Goal: Task Accomplishment & Management: Manage account settings

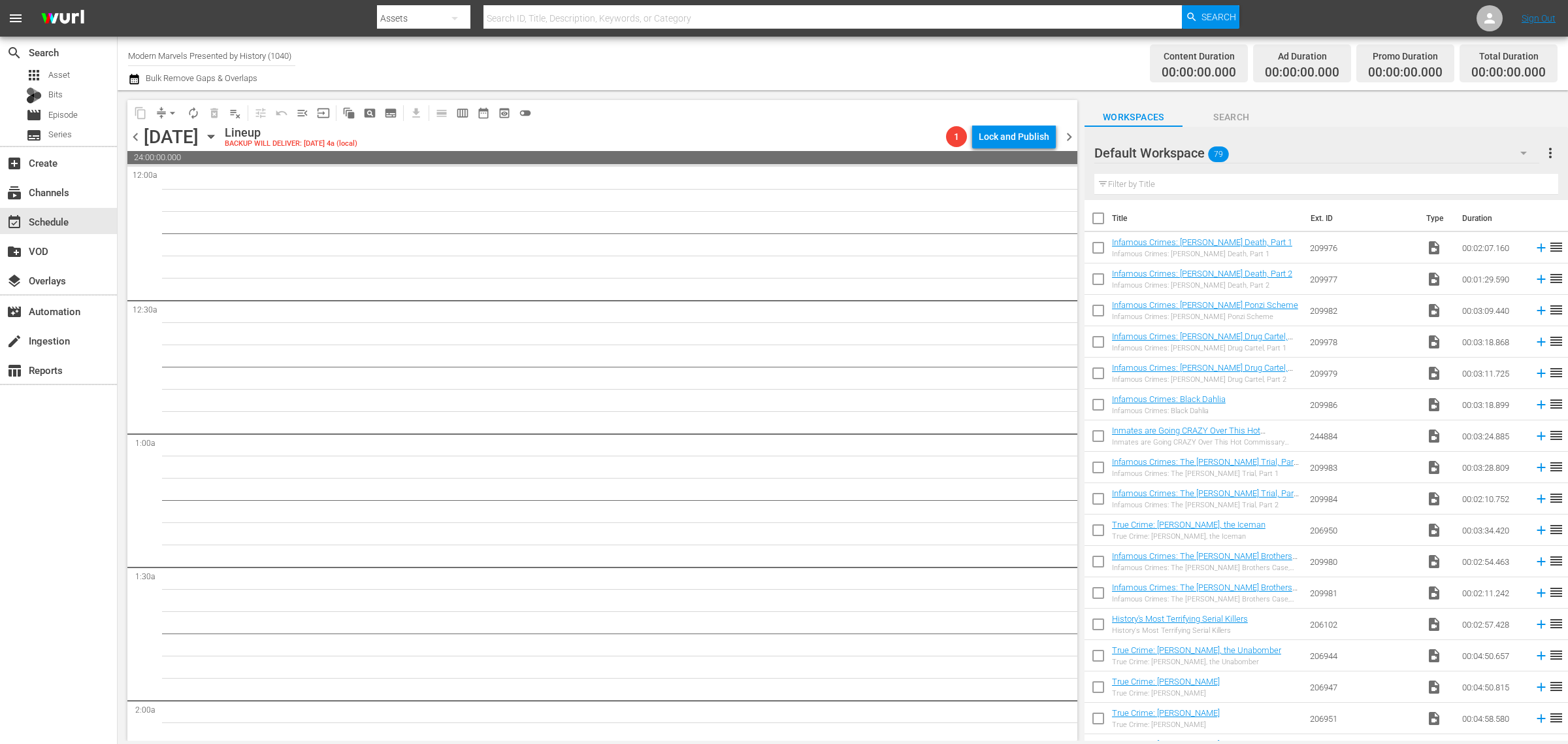
drag, startPoint x: 987, startPoint y: 7, endPoint x: 680, endPoint y: 80, distance: 315.6
click at [684, 80] on div "Channel Title Modern Marvels Presented by History (1040) Bulk Remove Gaps & Ove…" at bounding box center [517, 63] width 780 height 47
click at [74, 73] on div "apps Asset" at bounding box center [58, 75] width 117 height 18
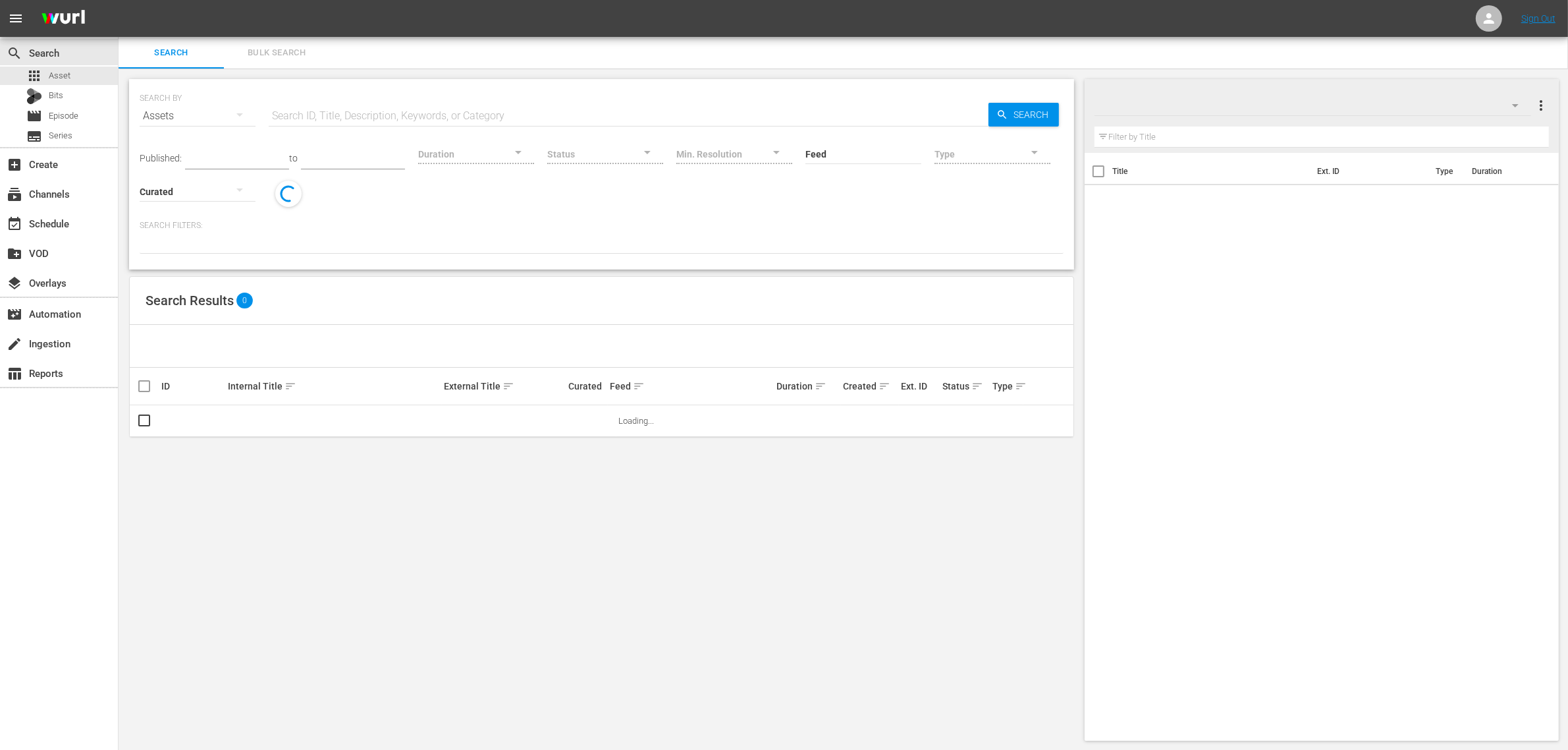
click at [410, 119] on input "text" at bounding box center [628, 116] width 720 height 31
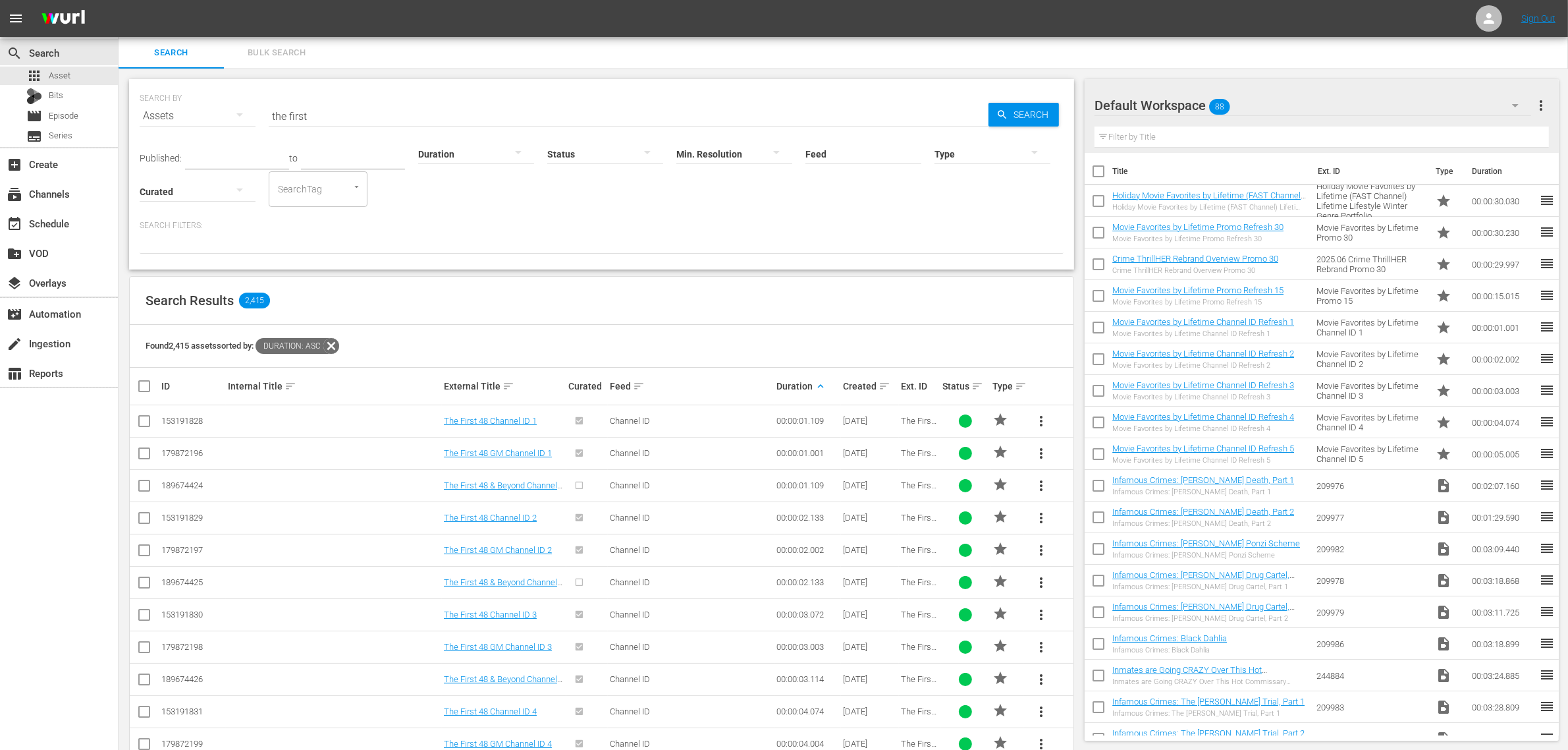
click at [692, 222] on p "Search Filters:" at bounding box center [602, 226] width 924 height 12
click at [358, 113] on input "the first" at bounding box center [628, 116] width 720 height 31
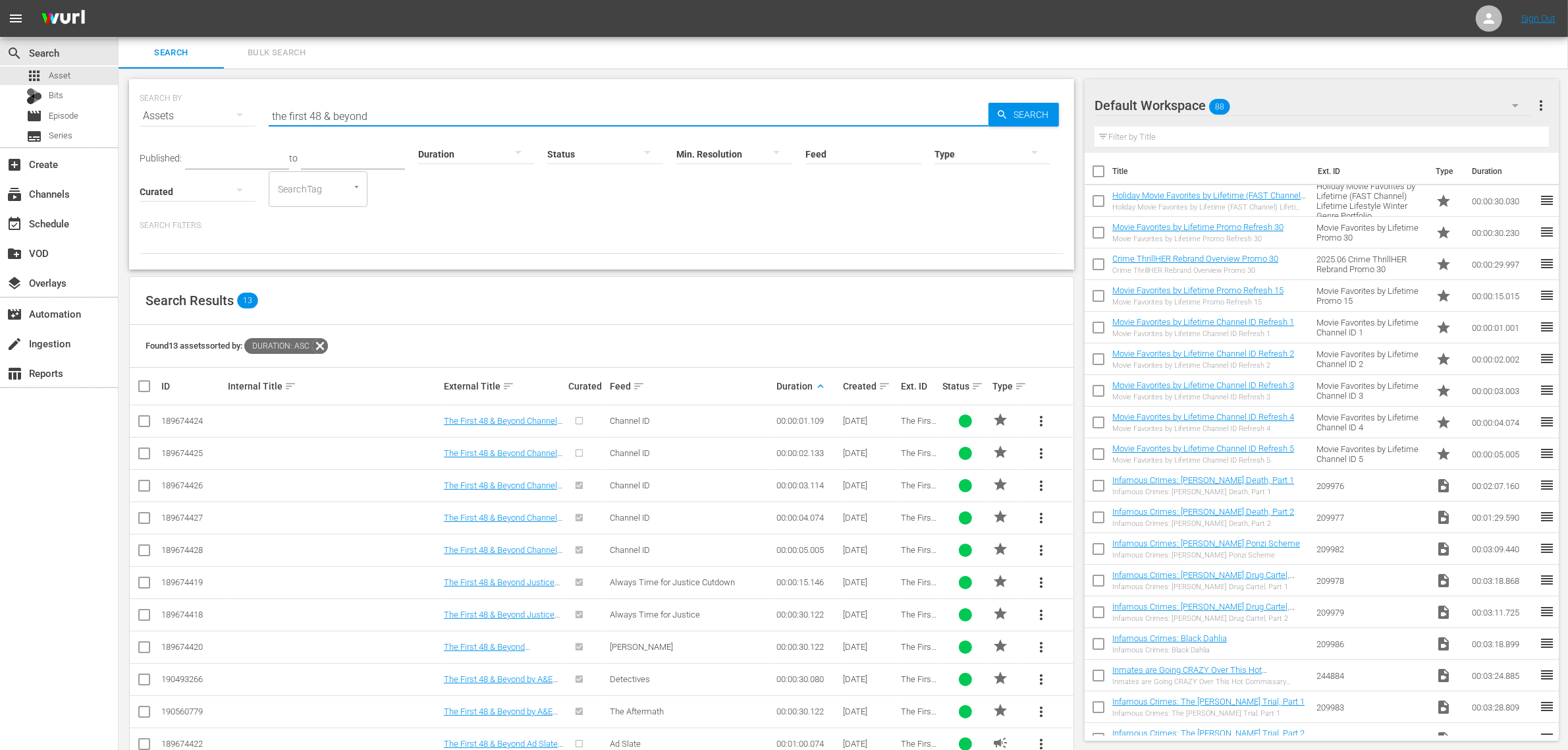
click at [1266, 107] on div "Default Workspace 88" at bounding box center [1313, 105] width 436 height 37
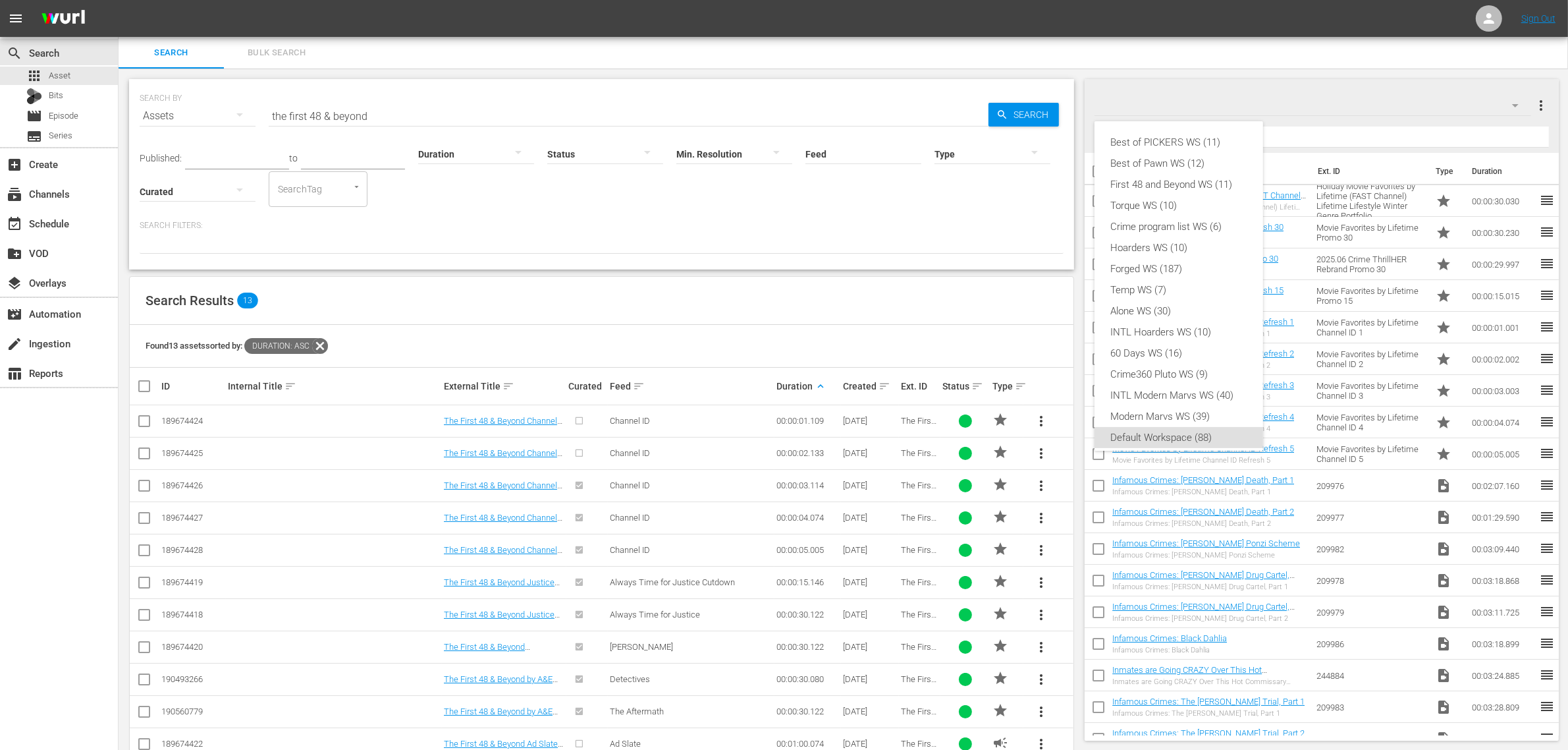
scroll to position [8, 0]
click at [1233, 170] on div "First 48 and Beyond WS (11)" at bounding box center [1179, 176] width 137 height 21
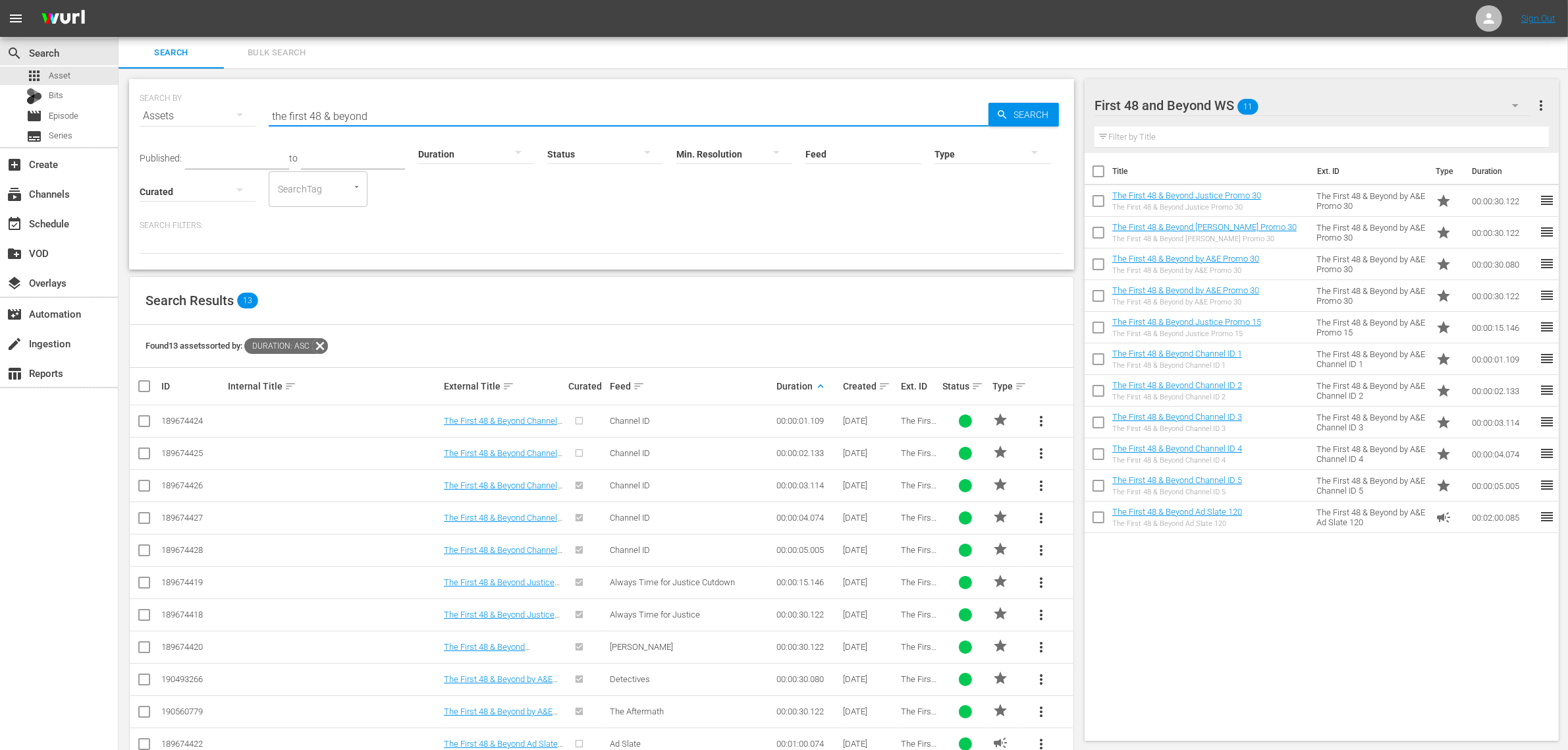
drag, startPoint x: 166, startPoint y: 124, endPoint x: -60, endPoint y: 104, distance: 226.9
click at [0, 104] on html "menu Sign Out search Search apps Asset Bits movie Episode subtitles Series add_…" at bounding box center [784, 375] width 1568 height 750
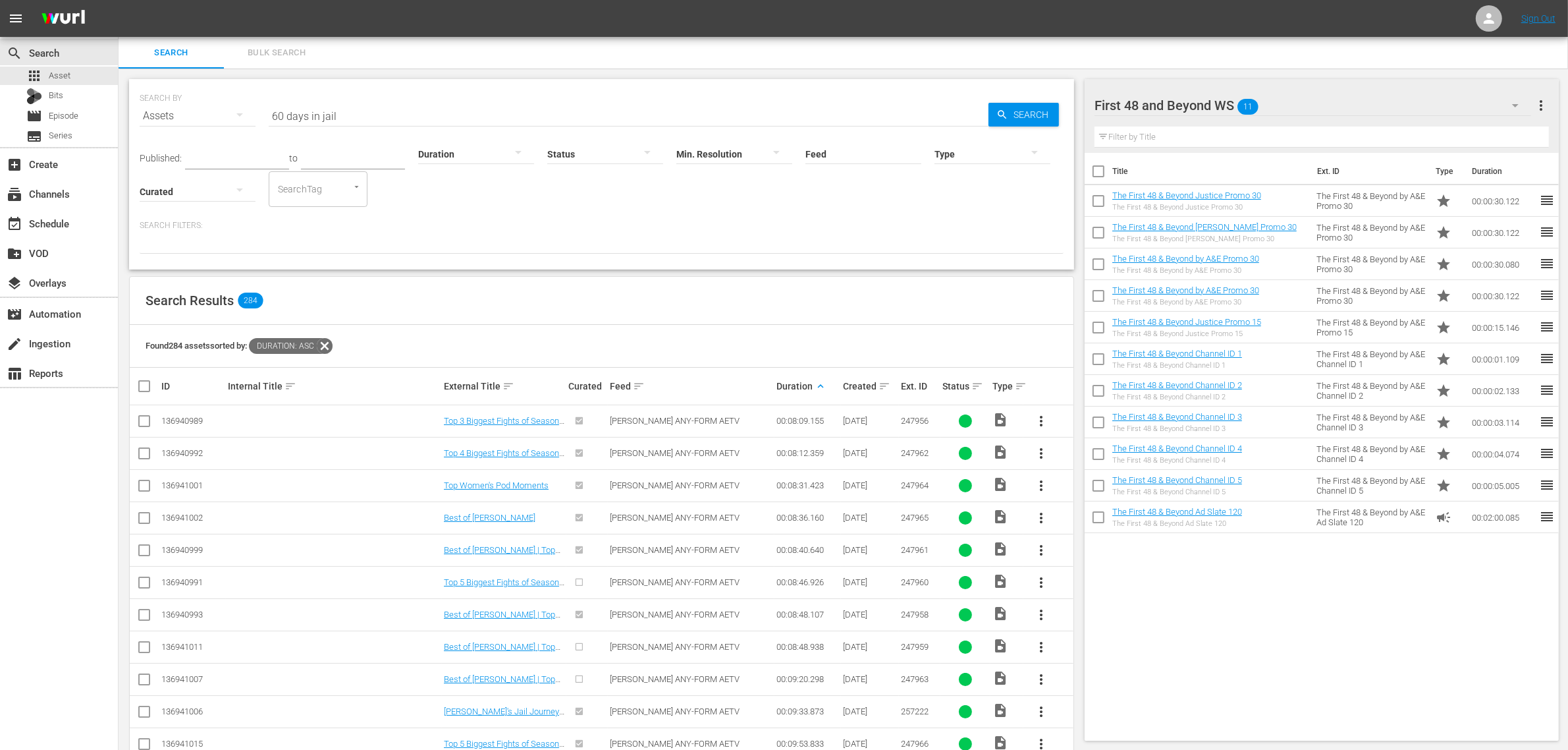
click at [670, 302] on div "Search Results 284" at bounding box center [602, 301] width 944 height 48
click at [1308, 105] on div "First 48 and Beyond WS 11" at bounding box center [1313, 105] width 436 height 37
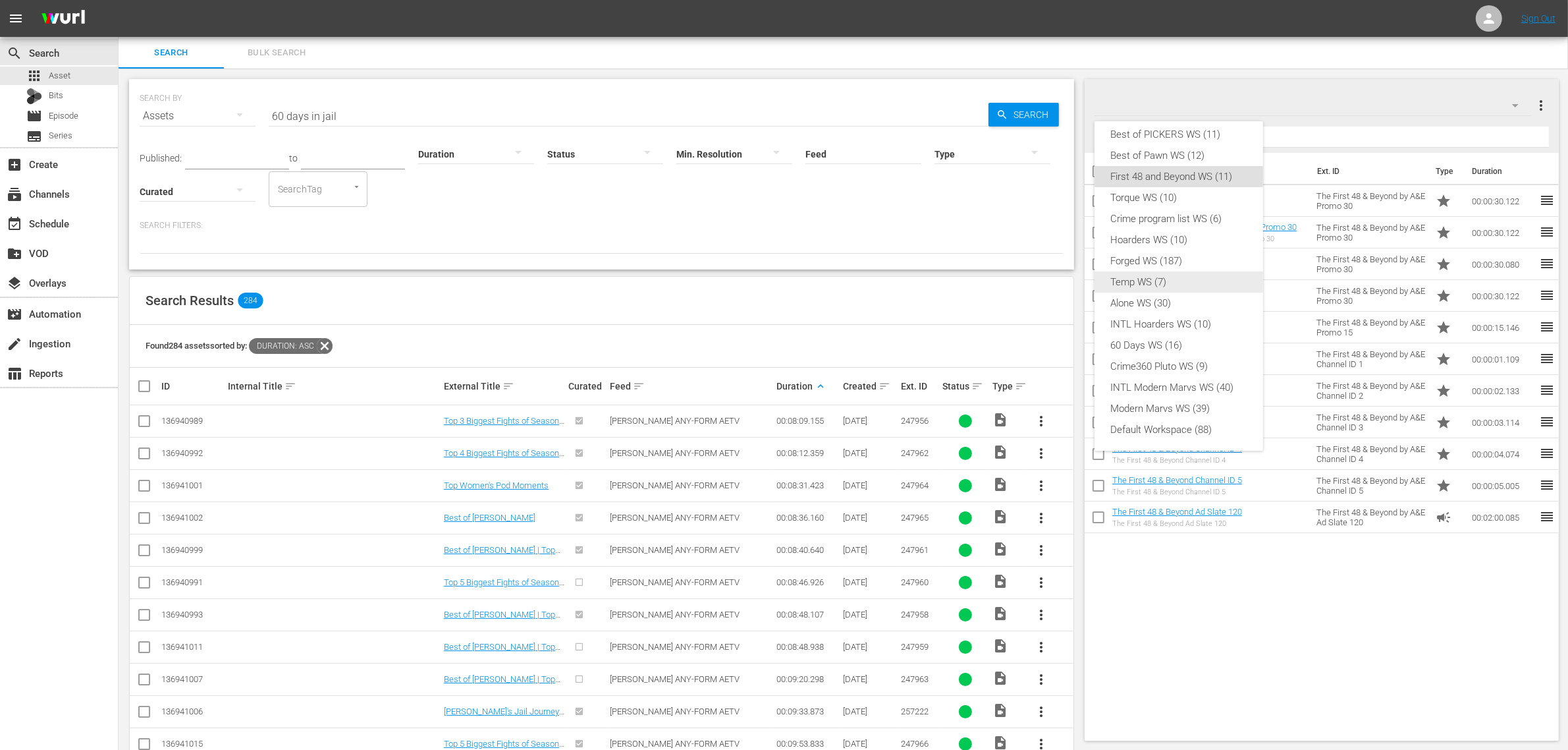
click at [1200, 275] on div "Temp WS (7)" at bounding box center [1179, 281] width 137 height 21
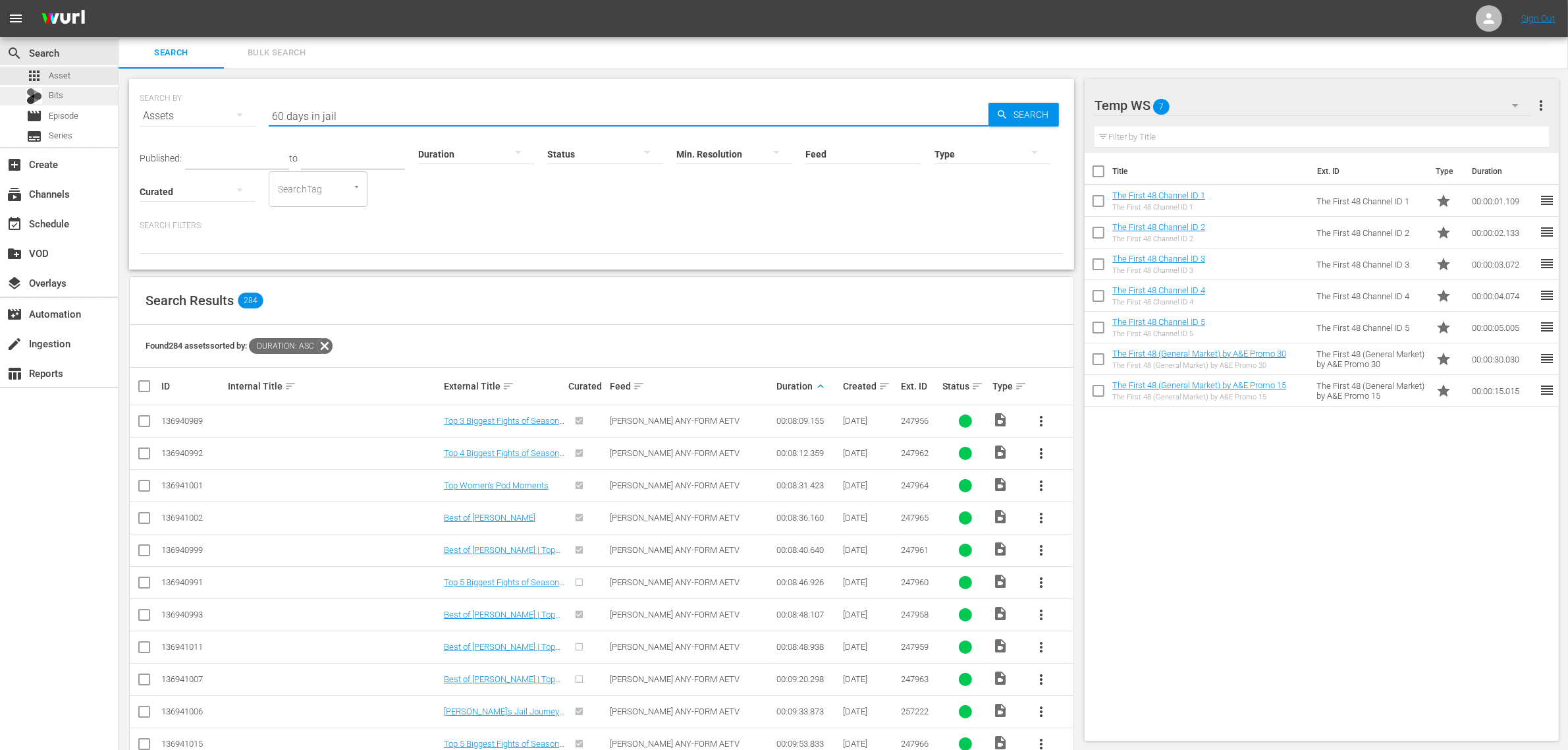
drag, startPoint x: 393, startPoint y: 117, endPoint x: 26, endPoint y: 96, distance: 367.6
click at [118, 0] on div "search Search apps Asset Bits movie Episode subtitles Series add_box Create sub…" at bounding box center [843, 0] width 1450 height 0
paste input "9784921"
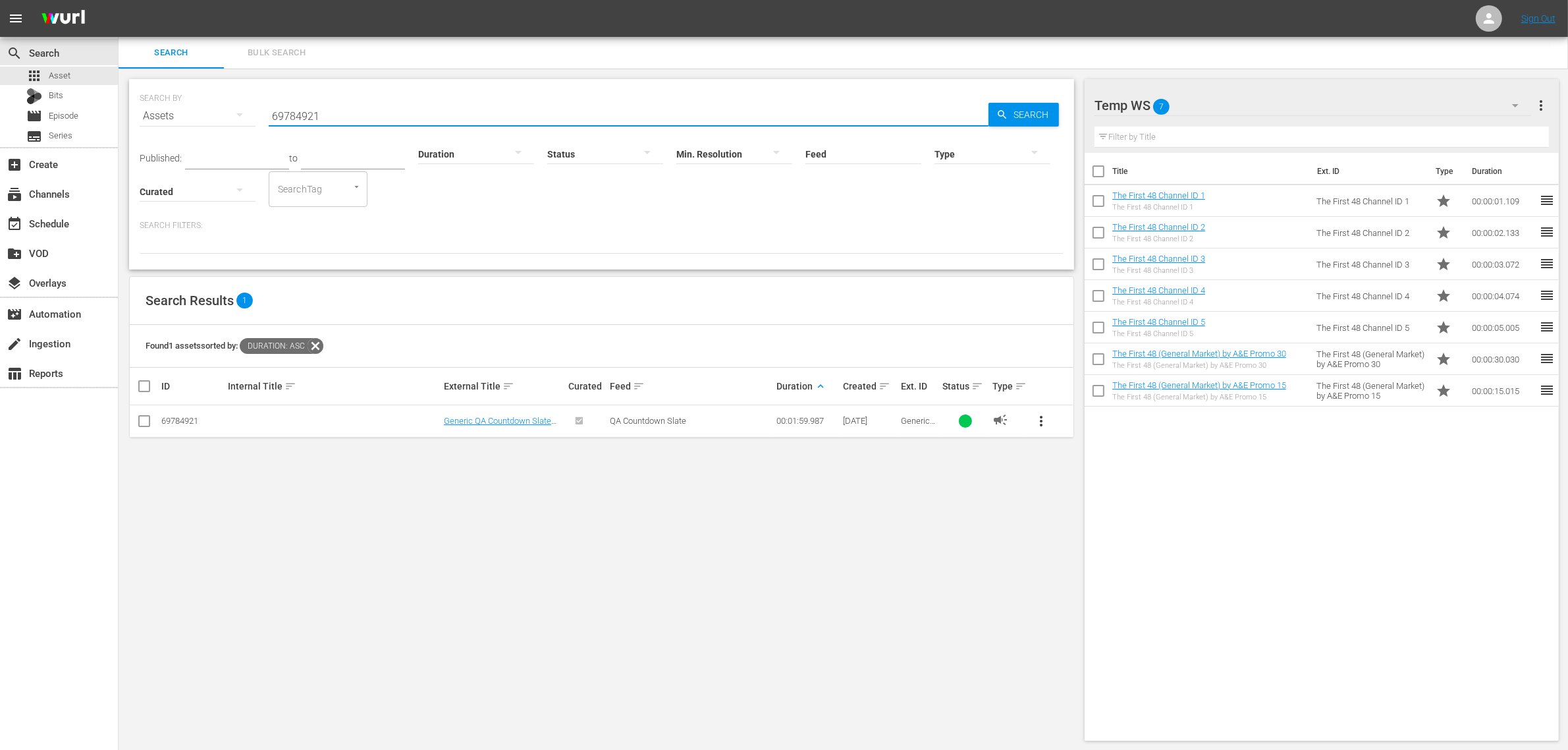
type input "69784921"
click at [1100, 174] on input "checkbox" at bounding box center [1098, 174] width 27 height 27
checkbox input "true"
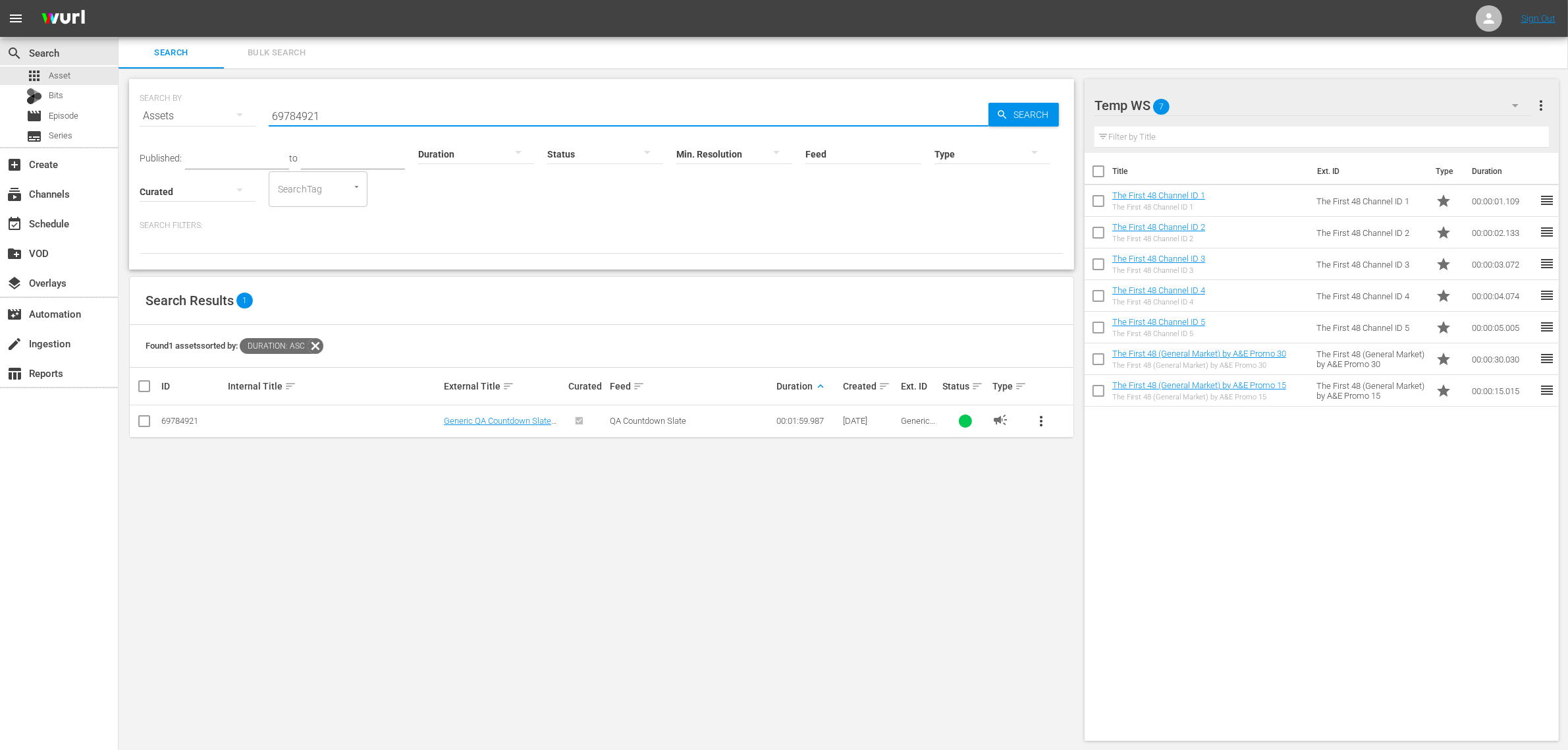
checkbox input "true"
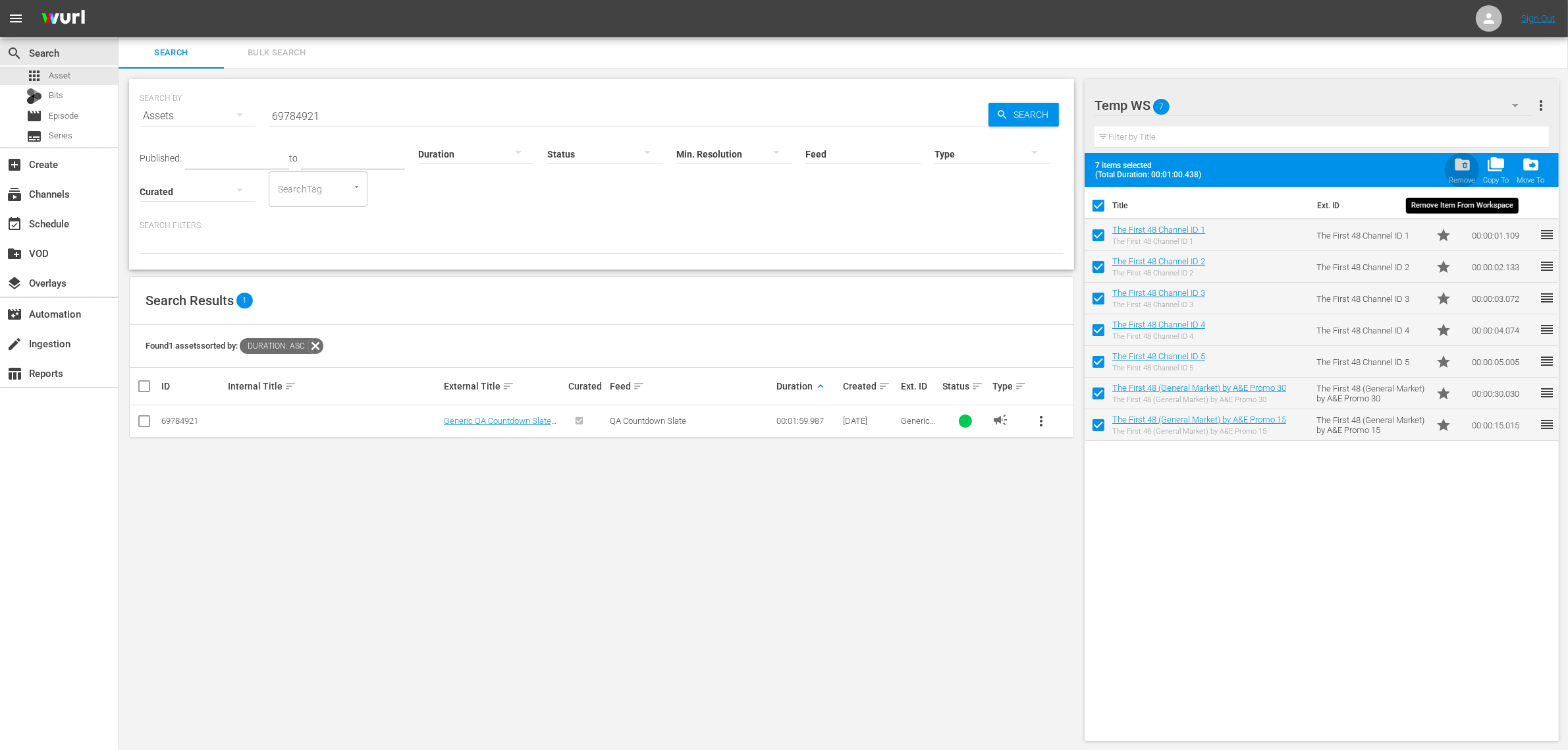
click at [1462, 163] on span "folder_delete" at bounding box center [1462, 165] width 18 height 18
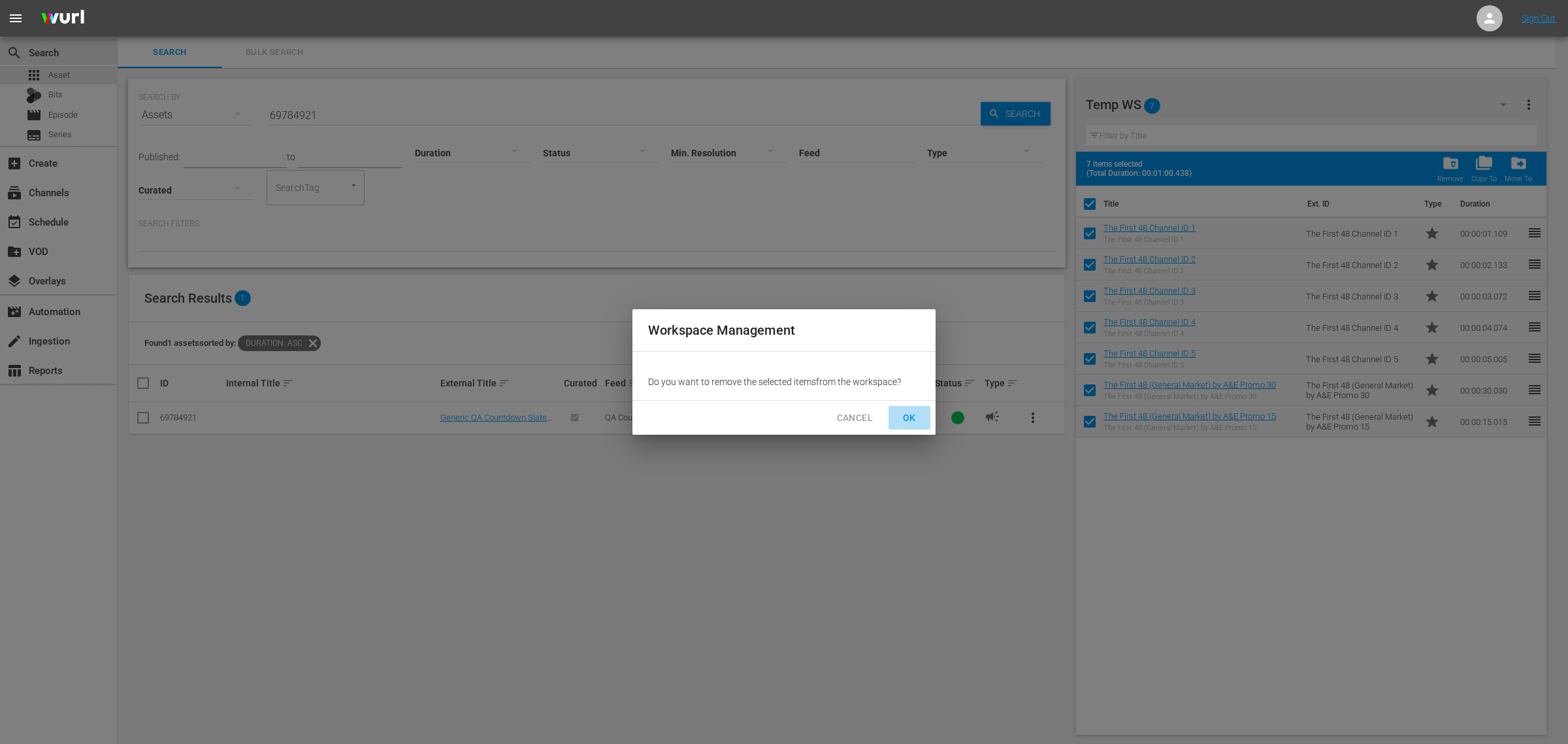
click at [913, 418] on span "OK" at bounding box center [909, 418] width 21 height 16
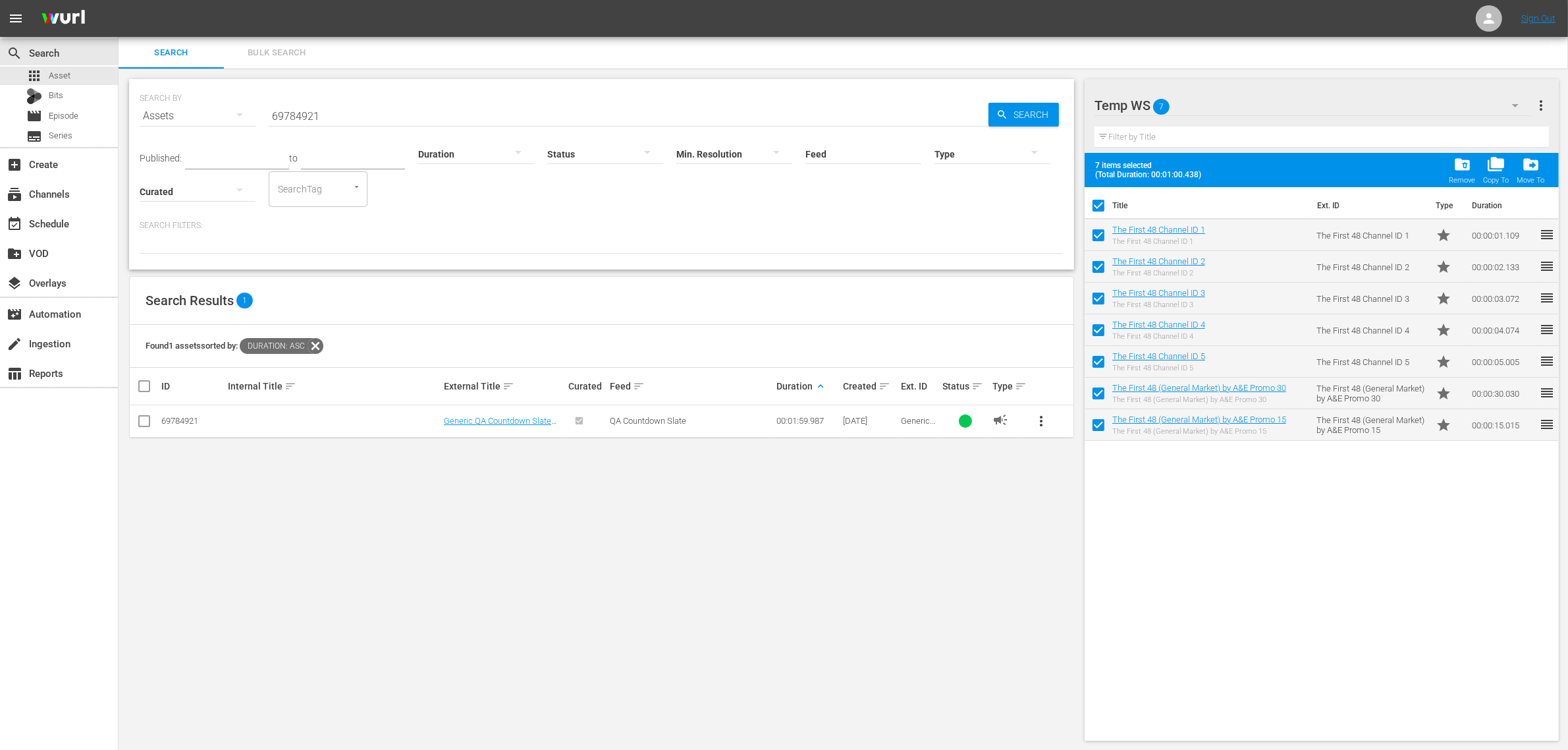
click at [284, 496] on div "SEARCH BY Search By Assets Search ID, Title, Description, Keywords, or Category…" at bounding box center [601, 409] width 966 height 682
checkbox input "false"
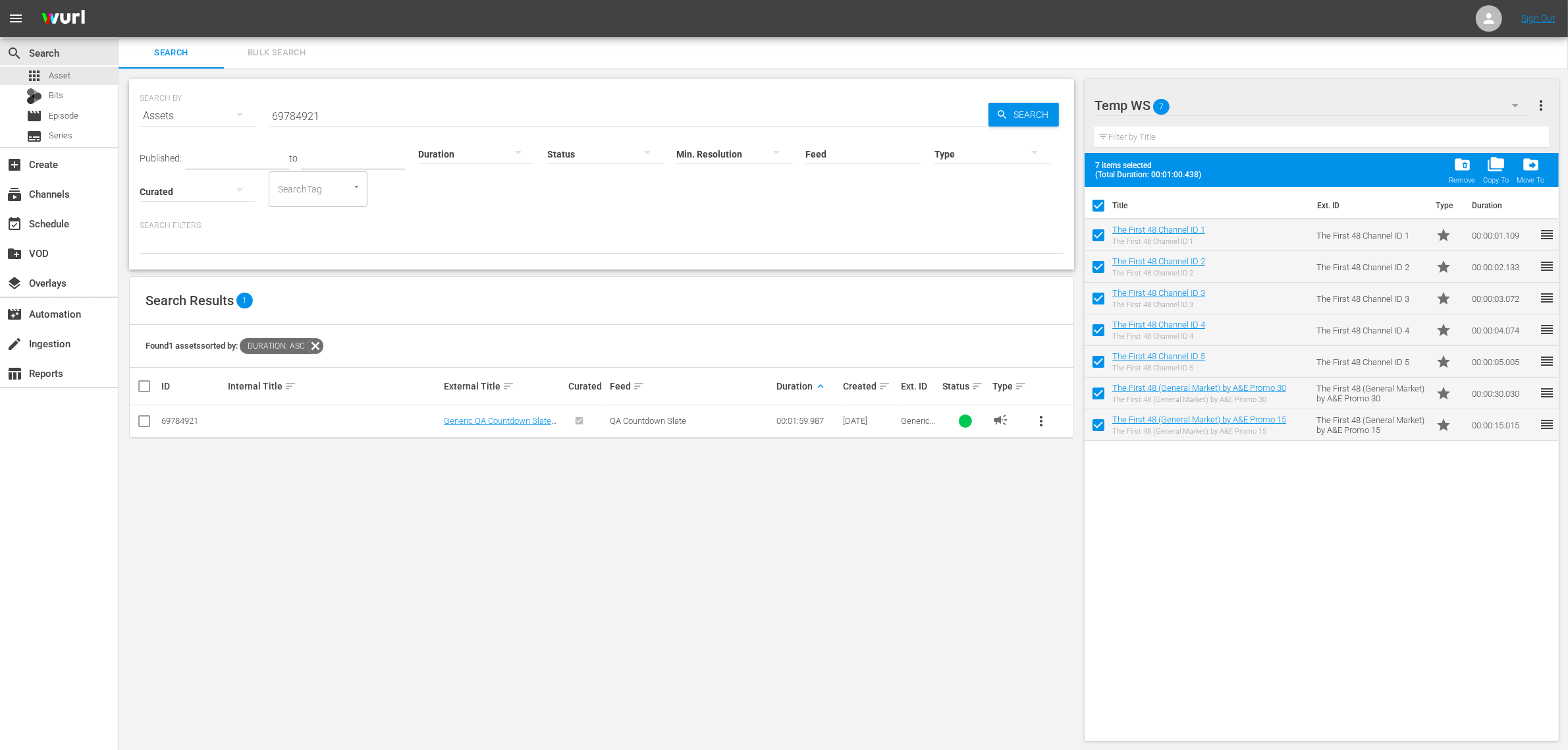
checkbox input "false"
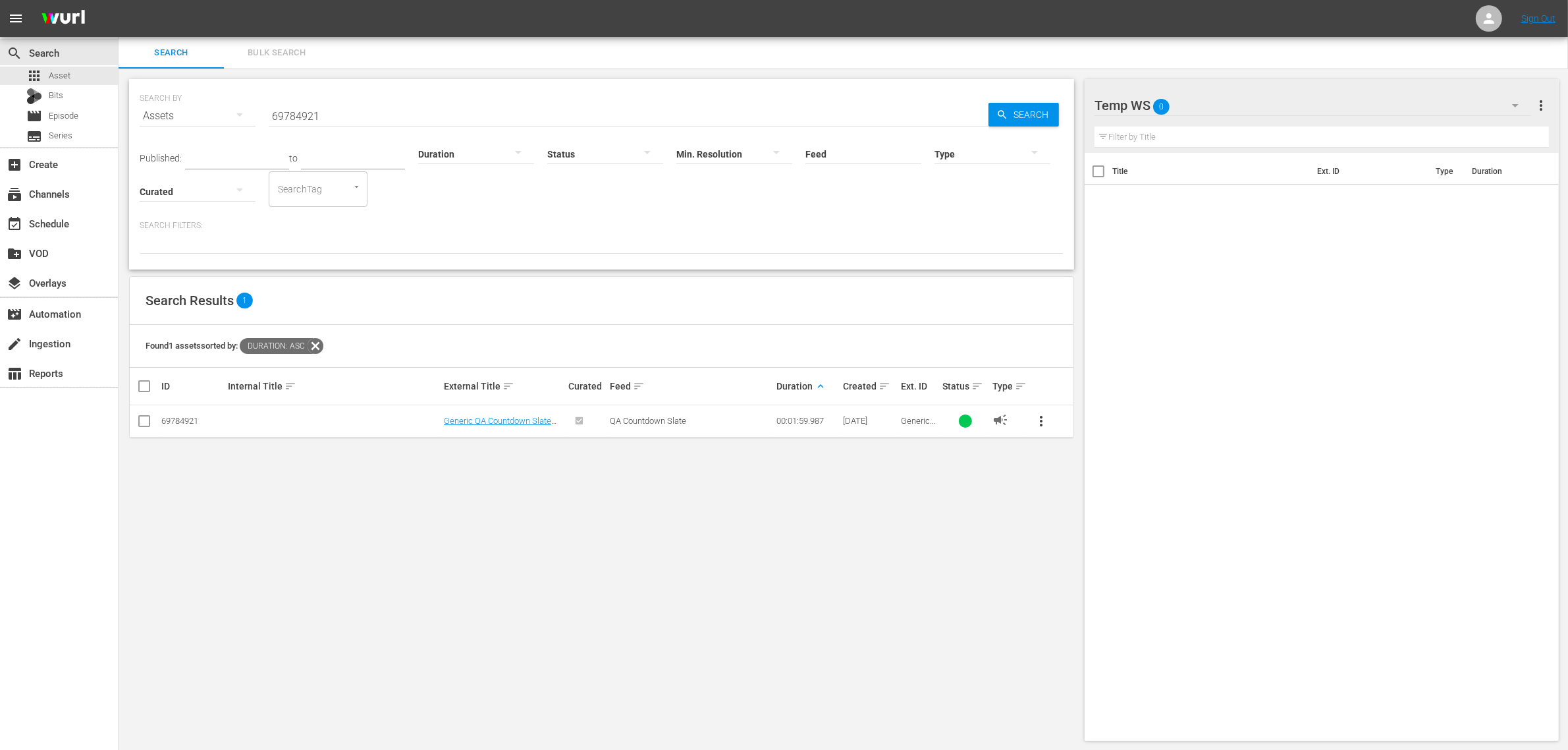
click at [144, 423] on input "checkbox" at bounding box center [144, 423] width 16 height 16
checkbox input "true"
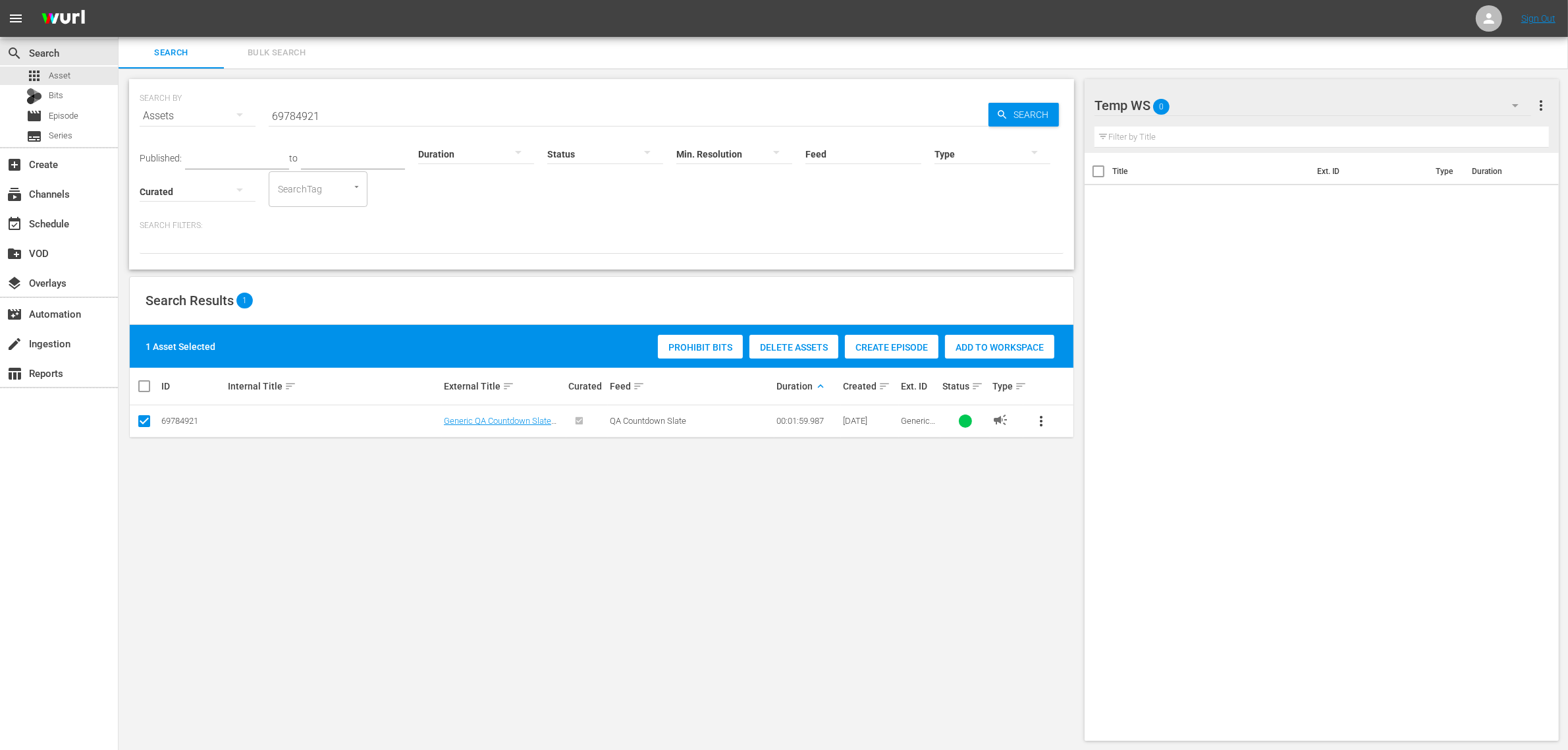
click at [972, 332] on div "Prohibit Bits Delete Assets Create Episode Add to Workspace" at bounding box center [856, 346] width 403 height 31
click at [970, 342] on span "Add to Workspace" at bounding box center [999, 347] width 109 height 11
click at [303, 48] on span "Bulk Search" at bounding box center [276, 53] width 89 height 15
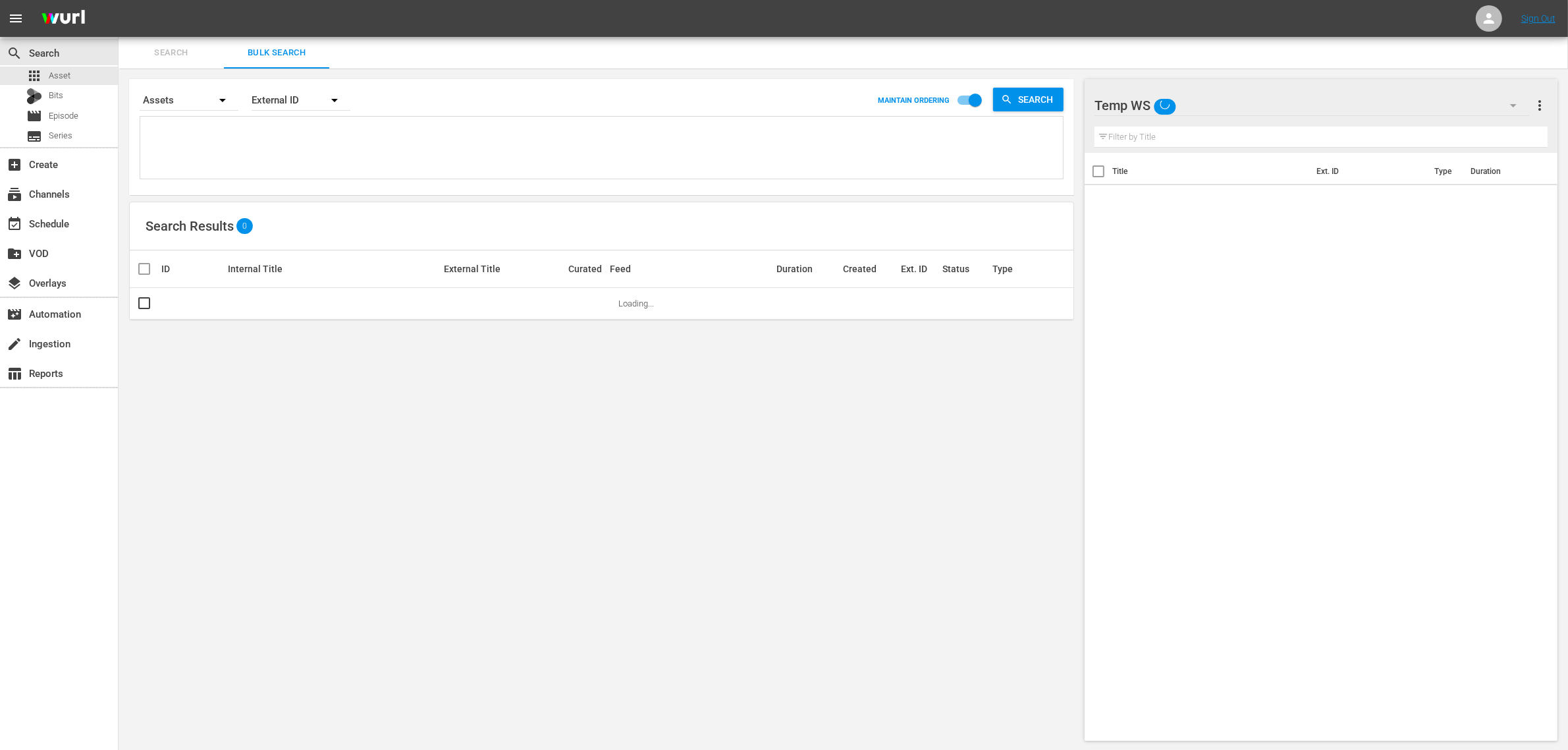
click at [348, 148] on textarea at bounding box center [603, 150] width 919 height 60
paste textarea "104743048 104743049 104743050 104743051 104743052"
type textarea "104743048 104743049 104743050 104743051 104743052"
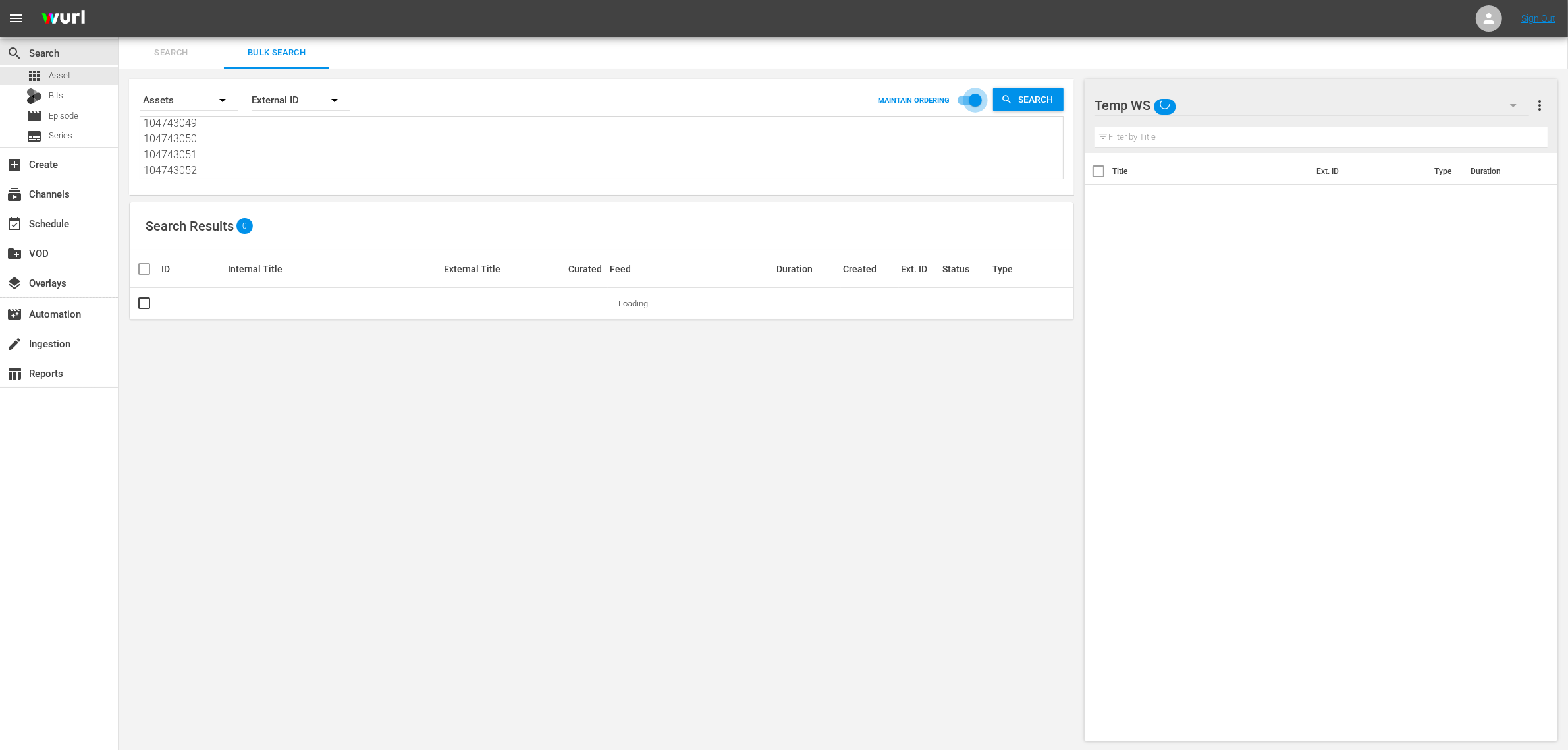
click at [968, 99] on input "checkbox" at bounding box center [975, 103] width 75 height 25
checkbox input "false"
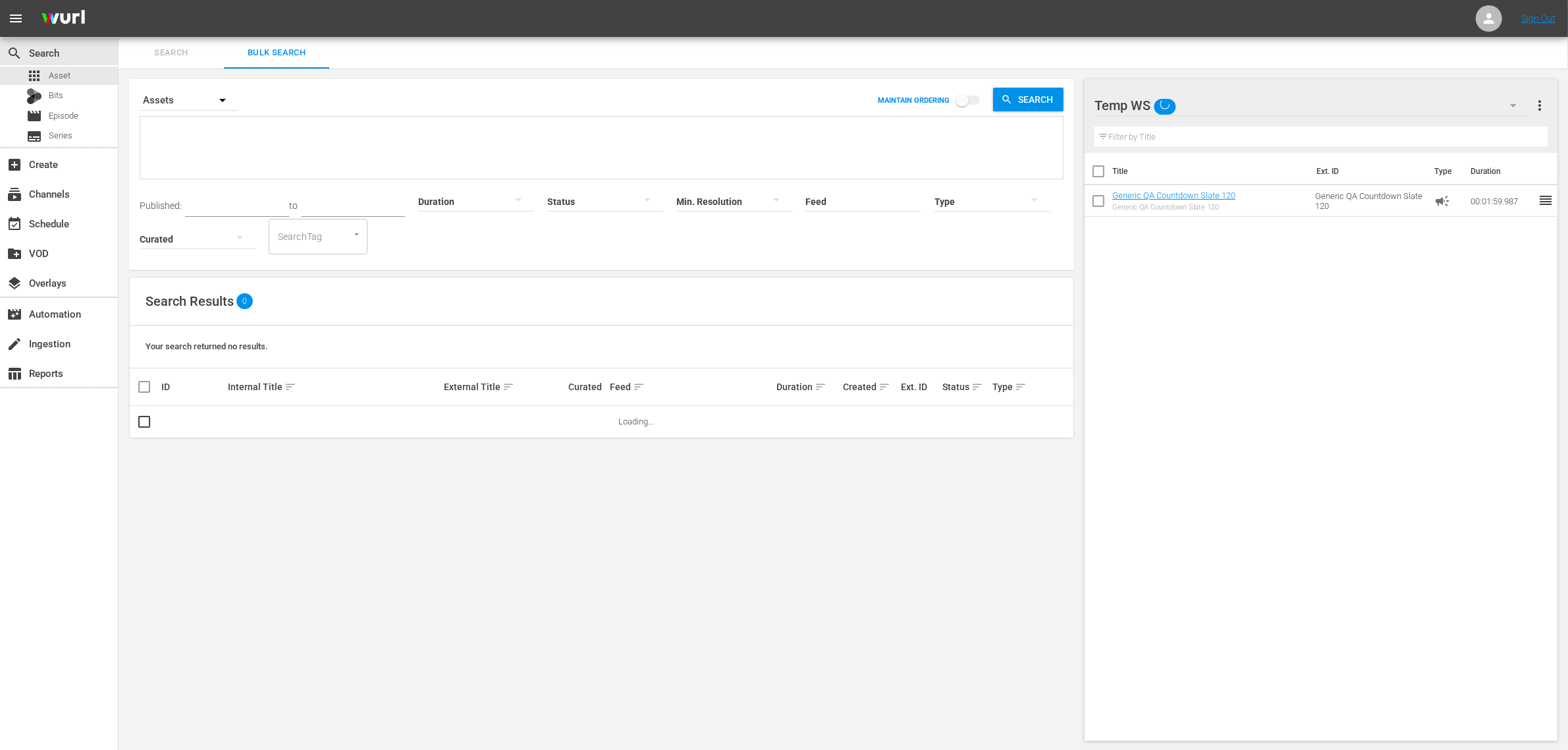
click at [459, 151] on textarea at bounding box center [603, 148] width 919 height 60
paste textarea "104743048 104743049 104743050 104743051 104743052"
type textarea "104743048 104743049 104743050 104743051 104743052"
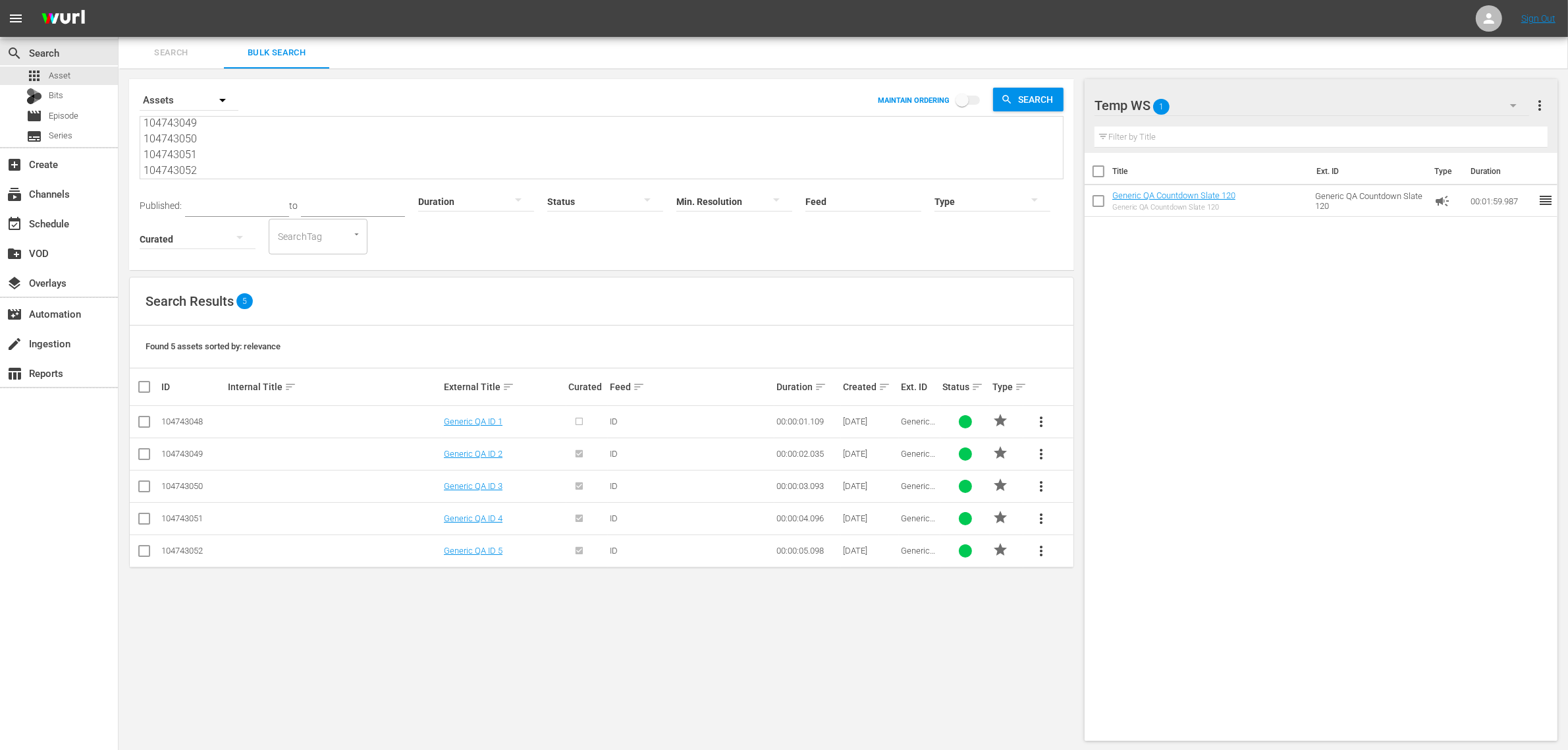
type textarea "104743048 104743049 104743050 104743051 104743052"
click at [145, 385] on input "checkbox" at bounding box center [150, 386] width 26 height 16
checkbox input "true"
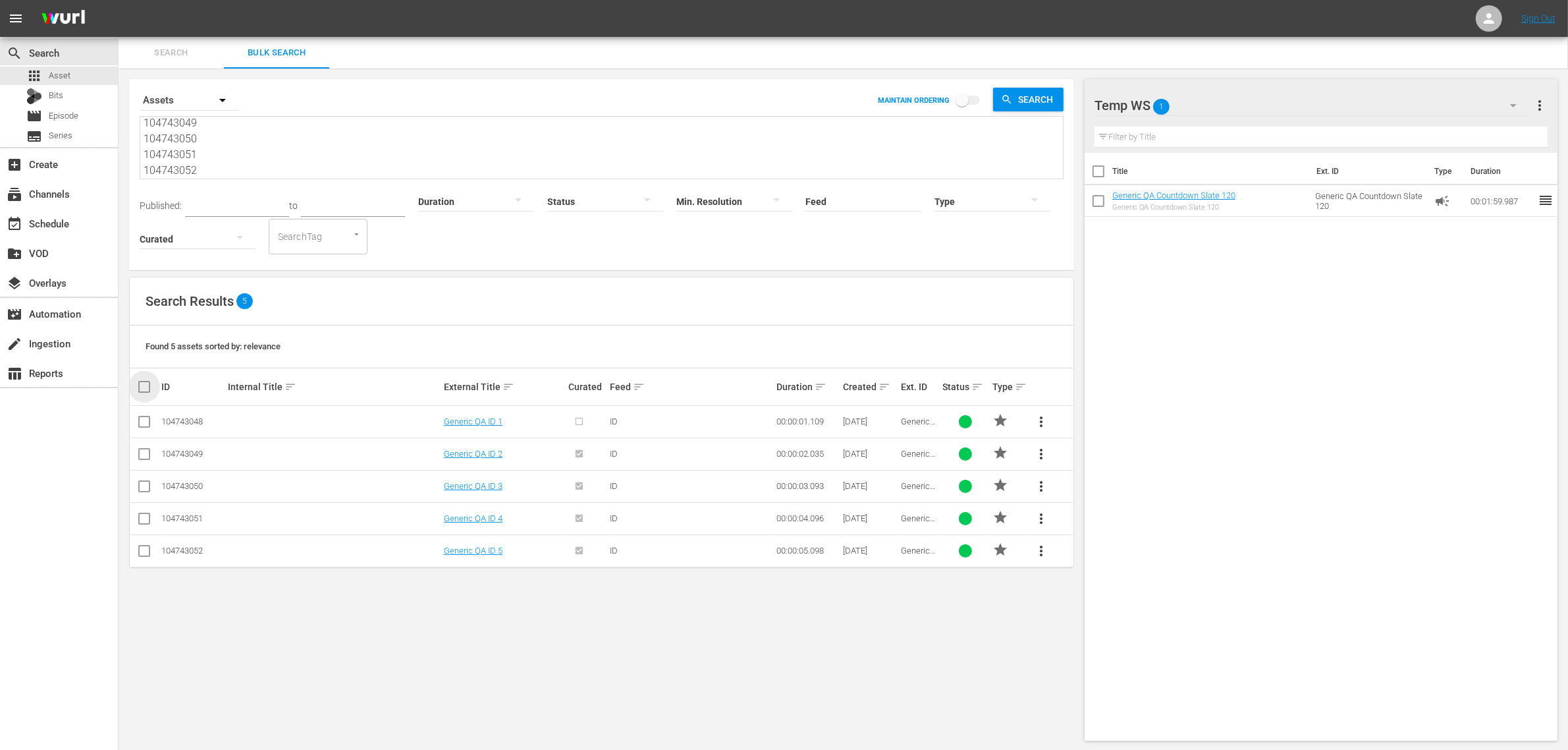
checkbox input "true"
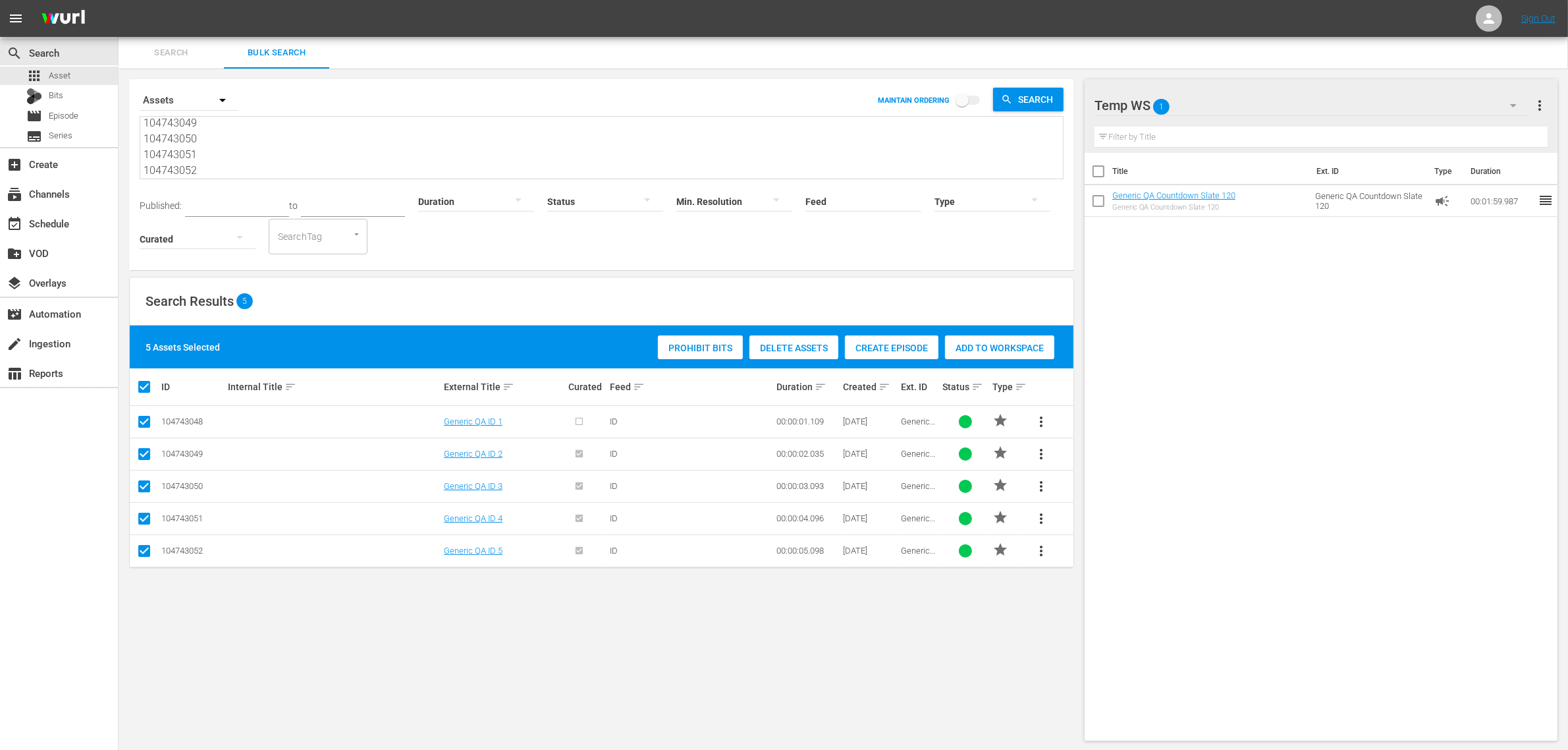
click span "Add to Workspace"
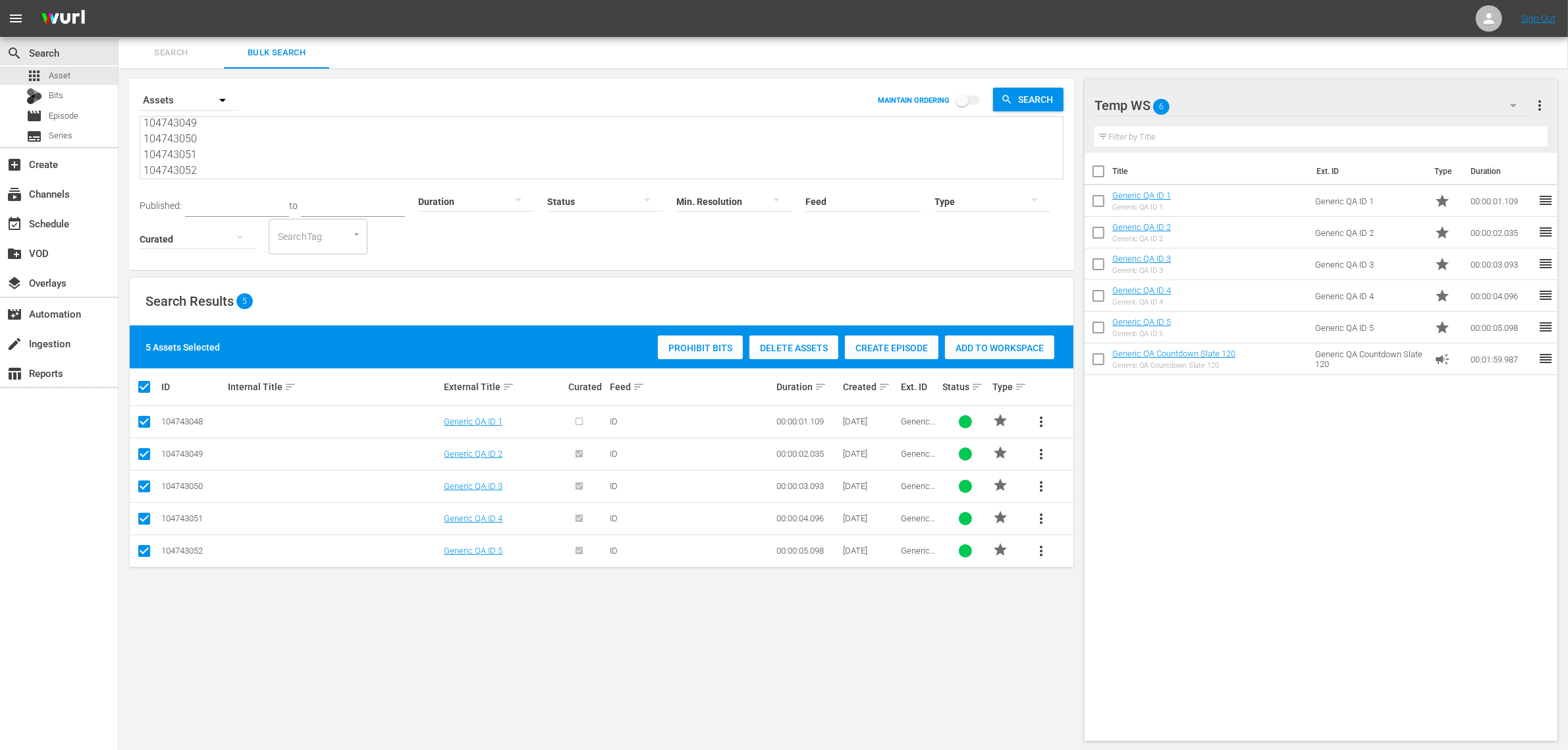
scroll to position [0, 0]
drag, startPoint x: 225, startPoint y: 165, endPoint x: 91, endPoint y: -12, distance: 222.0
click html "menu Sign Out search Search apps Asset Bits movie Episode subtitles Series add_…"
paste textarea "11982518 119017043 109689636 112813003"
type textarea "111982518 119017043 109689636 112813003"
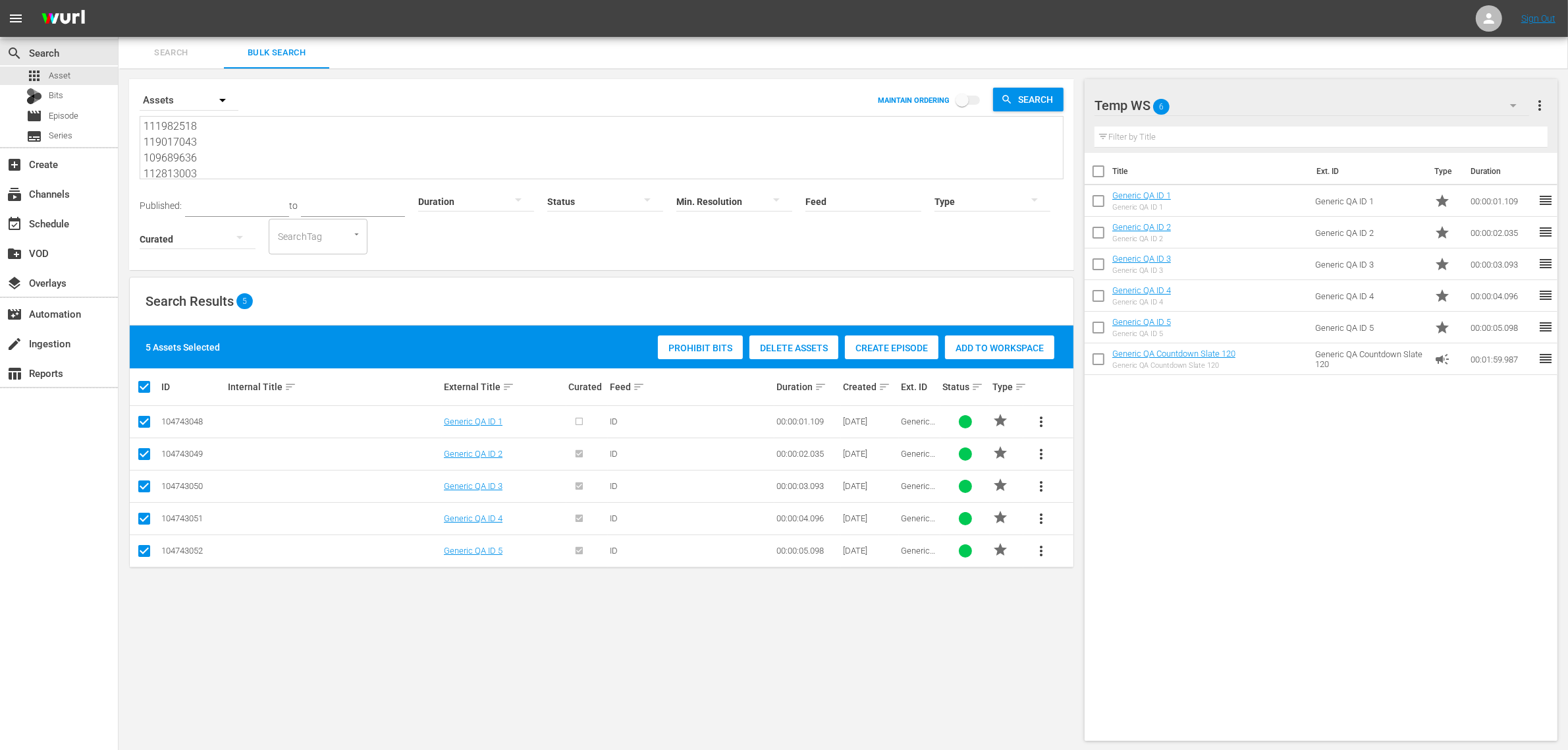
scroll to position [17, 0]
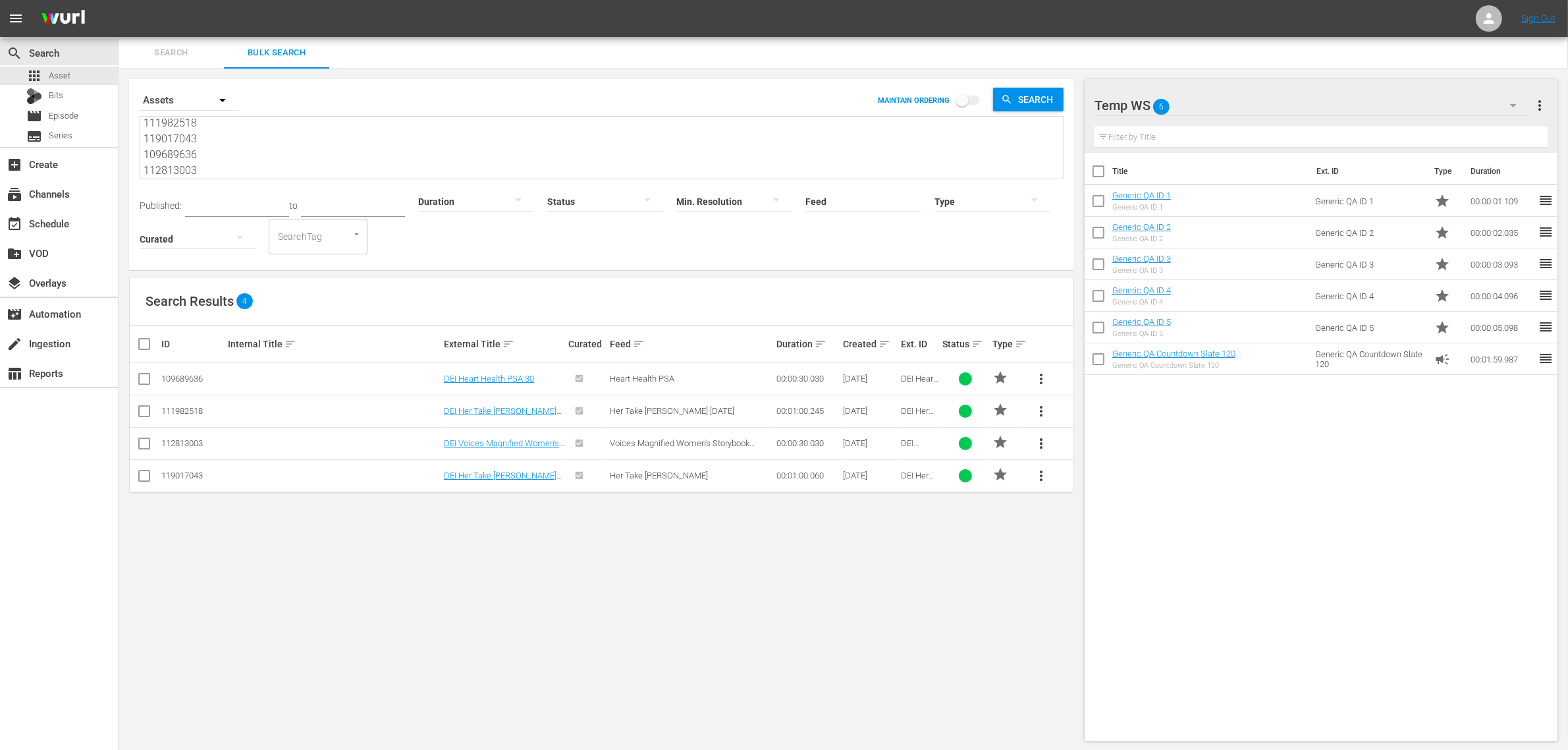
type textarea "111982518 119017043 109689636 112813003"
click input "checkbox"
checkbox input "true"
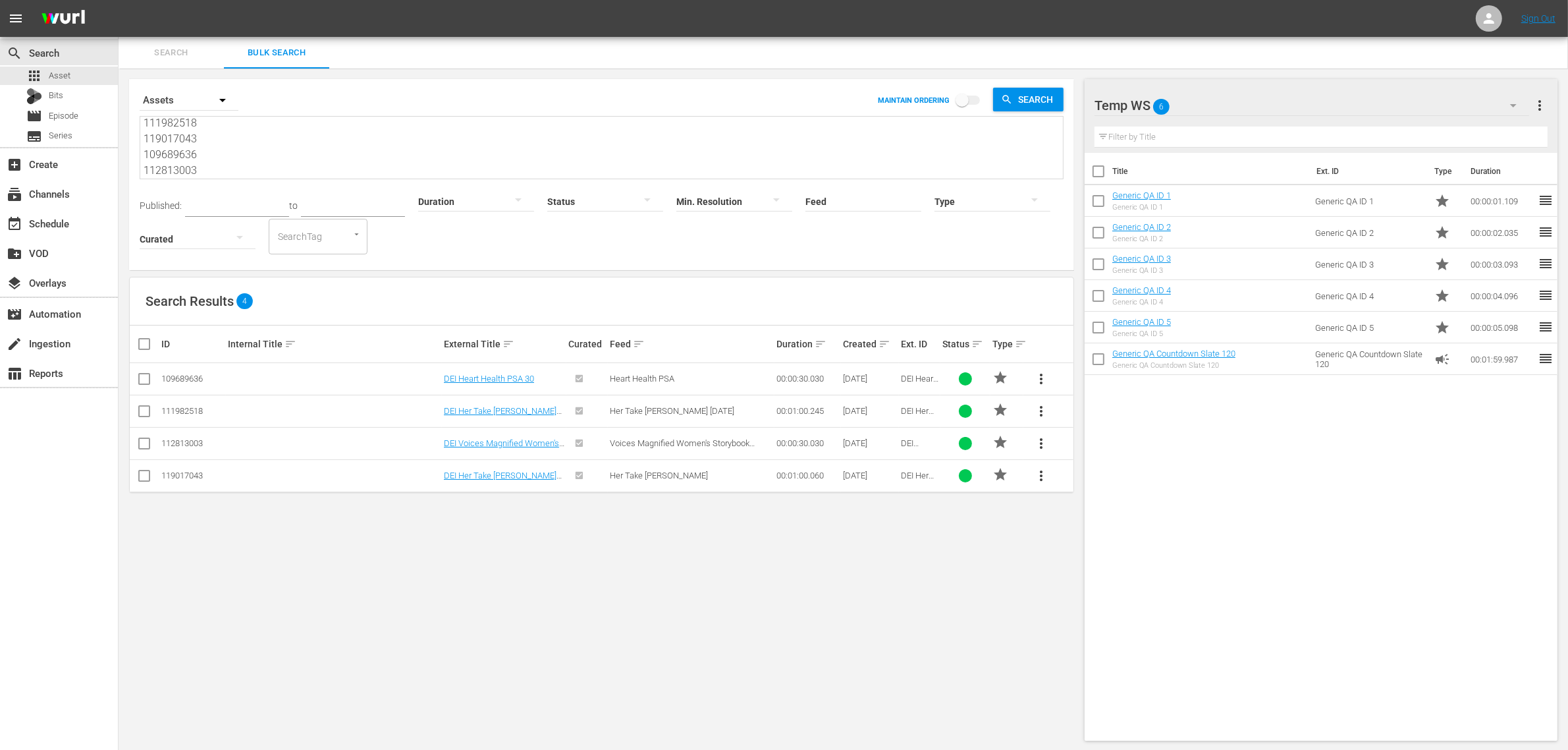
checkbox input "true"
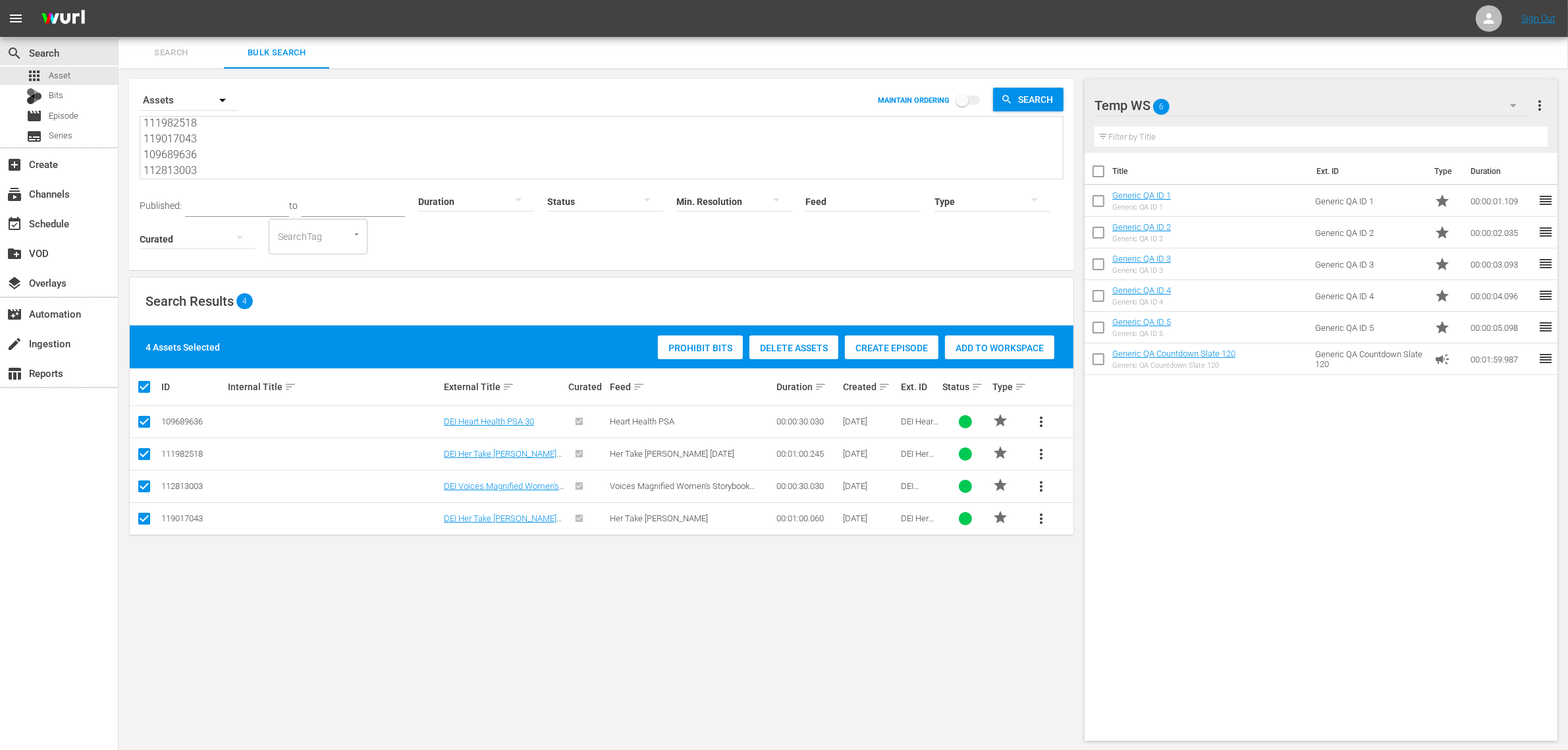
click div "Add to Workspace"
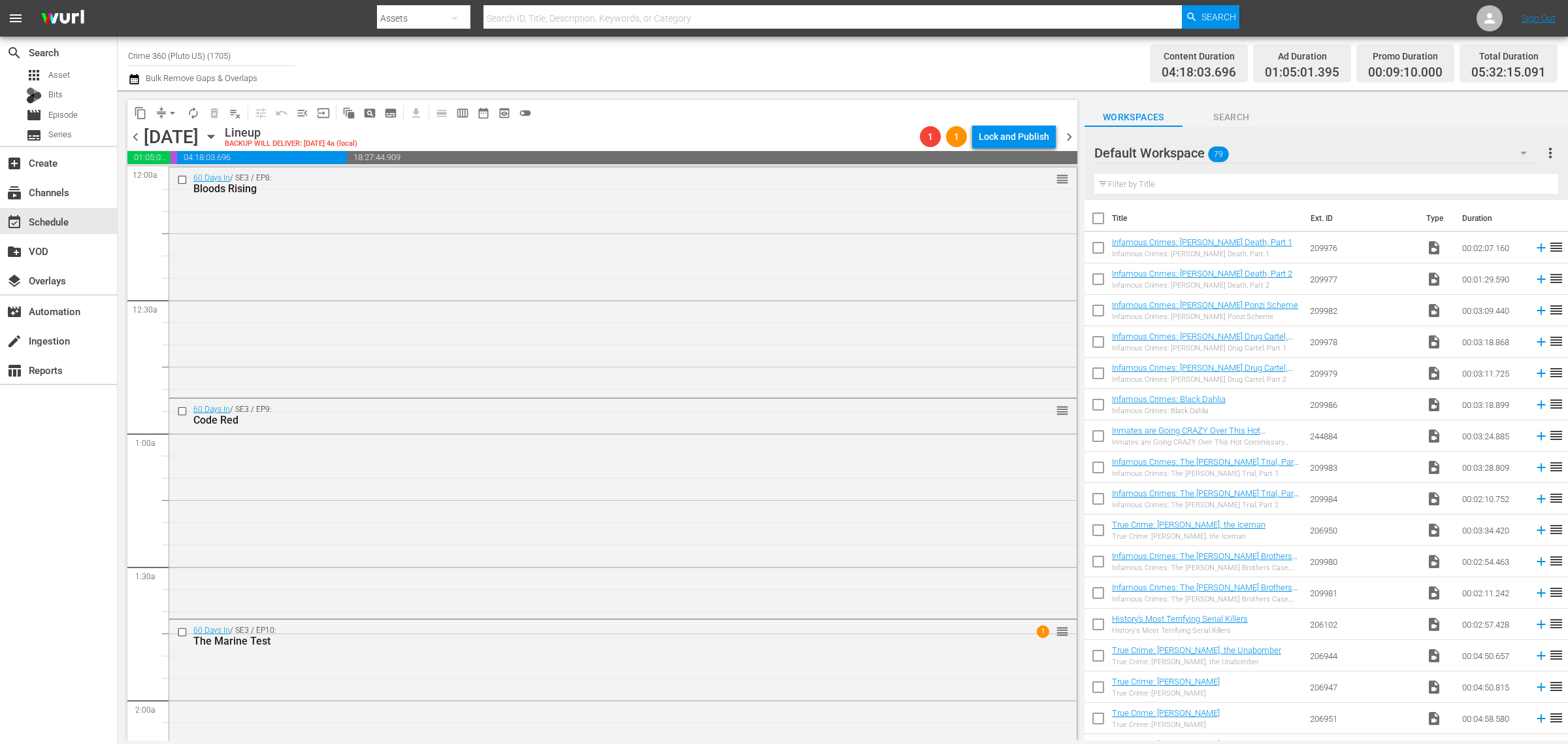
click at [1073, 137] on span "chevron_right" at bounding box center [1069, 137] width 16 height 16
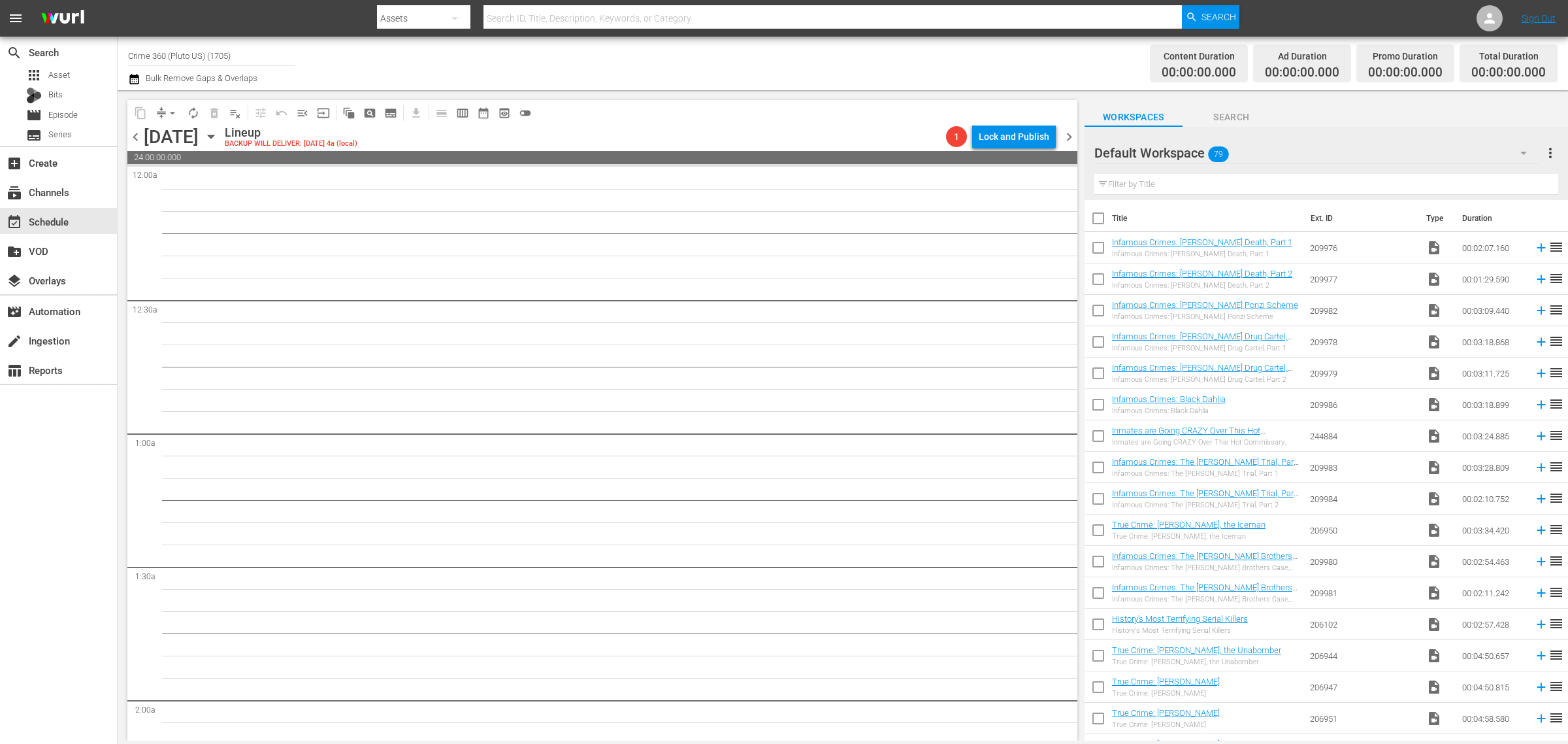
click at [785, 40] on div "Channel Title Crime 360 (Pluto US) (1705) Bulk Remove Gaps & Overlaps" at bounding box center [517, 63] width 780 height 47
click at [60, 69] on span "Asset" at bounding box center [59, 75] width 21 height 13
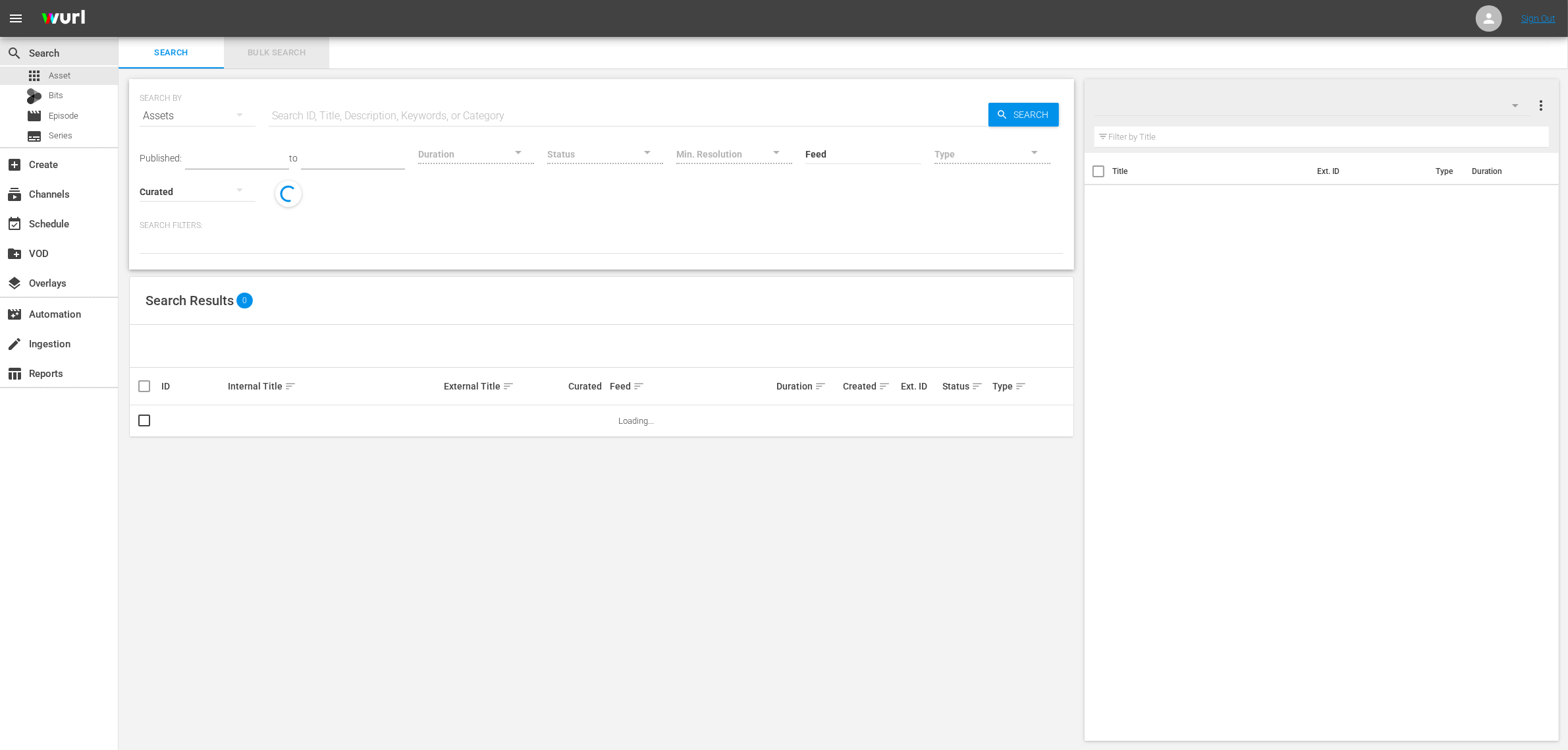
click at [282, 48] on span "Bulk Search" at bounding box center [276, 53] width 89 height 15
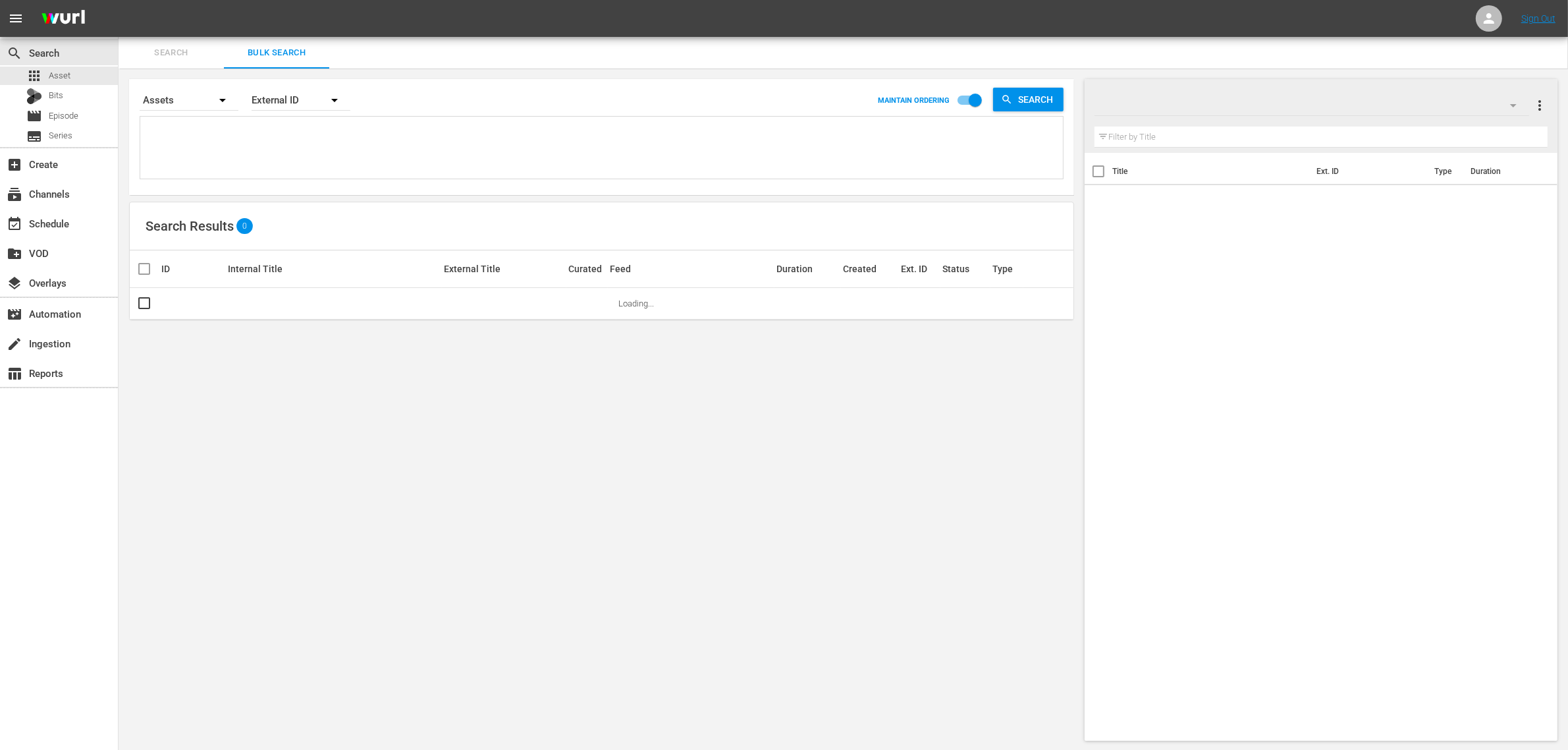
click at [261, 131] on textarea at bounding box center [603, 150] width 919 height 60
paste textarea "253181 281456 276000 275999 253186 270400"
type textarea "253181 281456 276000 275999 253186 270400"
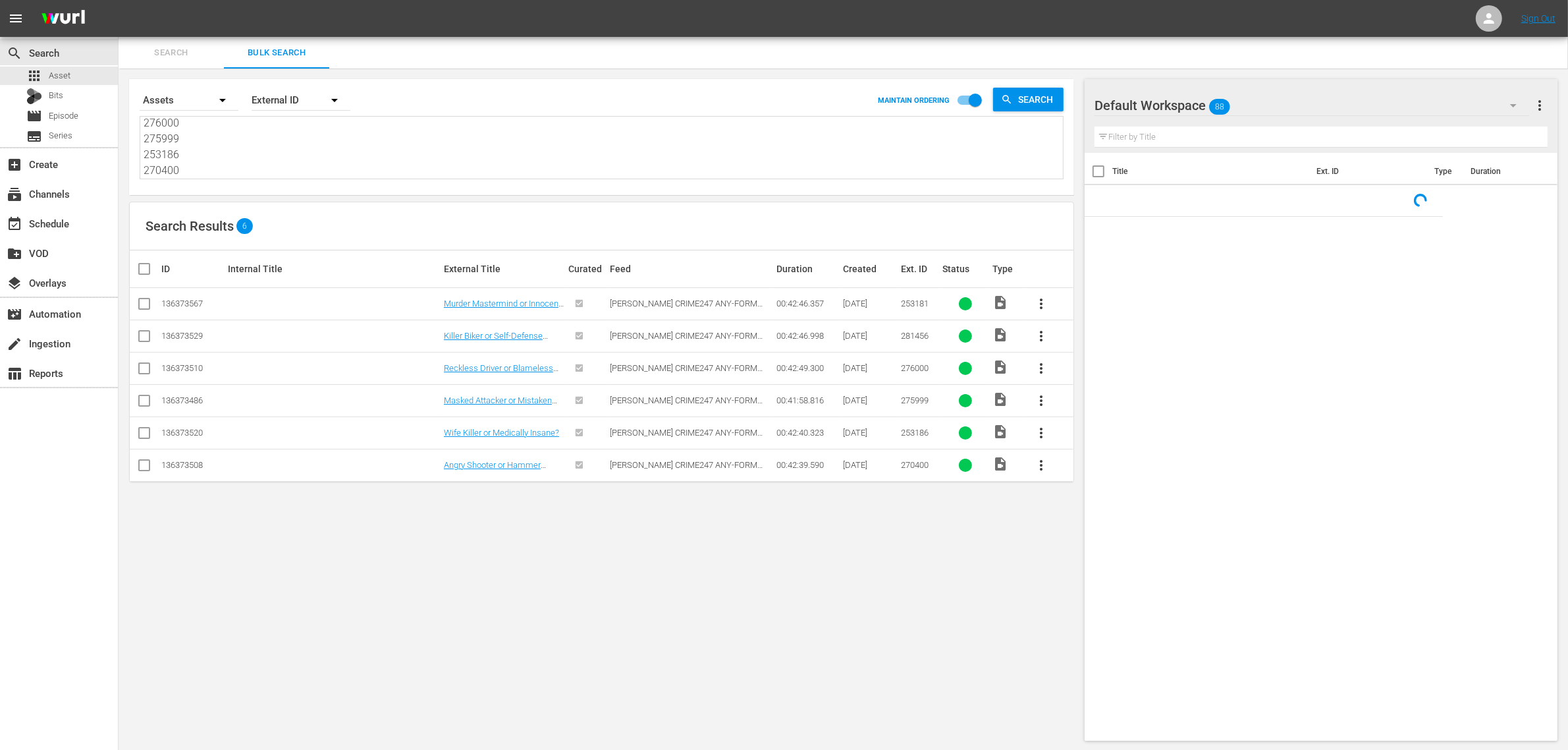
type textarea "253181 281456 276000 275999 253186 270400"
click at [1490, 105] on div "Default Workspace 88" at bounding box center [1312, 105] width 435 height 37
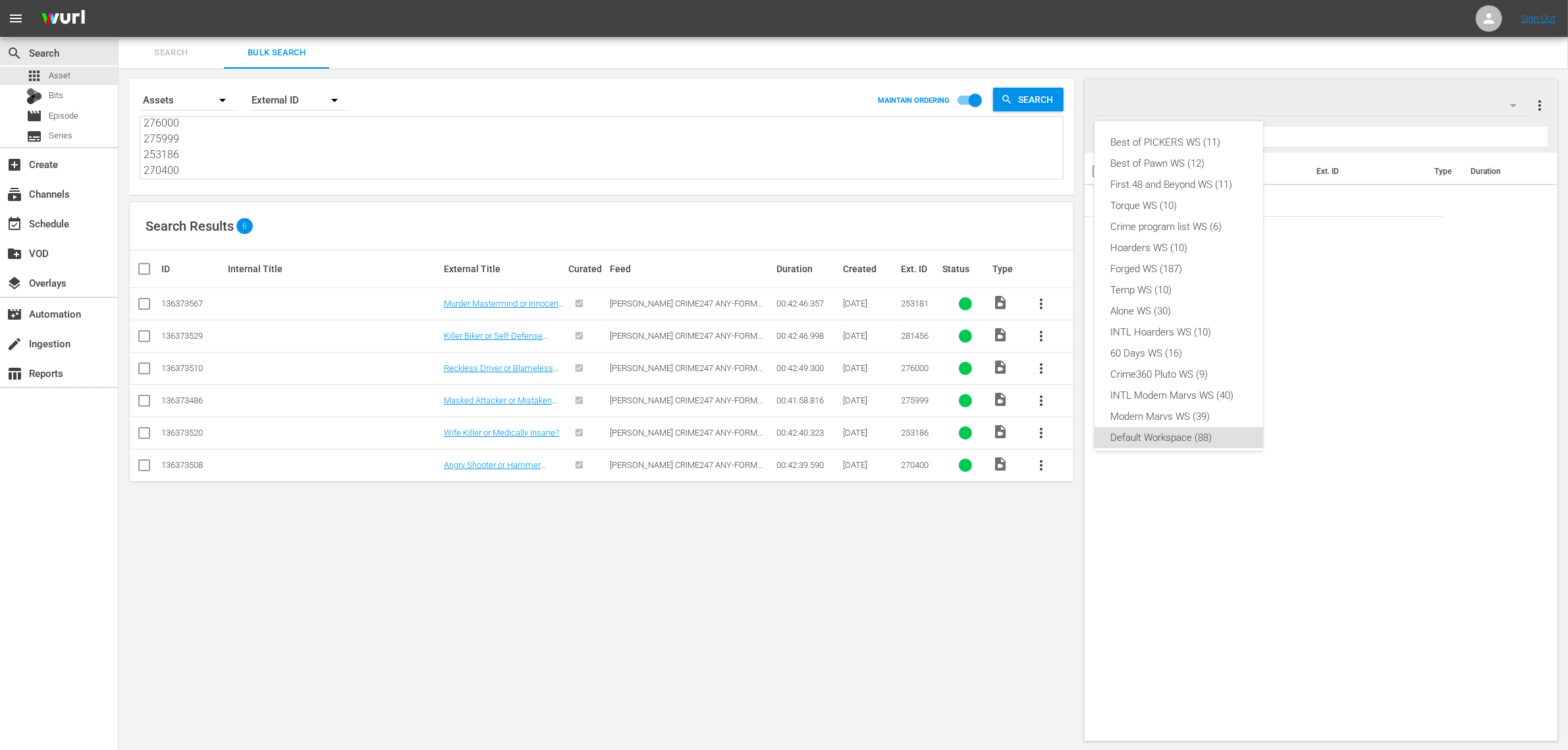
scroll to position [8, 0]
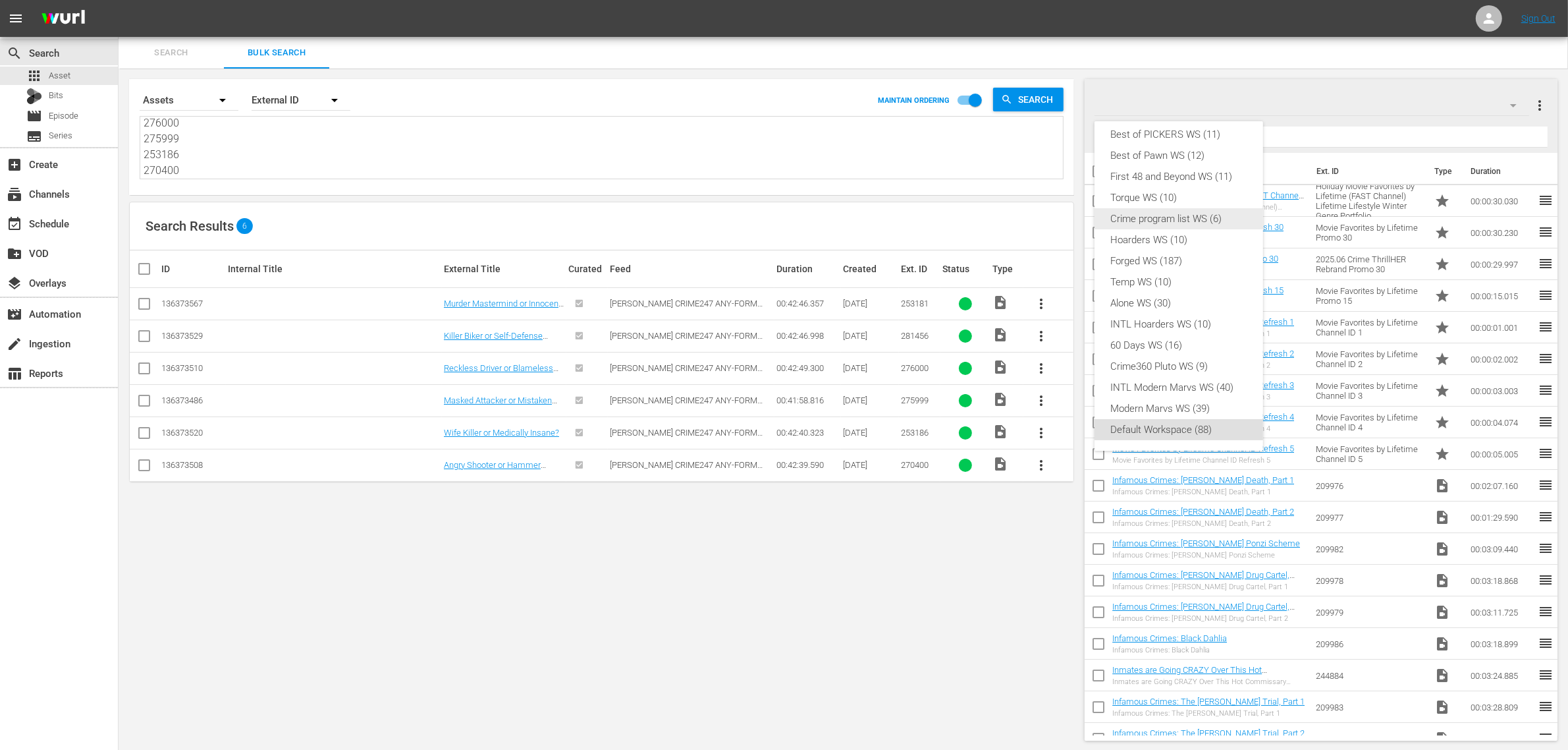
click at [1202, 213] on div "Crime program list WS (6)" at bounding box center [1179, 218] width 137 height 21
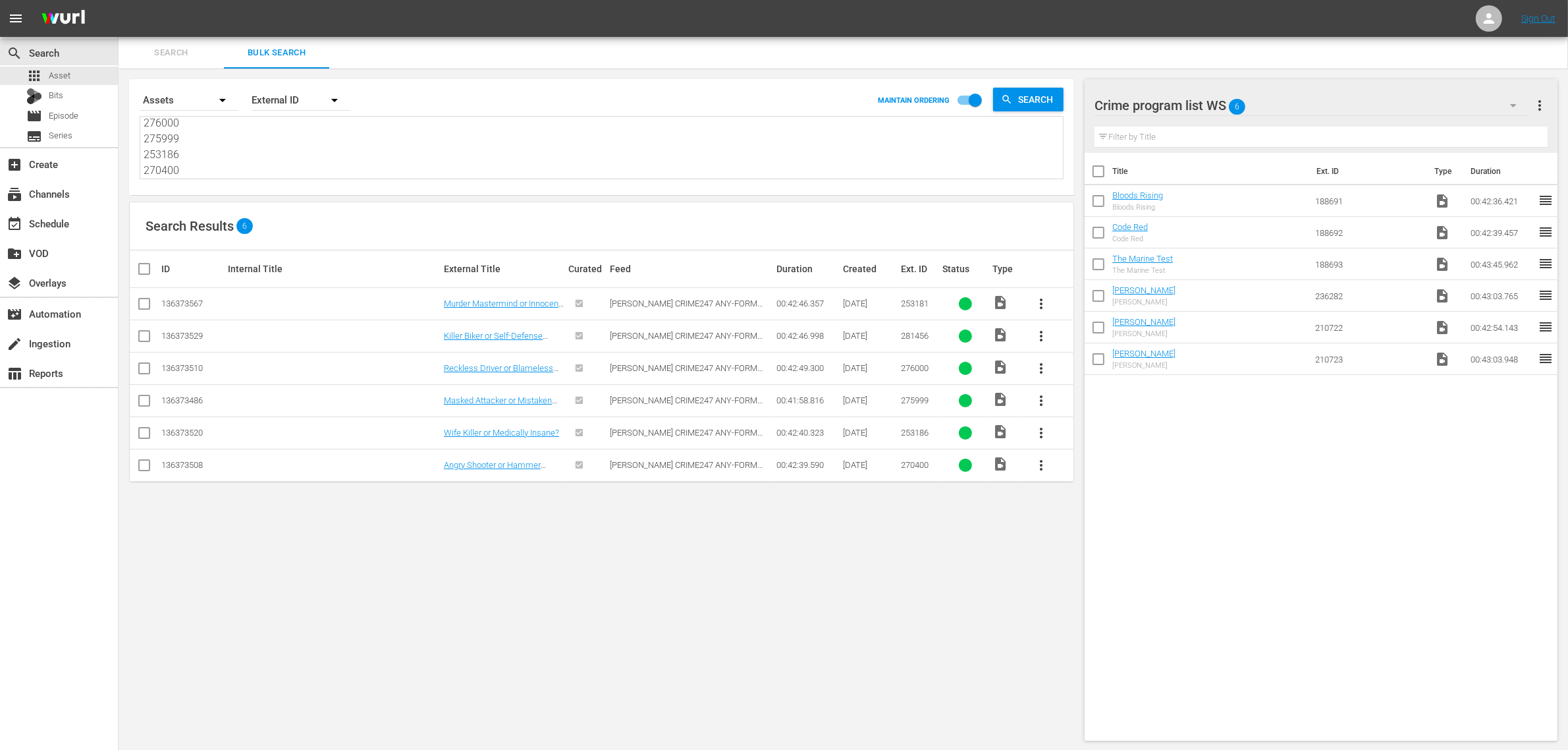
click at [1544, 104] on span "more_vert" at bounding box center [1539, 105] width 16 height 16
click at [1457, 136] on div "Clear All Workspace Items" at bounding box center [1454, 130] width 155 height 24
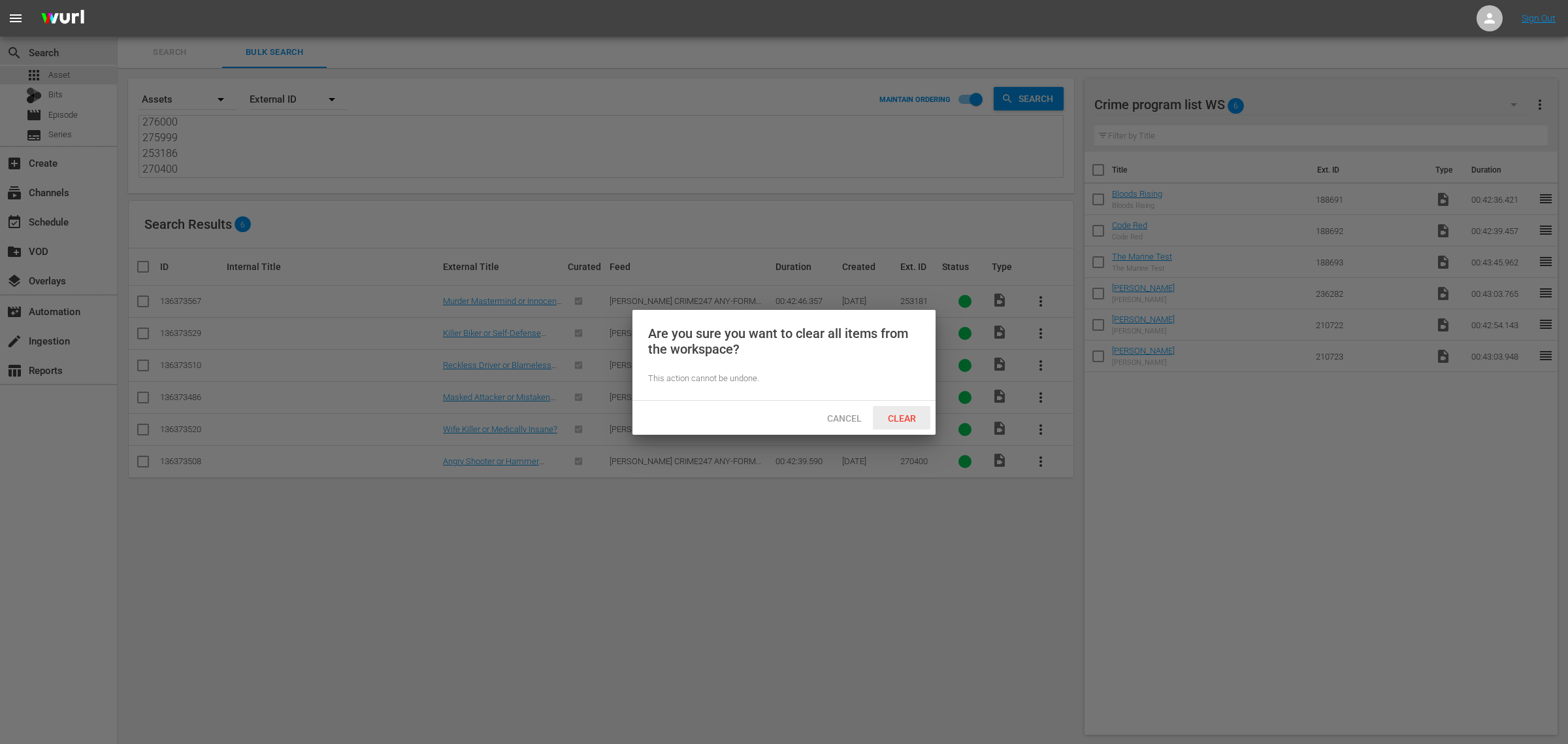
click at [896, 420] on span "Clear" at bounding box center [902, 418] width 49 height 11
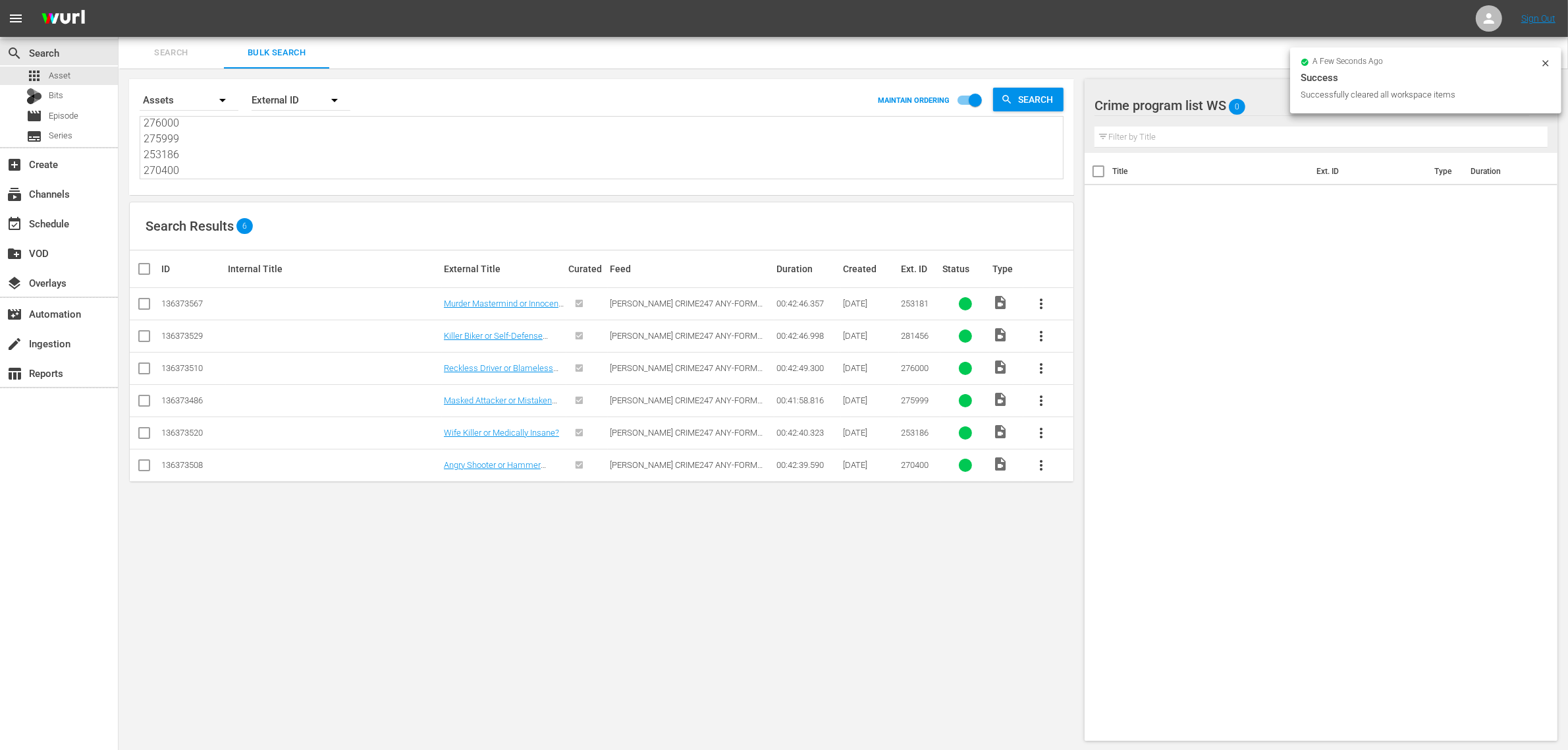
click at [144, 269] on input "checkbox" at bounding box center [150, 269] width 26 height 16
checkbox input "true"
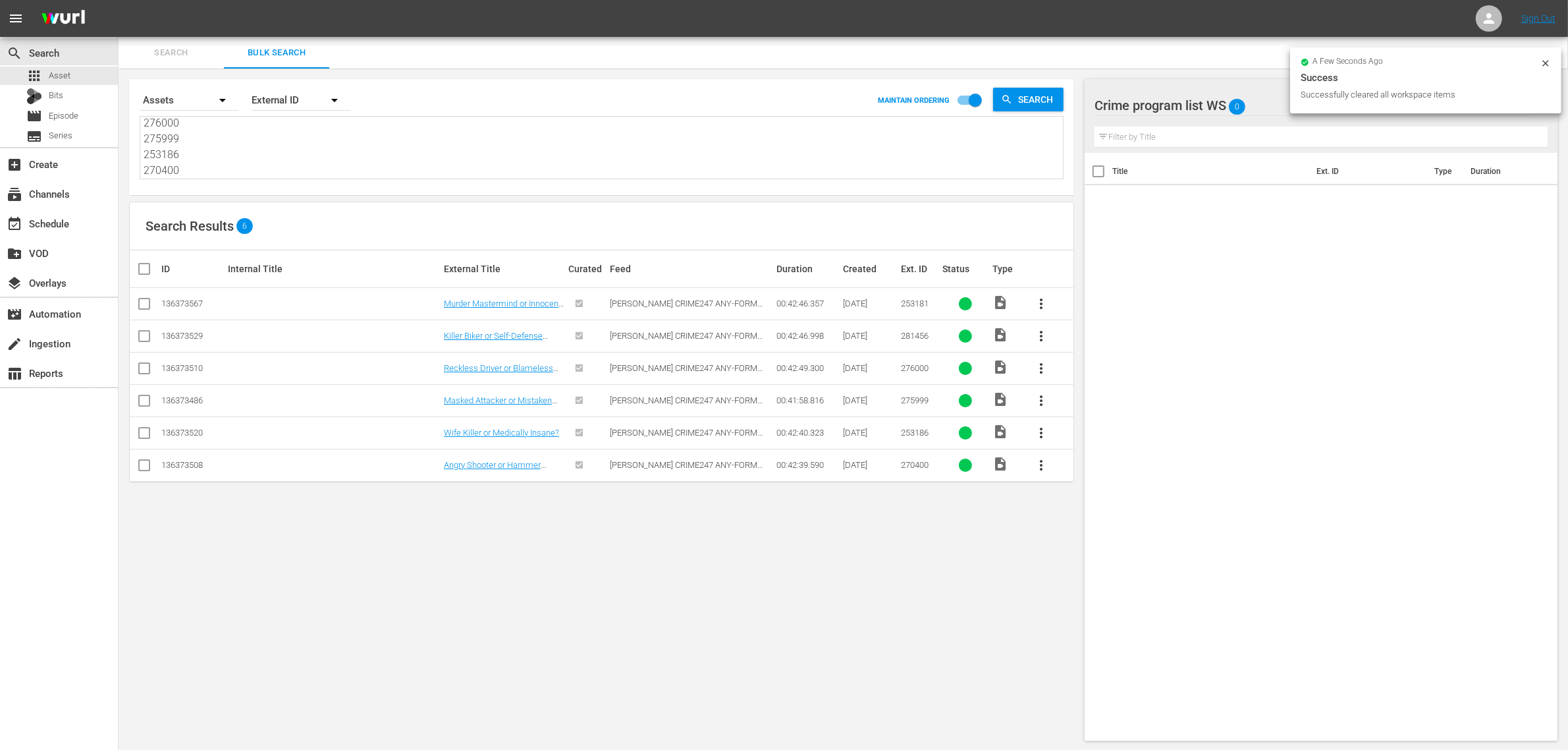
checkbox input "true"
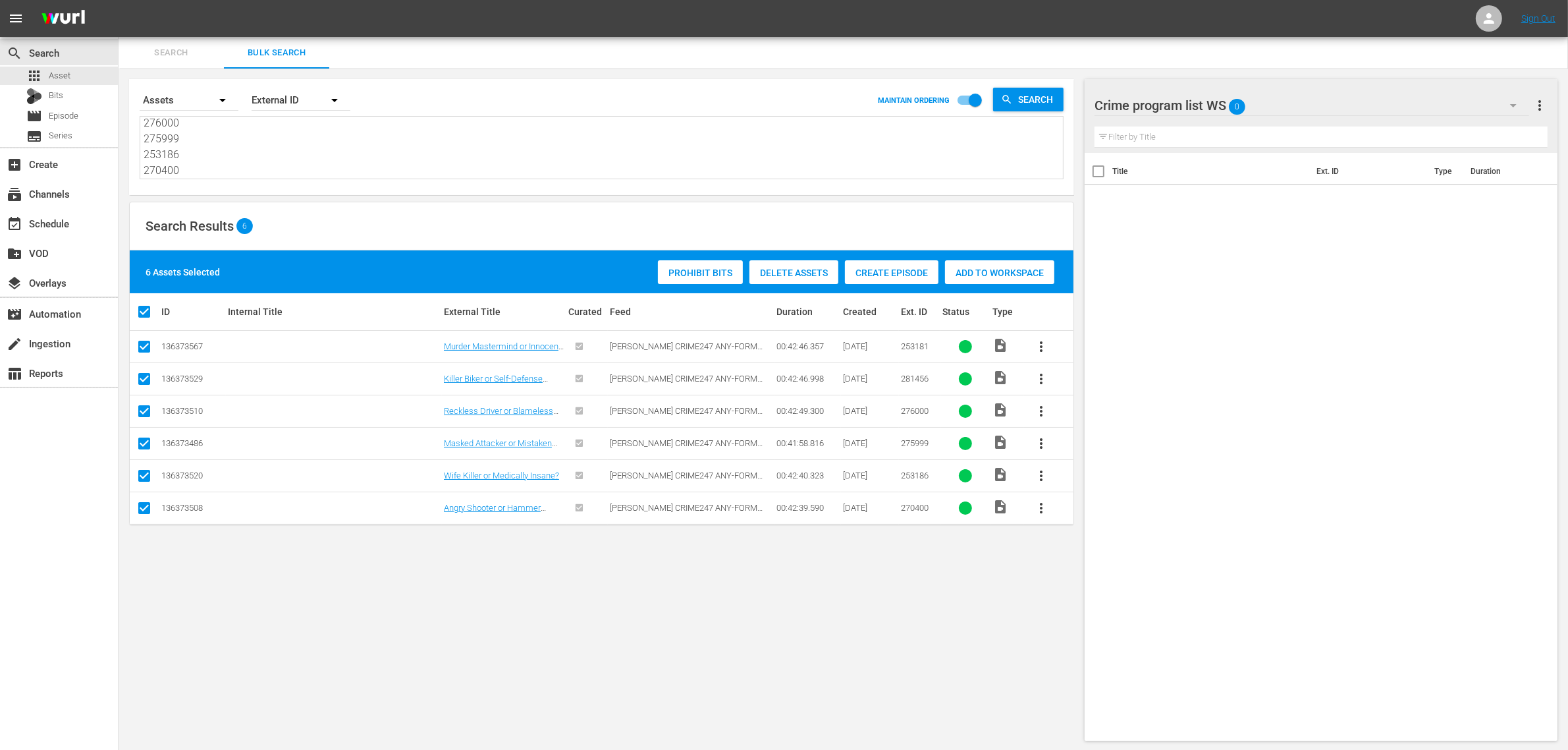
click at [986, 267] on span "Add to Workspace" at bounding box center [999, 272] width 109 height 11
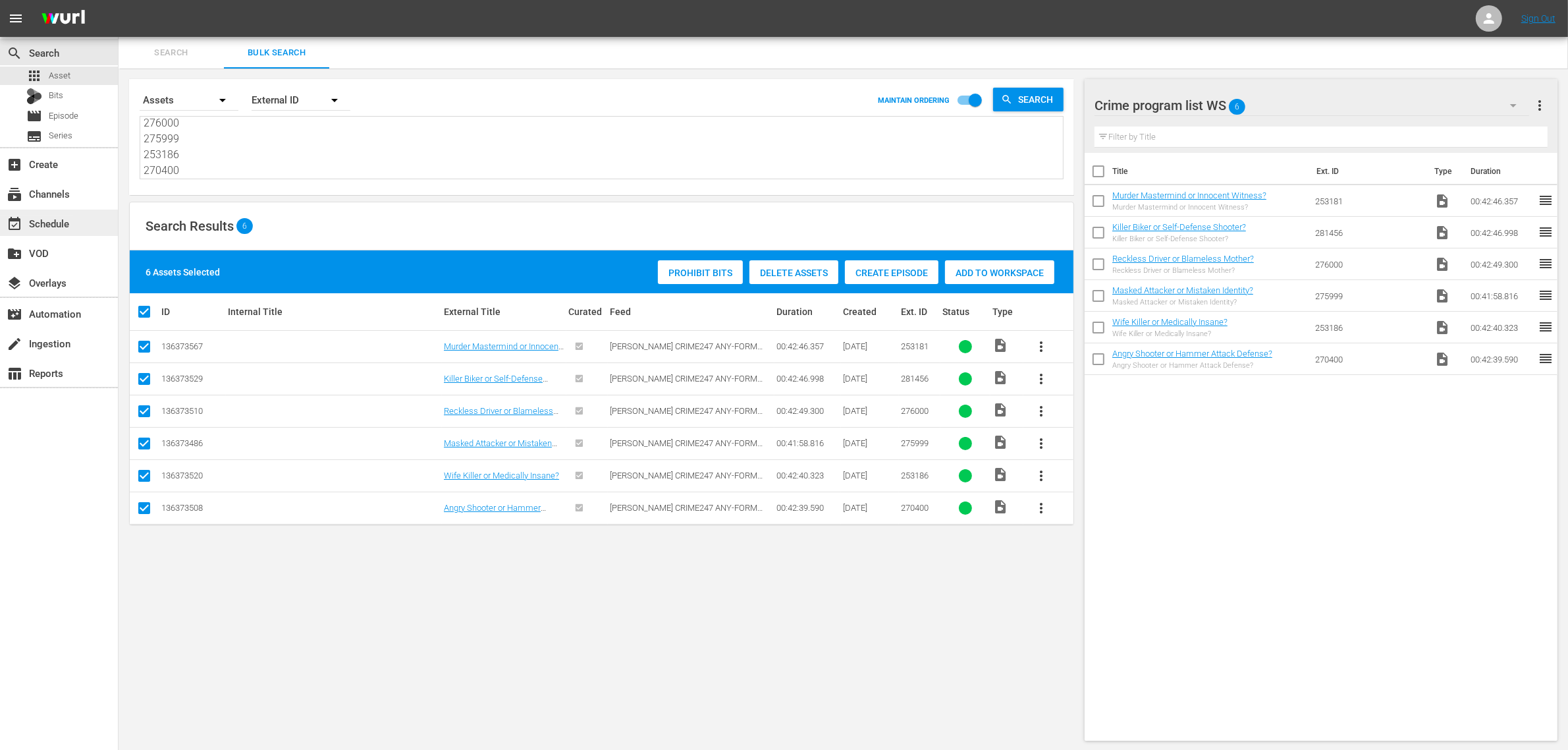
click at [73, 222] on div "event_available Schedule" at bounding box center [36, 222] width 74 height 12
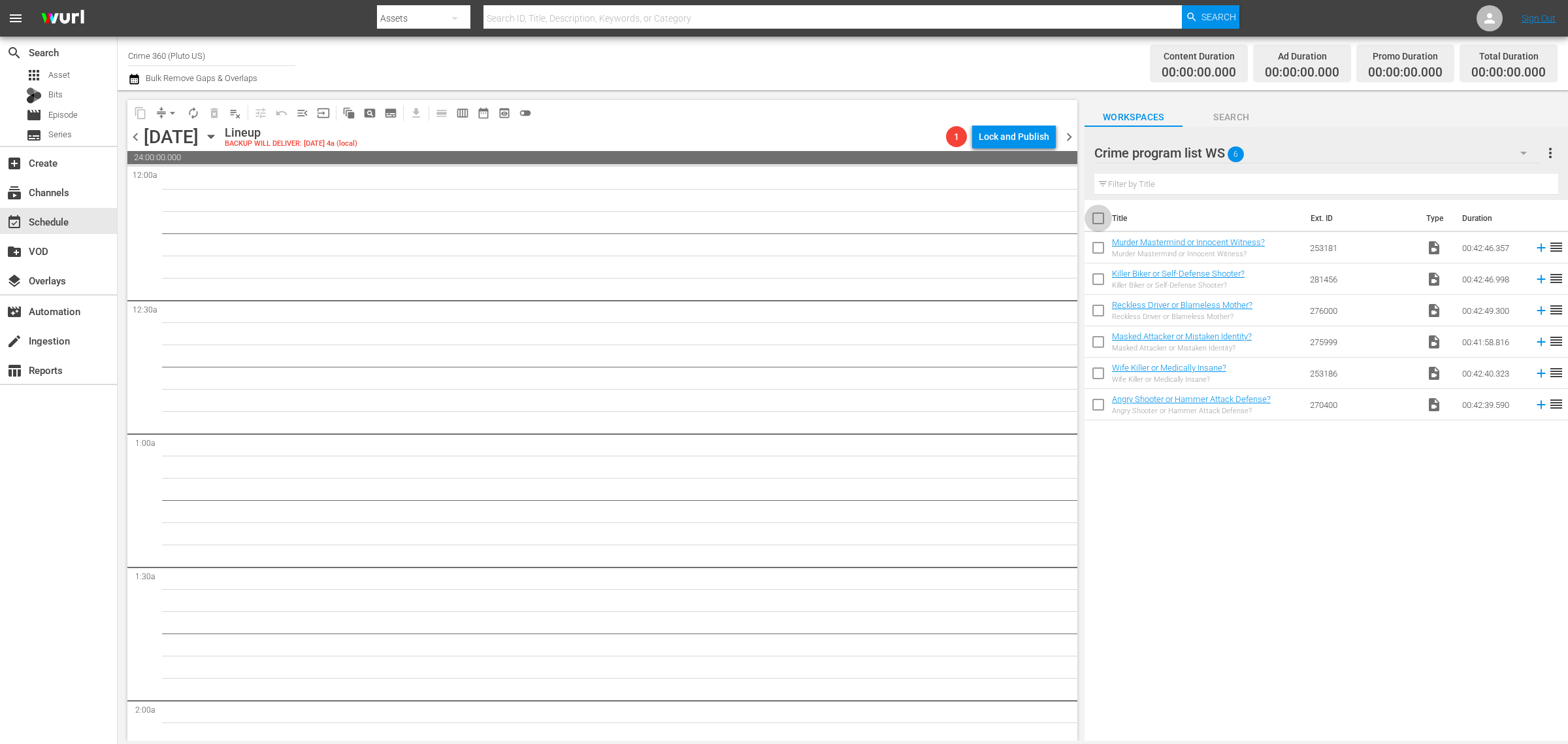
click at [1096, 221] on input "checkbox" at bounding box center [1098, 221] width 27 height 27
checkbox input "true"
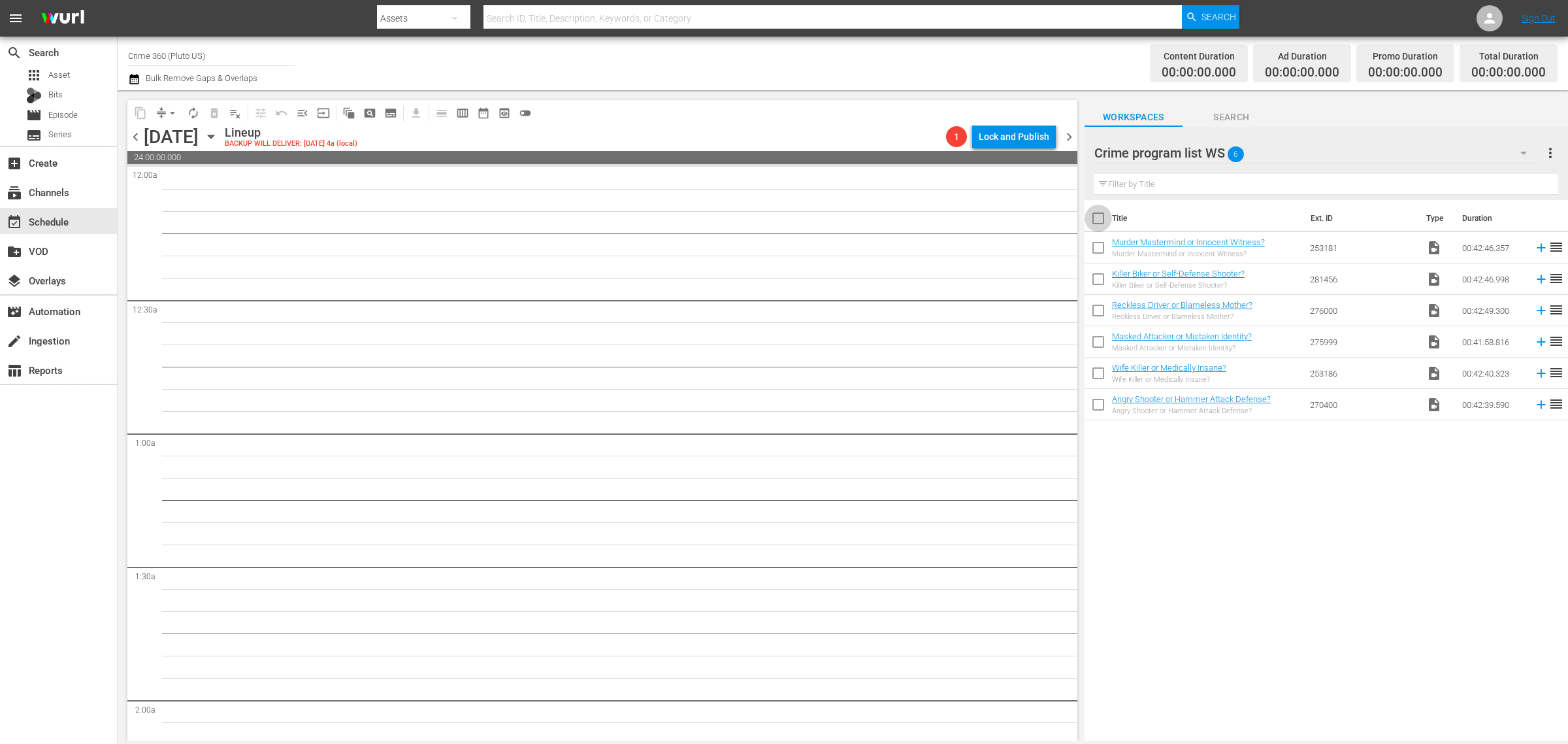
checkbox input "true"
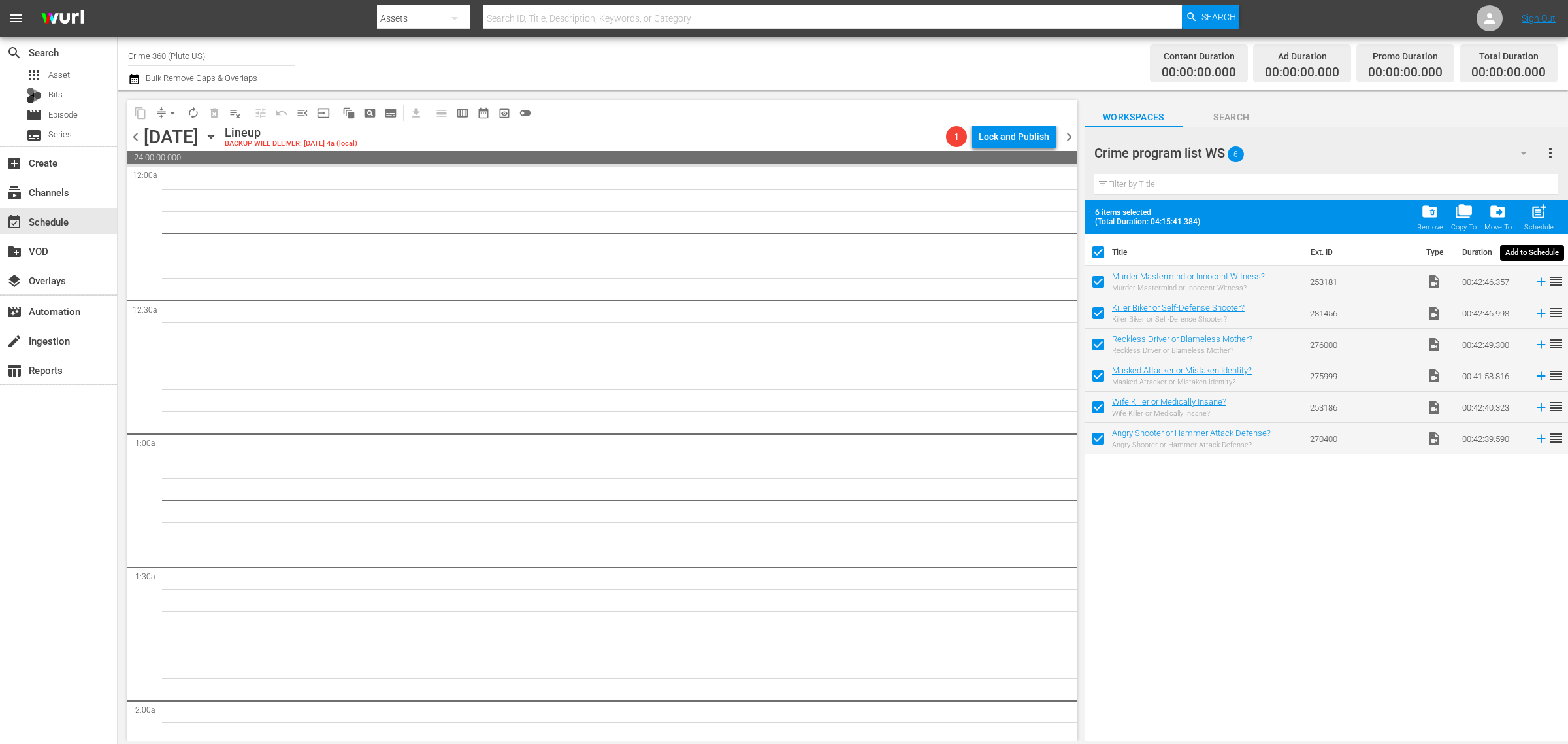
click at [1541, 214] on span "post_add" at bounding box center [1539, 212] width 18 height 18
checkbox input "false"
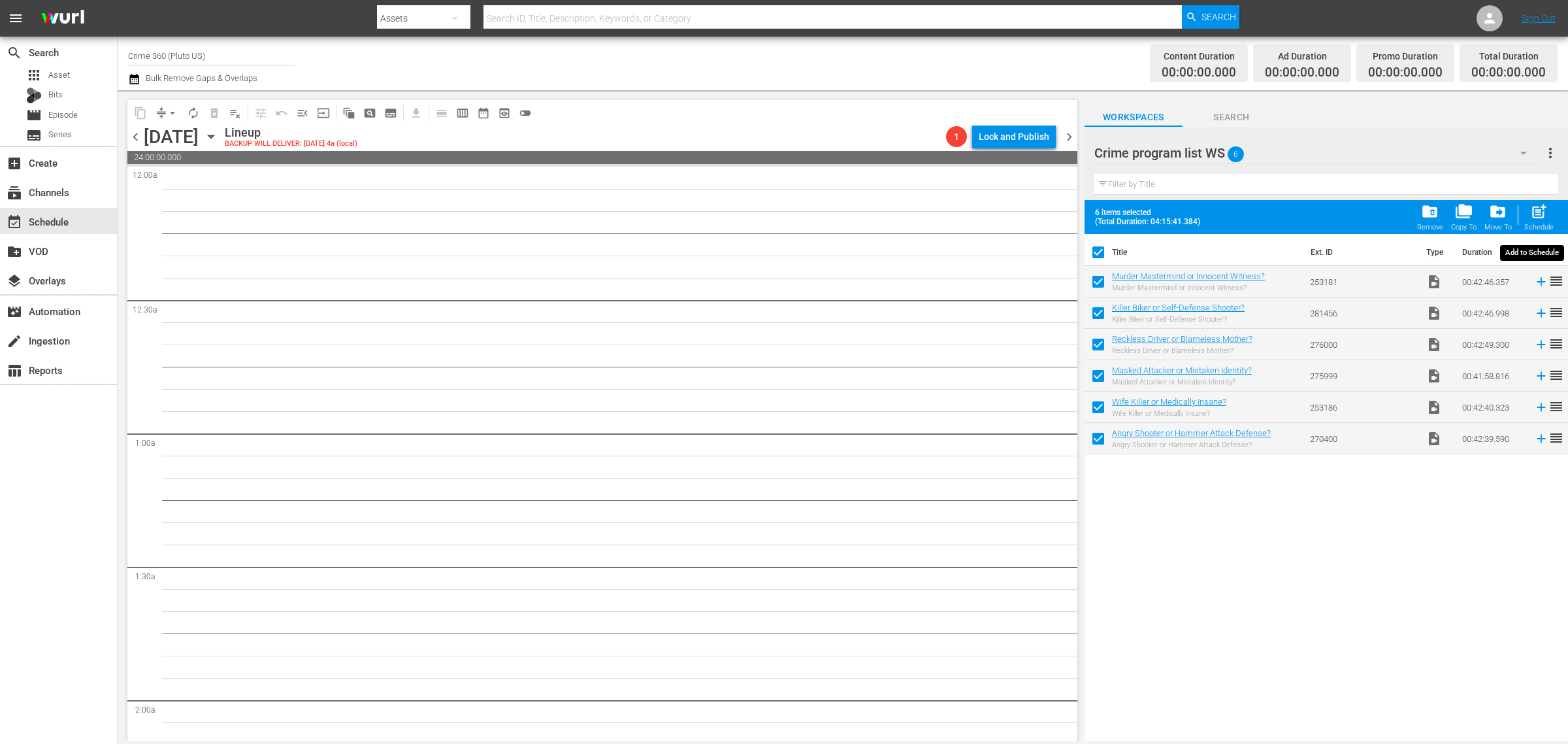
checkbox input "false"
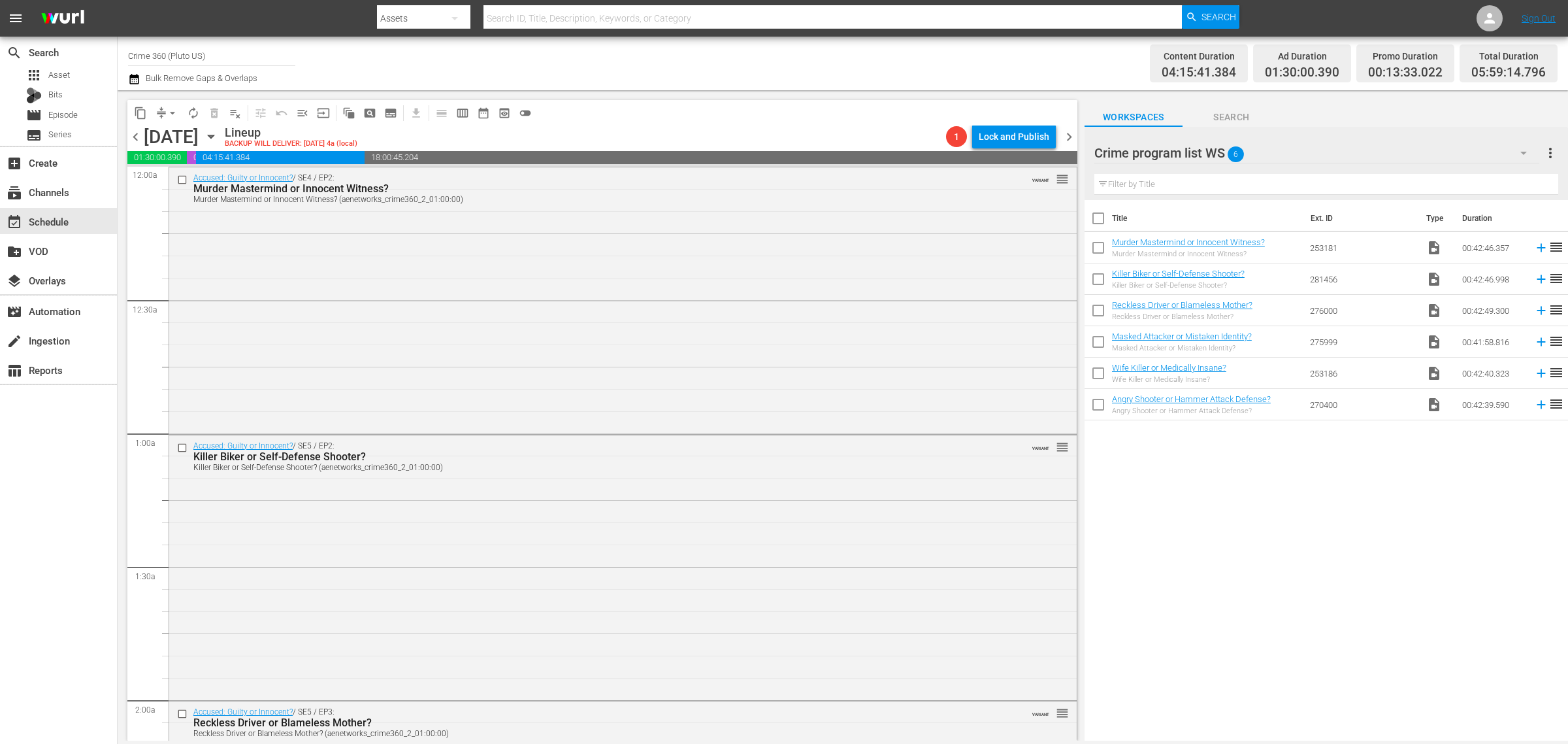
click at [810, 62] on div "Channel Title Crime 360 (Pluto US) Bulk Remove Gaps & Overlaps" at bounding box center [517, 63] width 780 height 47
click at [1549, 149] on span "more_vert" at bounding box center [1550, 153] width 16 height 16
click at [1510, 178] on div "Clear All Workspace Items" at bounding box center [1465, 178] width 153 height 24
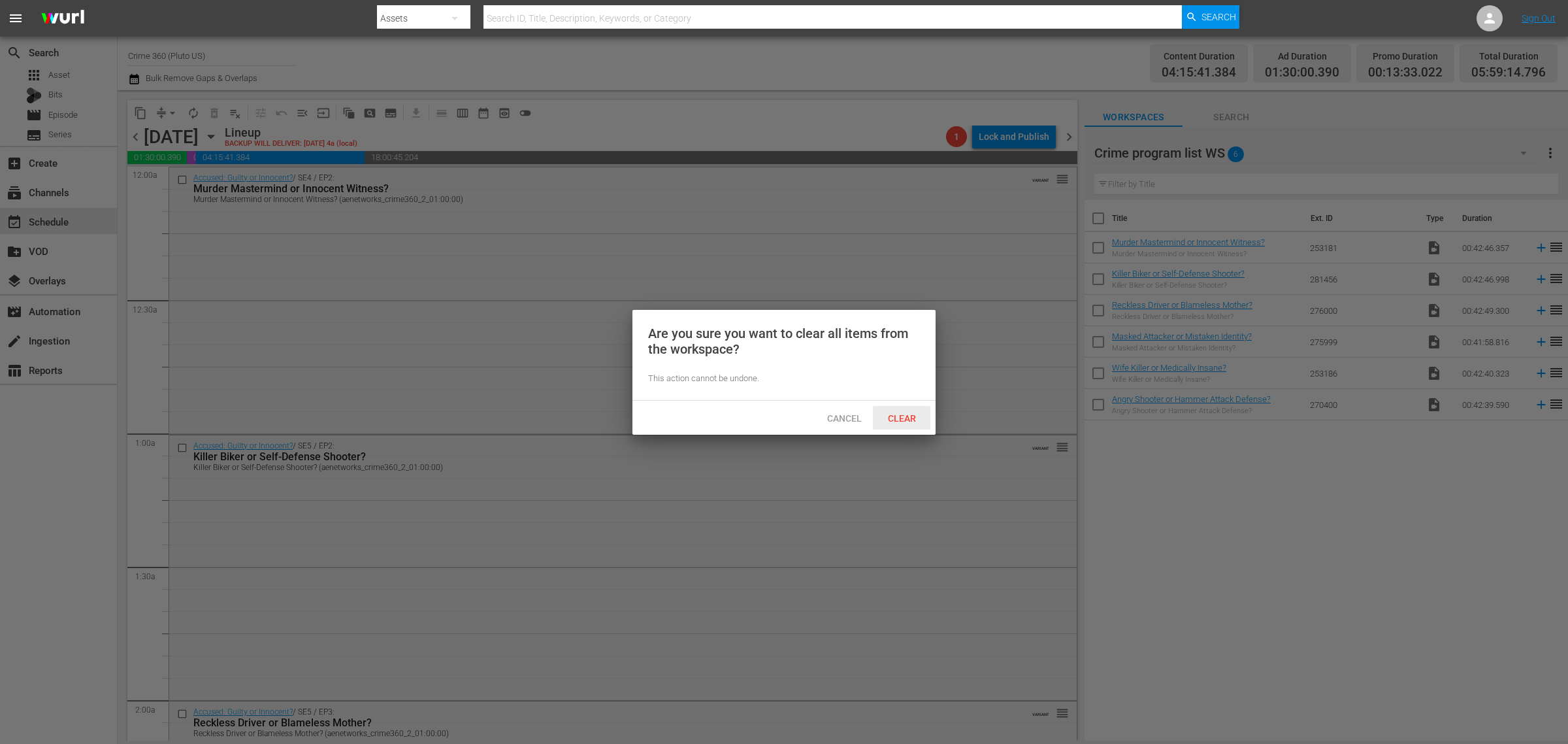
click at [910, 419] on span "Clear" at bounding box center [902, 418] width 49 height 11
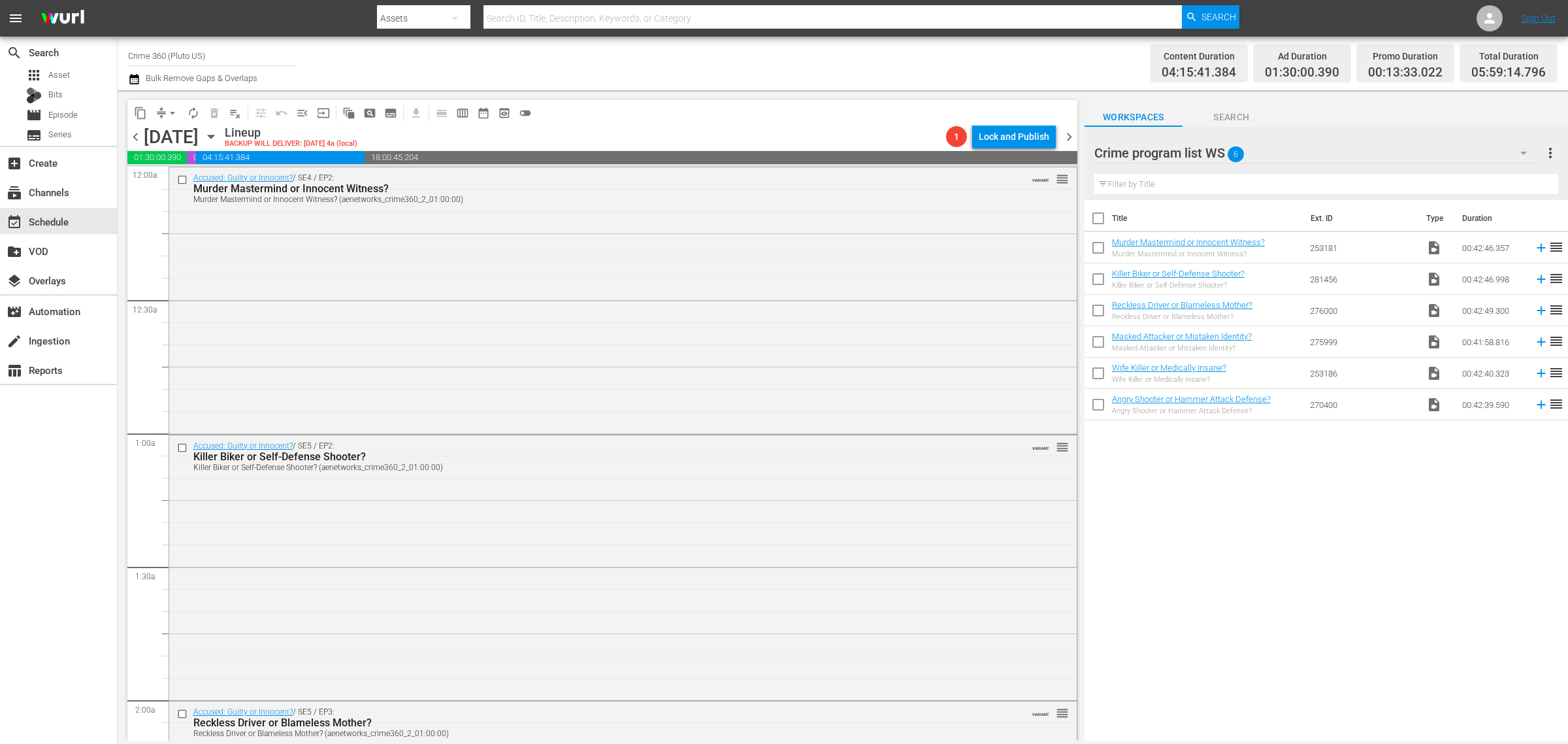
click at [791, 53] on div "Channel Title Crime 360 (Pluto US) Bulk Remove Gaps & Overlaps" at bounding box center [517, 63] width 780 height 47
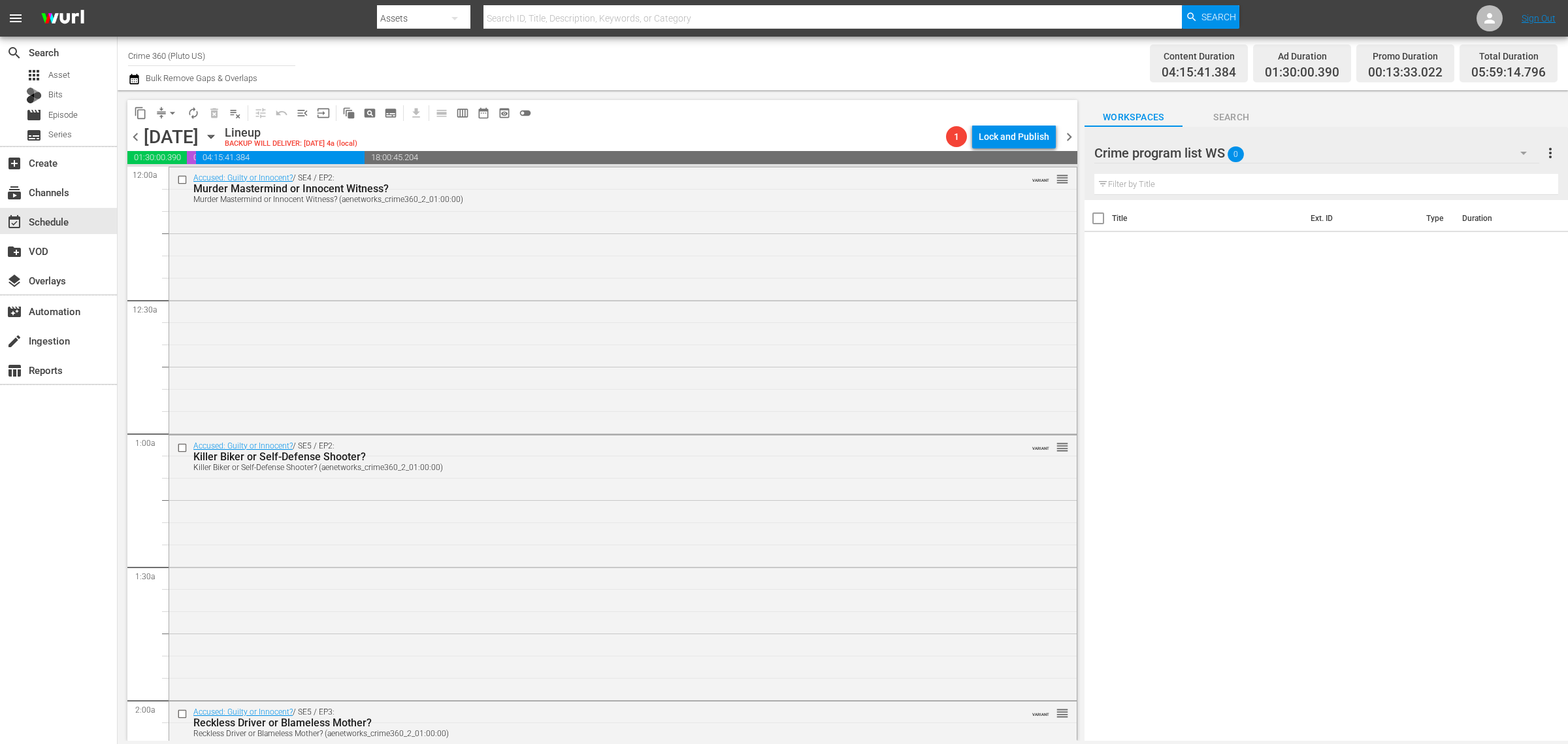
click at [1072, 143] on span "chevron_right" at bounding box center [1069, 137] width 16 height 16
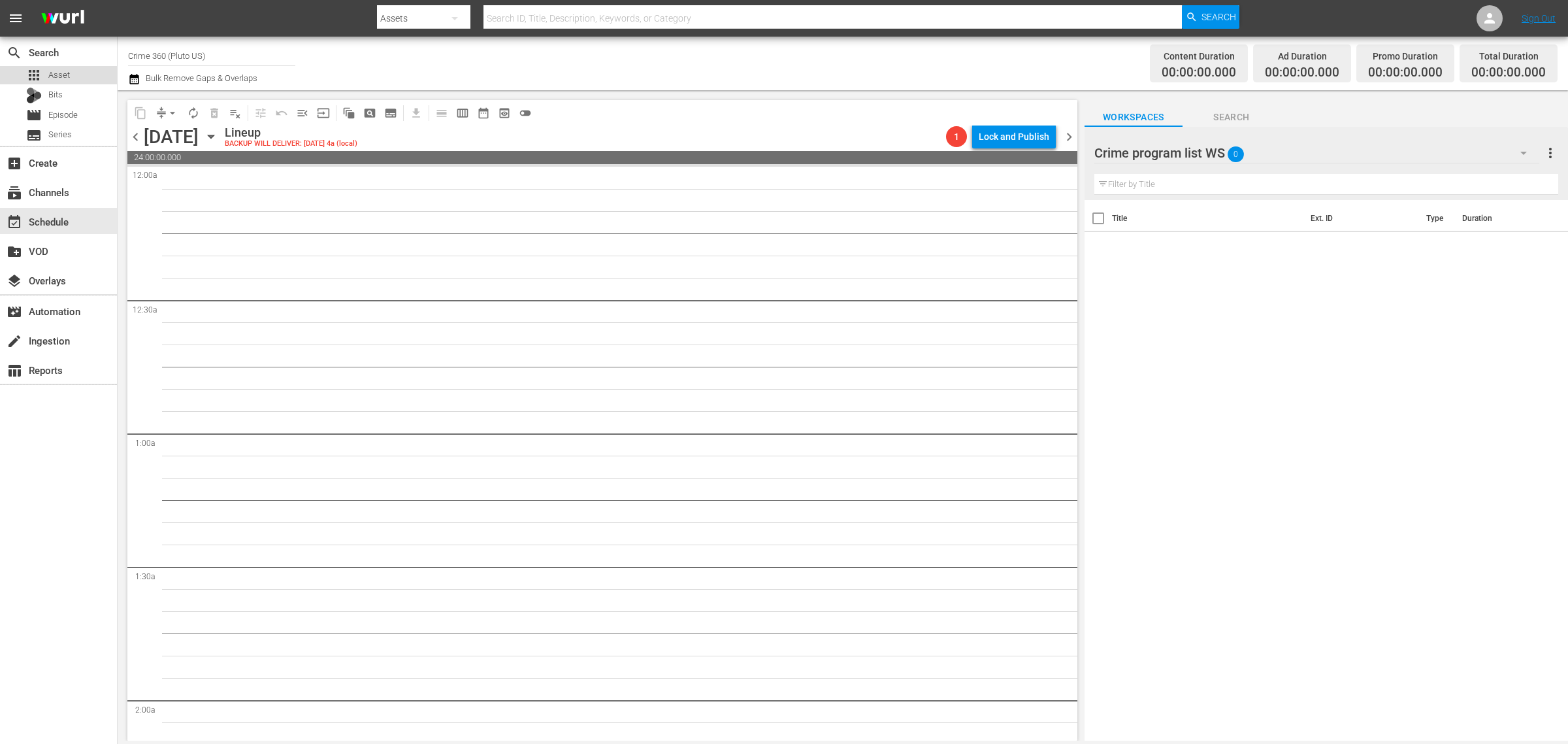
click at [66, 72] on span "Asset" at bounding box center [59, 75] width 21 height 13
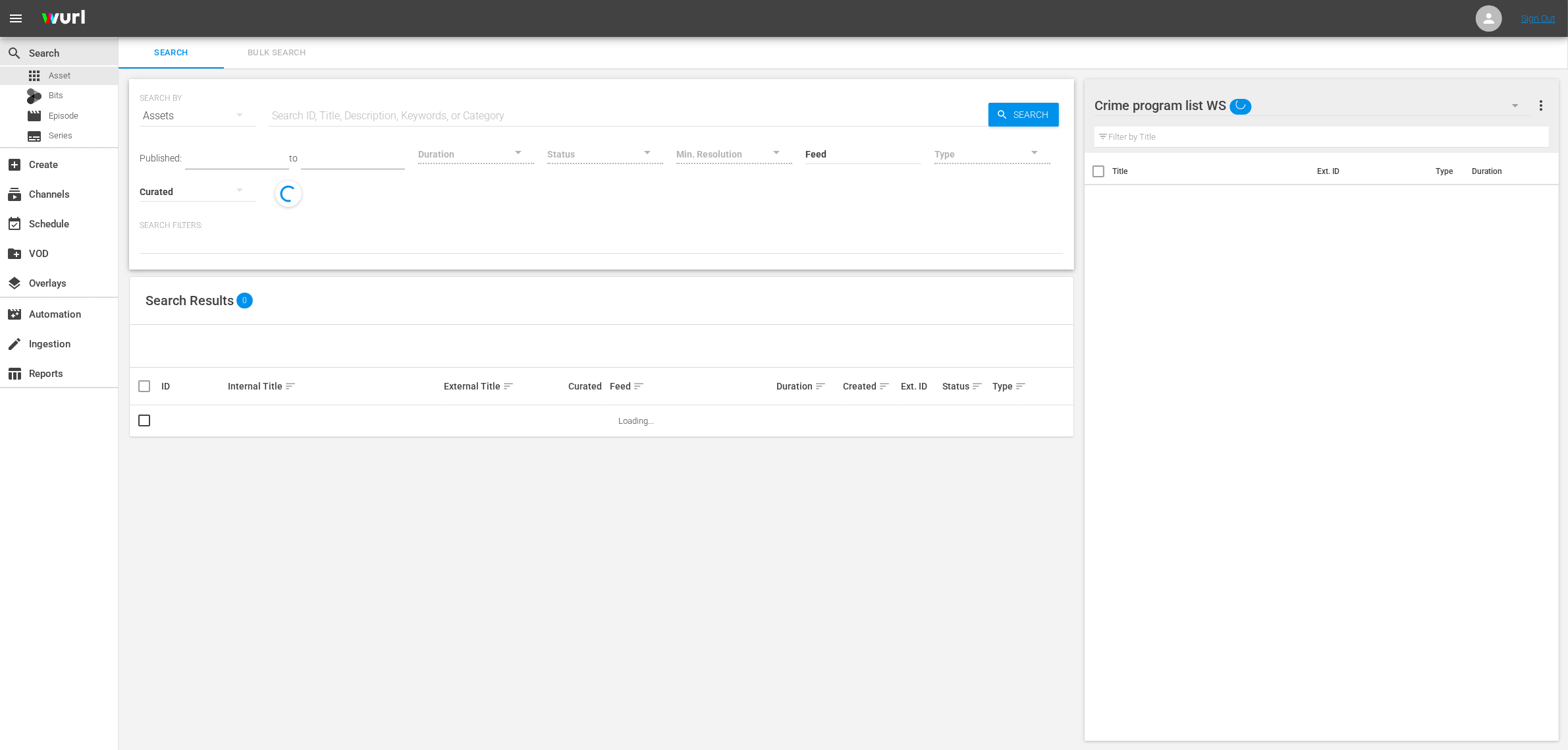
click at [250, 50] on span "Bulk Search" at bounding box center [276, 53] width 89 height 15
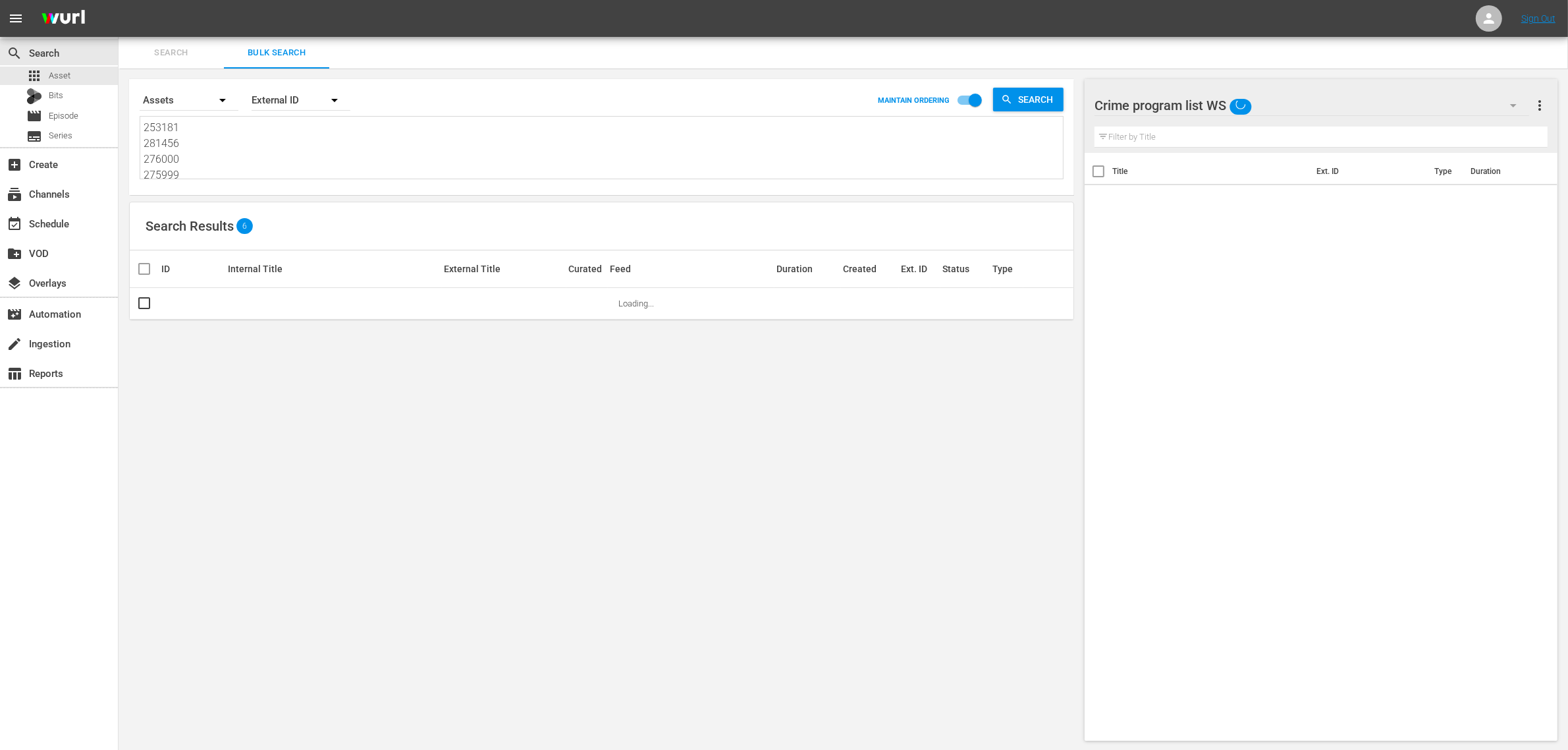
click at [216, 162] on textarea "253181 281456 276000 275999 253186 270400" at bounding box center [603, 150] width 919 height 60
paste textarea "301757 288277 301752 301760 301761 301758 301753 301762 301754 301756 288276 30…"
type textarea "301757 288277 301752 301760 301761 301758 301753 301762 301754 301756 288276 30…"
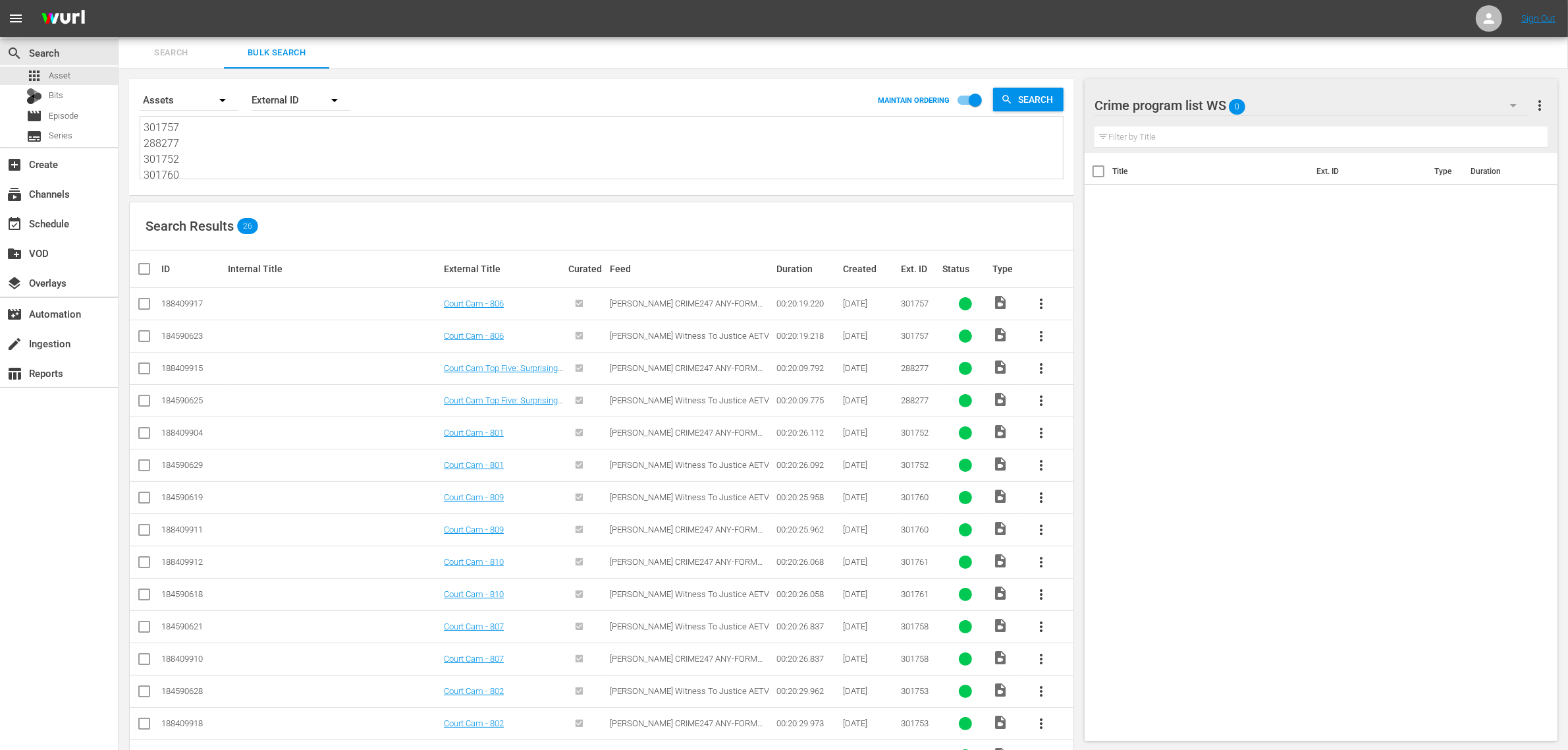
type textarea "301757 288277 301752 301760 301761 301758 301753 301762 301754 301756 288276 30…"
click at [143, 306] on input "checkbox" at bounding box center [144, 306] width 16 height 16
checkbox input "true"
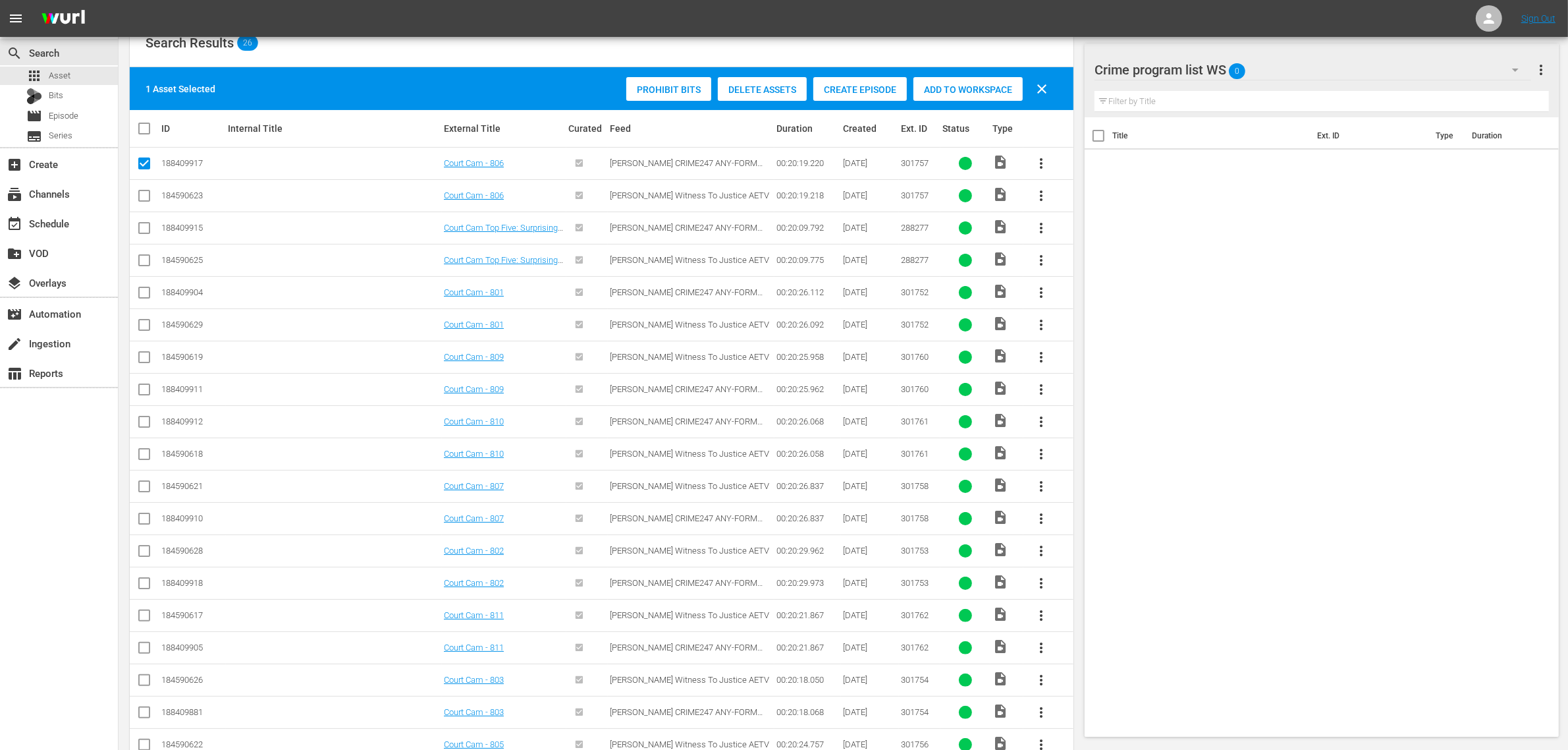
scroll to position [247, 0]
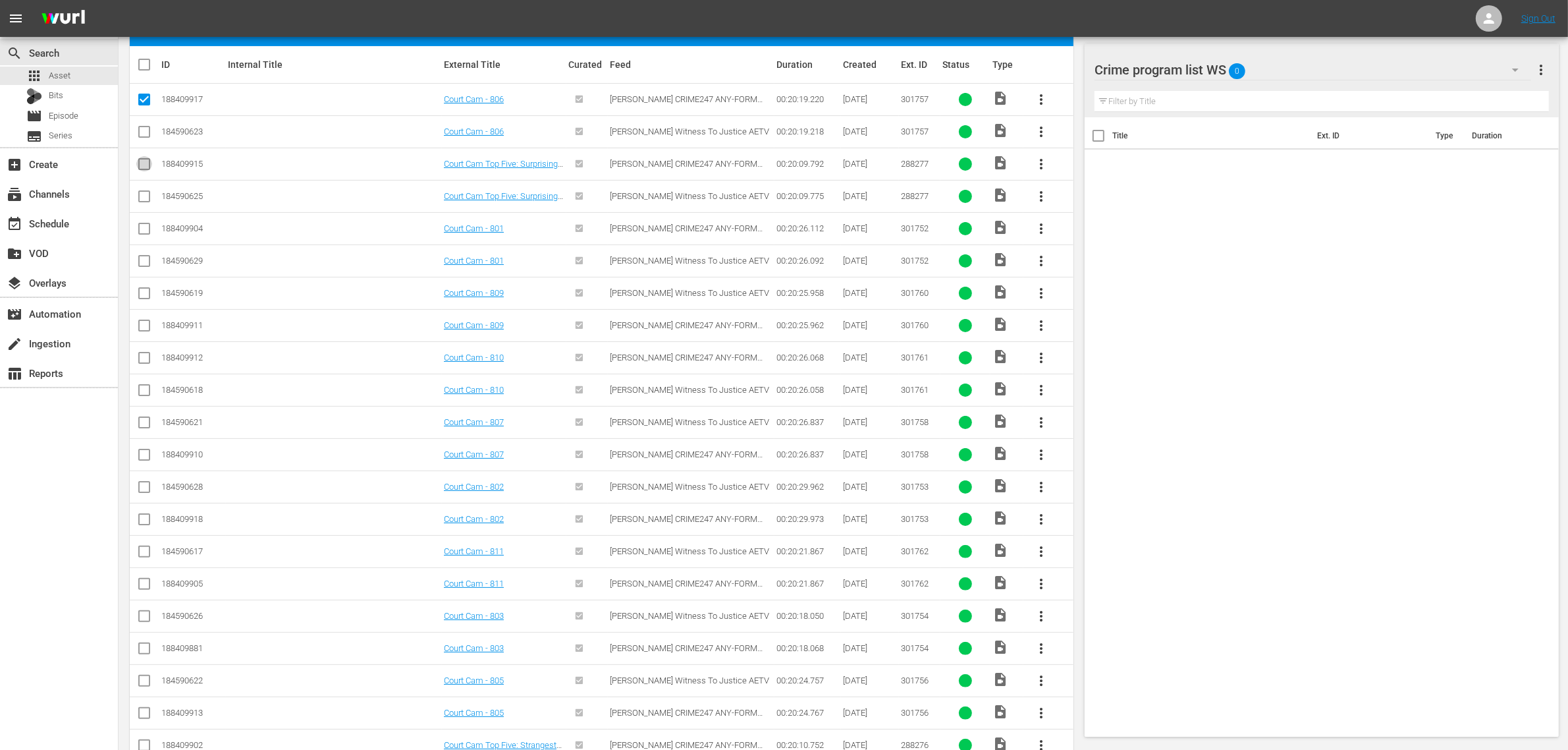
click at [143, 164] on input "checkbox" at bounding box center [144, 166] width 16 height 16
checkbox input "true"
click at [135, 228] on td at bounding box center [145, 228] width 30 height 32
click at [142, 228] on input "checkbox" at bounding box center [144, 231] width 16 height 16
checkbox input "true"
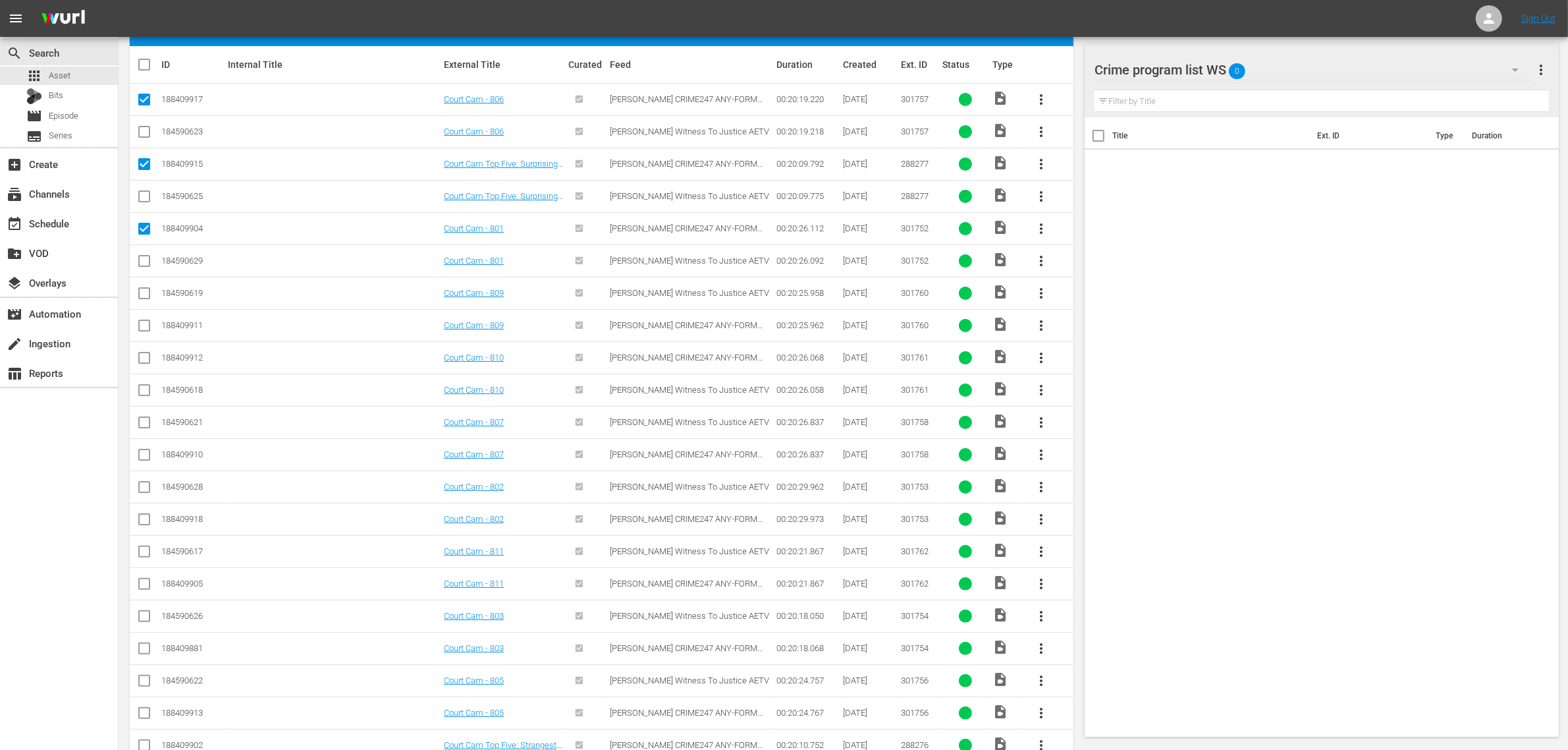
click at [147, 325] on input "checkbox" at bounding box center [144, 327] width 16 height 16
checkbox input "true"
click at [146, 357] on input "checkbox" at bounding box center [144, 360] width 16 height 16
checkbox input "true"
click at [143, 453] on input "checkbox" at bounding box center [144, 456] width 16 height 16
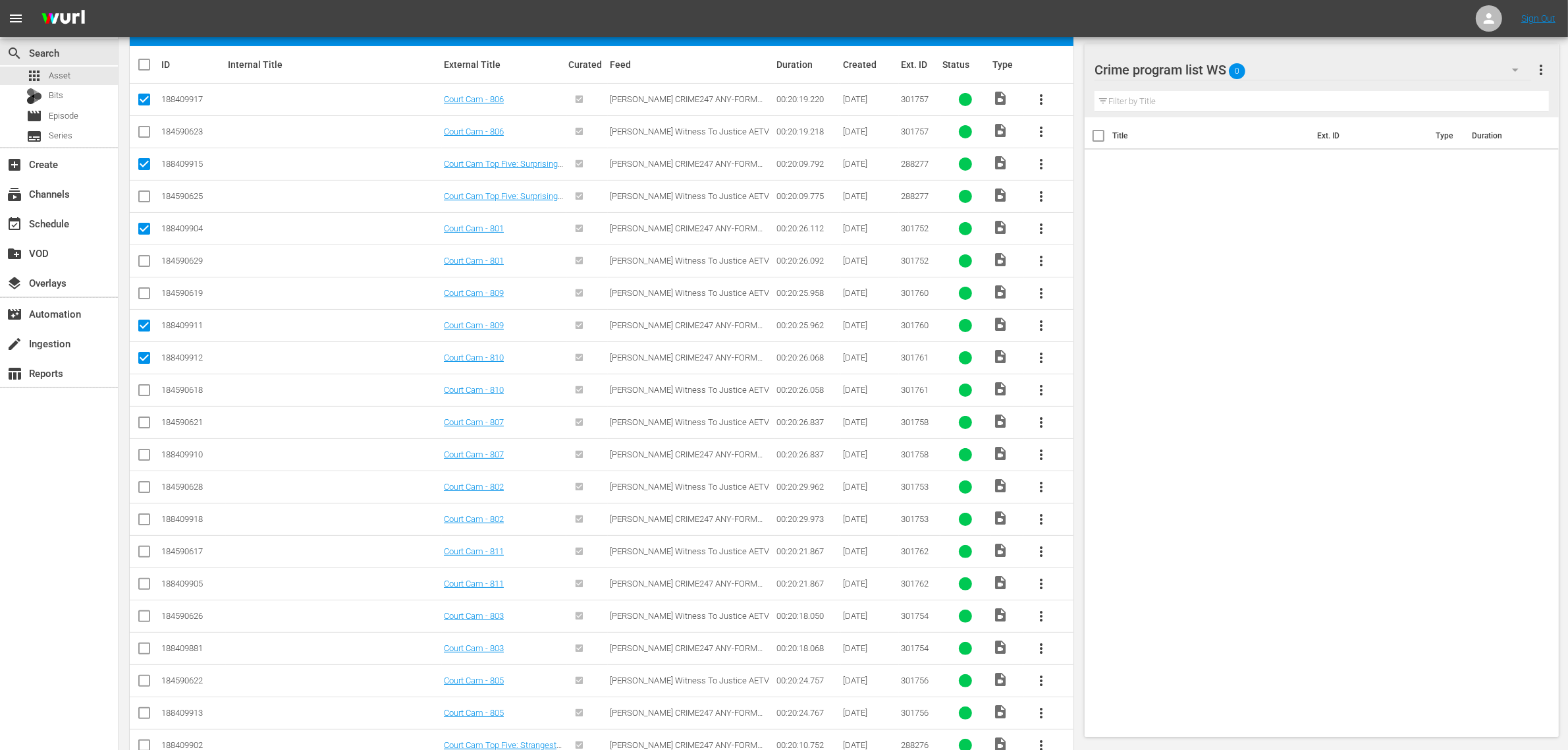
checkbox input "true"
click at [145, 518] on input "checkbox" at bounding box center [144, 521] width 16 height 16
checkbox input "true"
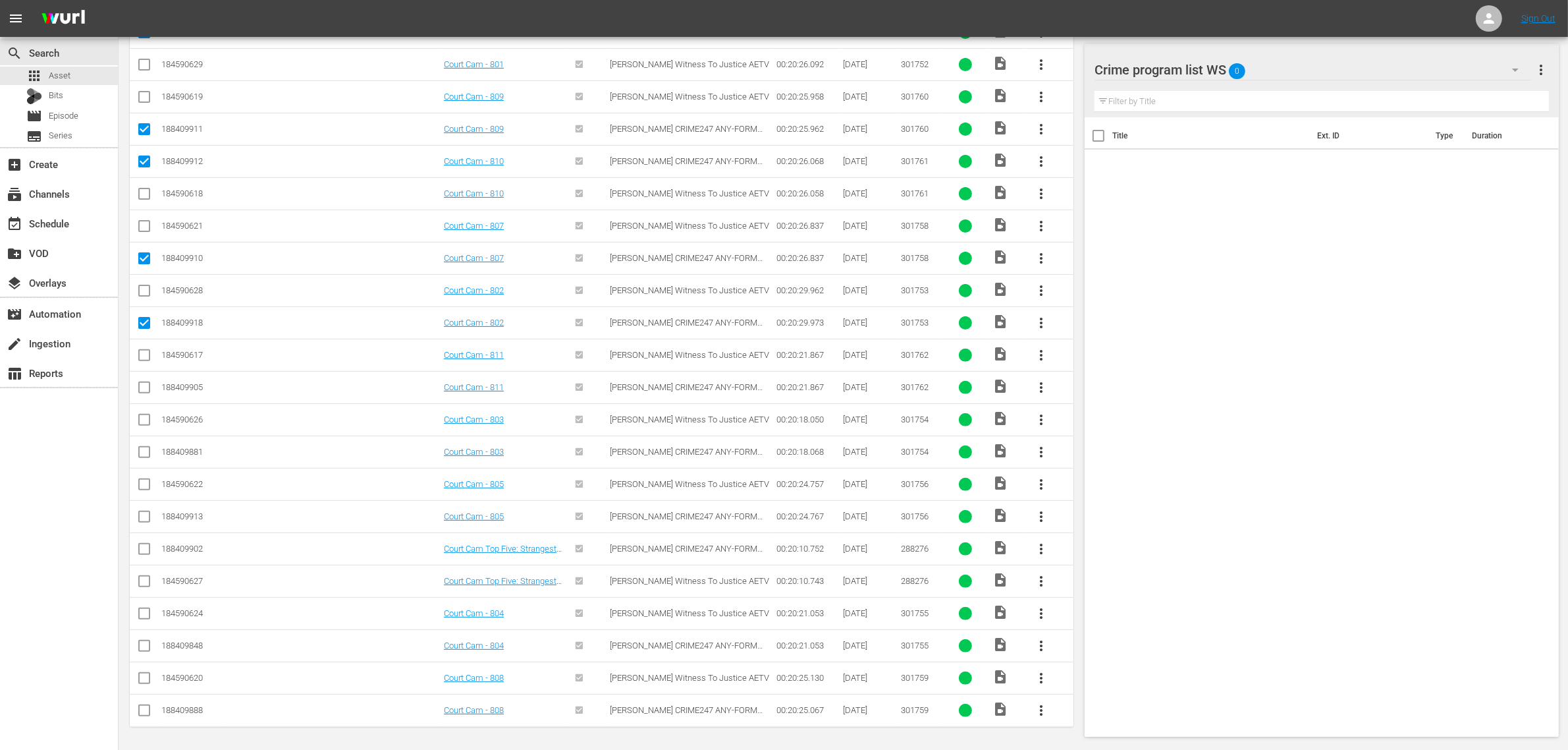
scroll to position [449, 0]
click at [141, 383] on input "checkbox" at bounding box center [144, 389] width 16 height 16
checkbox input "true"
click at [140, 450] on input "checkbox" at bounding box center [144, 453] width 16 height 16
checkbox input "true"
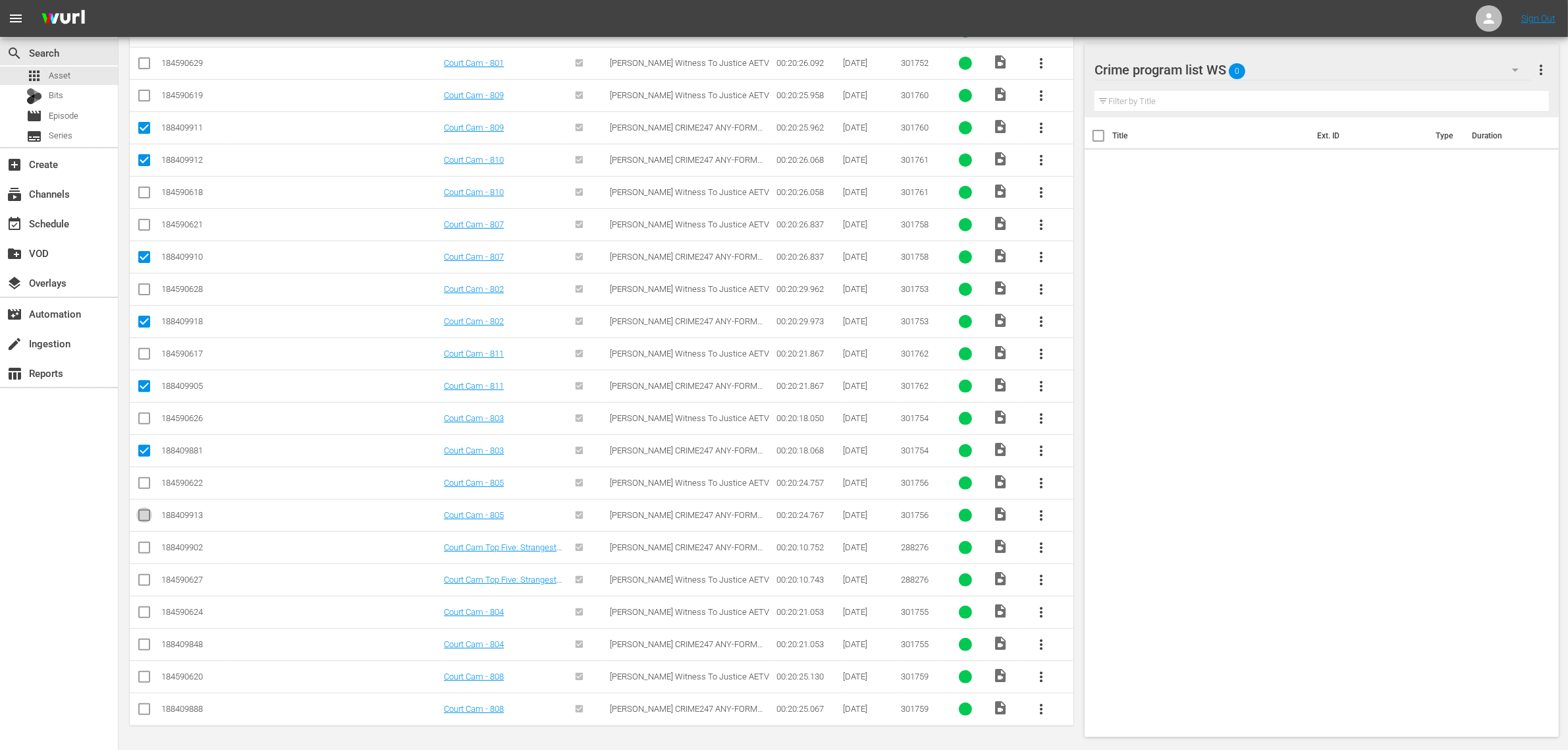
click at [143, 514] on input "checkbox" at bounding box center [144, 518] width 16 height 16
checkbox input "true"
click at [143, 547] on input "checkbox" at bounding box center [144, 550] width 16 height 16
checkbox input "true"
click at [142, 639] on input "checkbox" at bounding box center [144, 647] width 16 height 16
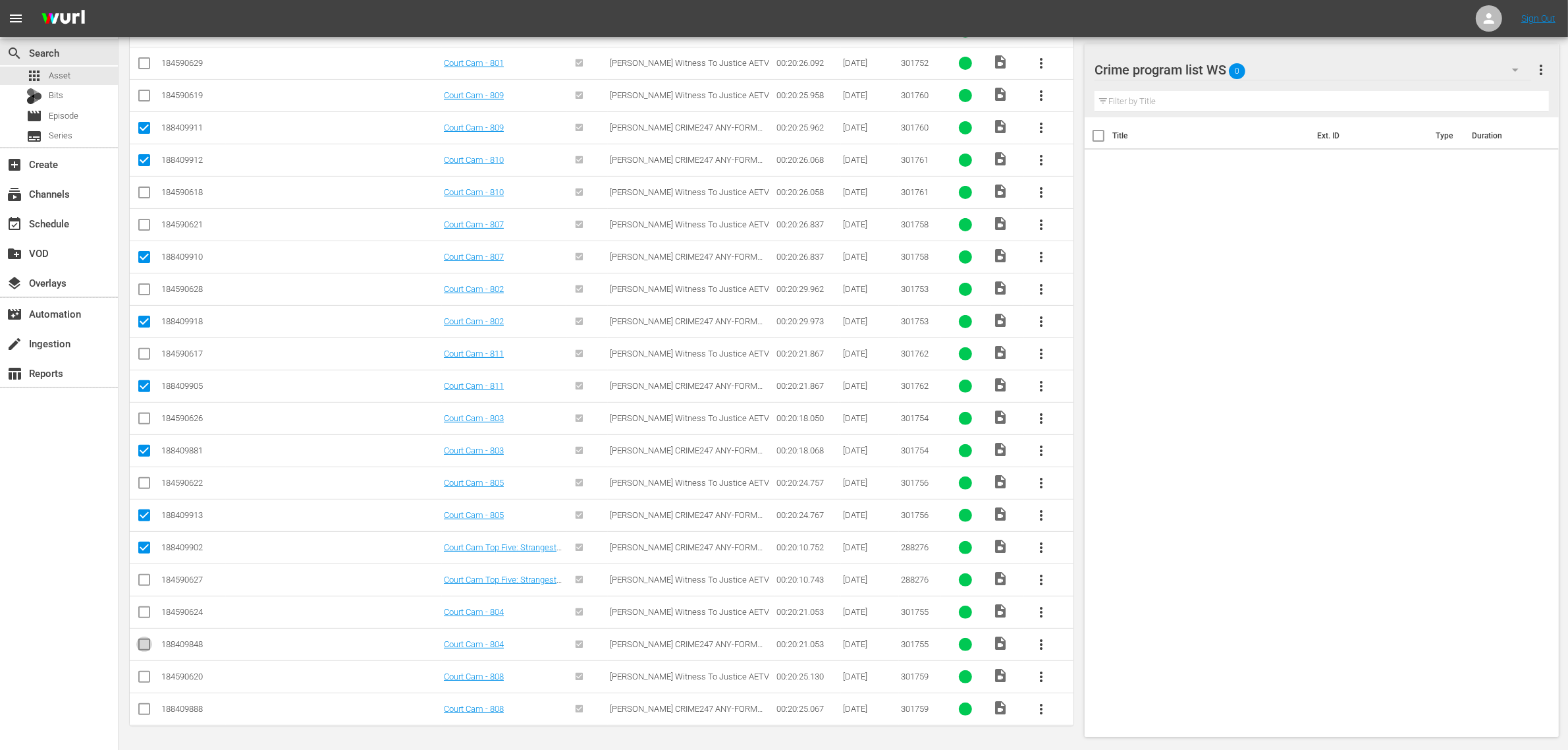
checkbox input "true"
click at [145, 709] on input "checkbox" at bounding box center [144, 711] width 16 height 16
checkbox input "true"
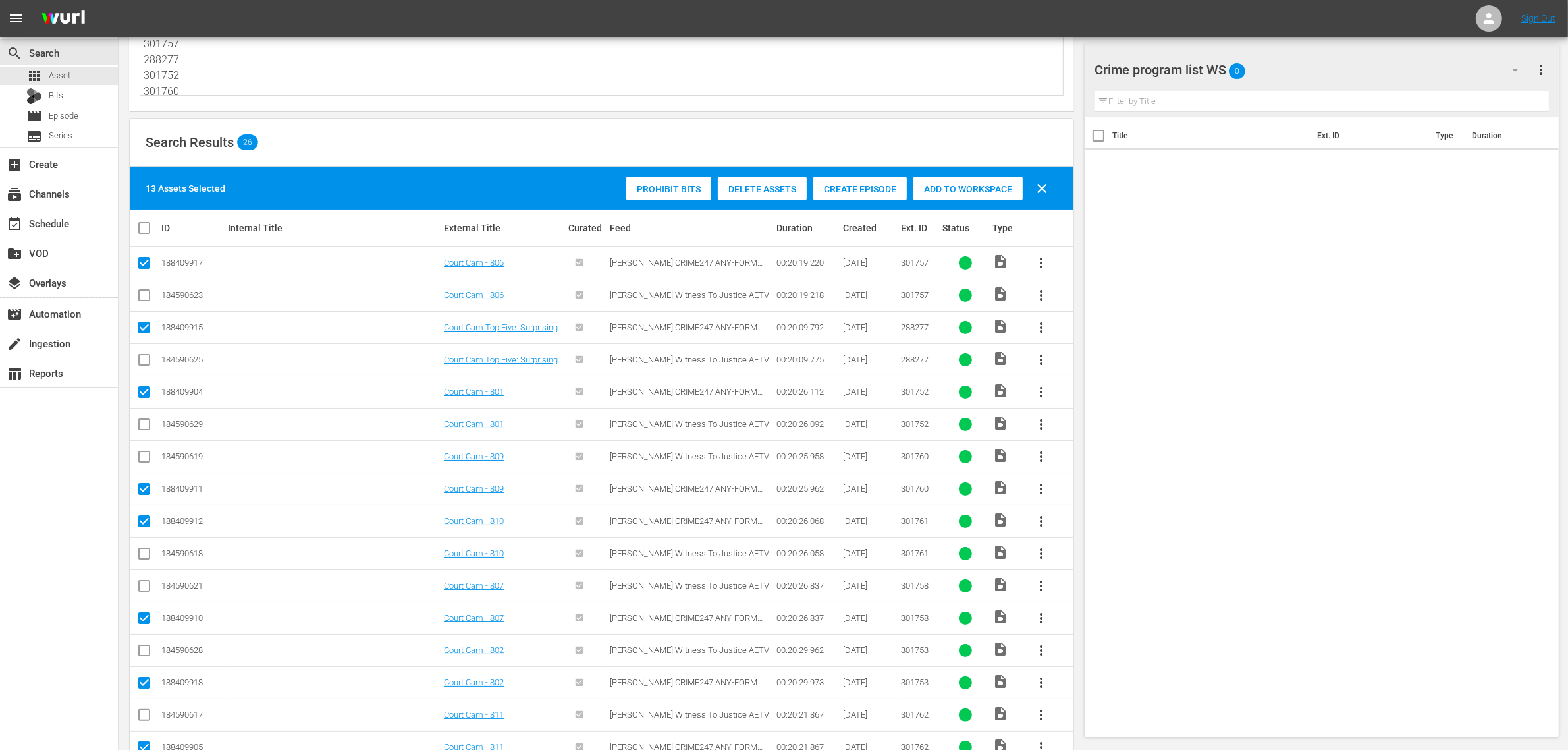
scroll to position [37, 0]
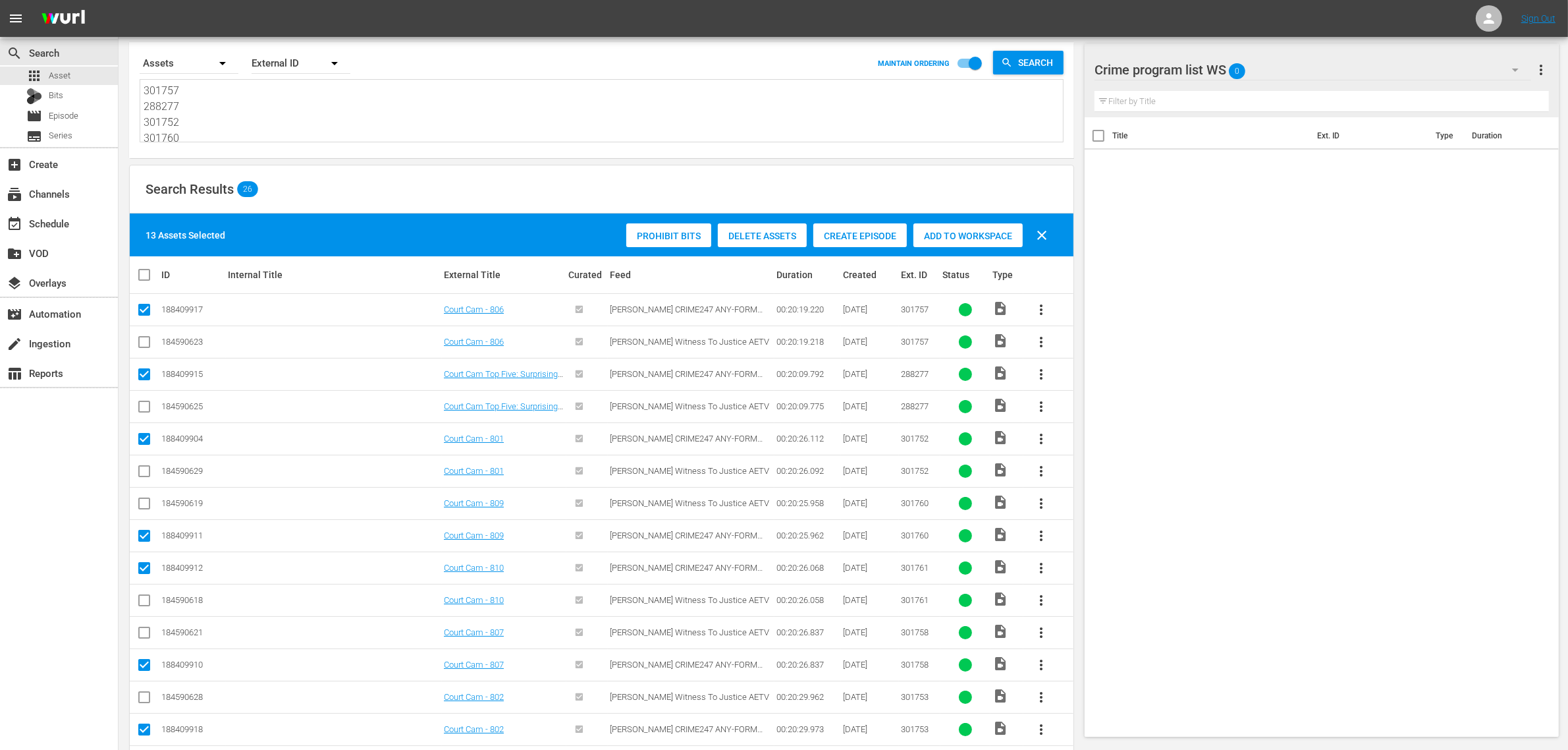
click at [977, 235] on span "Add to Workspace" at bounding box center [968, 236] width 109 height 11
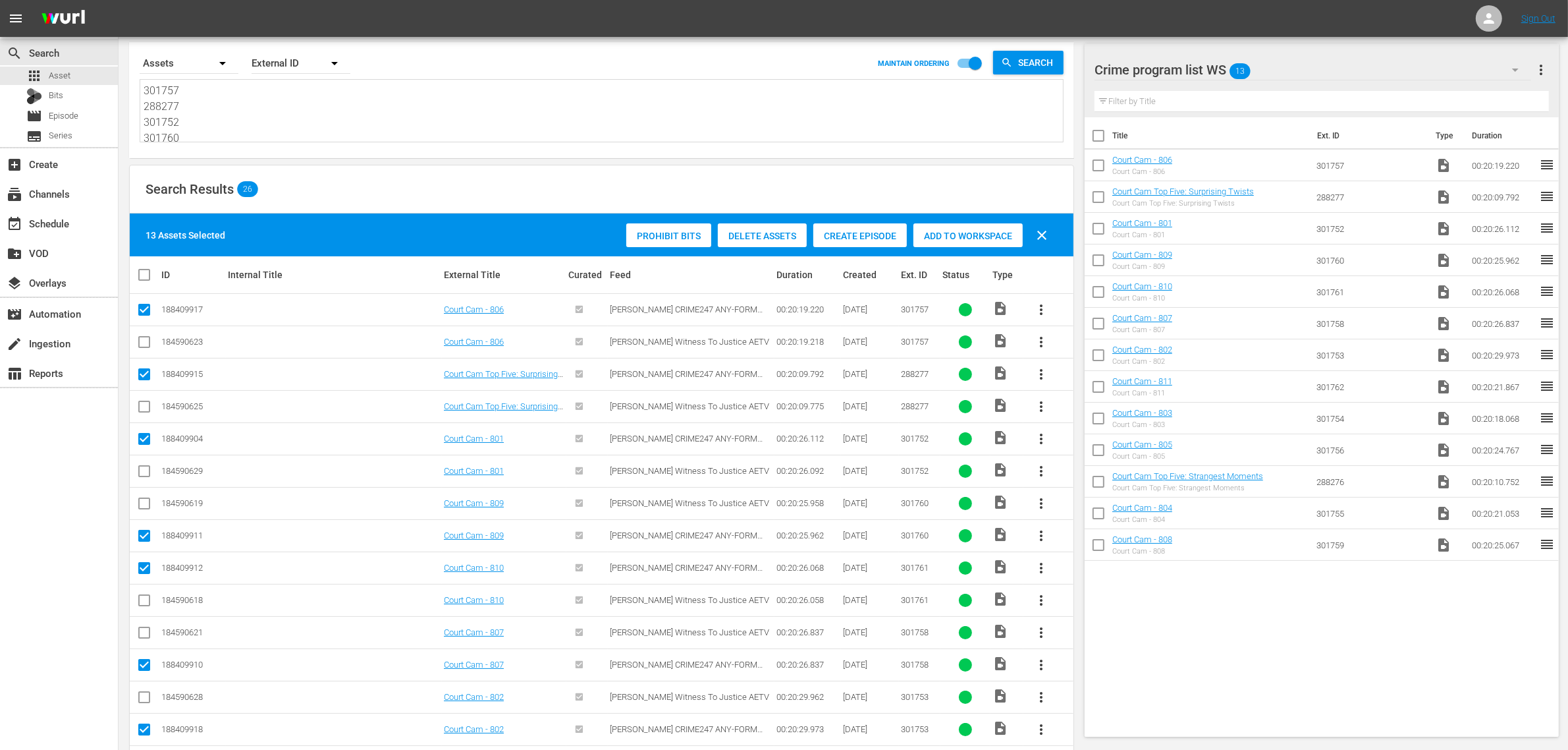
click at [369, 184] on div "Search Results 26" at bounding box center [602, 189] width 944 height 48
click at [60, 232] on div "event_available Schedule" at bounding box center [59, 222] width 118 height 26
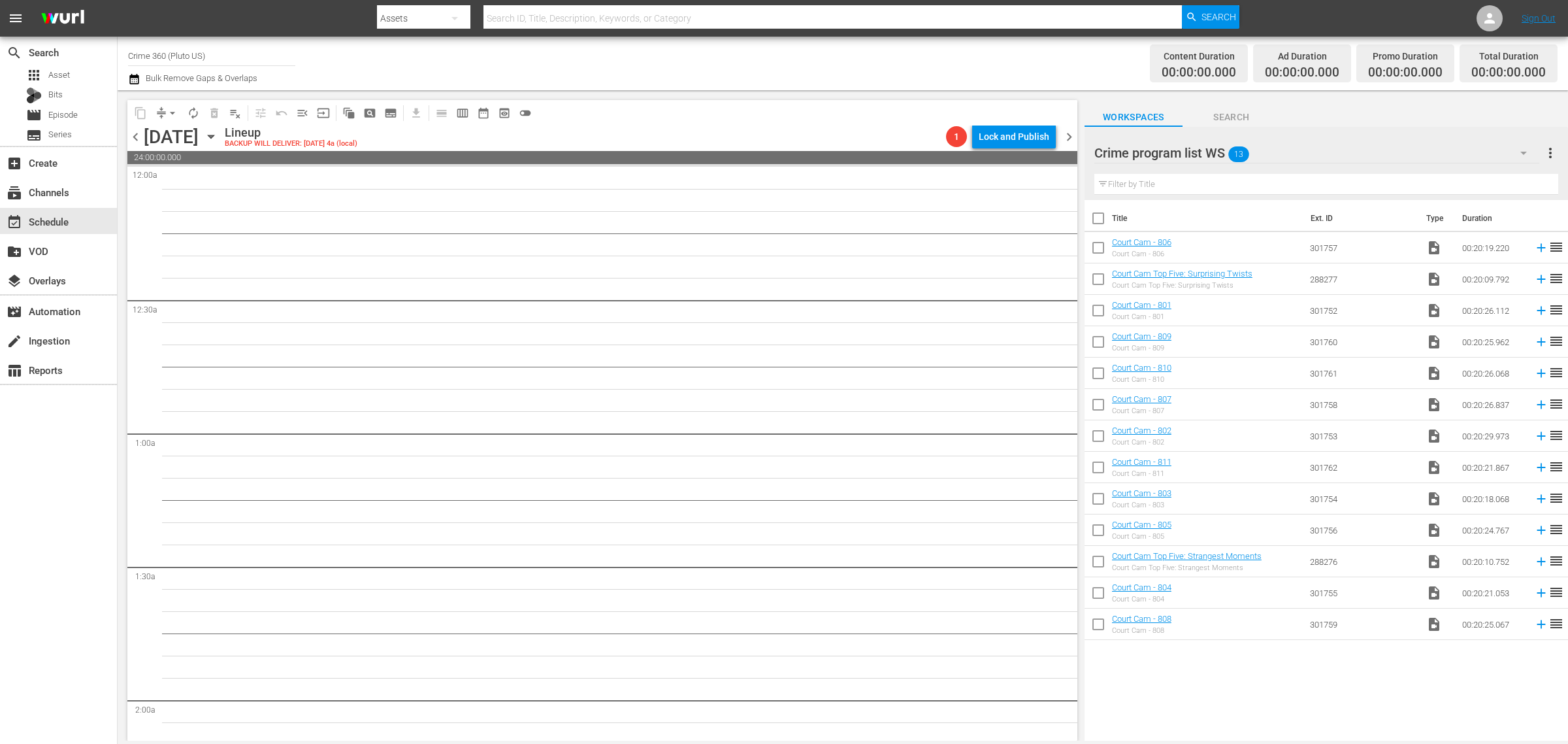
click at [1101, 219] on input "checkbox" at bounding box center [1098, 221] width 27 height 27
checkbox input "true"
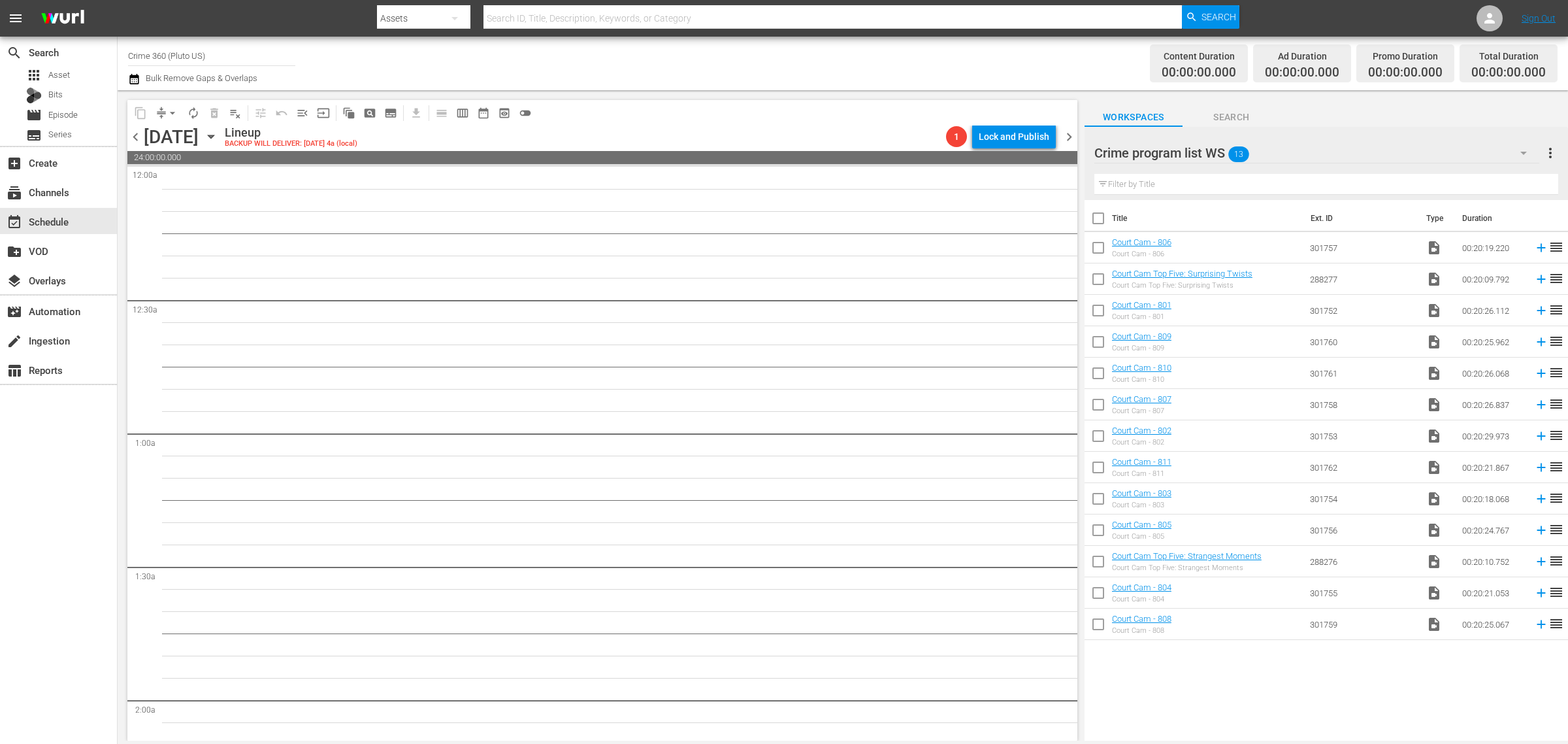
checkbox input "true"
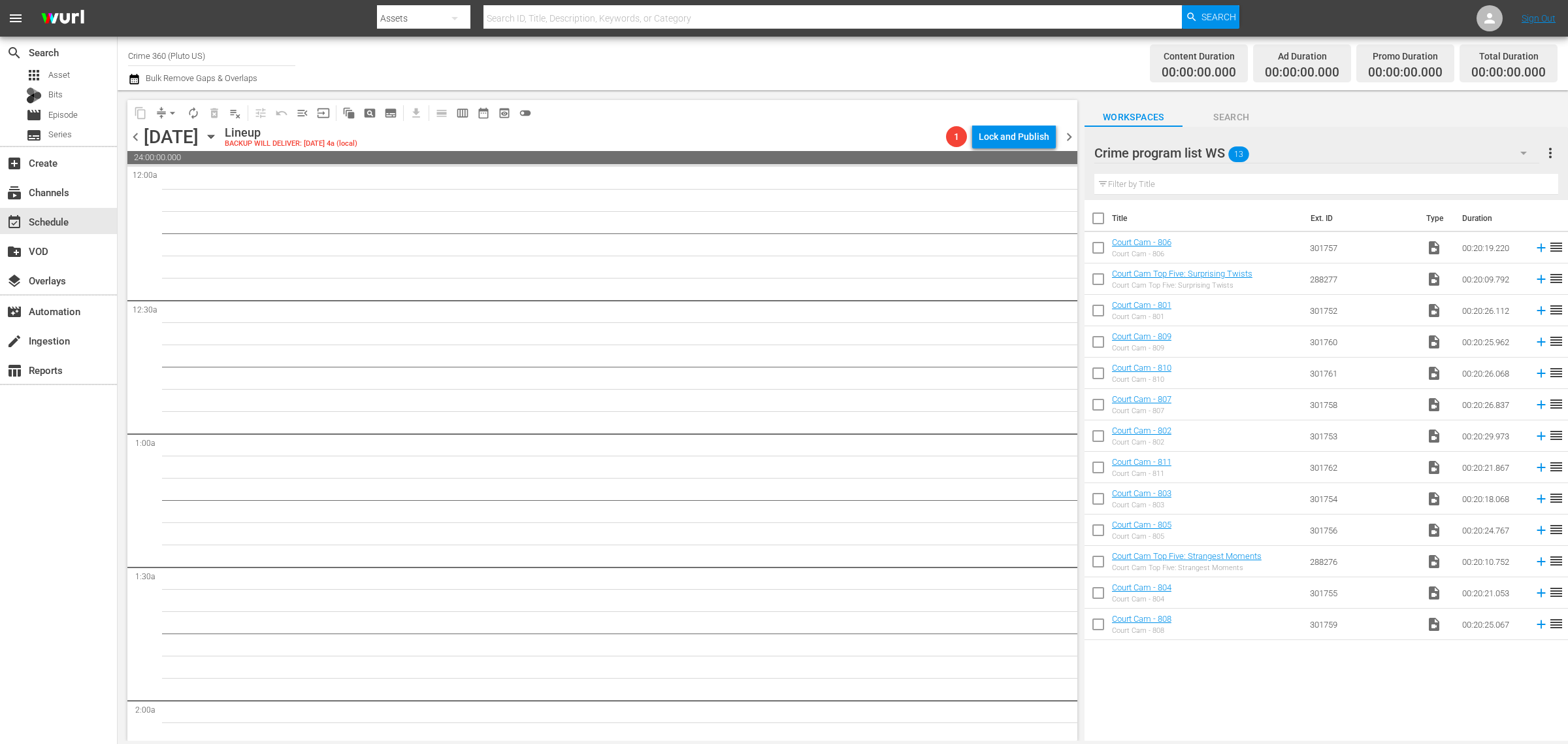
checkbox input "true"
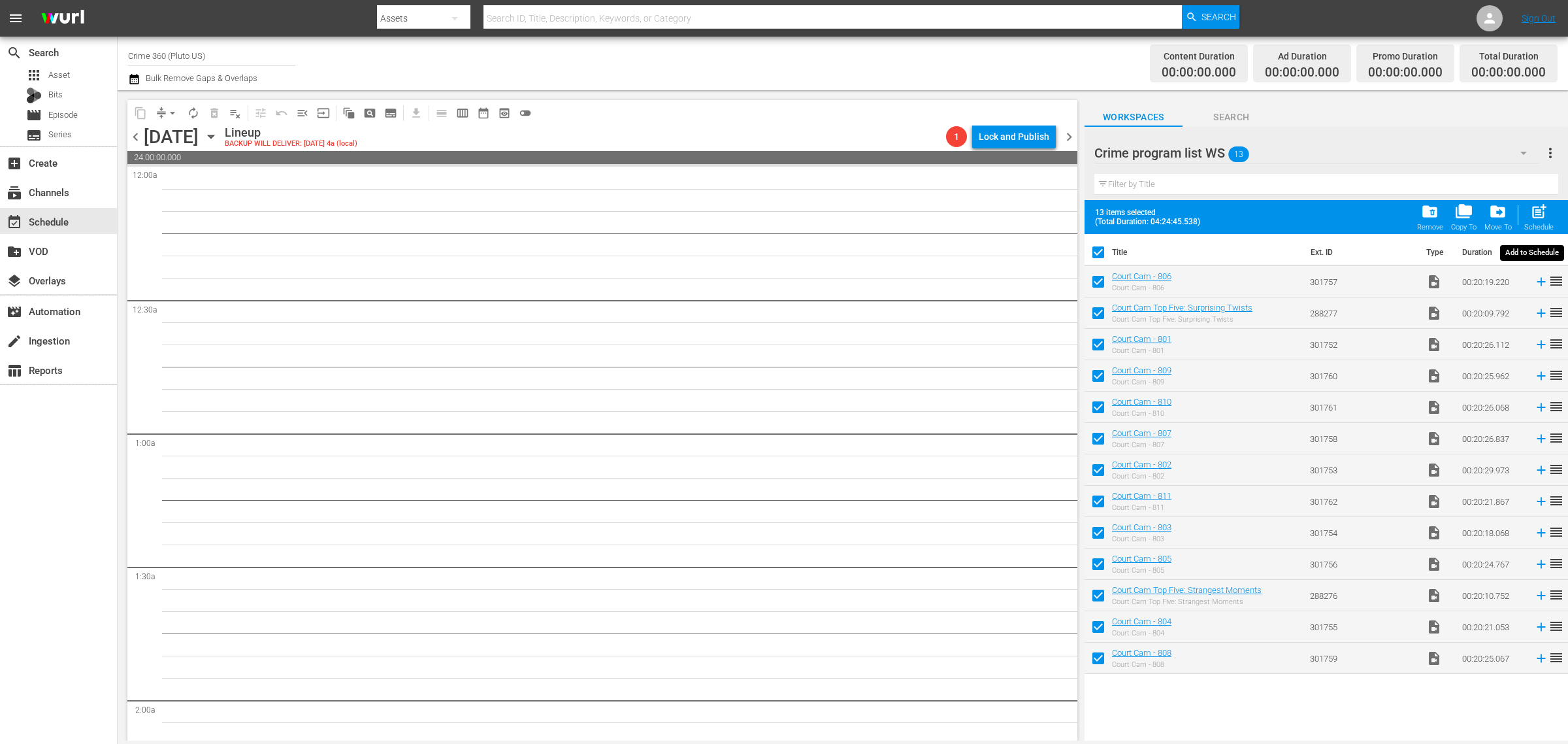
click at [1539, 211] on span "post_add" at bounding box center [1539, 212] width 18 height 18
checkbox input "false"
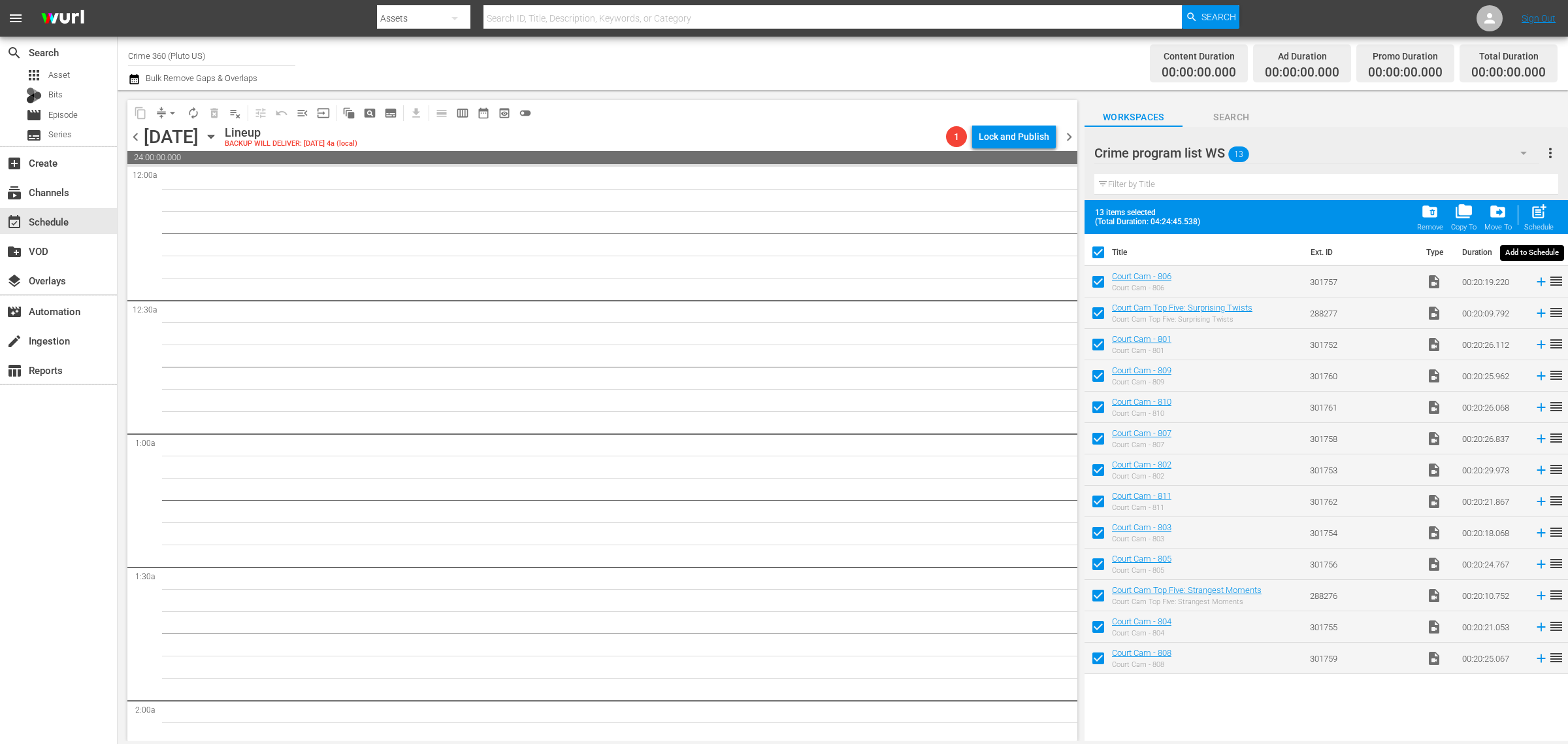
checkbox input "false"
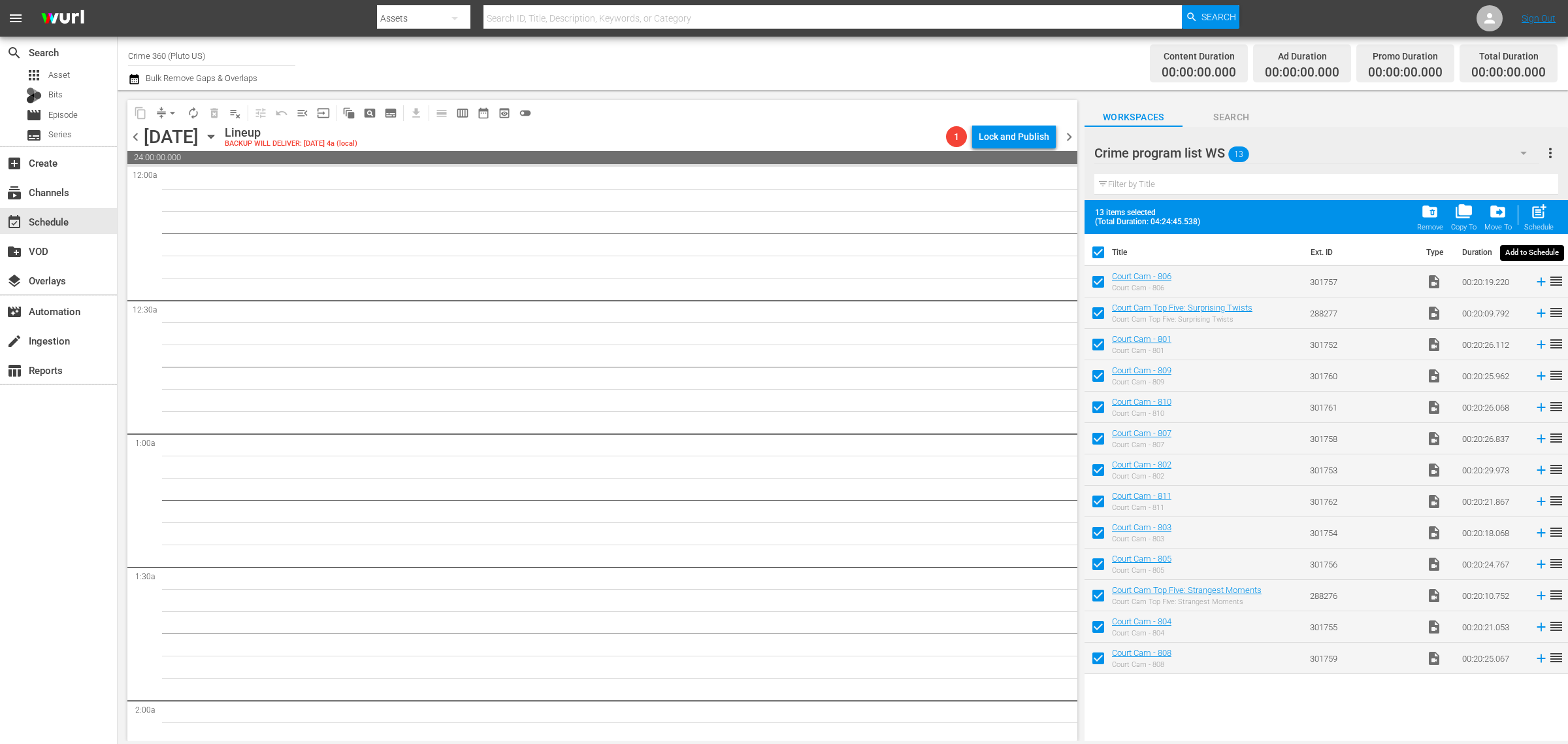
checkbox input "false"
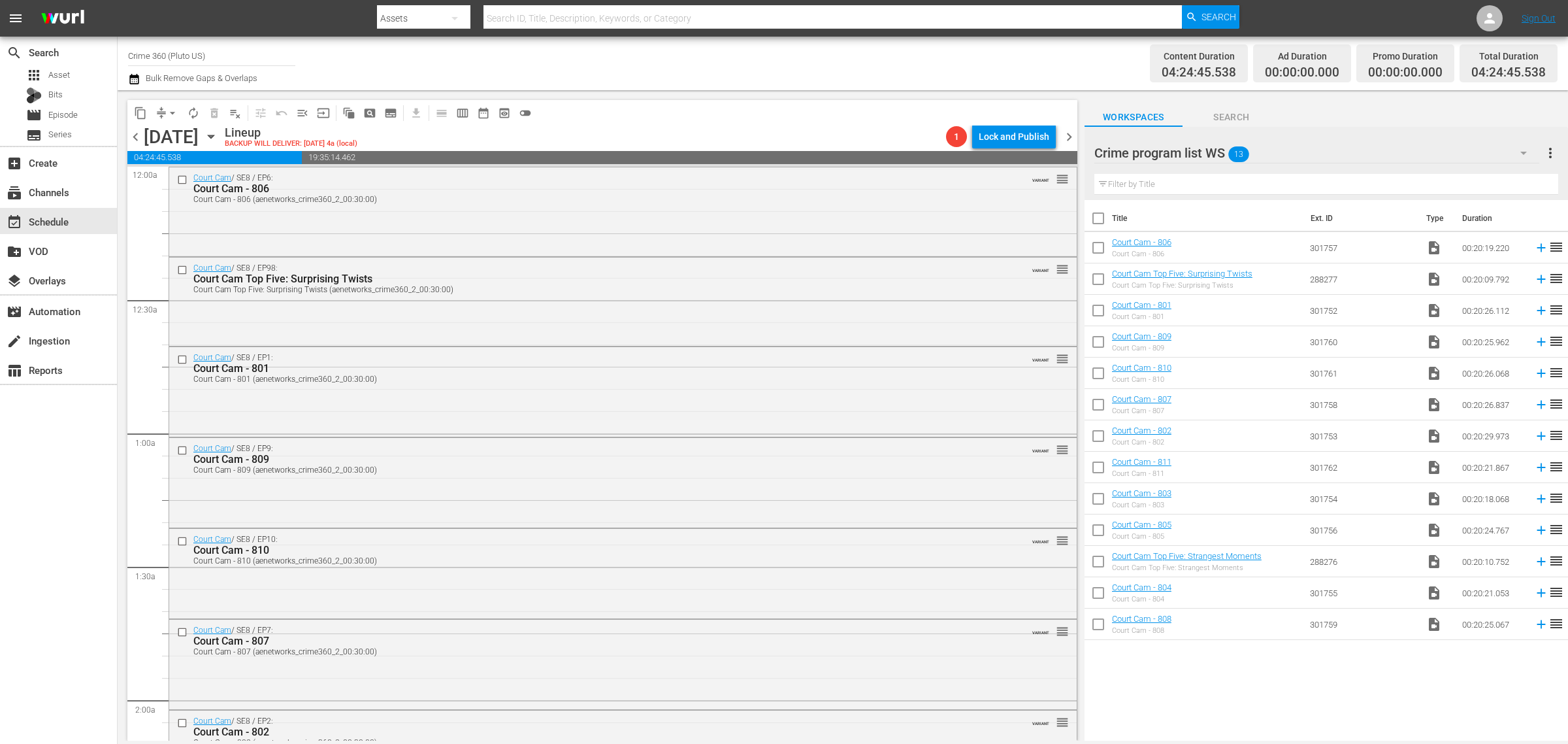
click at [877, 62] on div "Channel Title Crime 360 (Pluto US) Bulk Remove Gaps & Overlaps" at bounding box center [517, 63] width 780 height 47
click at [1550, 155] on span "more_vert" at bounding box center [1550, 153] width 16 height 16
click at [1415, 181] on div "Clear All Workspace Items" at bounding box center [1465, 178] width 153 height 24
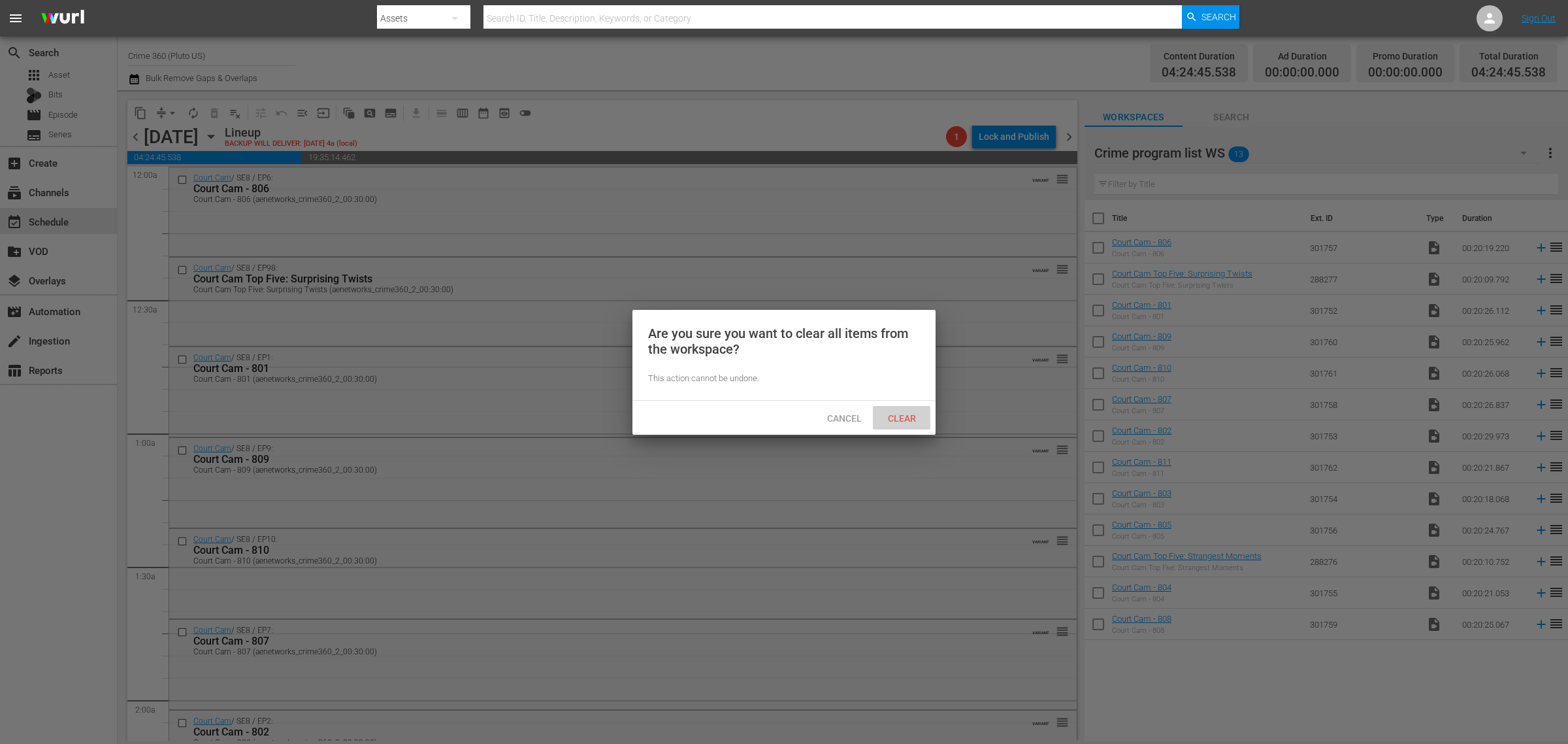
click at [914, 416] on span "Clear" at bounding box center [902, 418] width 49 height 11
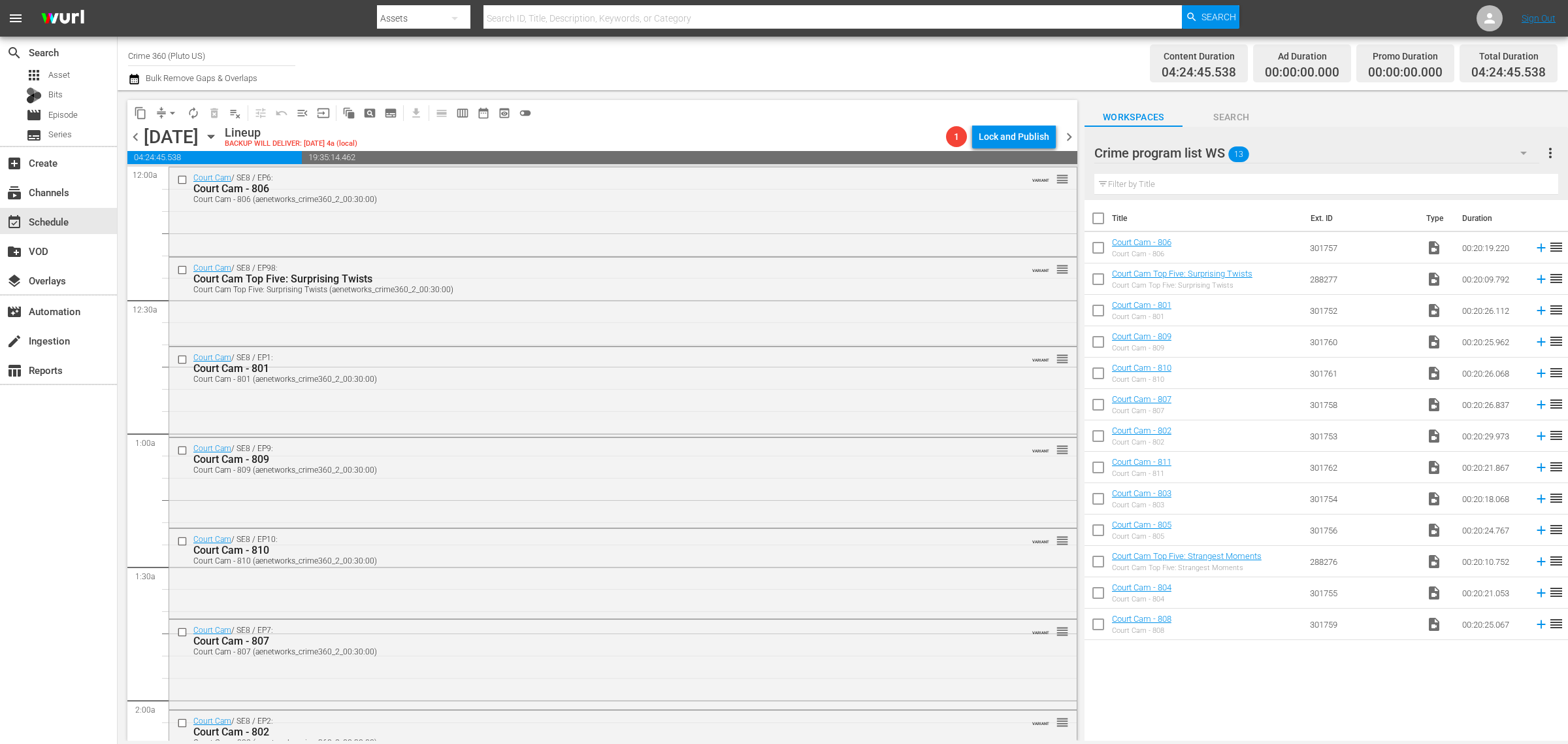
click at [983, 61] on div "Content Duration 04:24:45.538 Ad Duration 00:00:00.000 Promo Duration 00:00:00.…" at bounding box center [1233, 63] width 650 height 47
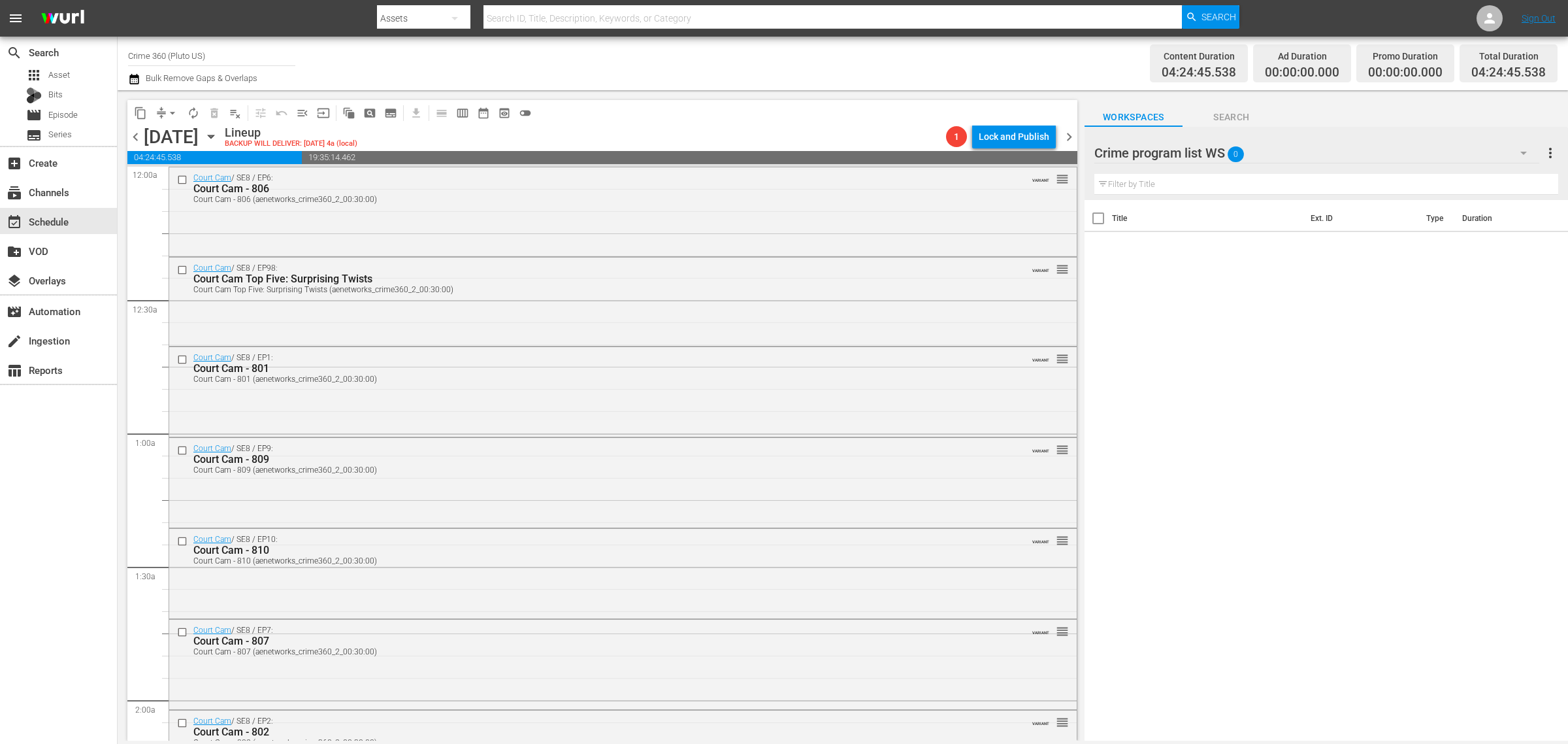
click at [770, 70] on div "Channel Title Crime 360 (Pluto US) Bulk Remove Gaps & Overlaps" at bounding box center [517, 63] width 780 height 47
click at [1067, 141] on span "chevron_right" at bounding box center [1069, 137] width 16 height 16
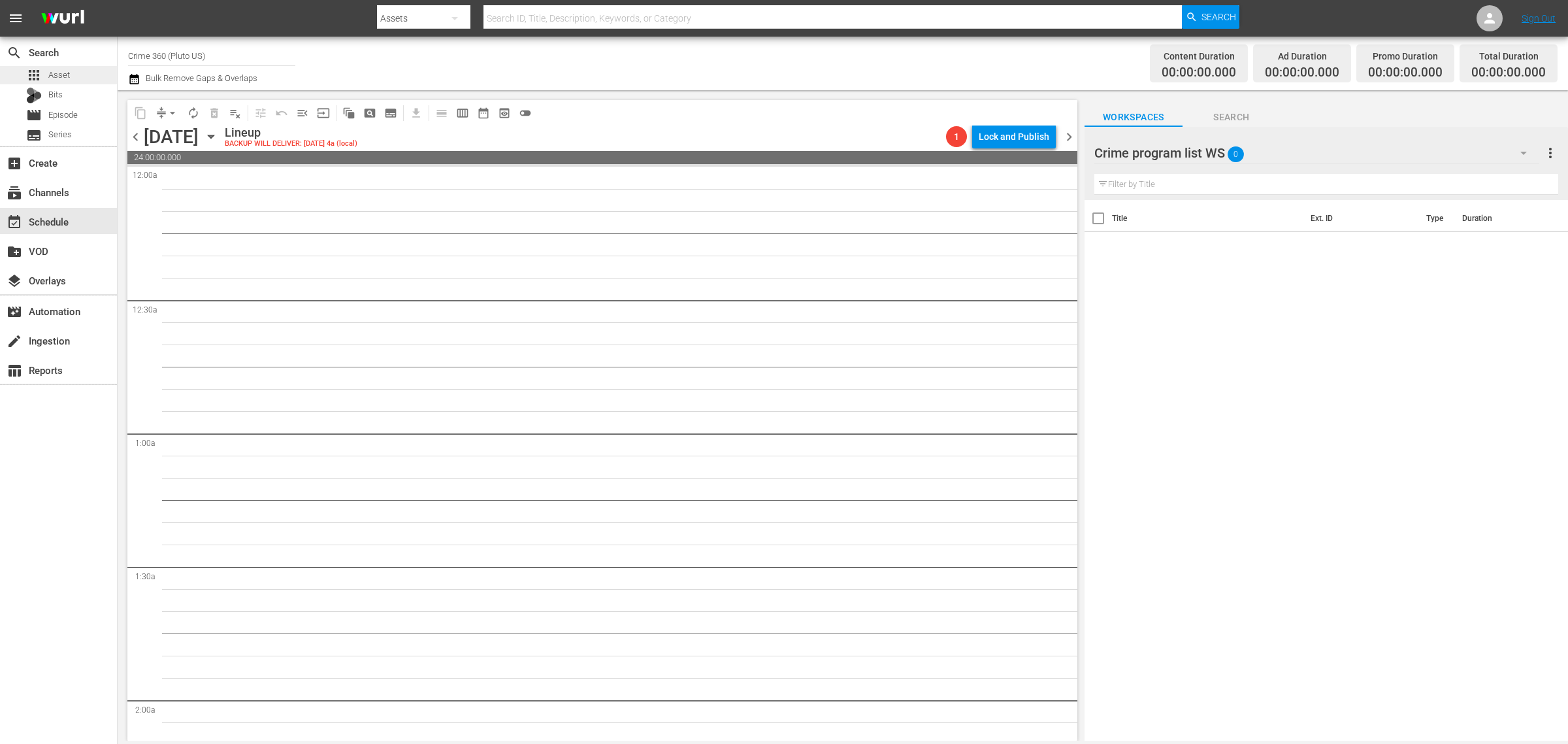
click at [50, 80] on span "Asset" at bounding box center [59, 75] width 21 height 13
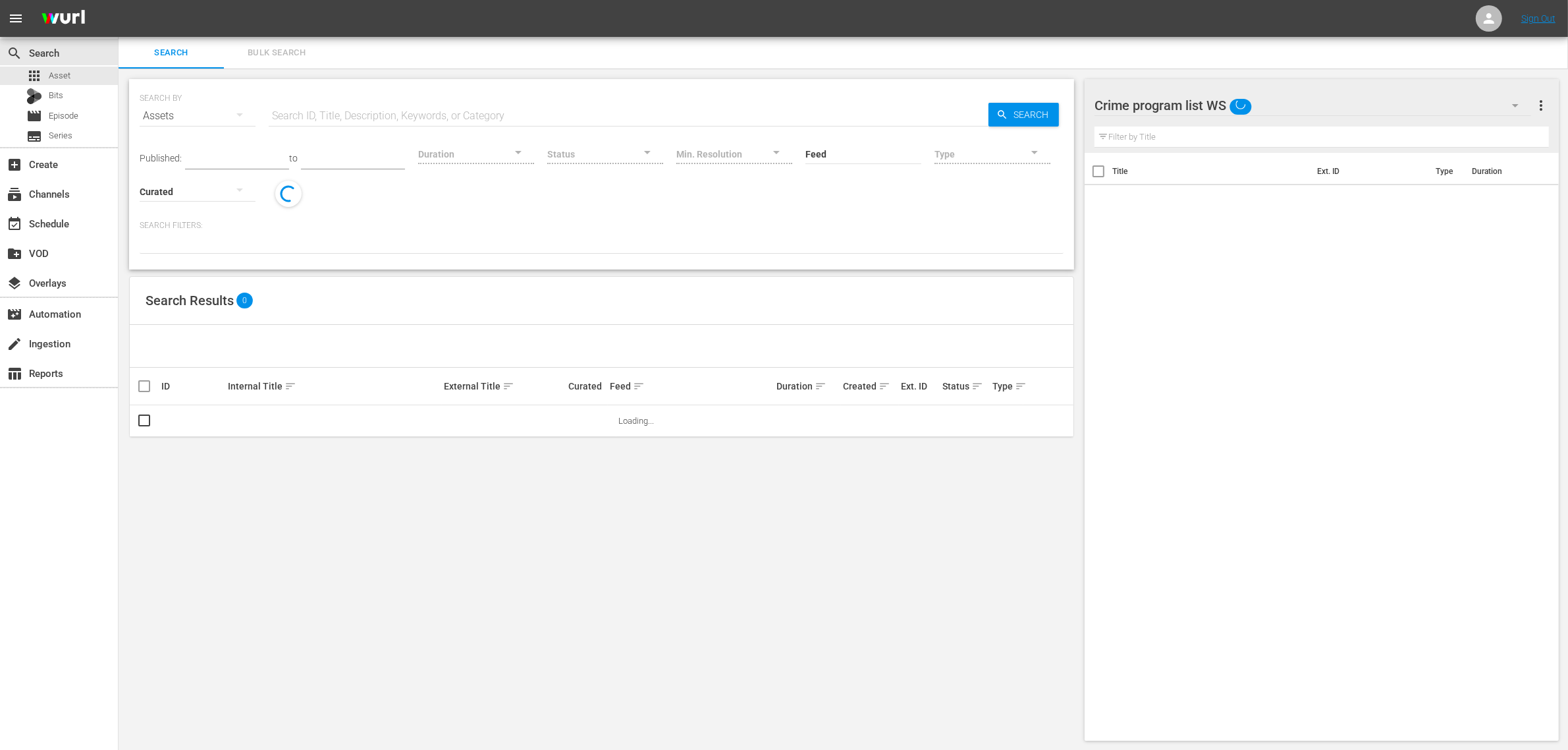
click at [271, 51] on span "Bulk Search" at bounding box center [276, 53] width 89 height 15
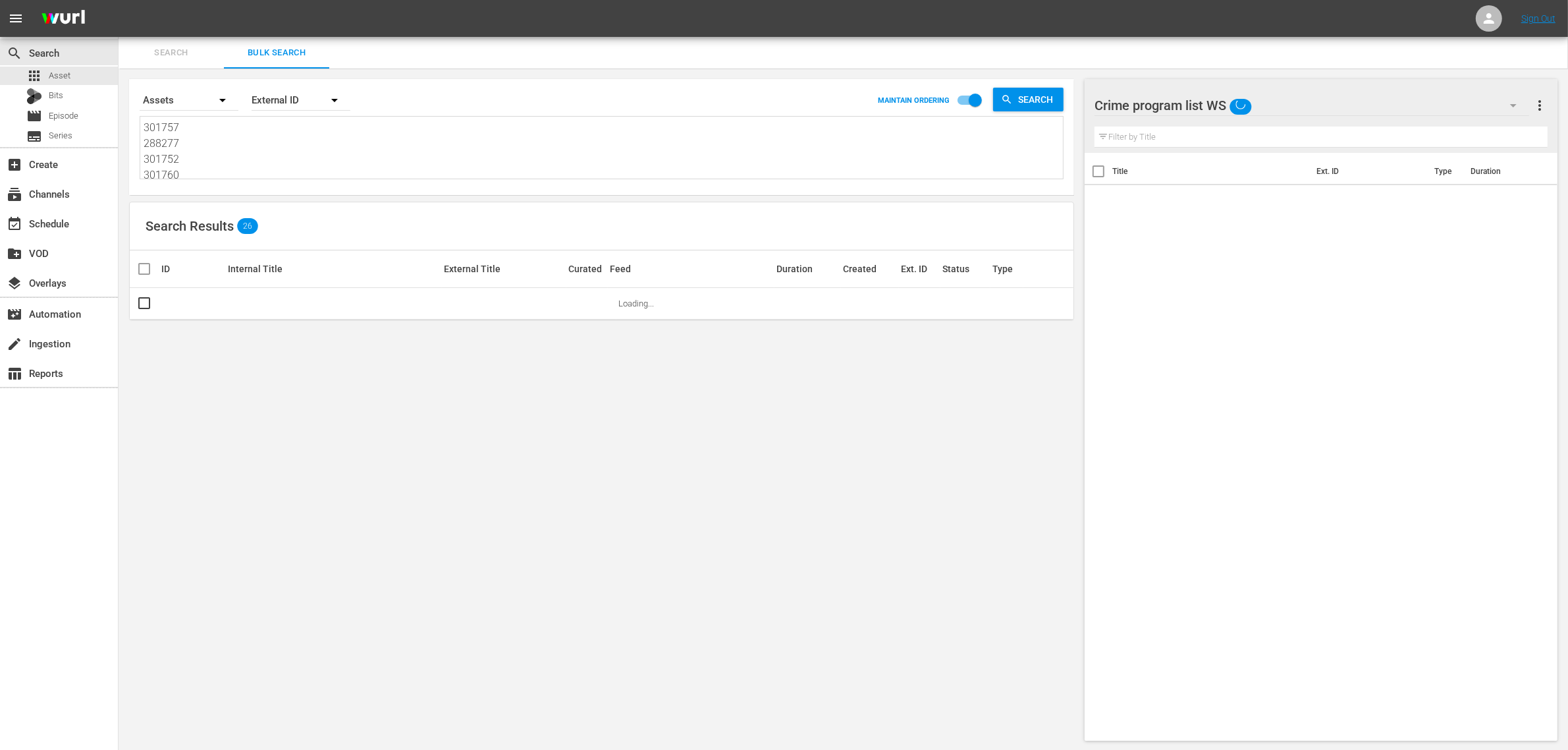
click at [265, 128] on textarea "301757 288277 301752 301760 301761 301758 301753 301762 301754 301756 288276 30…" at bounding box center [603, 150] width 919 height 60
paste textarea "105906 256084 190625 200827"
type textarea "105906 256084 190625 200827"
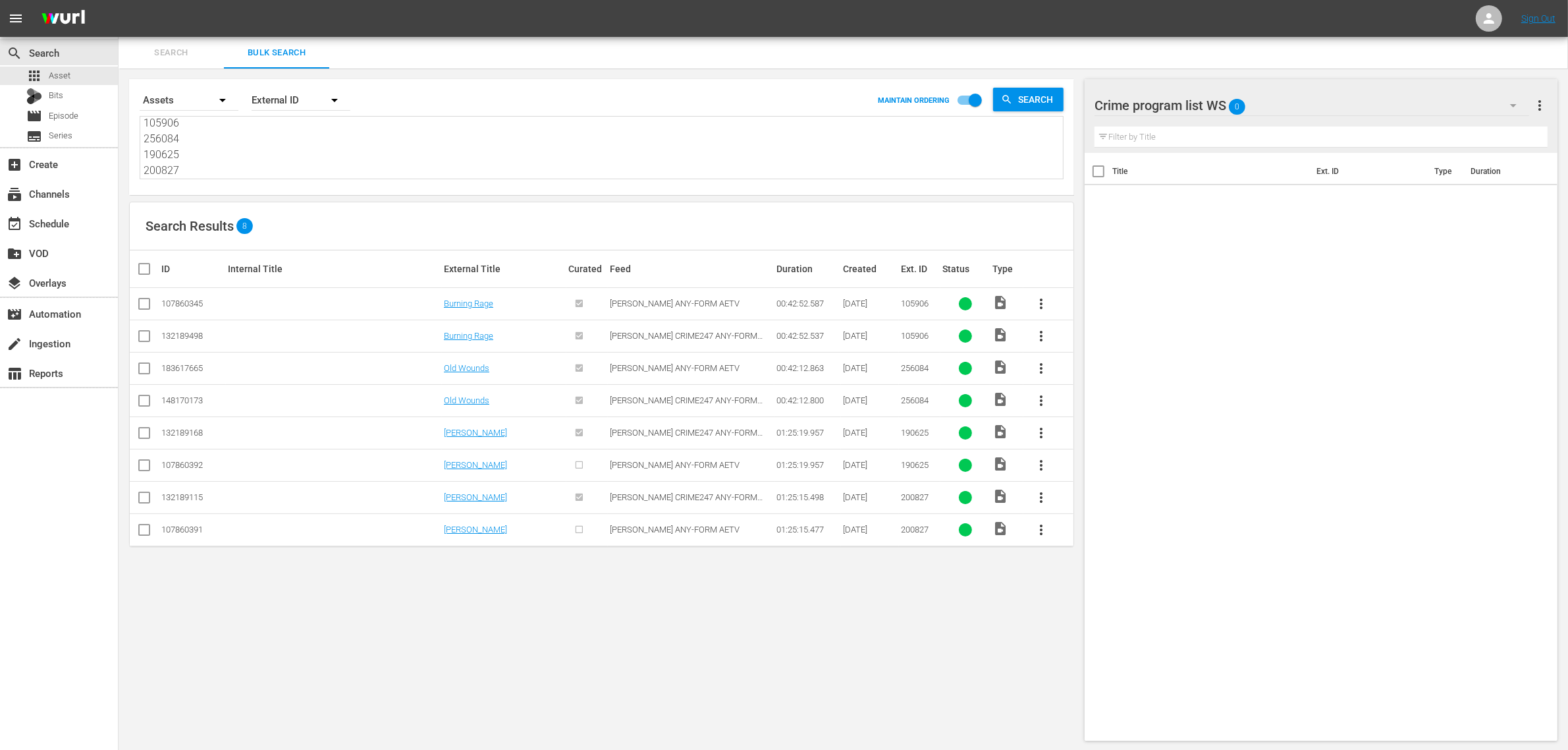
type textarea "105906 256084 190625 200827"
click at [145, 304] on input "checkbox" at bounding box center [144, 306] width 16 height 16
checkbox input "true"
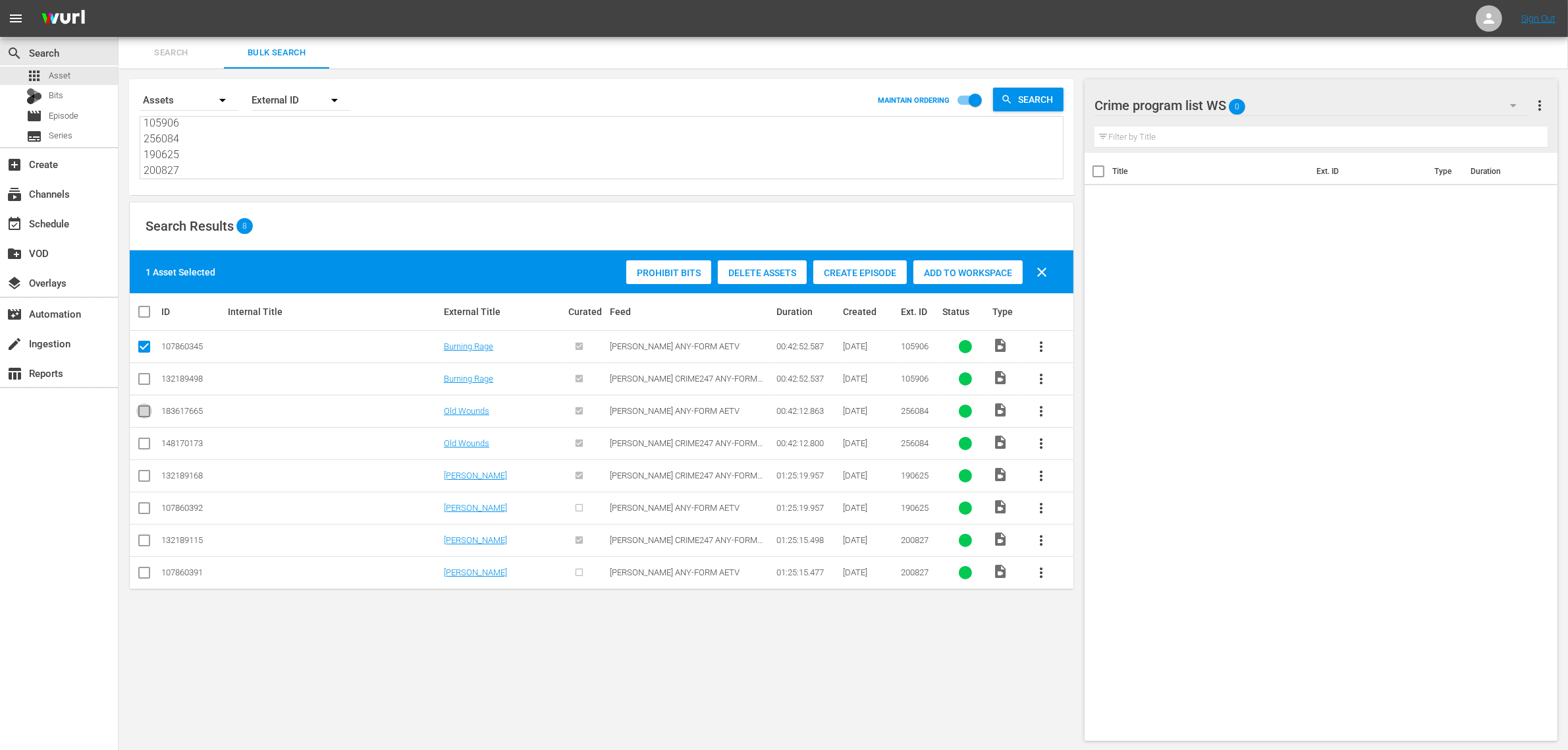
click at [145, 410] on input "checkbox" at bounding box center [144, 413] width 16 height 16
checkbox input "true"
click at [144, 508] on input "checkbox" at bounding box center [144, 510] width 16 height 16
checkbox input "true"
click at [144, 576] on input "checkbox" at bounding box center [144, 575] width 16 height 16
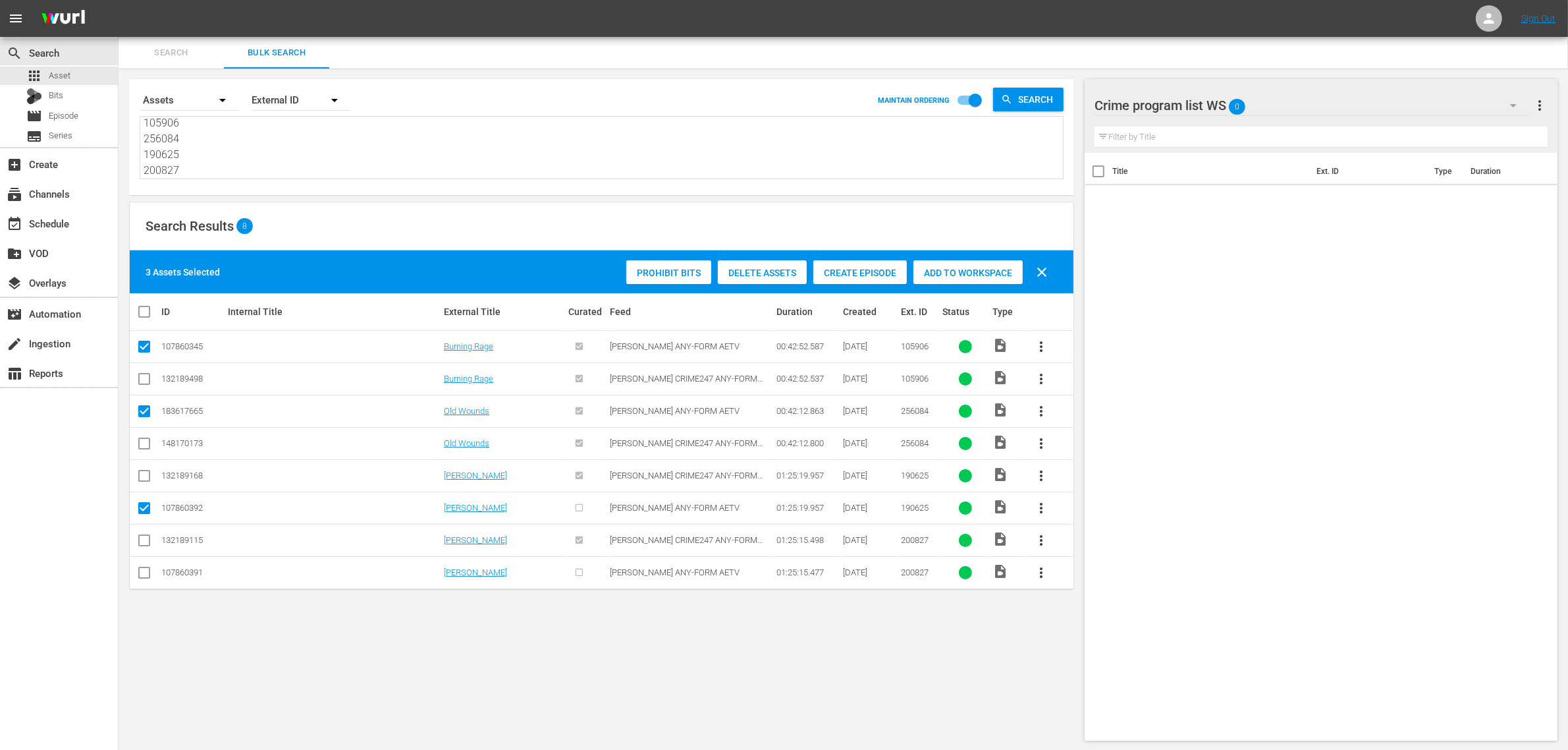
checkbox input "true"
click at [967, 277] on div "Add to Workspace" at bounding box center [968, 273] width 109 height 25
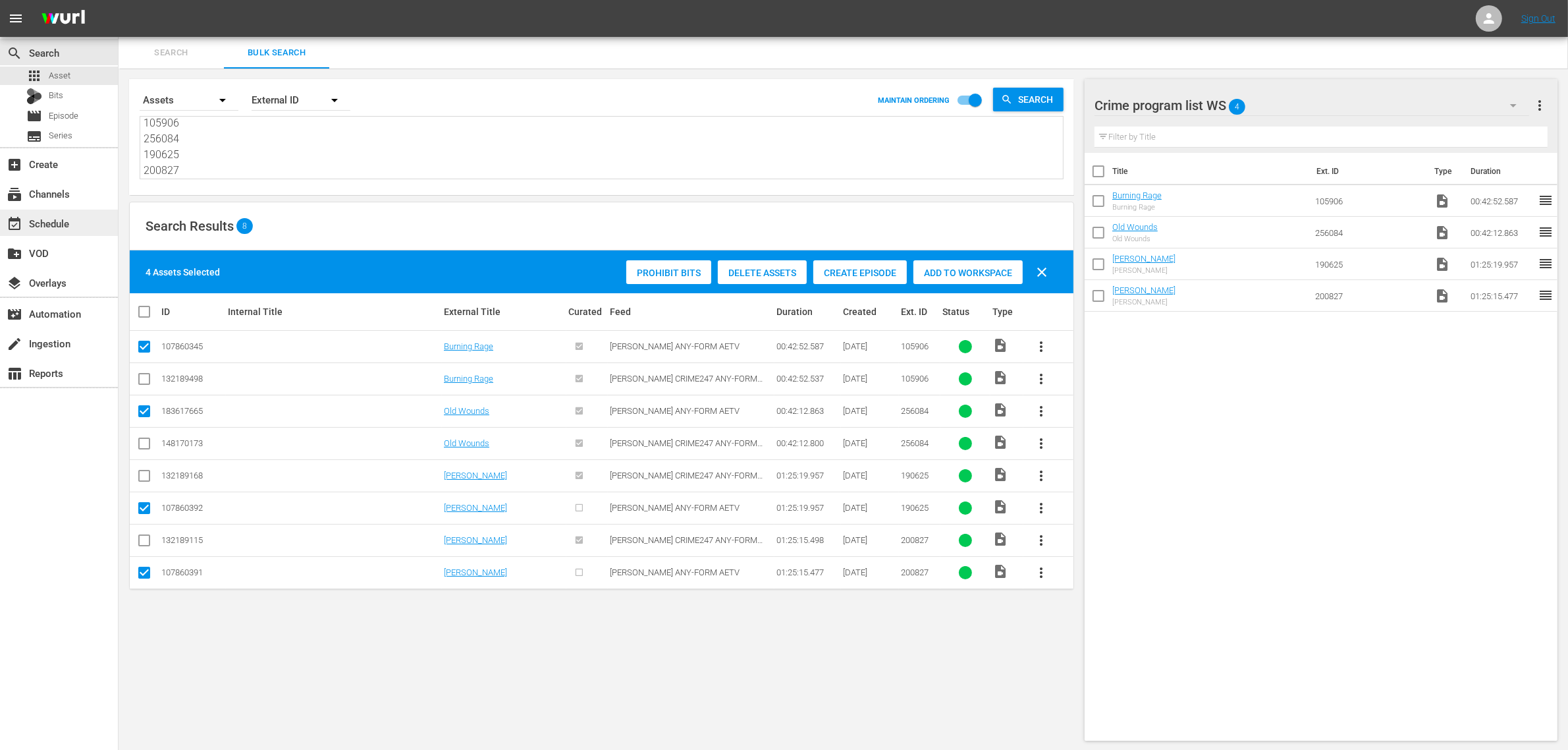
click at [86, 224] on div "event_available Schedule" at bounding box center [59, 222] width 118 height 26
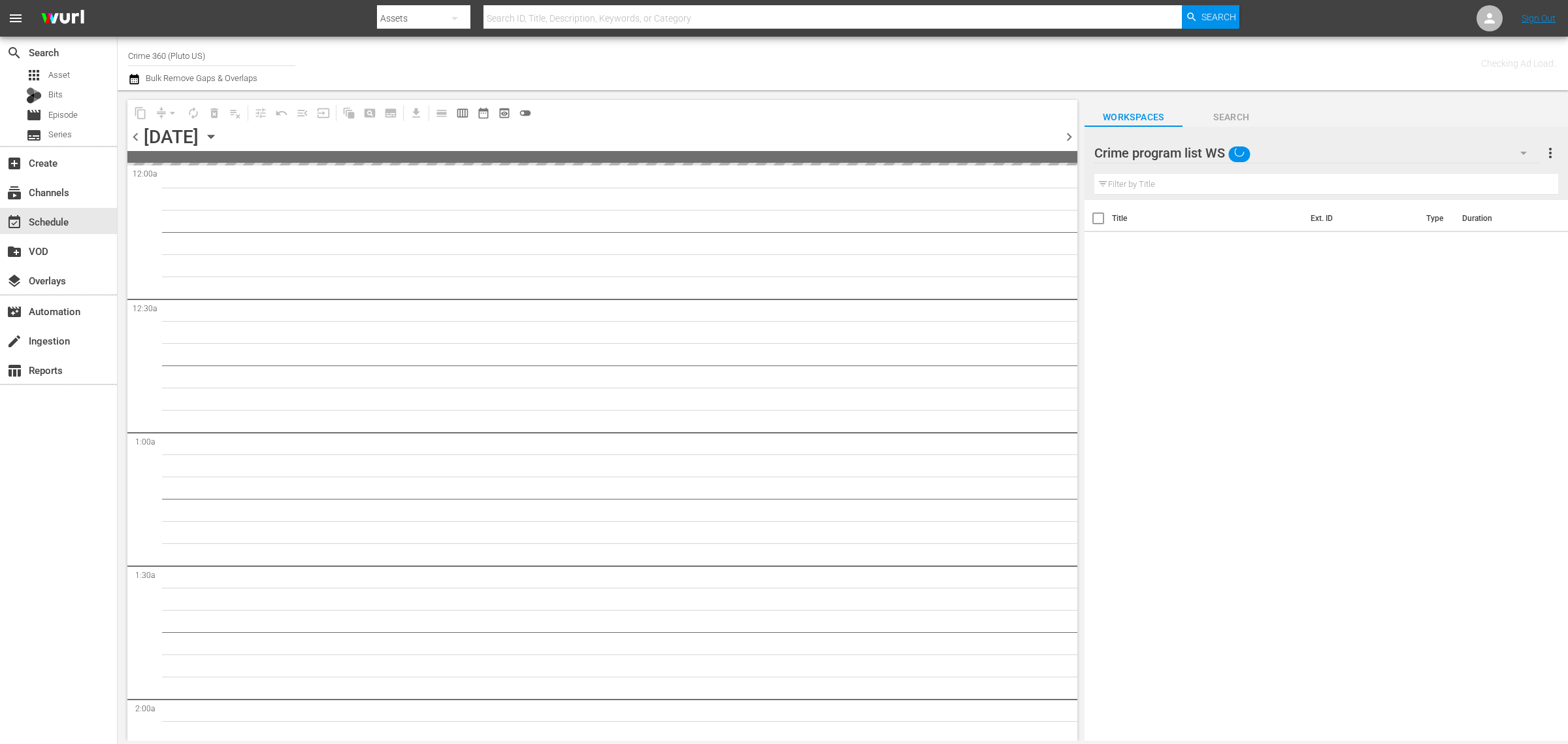
click at [759, 82] on div "Channel Title Crime 360 (Pluto US) Bulk Remove Gaps & Overlaps" at bounding box center [517, 63] width 780 height 47
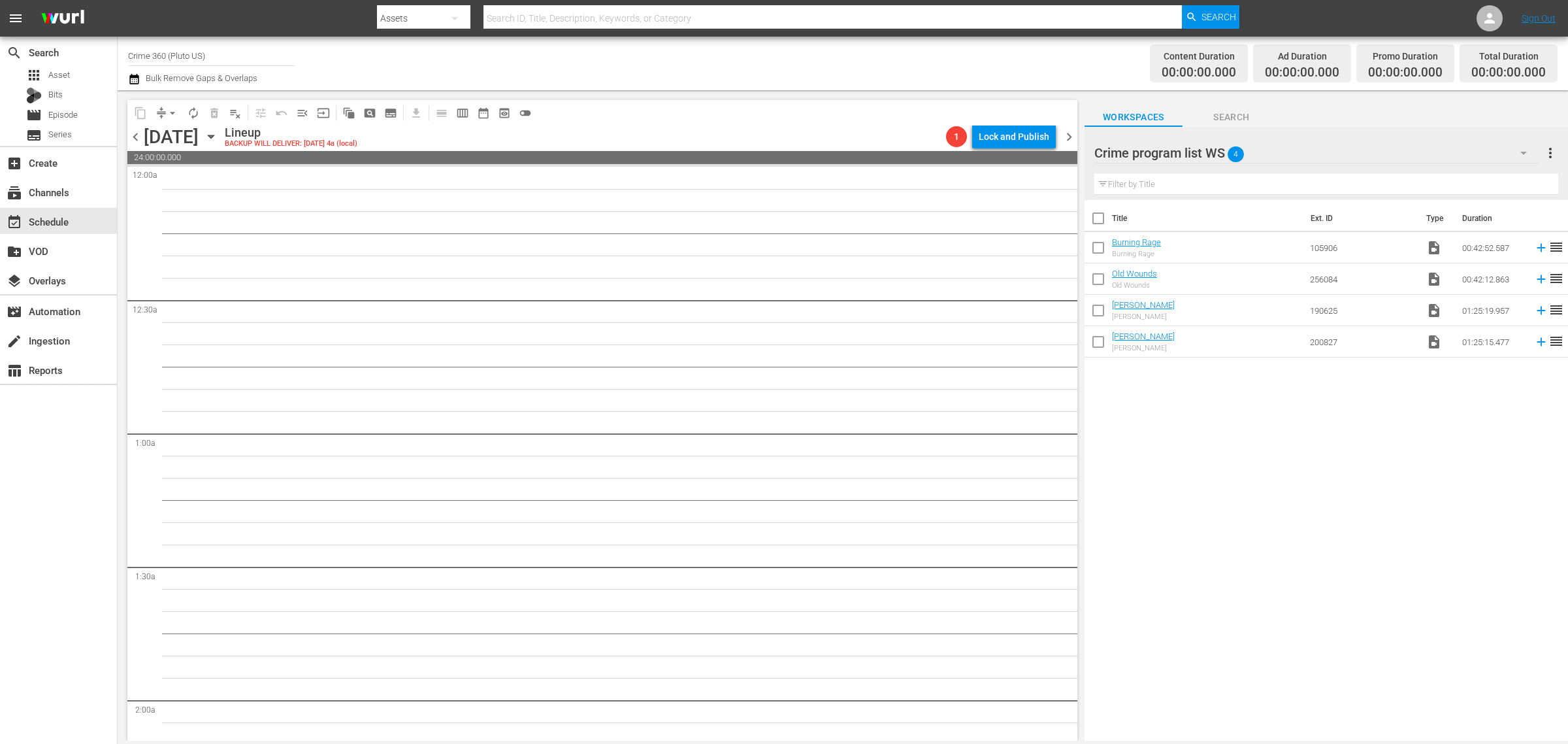
click at [1099, 217] on input "checkbox" at bounding box center [1098, 221] width 27 height 27
checkbox input "true"
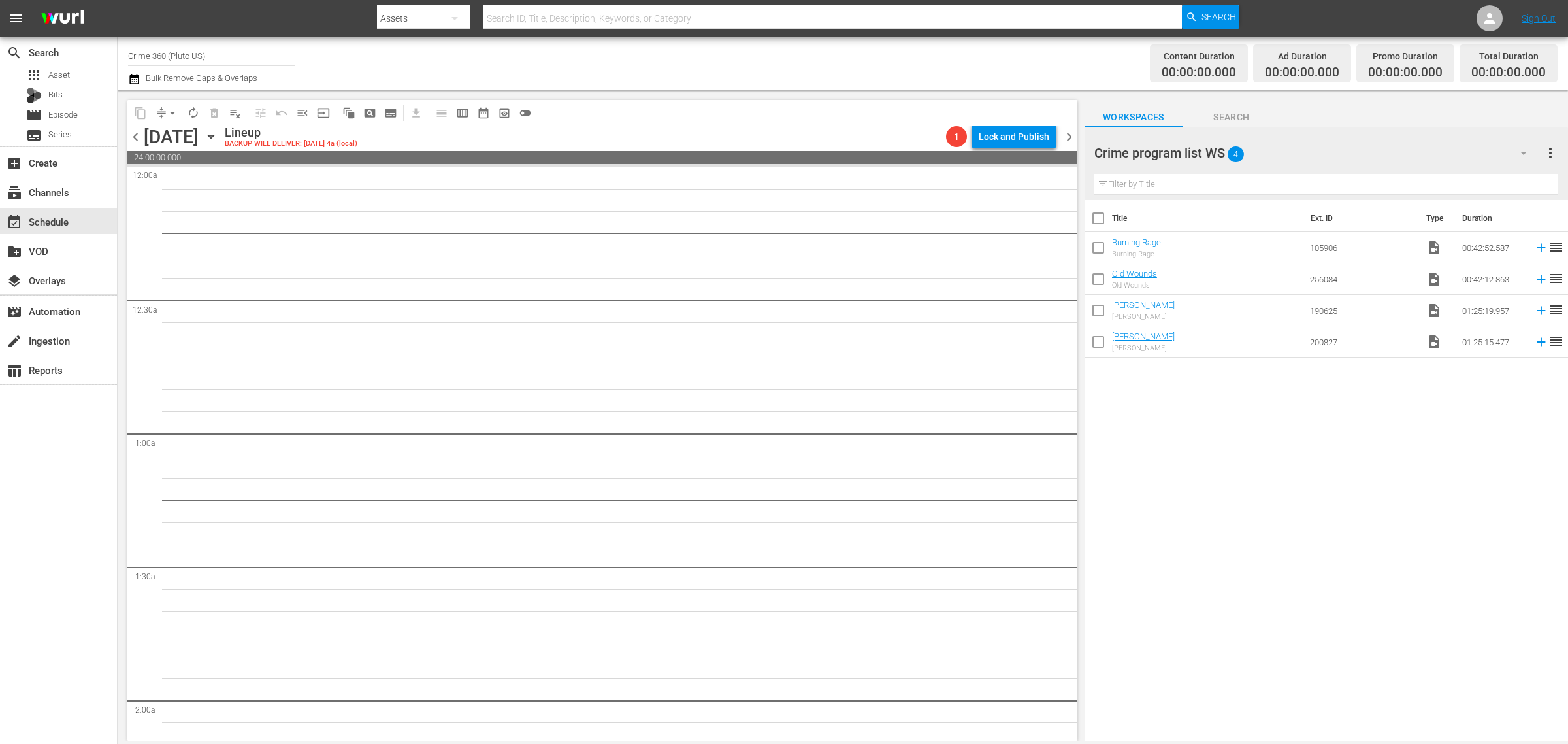
checkbox input "true"
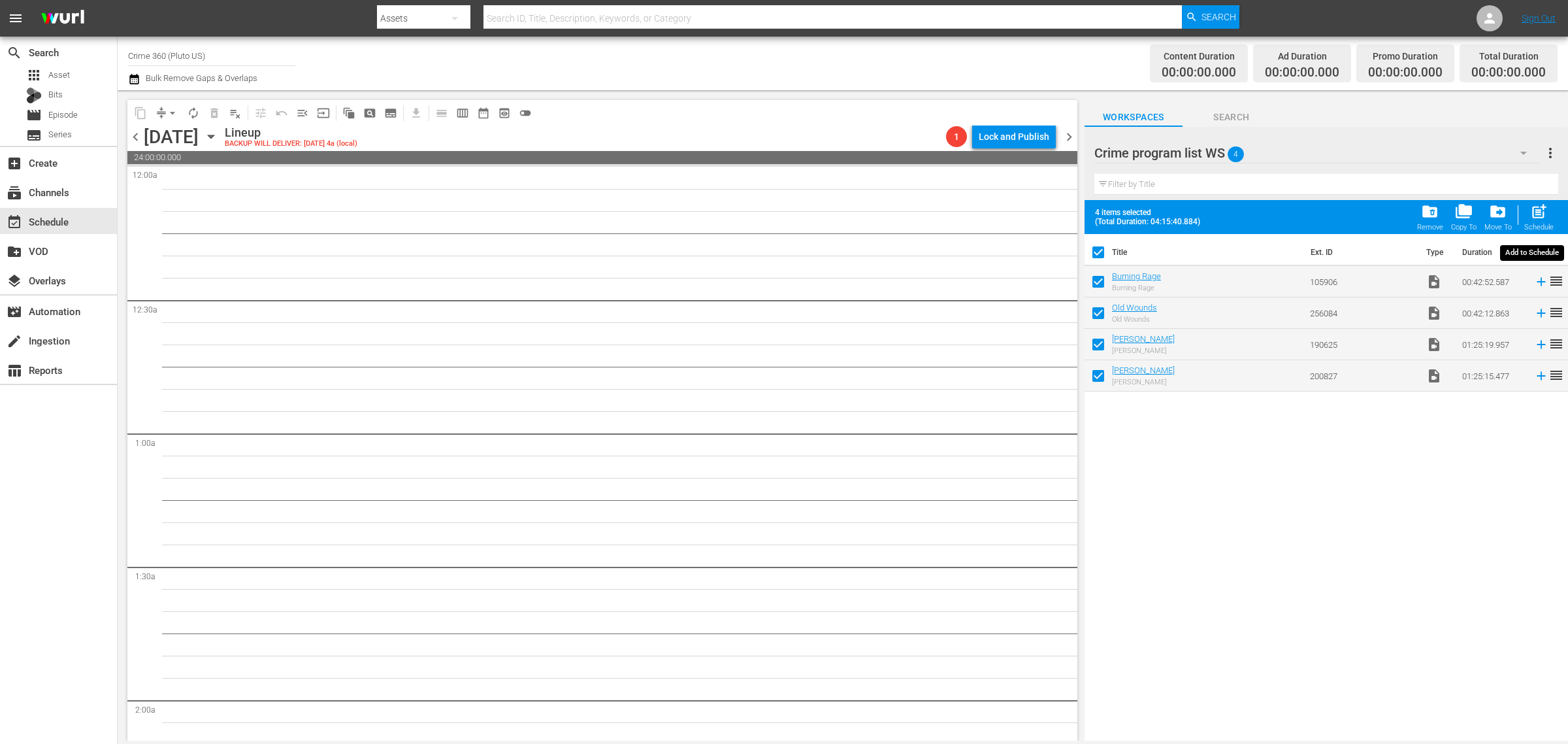
click at [1543, 211] on span "post_add" at bounding box center [1539, 212] width 18 height 18
checkbox input "false"
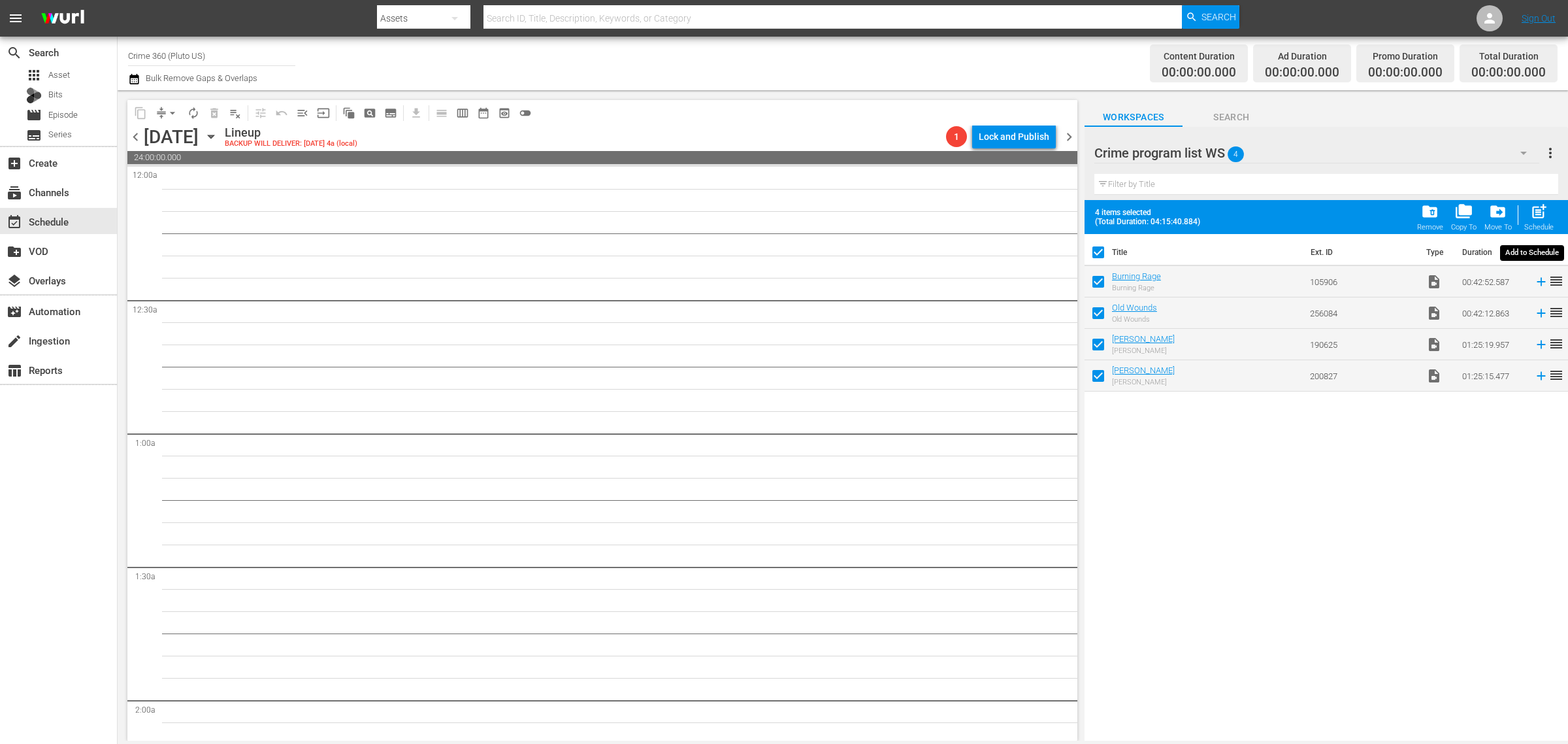
checkbox input "false"
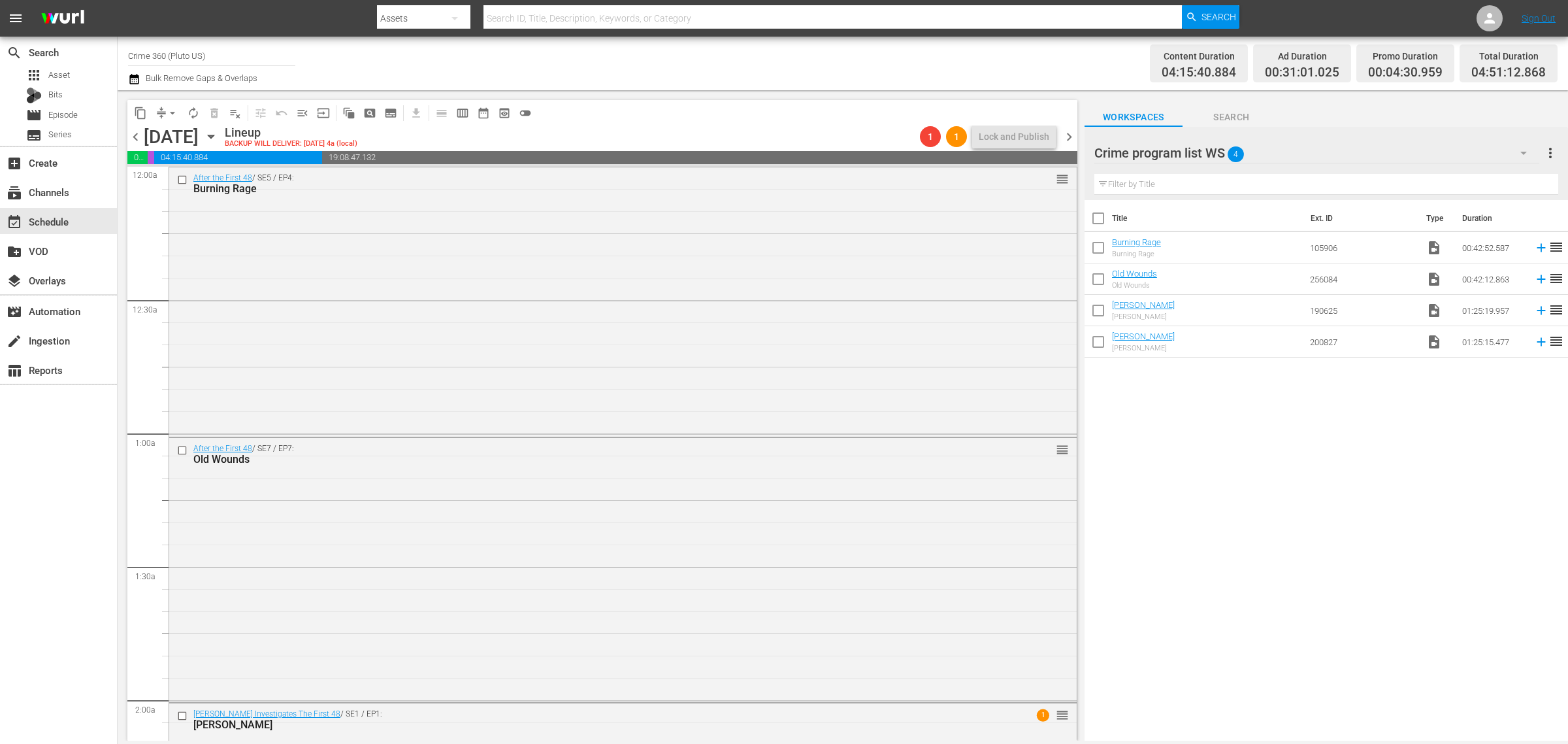
click at [759, 77] on div "Channel Title Crime 360 (Pluto US) Bulk Remove Gaps & Overlaps" at bounding box center [517, 63] width 780 height 47
click at [1075, 135] on span "chevron_right" at bounding box center [1069, 137] width 16 height 16
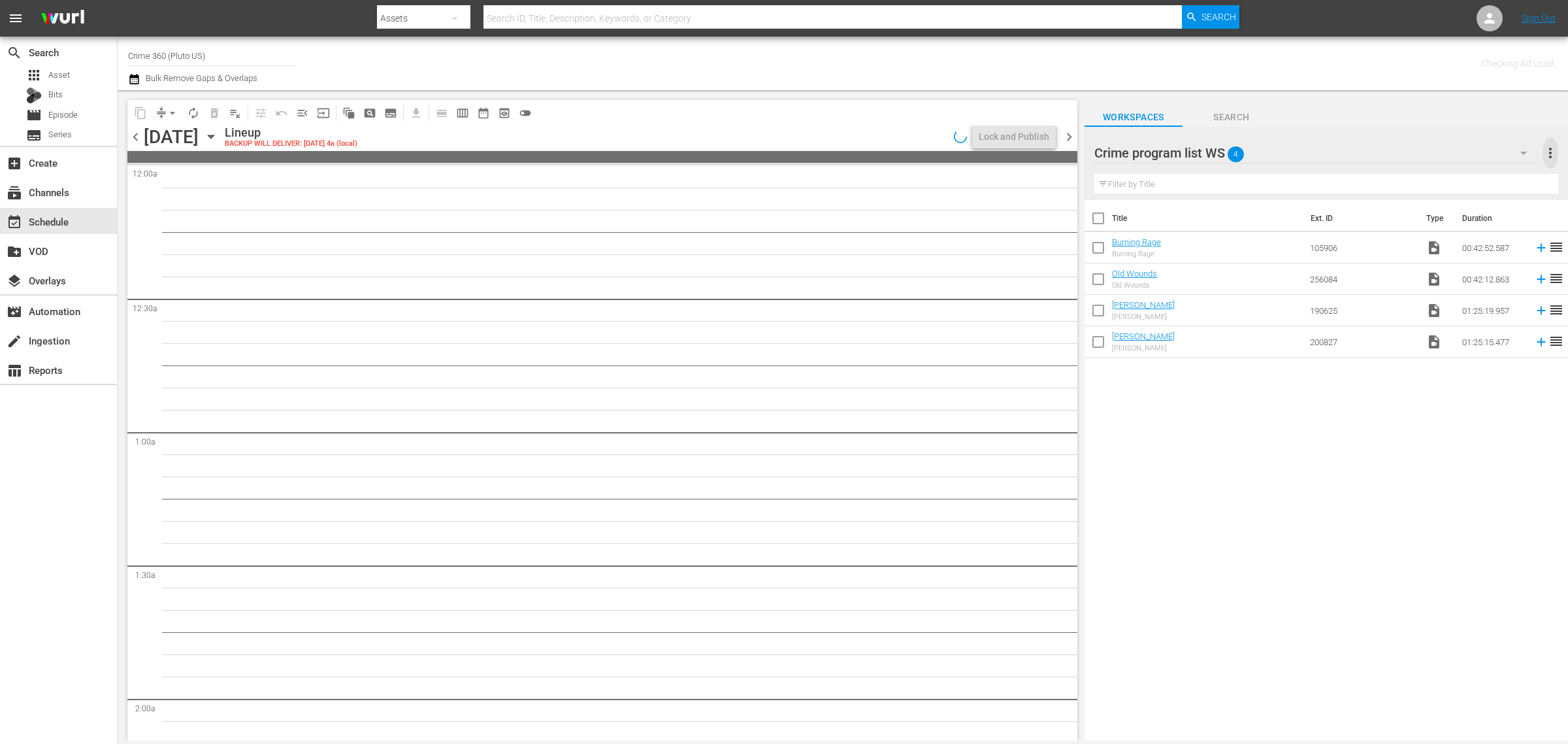
click at [1552, 148] on span "more_vert" at bounding box center [1550, 153] width 16 height 16
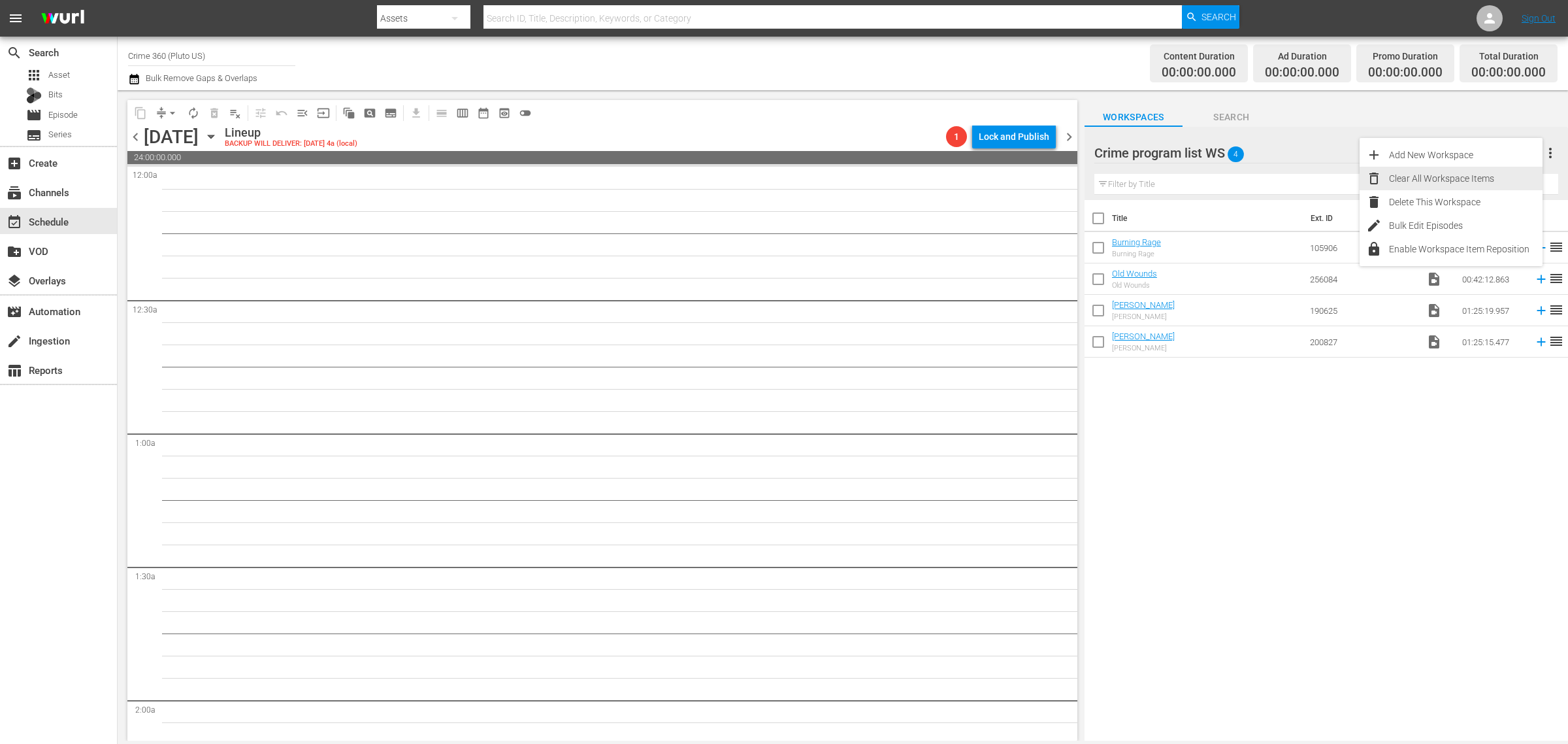
click at [1497, 177] on div "Clear All Workspace Items" at bounding box center [1465, 178] width 153 height 24
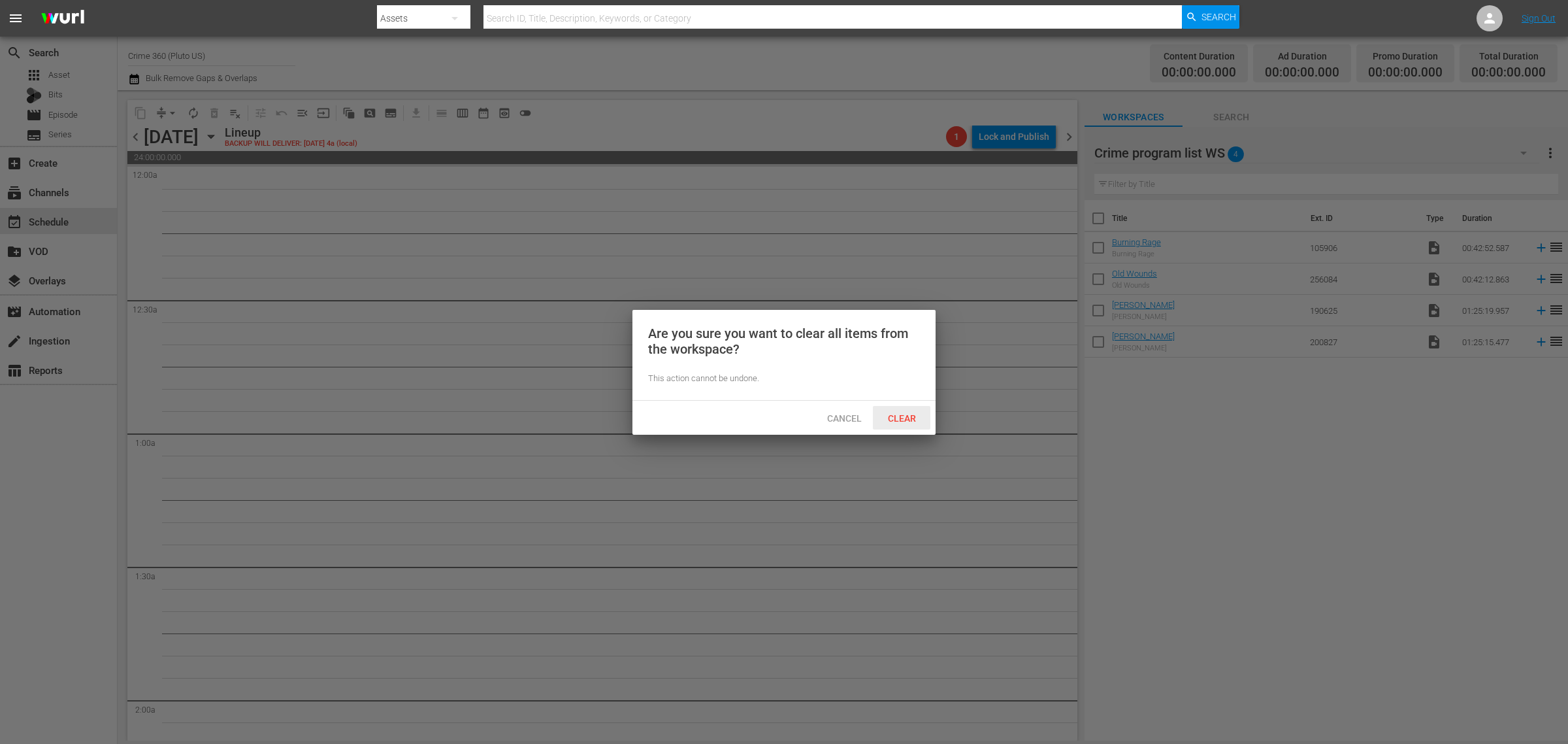
click at [889, 417] on span "Clear" at bounding box center [902, 418] width 49 height 11
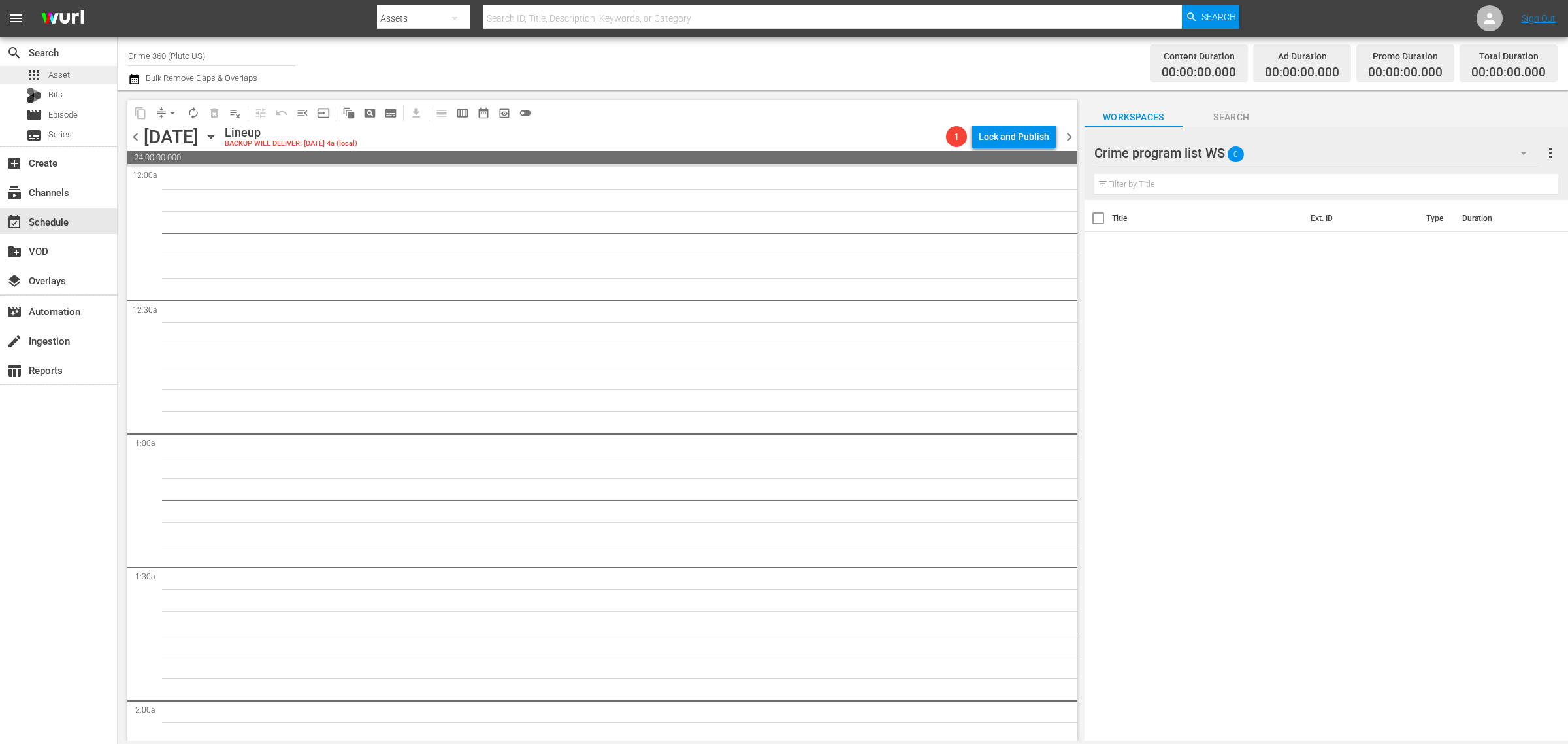
click at [52, 69] on span "Asset" at bounding box center [59, 75] width 21 height 13
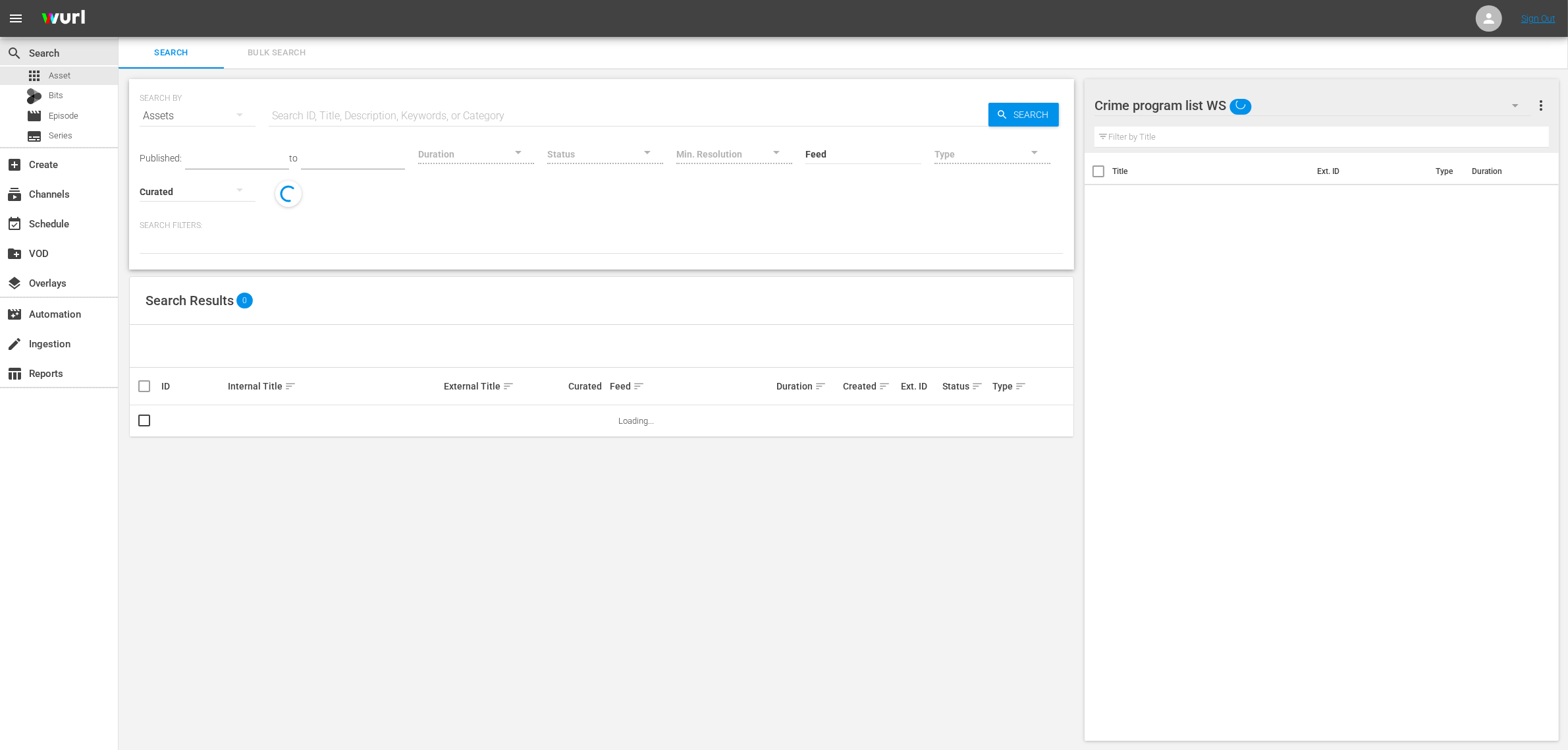
click at [282, 47] on span "Bulk Search" at bounding box center [276, 53] width 89 height 15
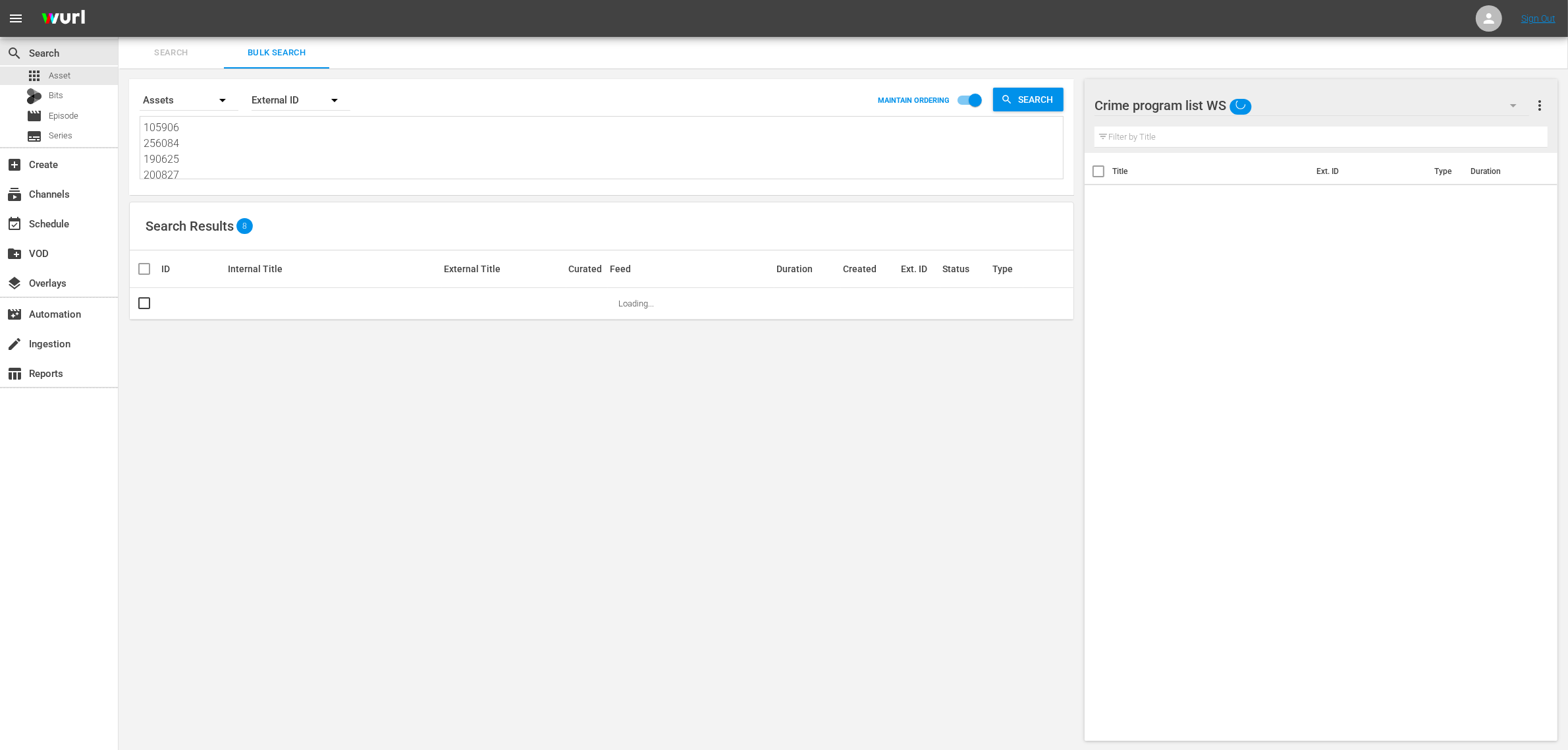
click at [236, 144] on textarea "105906 256084 190625 200827" at bounding box center [603, 150] width 919 height 60
paste textarea "85765 157266 155438 166593 166592 185759"
type textarea "185765 157266 155438 166593 166592 185759"
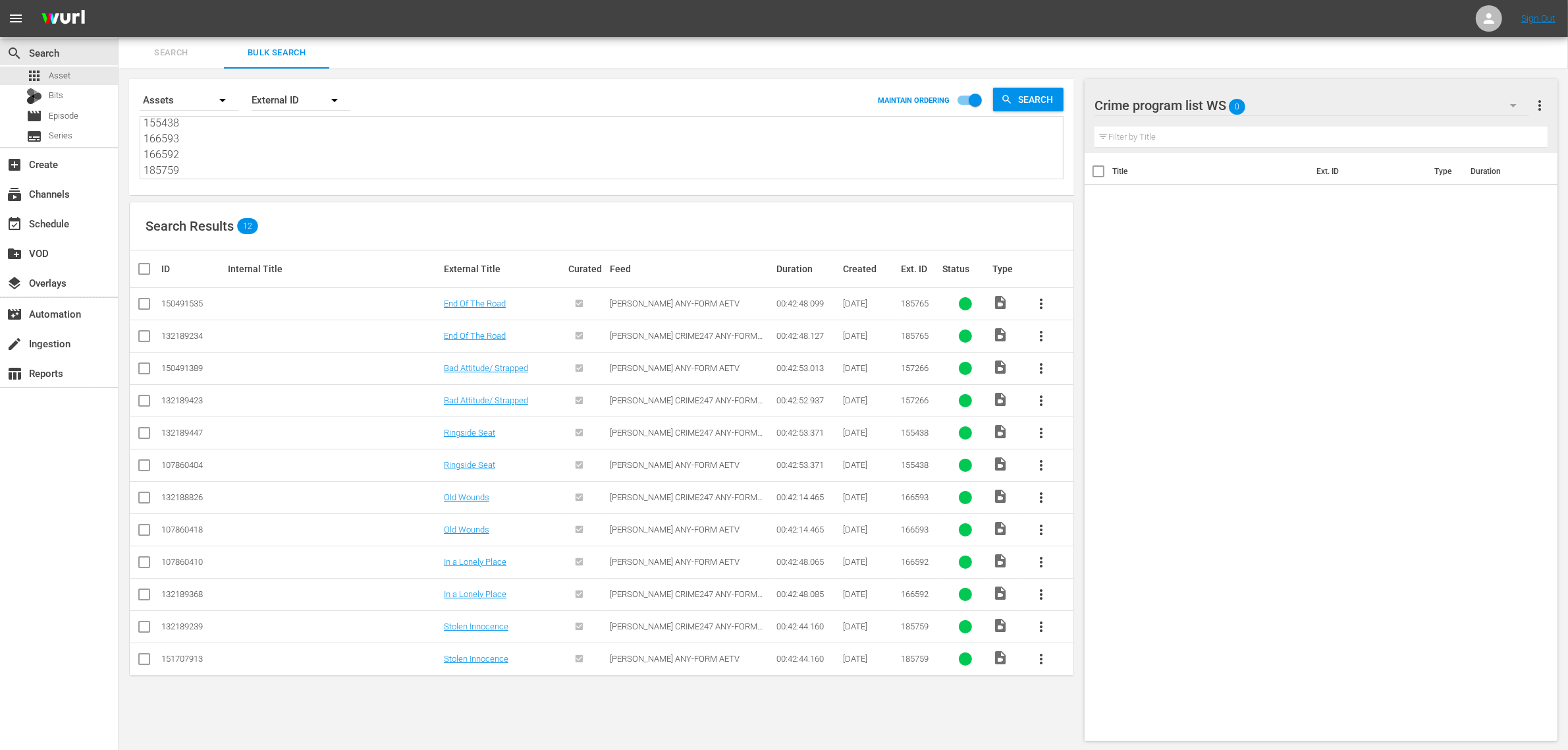
type textarea "185765 157266 155438 166593 166592 185759"
click at [134, 303] on td at bounding box center [145, 303] width 30 height 32
click at [143, 303] on input "checkbox" at bounding box center [144, 306] width 16 height 16
checkbox input "true"
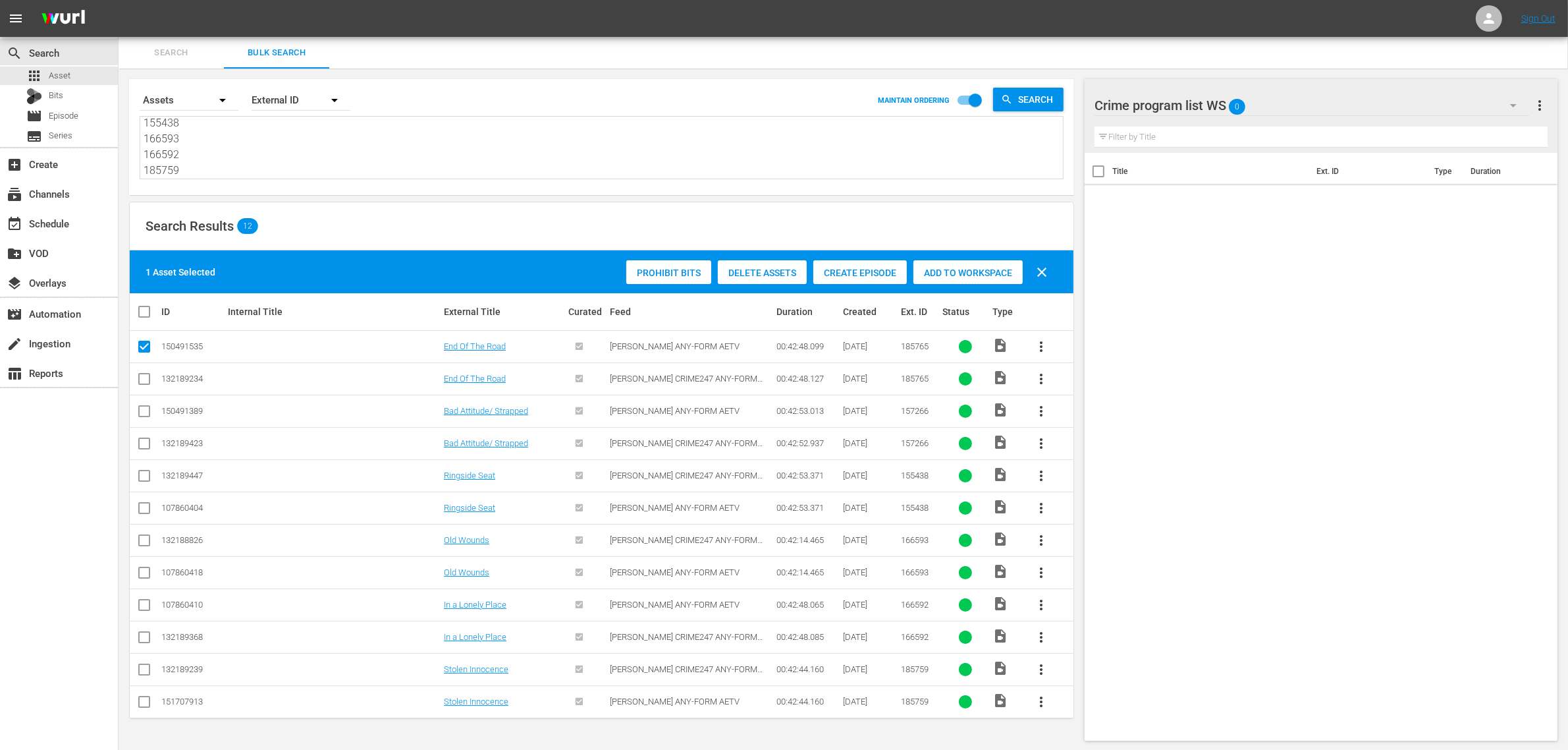
click at [137, 413] on input "checkbox" at bounding box center [144, 413] width 16 height 16
checkbox input "true"
click at [141, 511] on input "checkbox" at bounding box center [144, 509] width 16 height 16
checkbox input "true"
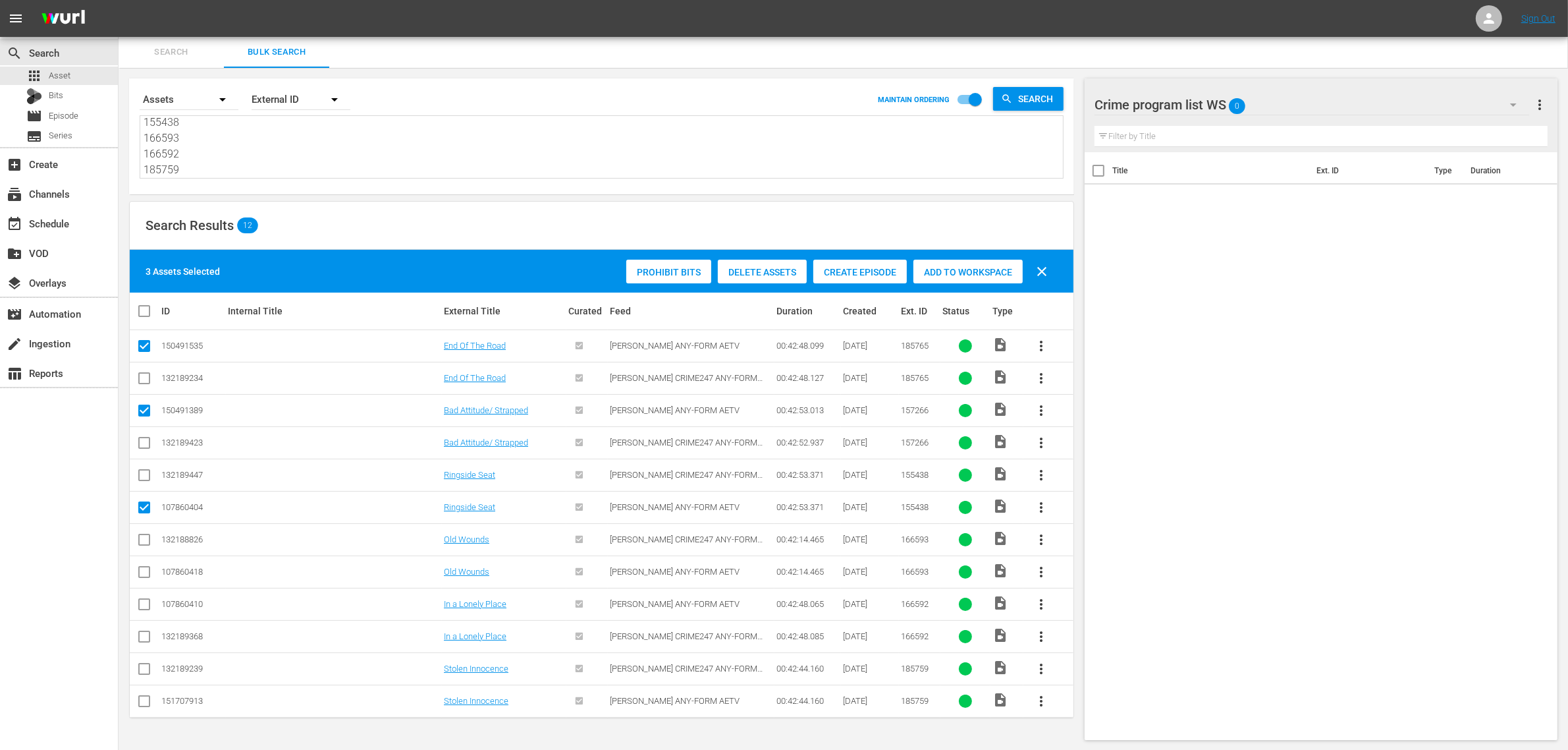
click at [147, 576] on input "checkbox" at bounding box center [144, 574] width 16 height 16
checkbox input "true"
click at [141, 607] on input "checkbox" at bounding box center [144, 606] width 16 height 16
checkbox input "true"
click at [144, 703] on input "checkbox" at bounding box center [144, 703] width 16 height 16
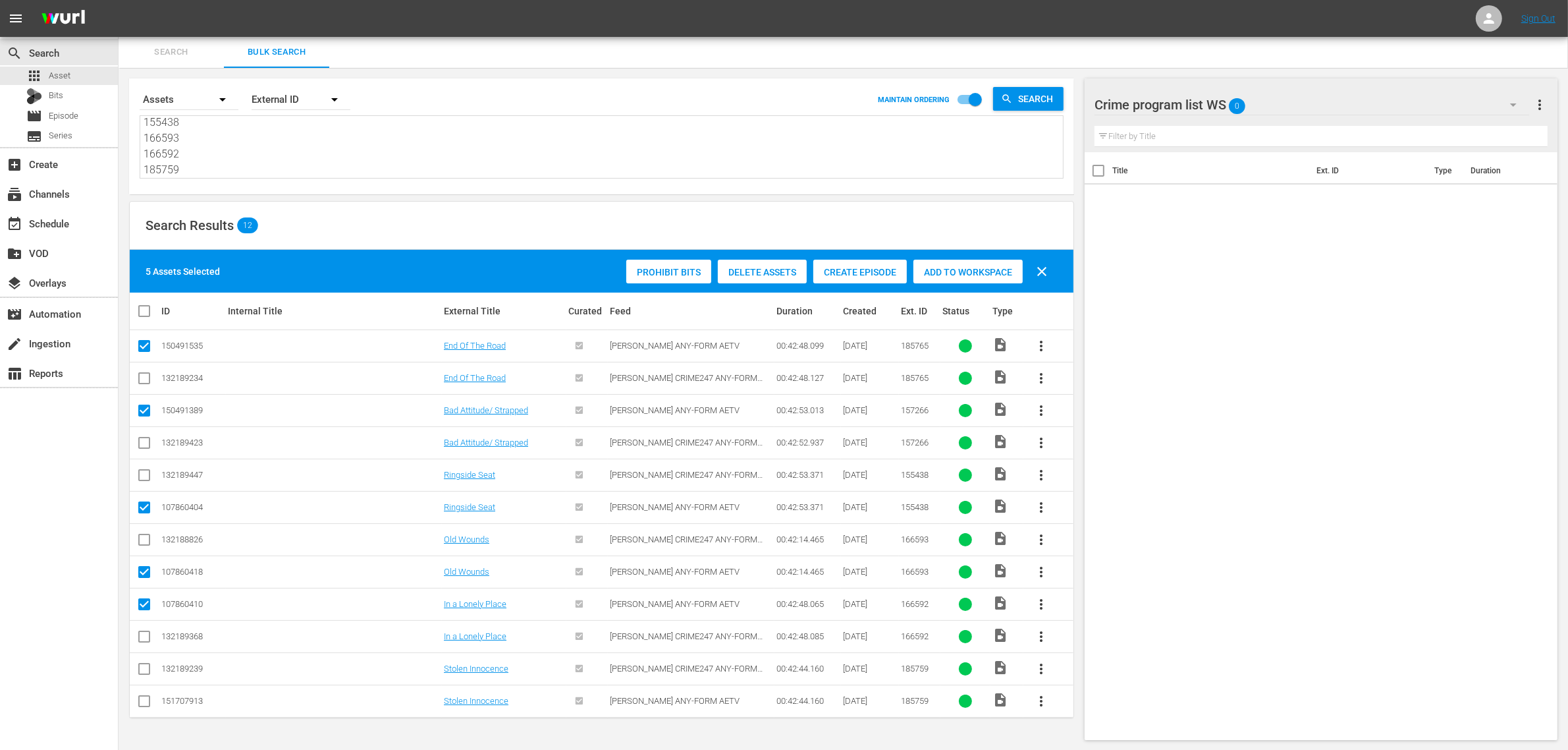
checkbox input "true"
click at [957, 271] on span "Add to Workspace" at bounding box center [968, 272] width 109 height 11
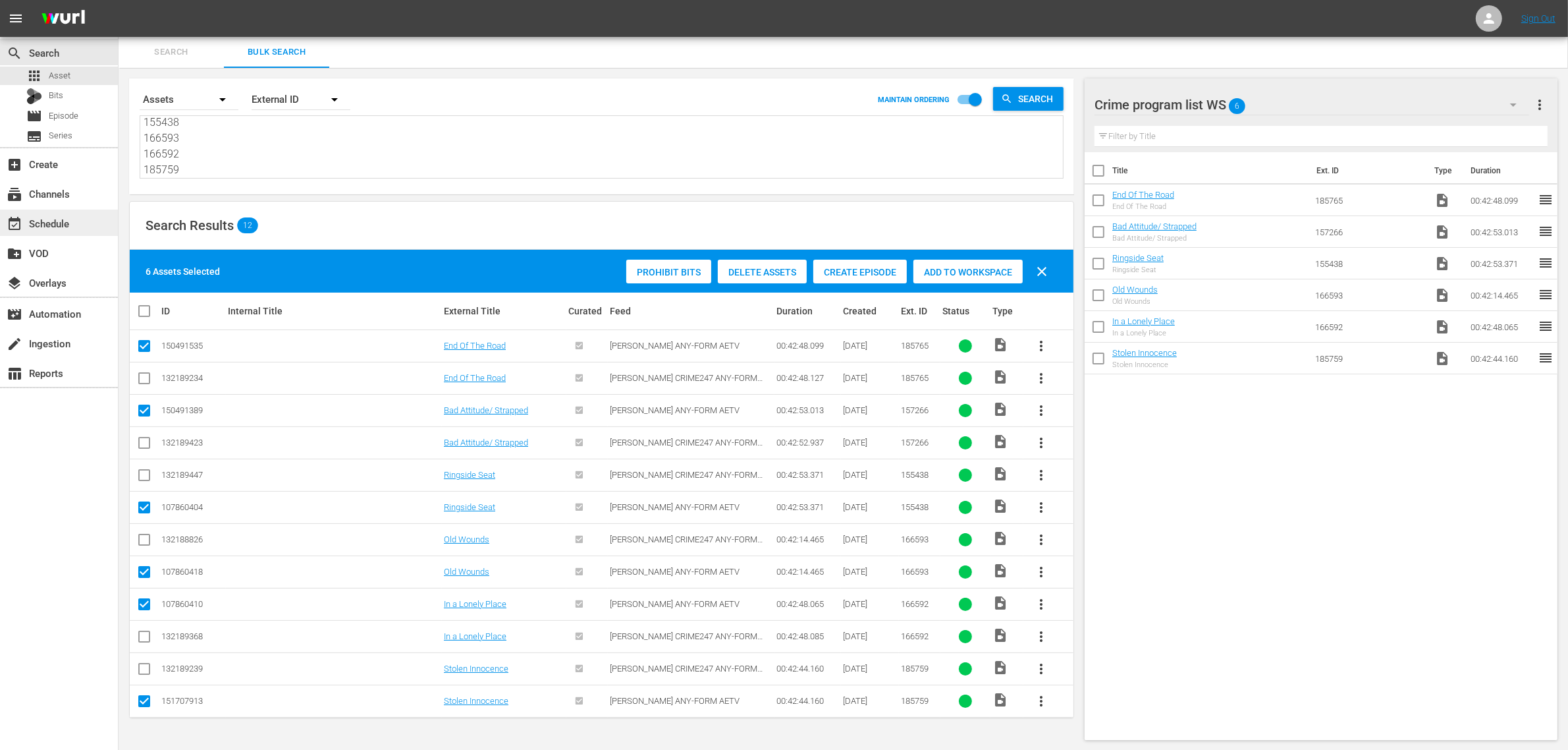
click at [54, 218] on div "event_available Schedule" at bounding box center [36, 222] width 74 height 12
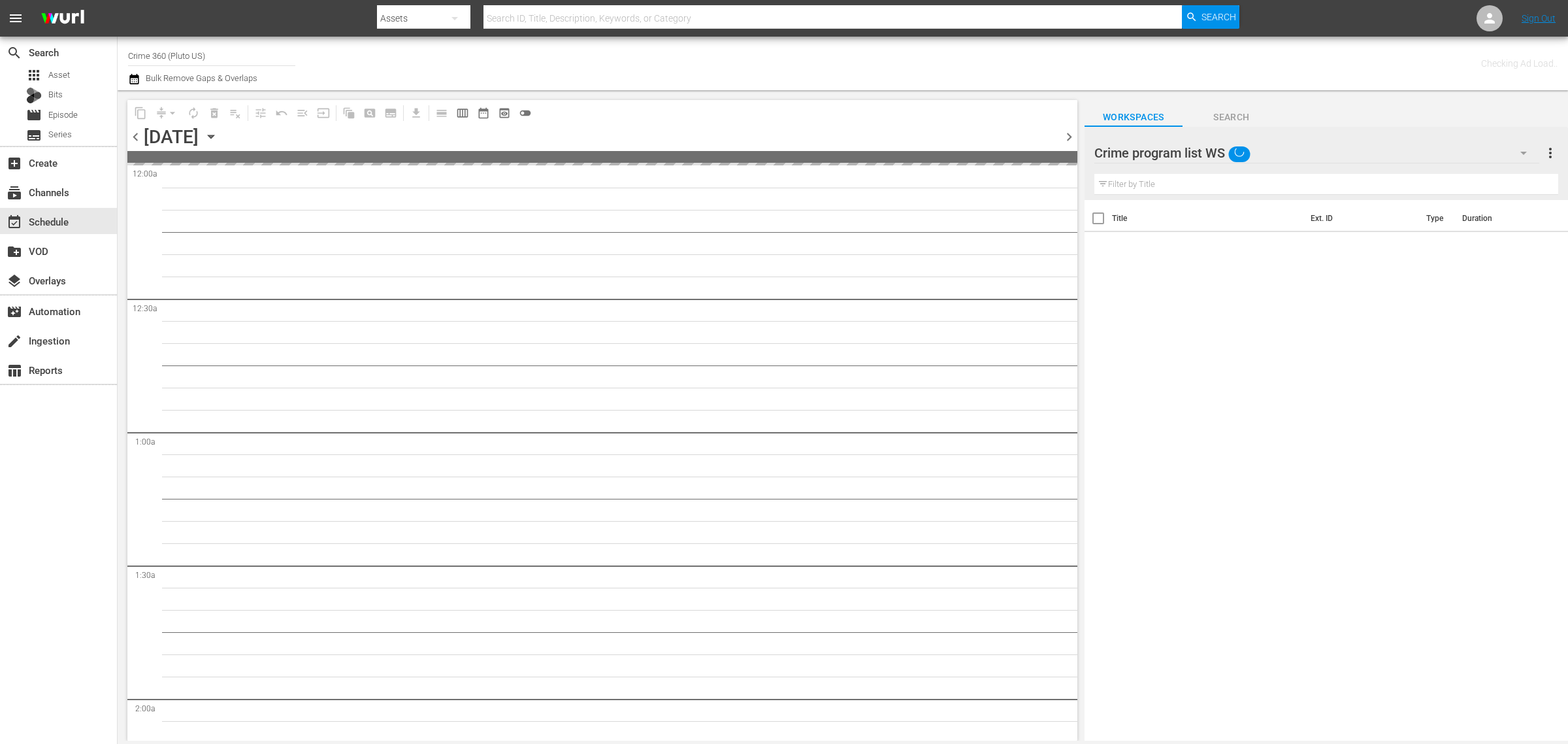
click at [757, 59] on div "Channel Title Crime 360 (Pluto US) Bulk Remove Gaps & Overlaps" at bounding box center [517, 63] width 780 height 47
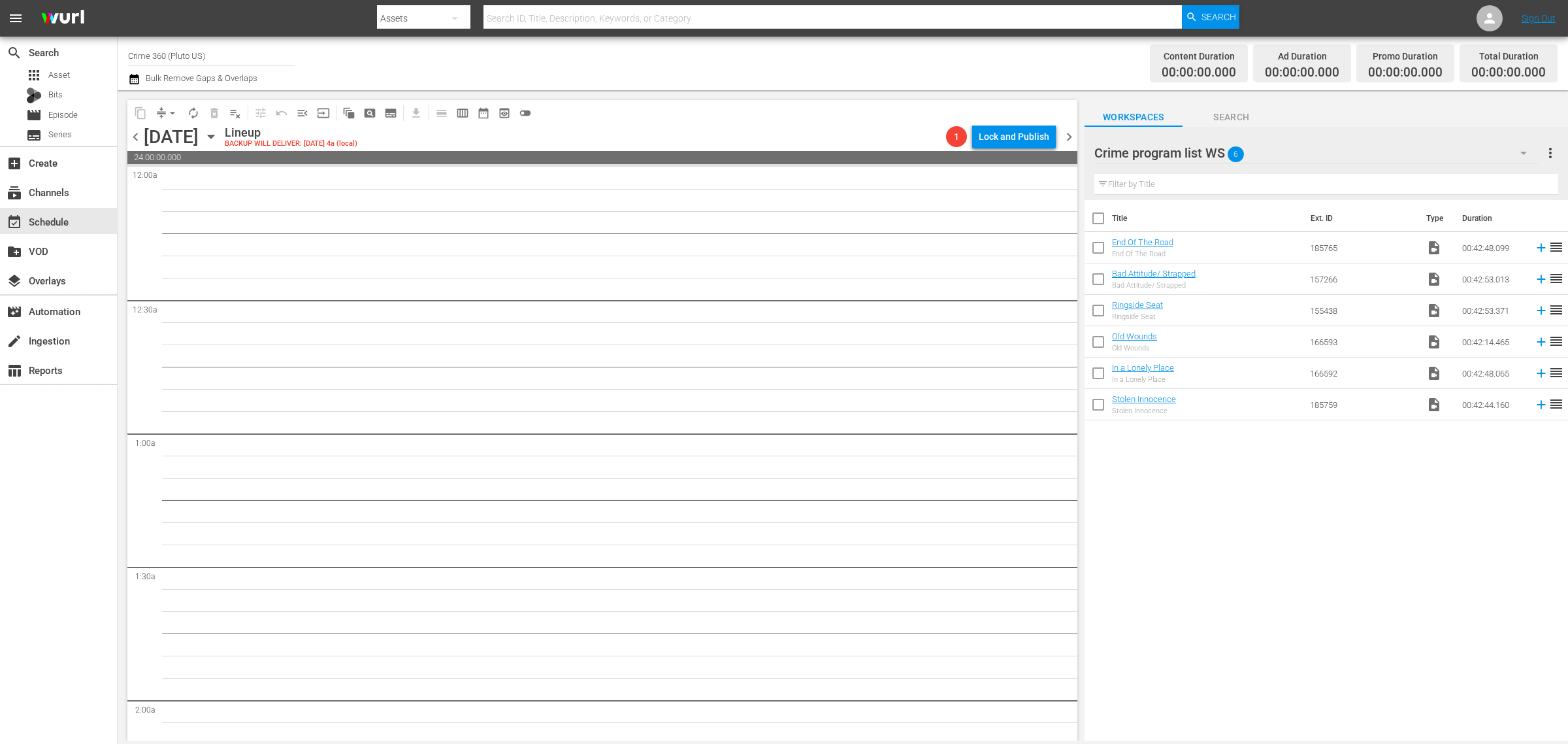
click at [1102, 217] on input "checkbox" at bounding box center [1098, 221] width 27 height 27
checkbox input "true"
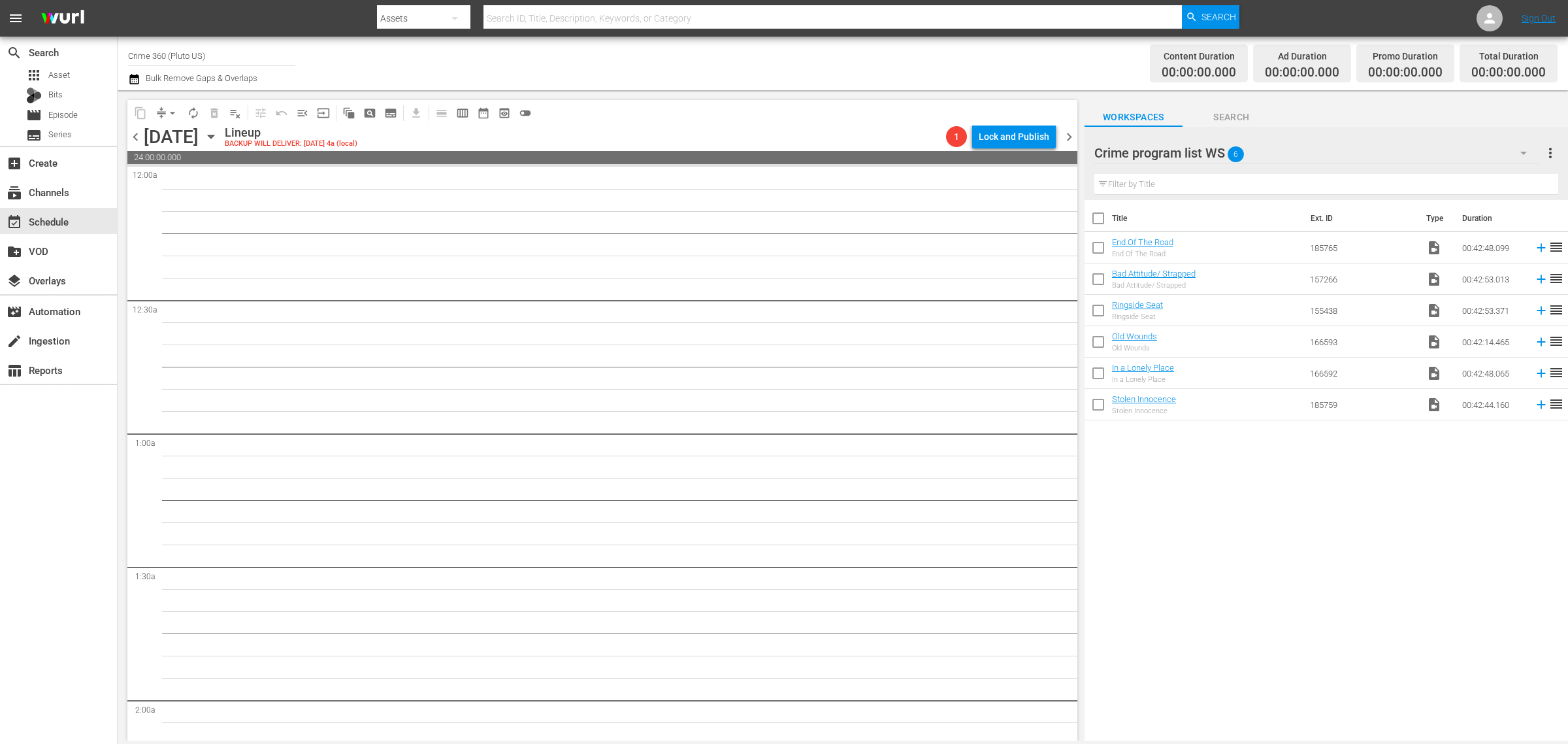
checkbox input "true"
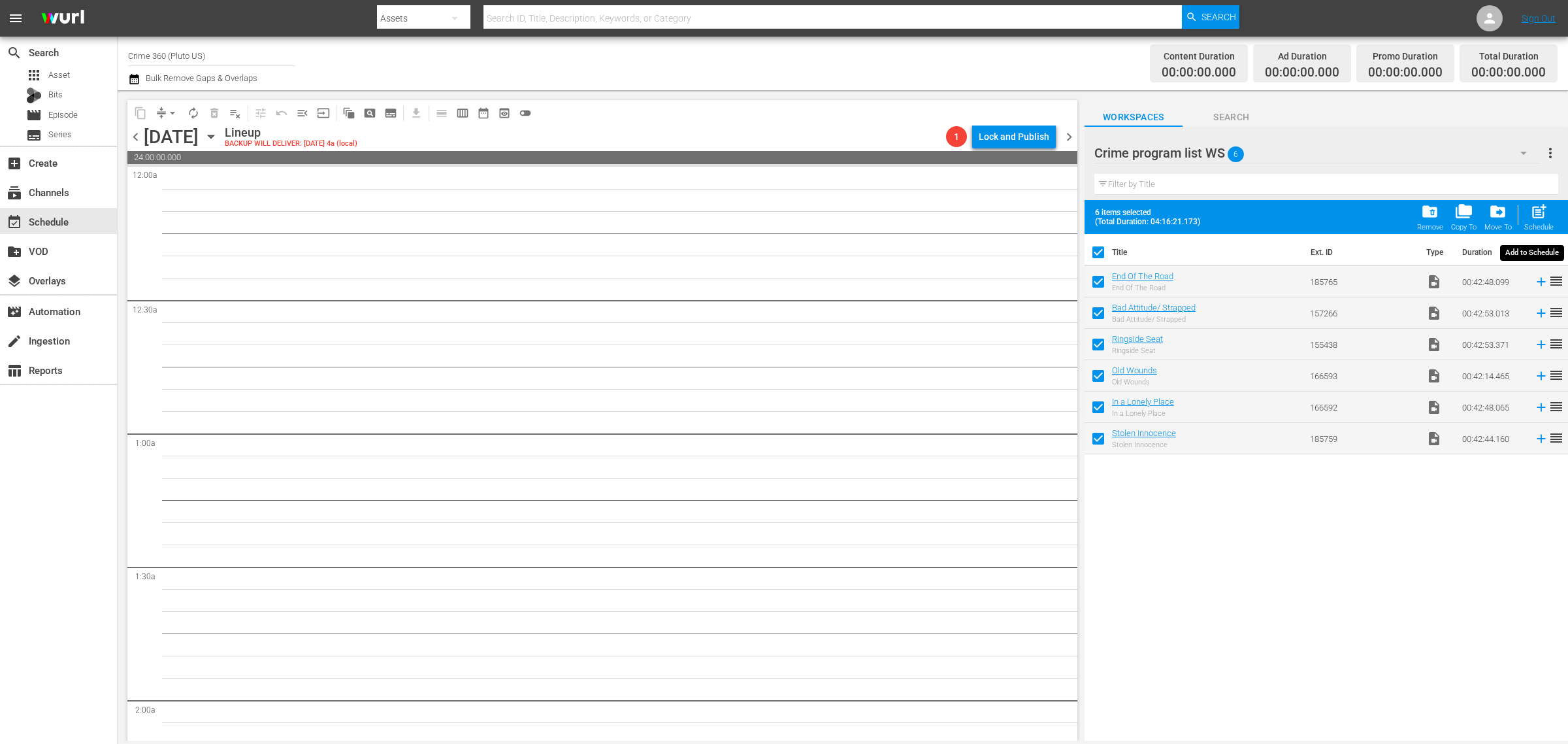
click at [1544, 216] on span "post_add" at bounding box center [1539, 212] width 18 height 18
checkbox input "false"
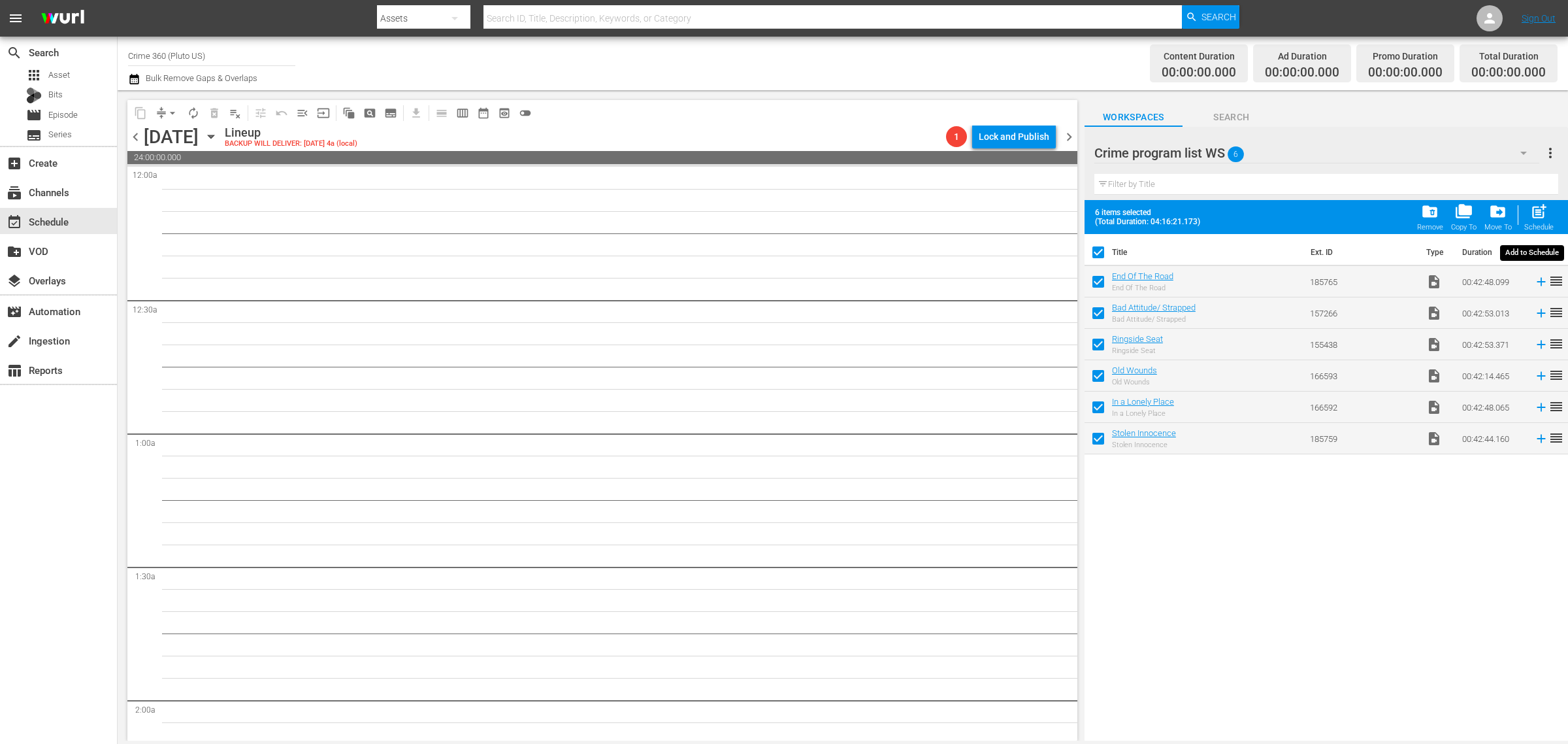
checkbox input "false"
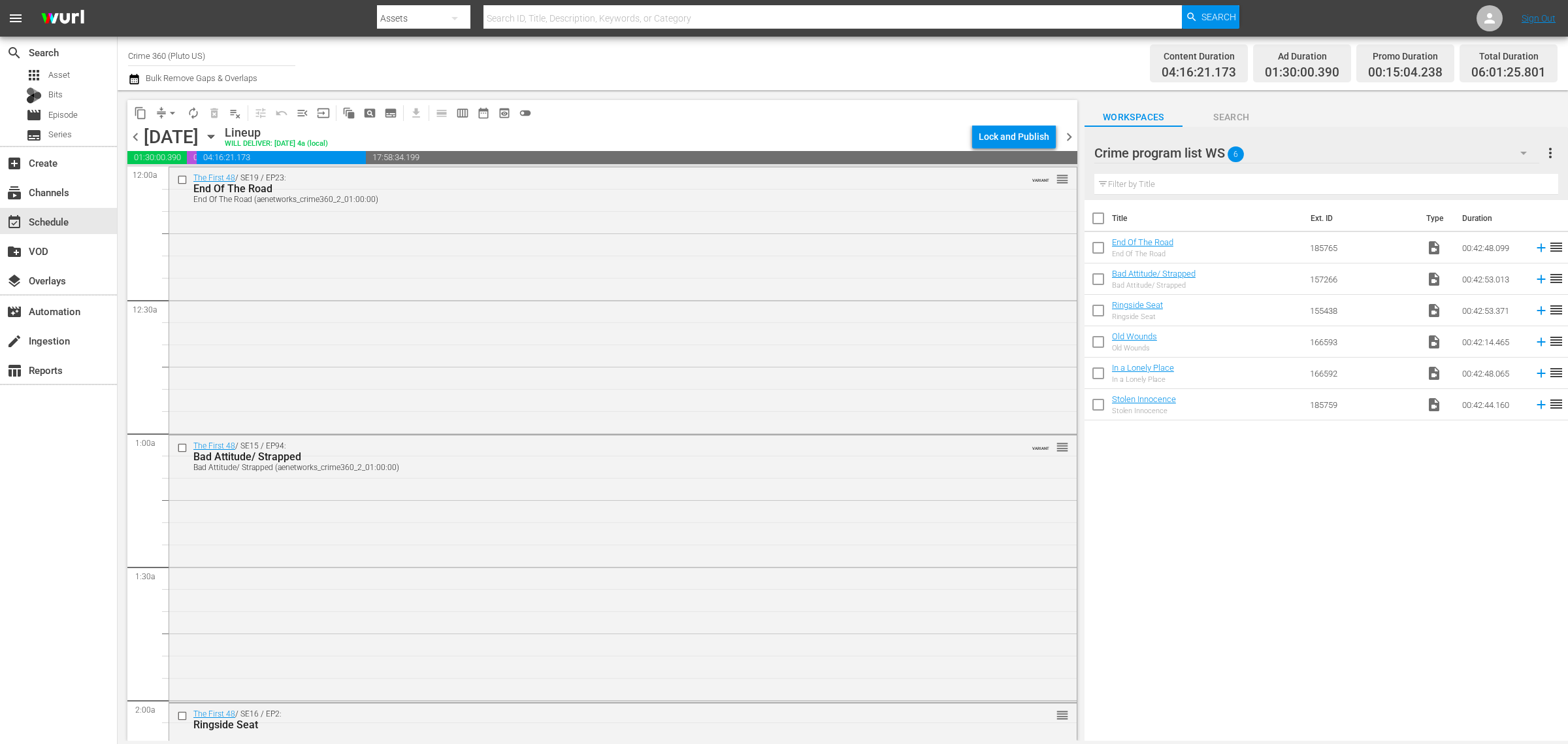
click at [785, 79] on div "Channel Title Crime 360 (Pluto US) Bulk Remove Gaps & Overlaps" at bounding box center [517, 63] width 780 height 47
click at [818, 57] on div "Channel Title Crime 360 (Pluto US) Bulk Remove Gaps & Overlaps" at bounding box center [517, 63] width 780 height 47
click at [799, 62] on div "Channel Title Crime 360 (Pluto US) Bulk Remove Gaps & Overlaps" at bounding box center [517, 63] width 780 height 47
click at [218, 130] on icon "button" at bounding box center [212, 137] width 15 height 15
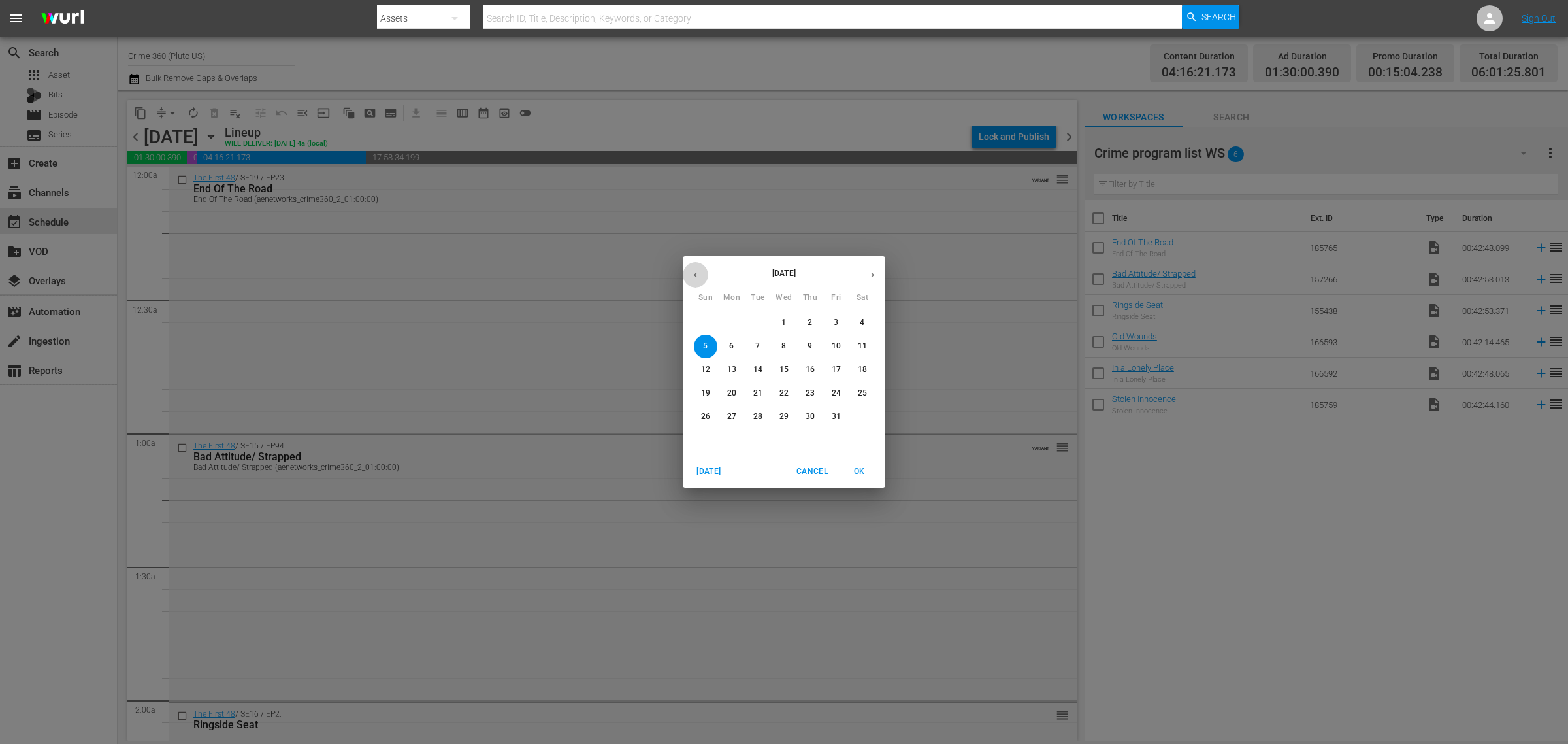
click at [696, 276] on icon "button" at bounding box center [695, 275] width 3 height 5
click at [728, 417] on p "29" at bounding box center [732, 417] width 9 height 11
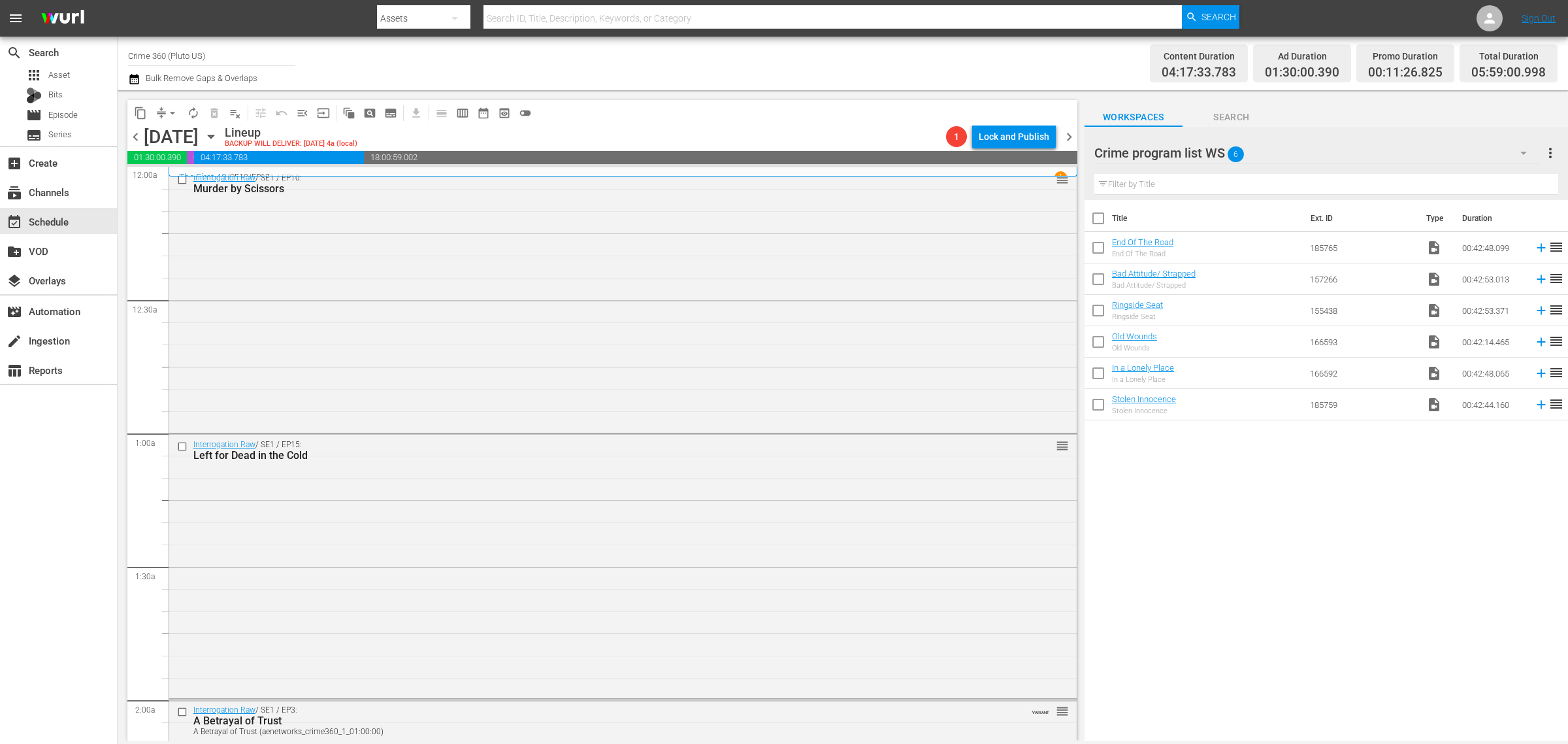
click at [1549, 153] on span "more_vert" at bounding box center [1550, 153] width 16 height 16
click at [1455, 174] on div "Clear All Workspace Items" at bounding box center [1465, 178] width 153 height 24
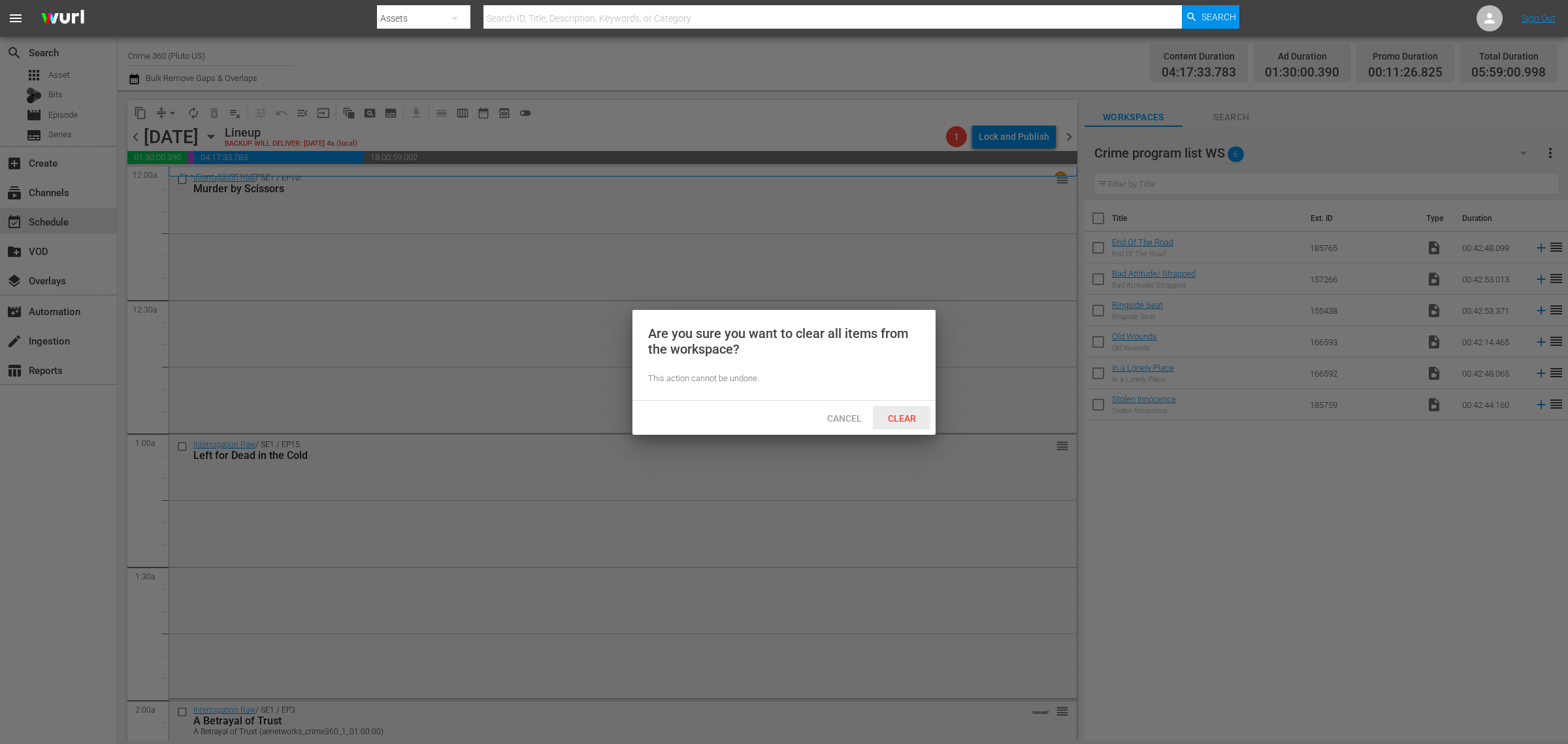
drag, startPoint x: 887, startPoint y: 425, endPoint x: 769, endPoint y: 182, distance: 270.1
click at [887, 423] on div "Clear" at bounding box center [901, 418] width 57 height 24
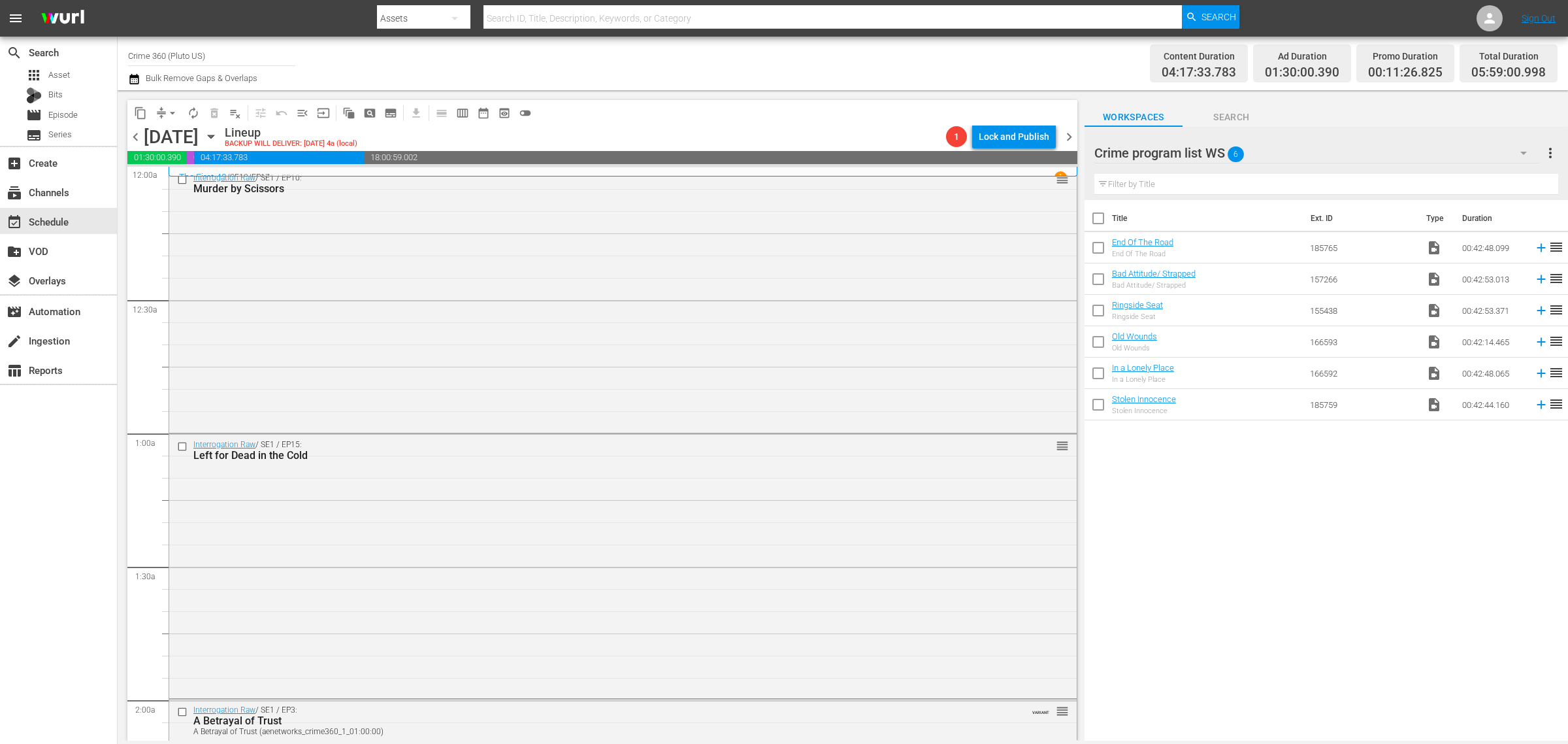
click at [657, 60] on div "Channel Title Crime 360 (Pluto US) Bulk Remove Gaps & Overlaps" at bounding box center [517, 63] width 780 height 47
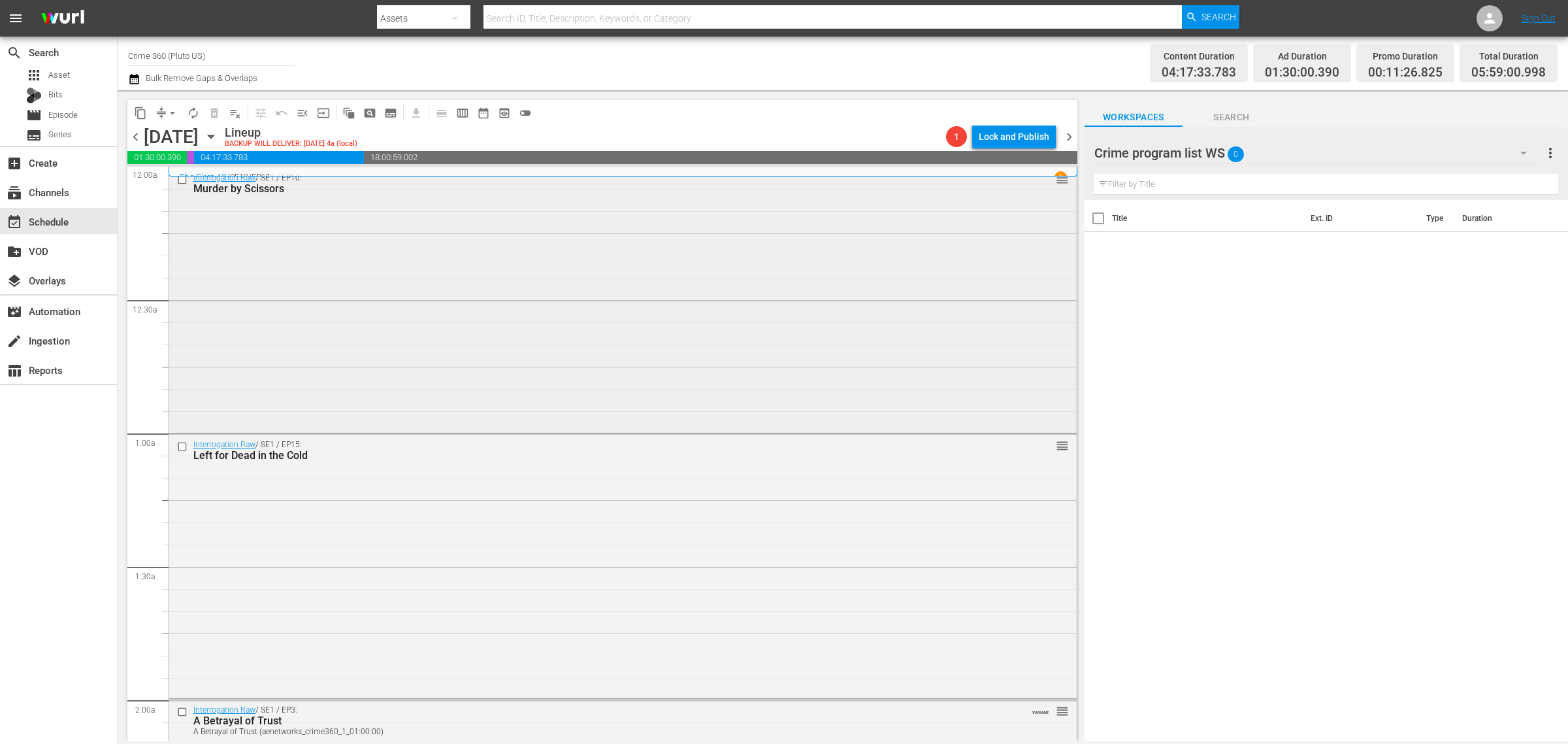
click at [381, 233] on div "Interrogation Raw / SE1 / EP10: Murder by Scissors reorder" at bounding box center [622, 299] width 908 height 262
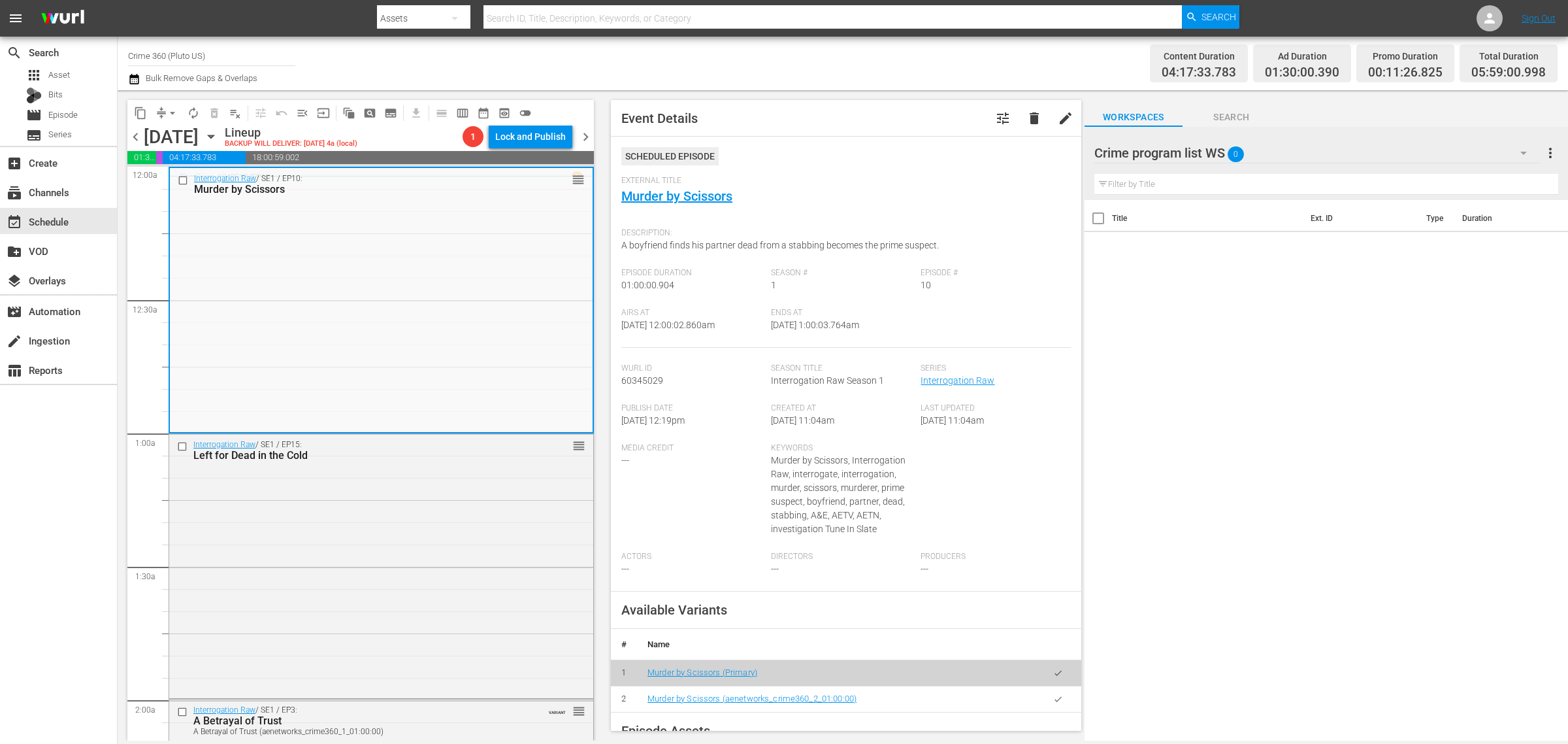
click at [750, 60] on div "Channel Title Crime 360 (Pluto US) Bulk Remove Gaps & Overlaps" at bounding box center [517, 63] width 780 height 47
click at [407, 548] on div "Interrogation Raw / SE1 / EP15: Left for Dead in the Cold reorder" at bounding box center [381, 564] width 424 height 262
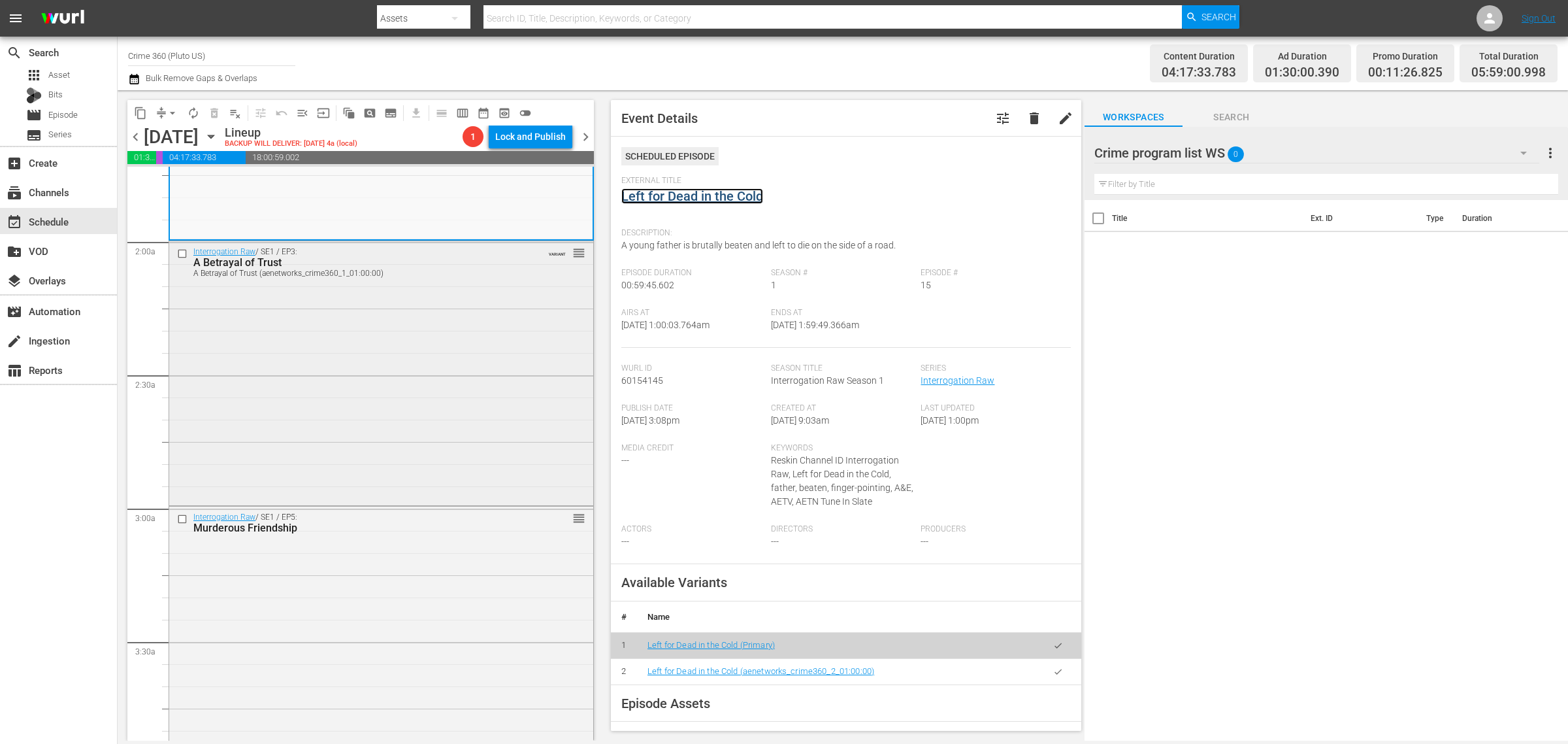
scroll to position [491, 0]
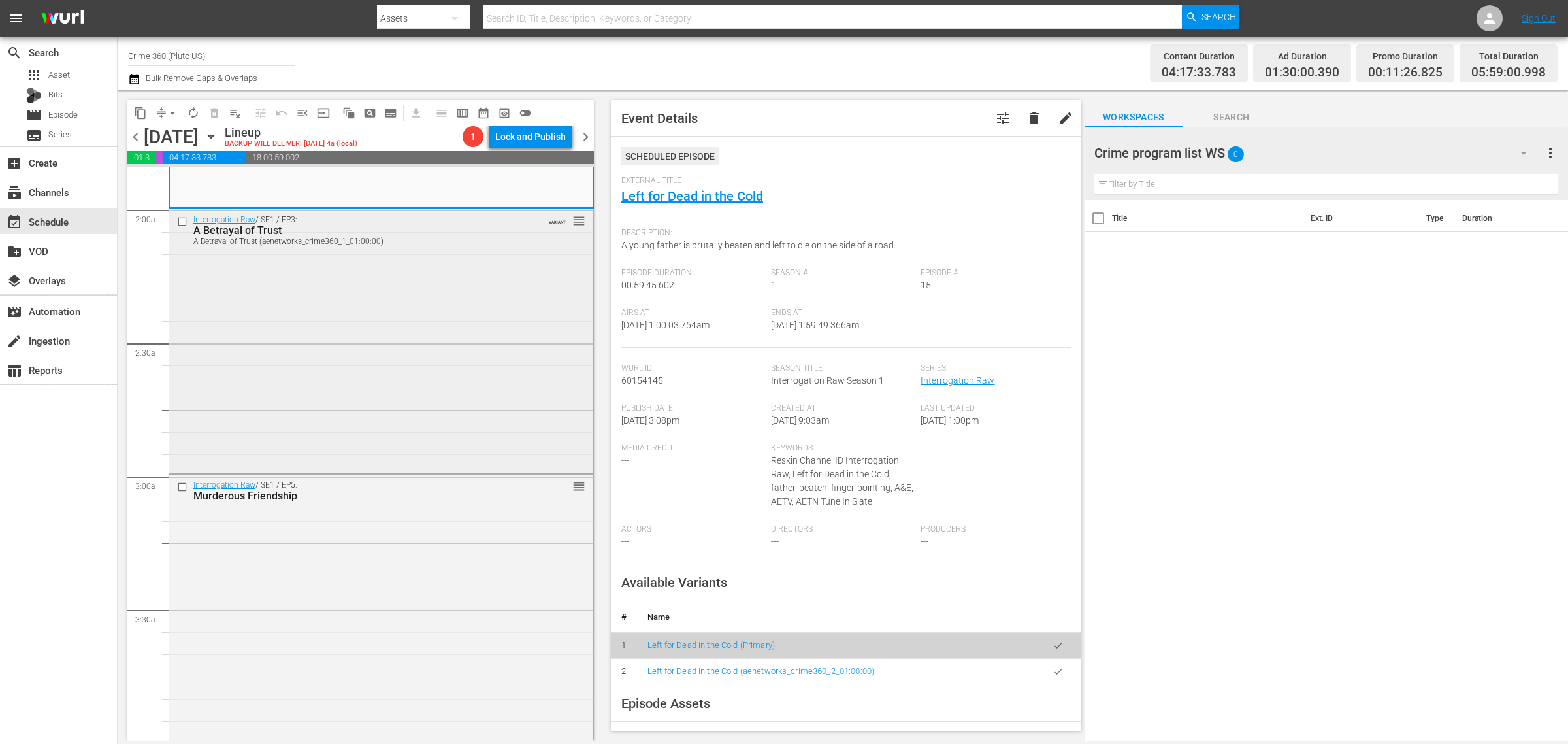
click at [358, 381] on div "Interrogation Raw / SE1 / EP3: A Betrayal of Trust A Betrayal of Trust (aenetwo…" at bounding box center [381, 340] width 424 height 261
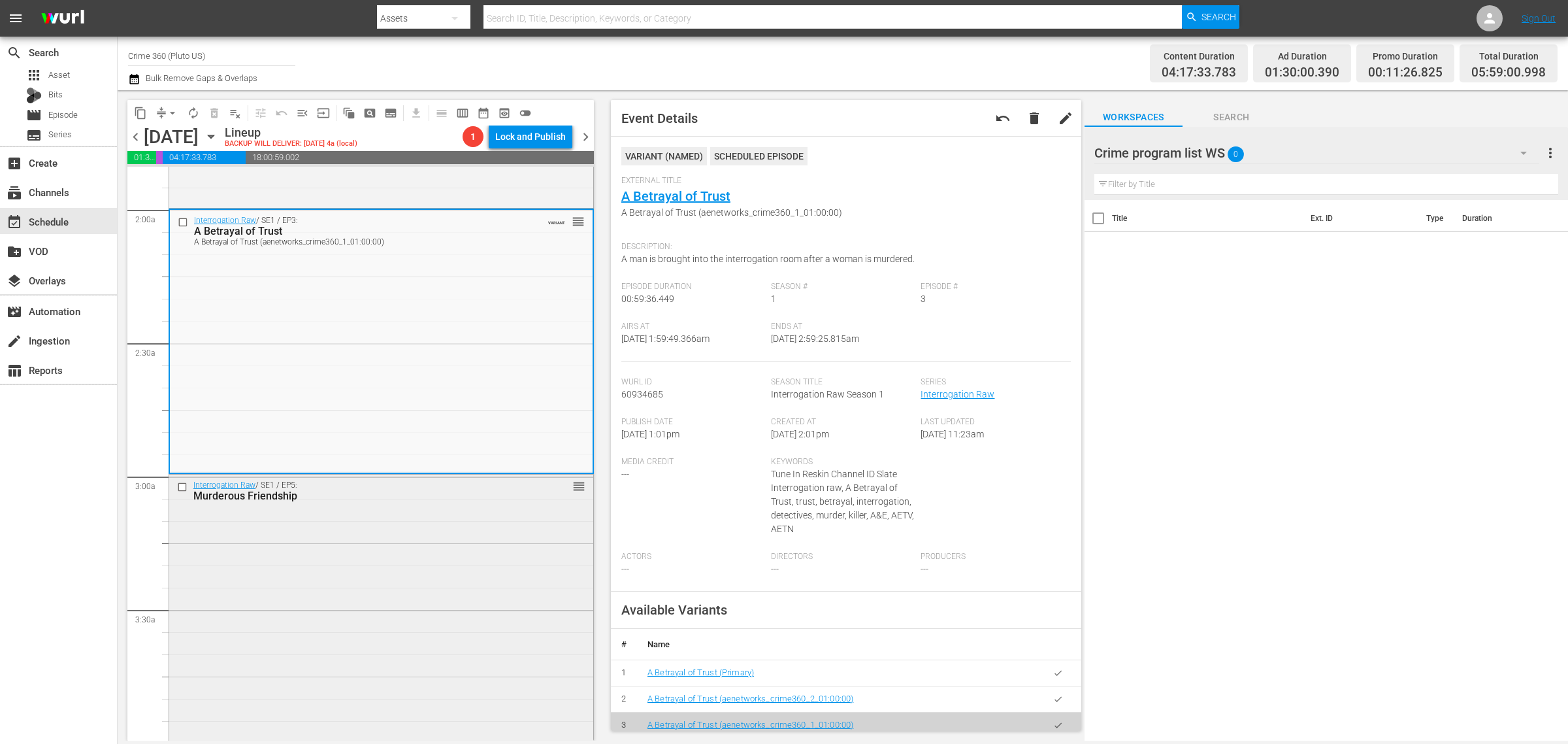
click at [415, 567] on div "Interrogation Raw / SE1 / EP5: Murderous Friendship reorder" at bounding box center [381, 605] width 424 height 263
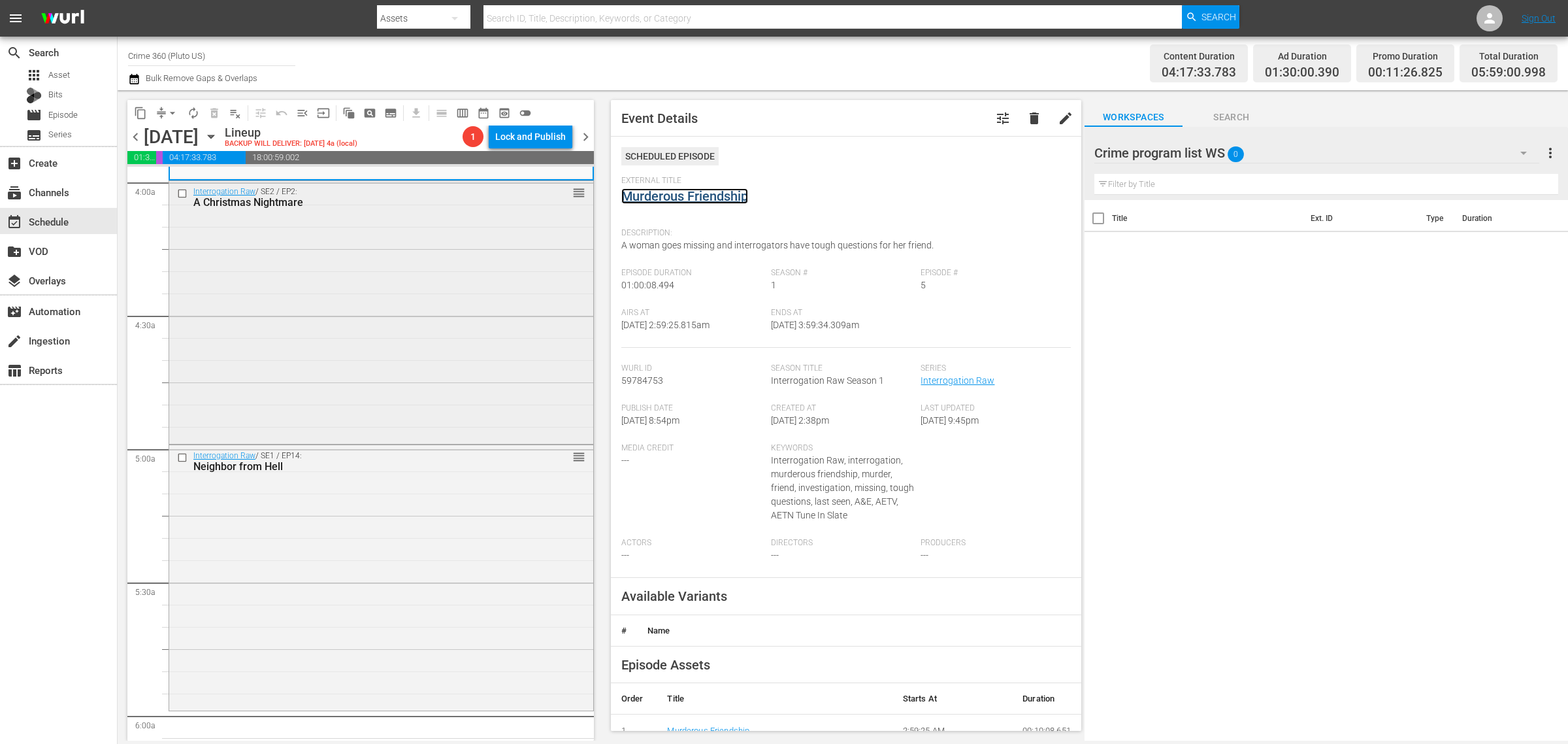
scroll to position [1062, 0]
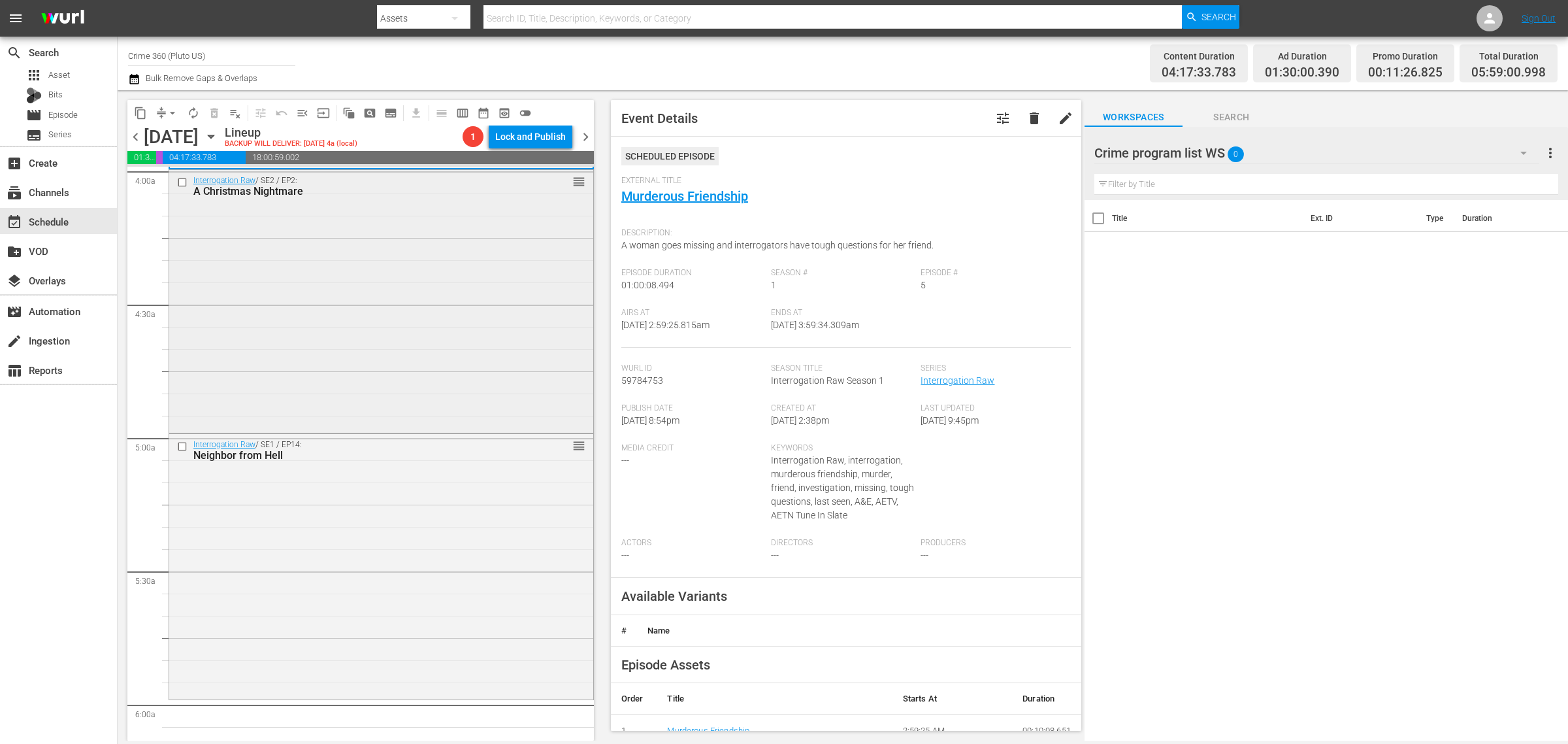
click at [303, 323] on div "Interrogation Raw / SE2 / EP2: A Christmas Nightmare reorder" at bounding box center [381, 299] width 424 height 260
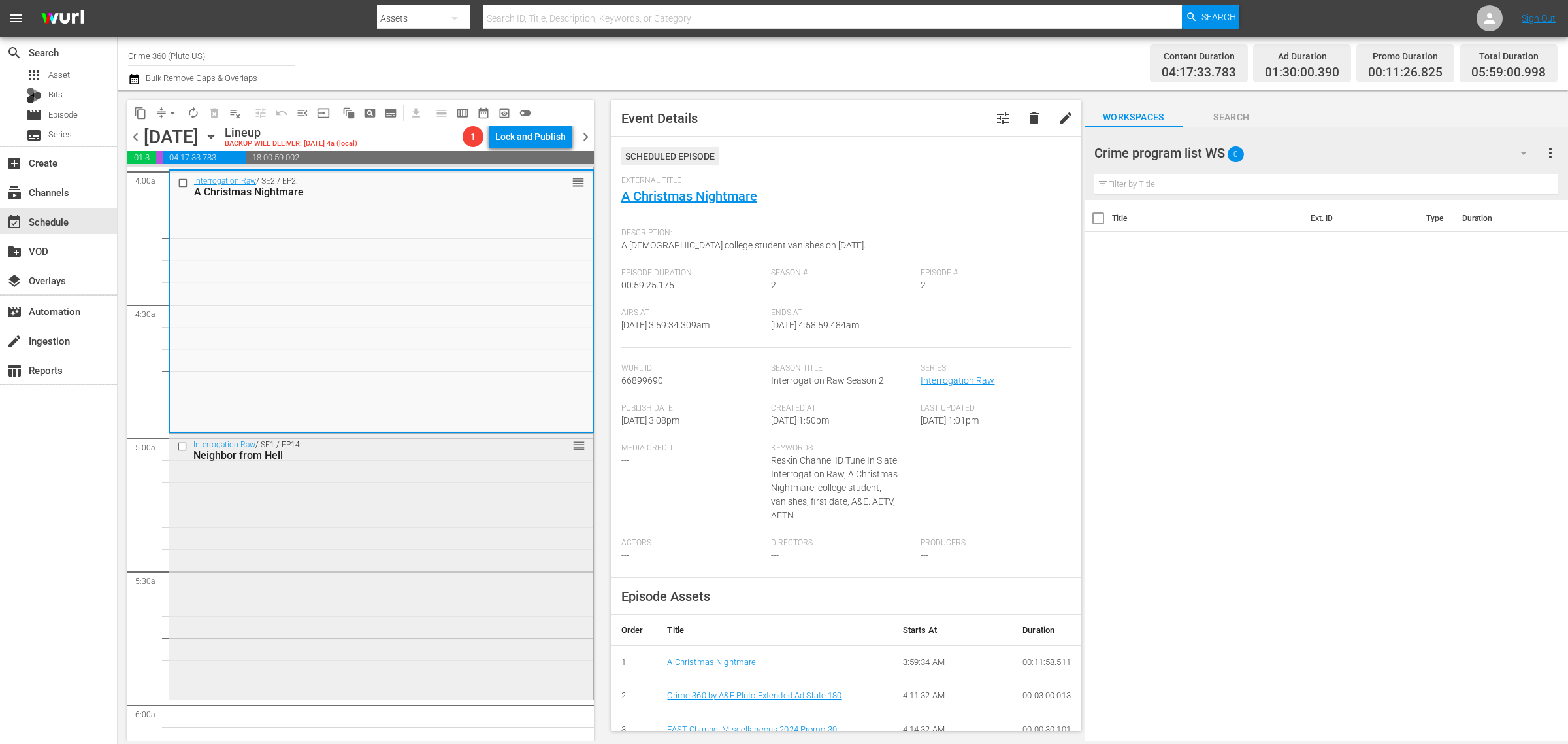
click at [432, 494] on div "Interrogation Raw / SE1 / EP14: Neighbor from Hell reorder" at bounding box center [381, 565] width 424 height 262
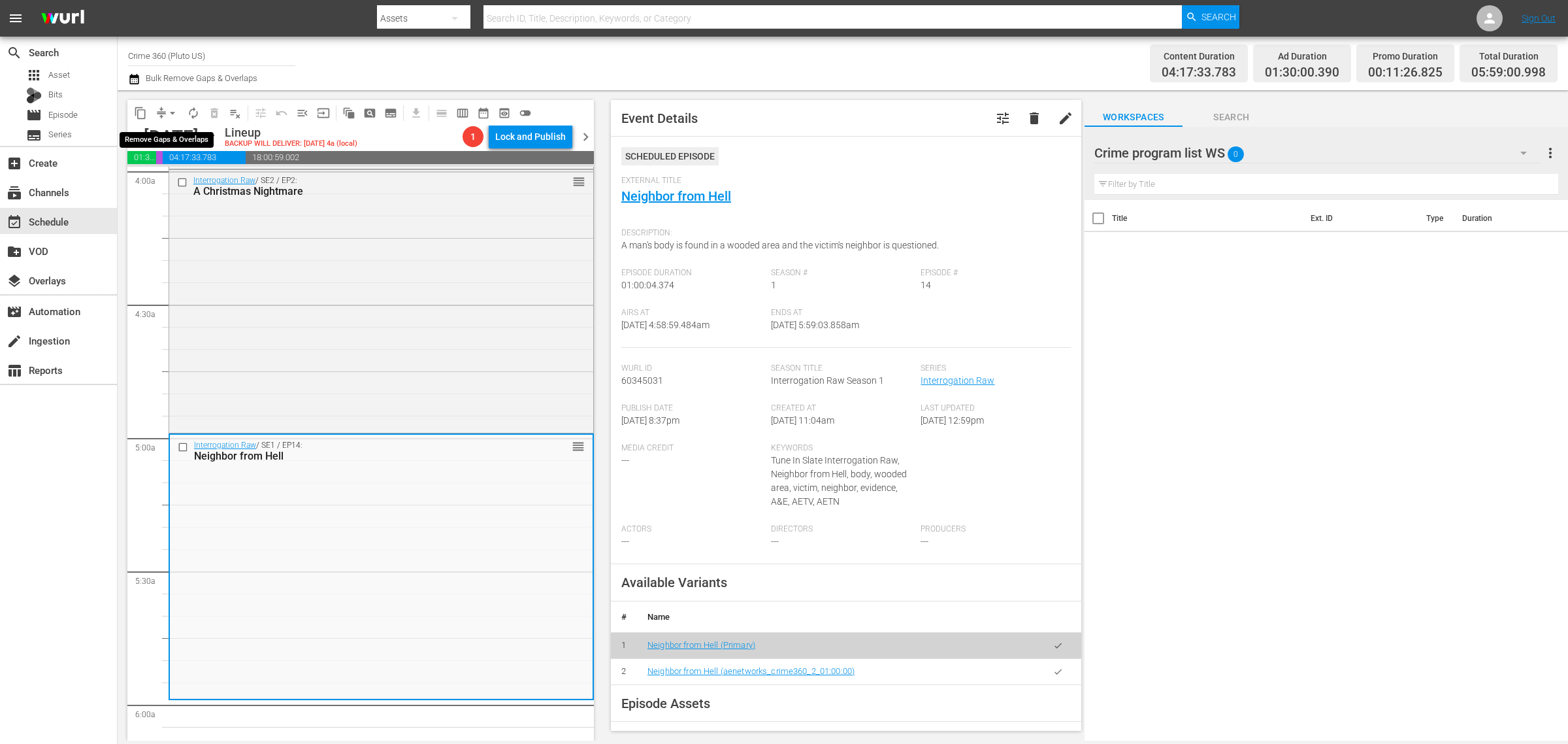
click at [175, 110] on span "arrow_drop_down" at bounding box center [172, 113] width 13 height 13
click at [168, 139] on li "Align to Midnight" at bounding box center [172, 139] width 137 height 21
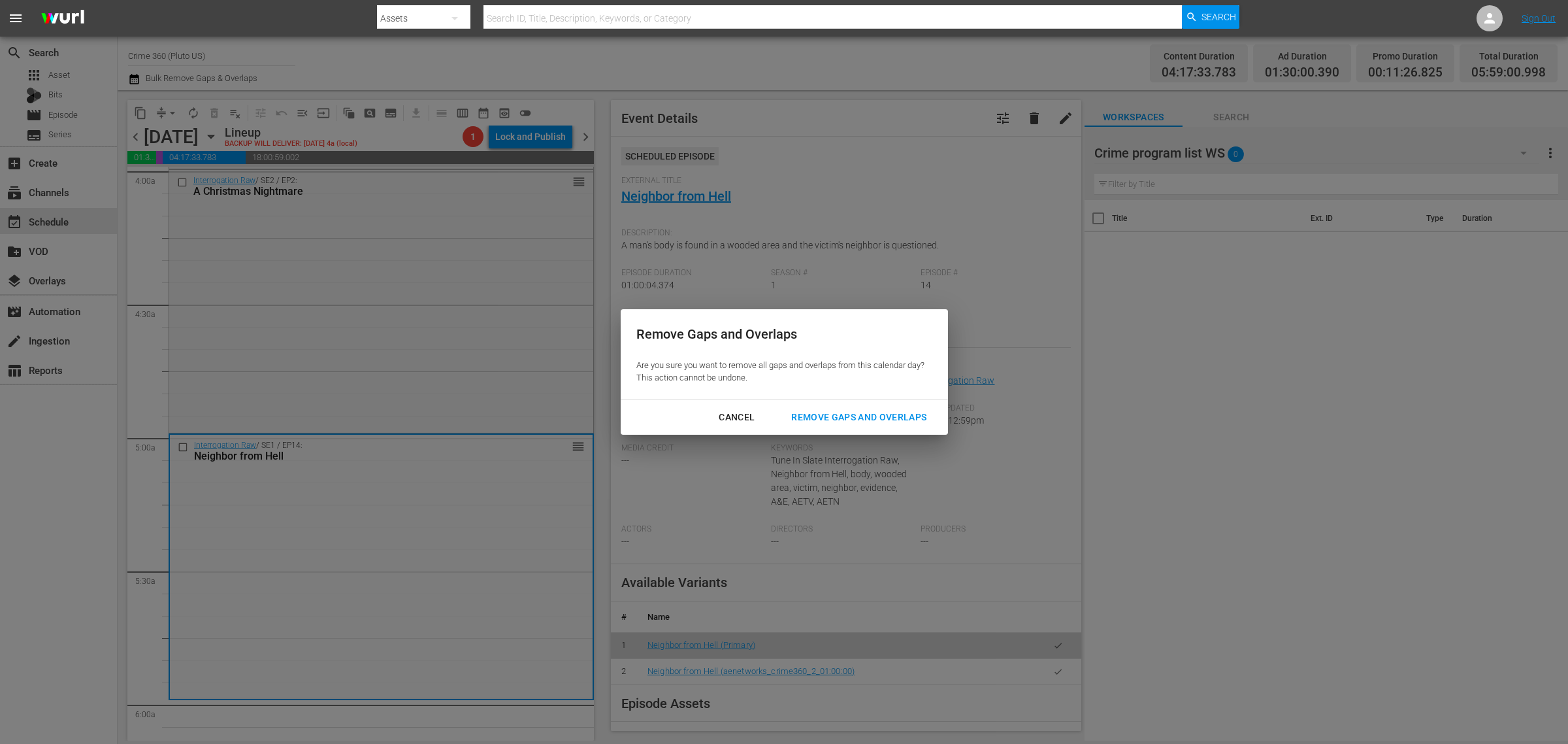
click at [836, 412] on div "Remove Gaps and Overlaps" at bounding box center [859, 418] width 156 height 16
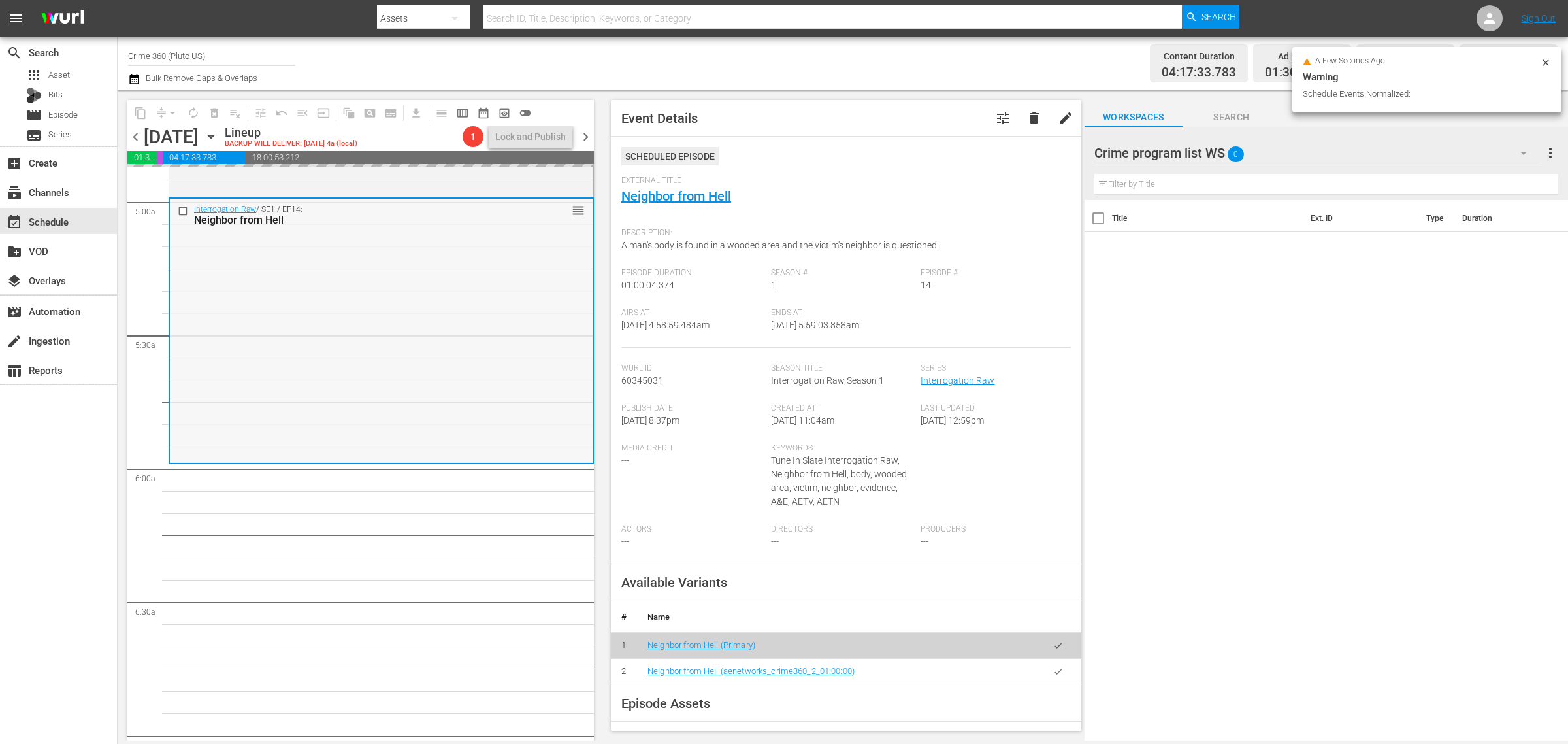
scroll to position [1308, 0]
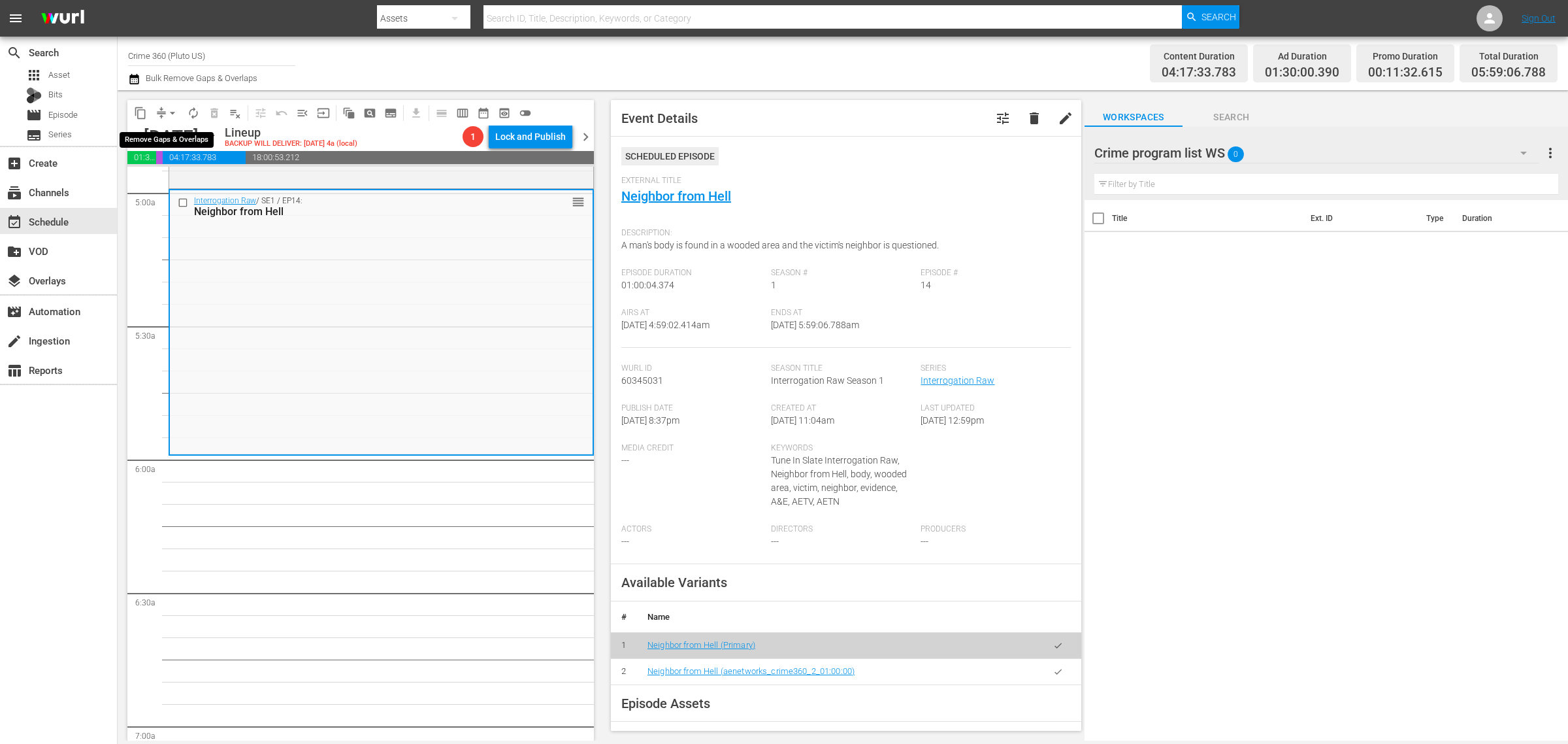
click at [172, 109] on span "arrow_drop_down" at bounding box center [172, 113] width 13 height 13
click at [180, 135] on li "Align to Midnight" at bounding box center [172, 139] width 137 height 21
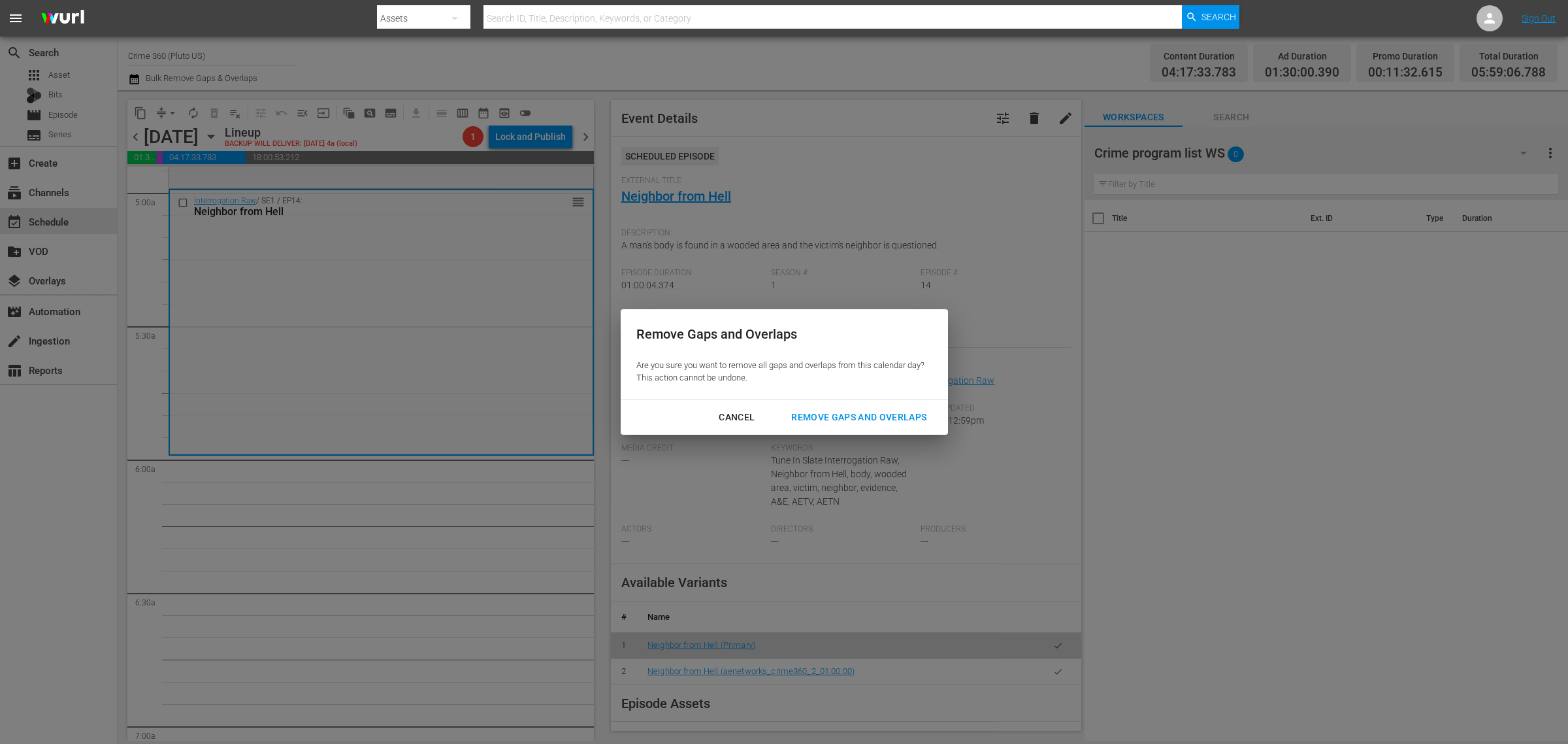
click at [886, 417] on div "Remove Gaps and Overlaps" at bounding box center [859, 418] width 156 height 16
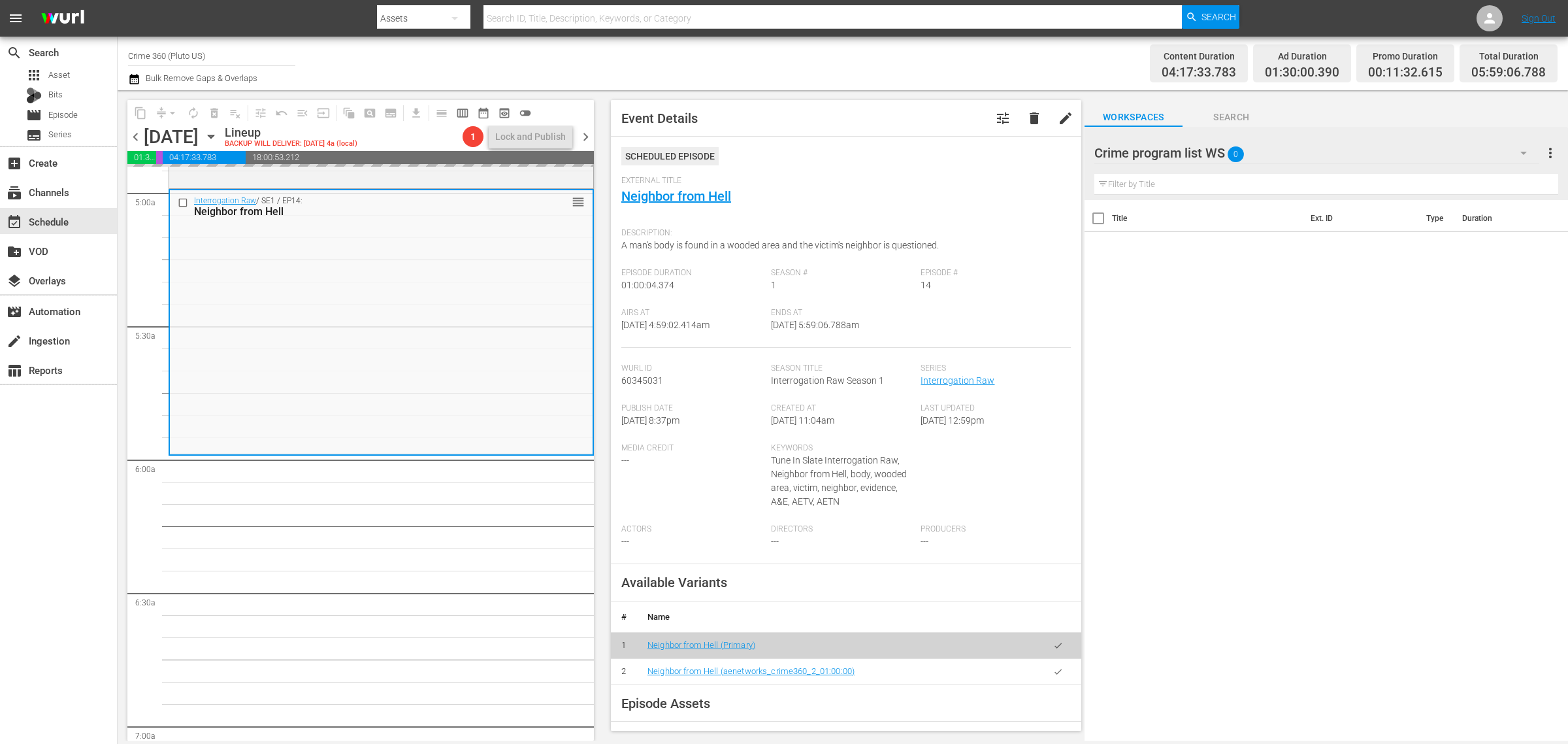
click at [930, 75] on div "Content Duration 04:17:33.783 Ad Duration 01:30:00.390 Promo Duration 00:11:32.…" at bounding box center [1233, 63] width 650 height 47
click at [173, 109] on span "arrow_drop_down" at bounding box center [172, 113] width 13 height 13
click at [176, 136] on li "Align to Midnight" at bounding box center [172, 139] width 137 height 21
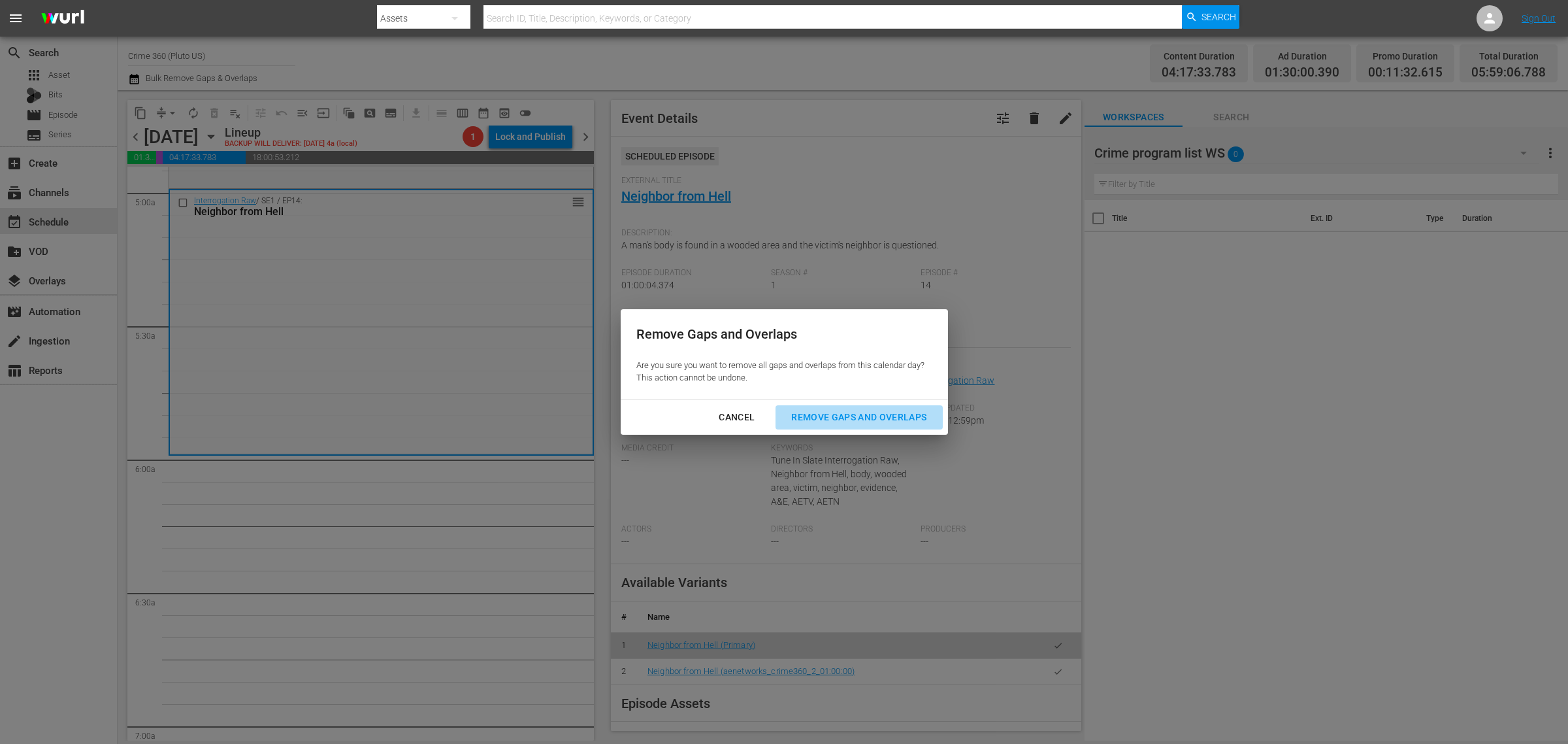
click at [873, 420] on div "Remove Gaps and Overlaps" at bounding box center [859, 418] width 156 height 16
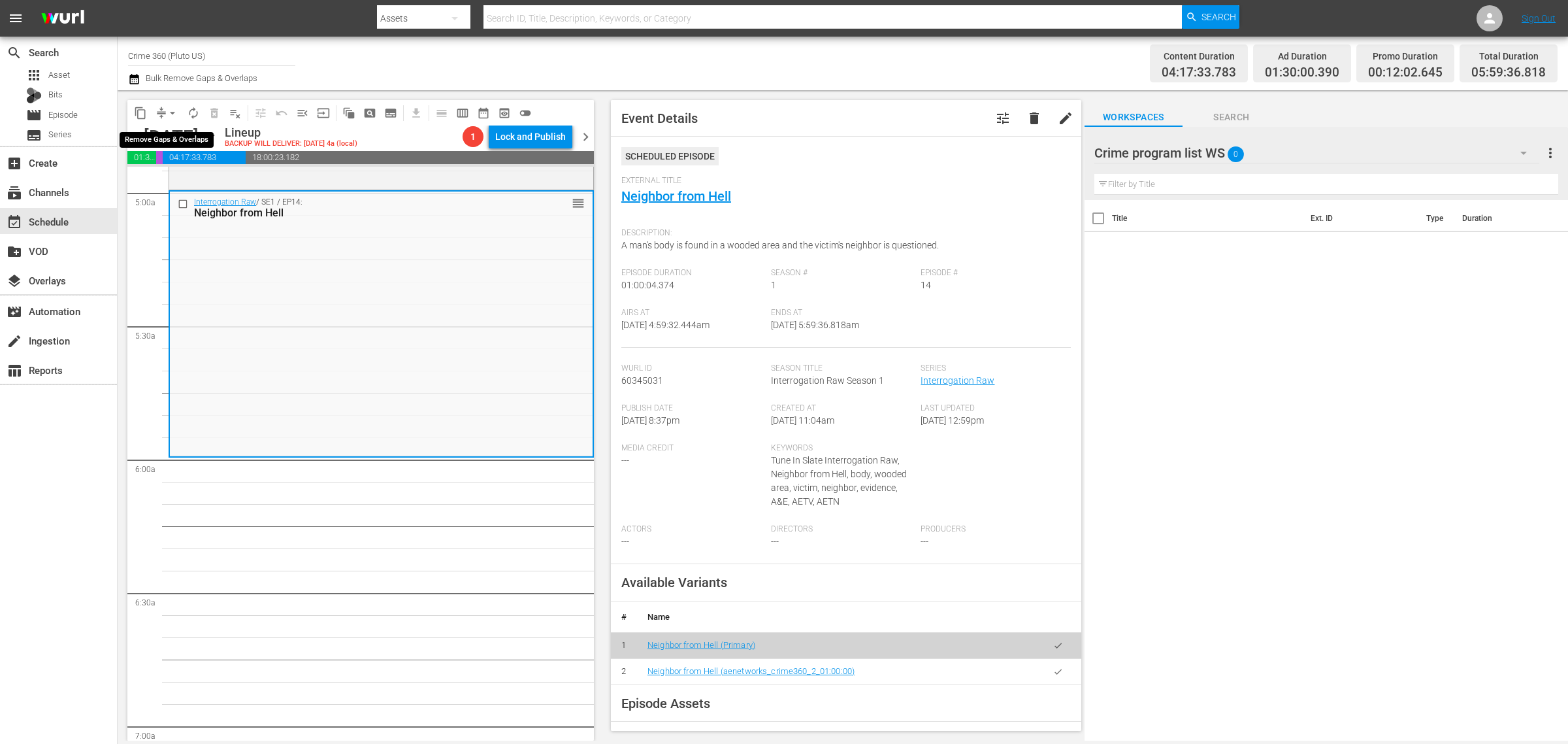
click at [172, 110] on span "arrow_drop_down" at bounding box center [172, 113] width 13 height 13
click at [175, 136] on li "Align to Midnight" at bounding box center [172, 139] width 137 height 21
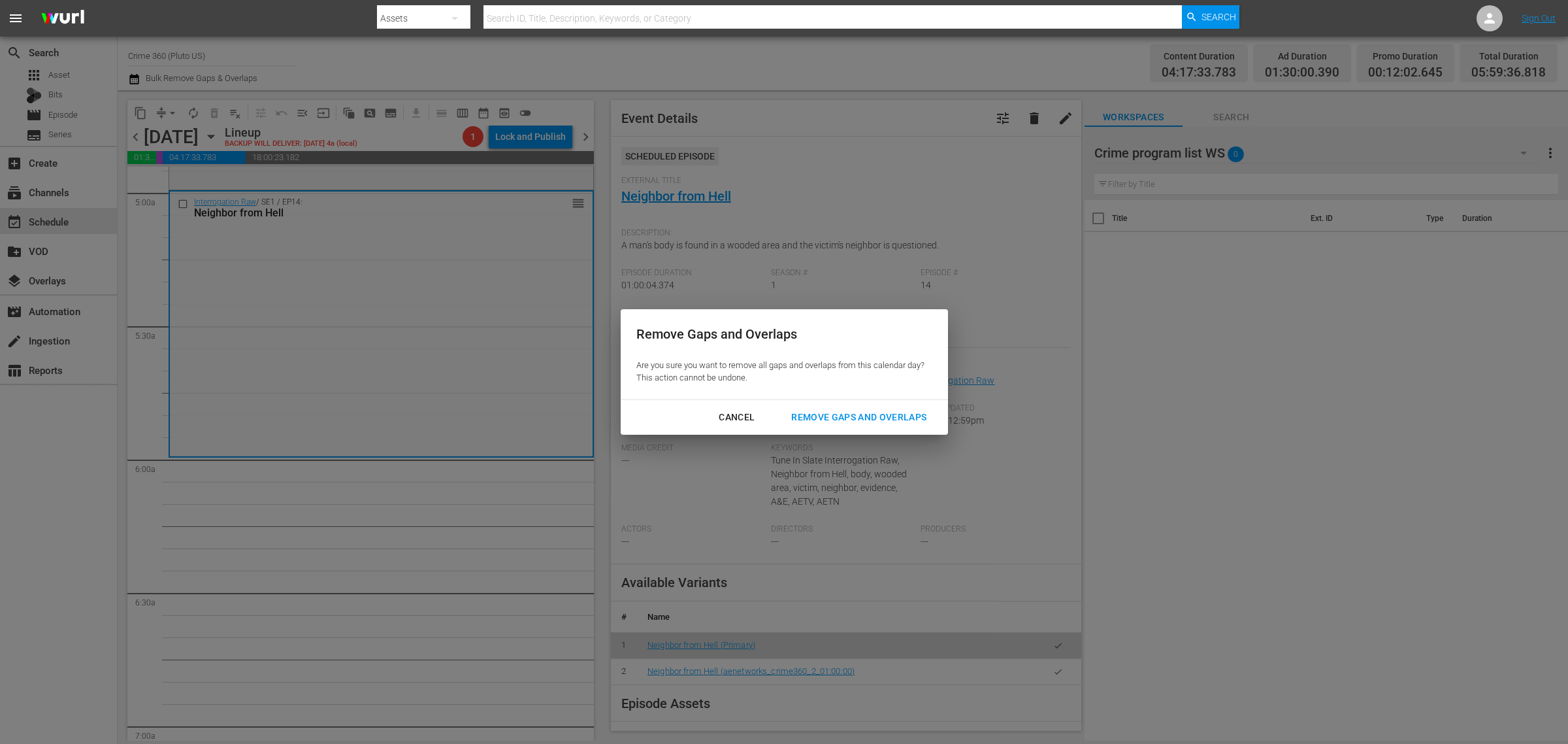
click at [857, 404] on div "Cancel Remove Gaps and Overlaps" at bounding box center [784, 418] width 327 height 34
click at [860, 413] on div "Remove Gaps and Overlaps" at bounding box center [859, 418] width 156 height 16
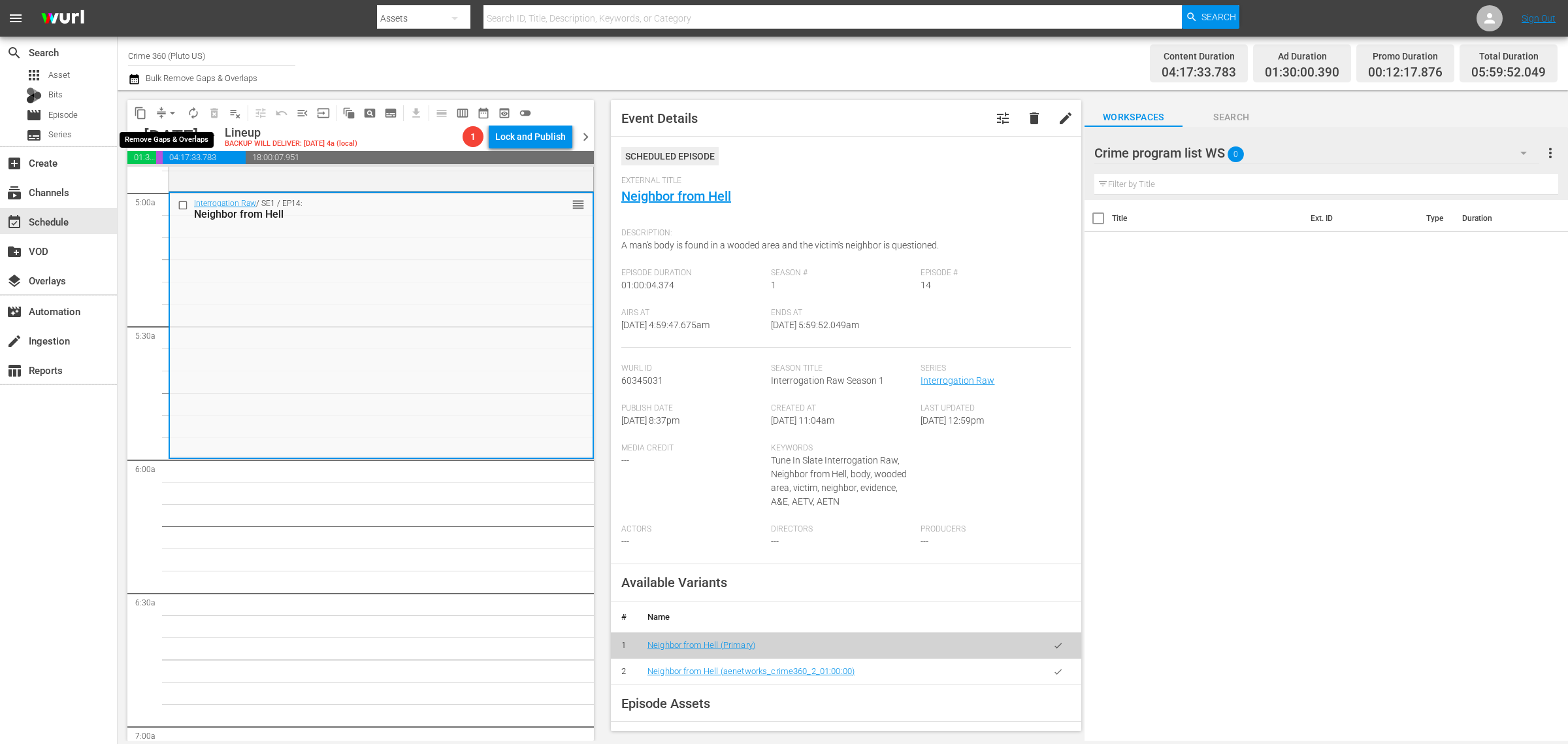
click at [171, 115] on span "arrow_drop_down" at bounding box center [172, 113] width 13 height 13
click at [172, 140] on li "Align to Midnight" at bounding box center [172, 139] width 137 height 21
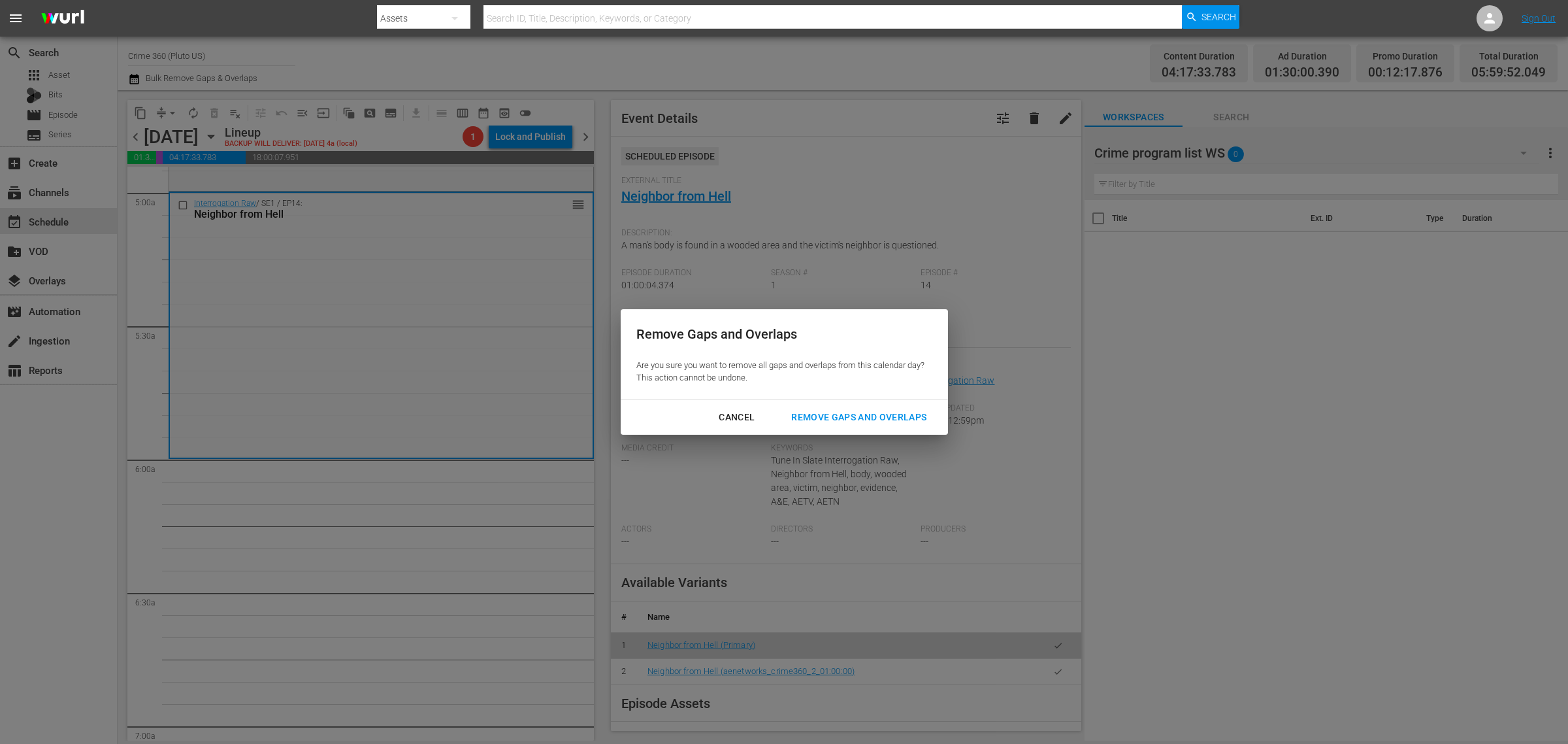
click at [864, 422] on div "Remove Gaps and Overlaps" at bounding box center [859, 418] width 156 height 16
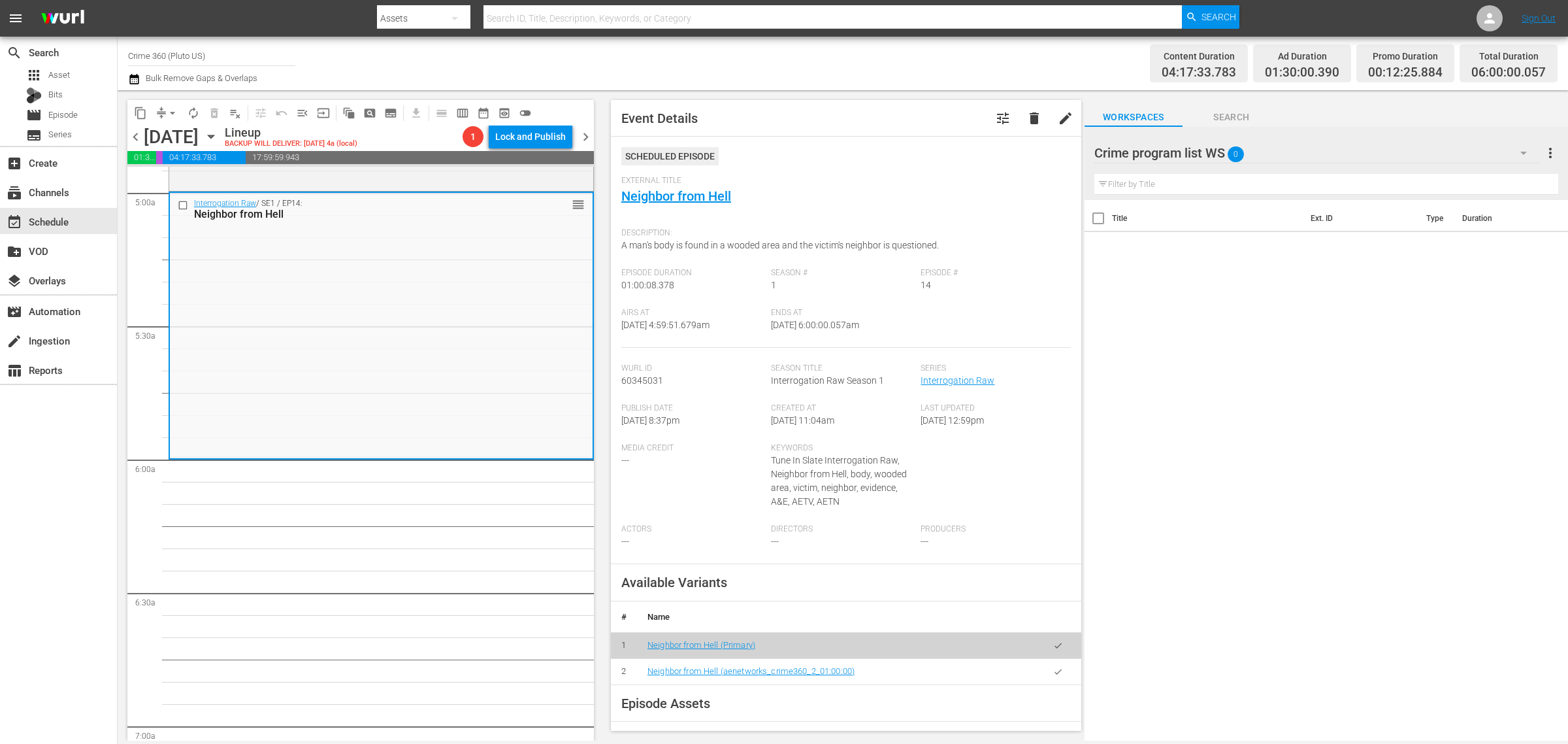
click at [850, 66] on div "Channel Title Crime 360 (Pluto US) Bulk Remove Gaps & Overlaps" at bounding box center [517, 63] width 780 height 47
click at [190, 109] on span "autorenew_outlined" at bounding box center [194, 113] width 13 height 13
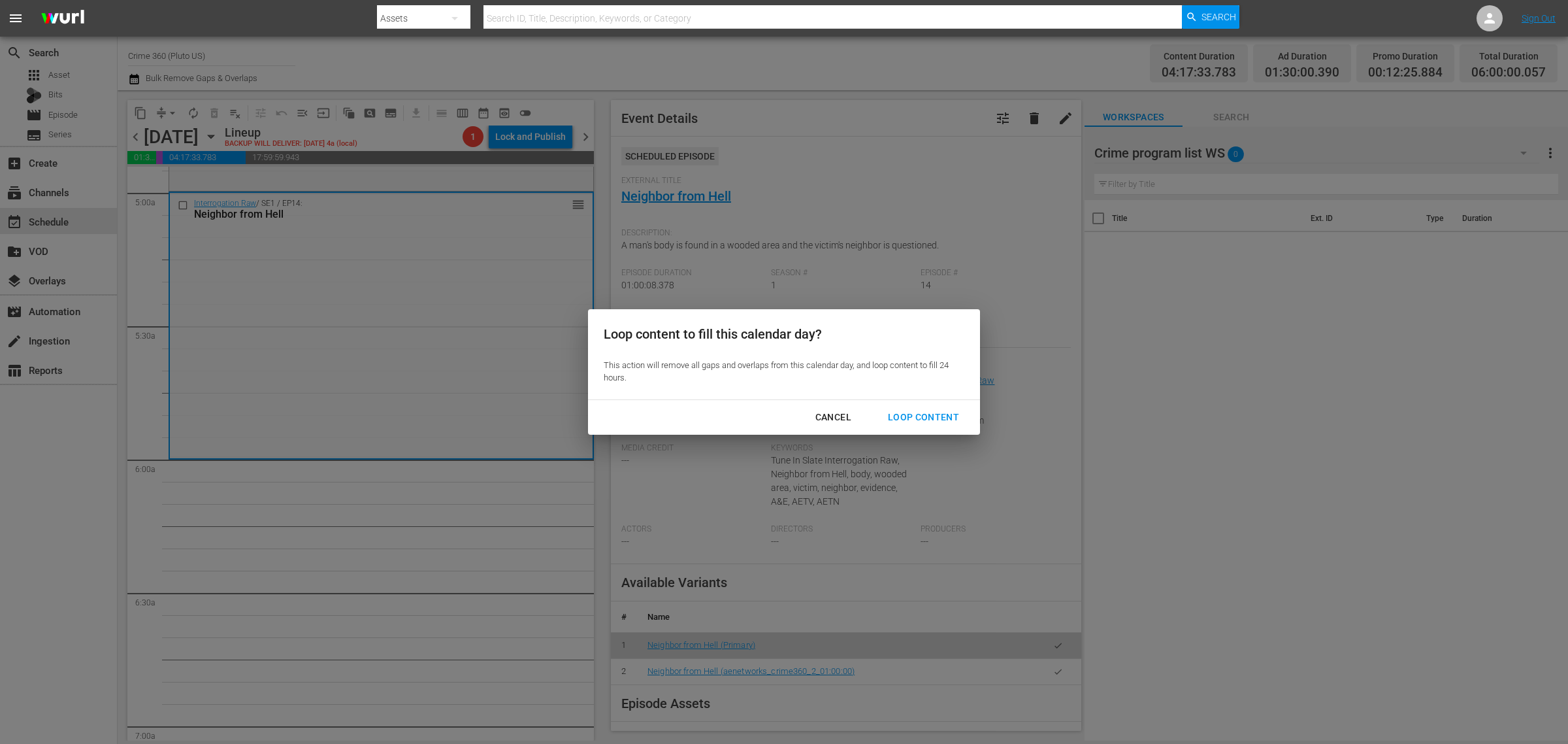
click at [911, 413] on div "Loop Content" at bounding box center [923, 418] width 92 height 16
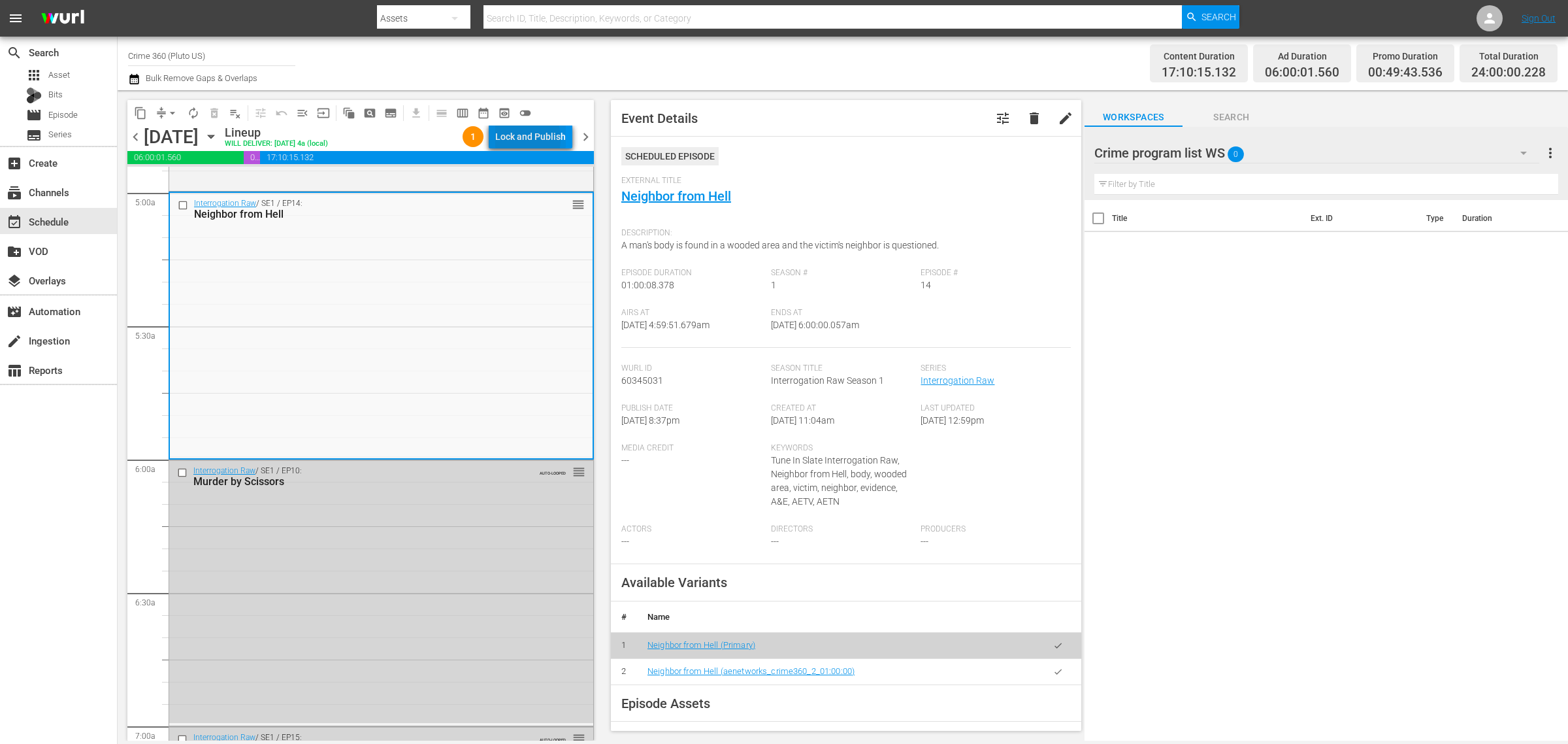
click at [516, 139] on div "Lock and Publish" at bounding box center [531, 136] width 71 height 24
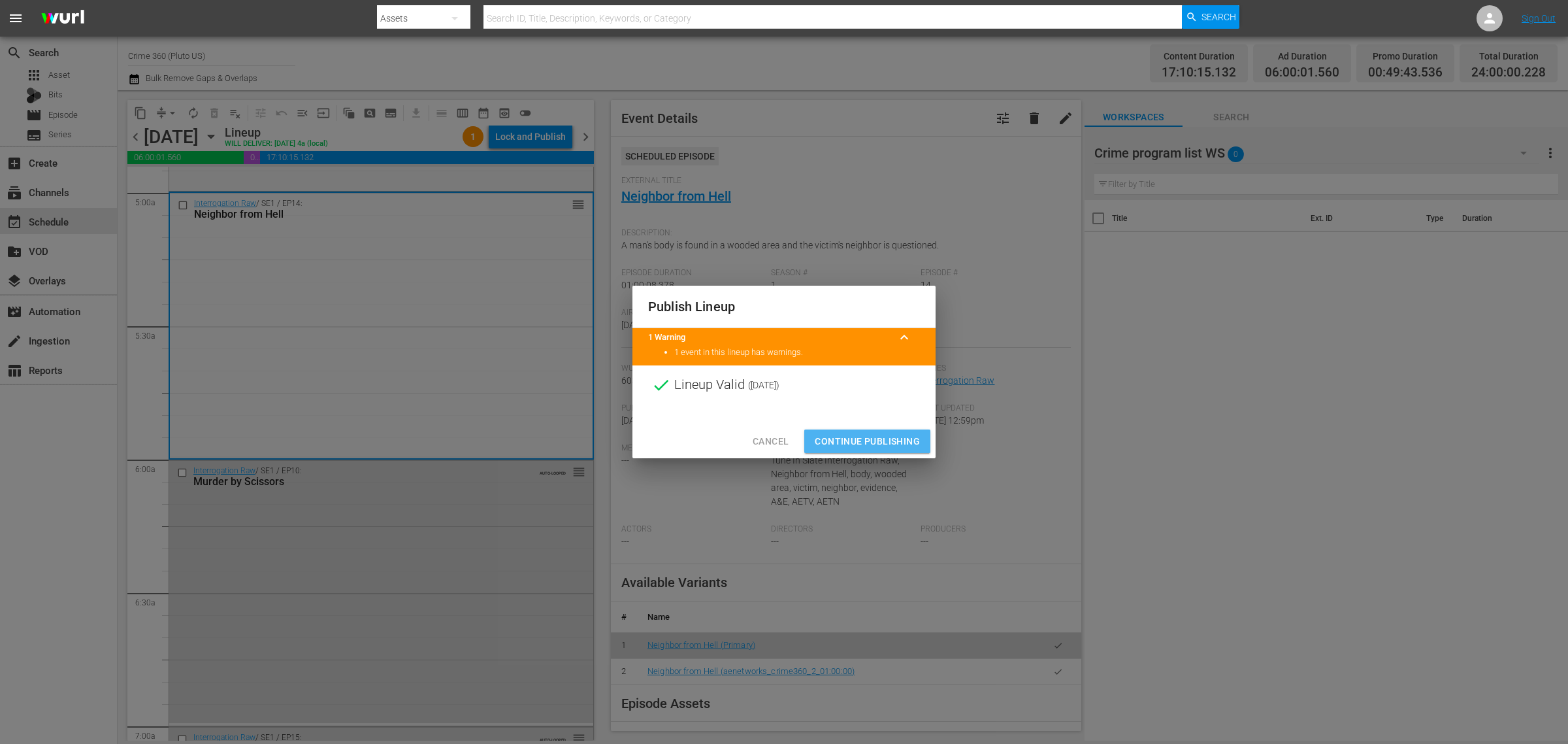
click at [871, 440] on span "Continue Publishing" at bounding box center [868, 441] width 105 height 16
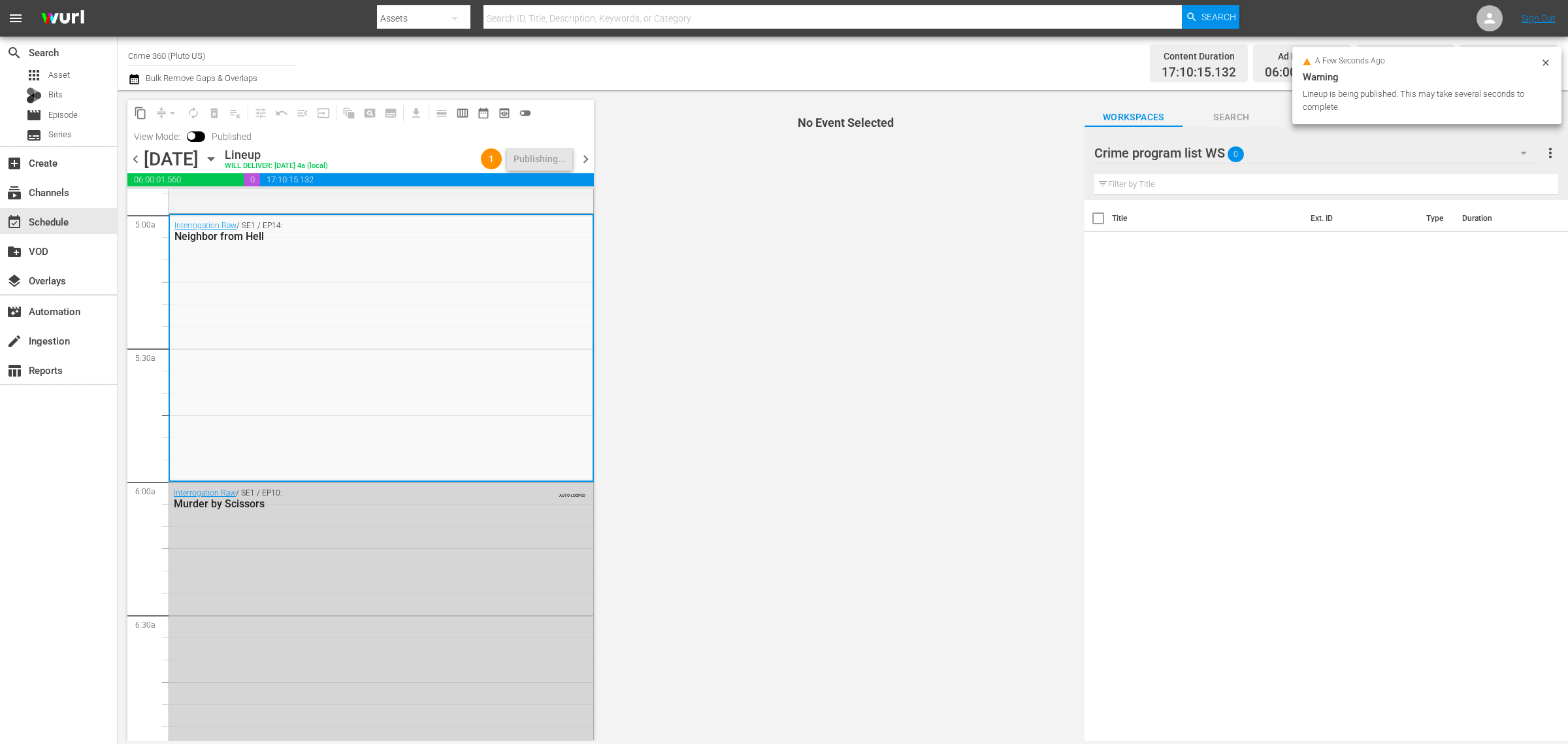
click at [722, 57] on div "Channel Title Crime 360 (Pluto US) Bulk Remove Gaps & Overlaps" at bounding box center [517, 63] width 780 height 47
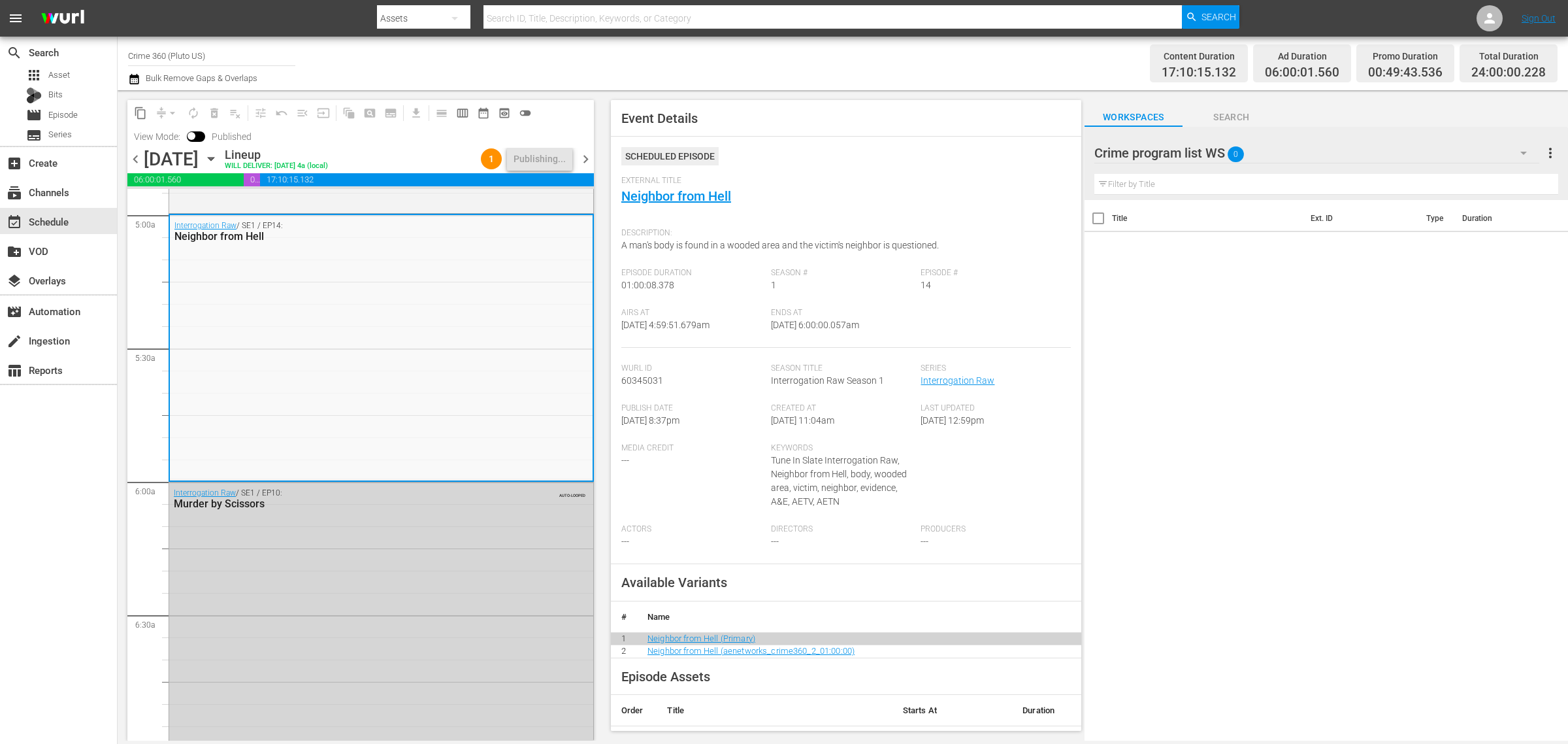
scroll to position [0, 0]
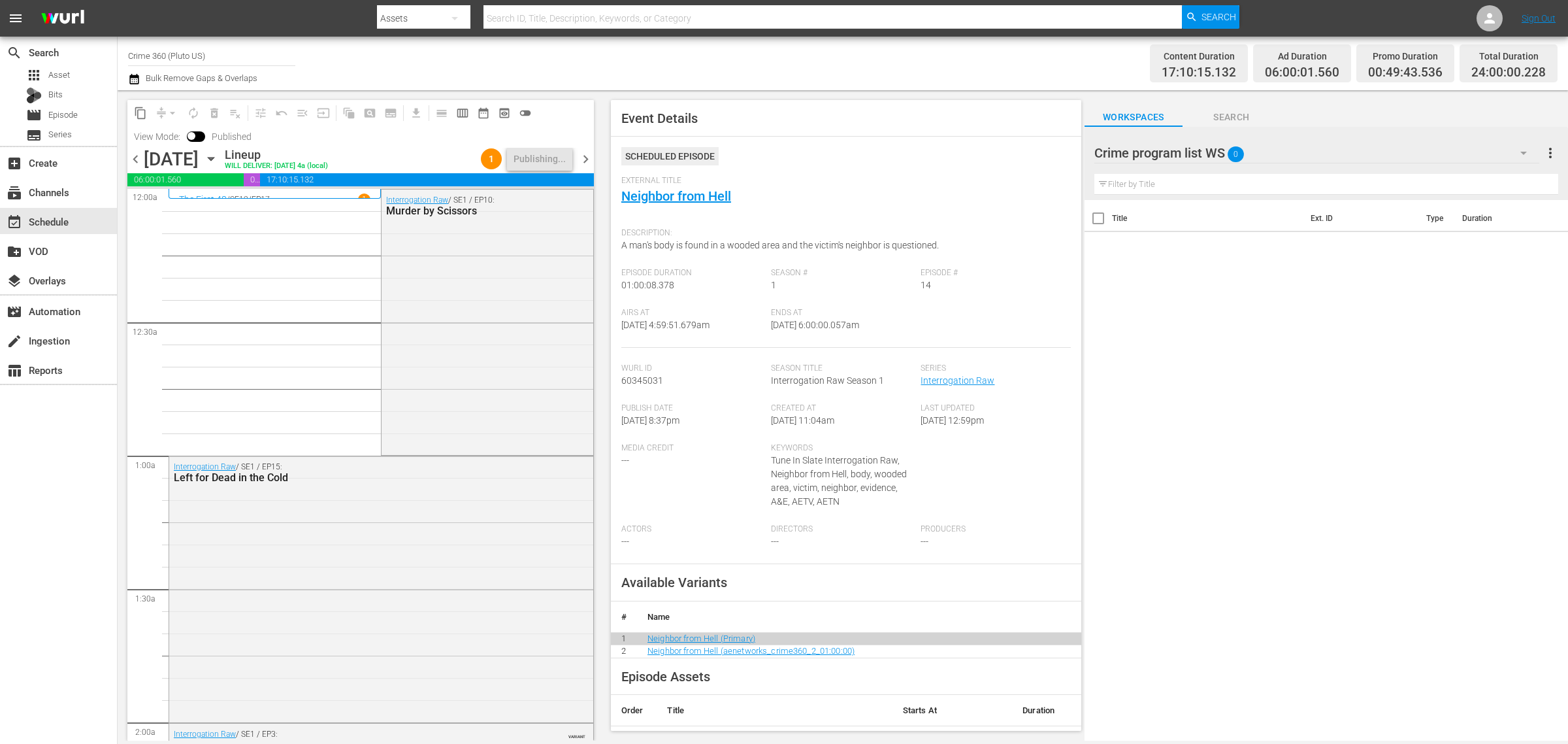
click at [891, 73] on div "Channel Title Crime 360 (Pluto US) Bulk Remove Gaps & Overlaps" at bounding box center [517, 63] width 780 height 47
click at [584, 156] on span "chevron_right" at bounding box center [586, 159] width 16 height 16
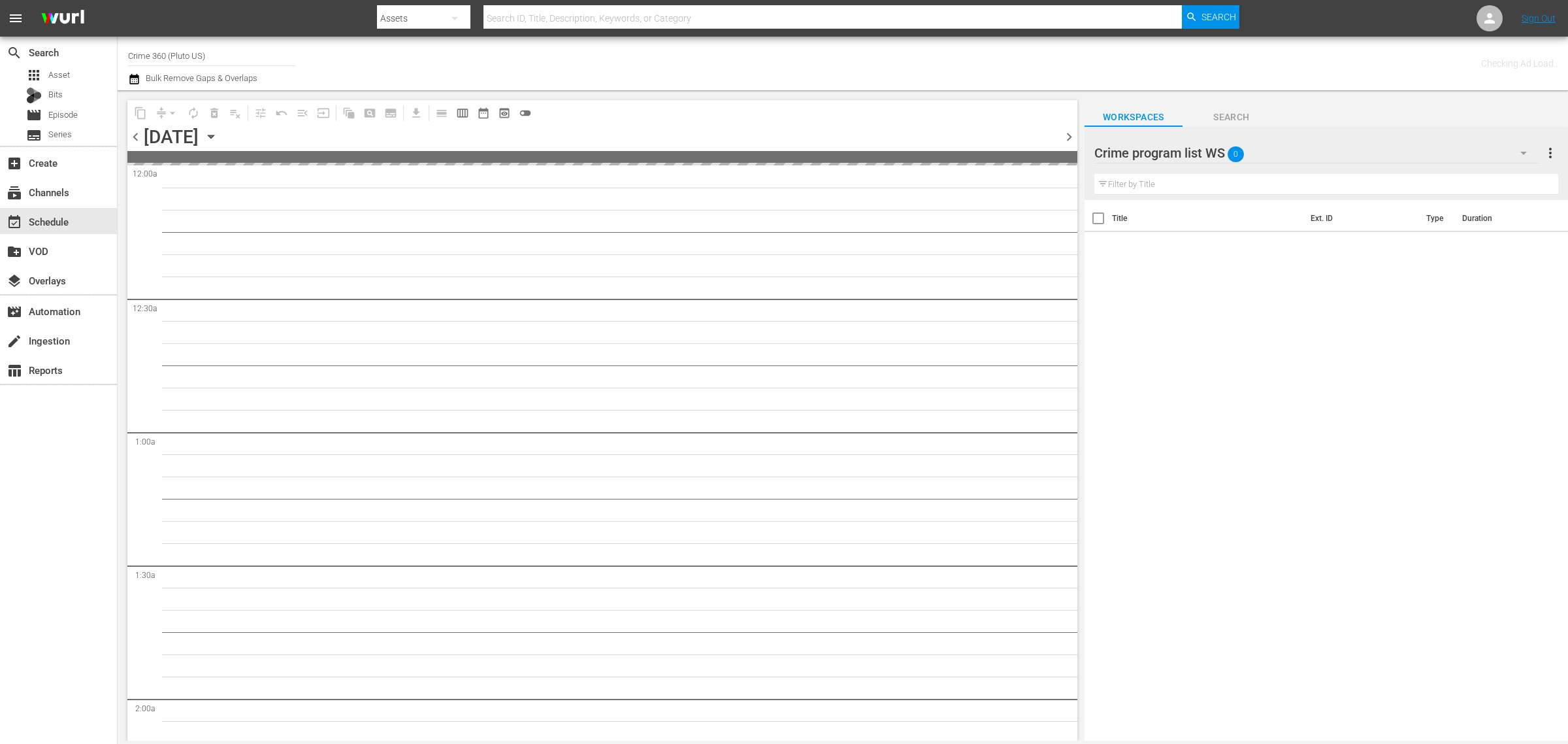
click at [810, 57] on div "Channel Title Crime 360 (Pluto US) Bulk Remove Gaps & Overlaps" at bounding box center [517, 63] width 780 height 47
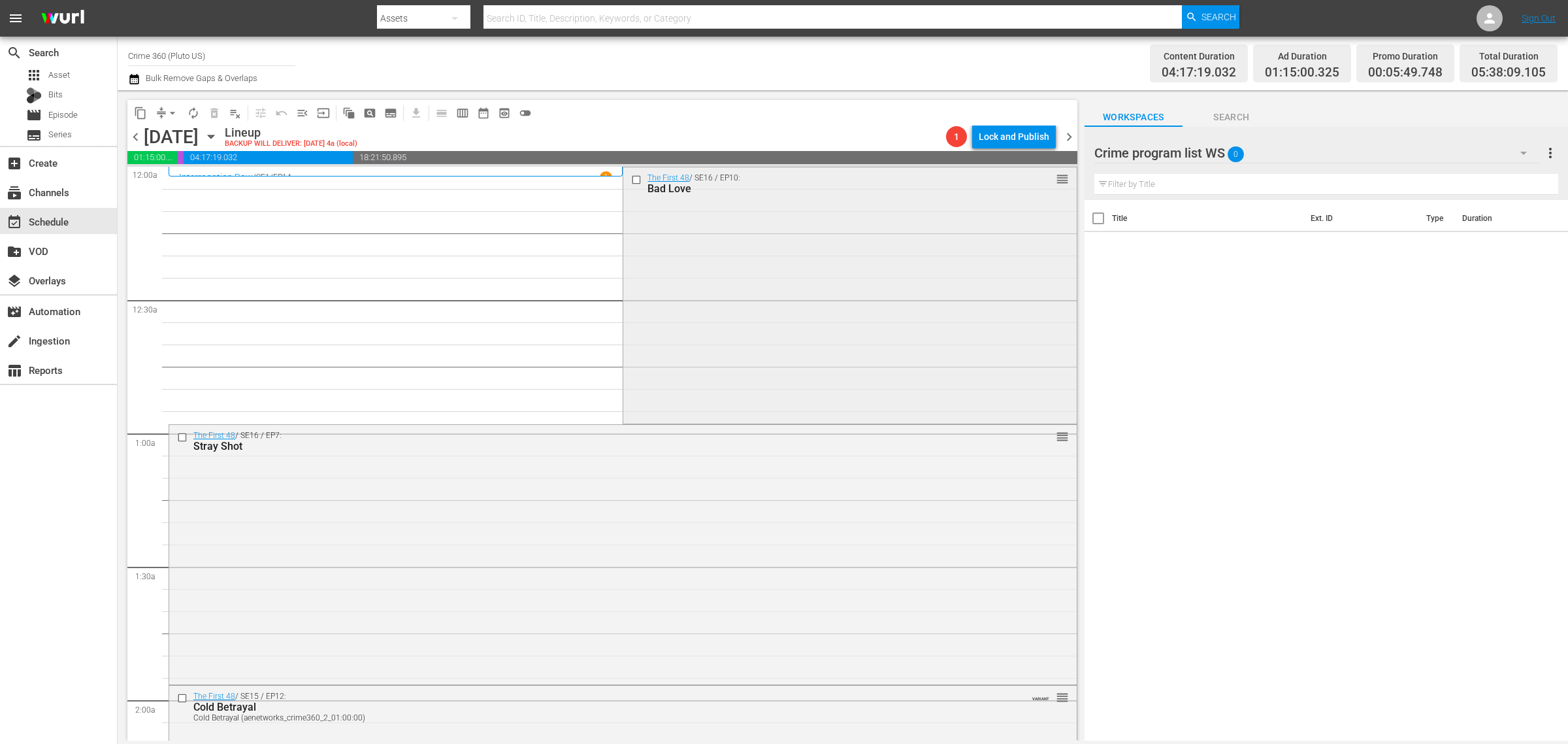
click at [726, 259] on div "The First 48 / SE16 / EP10: Bad Love reorder" at bounding box center [850, 294] width 453 height 254
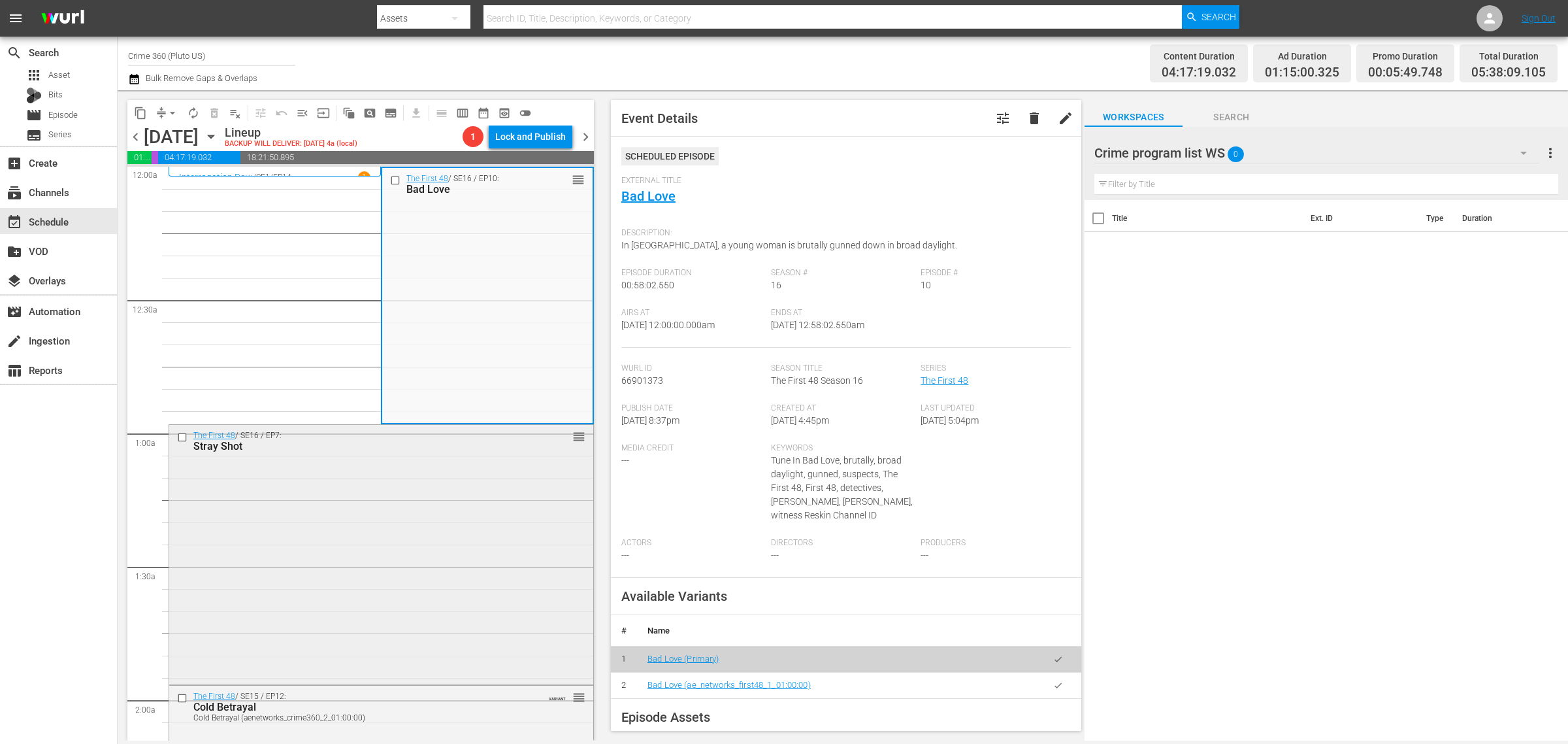
click at [435, 509] on div "The First 48 / SE16 / EP7: Stray Shot reorder" at bounding box center [381, 553] width 424 height 257
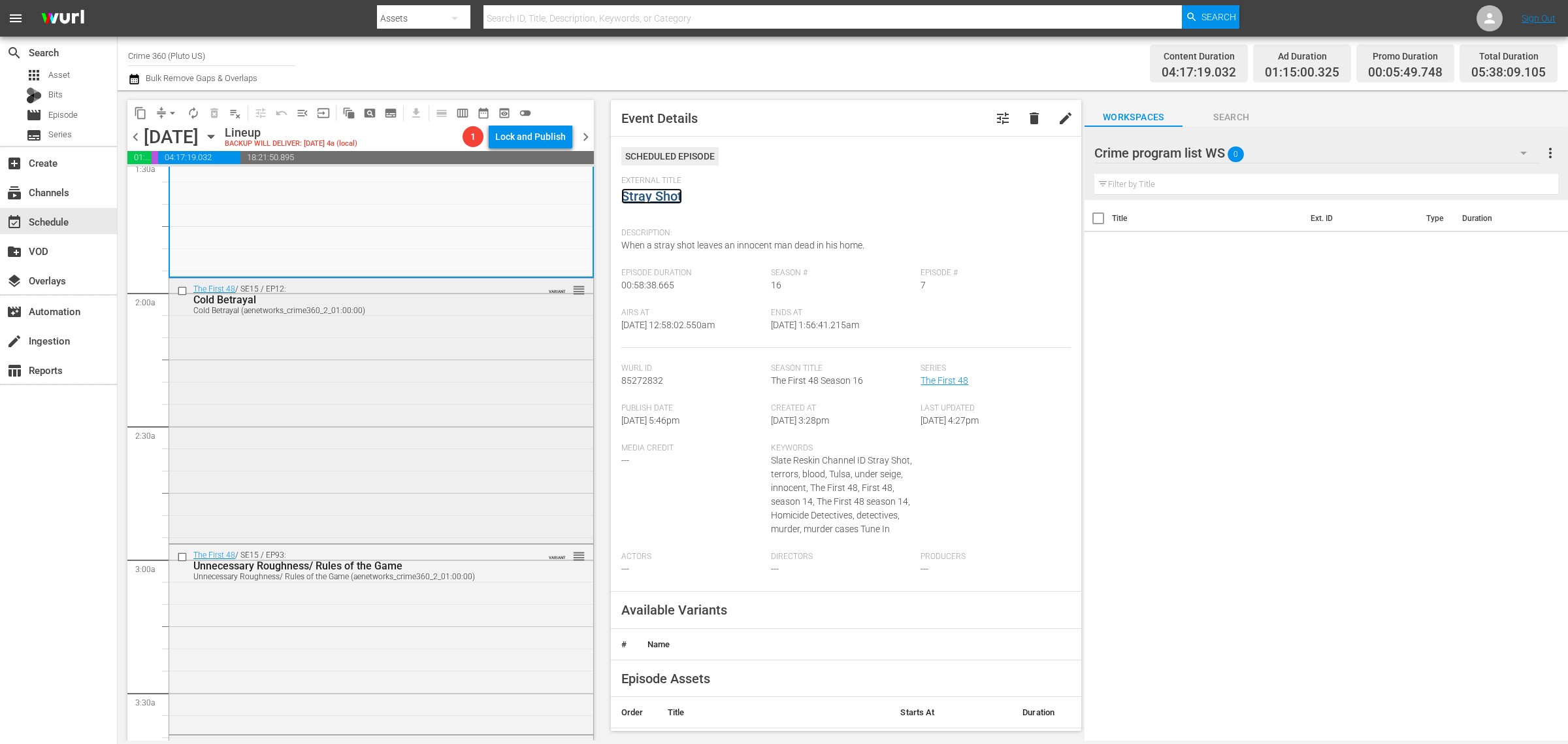
scroll to position [409, 0]
click at [358, 346] on div "The First 48 / SE15 / EP12: Cold Betrayal Cold Betrayal (aenetworks_crime360_2_…" at bounding box center [381, 409] width 424 height 262
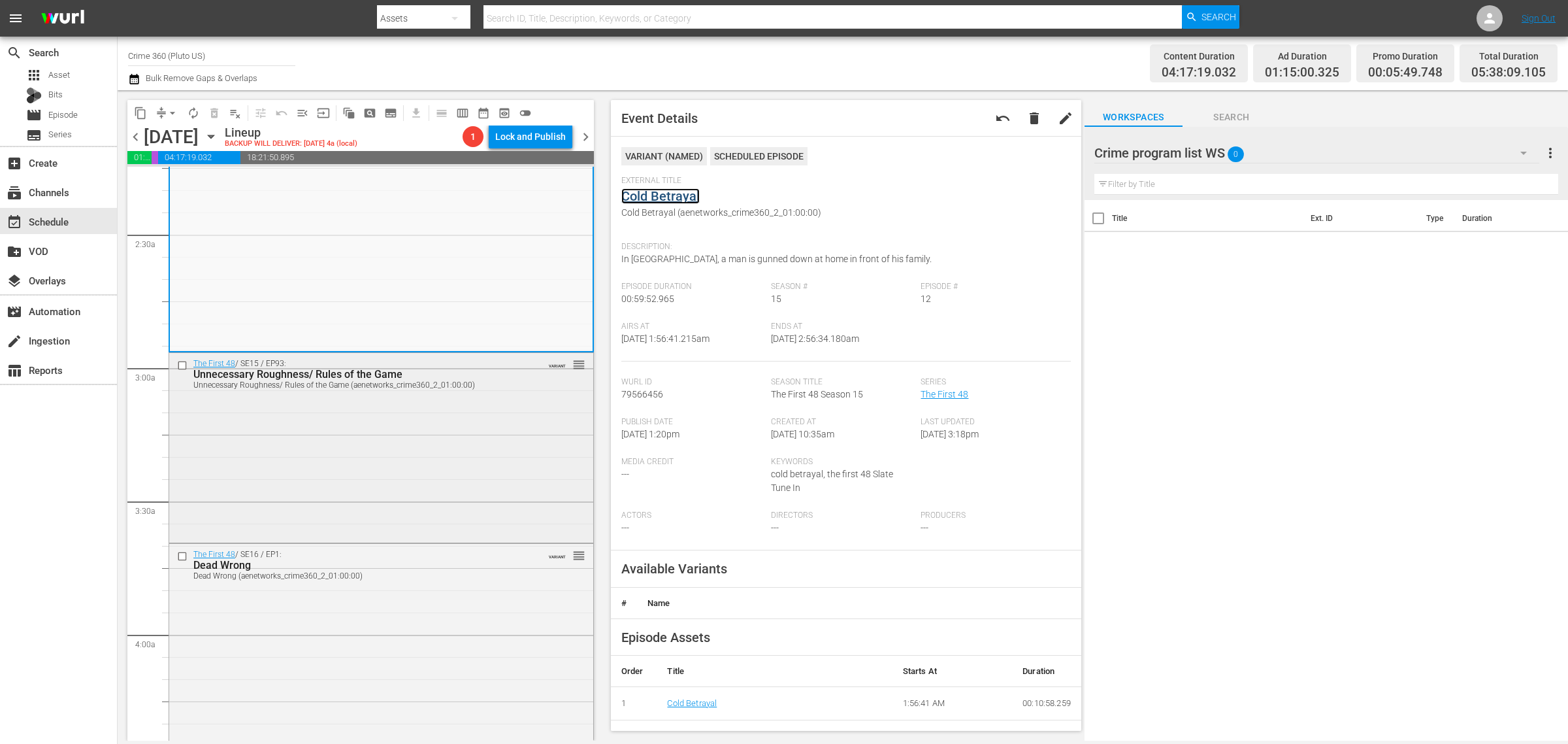
scroll to position [735, 0]
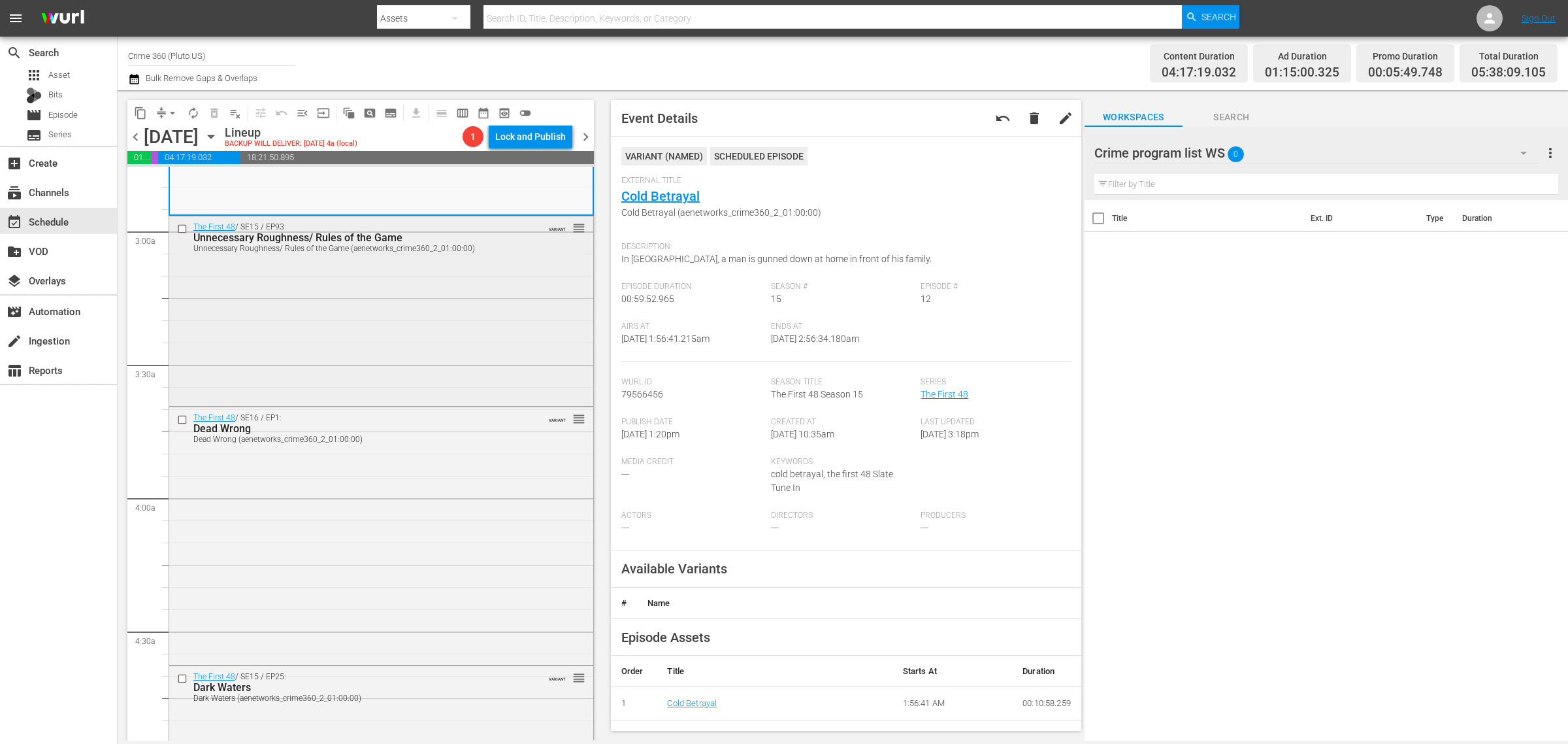
click at [397, 313] on div "The First 48 / SE15 / EP93: Unnecessary Roughness/ Rules of the Game Unnecessar…" at bounding box center [381, 310] width 424 height 187
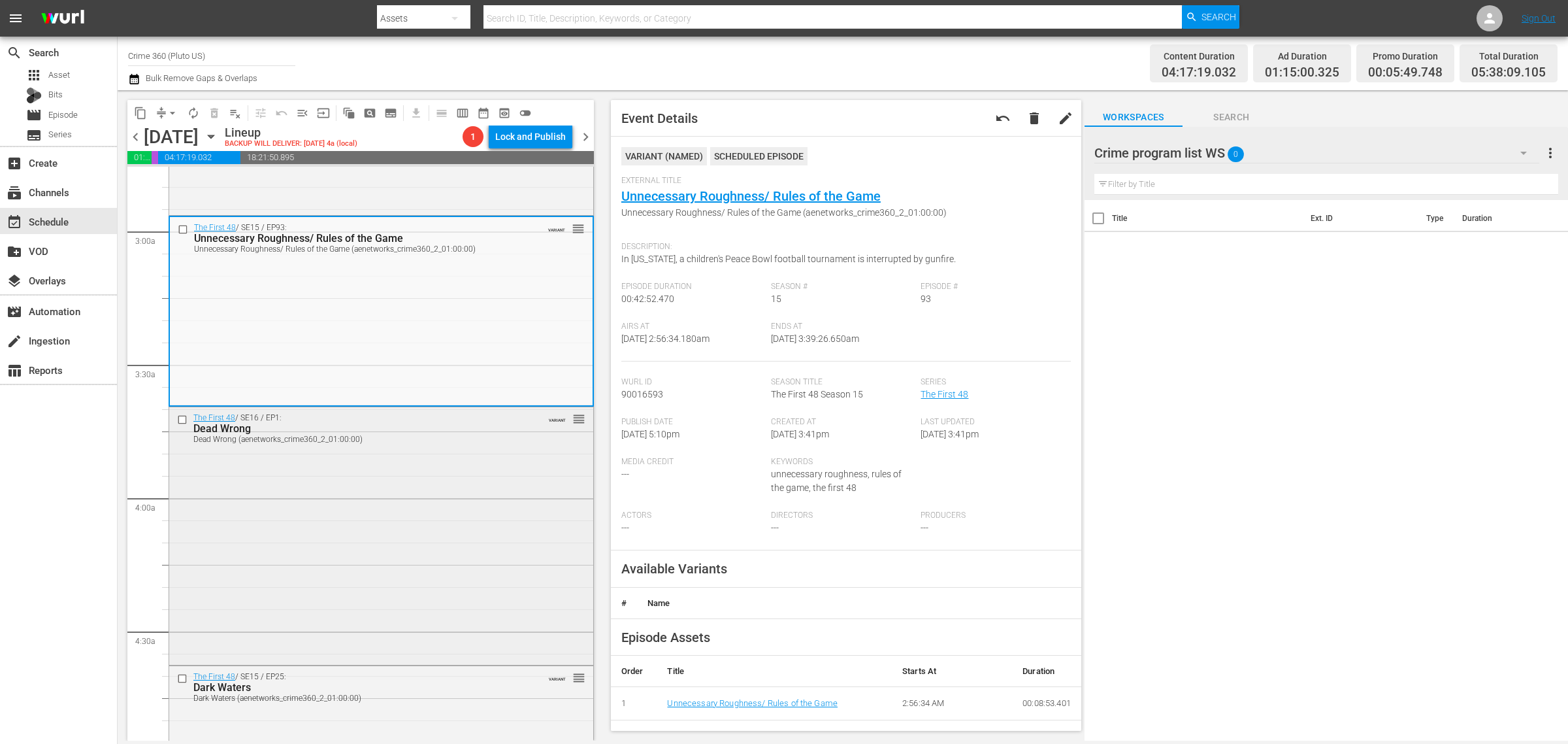
click at [385, 484] on div "The First 48 / SE16 / EP1: Dead Wrong Dead Wrong (aenetworks_crime360_2_01:00:0…" at bounding box center [381, 534] width 424 height 255
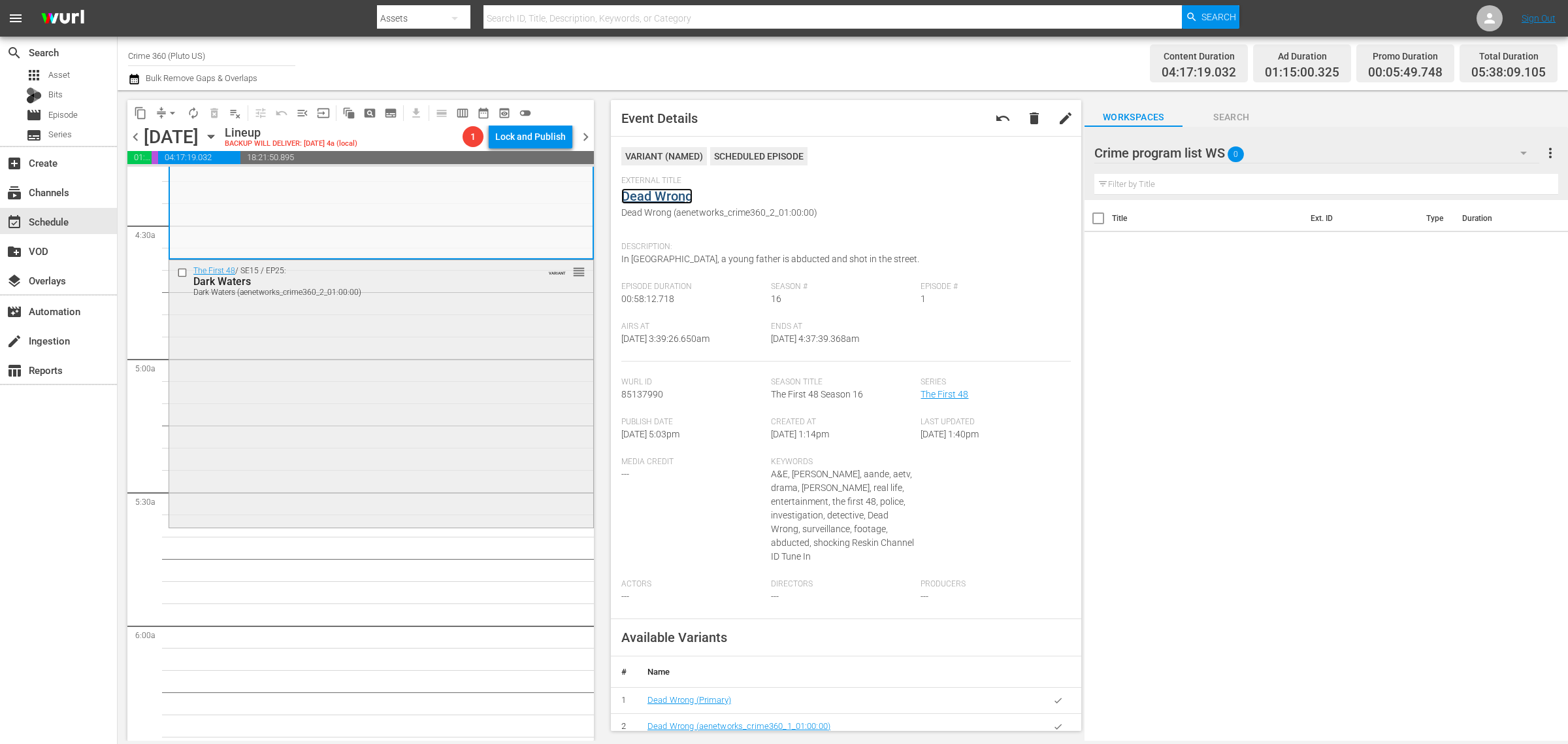
scroll to position [1143, 0]
click at [352, 343] on div "The First 48 / SE15 / EP25: Dark Waters Dark Waters (aenetworks_crime360_2_01:0…" at bounding box center [381, 390] width 424 height 265
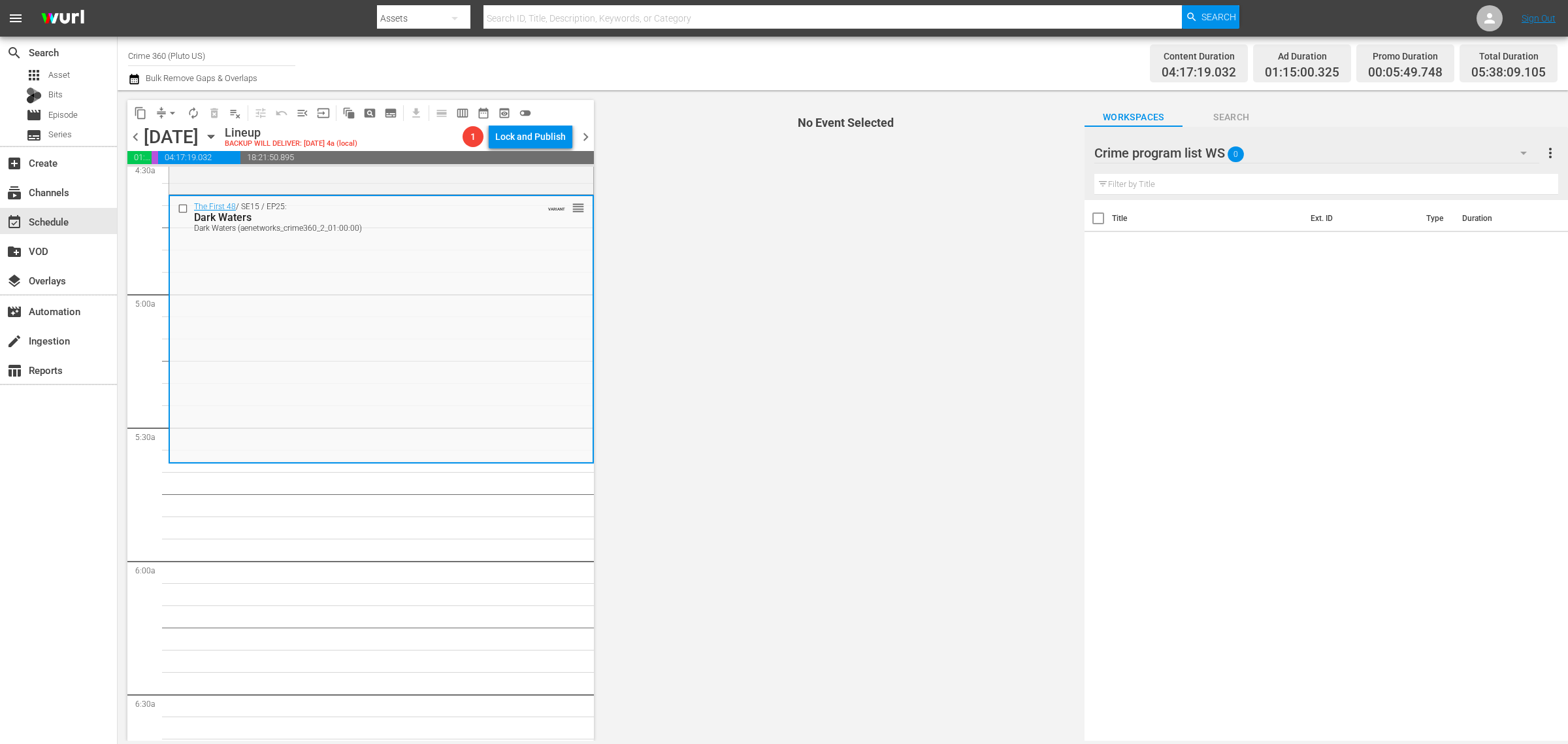
scroll to position [1308, 0]
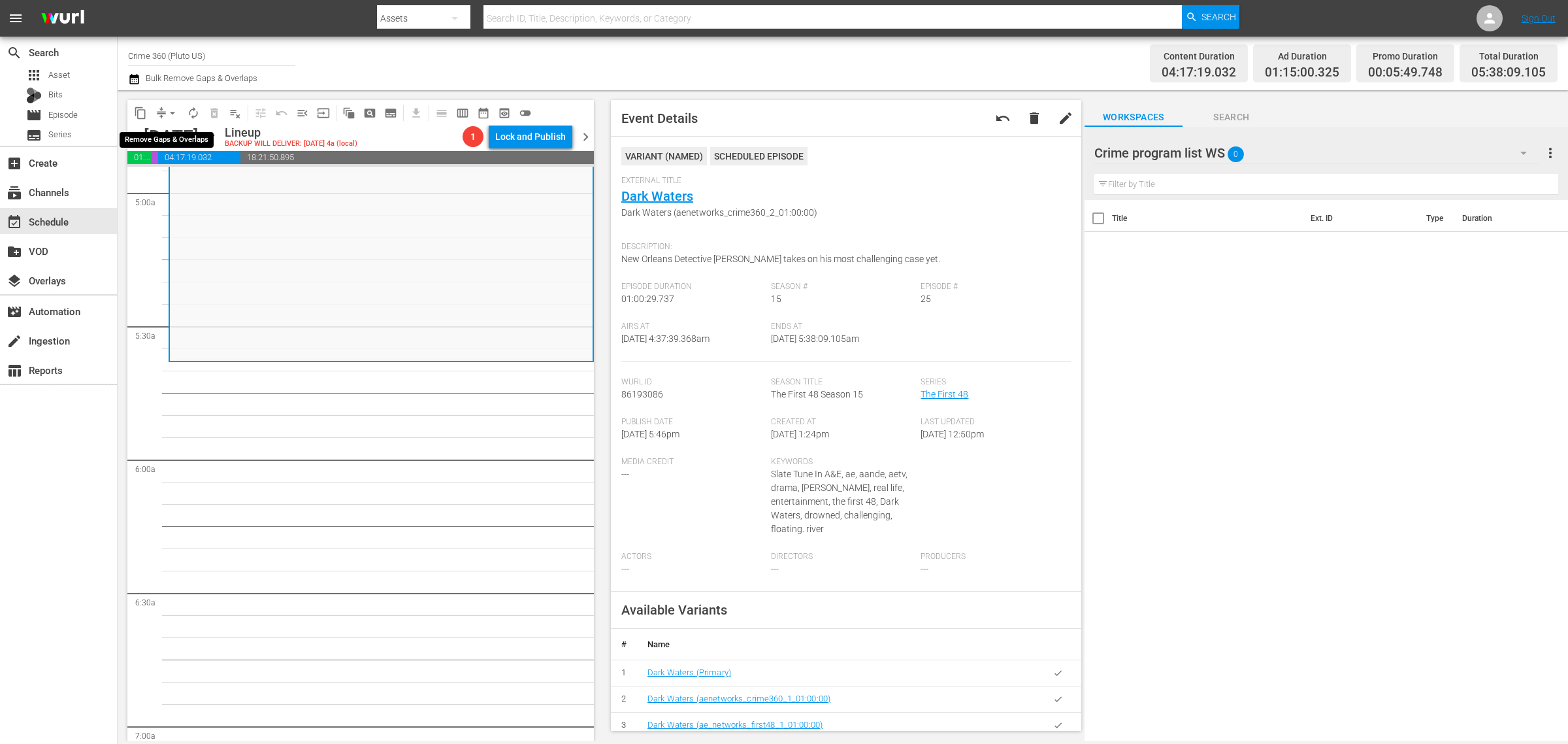
click at [176, 111] on span "arrow_drop_down" at bounding box center [172, 113] width 13 height 13
click at [171, 136] on li "Align to Midnight" at bounding box center [172, 139] width 137 height 21
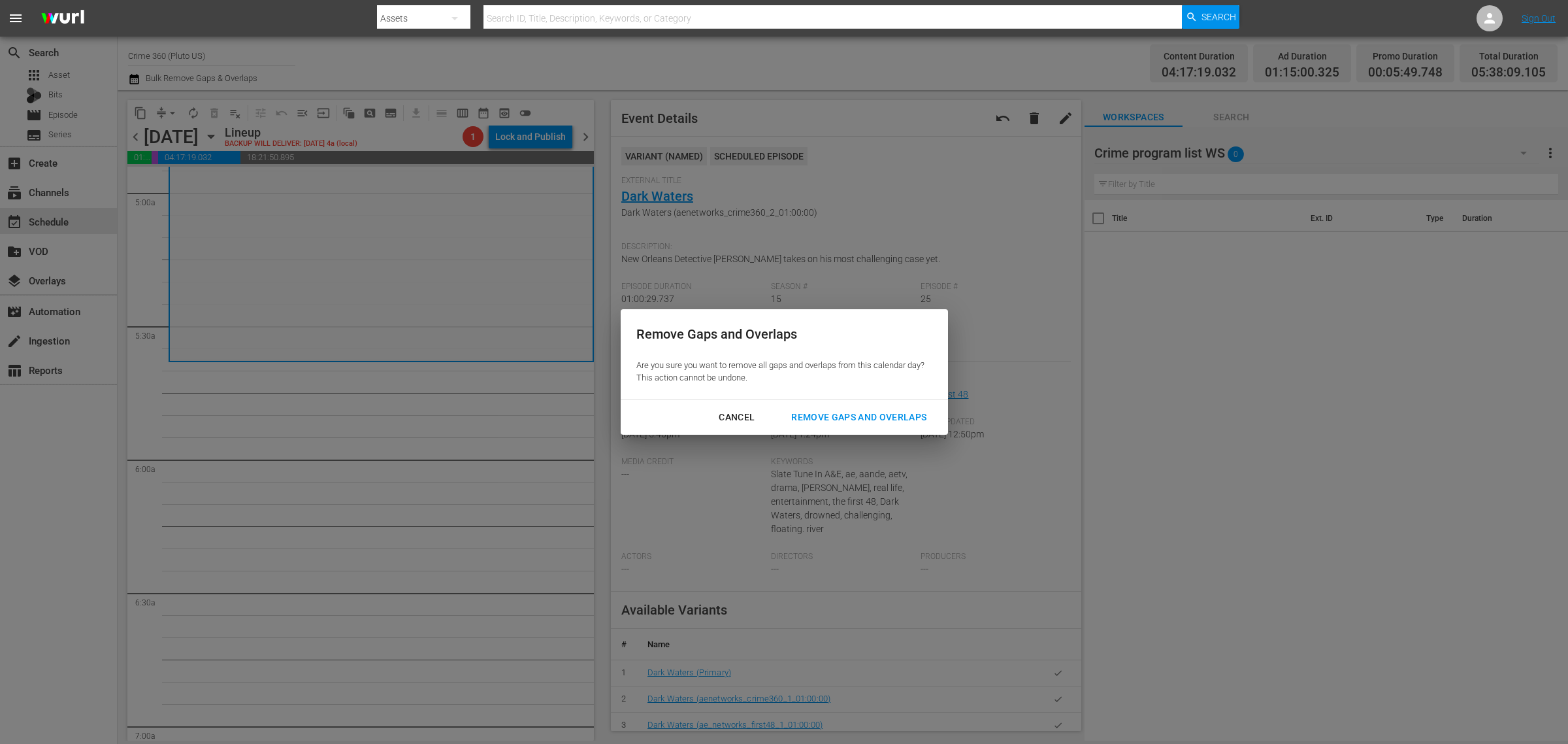
click at [847, 412] on div "Remove Gaps and Overlaps" at bounding box center [859, 418] width 156 height 16
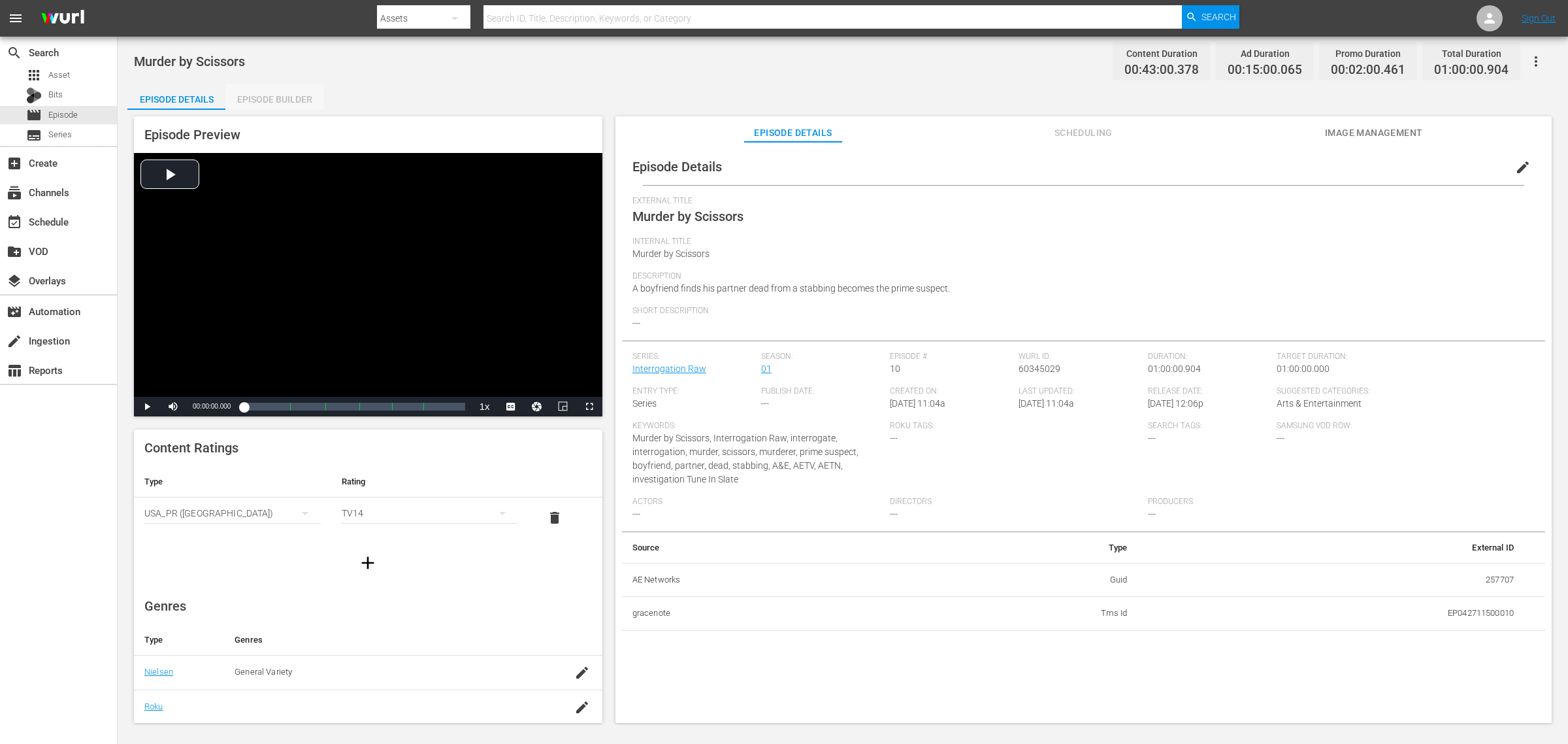
click at [262, 89] on div "Episode Builder" at bounding box center [275, 99] width 98 height 31
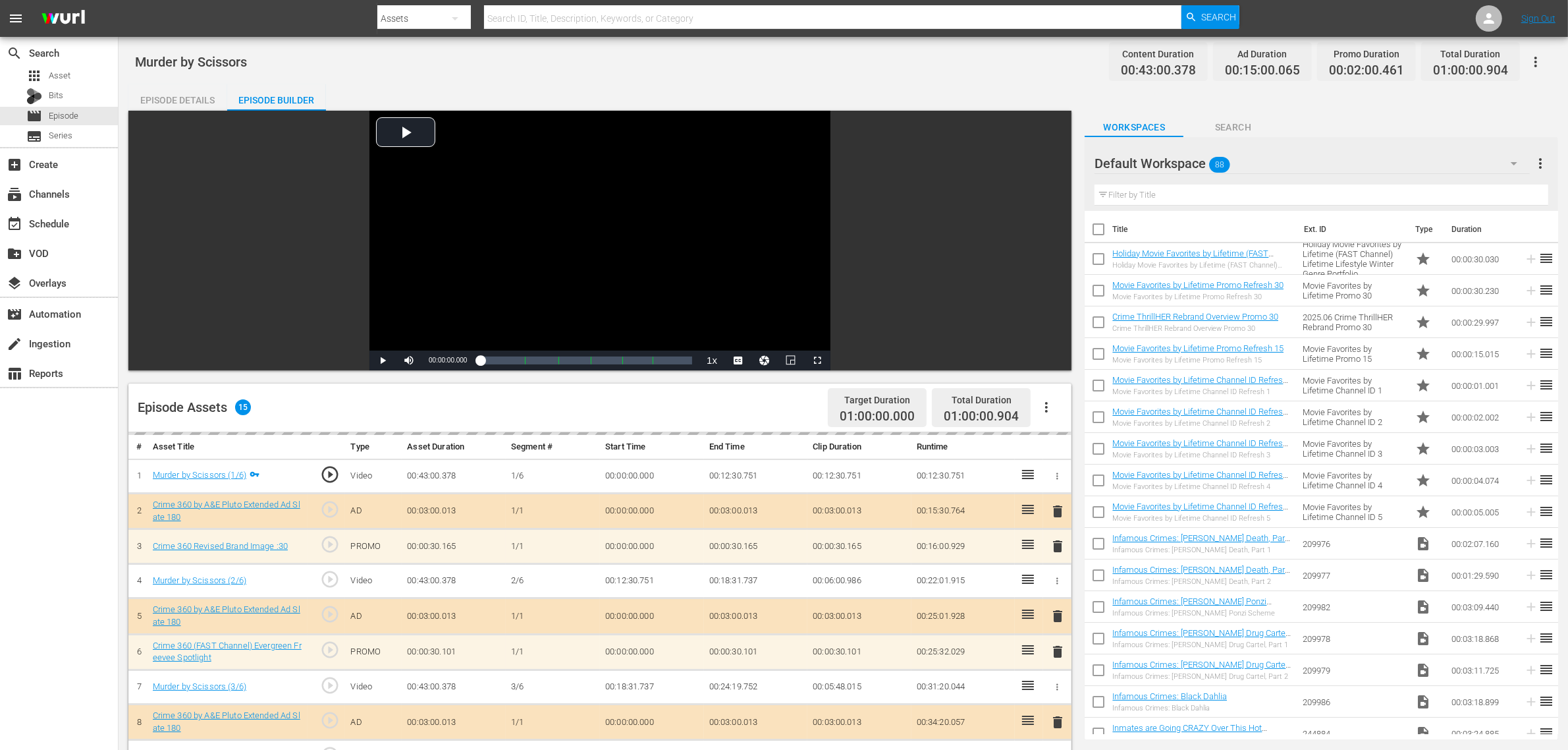
click at [814, 64] on div "Murder by Scissors Content Duration 00:43:00.378 Ad Duration 00:15:00.065 Promo…" at bounding box center [843, 62] width 1417 height 30
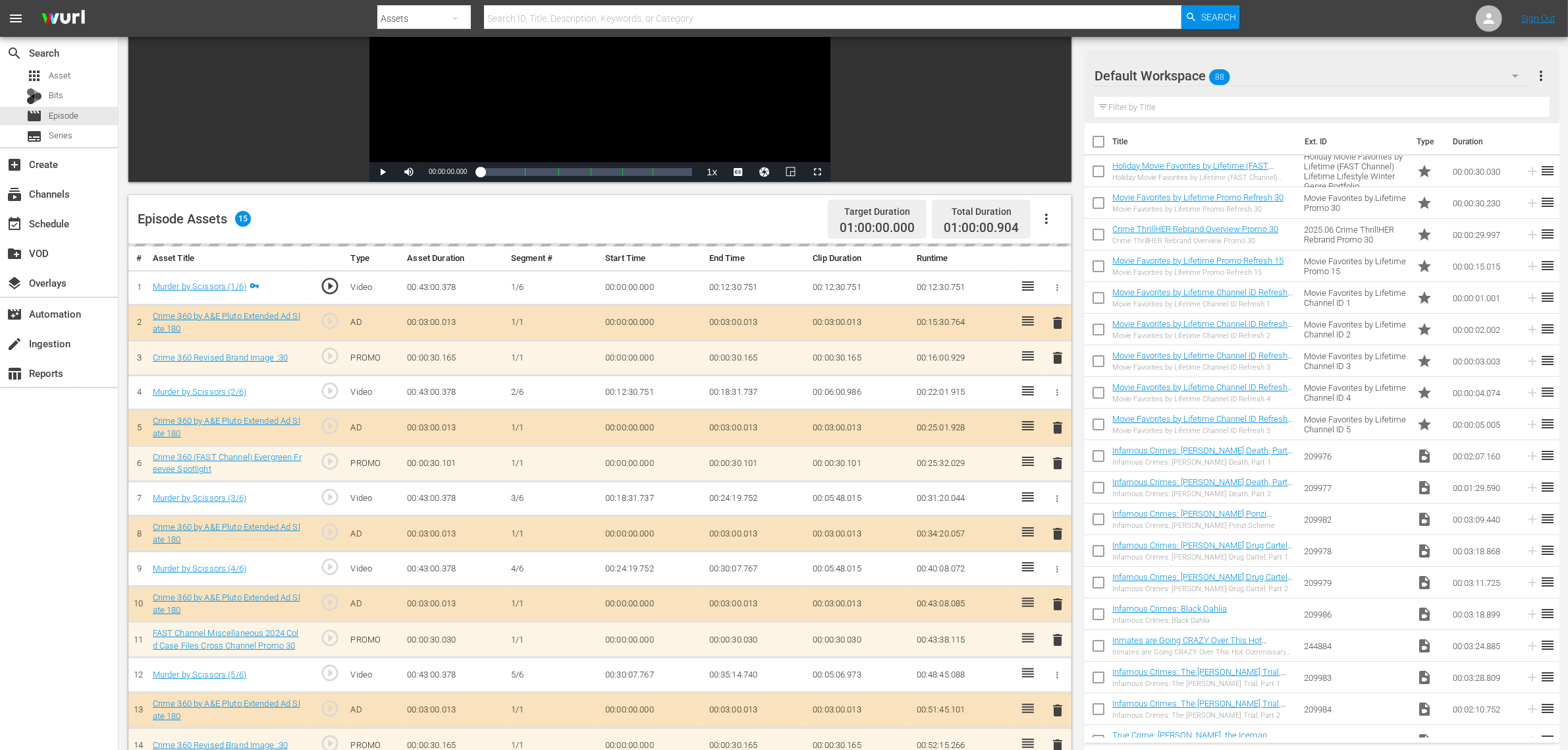
scroll to position [329, 0]
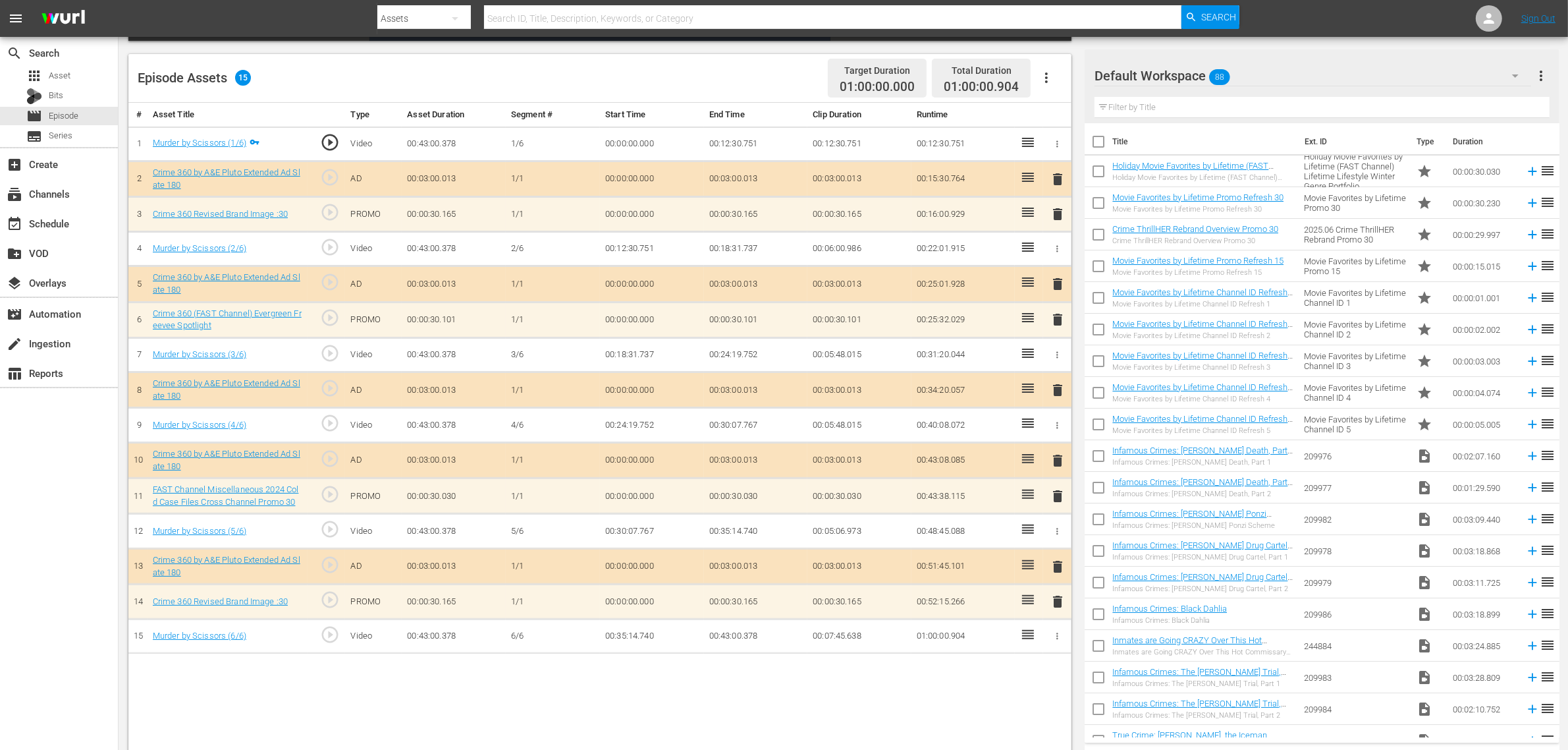
click at [1264, 70] on div "Default Workspace 88" at bounding box center [1313, 75] width 436 height 37
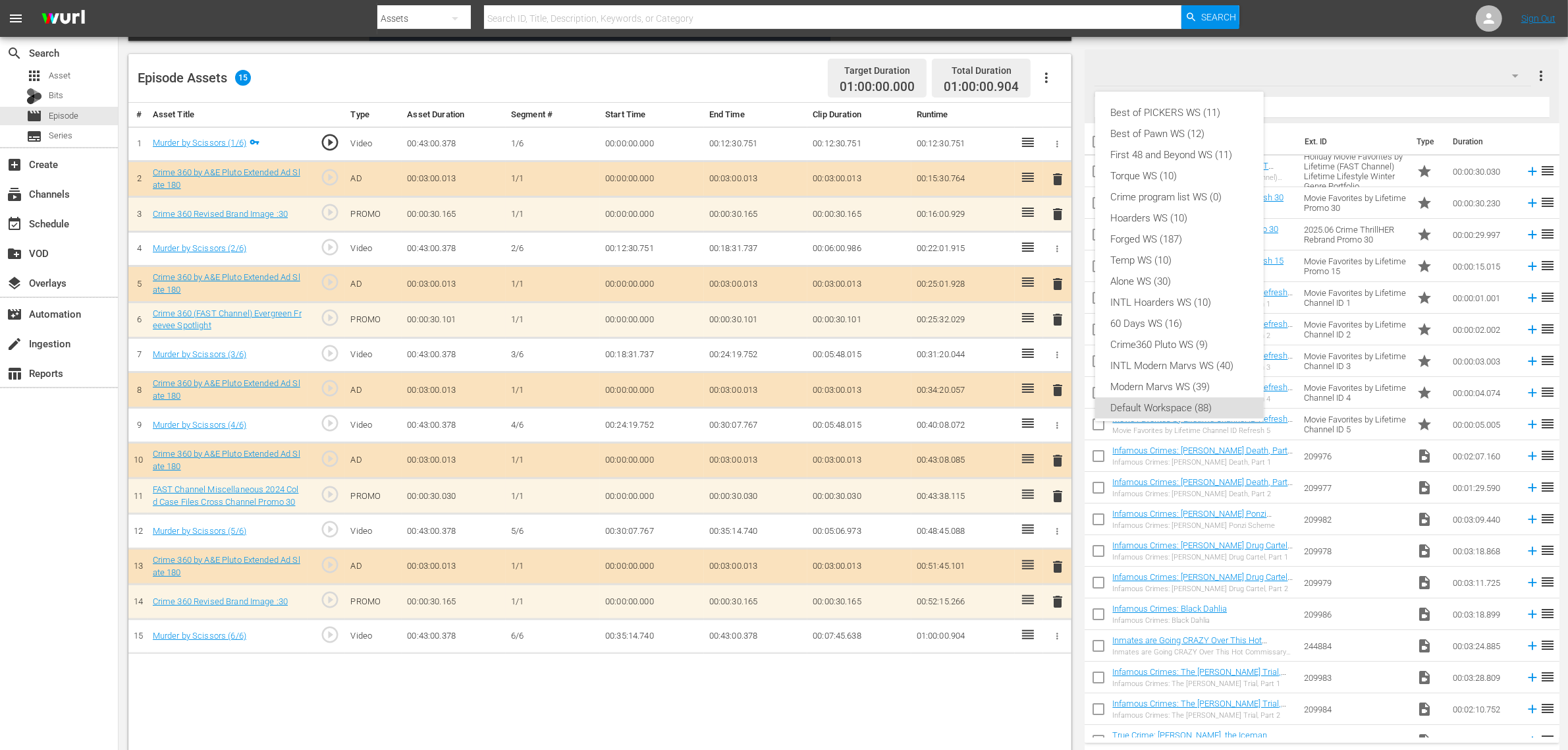
scroll to position [8, 0]
click at [1193, 337] on div "Crime360 Pluto WS (9)" at bounding box center [1180, 336] width 137 height 21
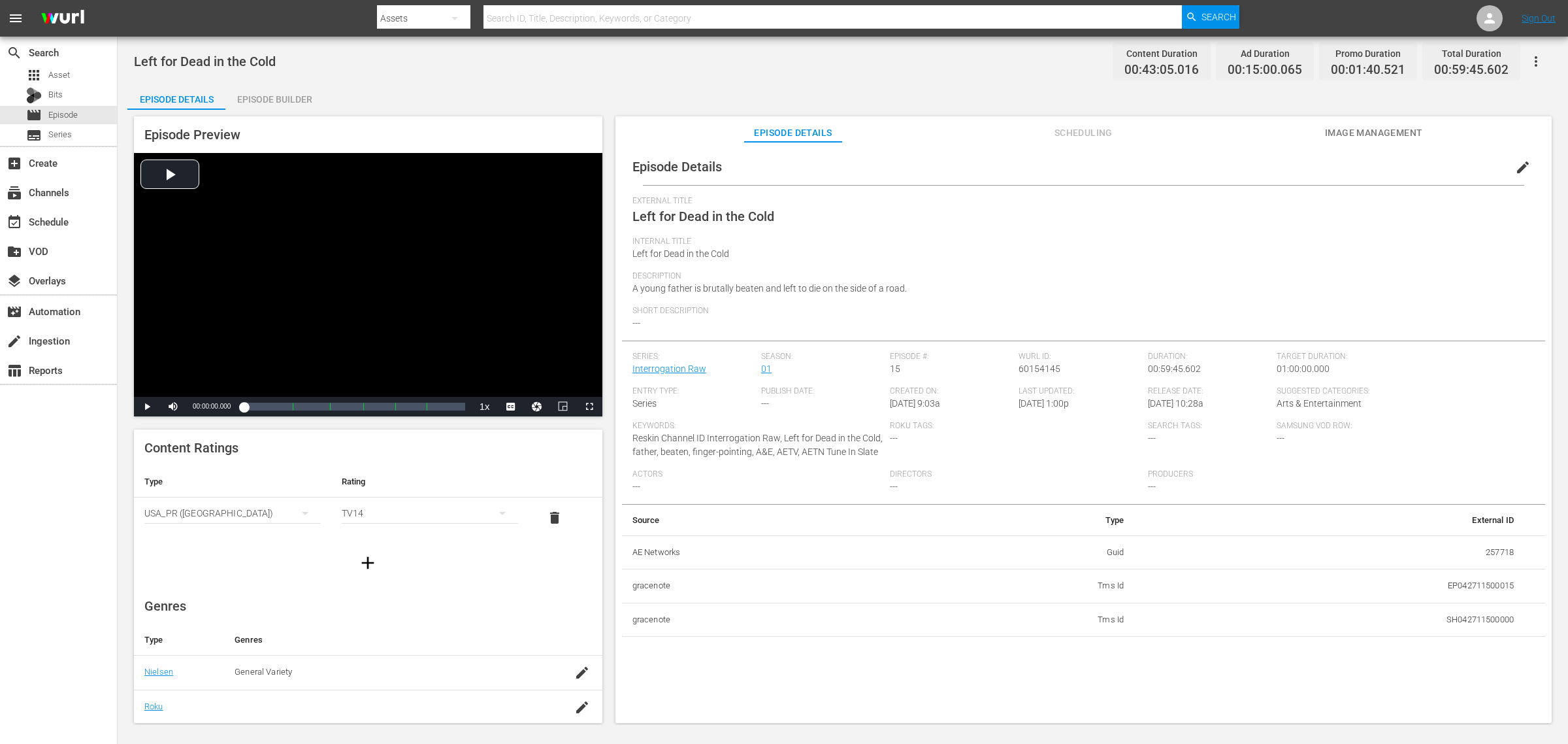
click at [270, 95] on div "Episode Builder" at bounding box center [275, 99] width 98 height 31
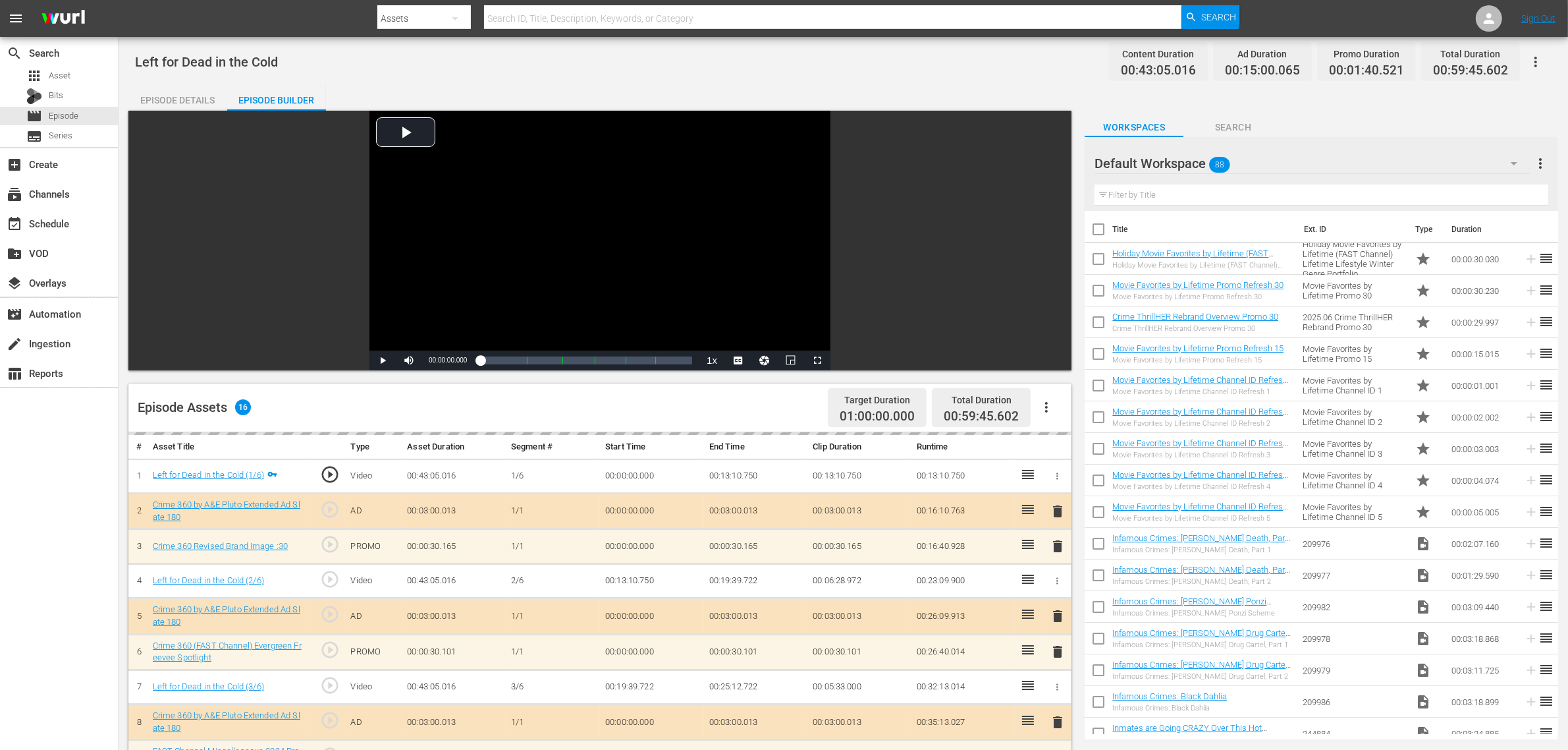
click at [1264, 164] on div "Default Workspace 88" at bounding box center [1312, 163] width 436 height 37
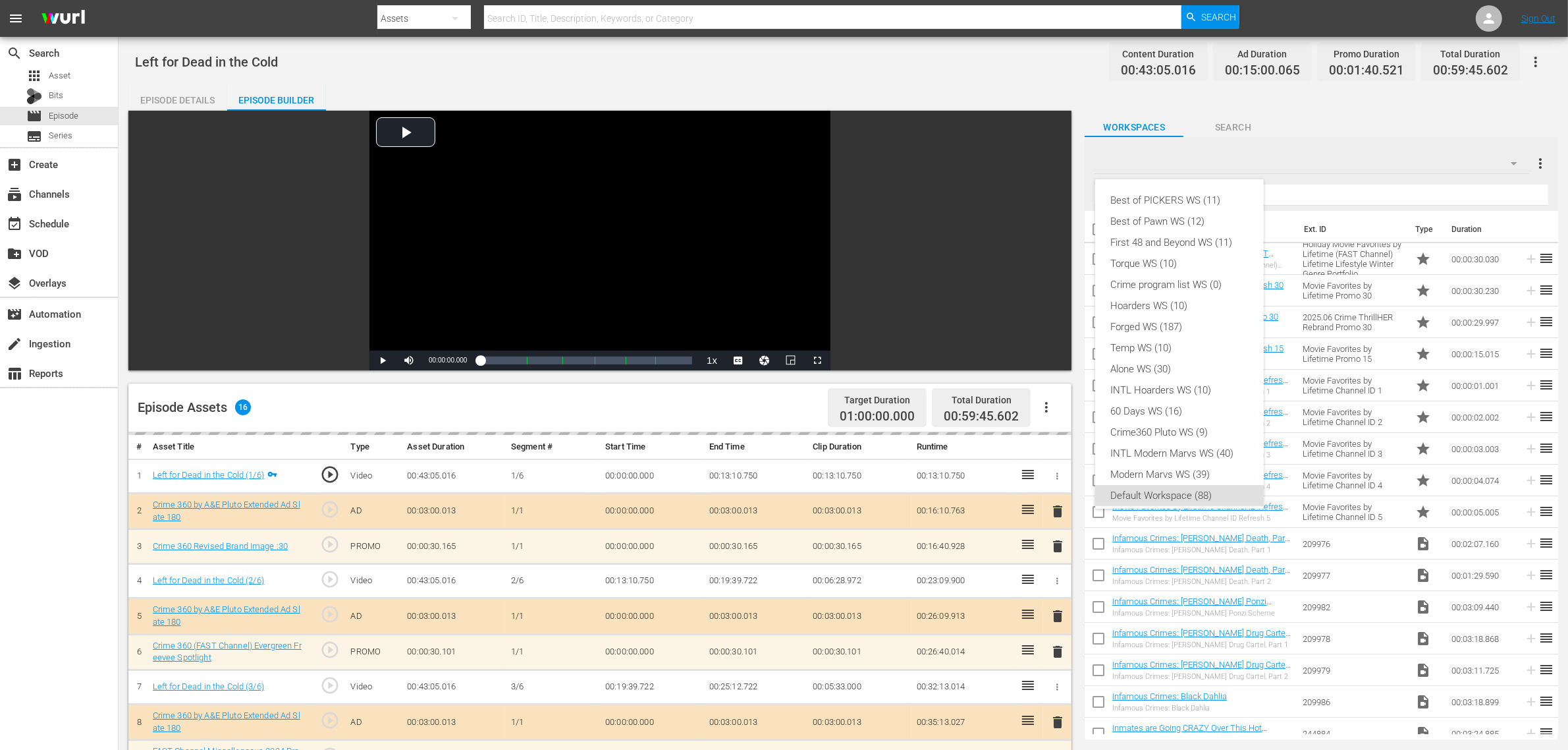
scroll to position [8, 0]
click at [1199, 427] on div "Crime360 Pluto WS (9)" at bounding box center [1180, 423] width 137 height 21
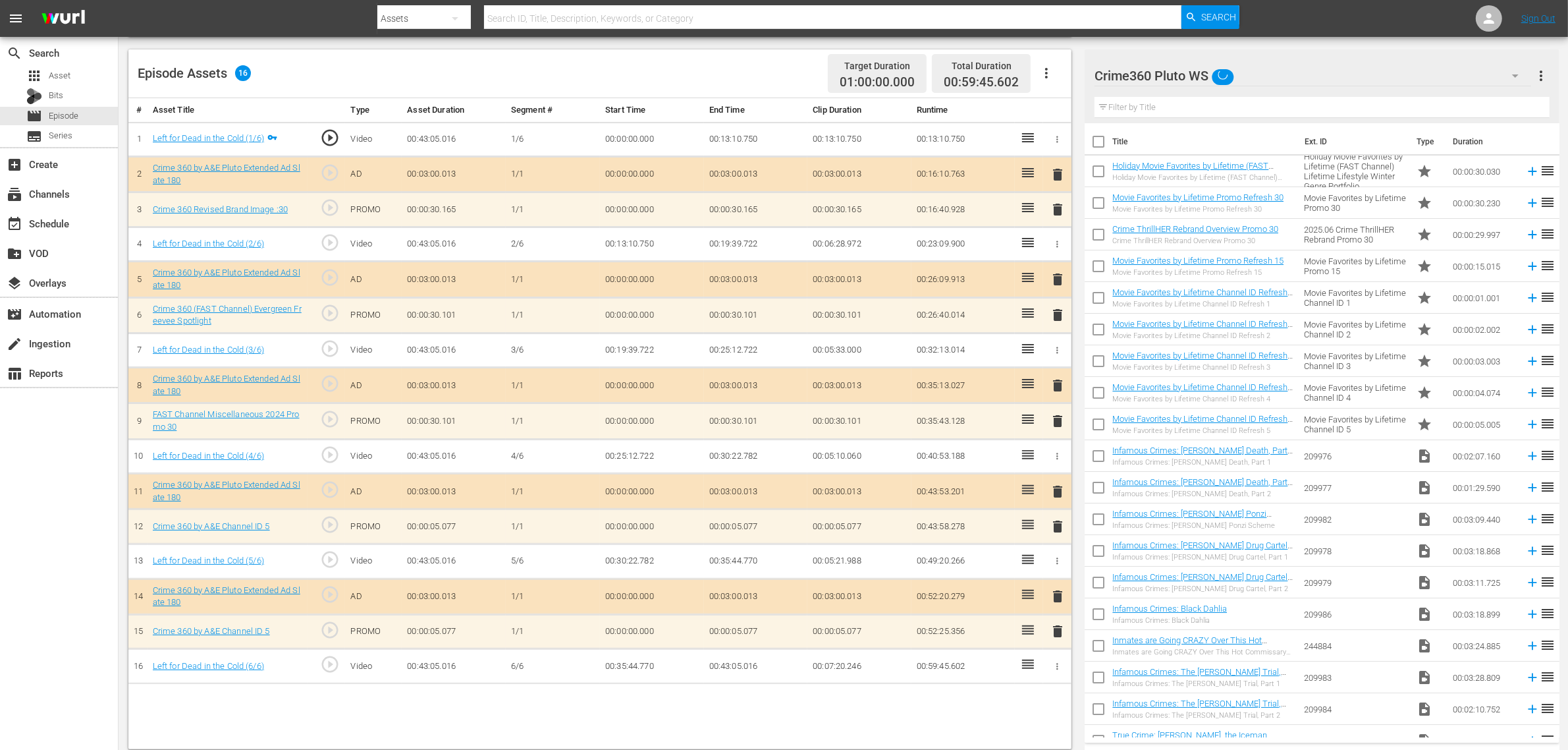
scroll to position [342, 0]
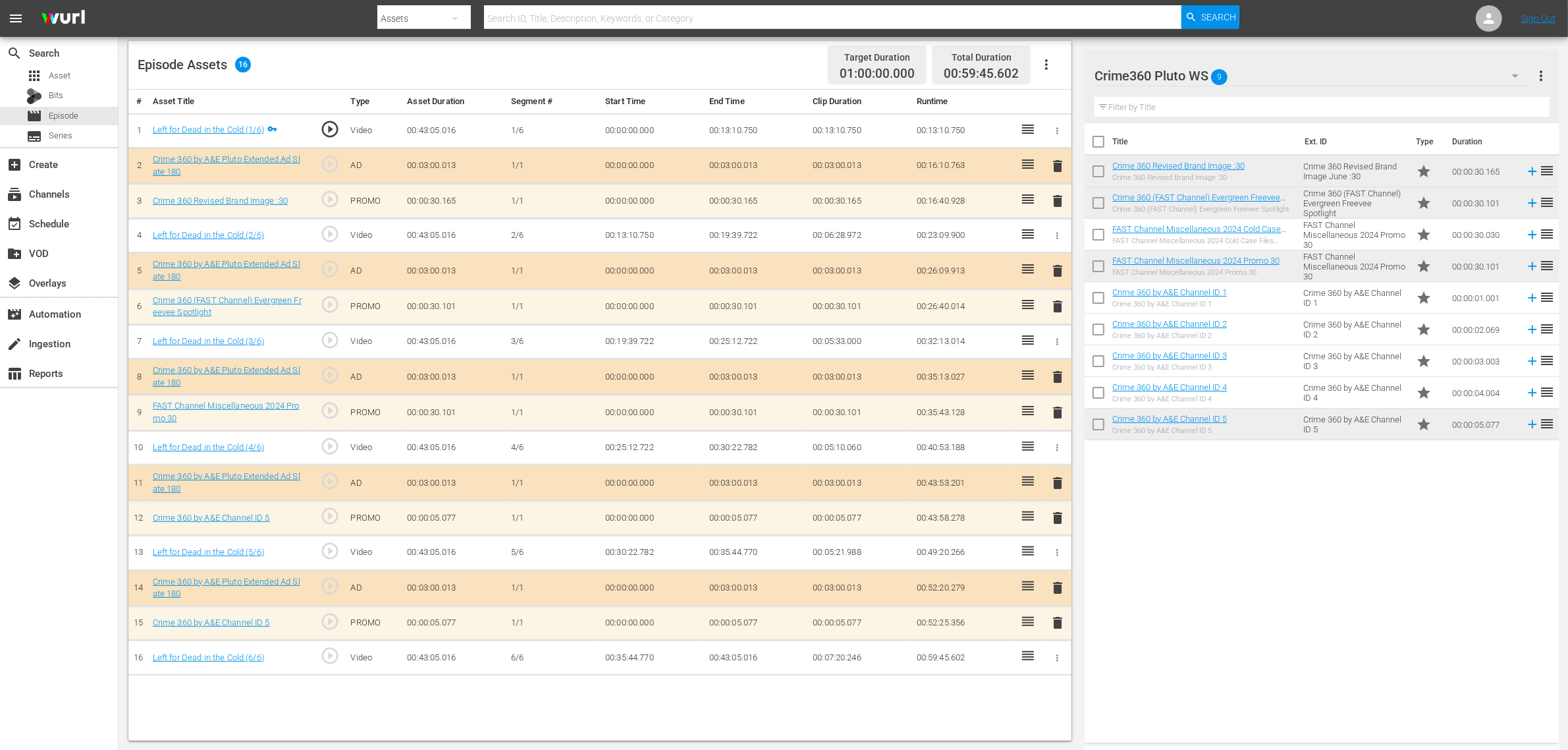
click at [1056, 600] on span "delete" at bounding box center [1057, 622] width 16 height 16
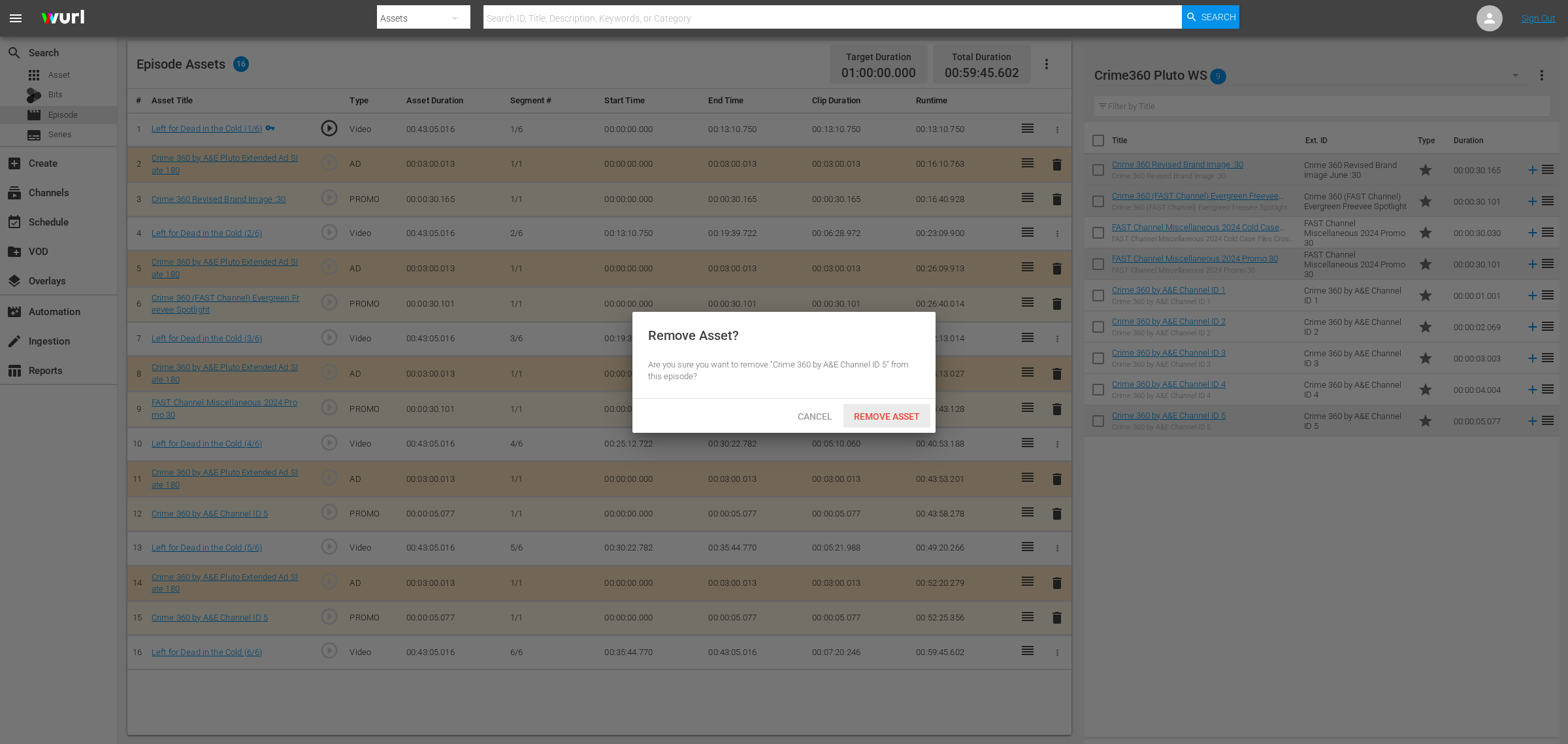
click at [906, 413] on span "Remove Asset" at bounding box center [887, 416] width 87 height 11
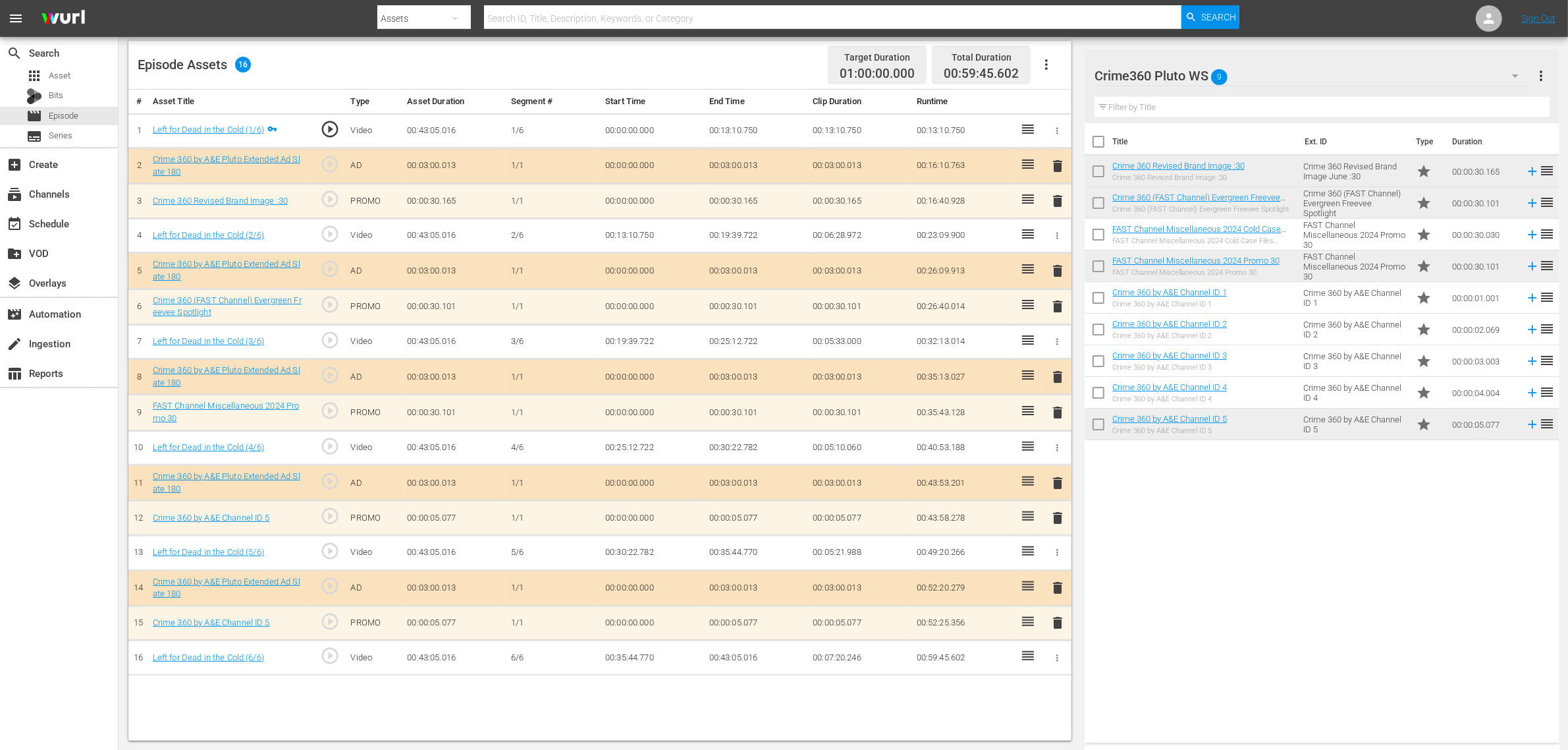
click at [1180, 539] on div "Title Ext. ID Type Duration Crime 360 Revised Brand Image :30 Crime 360 Revised…" at bounding box center [1322, 430] width 474 height 614
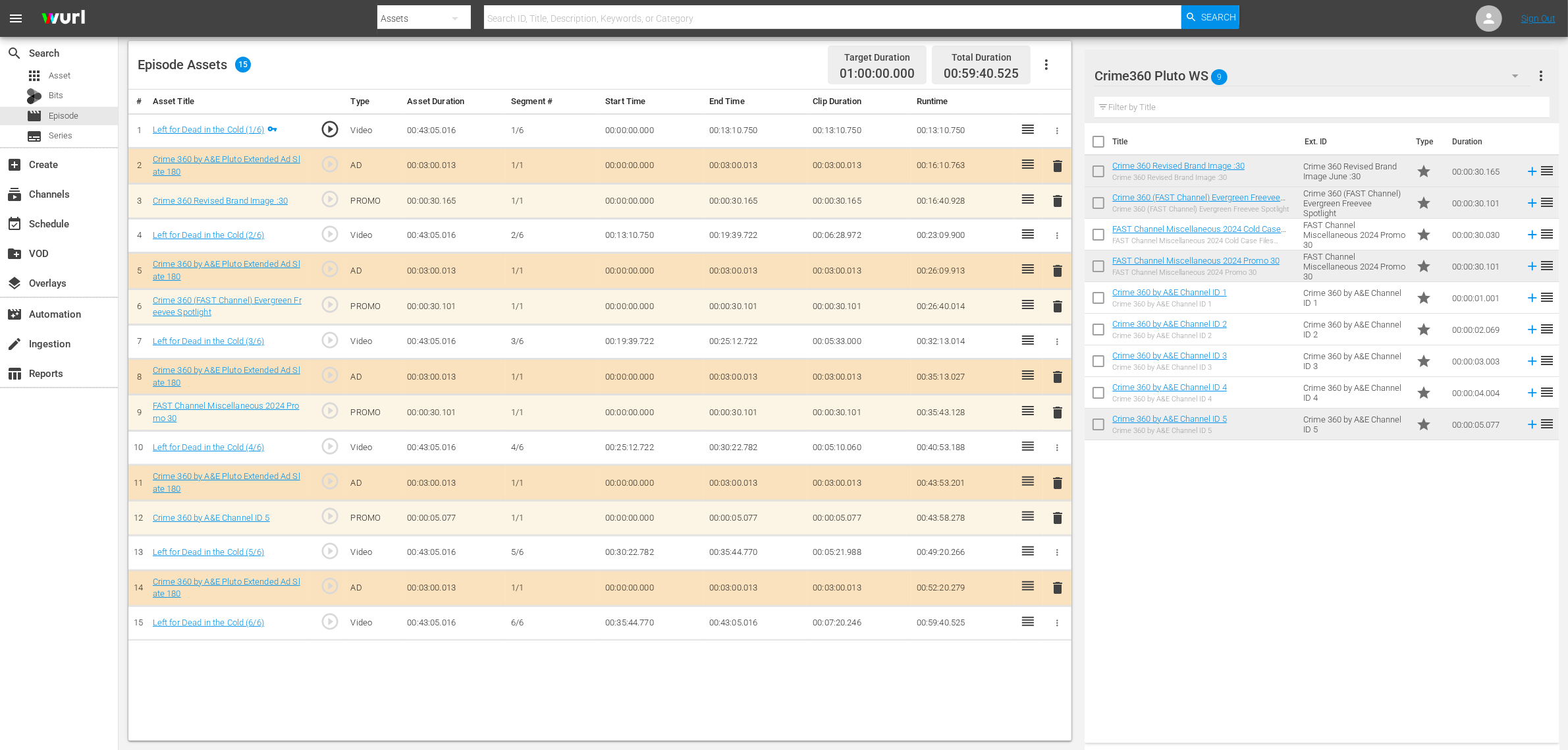
click at [1056, 524] on span "delete" at bounding box center [1057, 518] width 16 height 16
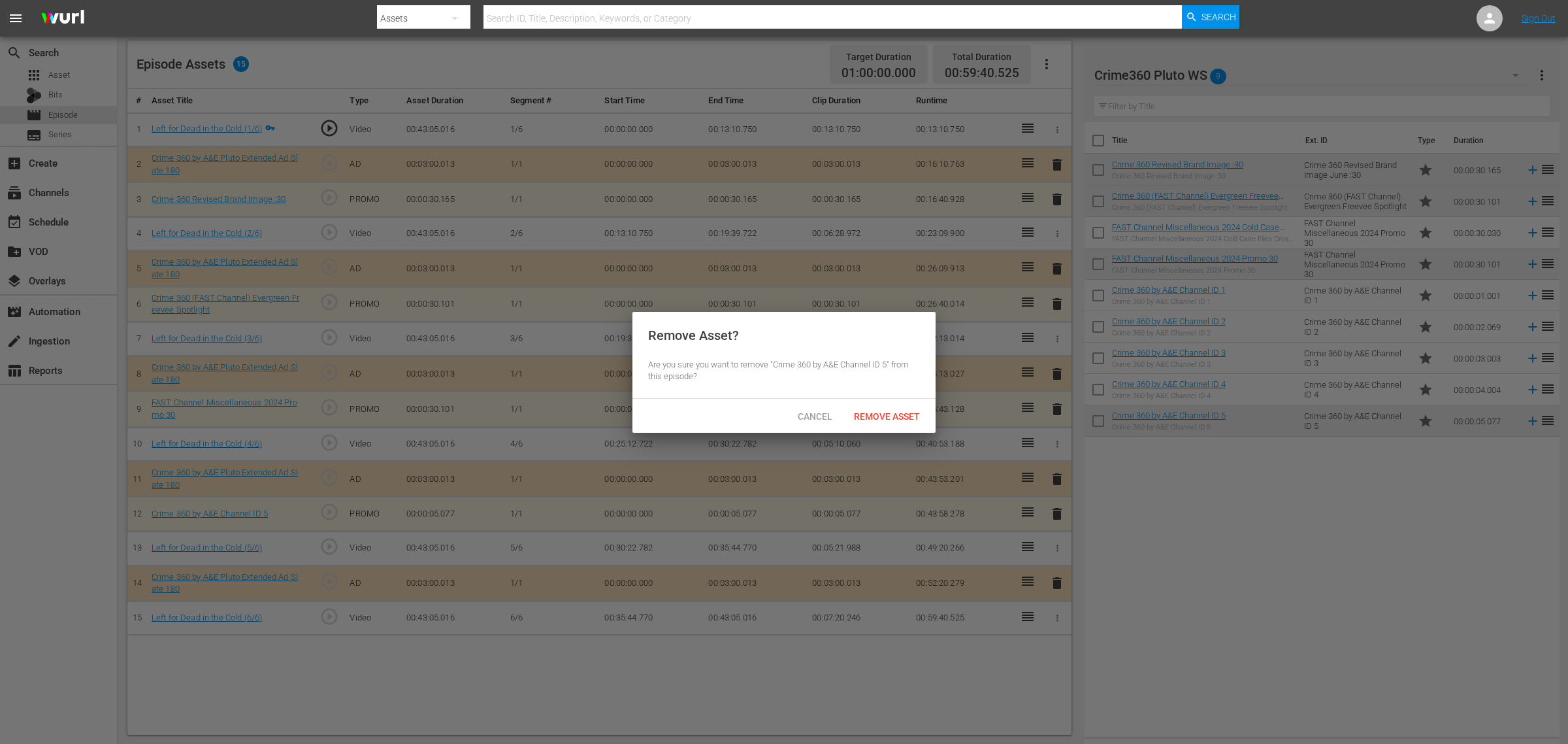
click at [896, 420] on span "Remove Asset" at bounding box center [887, 416] width 87 height 11
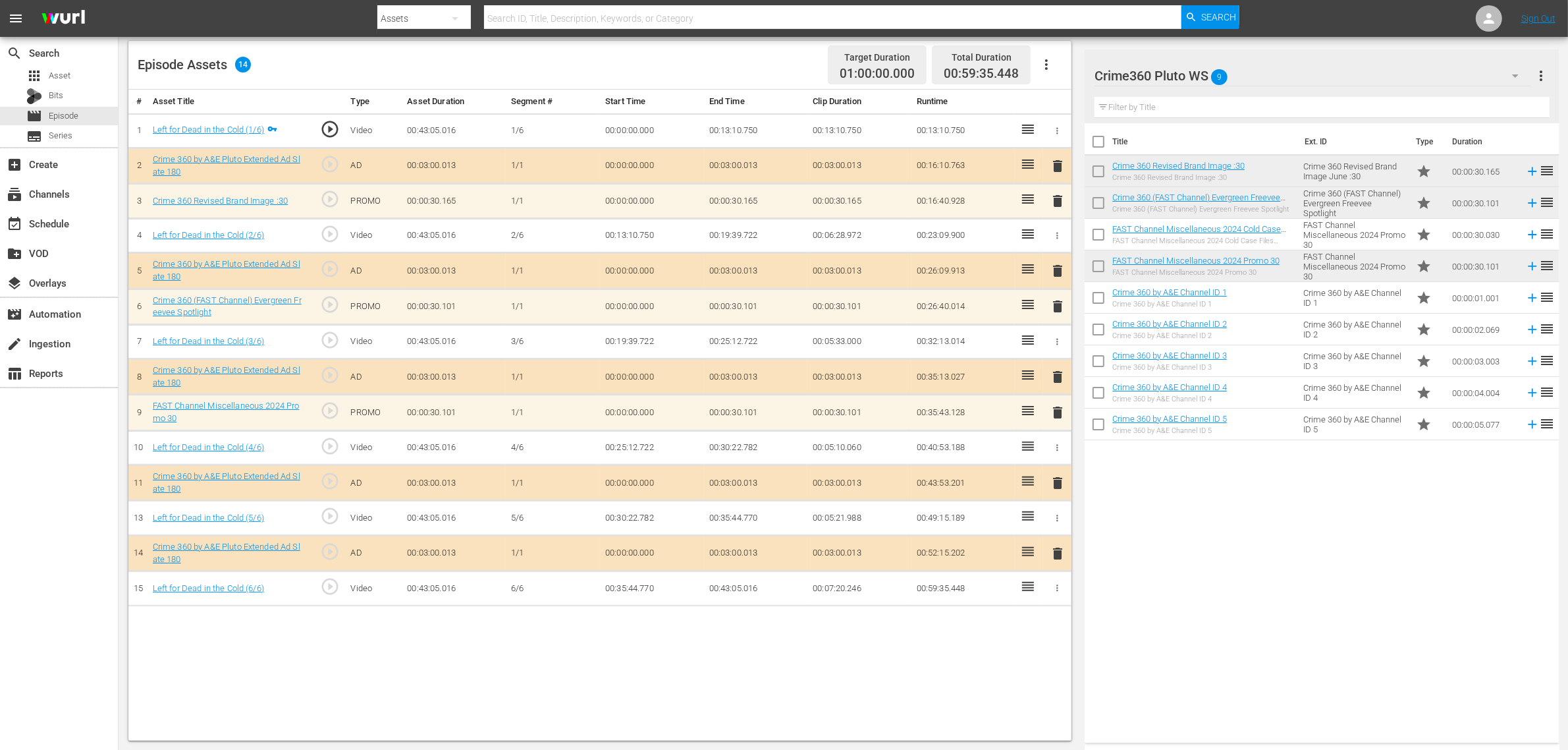
click at [1227, 536] on div "Title Ext. ID Type Duration Crime 360 Revised Brand Image :30 Crime 360 Revised…" at bounding box center [1322, 430] width 474 height 614
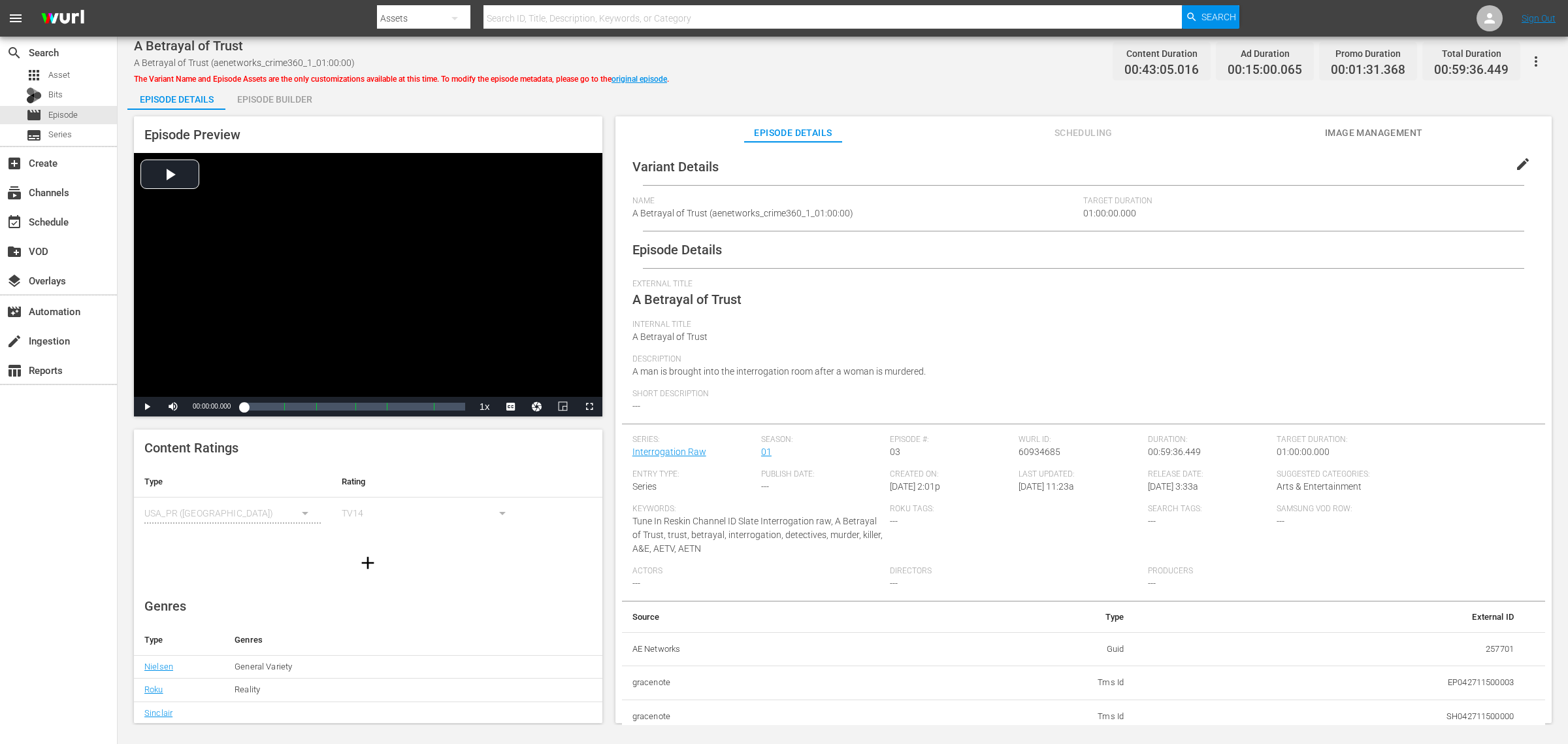
click at [250, 94] on div "Episode Builder" at bounding box center [275, 99] width 98 height 31
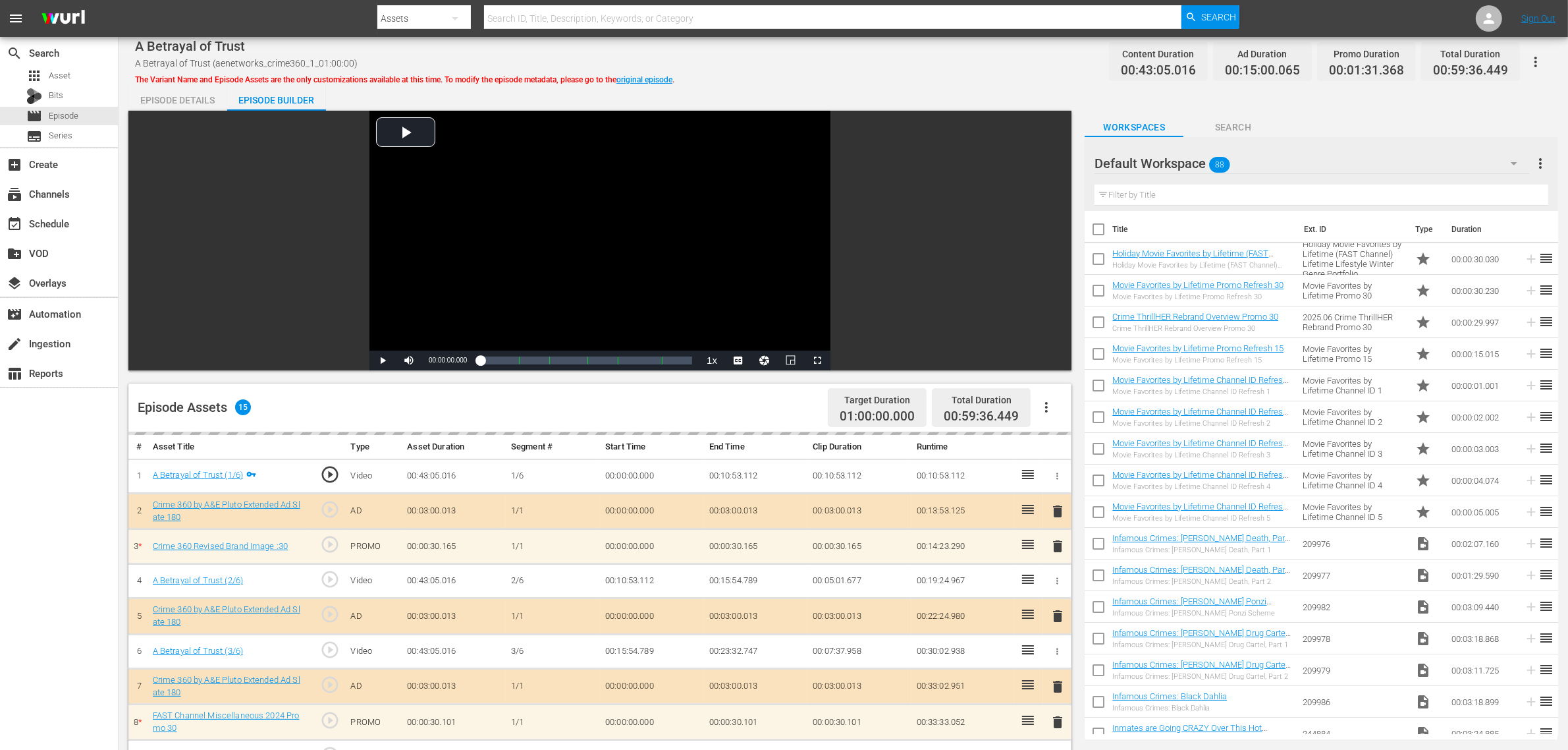
click at [828, 60] on div "A Betrayal of Trust A Betrayal of Trust (aenetworks_crime360_1_01:00:00) The Va…" at bounding box center [843, 62] width 1417 height 30
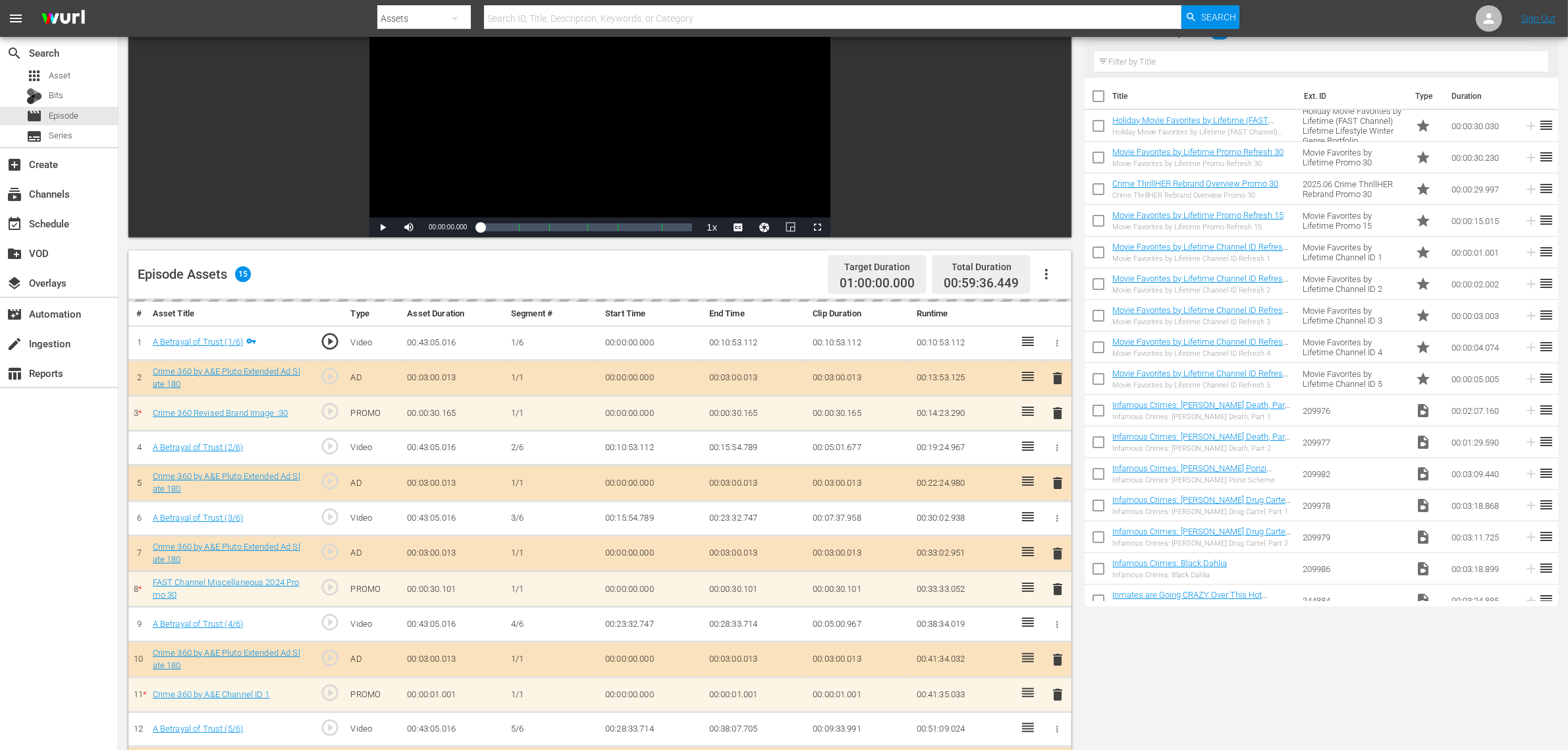
scroll to position [342, 0]
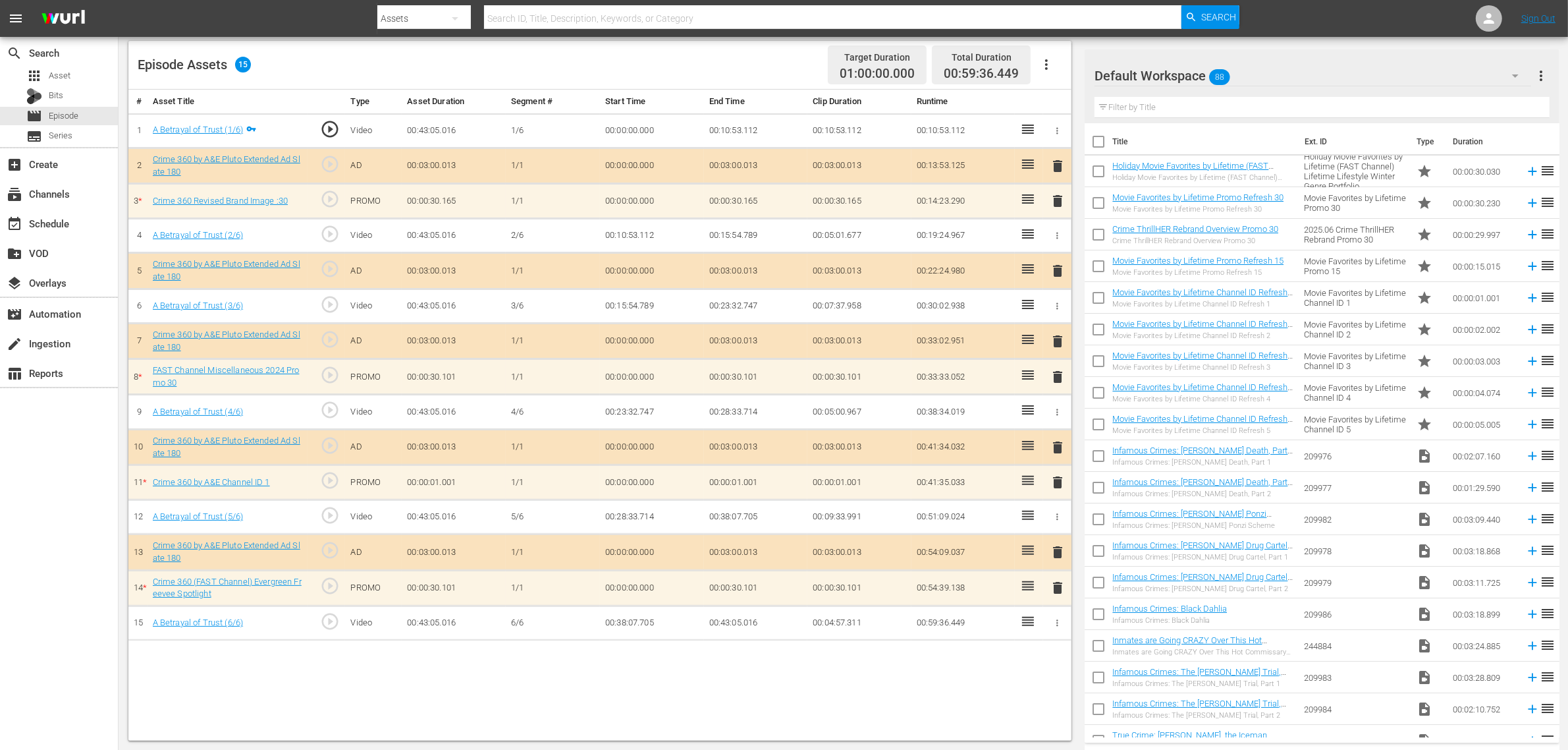
click at [1062, 488] on span "delete" at bounding box center [1057, 482] width 16 height 16
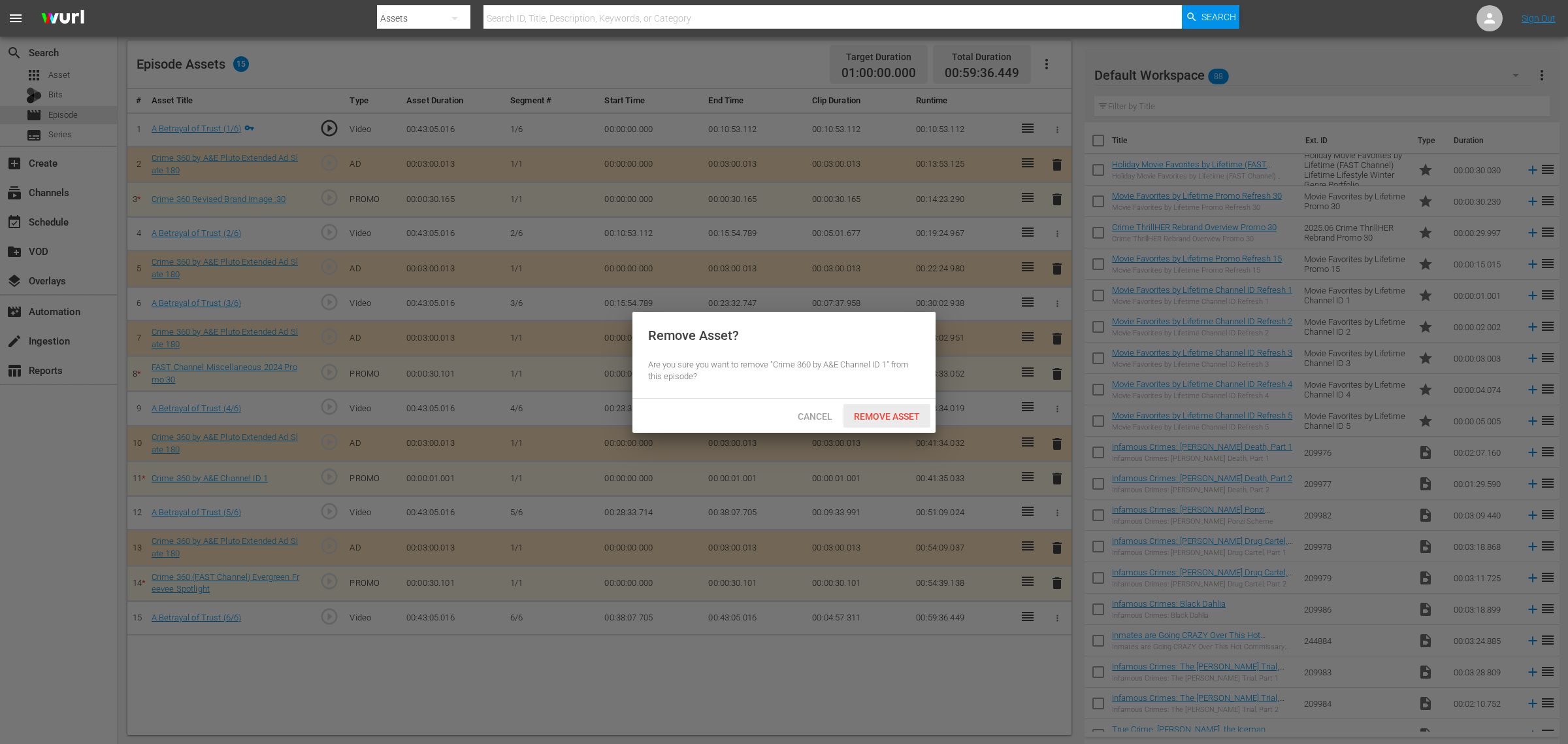
click at [896, 422] on span "Remove Asset" at bounding box center [887, 416] width 87 height 11
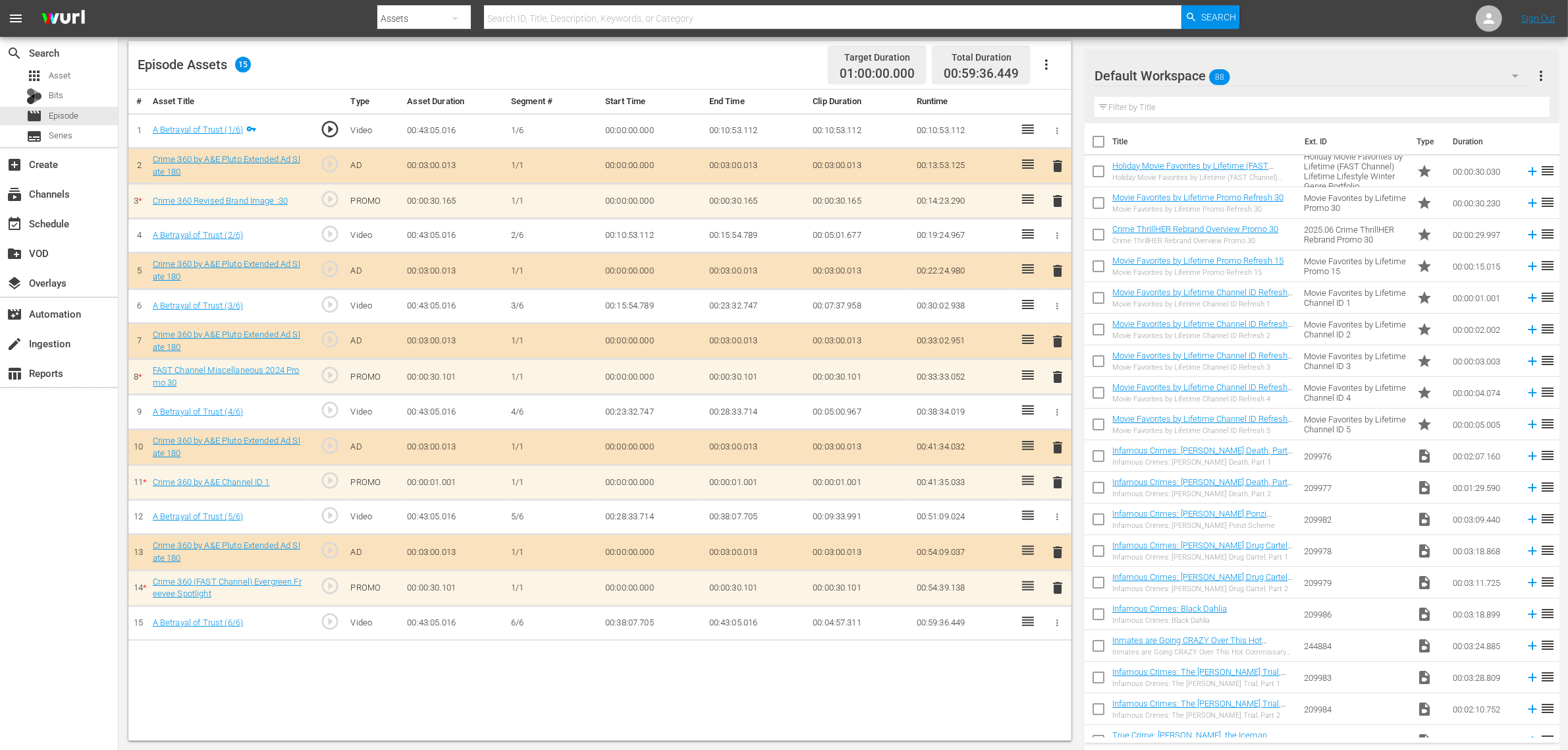
click at [1264, 69] on div "Default Workspace 88" at bounding box center [1313, 75] width 436 height 37
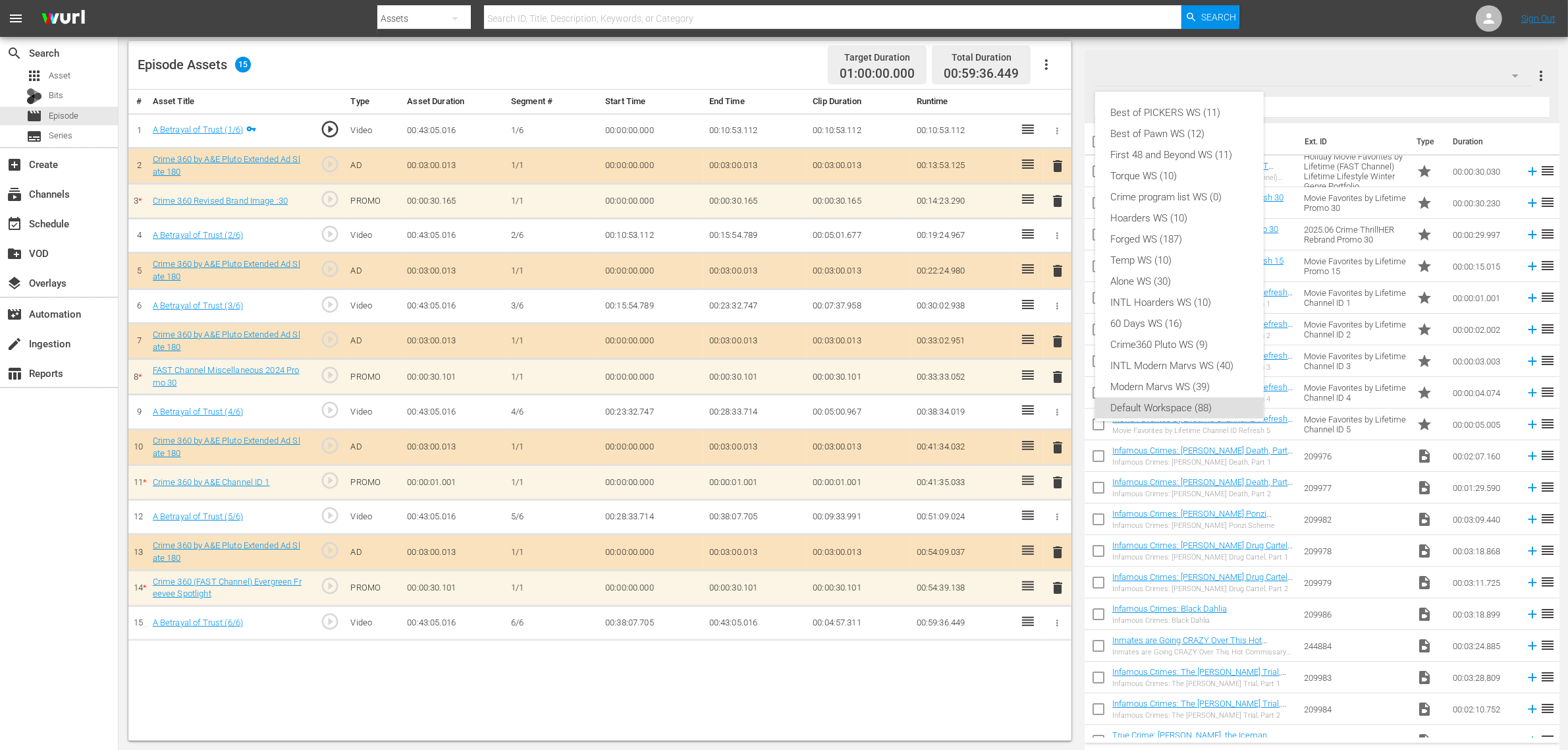
scroll to position [8, 0]
click at [1196, 339] on div "Crime360 Pluto WS (9)" at bounding box center [1180, 336] width 137 height 21
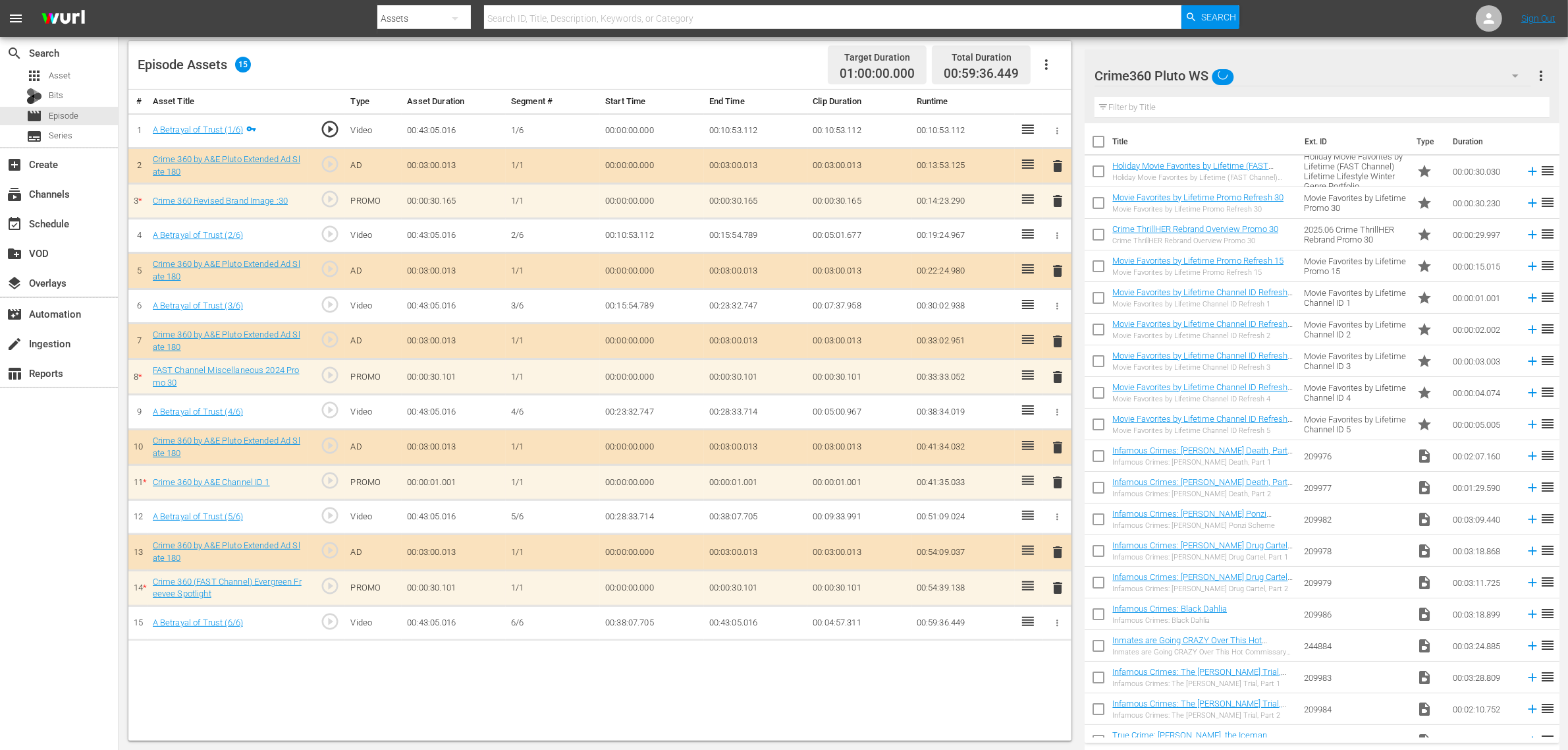
click at [719, 64] on div "Episode Assets 15 Target Duration 01:00:00.000 Total Duration 00:59:36.449" at bounding box center [599, 64] width 943 height 49
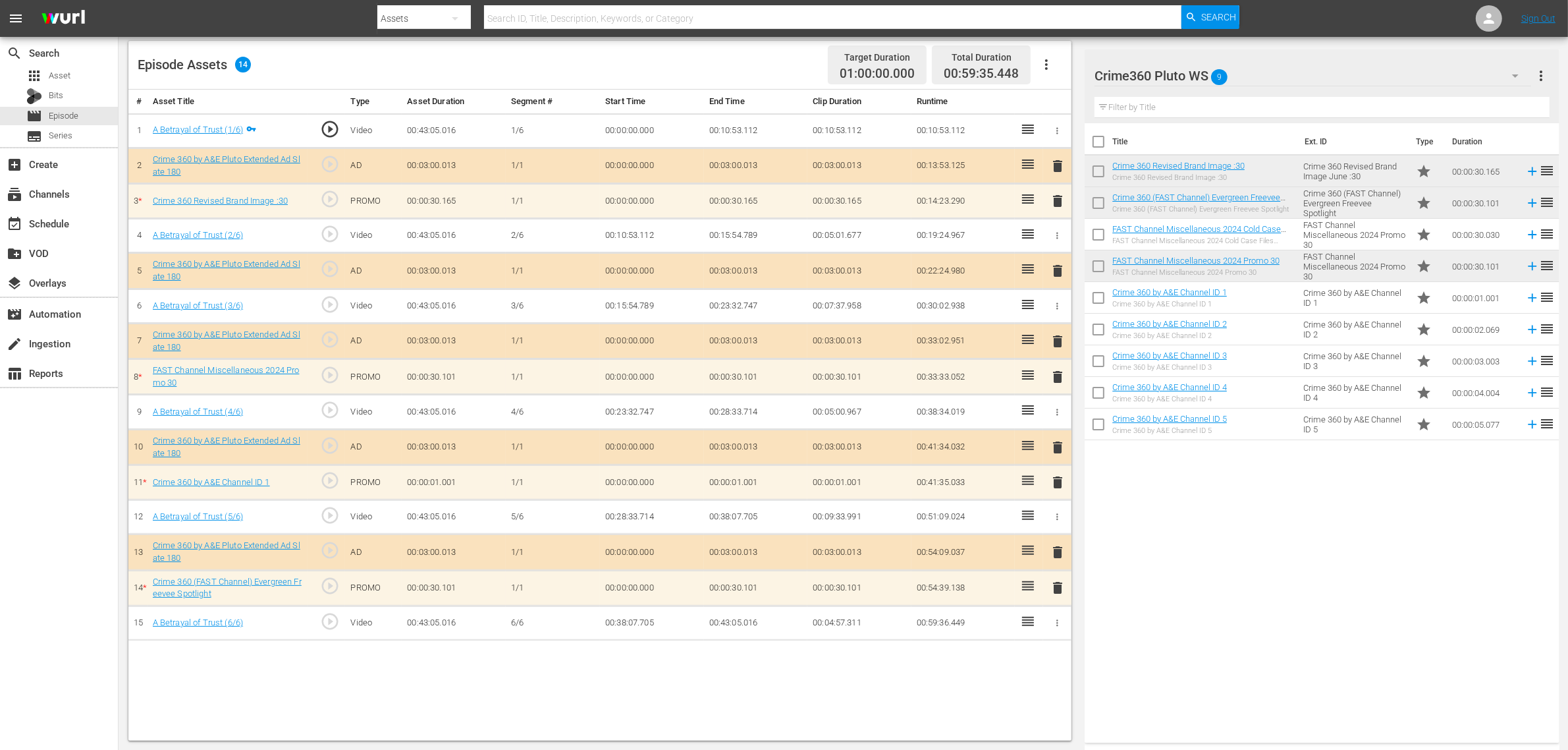
click at [708, 67] on div "Episode Assets 14 Target Duration 01:00:00.000 Total Duration 00:59:35.448" at bounding box center [599, 64] width 943 height 49
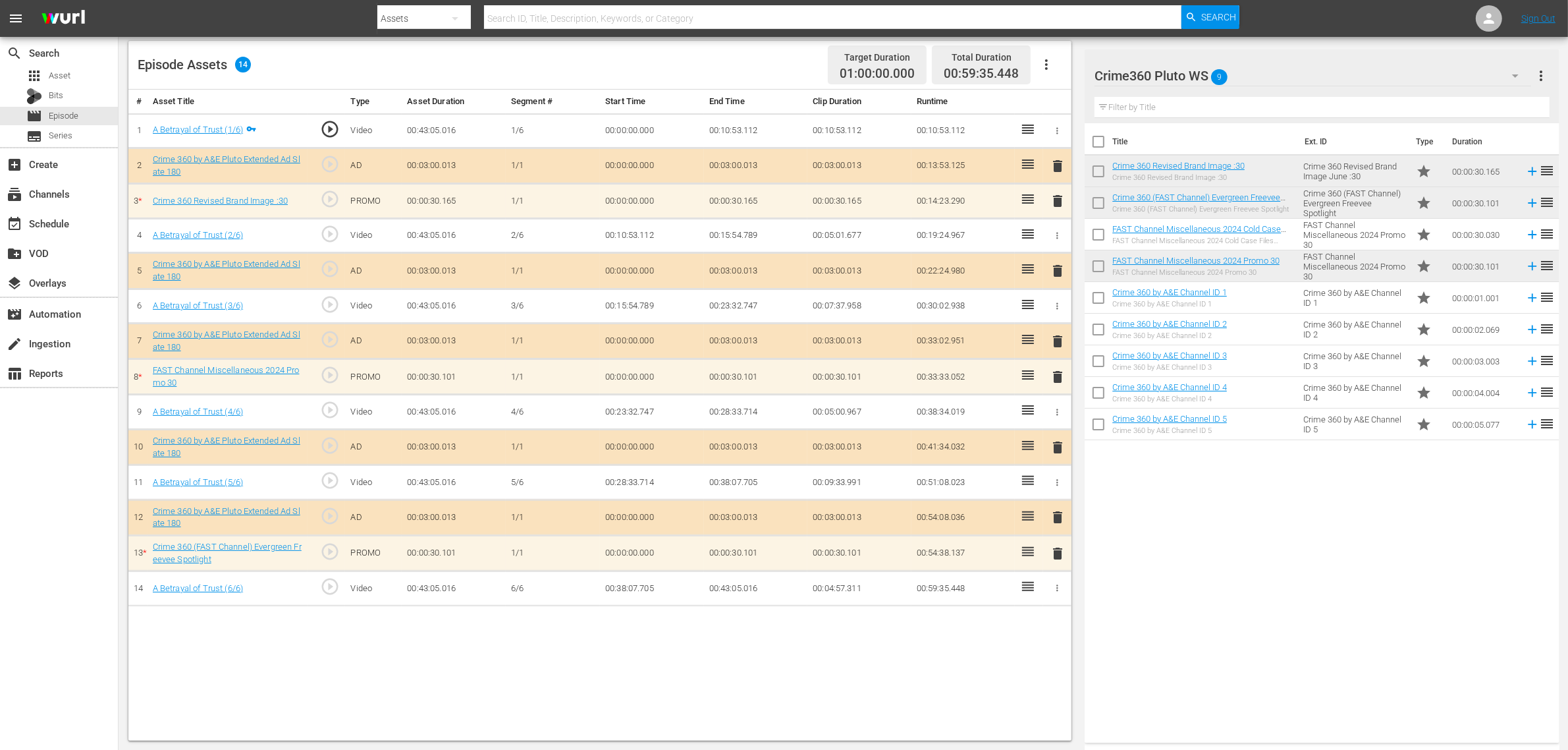
click at [1217, 546] on div "Title Ext. ID Type Duration Crime 360 Revised Brand Image :30 Crime 360 Revised…" at bounding box center [1322, 430] width 474 height 614
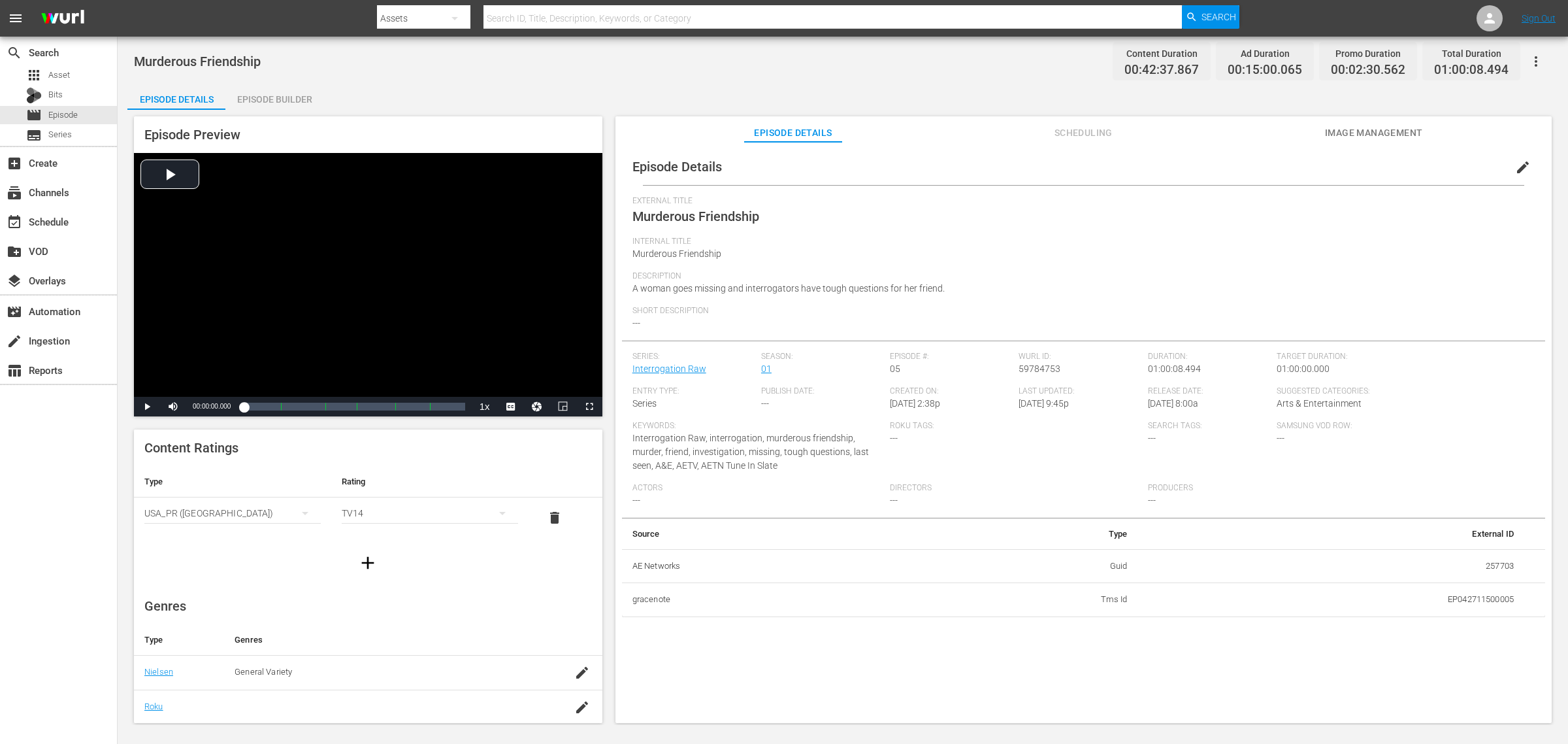
click at [278, 97] on div "Episode Builder" at bounding box center [275, 99] width 98 height 31
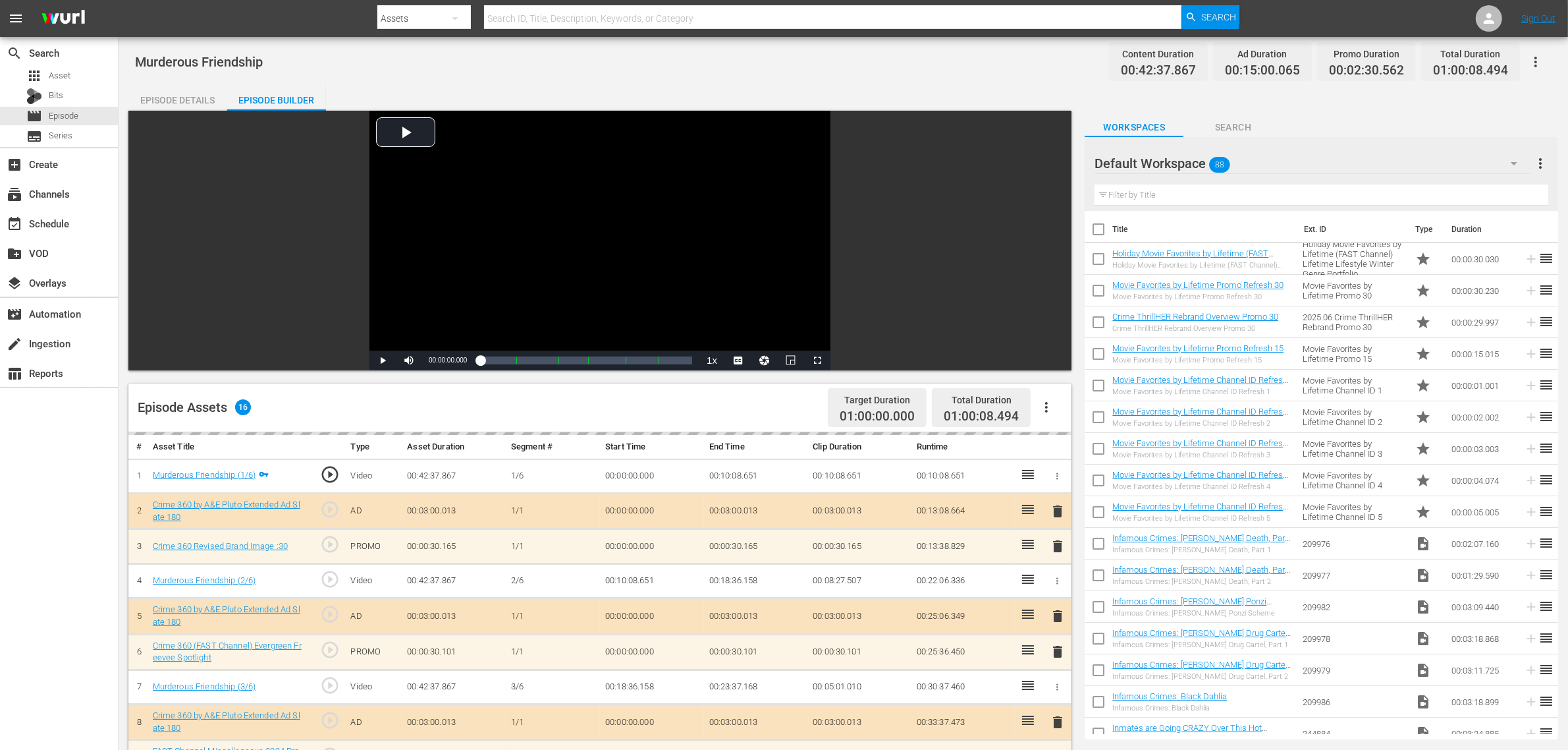
click at [705, 66] on div "Murderous Friendship Content Duration 00:42:37.867 Ad Duration 00:15:00.065 Pro…" at bounding box center [843, 62] width 1417 height 30
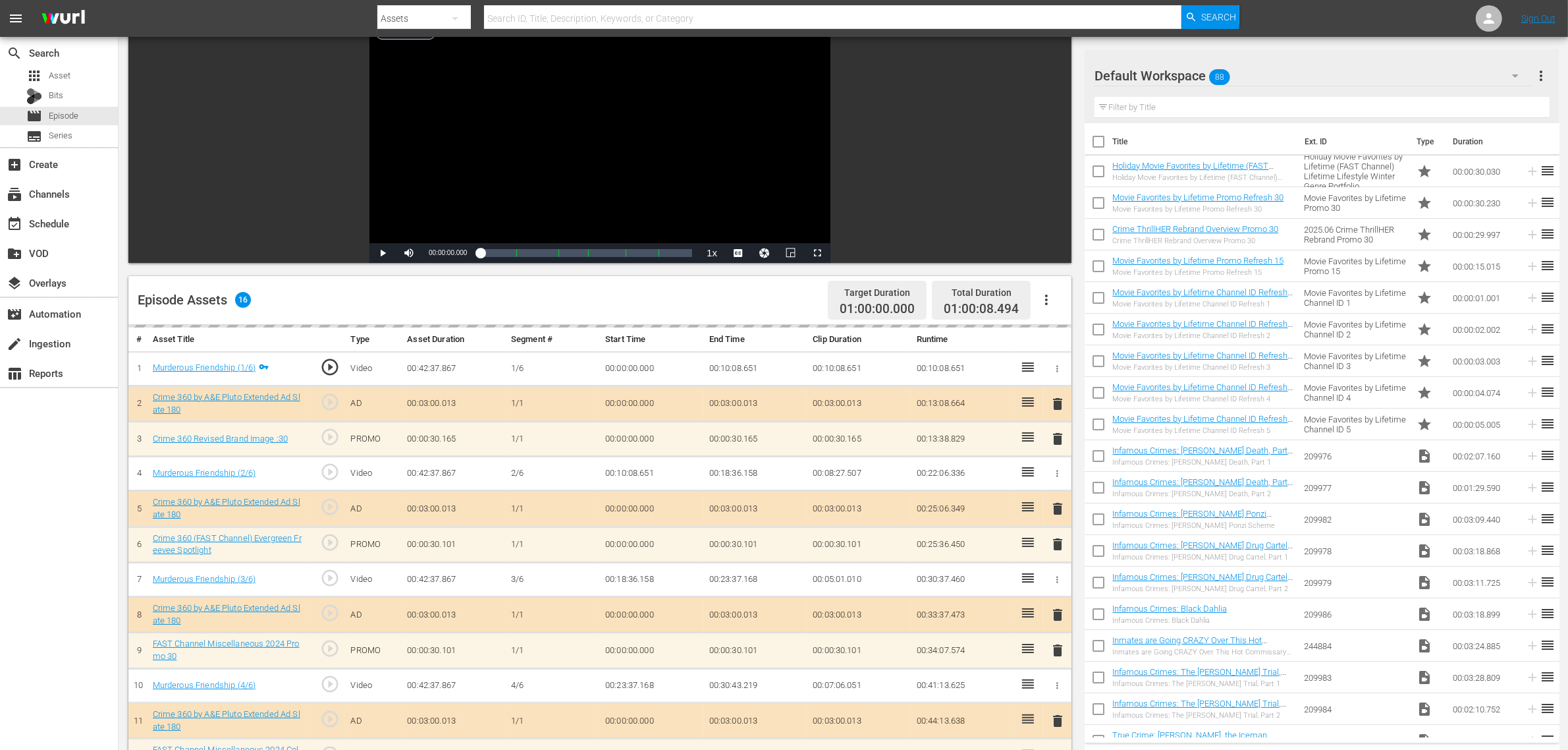
scroll to position [329, 0]
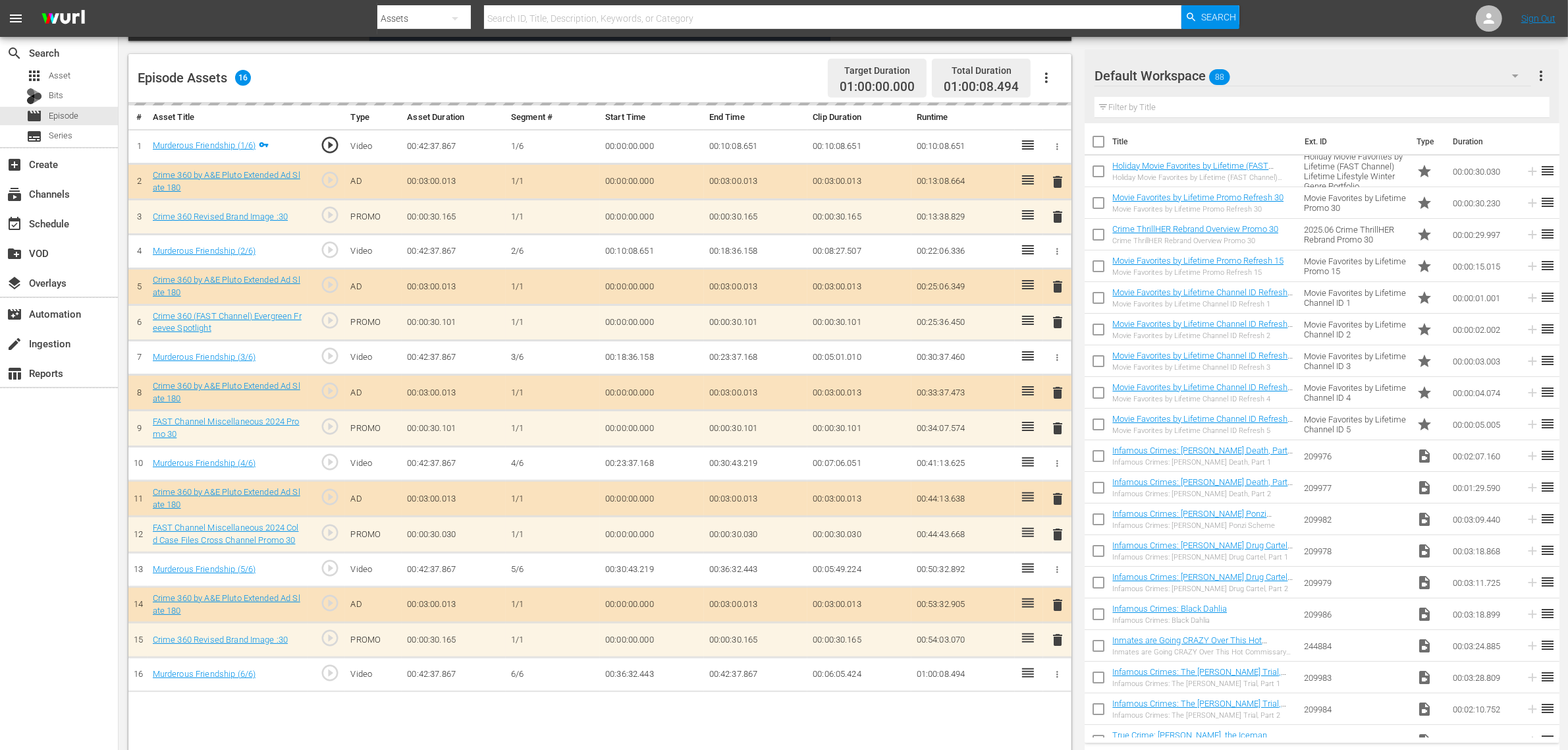
click at [1264, 79] on div "Default Workspace 88" at bounding box center [1313, 75] width 436 height 37
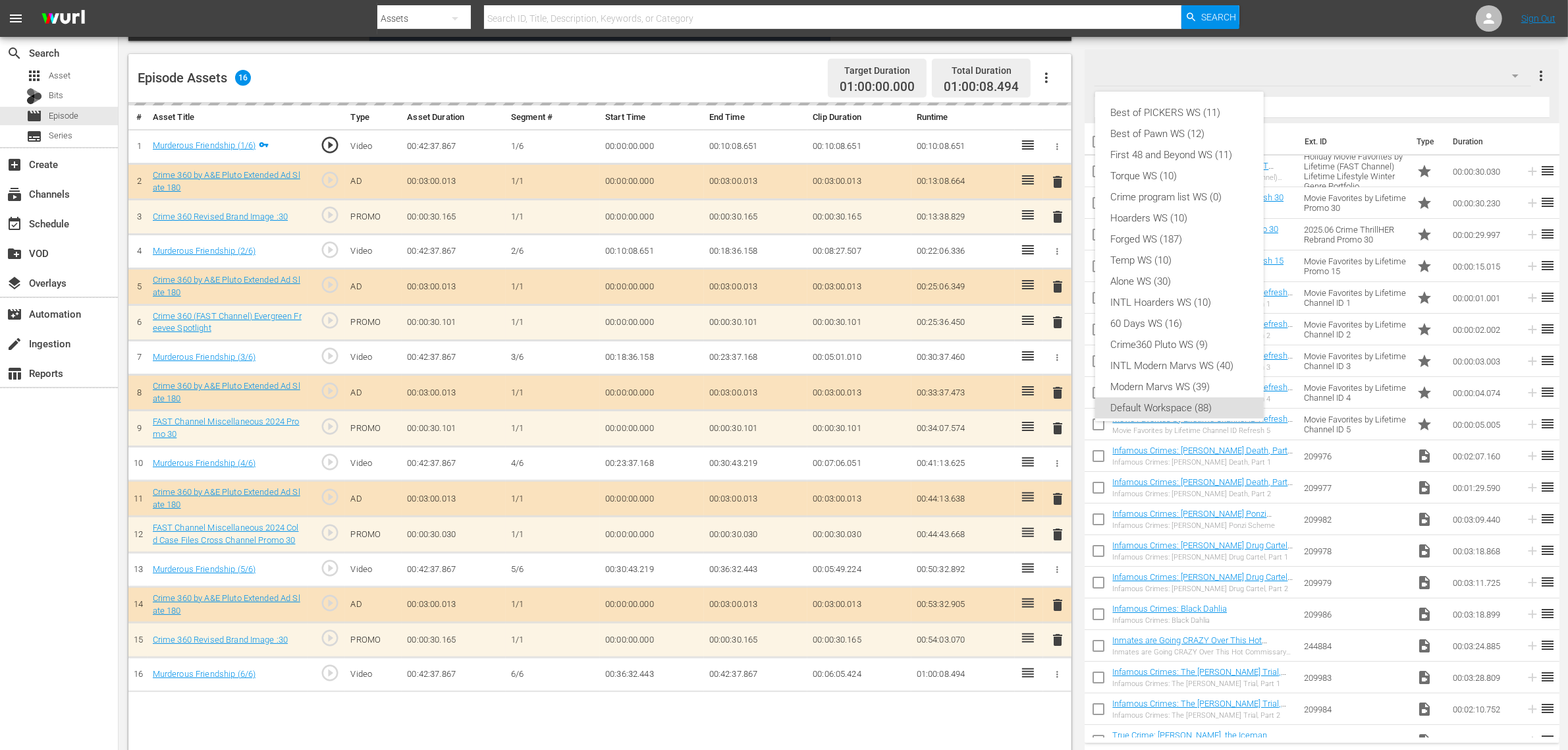
scroll to position [8, 0]
click at [1181, 330] on div "Crime360 Pluto WS (9)" at bounding box center [1180, 336] width 137 height 21
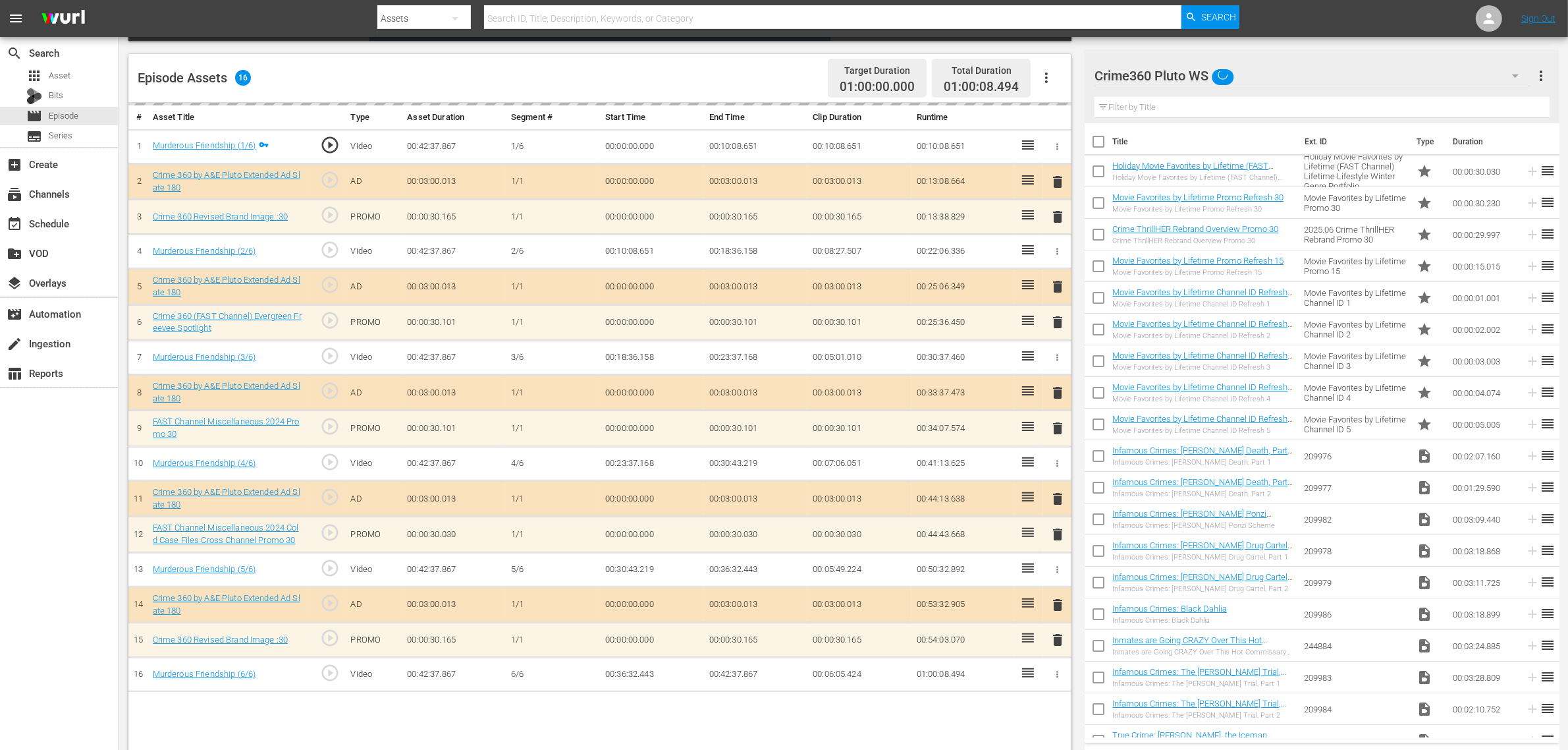
click at [683, 77] on div "Episode Assets 16 Target Duration 01:00:00.000 Total Duration 01:00:08.494" at bounding box center [599, 78] width 943 height 49
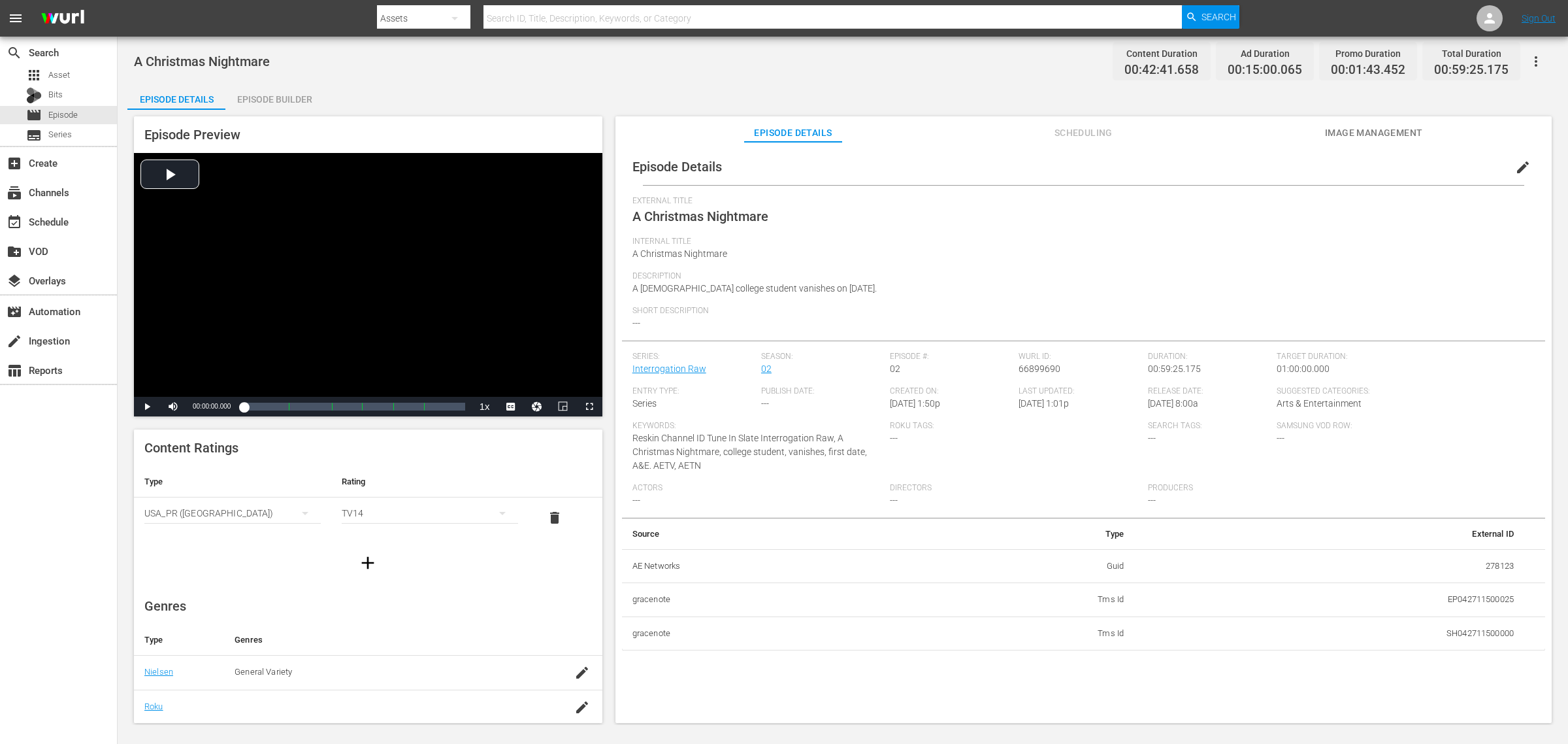
click at [296, 98] on div "Episode Builder" at bounding box center [275, 99] width 98 height 31
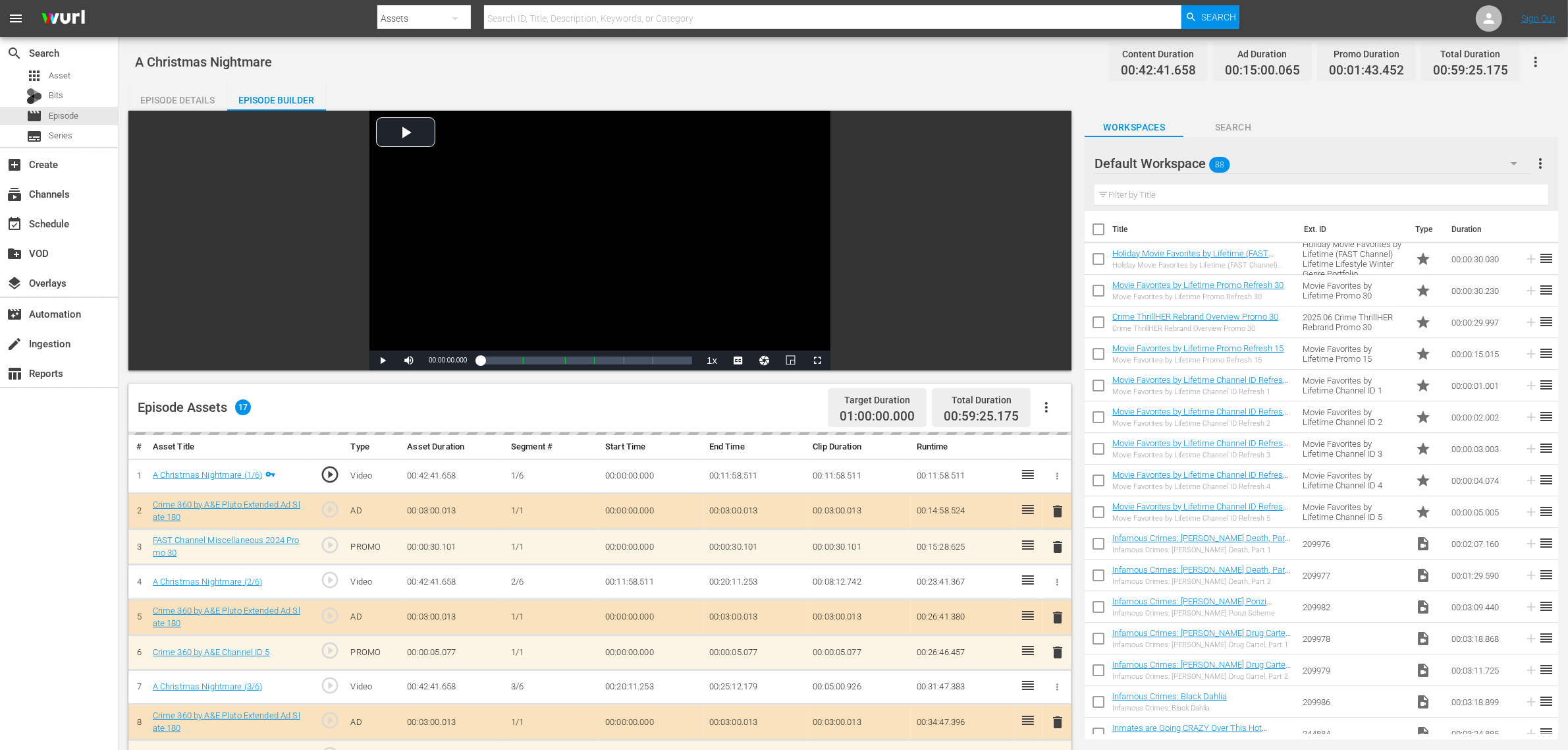
click at [1264, 162] on div "Default Workspace 88" at bounding box center [1312, 163] width 436 height 37
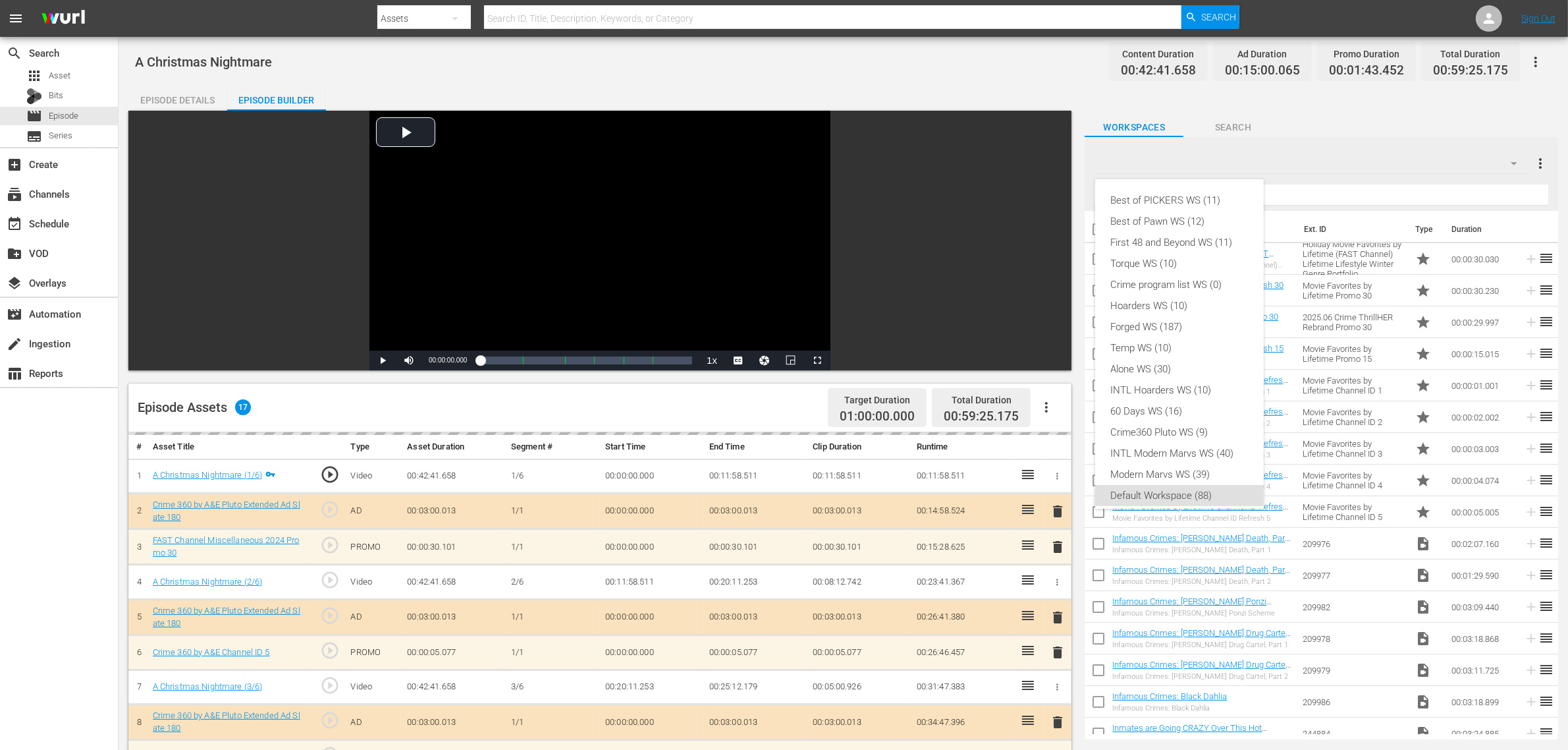
scroll to position [8, 0]
click at [1189, 423] on div "Crime360 Pluto WS (9)" at bounding box center [1180, 423] width 137 height 21
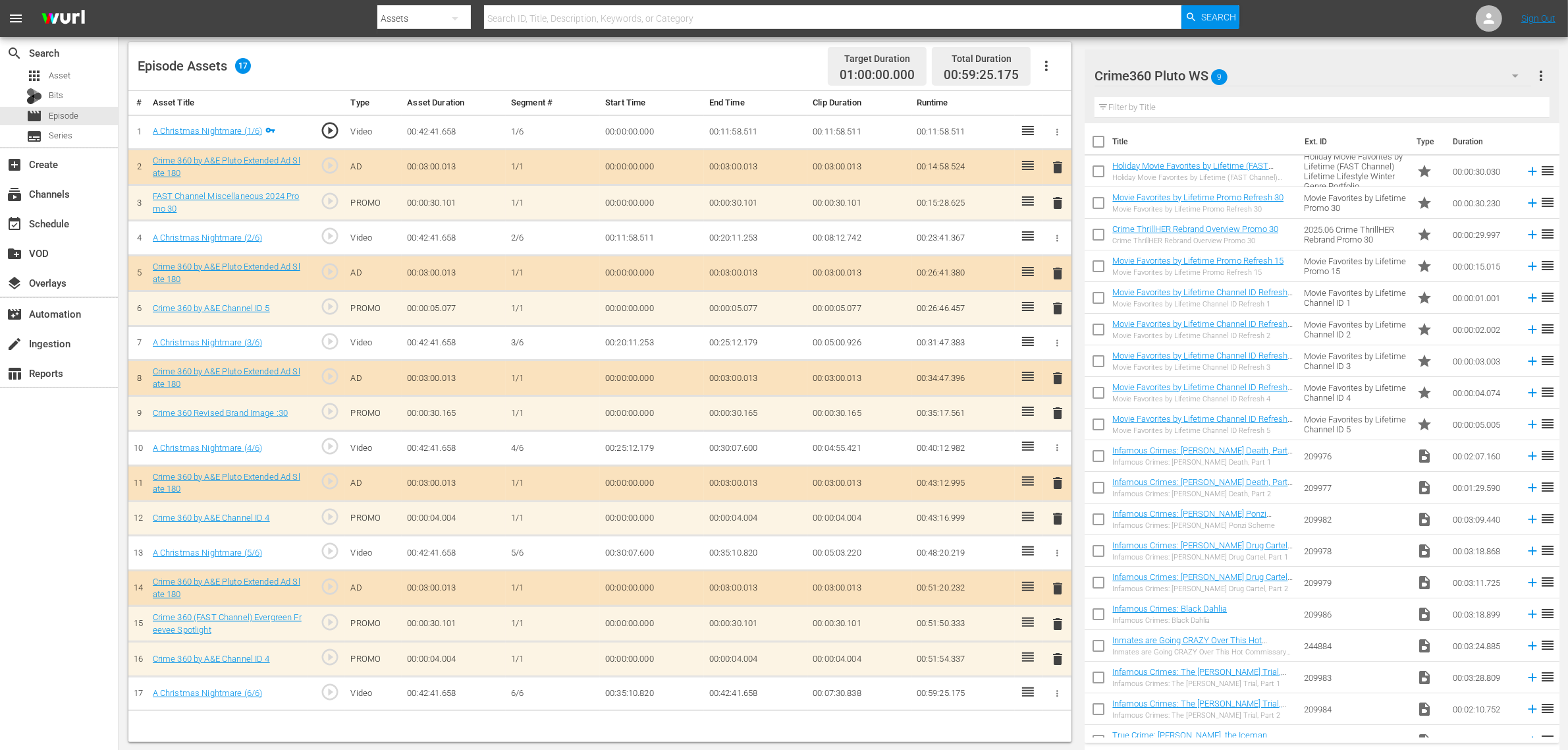
scroll to position [342, 0]
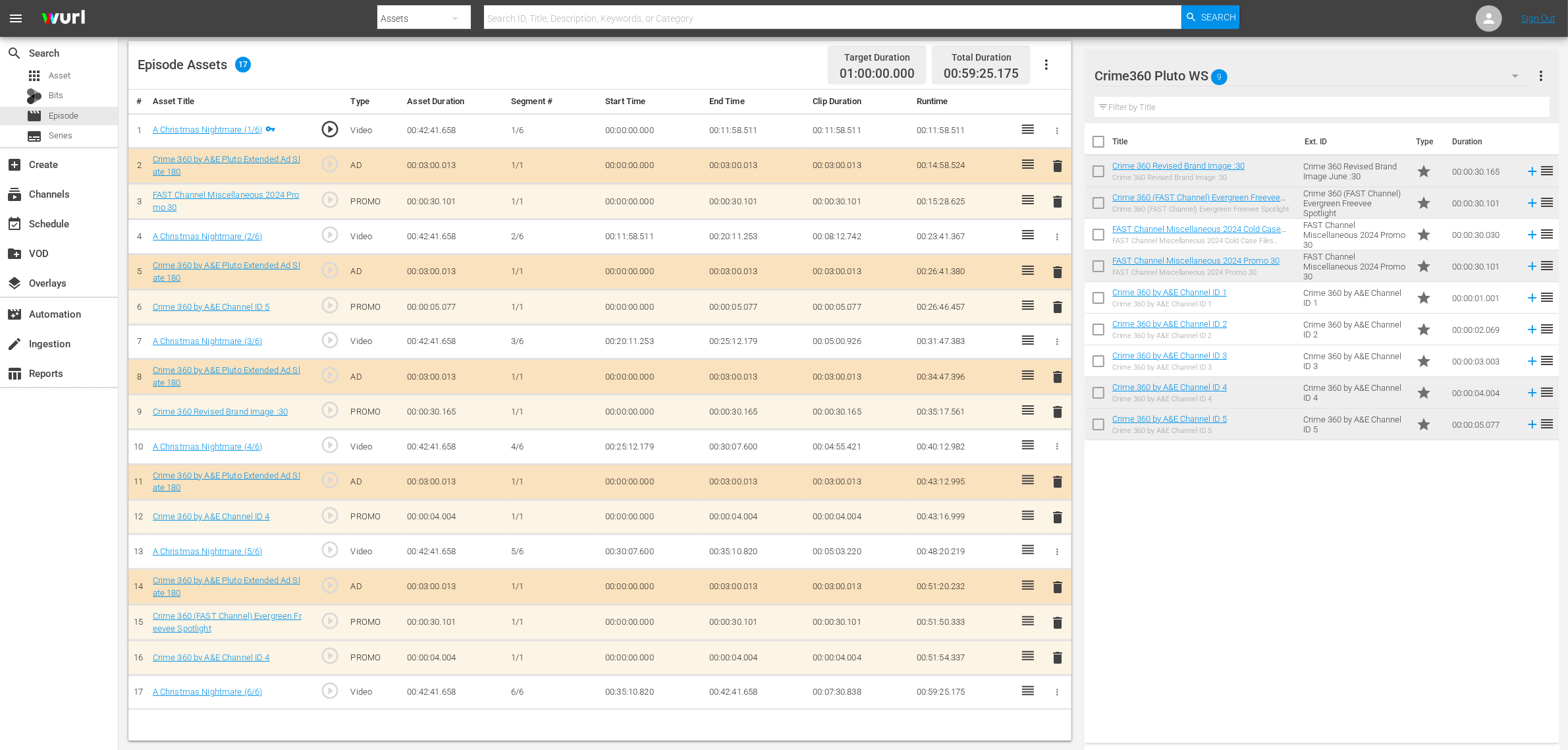
click at [1056, 312] on span "delete" at bounding box center [1057, 307] width 16 height 16
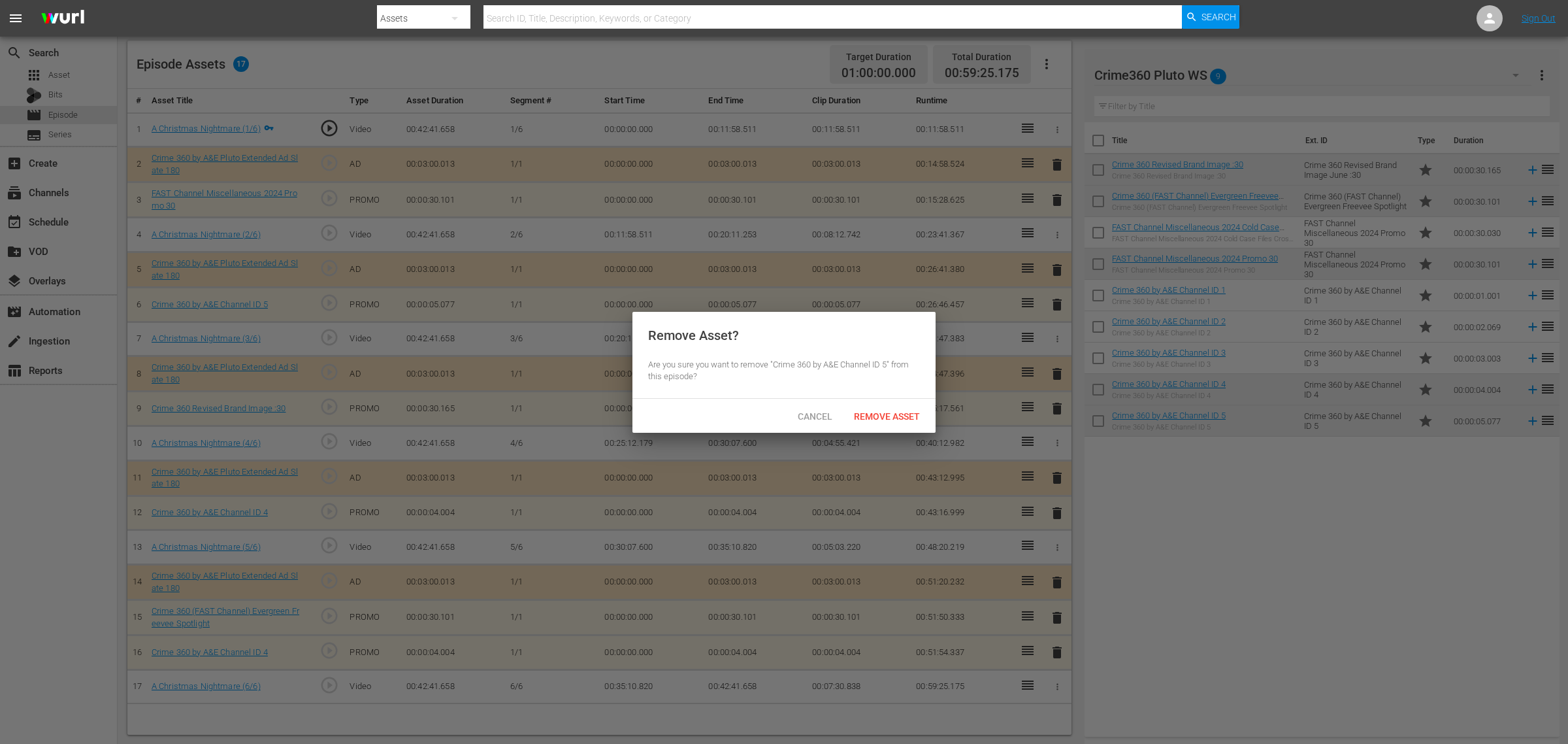
click at [891, 402] on div "Cancel Remove Asset" at bounding box center [784, 415] width 303 height 34
drag, startPoint x: 887, startPoint y: 413, endPoint x: 926, endPoint y: 418, distance: 39.3
click at [887, 413] on span "Remove Asset" at bounding box center [887, 416] width 87 height 11
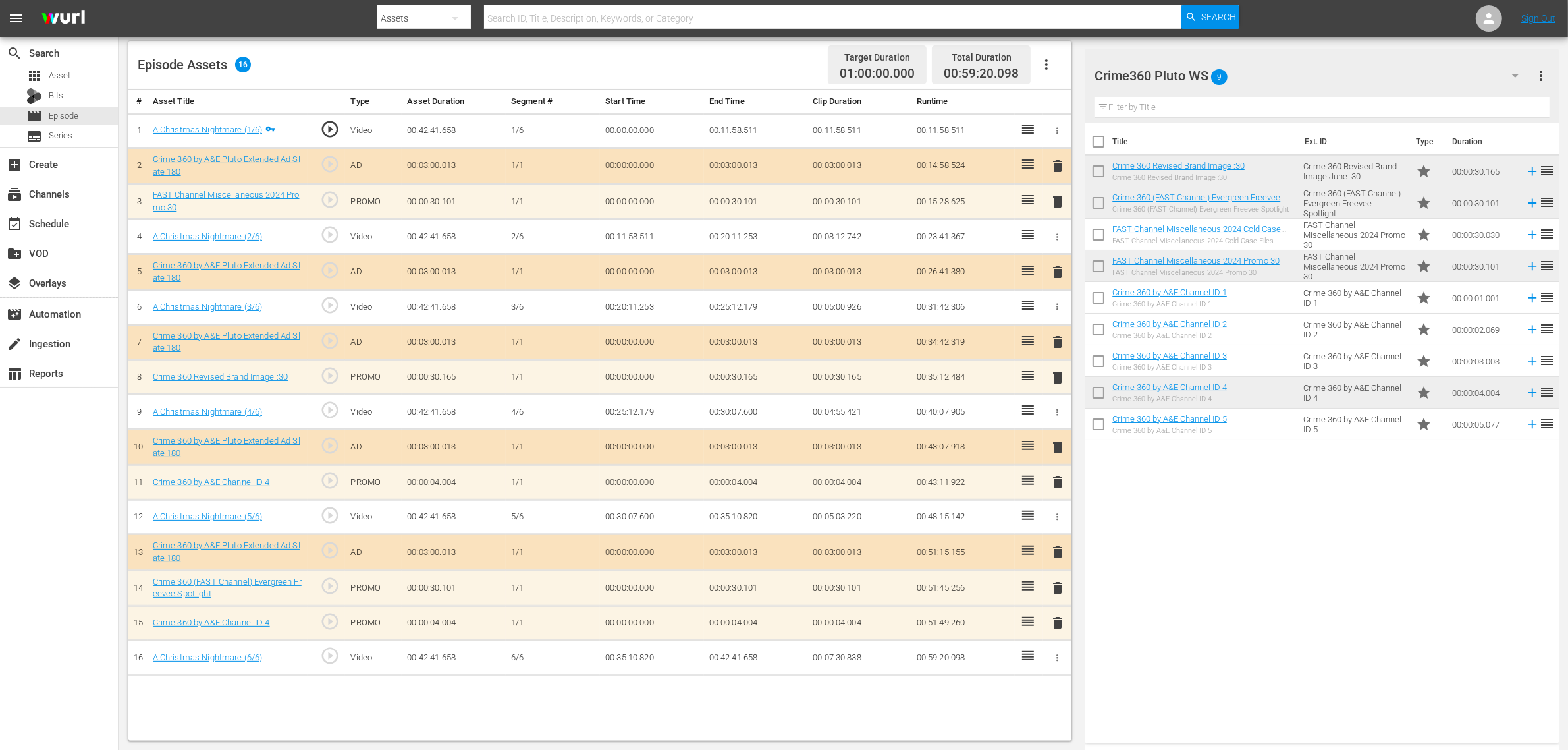
click at [1262, 506] on div "Title Ext. ID Type Duration Crime 360 Revised Brand Image :30 Crime 360 Revised…" at bounding box center [1322, 430] width 474 height 614
click at [1058, 600] on span "delete" at bounding box center [1057, 622] width 16 height 16
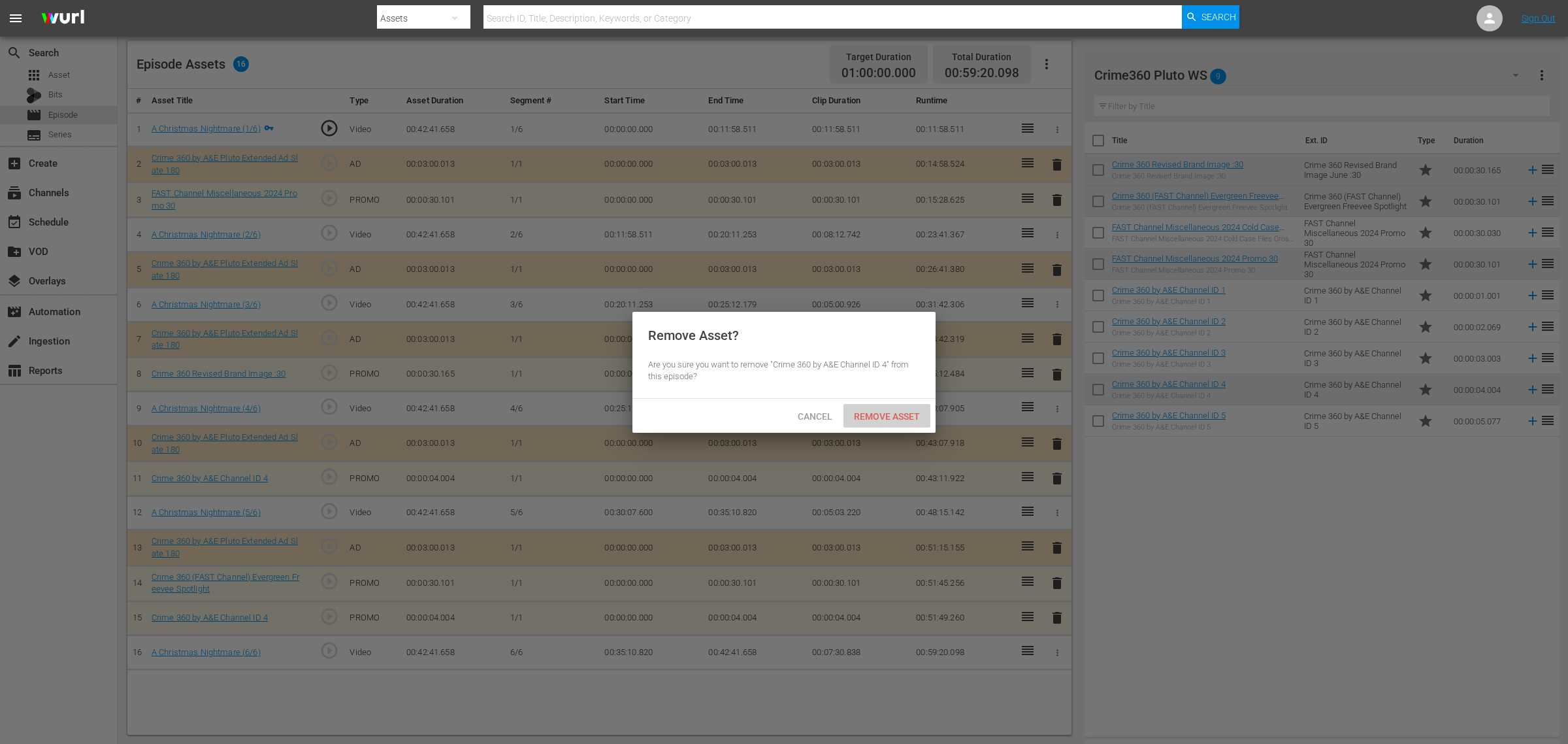
click at [889, 409] on div "Remove Asset" at bounding box center [887, 415] width 87 height 24
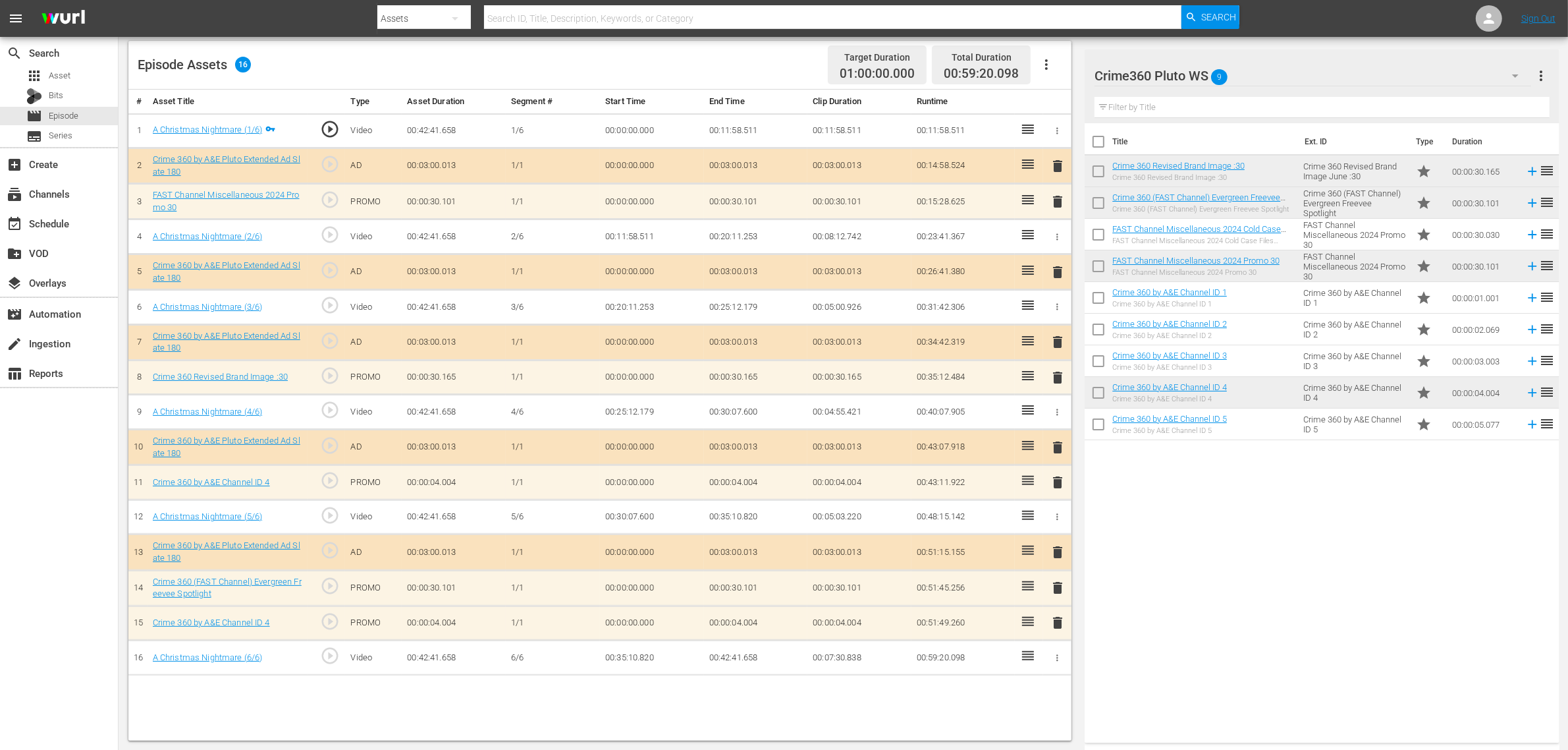
click at [1207, 407] on body "menu Search By Assets Search ID, Title, Description, Keywords, or Category Sear…" at bounding box center [784, 32] width 1568 height 750
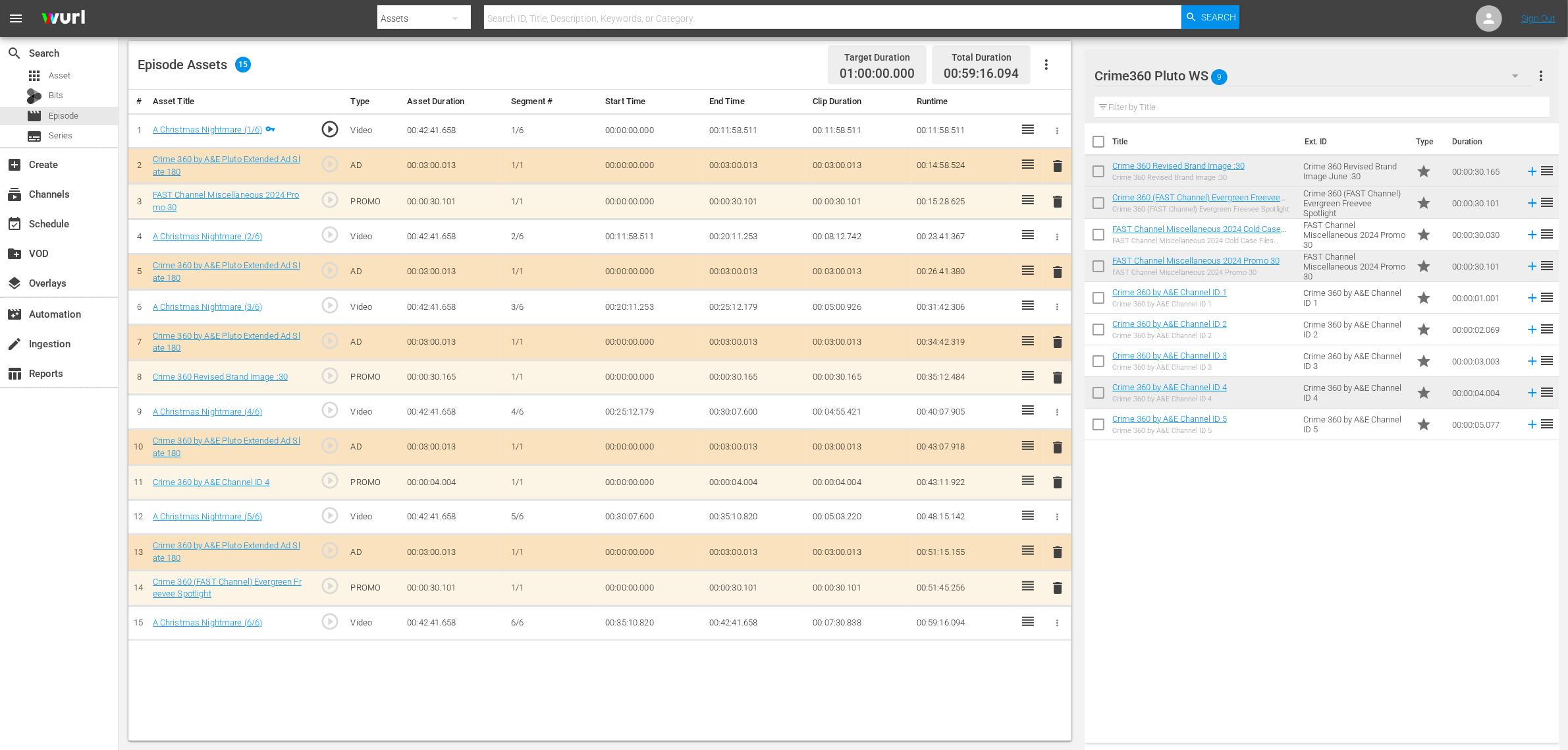
click at [1055, 481] on span "delete" at bounding box center [1057, 482] width 16 height 16
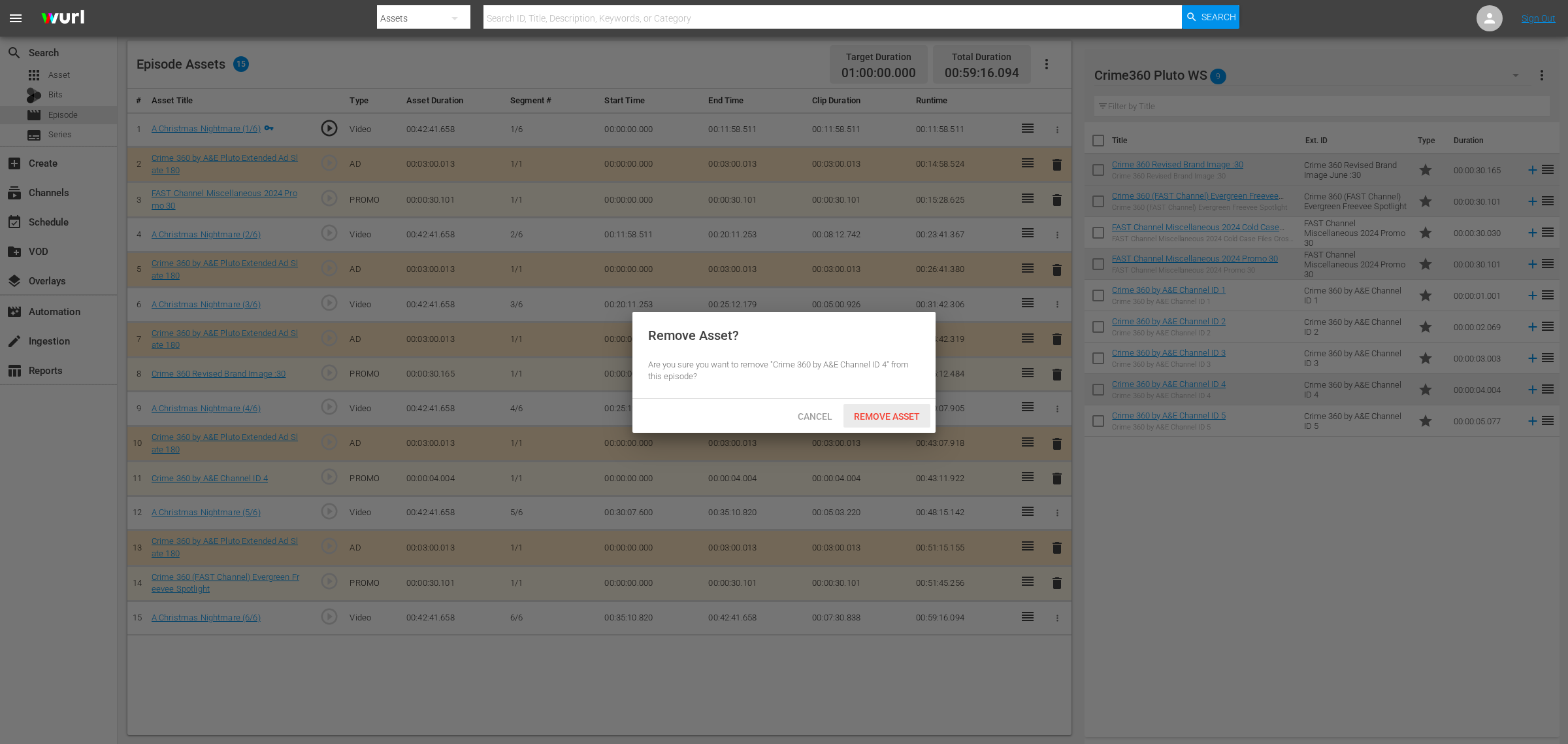
click at [894, 413] on span "Remove Asset" at bounding box center [887, 416] width 87 height 11
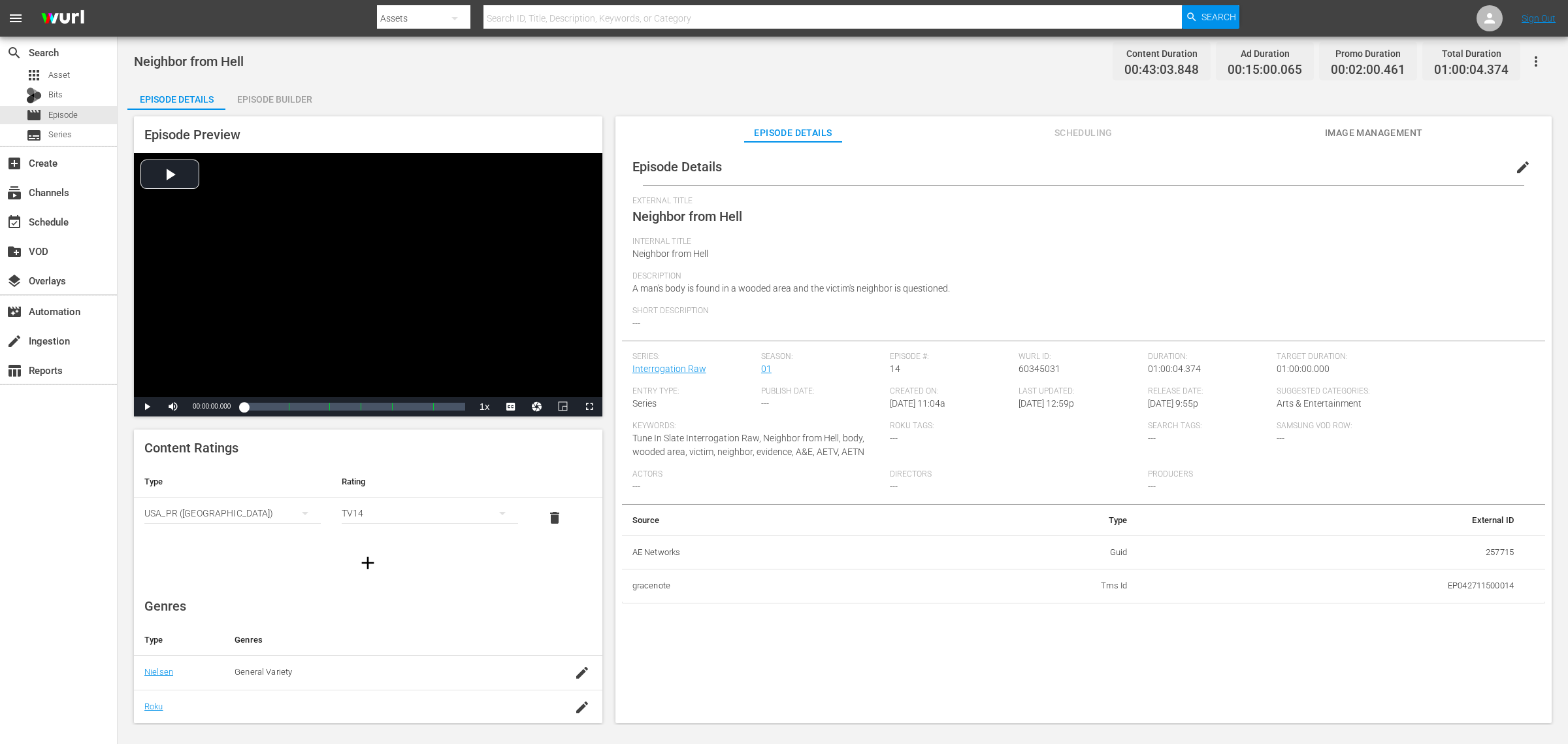
click at [299, 92] on div "Episode Builder" at bounding box center [275, 99] width 98 height 31
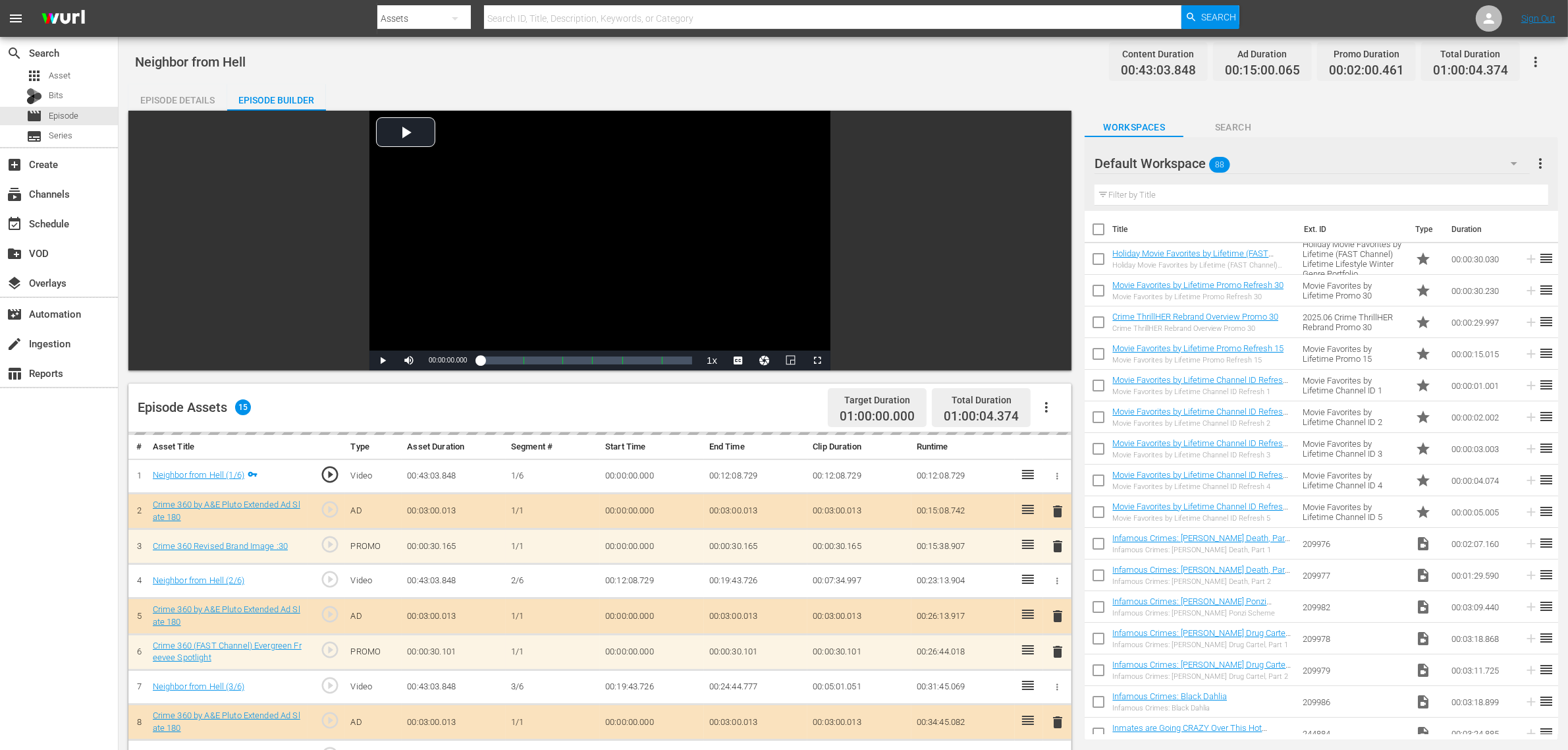
click at [712, 71] on div "Neighbor from Hell Content Duration 00:43:03.848 Ad Duration 00:15:00.065 Promo…" at bounding box center [843, 62] width 1417 height 30
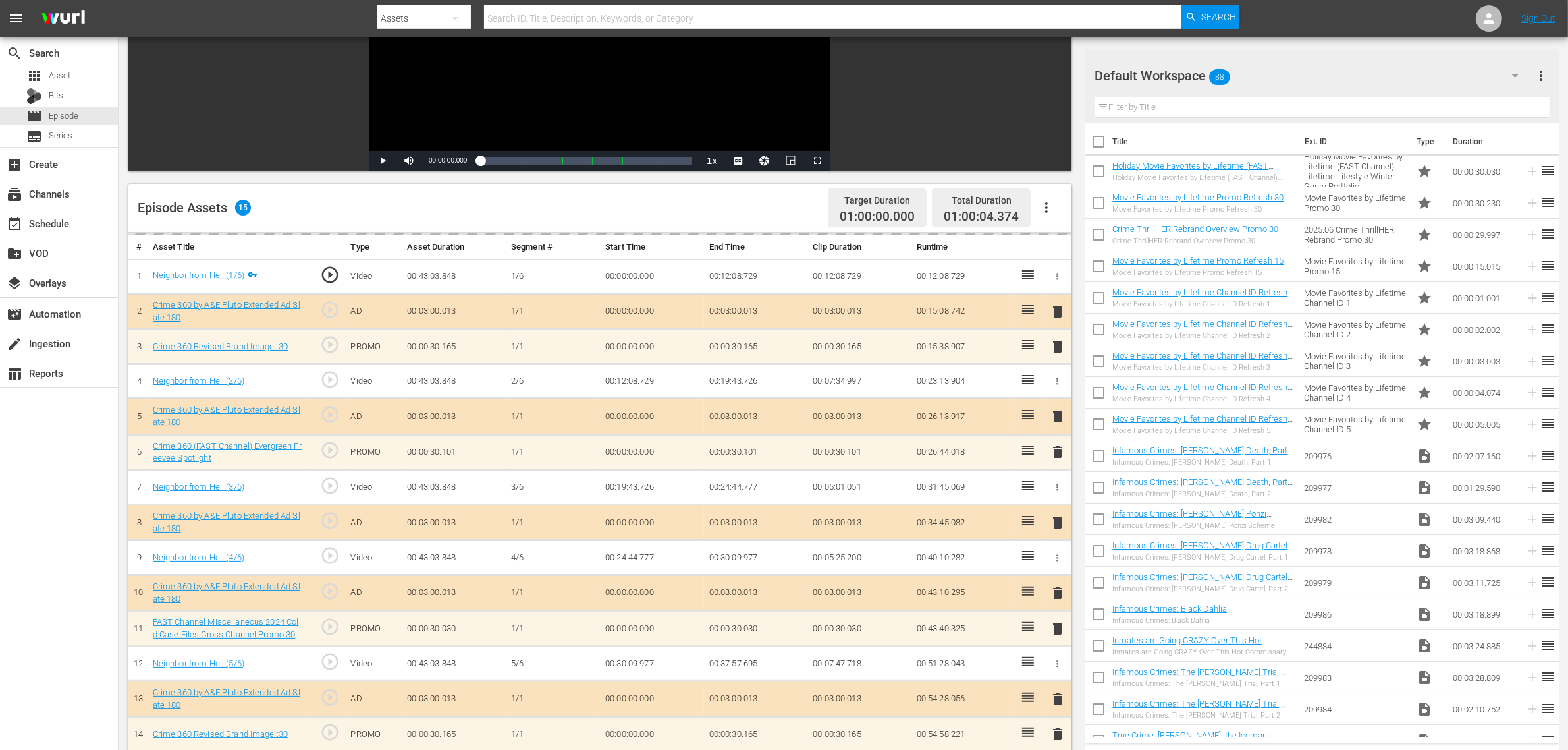
scroll to position [329, 0]
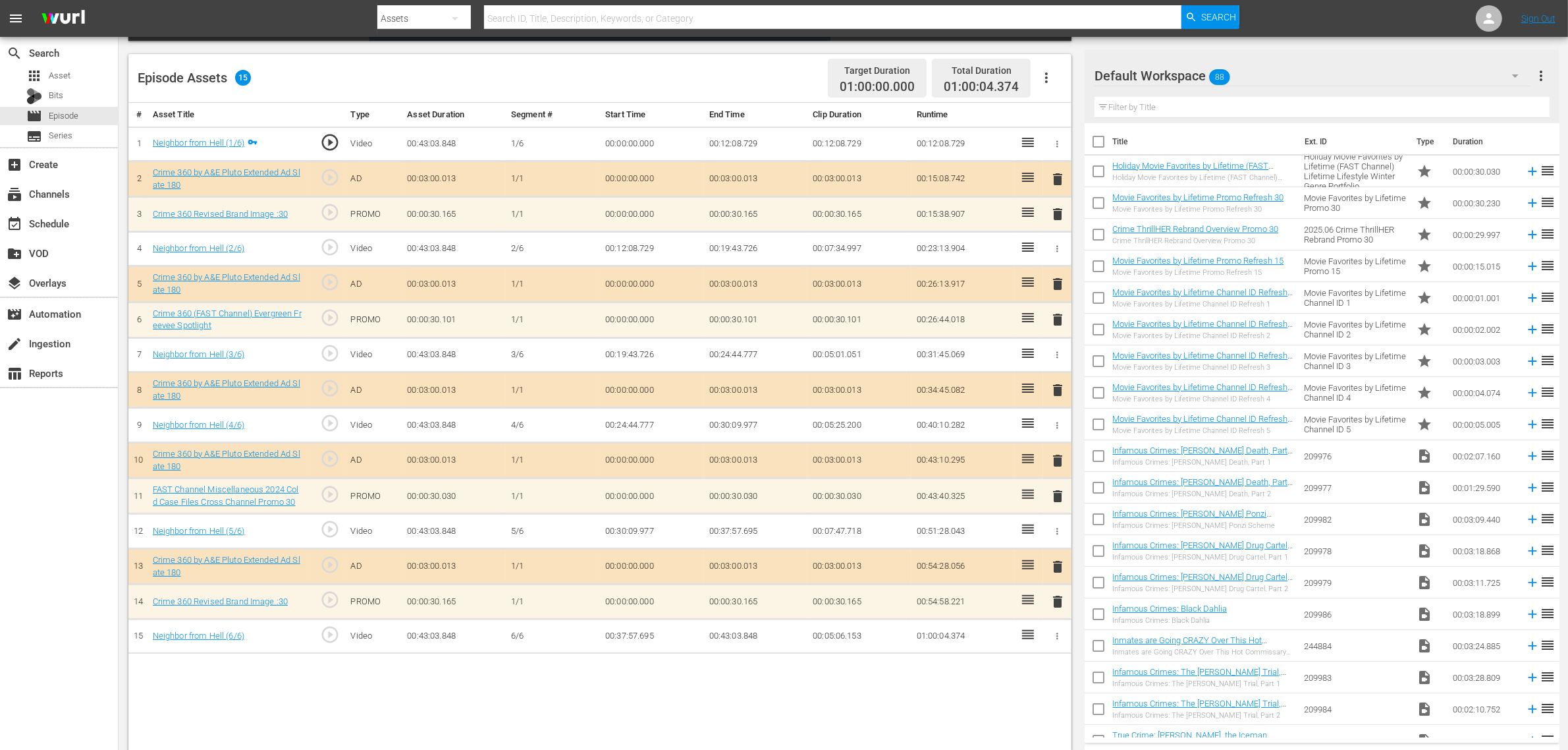
click at [1264, 67] on div "Default Workspace 88" at bounding box center [1313, 75] width 436 height 37
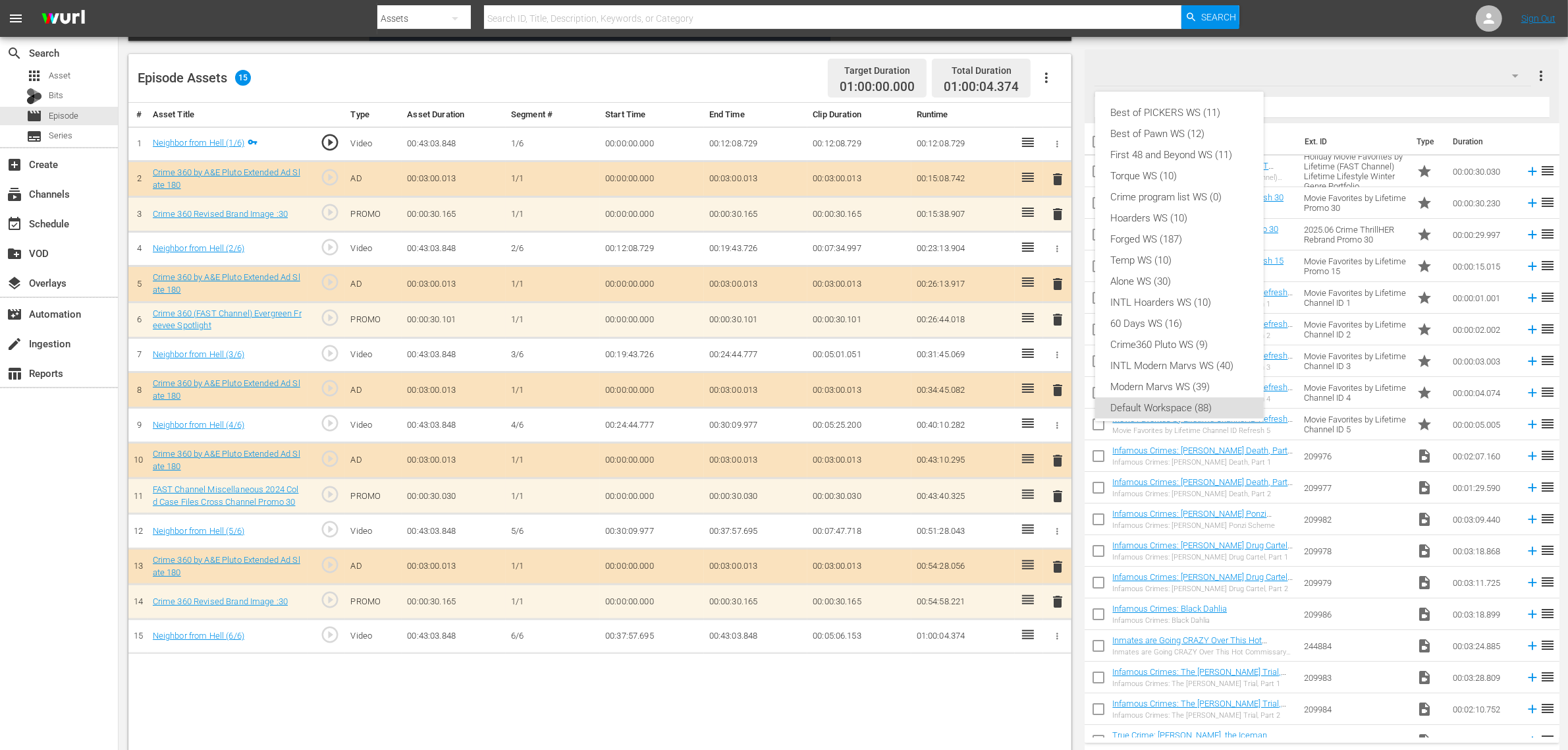
scroll to position [8, 0]
click at [1218, 335] on div "Crime360 Pluto WS (9)" at bounding box center [1180, 336] width 137 height 21
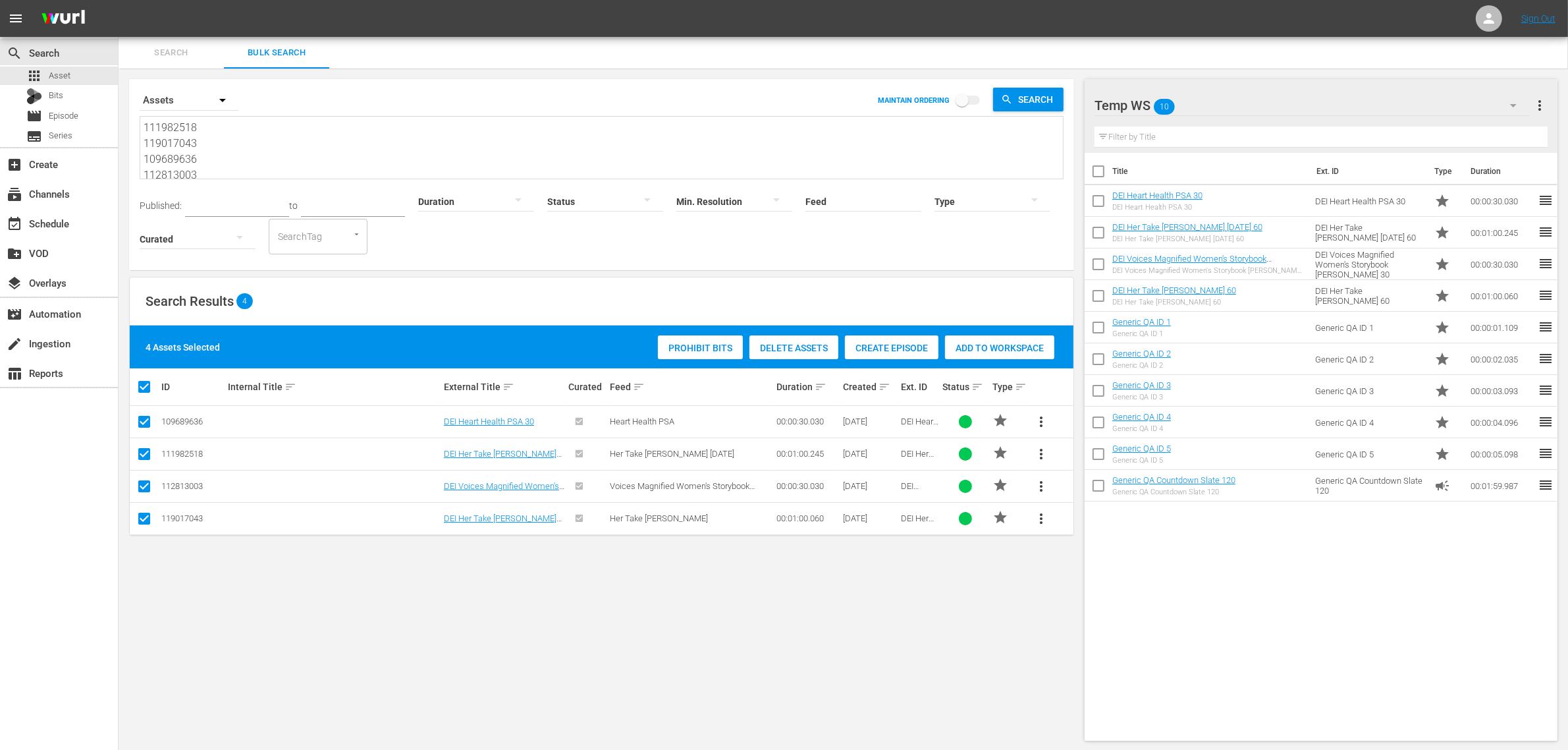
scroll to position [17, 0]
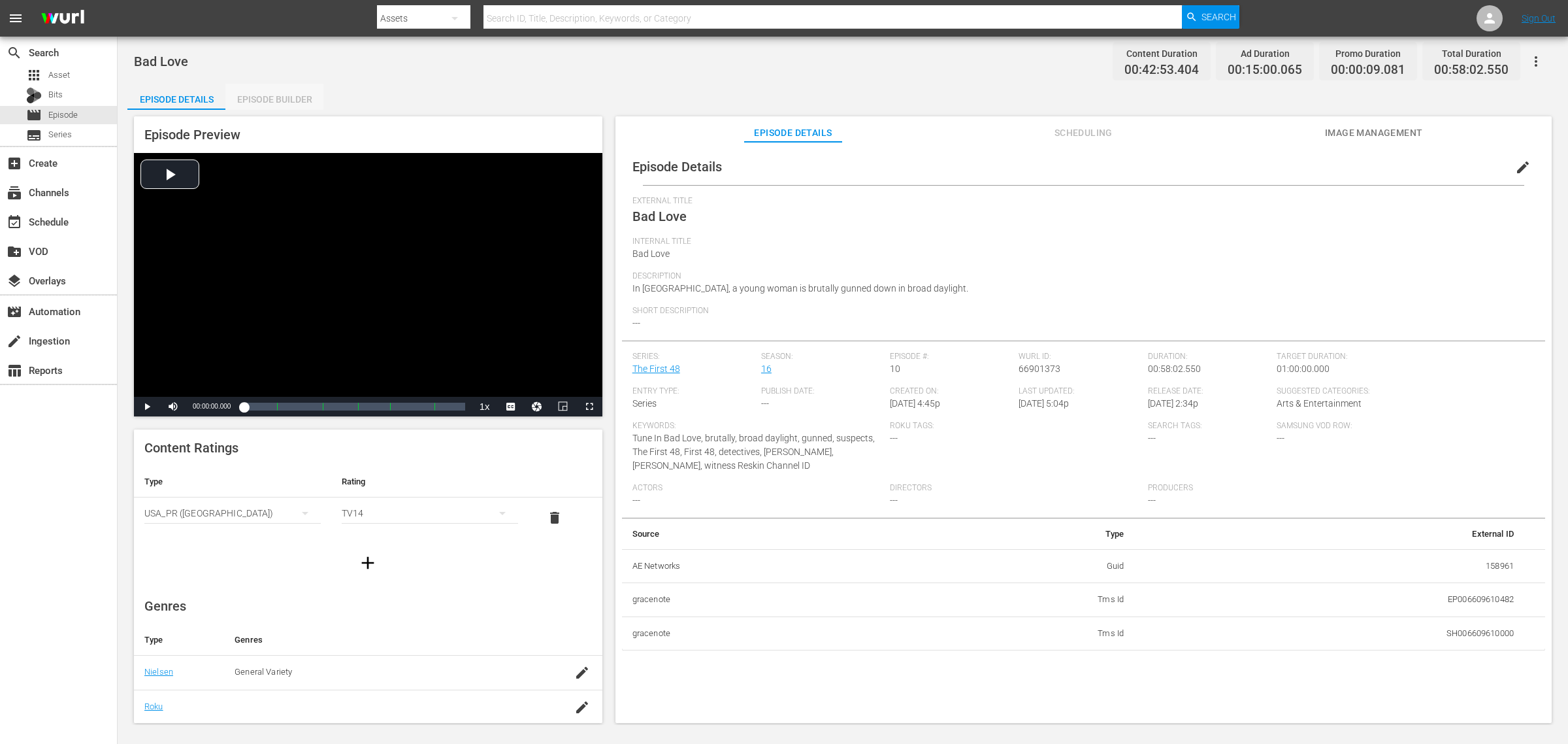
click at [292, 92] on div "Episode Builder" at bounding box center [275, 99] width 98 height 31
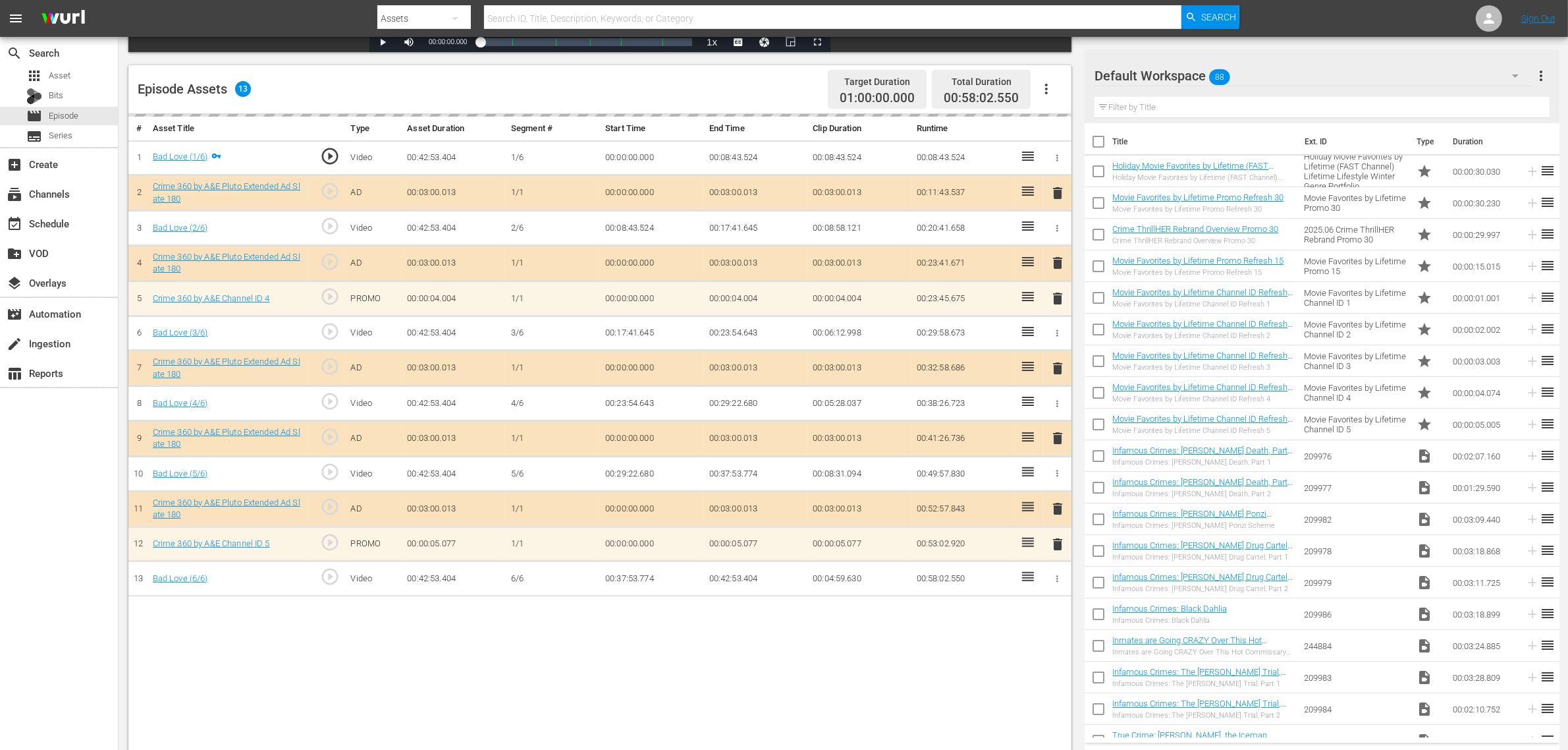
scroll to position [329, 0]
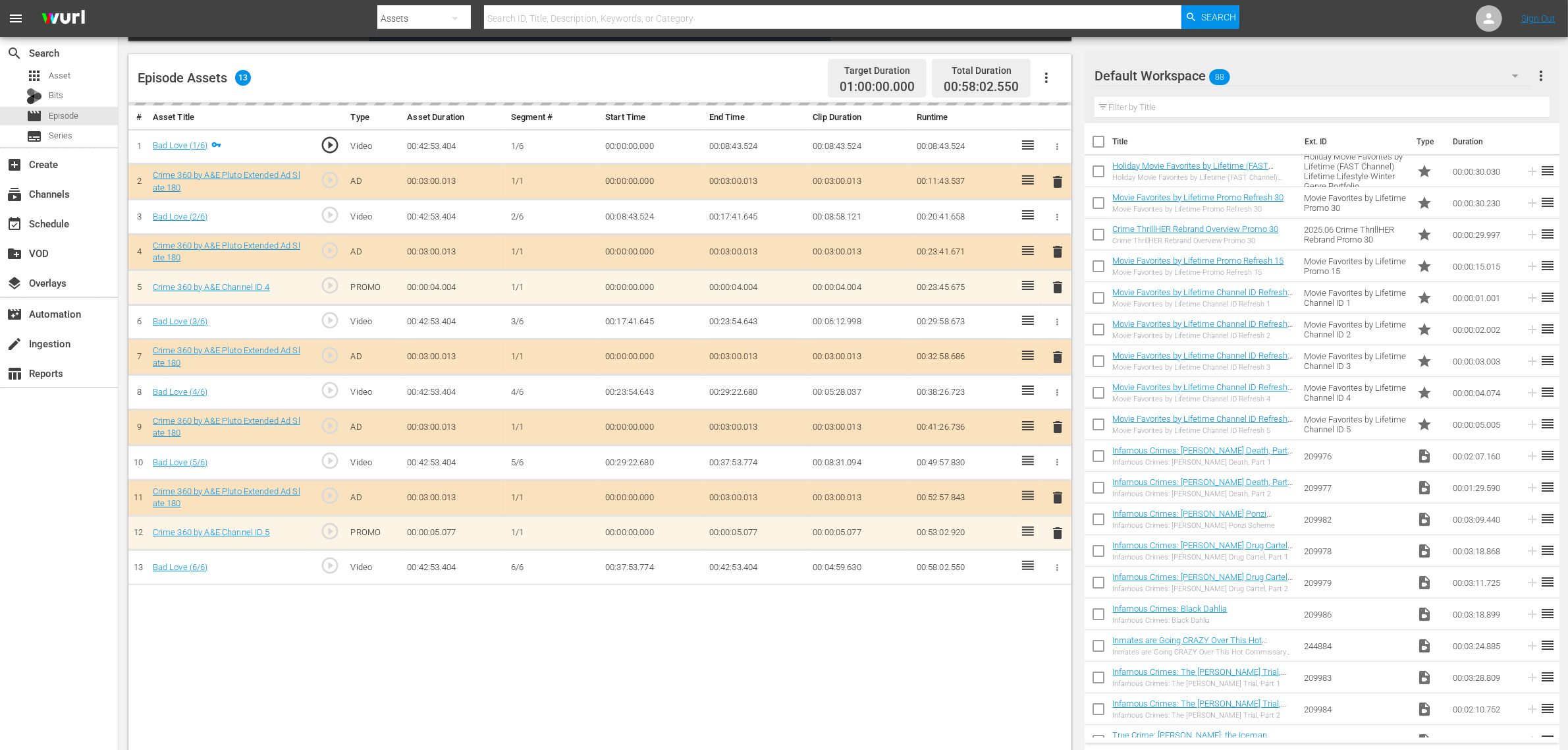
click at [1058, 537] on div "delete" at bounding box center [1057, 533] width 18 height 19
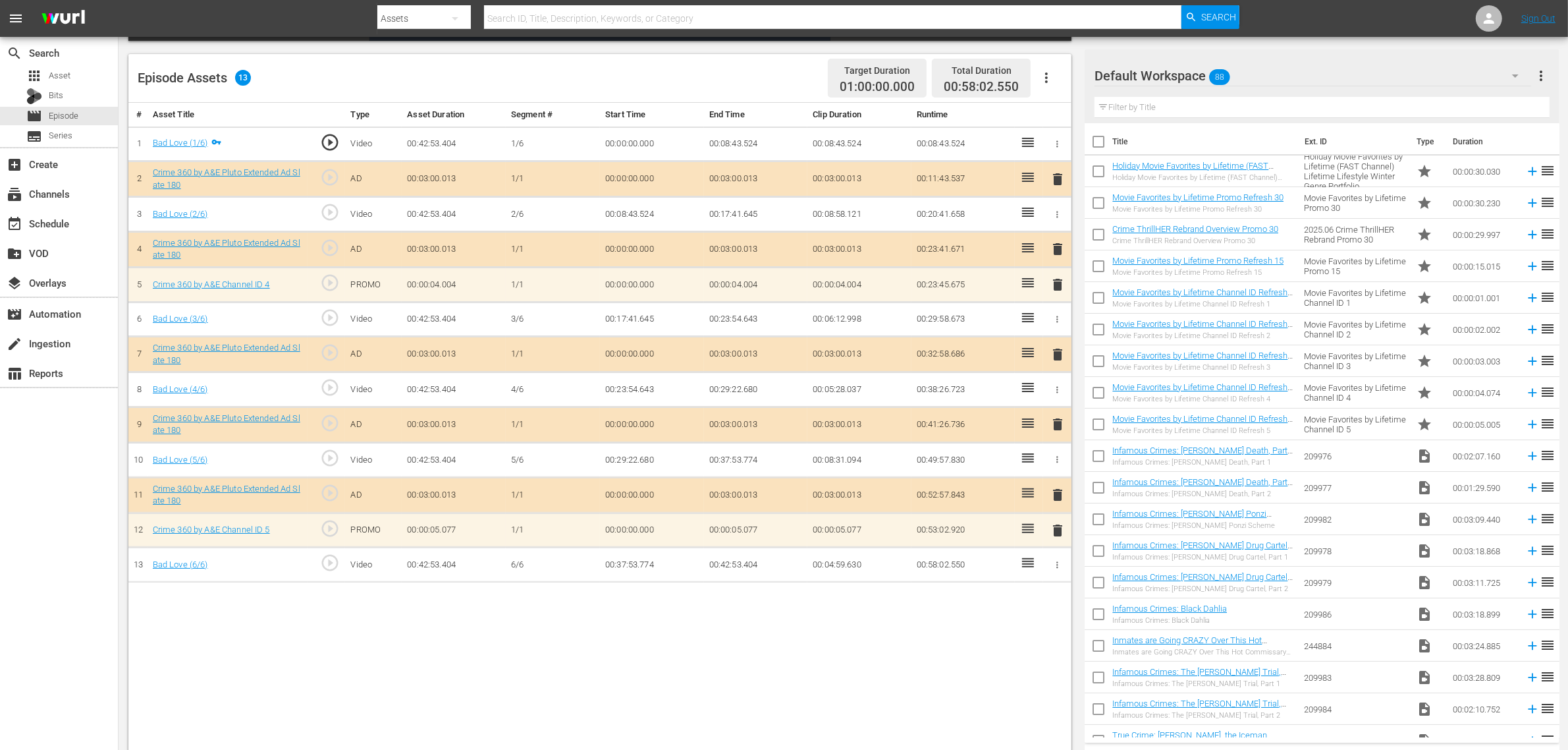
click at [1055, 535] on span "delete" at bounding box center [1057, 530] width 16 height 16
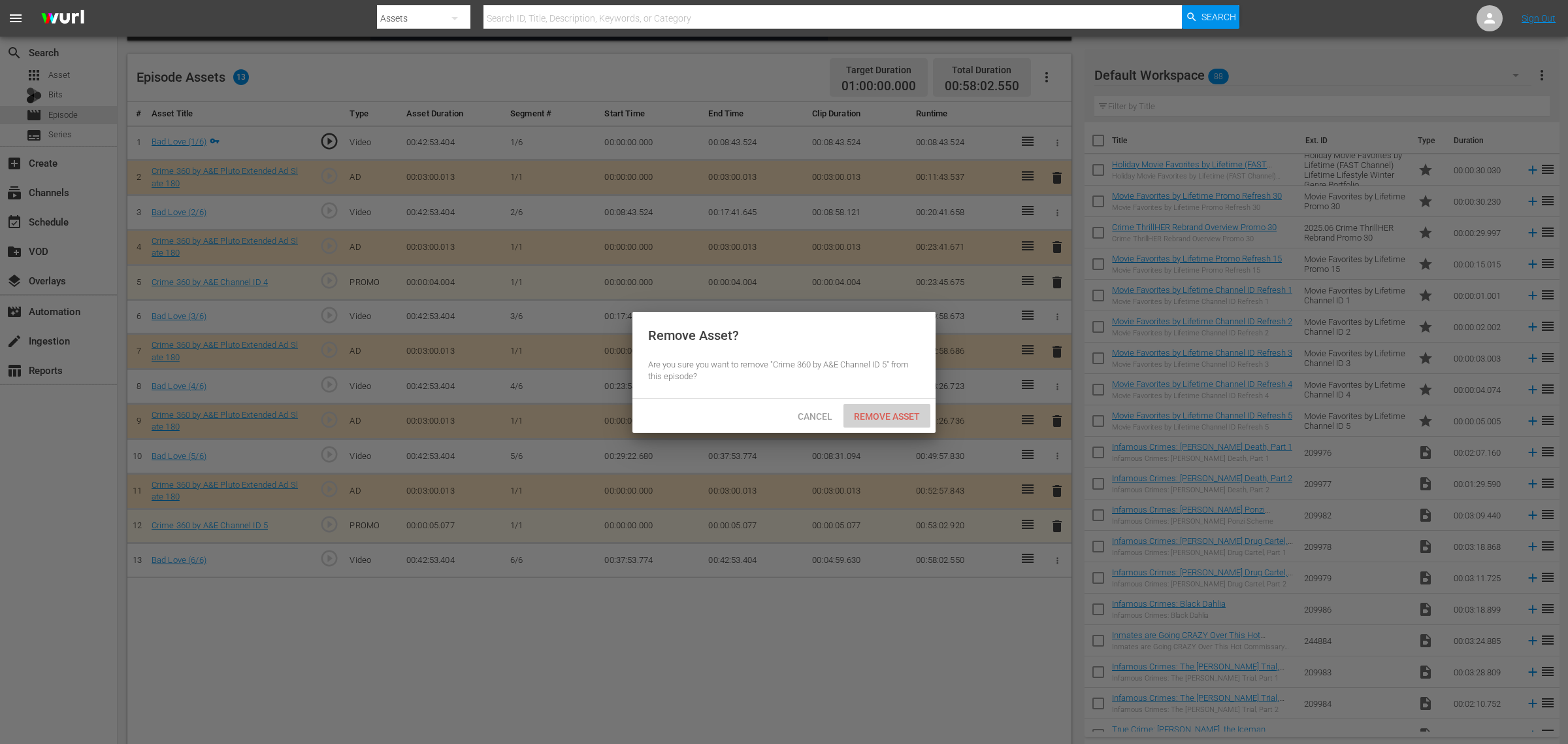
click at [909, 413] on span "Remove Asset" at bounding box center [887, 416] width 87 height 11
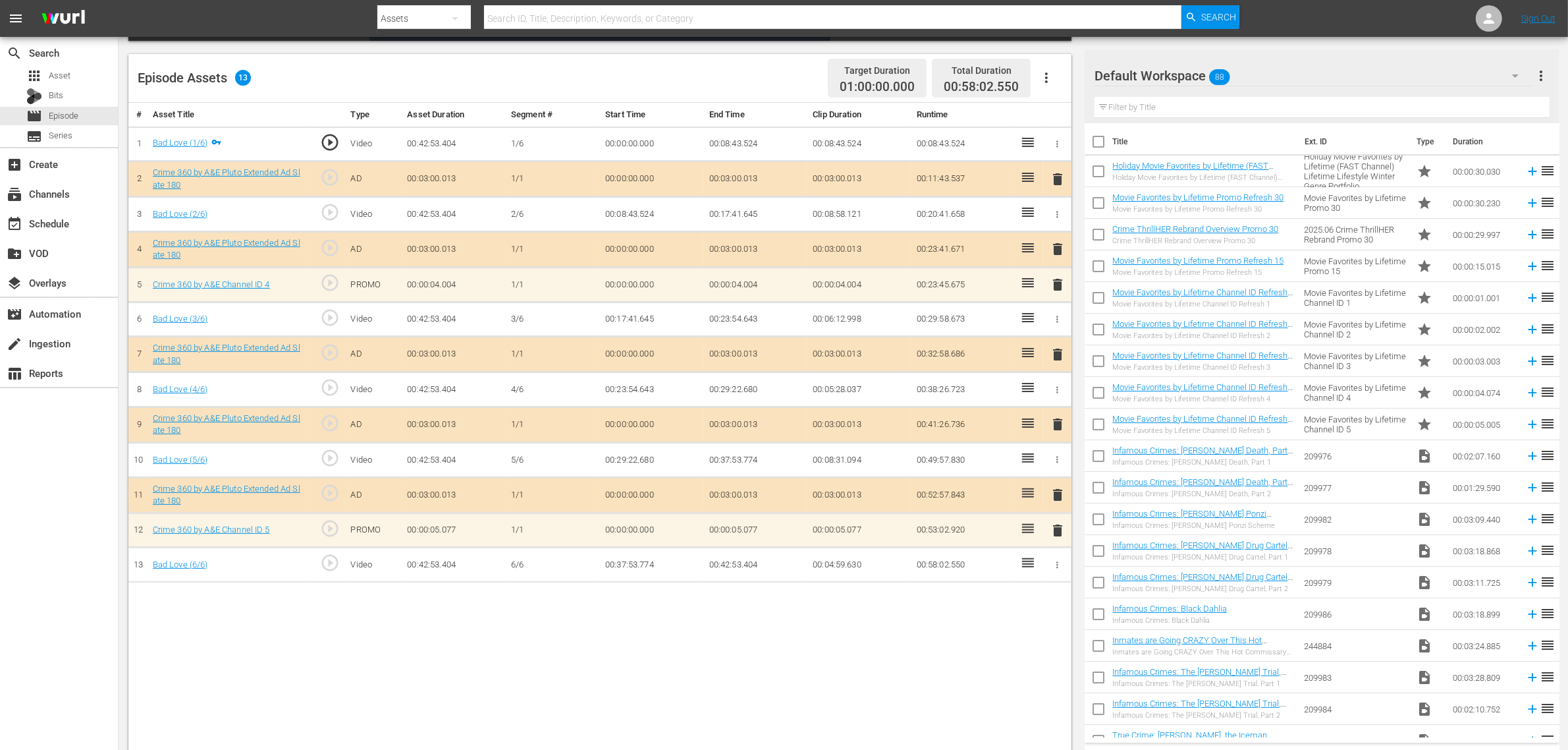
click at [1264, 70] on div "Default Workspace 88" at bounding box center [1313, 75] width 436 height 37
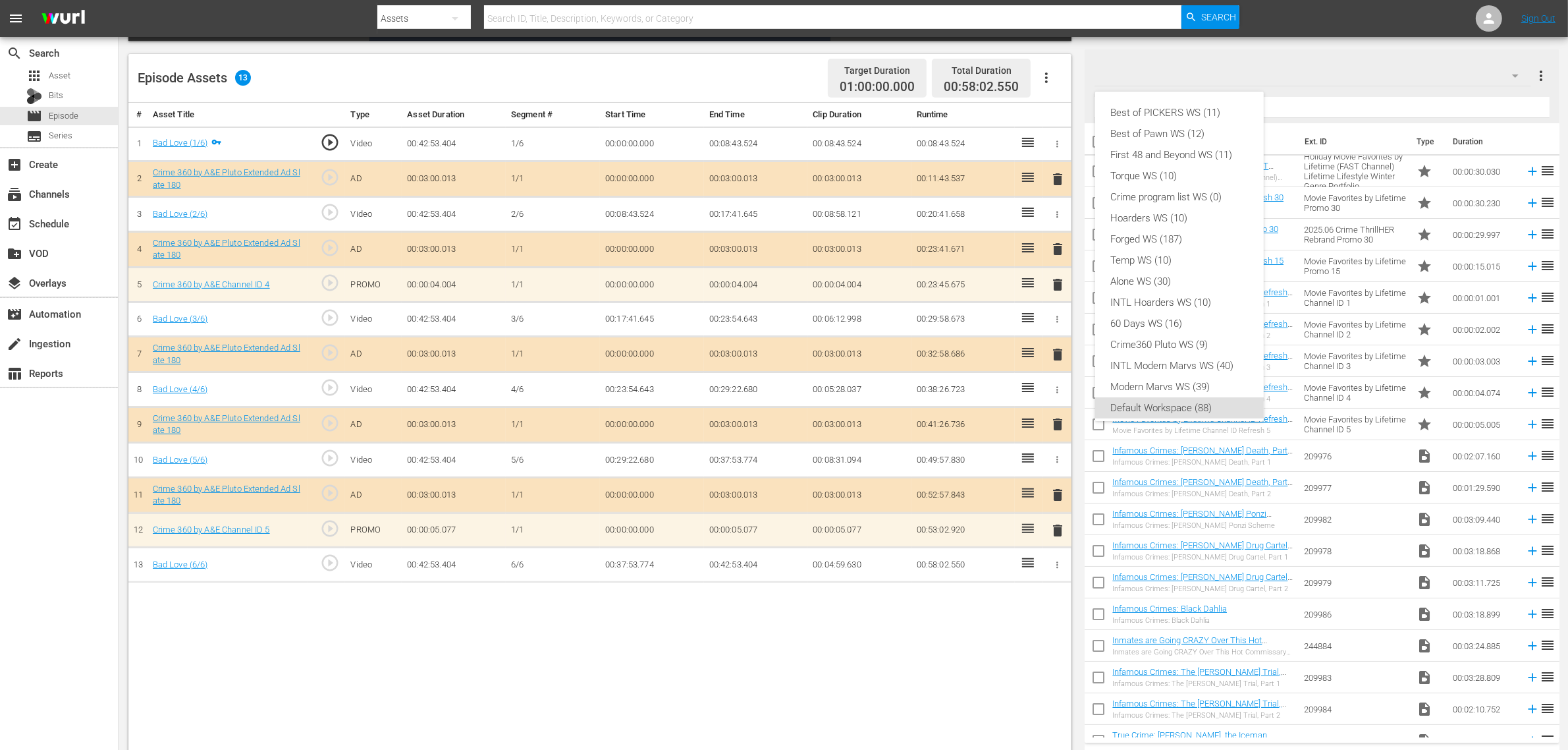
scroll to position [8, 0]
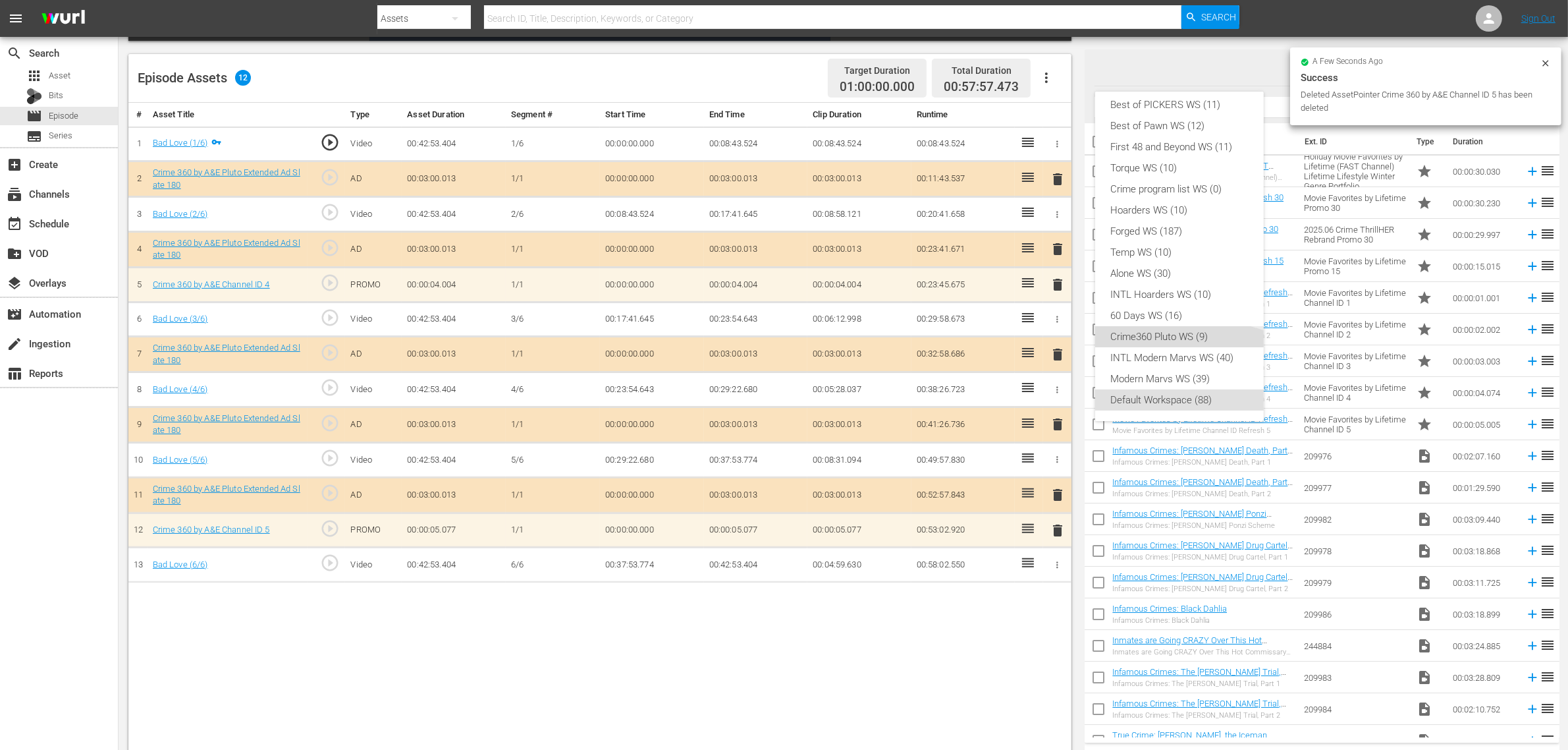
click at [1151, 333] on div "Crime360 Pluto WS (9)" at bounding box center [1180, 336] width 137 height 21
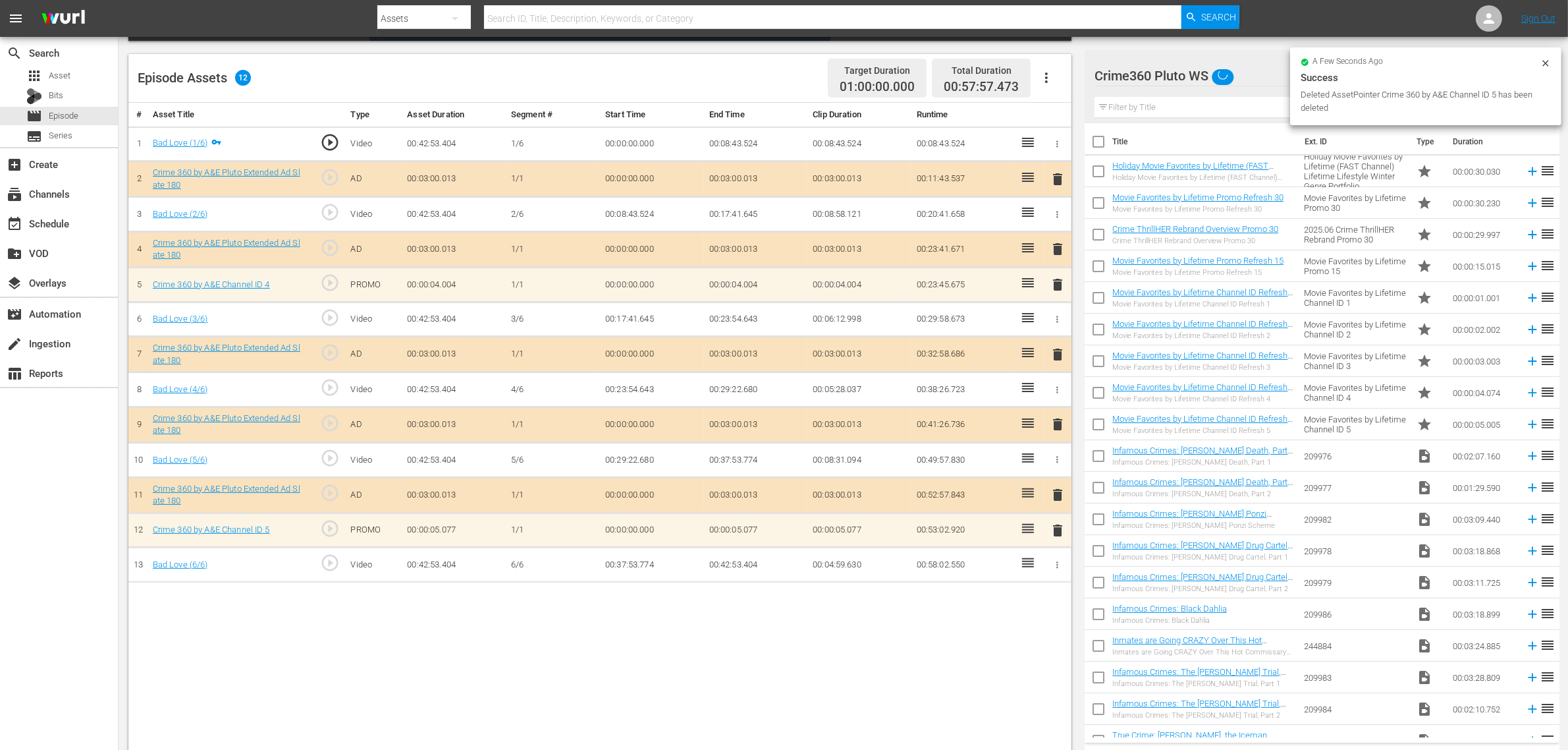
click at [748, 66] on div "Best of PICKERS WS (11) Best of Pawn WS (12) First 48 and Beyond WS (11) Torque…" at bounding box center [784, 375] width 1568 height 750
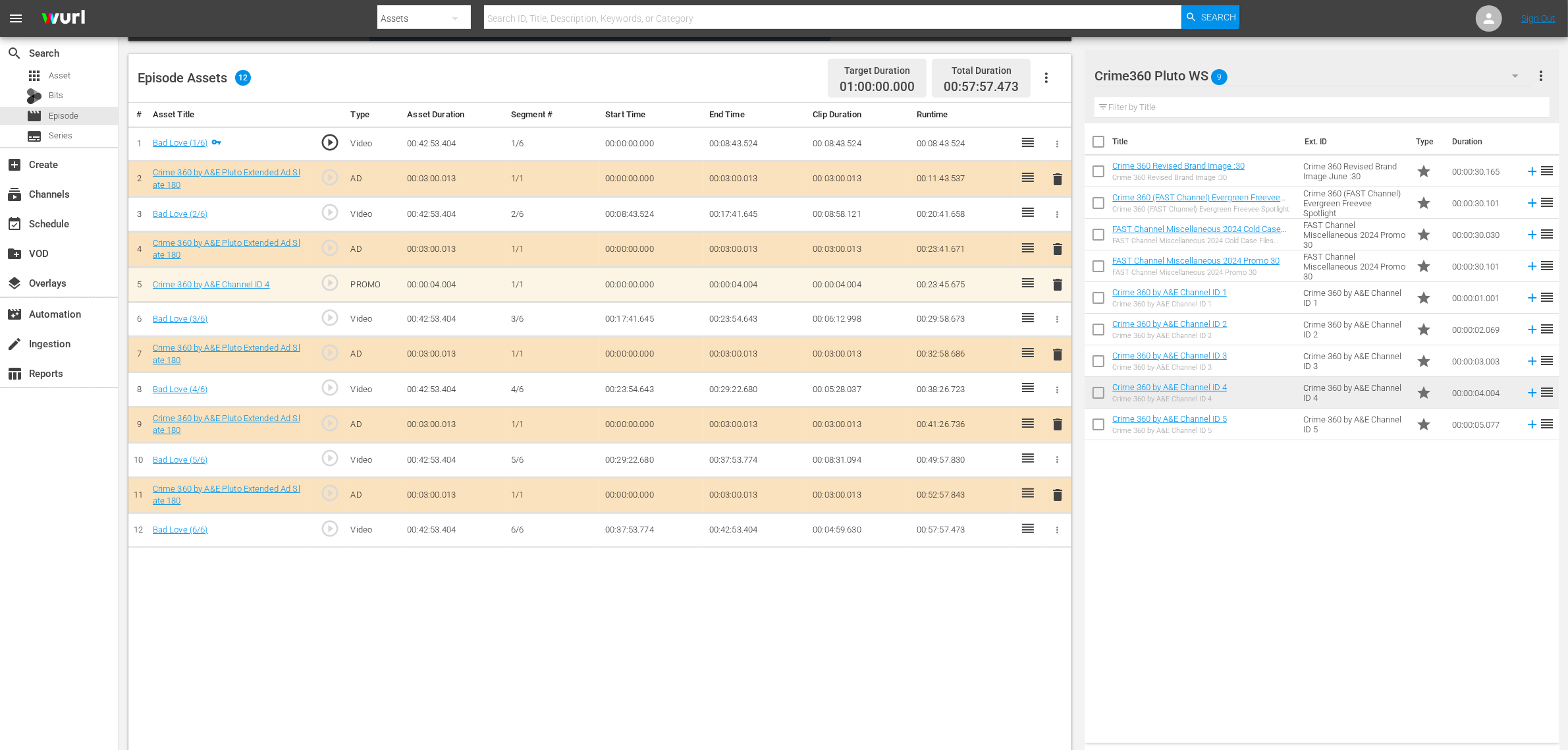
click at [1058, 280] on span "delete" at bounding box center [1057, 284] width 16 height 16
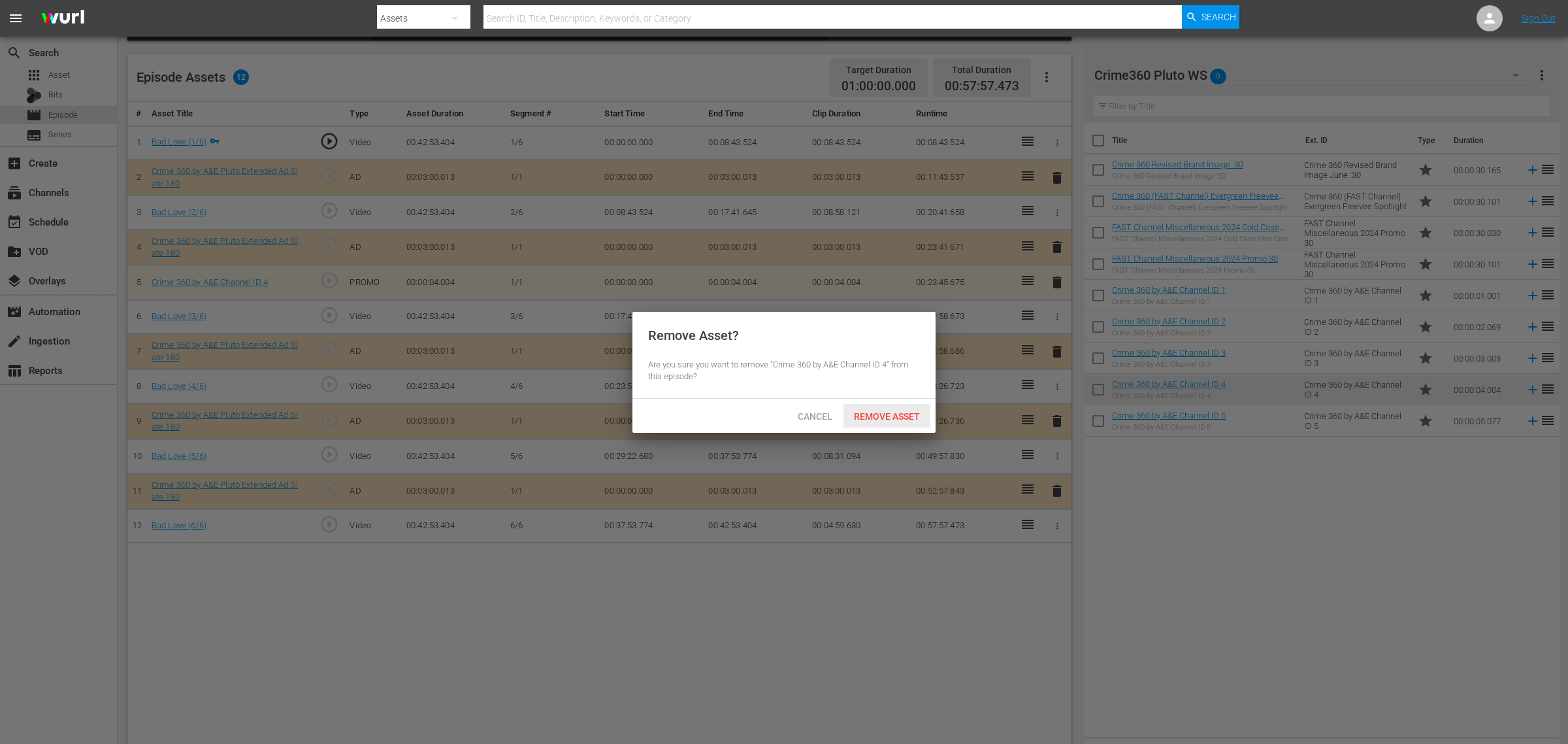
click at [909, 416] on span "Remove Asset" at bounding box center [887, 416] width 87 height 11
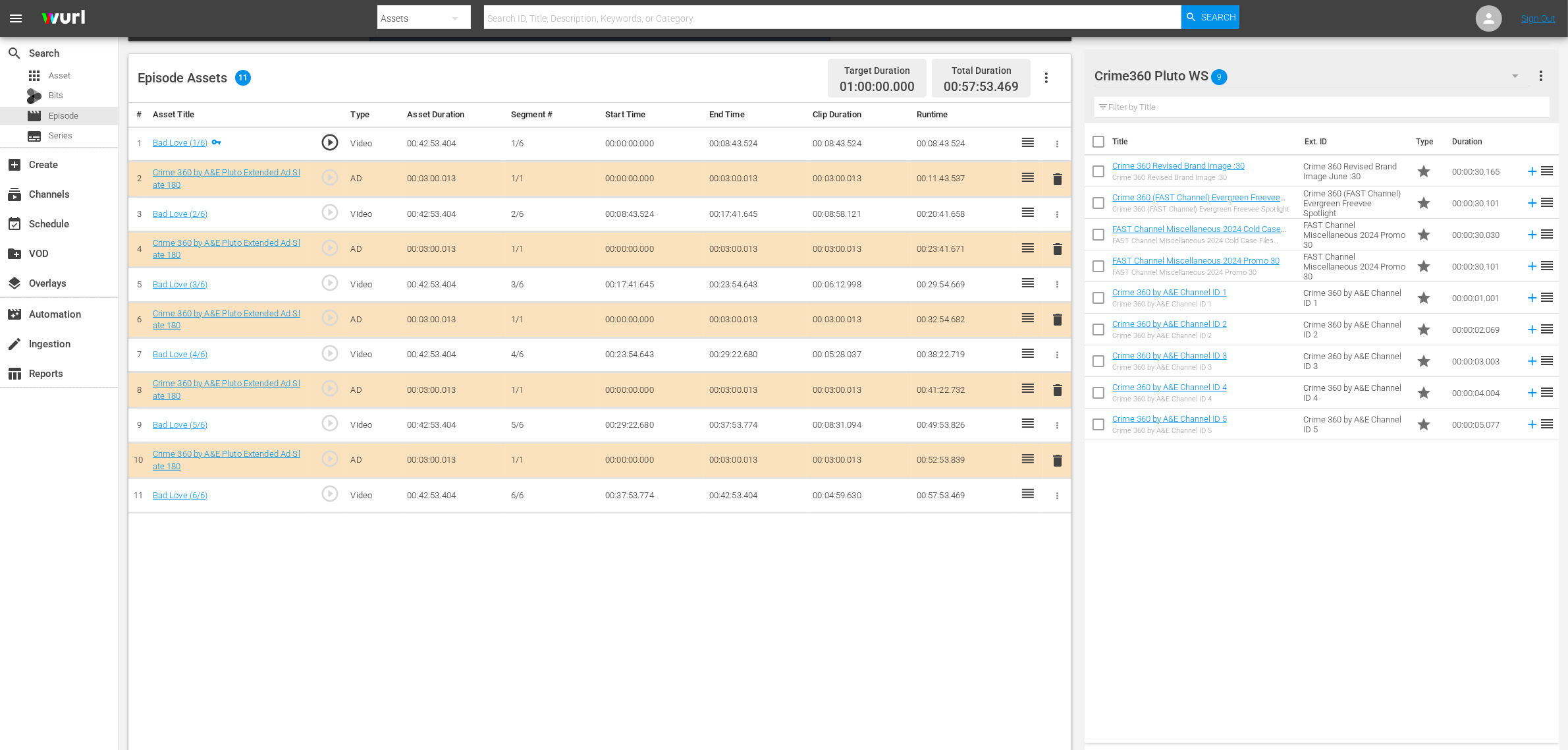
click at [1045, 73] on icon "button" at bounding box center [1046, 77] width 16 height 16
click at [1052, 78] on div "Fill with Ads" at bounding box center [1086, 83] width 89 height 31
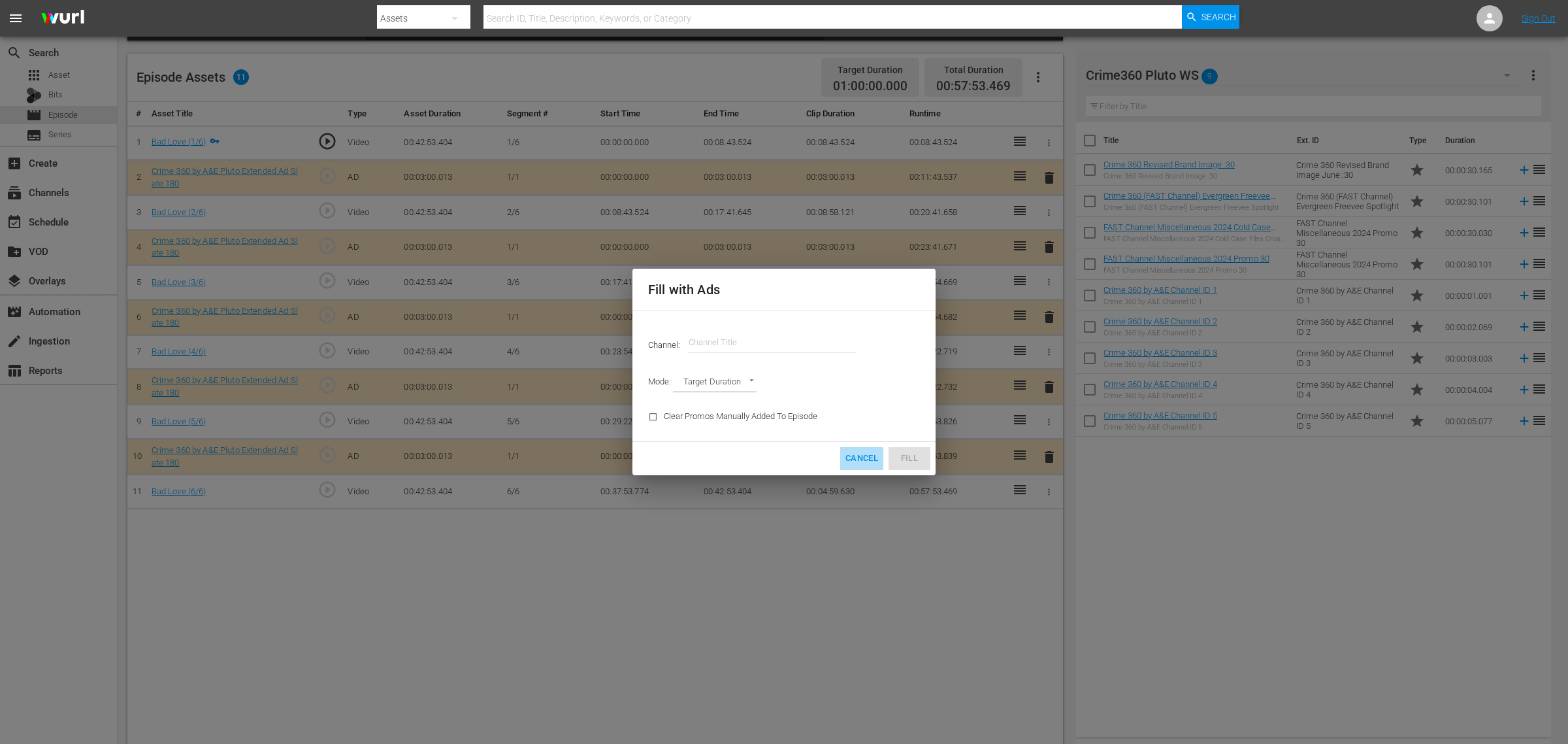
click at [841, 458] on button "Cancel" at bounding box center [862, 459] width 43 height 23
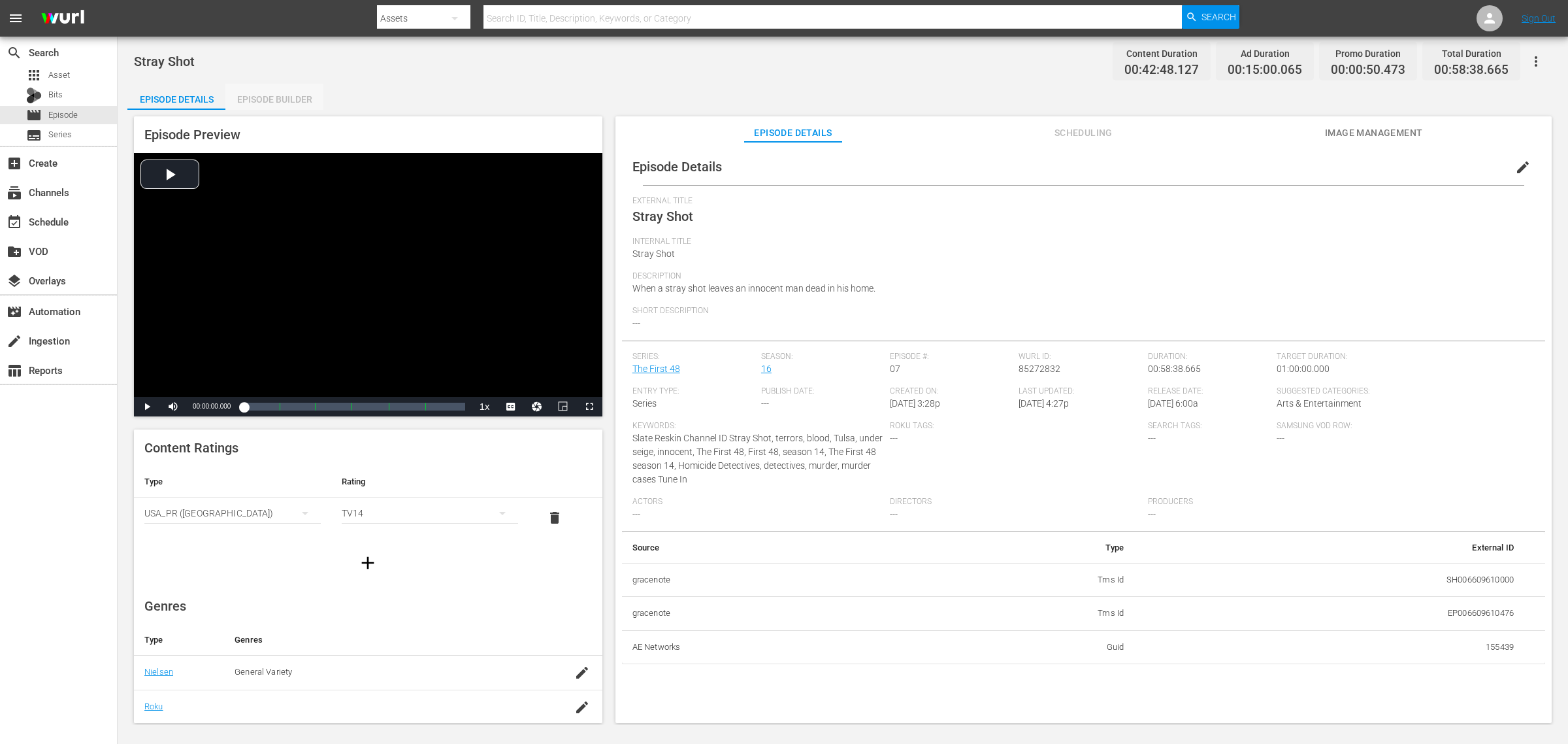
click at [289, 103] on div "Episode Builder" at bounding box center [275, 99] width 98 height 31
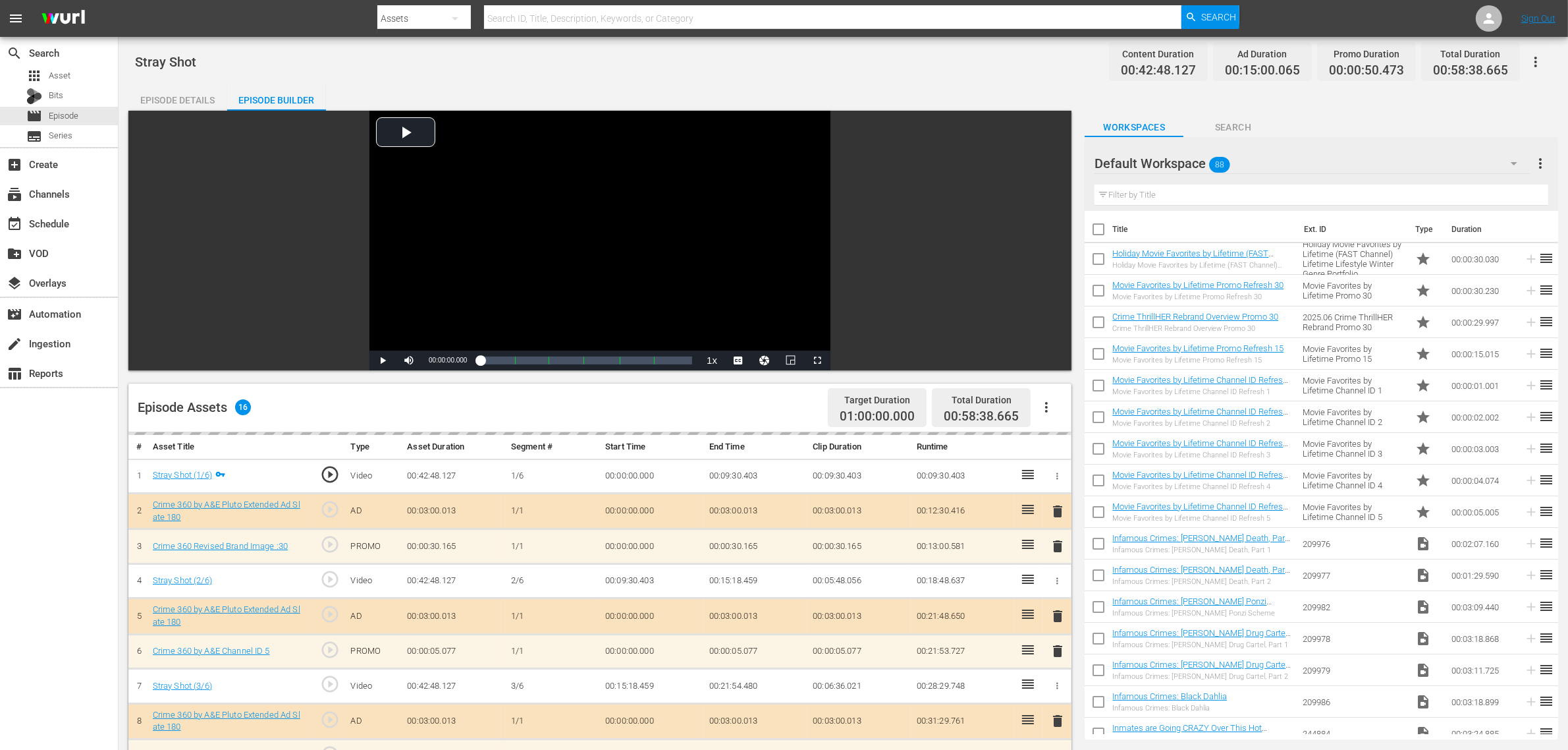
click at [847, 53] on div "Stray Shot Content Duration 00:42:48.127 Ad Duration 00:15:00.065 Promo Duratio…" at bounding box center [843, 62] width 1417 height 30
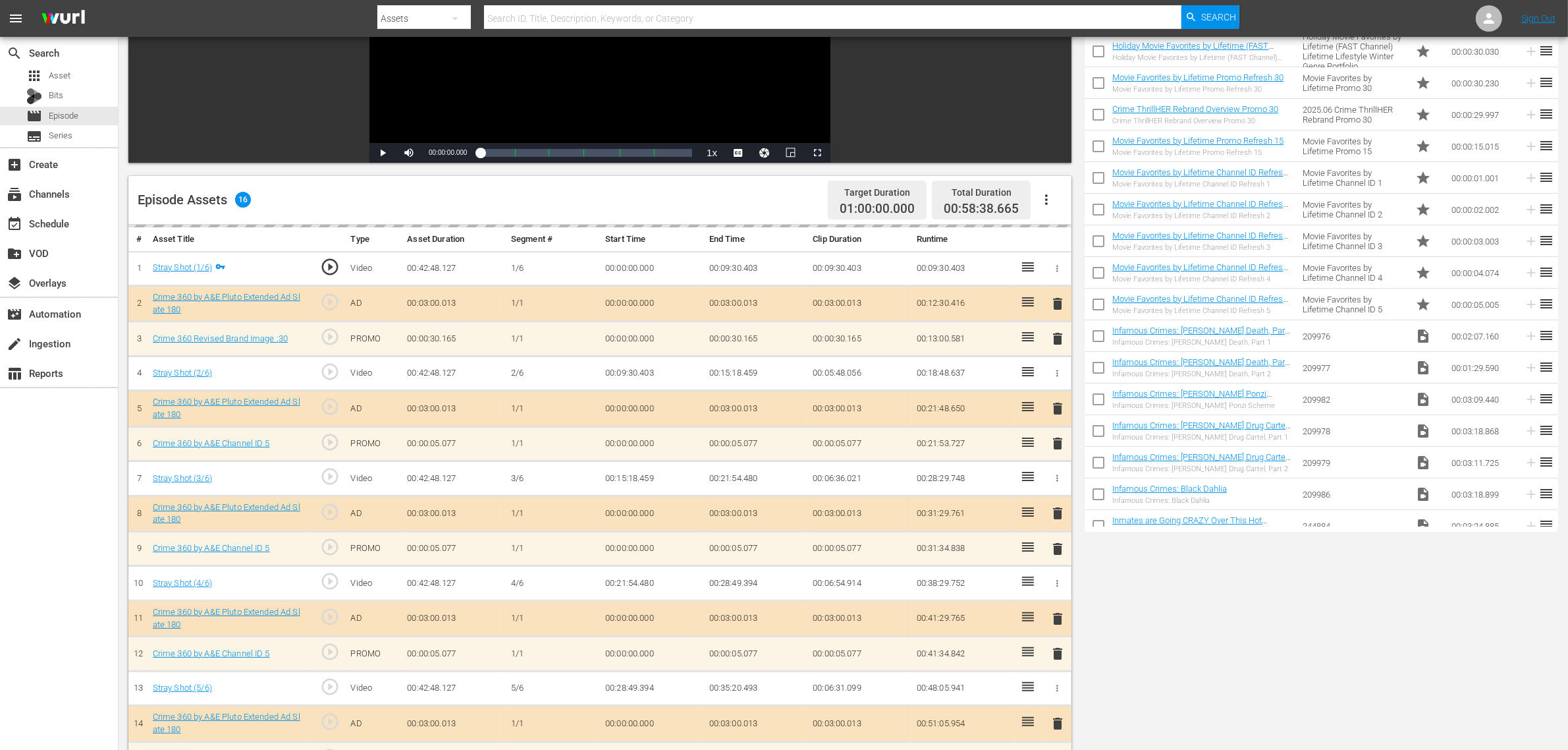
scroll to position [329, 0]
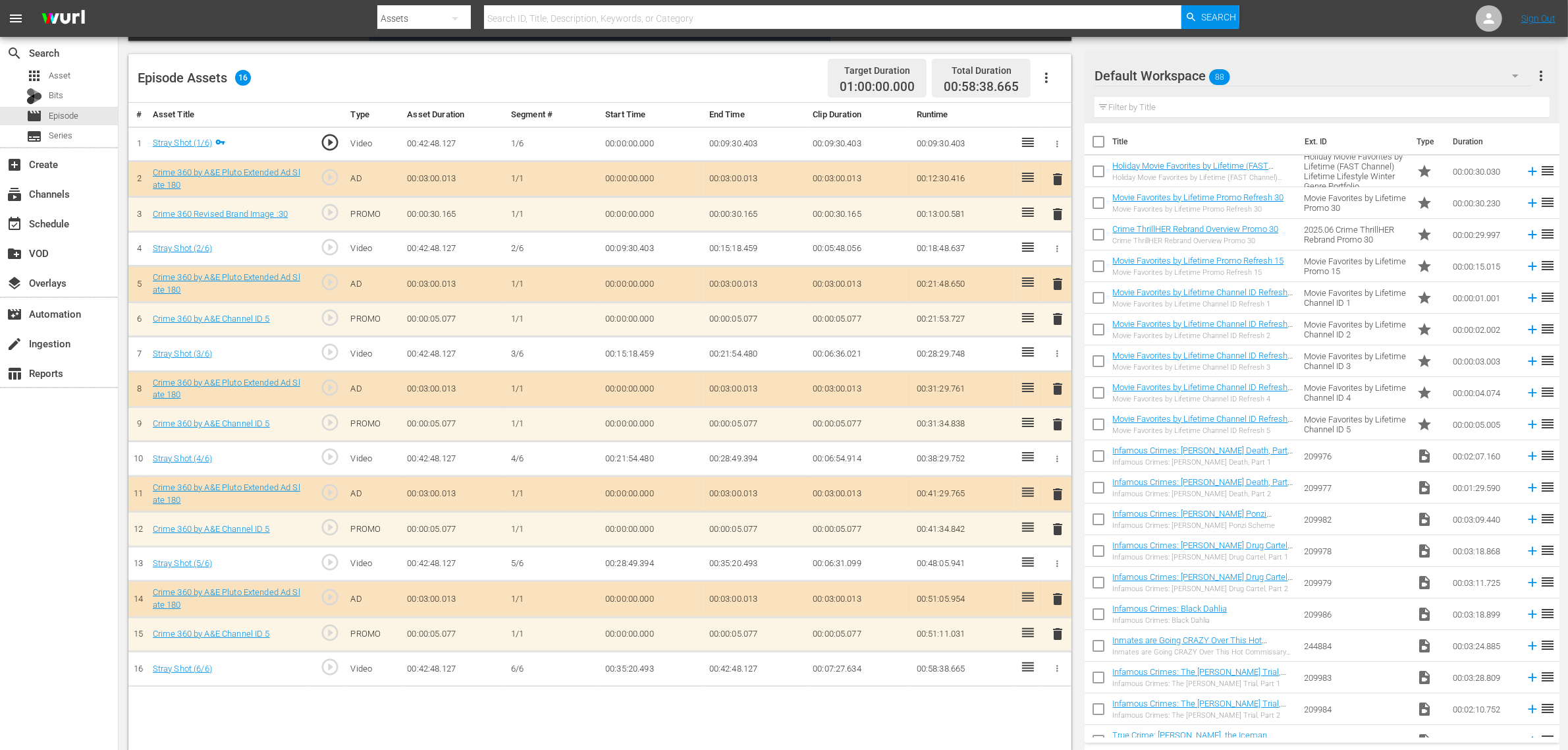
click at [1044, 78] on icon "button" at bounding box center [1046, 77] width 16 height 16
click at [1060, 121] on div "Clear Ads" at bounding box center [1086, 115] width 89 height 31
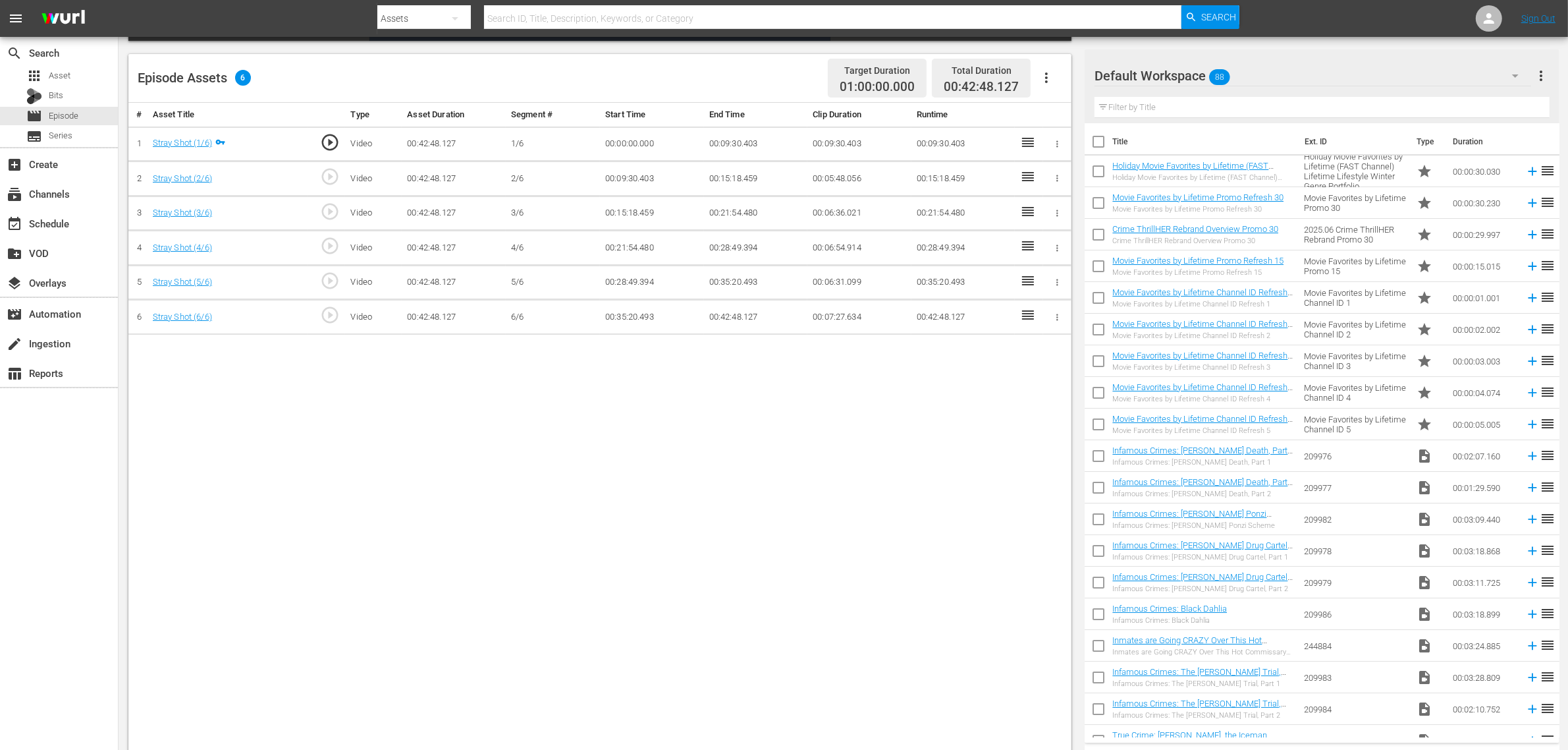
click at [1047, 71] on icon "button" at bounding box center [1046, 77] width 16 height 16
click at [1068, 89] on div "Fill with Ads" at bounding box center [1086, 83] width 89 height 31
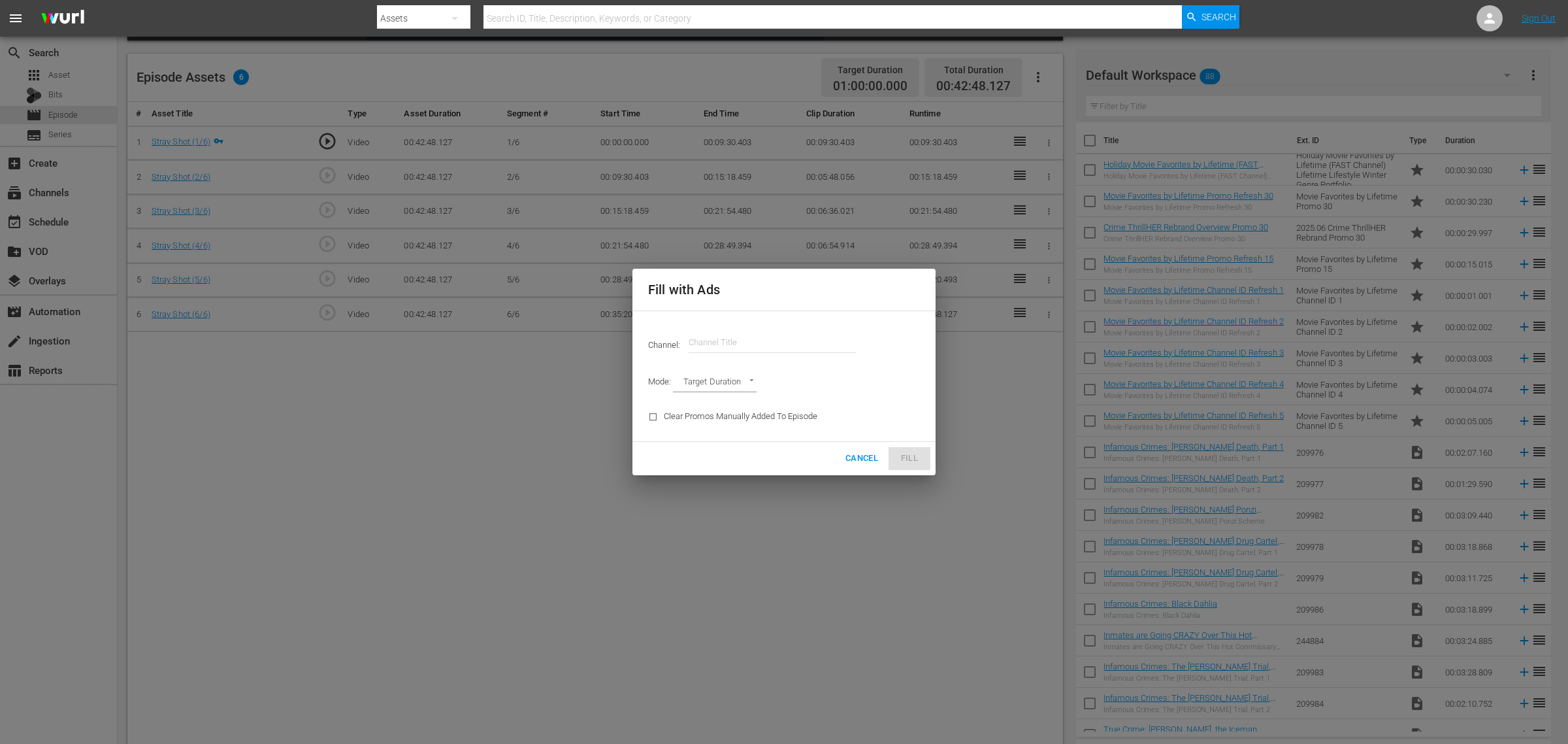
click at [751, 340] on input "text" at bounding box center [773, 342] width 167 height 31
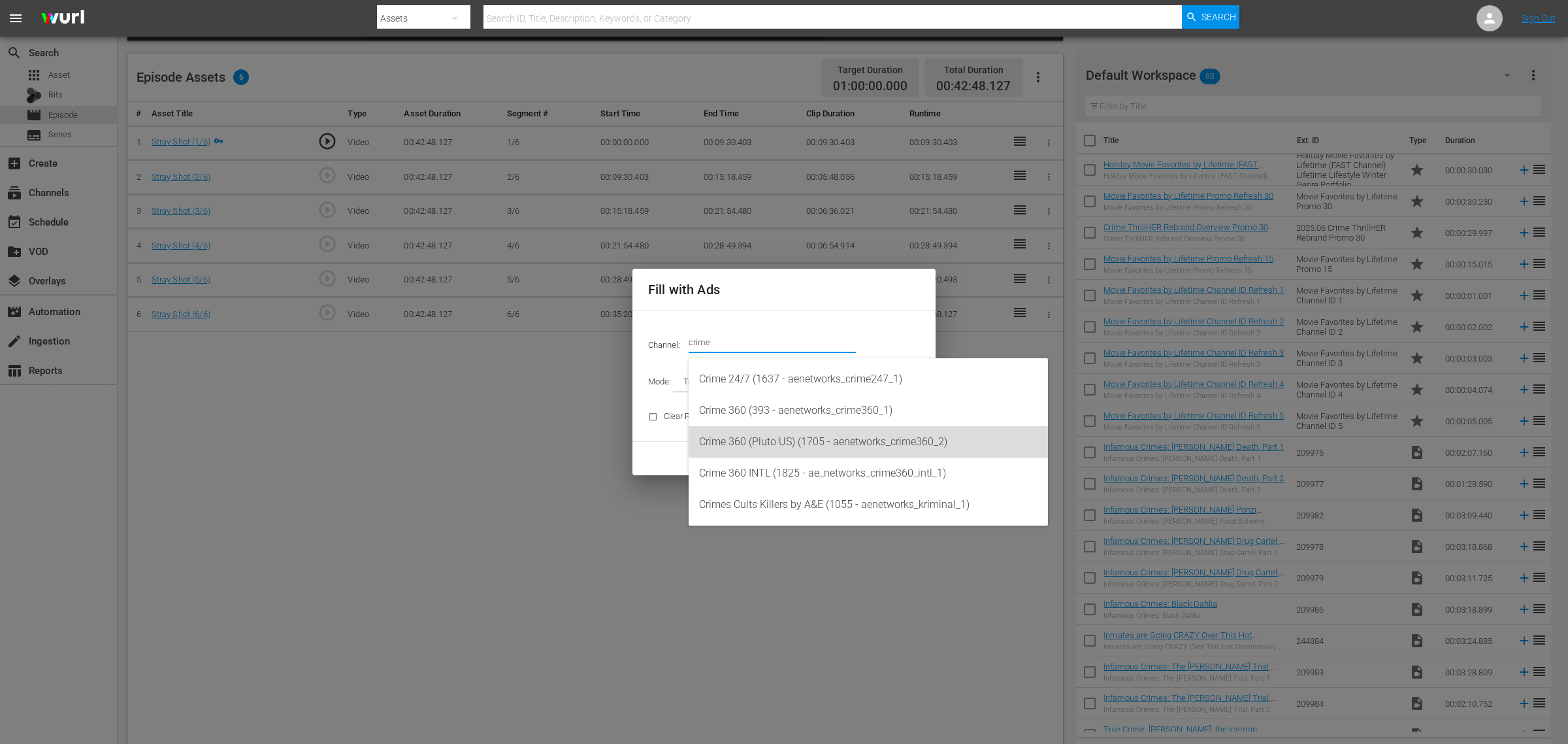
click at [834, 445] on div "Crime 360 (Pluto US) (1705 - aenetworks_crime360_2)" at bounding box center [868, 441] width 339 height 31
type input "Crime 360 (Pluto US) (1705)"
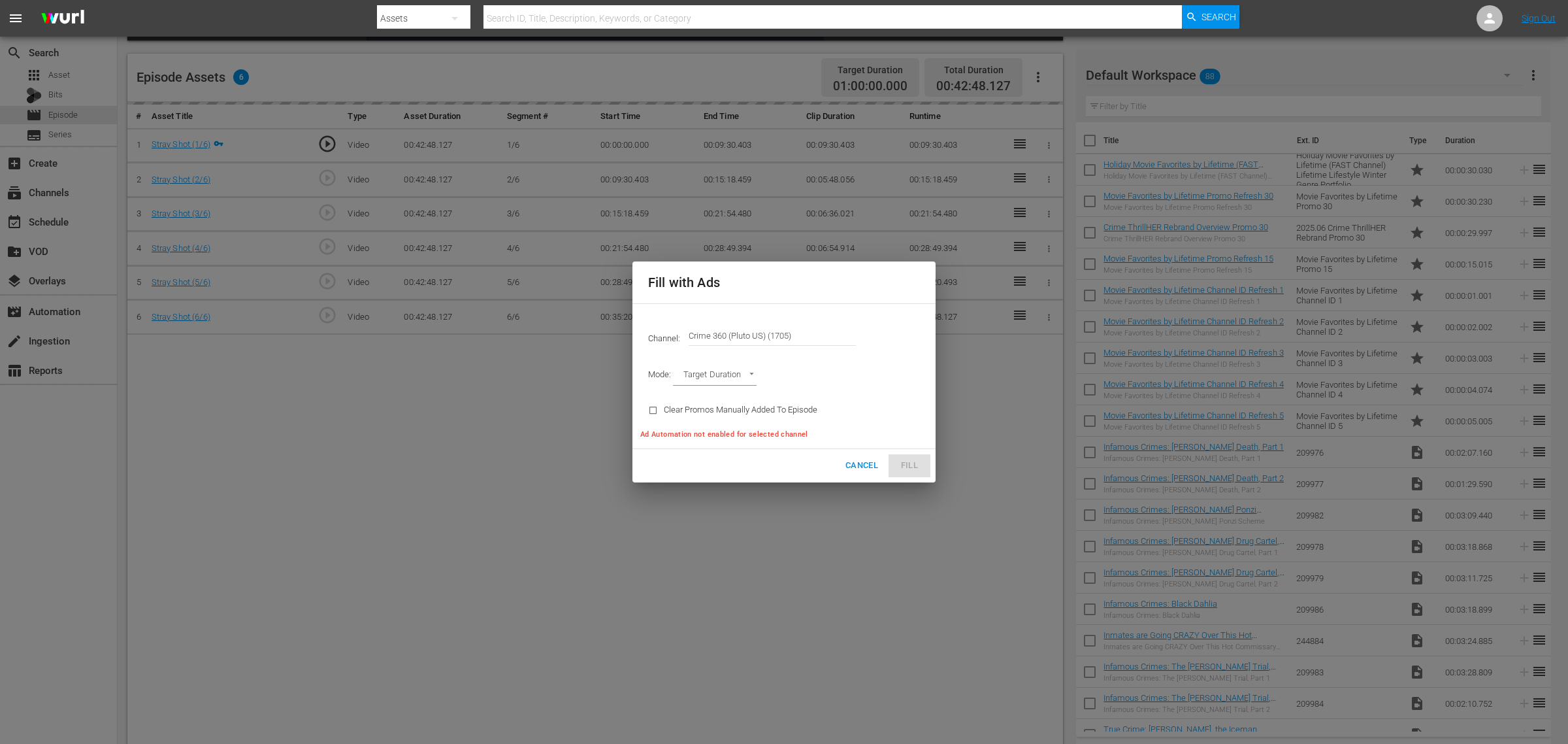
type input "AD_BREAK_DURATION"
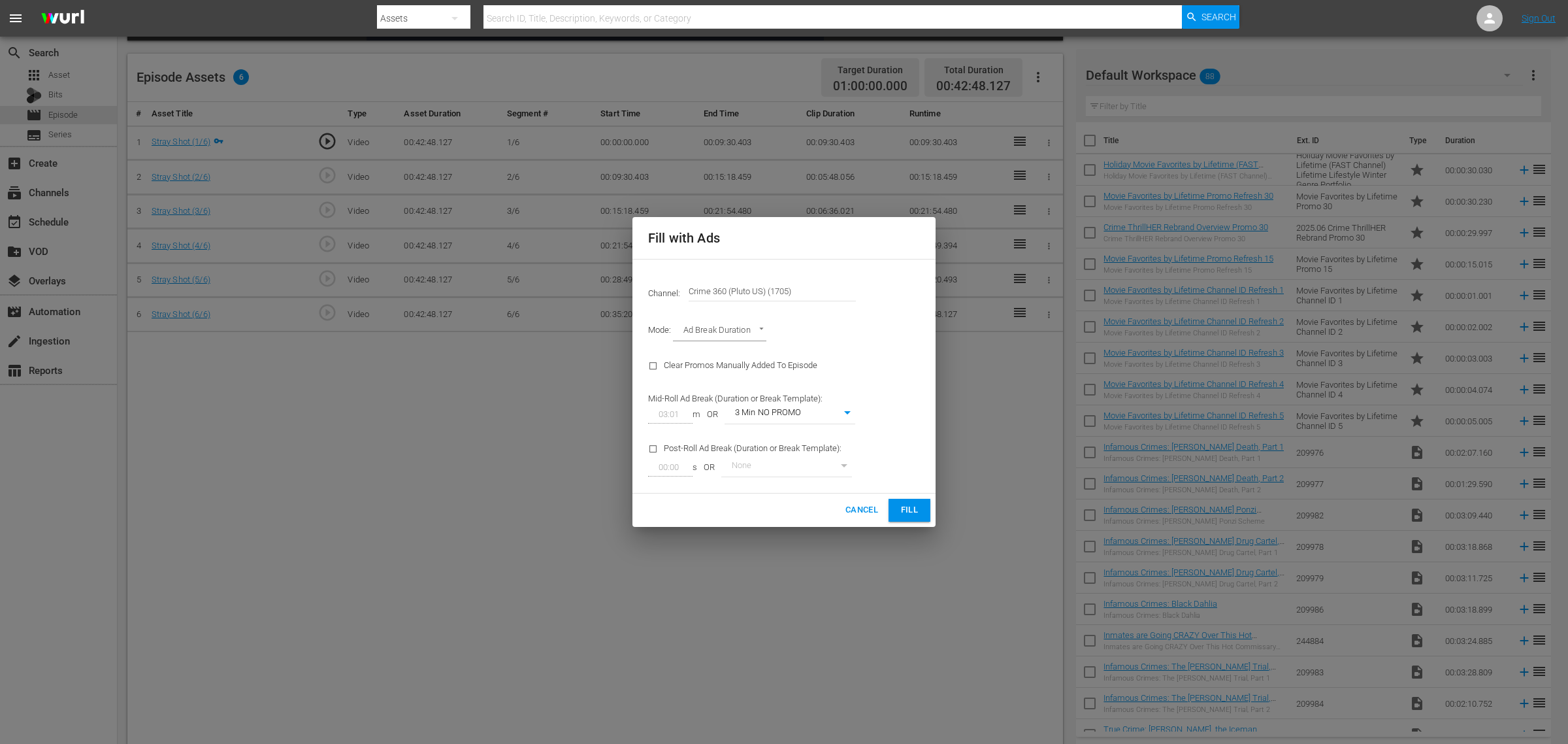
click at [841, 413] on body "menu Search By Assets Search ID, Title, Description, Keywords, or Category Sear…" at bounding box center [784, 45] width 1568 height 744
click at [791, 438] on li "3 Min with promo" at bounding box center [790, 436] width 130 height 21
type input "46"
click at [904, 508] on span "Fill" at bounding box center [909, 510] width 21 height 15
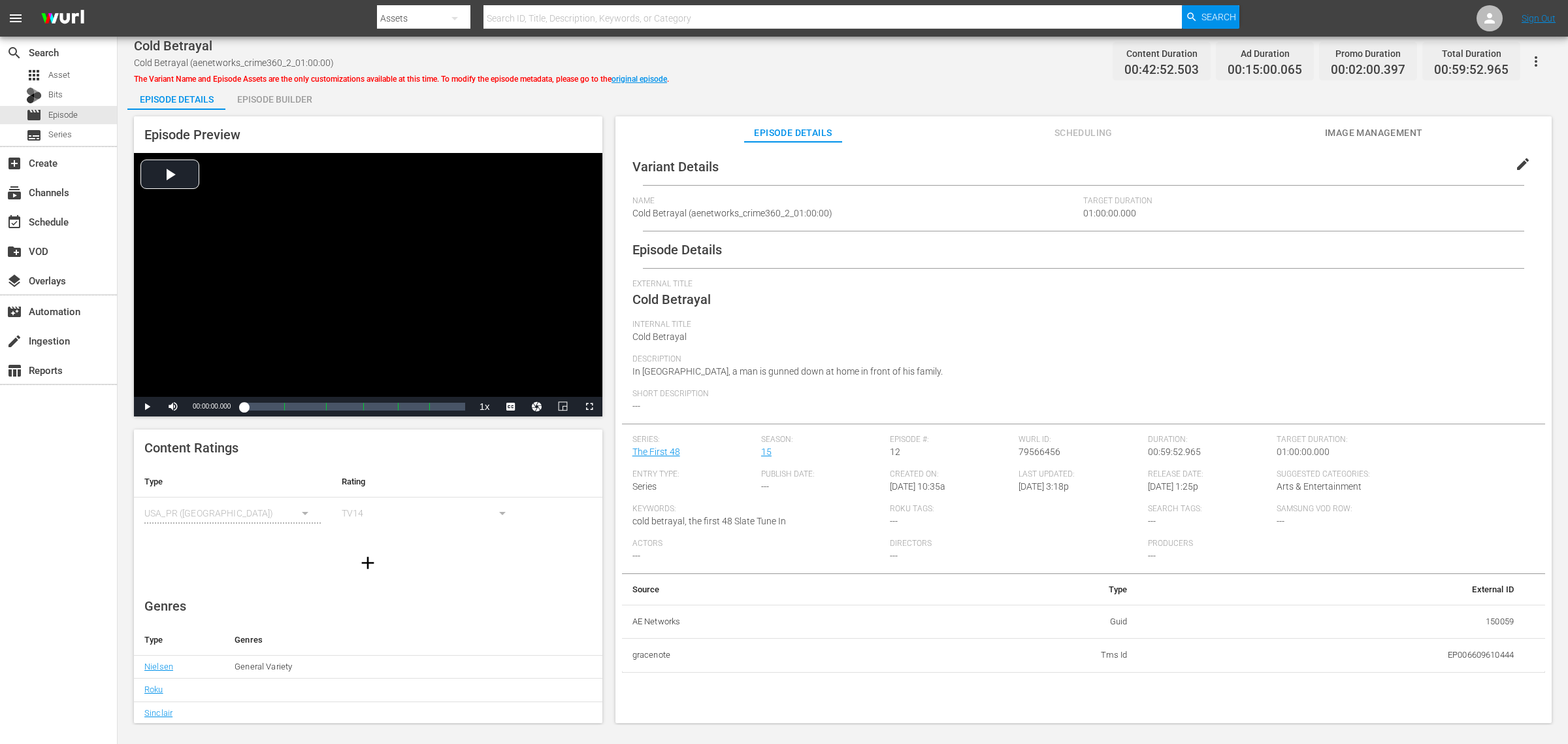
click at [272, 106] on div "Episode Builder" at bounding box center [275, 99] width 98 height 31
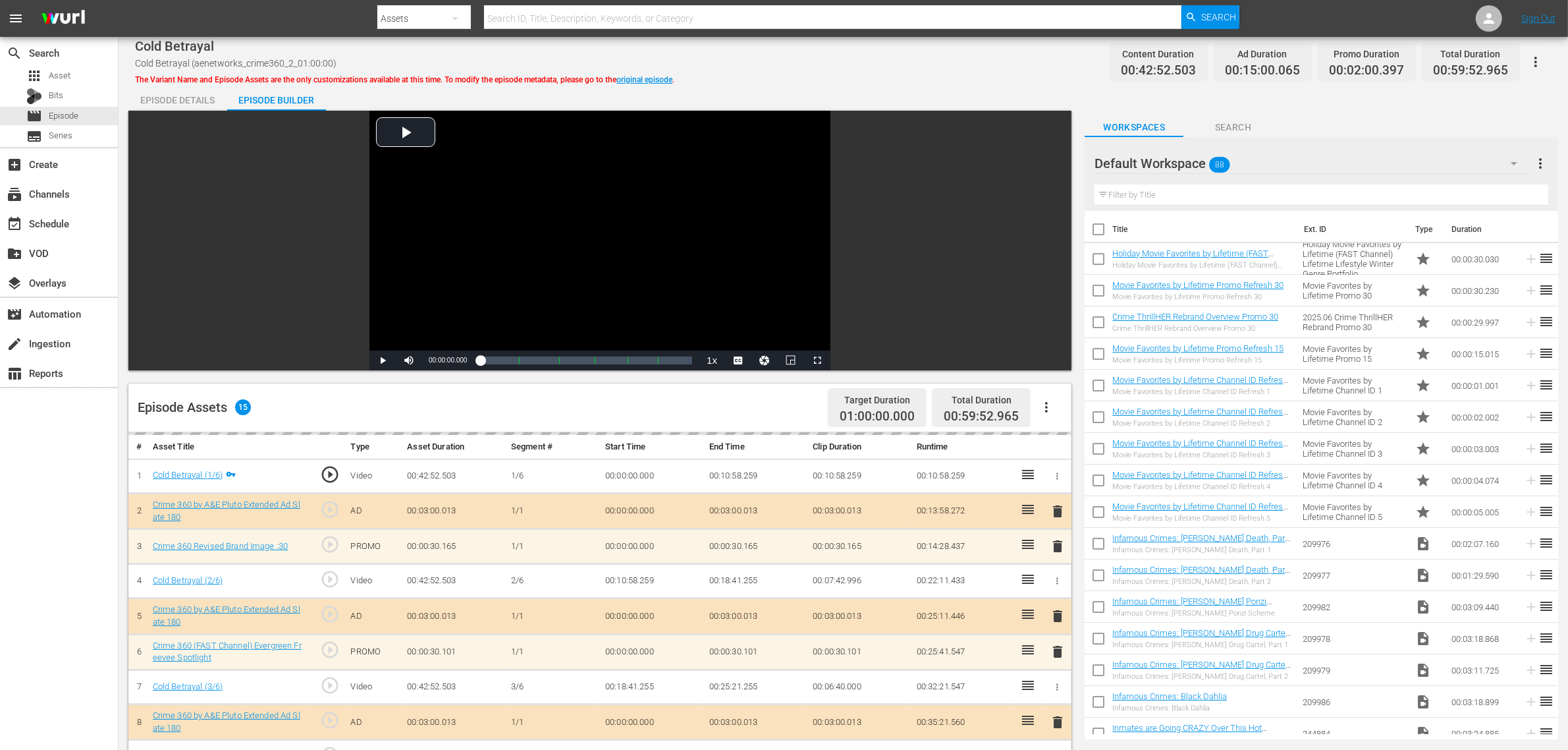
click at [906, 60] on div "Cold Betrayal Cold Betrayal (aenetworks_crime360_2_01:00:00) The Variant Name a…" at bounding box center [843, 62] width 1417 height 30
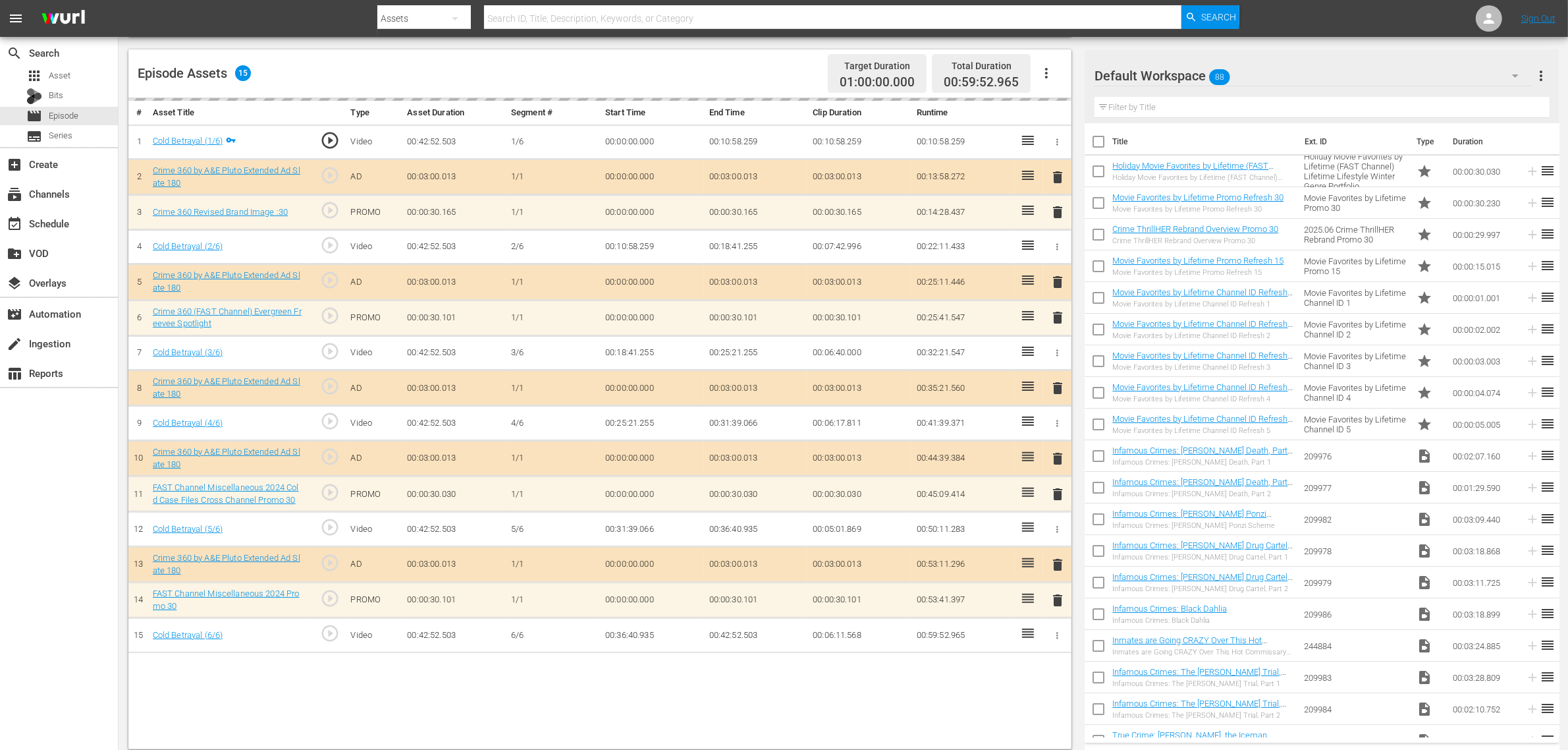
scroll to position [342, 0]
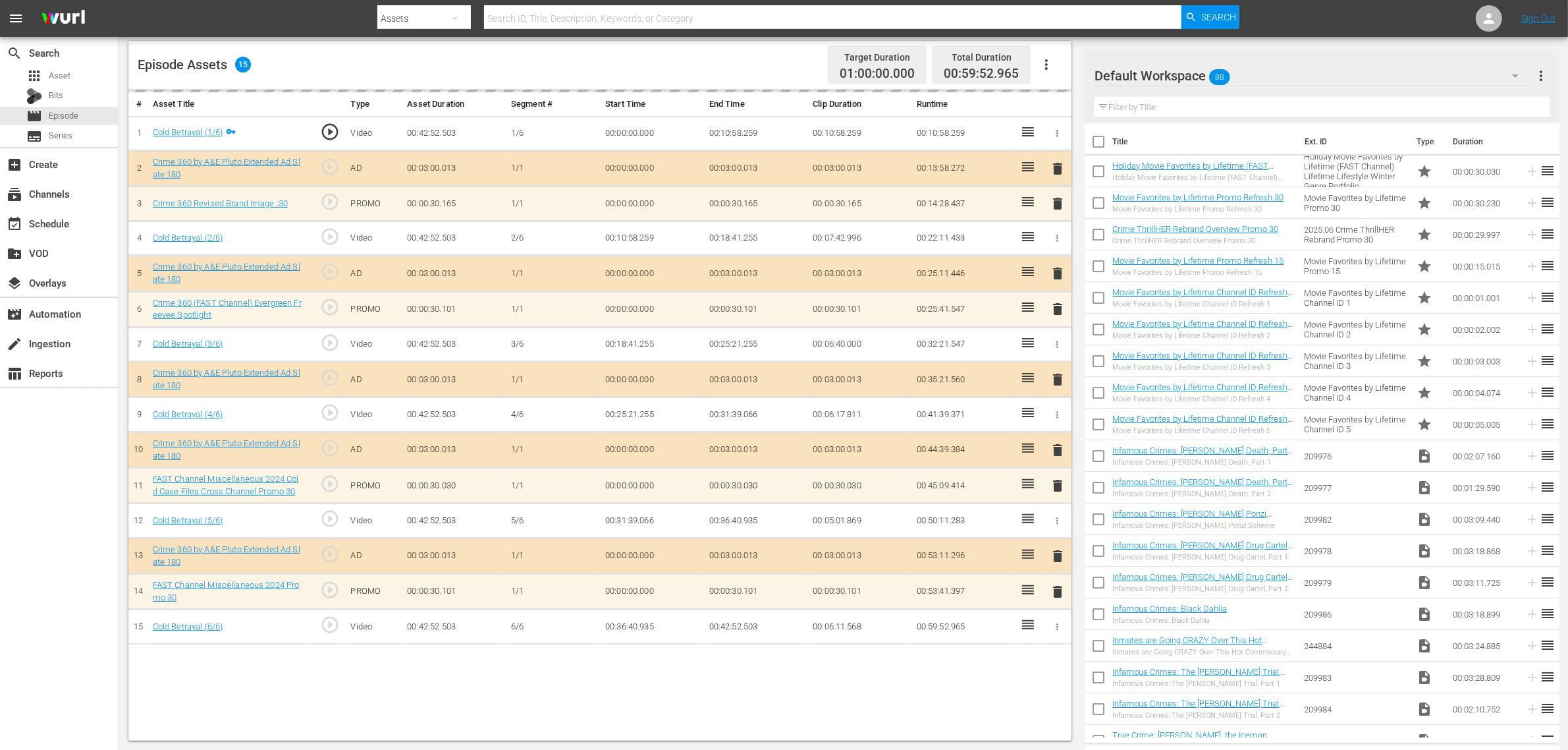
click at [1264, 81] on div "Default Workspace 88" at bounding box center [1313, 75] width 436 height 37
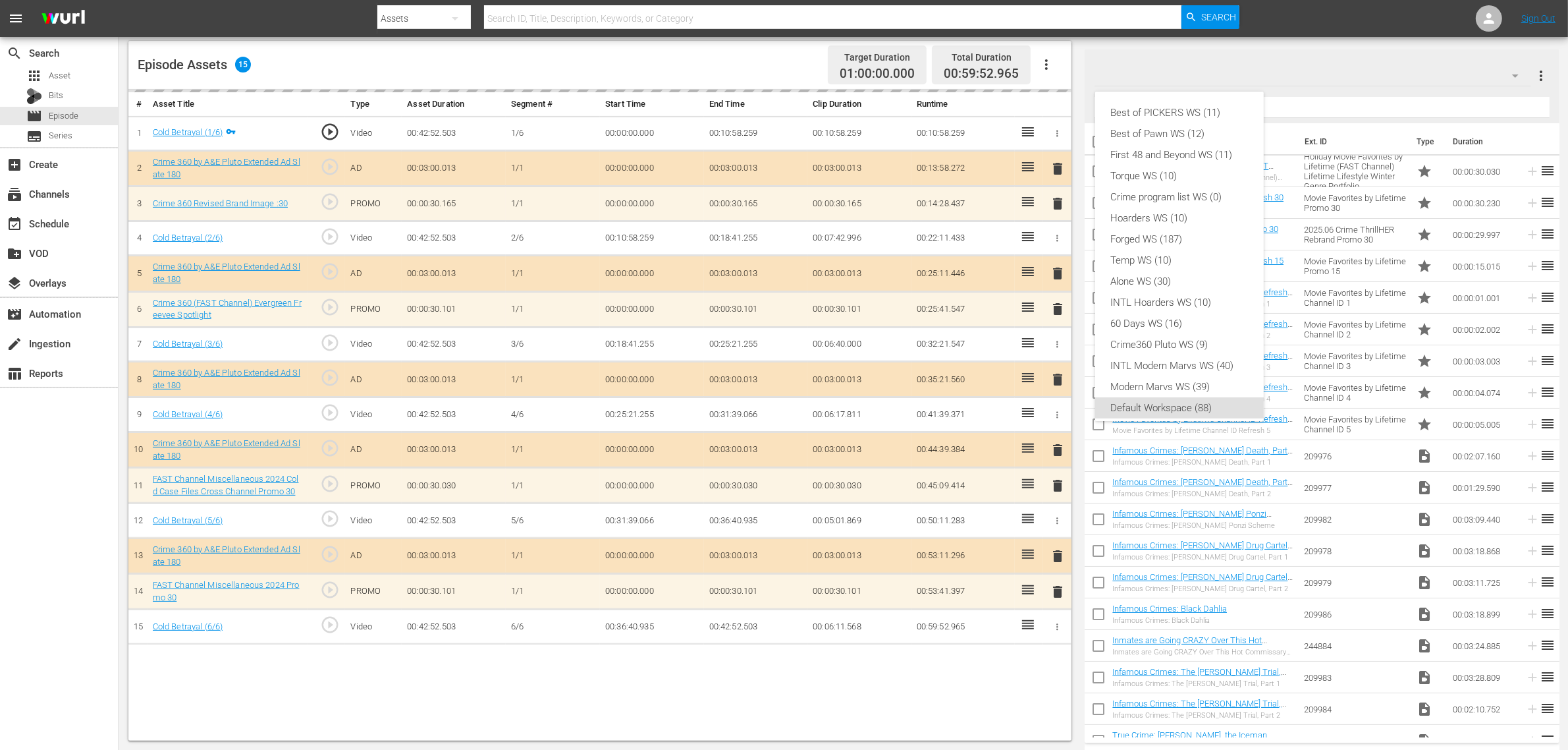
scroll to position [8, 0]
click at [1184, 331] on div "Crime360 Pluto WS (9)" at bounding box center [1180, 336] width 137 height 21
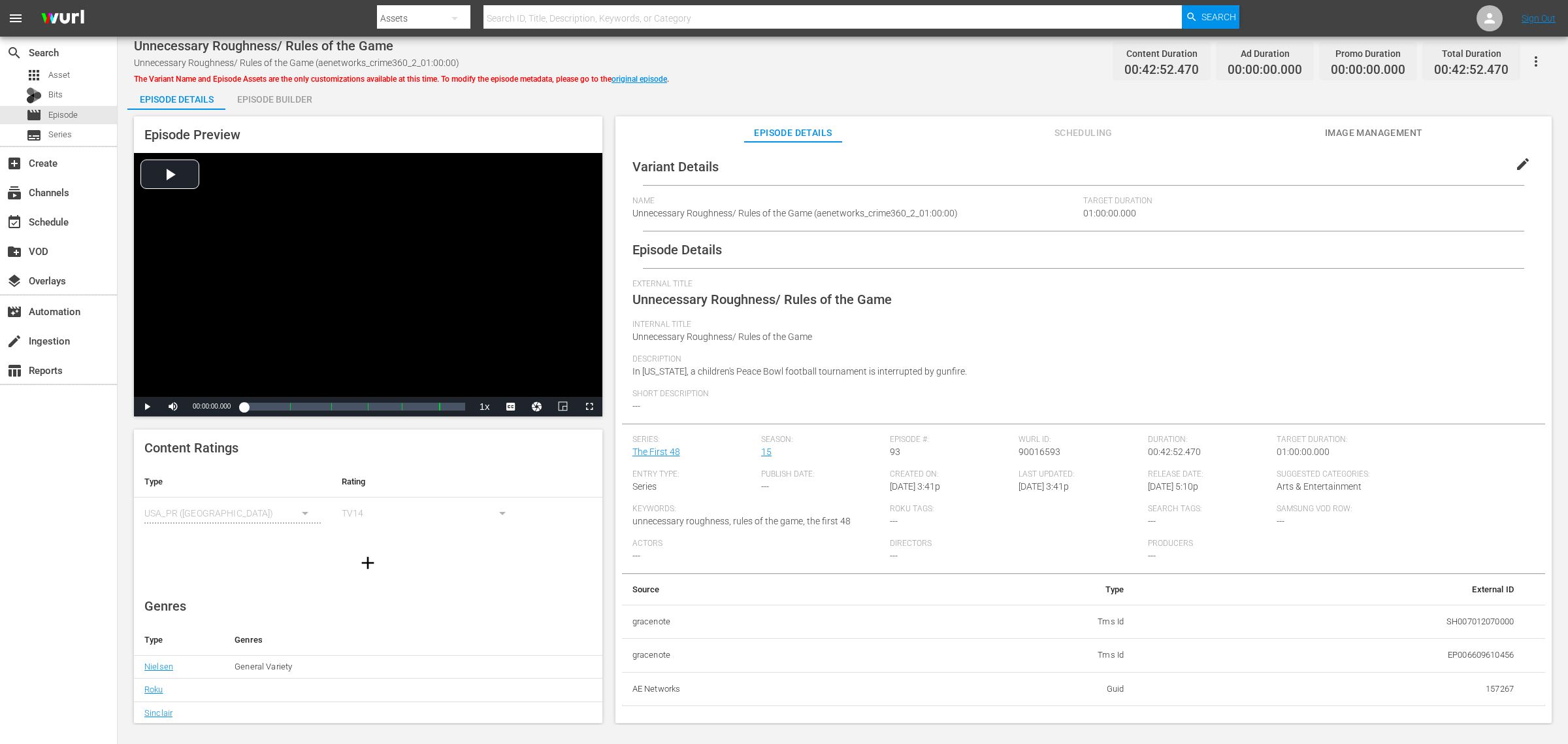
click at [294, 96] on div "Episode Builder" at bounding box center [275, 99] width 98 height 31
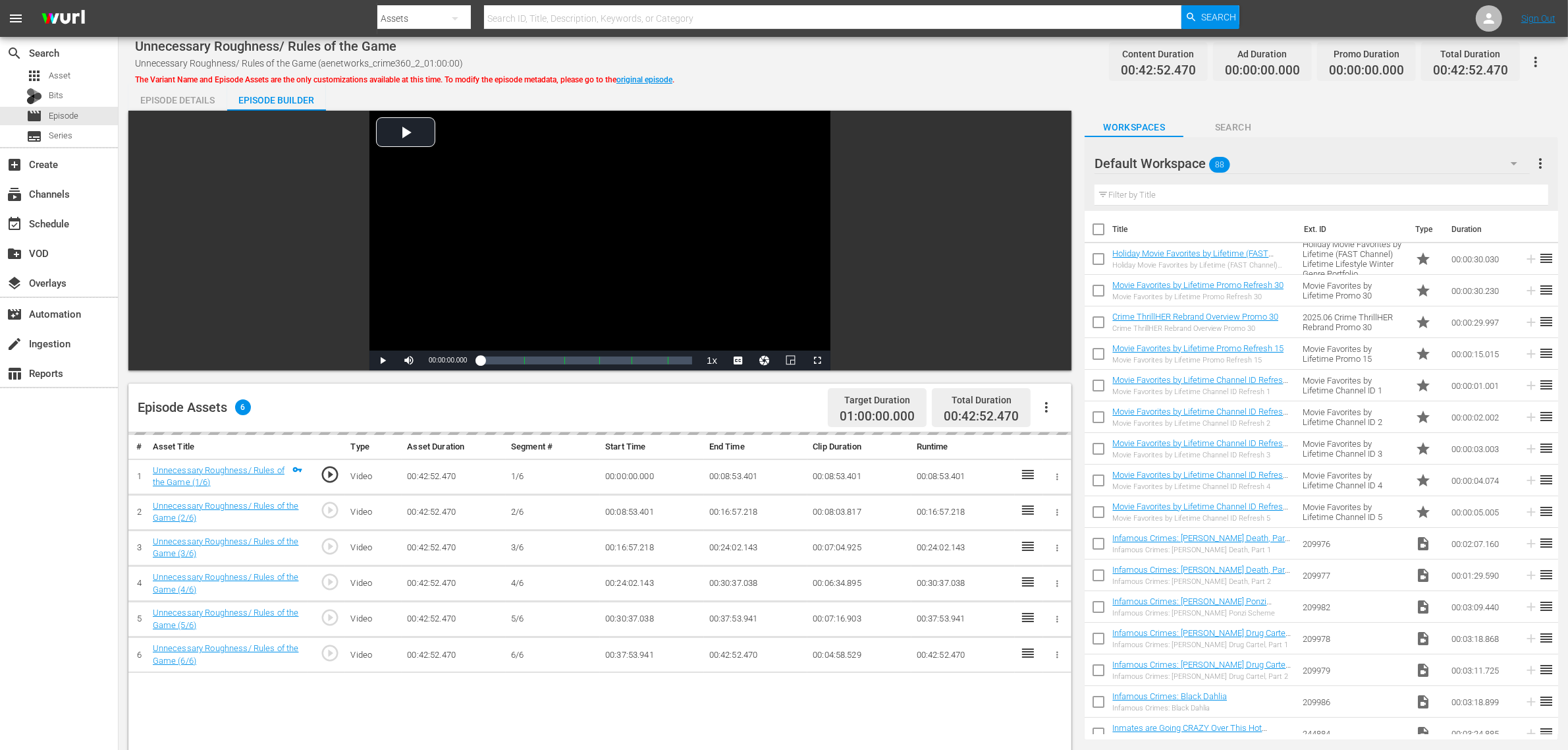
click at [860, 50] on div "Unnecessary Roughness/ Rules of the Game Unnecessary Roughness/ Rules of the Ga…" at bounding box center [843, 62] width 1417 height 30
click at [1041, 407] on icon "button" at bounding box center [1046, 407] width 16 height 16
click at [1058, 407] on div "Fill with Ads" at bounding box center [1086, 413] width 89 height 31
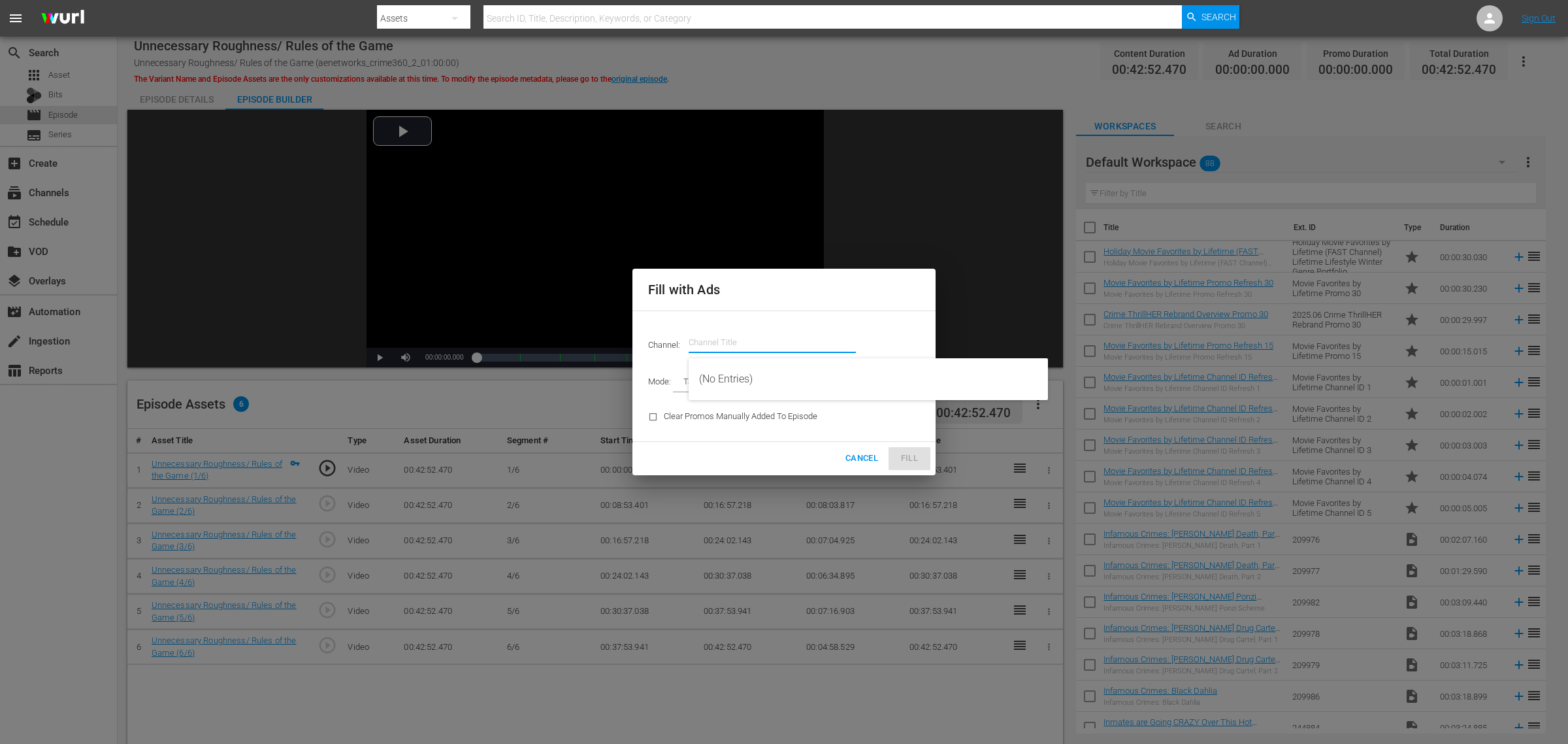
click at [732, 336] on input "text" at bounding box center [773, 342] width 167 height 31
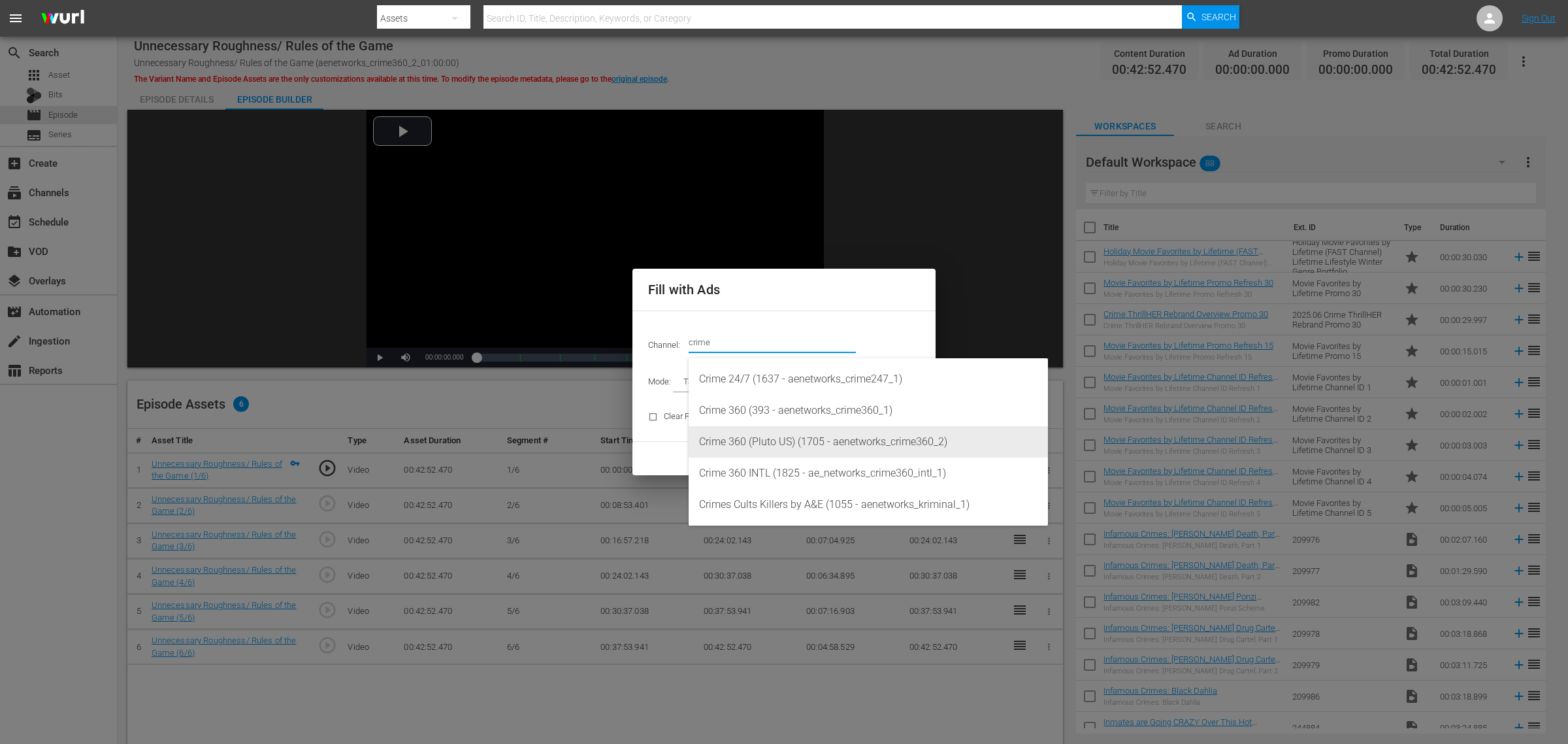
click at [818, 435] on div "Crime 360 (Pluto US) (1705 - aenetworks_crime360_2)" at bounding box center [868, 441] width 339 height 31
type input "Crime 360 (Pluto US) (1705)"
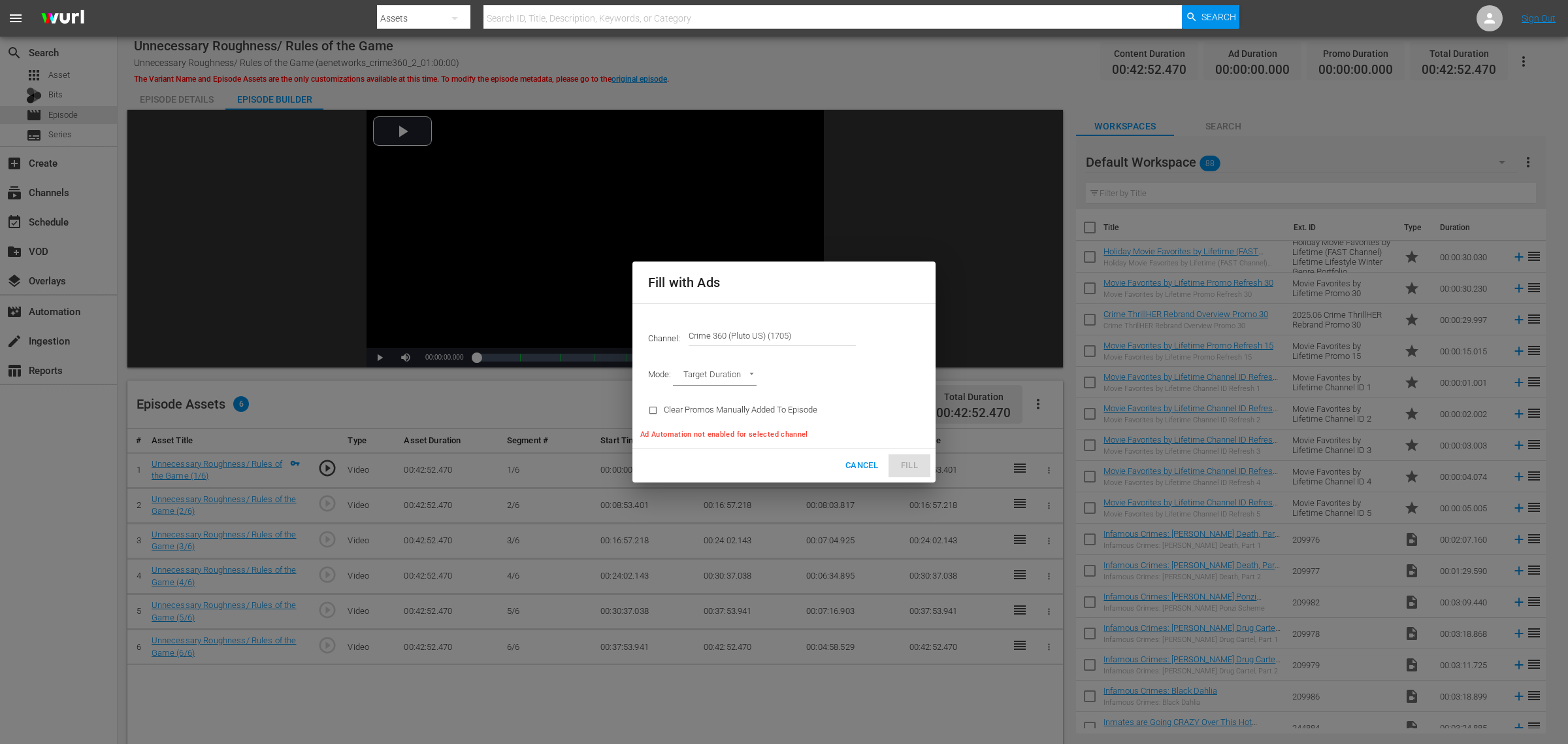
type input "AD_BREAK_DURATION"
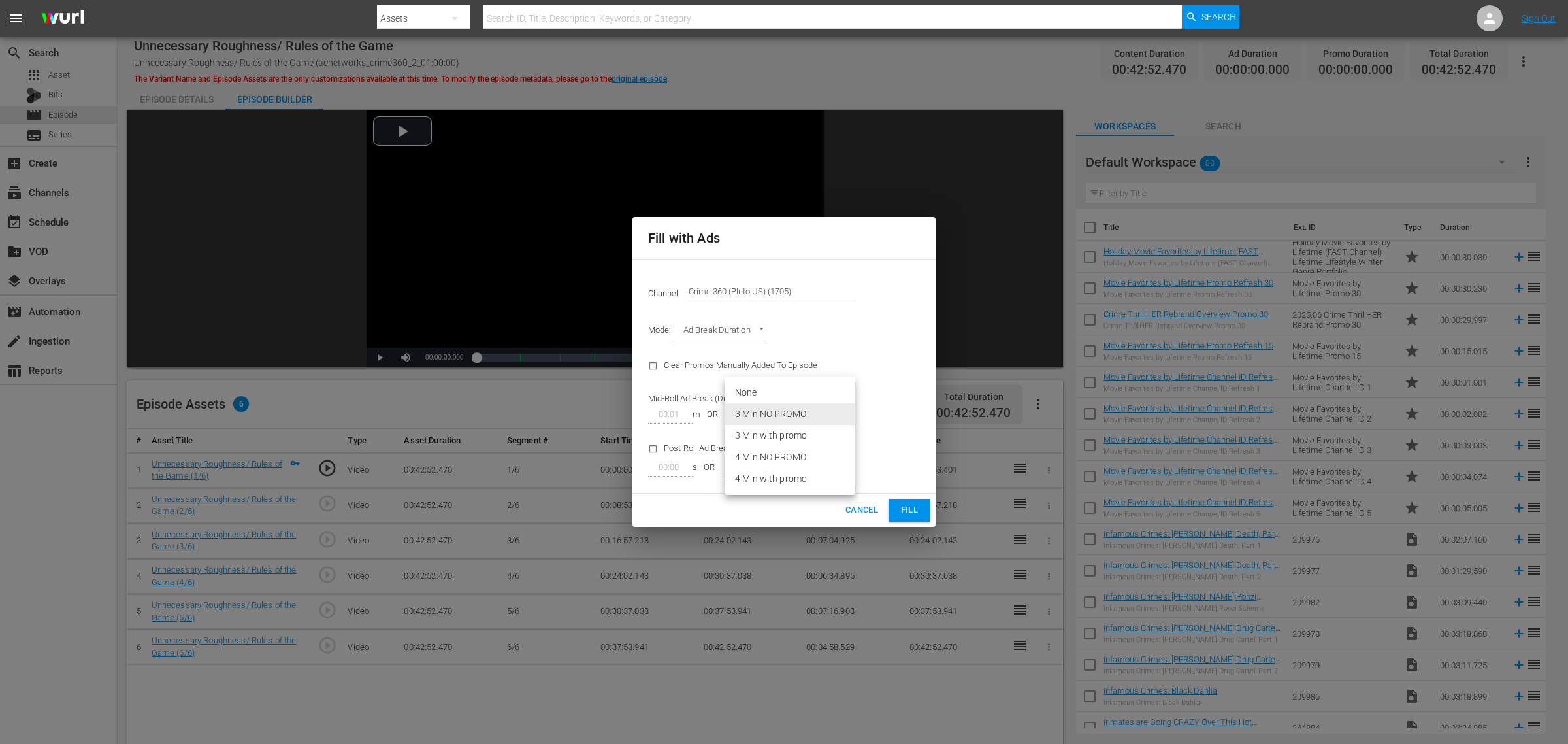
click at [822, 409] on body "menu Search By Assets Search ID, Title, Description, Keywords, or Category Sear…" at bounding box center [784, 372] width 1568 height 744
click at [797, 432] on li "3 Min with promo" at bounding box center [790, 436] width 130 height 21
type input "46"
click at [914, 505] on span "Fill" at bounding box center [909, 510] width 21 height 15
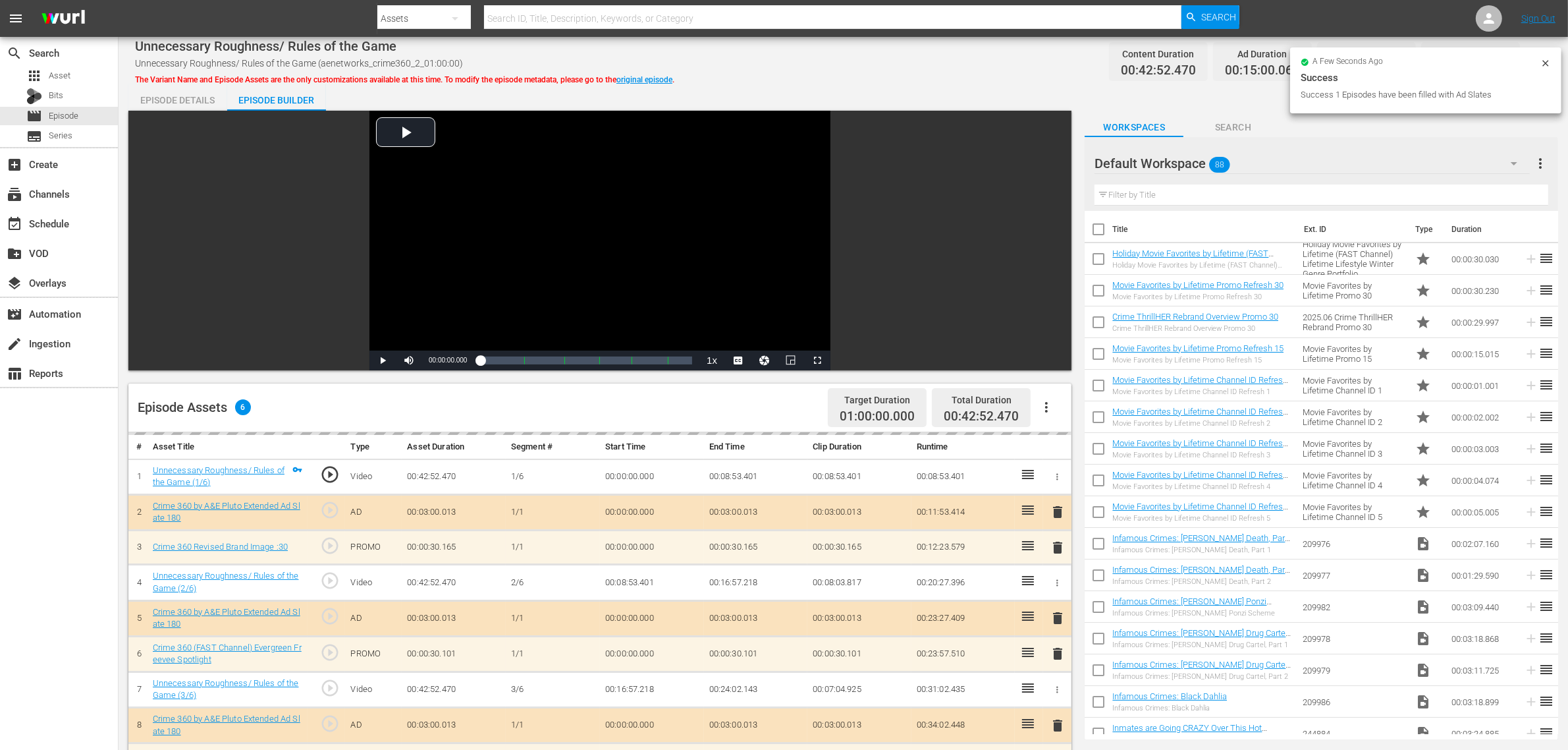
click at [991, 63] on div "Unnecessary Roughness/ Rules of the Game Unnecessary Roughness/ Rules of the Ga…" at bounding box center [843, 62] width 1417 height 30
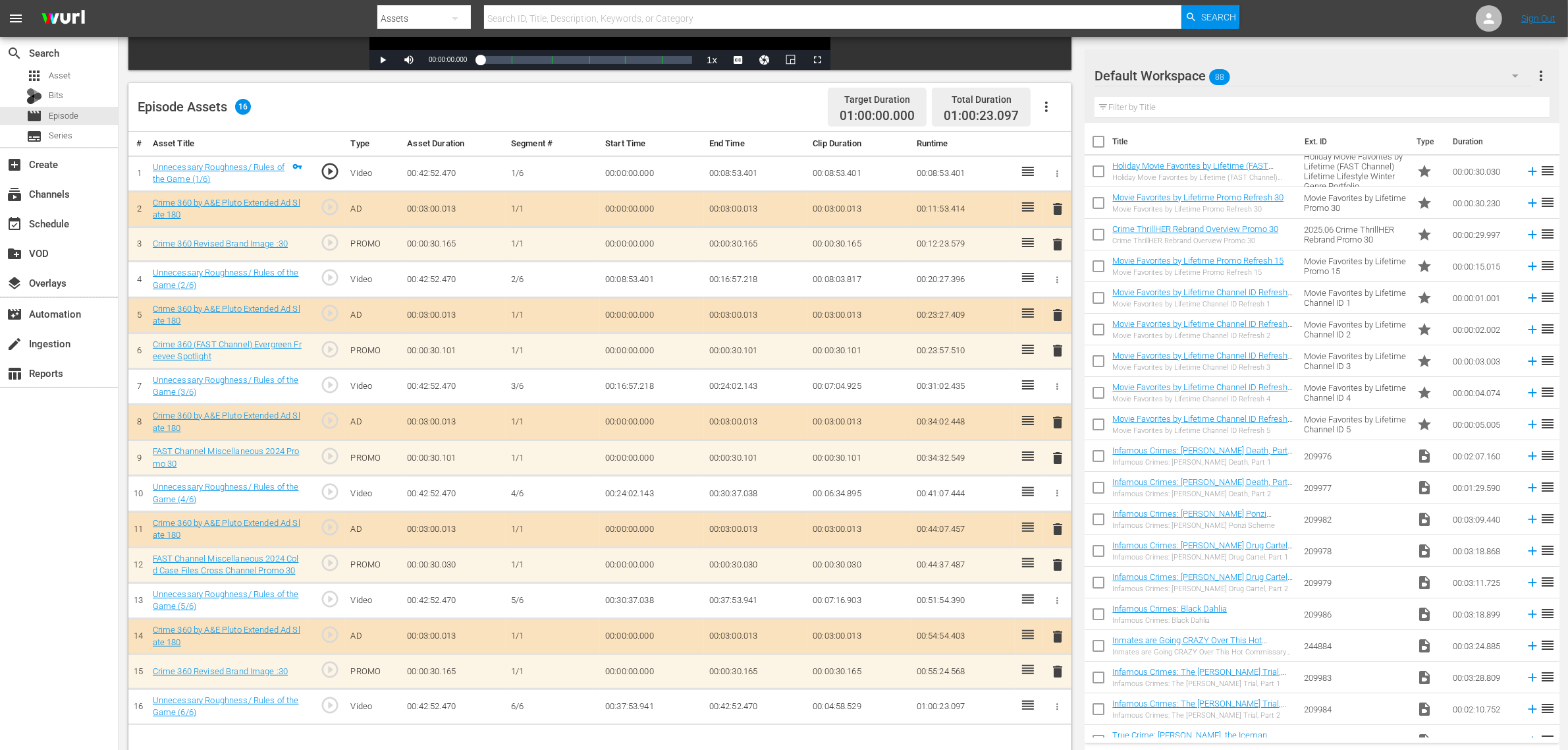
scroll to position [329, 0]
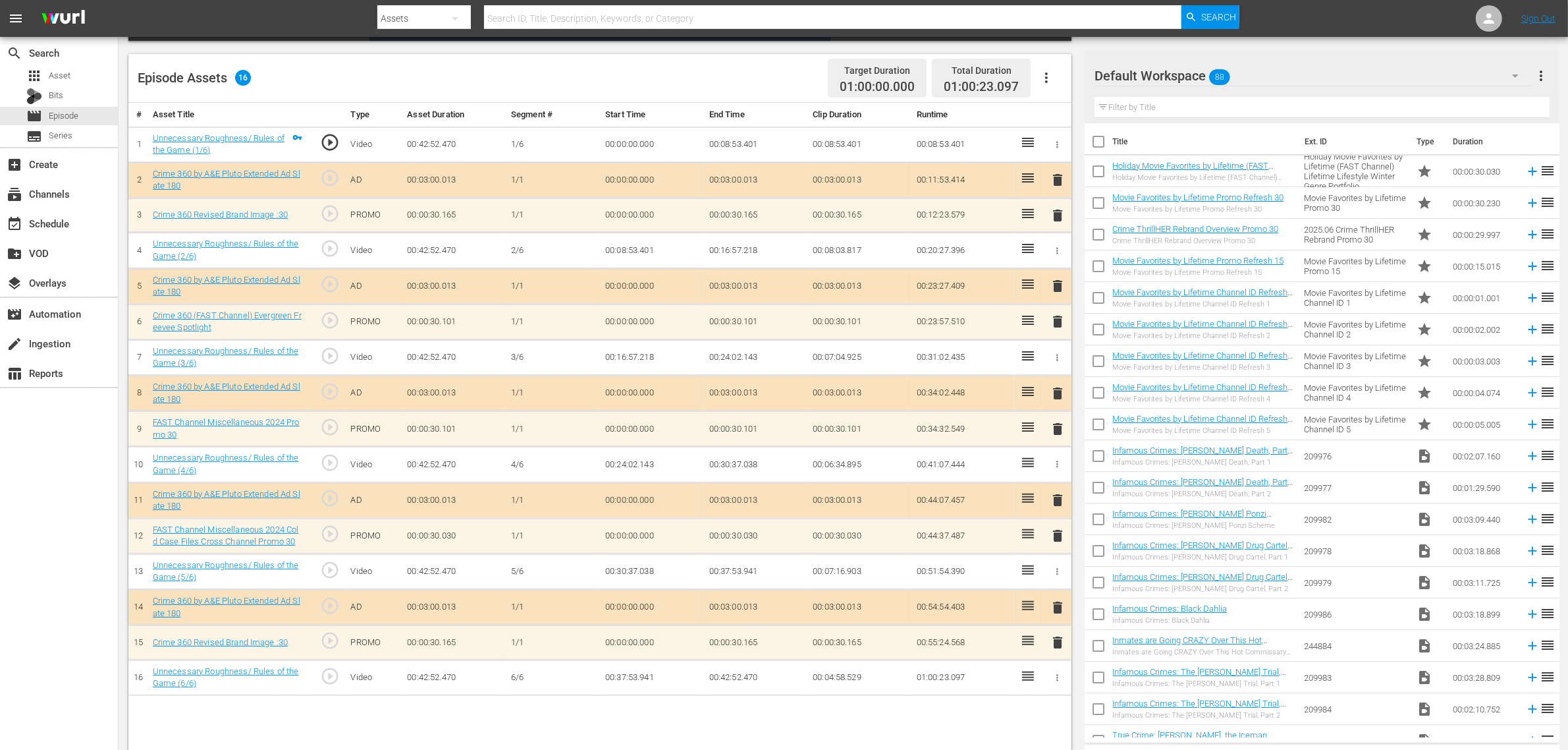
click at [1264, 73] on div "Default Workspace 88" at bounding box center [1313, 75] width 436 height 37
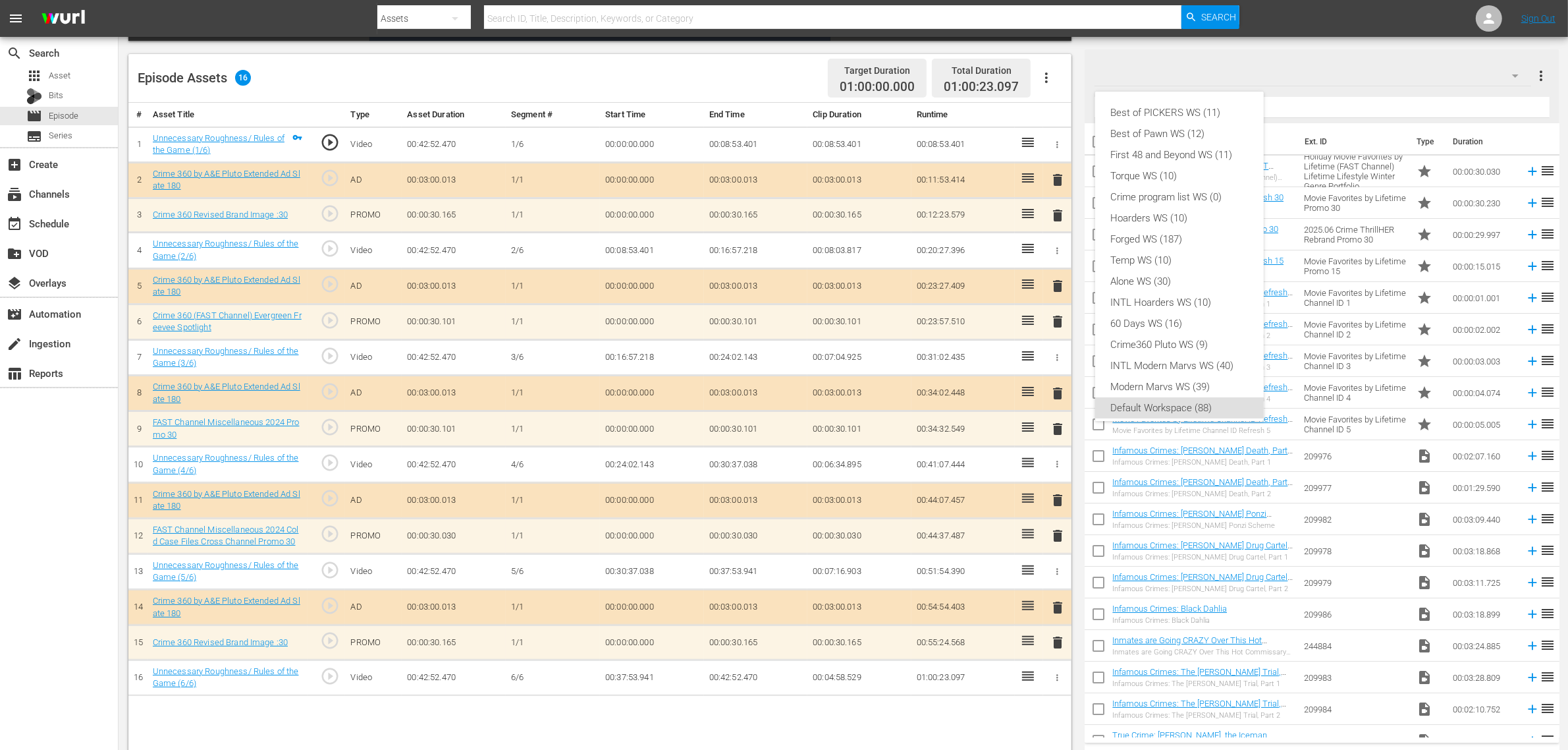
scroll to position [8, 0]
click at [1189, 331] on div "Crime360 Pluto WS (9)" at bounding box center [1180, 336] width 137 height 21
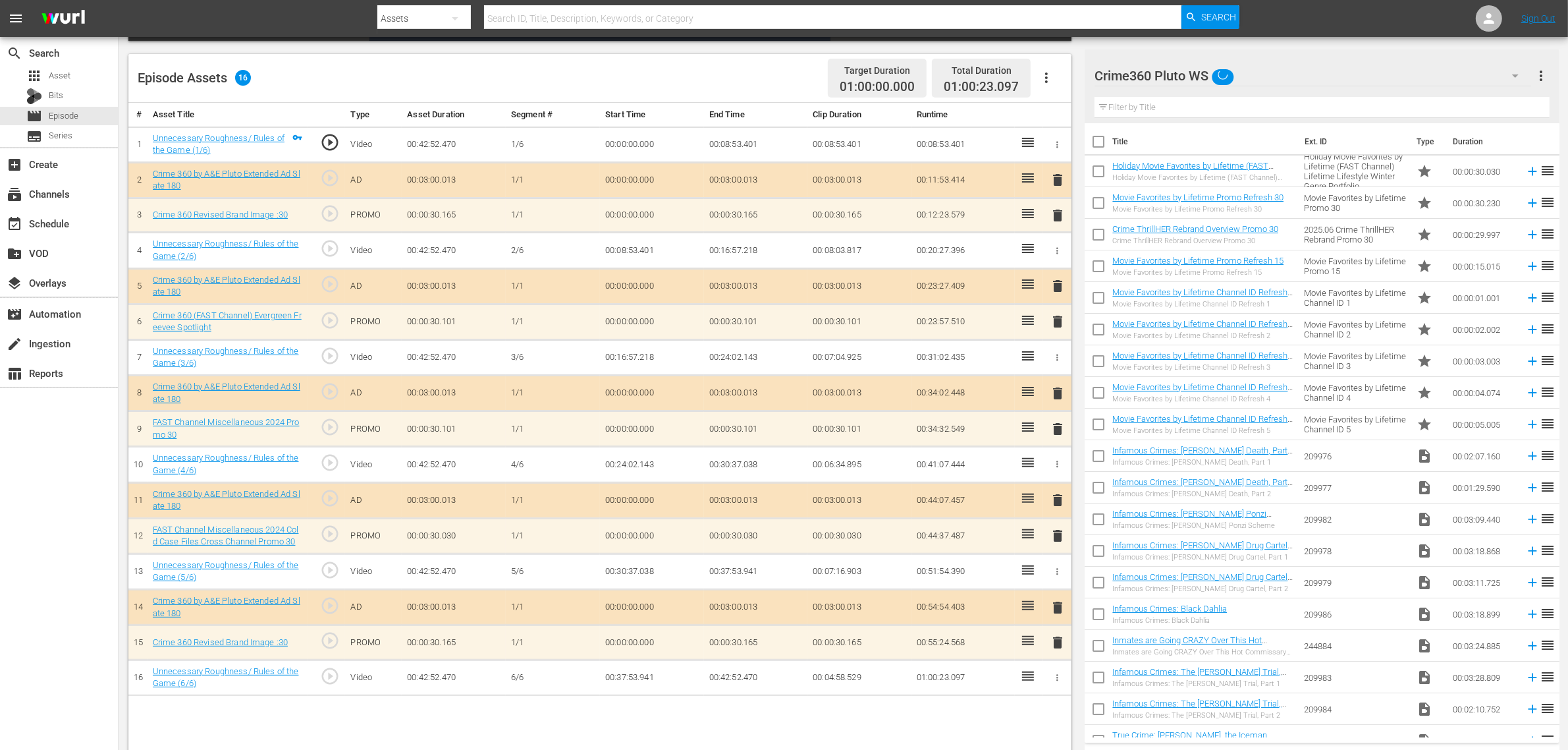
click at [710, 86] on div "Episode Assets 16 Target Duration 01:00:00.000 Total Duration 01:00:23.097" at bounding box center [599, 78] width 943 height 49
click at [1264, 13] on nav "menu Search By Assets Search ID, Title, Description, Keywords, or Category Sear…" at bounding box center [784, 18] width 1568 height 37
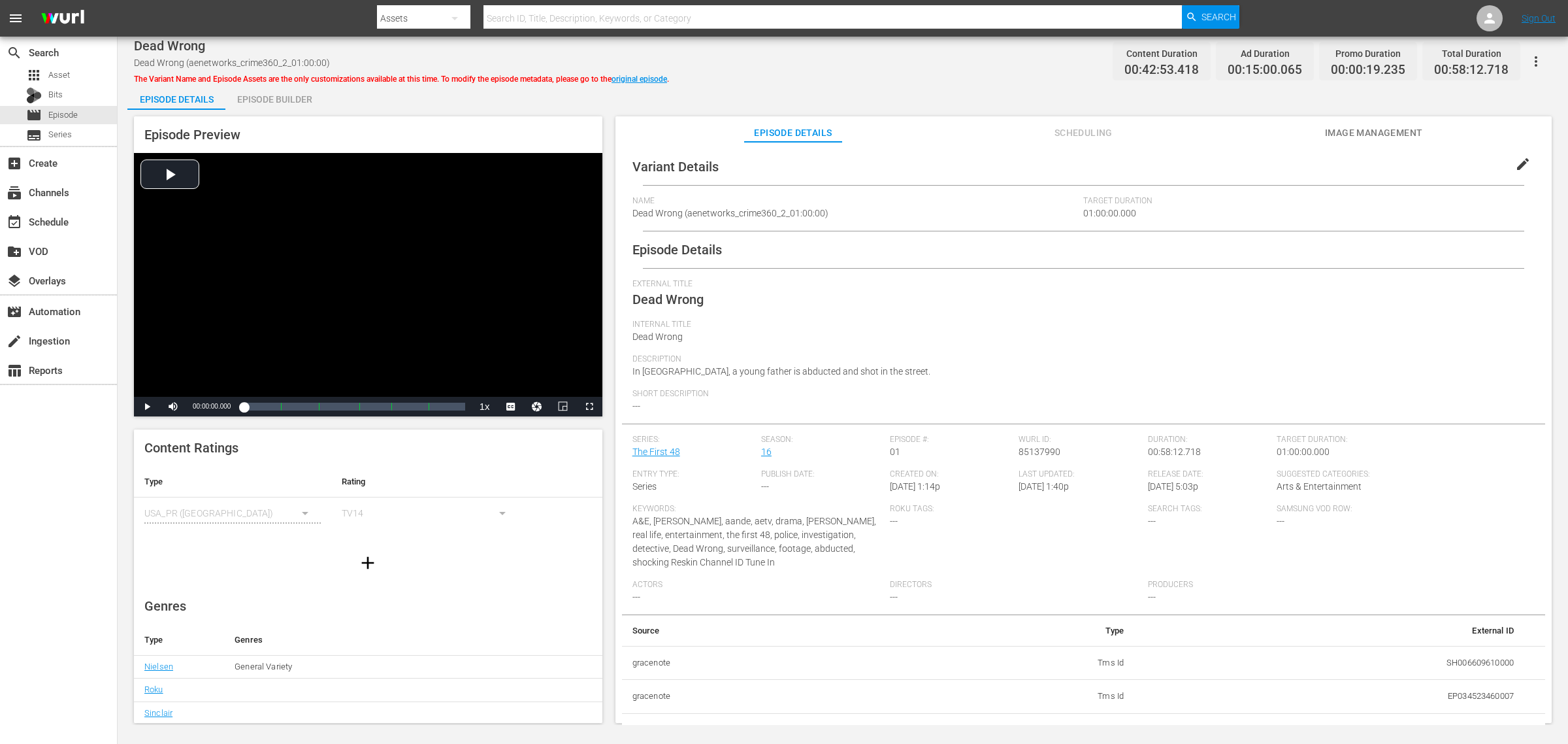
click at [259, 90] on div "Episode Builder" at bounding box center [275, 99] width 98 height 31
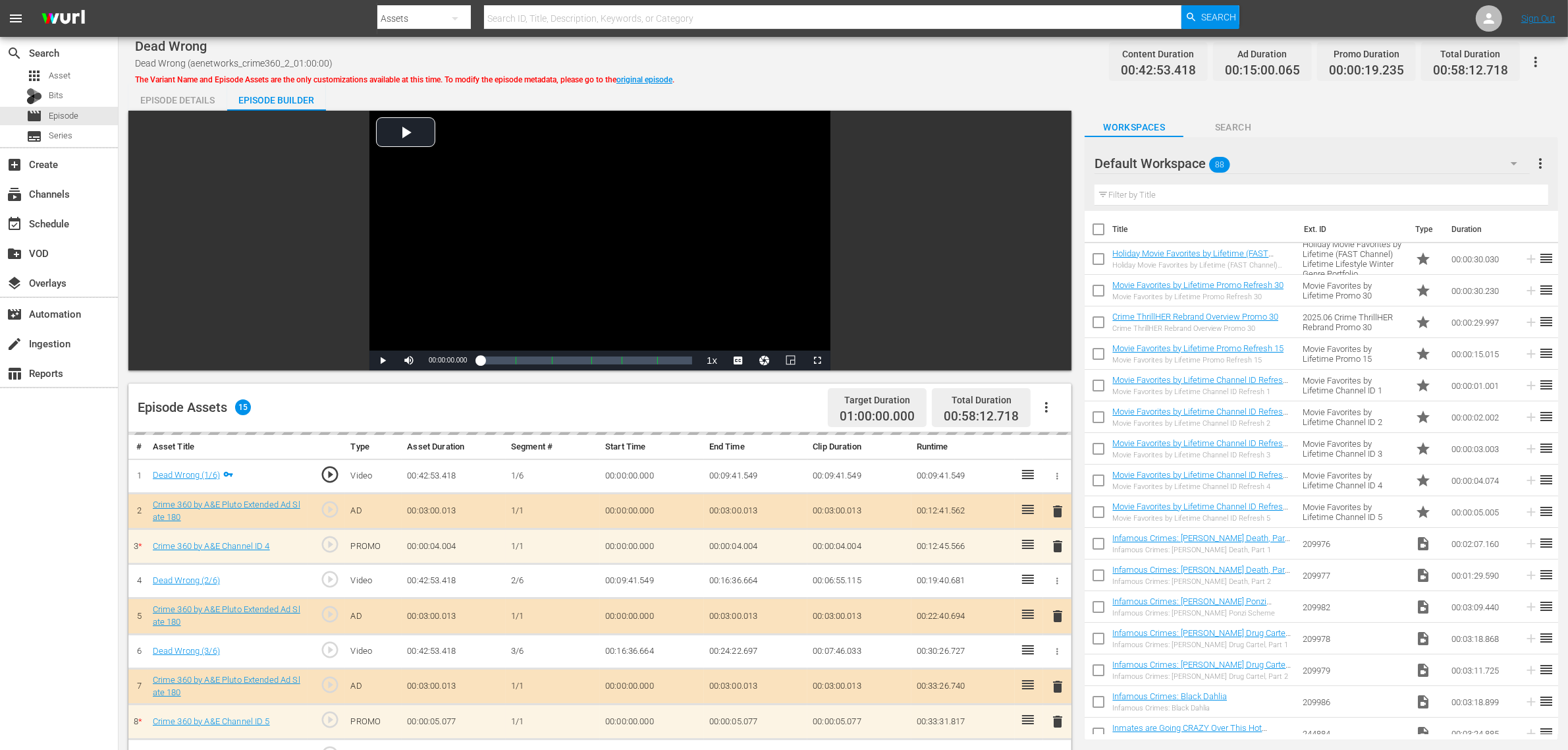
click at [808, 96] on div "Episode Details Episode Builder Episode Preview Video Player is loading. Play V…" at bounding box center [843, 584] width 1430 height 999
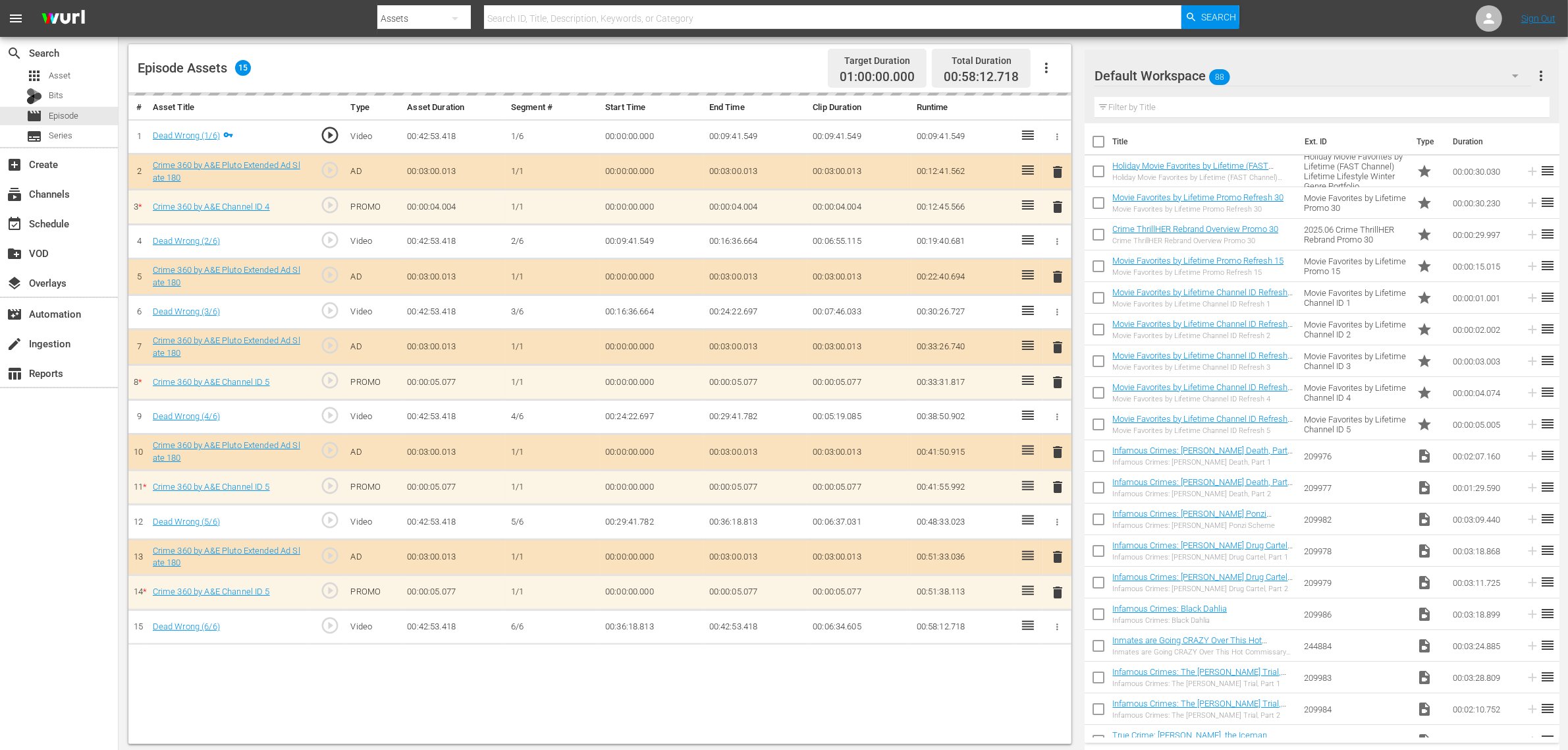
scroll to position [342, 0]
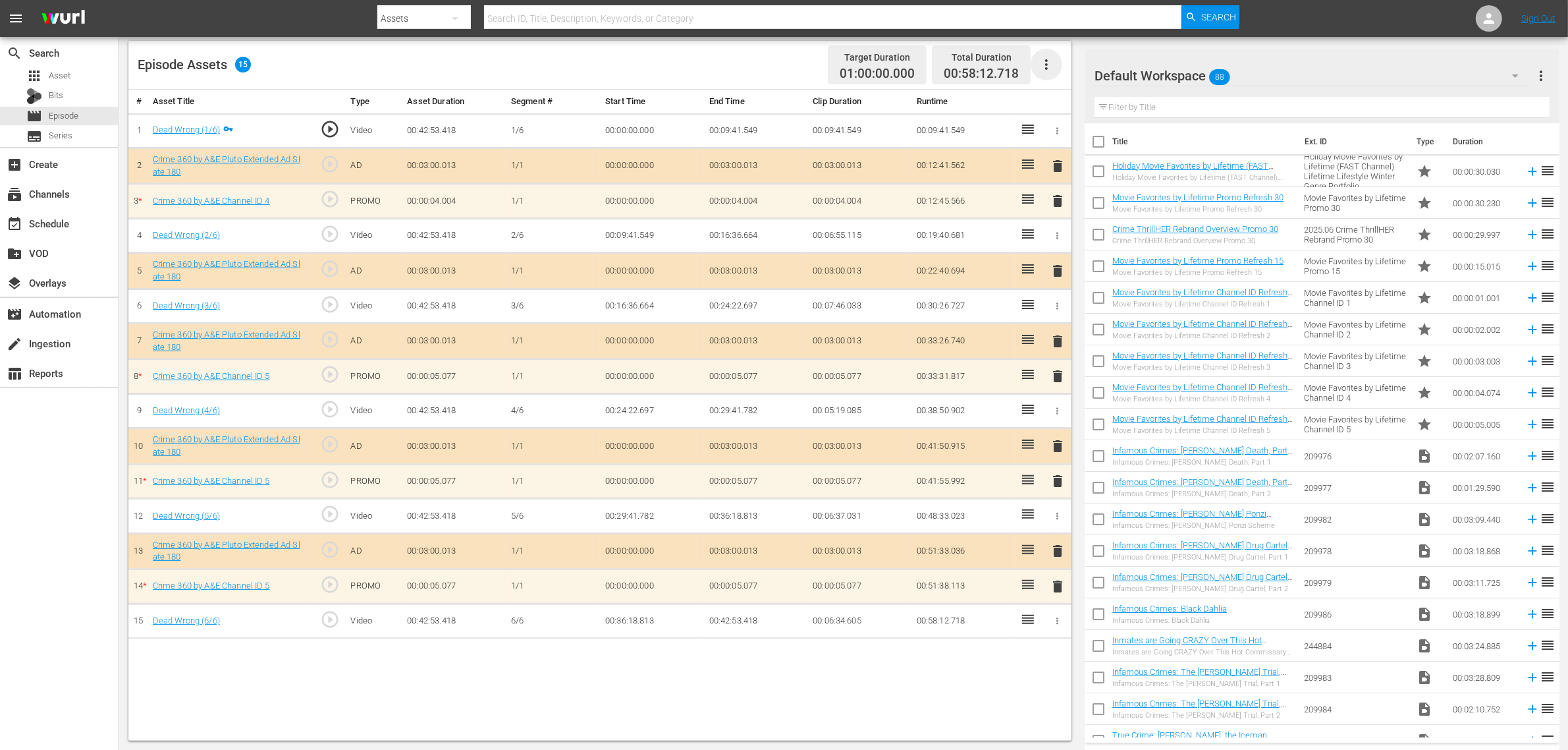
click at [1051, 60] on icon "button" at bounding box center [1046, 64] width 16 height 16
click at [1057, 100] on div "Clear Ads" at bounding box center [1086, 102] width 89 height 31
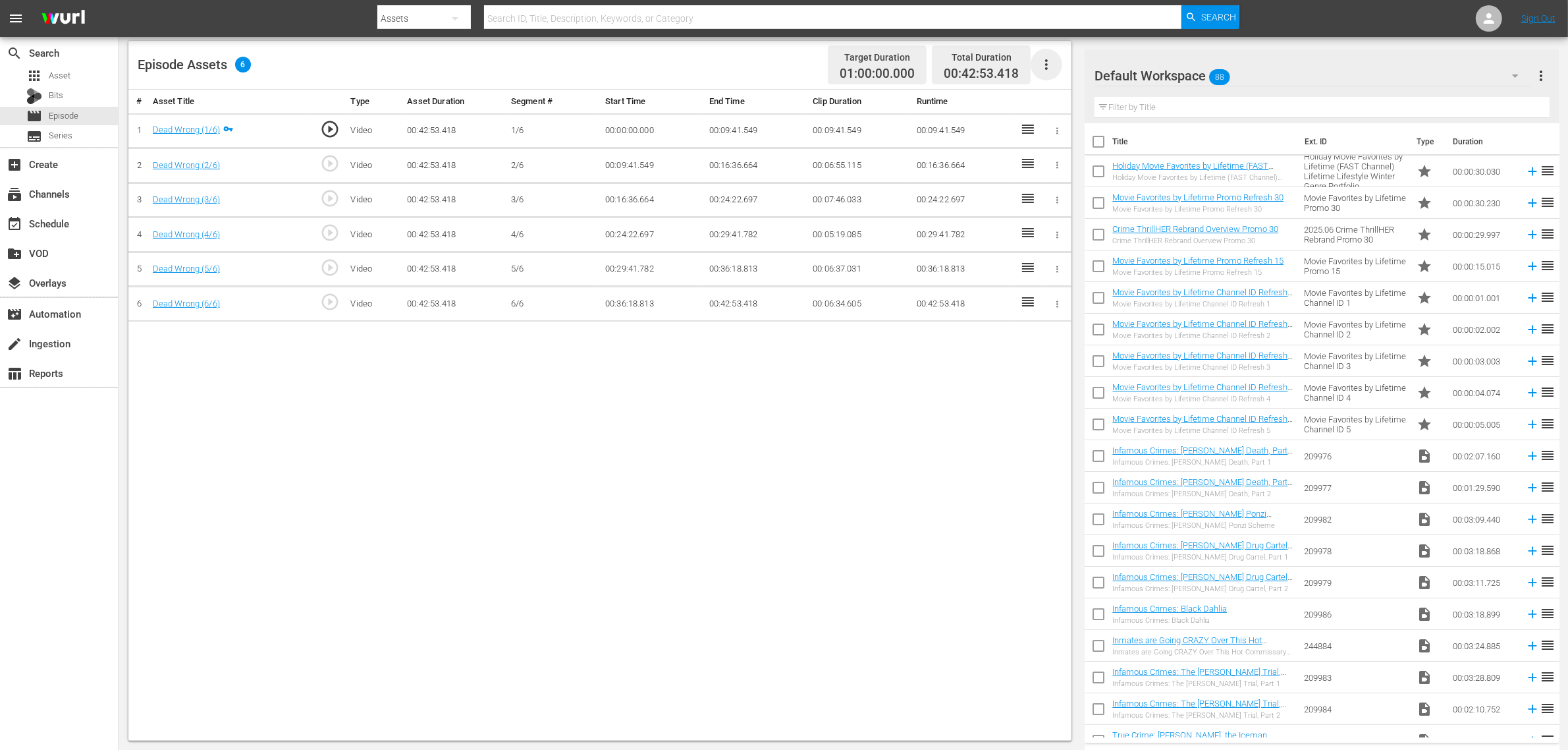
click at [1041, 69] on icon "button" at bounding box center [1046, 64] width 16 height 16
click at [1077, 73] on div "Fill with Ads" at bounding box center [1086, 69] width 89 height 31
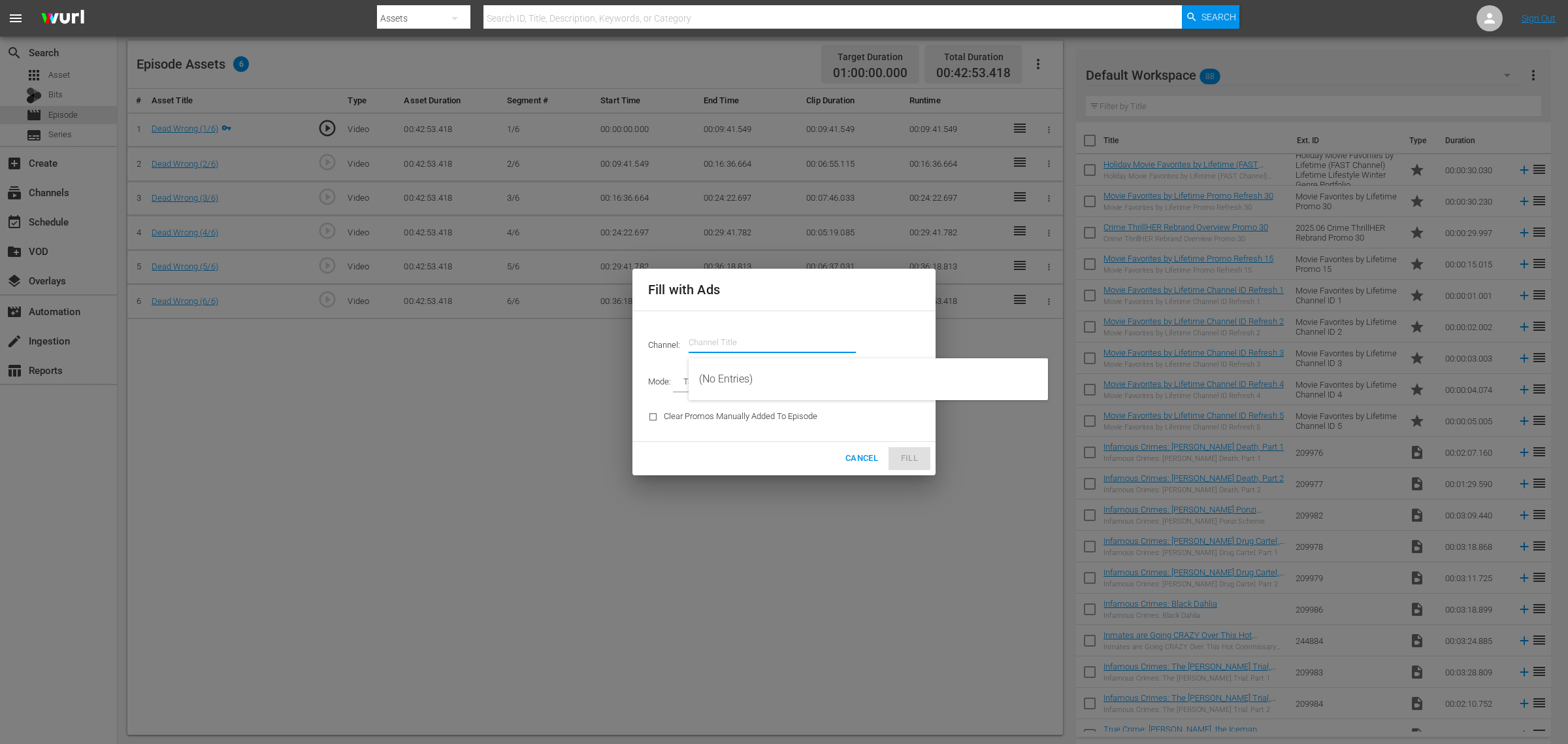
click at [714, 337] on input "text" at bounding box center [773, 342] width 167 height 31
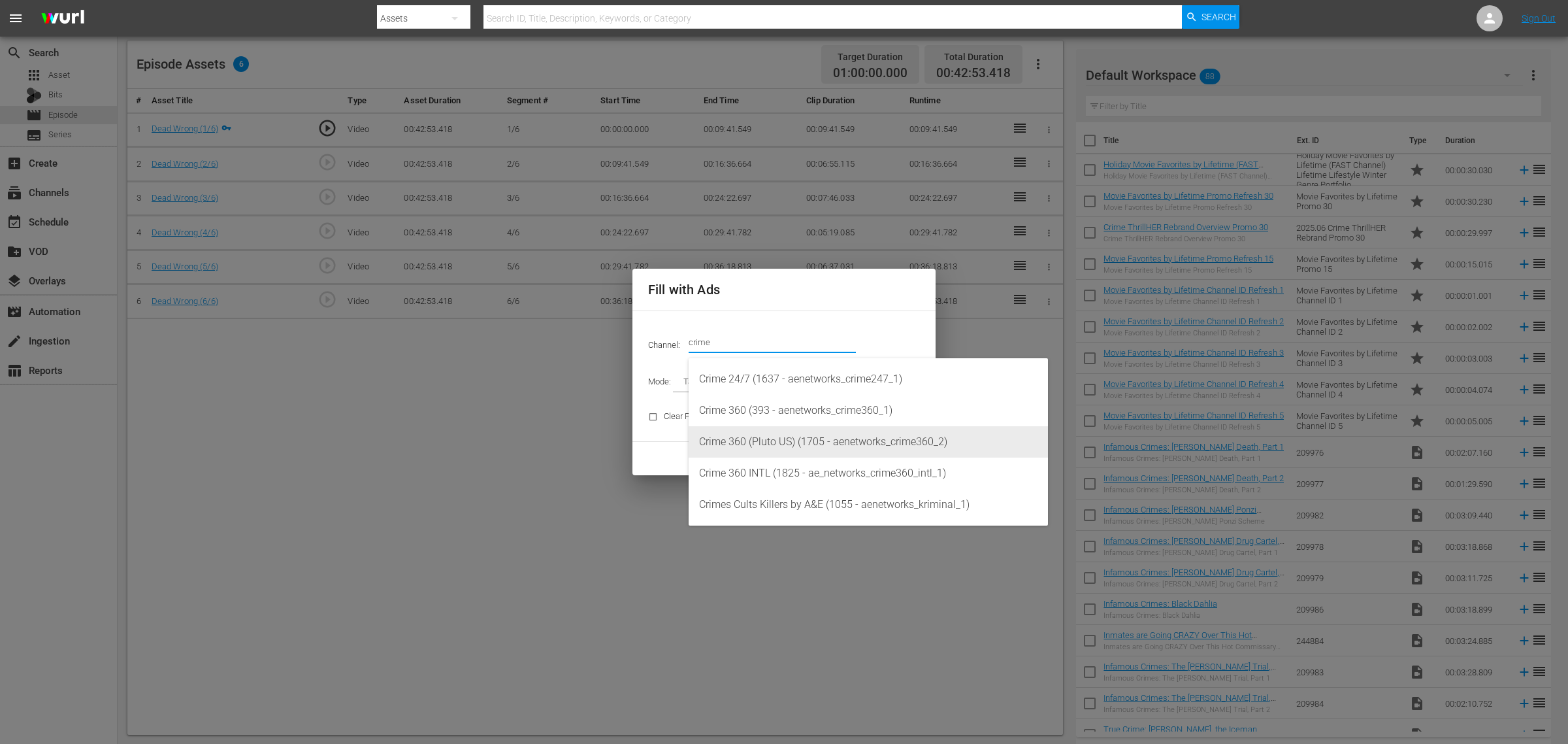
click at [812, 448] on div "Crime 360 (Pluto US) (1705 - aenetworks_crime360_2)" at bounding box center [868, 441] width 339 height 31
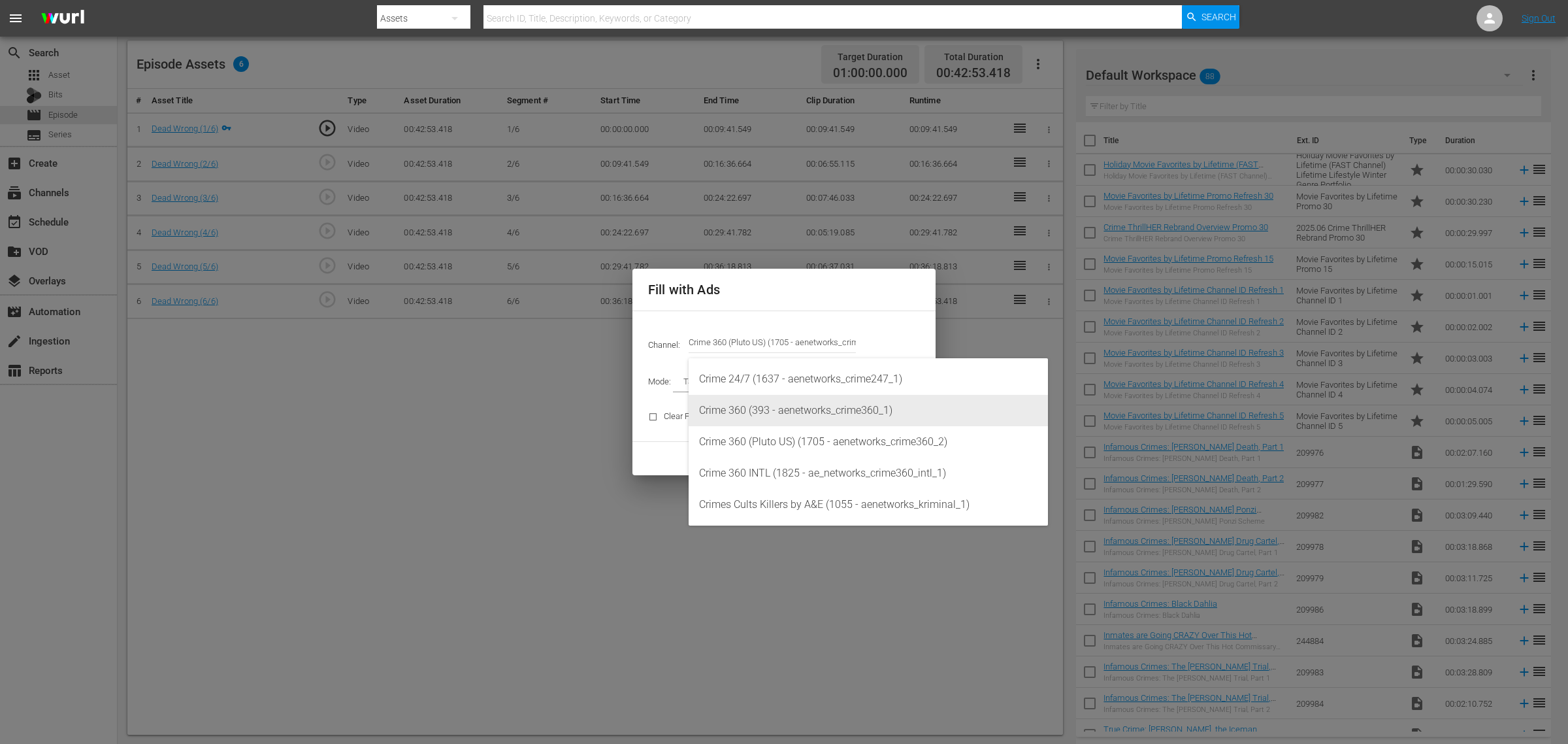
type input "Crime 360 (Pluto US) (1705)"
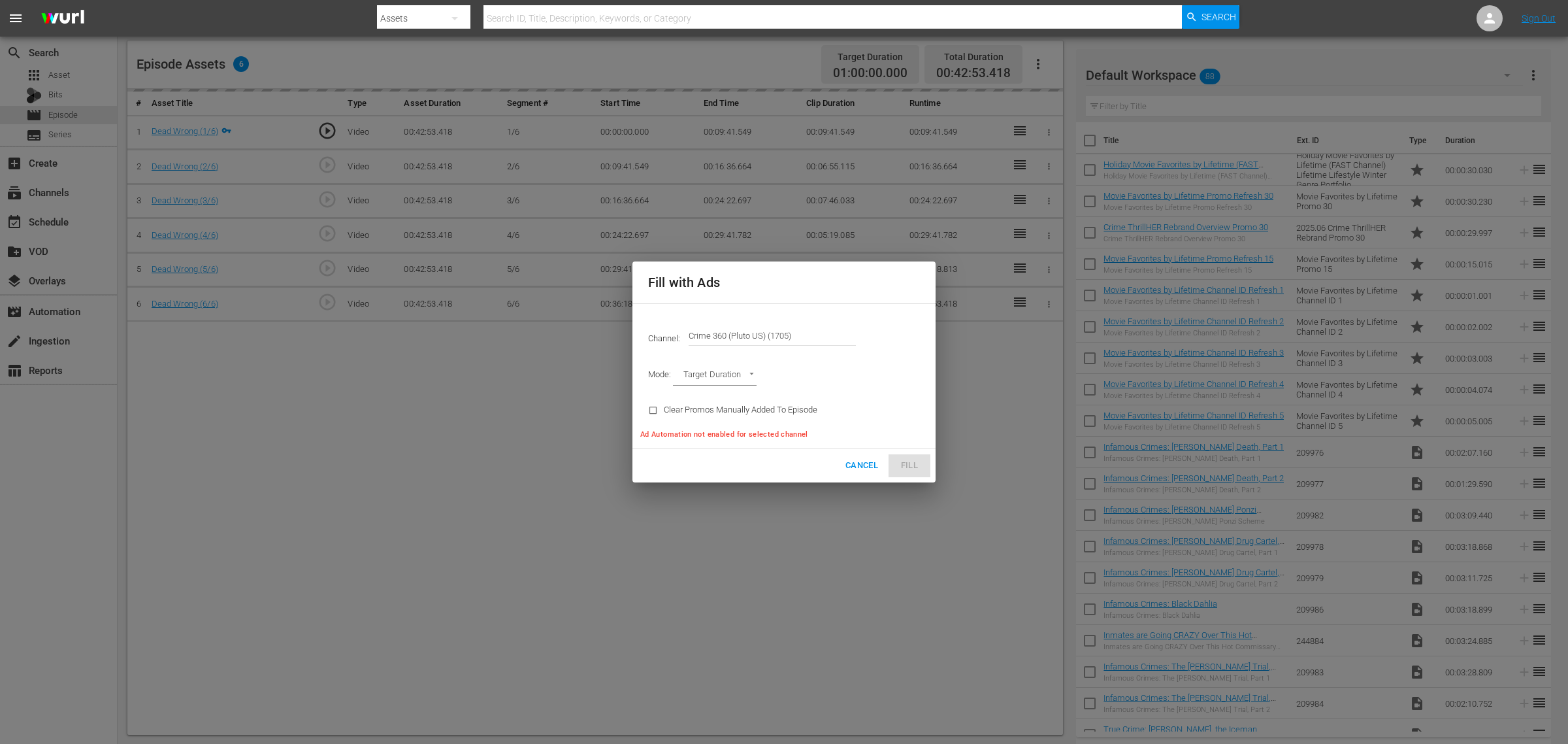
type input "AD_BREAK_DURATION"
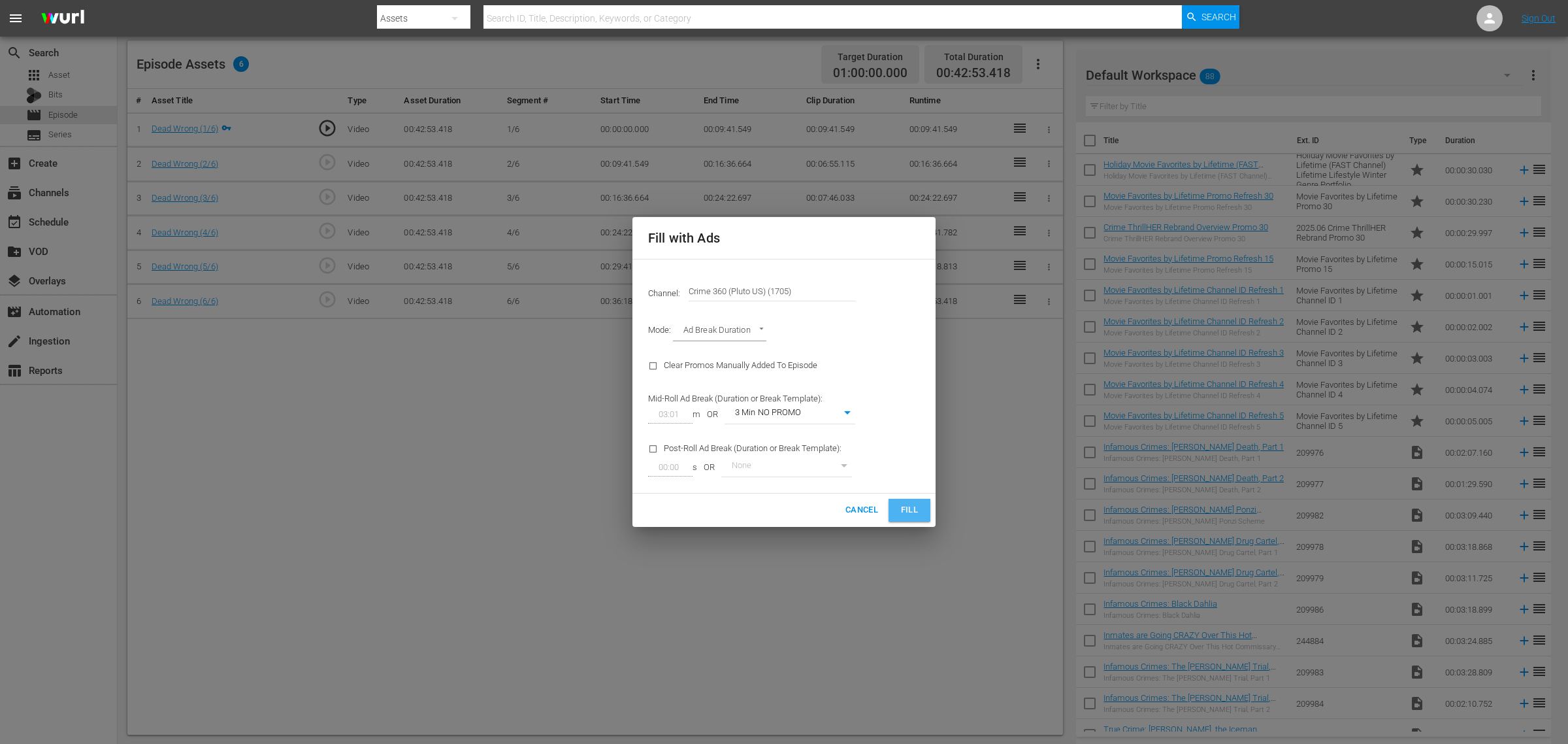
click at [914, 510] on span "Fill" at bounding box center [909, 510] width 21 height 15
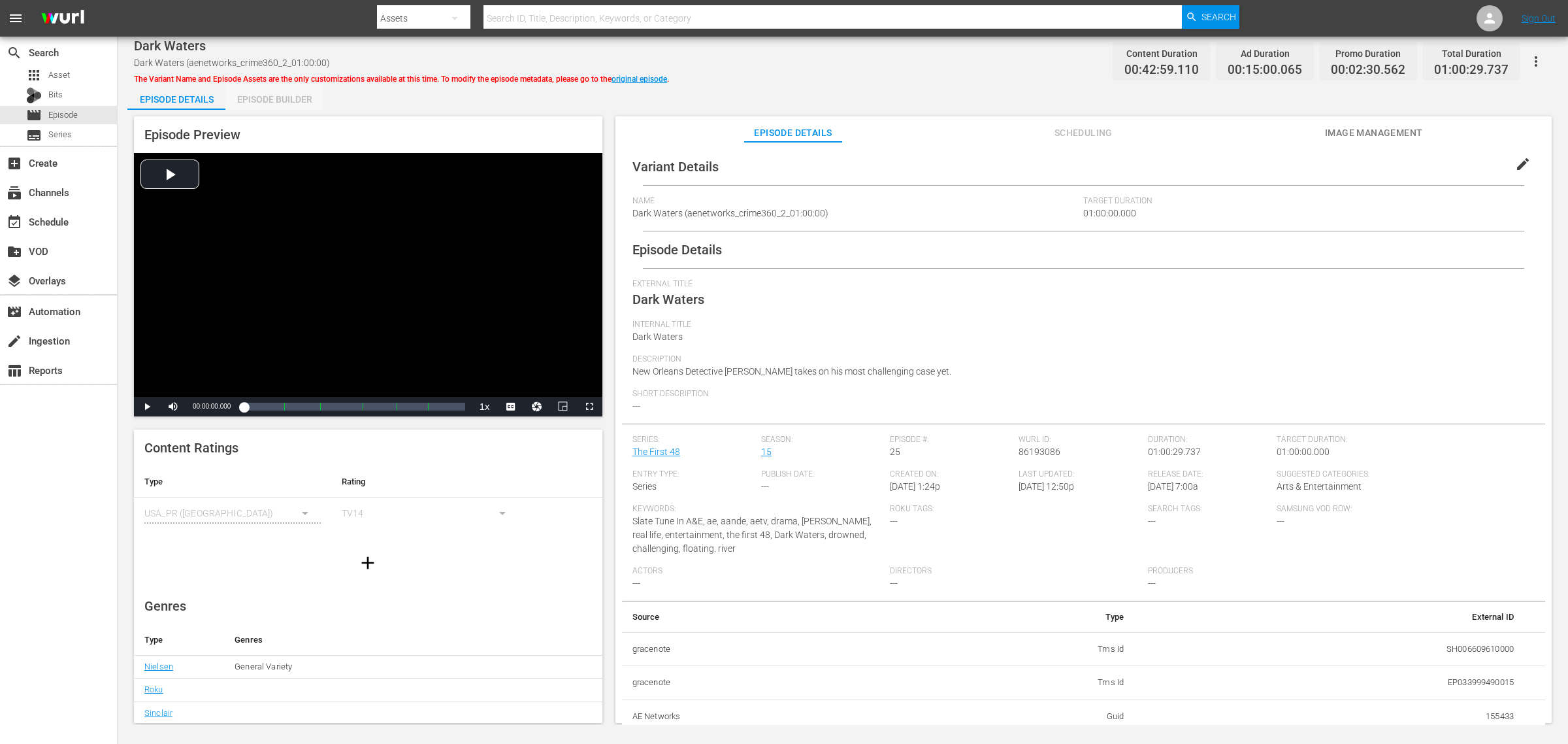
click at [298, 97] on div "Episode Builder" at bounding box center [275, 99] width 98 height 31
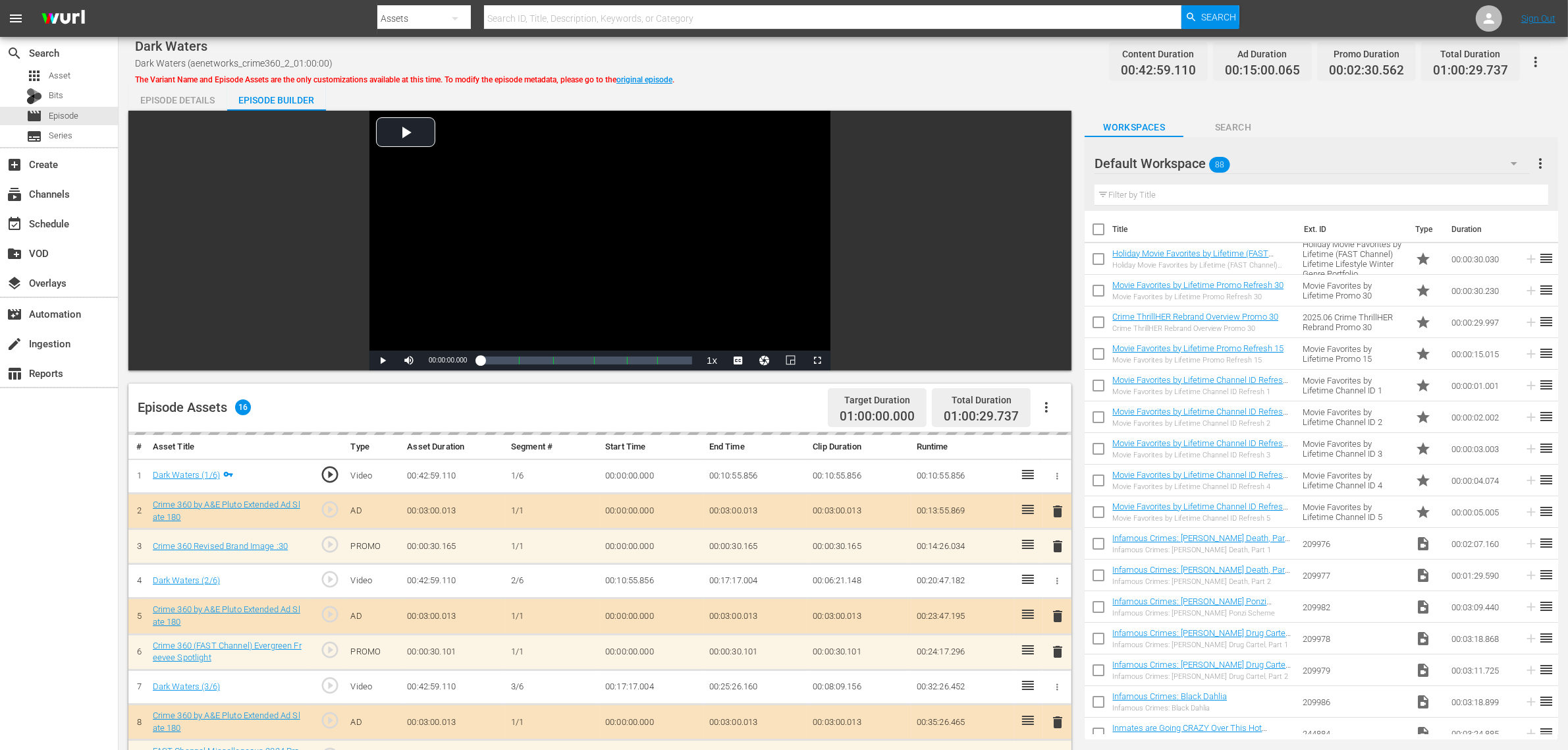
click at [874, 71] on div "Dark Waters Dark Waters (aenetworks_crime360_2_01:00:00) The Variant Name and E…" at bounding box center [843, 62] width 1417 height 30
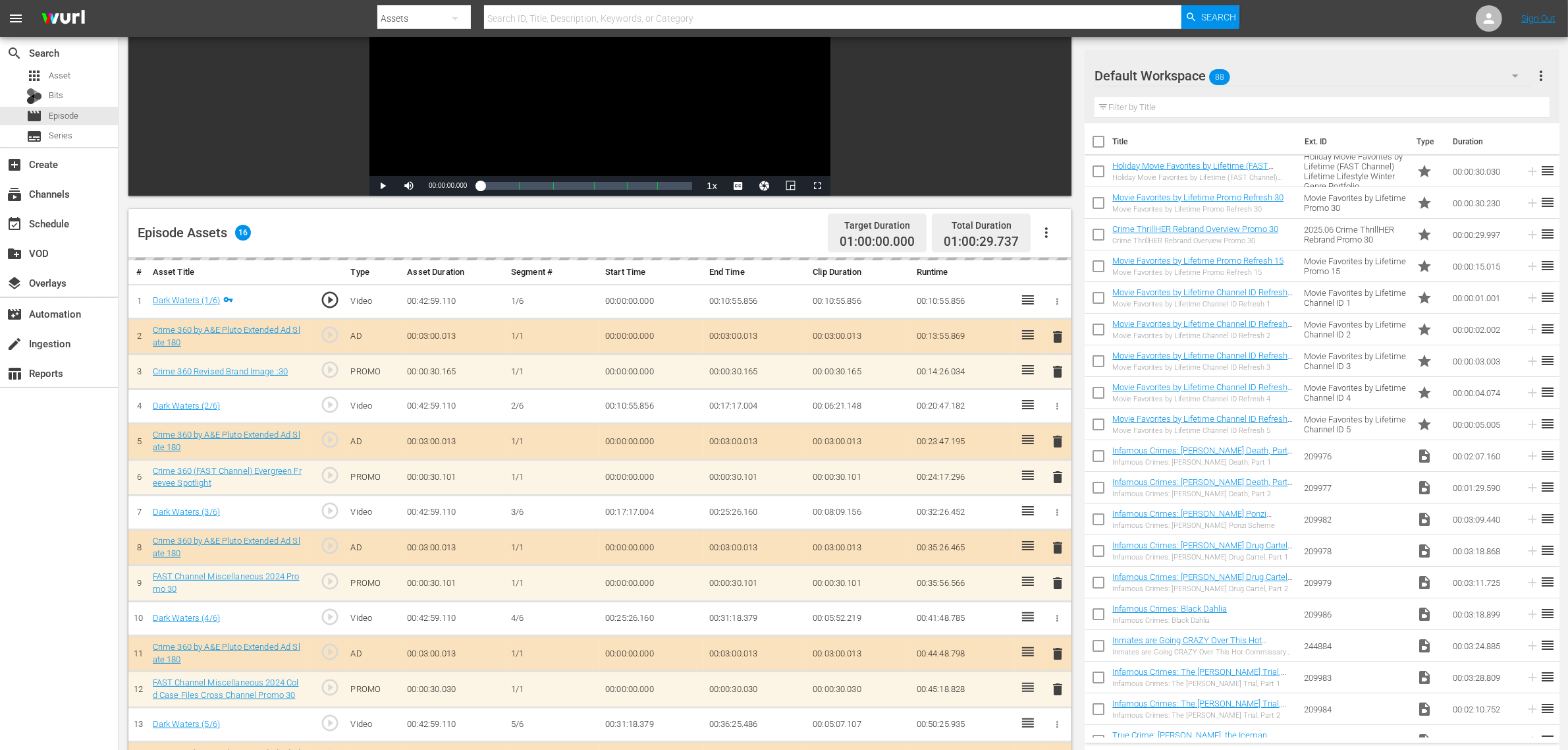
scroll to position [342, 0]
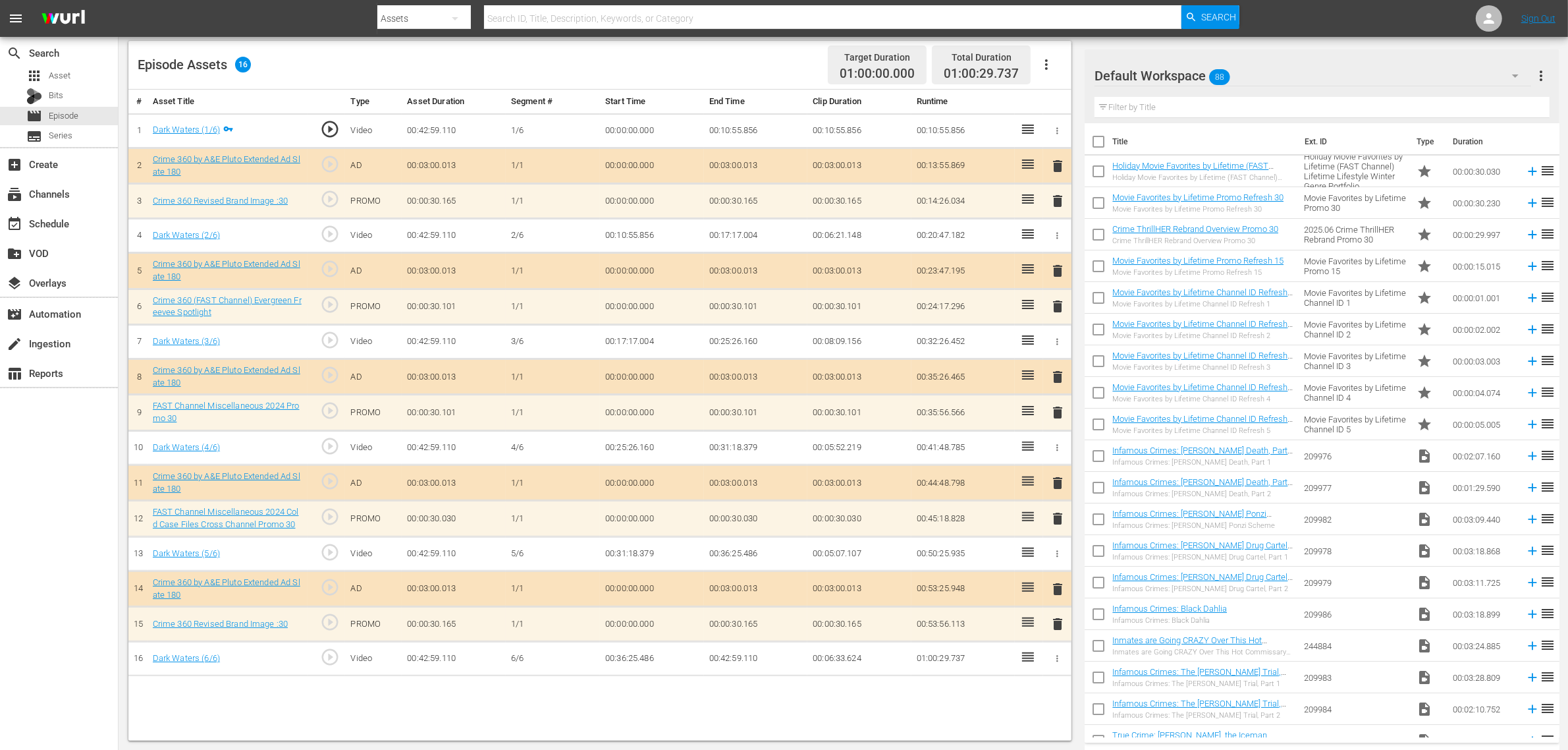
click at [1264, 73] on div "Default Workspace 88" at bounding box center [1313, 75] width 436 height 37
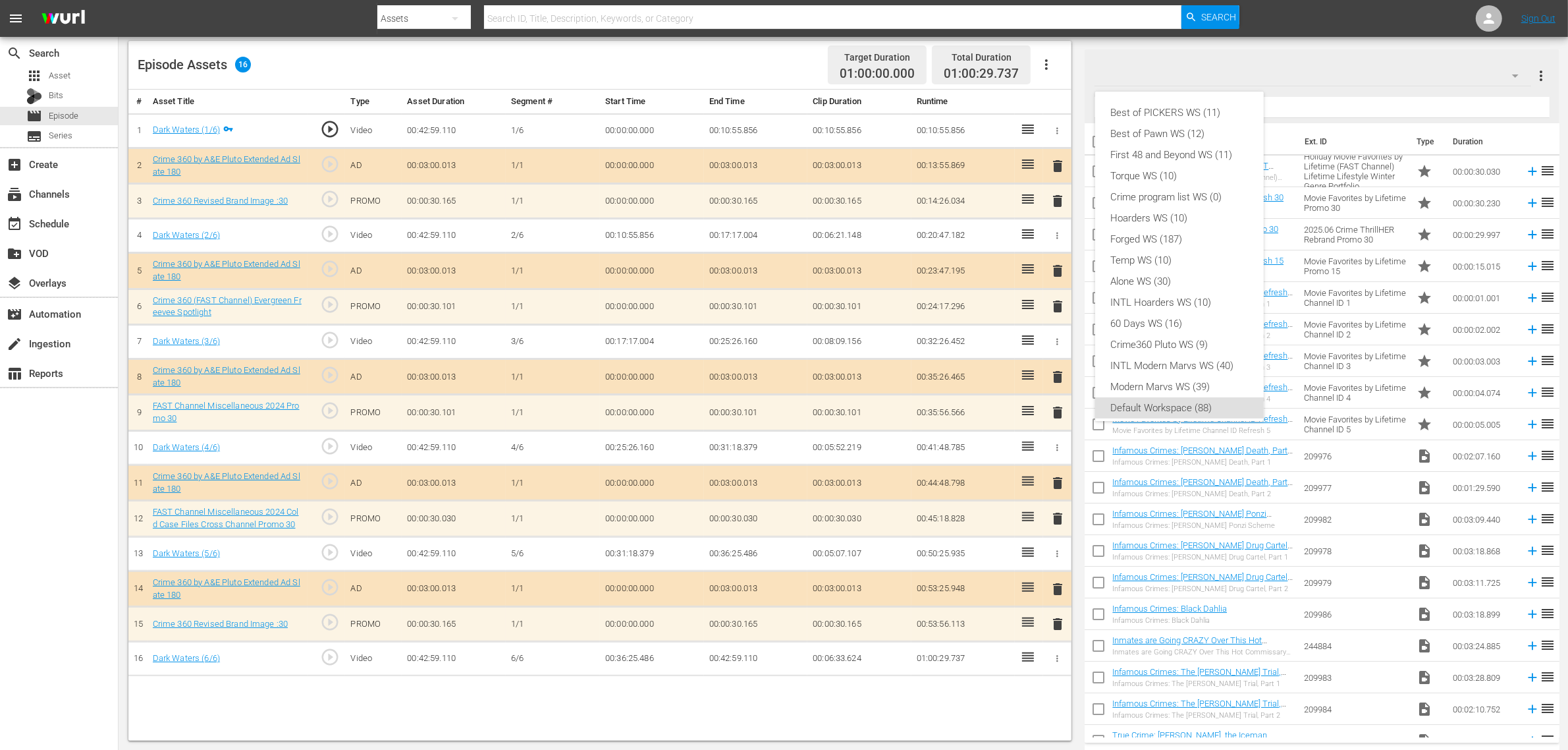
scroll to position [8, 0]
click at [1188, 326] on div "Crime360 Pluto WS (9)" at bounding box center [1180, 336] width 137 height 21
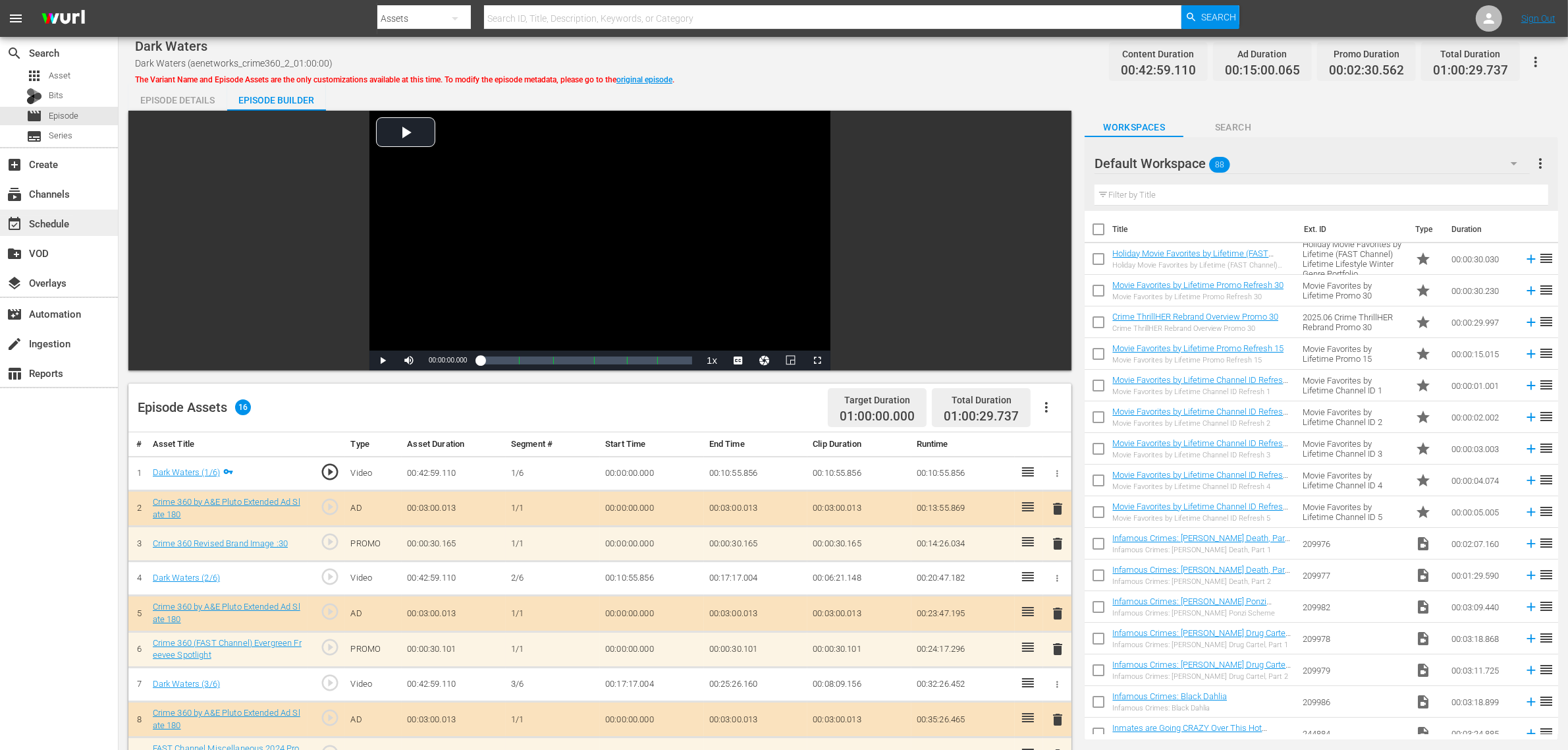
click at [55, 222] on div "event_available Schedule" at bounding box center [36, 222] width 74 height 12
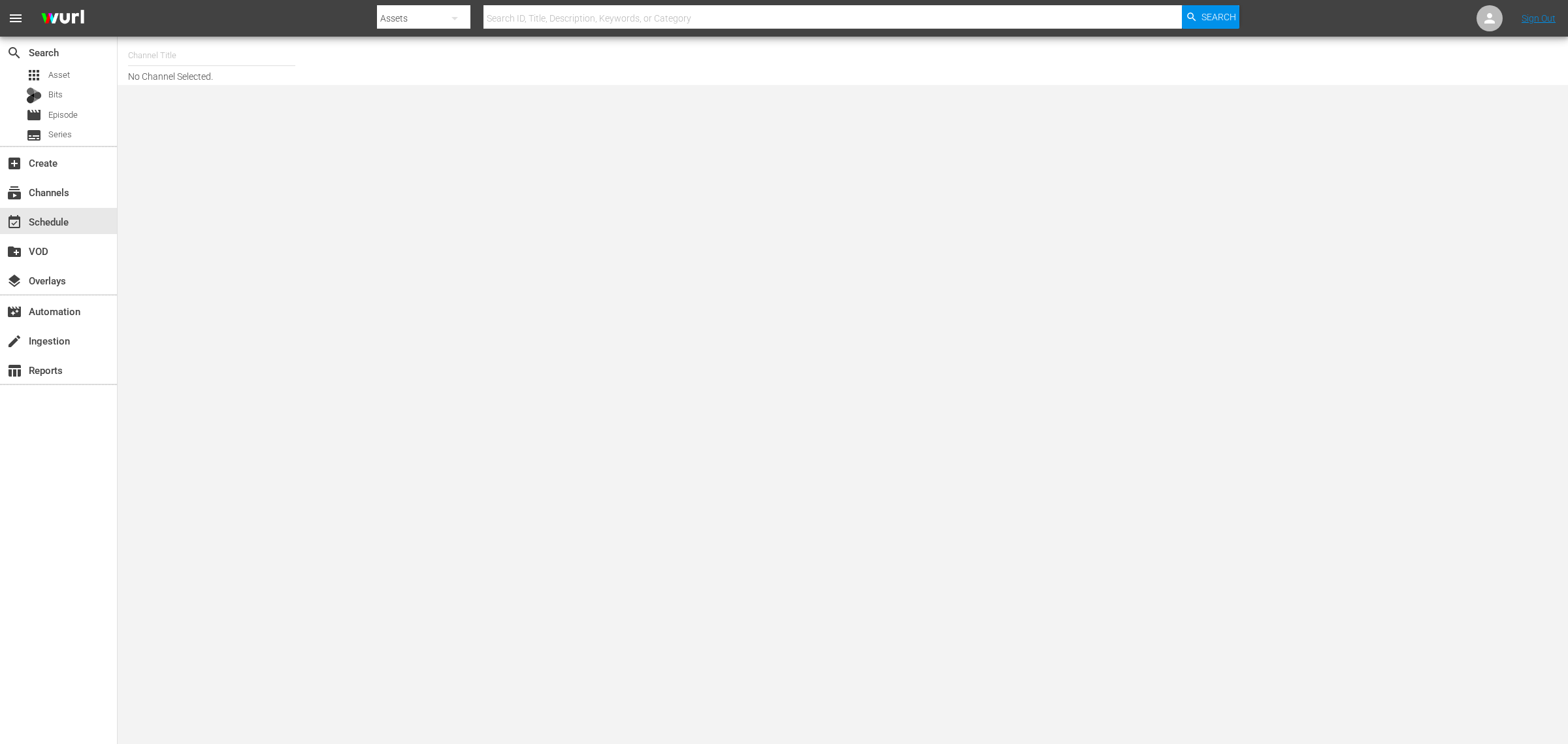
click at [224, 54] on input "text" at bounding box center [212, 56] width 167 height 31
click at [271, 130] on div "Modern Marvels Presented by History (1040 - aenetworks_modernmarvels_1)" at bounding box center [308, 123] width 339 height 31
type input "Modern Marvels Presented by History (1040 - aenetworks_modernmarvels_1)"
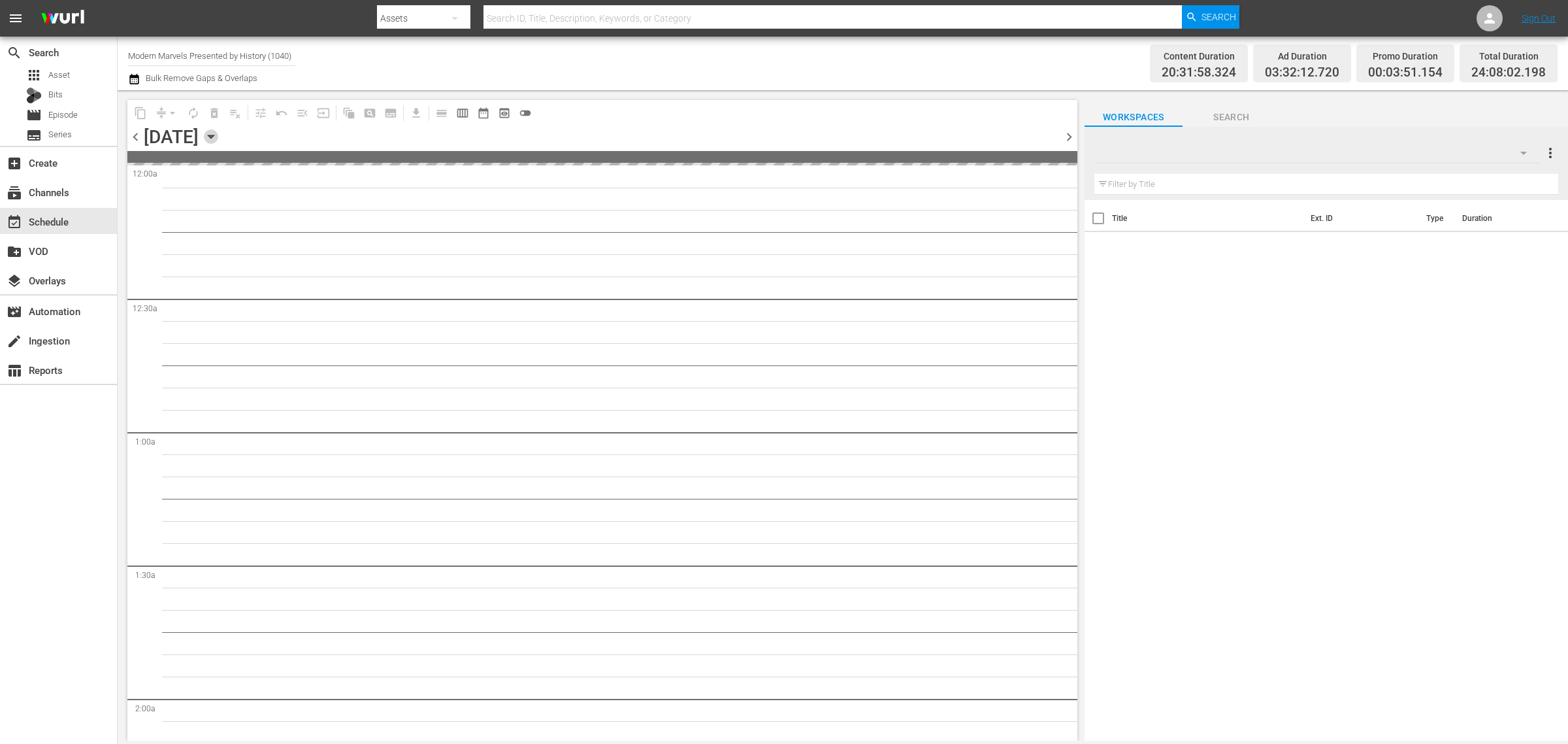
click at [218, 139] on icon "button" at bounding box center [212, 137] width 15 height 15
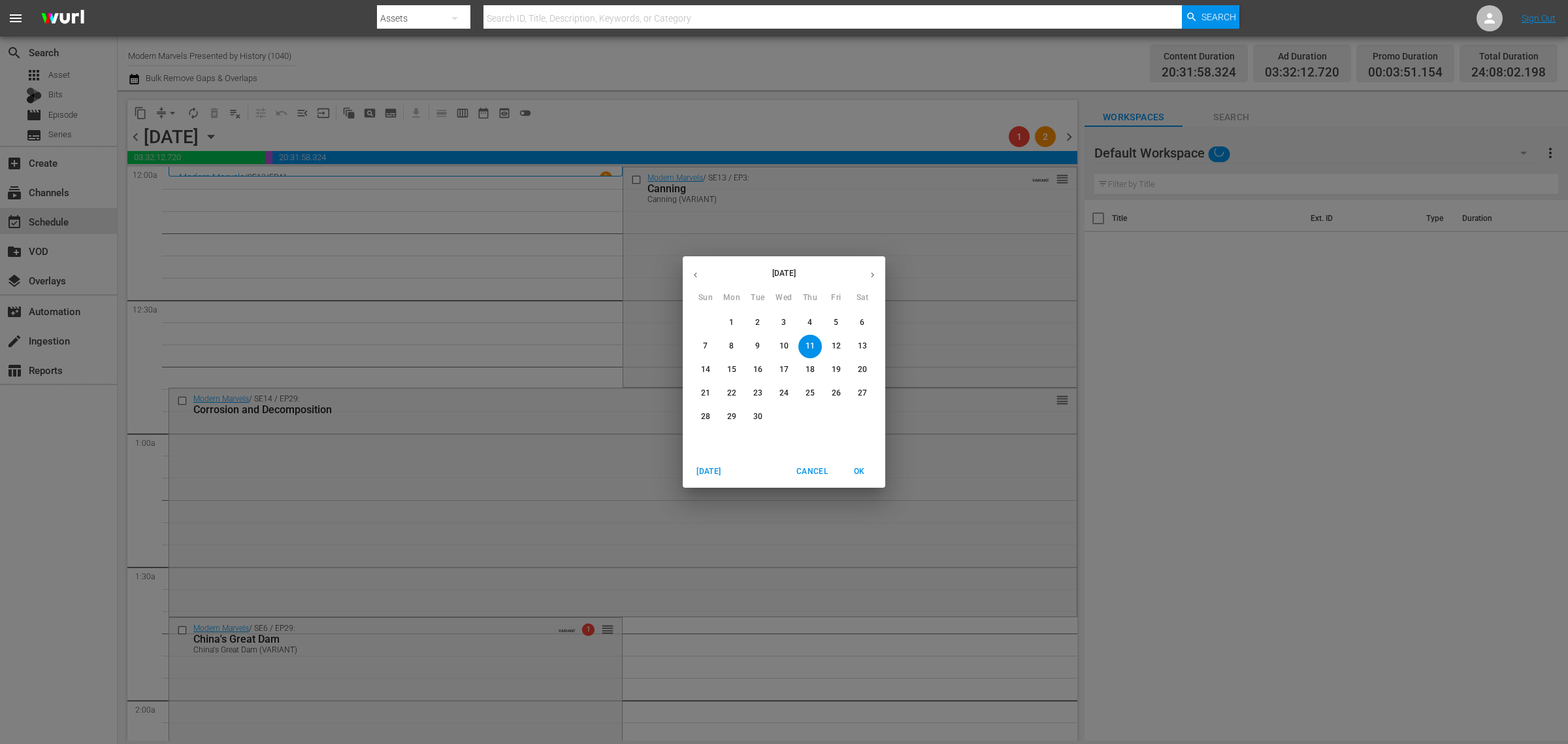
click at [694, 268] on button "button" at bounding box center [695, 275] width 25 height 25
click at [873, 273] on icon "button" at bounding box center [873, 275] width 10 height 10
click at [863, 345] on p "13" at bounding box center [862, 346] width 9 height 11
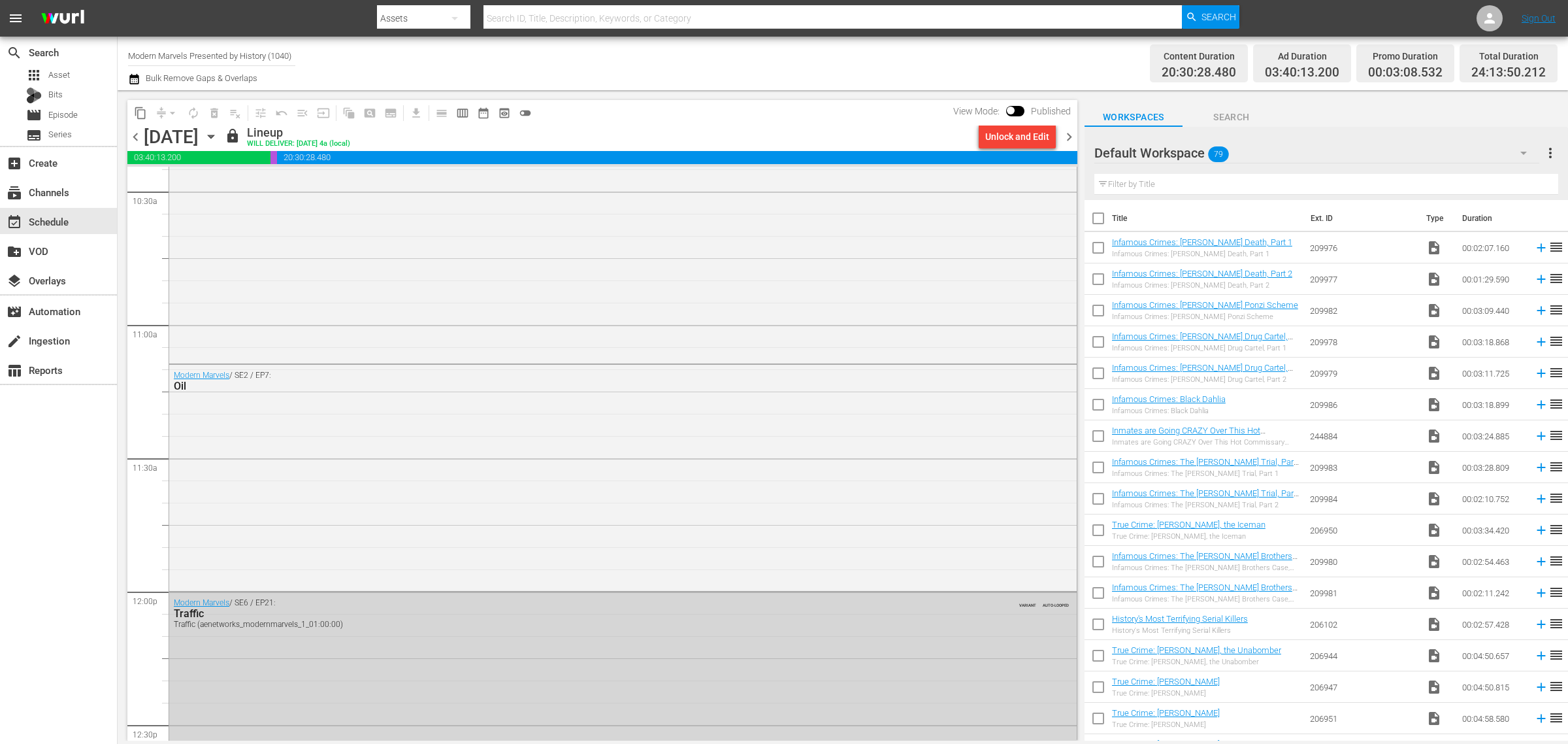
scroll to position [2777, 0]
click at [332, 502] on div "Modern Marvels / SE2 / EP7: Oil" at bounding box center [622, 473] width 908 height 223
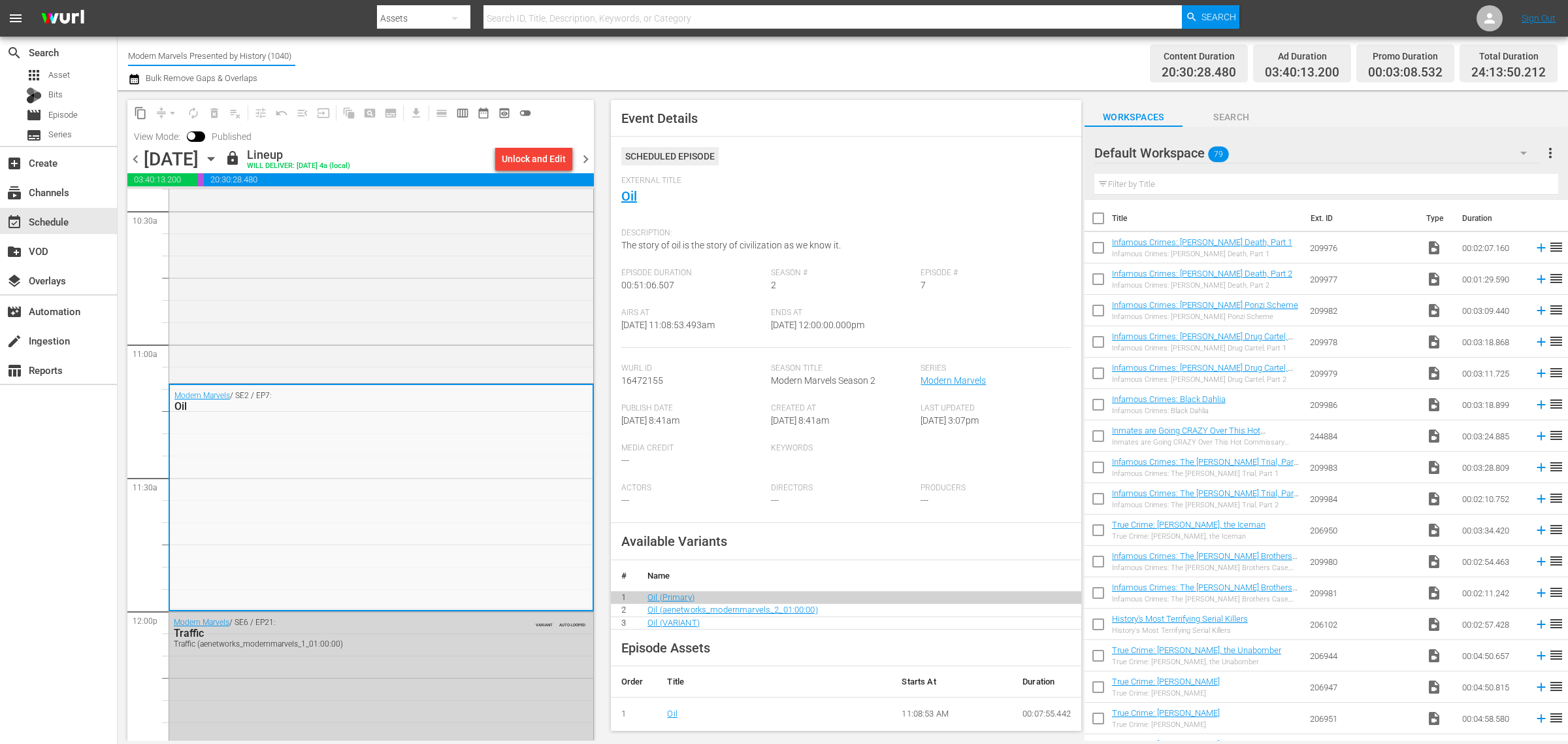
drag, startPoint x: 130, startPoint y: 50, endPoint x: 706, endPoint y: 92, distance: 577.5
click at [683, 92] on div "Channel Title Modern Marvels Presented by History (1040) Bulk Remove Gaps & Ove…" at bounding box center [842, 389] width 1451 height 704
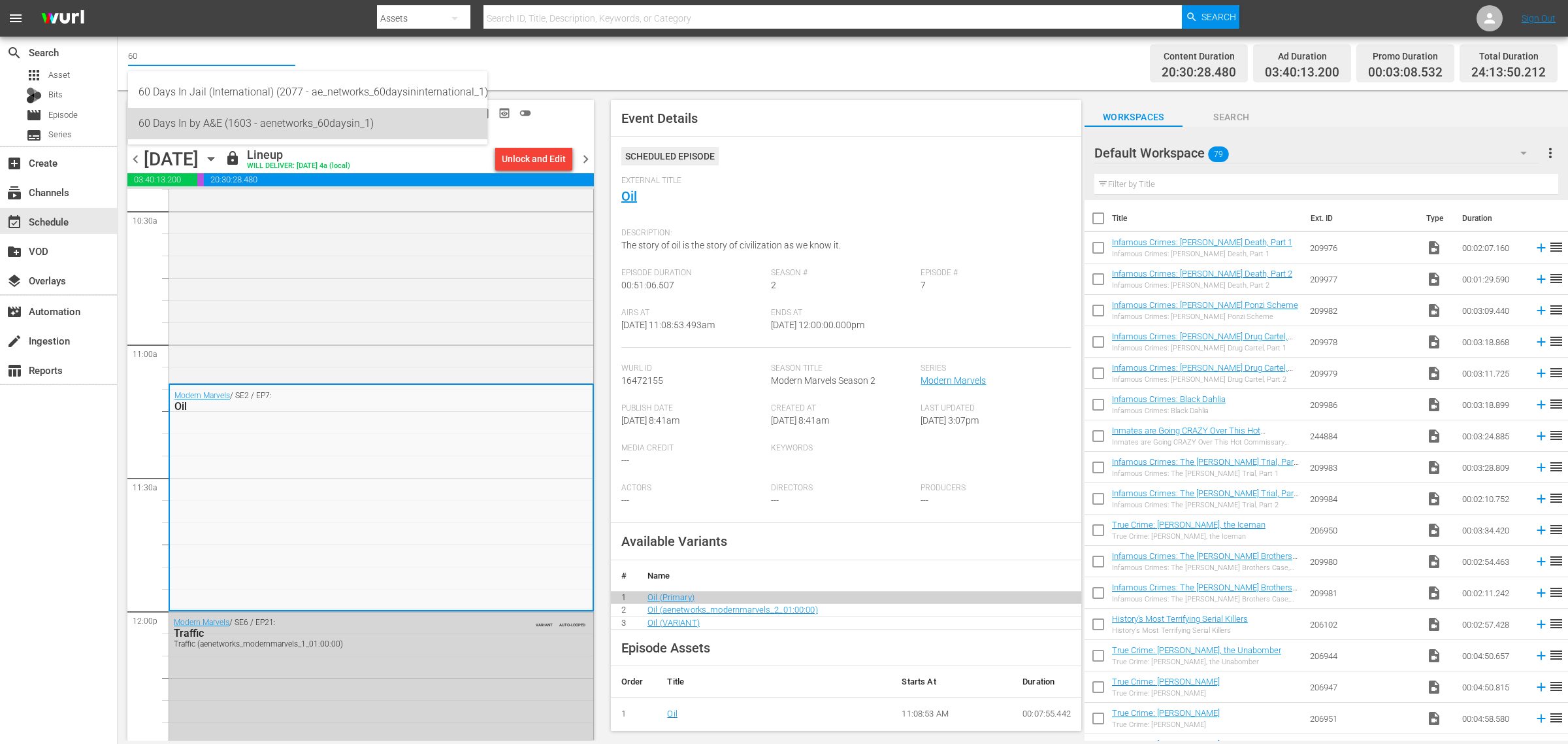
click at [229, 133] on div "60 Days In by A&E (1603 - aenetworks_60daysin_1)" at bounding box center [308, 123] width 339 height 31
type input "60 Days In by A&E (1603 - aenetworks_60daysin_1)"
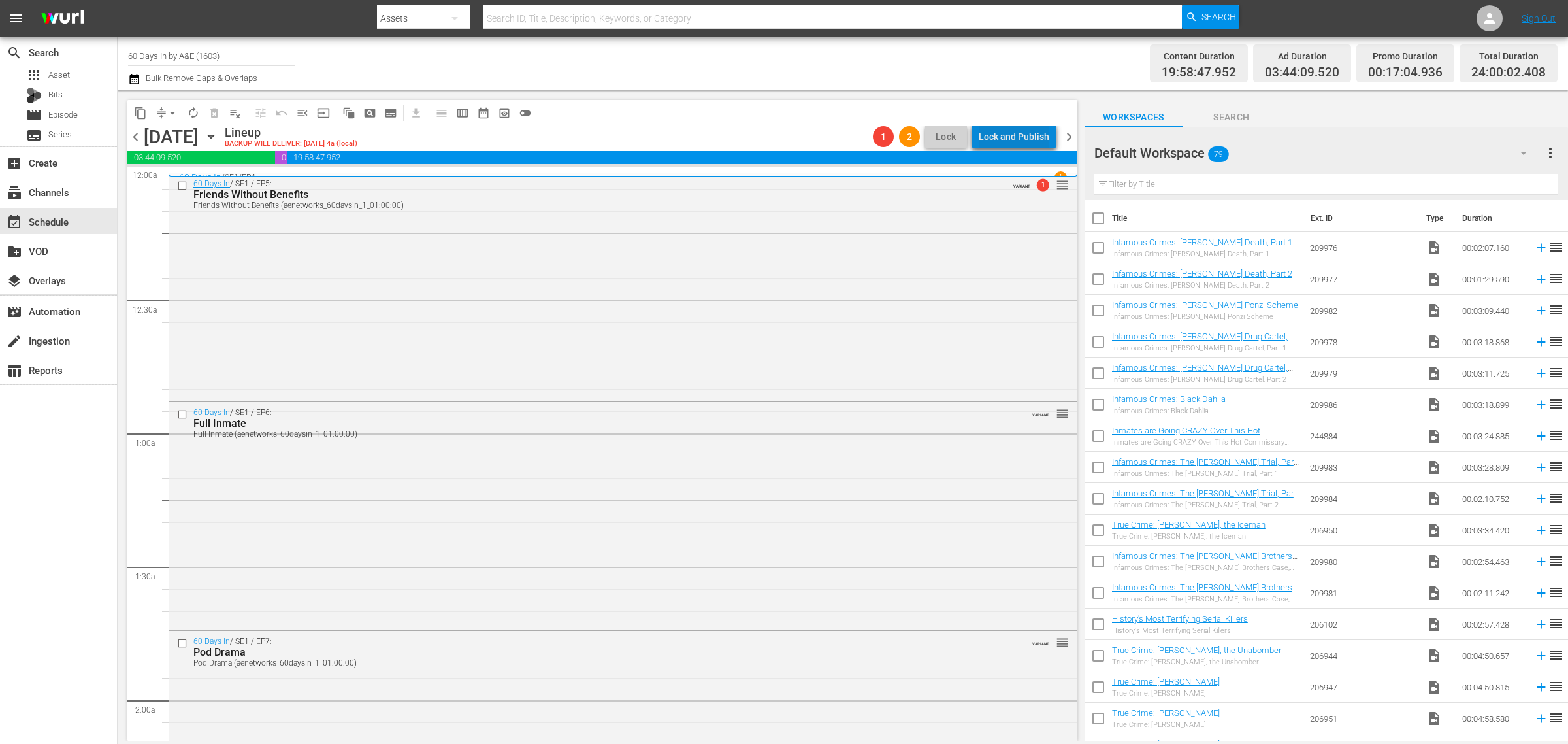
click at [1023, 131] on div "Lock and Publish" at bounding box center [1014, 136] width 71 height 24
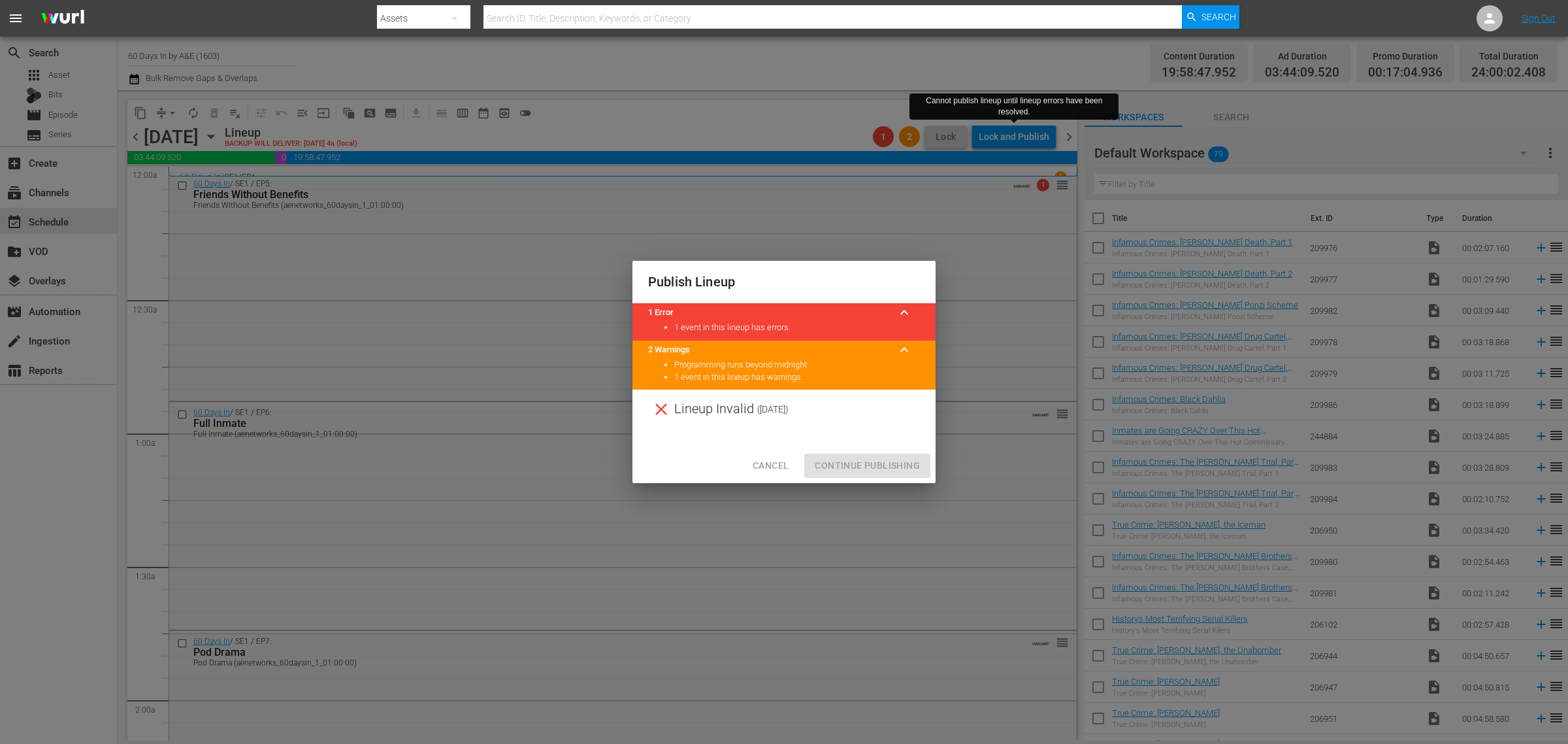
click at [900, 317] on span "keyboard_arrow_up" at bounding box center [904, 312] width 16 height 16
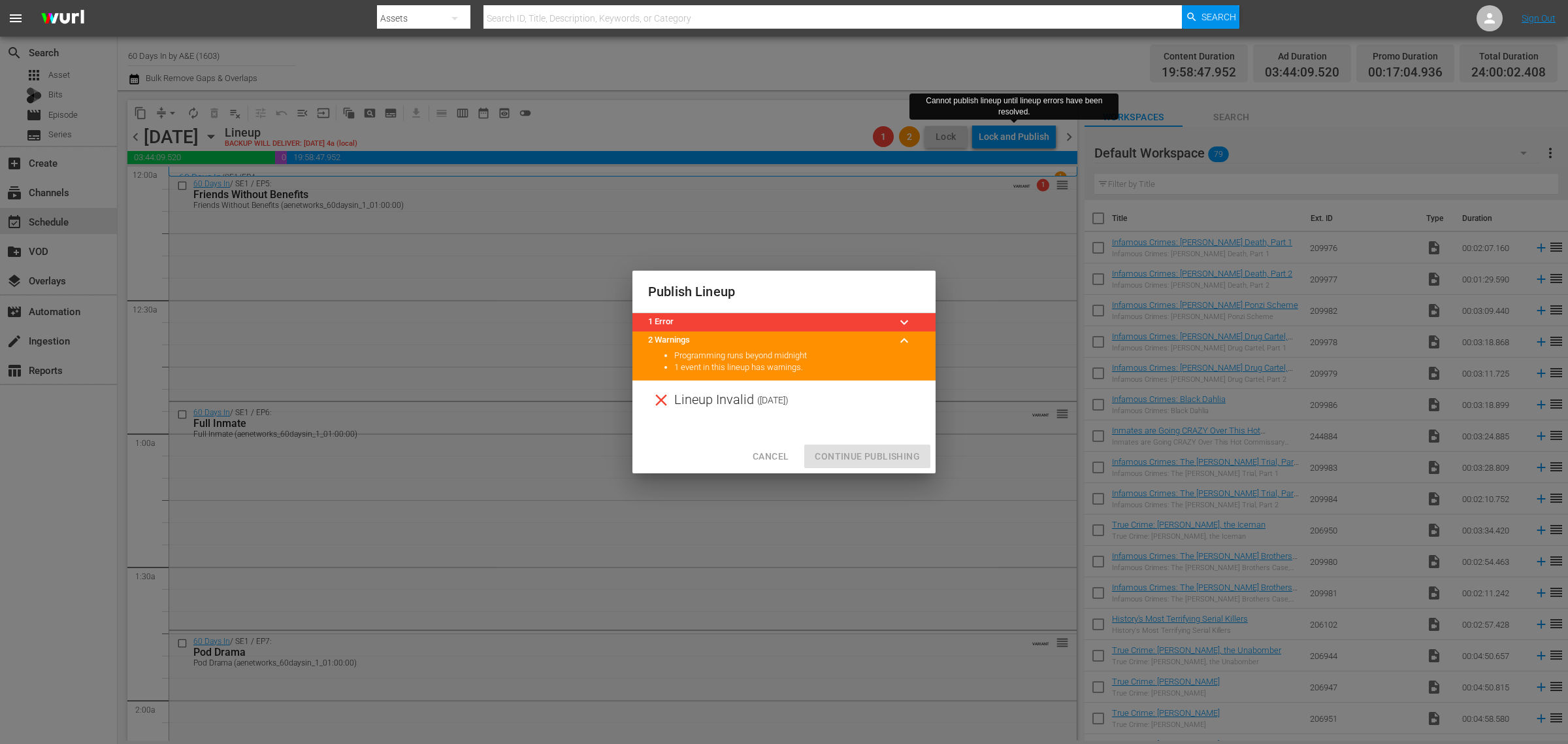
click at [900, 317] on span "keyboard_arrow_down" at bounding box center [904, 322] width 16 height 16
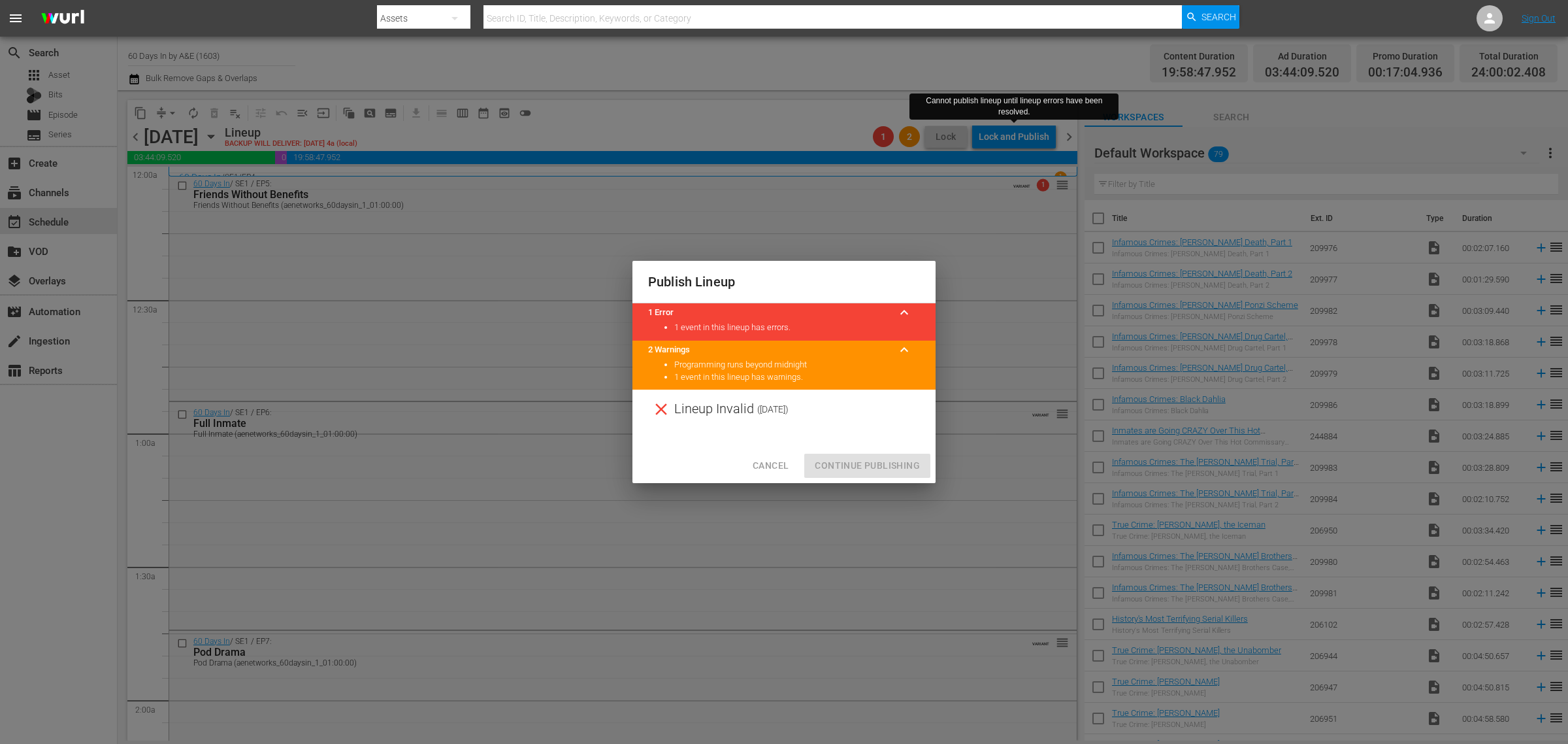
click at [776, 464] on span "Cancel" at bounding box center [771, 466] width 36 height 16
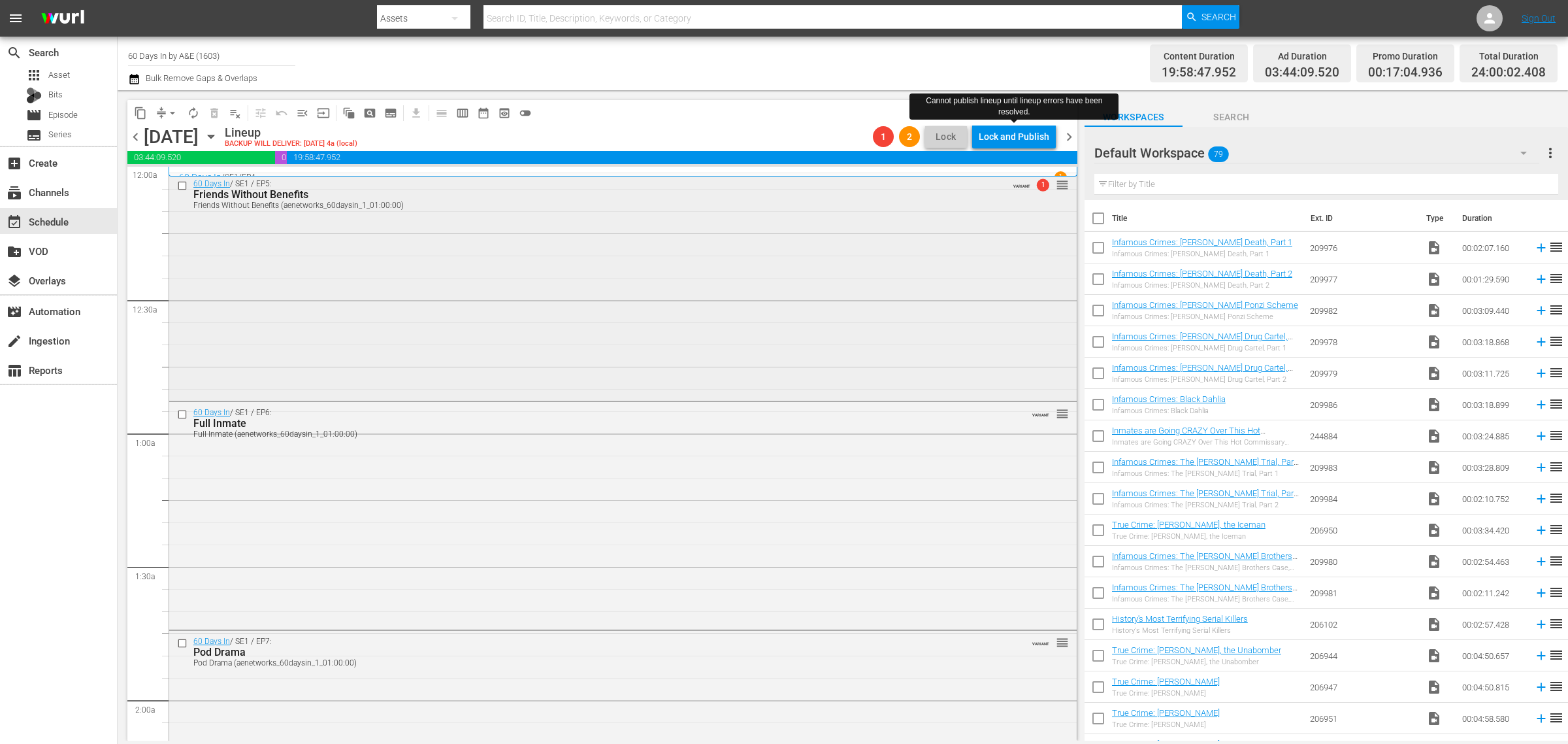
click at [1027, 191] on div "60 Days In / SE1 / EP5: Friends Without Benefits Friends Without Benefits (aene…" at bounding box center [622, 194] width 908 height 41
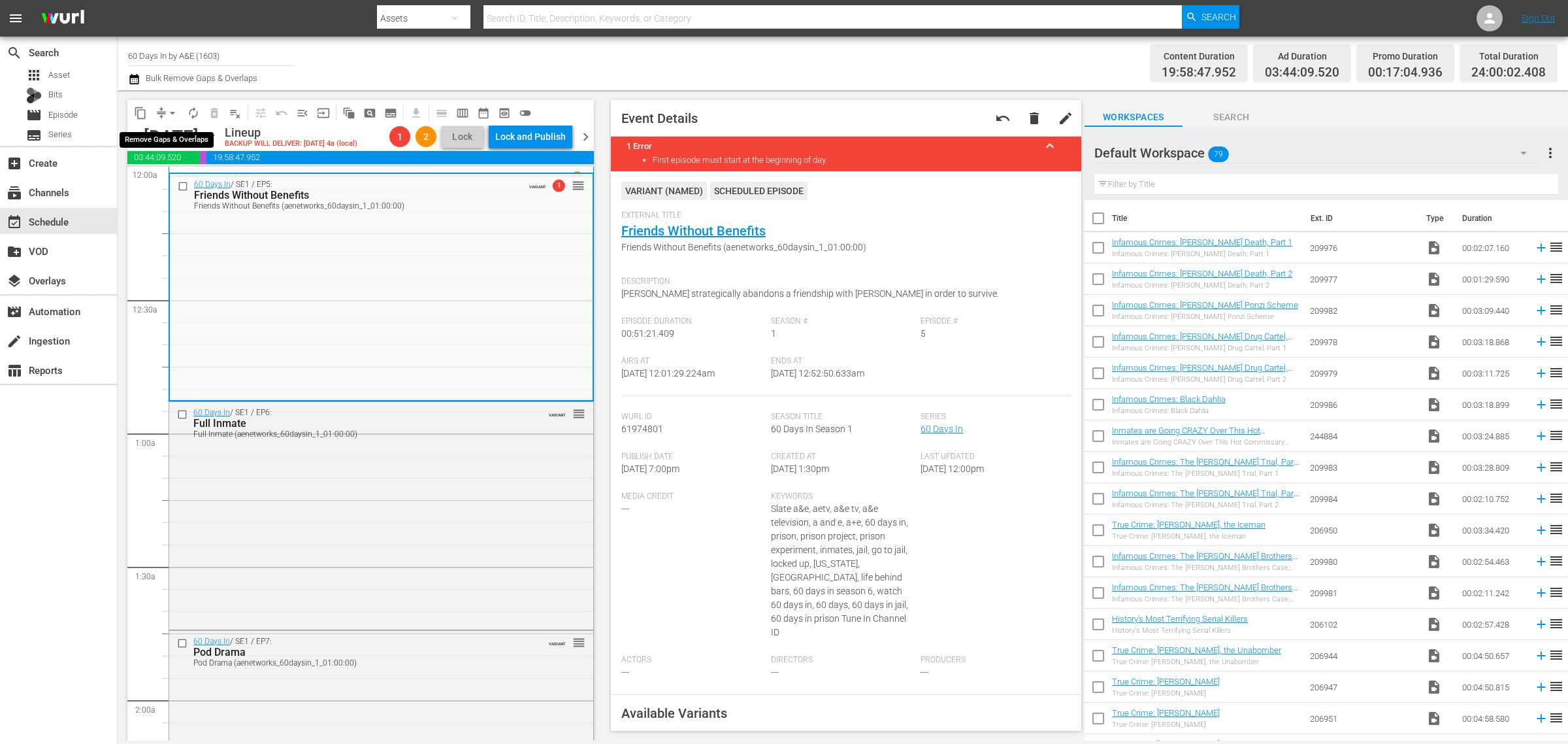
click at [165, 110] on button "arrow_drop_down" at bounding box center [172, 112] width 21 height 21
click at [189, 133] on li "Align to Midnight" at bounding box center [172, 139] width 137 height 21
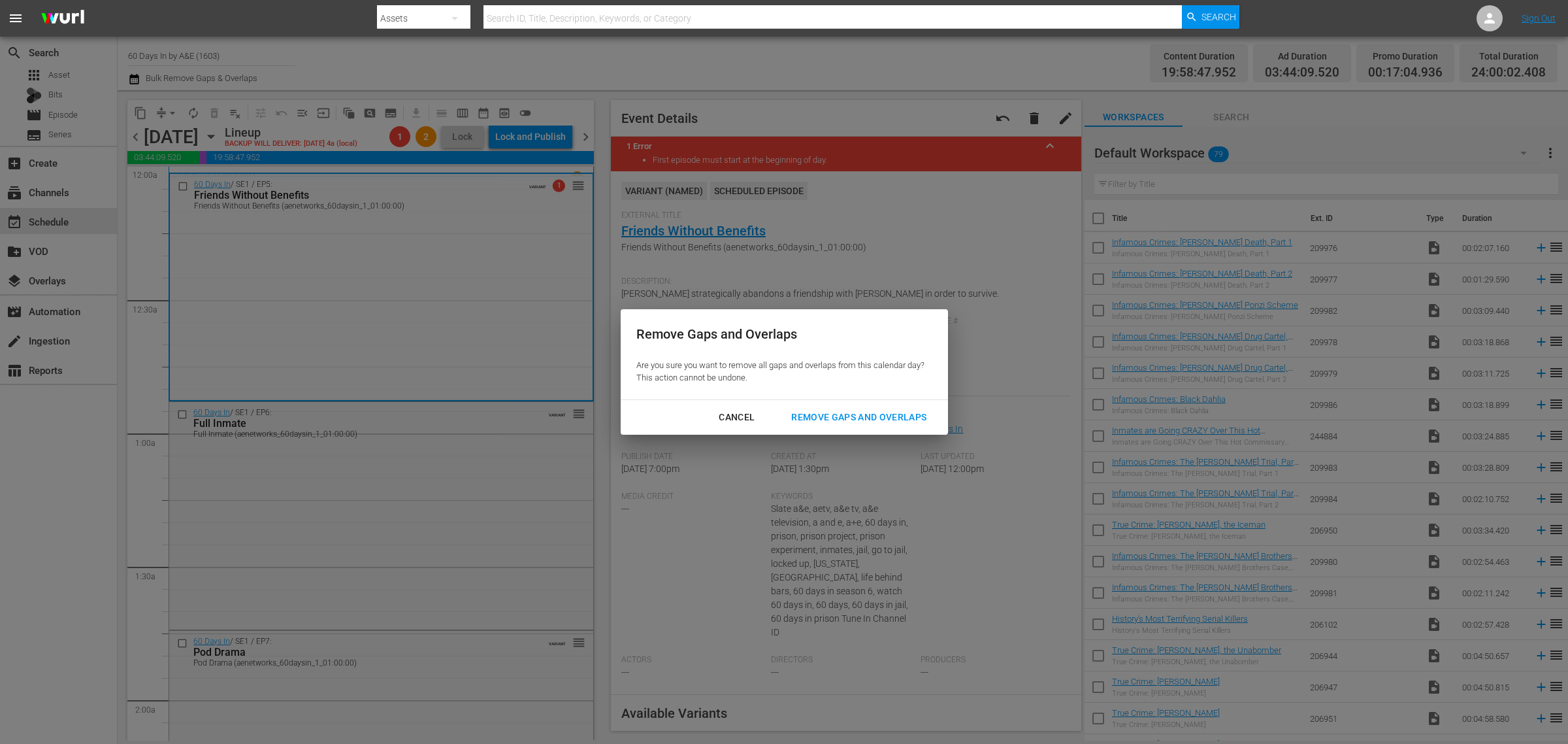
click at [868, 417] on div "Remove Gaps and Overlaps" at bounding box center [859, 418] width 156 height 16
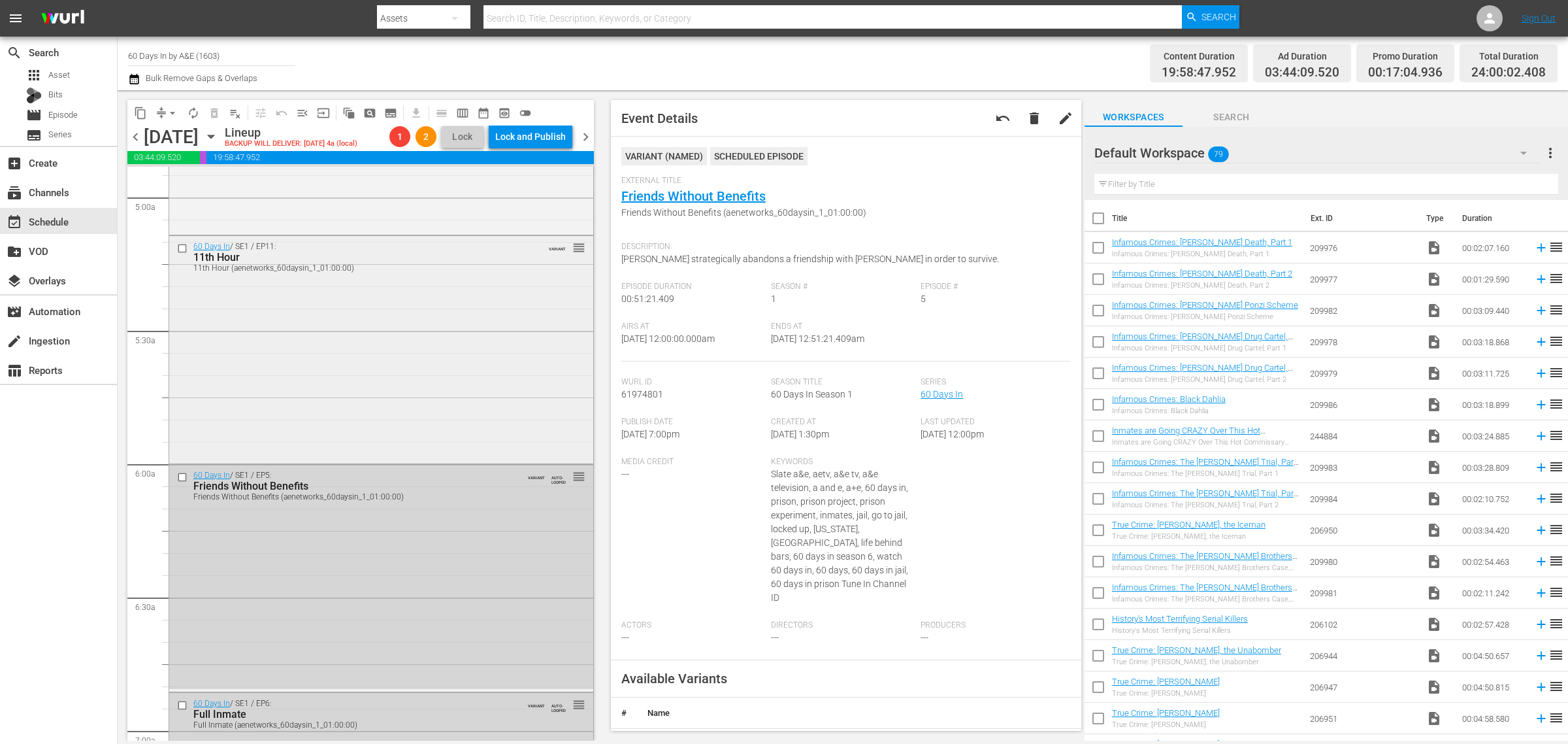
scroll to position [1308, 0]
click at [344, 407] on div "60 Days In / SE1 / EP11: 11th Hour 11th Hour (aenetworks_60daysin_1_01:00:00) V…" at bounding box center [381, 344] width 424 height 225
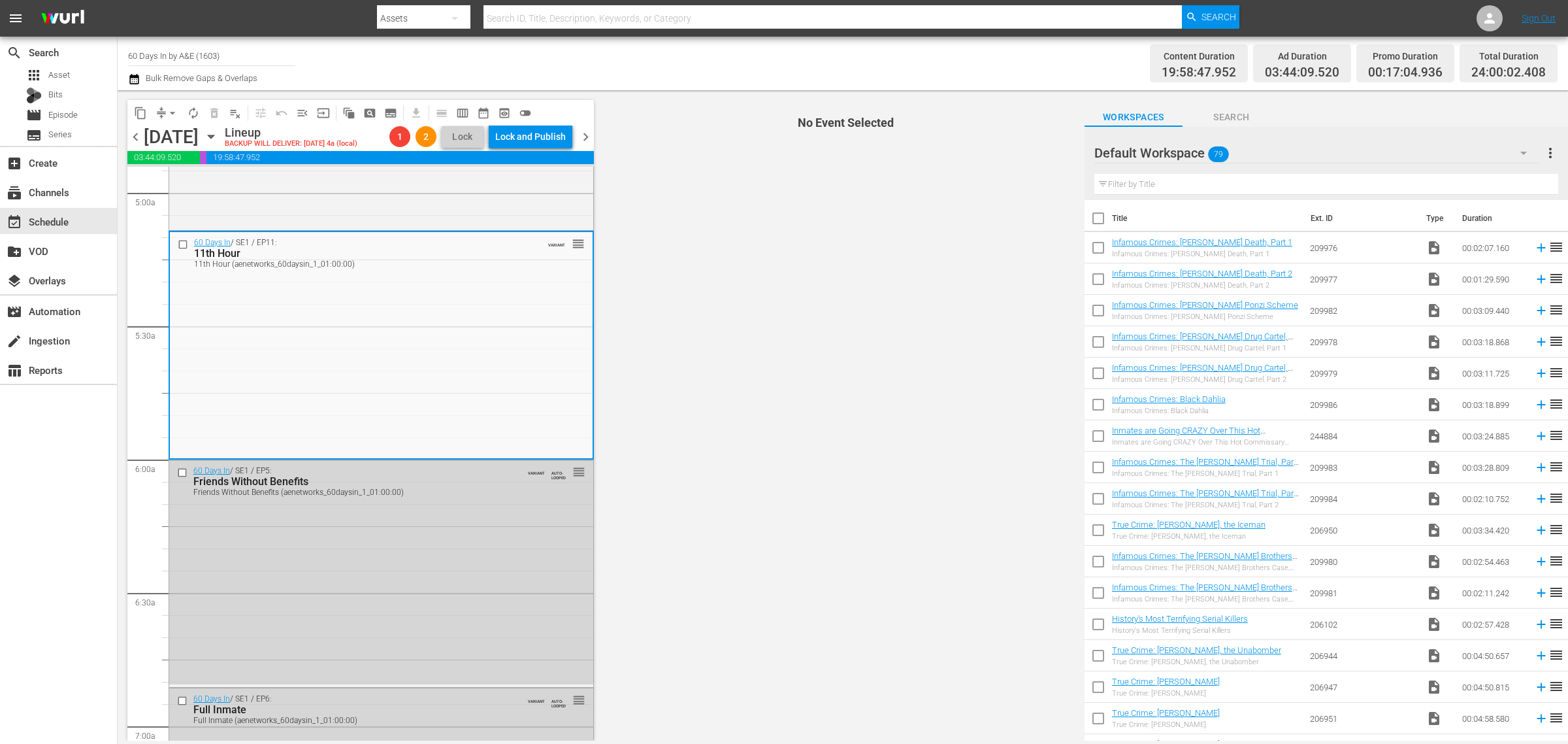
click at [684, 56] on div "Channel Title 60 Days In by A&E (1603) Bulk Remove Gaps & Overlaps" at bounding box center [517, 63] width 780 height 47
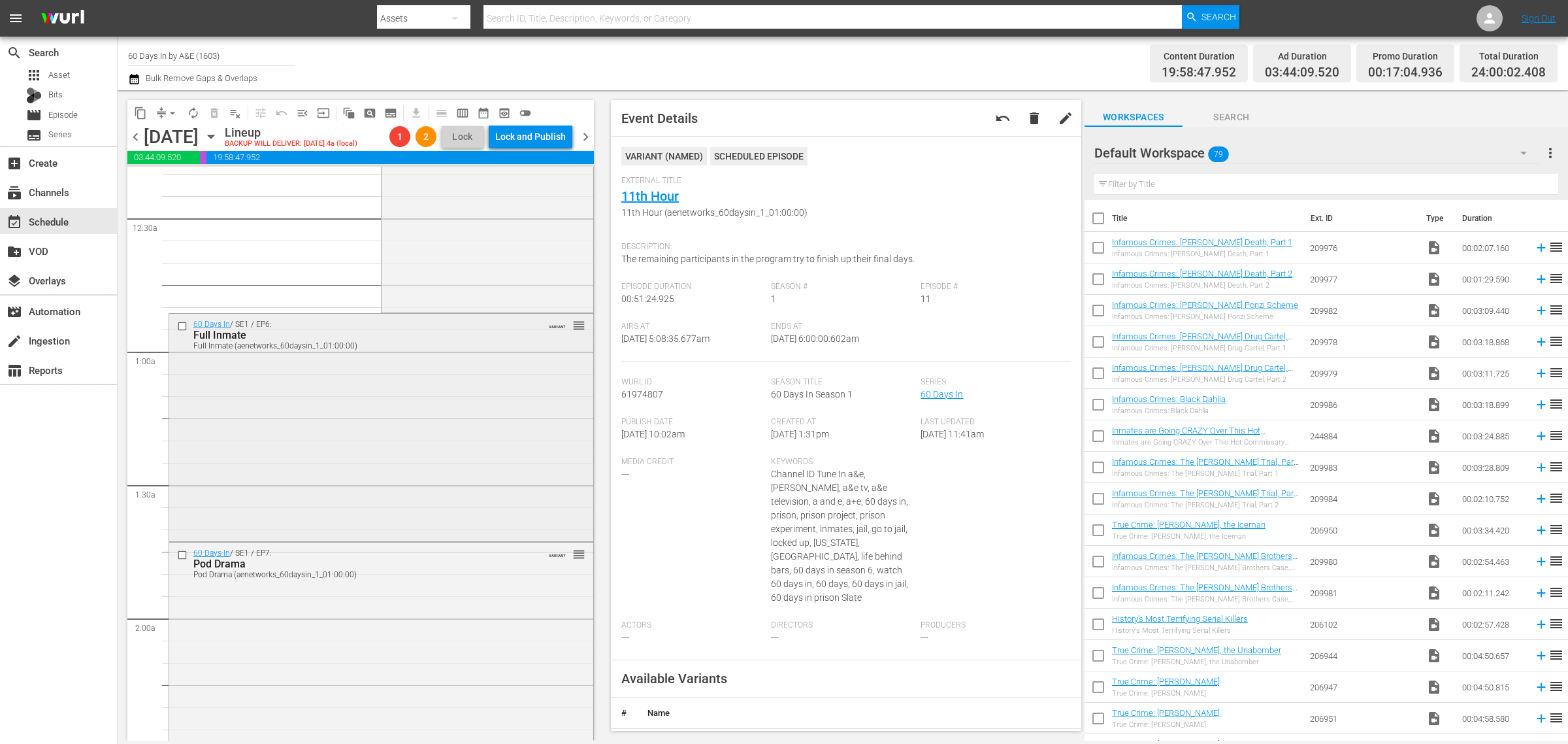
scroll to position [0, 0]
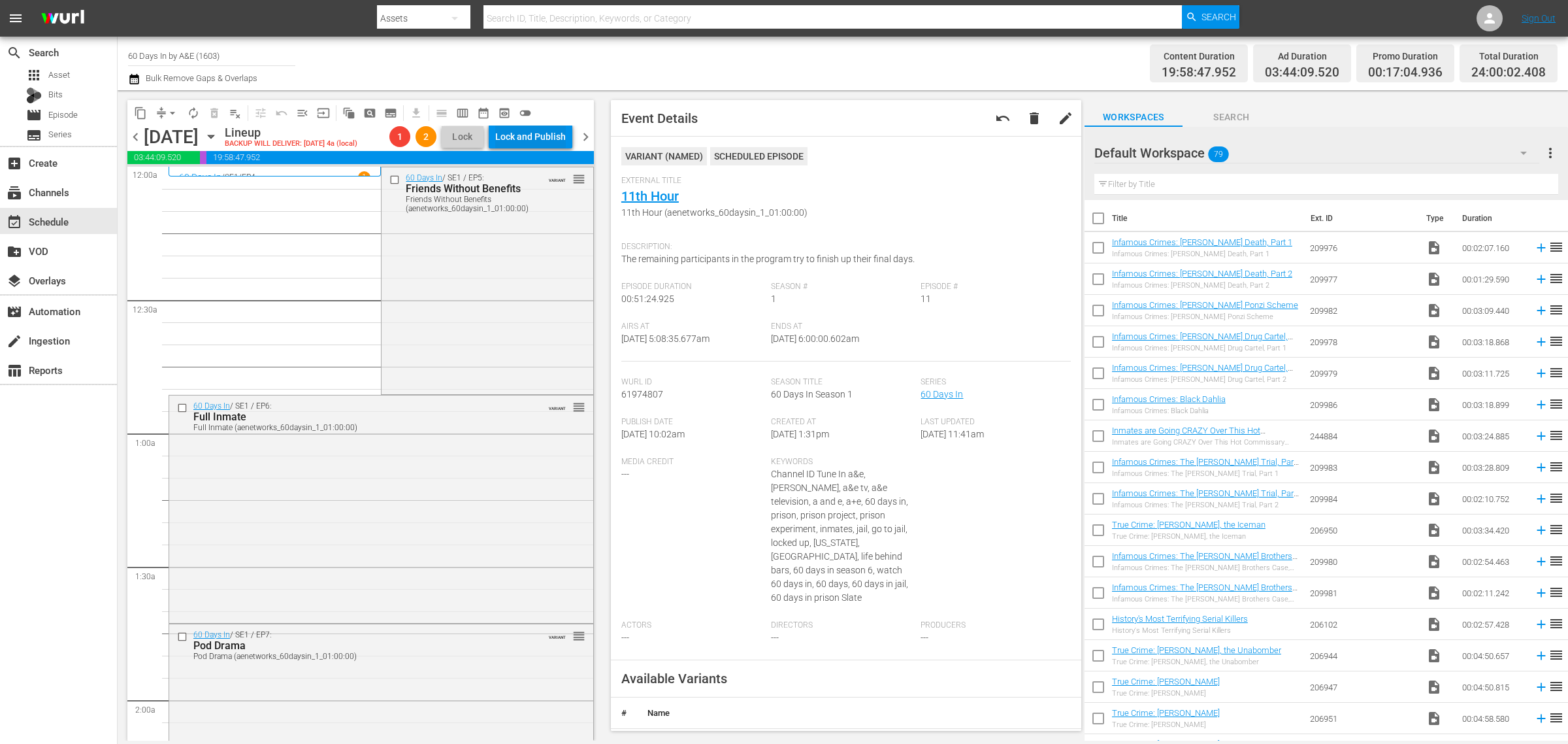
click at [544, 143] on div "Lock and Publish" at bounding box center [531, 136] width 71 height 24
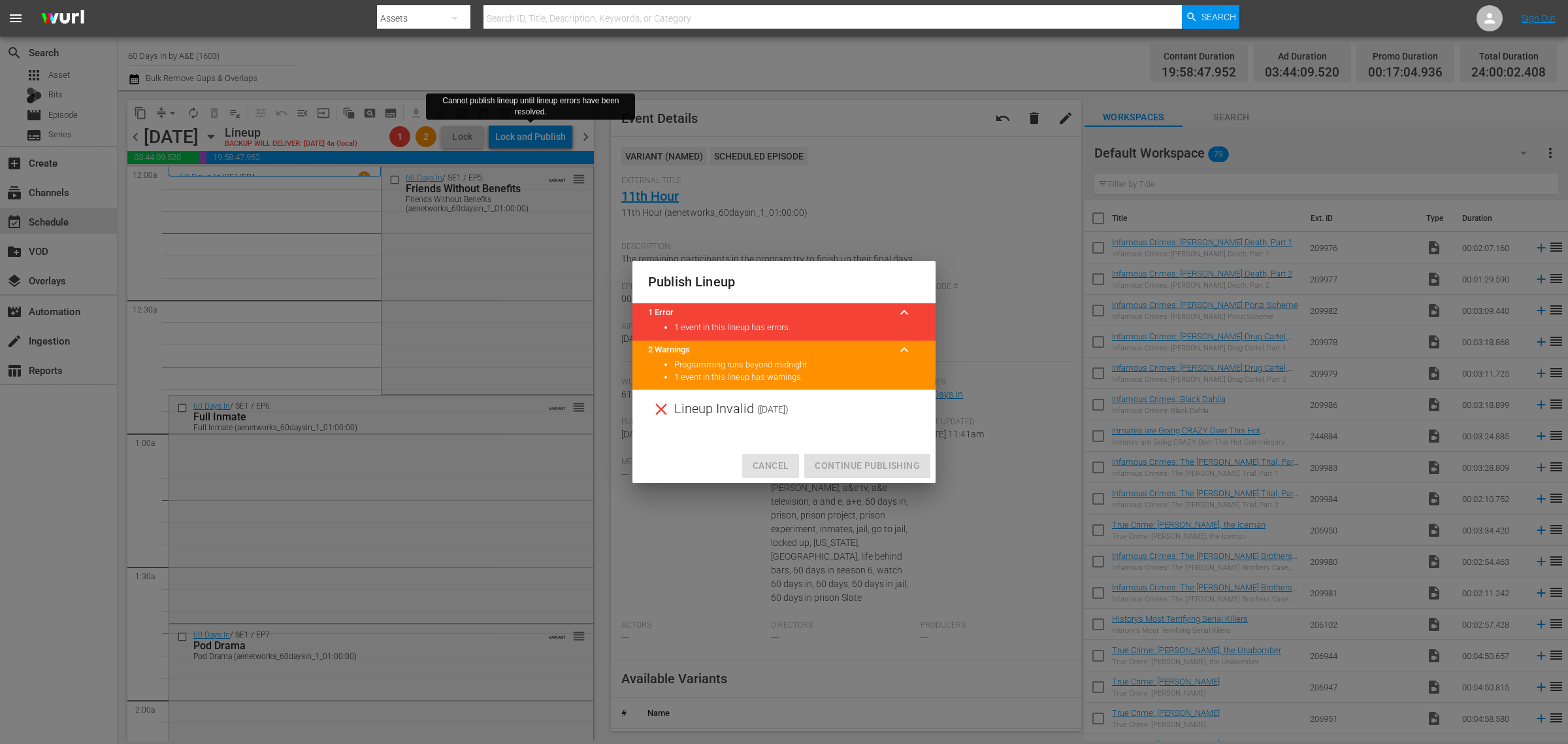
click at [779, 459] on span "Cancel" at bounding box center [771, 466] width 36 height 16
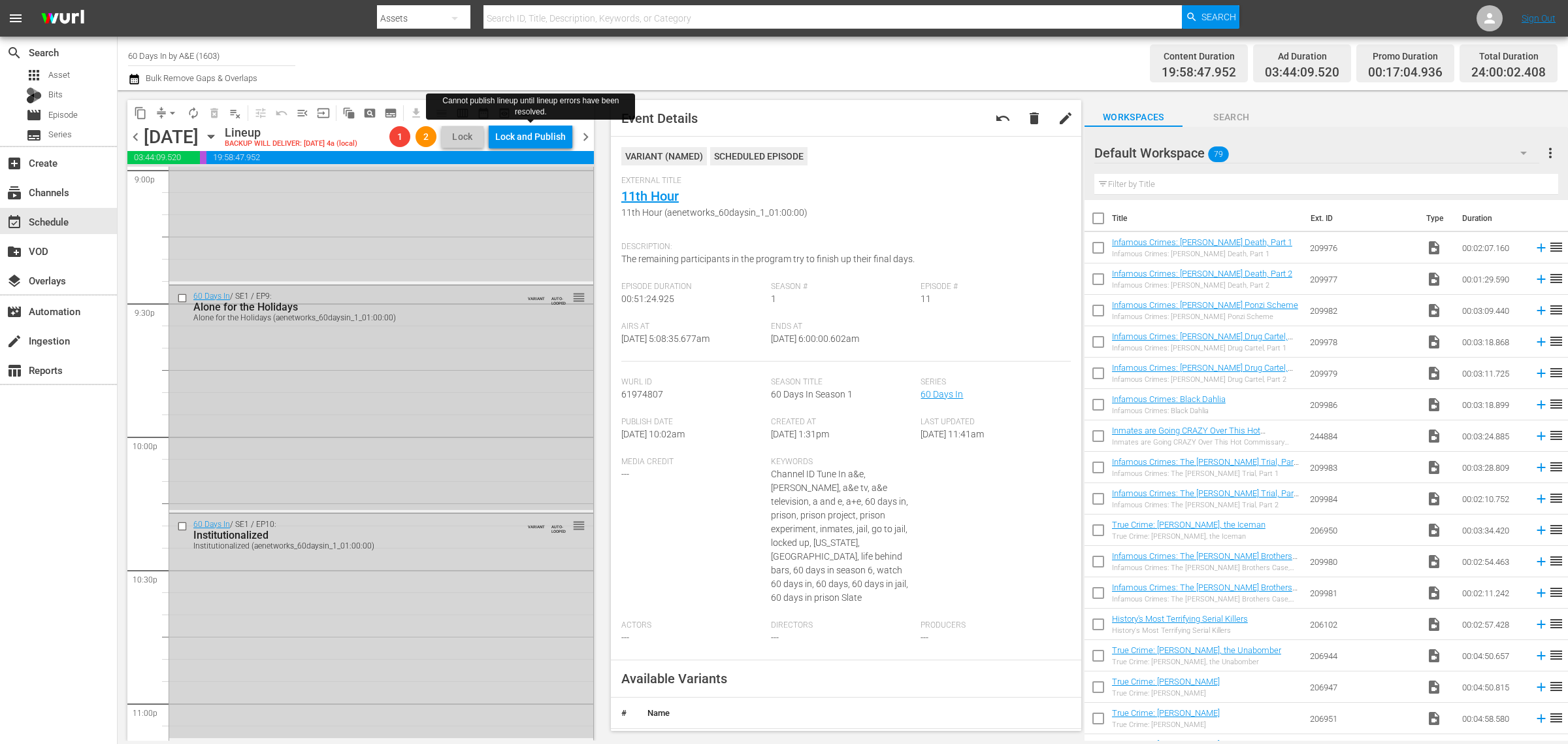
scroll to position [5825, 0]
click at [403, 576] on div "60 Days In / SE1 / EP11: 11th Hour 11th Hour (aenetworks_60daysin_1_01:00:00) V…" at bounding box center [381, 626] width 424 height 225
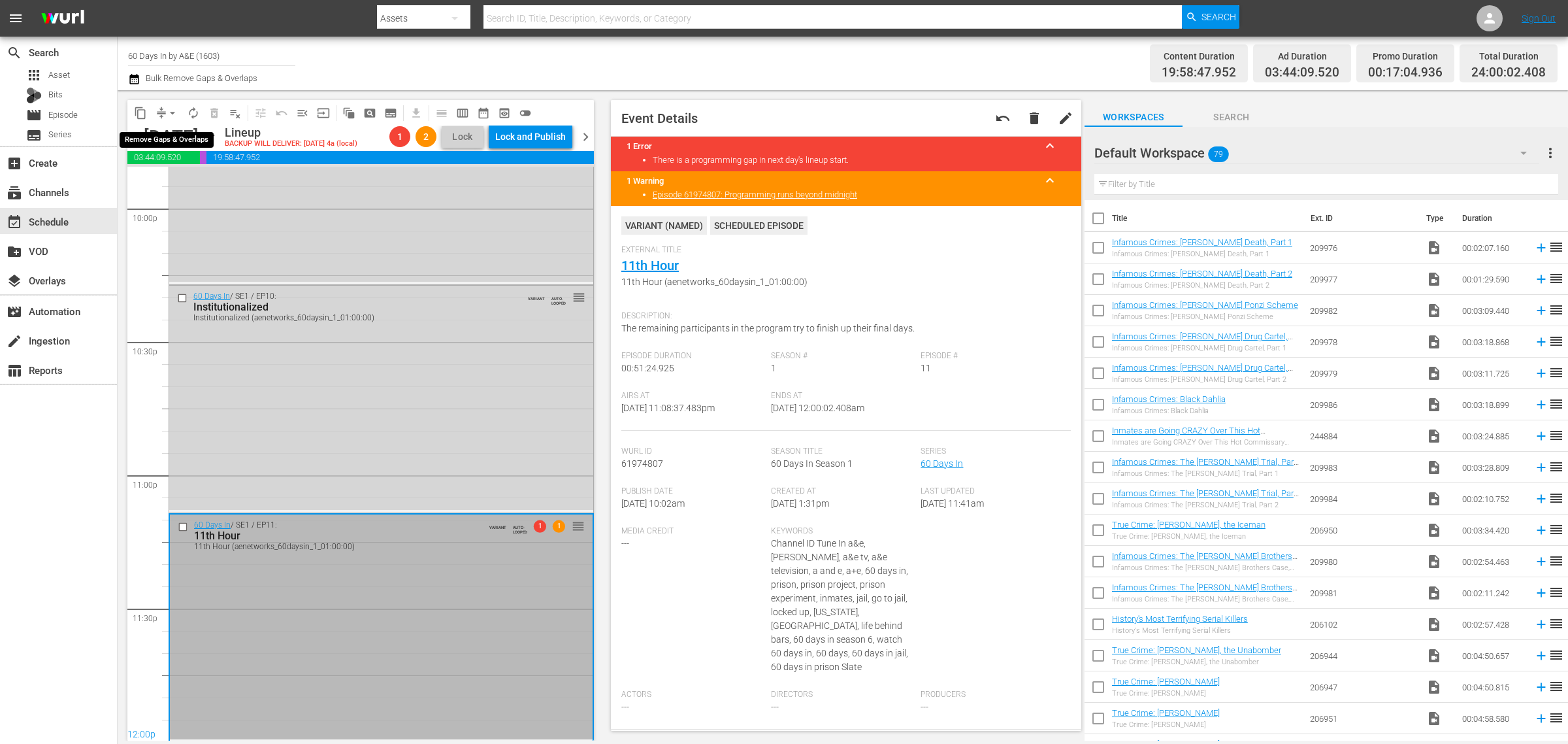
click at [172, 109] on span "arrow_drop_down" at bounding box center [172, 113] width 13 height 13
click at [158, 133] on li "Align to Midnight" at bounding box center [172, 139] width 137 height 21
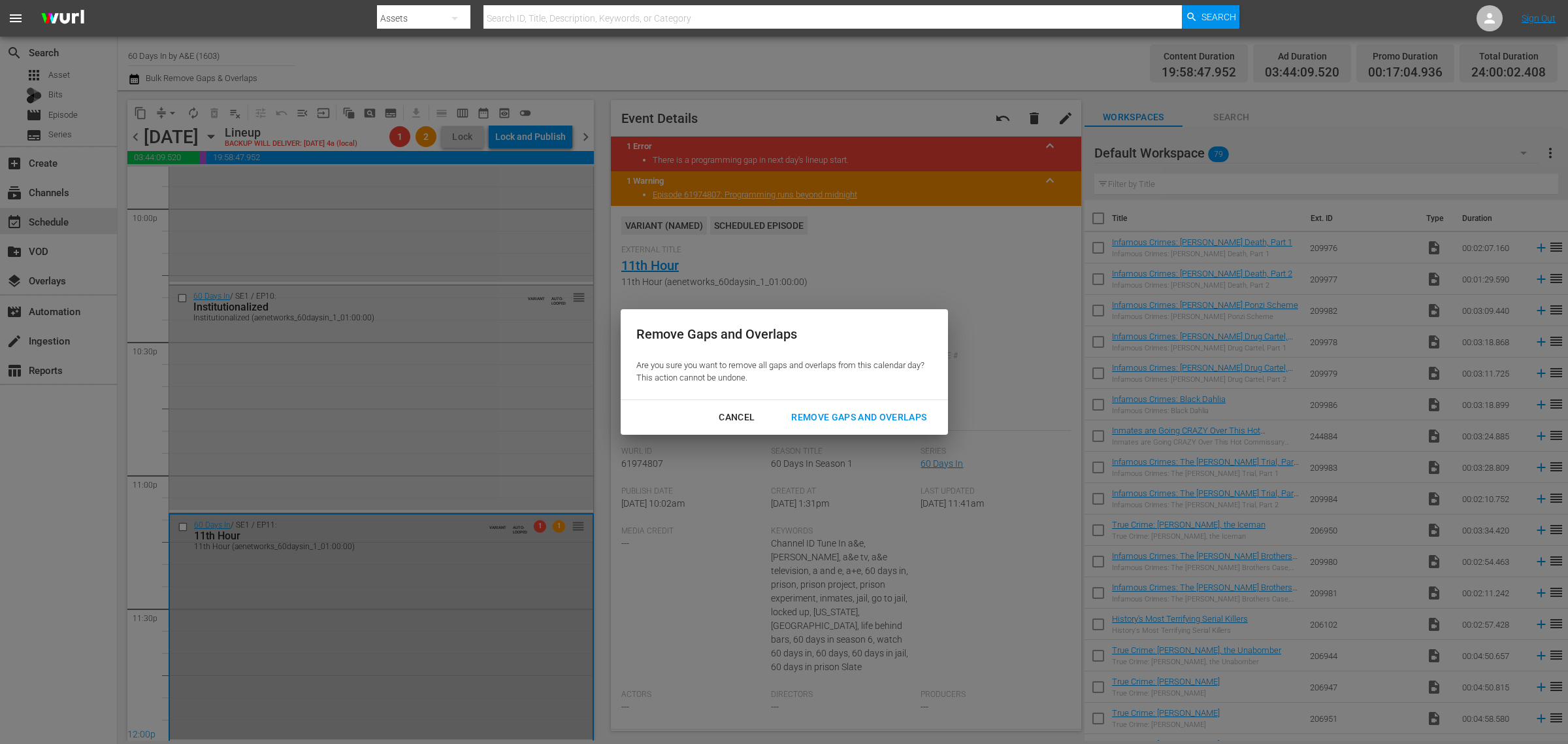
click at [887, 420] on div "Remove Gaps and Overlaps" at bounding box center [859, 418] width 156 height 16
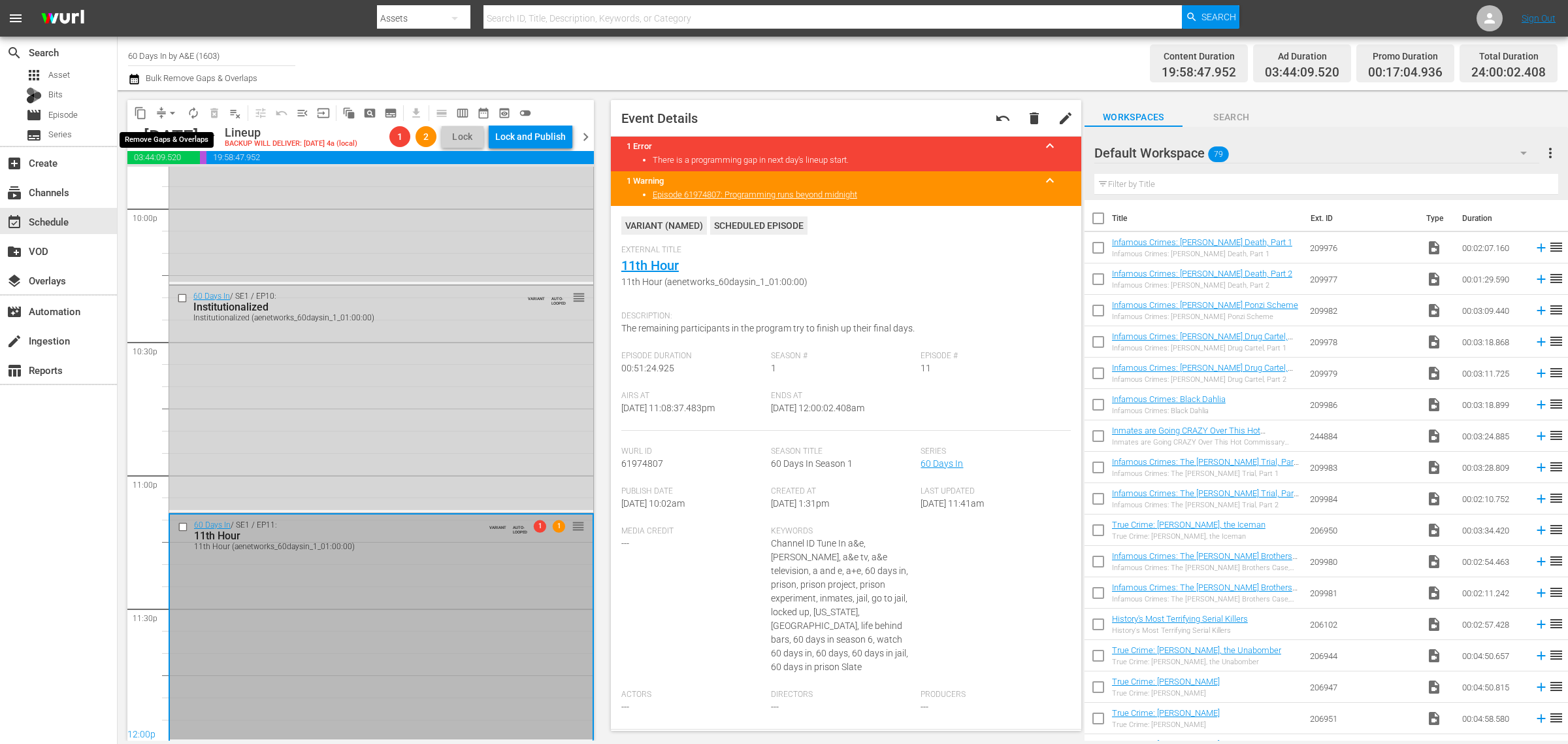
click at [175, 109] on span "arrow_drop_down" at bounding box center [172, 113] width 13 height 13
click at [155, 139] on li "Align to Midnight" at bounding box center [172, 139] width 137 height 21
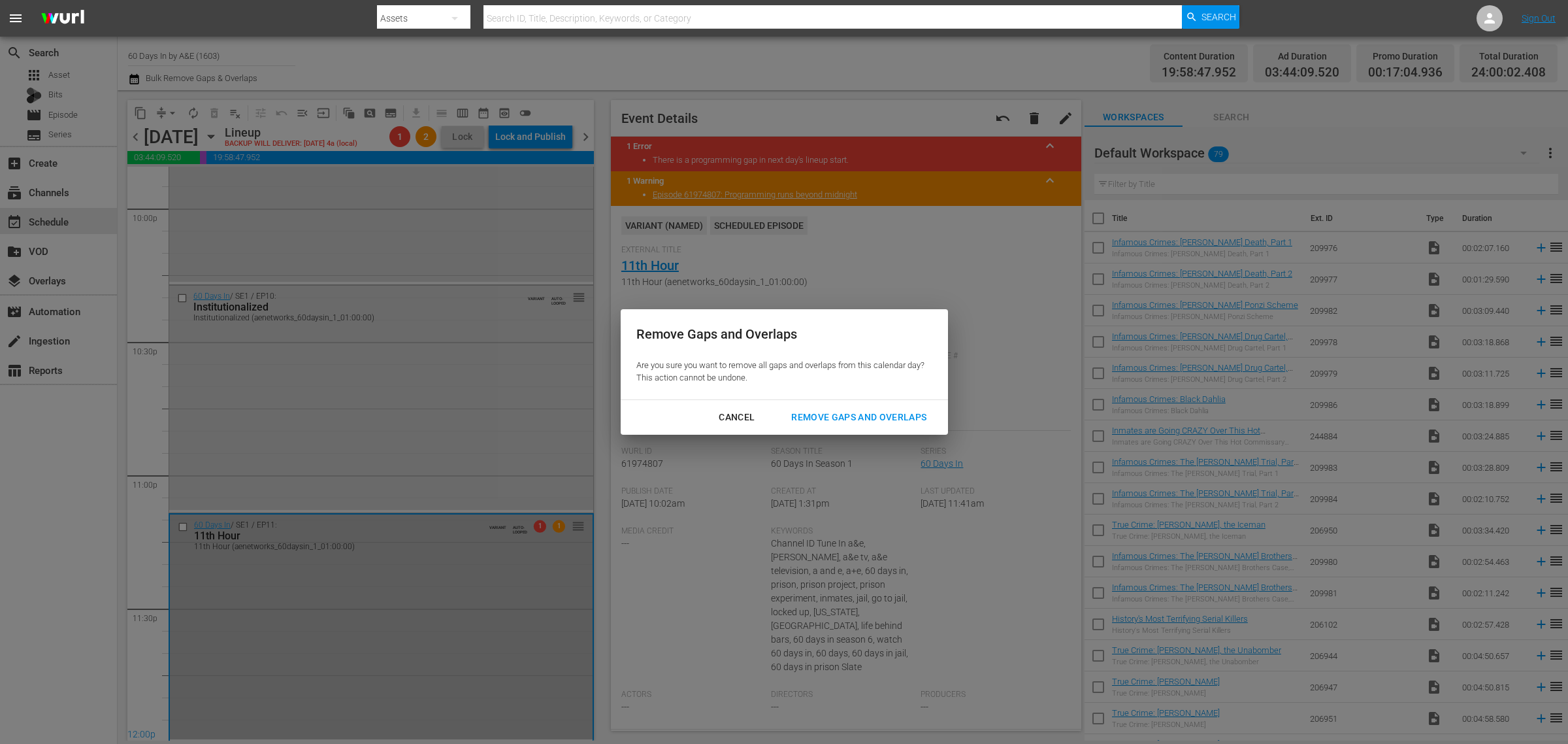
click at [847, 416] on div "Remove Gaps and Overlaps" at bounding box center [859, 418] width 156 height 16
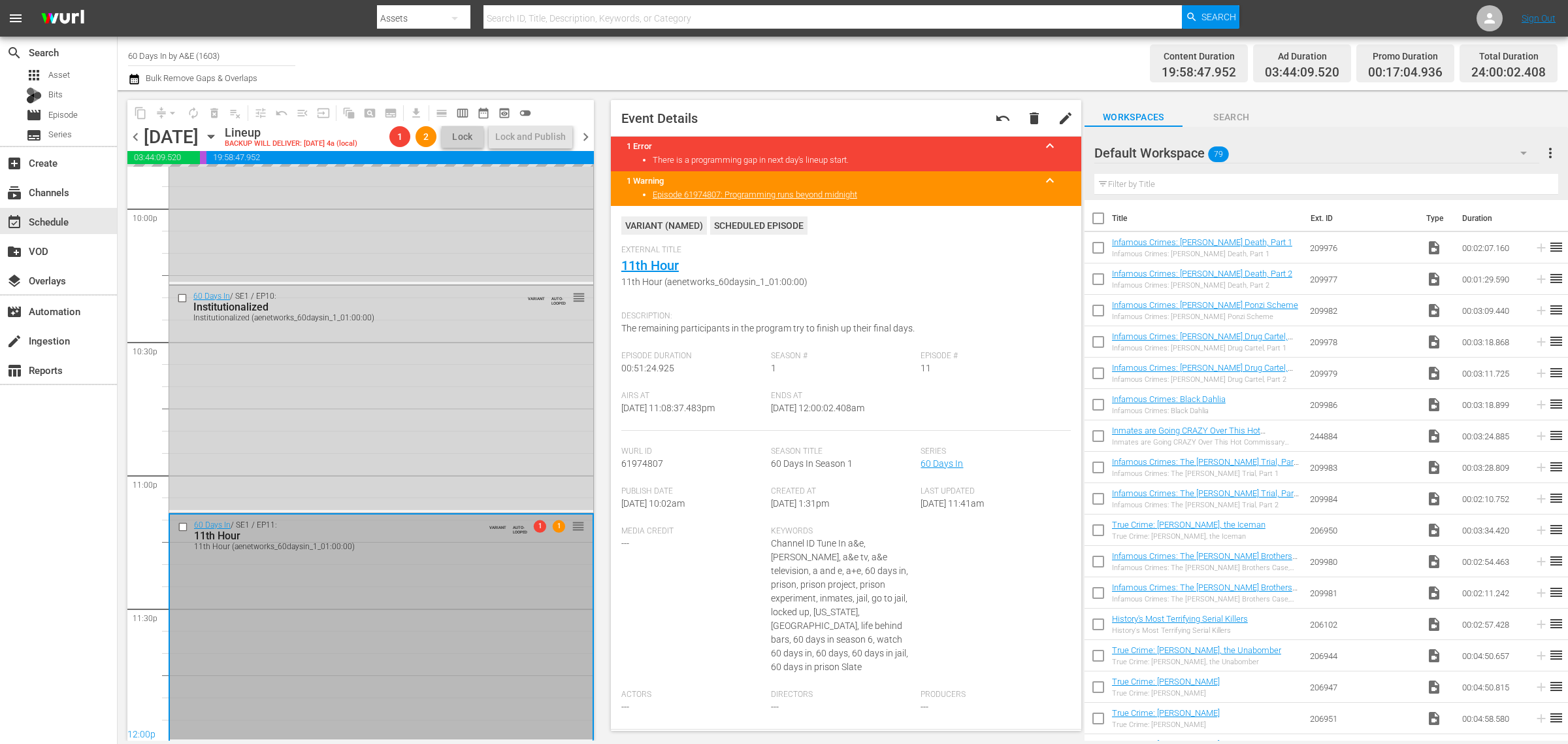
click at [757, 54] on div "Channel Title 60 Days In by A&E (1603) Bulk Remove Gaps & Overlaps" at bounding box center [517, 63] width 780 height 47
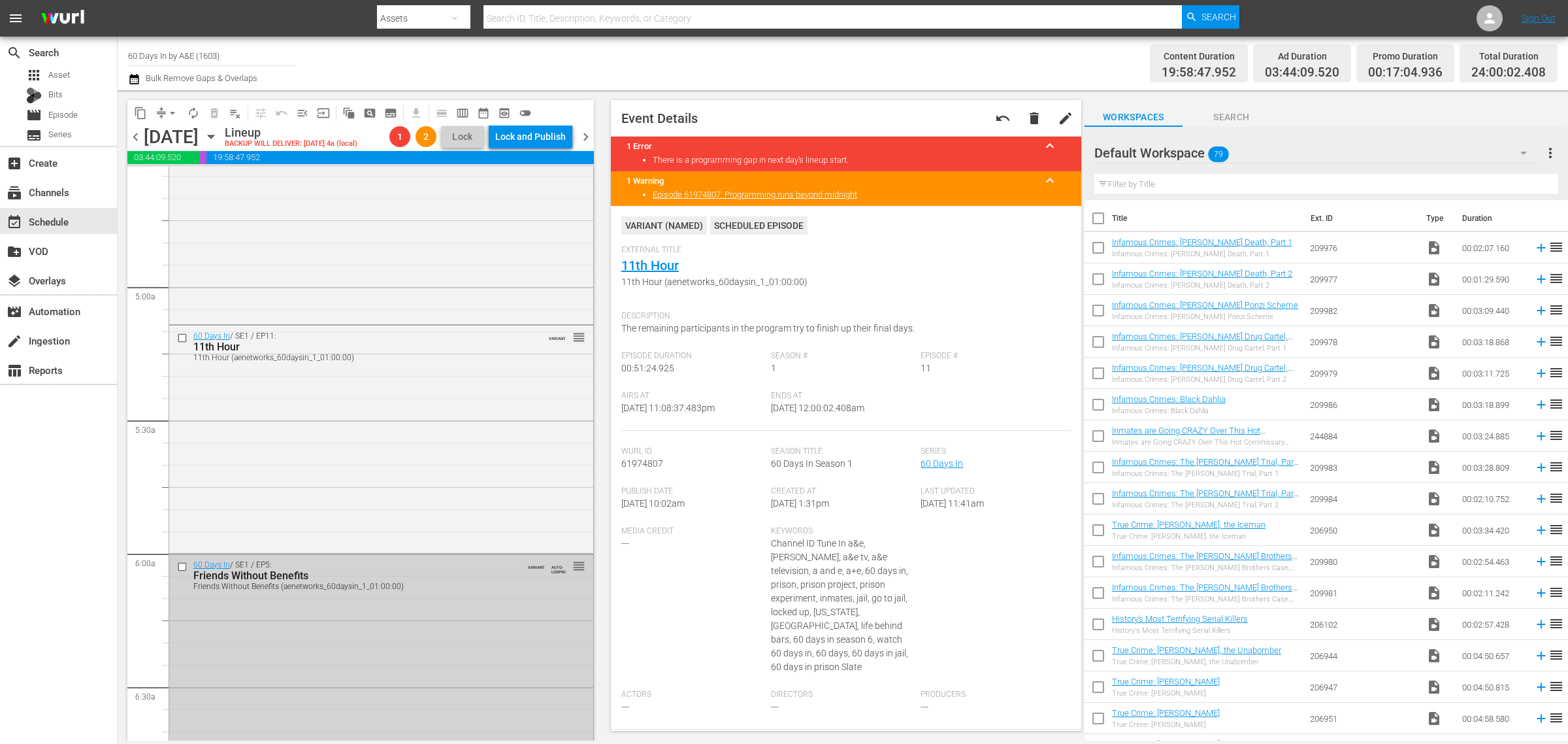
scroll to position [1413, 0]
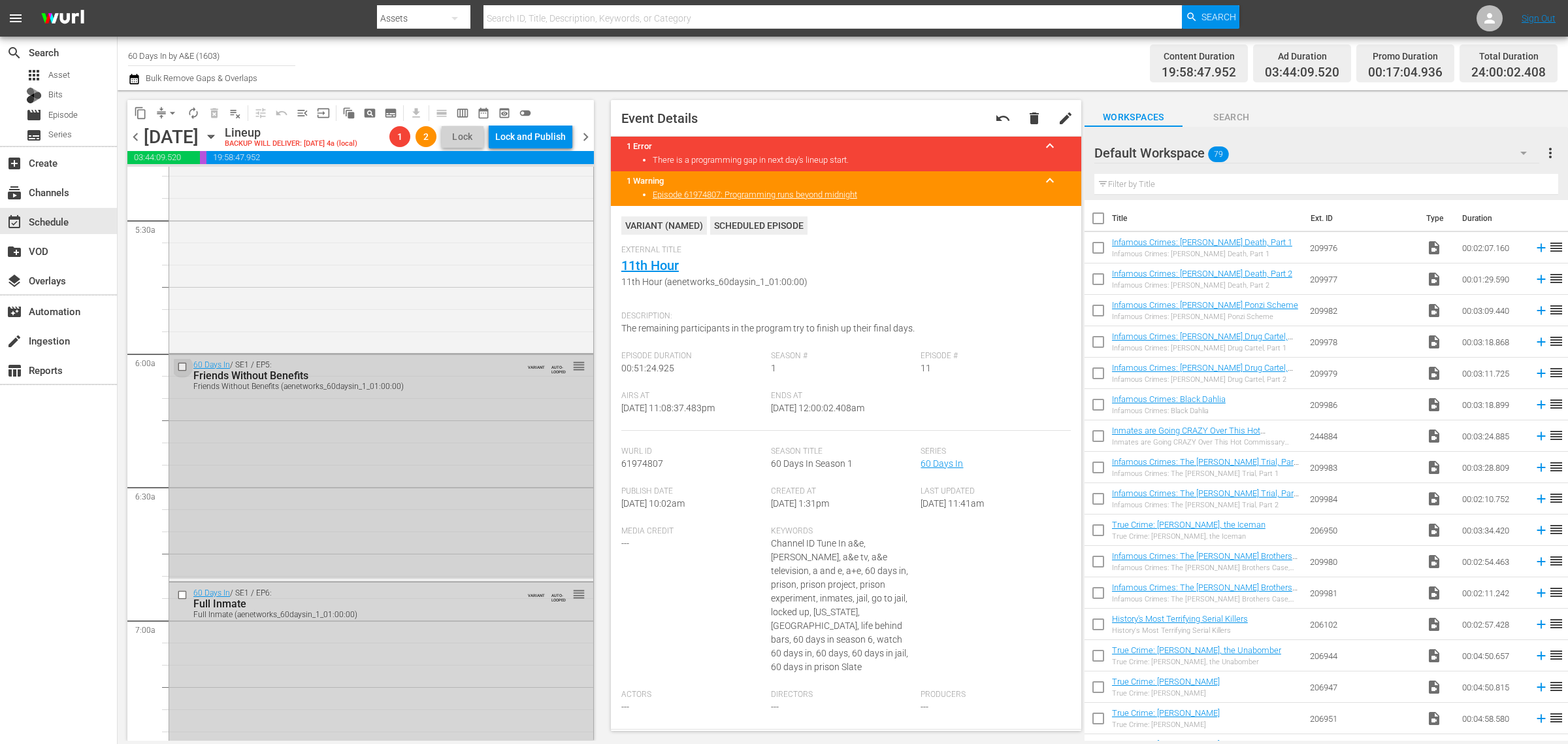
click at [182, 367] on input "checkbox" at bounding box center [184, 367] width 14 height 11
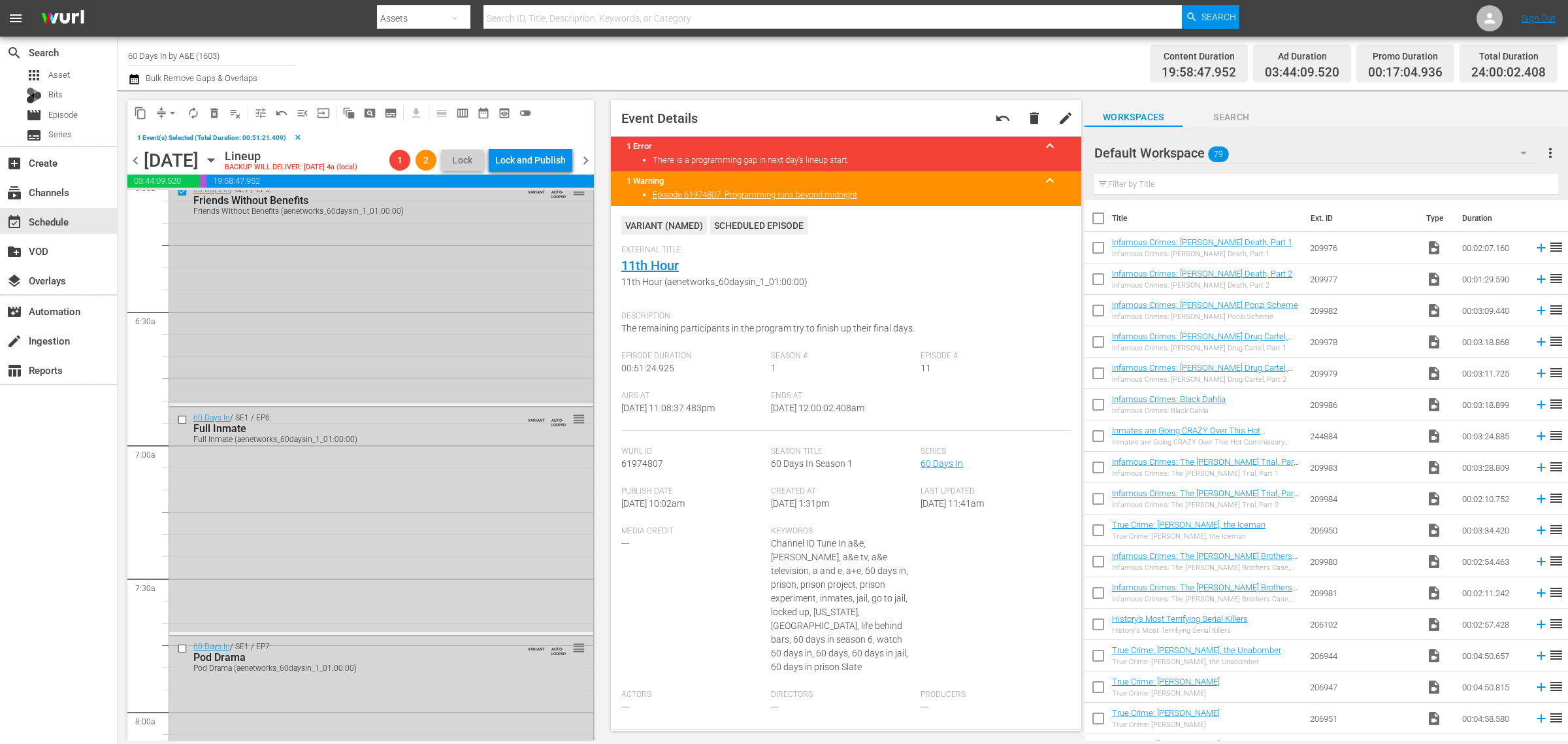
scroll to position [1740, 0]
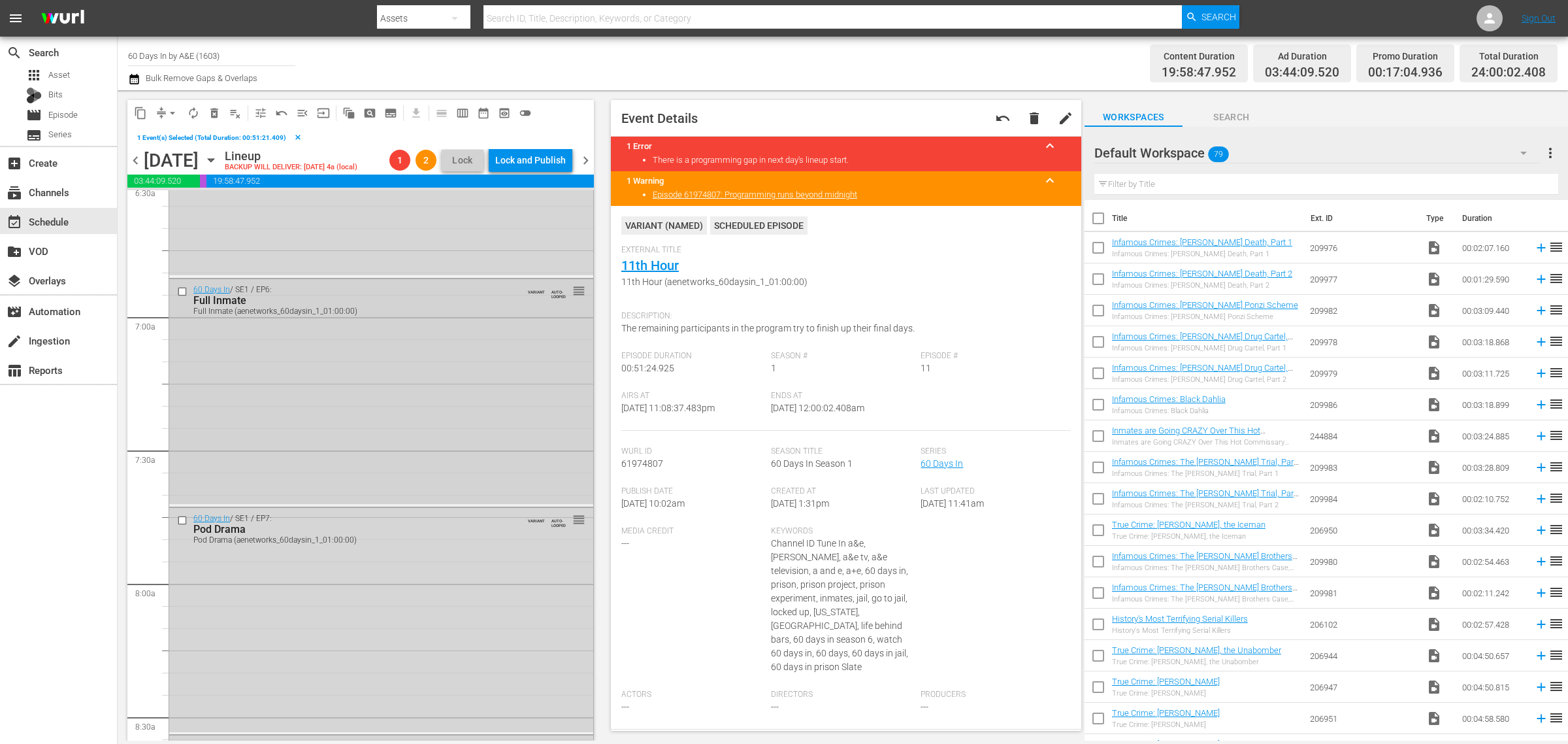
click at [181, 294] on input "checkbox" at bounding box center [184, 292] width 14 height 11
click at [184, 519] on input "checkbox" at bounding box center [184, 520] width 14 height 11
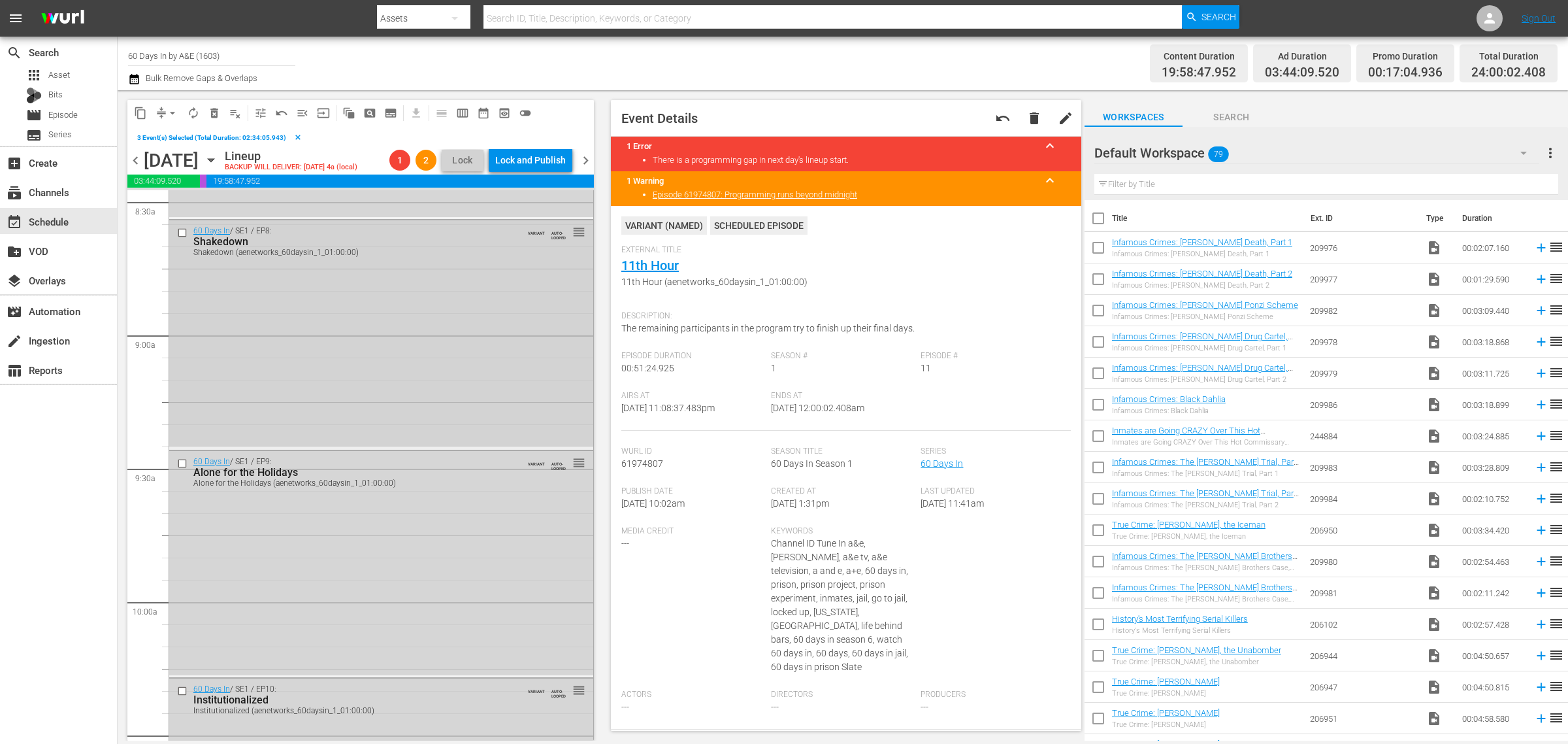
scroll to position [2230, 0]
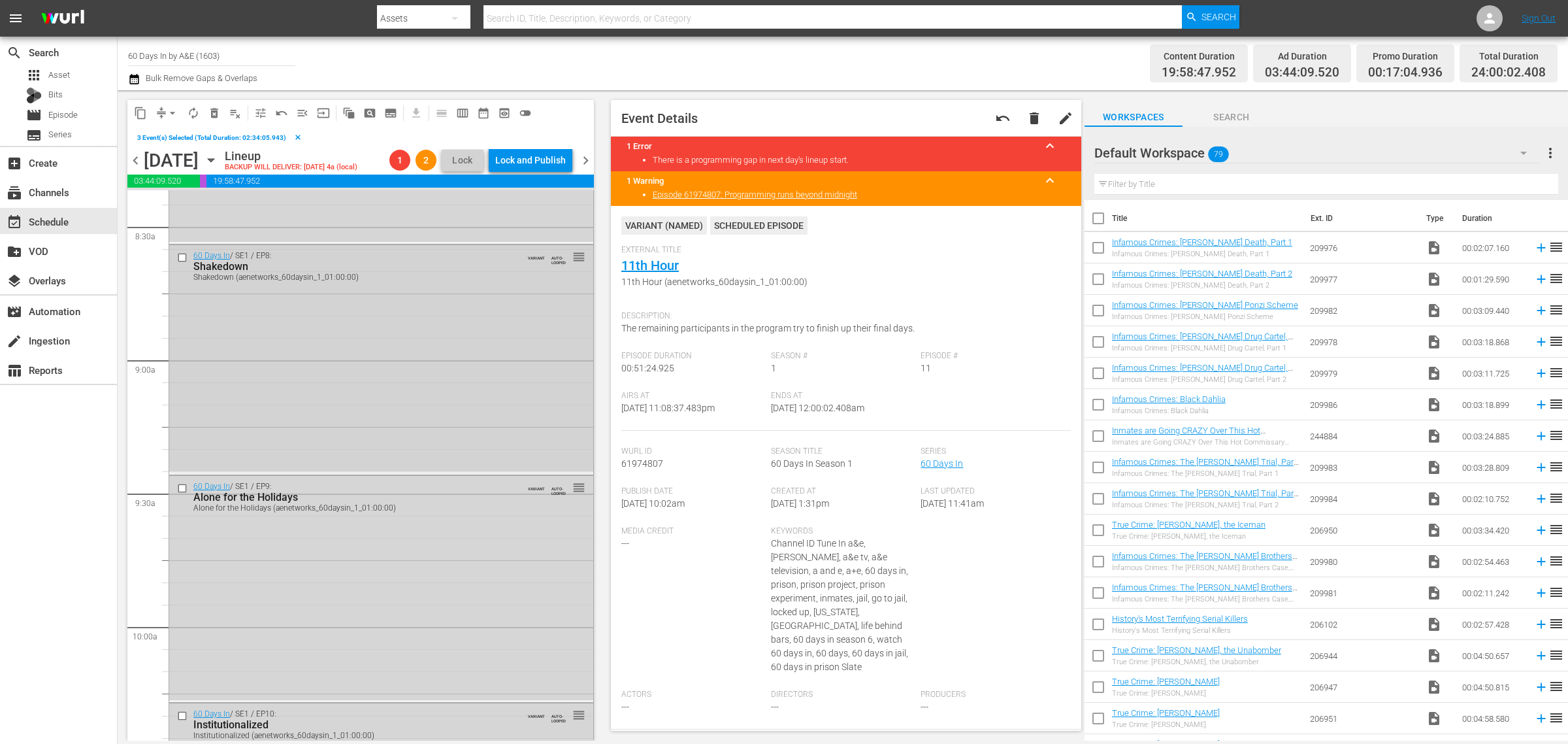
click at [180, 258] on input "checkbox" at bounding box center [184, 258] width 14 height 11
click at [185, 488] on input "checkbox" at bounding box center [184, 488] width 14 height 11
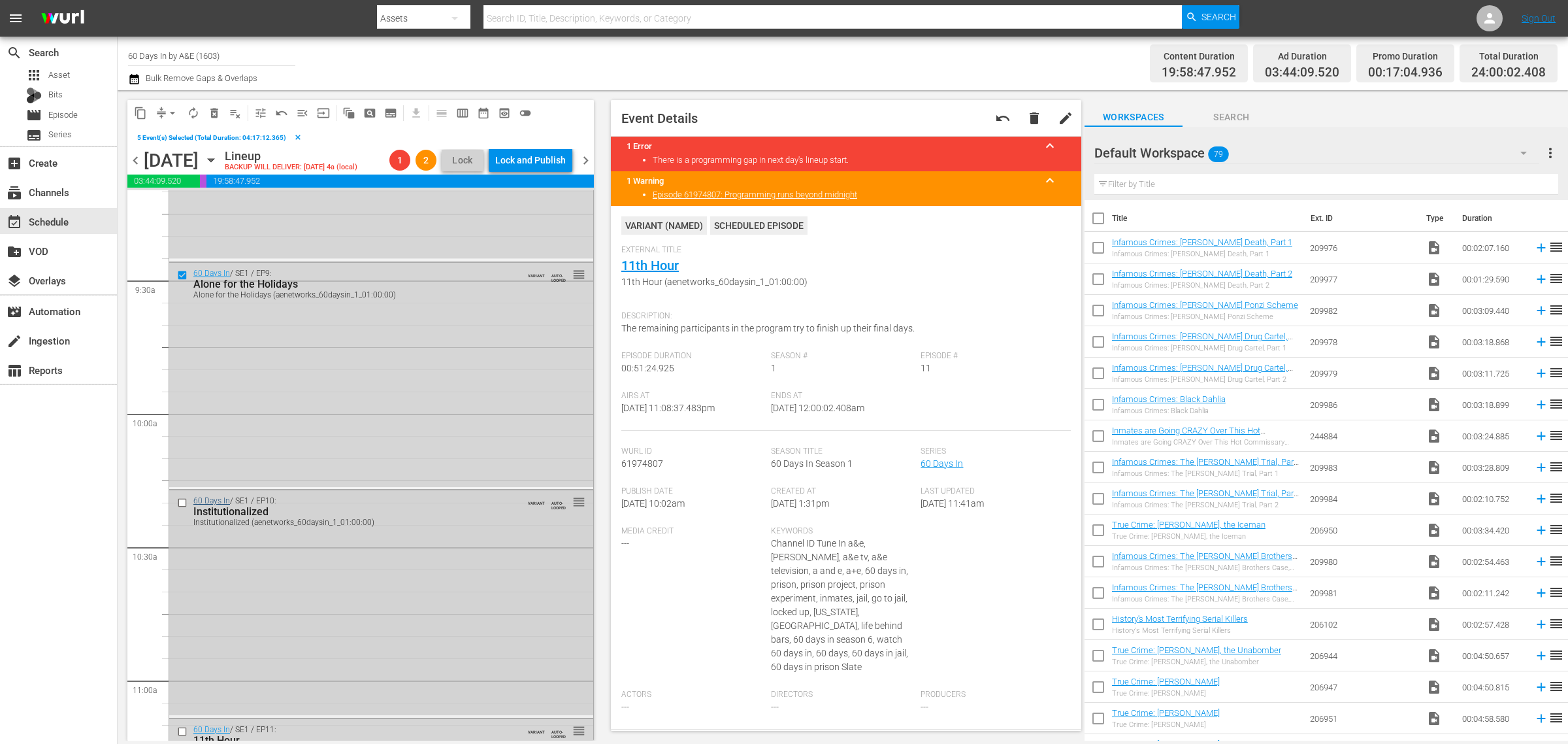
scroll to position [2475, 0]
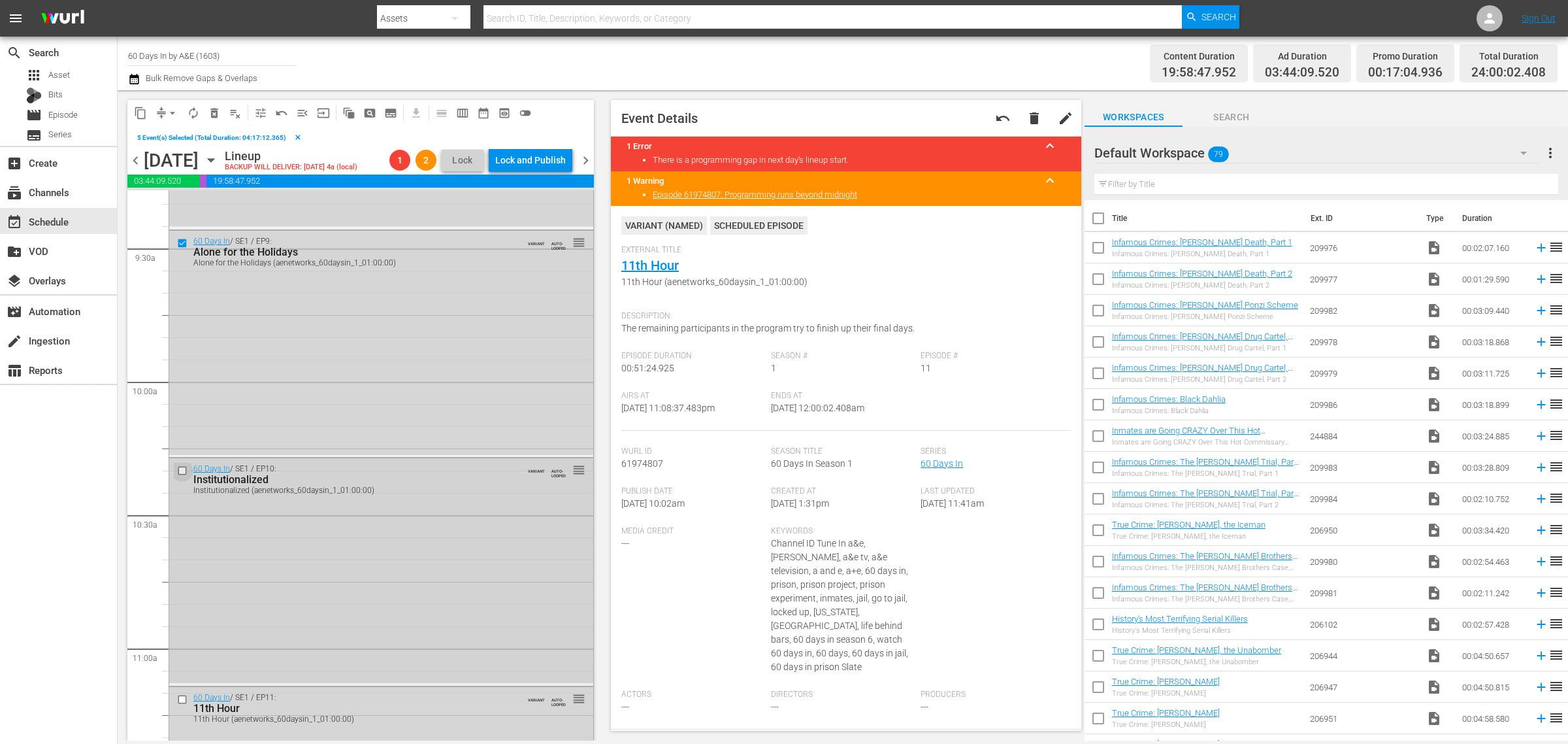
click at [182, 472] on input "checkbox" at bounding box center [184, 471] width 14 height 11
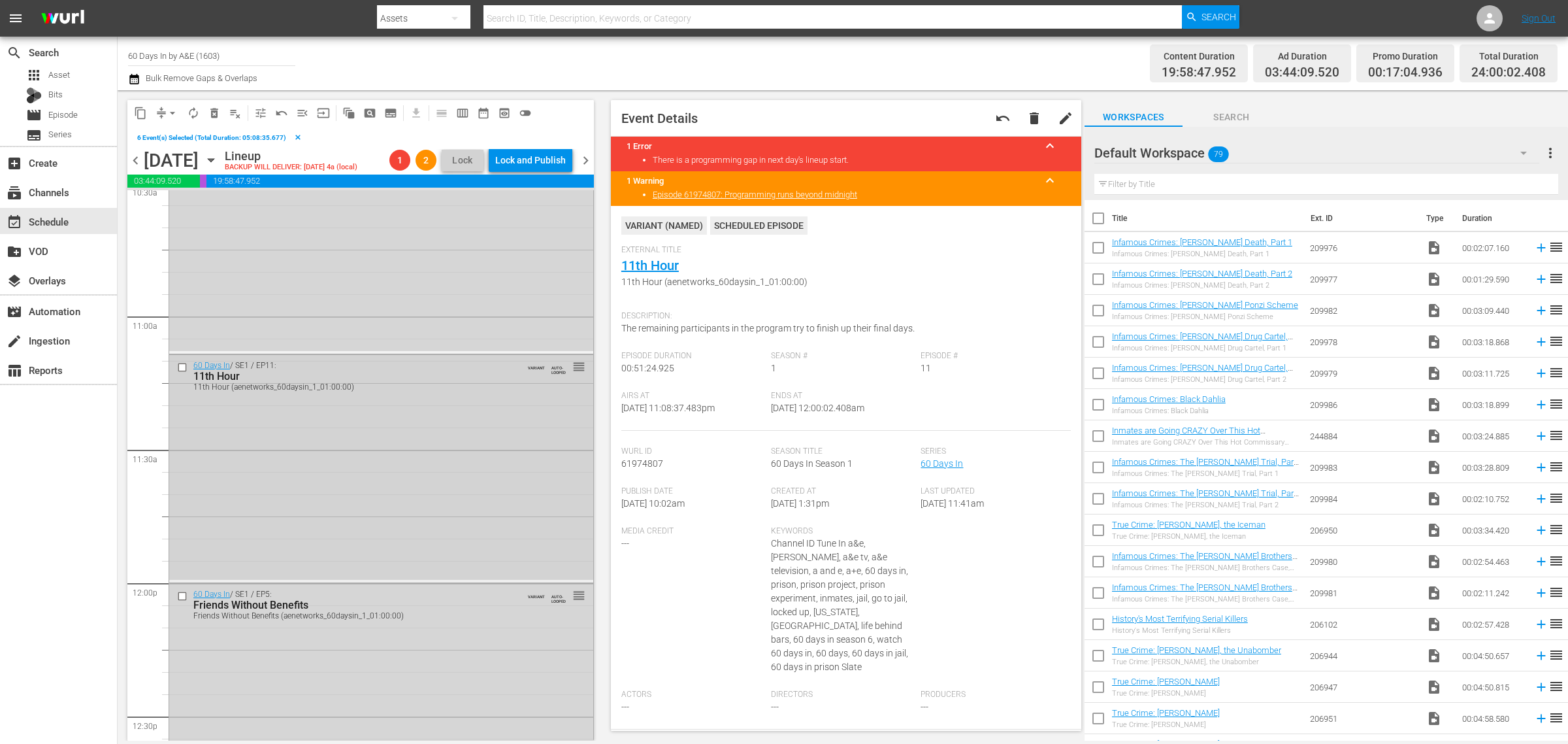
scroll to position [2883, 0]
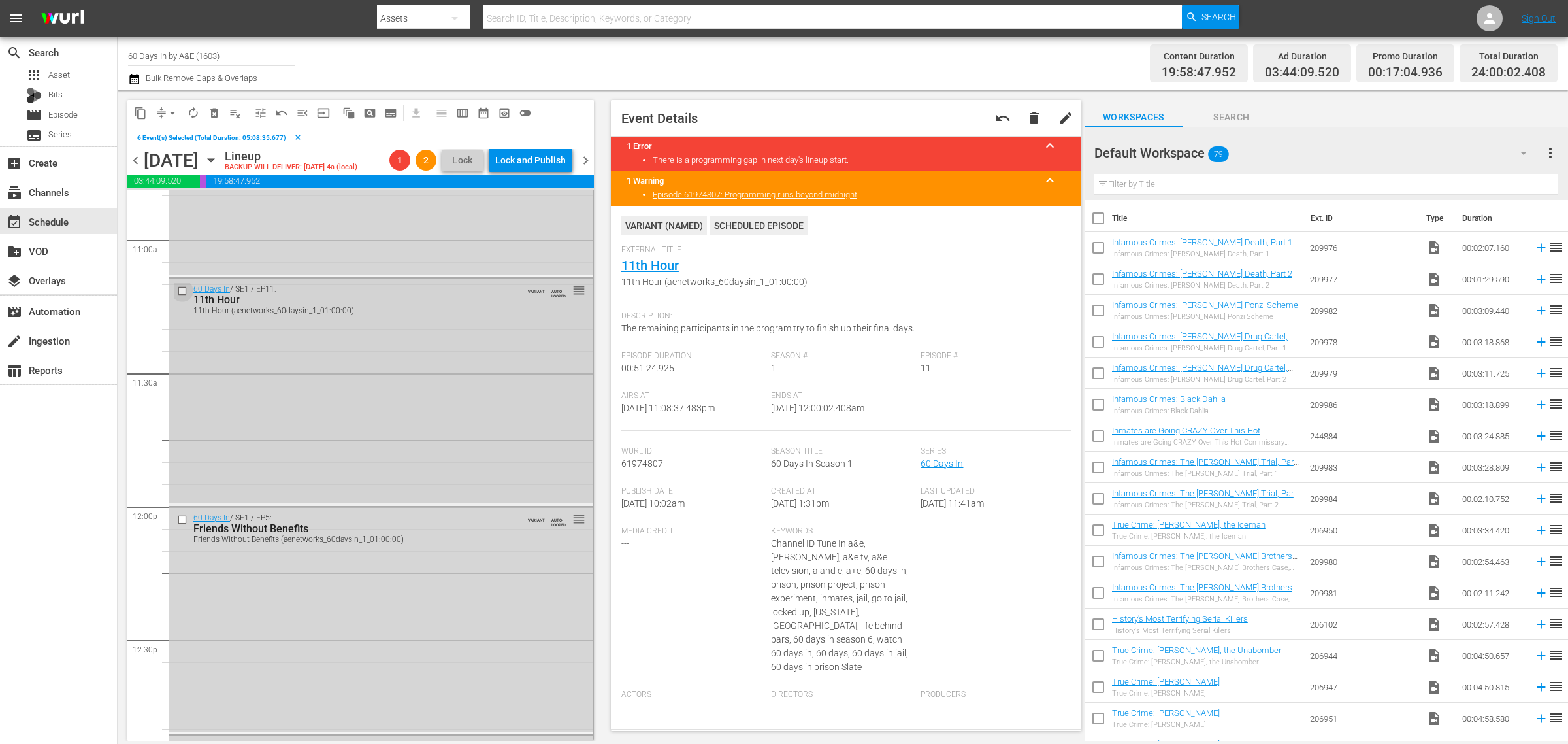
click at [182, 289] on input "checkbox" at bounding box center [184, 291] width 14 height 11
click at [179, 519] on input "checkbox" at bounding box center [184, 519] width 14 height 11
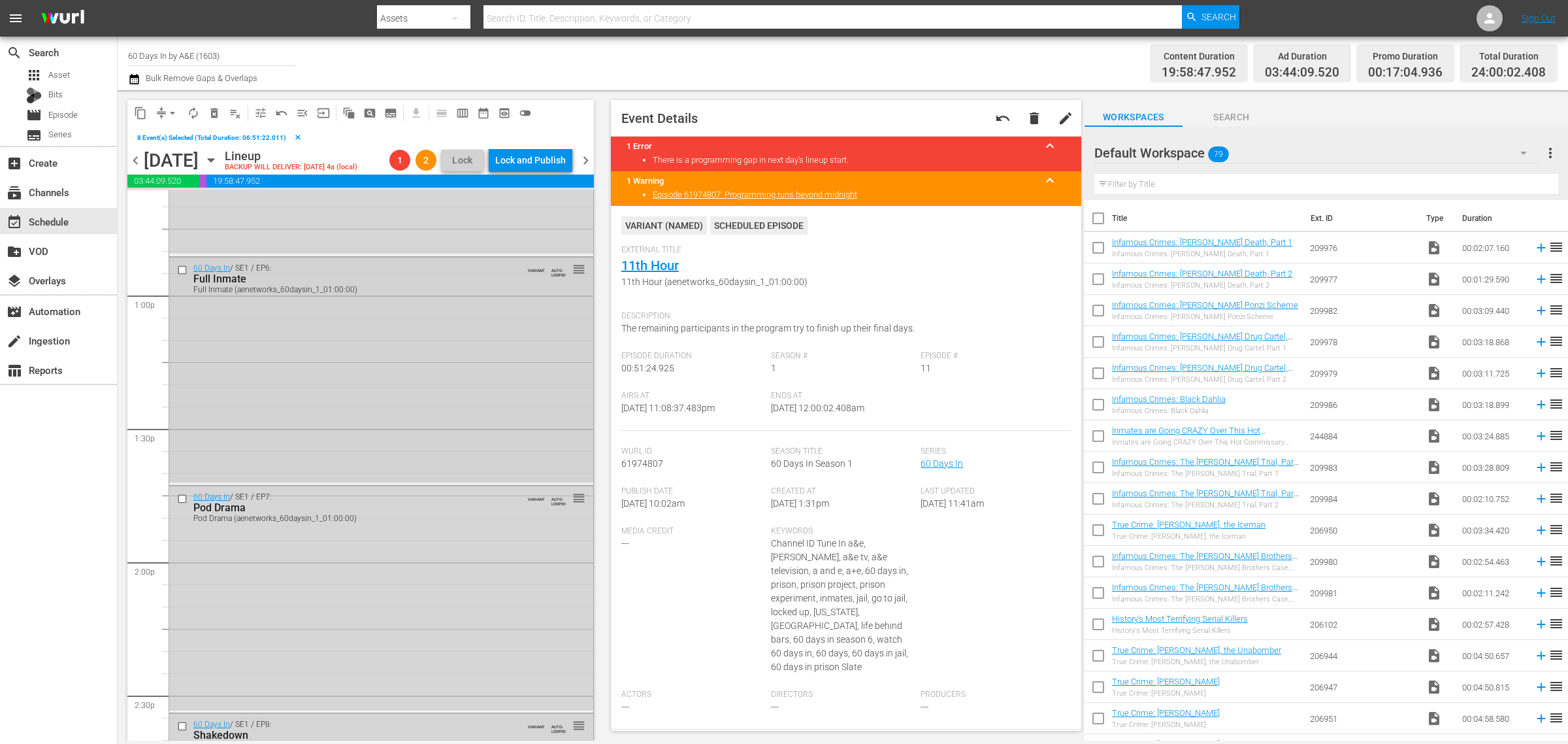
scroll to position [3374, 0]
click at [179, 255] on input "checkbox" at bounding box center [184, 258] width 14 height 11
click at [183, 485] on input "checkbox" at bounding box center [184, 486] width 14 height 11
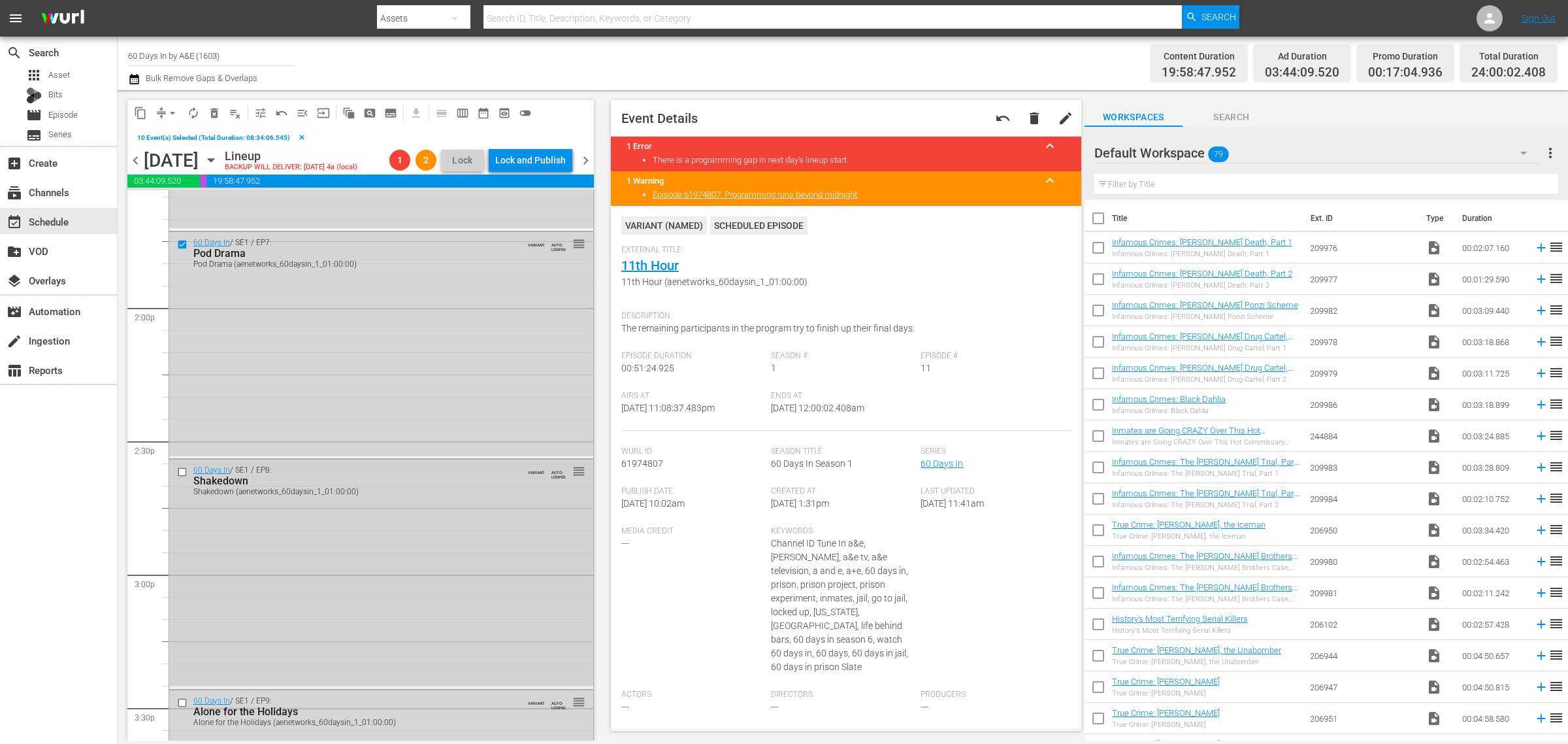
scroll to position [3700, 0]
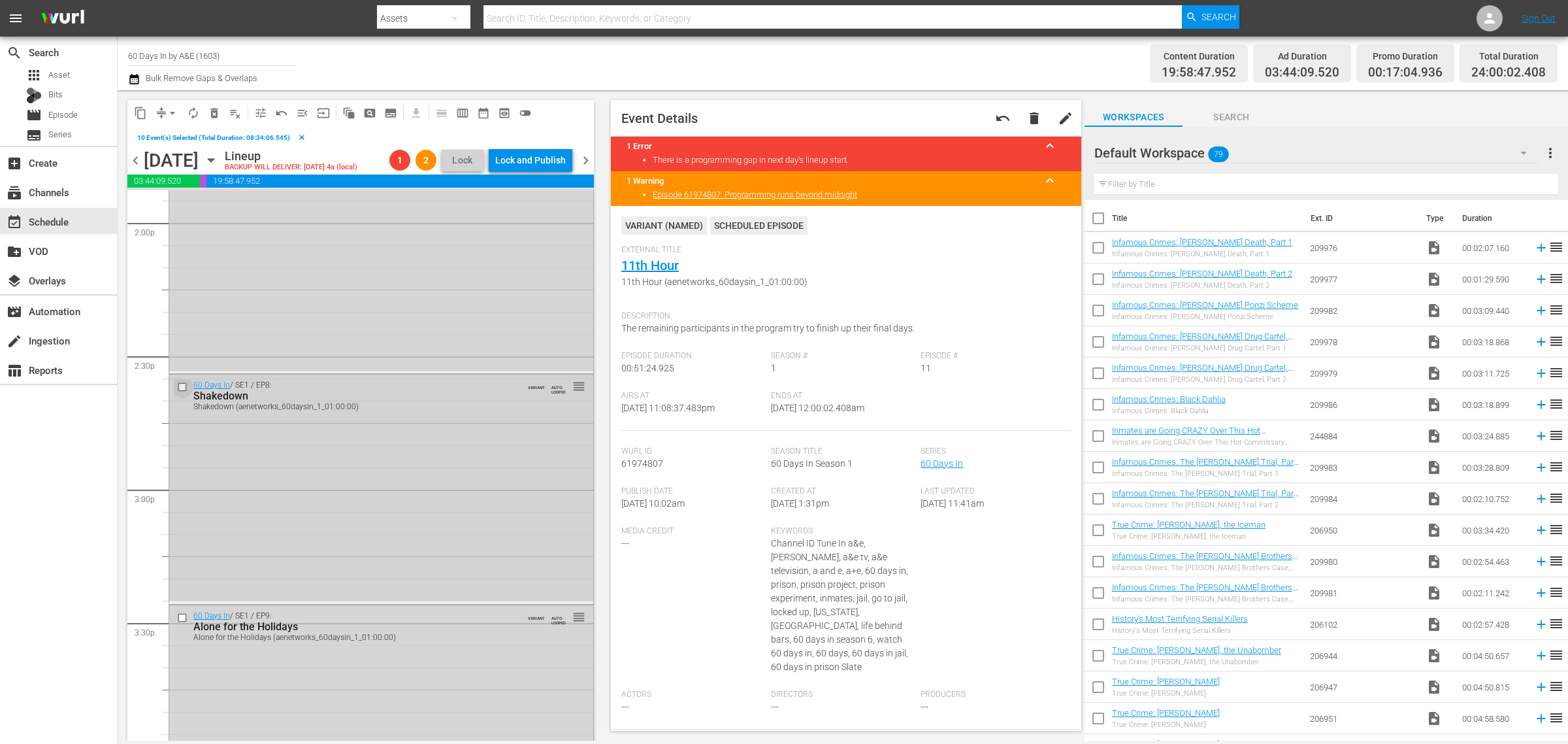
click at [179, 387] on input "checkbox" at bounding box center [184, 387] width 14 height 11
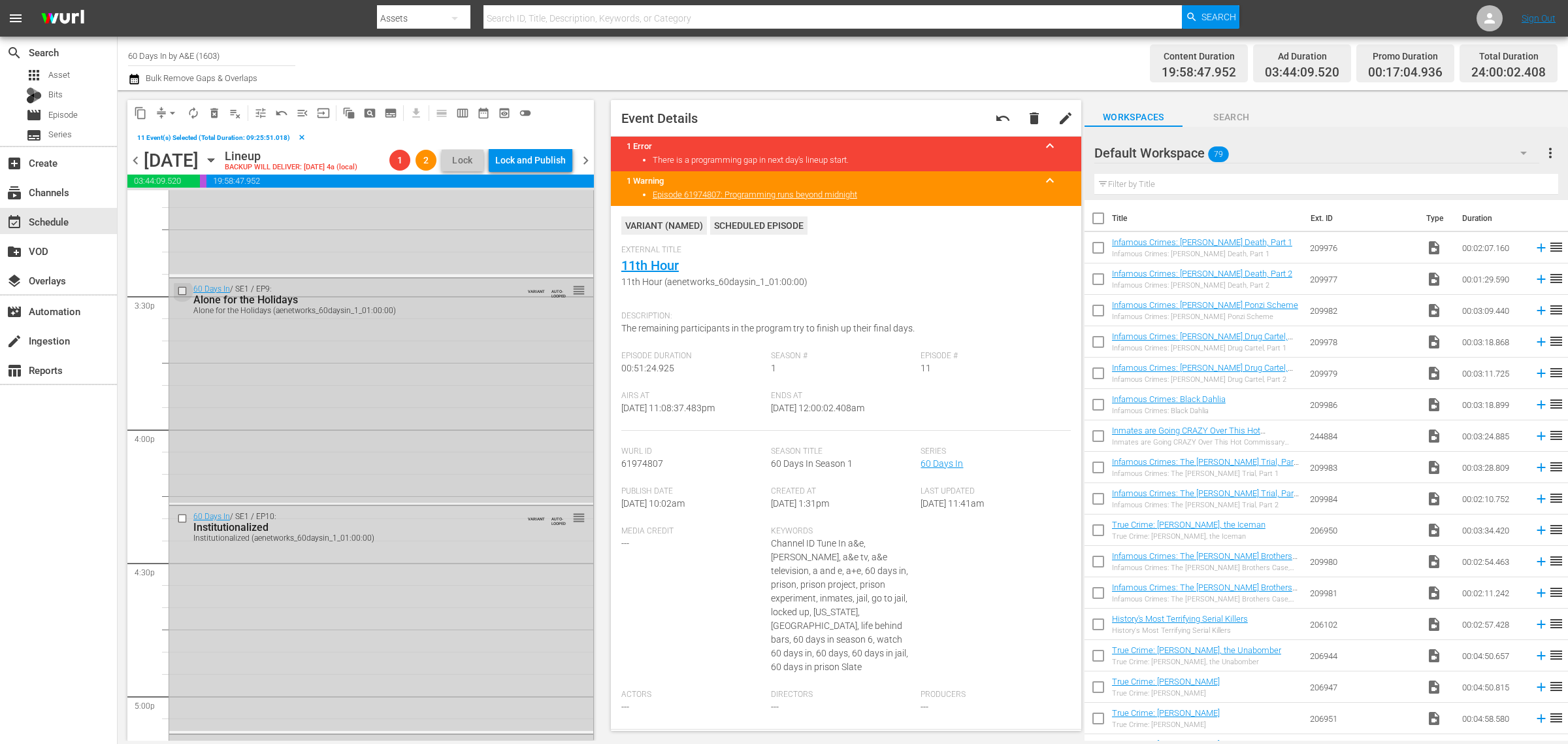
click at [182, 293] on input "checkbox" at bounding box center [184, 290] width 14 height 11
click at [180, 516] on input "checkbox" at bounding box center [184, 518] width 14 height 11
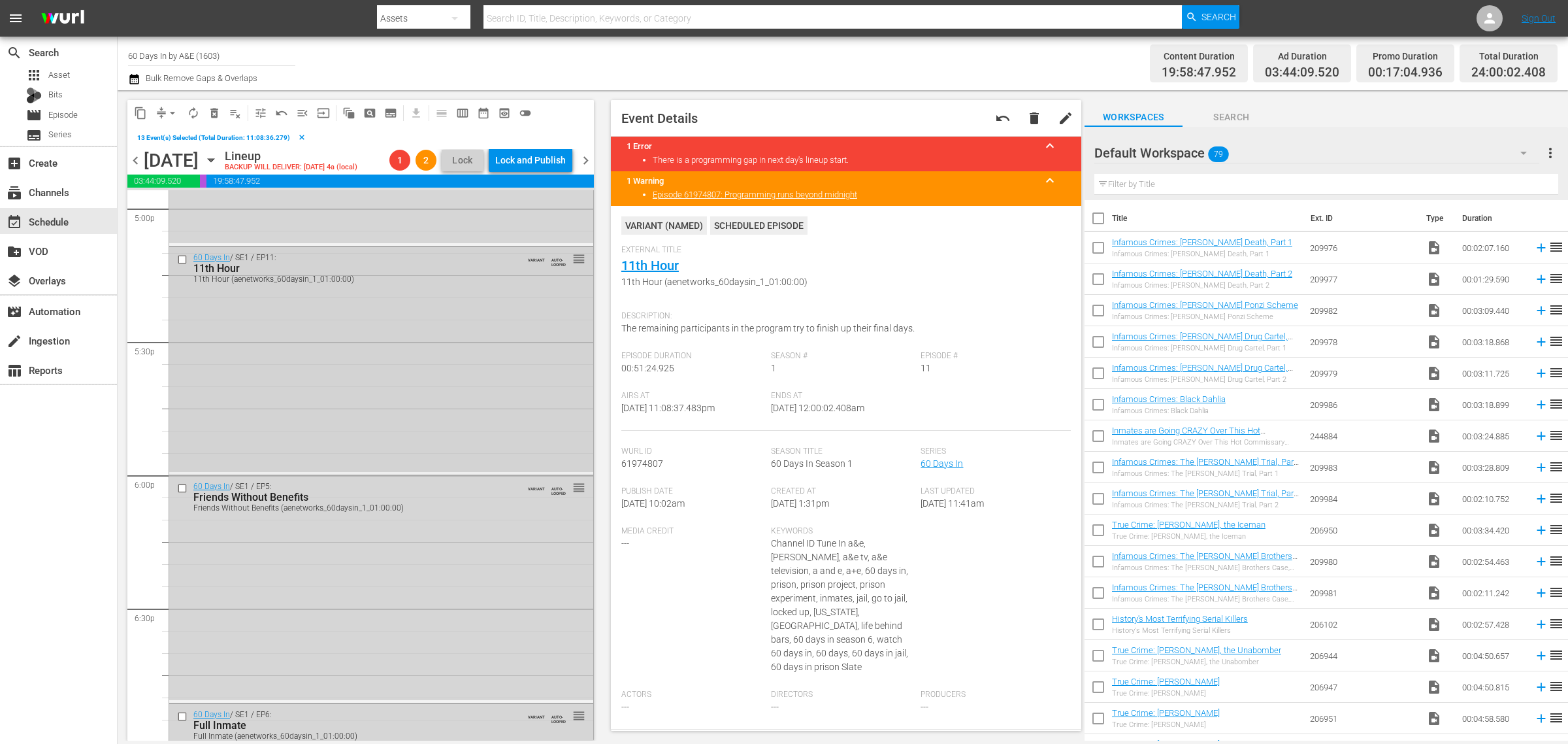
scroll to position [4517, 0]
click at [180, 256] on input "checkbox" at bounding box center [184, 258] width 14 height 11
click at [183, 485] on input "checkbox" at bounding box center [184, 486] width 14 height 11
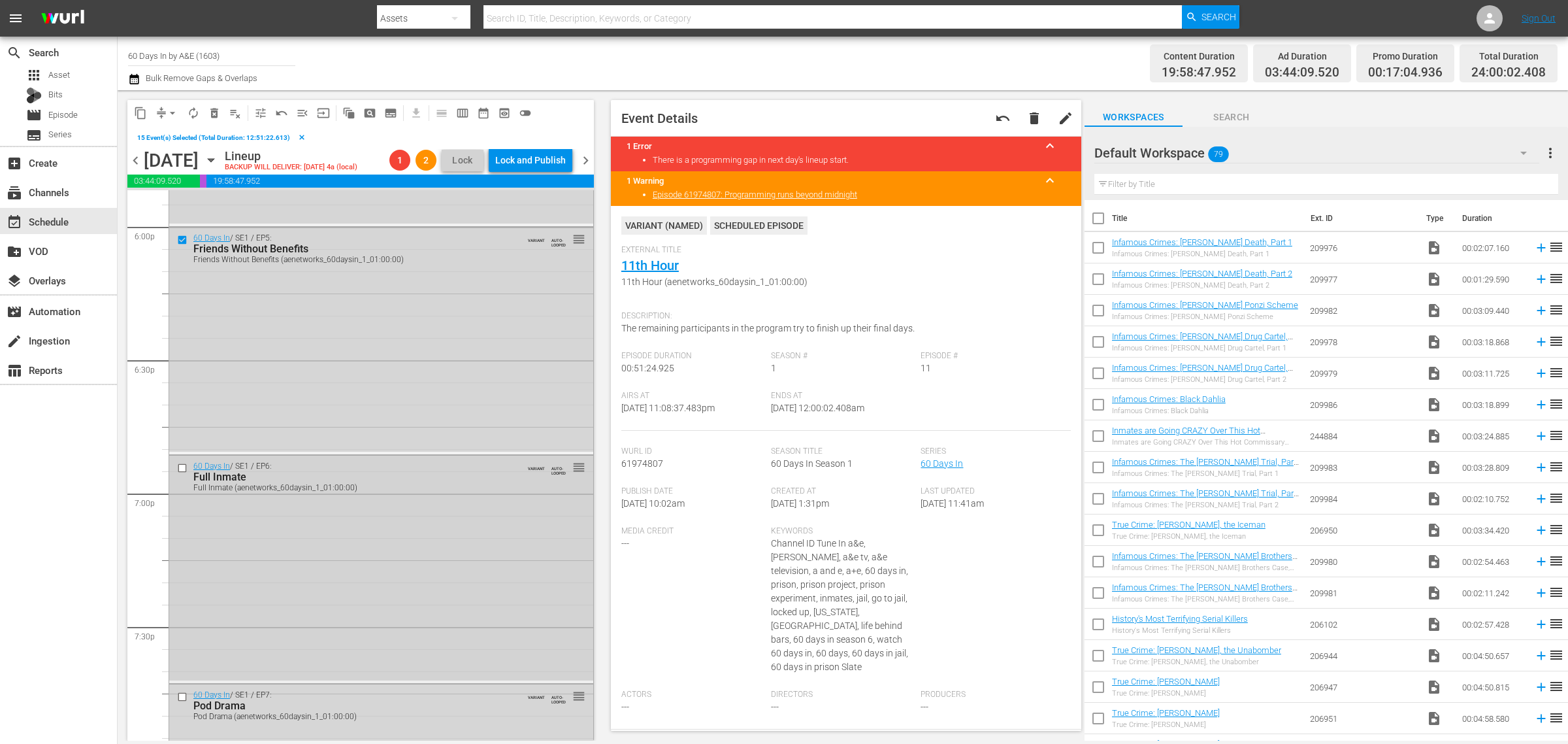
scroll to position [4926, 0]
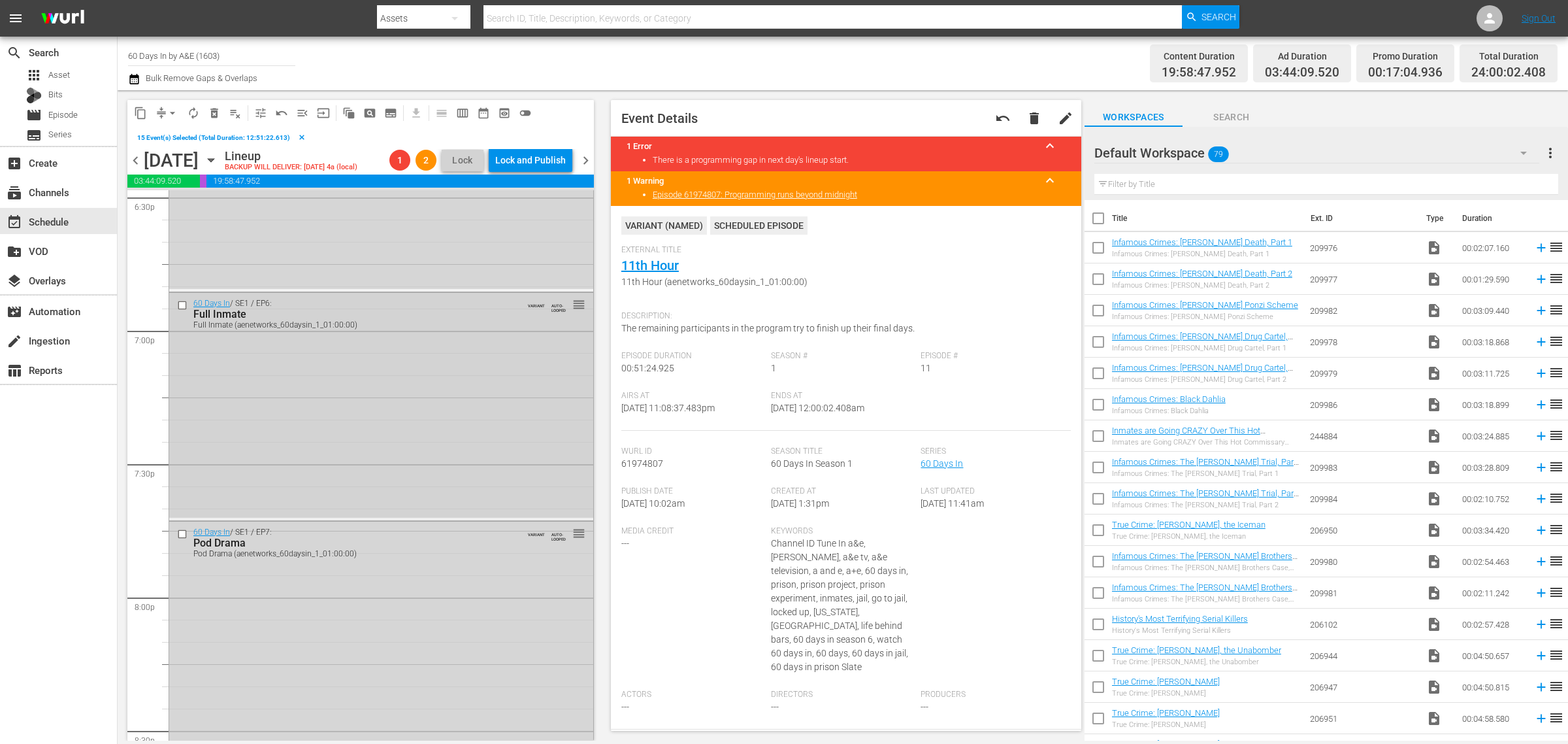
click at [181, 306] on input "checkbox" at bounding box center [184, 306] width 14 height 11
click at [180, 535] on input "checkbox" at bounding box center [184, 534] width 14 height 11
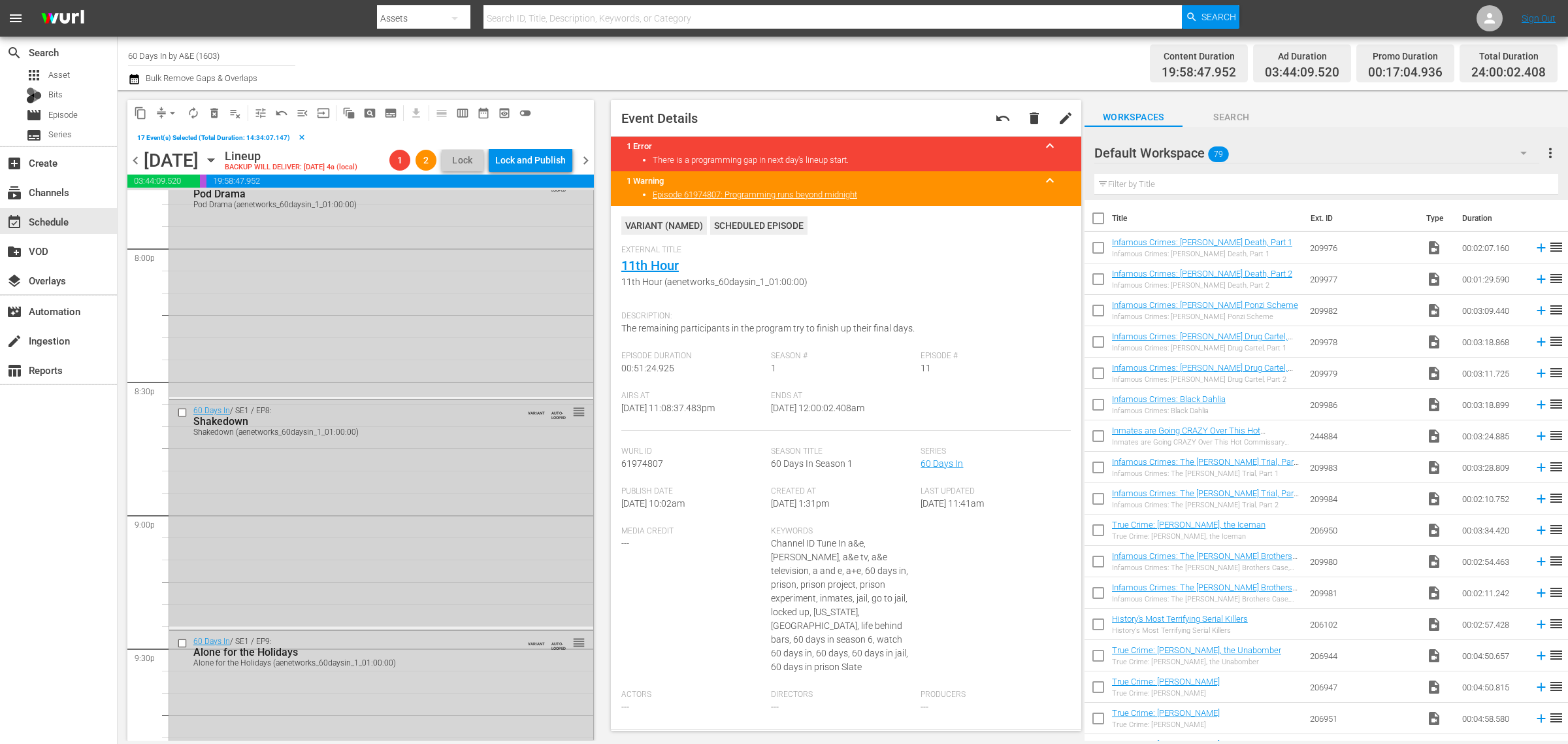
scroll to position [5334, 0]
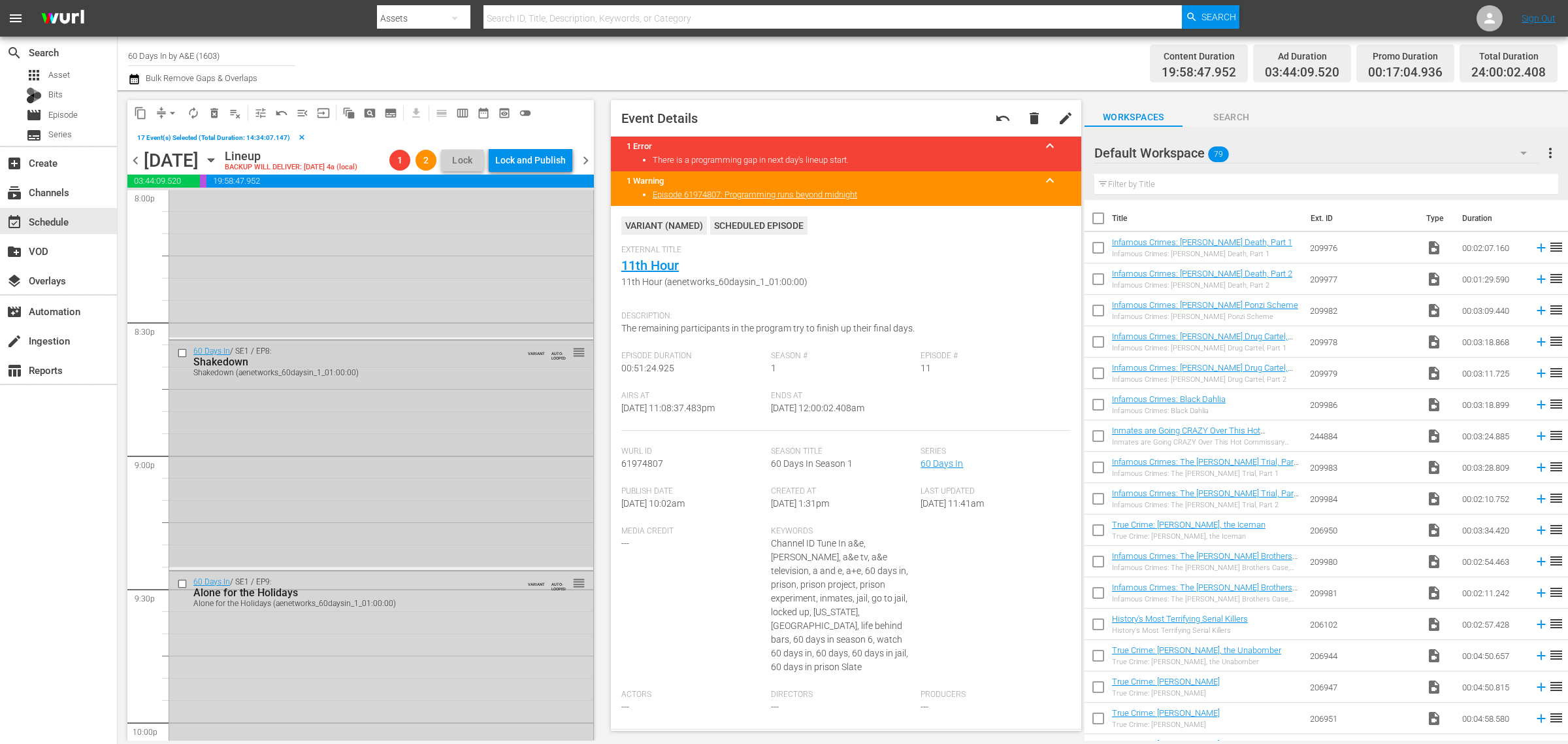
click at [182, 354] on input "checkbox" at bounding box center [184, 354] width 14 height 11
click at [182, 581] on input "checkbox" at bounding box center [184, 583] width 14 height 11
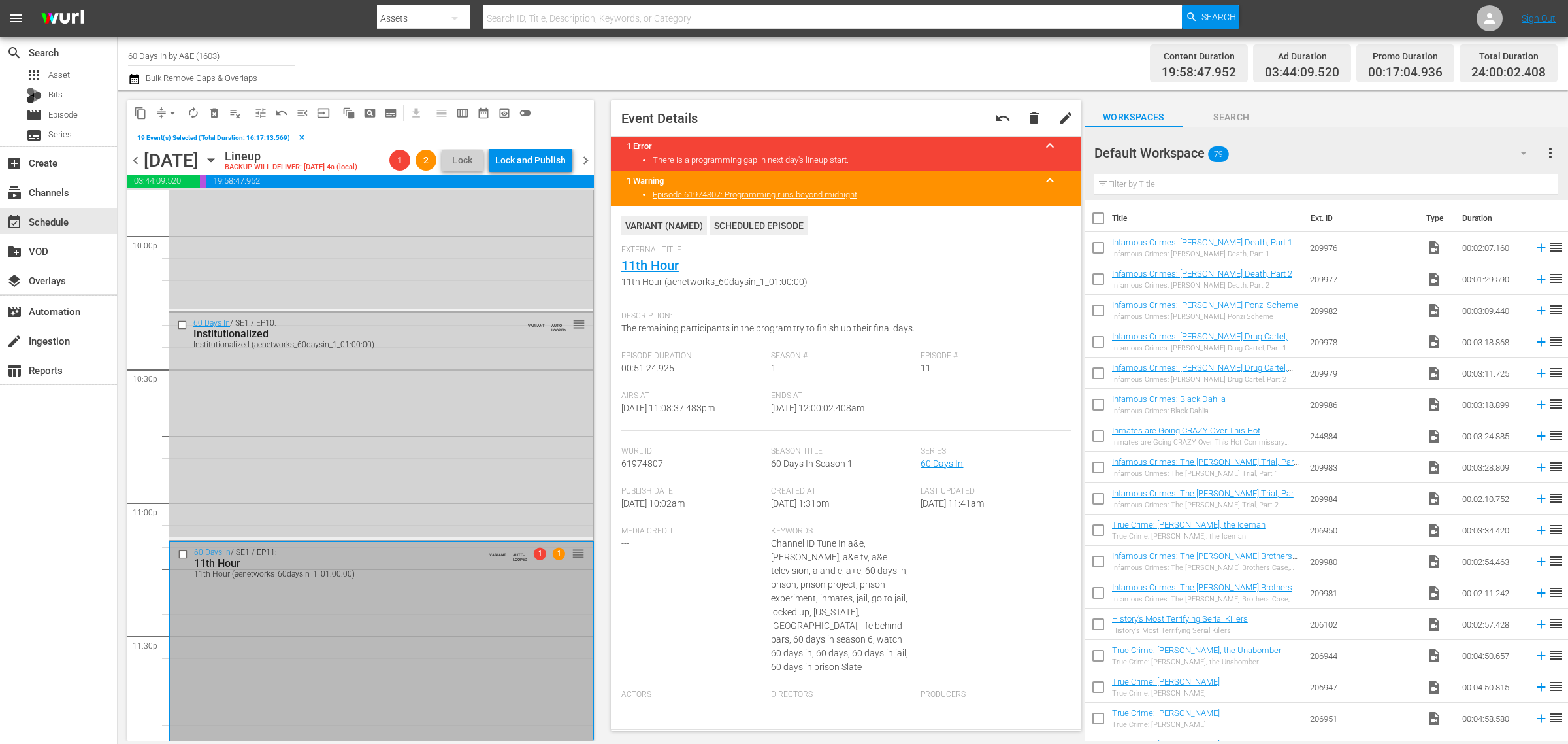
scroll to position [5825, 0]
click at [180, 320] on input "checkbox" at bounding box center [184, 322] width 14 height 11
click at [180, 550] on input "checkbox" at bounding box center [185, 551] width 14 height 11
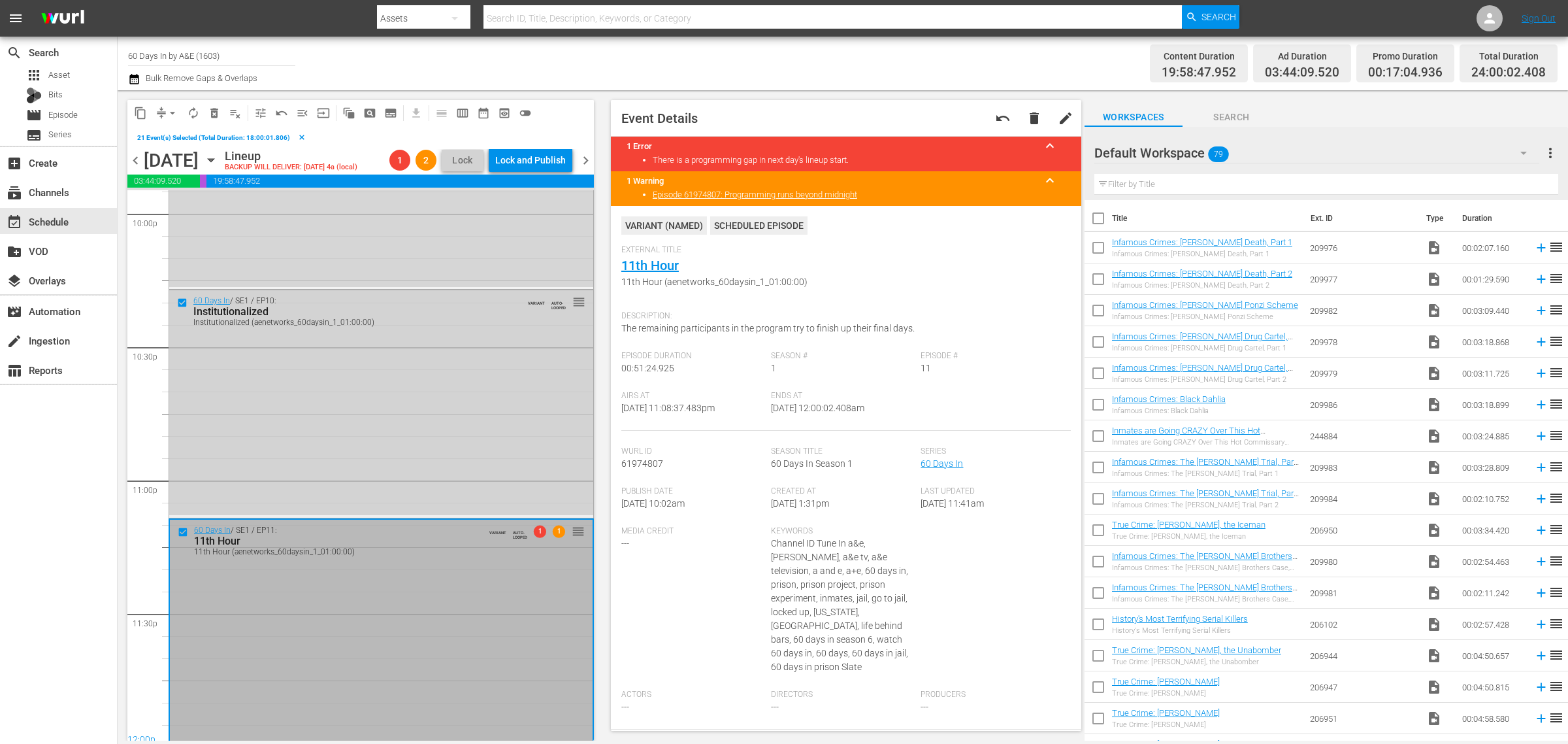
scroll to position [5848, 0]
click at [211, 111] on span "delete_forever_outlined" at bounding box center [214, 113] width 13 height 13
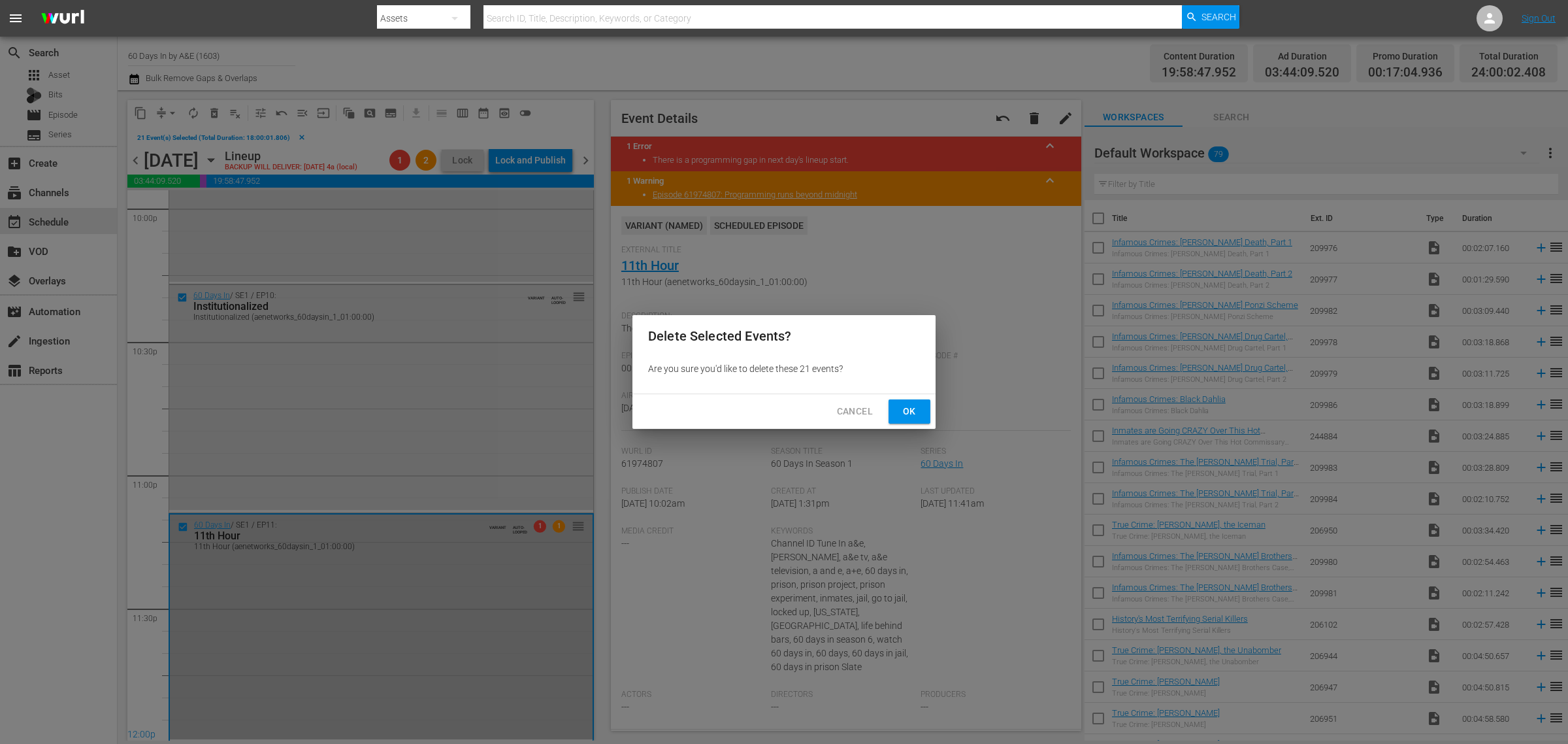
click at [902, 407] on span "Ok" at bounding box center [909, 412] width 21 height 16
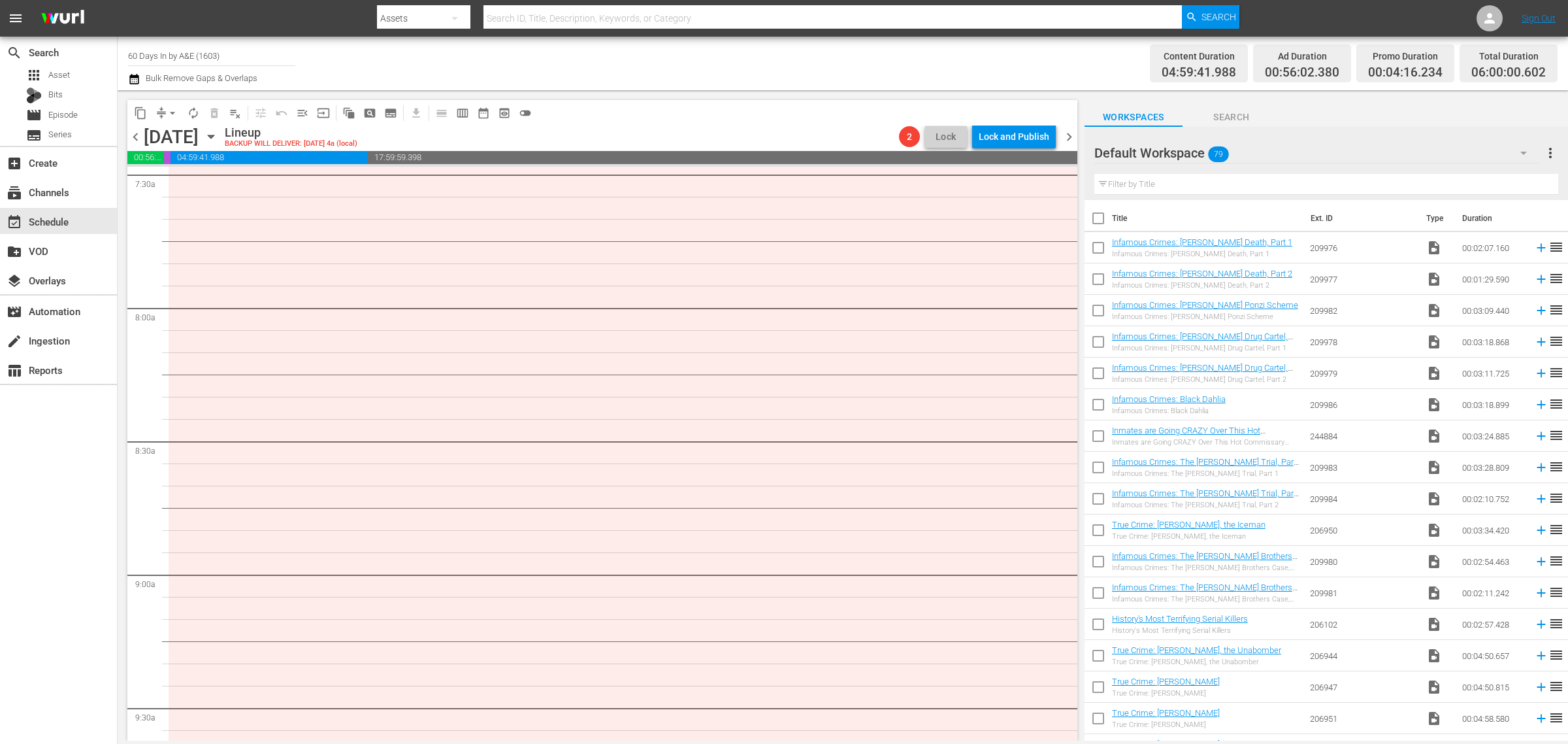
scroll to position [1339, 0]
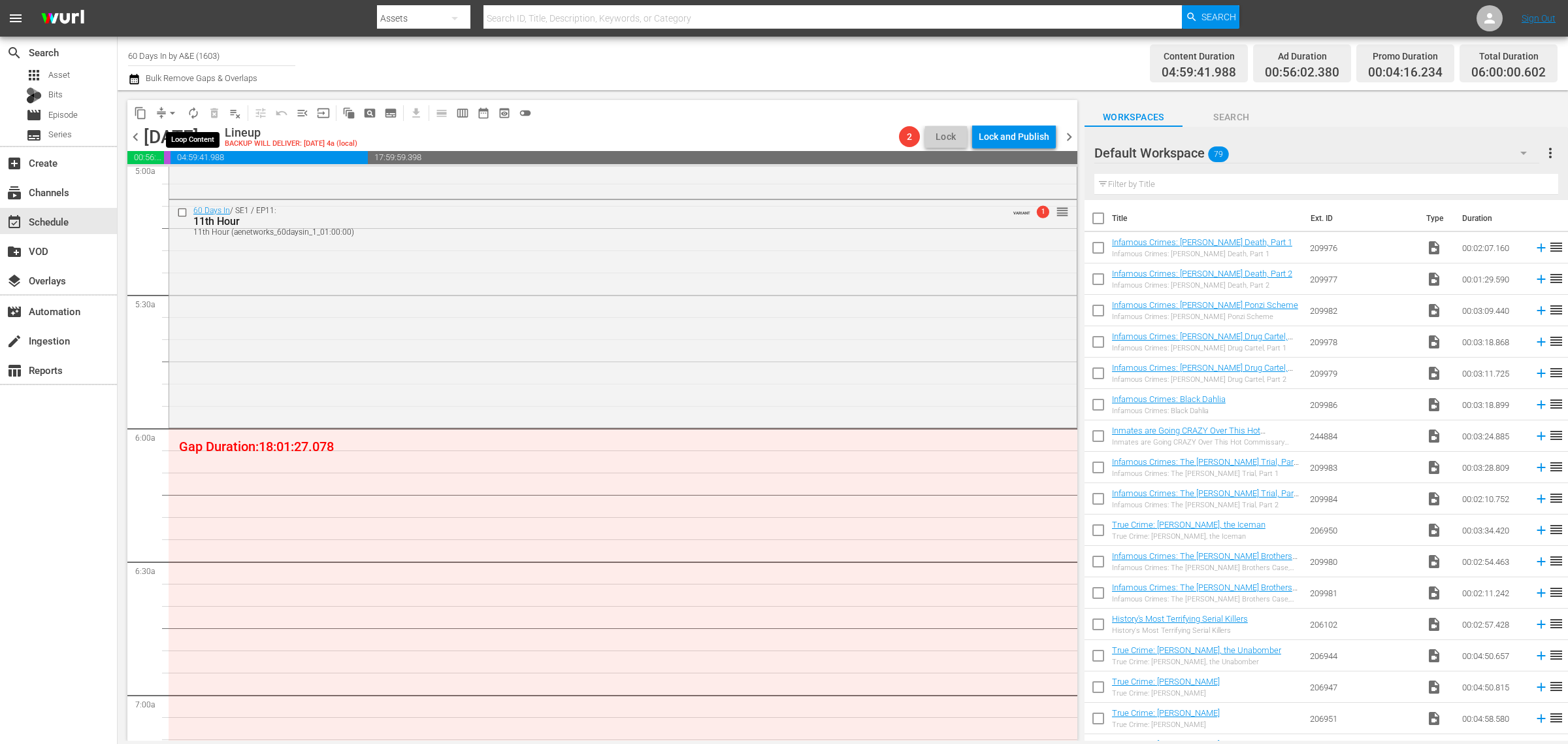
click at [194, 111] on span "autorenew_outlined" at bounding box center [194, 113] width 13 height 13
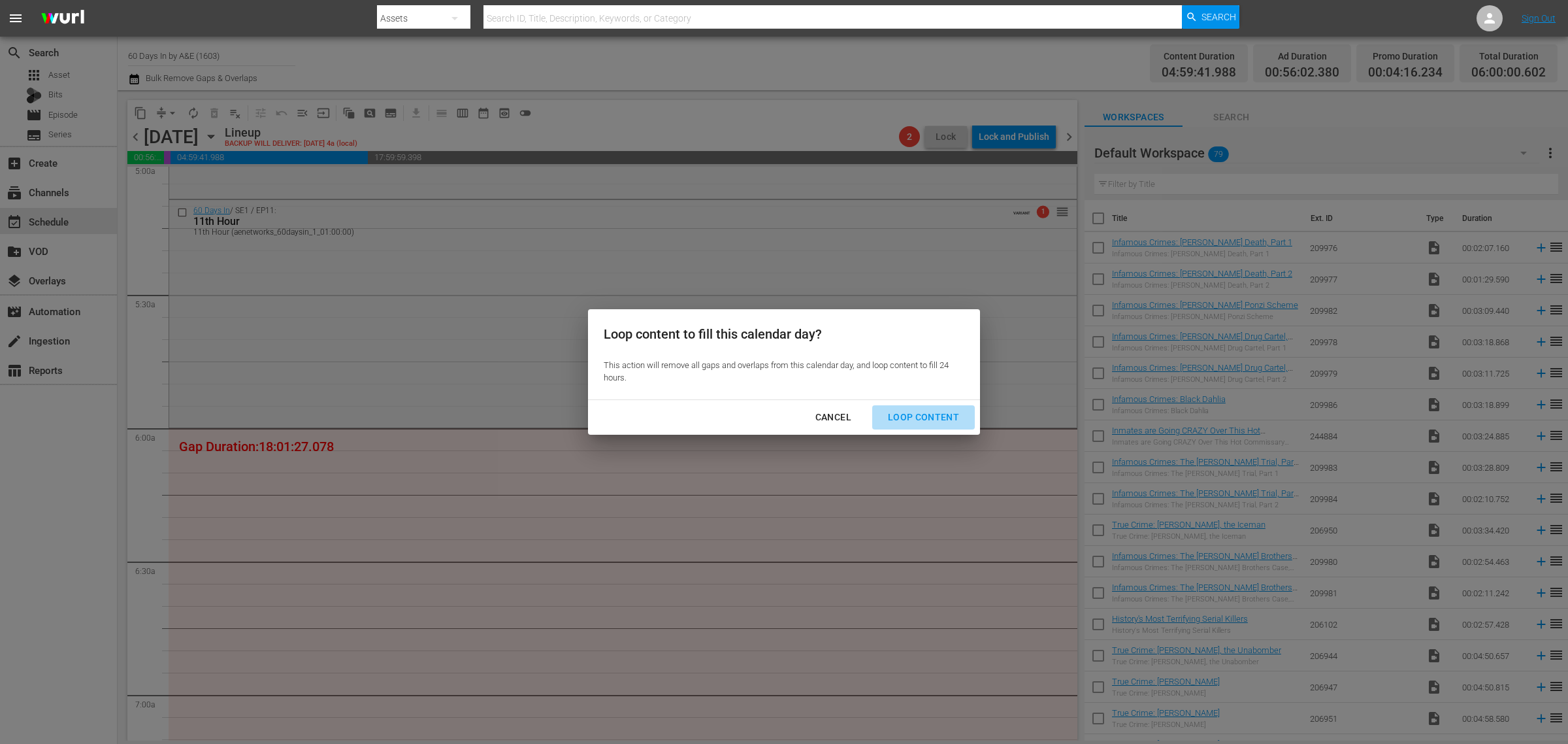
click at [940, 407] on button "Loop Content" at bounding box center [923, 417] width 103 height 24
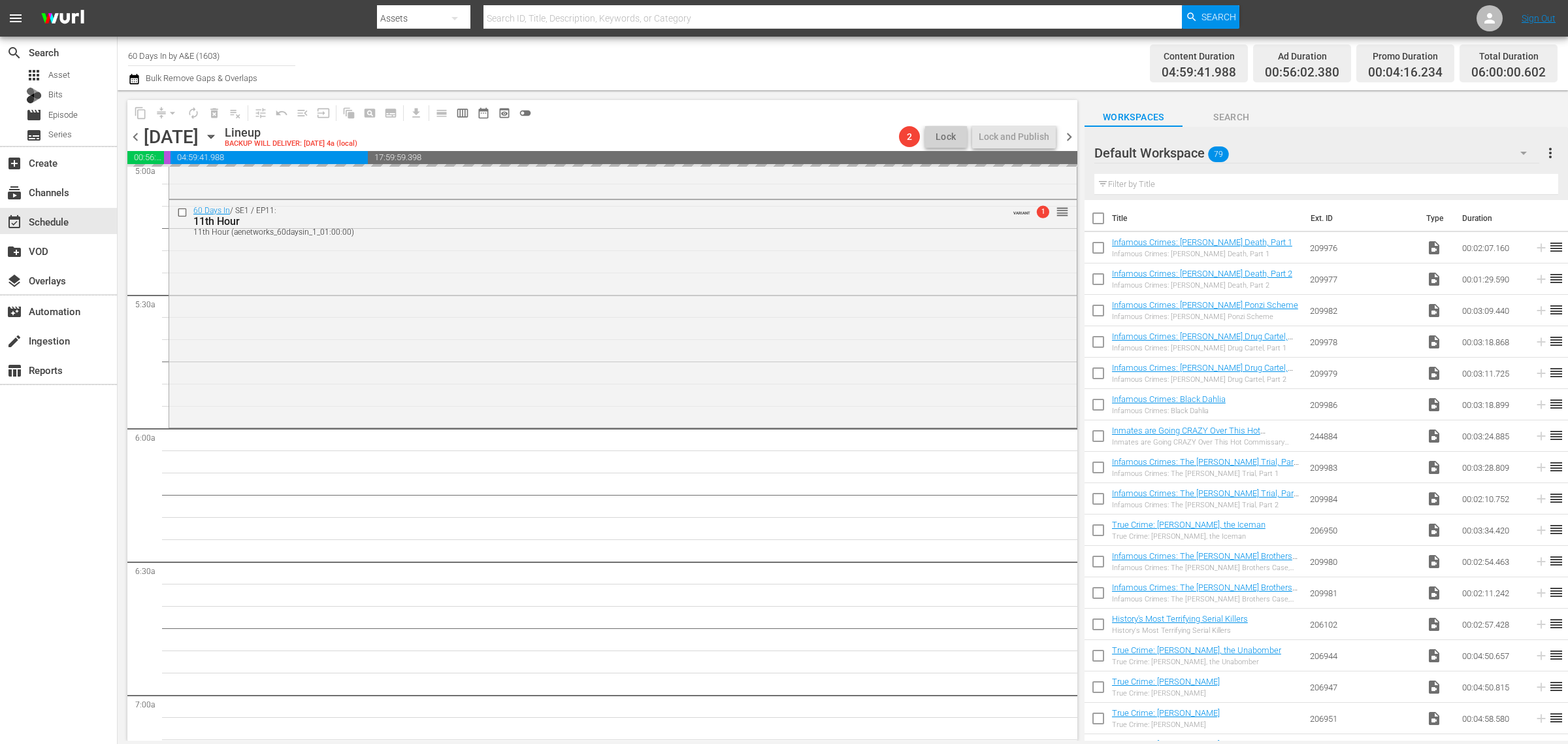
click at [751, 77] on div "Channel Title 60 Days In by A&E (1603) Bulk Remove Gaps & Overlaps" at bounding box center [517, 63] width 780 height 47
click at [449, 245] on div "60 Days In / SE1 / EP11: 11th Hour 11th Hour (aenetworks_60daysin_1_01:00:00) V…" at bounding box center [622, 313] width 908 height 225
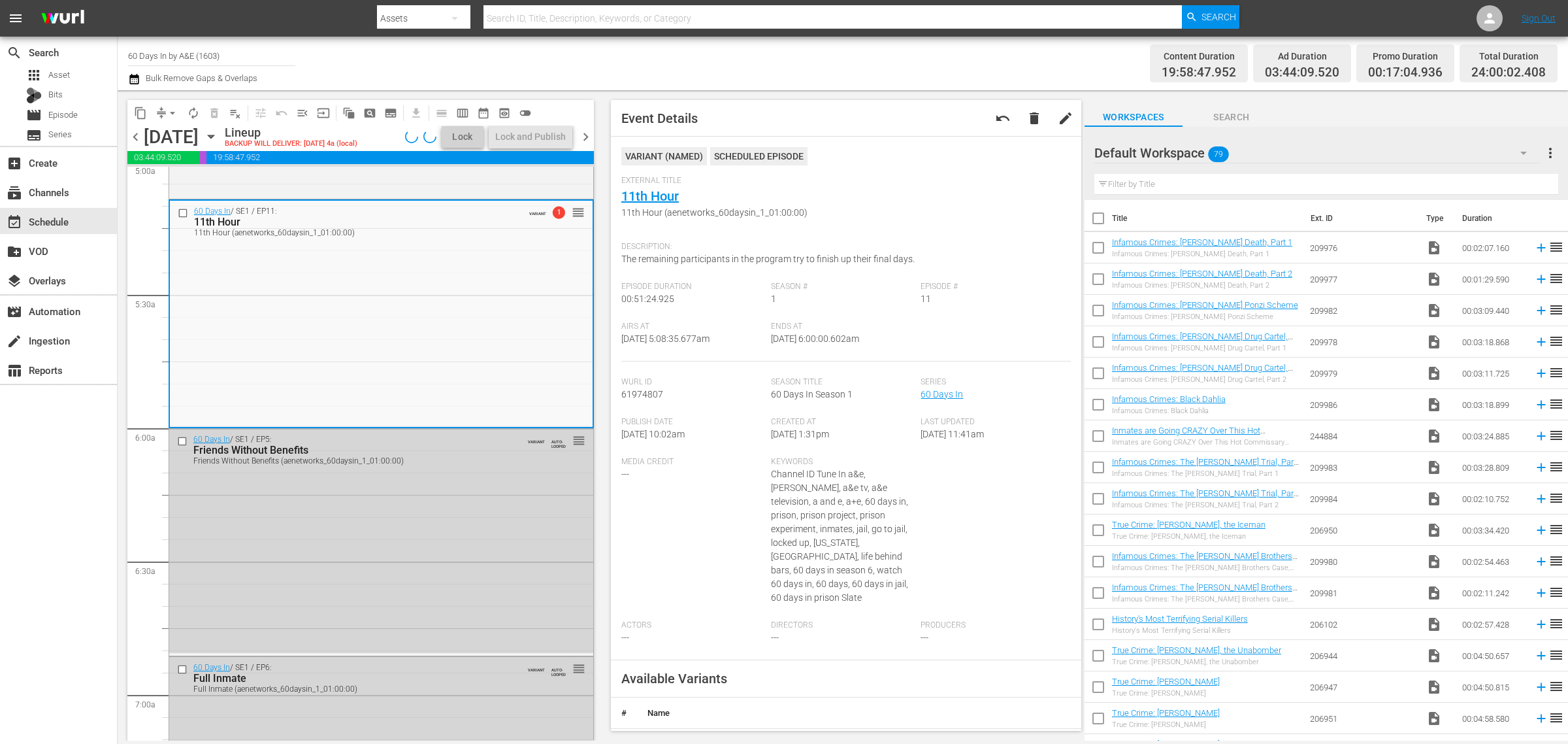
click at [569, 52] on div "Channel Title 60 Days In by A&E (1603) Bulk Remove Gaps & Overlaps" at bounding box center [517, 63] width 780 height 47
click at [390, 188] on div "60 Days In / SE1 / EP10: Institutionalized Institutionalized (aenetworks_60days…" at bounding box center [381, 84] width 424 height 224
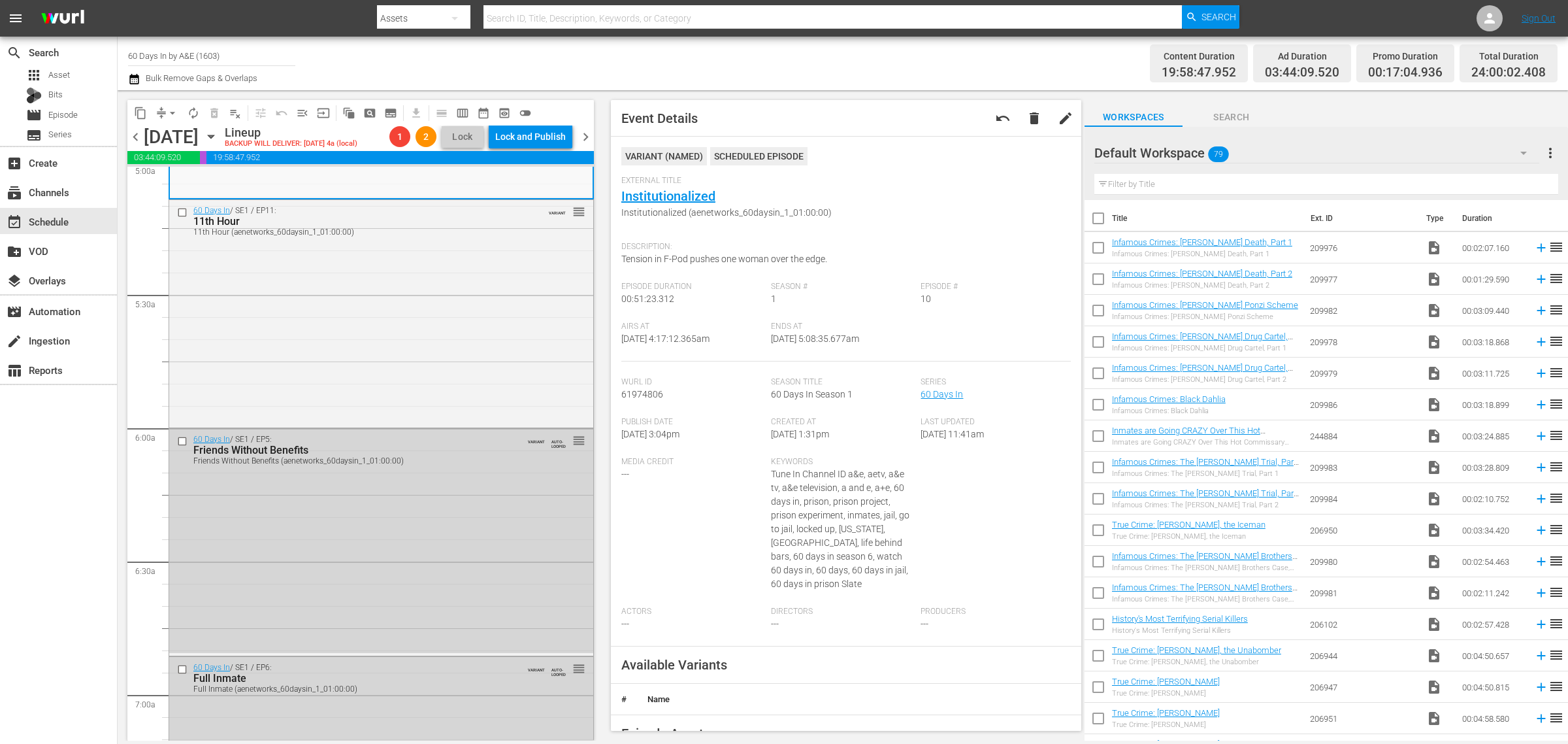
click at [606, 57] on div "Channel Title 60 Days In by A&E (1603) Bulk Remove Gaps & Overlaps" at bounding box center [517, 63] width 780 height 47
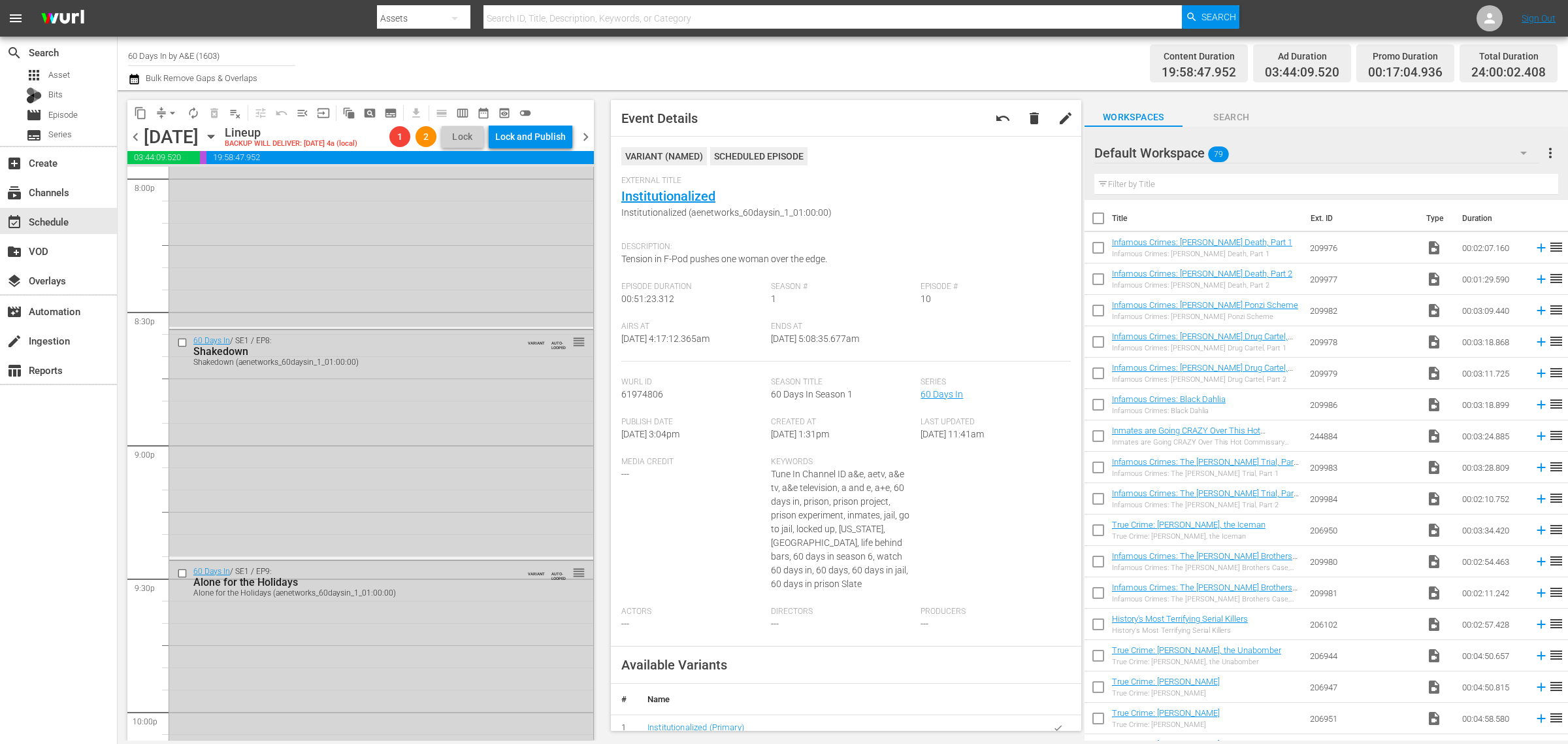
scroll to position [5825, 0]
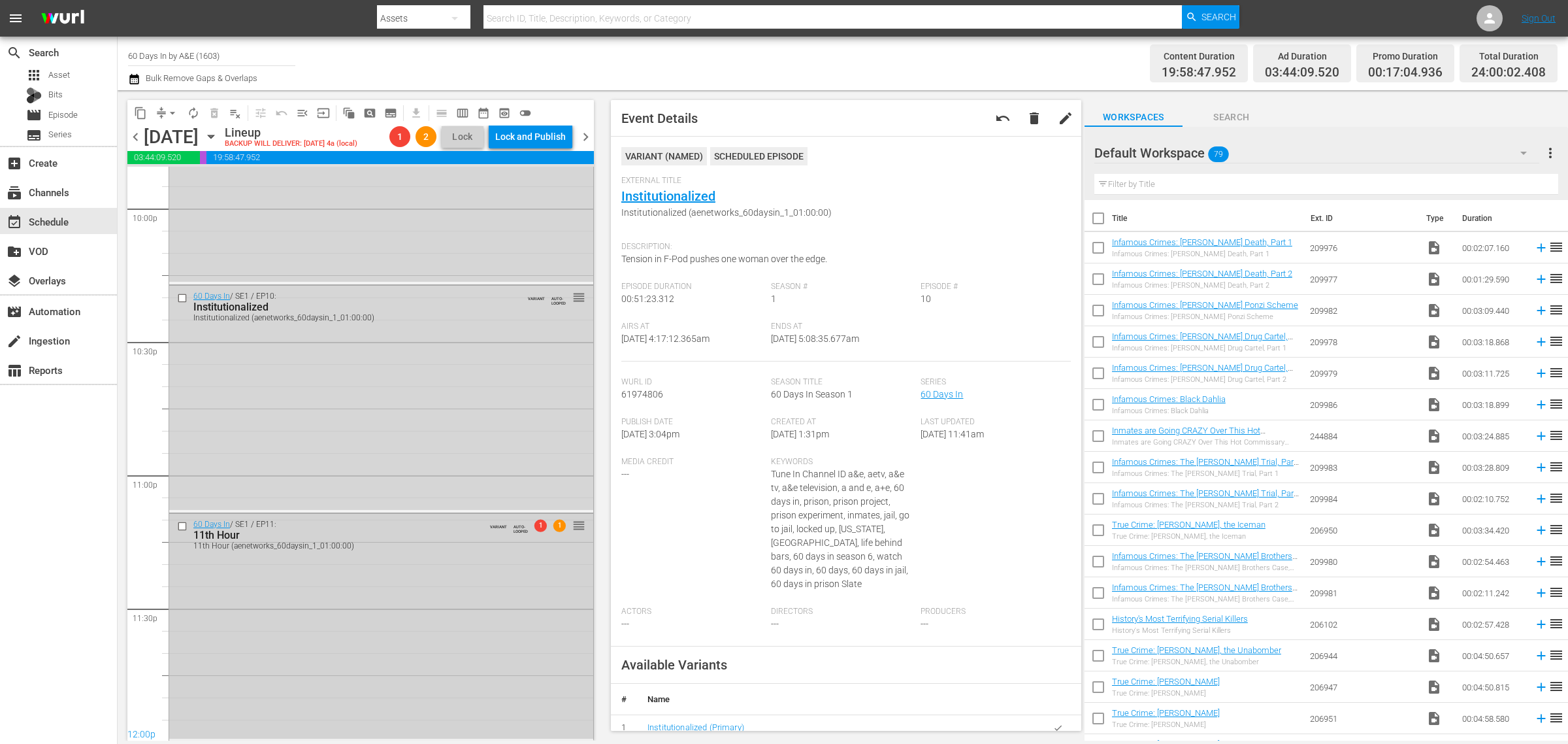
click at [454, 615] on div "60 Days In / SE1 / EP11: 11th Hour 11th Hour (aenetworks_60daysin_1_01:00:00) V…" at bounding box center [381, 626] width 424 height 225
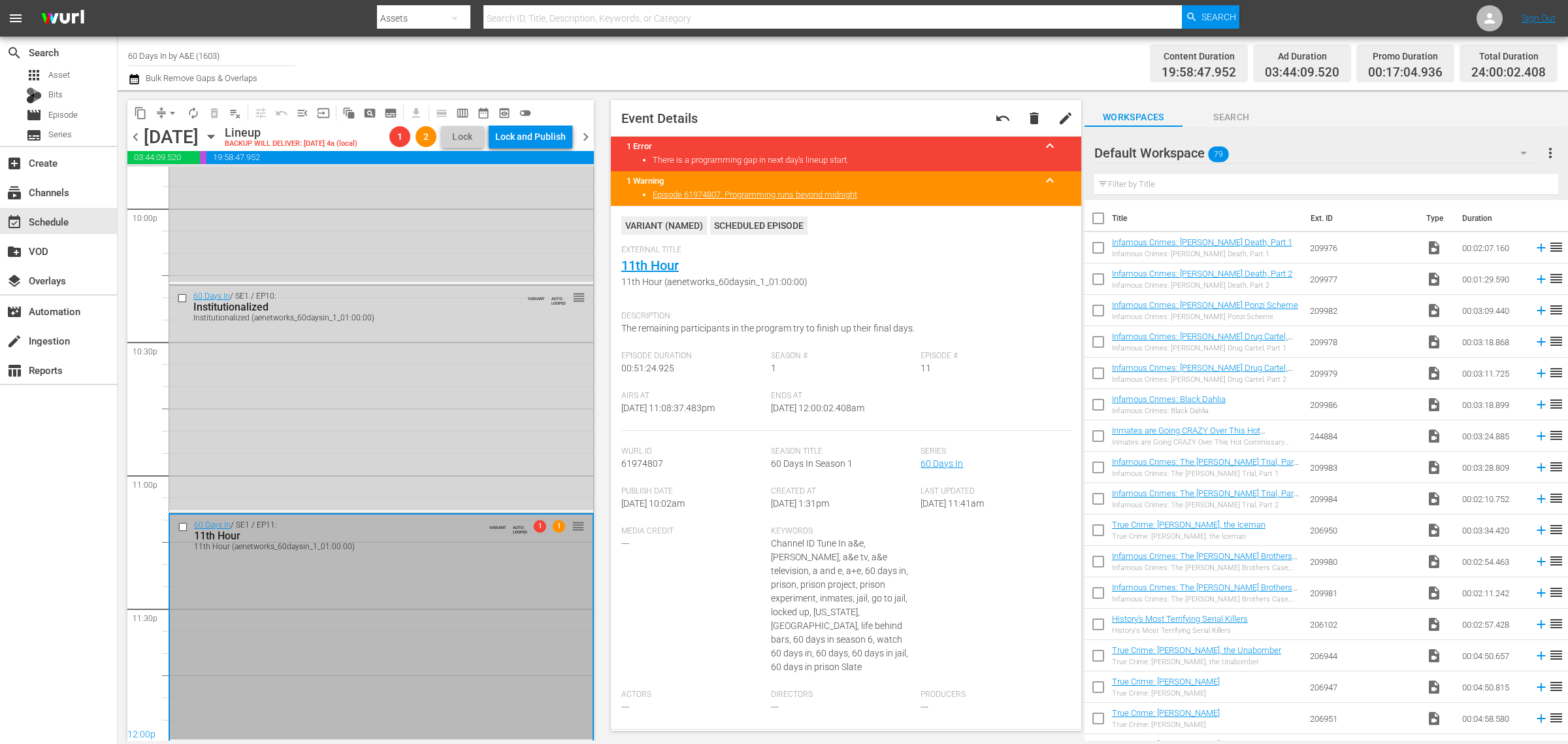
click at [655, 53] on div "Channel Title 60 Days In by A&E (1603) Bulk Remove Gaps & Overlaps" at bounding box center [517, 63] width 780 height 47
click at [278, 364] on div "60 Days In / SE1 / EP10: Institutionalized Institutionalized (aenetworks_60days…" at bounding box center [381, 397] width 424 height 224
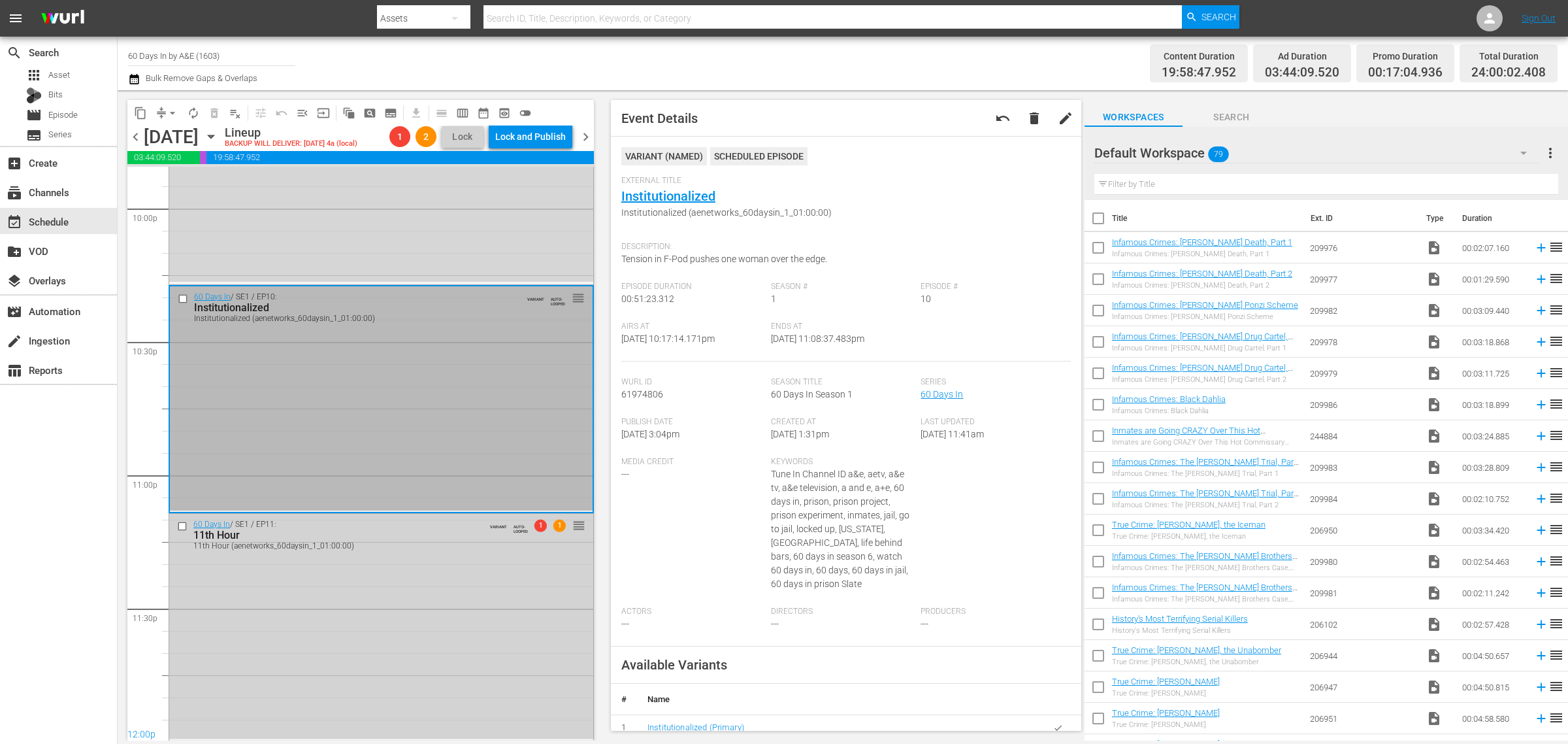
click at [347, 641] on div "60 Days In / SE1 / EP11: 11th Hour 11th Hour (aenetworks_60daysin_1_01:00:00) V…" at bounding box center [381, 626] width 424 height 225
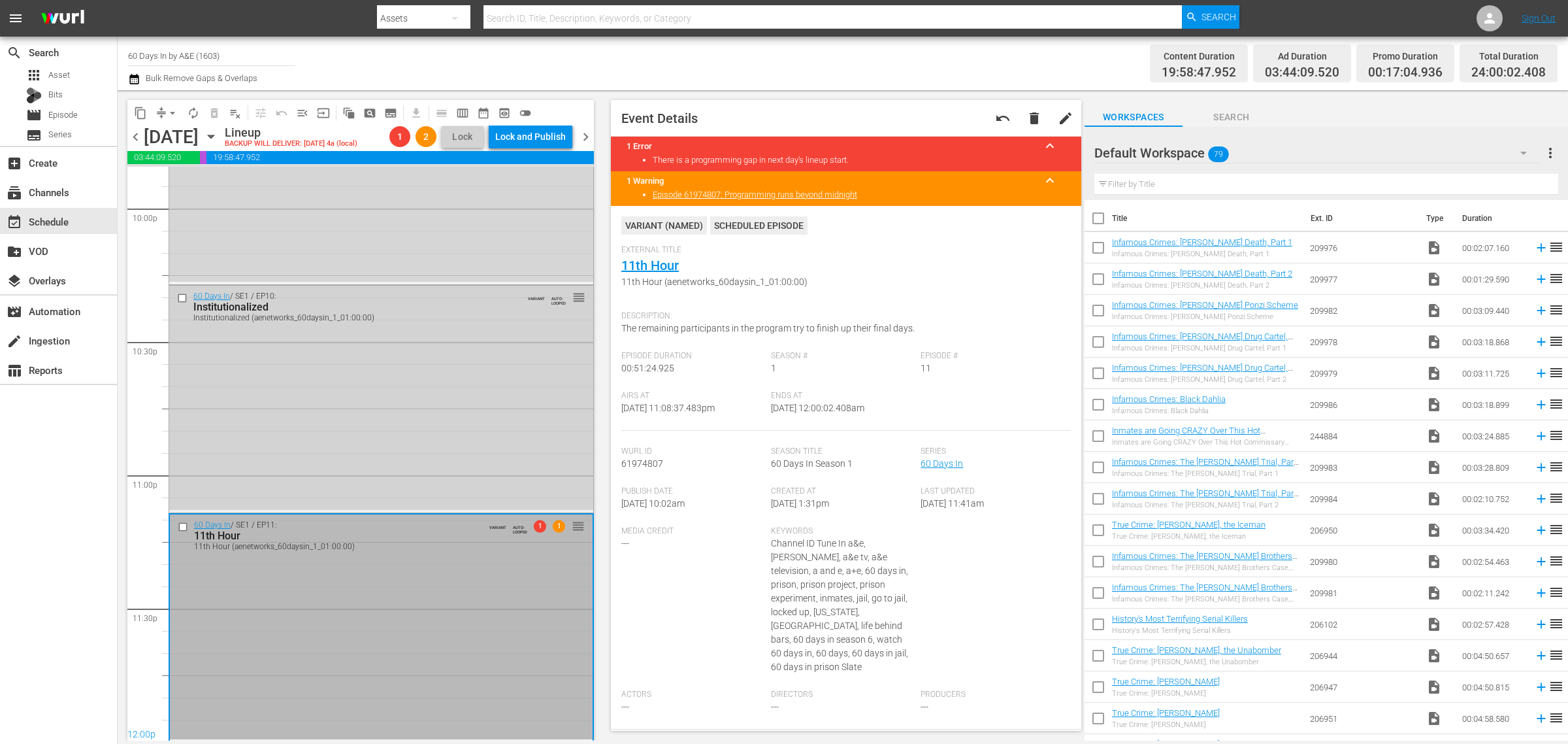
click at [314, 430] on div "60 Days In / SE1 / EP10: Institutionalized Institutionalized (aenetworks_60days…" at bounding box center [381, 397] width 424 height 224
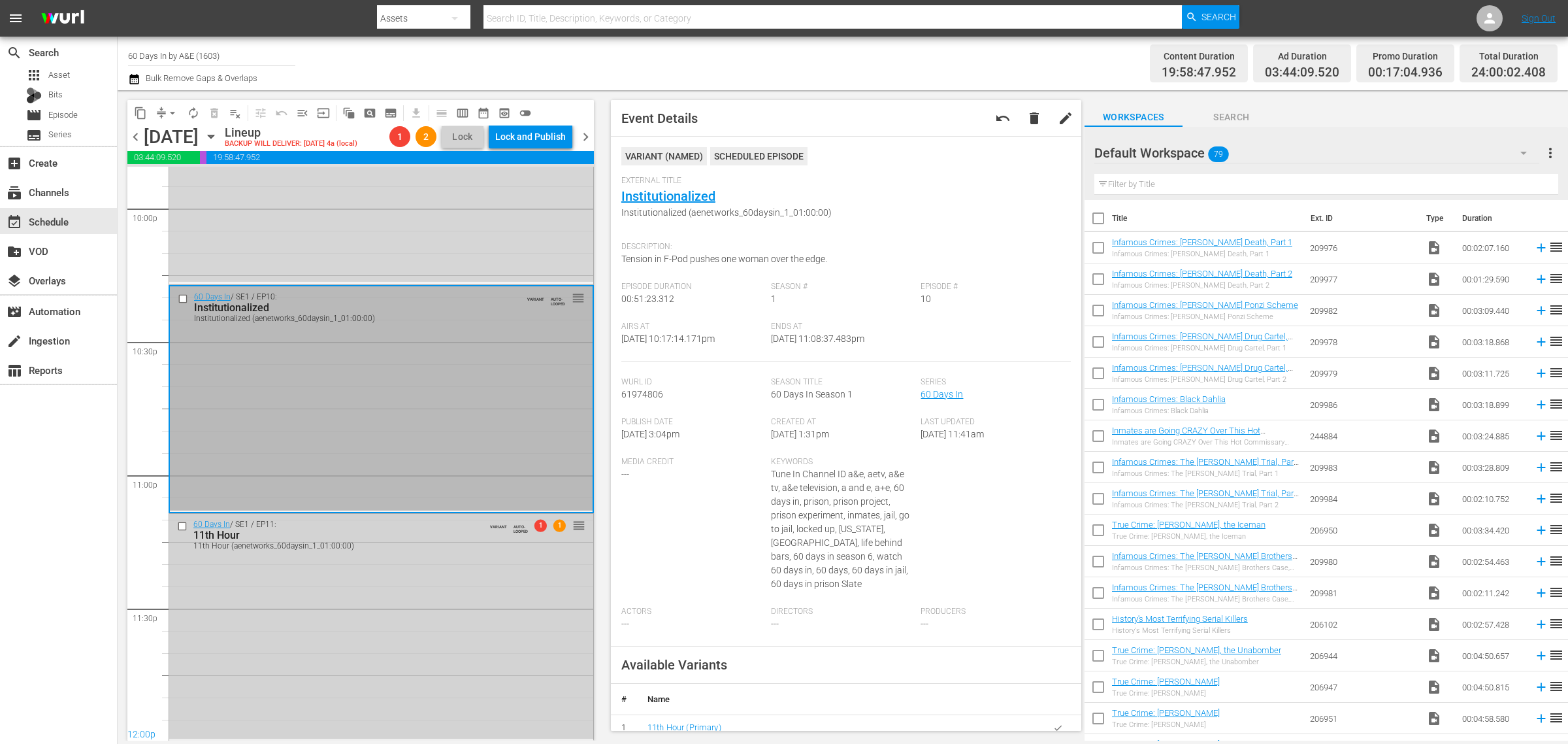
click at [383, 618] on div "60 Days In / SE1 / EP11: 11th Hour 11th Hour (aenetworks_60daysin_1_01:00:00) V…" at bounding box center [381, 626] width 424 height 225
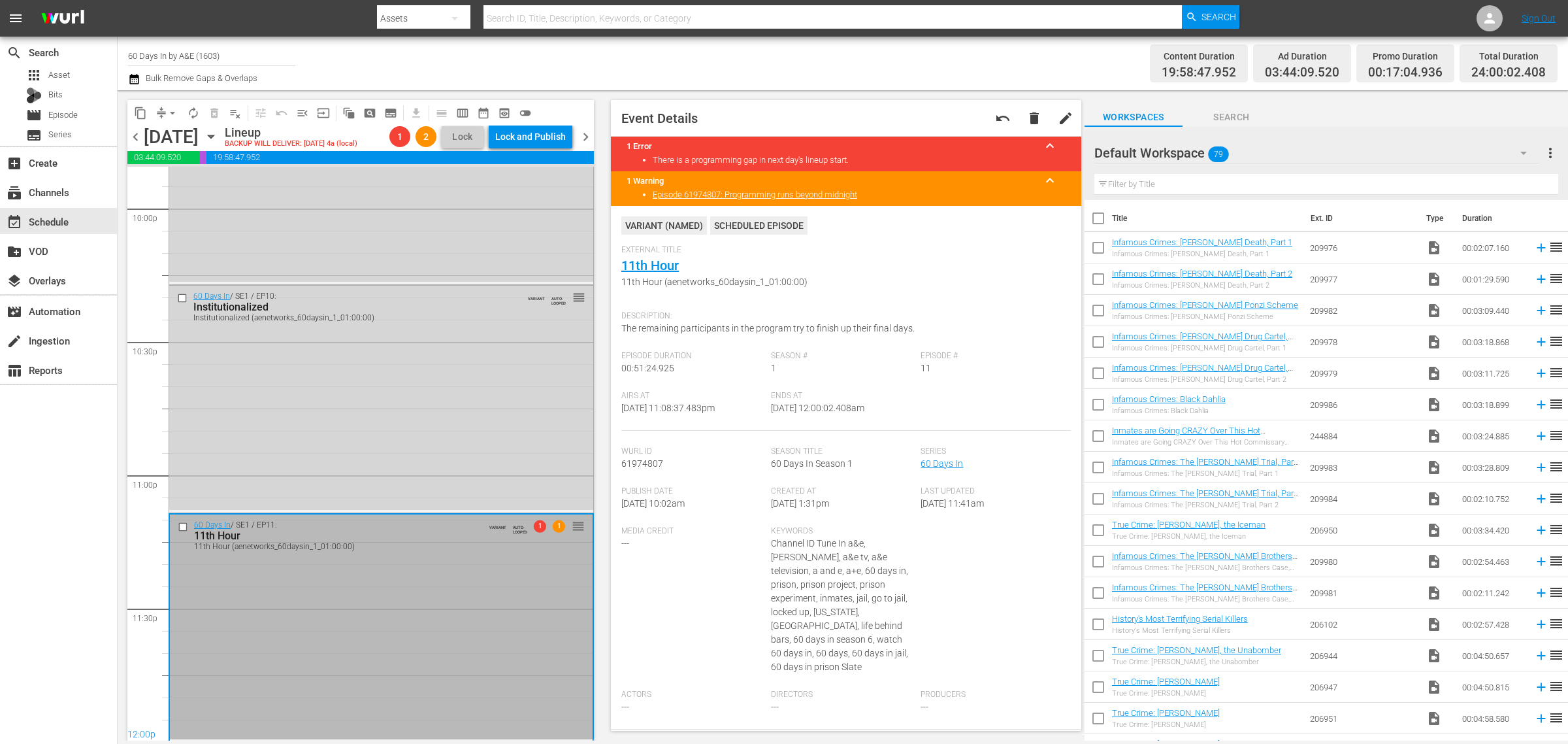
click at [850, 70] on div "Channel Title 60 Days In by A&E (1603) Bulk Remove Gaps & Overlaps" at bounding box center [517, 63] width 780 height 47
click at [167, 111] on span "arrow_drop_down" at bounding box center [172, 113] width 13 height 13
click at [180, 130] on li "Align to Midnight" at bounding box center [172, 139] width 137 height 21
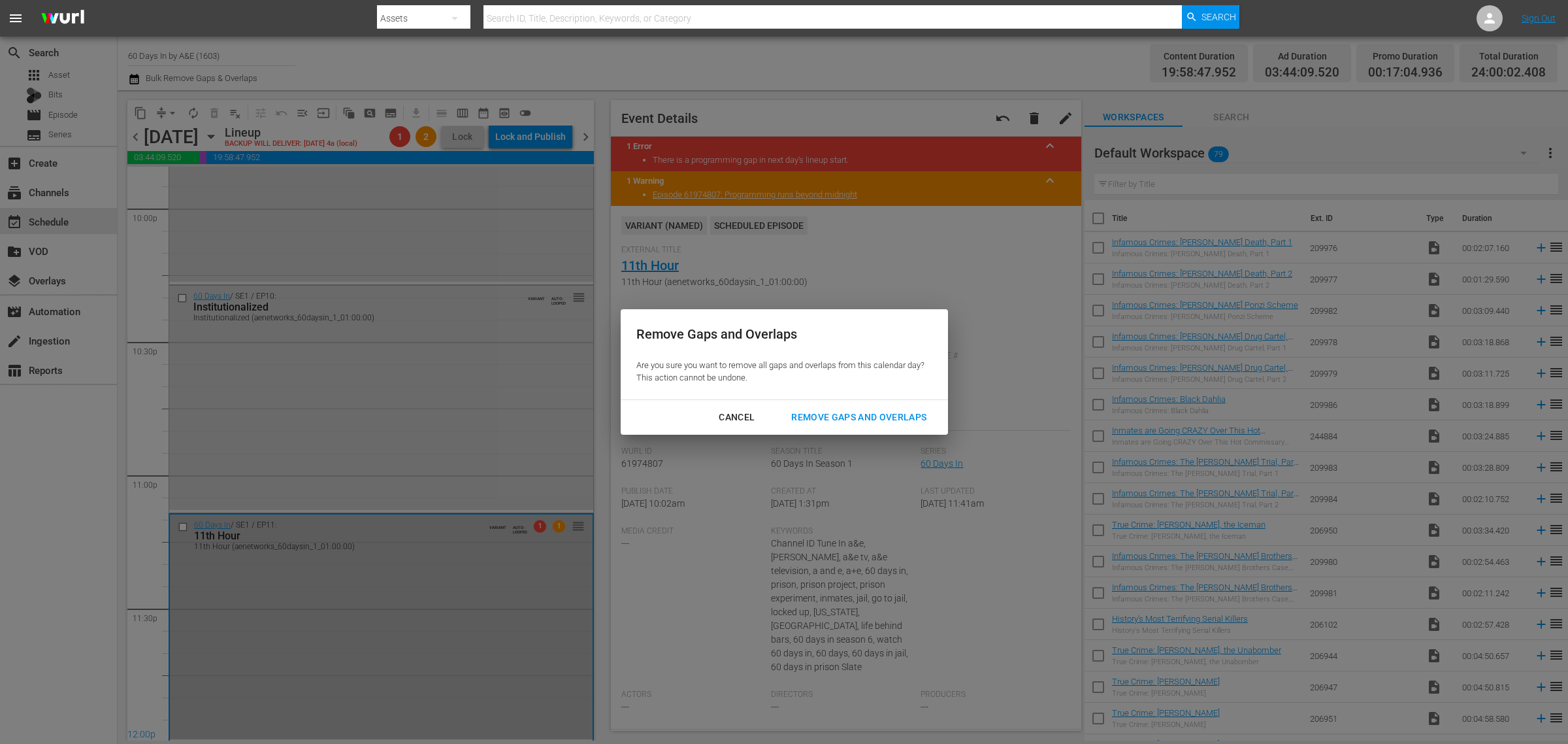
click at [890, 413] on div "Remove Gaps and Overlaps" at bounding box center [859, 418] width 156 height 16
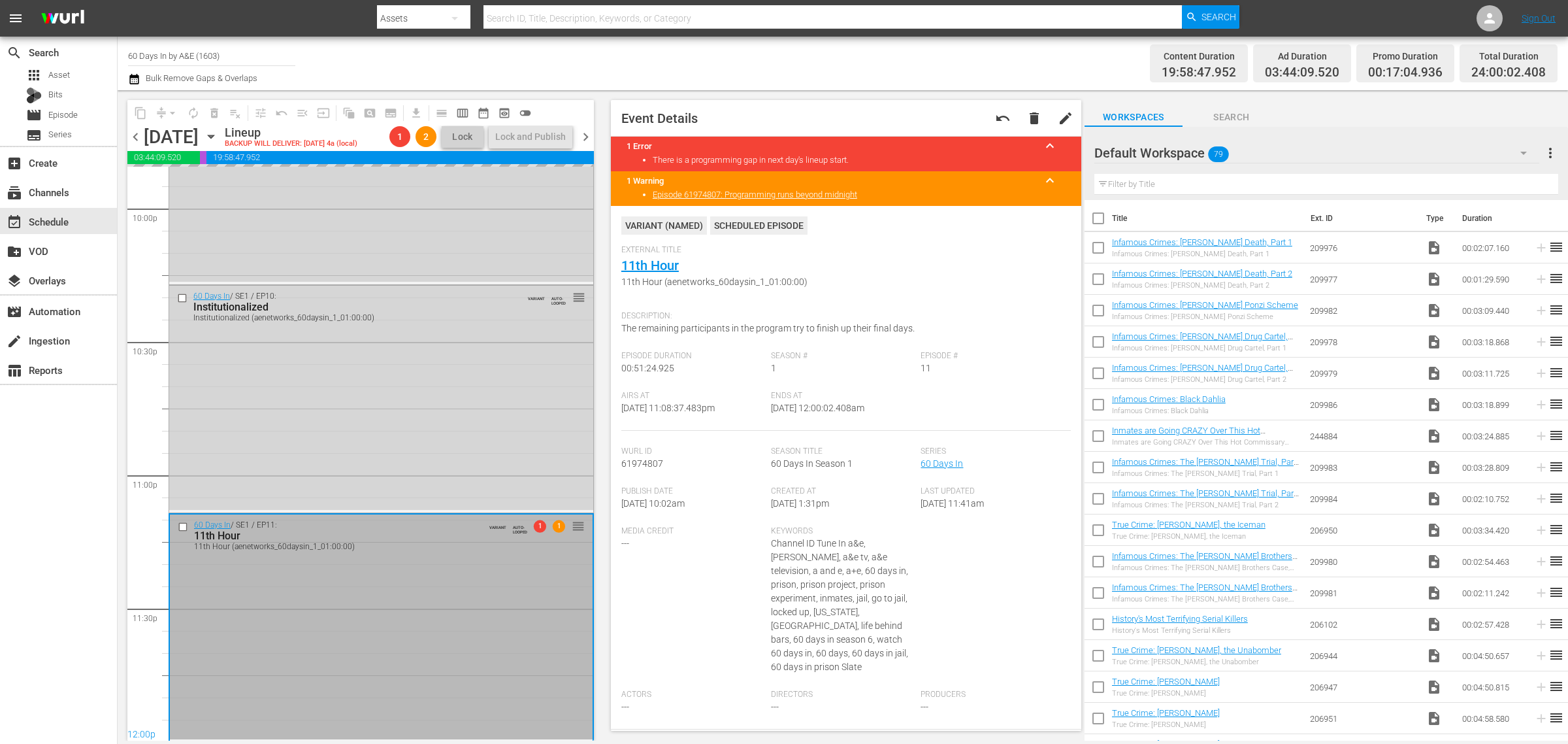
click at [789, 71] on div "Channel Title 60 Days In by A&E (1603) Bulk Remove Gaps & Overlaps" at bounding box center [517, 63] width 780 height 47
click at [586, 133] on span "chevron_right" at bounding box center [586, 137] width 16 height 16
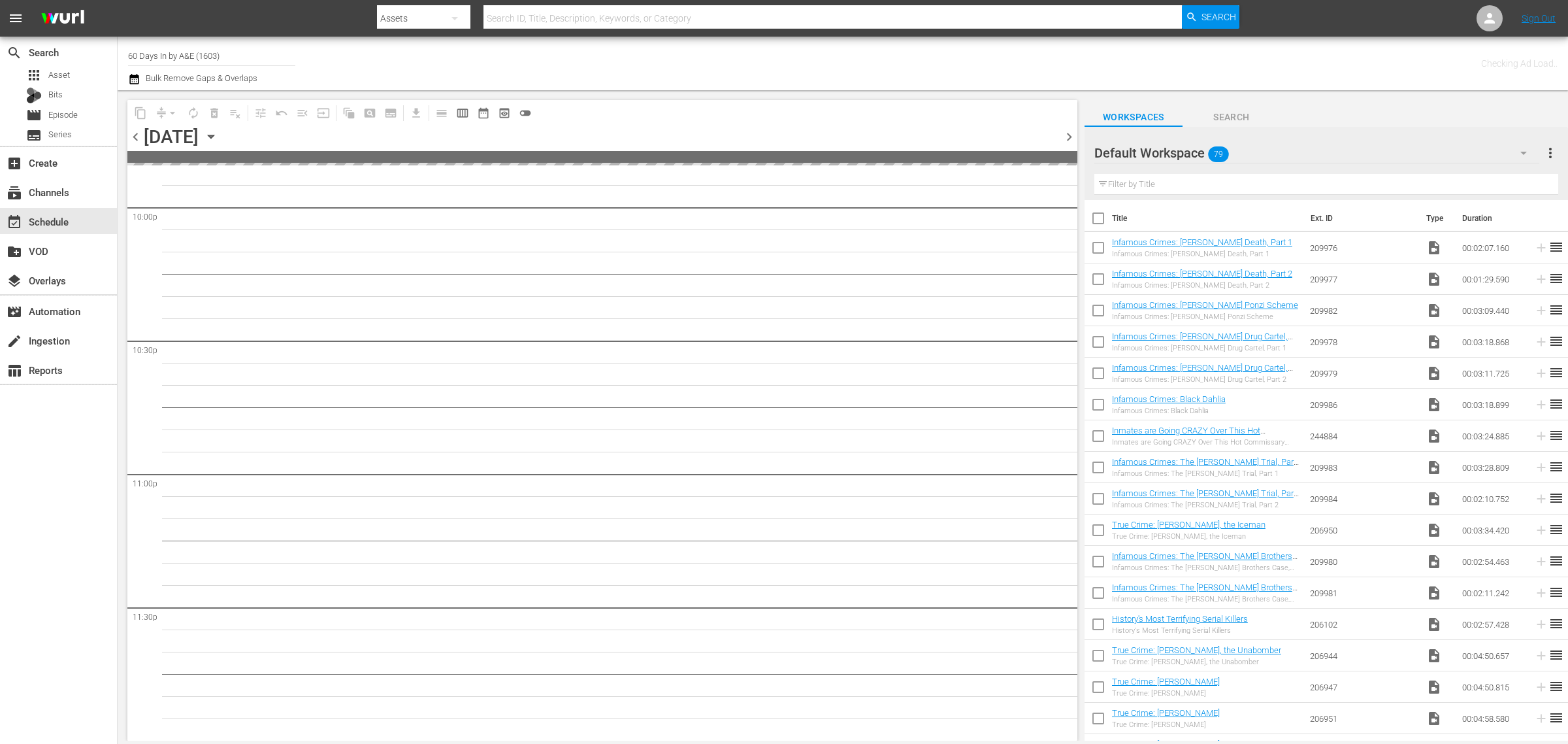
scroll to position [5824, 0]
click at [784, 51] on div "Channel Title 60 Days In by A&E (1603) Bulk Remove Gaps & Overlaps" at bounding box center [517, 63] width 780 height 47
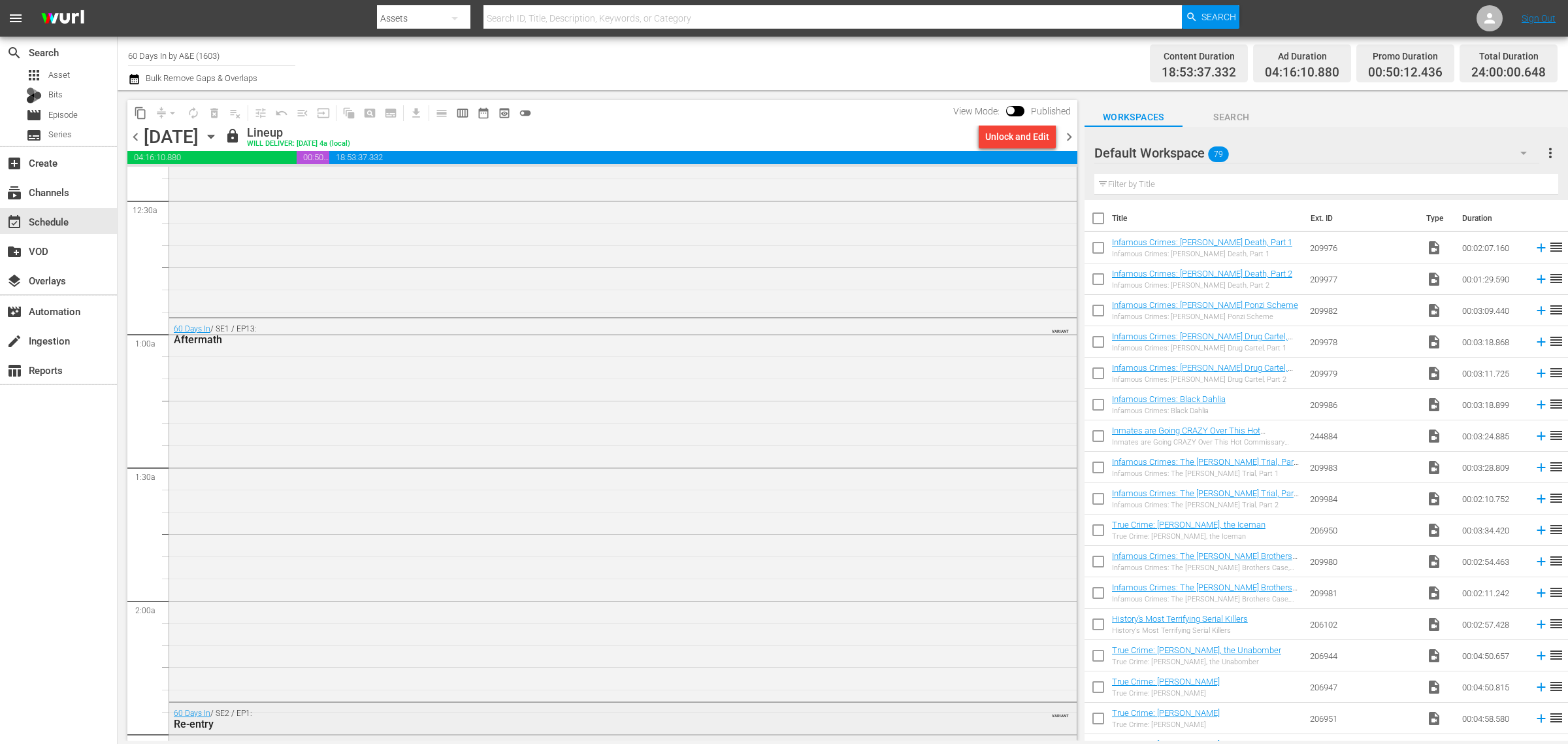
scroll to position [0, 0]
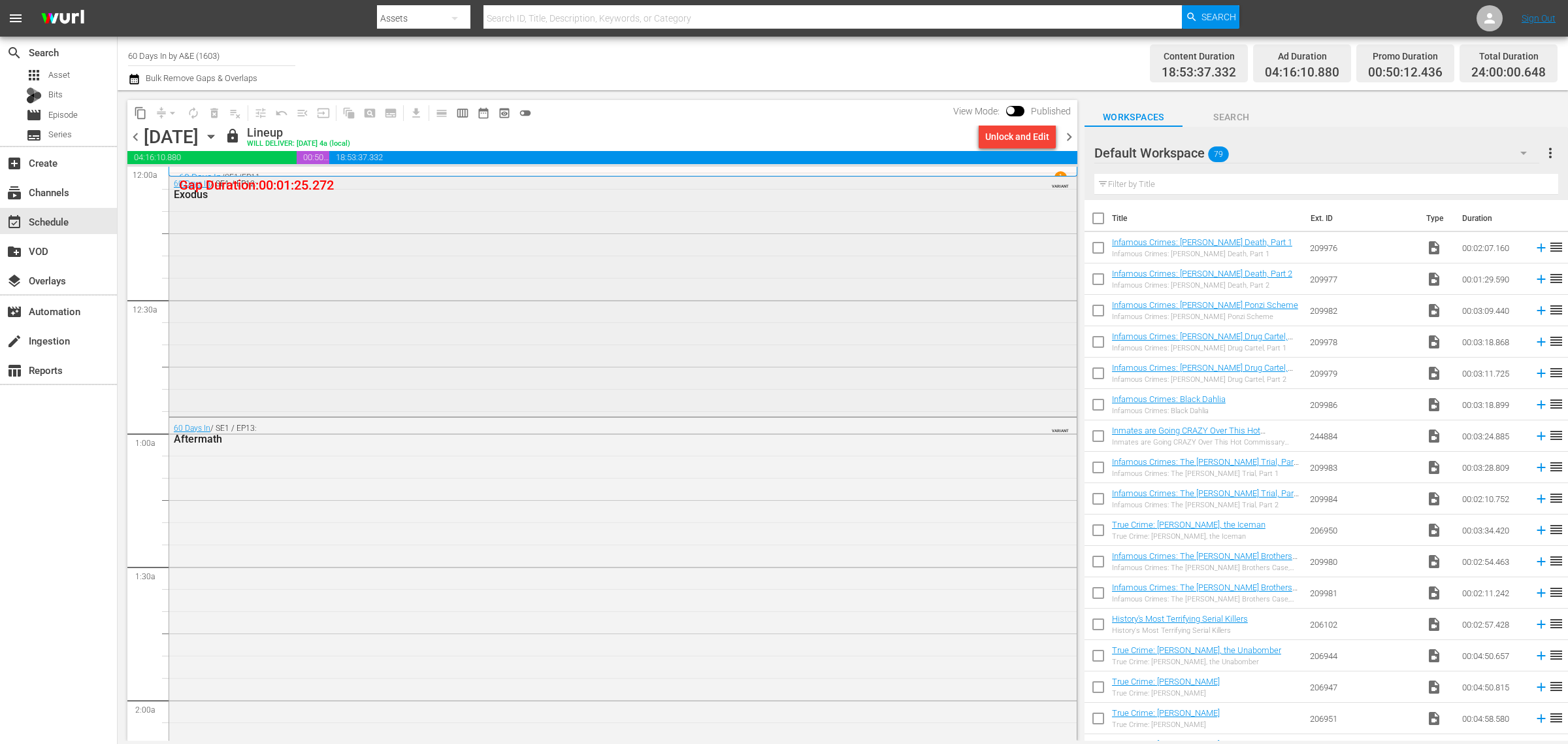
click at [275, 262] on div "60 Days In / SE1 / EP12: Exodus VARIANT" at bounding box center [622, 293] width 908 height 240
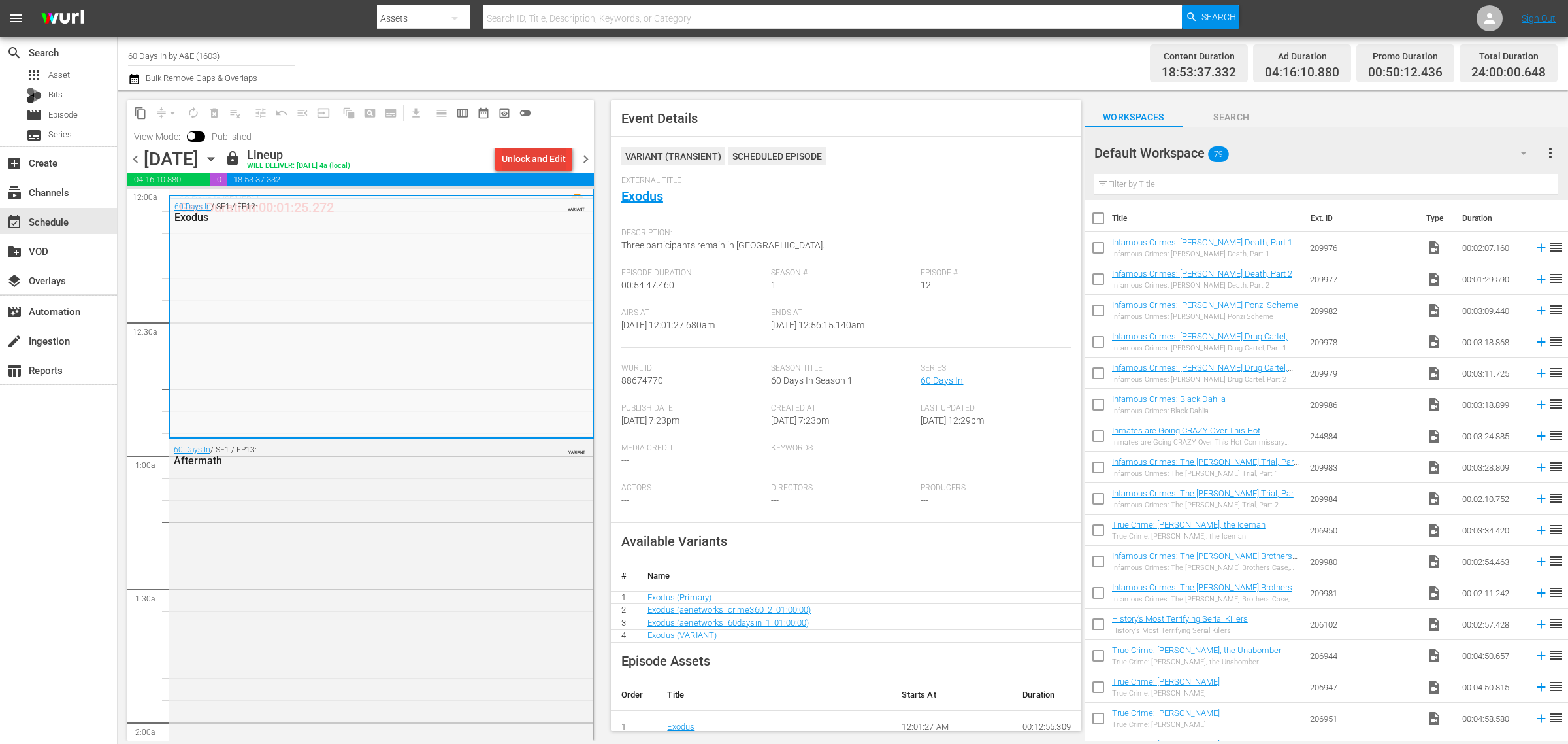
click at [550, 162] on div "Unlock and Edit" at bounding box center [534, 158] width 64 height 24
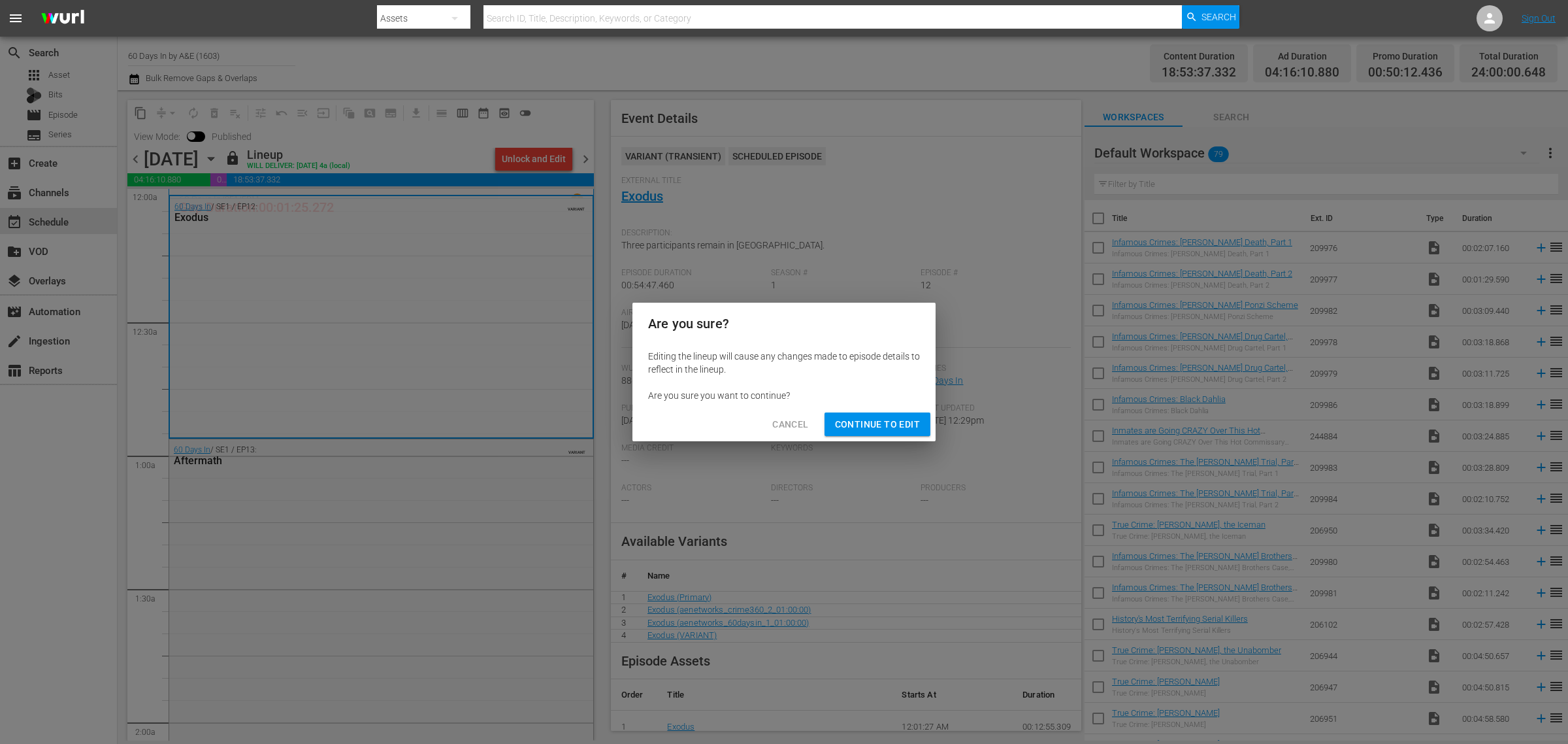
click at [899, 413] on button "Continue to Edit" at bounding box center [877, 424] width 106 height 24
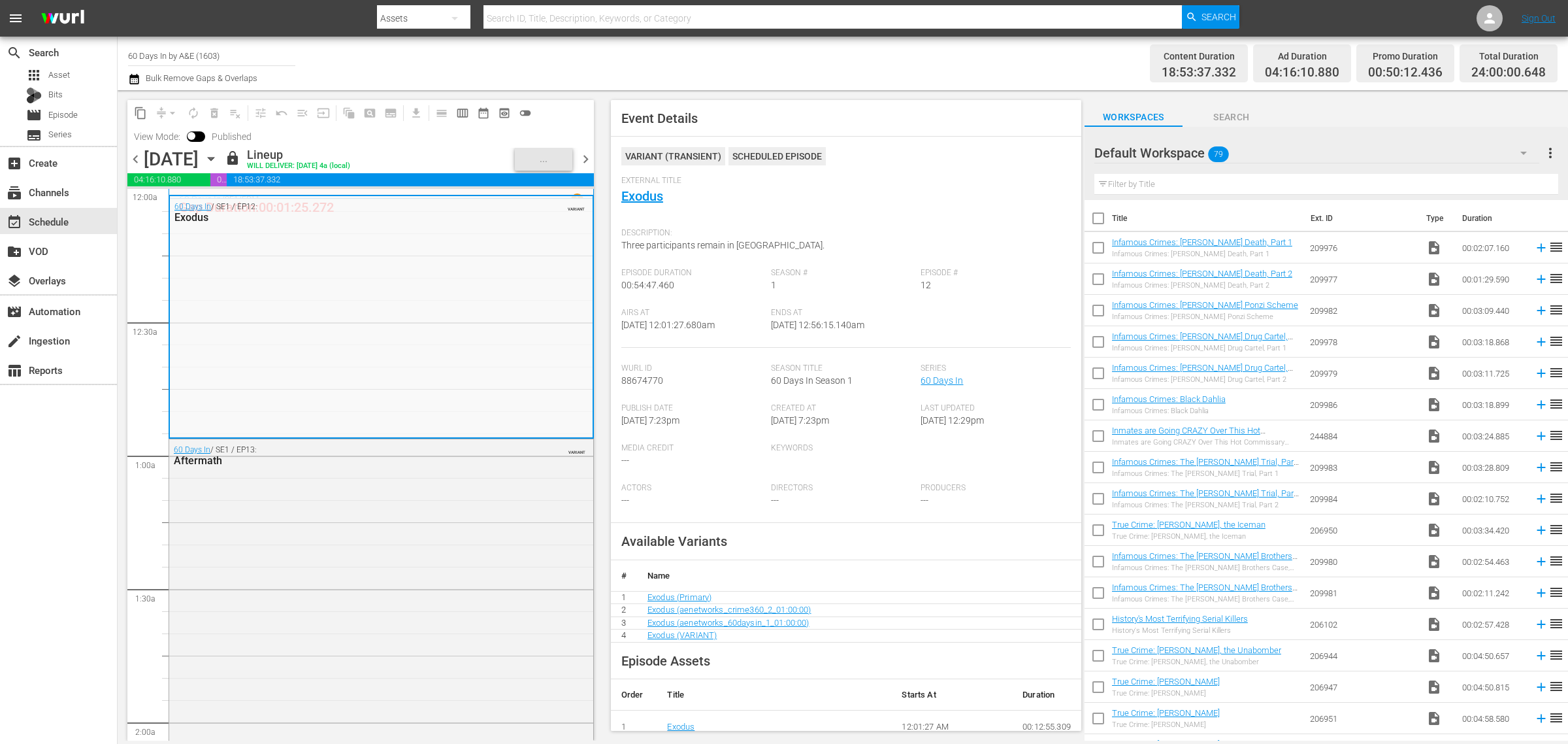
click at [809, 51] on div "Channel Title 60 Days In by A&E (1603) Bulk Remove Gaps & Overlaps" at bounding box center [517, 63] width 780 height 47
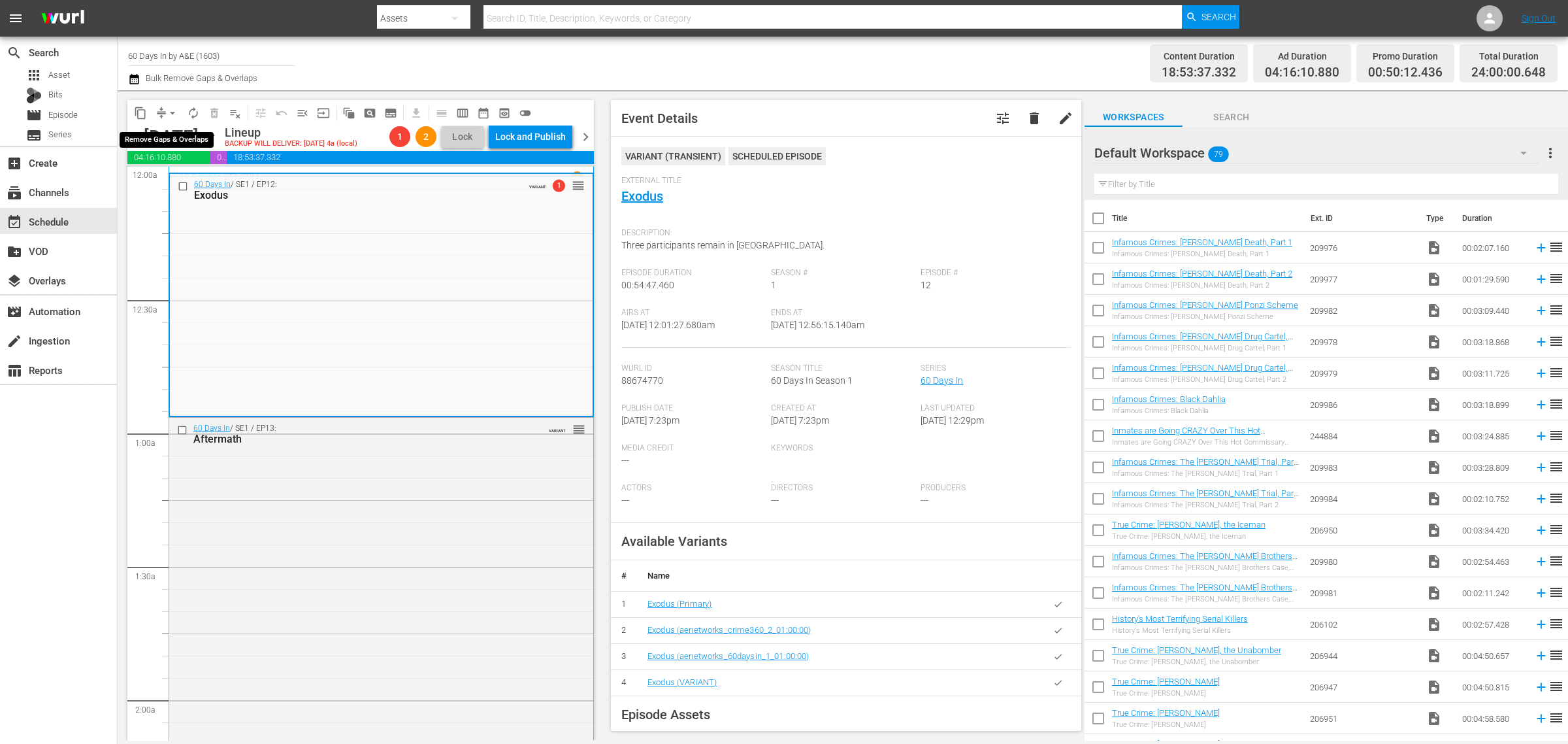
click at [175, 111] on span "arrow_drop_down" at bounding box center [172, 113] width 13 height 13
click at [171, 141] on li "Align to Midnight" at bounding box center [172, 139] width 137 height 21
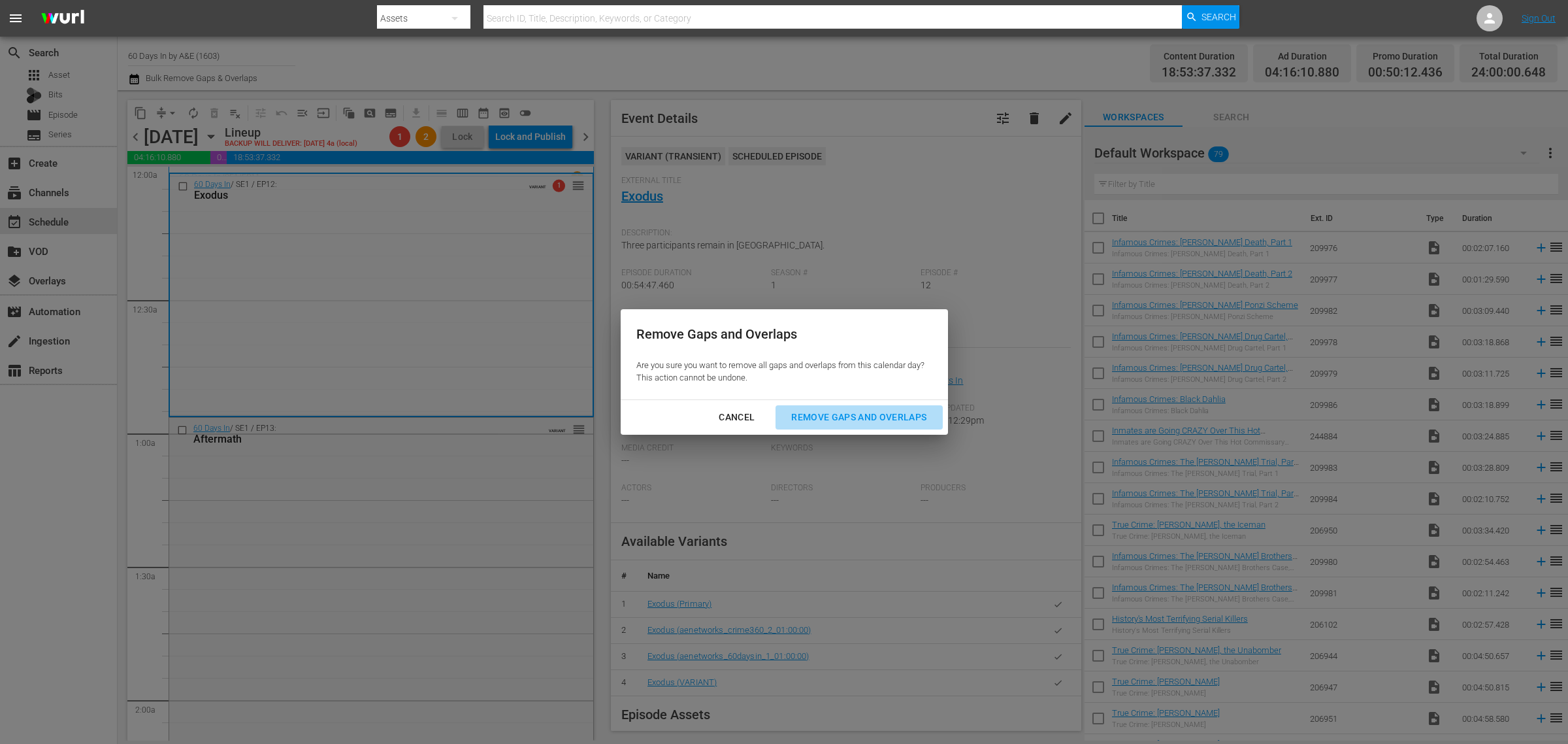
click at [854, 416] on div "Remove Gaps and Overlaps" at bounding box center [859, 418] width 156 height 16
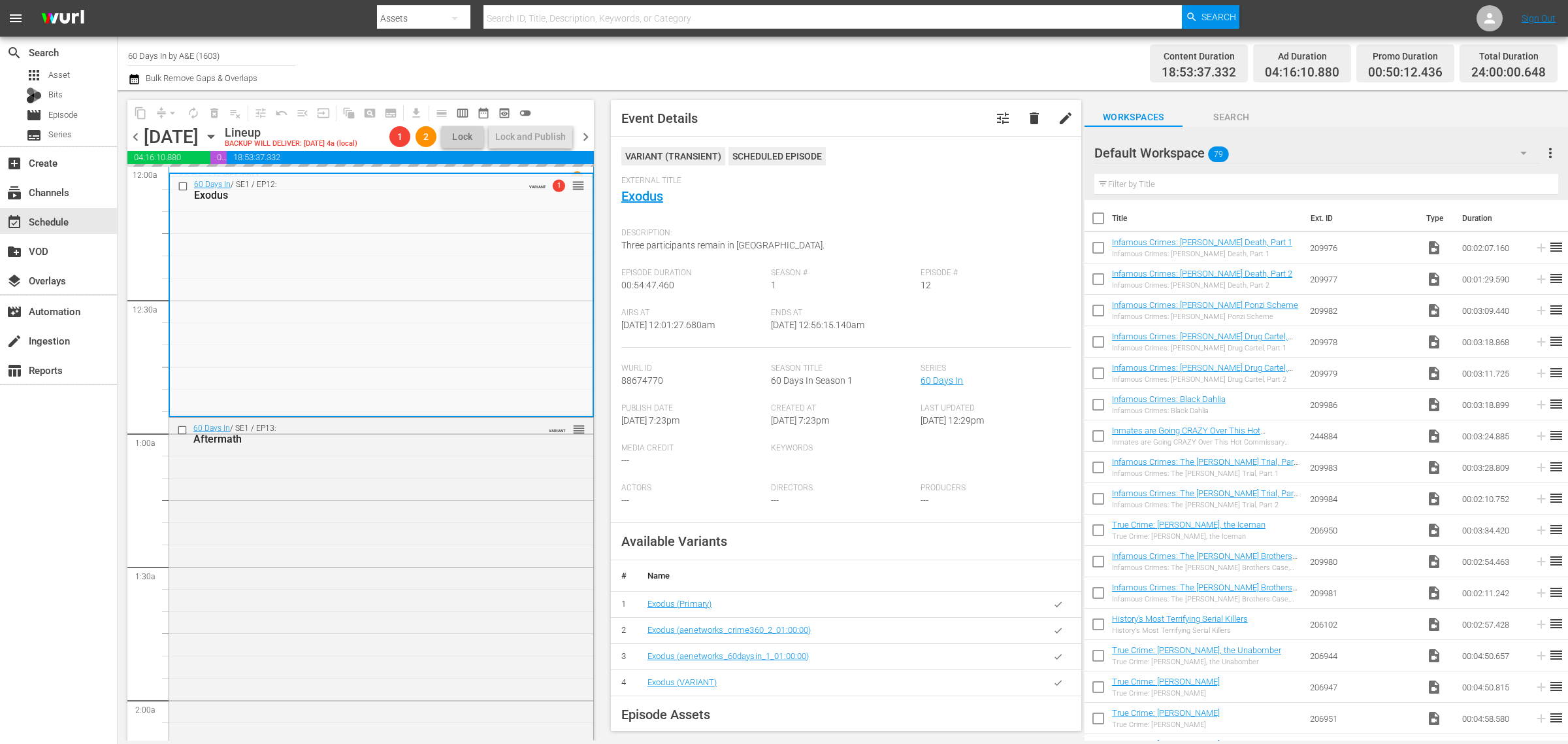
click at [741, 46] on div "Channel Title 60 Days In by A&E (1603) Bulk Remove Gaps & Overlaps" at bounding box center [517, 63] width 780 height 47
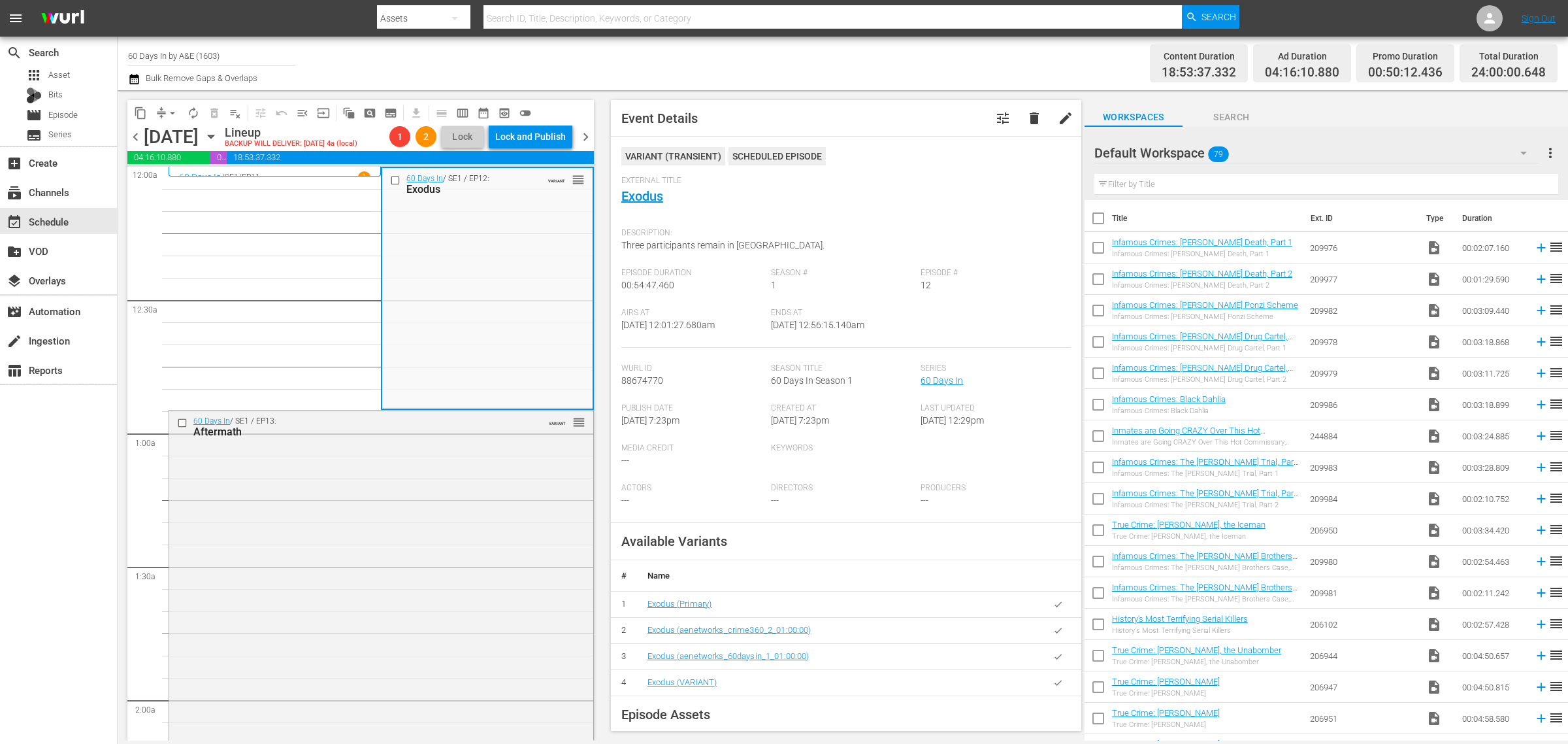
click at [1324, 97] on div "Workspaces Search Default Workspace 79 Default more_vert Filter by Title Title …" at bounding box center [1327, 415] width 484 height 650
click at [537, 132] on div "Lock and Publish" at bounding box center [531, 136] width 71 height 24
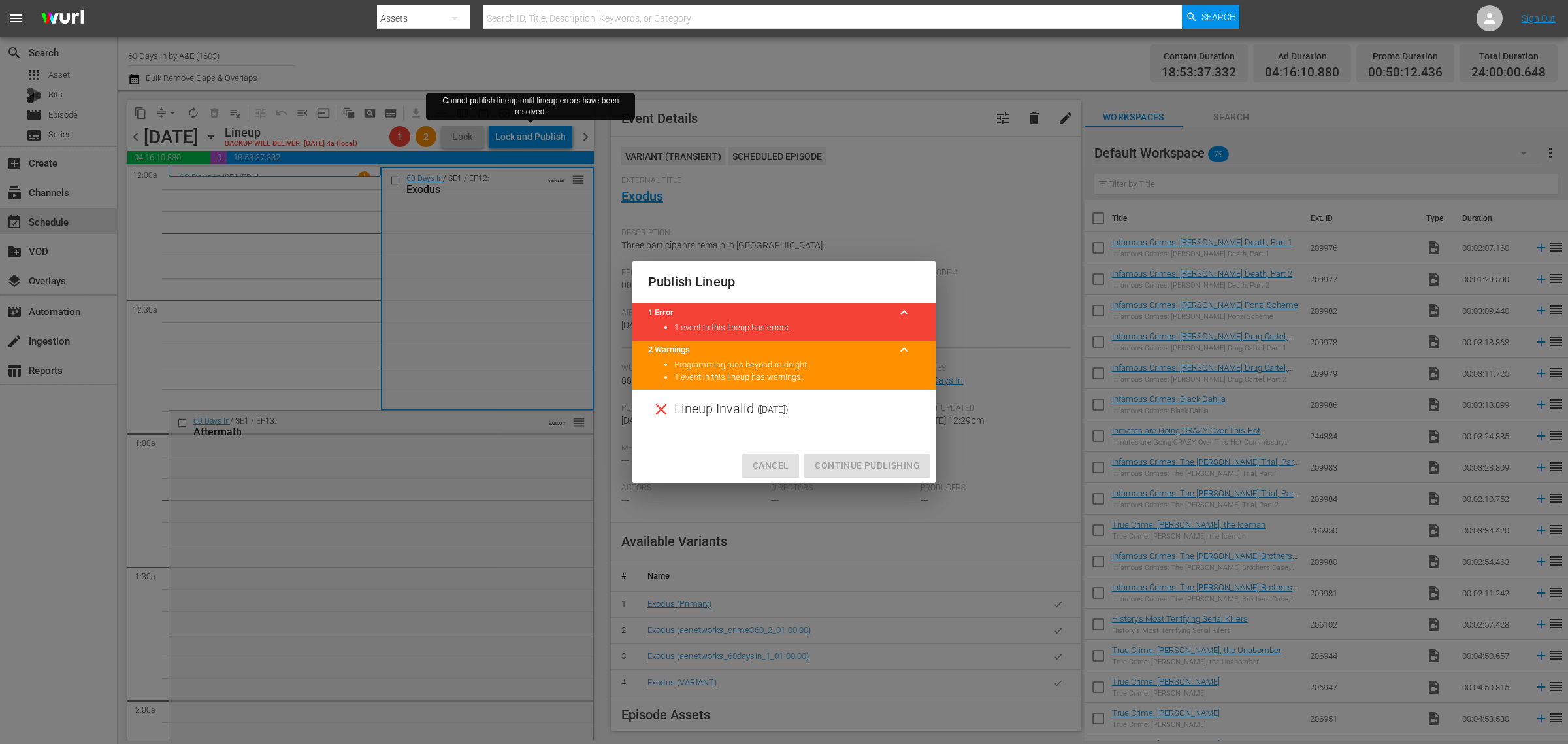
click at [752, 468] on button "Cancel" at bounding box center [770, 465] width 57 height 24
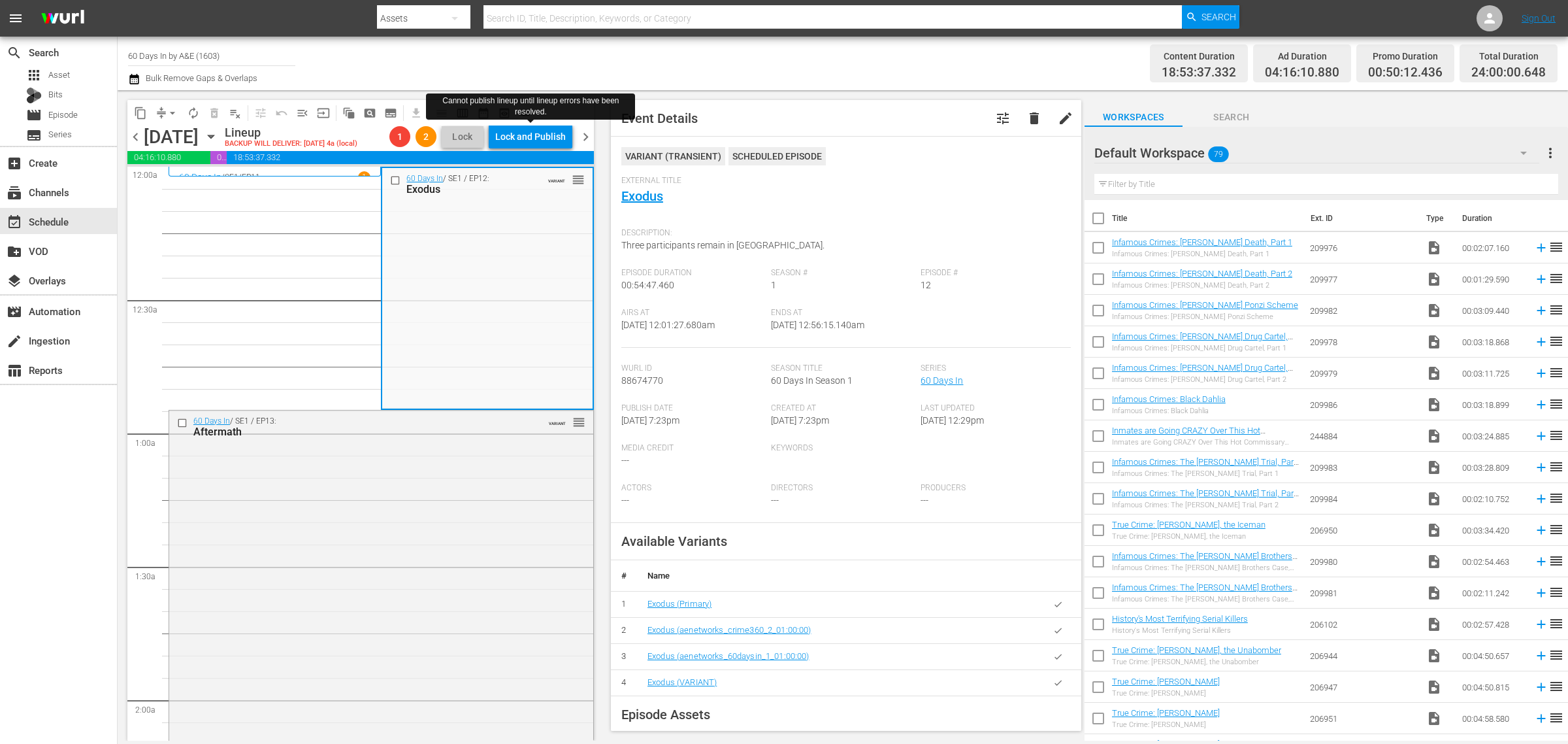
click at [732, 77] on div "Channel Title 60 Days In by A&E (1603) Bulk Remove Gaps & Overlaps" at bounding box center [517, 63] width 780 height 47
click at [471, 471] on div "60 Days In / SE1 / EP13: Aftermath VARIANT reorder" at bounding box center [381, 600] width 424 height 381
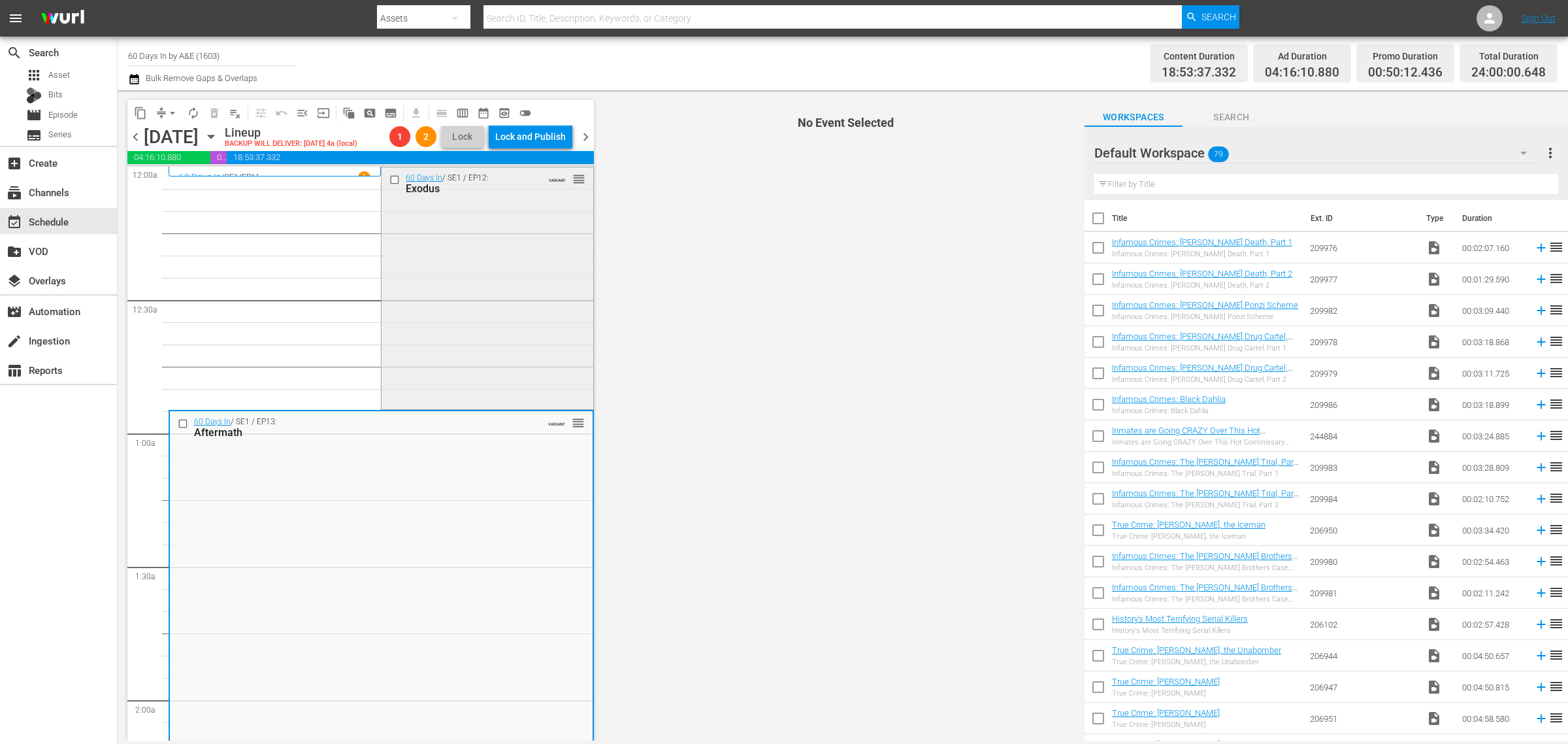
click at [492, 312] on div "60 Days In / SE1 / EP12: Exodus VARIANT reorder" at bounding box center [486, 287] width 211 height 240
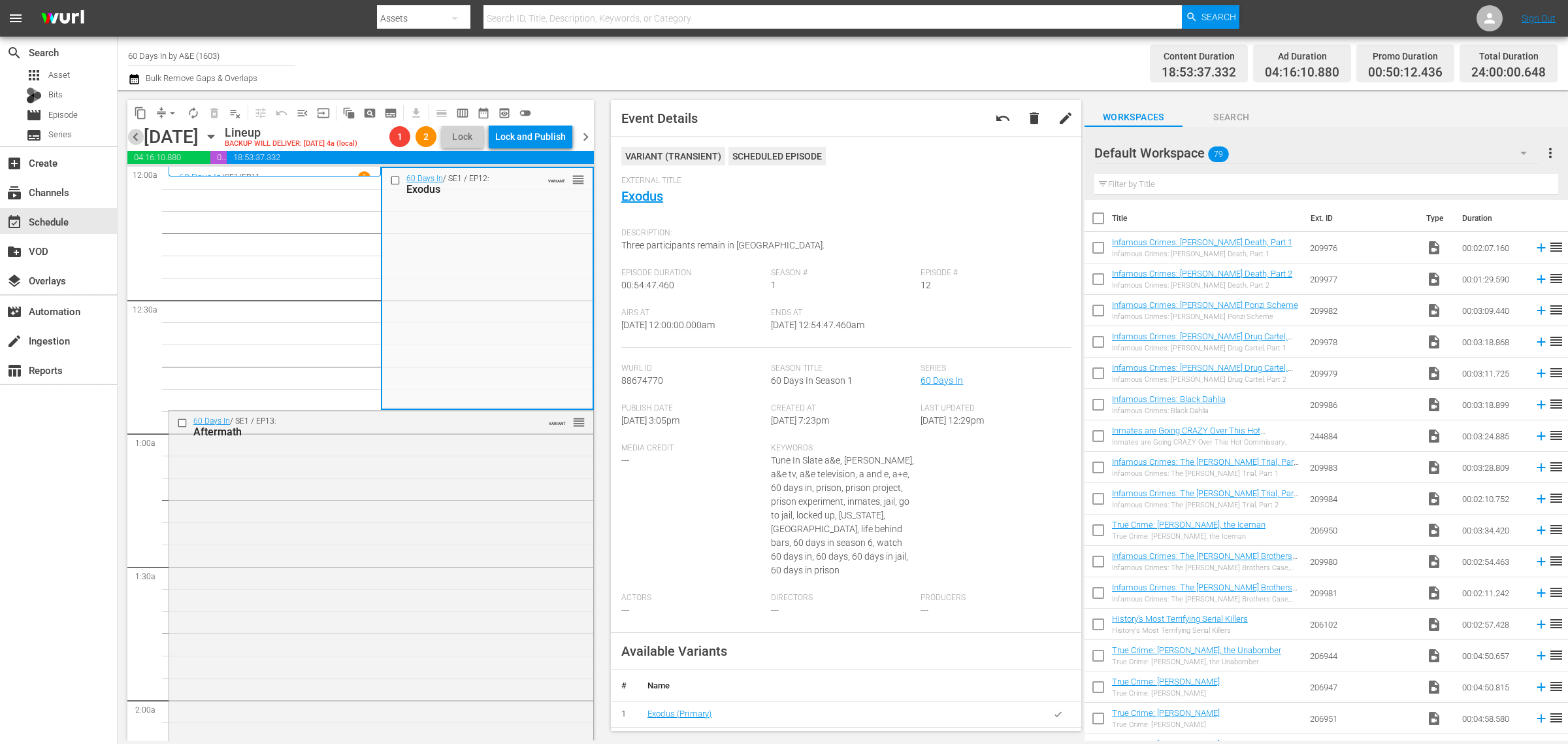
drag, startPoint x: 134, startPoint y: 139, endPoint x: 449, endPoint y: 129, distance: 315.2
click at [134, 139] on span "chevron_left" at bounding box center [135, 137] width 16 height 16
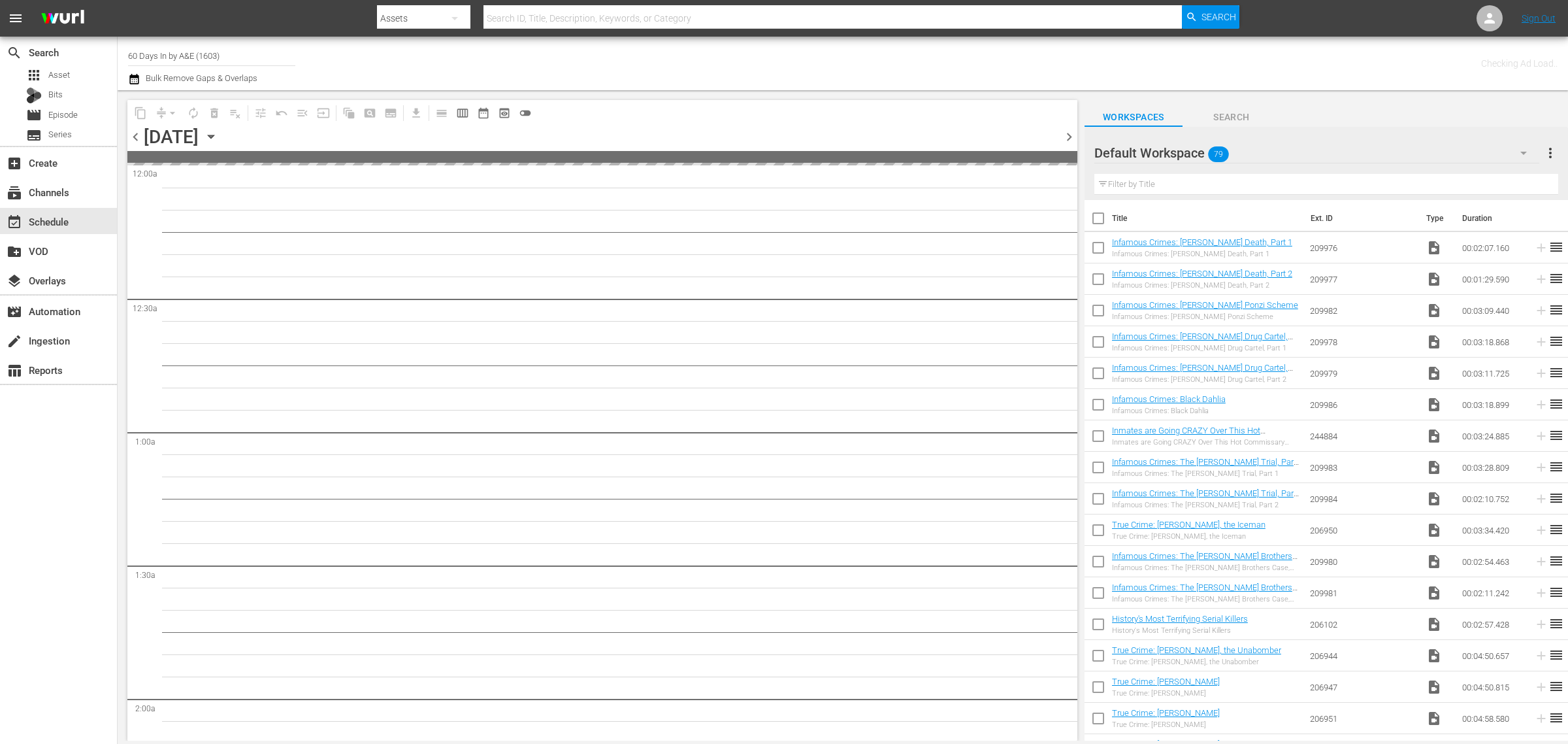
click at [805, 75] on div "Channel Title 60 Days In by A&E (1603) Bulk Remove Gaps & Overlaps" at bounding box center [517, 63] width 780 height 47
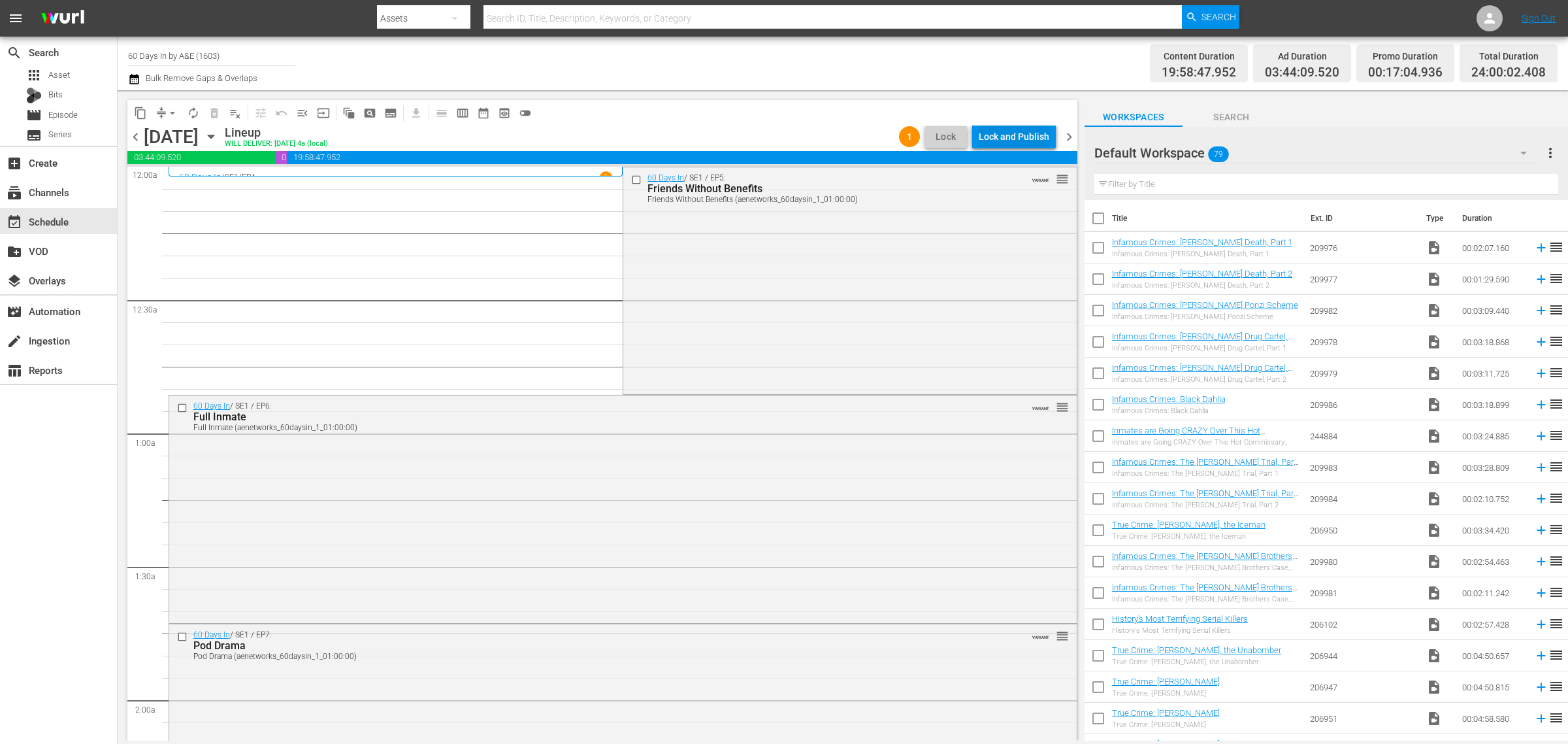
click at [1023, 140] on div "Lock and Publish" at bounding box center [1014, 136] width 71 height 24
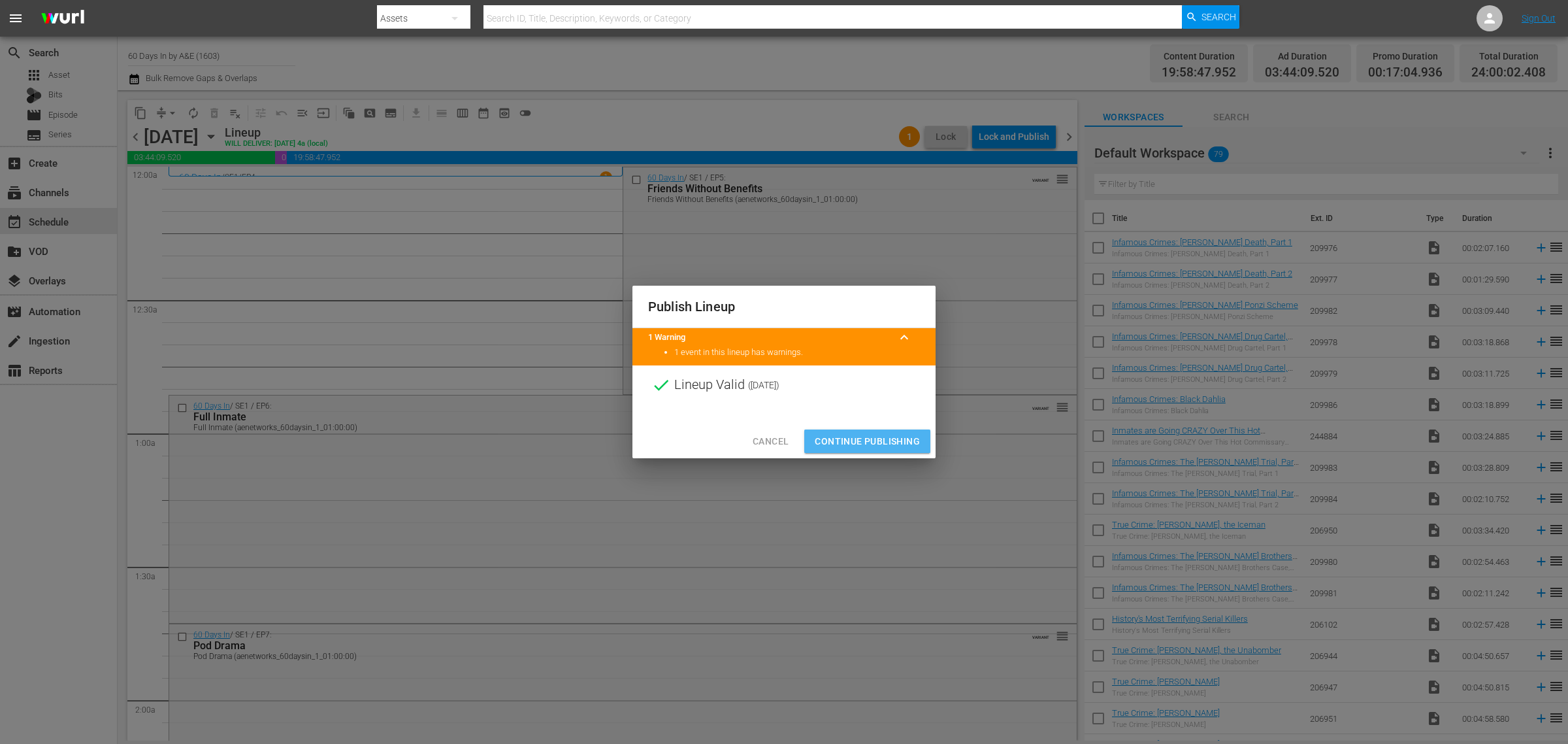
click at [864, 436] on span "Continue Publishing" at bounding box center [868, 441] width 105 height 16
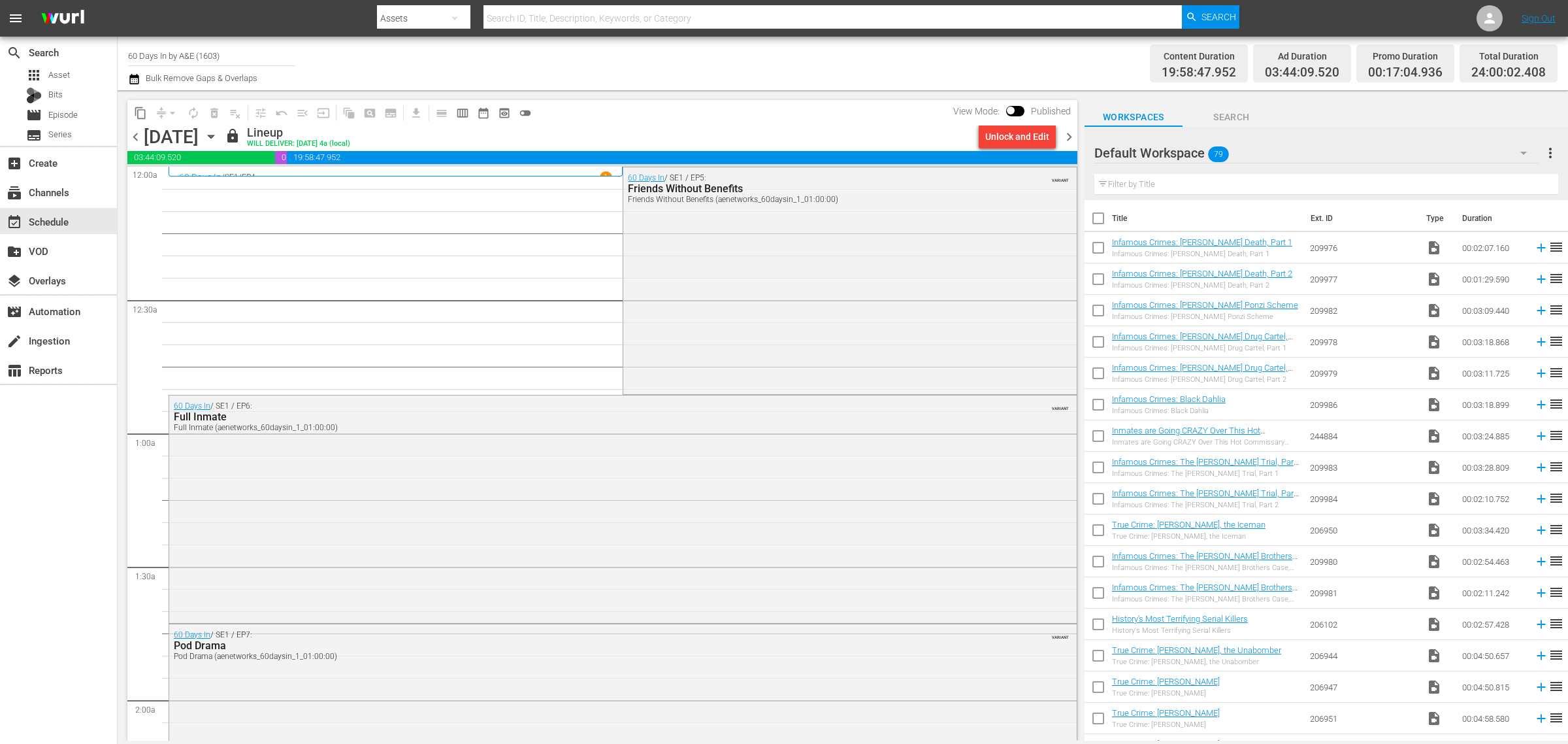
click at [845, 48] on div "Channel Title 60 Days In by A&E (1603) Bulk Remove Gaps & Overlaps" at bounding box center [517, 63] width 780 height 47
drag, startPoint x: 1067, startPoint y: 138, endPoint x: 950, endPoint y: 128, distance: 117.4
click at [1069, 138] on span "chevron_right" at bounding box center [1069, 137] width 16 height 16
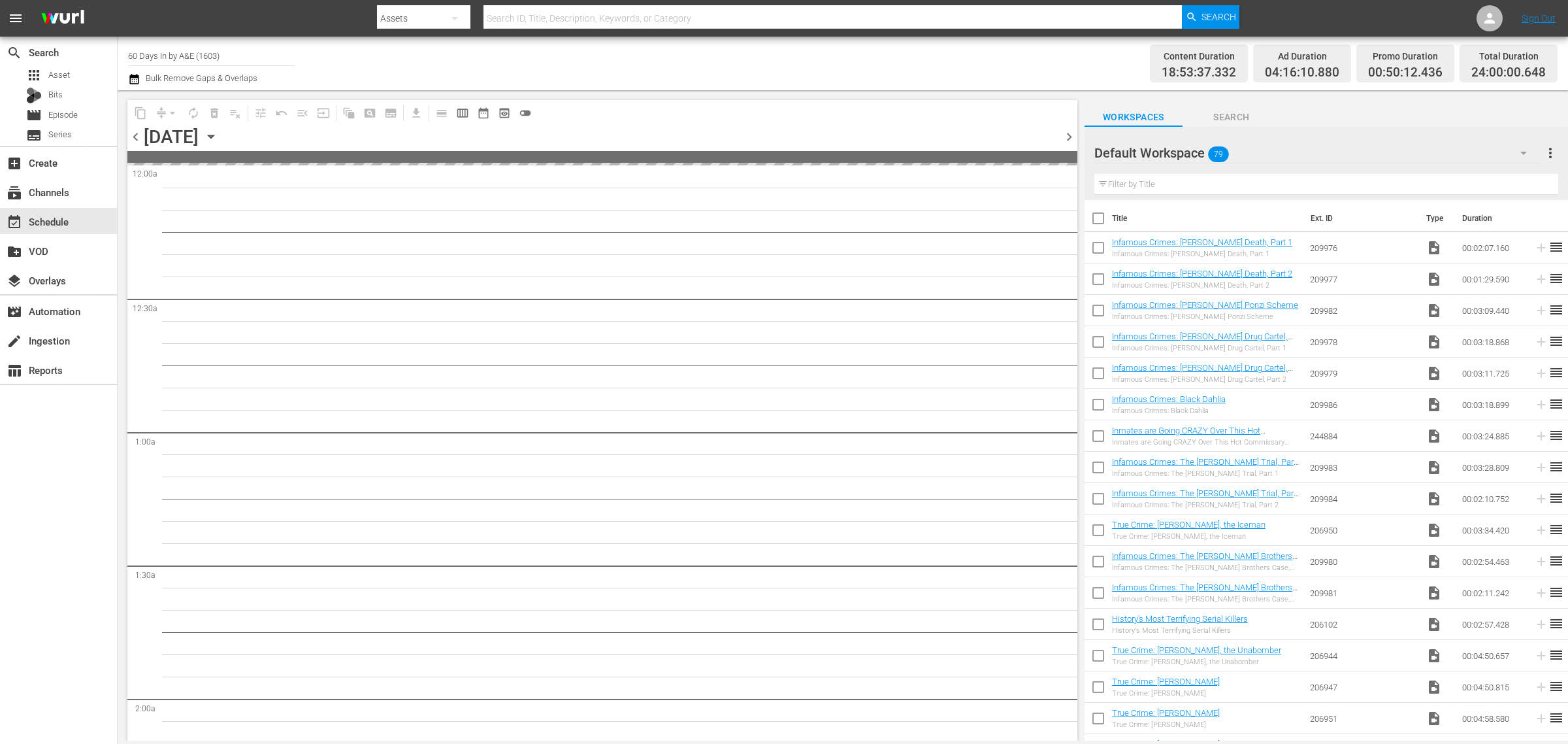
click at [762, 62] on div "Channel Title 60 Days In by A&E (1603) Bulk Remove Gaps & Overlaps" at bounding box center [517, 63] width 780 height 47
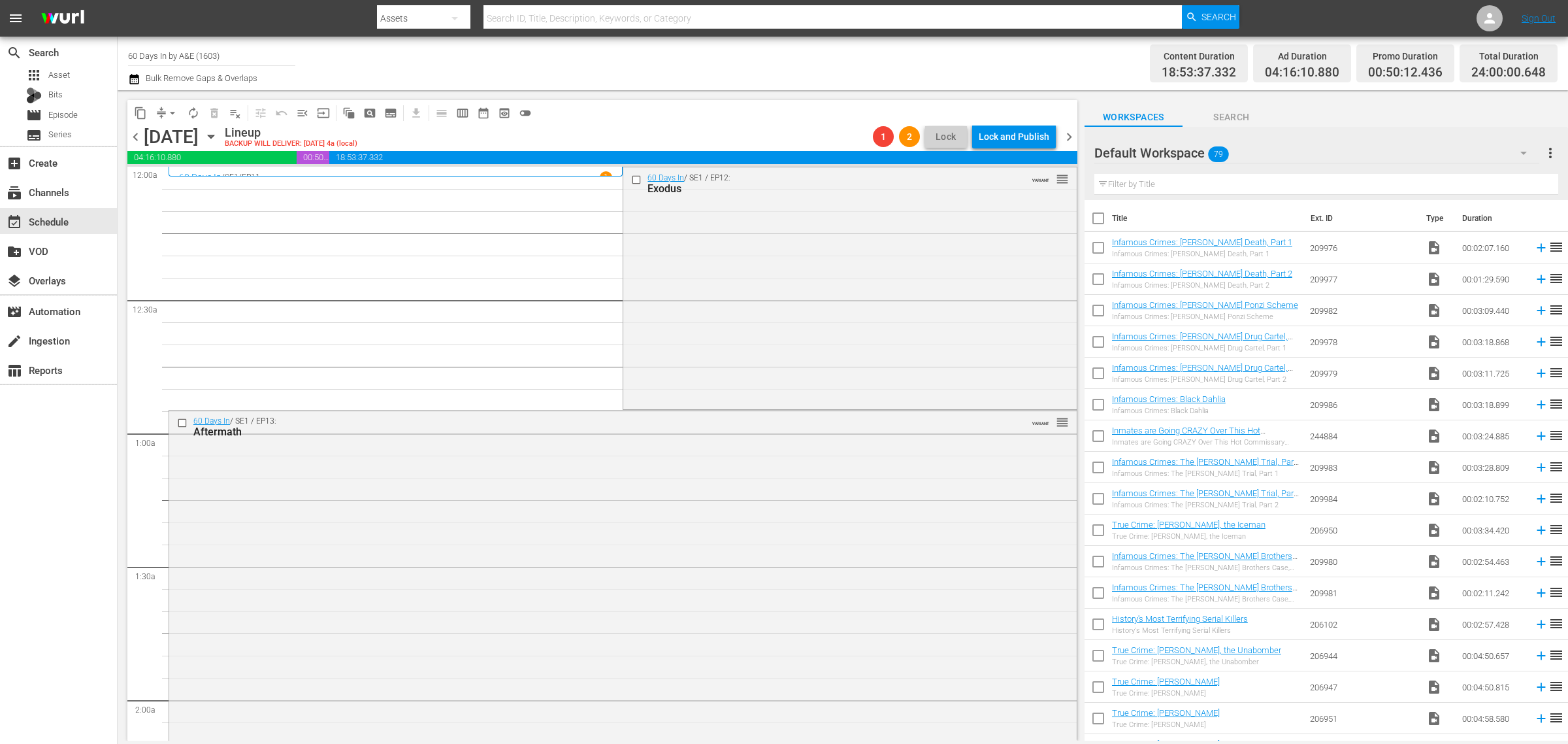
click at [773, 60] on div "Channel Title 60 Days In by A&E (1603) Bulk Remove Gaps & Overlaps" at bounding box center [517, 63] width 780 height 47
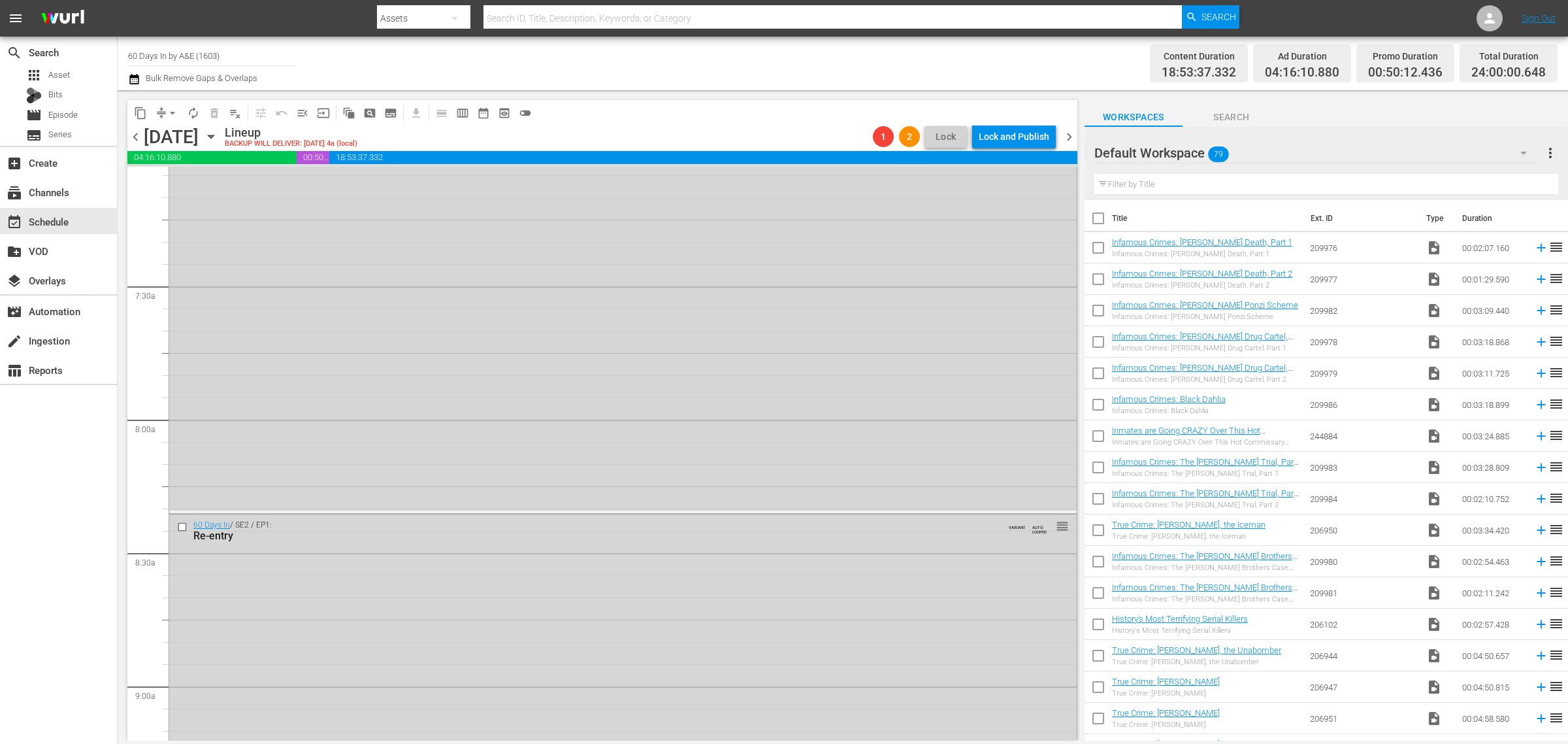
scroll to position [5825, 0]
click at [632, 609] on div "60 Days In / SE2 / EP4: Hazed and Confused VARIANT AUTO-LOOPED 1 1 reorder" at bounding box center [622, 619] width 908 height 240
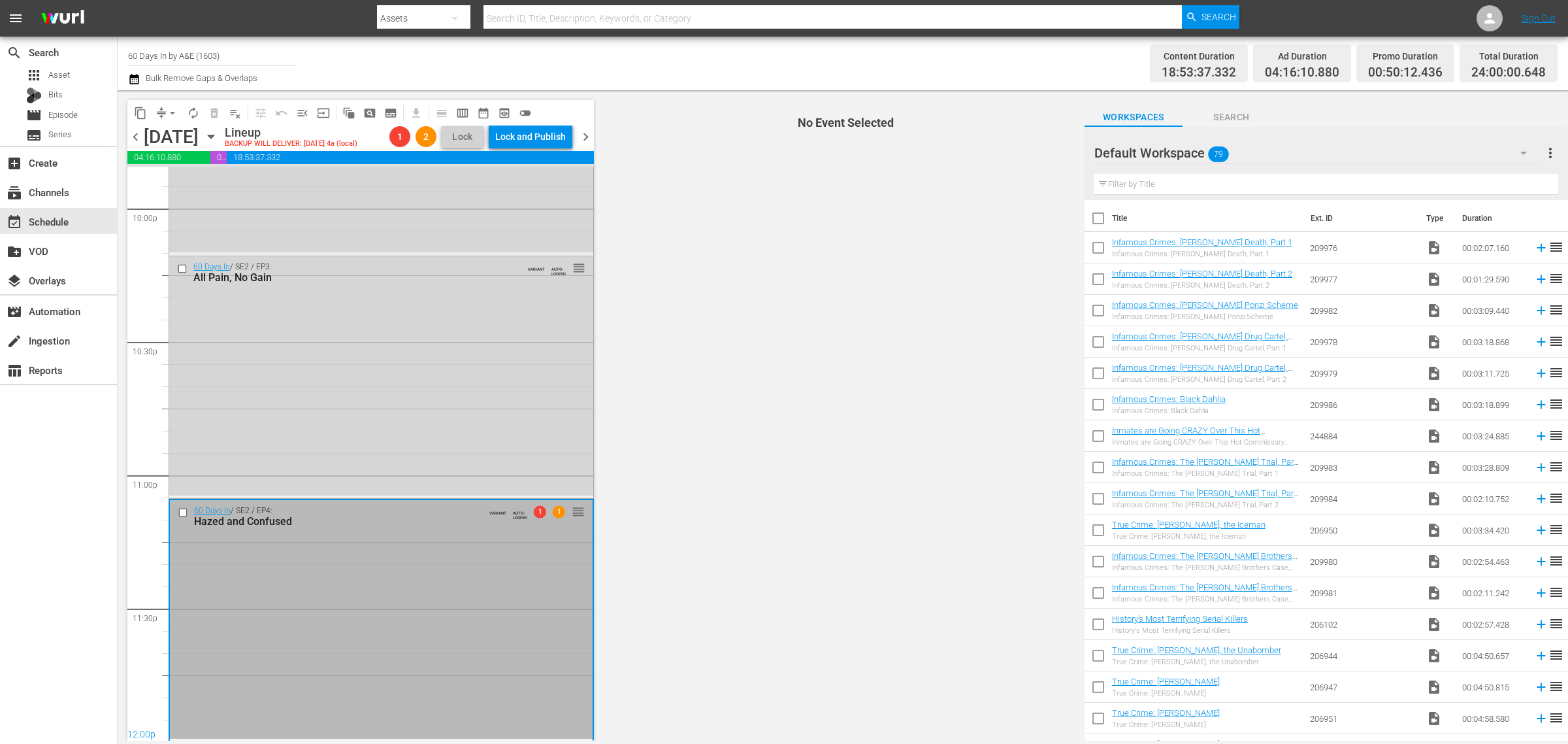
click at [704, 57] on div "Channel Title 60 Days In by A&E (1603) Bulk Remove Gaps & Overlaps" at bounding box center [517, 63] width 780 height 47
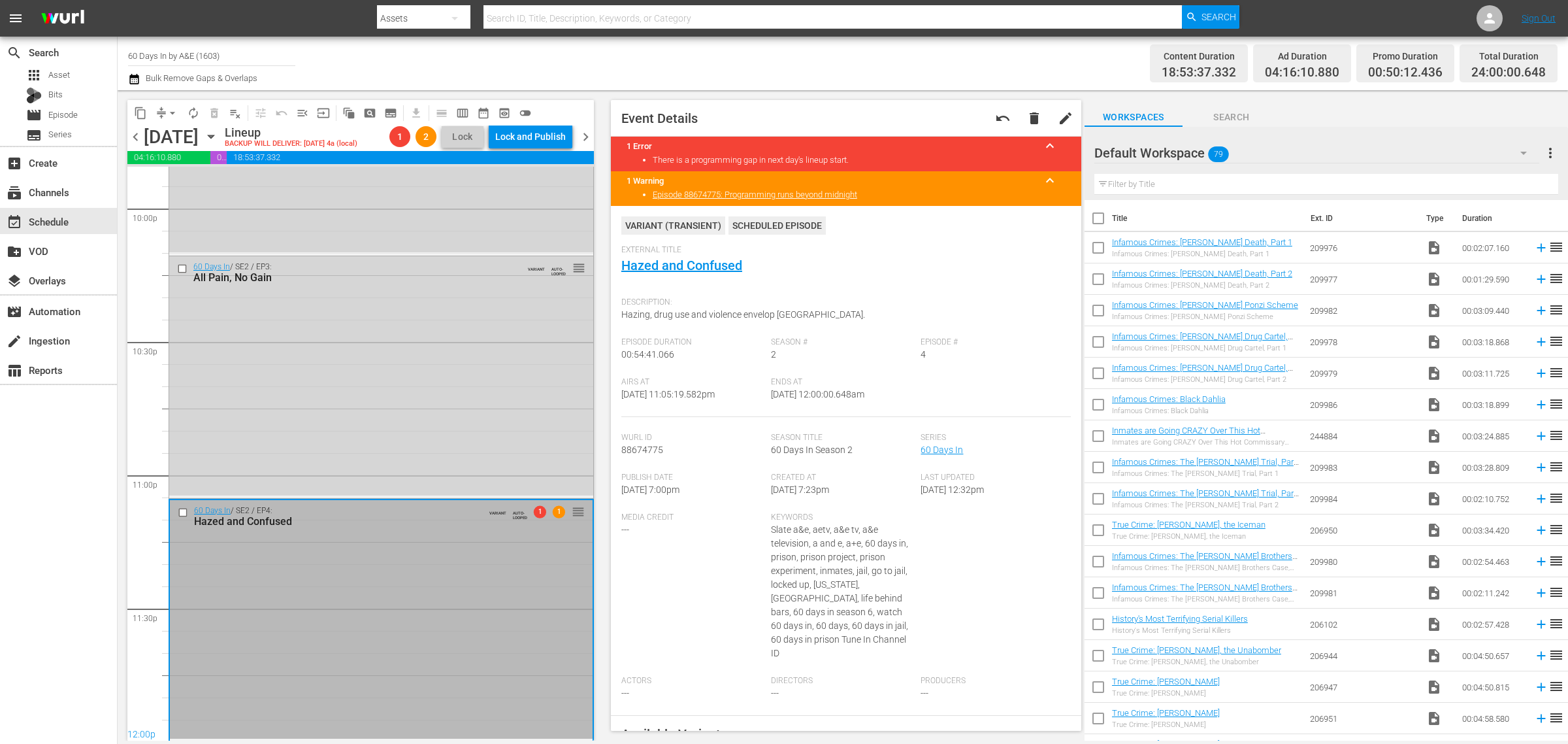
click at [683, 635] on div "Media Credit ---" at bounding box center [696, 594] width 149 height 163
click at [586, 136] on span "chevron_right" at bounding box center [586, 137] width 16 height 16
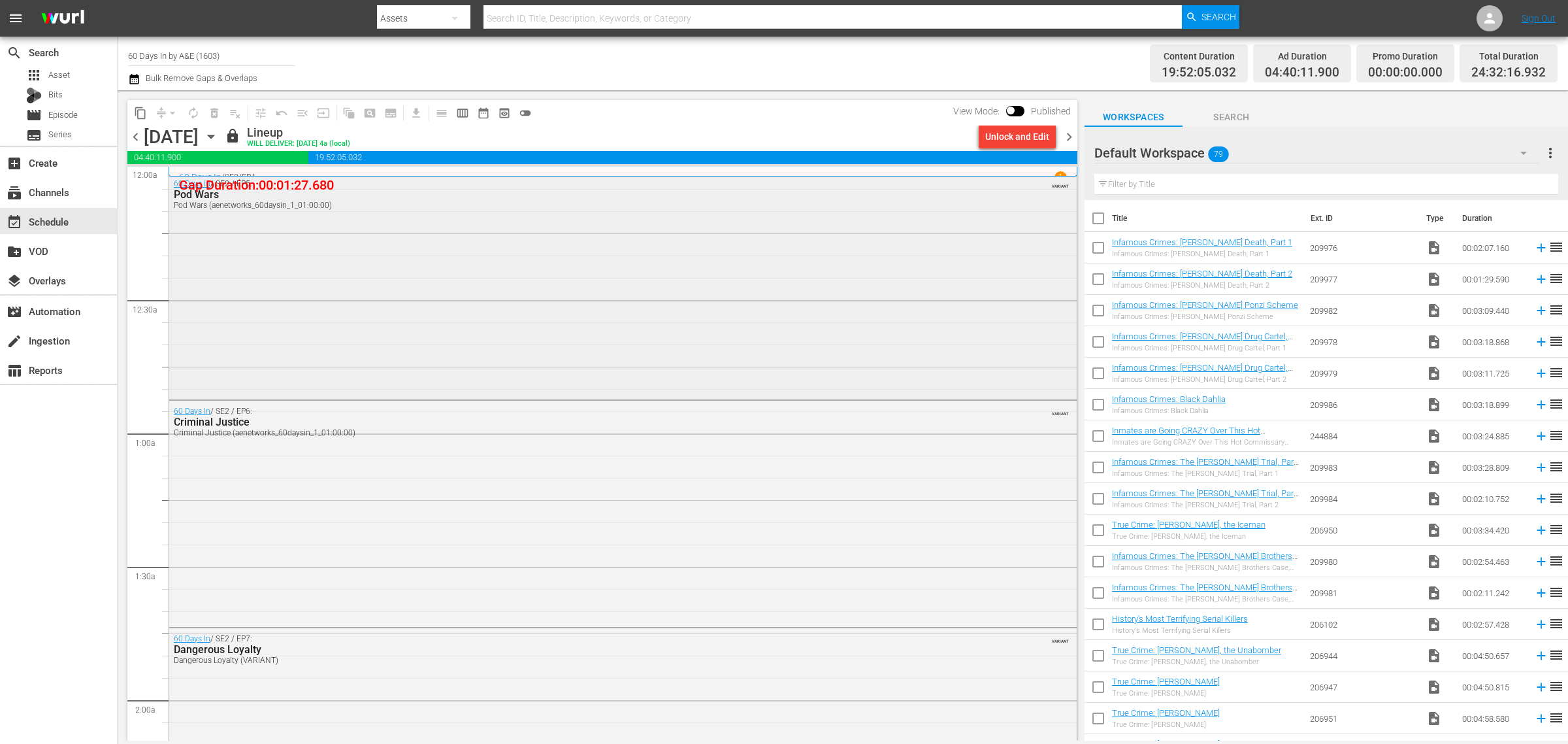
click at [722, 296] on div "60 Days In / SE2 / EP5: Pod Wars Pod Wars (aenetworks_60daysin_1_01:00:00) VARI…" at bounding box center [622, 285] width 908 height 223
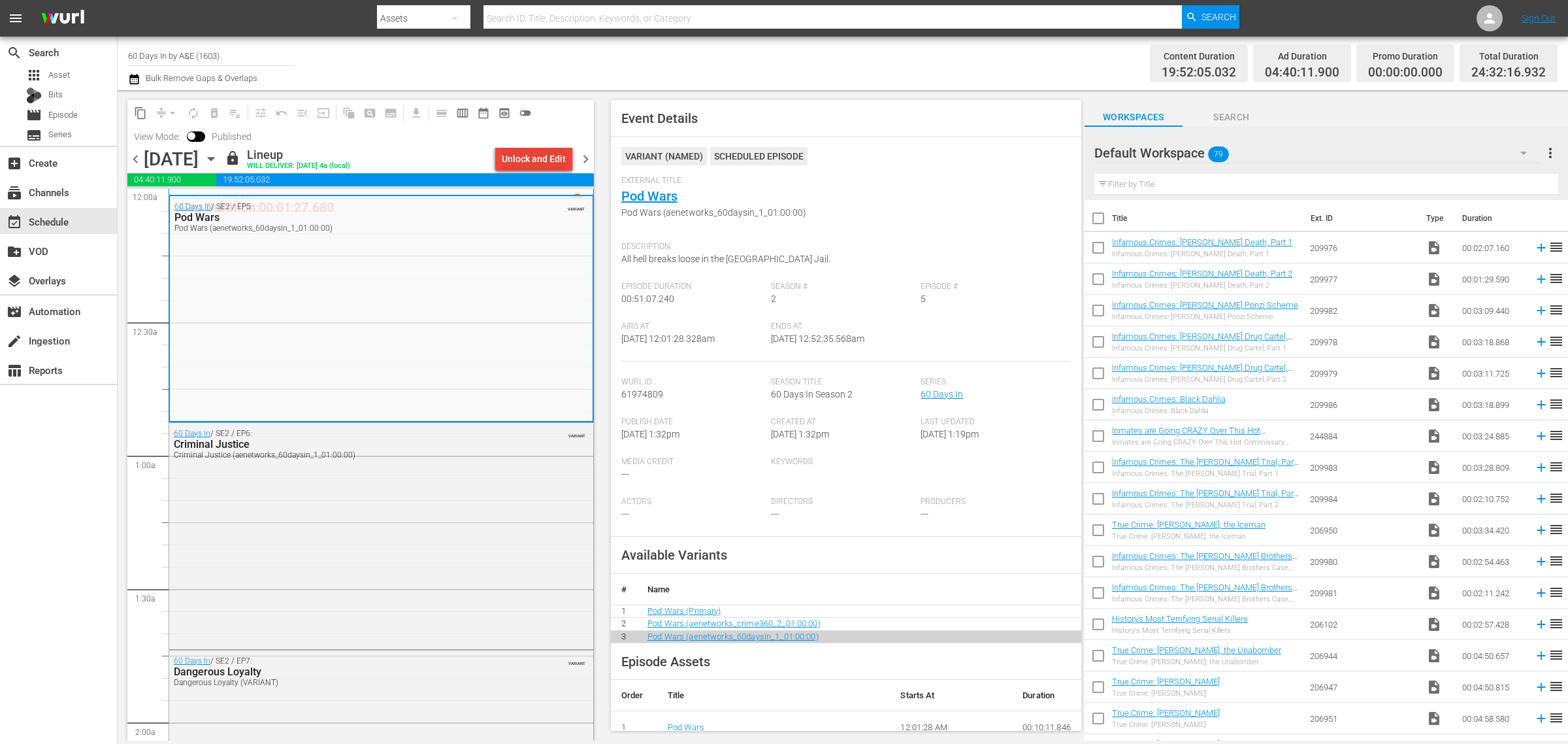
click at [546, 156] on div "Unlock and Edit" at bounding box center [534, 158] width 64 height 24
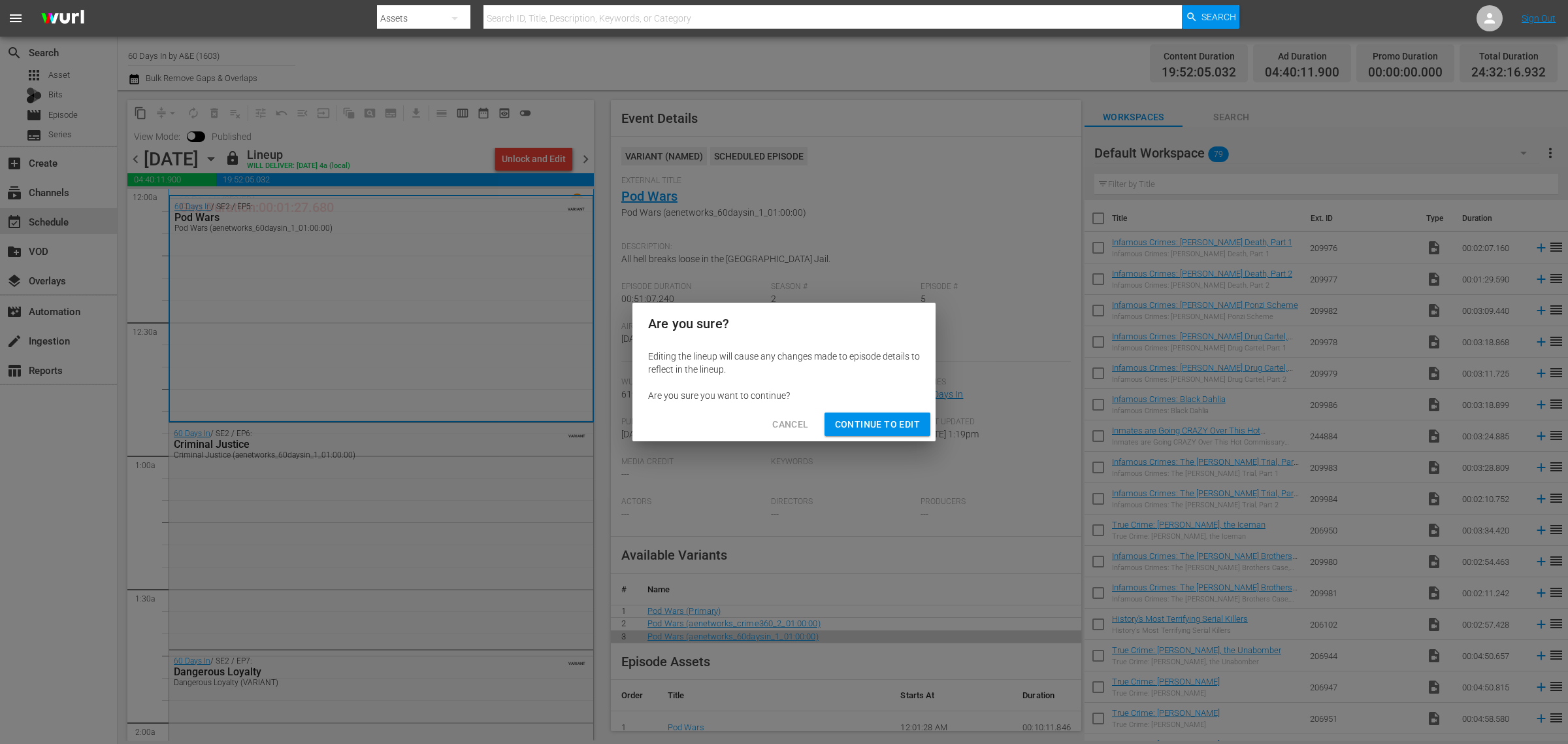
click at [789, 420] on span "Cancel" at bounding box center [791, 425] width 36 height 16
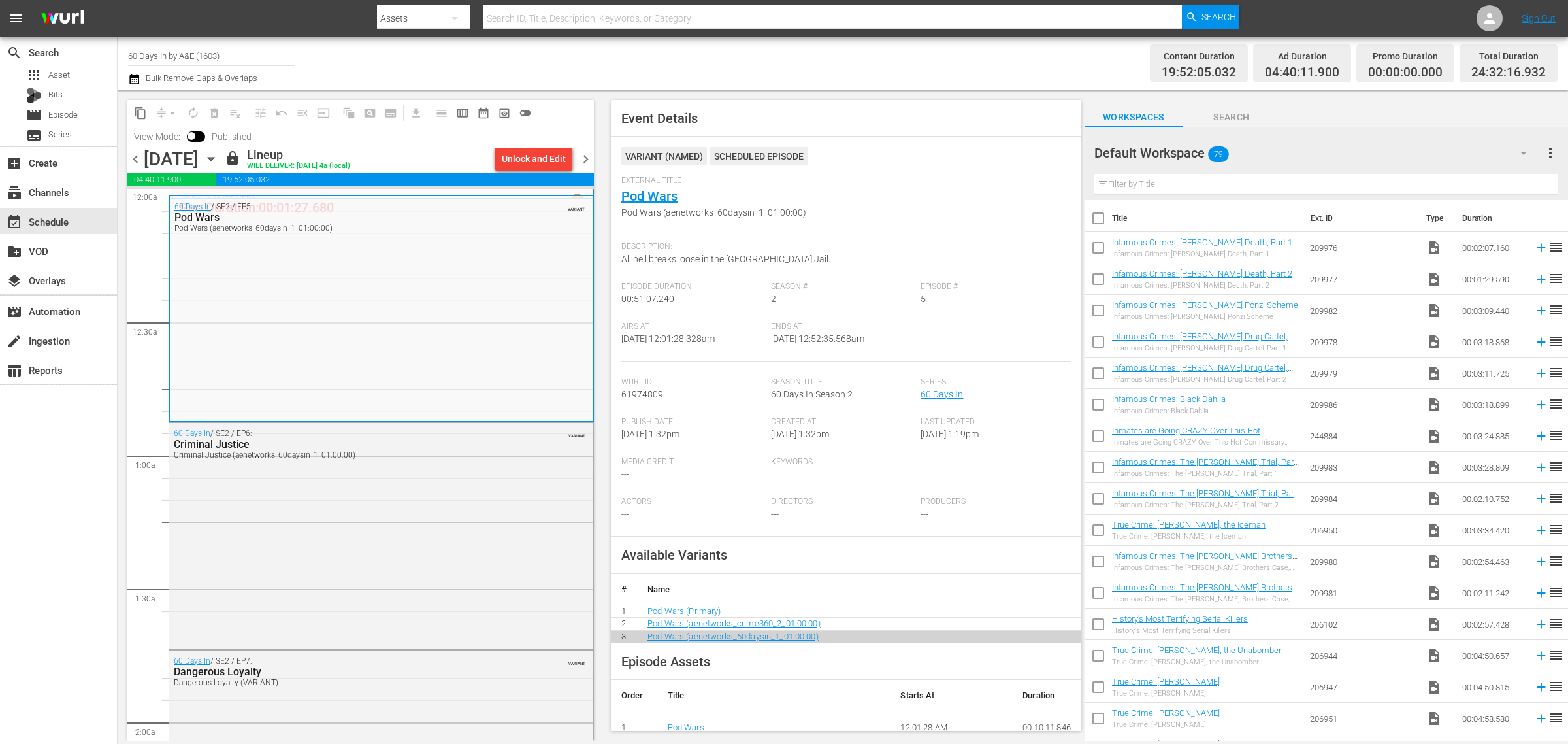
click at [131, 157] on span "chevron_left" at bounding box center [135, 159] width 16 height 16
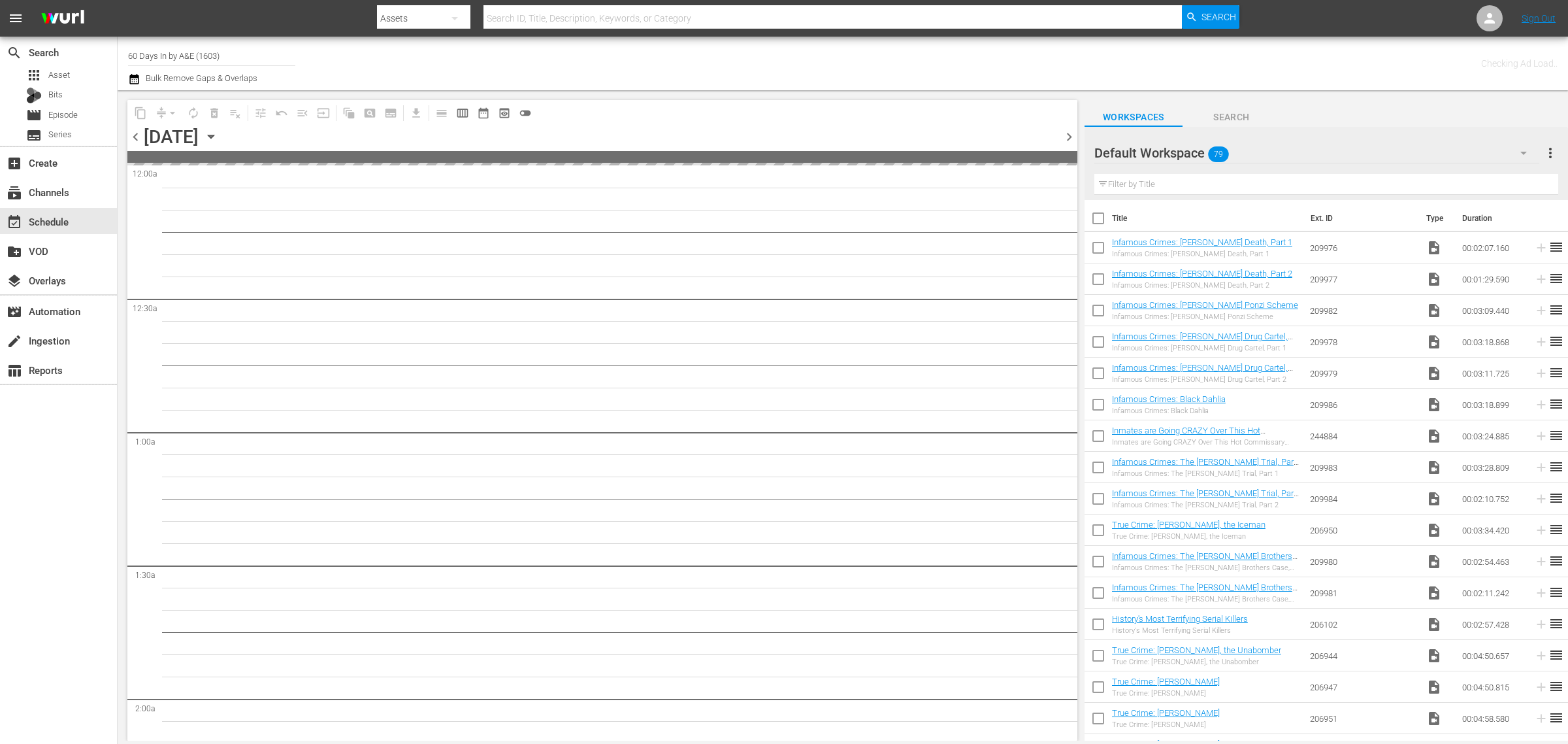
click at [750, 49] on div "Channel Title 60 Days In by A&E (1603) Bulk Remove Gaps & Overlaps" at bounding box center [517, 63] width 780 height 47
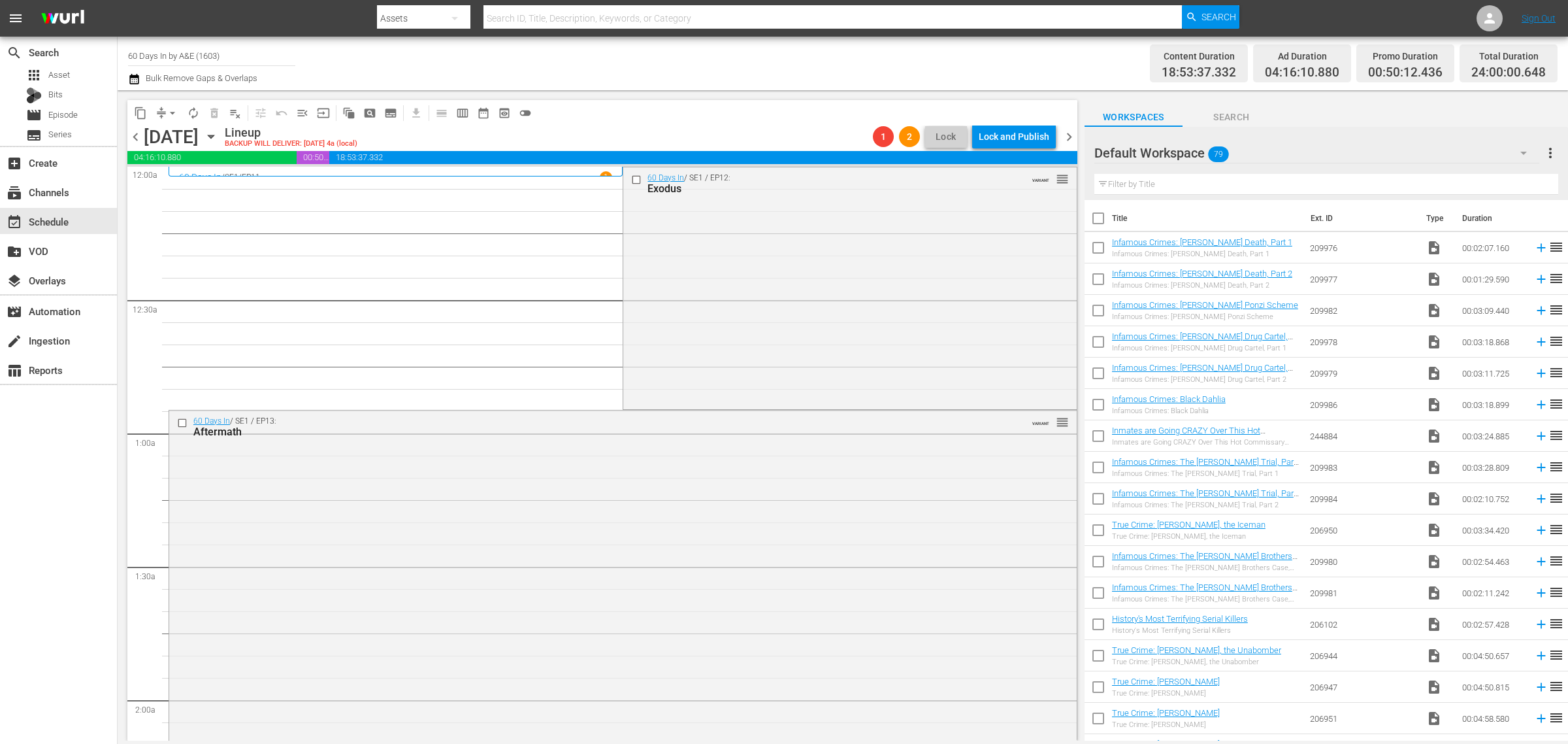
click at [1067, 133] on span "chevron_right" at bounding box center [1069, 137] width 16 height 16
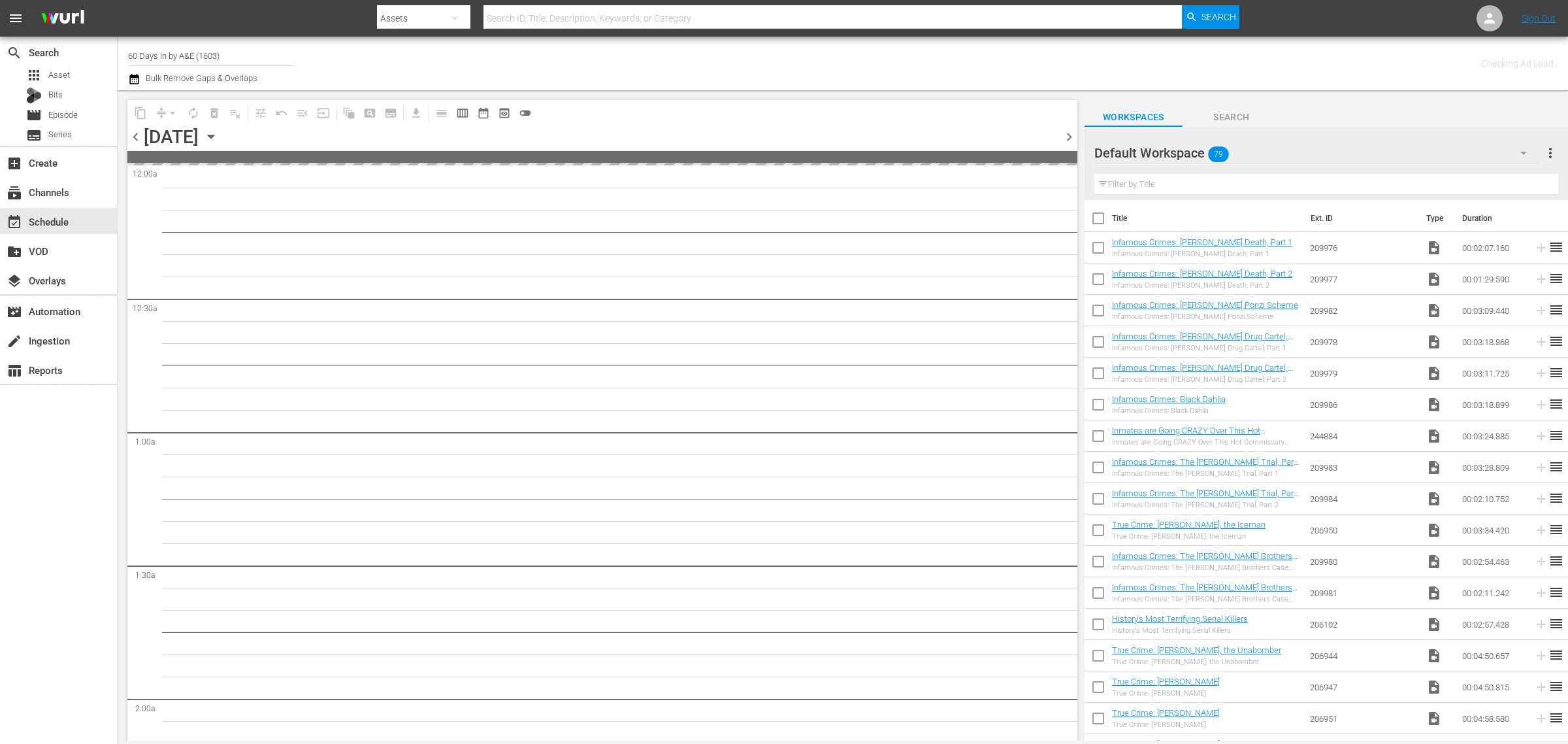
click at [789, 53] on div "Channel Title 60 Days In by A&E (1603) Bulk Remove Gaps & Overlaps" at bounding box center [517, 63] width 780 height 47
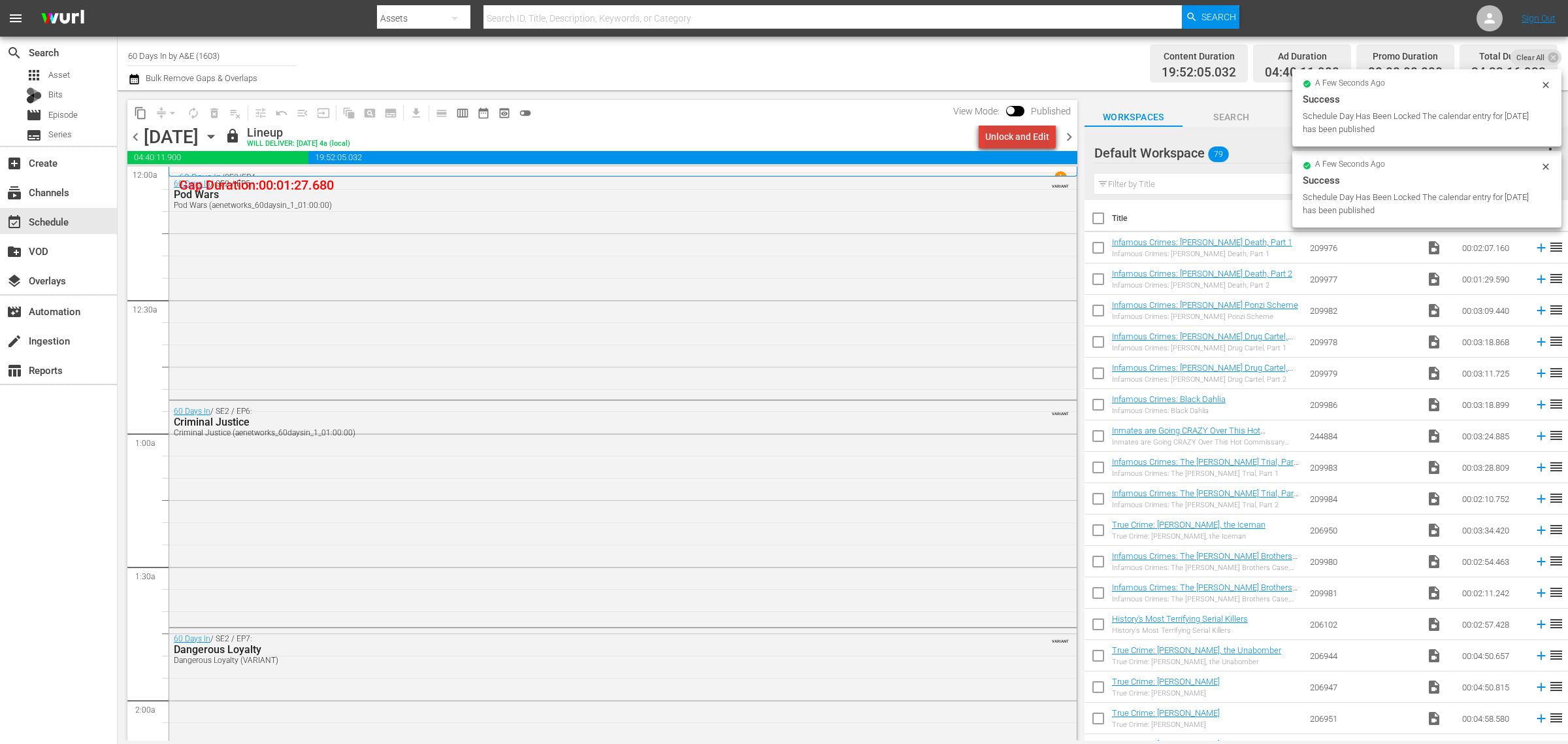
click at [1023, 138] on div "Unlock and Edit" at bounding box center [1018, 136] width 64 height 24
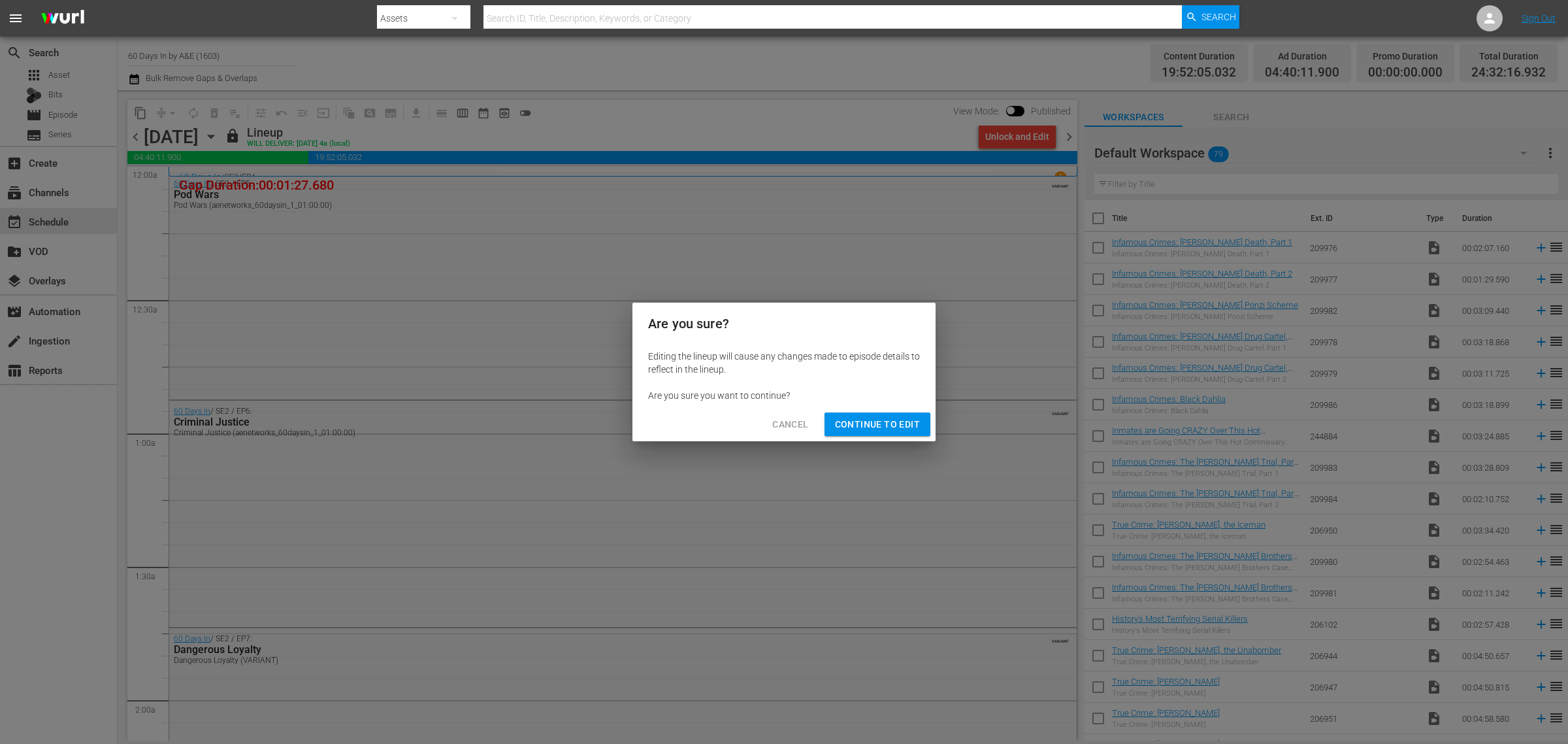
click at [868, 430] on span "Continue to Edit" at bounding box center [877, 425] width 85 height 16
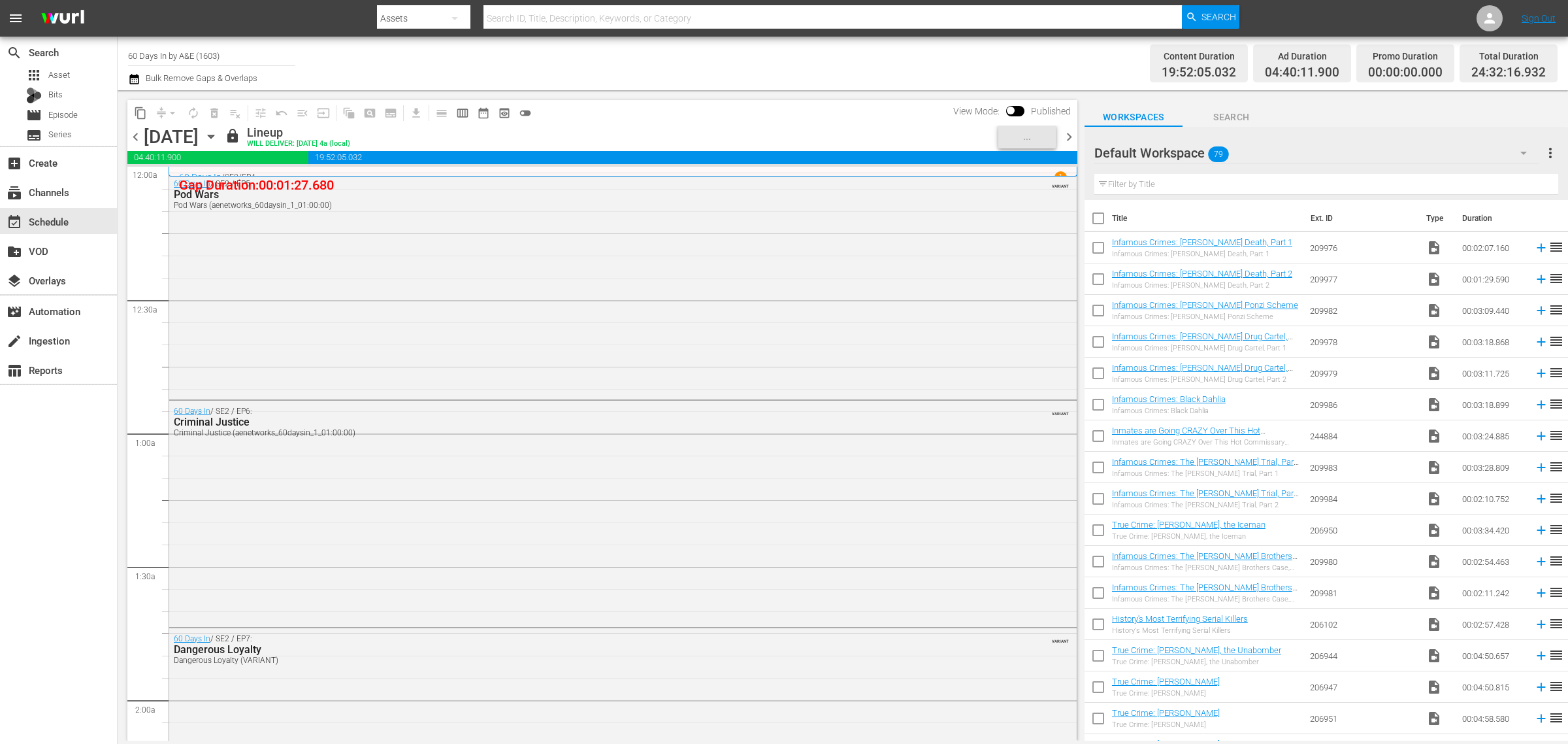
click at [654, 66] on div "Channel Title 60 Days In by A&E (1603) Bulk Remove Gaps & Overlaps" at bounding box center [517, 63] width 780 height 47
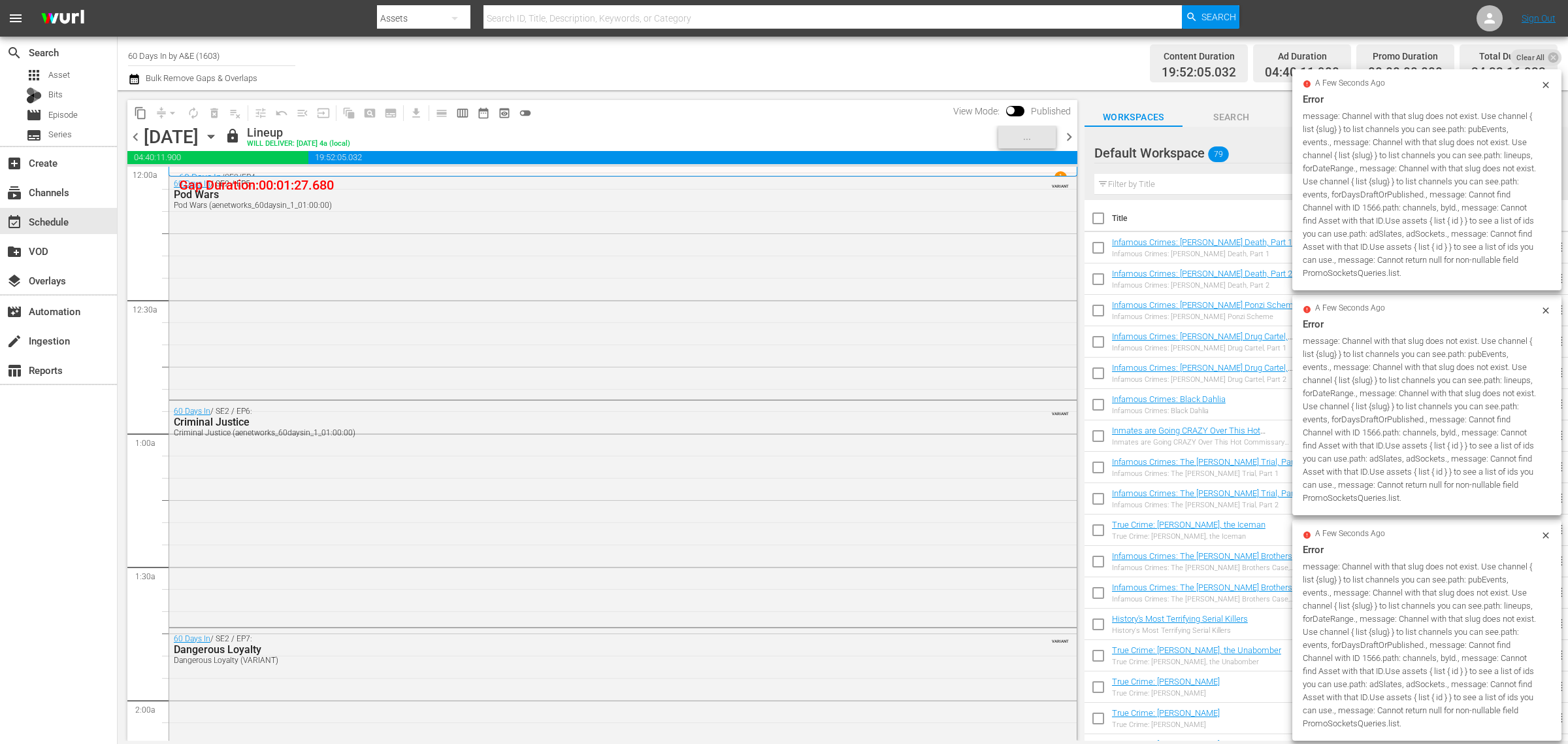
click at [728, 69] on div "Channel Title 60 Days In by A&E (1603) Bulk Remove Gaps & Overlaps" at bounding box center [517, 63] width 780 height 47
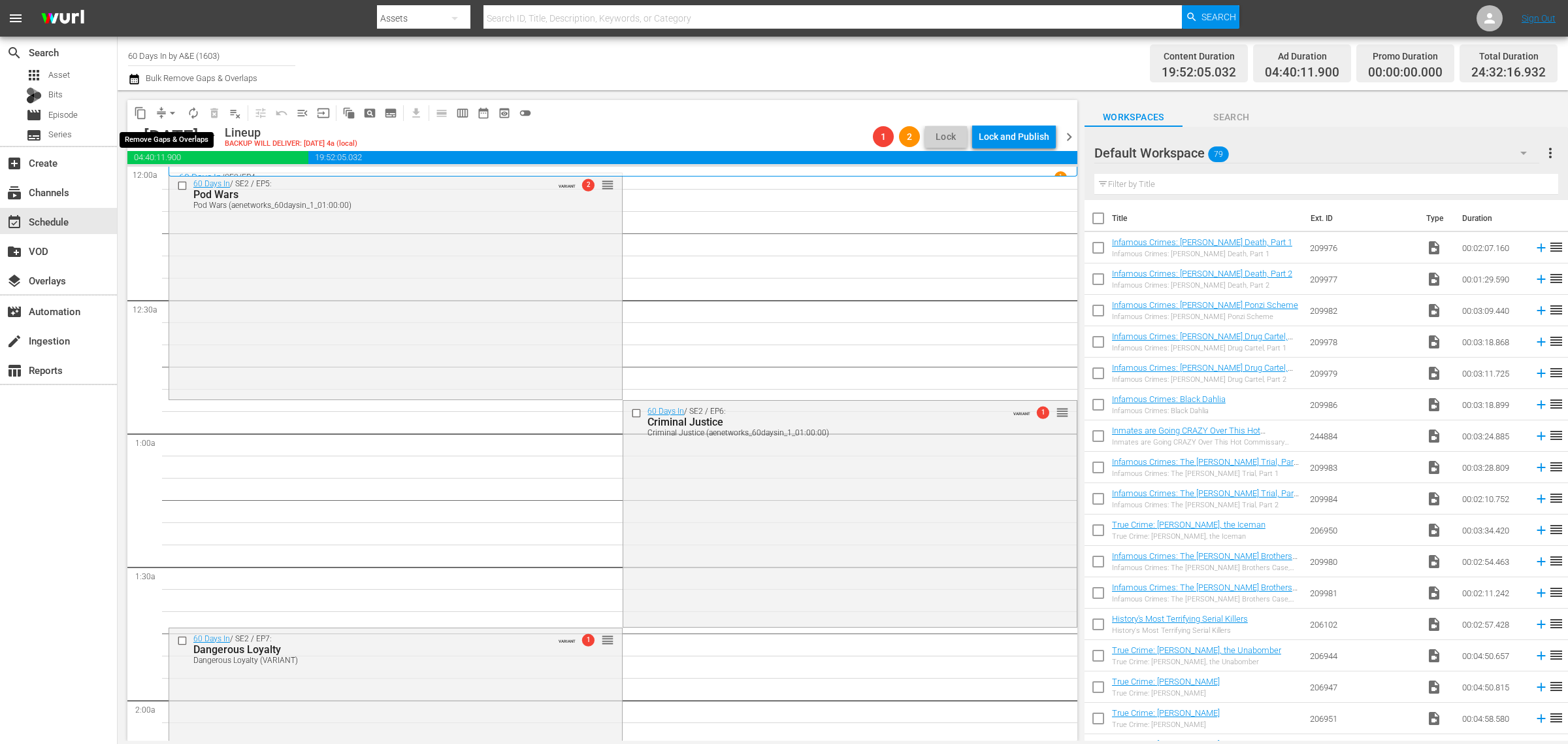
click at [171, 112] on span "arrow_drop_down" at bounding box center [172, 113] width 13 height 13
click at [181, 136] on li "Align to Midnight" at bounding box center [172, 139] width 137 height 21
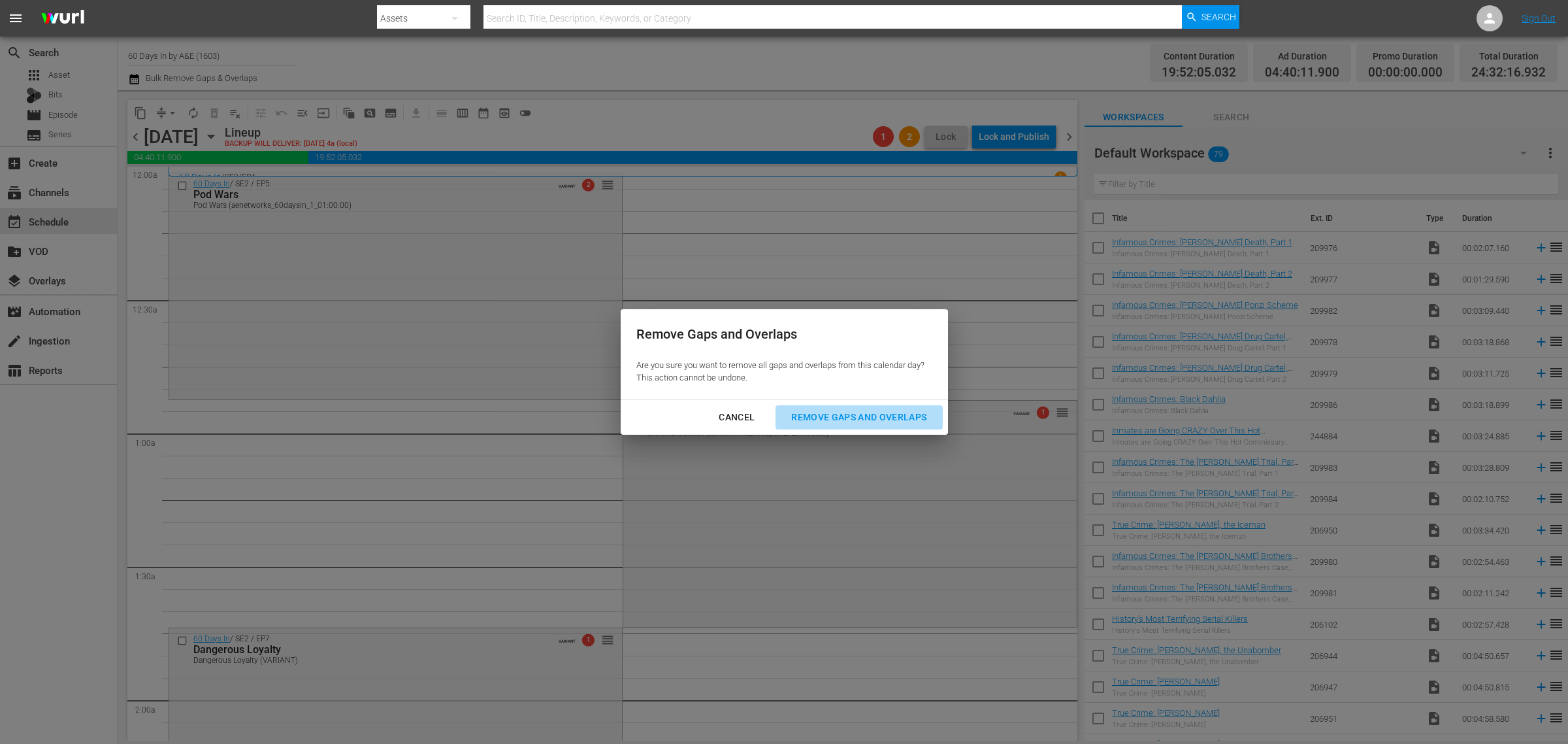
click at [906, 406] on button "Remove Gaps and Overlaps" at bounding box center [859, 417] width 166 height 24
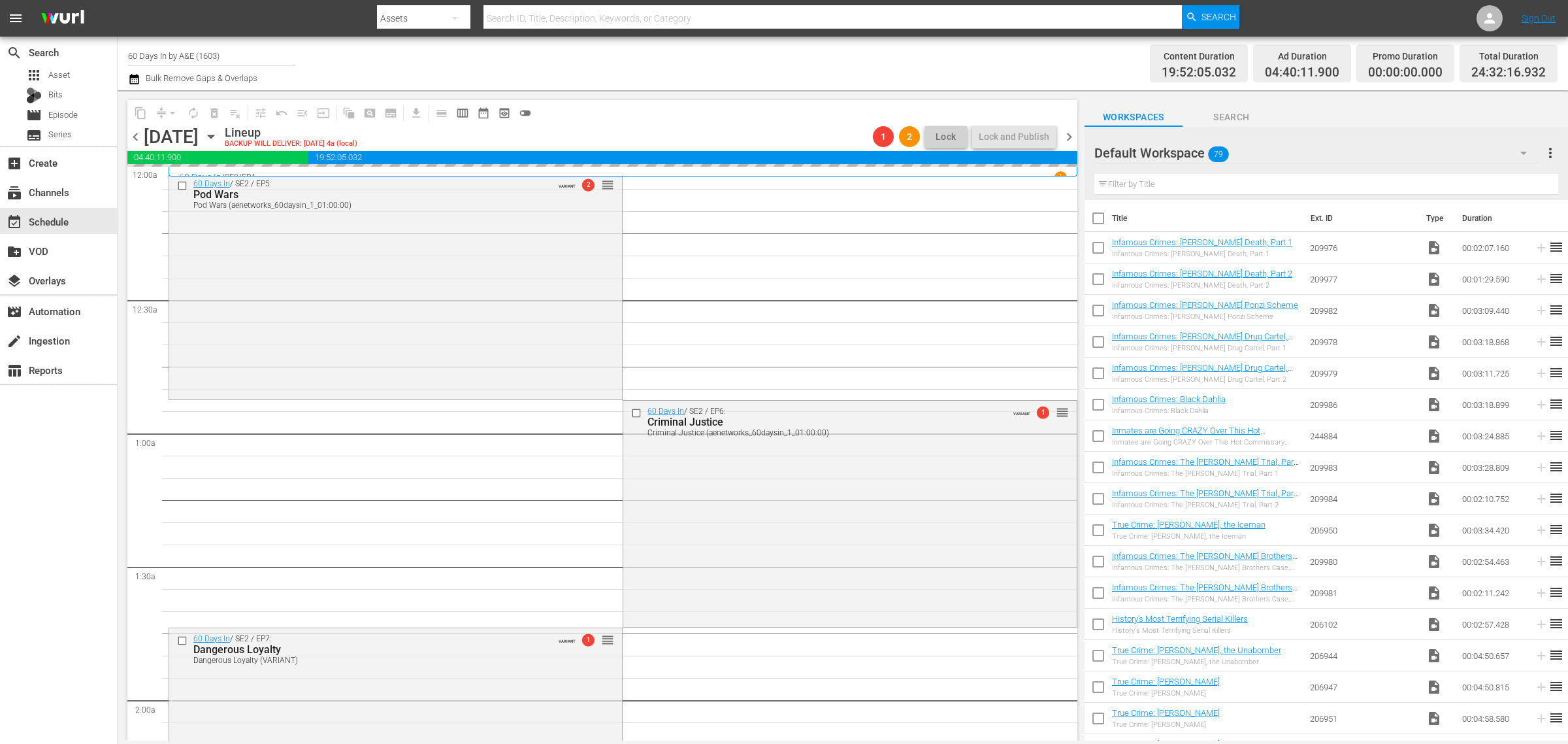
click at [727, 59] on div "Channel Title 60 Days In by A&E (1603) Bulk Remove Gaps & Overlaps" at bounding box center [517, 63] width 780 height 47
click at [654, 60] on div "Channel Title 60 Days In by A&E (1603) Bulk Remove Gaps & Overlaps" at bounding box center [517, 63] width 780 height 47
click at [136, 135] on span "chevron_left" at bounding box center [135, 137] width 16 height 16
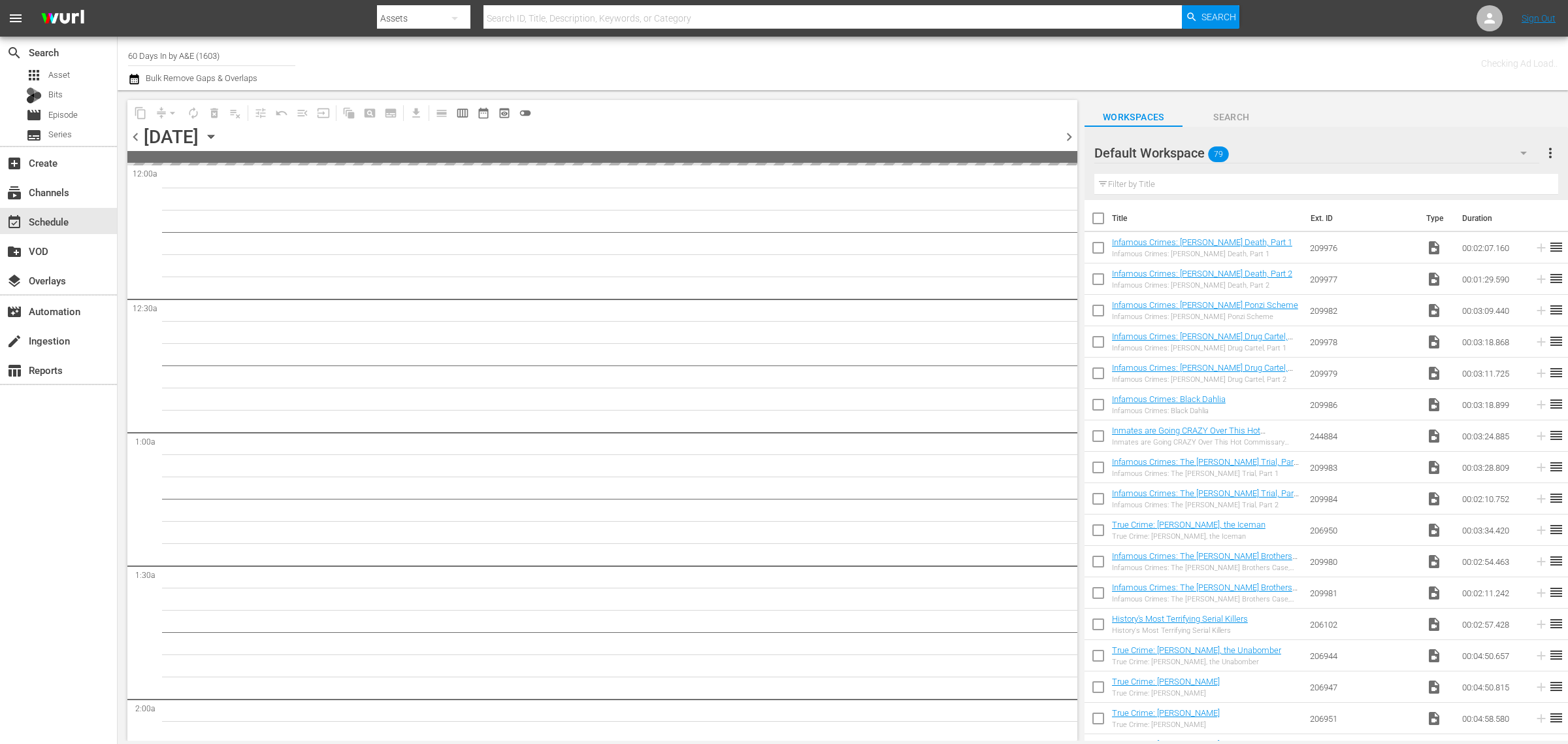
click at [670, 63] on div "Channel Title 60 Days In by A&E (1603) Bulk Remove Gaps & Overlaps" at bounding box center [517, 63] width 780 height 47
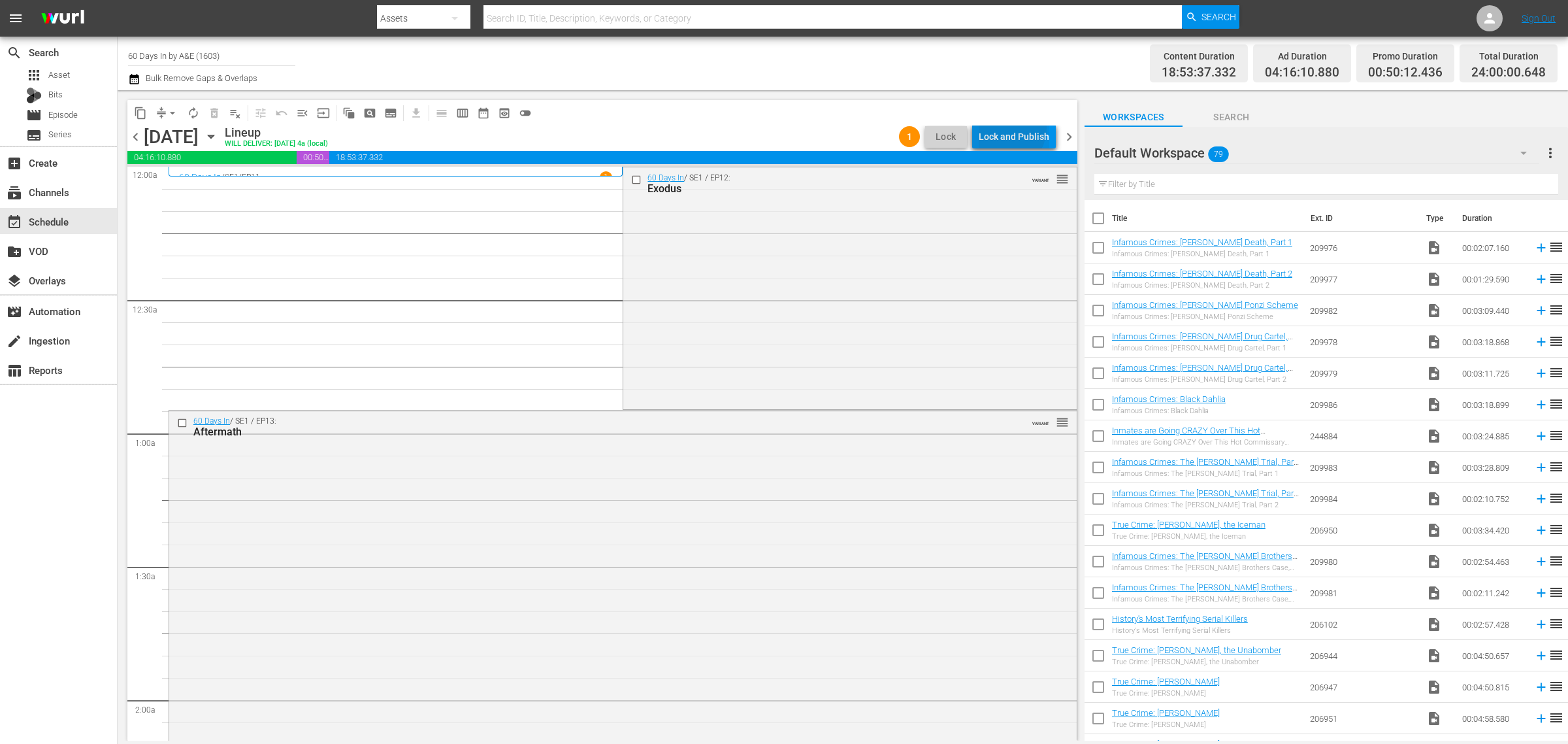
click at [1010, 128] on div "Lock and Publish" at bounding box center [1014, 136] width 71 height 24
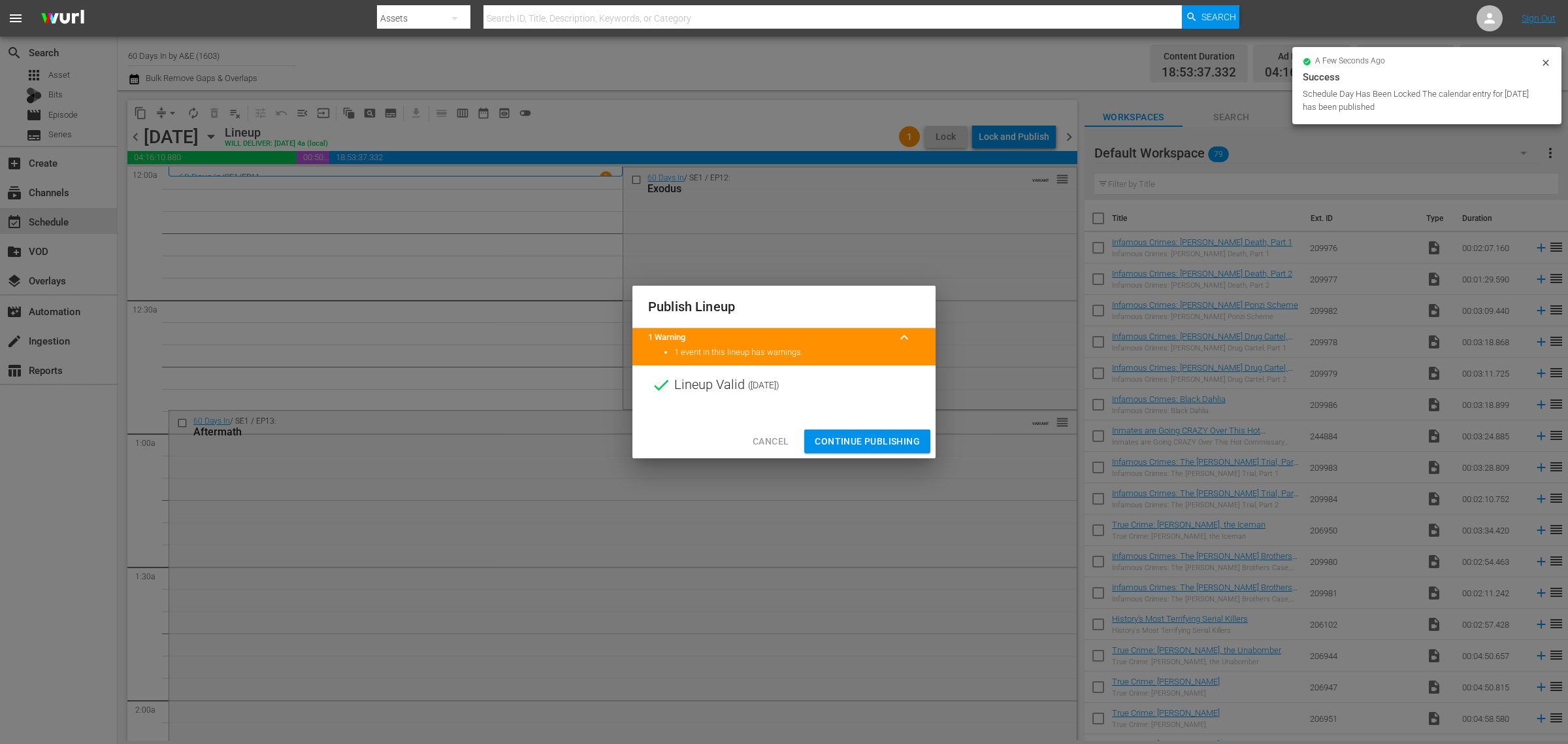
click at [831, 423] on div at bounding box center [784, 414] width 303 height 20
click at [837, 435] on span "Continue Publishing" at bounding box center [868, 441] width 105 height 16
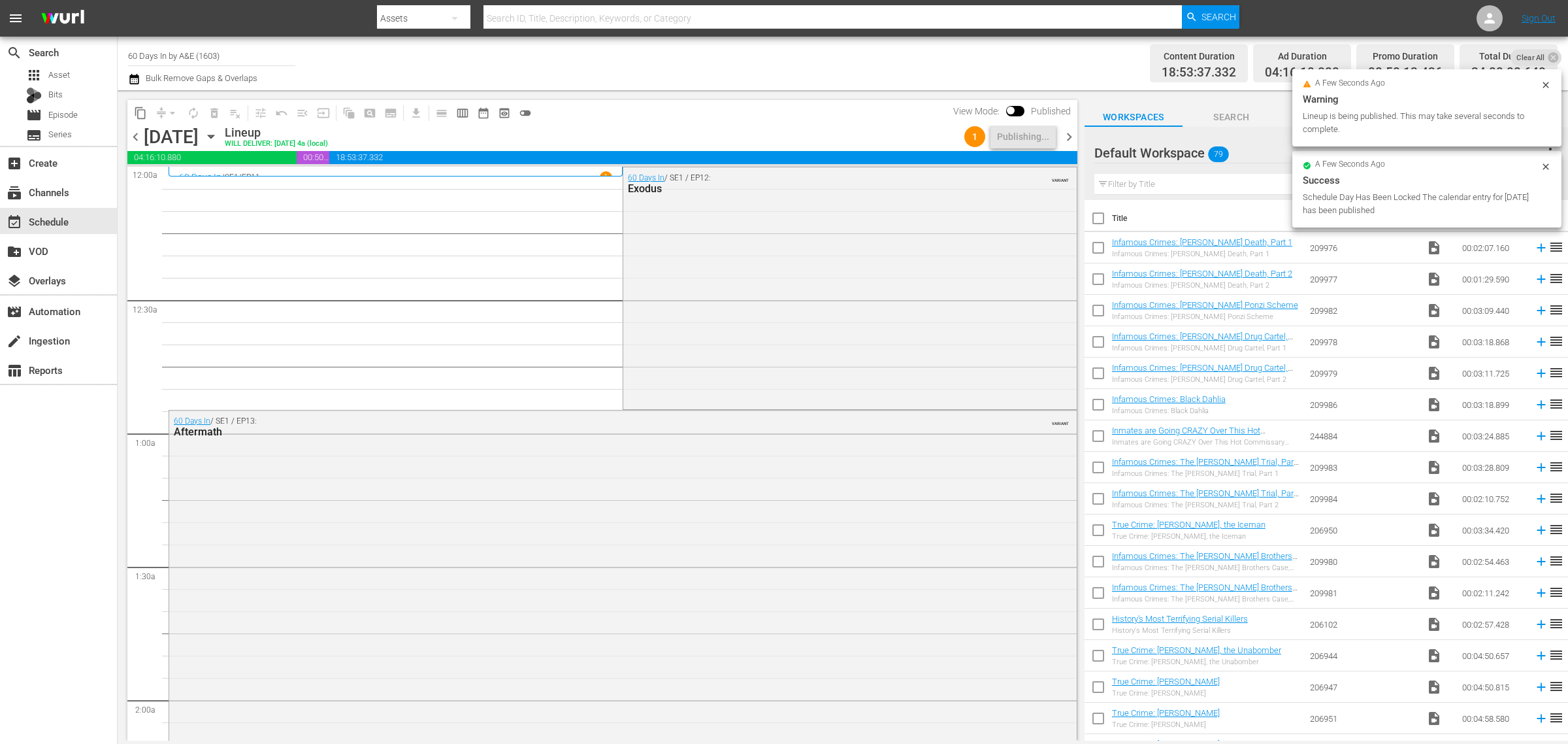
click at [684, 72] on div "Channel Title 60 Days In by A&E (1603) Bulk Remove Gaps & Overlaps" at bounding box center [517, 63] width 780 height 47
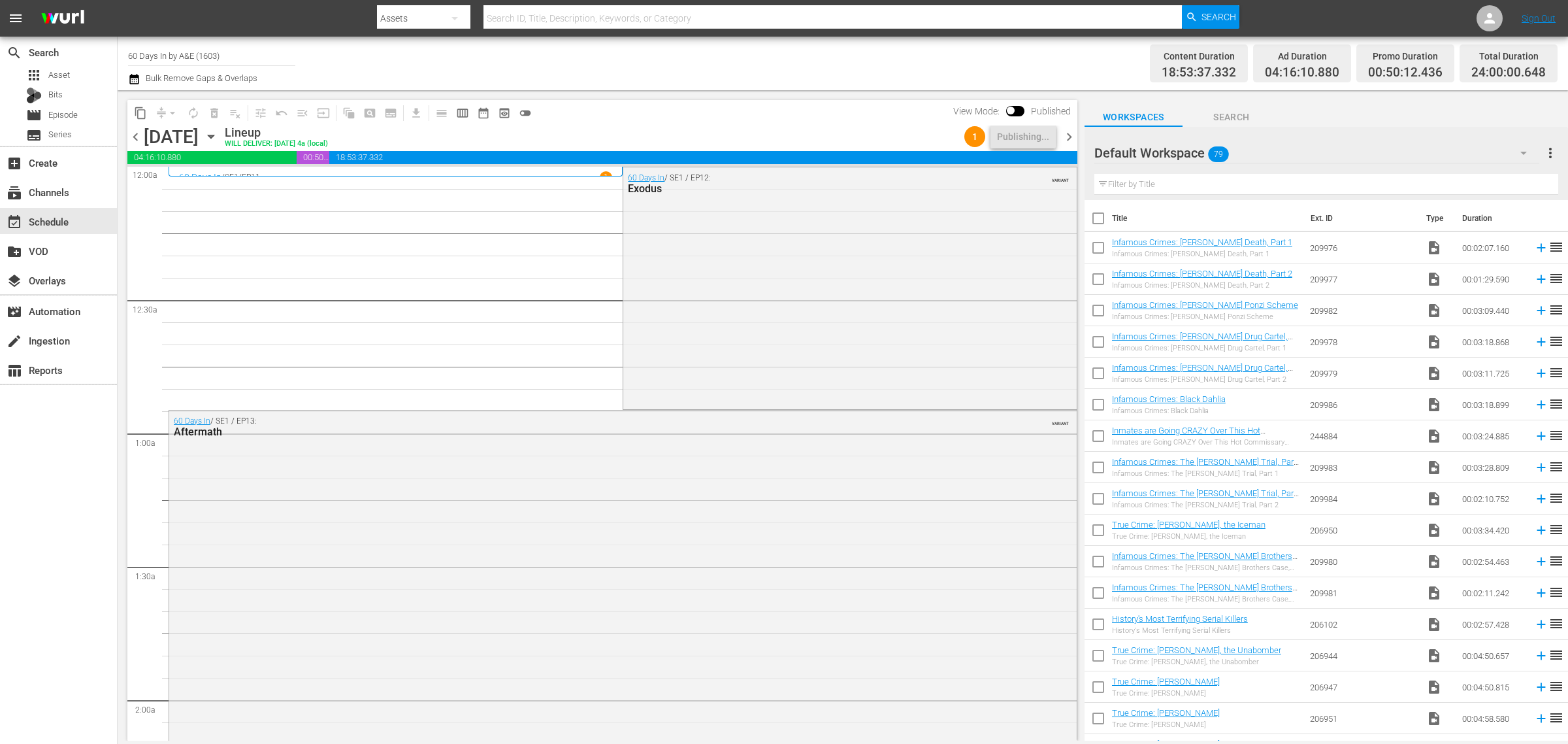
click at [720, 49] on div "Channel Title 60 Days In by A&E (1603) Bulk Remove Gaps & Overlaps" at bounding box center [517, 63] width 780 height 47
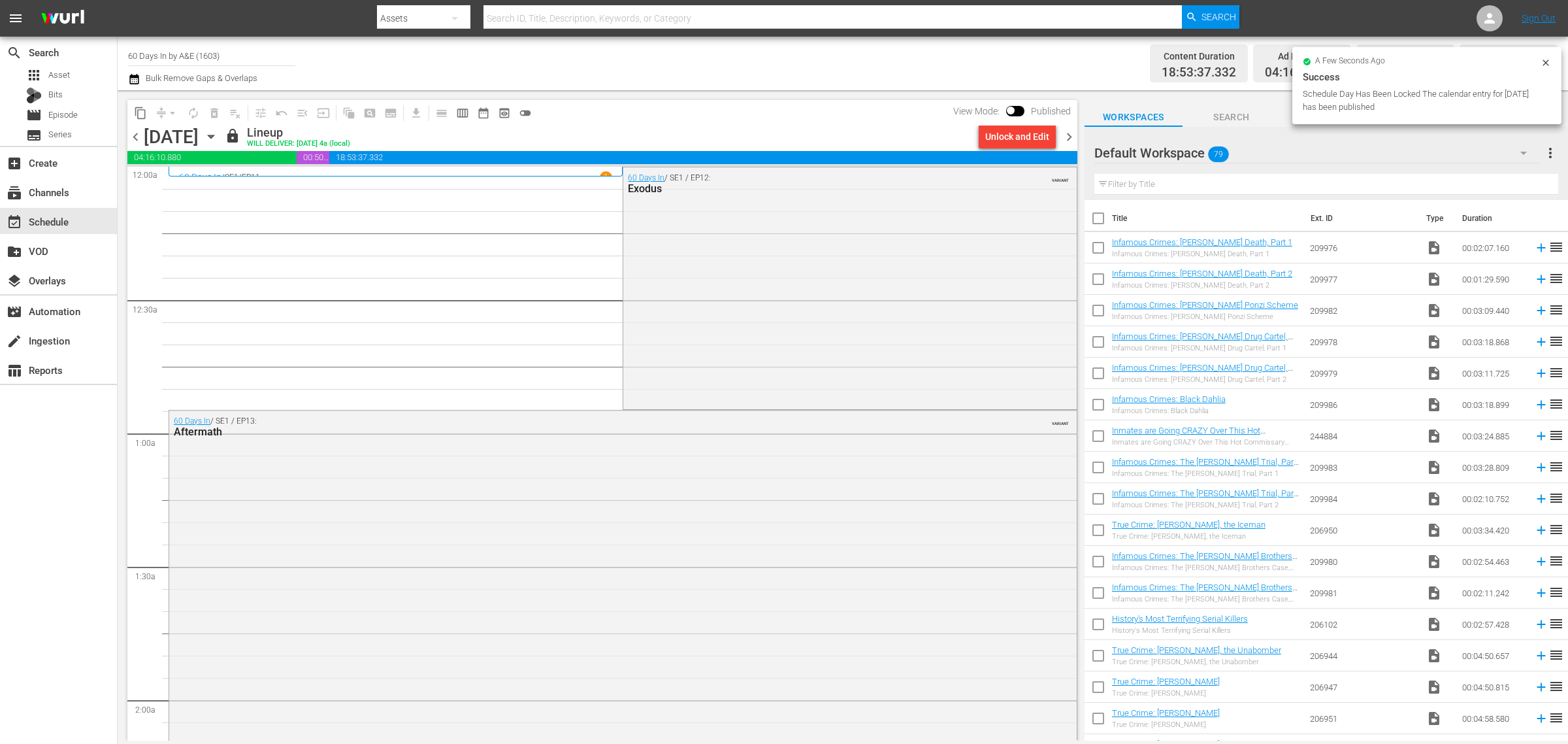
click at [1557, 59] on div "a few seconds ago Success Schedule Day Has Been Locked The calendar entry for […" at bounding box center [1427, 85] width 269 height 77
click at [1550, 63] on icon at bounding box center [1546, 62] width 11 height 11
click at [768, 51] on div "Channel Title 60 Days In by A&E (1603) Bulk Remove Gaps & Overlaps" at bounding box center [517, 63] width 780 height 47
click at [1072, 137] on span "chevron_right" at bounding box center [1069, 137] width 16 height 16
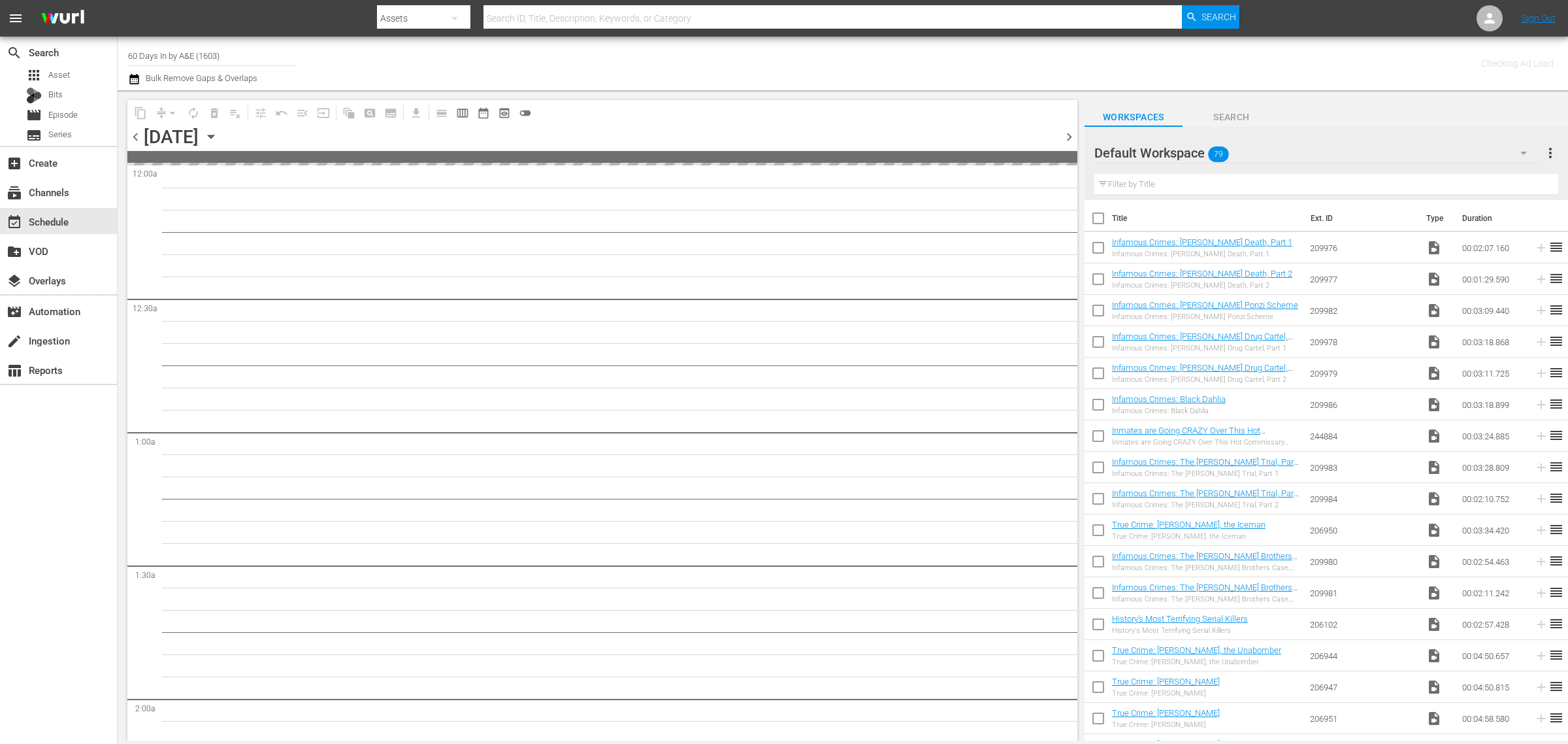
click at [850, 66] on div "Channel Title 60 Days In by A&E (1603) Bulk Remove Gaps & Overlaps" at bounding box center [517, 63] width 780 height 47
click at [749, 53] on div "Channel Title 60 Days In by A&E (1603) Bulk Remove Gaps & Overlaps" at bounding box center [517, 63] width 780 height 47
click at [773, 66] on div "Channel Title 60 Days In by A&E (1603) Bulk Remove Gaps & Overlaps" at bounding box center [517, 63] width 780 height 47
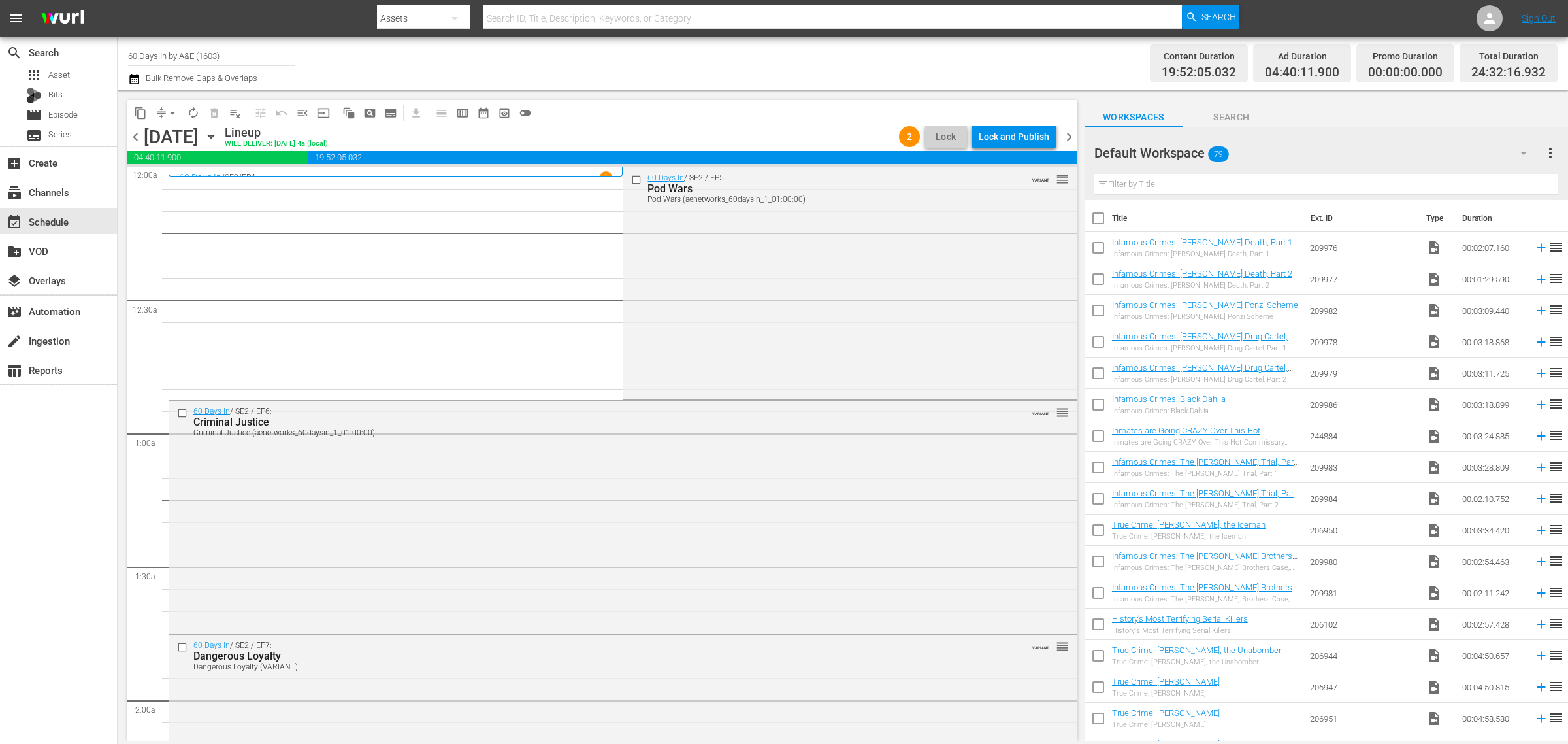
click at [677, 59] on div "Channel Title 60 Days In by A&E (1603) Bulk Remove Gaps & Overlaps" at bounding box center [517, 63] width 780 height 47
click at [1072, 138] on span "chevron_right" at bounding box center [1069, 137] width 16 height 16
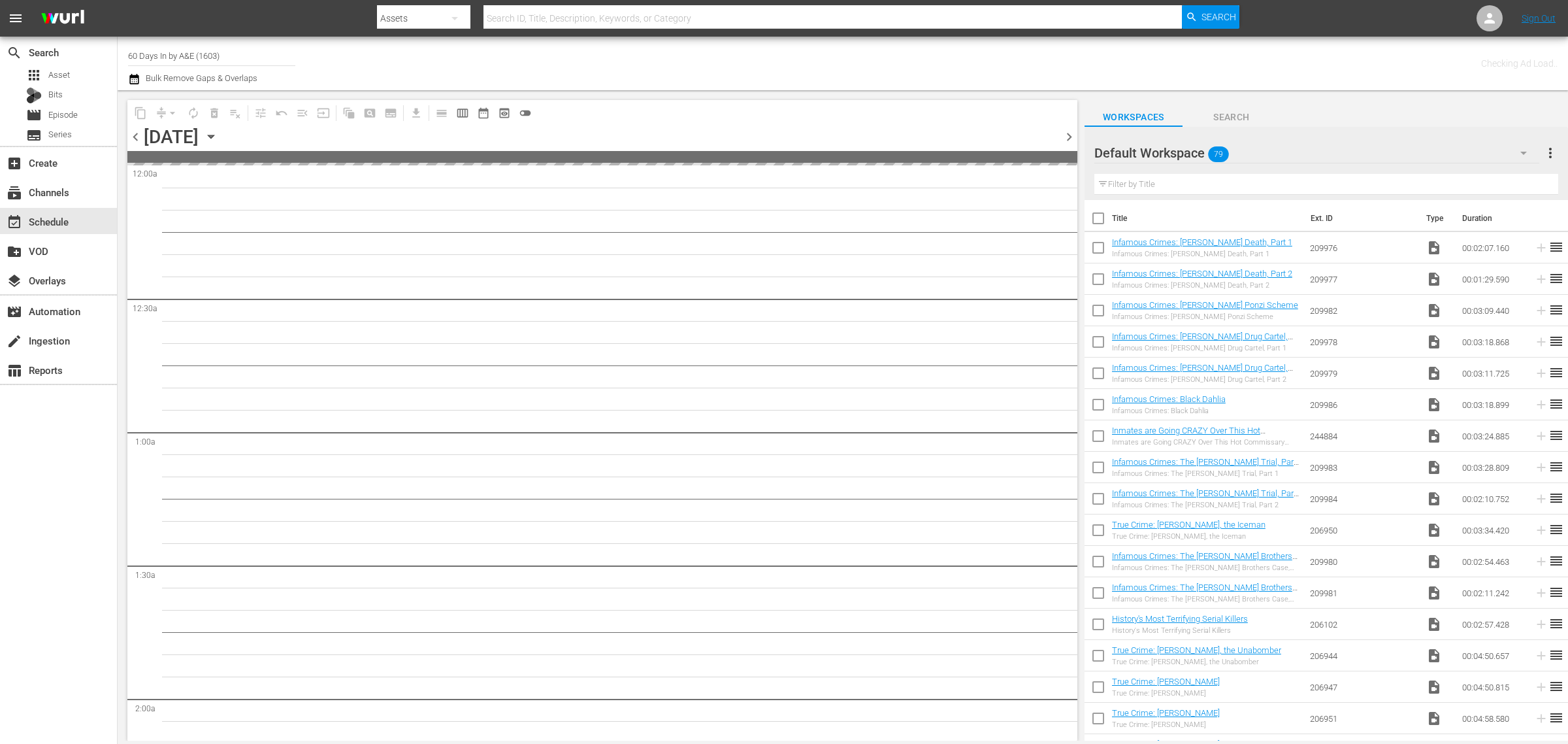
click at [718, 60] on div "Channel Title 60 Days In by A&E (1603) Bulk Remove Gaps & Overlaps" at bounding box center [517, 63] width 780 height 47
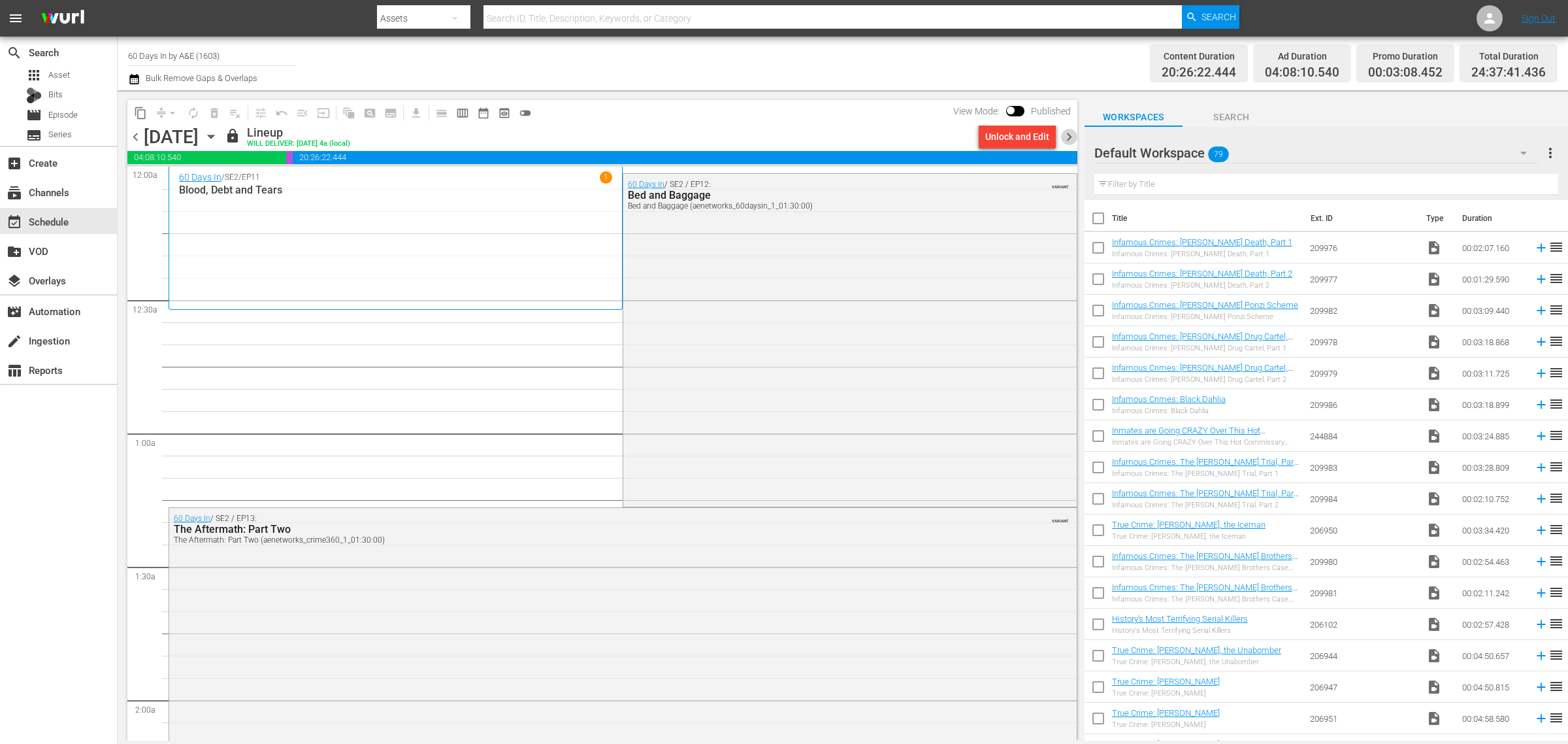
click at [1069, 137] on span "chevron_right" at bounding box center [1069, 137] width 16 height 16
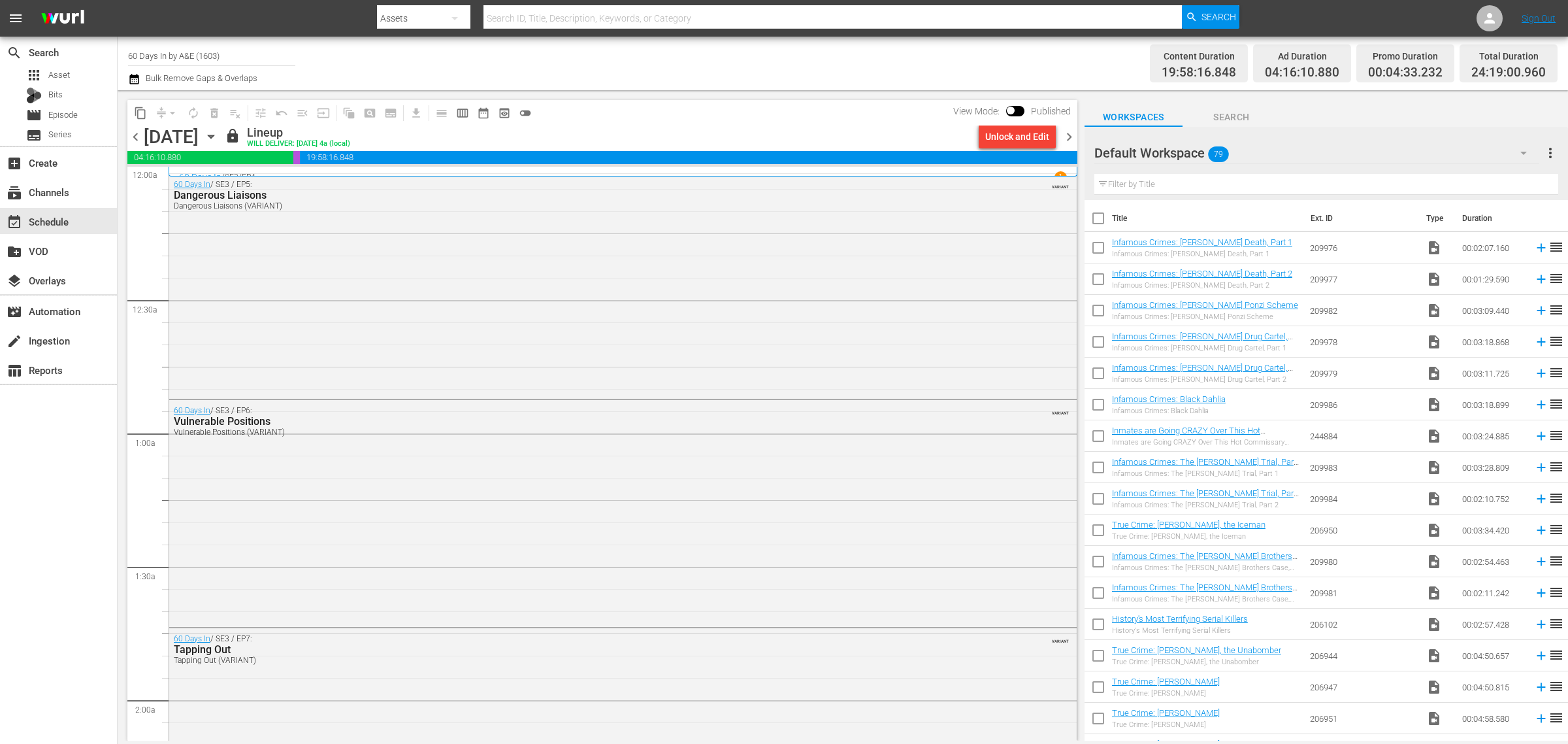
click at [1069, 137] on span "chevron_right" at bounding box center [1069, 137] width 16 height 16
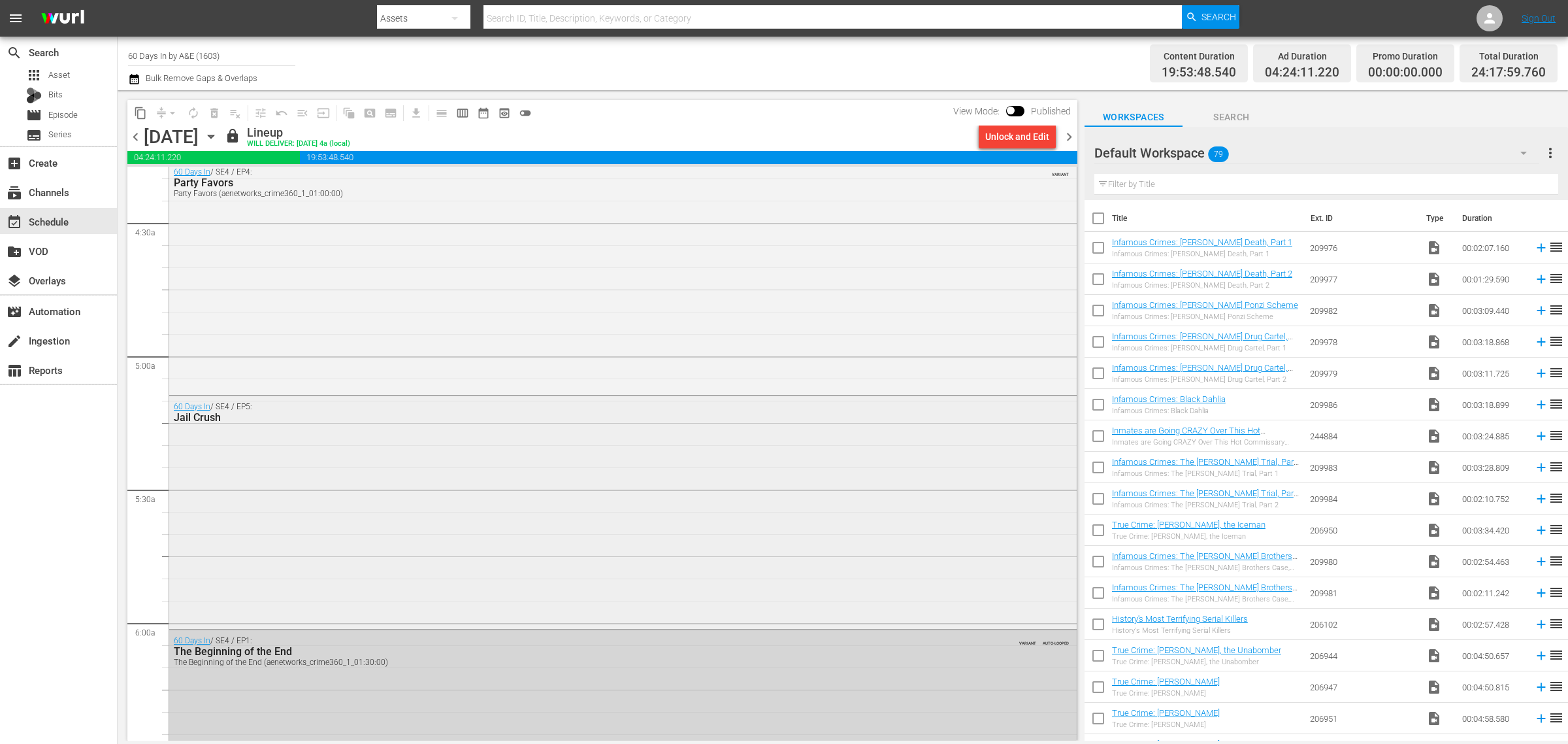
scroll to position [1226, 0]
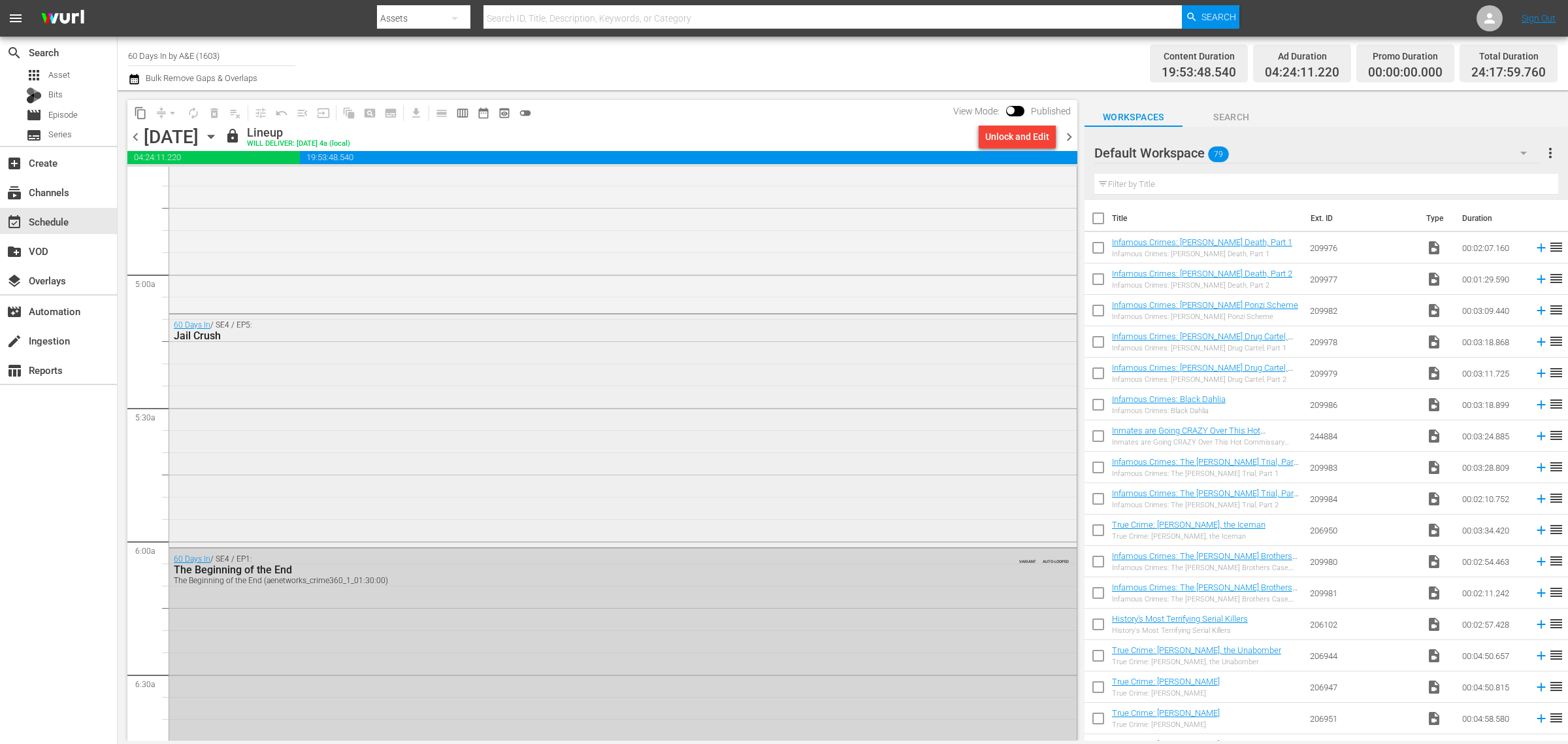
click at [431, 452] on div "60 Days In / SE4 / EP5: Jail Crush" at bounding box center [622, 429] width 908 height 230
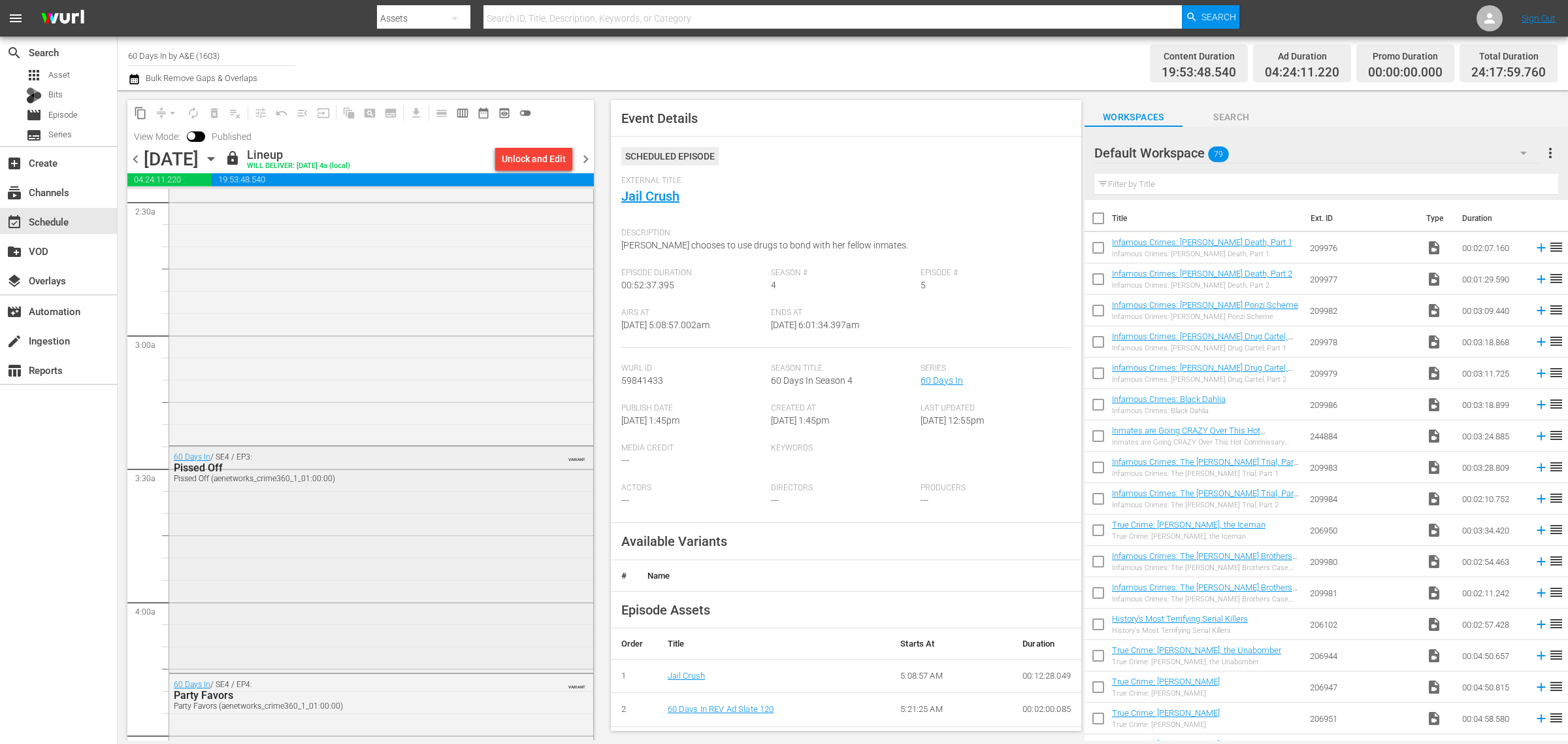
scroll to position [0, 0]
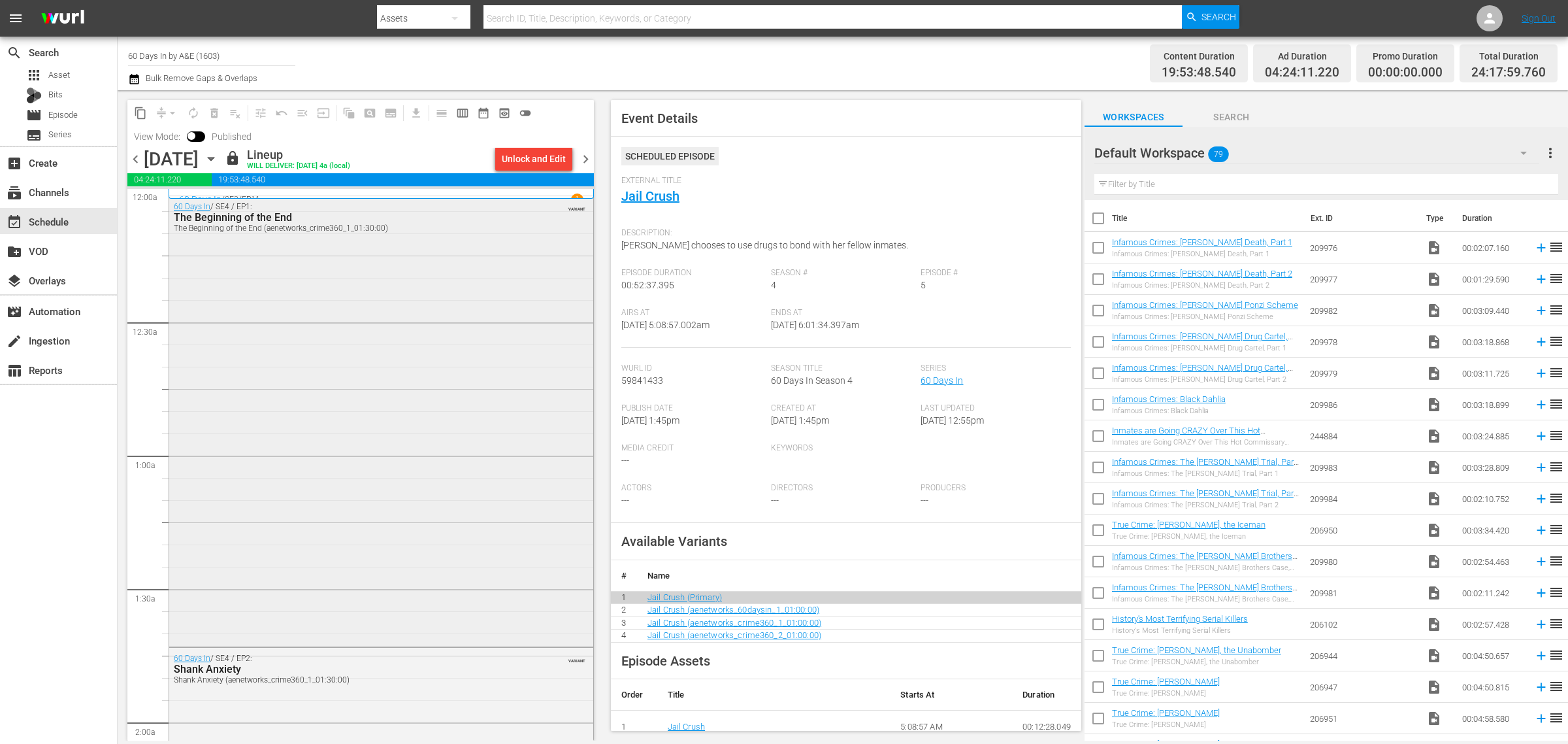
click at [330, 317] on div "60 Days In / SE4 / EP1: The Beginning of the End The Beginning of the End (aene…" at bounding box center [381, 420] width 424 height 448
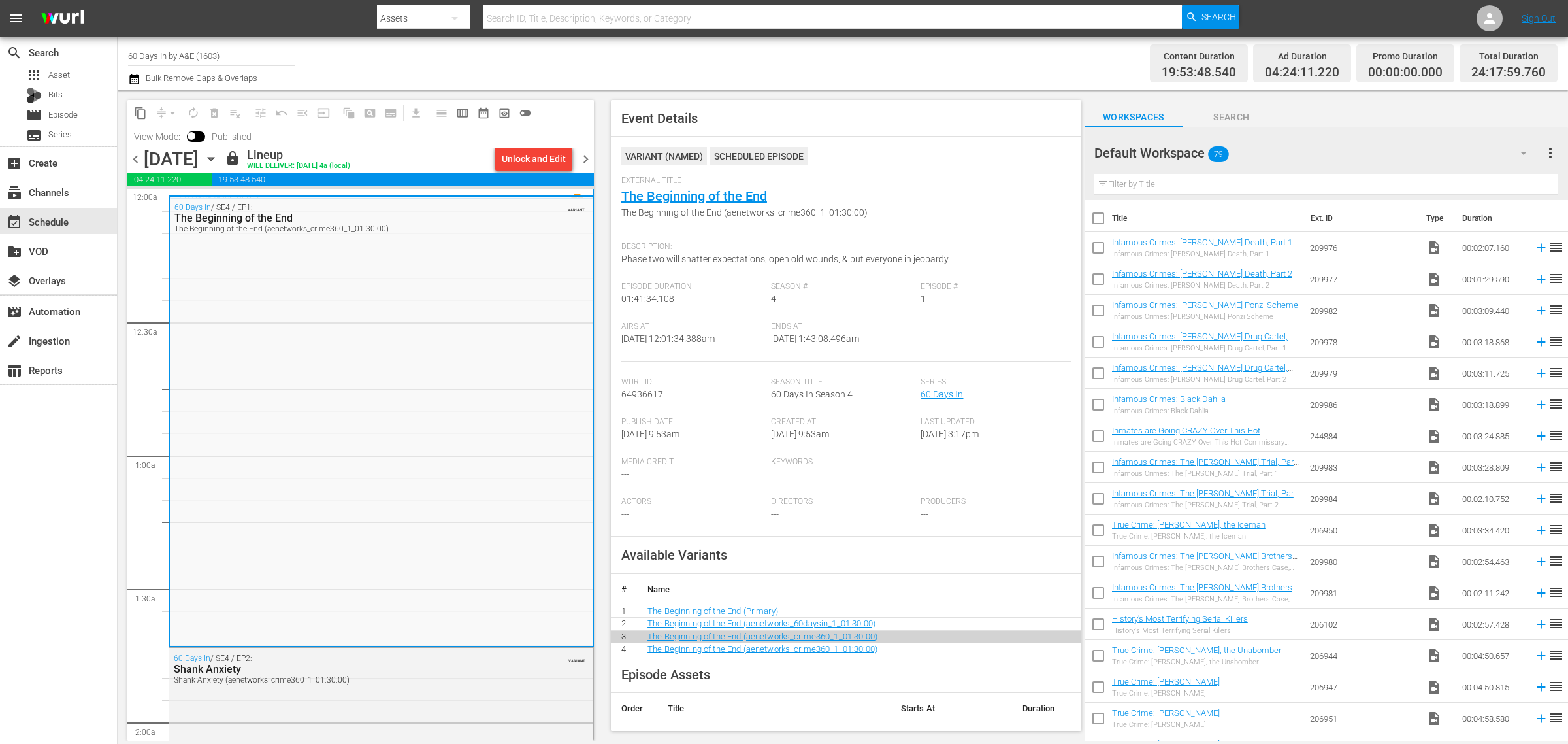
click at [132, 161] on span "chevron_left" at bounding box center [135, 159] width 16 height 16
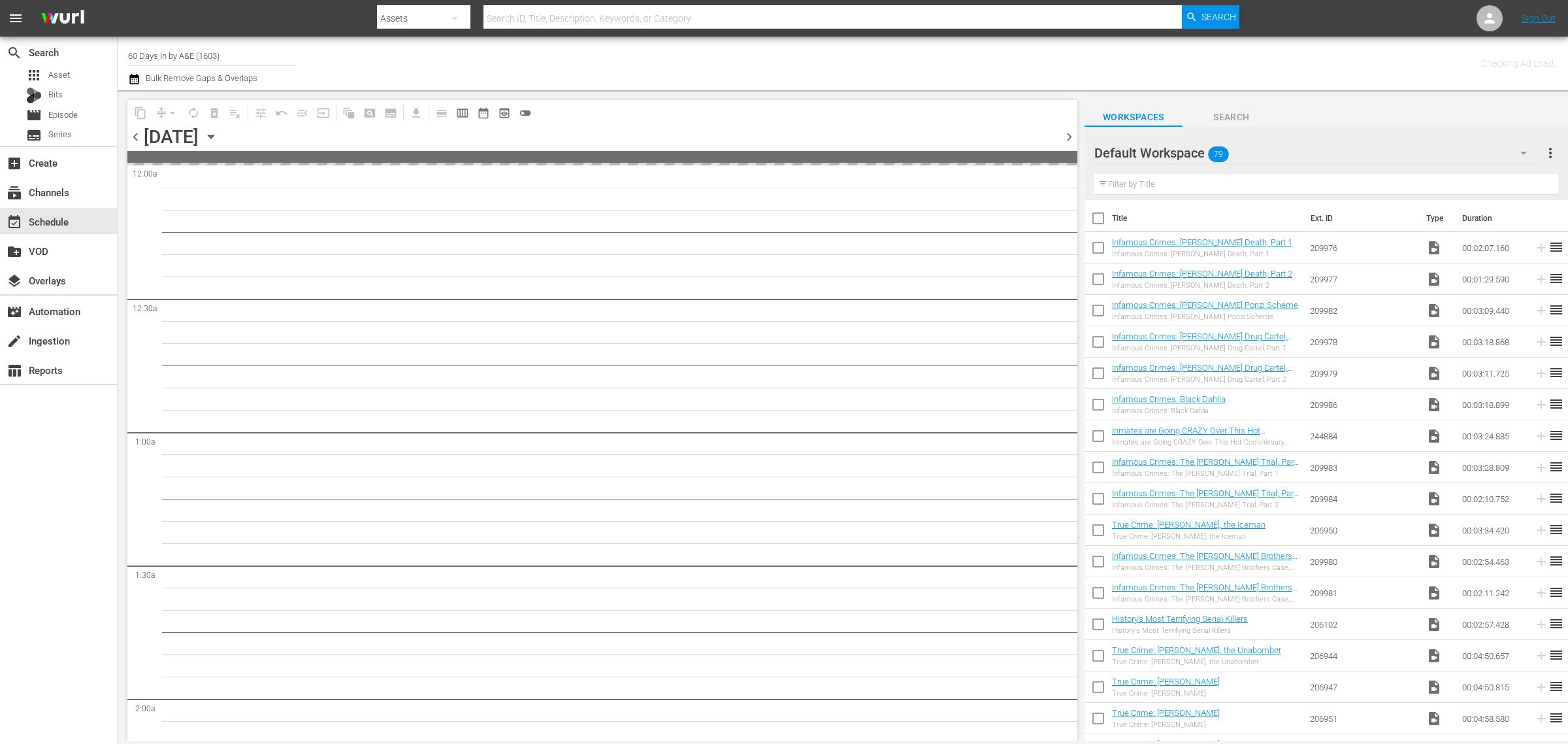
click at [844, 60] on div "Channel Title 60 Days In by A&E (1603) Bulk Remove Gaps & Overlaps" at bounding box center [517, 63] width 780 height 47
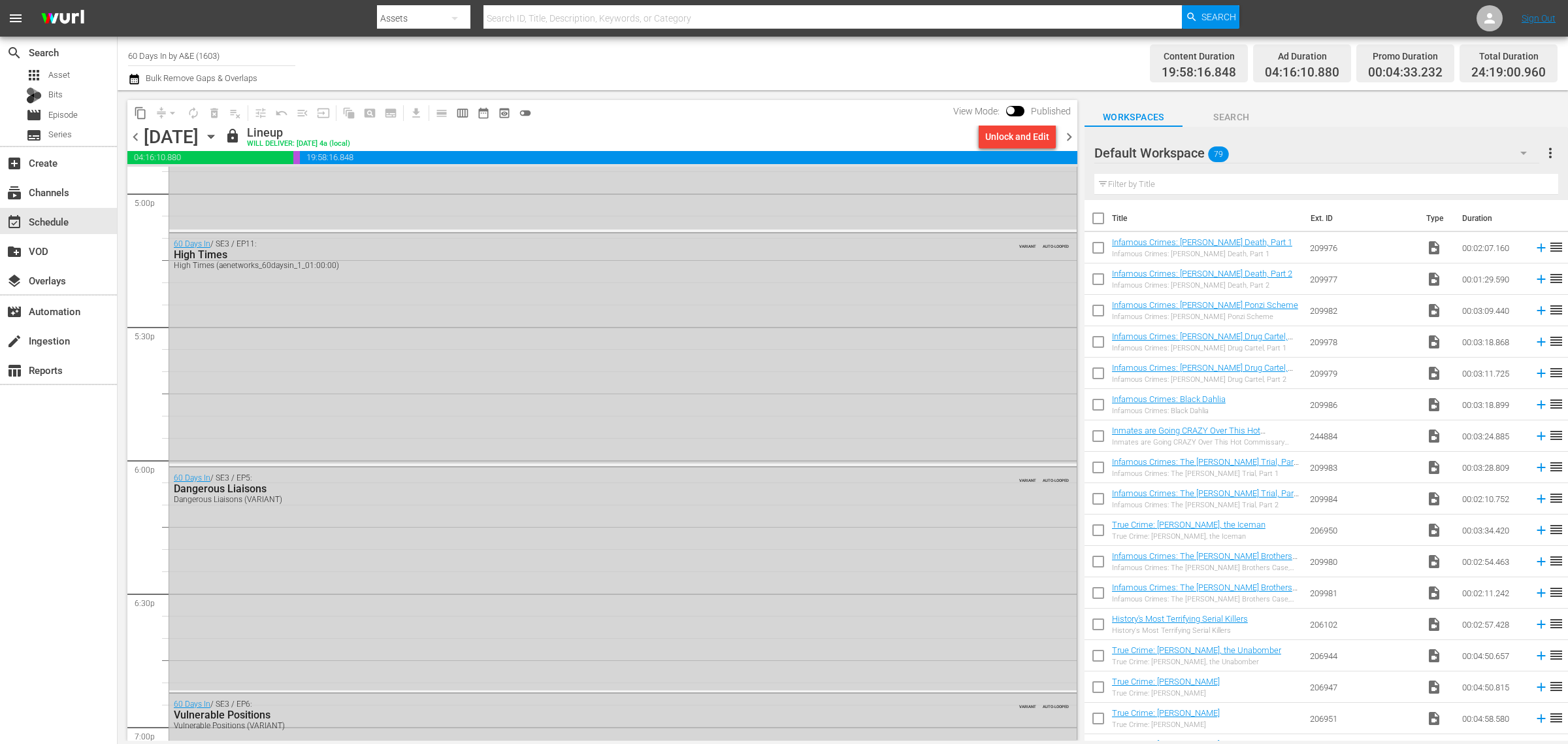
scroll to position [5832, 0]
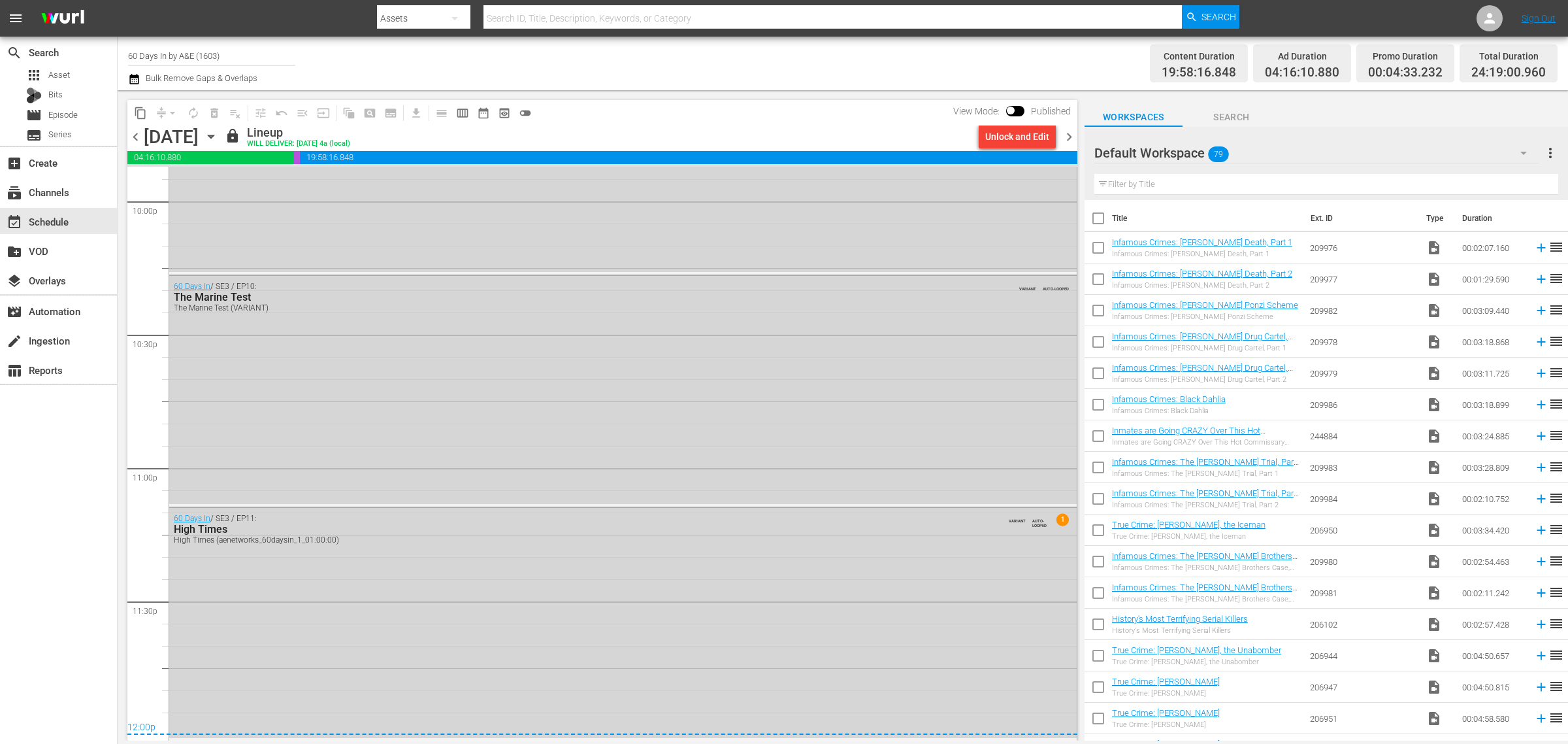
click at [659, 582] on div "60 Days In / SE3 / EP11: High Times High Times (aenetworks_60daysin_1_01:00:00)…" at bounding box center [622, 623] width 908 height 230
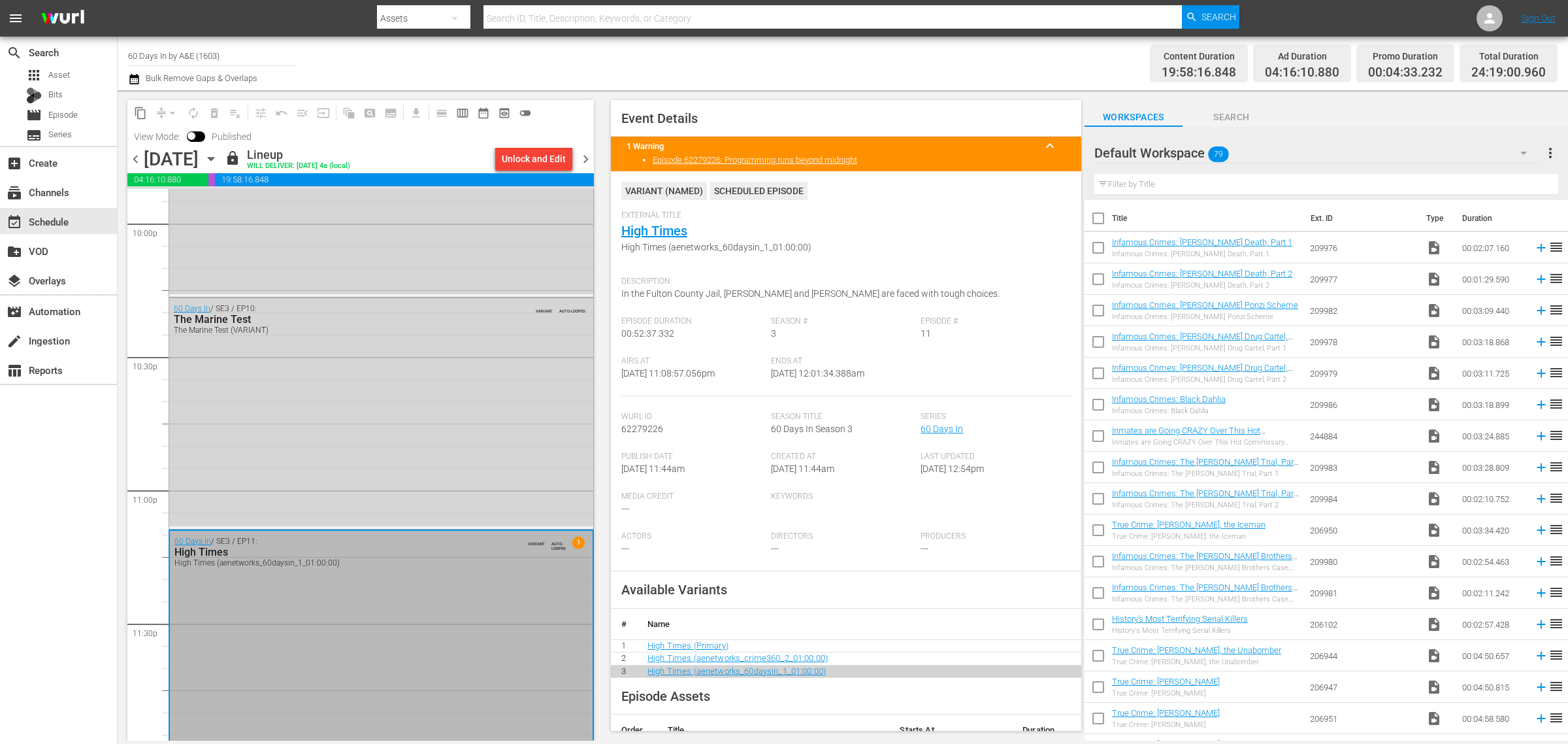
click at [742, 57] on div "Channel Title 60 Days In by A&E (1603) Bulk Remove Gaps & Overlaps" at bounding box center [517, 63] width 780 height 47
click at [218, 160] on icon "button" at bounding box center [212, 159] width 15 height 15
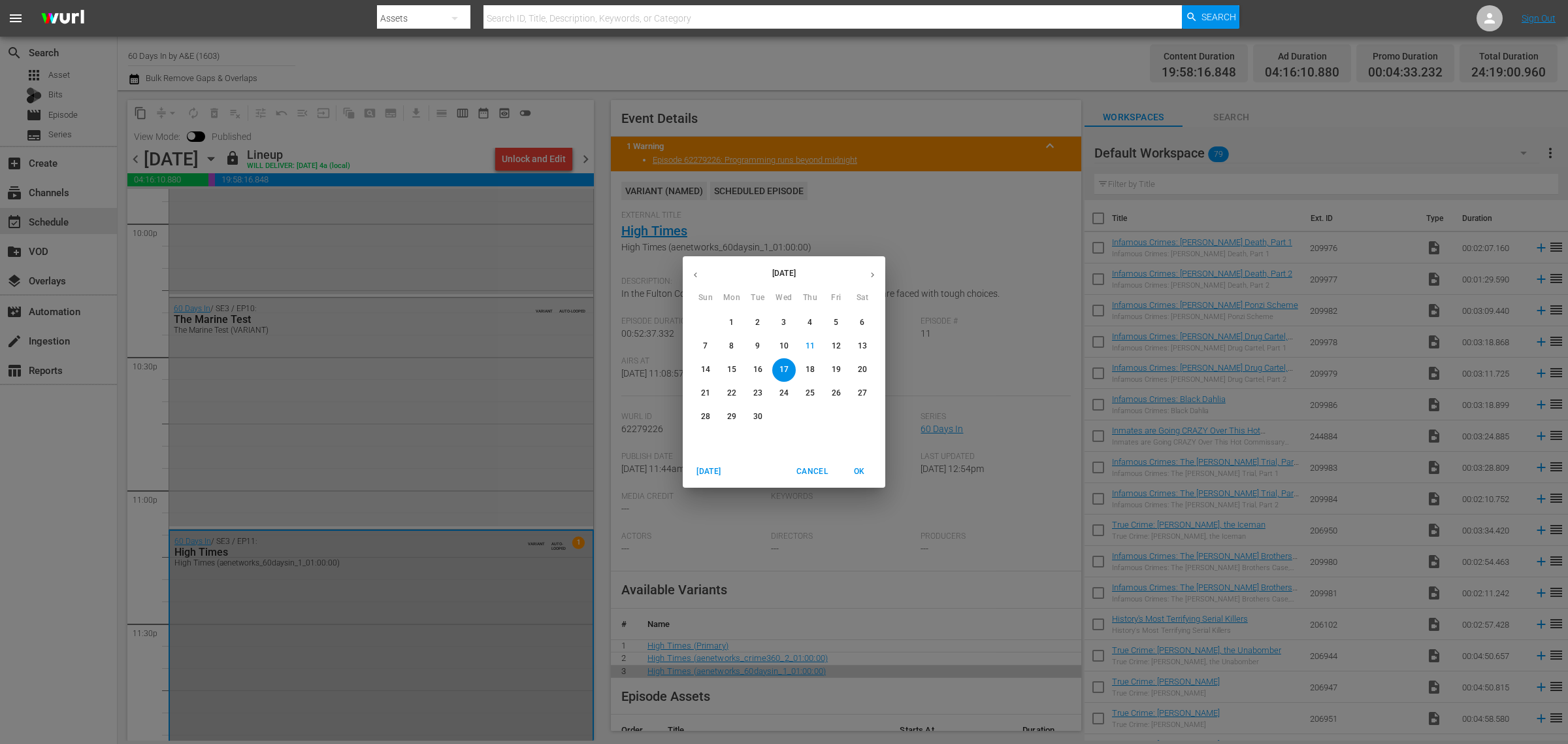
click at [833, 340] on button "12" at bounding box center [836, 346] width 24 height 24
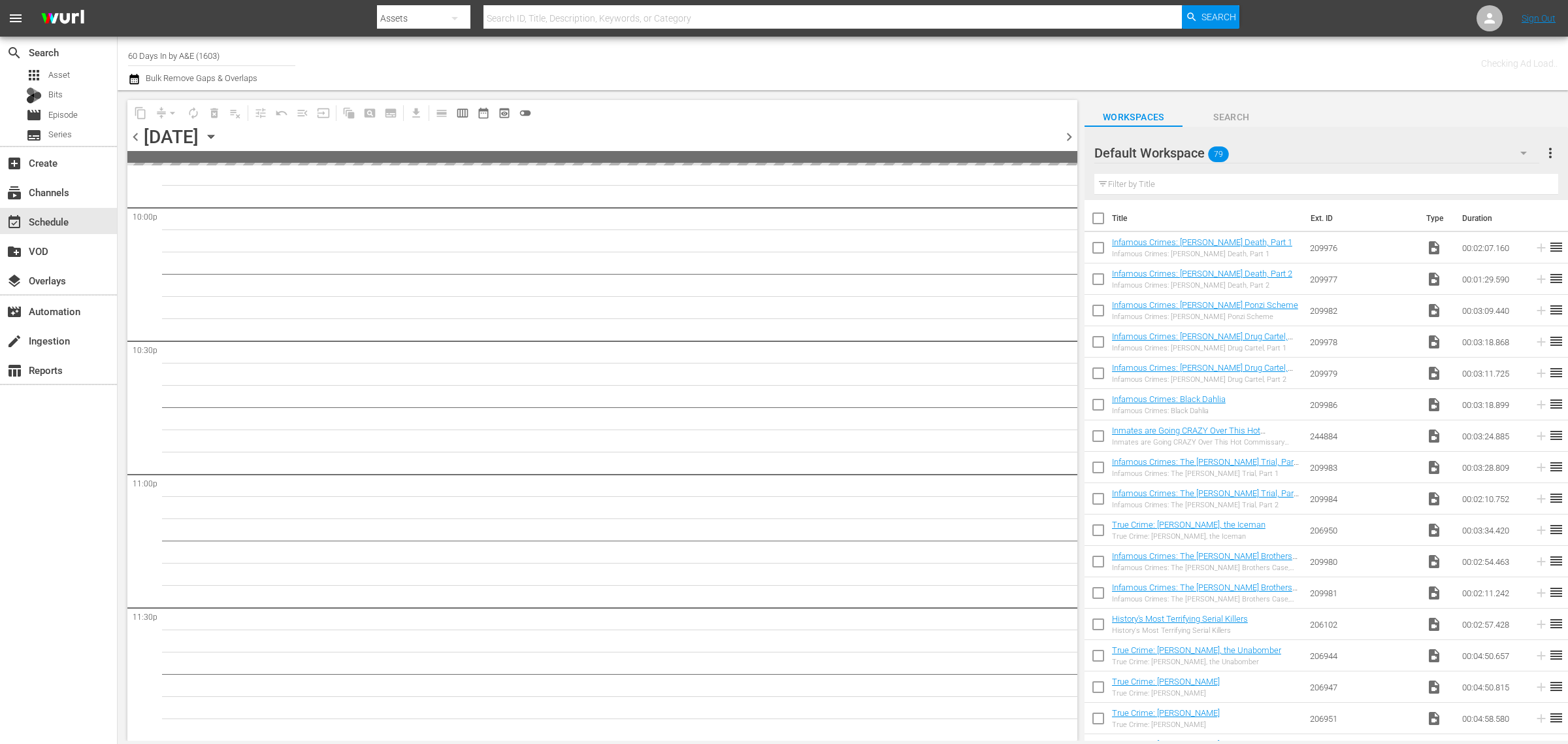
scroll to position [5824, 0]
click at [700, 57] on div "Channel Title 60 Days In by A&E (1603) Bulk Remove Gaps & Overlaps" at bounding box center [517, 63] width 780 height 47
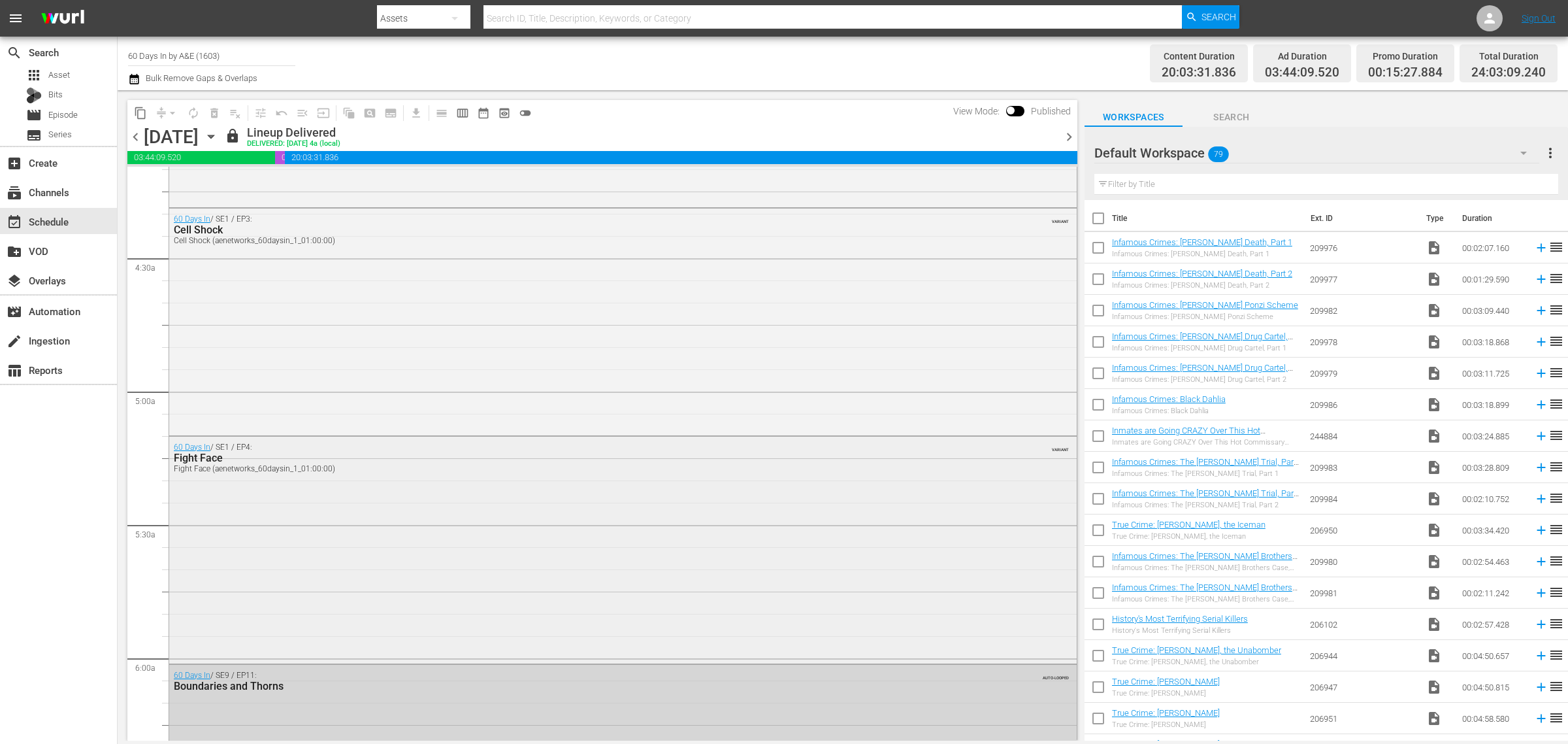
scroll to position [1093, 0]
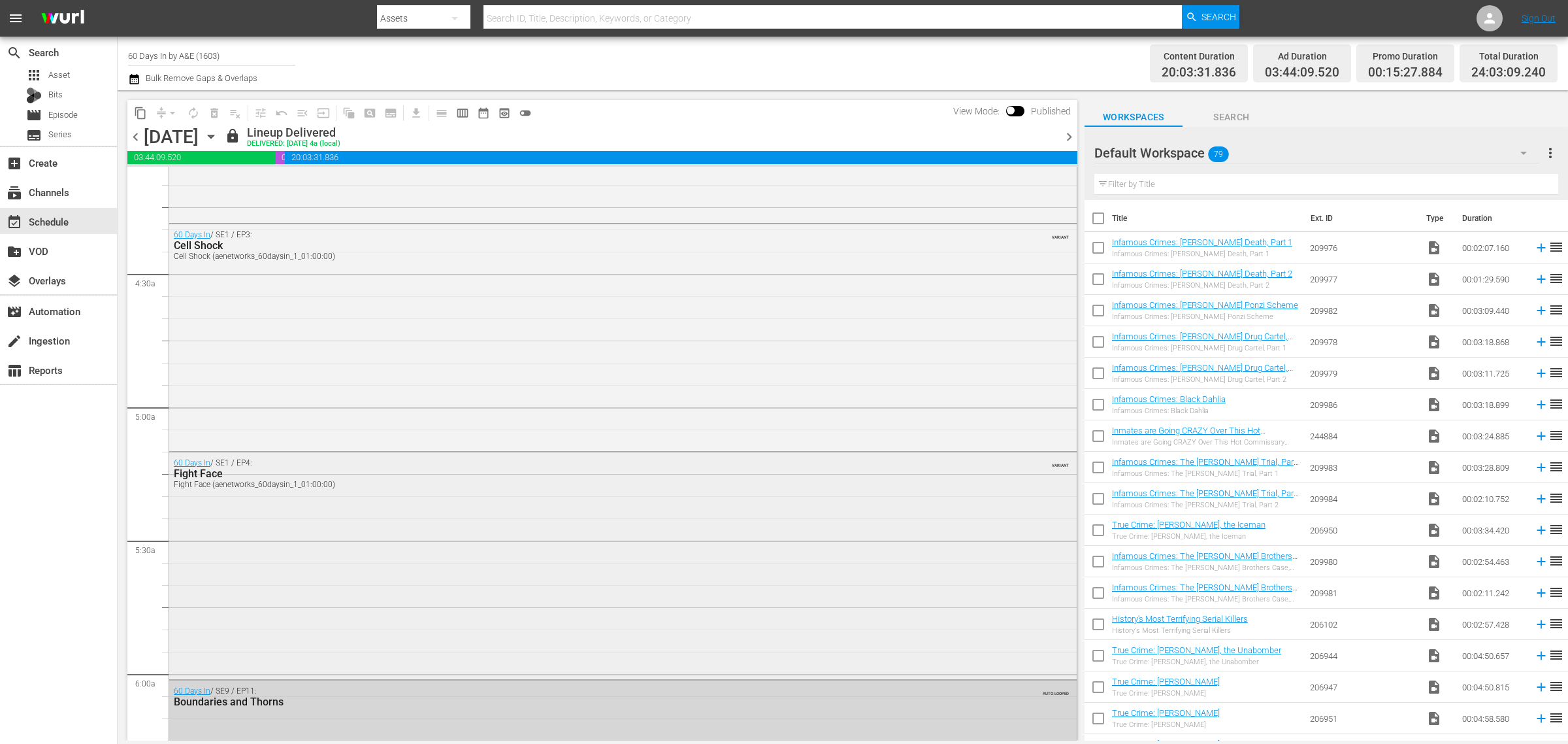
click at [339, 558] on div "60 Days In / SE1 / EP4: Fight Face Fight Face (aenetworks_60daysin_1_01:00:00) …" at bounding box center [622, 564] width 908 height 224
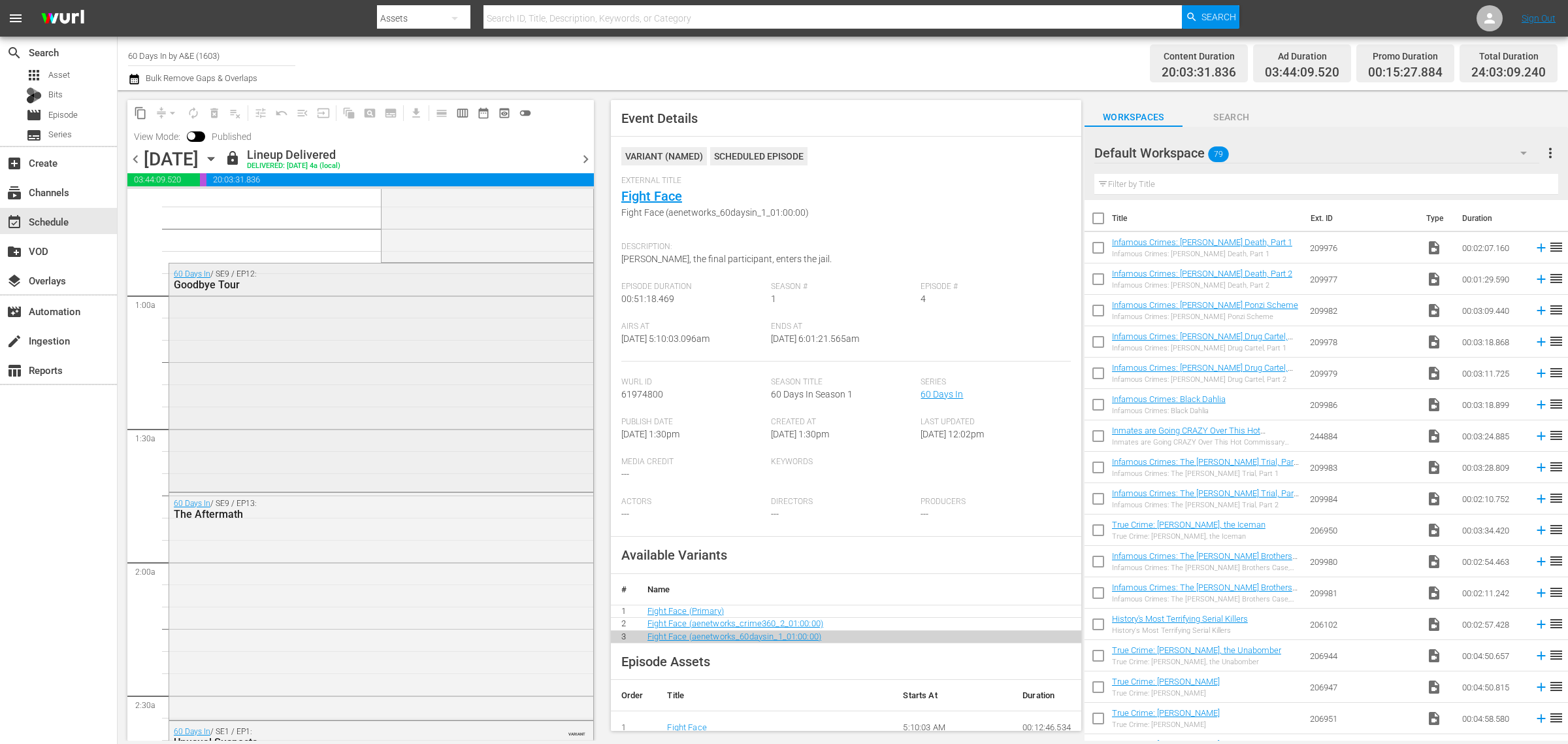
scroll to position [0, 0]
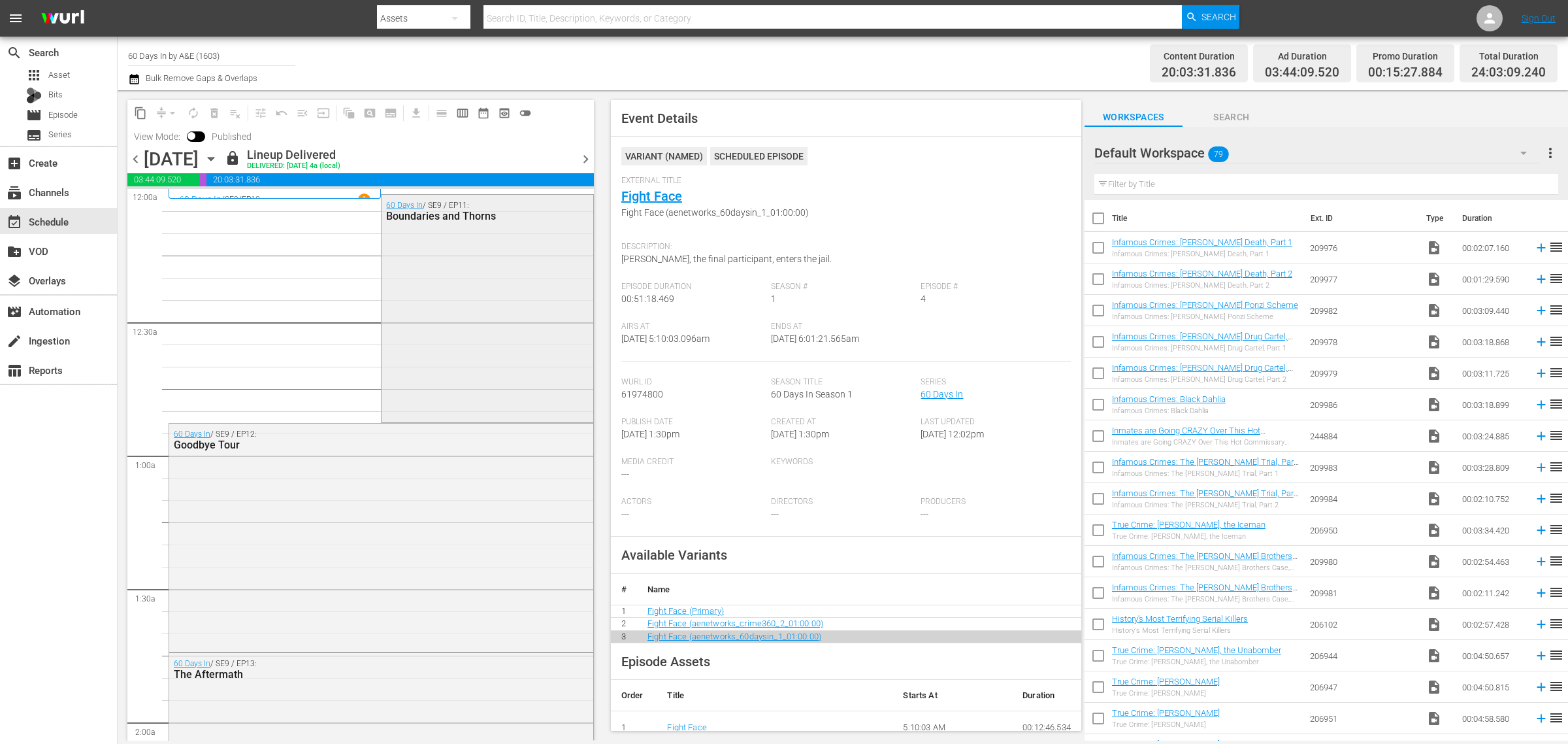
click at [458, 256] on div "60 Days In / SE9 / EP11: Boundaries and Thorns" at bounding box center [486, 306] width 211 height 224
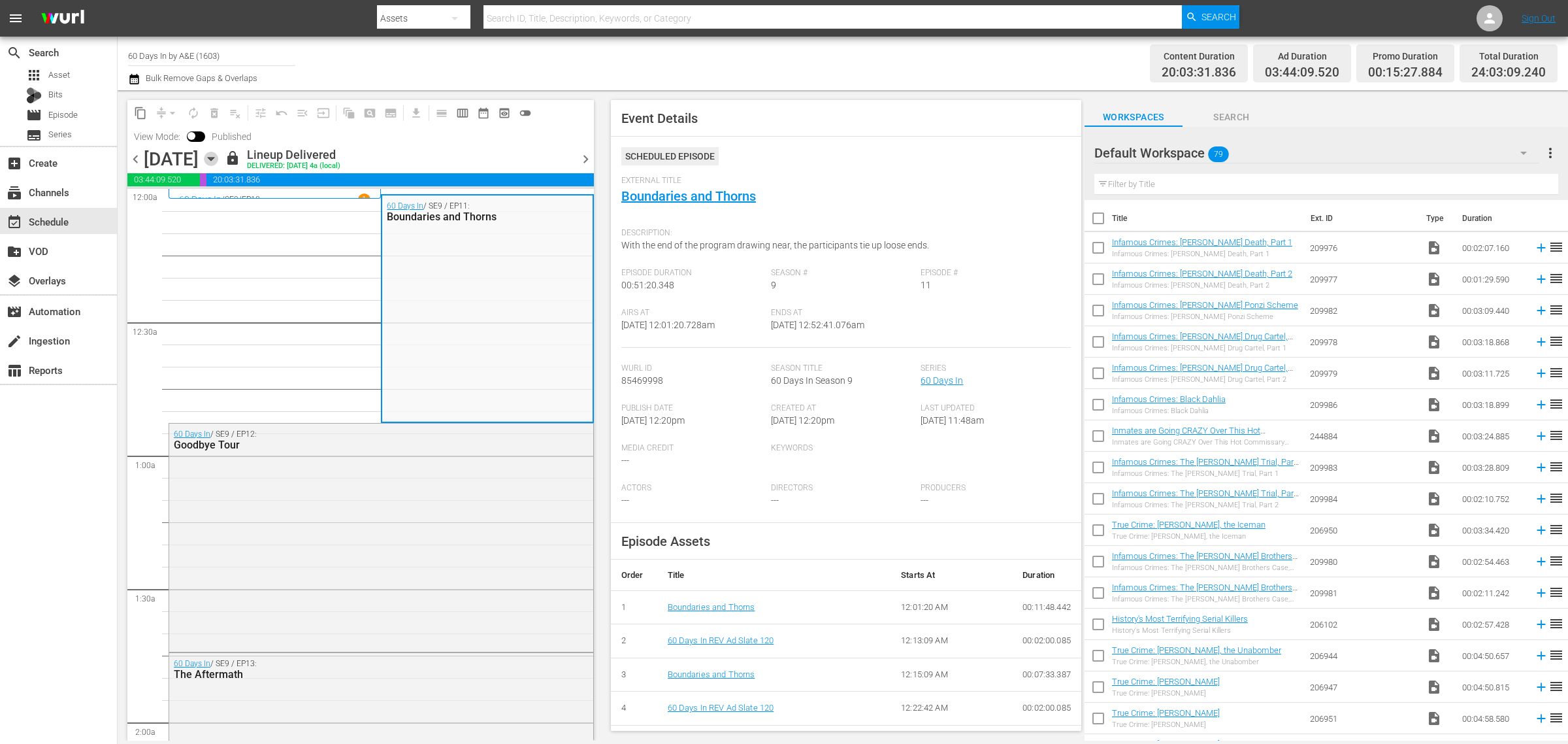
click at [218, 157] on icon "button" at bounding box center [212, 159] width 15 height 15
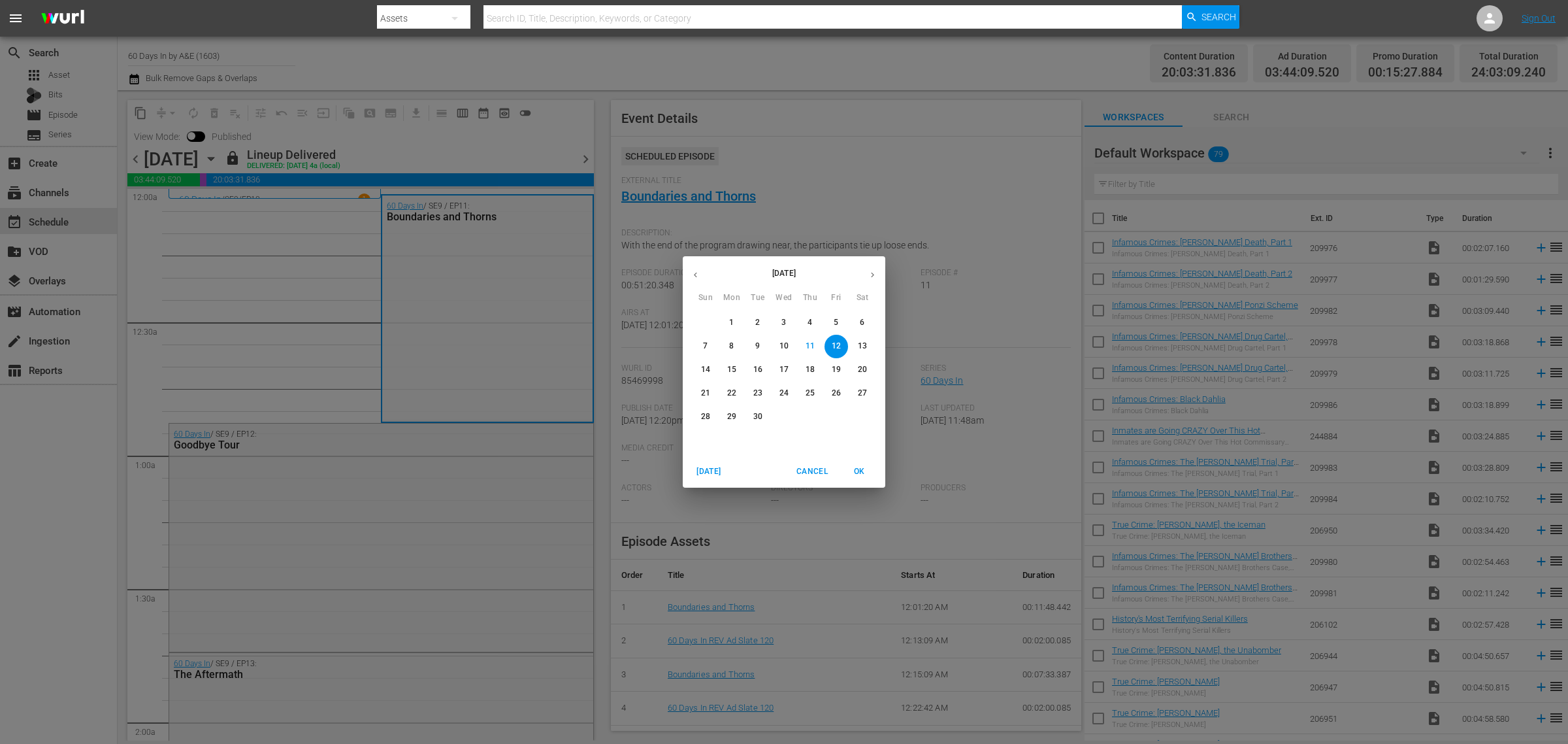
click at [836, 367] on p "19" at bounding box center [836, 370] width 9 height 11
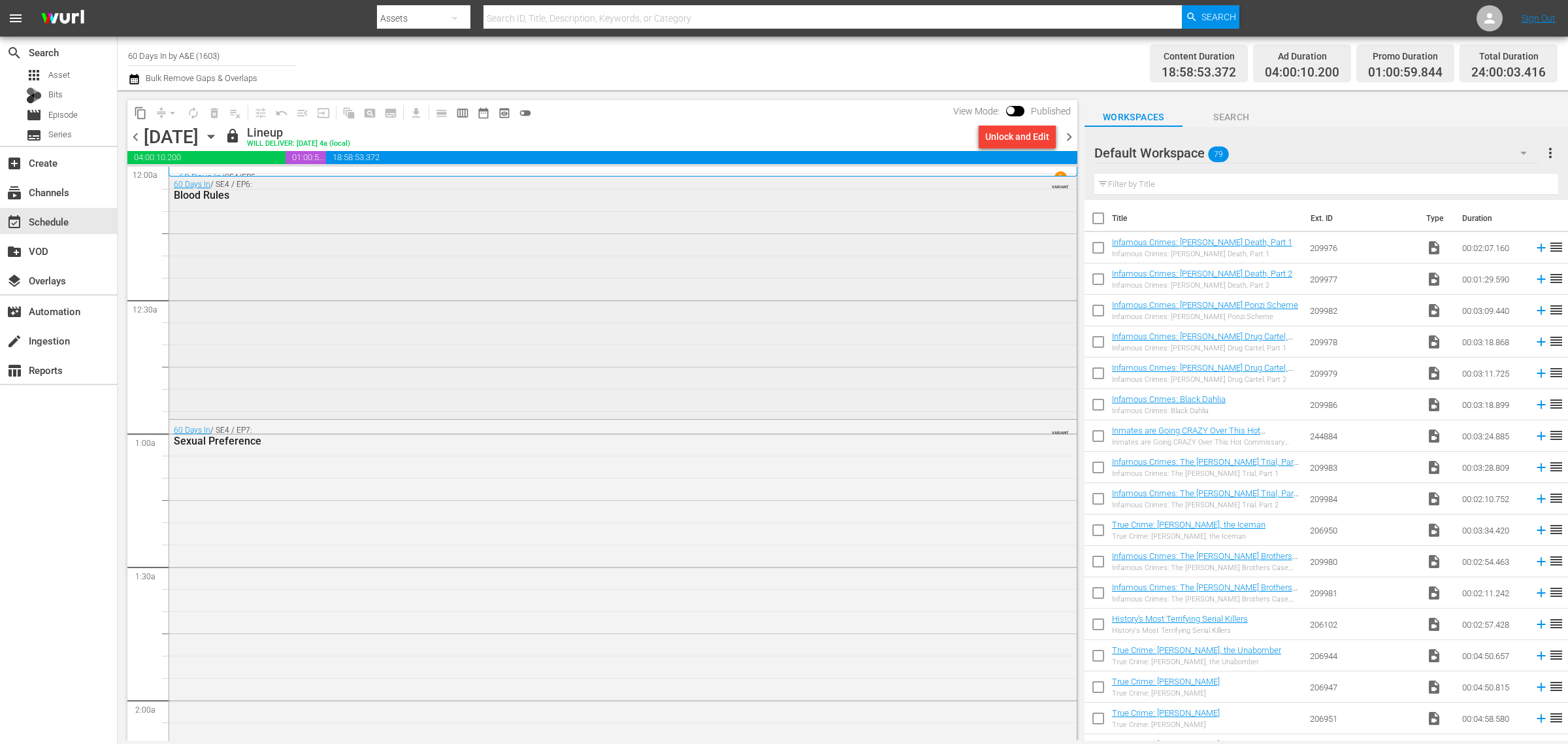
click at [312, 273] on div "60 Days In / SE4 / EP6: Blood Rules VARIANT" at bounding box center [622, 294] width 908 height 242
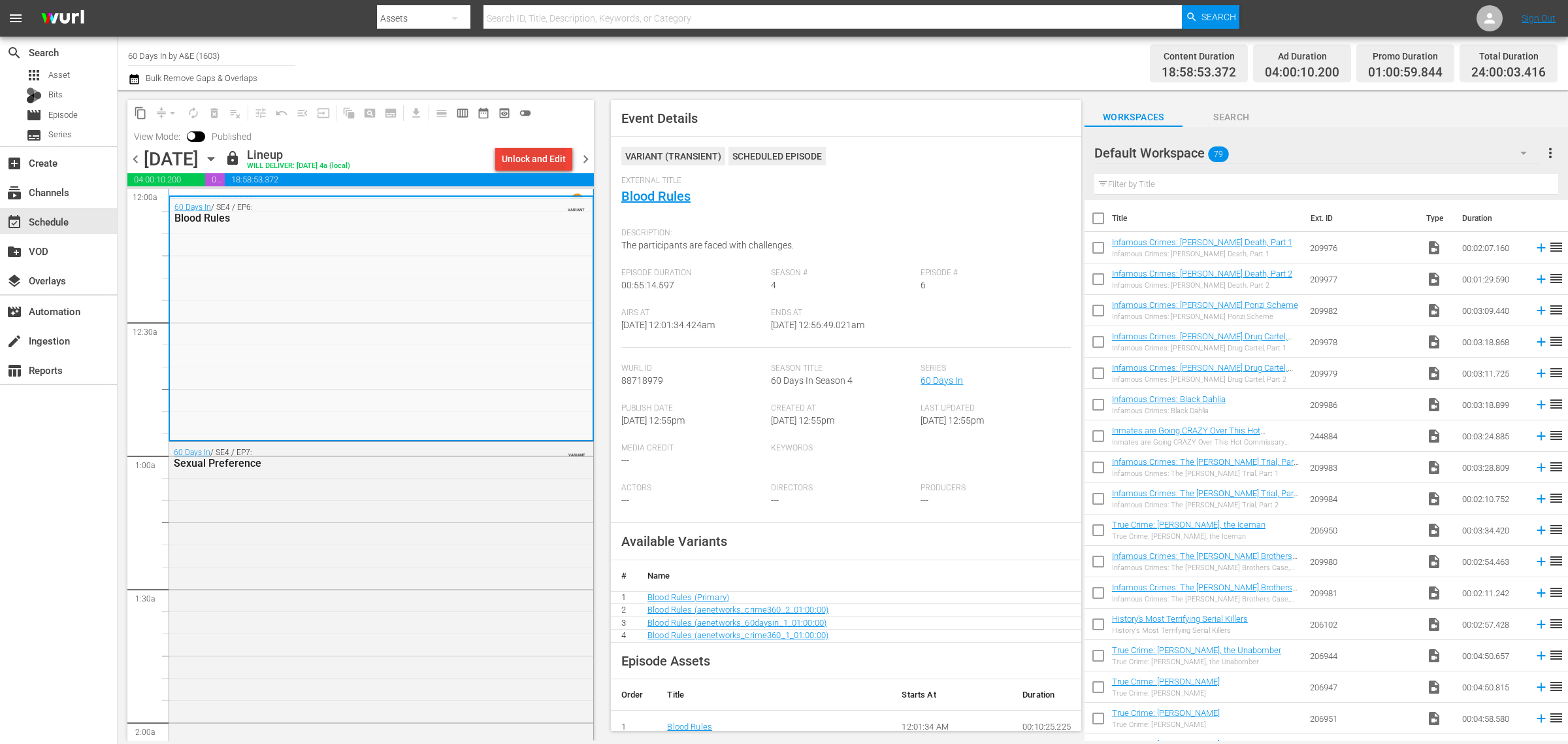
click at [544, 157] on div "Unlock and Edit" at bounding box center [534, 158] width 64 height 24
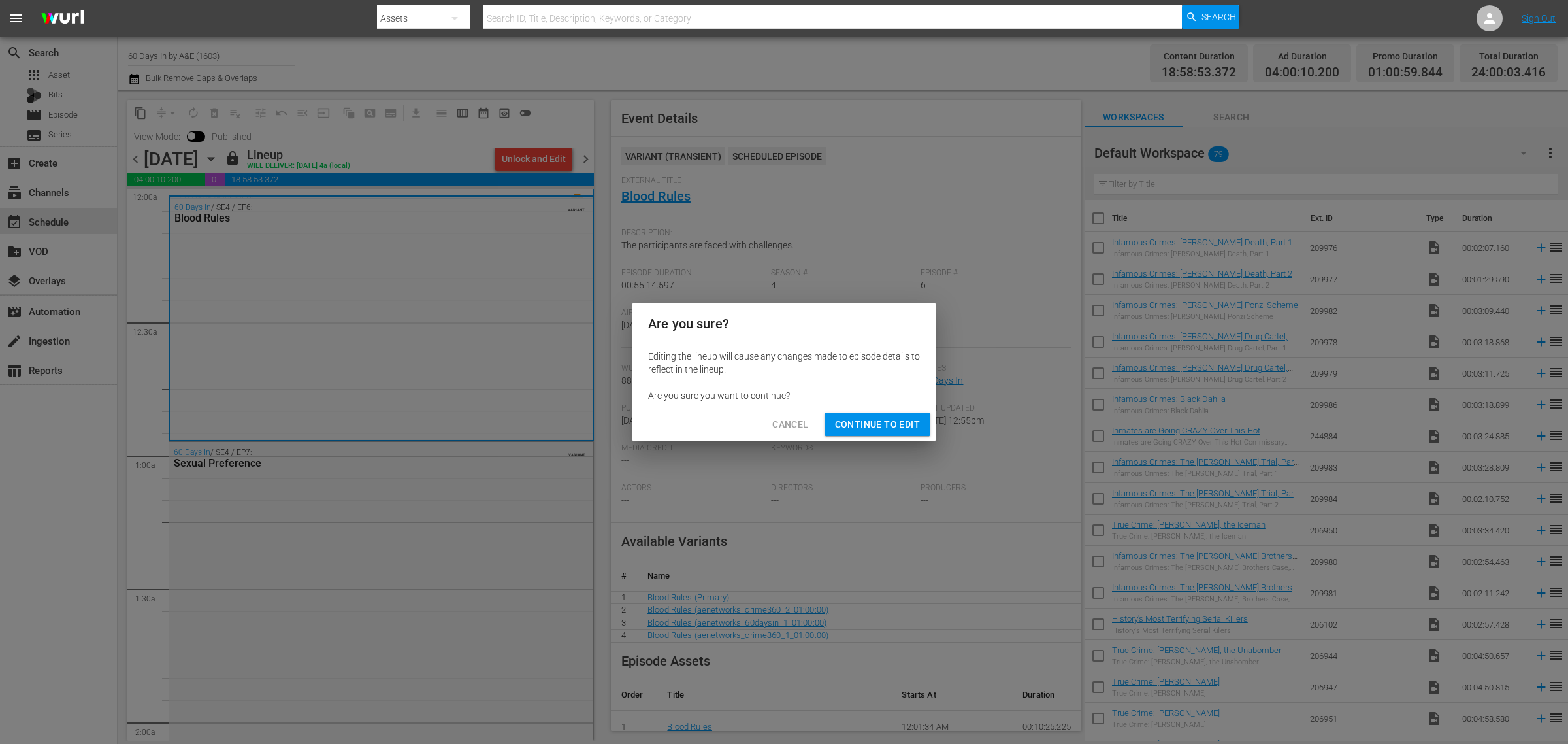
click at [896, 428] on span "Continue to Edit" at bounding box center [877, 425] width 85 height 16
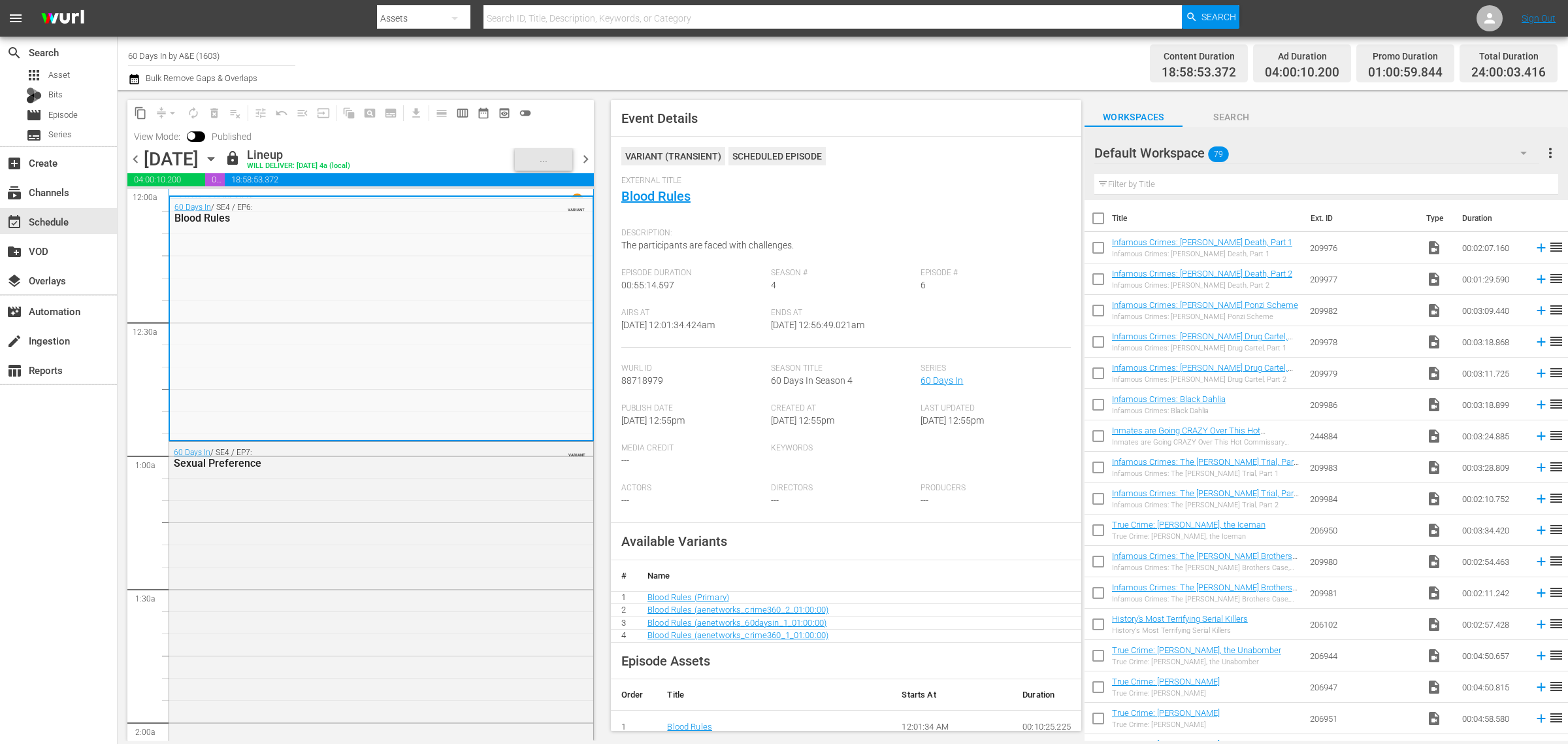
click at [729, 61] on div "Channel Title 60 Days In by A&E (1603) Bulk Remove Gaps & Overlaps" at bounding box center [517, 63] width 780 height 47
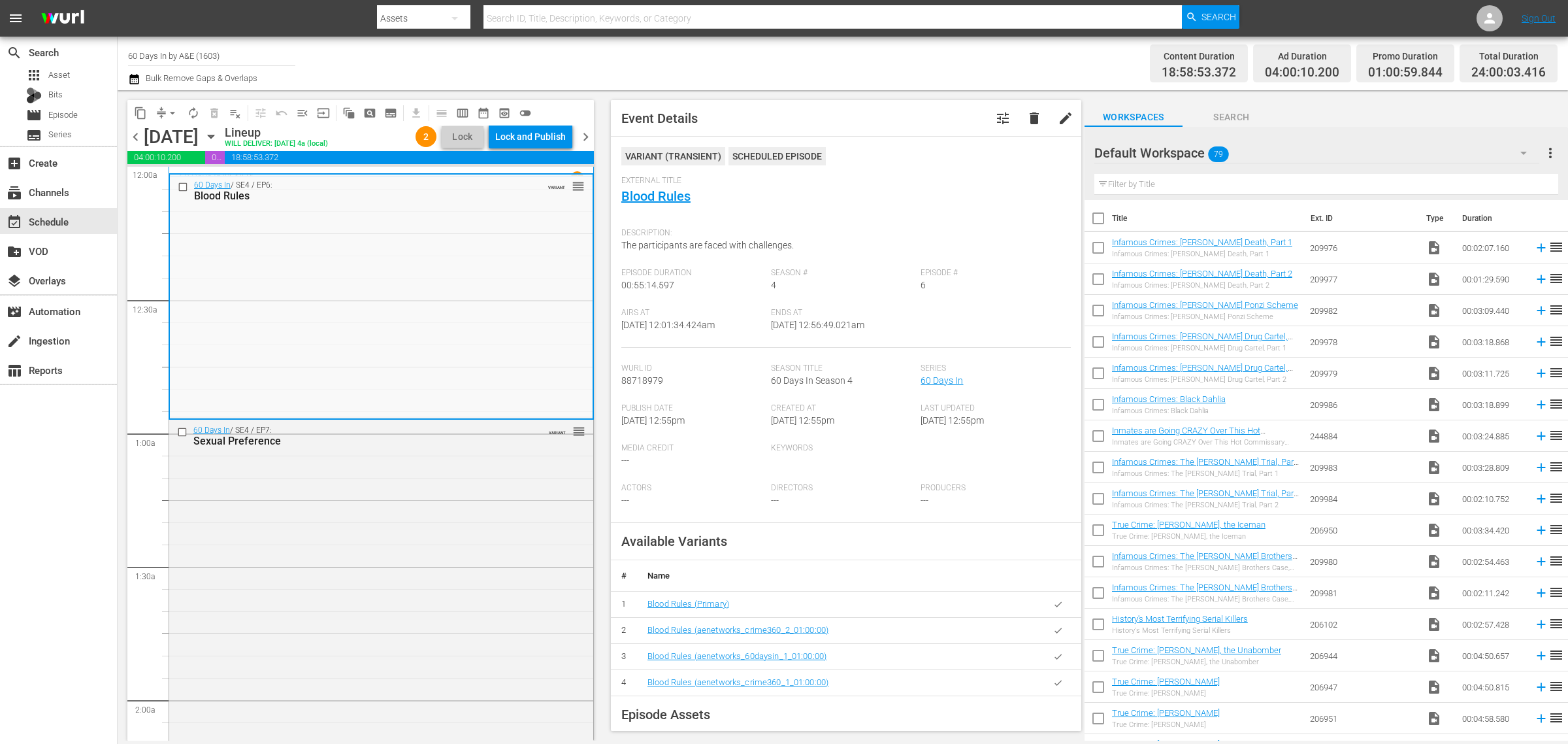
drag, startPoint x: 80, startPoint y: 465, endPoint x: 163, endPoint y: 236, distance: 243.6
click at [80, 465] on div "search Search apps Asset Bits movie Episode subtitles Series add_box Create sub…" at bounding box center [58, 409] width 117 height 744
click at [172, 107] on span "arrow_drop_down" at bounding box center [172, 113] width 13 height 13
drag, startPoint x: 891, startPoint y: 568, endPoint x: 932, endPoint y: 573, distance: 41.3
click at [891, 568] on th "Name" at bounding box center [836, 576] width 398 height 31
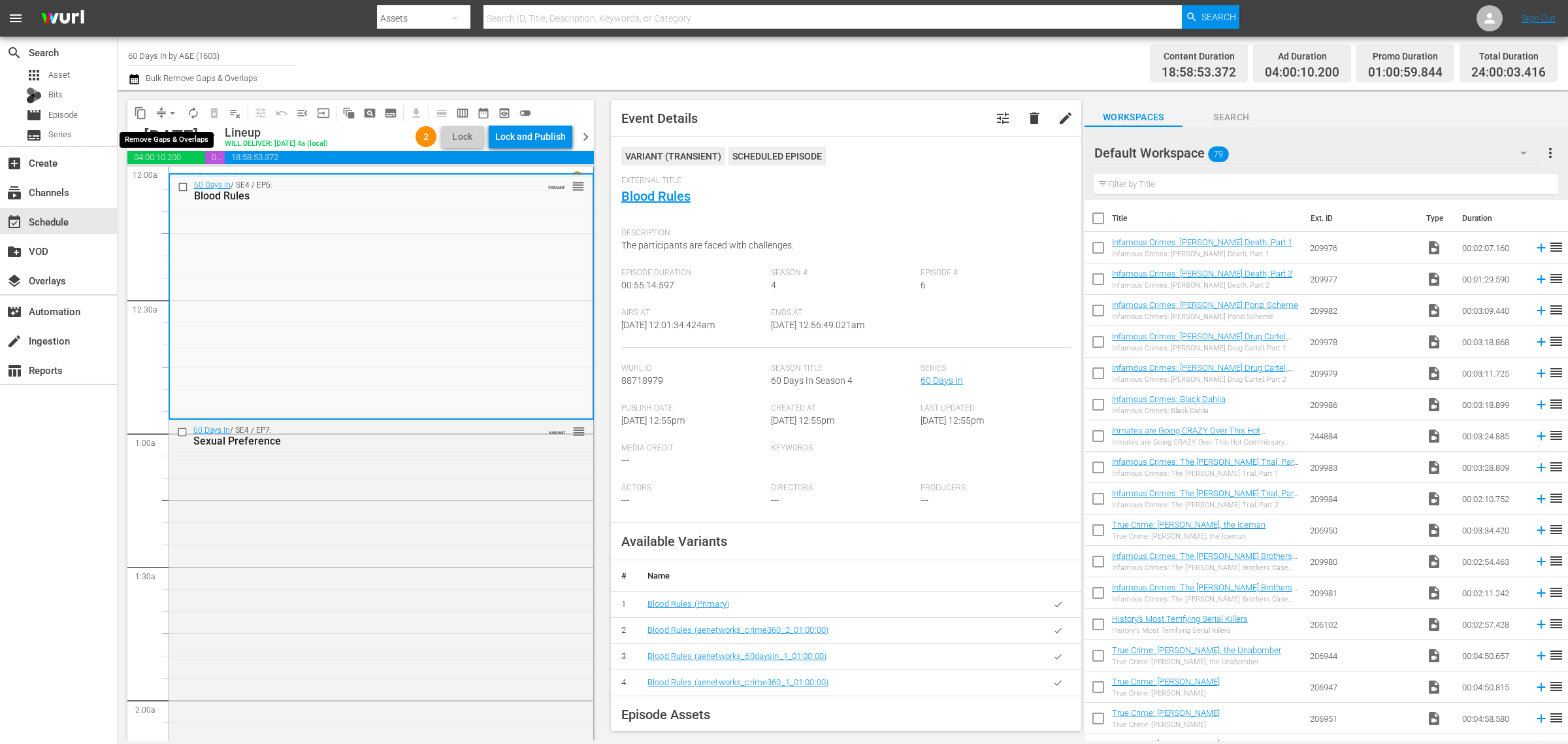
click at [175, 112] on span "arrow_drop_down" at bounding box center [172, 113] width 13 height 13
click at [684, 56] on div "Channel Title 60 Days In by A&E (1603) Bulk Remove Gaps & Overlaps" at bounding box center [517, 63] width 780 height 47
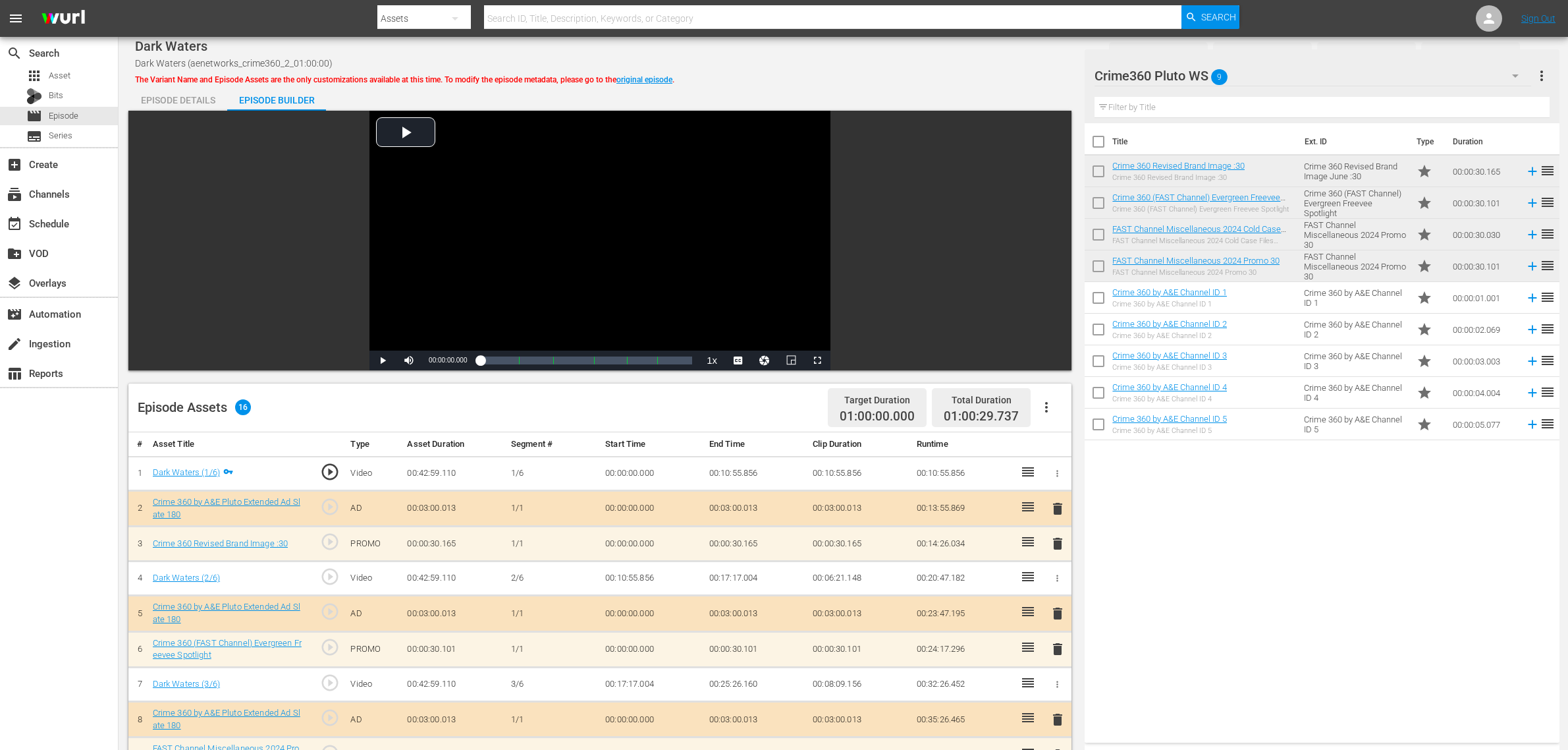
scroll to position [342, 0]
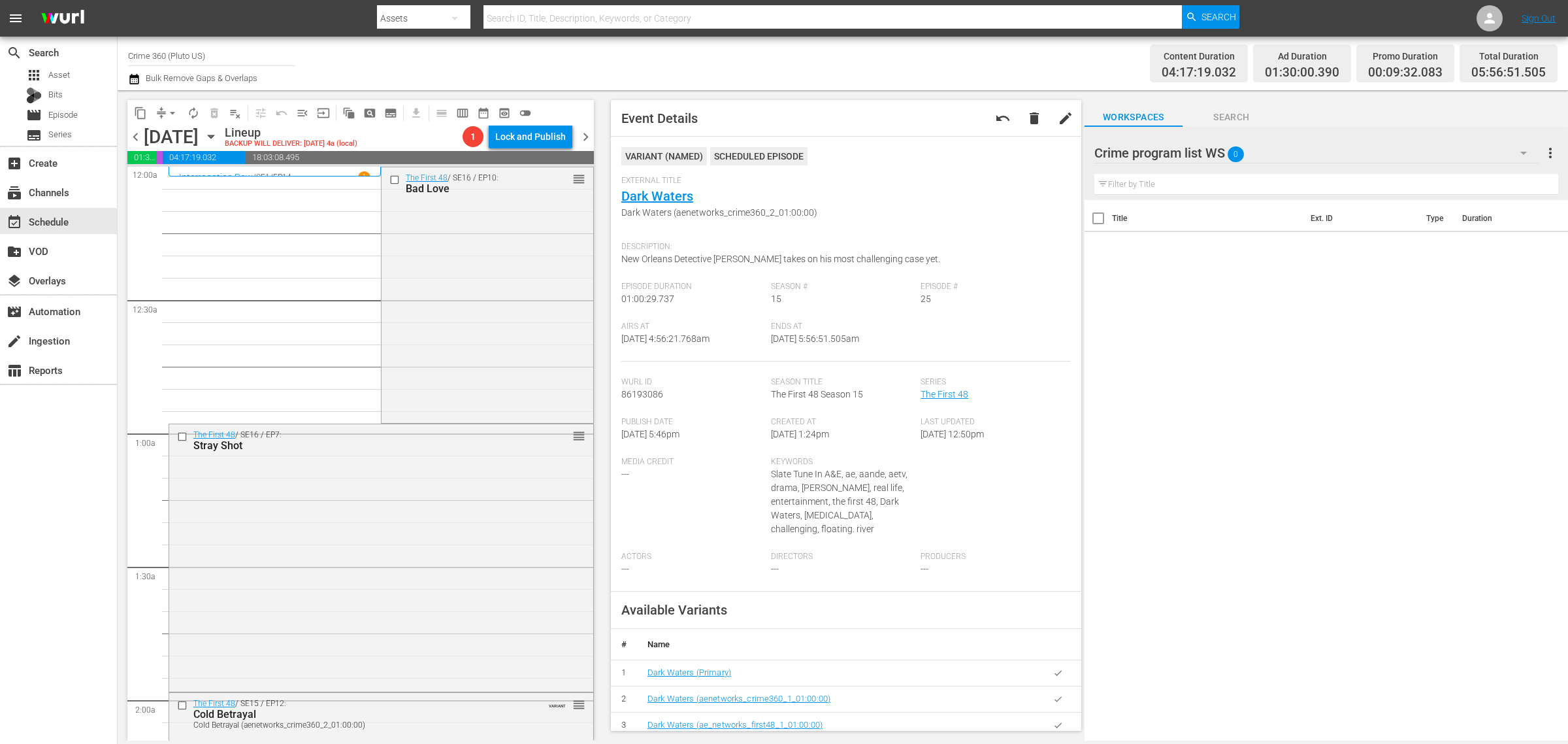
scroll to position [1308, 0]
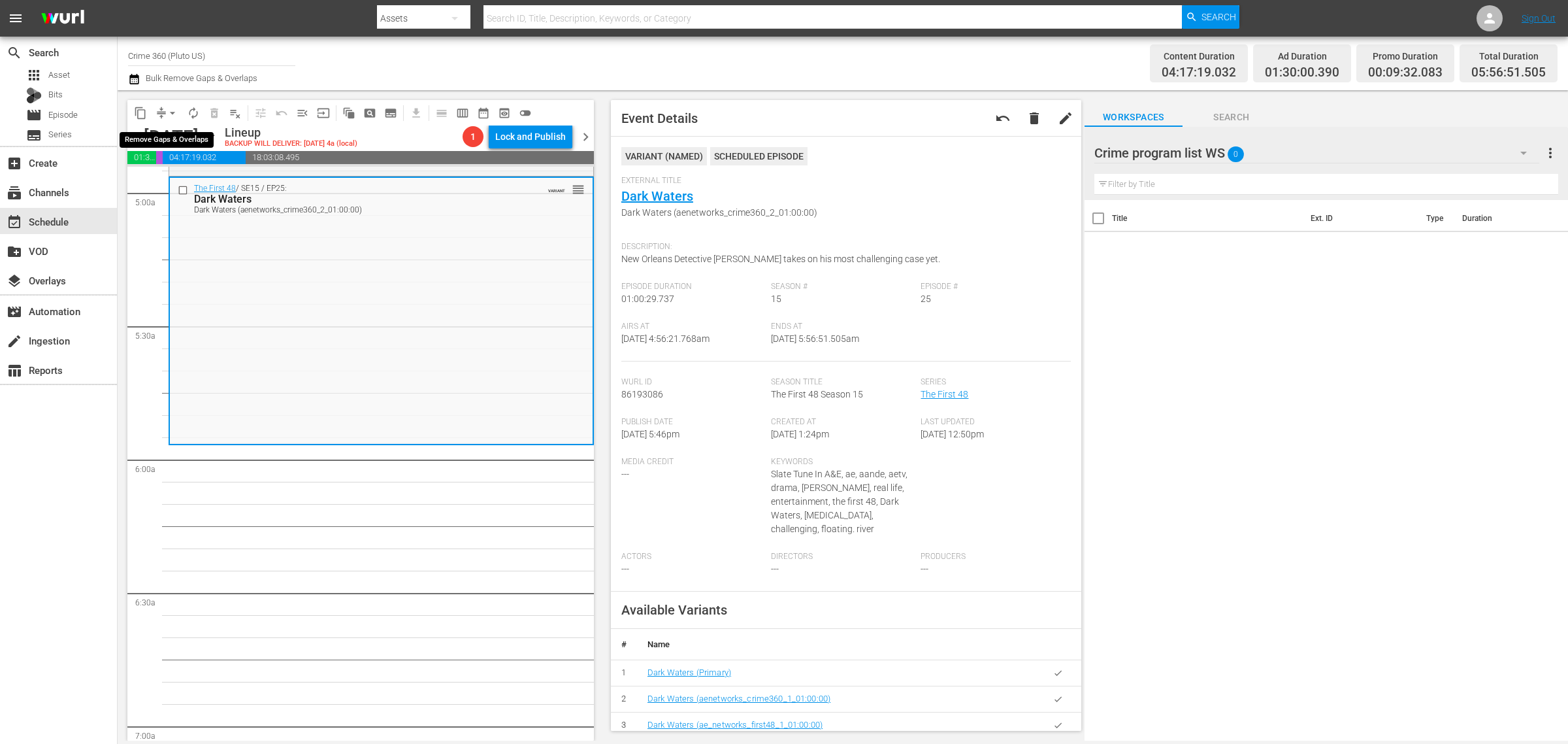
click at [170, 109] on span "arrow_drop_down" at bounding box center [172, 113] width 13 height 13
click at [176, 132] on li "Align to Midnight" at bounding box center [172, 139] width 137 height 21
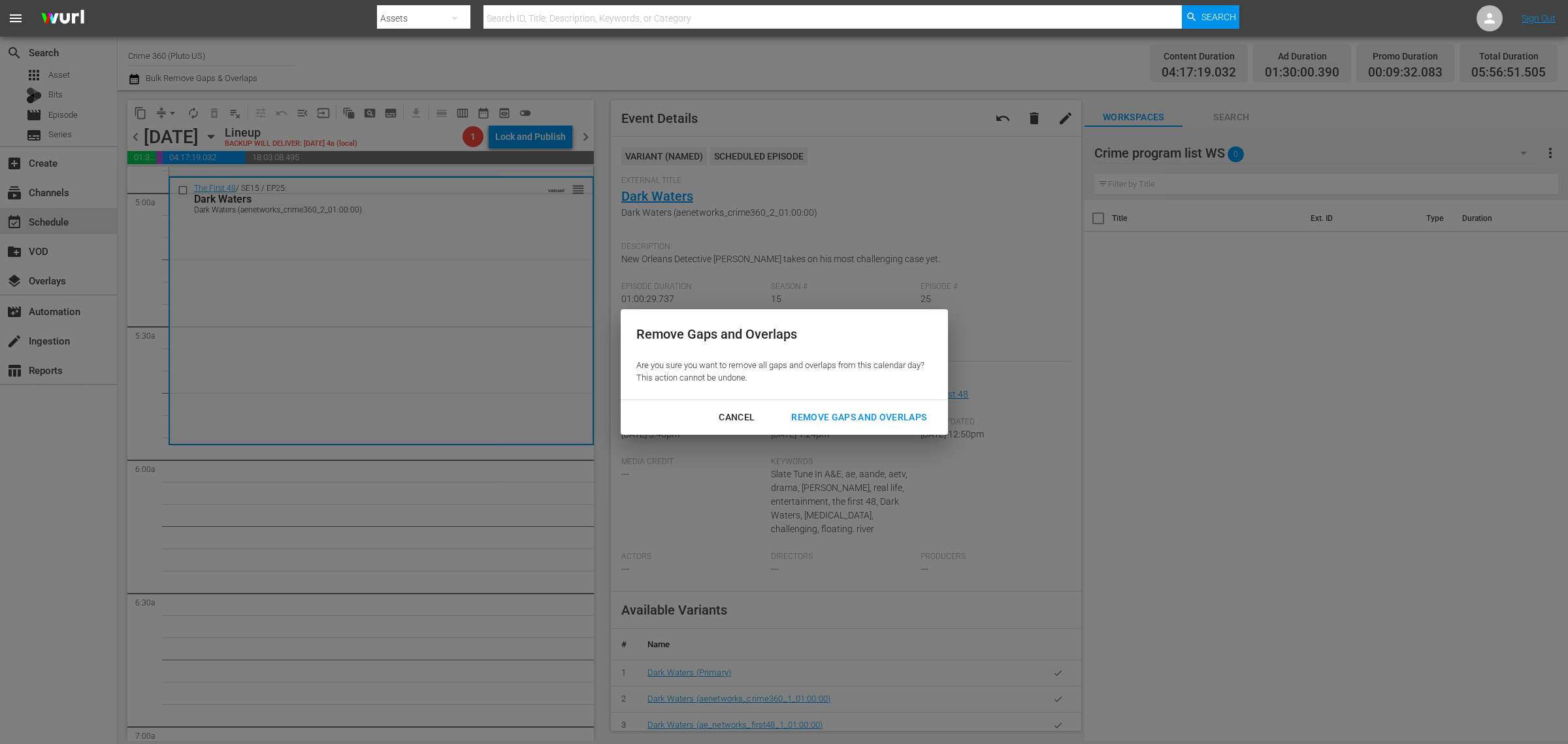
click at [867, 409] on div "Remove Gaps and Overlaps" at bounding box center [859, 418] width 156 height 16
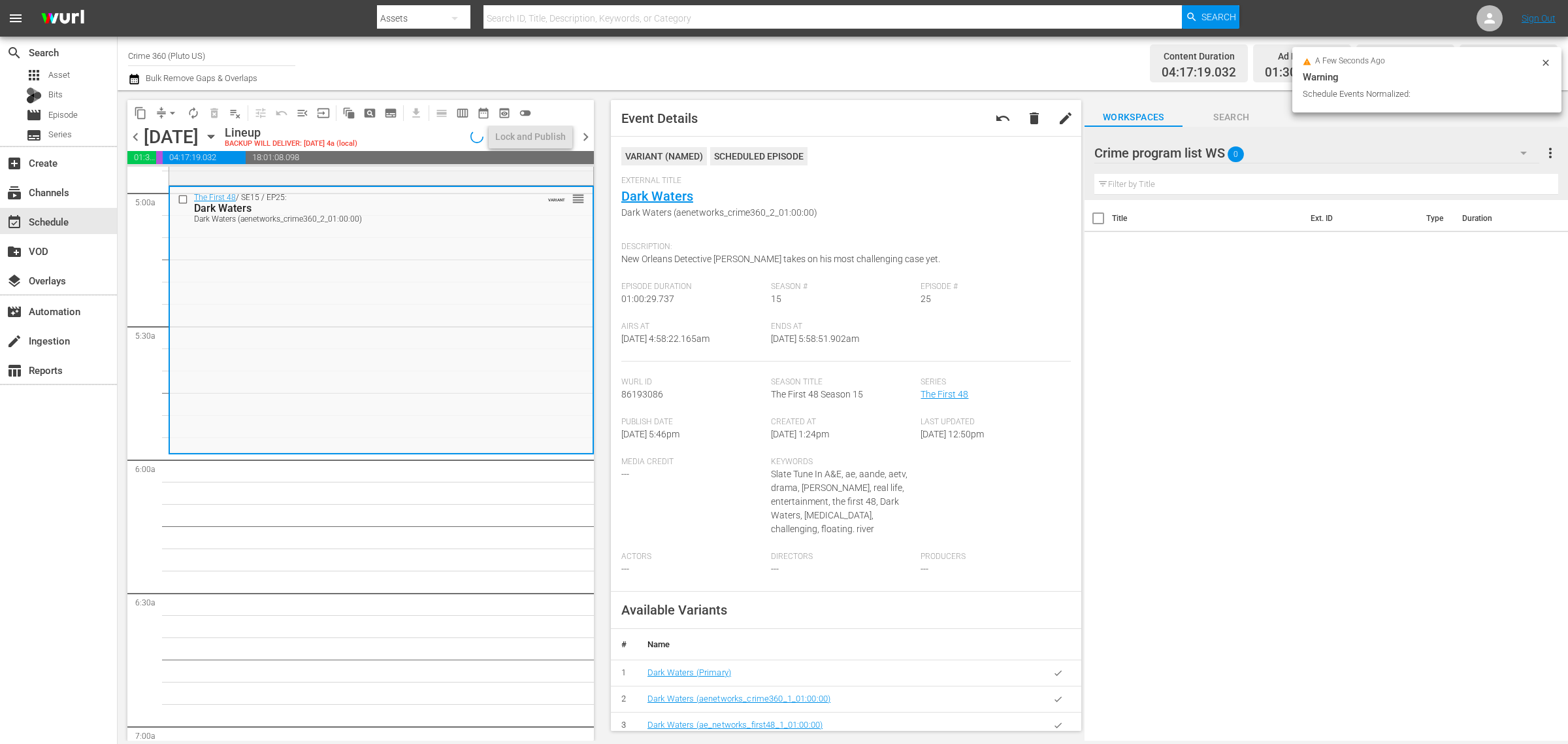
scroll to position [1374, 0]
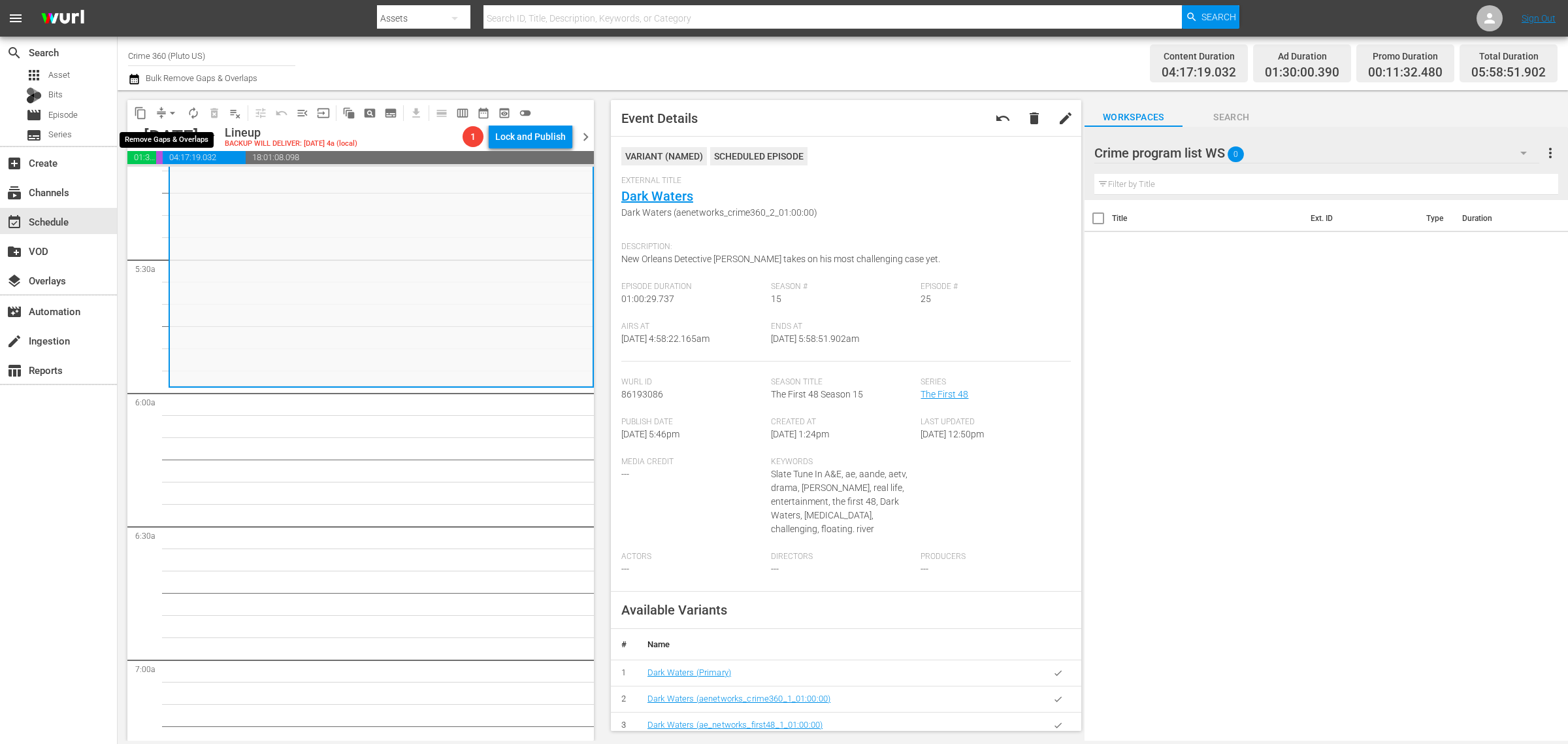
click at [163, 107] on button "arrow_drop_down" at bounding box center [172, 112] width 21 height 21
click at [200, 143] on li "Align to Midnight" at bounding box center [172, 139] width 137 height 21
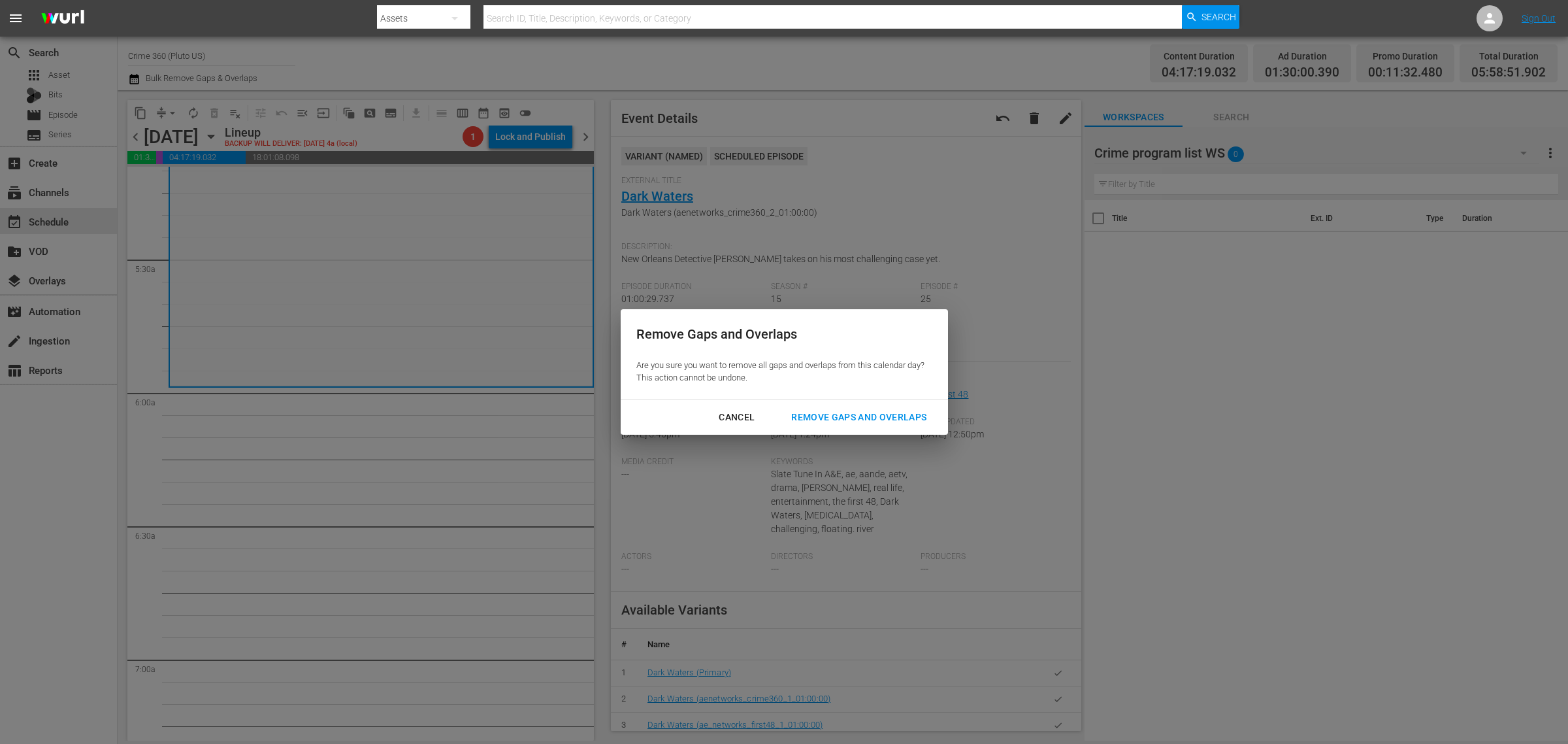
click at [847, 418] on div "Remove Gaps and Overlaps" at bounding box center [859, 418] width 156 height 16
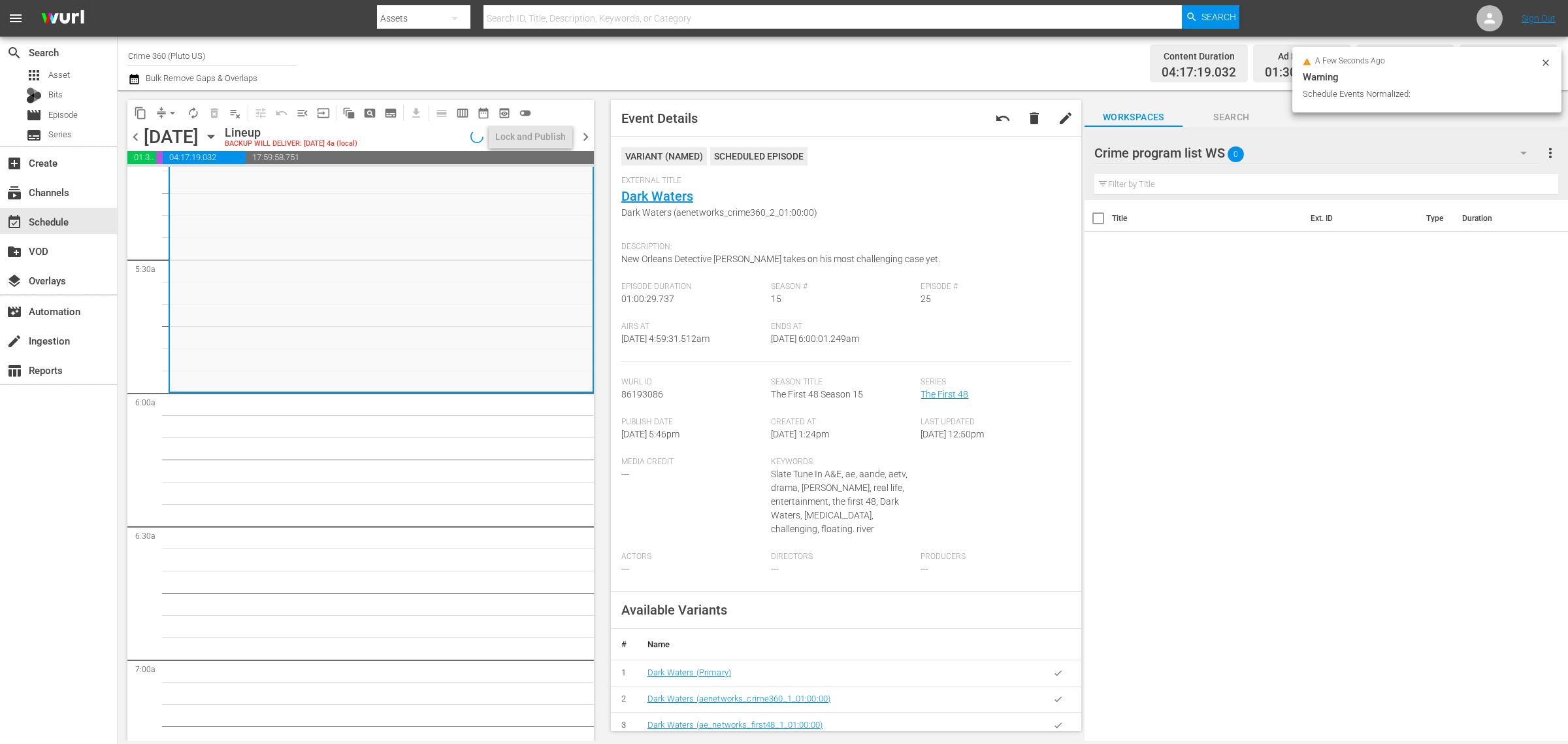
scroll to position [1396, 0]
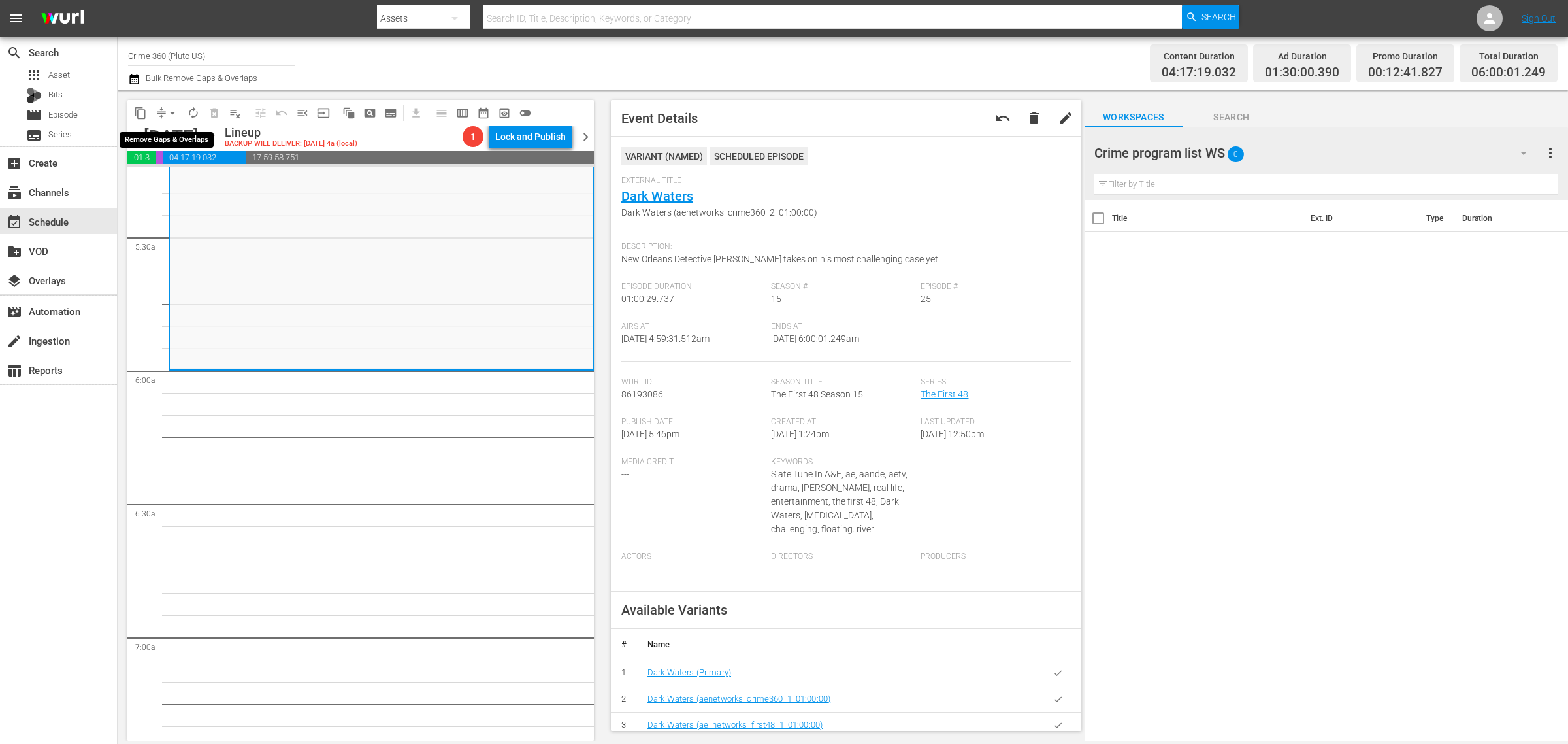
click at [171, 112] on span "arrow_drop_down" at bounding box center [172, 113] width 13 height 13
click at [174, 139] on li "Align to Midnight" at bounding box center [172, 139] width 137 height 21
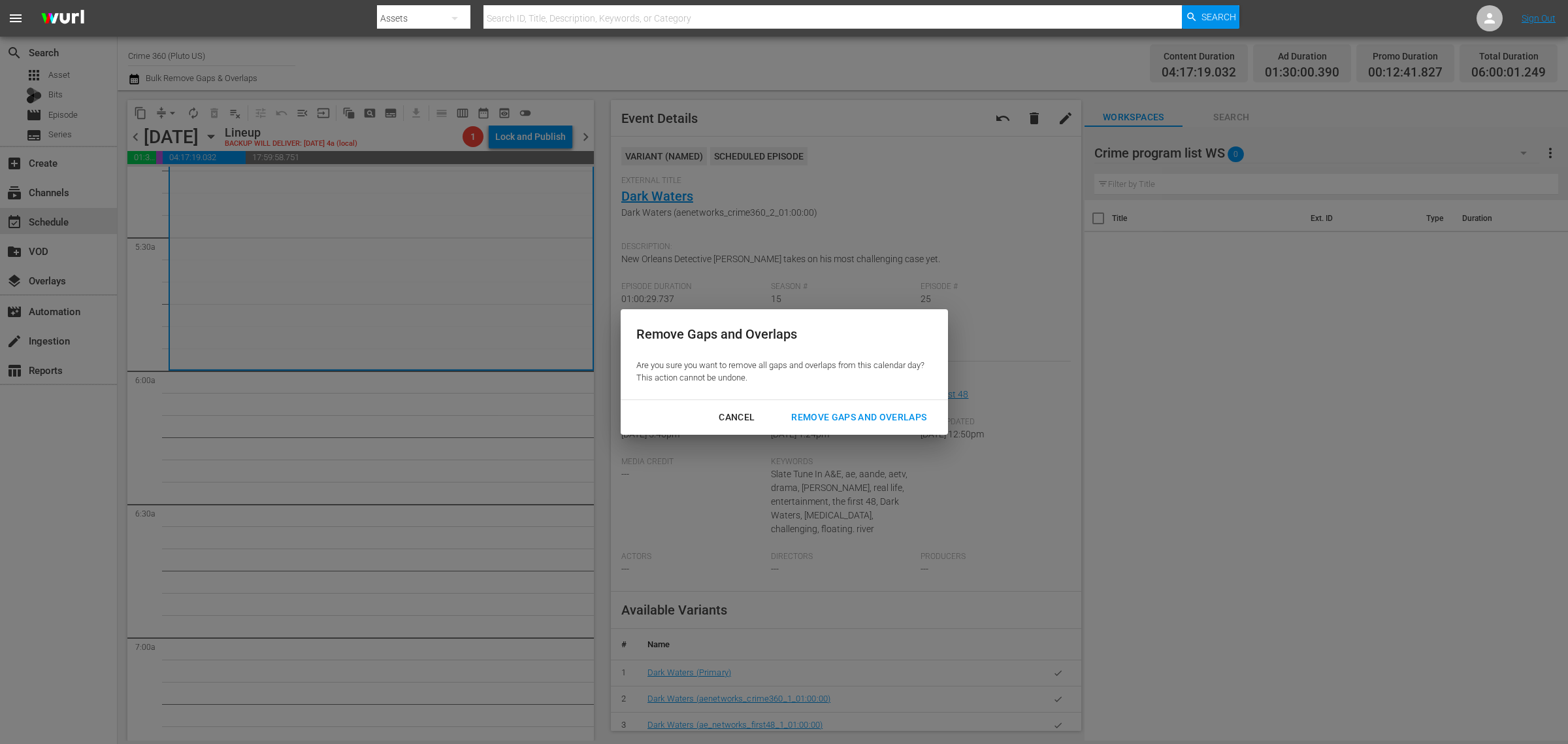
click at [835, 413] on div "Remove Gaps and Overlaps" at bounding box center [859, 418] width 156 height 16
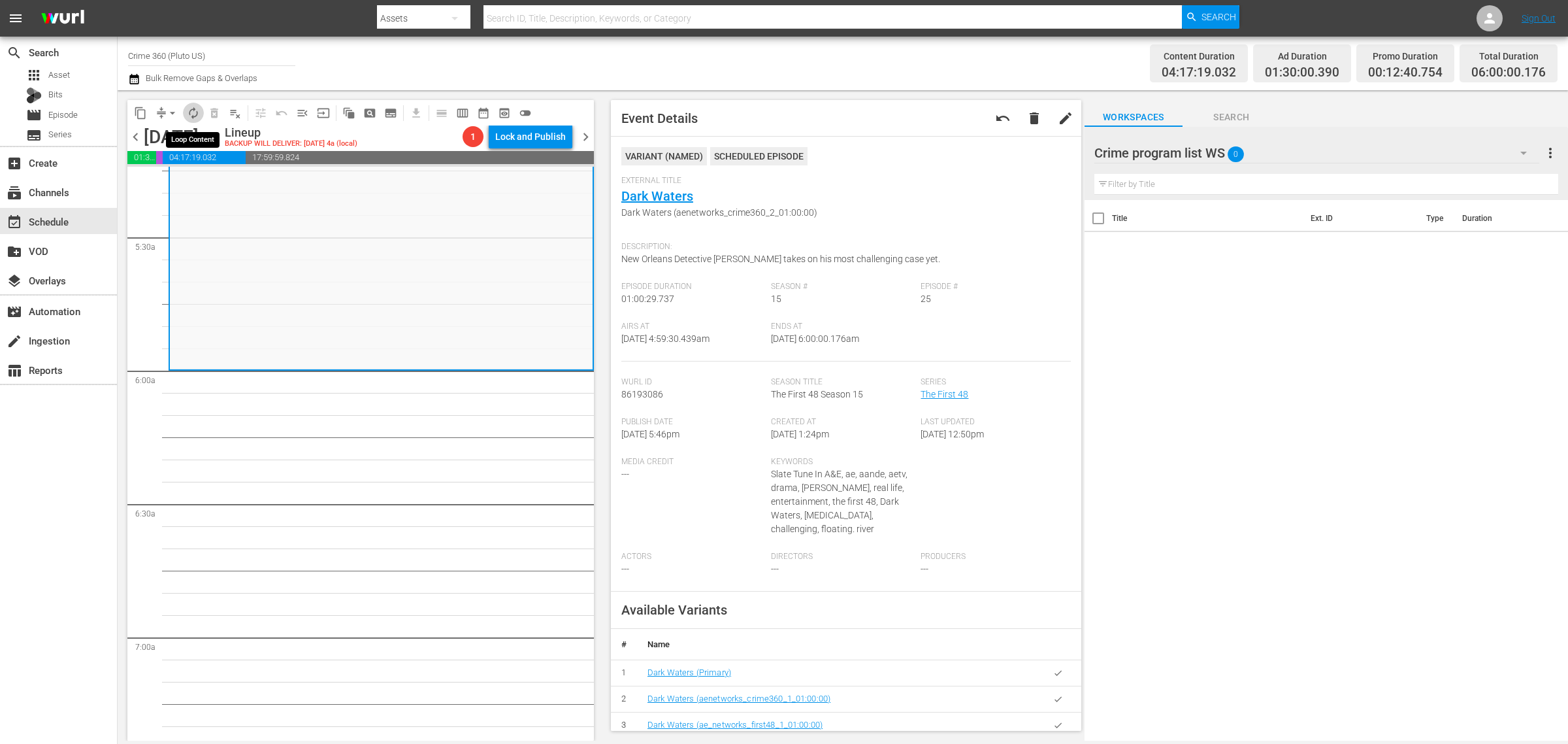
click at [193, 112] on span "autorenew_outlined" at bounding box center [194, 113] width 13 height 13
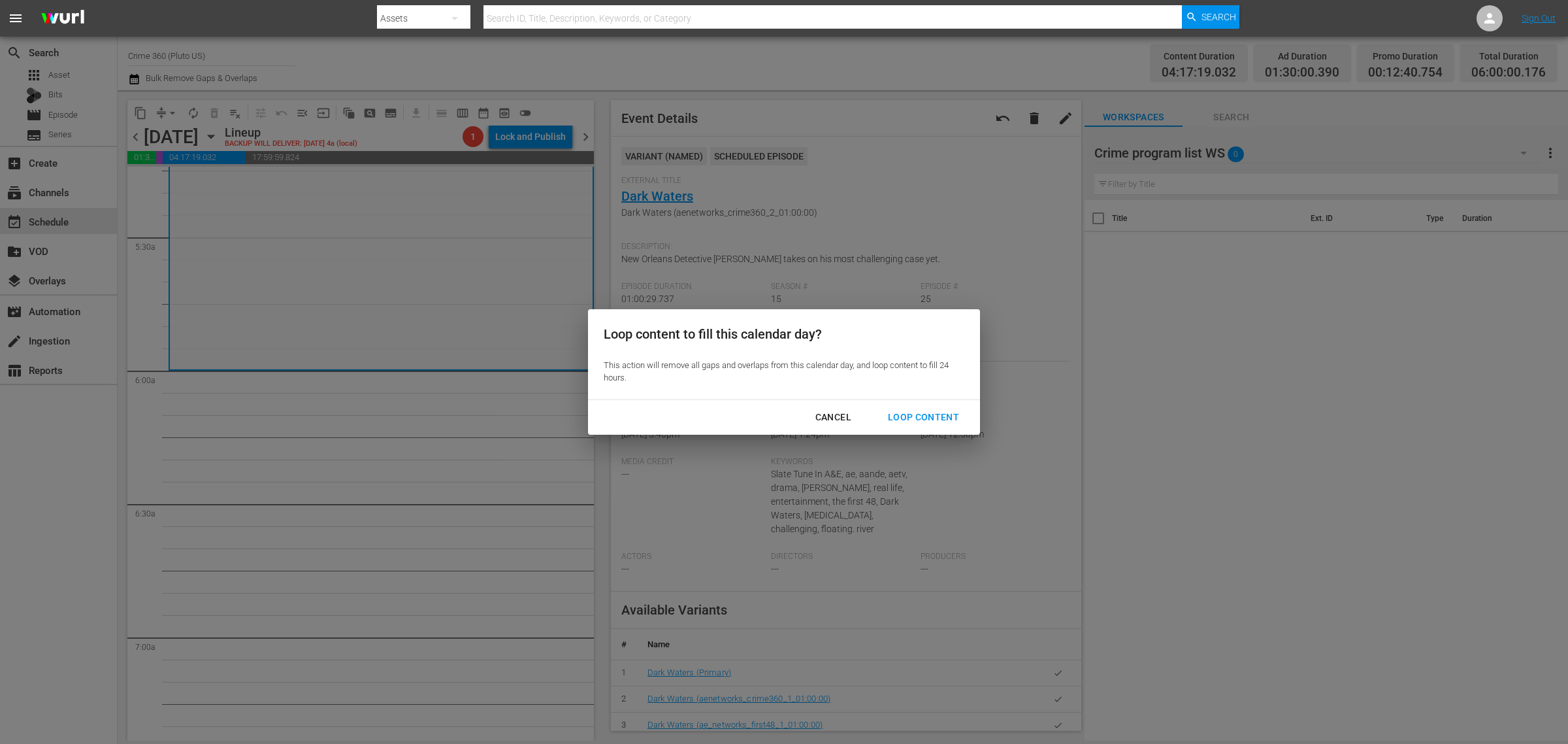
click at [889, 409] on div "Loop Content" at bounding box center [923, 418] width 92 height 16
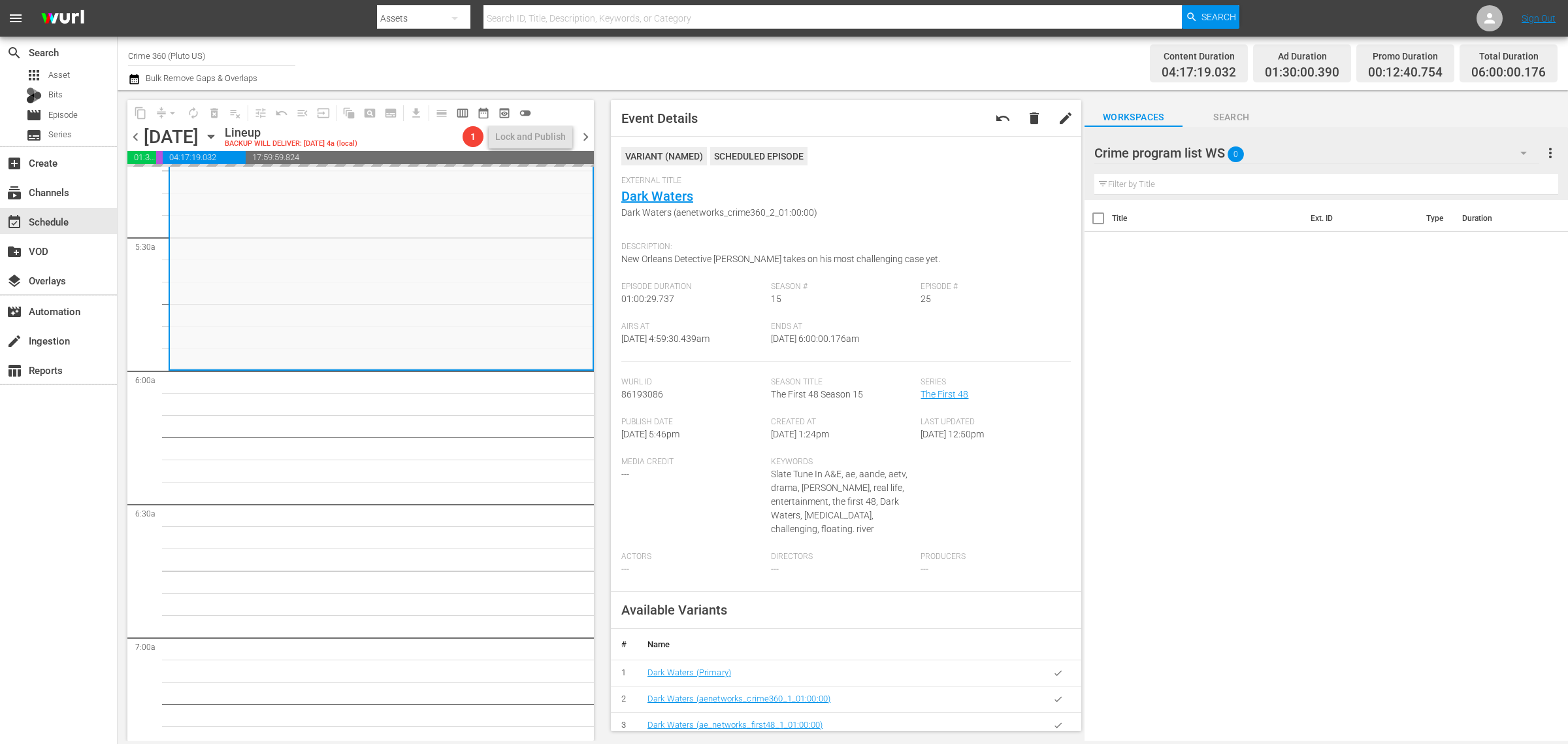
click at [894, 66] on div "Channel Title Crime 360 (Pluto US) Bulk Remove Gaps & Overlaps" at bounding box center [517, 63] width 780 height 47
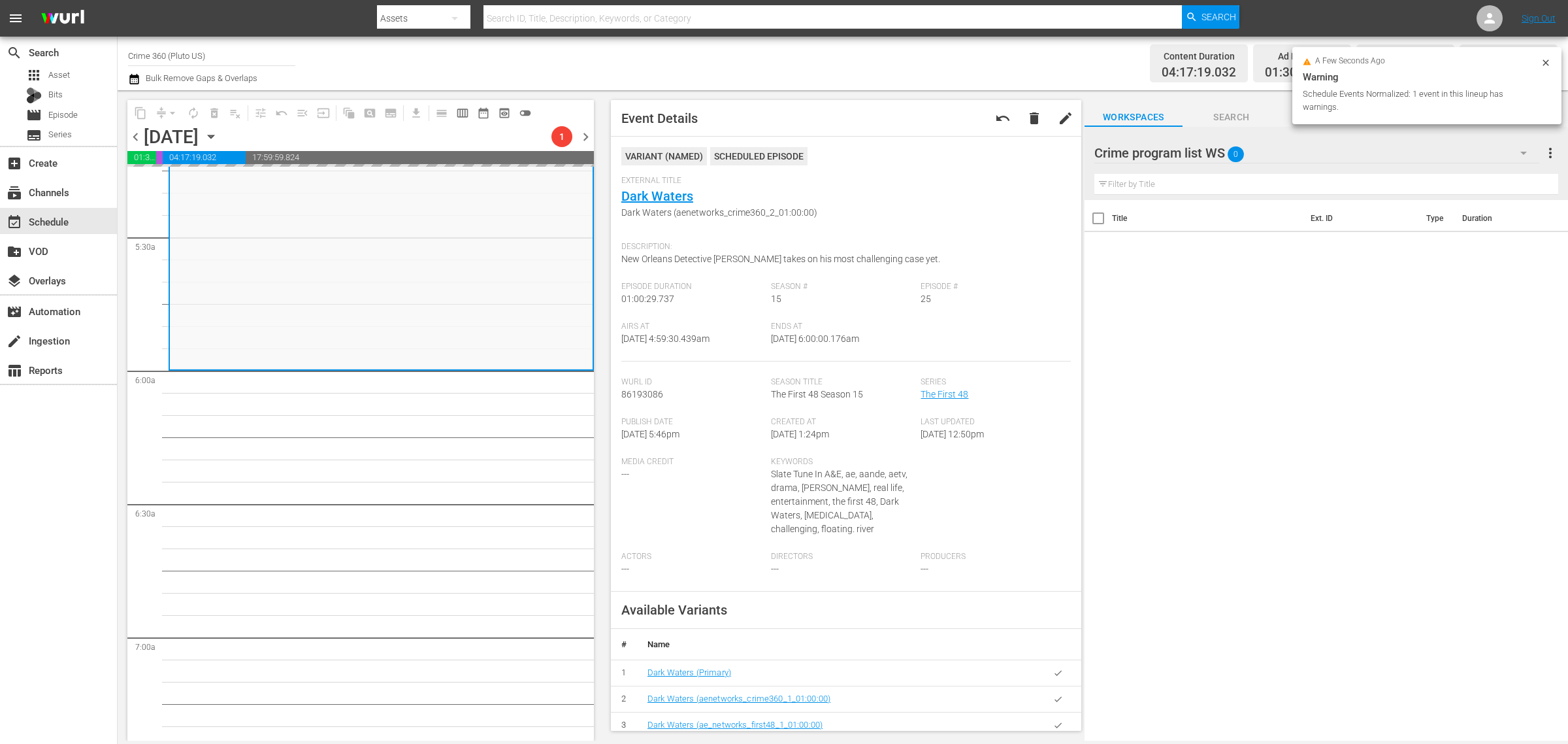
click at [768, 64] on div "Channel Title Crime 360 (Pluto US) Bulk Remove Gaps & Overlaps" at bounding box center [517, 63] width 780 height 47
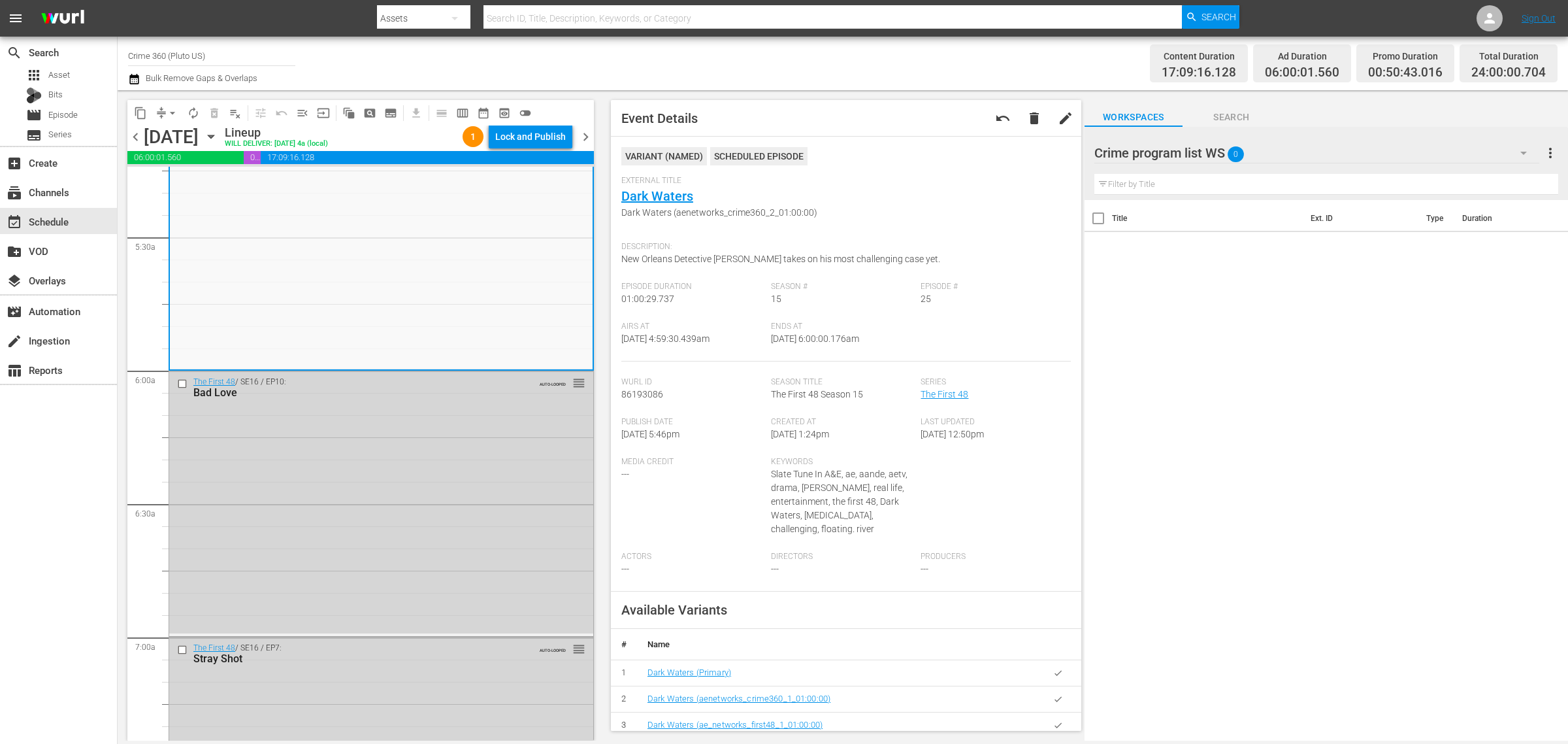
click at [739, 53] on div "Channel Title Crime 360 (Pluto US) Bulk Remove Gaps & Overlaps" at bounding box center [517, 63] width 780 height 47
click at [539, 130] on div "Lock and Publish" at bounding box center [531, 136] width 71 height 24
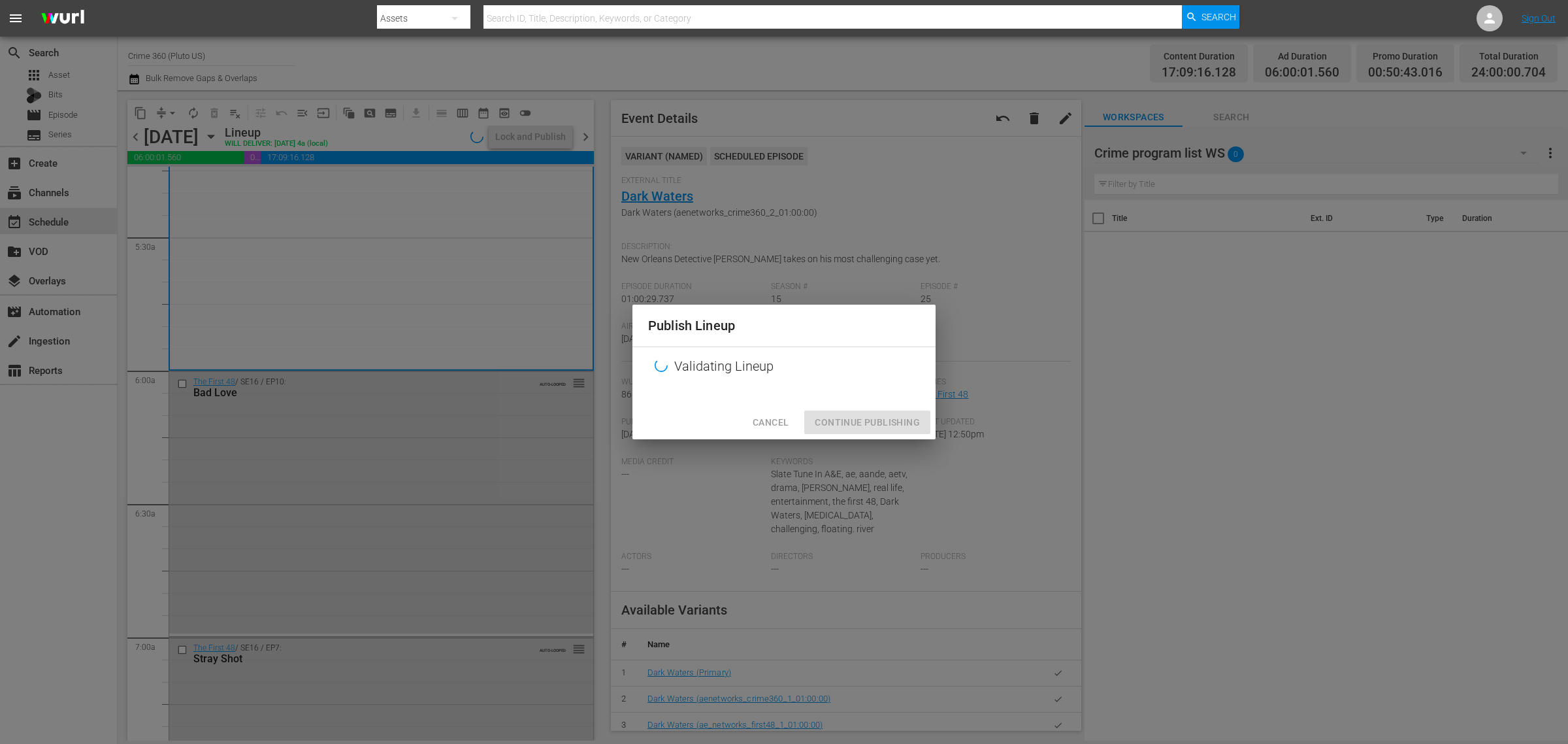
click at [871, 50] on div "Publish Lineup Validating Lineup Cancel Continue Publishing" at bounding box center [784, 372] width 1568 height 744
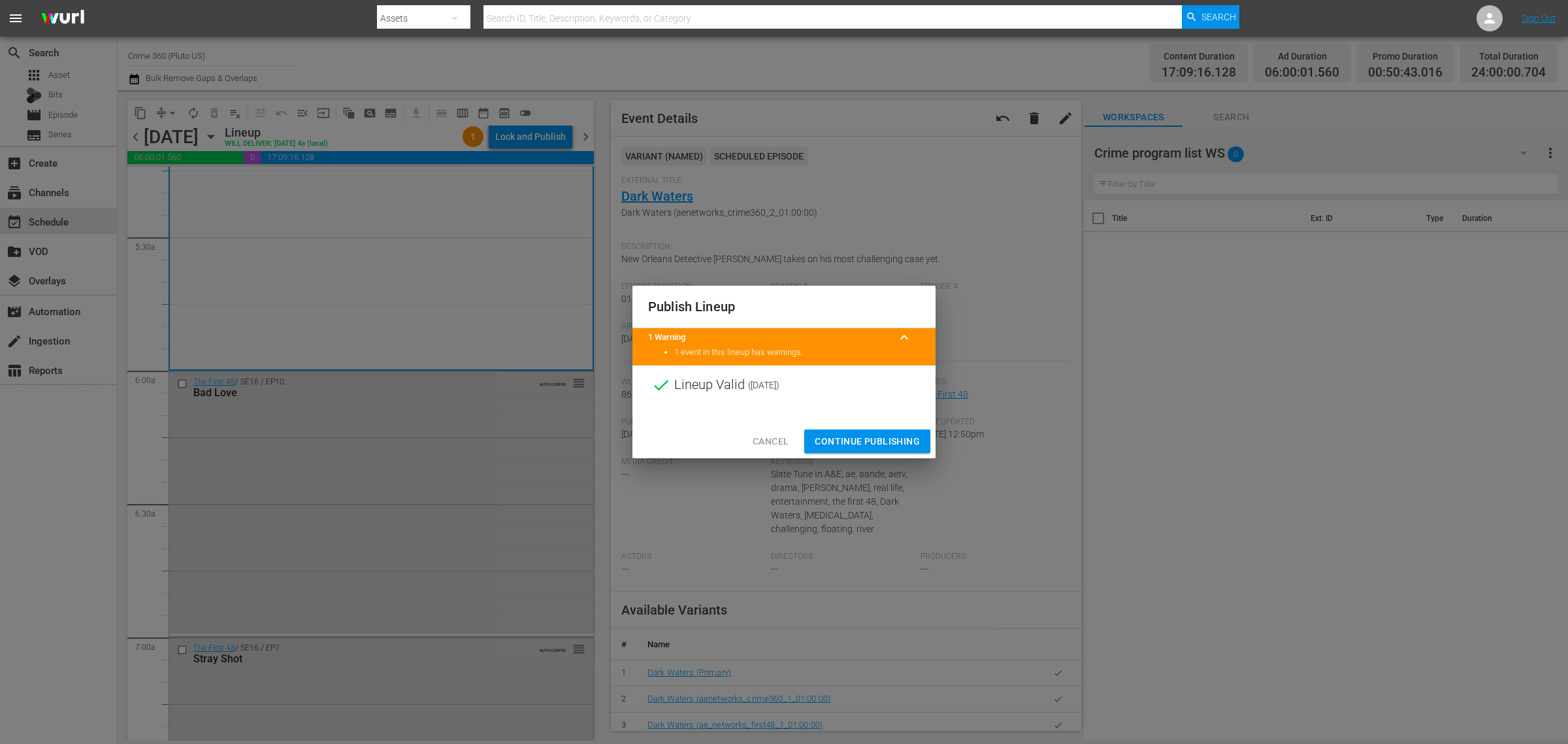
click at [860, 443] on span "Continue Publishing" at bounding box center [868, 441] width 105 height 16
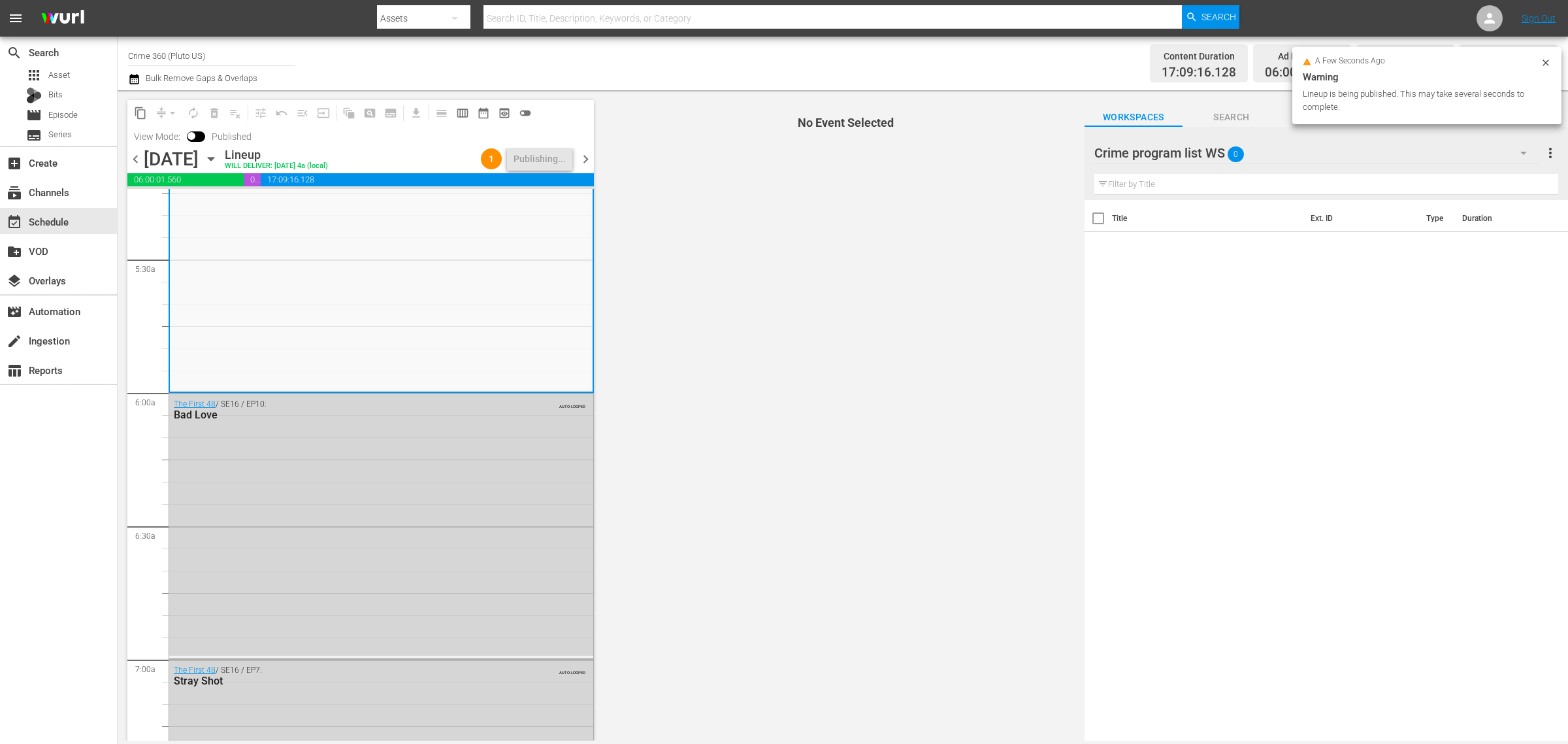
click at [941, 69] on div "Content Duration 17:09:16.128 Ad Duration 06:00:01.560 Promo Duration 00:50:43.…" at bounding box center [1233, 63] width 650 height 47
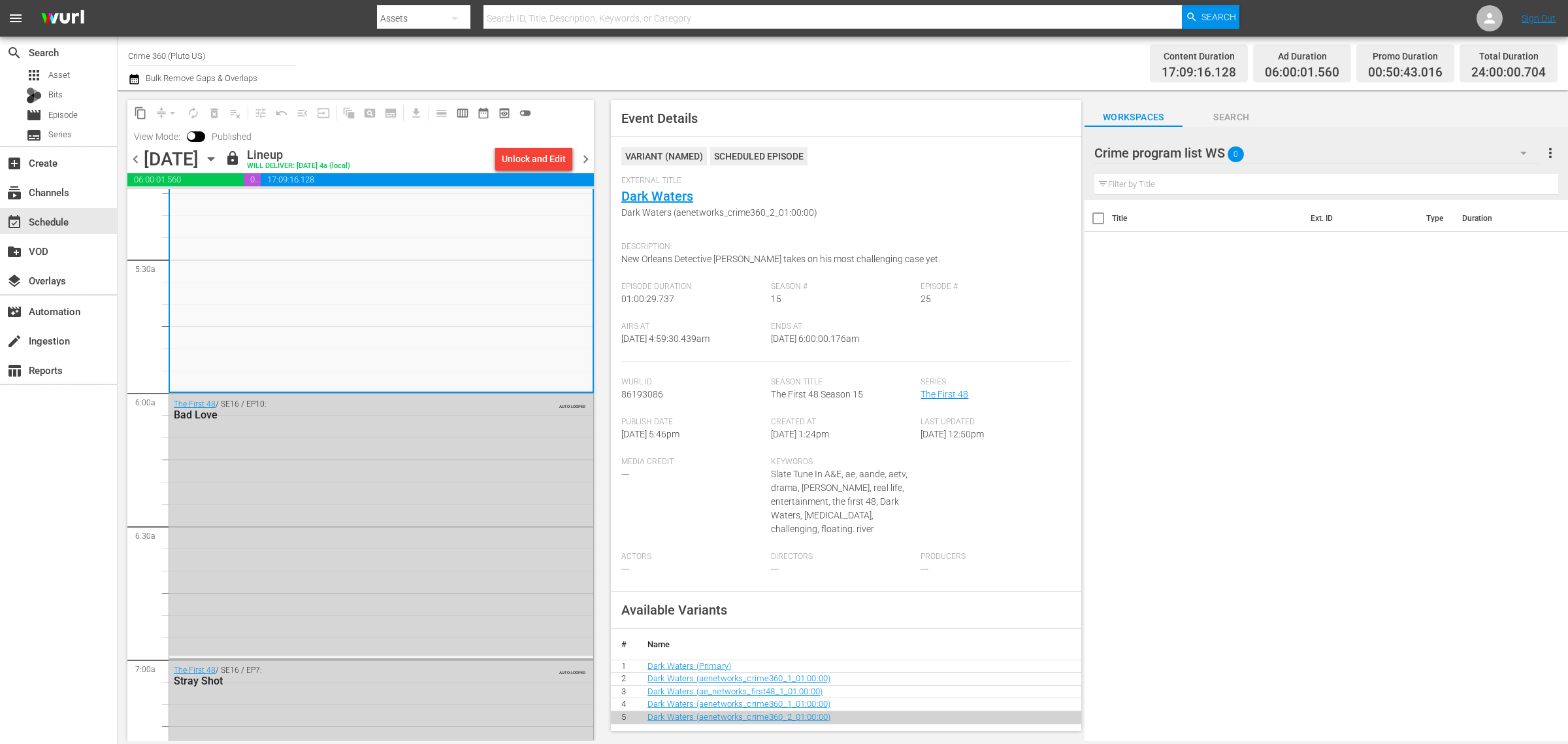
click at [853, 70] on div "Channel Title Crime 360 (Pluto US) Bulk Remove Gaps & Overlaps" at bounding box center [517, 63] width 780 height 47
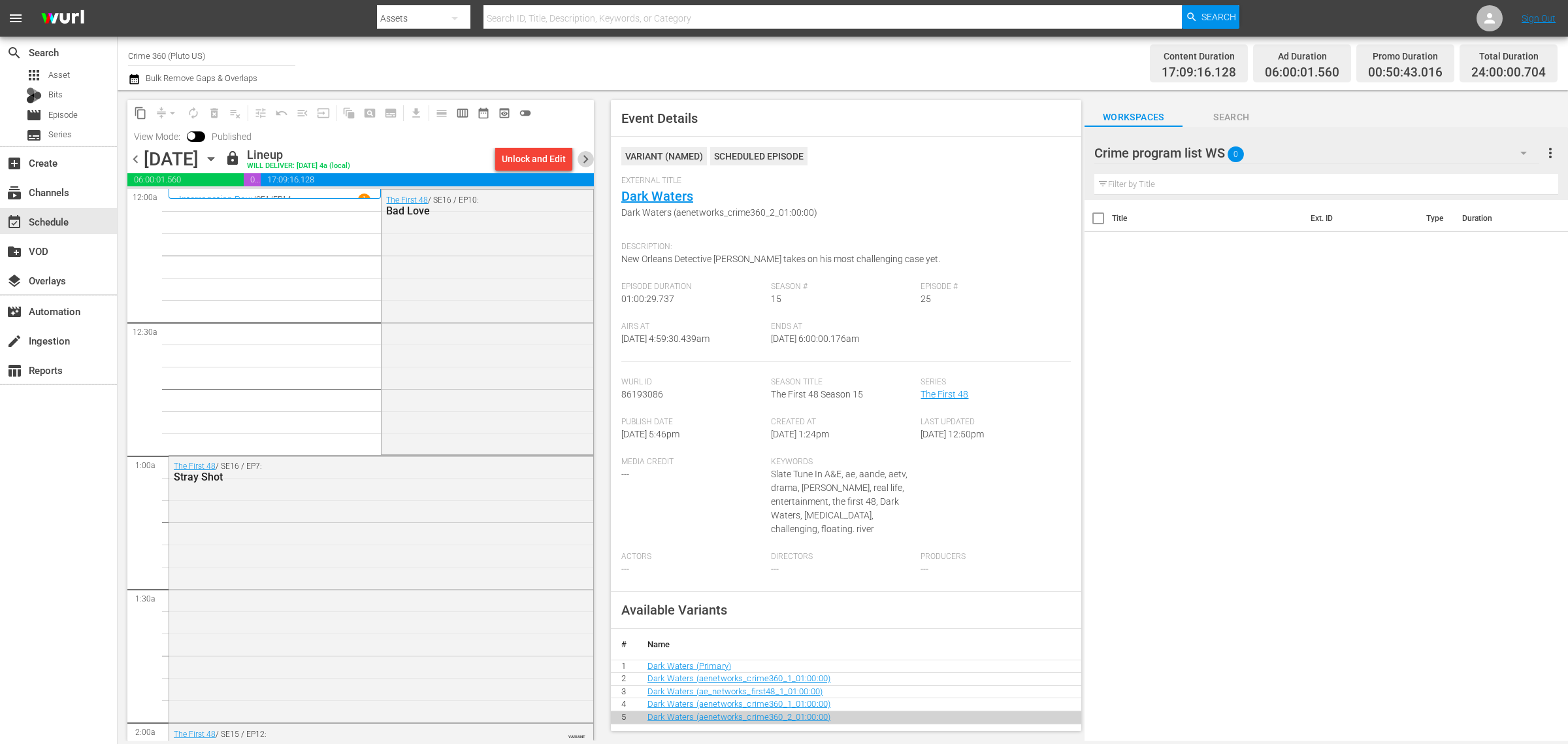
click at [584, 158] on span "chevron_right" at bounding box center [586, 159] width 16 height 16
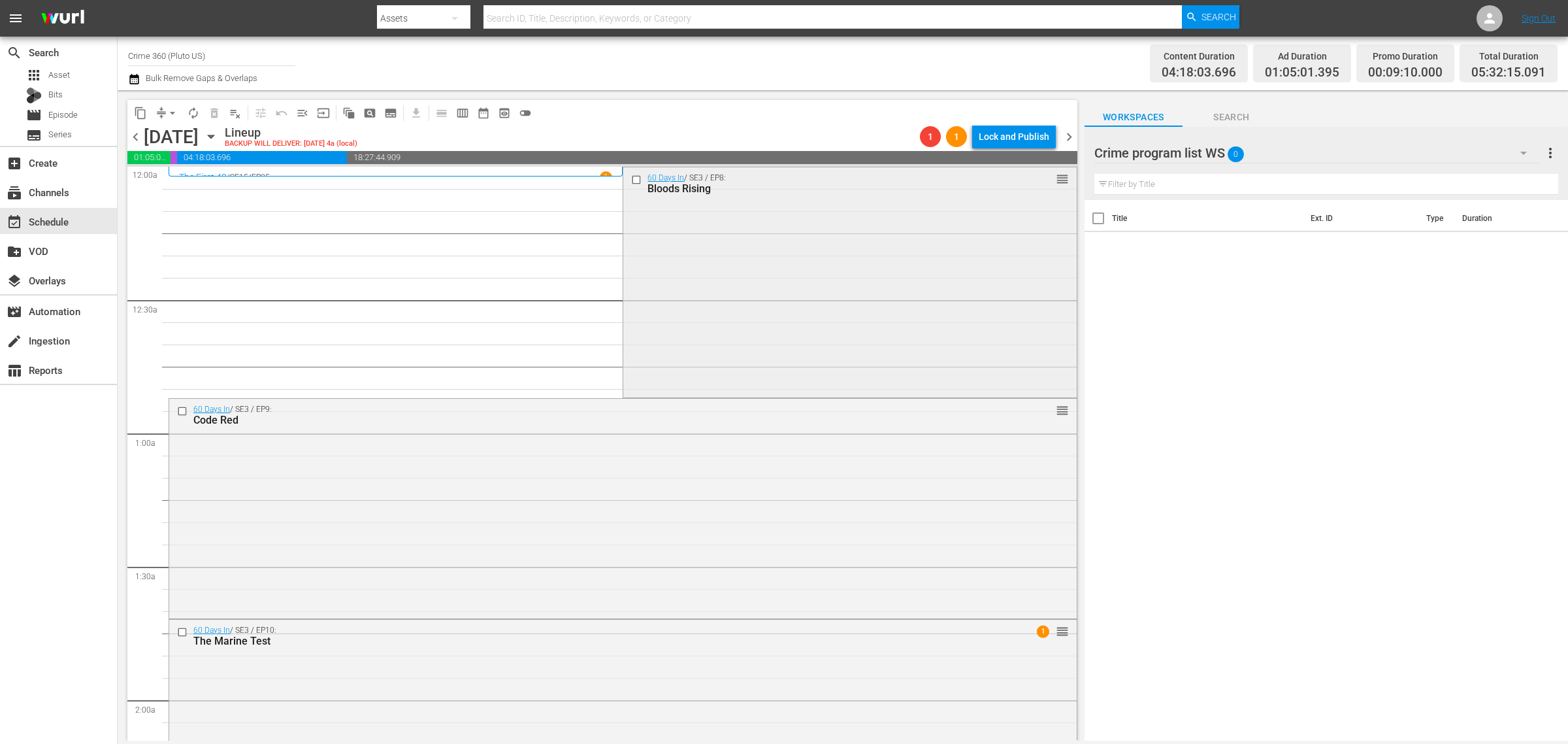
click at [854, 281] on div "60 Days In / SE3 / EP8: Bloods Rising reorder" at bounding box center [850, 281] width 453 height 227
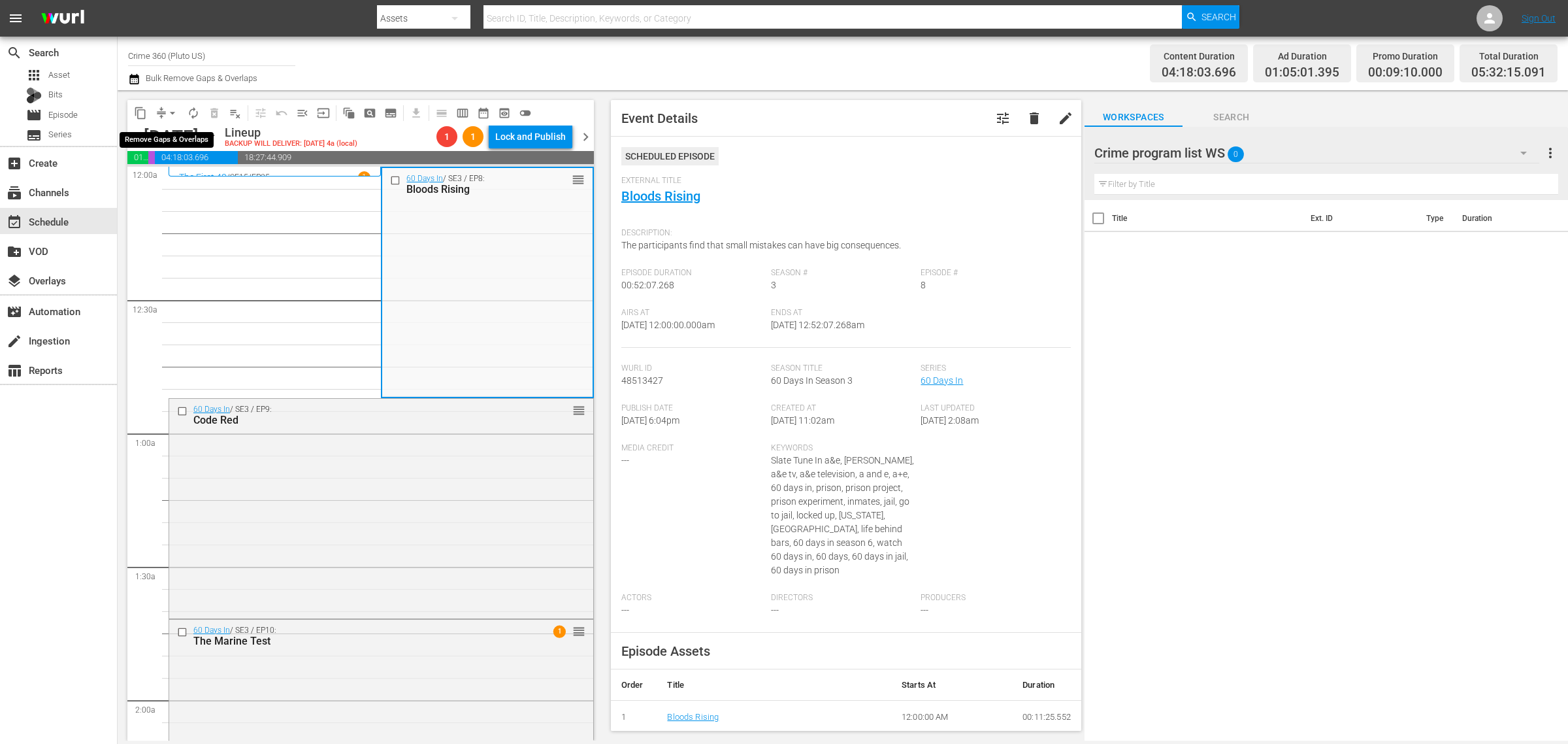
click at [171, 111] on span "arrow_drop_down" at bounding box center [172, 113] width 13 height 13
click at [827, 79] on div "Channel Title Crime 360 (Pluto US) Bulk Remove Gaps & Overlaps" at bounding box center [517, 63] width 780 height 47
click at [743, 72] on div "Channel Title Crime 360 (Pluto US) Bulk Remove Gaps & Overlaps" at bounding box center [517, 63] width 780 height 47
click at [773, 51] on div "Channel Title Crime 360 (Pluto US) Bulk Remove Gaps & Overlaps" at bounding box center [517, 63] width 780 height 47
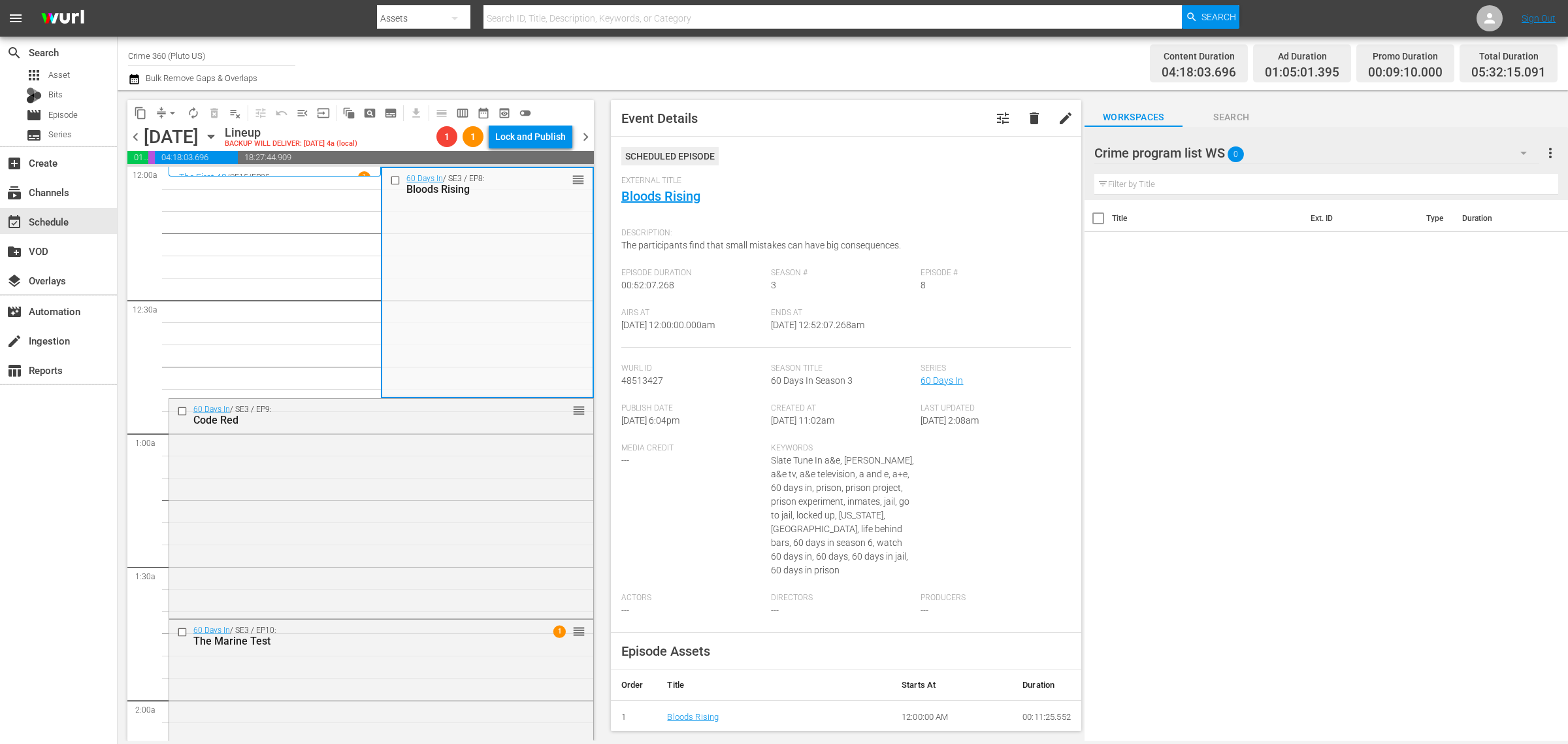
click at [703, 56] on div "Channel Title Crime 360 (Pluto US) Bulk Remove Gaps & Overlaps" at bounding box center [517, 63] width 780 height 47
click at [507, 262] on div "60 Days In / SE3 / EP8: Bloods Rising reorder" at bounding box center [487, 281] width 210 height 227
click at [726, 54] on div "Channel Title Crime 360 (Pluto US) Bulk Remove Gaps & Overlaps" at bounding box center [517, 63] width 780 height 47
click at [345, 468] on div "60 Days In / SE3 / EP9: Code Red reorder" at bounding box center [381, 507] width 424 height 217
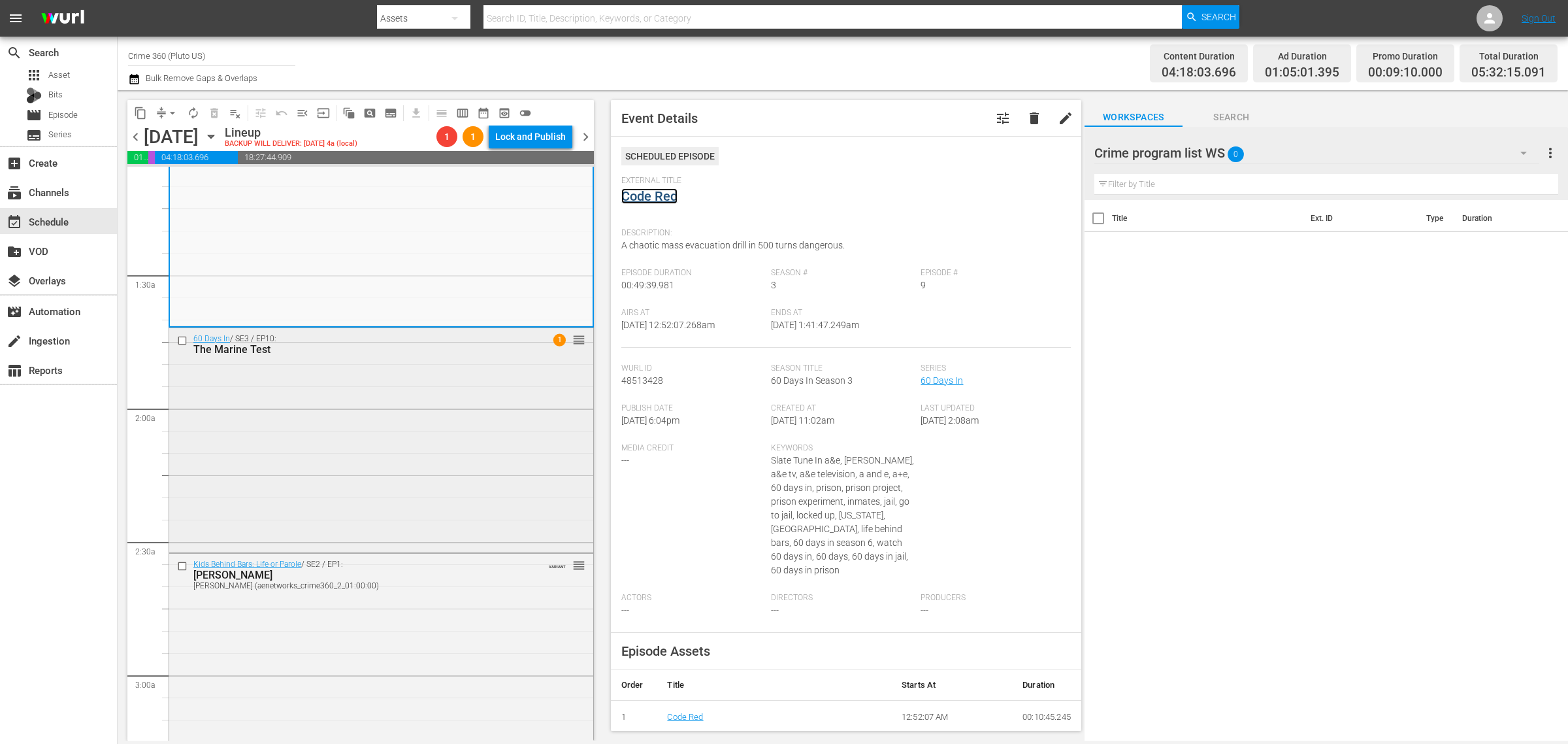
scroll to position [326, 0]
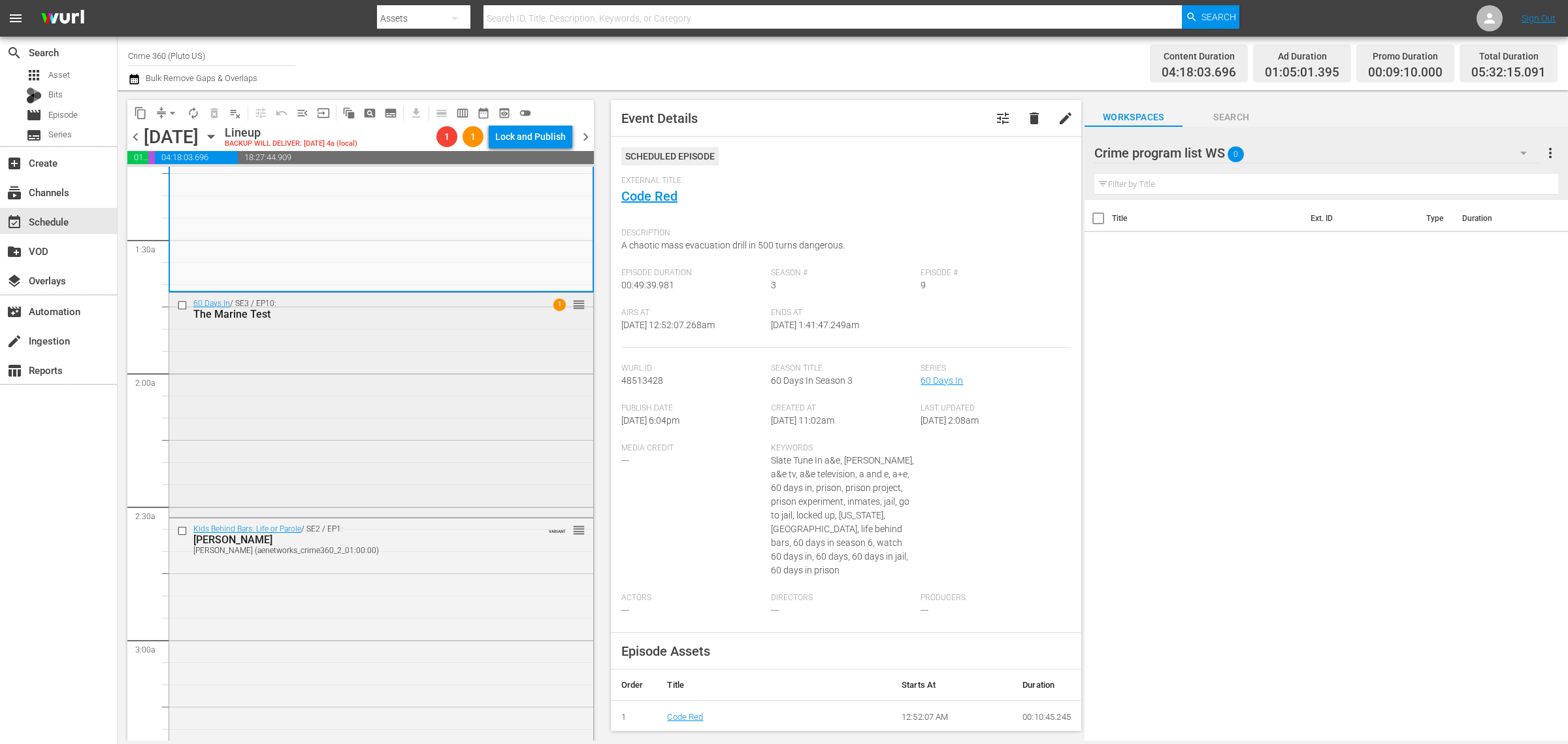
click at [351, 441] on div "60 Days In / SE3 / EP10: The Marine Test 1 reorder" at bounding box center [381, 404] width 424 height 221
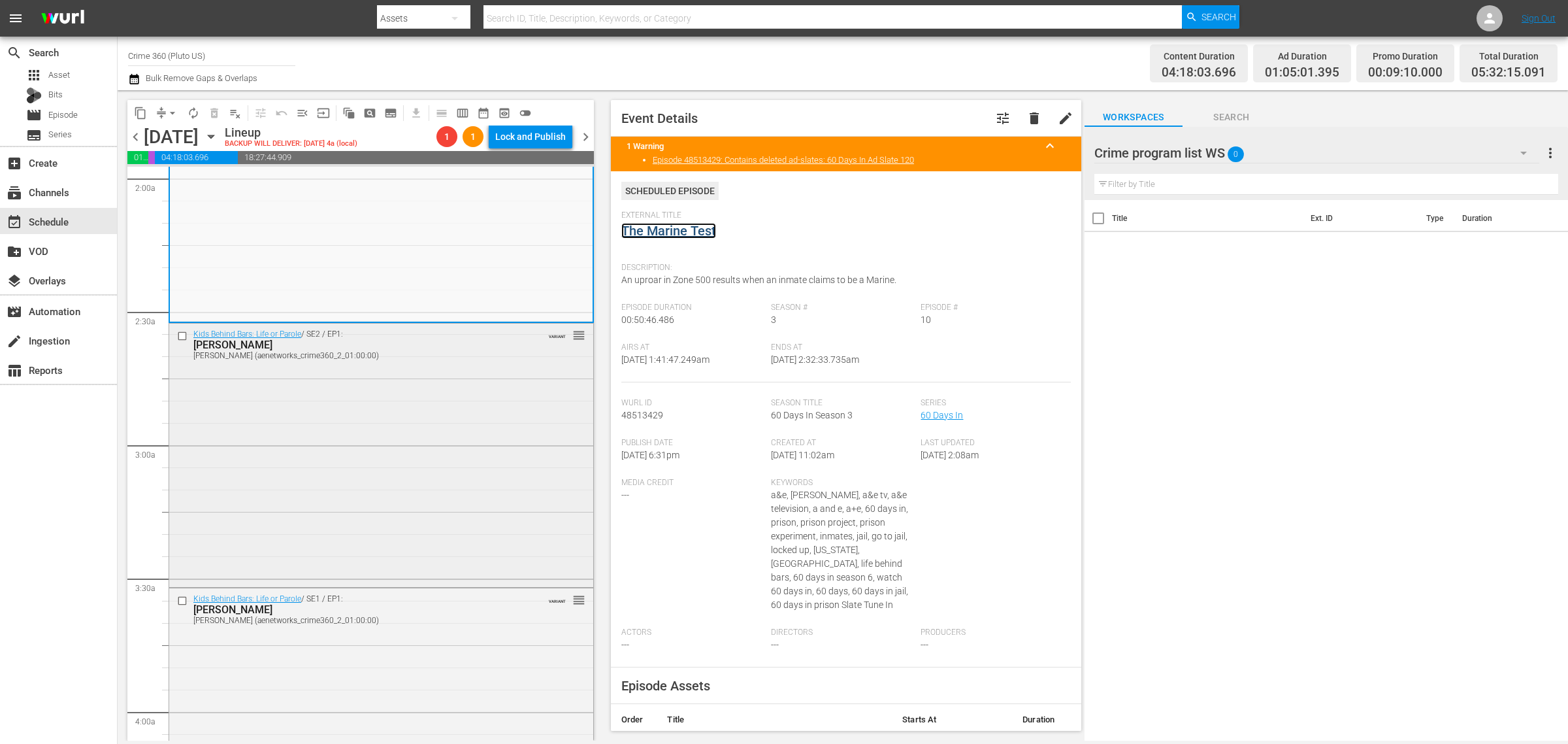
scroll to position [654, 0]
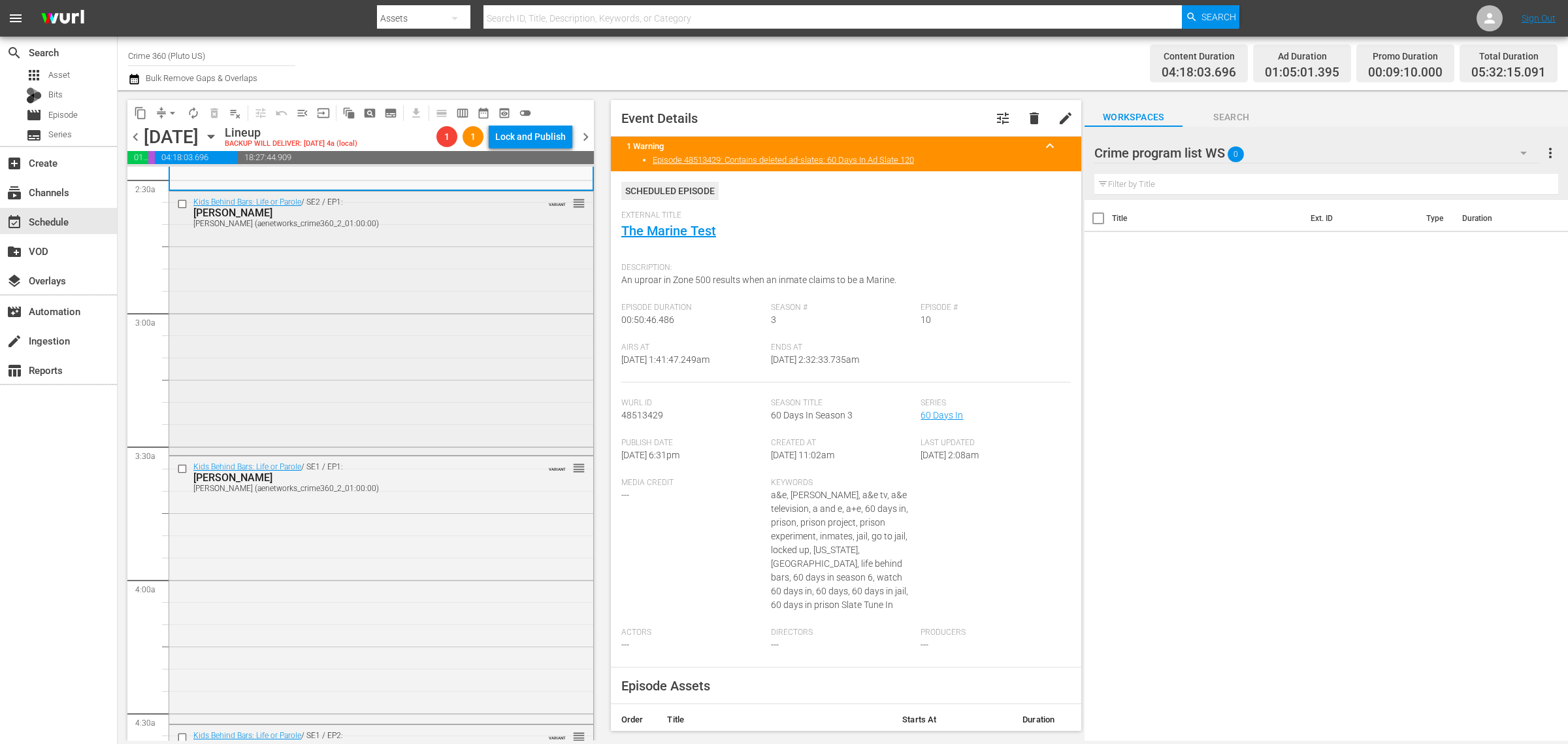
click at [331, 323] on div "Kids Behind Bars: Life or Parole / SE2 / EP1: Shelton Shelton (aenetworks_crime…" at bounding box center [381, 322] width 424 height 261
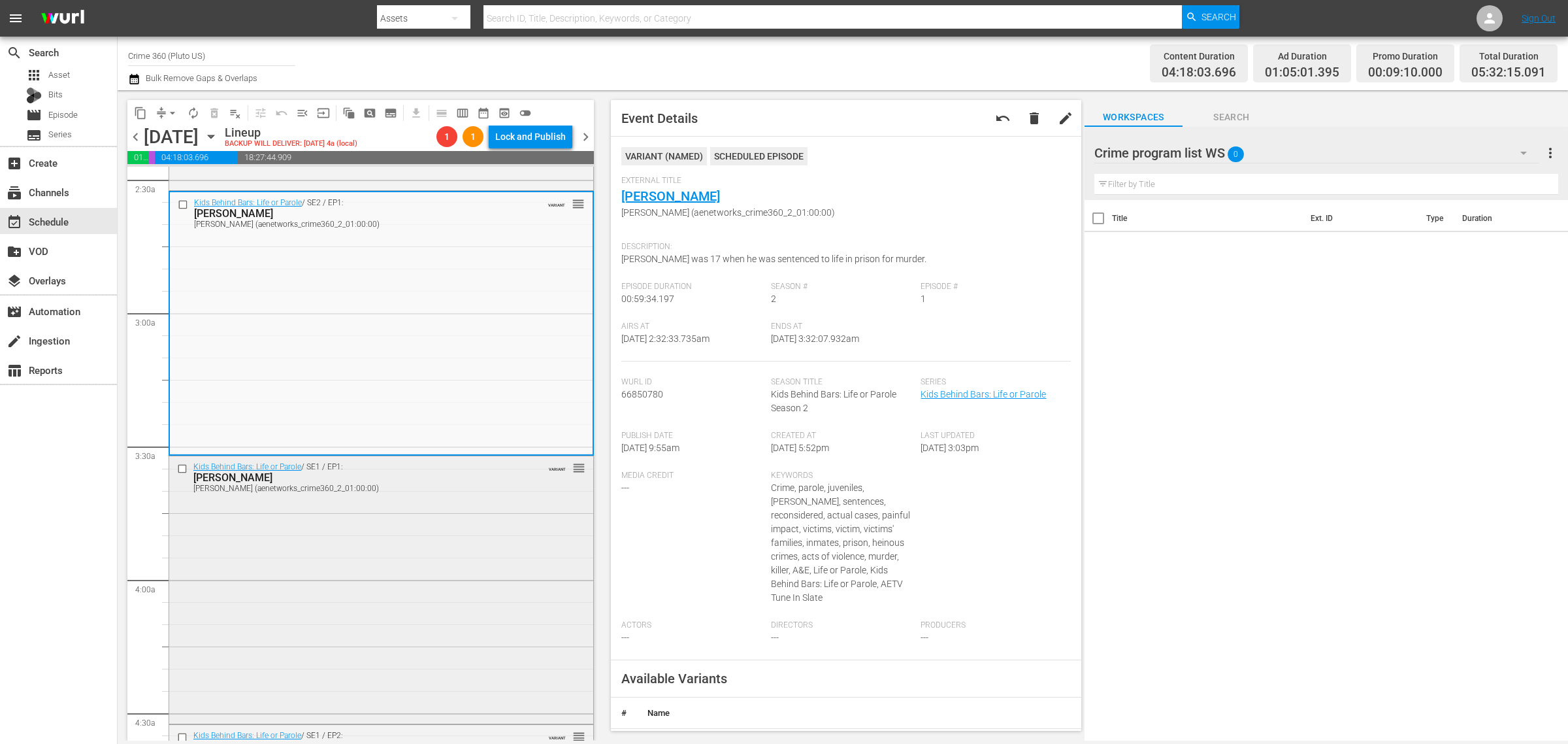
click at [402, 517] on div "Kids Behind Bars: Life or Parole / SE1 / EP1: Aaron Aaron (aenetworks_crime360_…" at bounding box center [381, 588] width 424 height 265
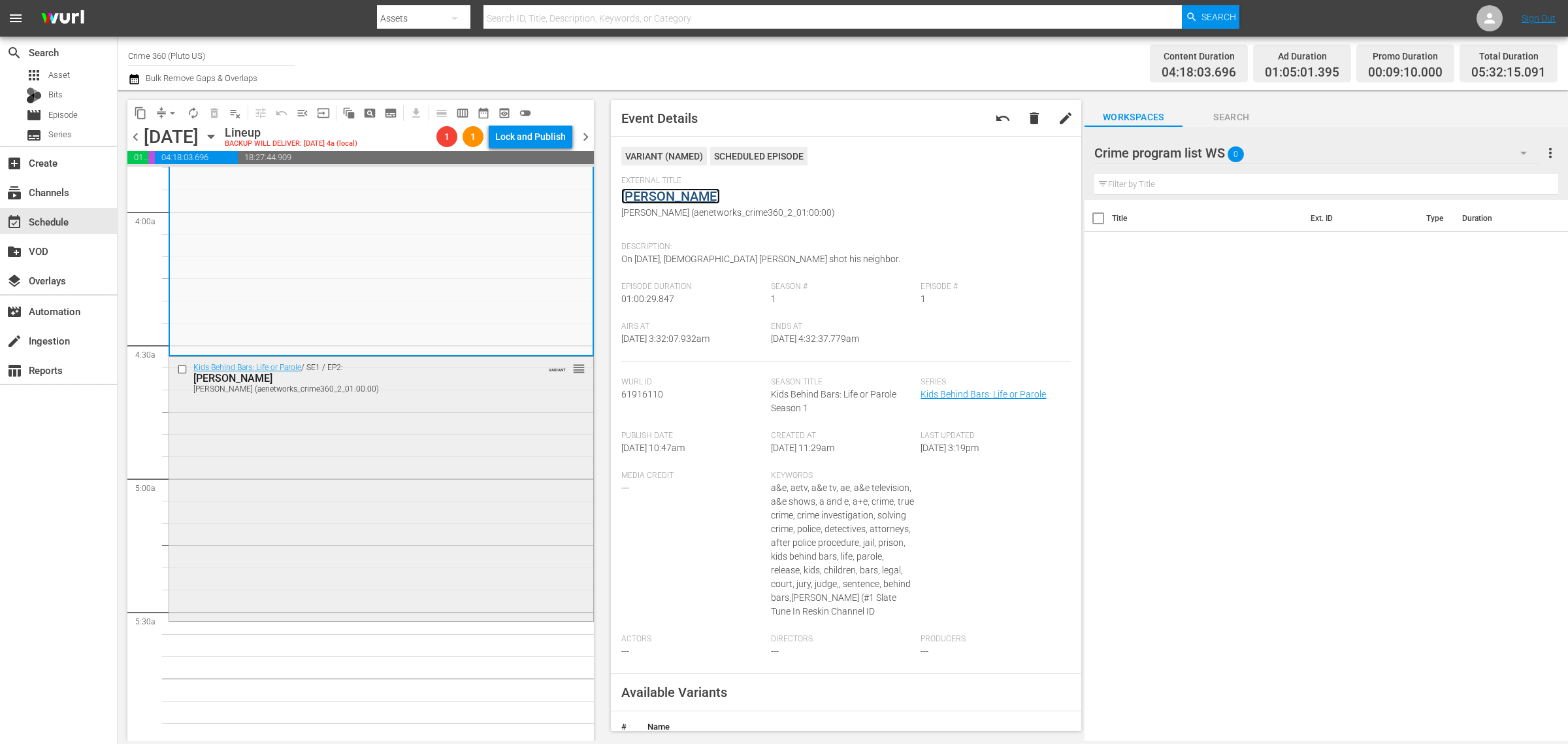
scroll to position [1062, 0]
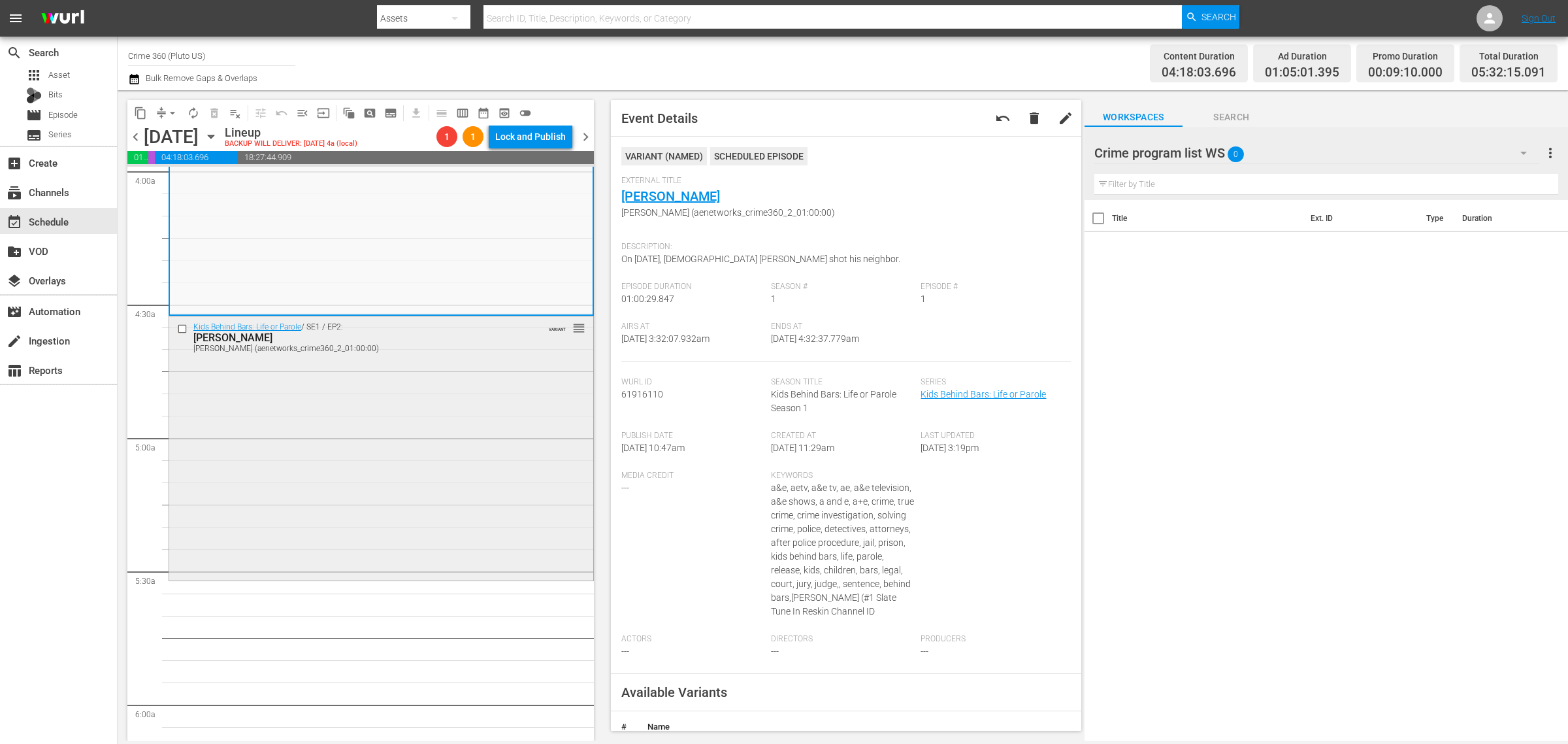
click at [268, 361] on div "Kids Behind Bars: Life or Parole / SE1 / EP2: Curtis Curtis (aenetworks_crime36…" at bounding box center [381, 447] width 424 height 261
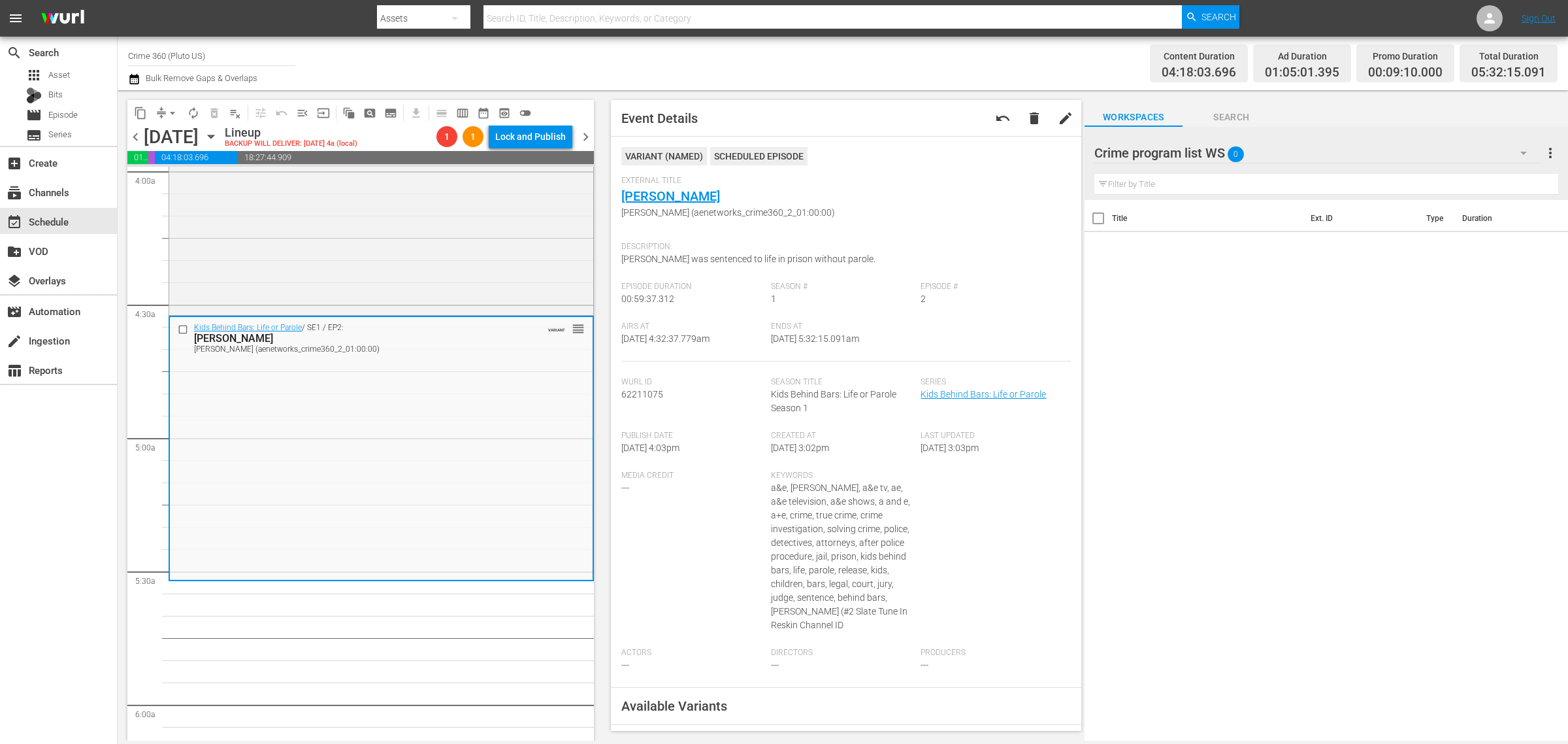
click at [663, 37] on div "Channel Title Crime 360 (Pluto US) Bulk Remove Gaps & Overlaps Content Duration…" at bounding box center [842, 63] width 1451 height 53
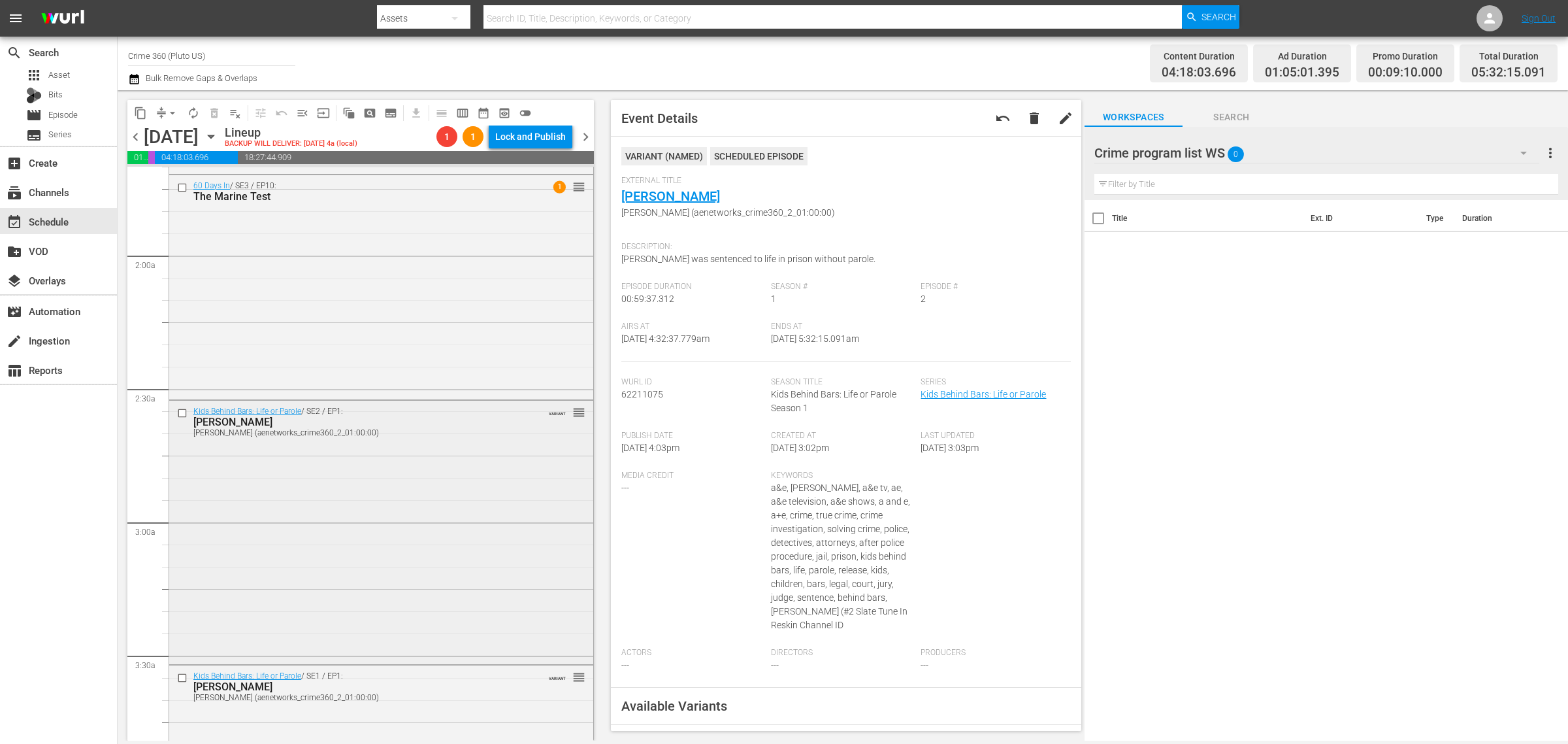
scroll to position [572, 0]
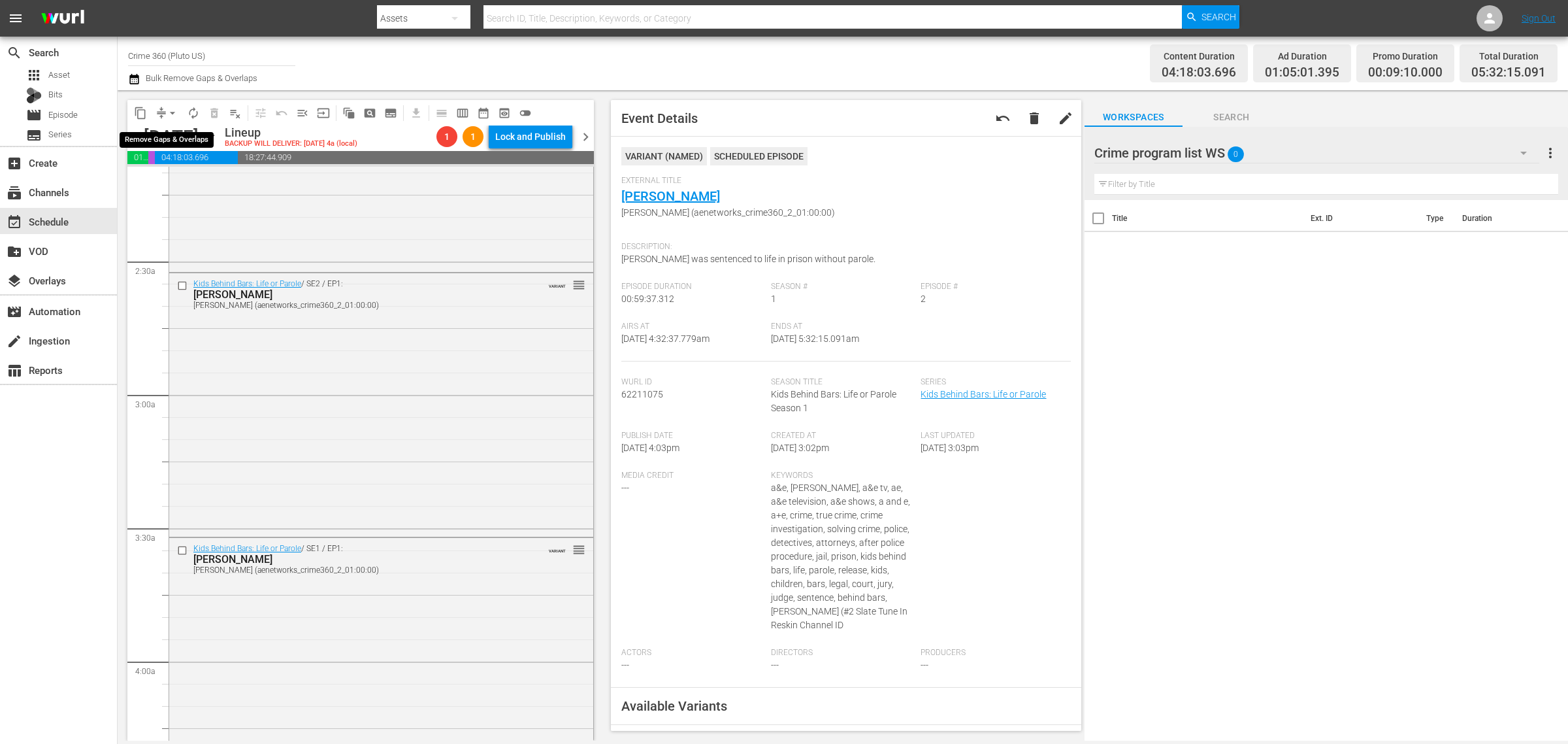
click at [174, 112] on span "arrow_drop_down" at bounding box center [172, 113] width 13 height 13
click at [174, 134] on li "Align to Midnight" at bounding box center [172, 139] width 137 height 21
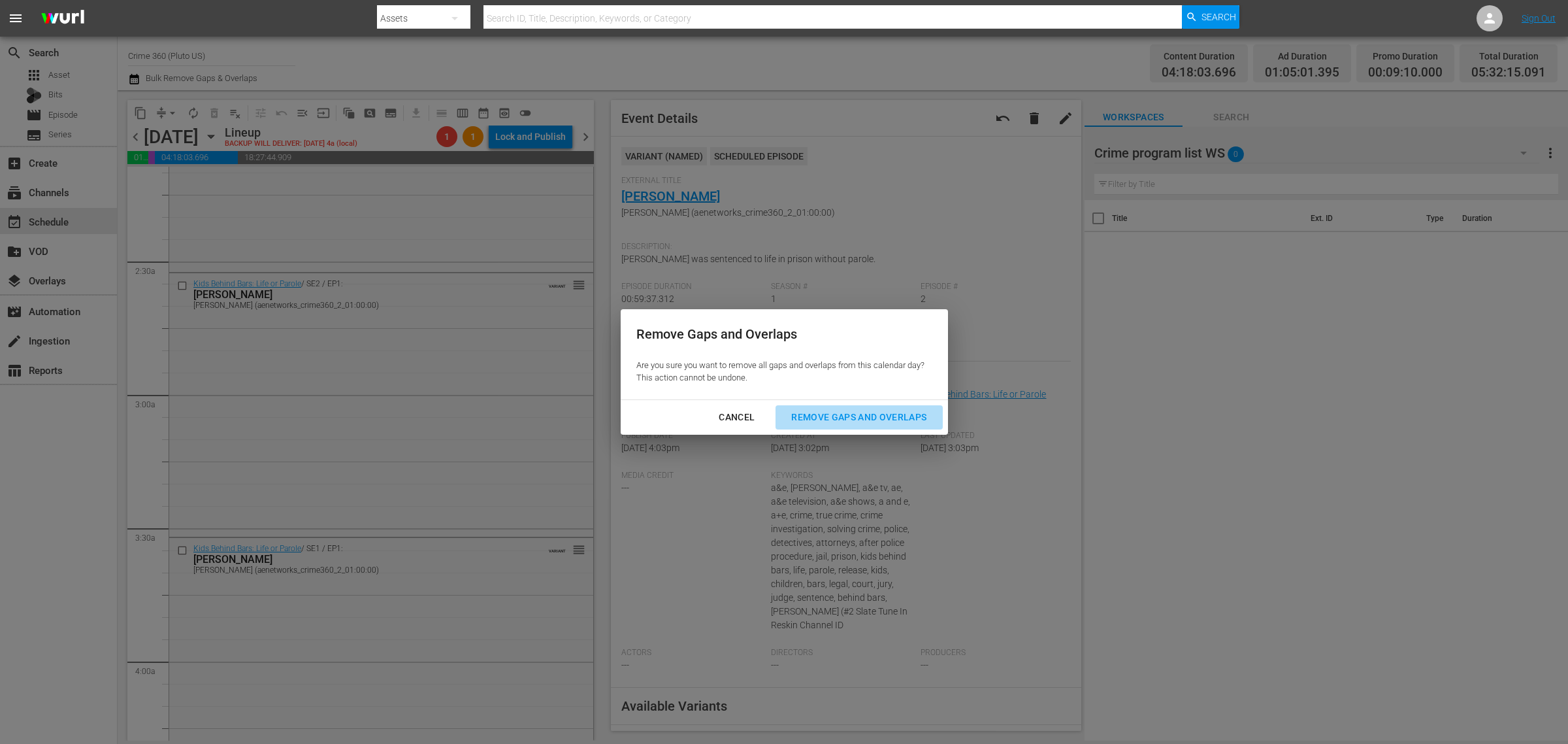
click at [838, 407] on button "Remove Gaps and Overlaps" at bounding box center [859, 417] width 166 height 24
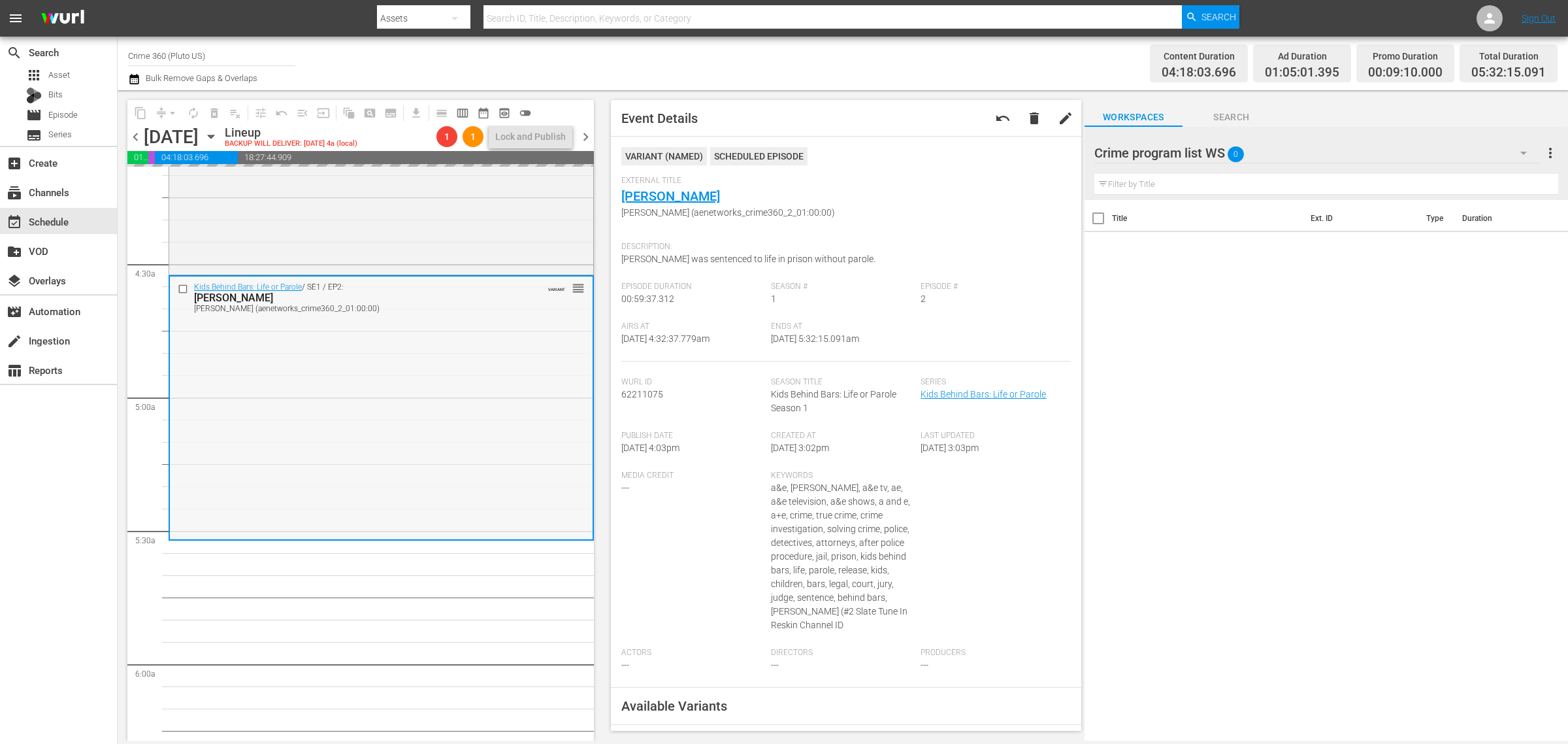
scroll to position [1226, 0]
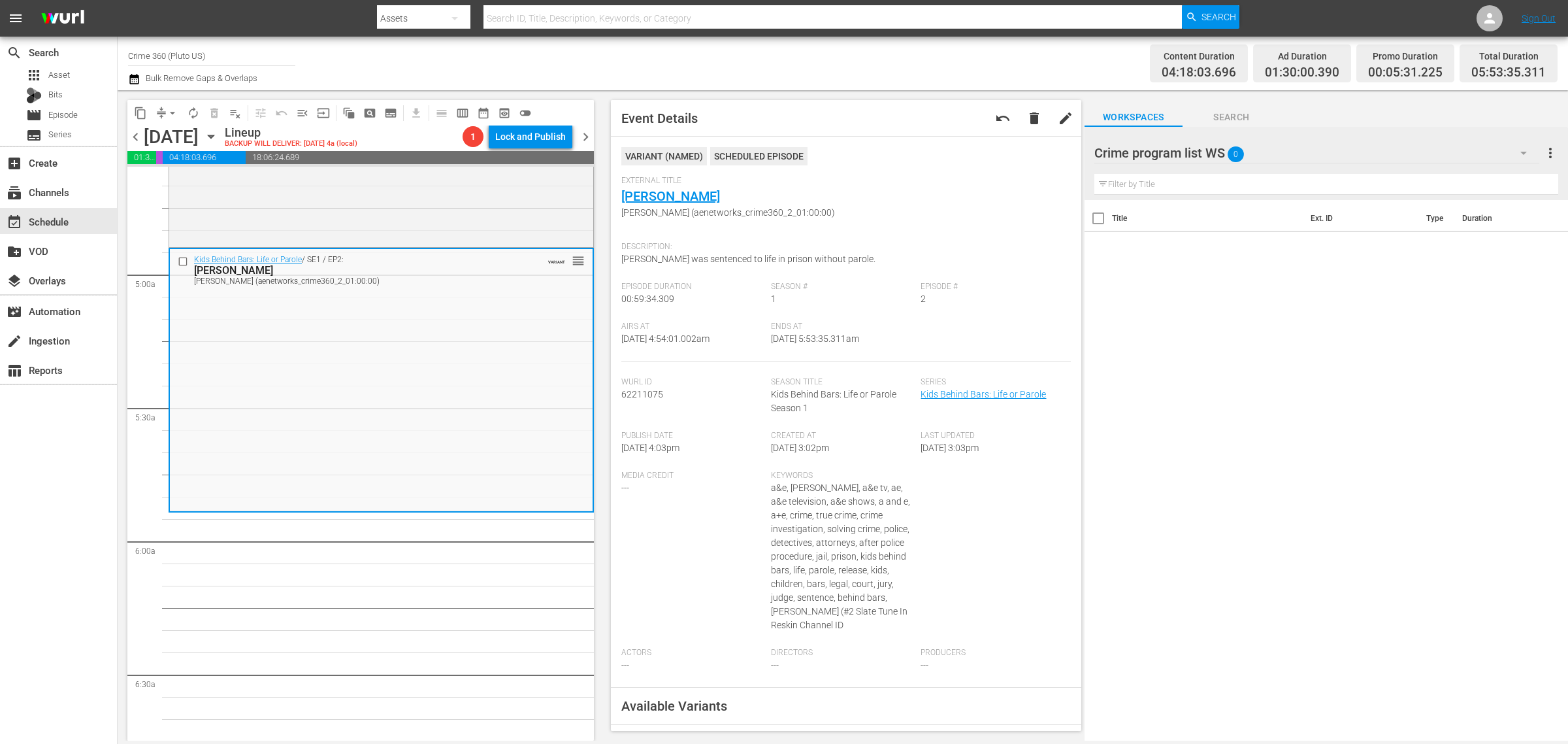
click at [864, 71] on div "Channel Title Crime 360 (Pluto US) Bulk Remove Gaps & Overlaps" at bounding box center [517, 63] width 780 height 47
click at [863, 72] on div "Channel Title Crime 360 (Pluto US) Bulk Remove Gaps & Overlaps" at bounding box center [517, 63] width 780 height 47
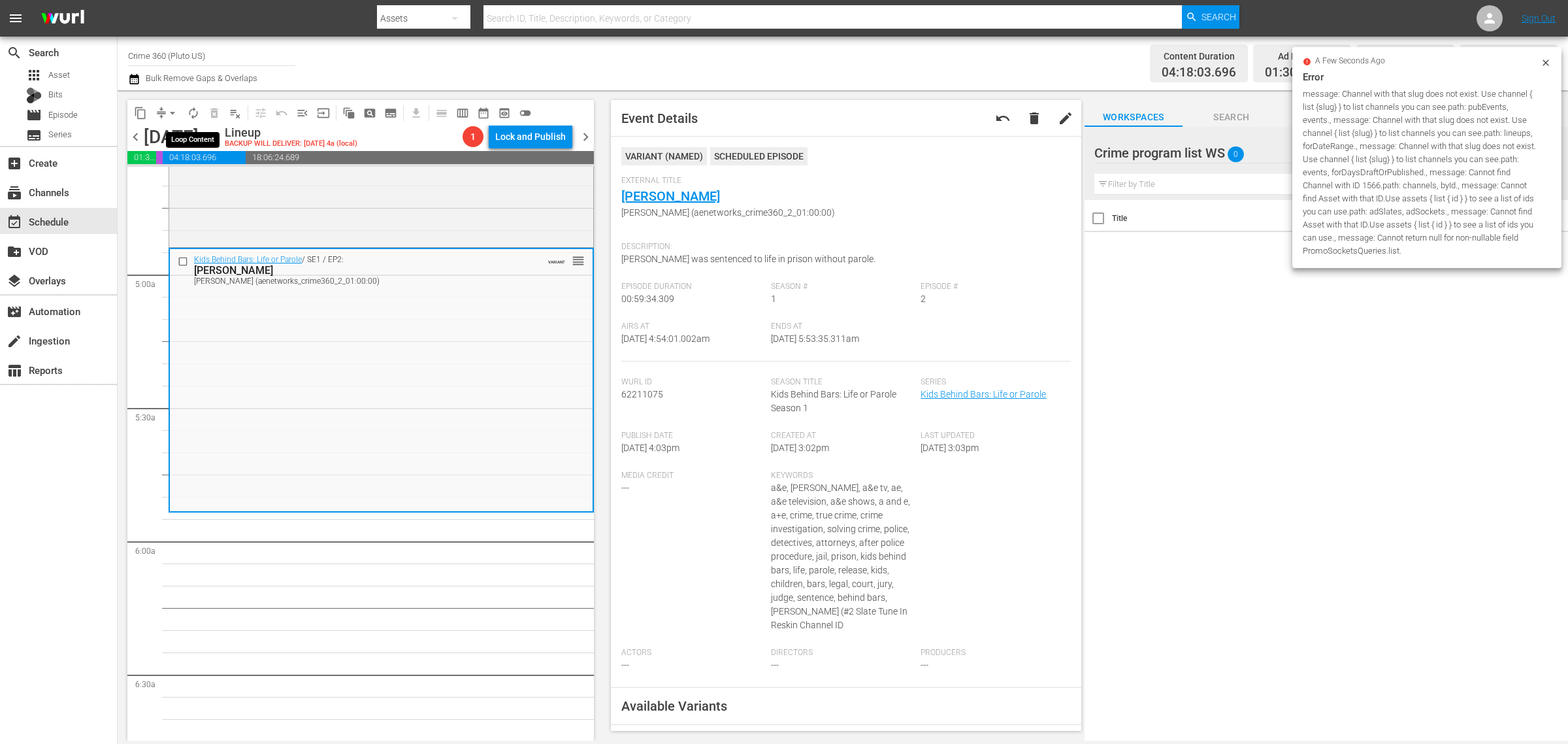
click at [170, 110] on span "arrow_drop_down" at bounding box center [172, 113] width 13 height 13
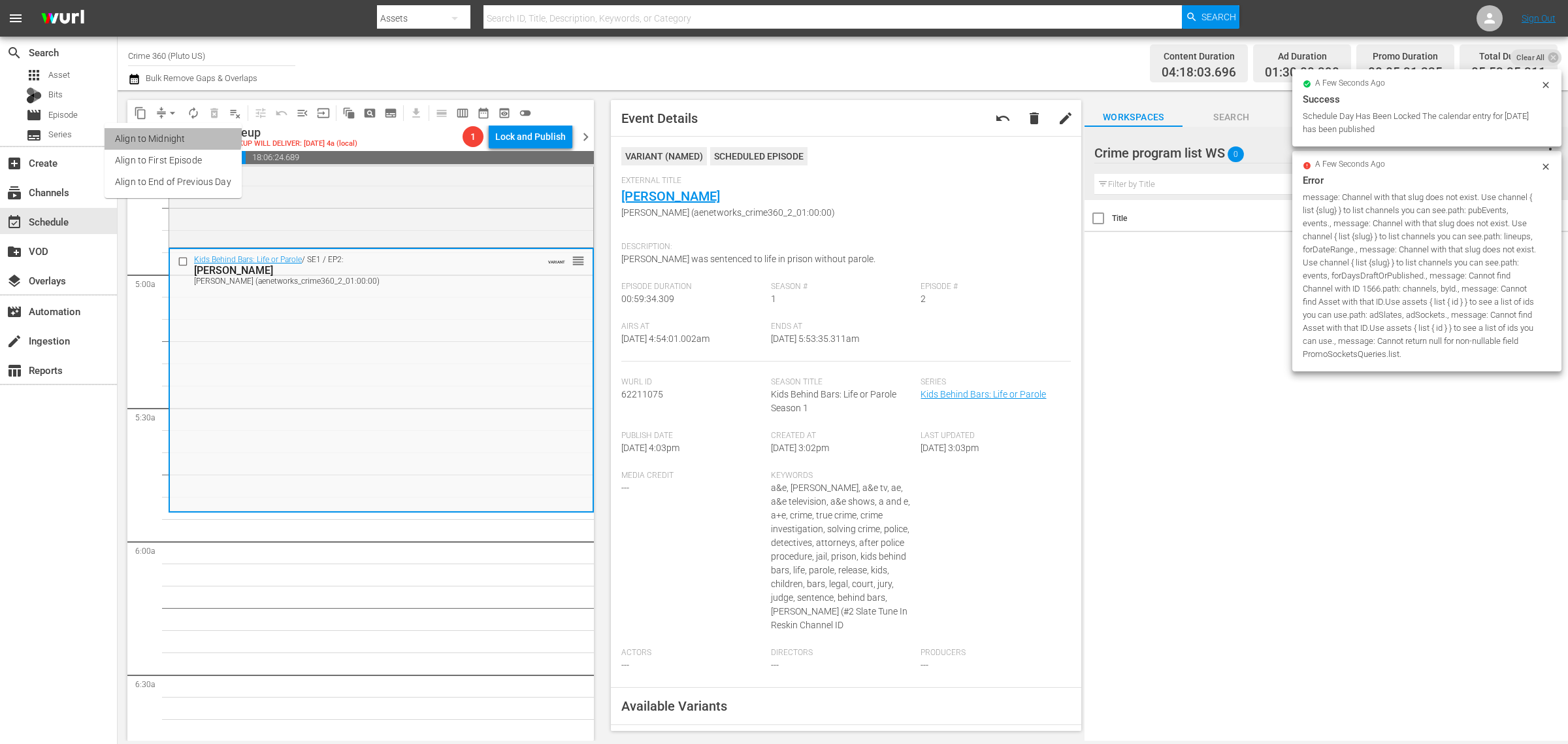
click at [170, 134] on li "Align to Midnight" at bounding box center [172, 139] width 137 height 21
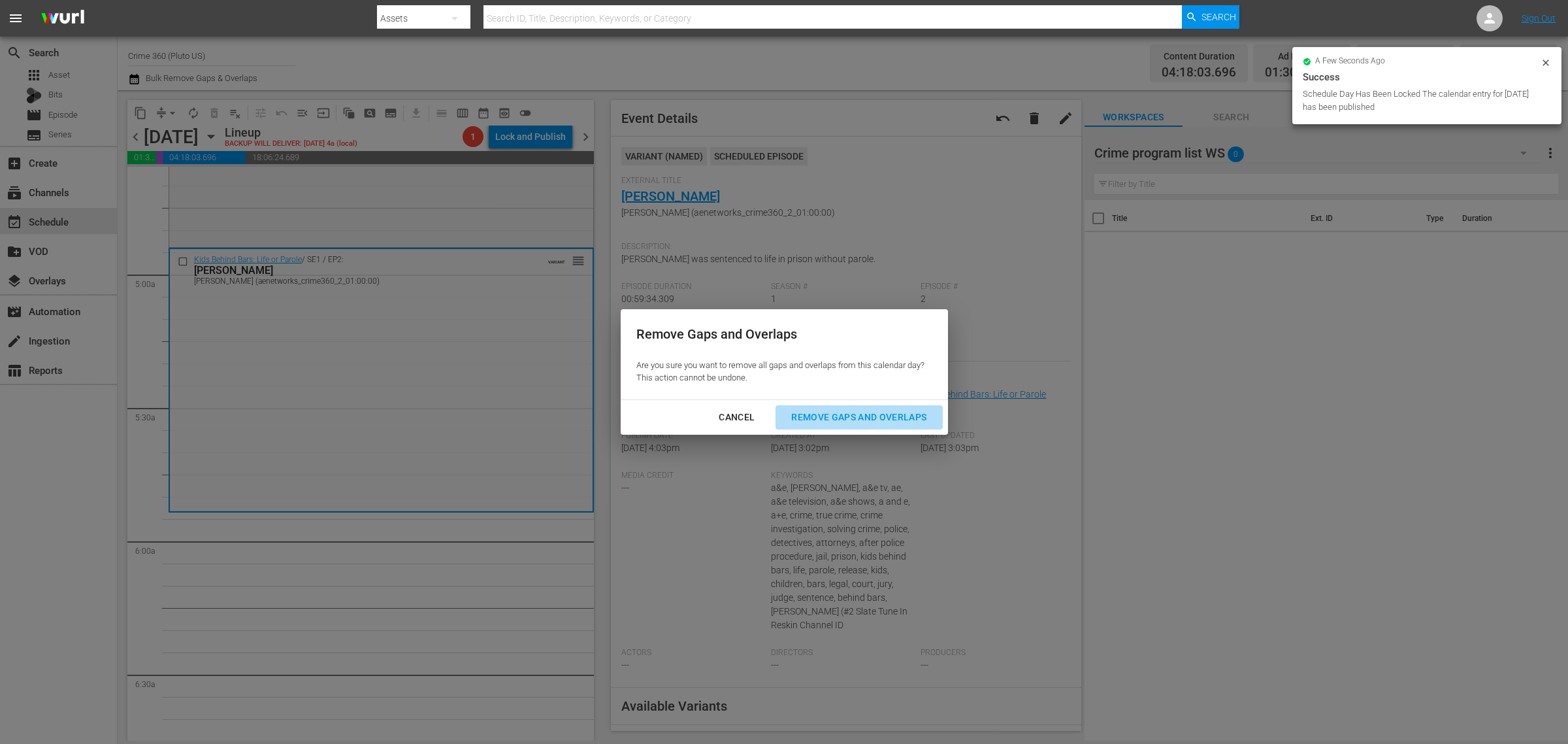
click at [864, 417] on div "Remove Gaps and Overlaps" at bounding box center [859, 418] width 156 height 16
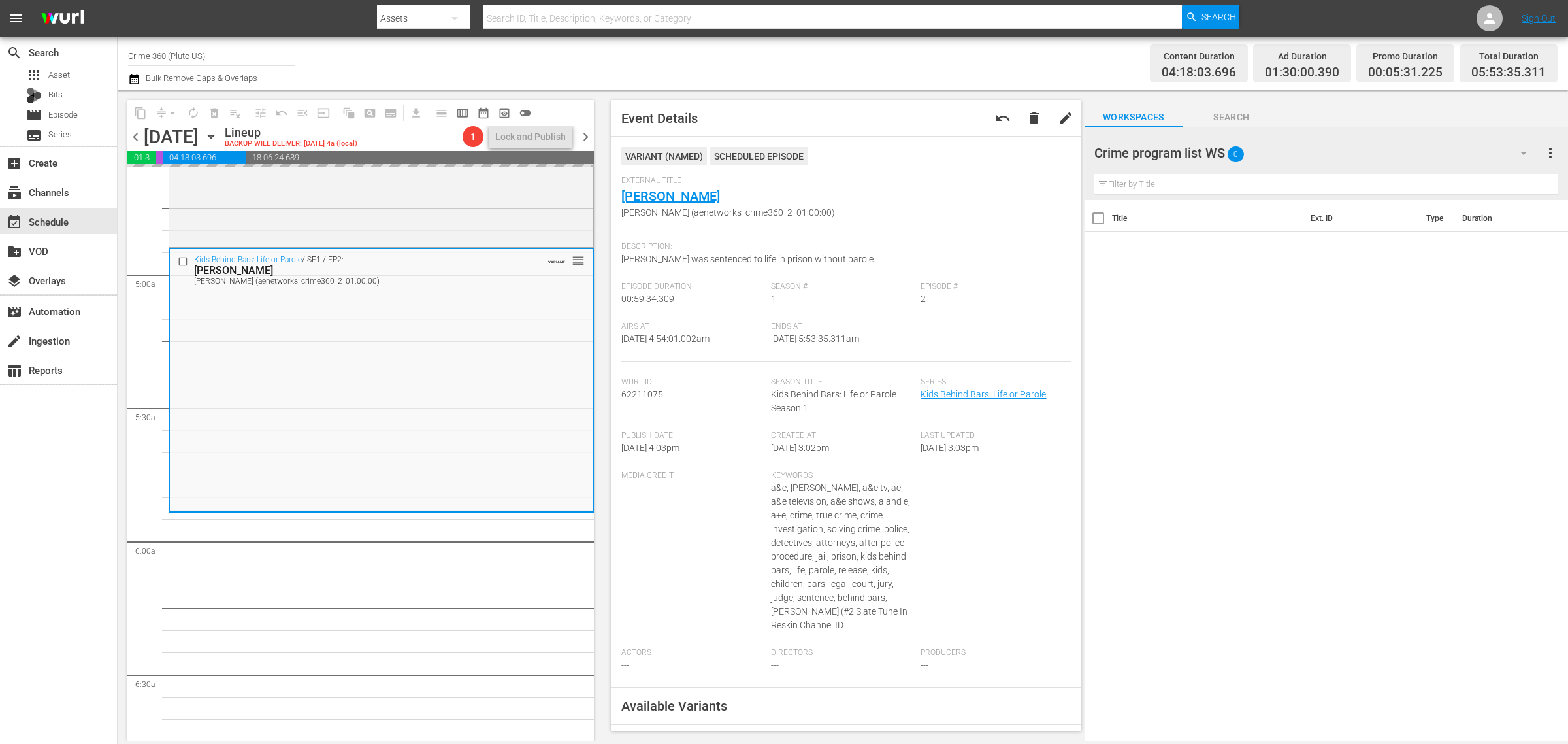
click at [854, 69] on div "Channel Title Crime 360 (Pluto US) Bulk Remove Gaps & Overlaps" at bounding box center [517, 63] width 780 height 47
click at [880, 217] on span "Curtis (aenetworks_crime360_2_01:00:00)" at bounding box center [843, 212] width 443 height 14
click at [861, 203] on div "External Title Curtis Curtis (aenetworks_crime360_2_01:00:00)" at bounding box center [846, 205] width 449 height 60
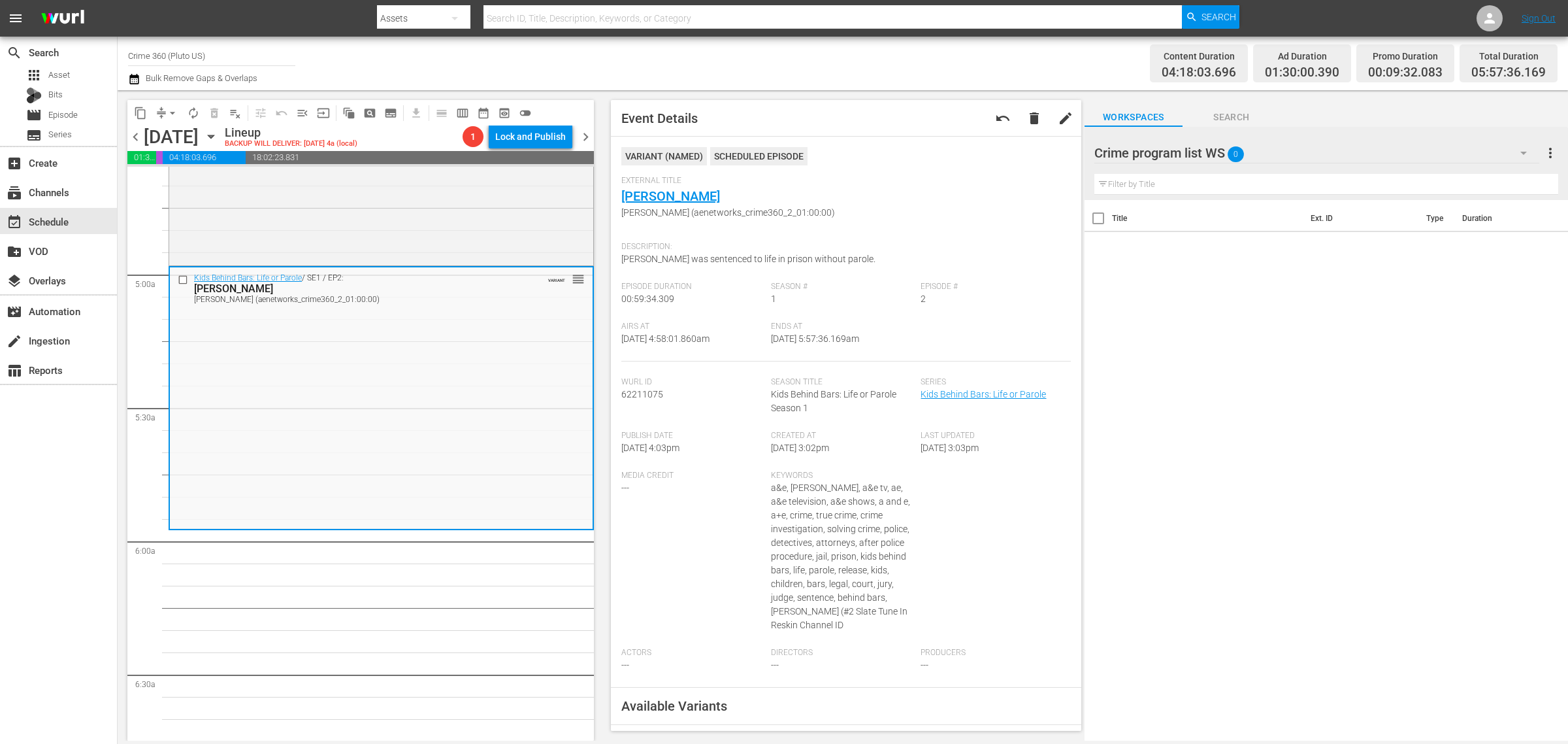
click at [792, 66] on div "Channel Title Crime 360 (Pluto US) Bulk Remove Gaps & Overlaps" at bounding box center [517, 63] width 780 height 47
click at [167, 108] on span "arrow_drop_down" at bounding box center [172, 113] width 13 height 13
click at [175, 131] on li "Align to Midnight" at bounding box center [172, 139] width 137 height 21
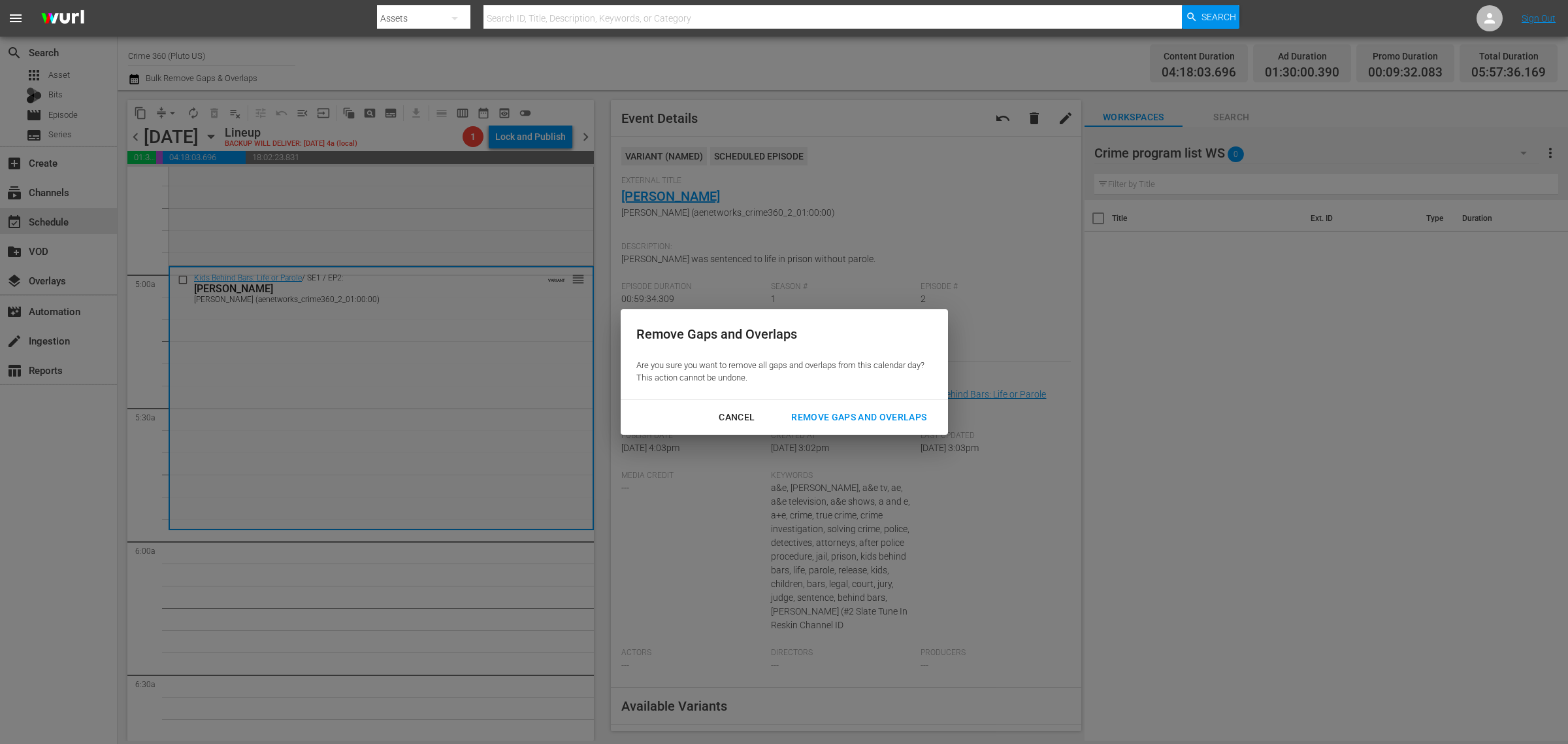
click at [831, 417] on div "Remove Gaps and Overlaps" at bounding box center [859, 418] width 156 height 16
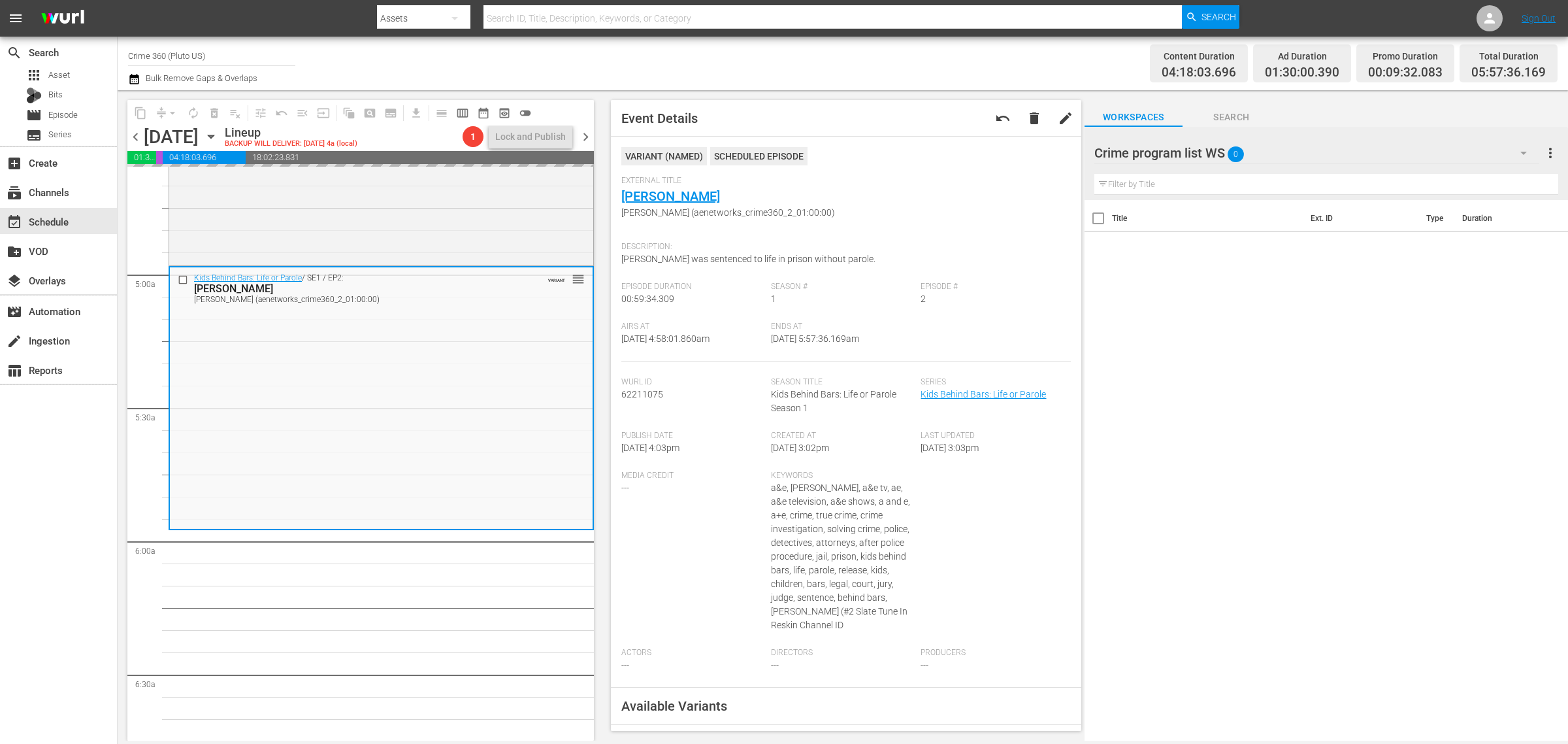
click at [905, 66] on div "Channel Title Crime 360 (Pluto US) Bulk Remove Gaps & Overlaps" at bounding box center [517, 63] width 780 height 47
click at [968, 69] on div "Content Duration 04:18:03.696 Ad Duration 01:30:00.390 Promo Duration 00:09:32.…" at bounding box center [1233, 63] width 650 height 47
click at [171, 112] on span "arrow_drop_down" at bounding box center [172, 113] width 13 height 13
click at [175, 135] on li "Align to Midnight" at bounding box center [172, 139] width 137 height 21
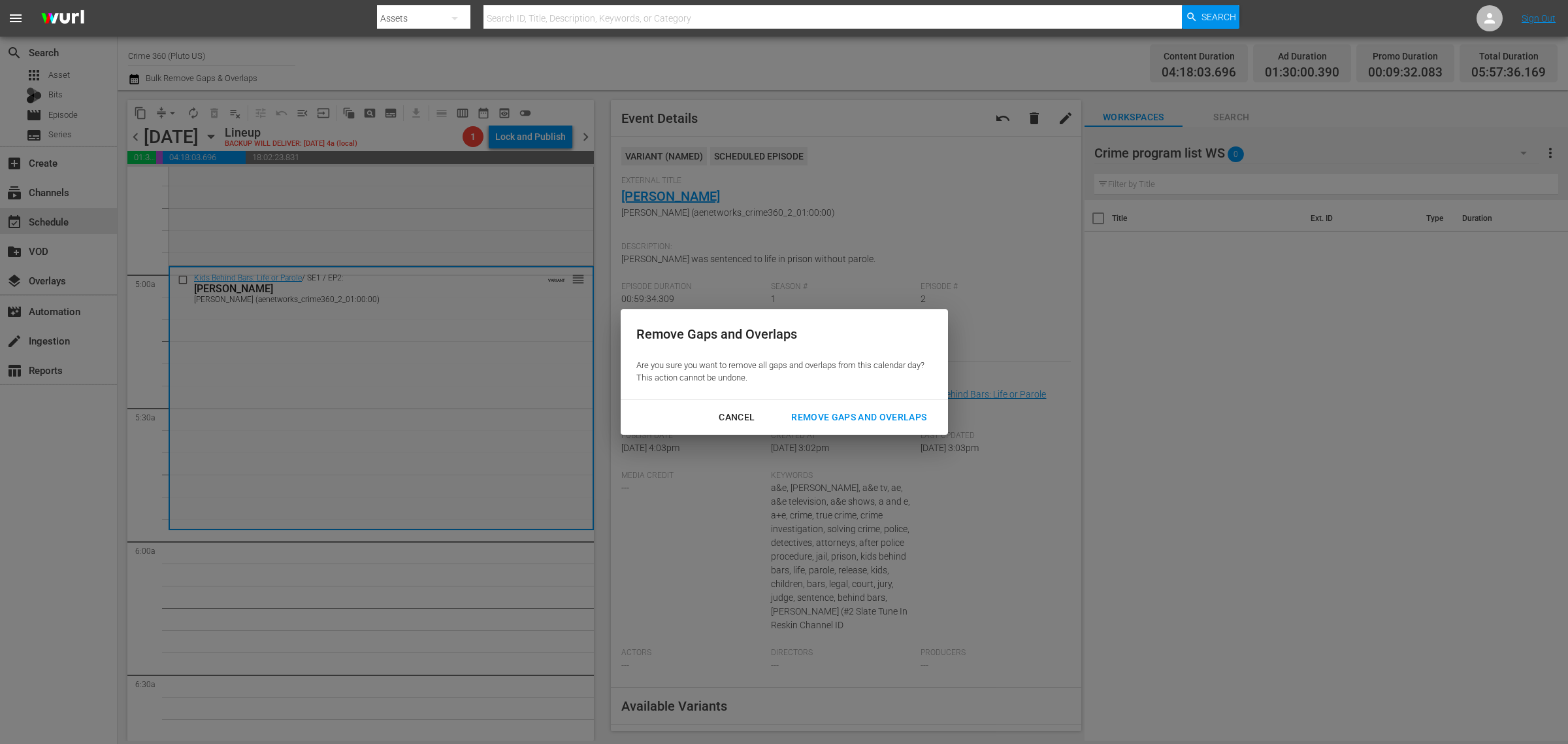
drag, startPoint x: 873, startPoint y: 413, endPoint x: 848, endPoint y: 108, distance: 306.0
click at [873, 413] on div "Remove Gaps and Overlaps" at bounding box center [859, 418] width 156 height 16
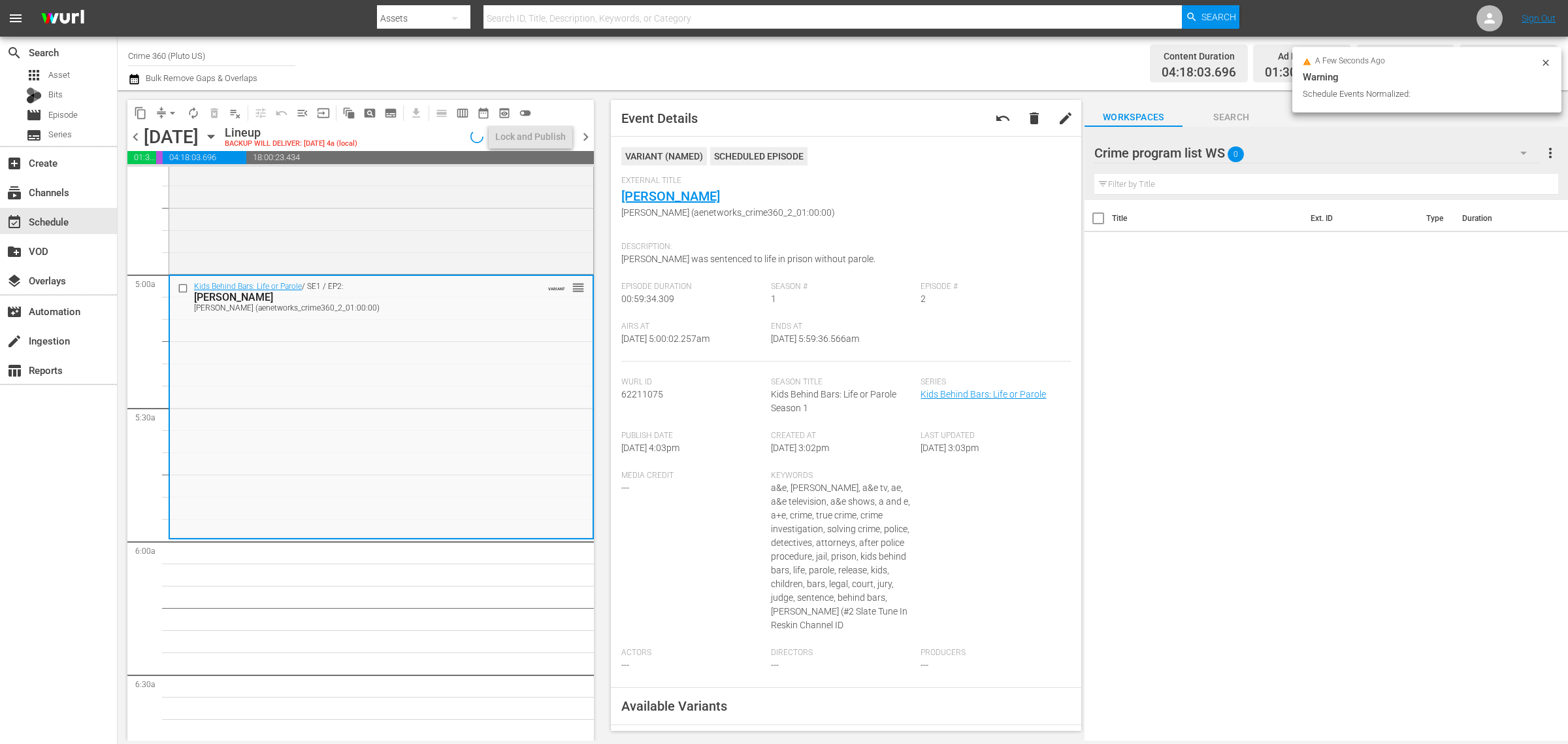
scroll to position [1270, 0]
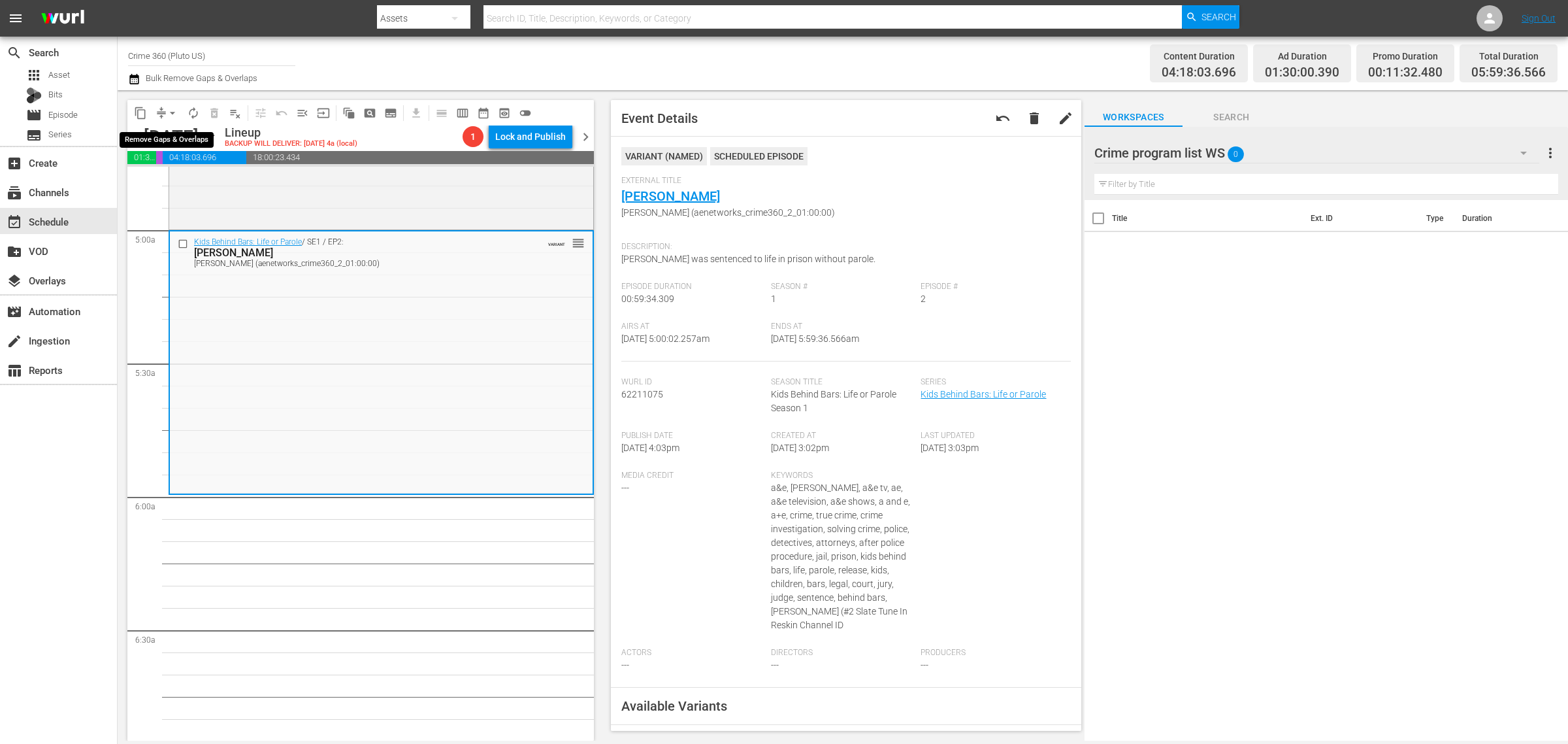
click at [174, 107] on span "arrow_drop_down" at bounding box center [172, 113] width 13 height 13
click at [172, 134] on li "Align to Midnight" at bounding box center [172, 139] width 137 height 21
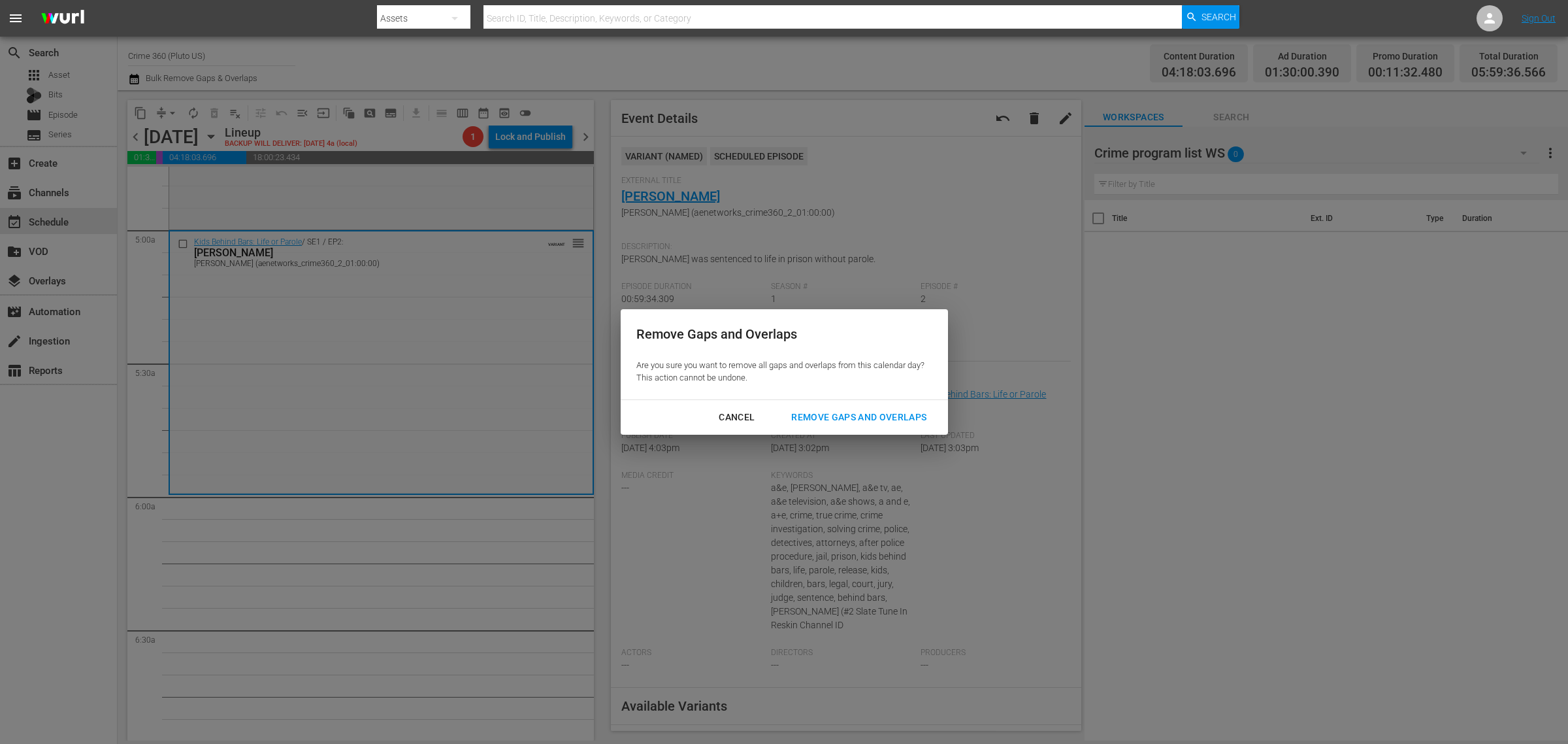
click at [873, 409] on div "Remove Gaps and Overlaps" at bounding box center [859, 418] width 156 height 16
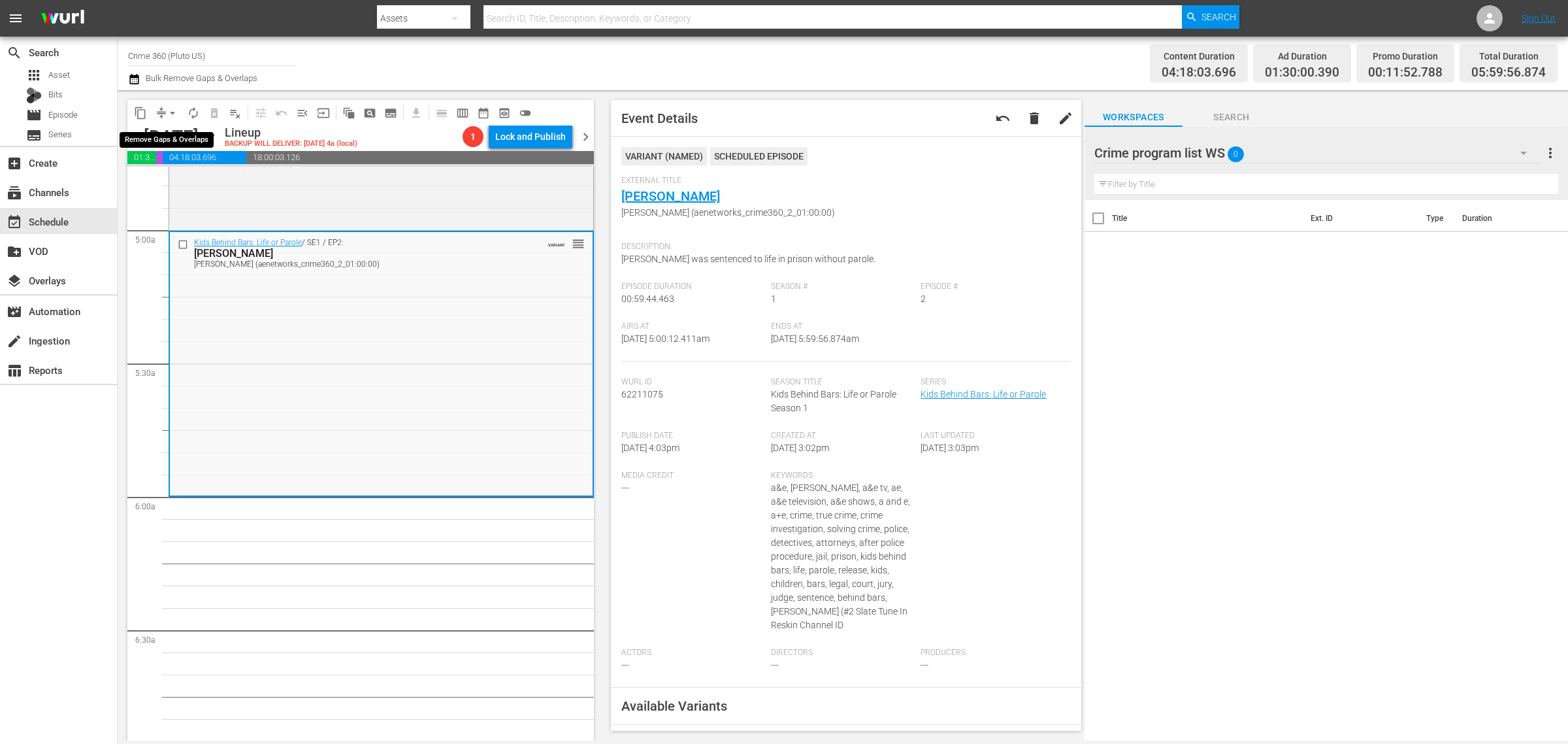
click at [170, 109] on span "arrow_drop_down" at bounding box center [172, 113] width 13 height 13
click at [172, 133] on li "Align to Midnight" at bounding box center [172, 139] width 137 height 21
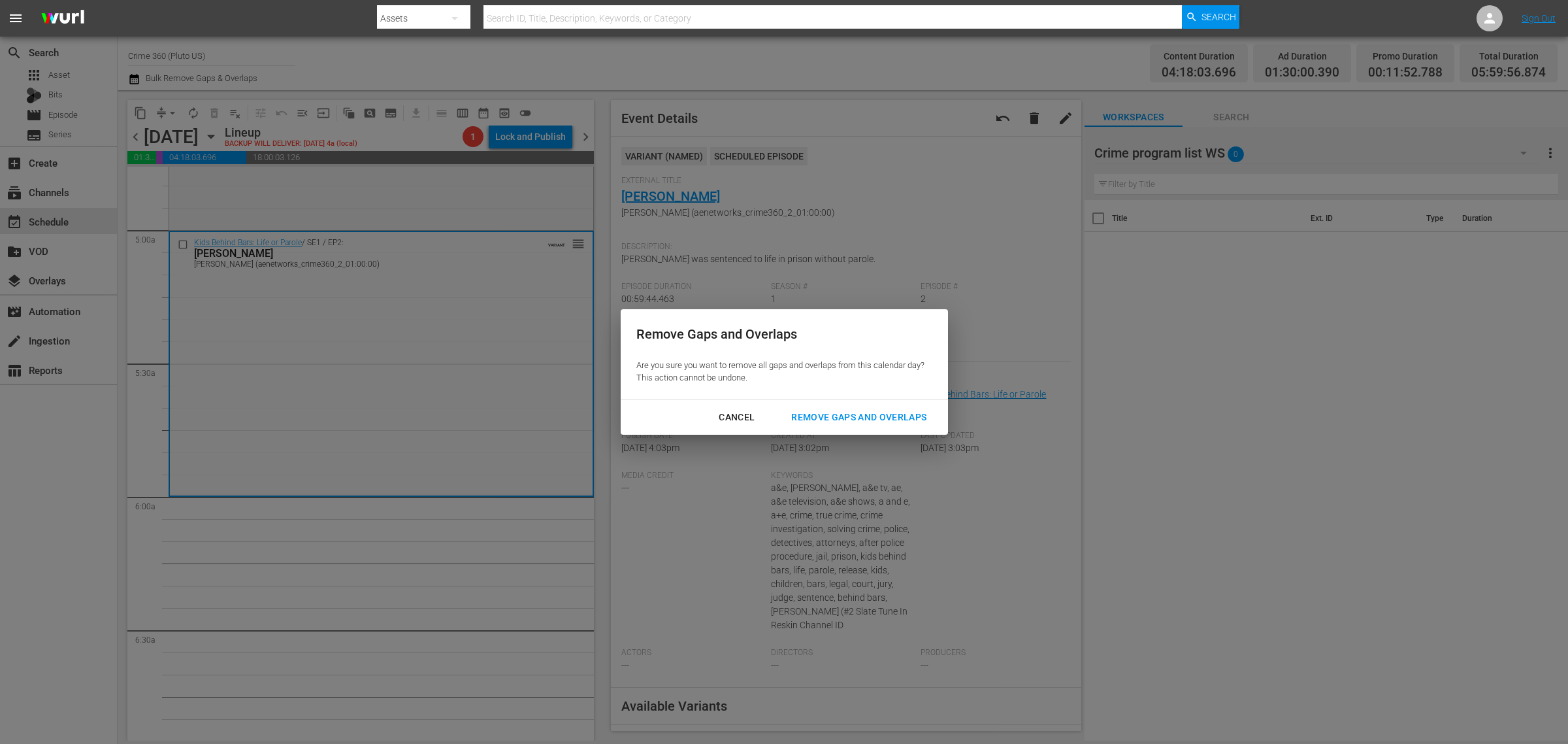
click at [830, 413] on div "Remove Gaps and Overlaps" at bounding box center [859, 418] width 156 height 16
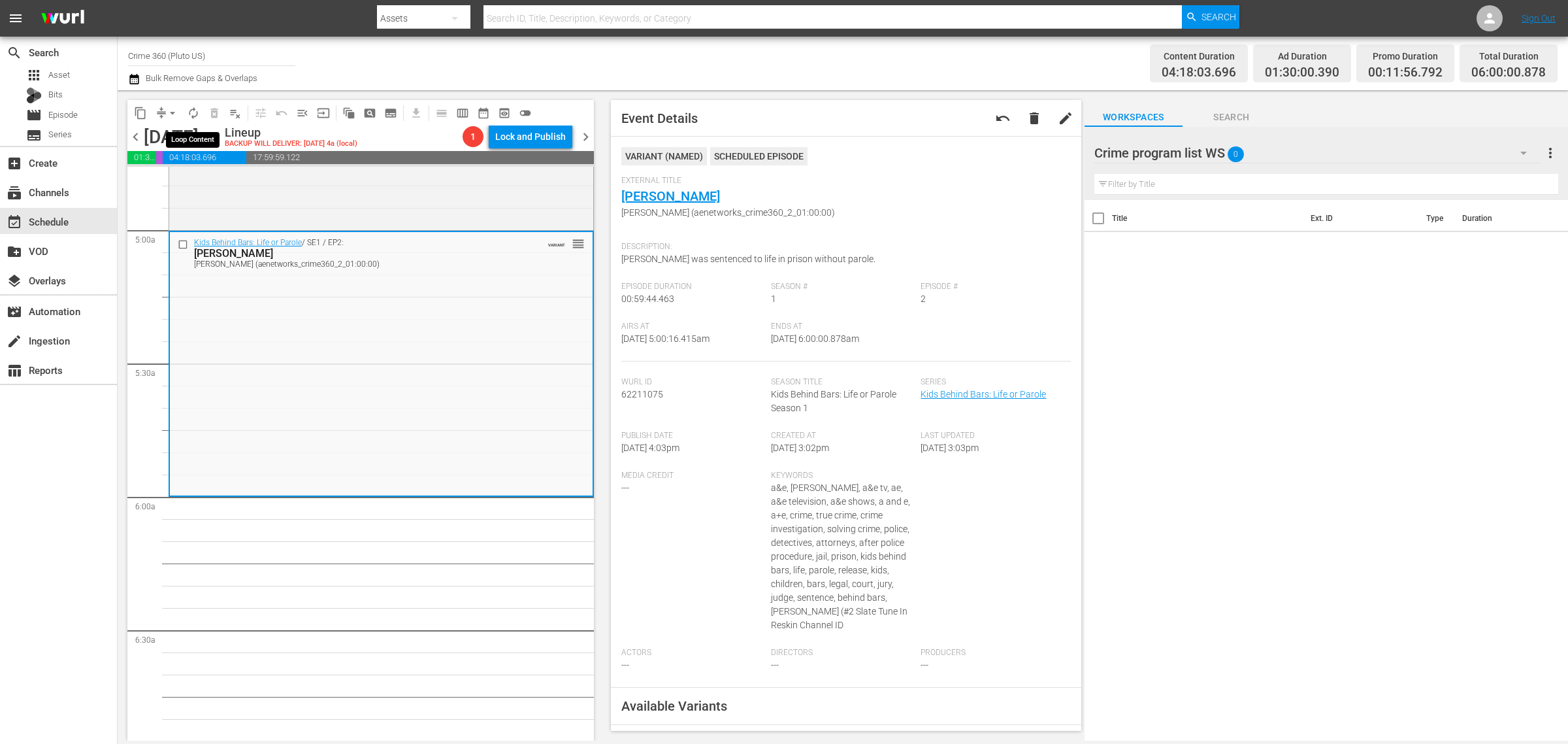
click at [191, 108] on span "autorenew_outlined" at bounding box center [194, 113] width 13 height 13
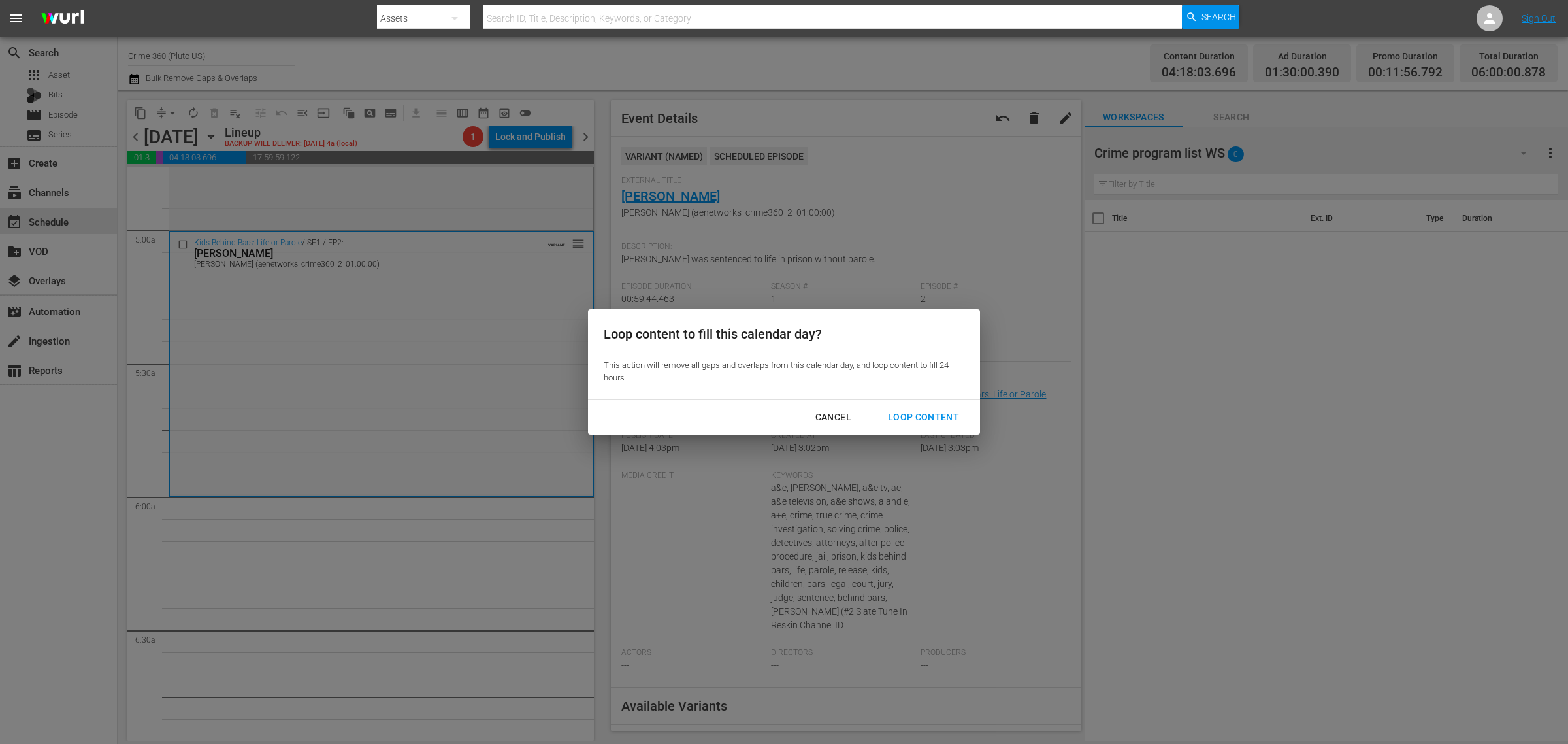
click at [928, 413] on div "Loop Content" at bounding box center [923, 418] width 92 height 16
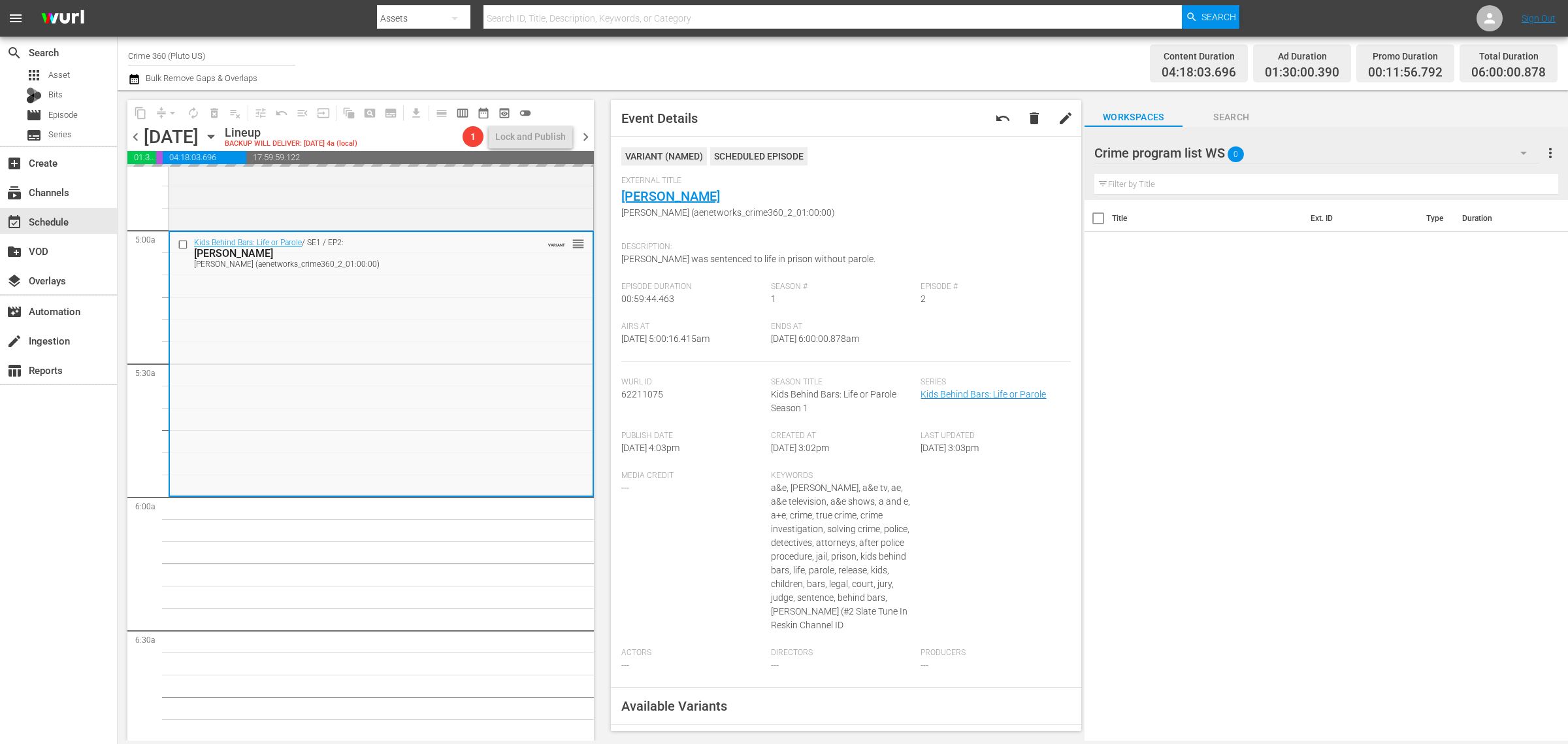
click at [830, 62] on div "Channel Title Crime 360 (Pluto US) Bulk Remove Gaps & Overlaps" at bounding box center [517, 63] width 780 height 47
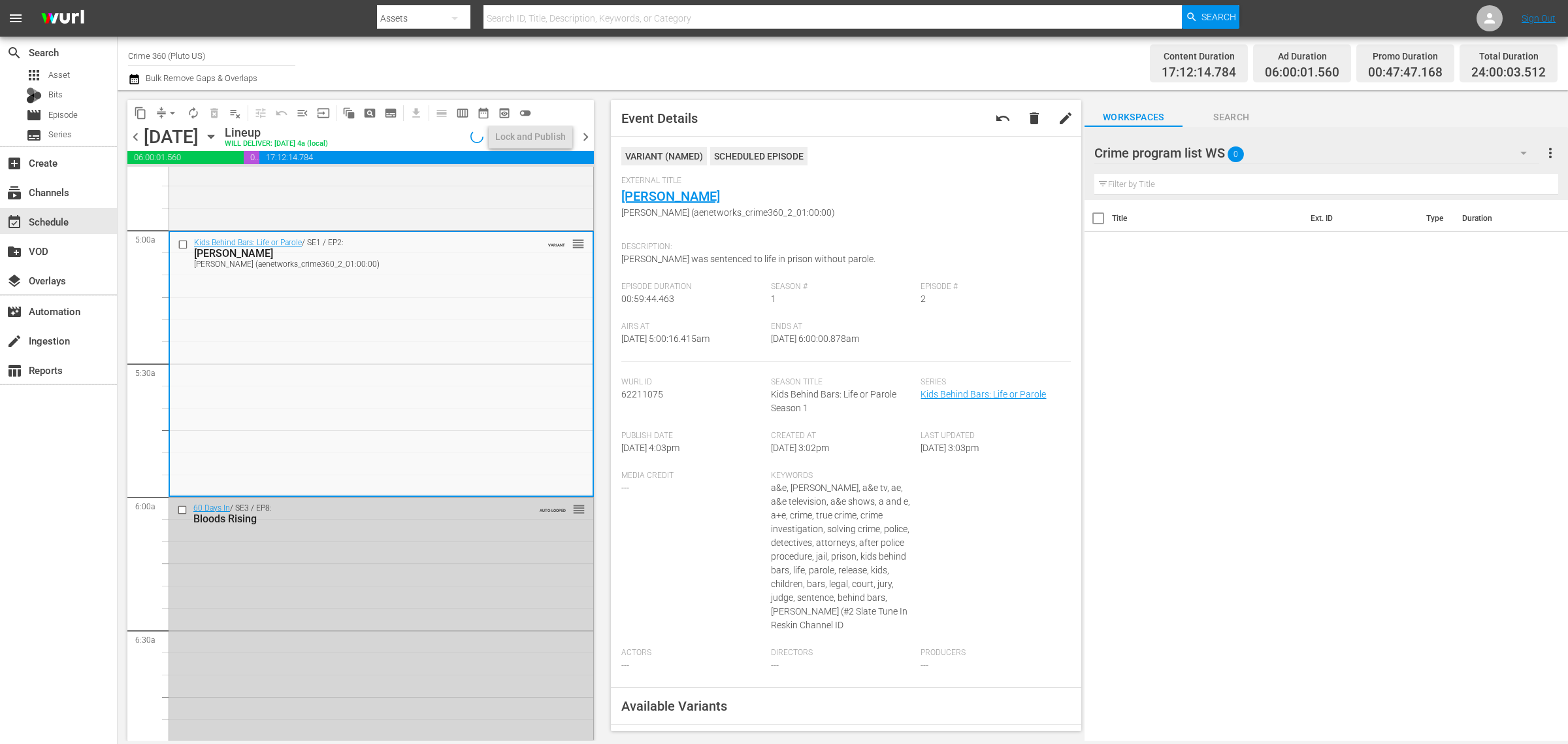
click at [780, 57] on div "Channel Title Crime 360 (Pluto US) Bulk Remove Gaps & Overlaps" at bounding box center [517, 63] width 780 height 47
click at [545, 62] on div "Channel Title Crime 360 (Pluto US) Bulk Remove Gaps & Overlaps" at bounding box center [517, 63] width 780 height 47
click at [547, 134] on div "Lock and Publish" at bounding box center [531, 136] width 71 height 24
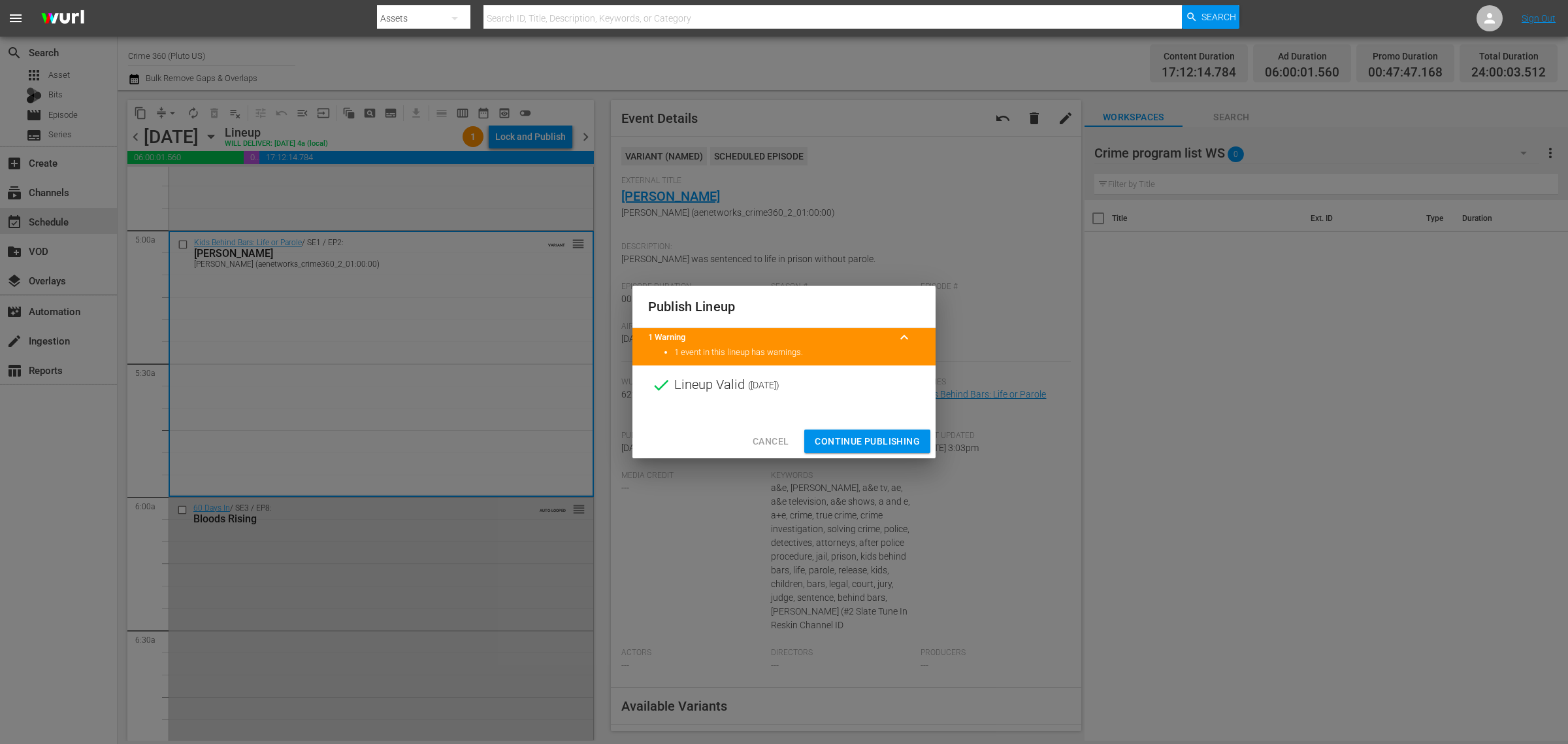
click at [883, 442] on span "Continue Publishing" at bounding box center [868, 441] width 105 height 16
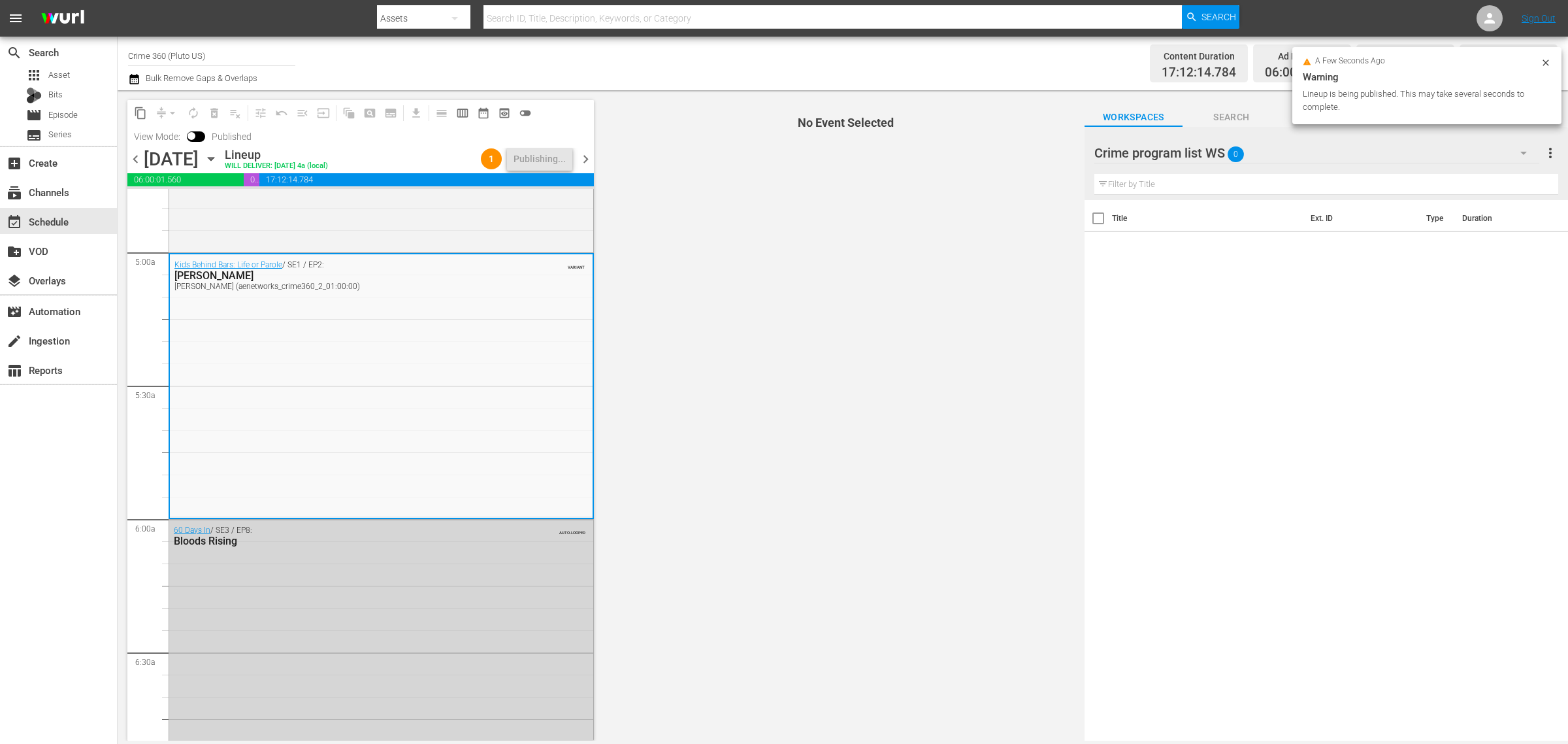
click at [660, 38] on div "Channel Title Crime 360 (Pluto US) Bulk Remove Gaps & Overlaps Content Duration…" at bounding box center [842, 63] width 1451 height 53
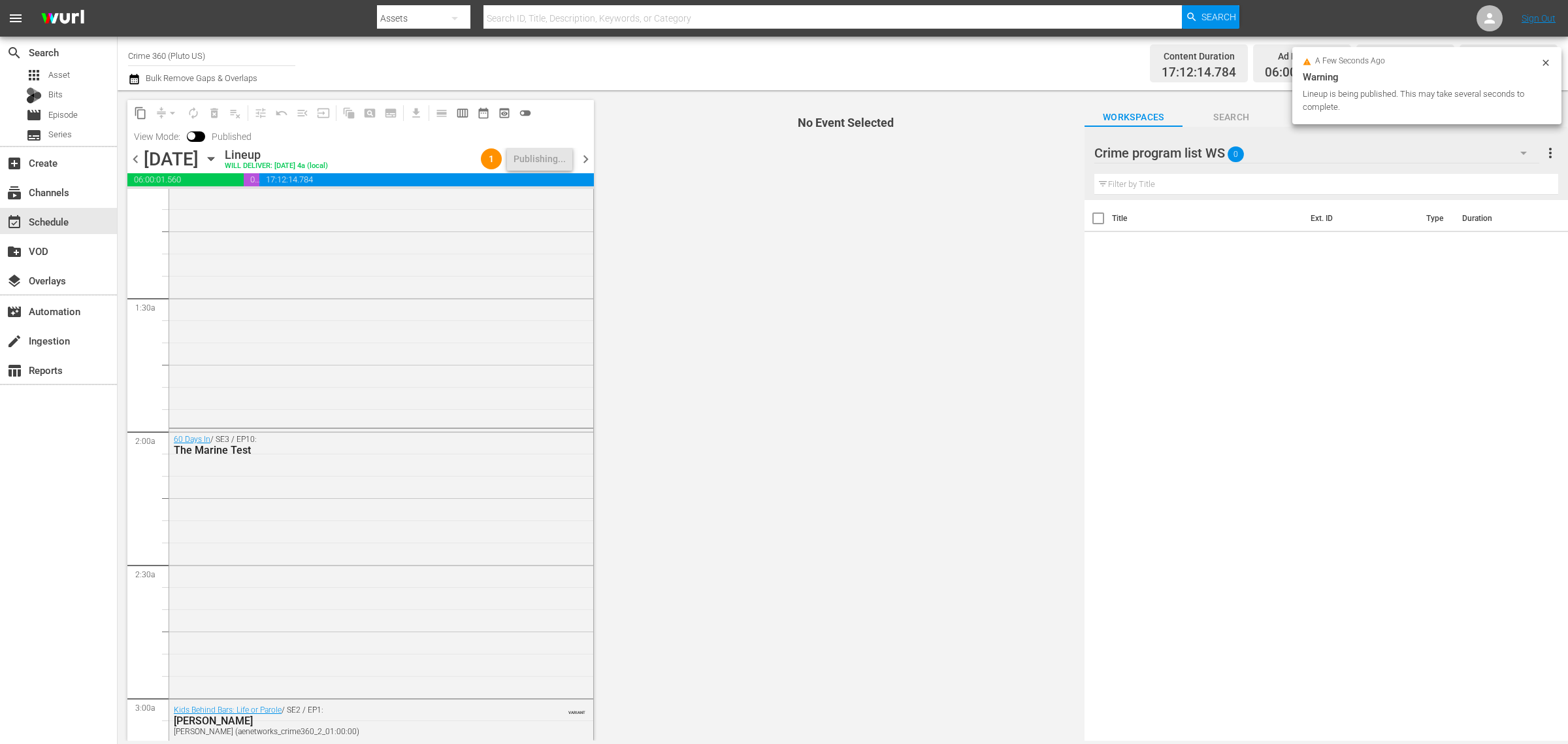
scroll to position [0, 0]
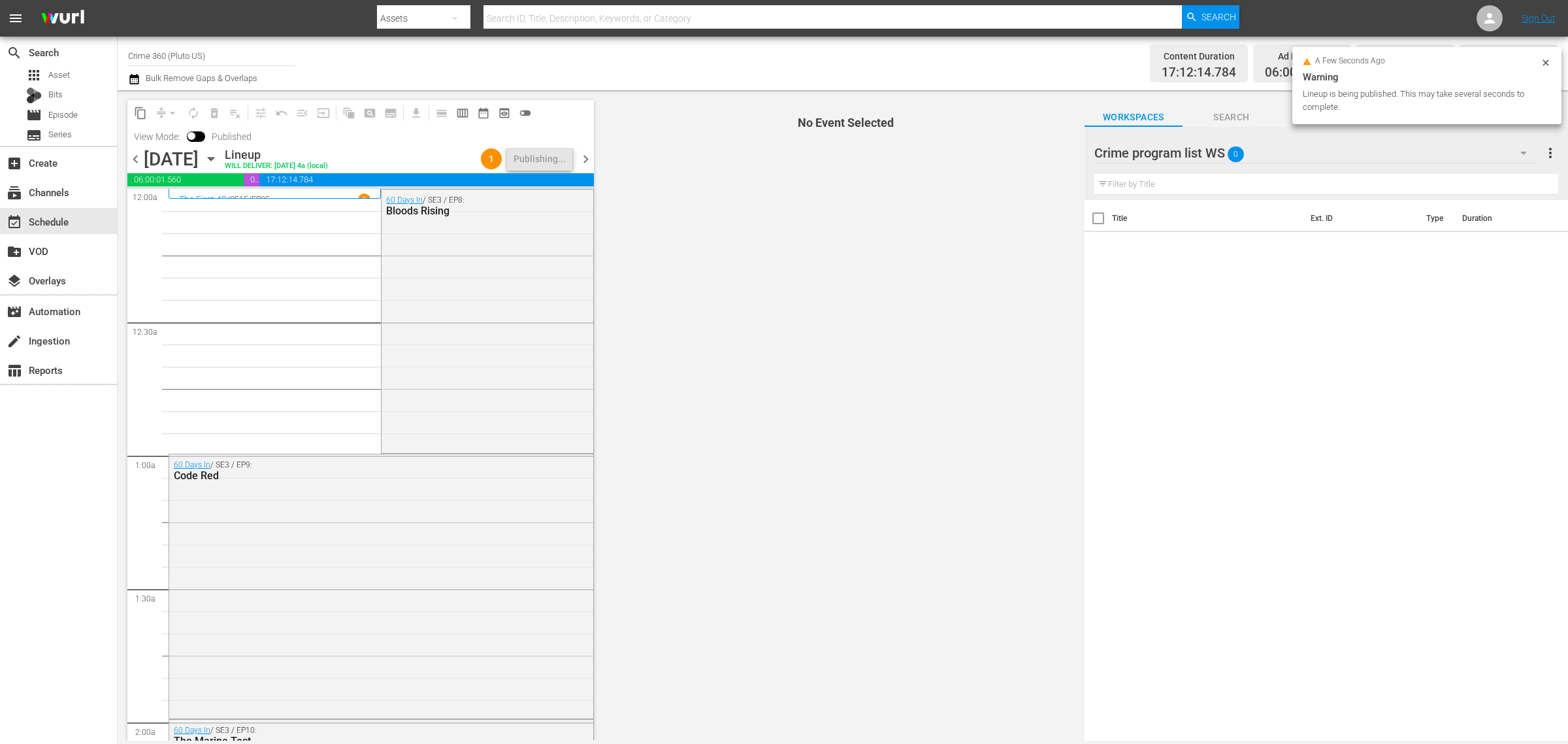
click at [700, 43] on div "Channel Title Crime 360 (Pluto US) Bulk Remove Gaps & Overlaps" at bounding box center [517, 63] width 780 height 47
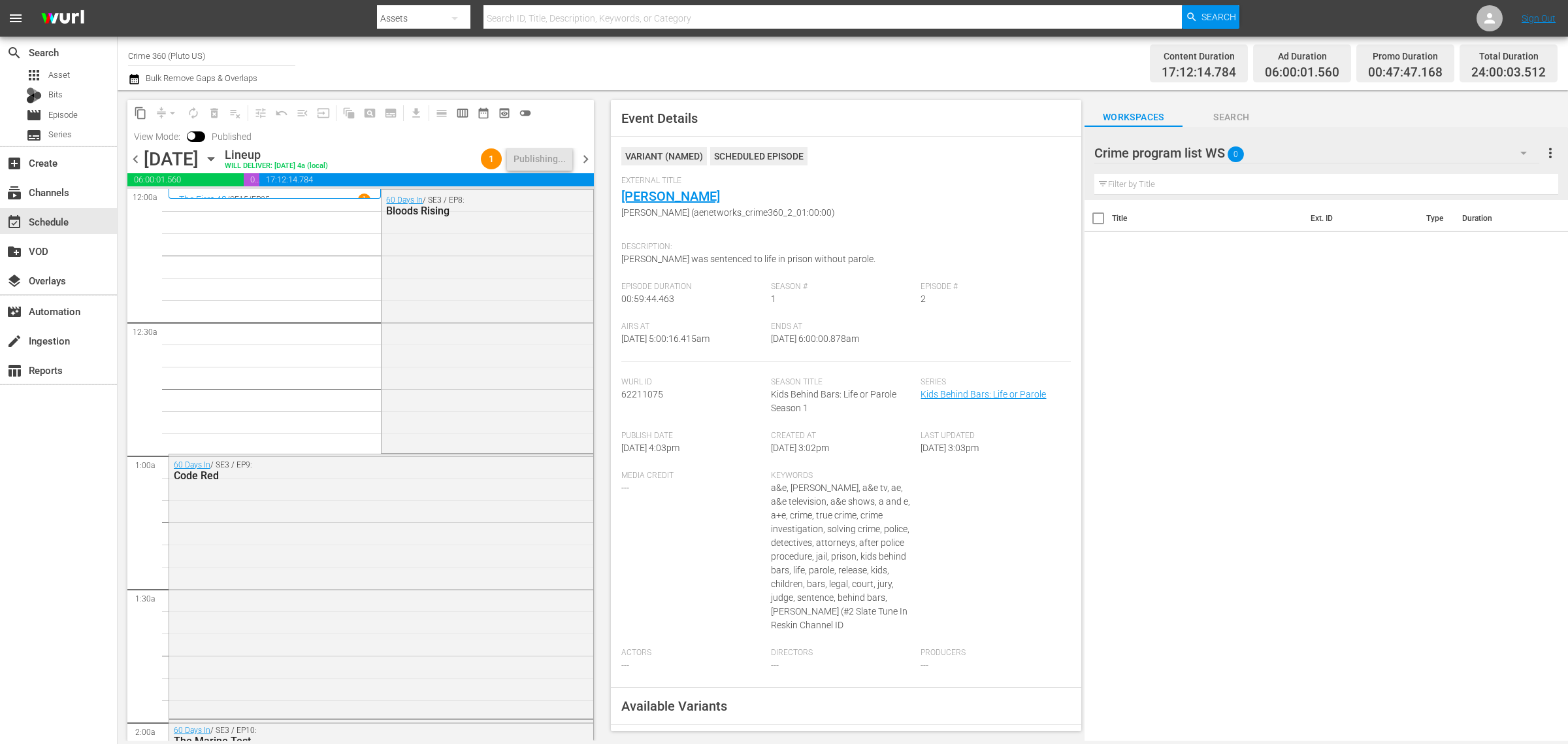
click at [700, 51] on div "Channel Title Crime 360 (Pluto US) Bulk Remove Gaps & Overlaps" at bounding box center [517, 63] width 780 height 47
click at [586, 157] on span "chevron_right" at bounding box center [586, 159] width 16 height 16
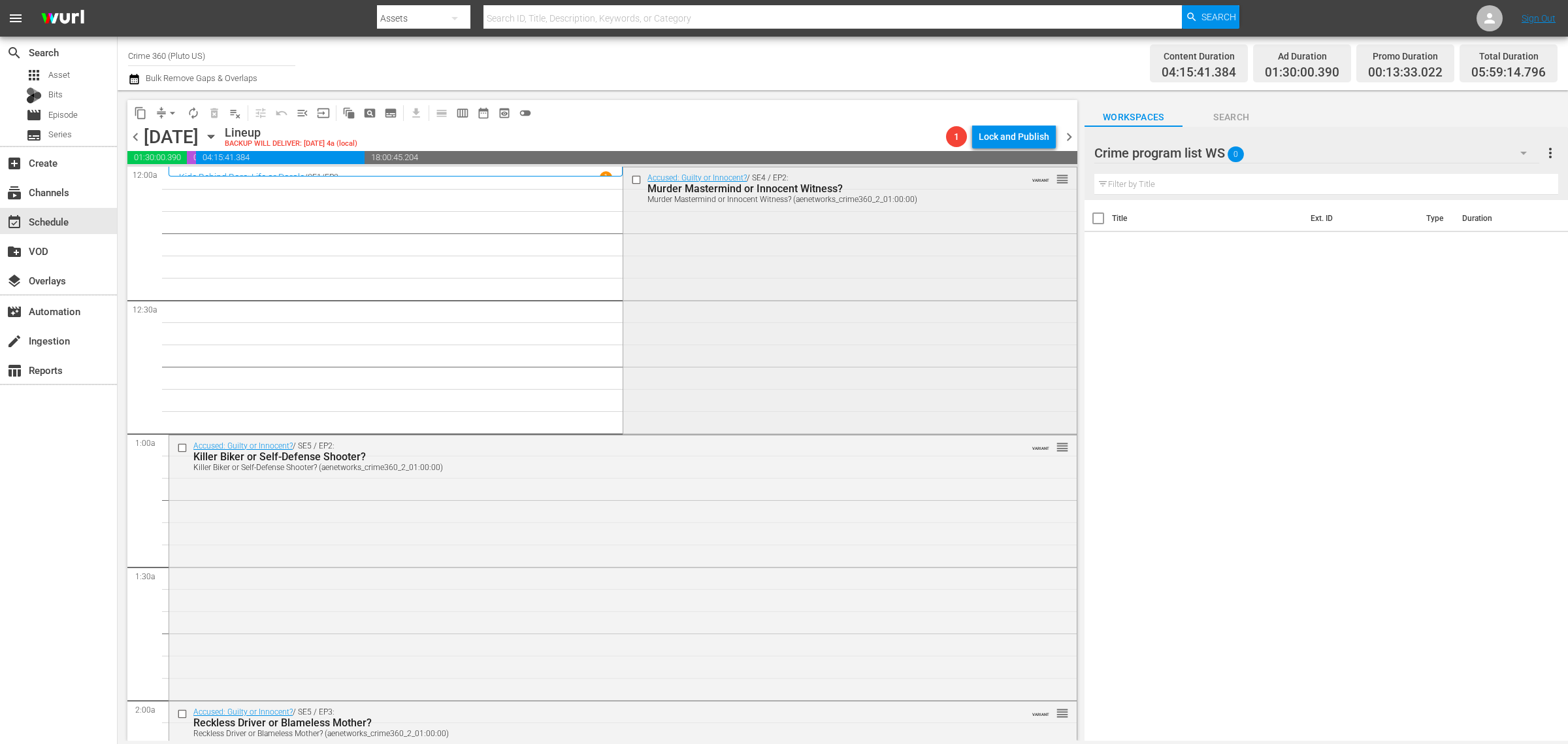
click at [677, 281] on div "Accused: Guilty or Innocent? / SE4 / EP2: Murder Mastermind or Innocent Witness…" at bounding box center [850, 299] width 453 height 265
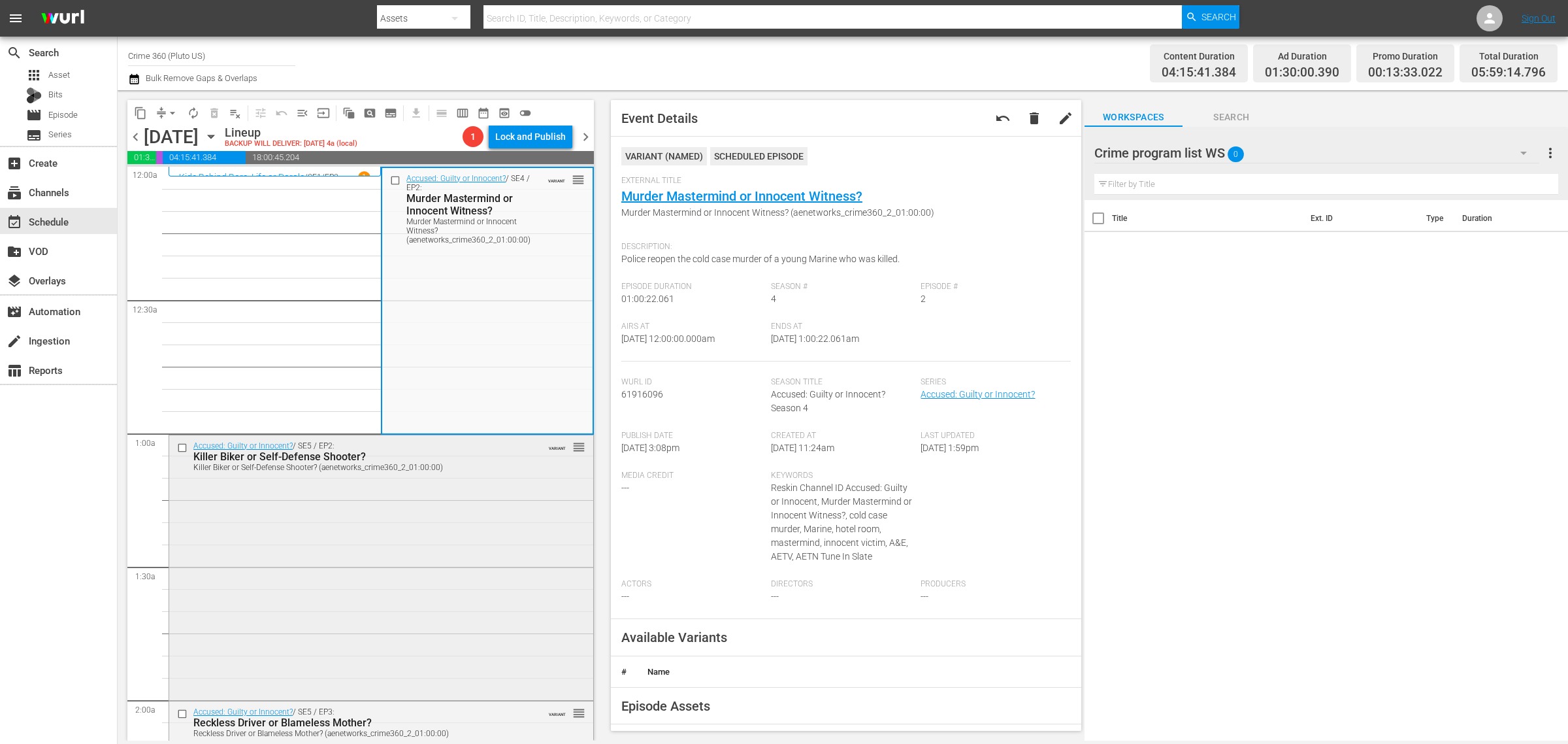
click at [403, 510] on div "Accused: Guilty or Innocent? / SE5 / EP2: Killer Biker or Self-Defense Shooter?…" at bounding box center [381, 567] width 424 height 262
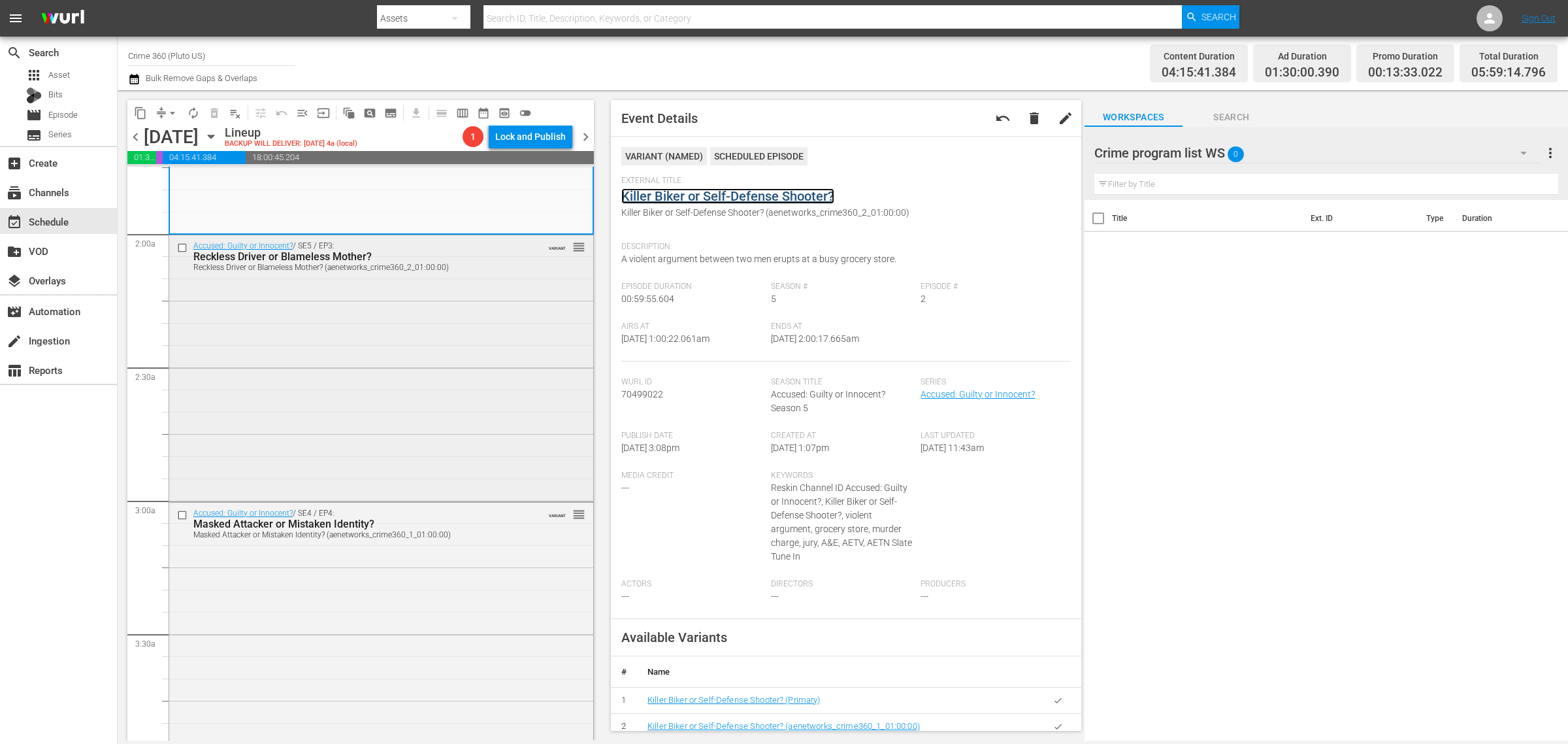
scroll to position [491, 0]
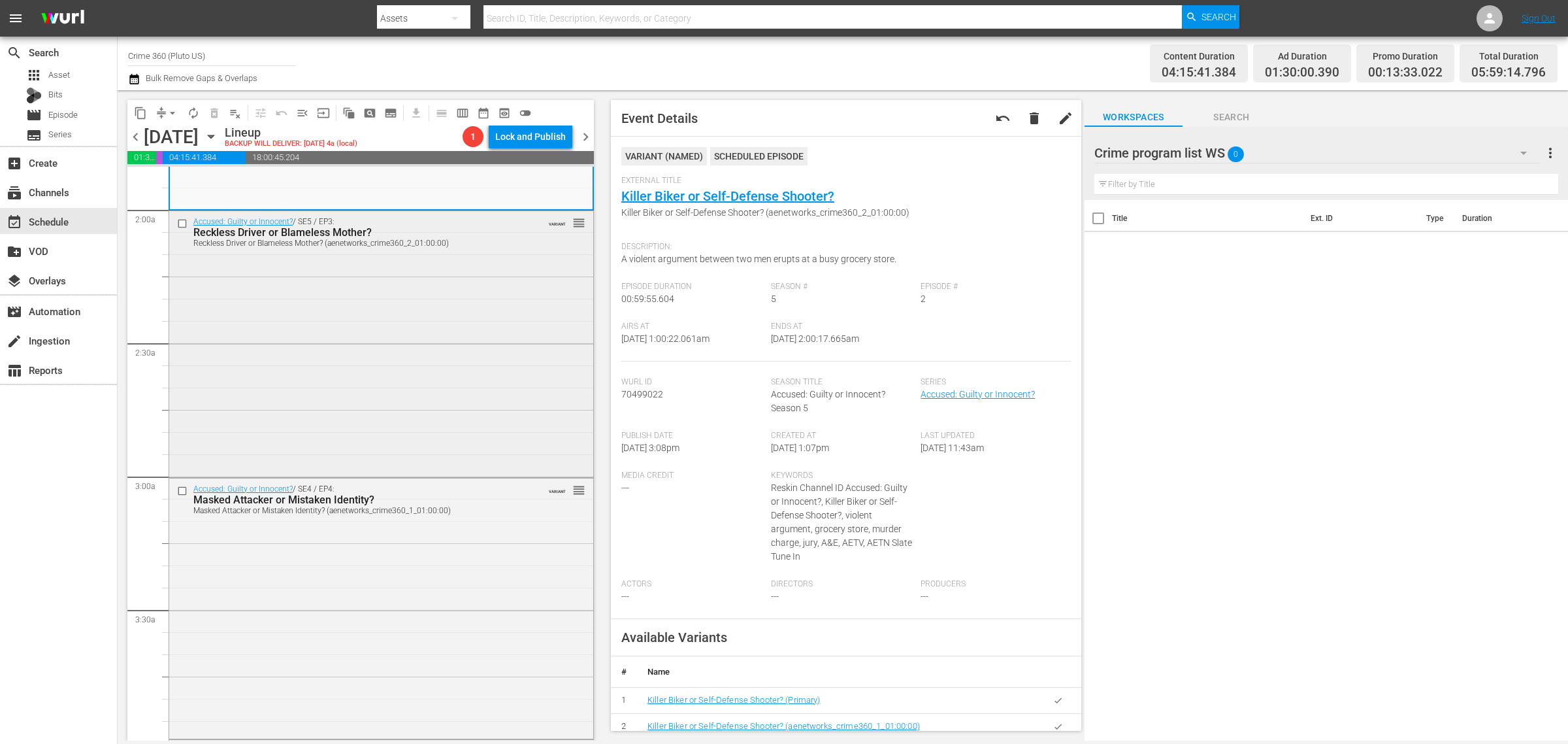
click at [331, 366] on div "Accused: Guilty or Innocent? / SE5 / EP3: Reckless Driver or Blameless Mother? …" at bounding box center [381, 342] width 424 height 262
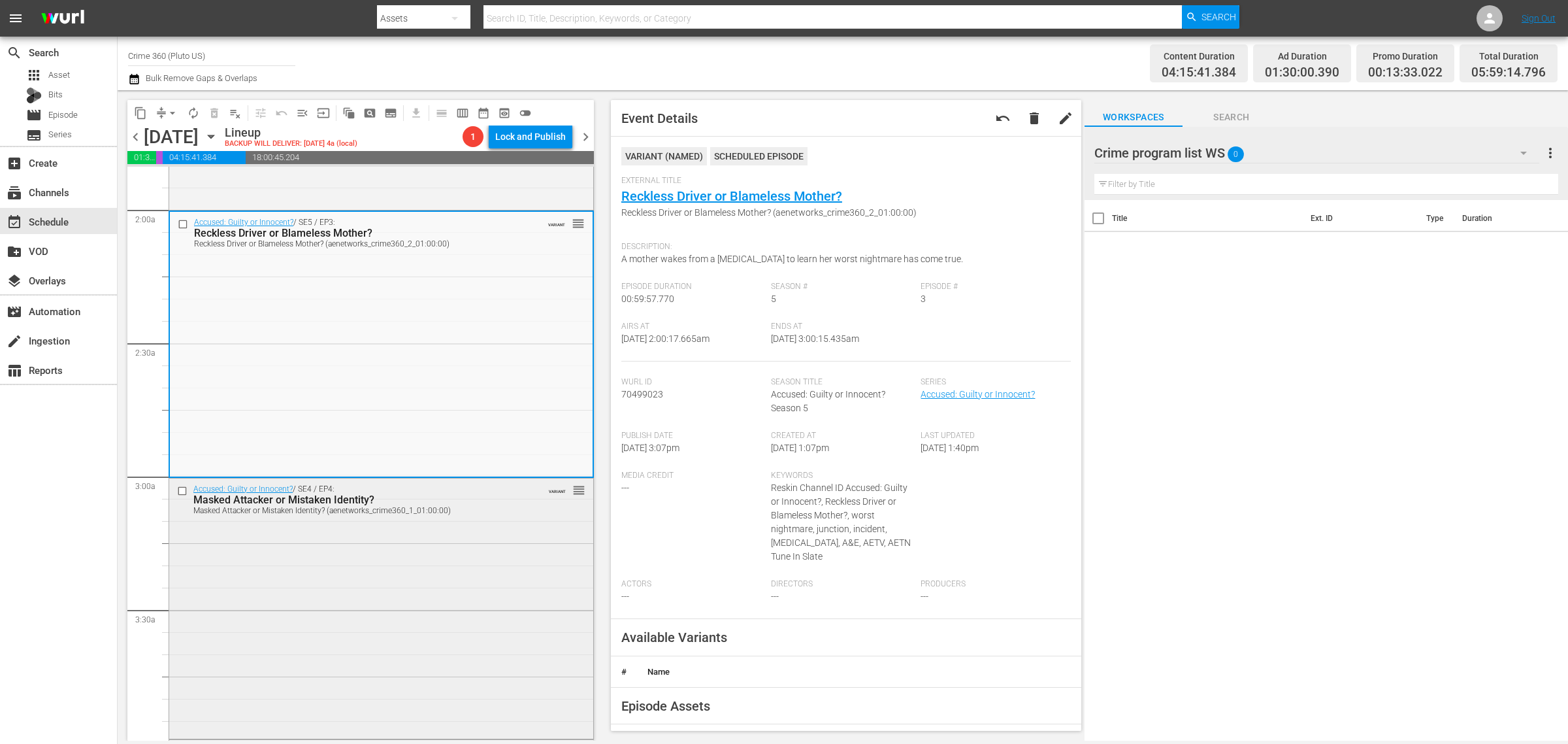
click at [477, 579] on div "Accused: Guilty or Innocent? / SE4 / EP4: Masked Attacker or Mistaken Identity?…" at bounding box center [381, 607] width 424 height 258
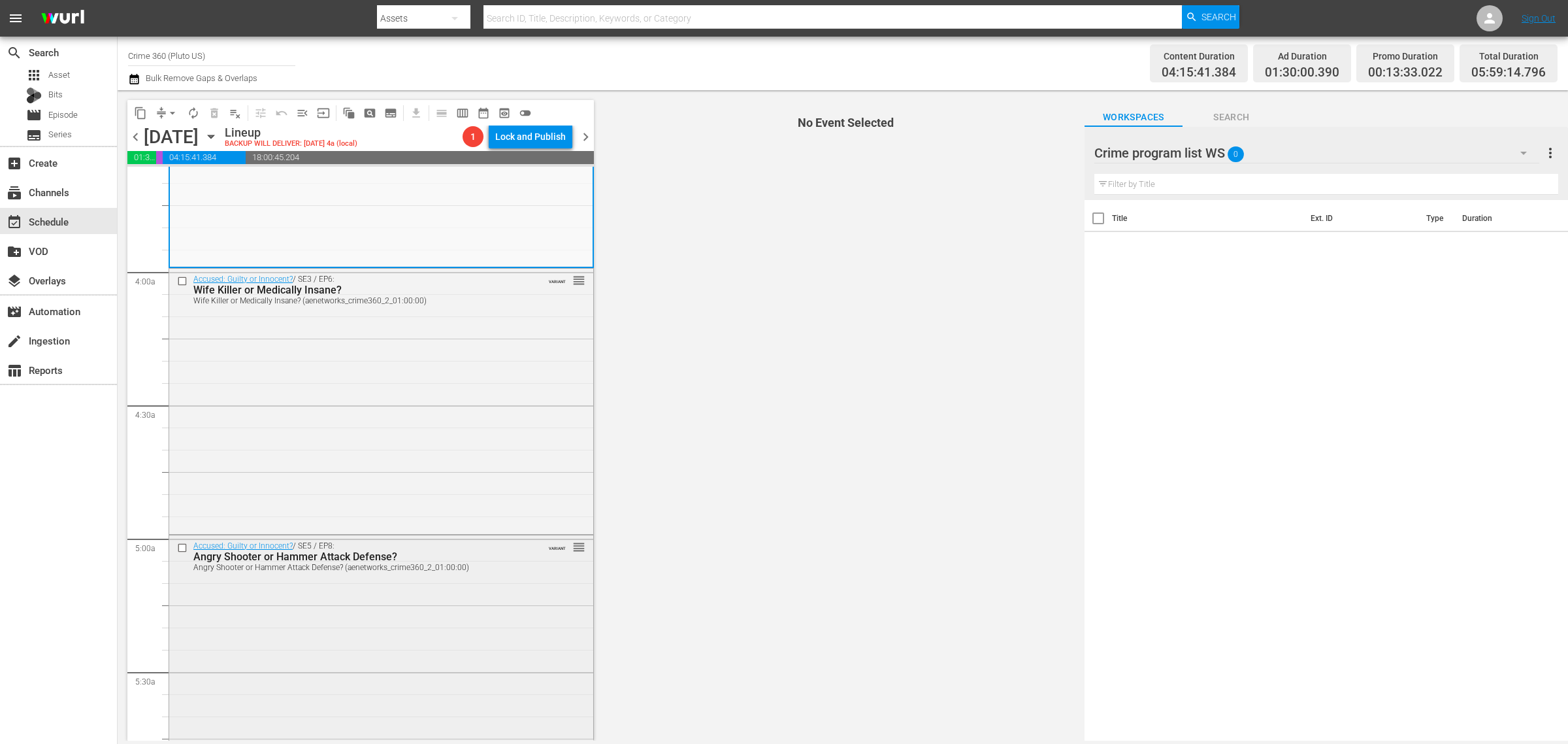
scroll to position [980, 0]
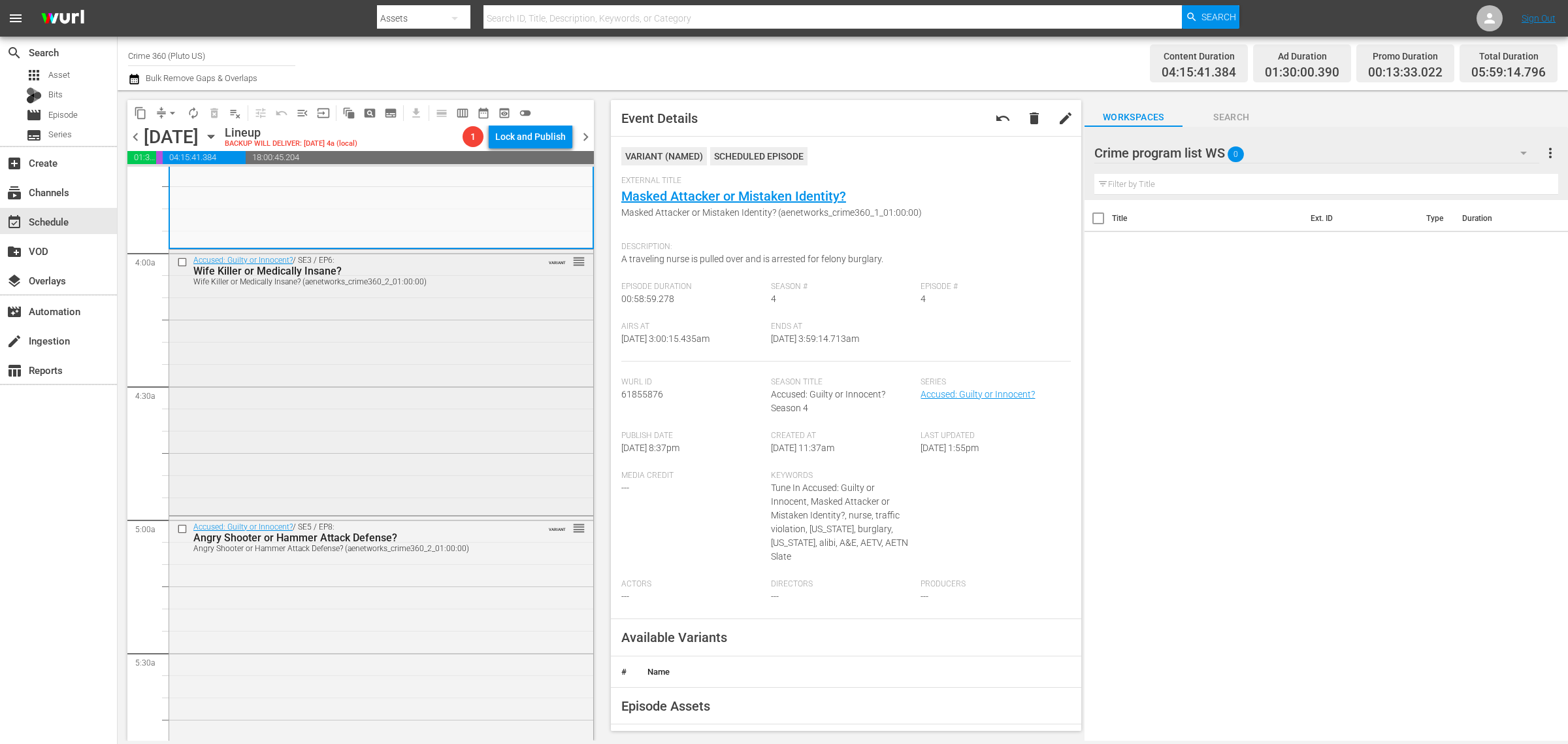
click at [380, 394] on div "Accused: Guilty or Innocent? / SE3 / EP6: Wife Killer or Medically Insane? Wife…" at bounding box center [381, 381] width 424 height 262
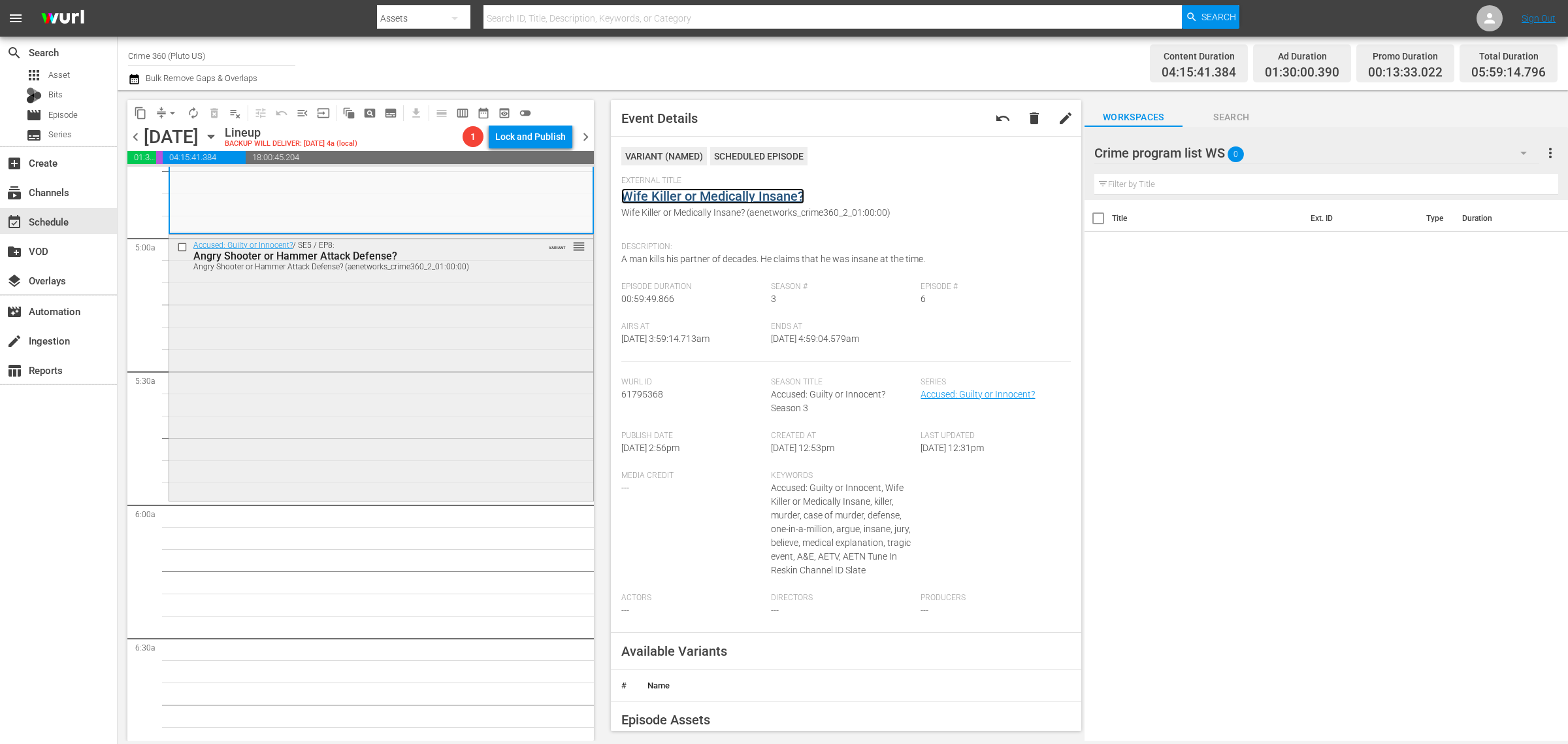
scroll to position [1308, 0]
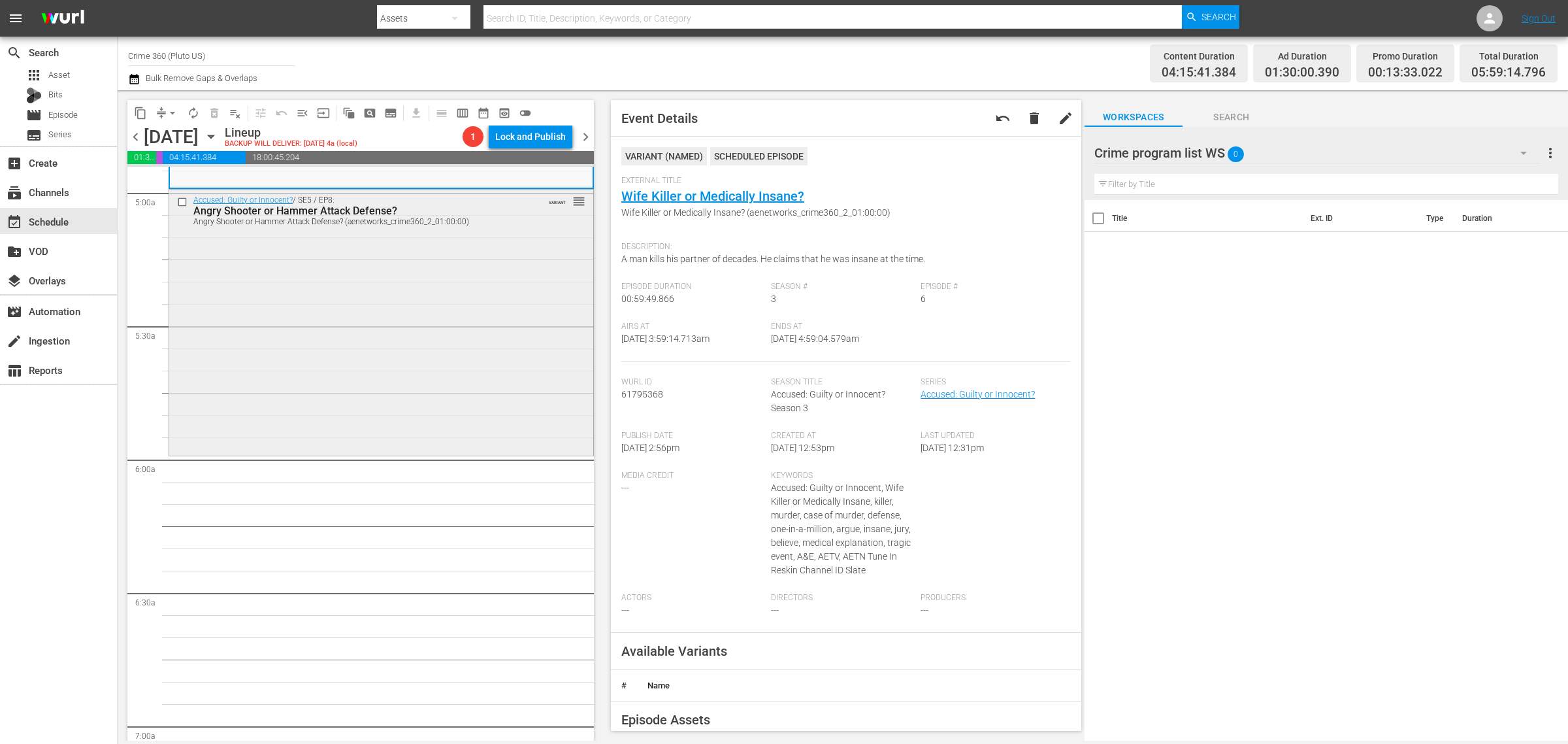
click at [272, 304] on div "Accused: Guilty or Innocent? / SE5 / EP8: Angry Shooter or Hammer Attack Defens…" at bounding box center [381, 321] width 424 height 263
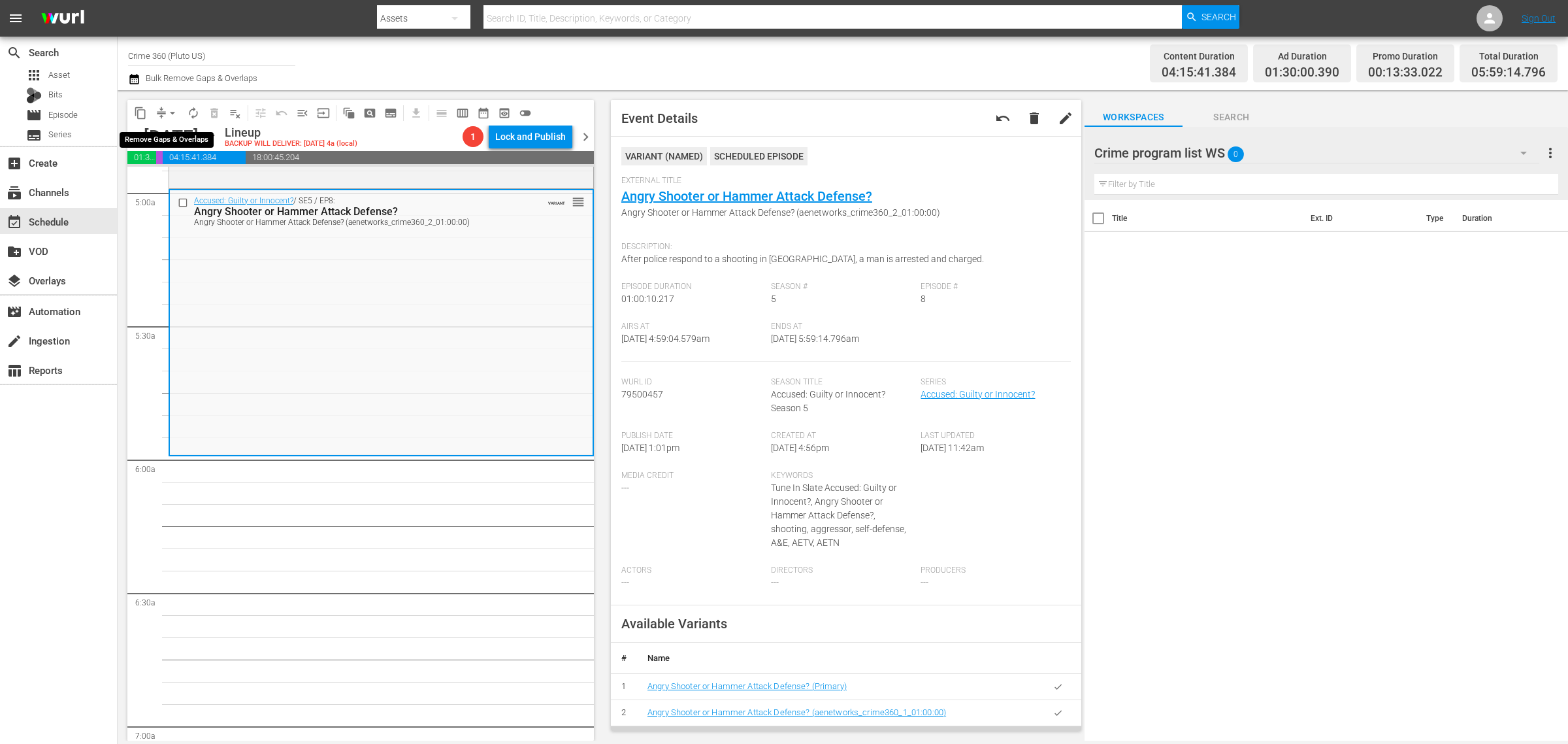
click at [177, 114] on span "arrow_drop_down" at bounding box center [172, 113] width 13 height 13
click at [194, 139] on li "Align to Midnight" at bounding box center [172, 139] width 137 height 21
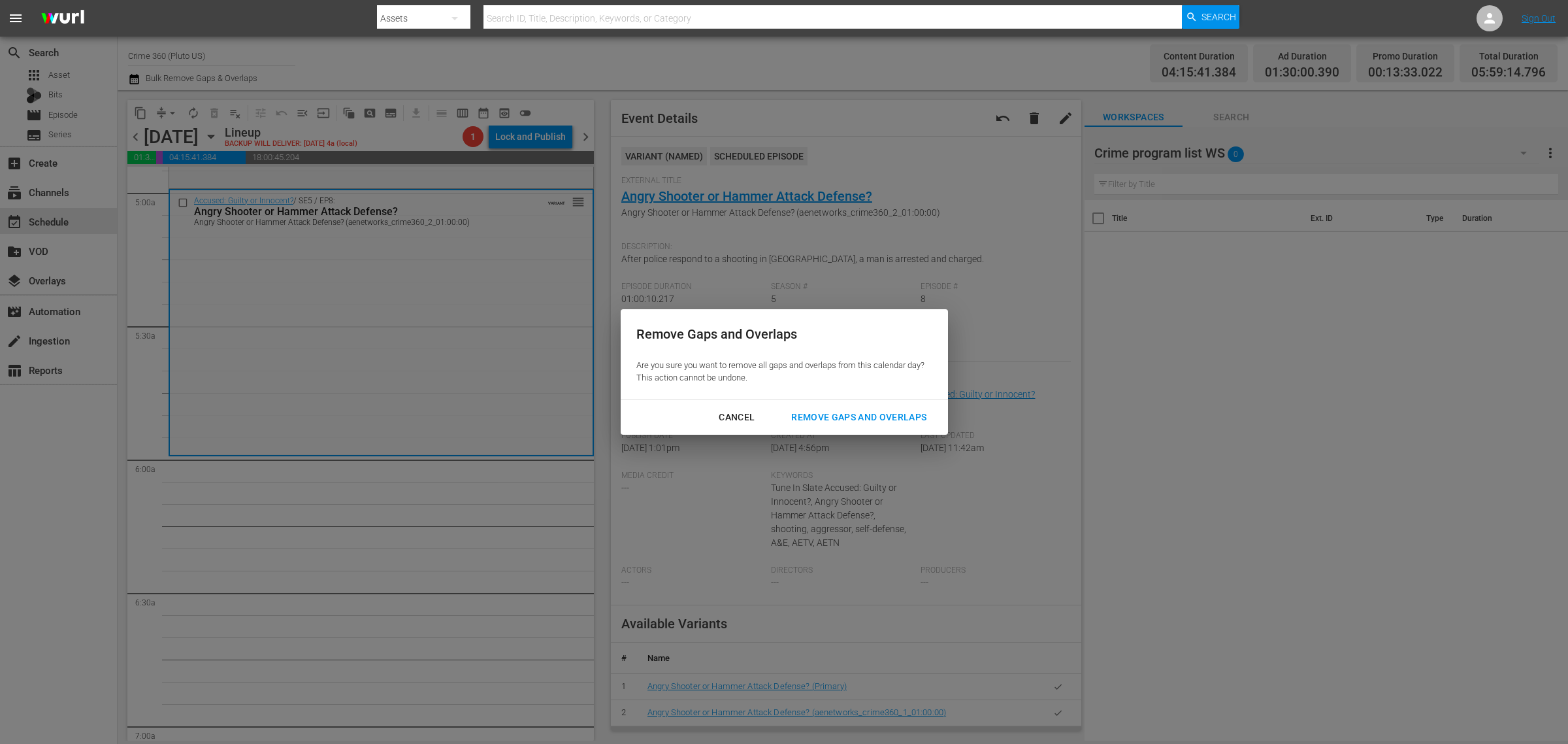
click at [900, 413] on div "Remove Gaps and Overlaps" at bounding box center [859, 418] width 156 height 16
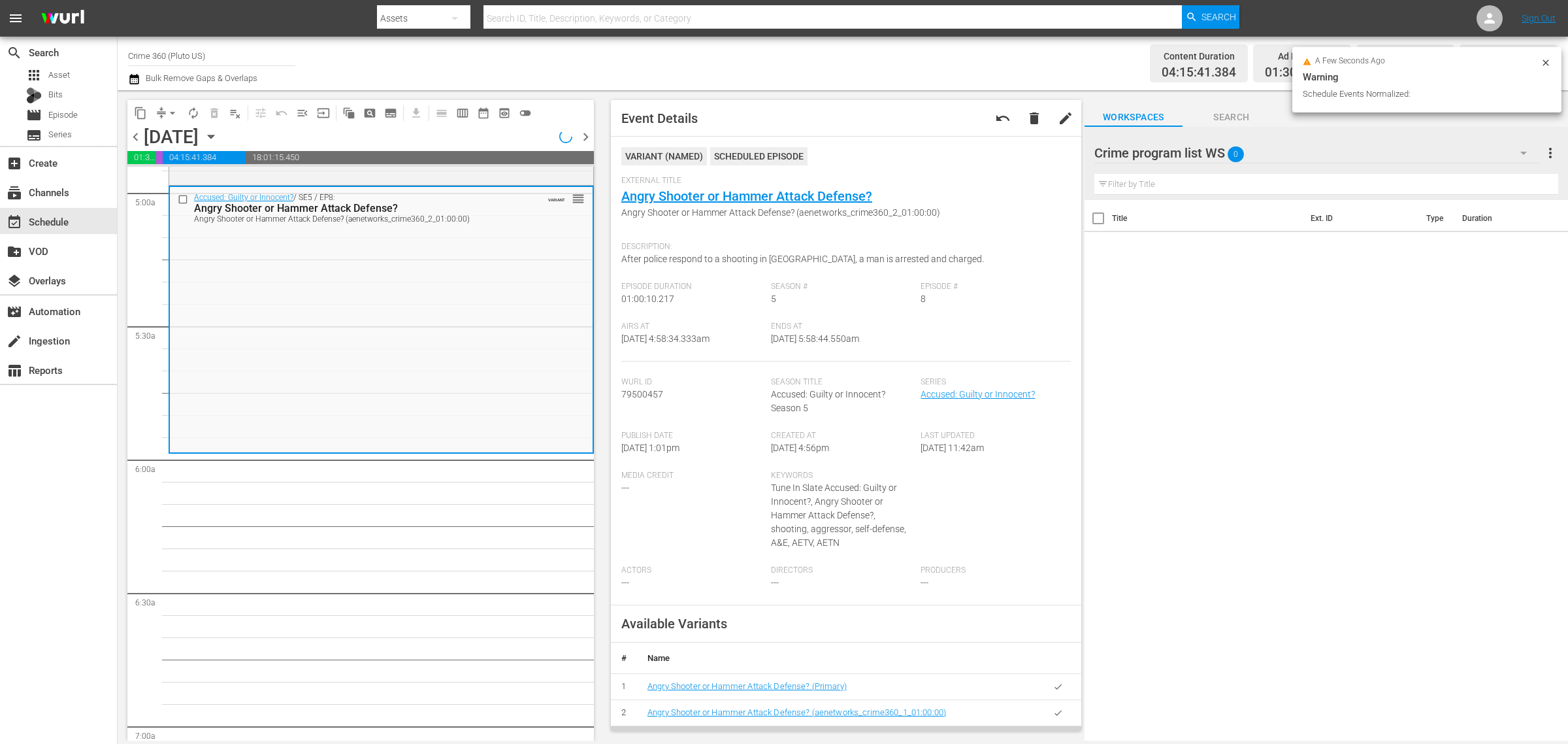
scroll to position [1285, 0]
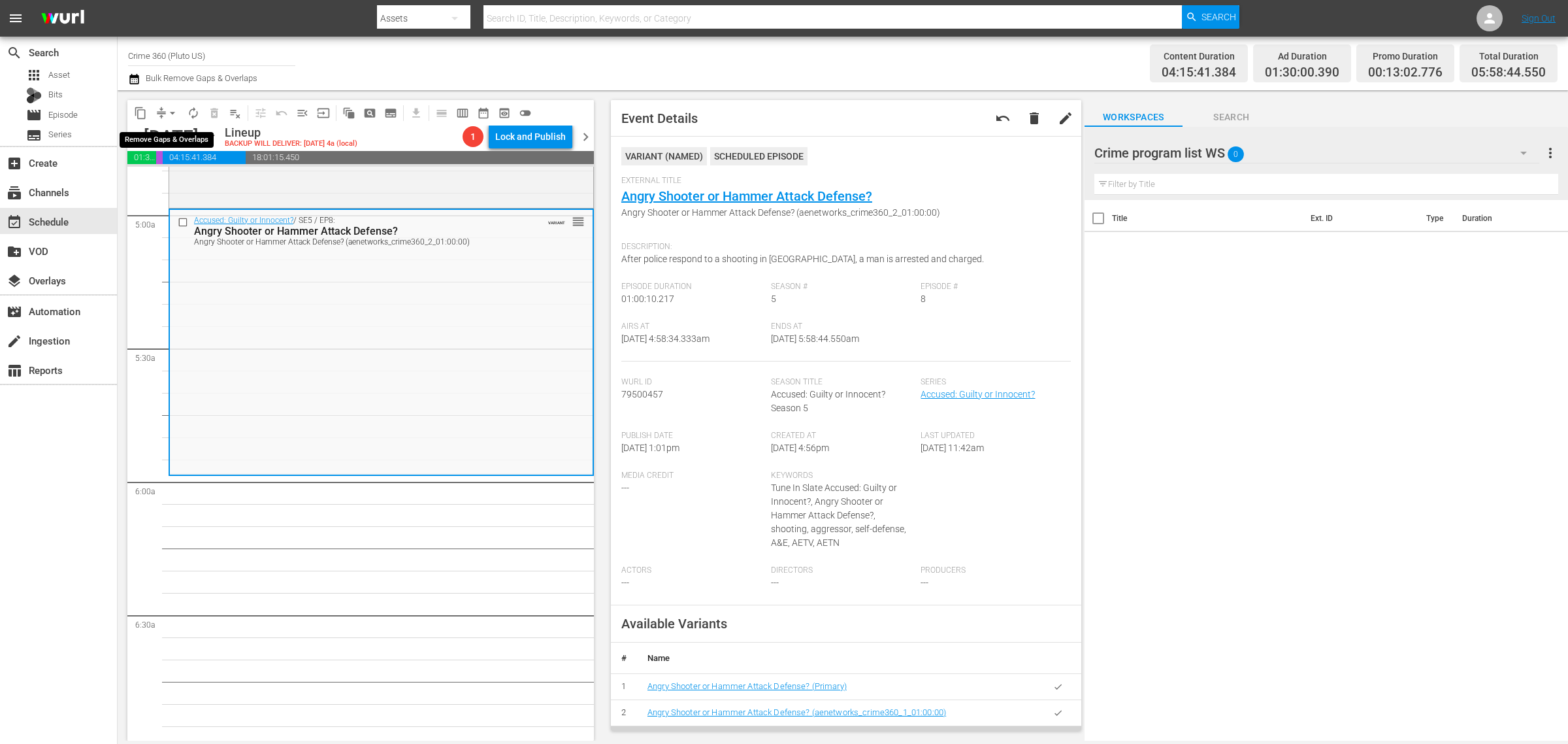
click at [171, 112] on span "arrow_drop_down" at bounding box center [172, 113] width 13 height 13
click at [171, 131] on li "Align to Midnight" at bounding box center [172, 139] width 137 height 21
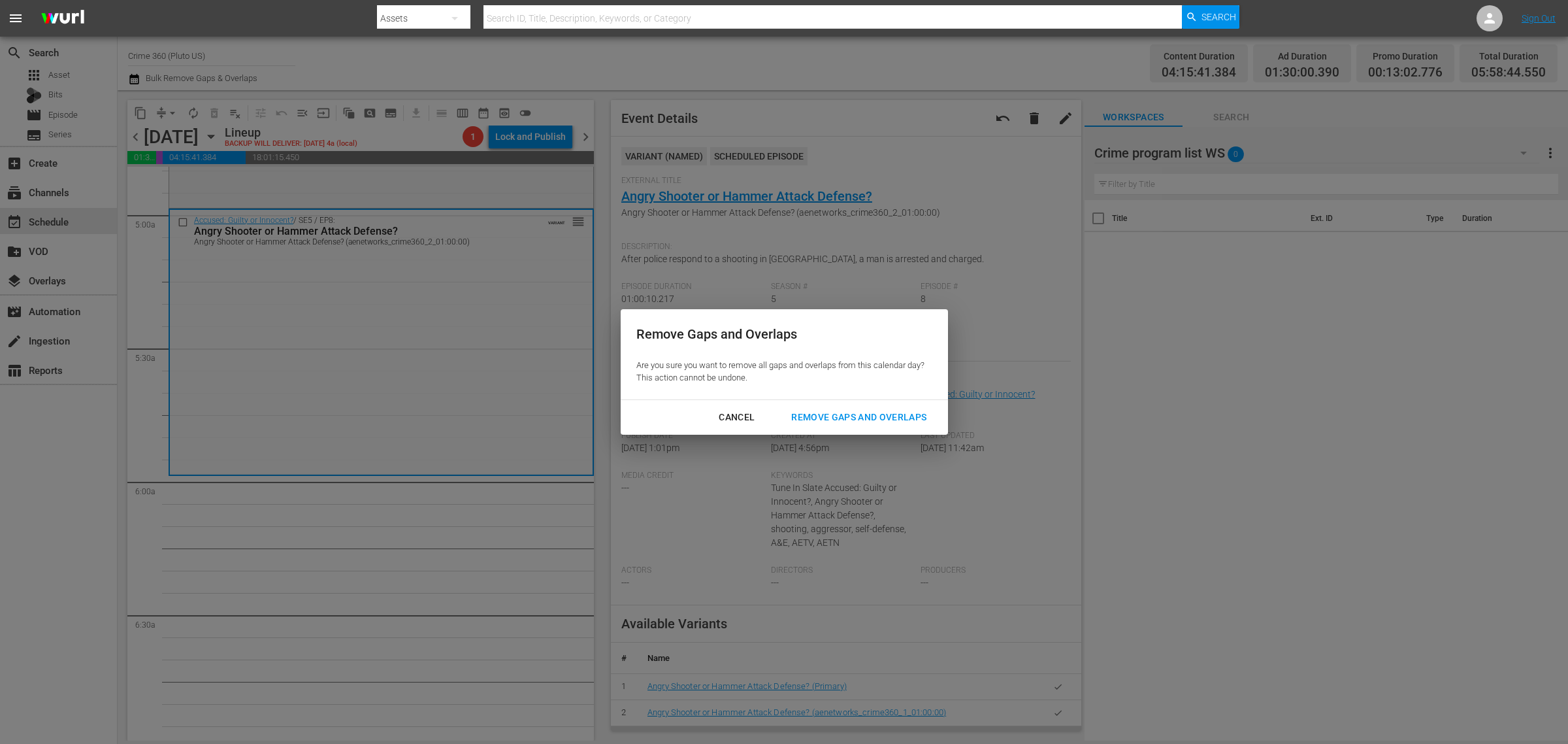
click at [860, 413] on div "Remove Gaps and Overlaps" at bounding box center [859, 418] width 156 height 16
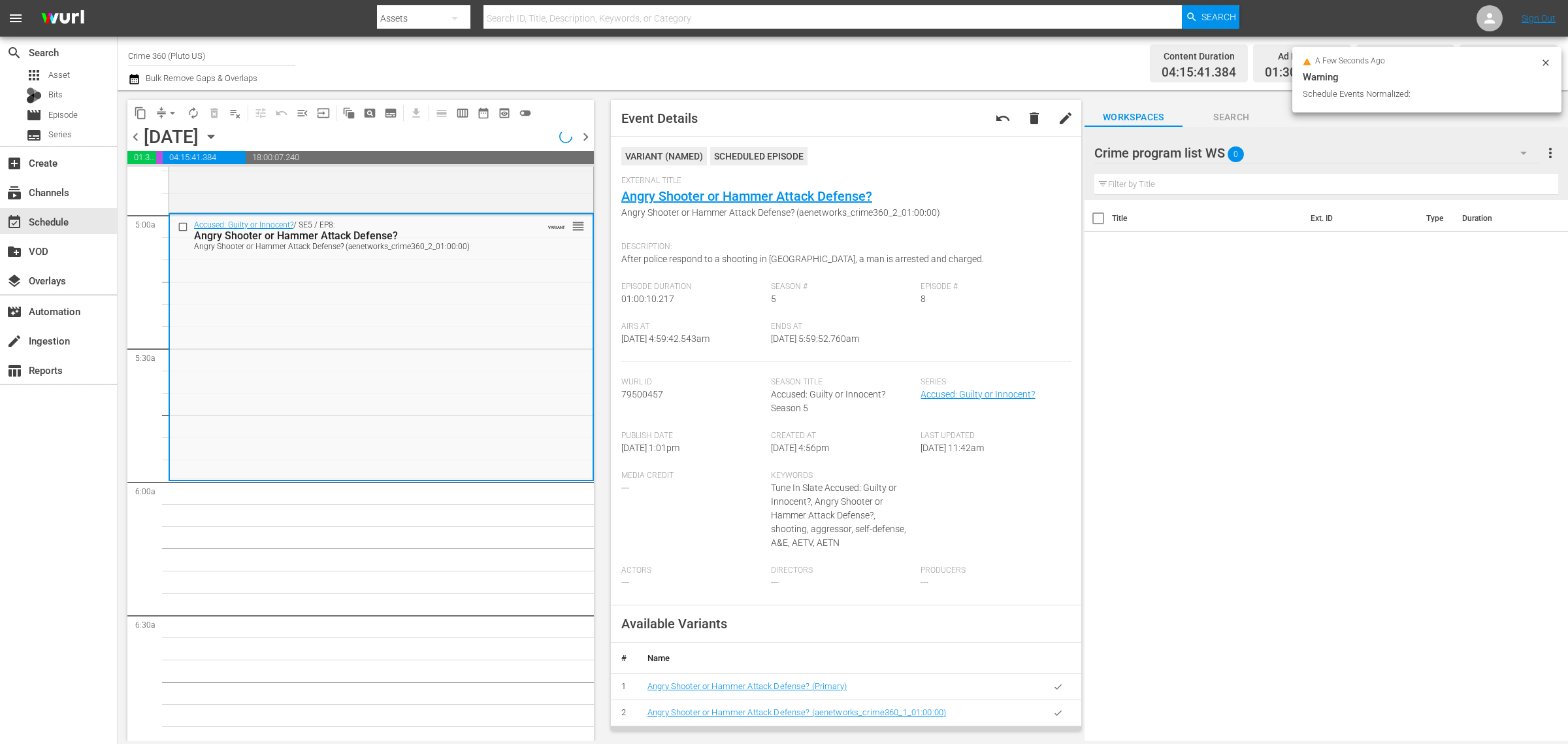
scroll to position [1308, 0]
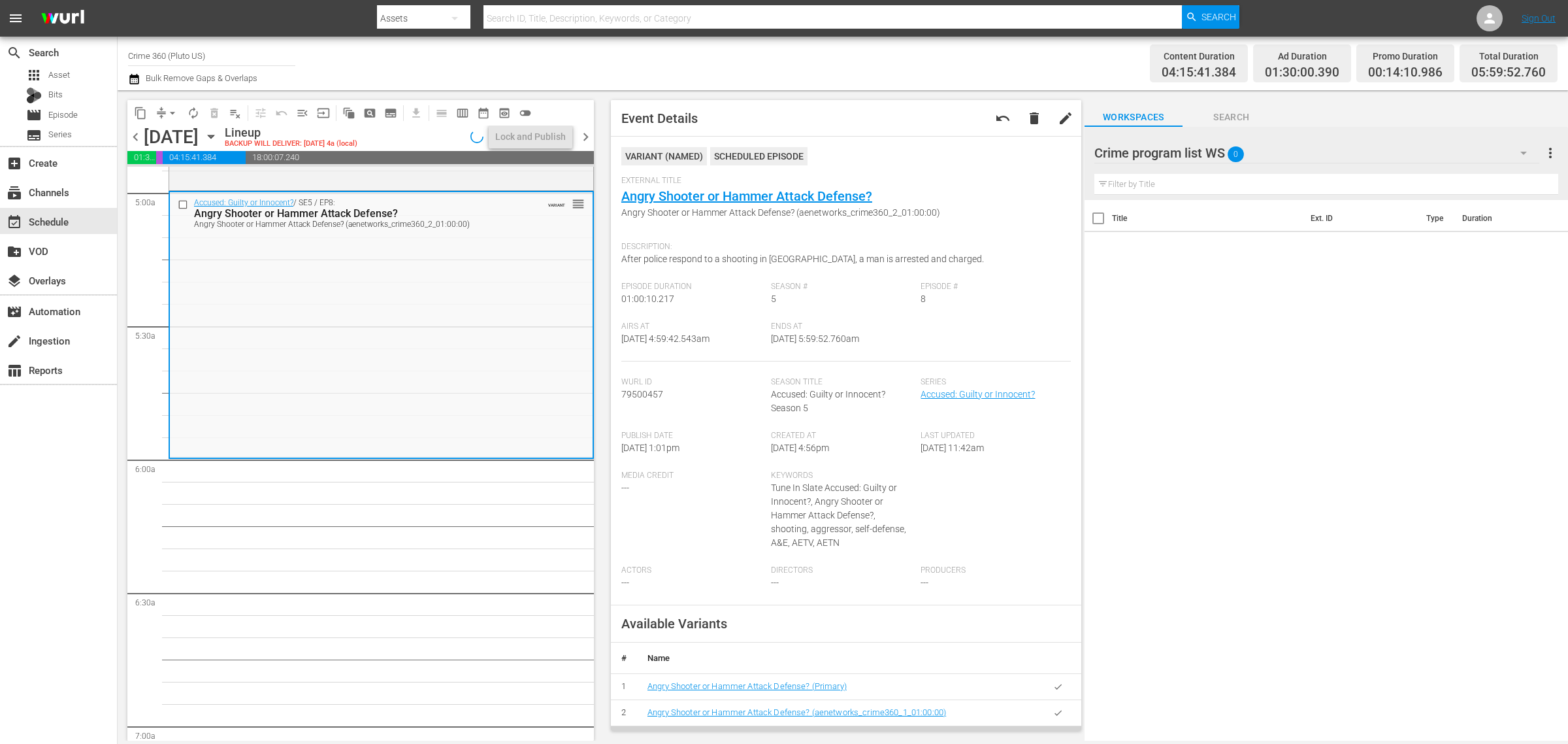
click at [844, 66] on div "Channel Title Crime 360 (Pluto US) Bulk Remove Gaps & Overlaps" at bounding box center [517, 63] width 780 height 47
click at [172, 112] on span "arrow_drop_down" at bounding box center [172, 113] width 13 height 13
click at [169, 131] on li "Align to Midnight" at bounding box center [172, 139] width 137 height 21
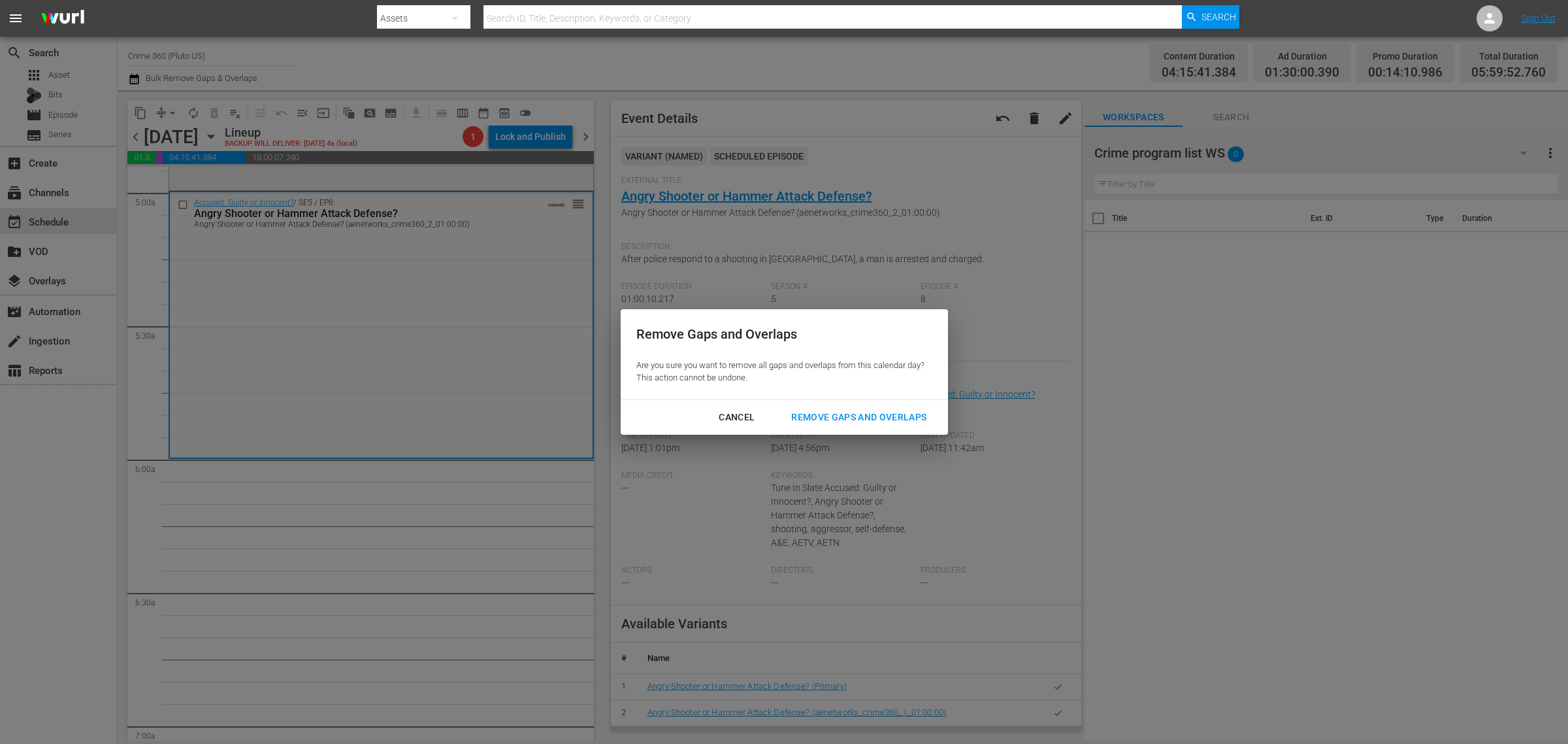
click at [892, 407] on button "Remove Gaps and Overlaps" at bounding box center [859, 417] width 166 height 24
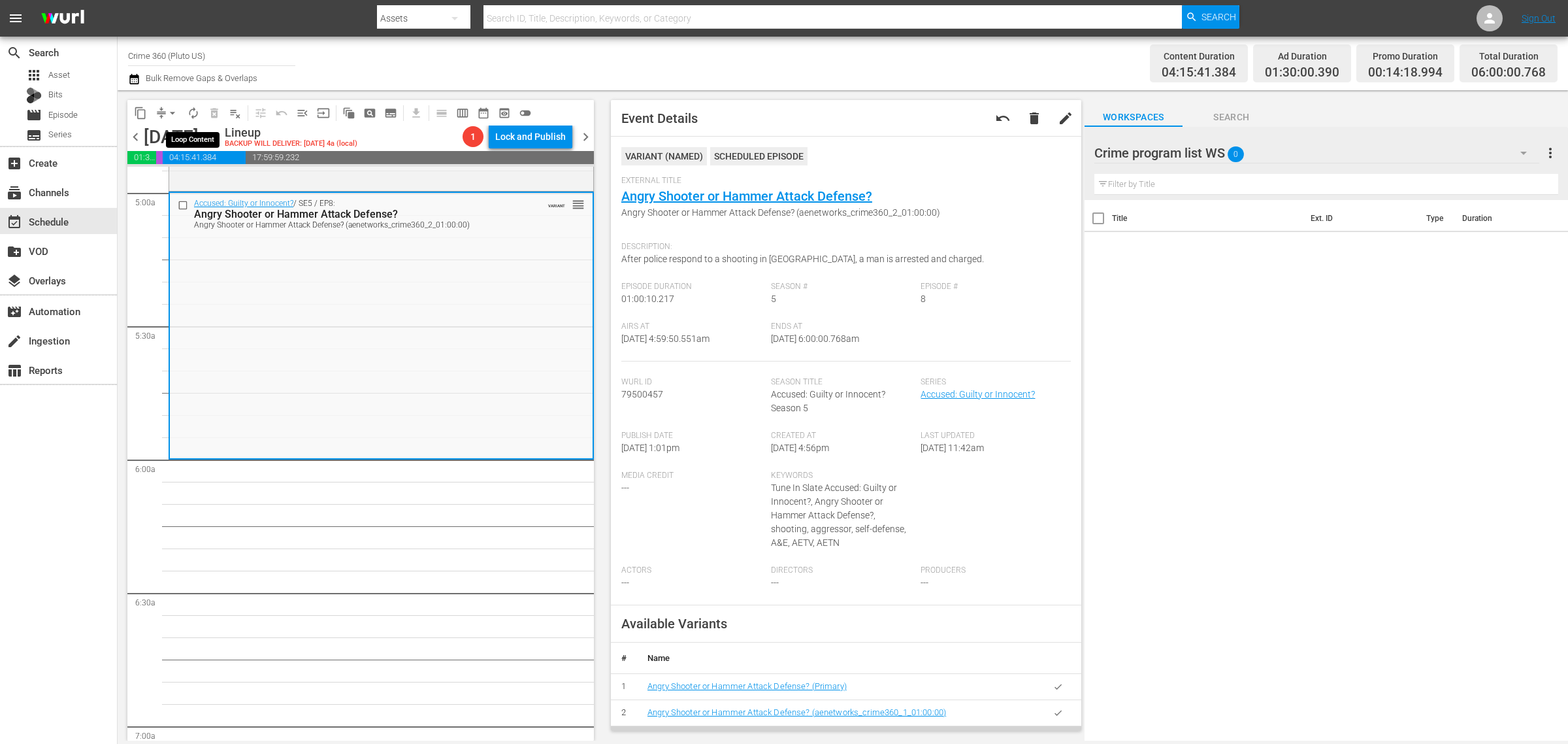
click at [188, 107] on span "autorenew_outlined" at bounding box center [194, 113] width 13 height 13
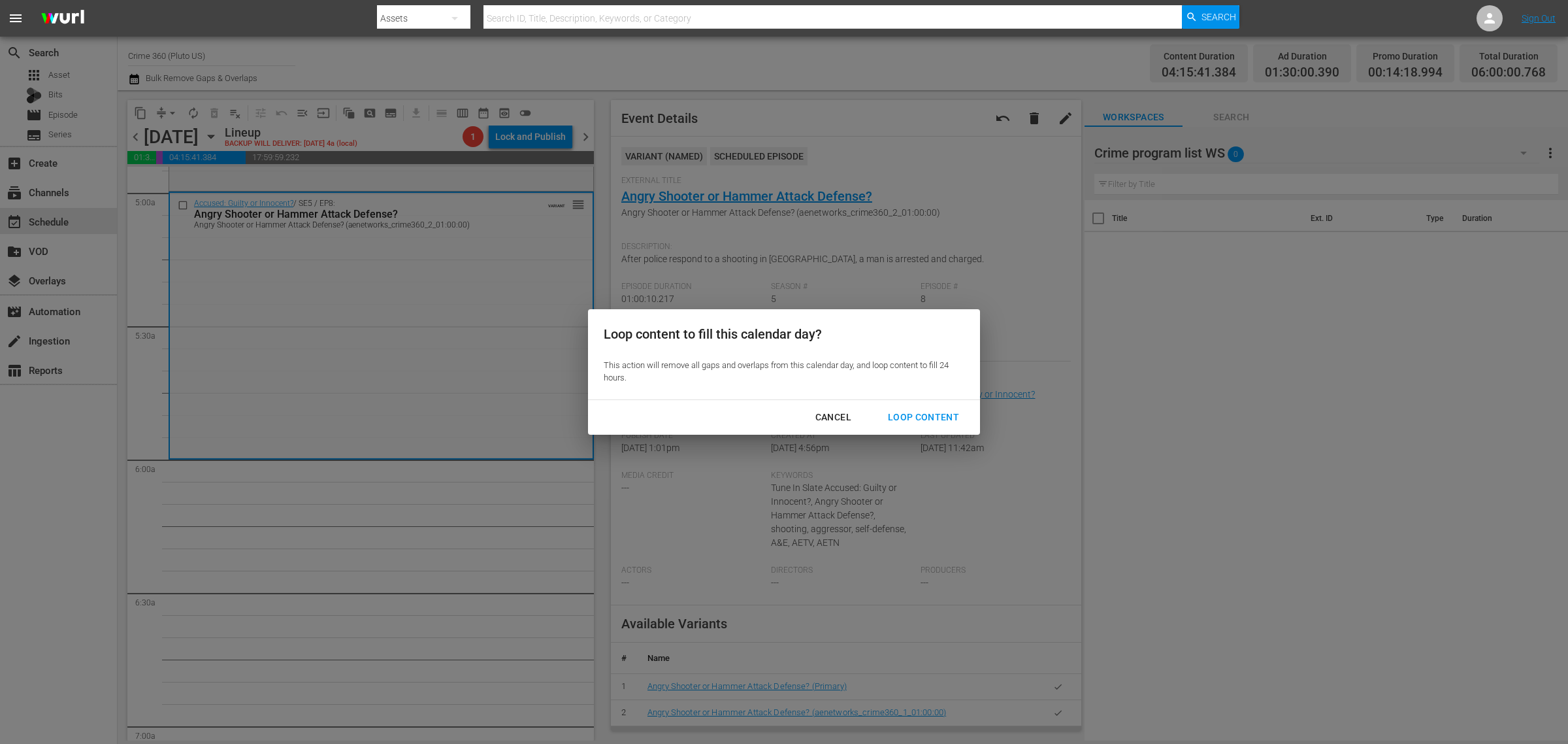
click at [914, 420] on div "Loop Content" at bounding box center [923, 418] width 92 height 16
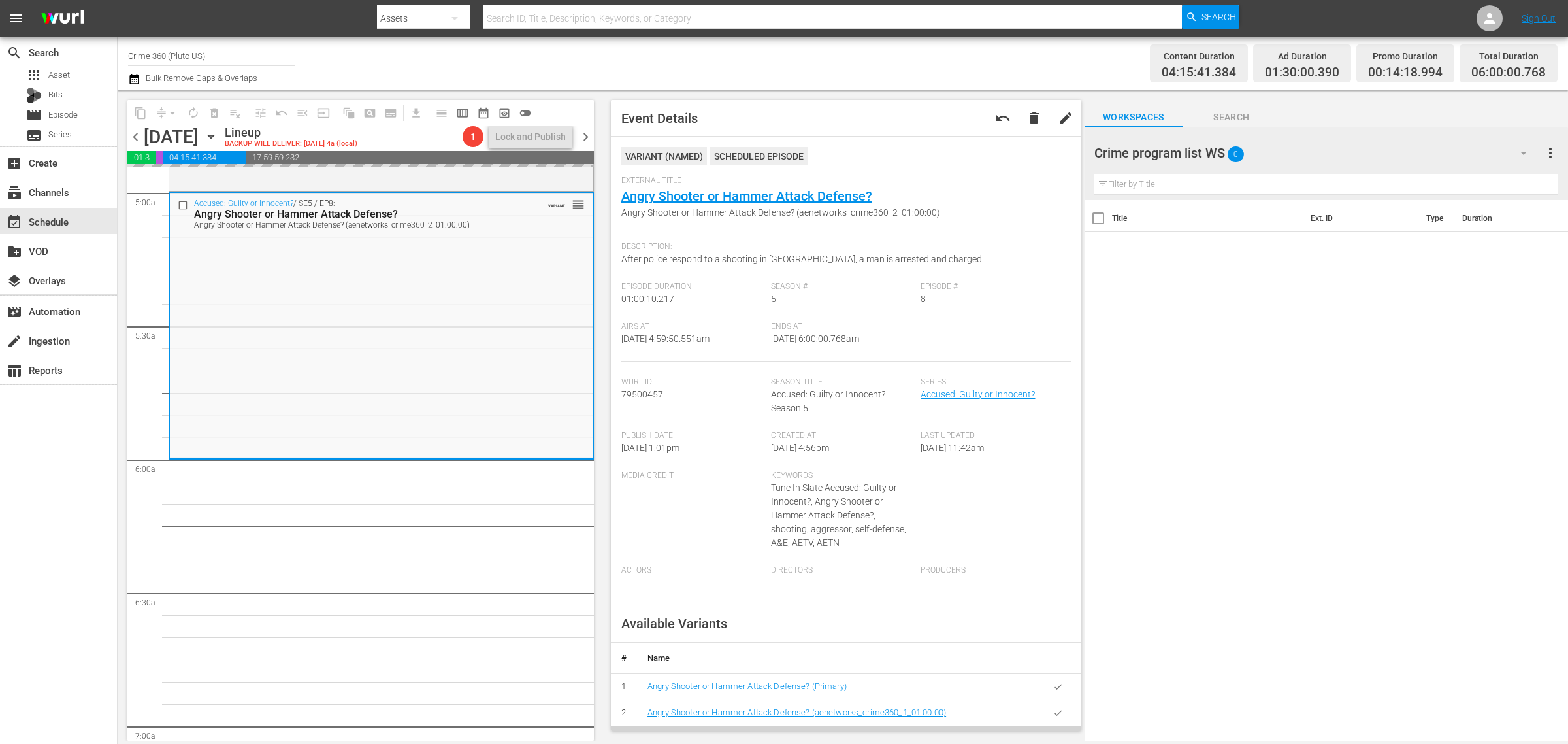
click at [860, 41] on div "Channel Title Crime 360 (Pluto US) Bulk Remove Gaps & Overlaps" at bounding box center [517, 63] width 780 height 47
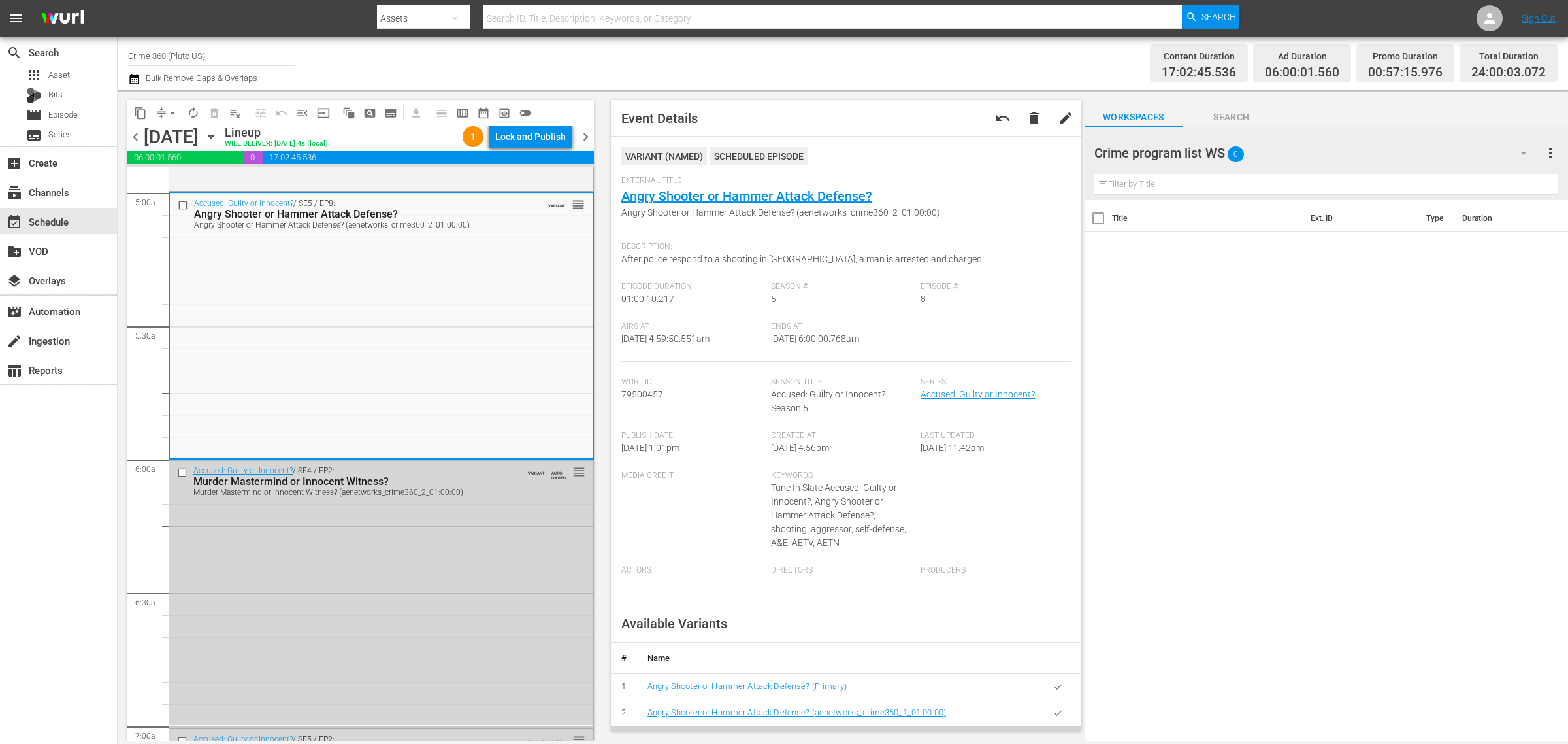
click at [908, 51] on div "Content Duration 17:02:45.536 Ad Duration 06:00:01.560 Promo Duration 00:57:15.…" at bounding box center [1233, 63] width 650 height 47
click at [551, 136] on div "Lock and Publish" at bounding box center [531, 136] width 71 height 24
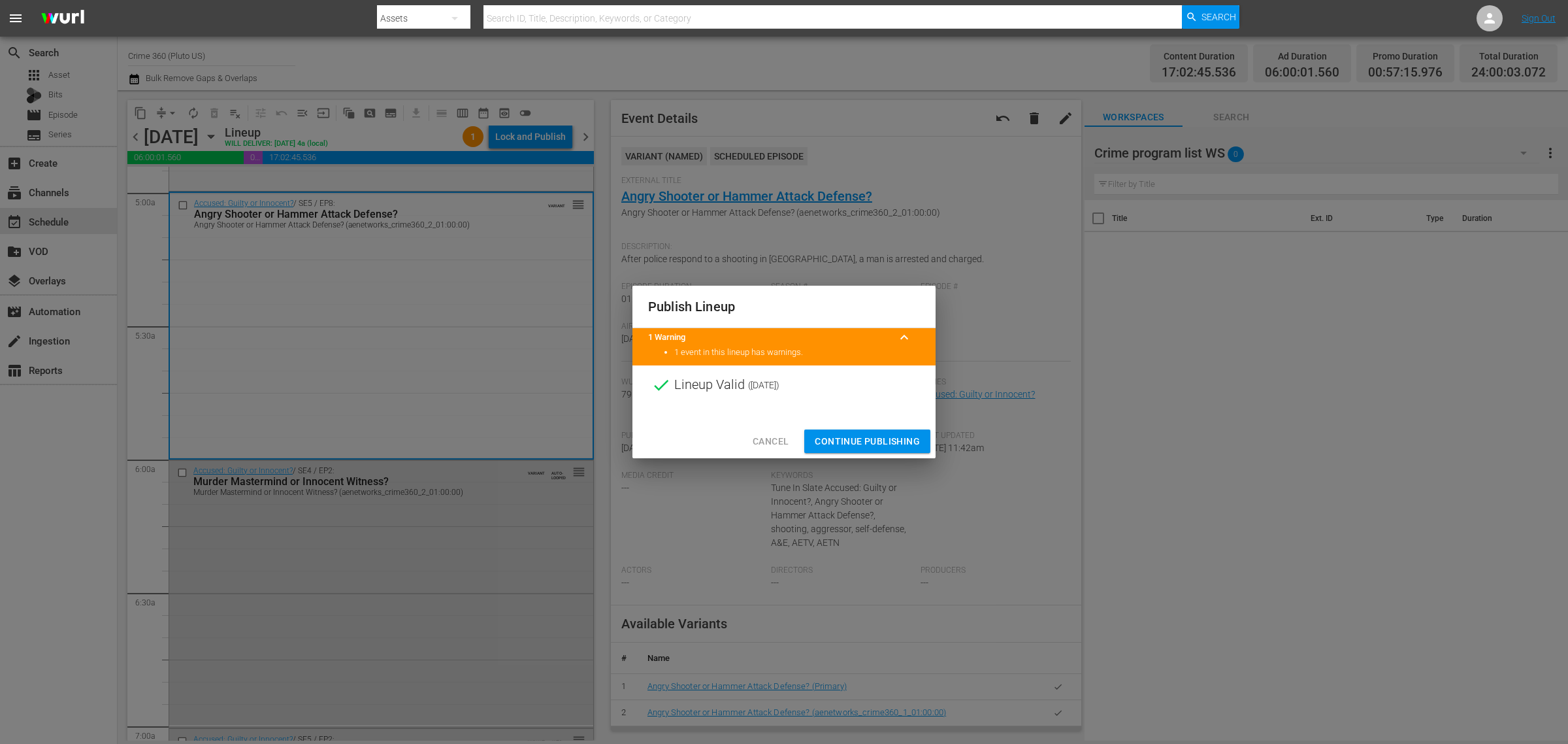
click at [881, 445] on span "Continue Publishing" at bounding box center [868, 441] width 105 height 16
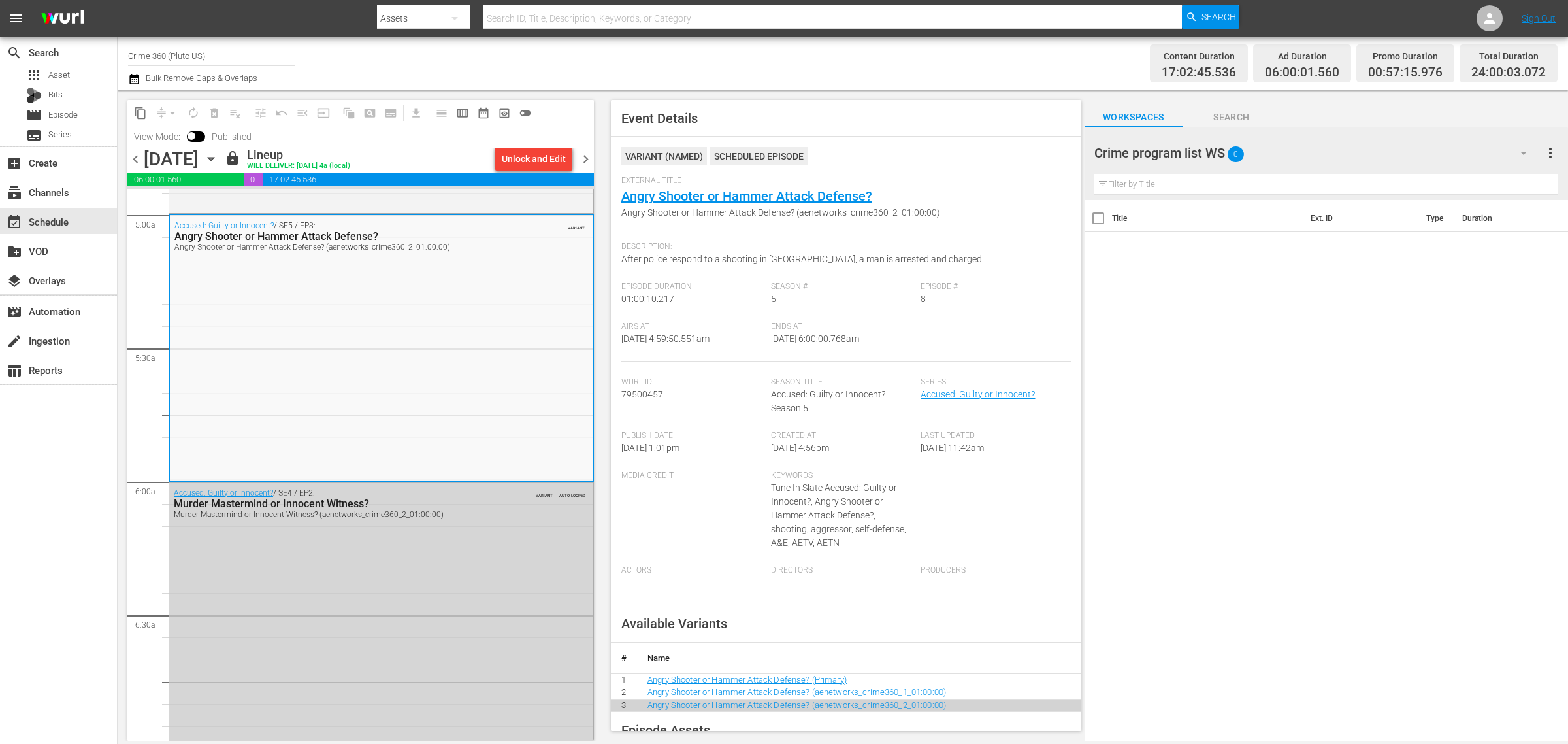
click at [927, 43] on div "Content Duration 17:02:45.536 Ad Duration 06:00:01.560 Promo Duration 00:57:15.…" at bounding box center [1233, 63] width 650 height 47
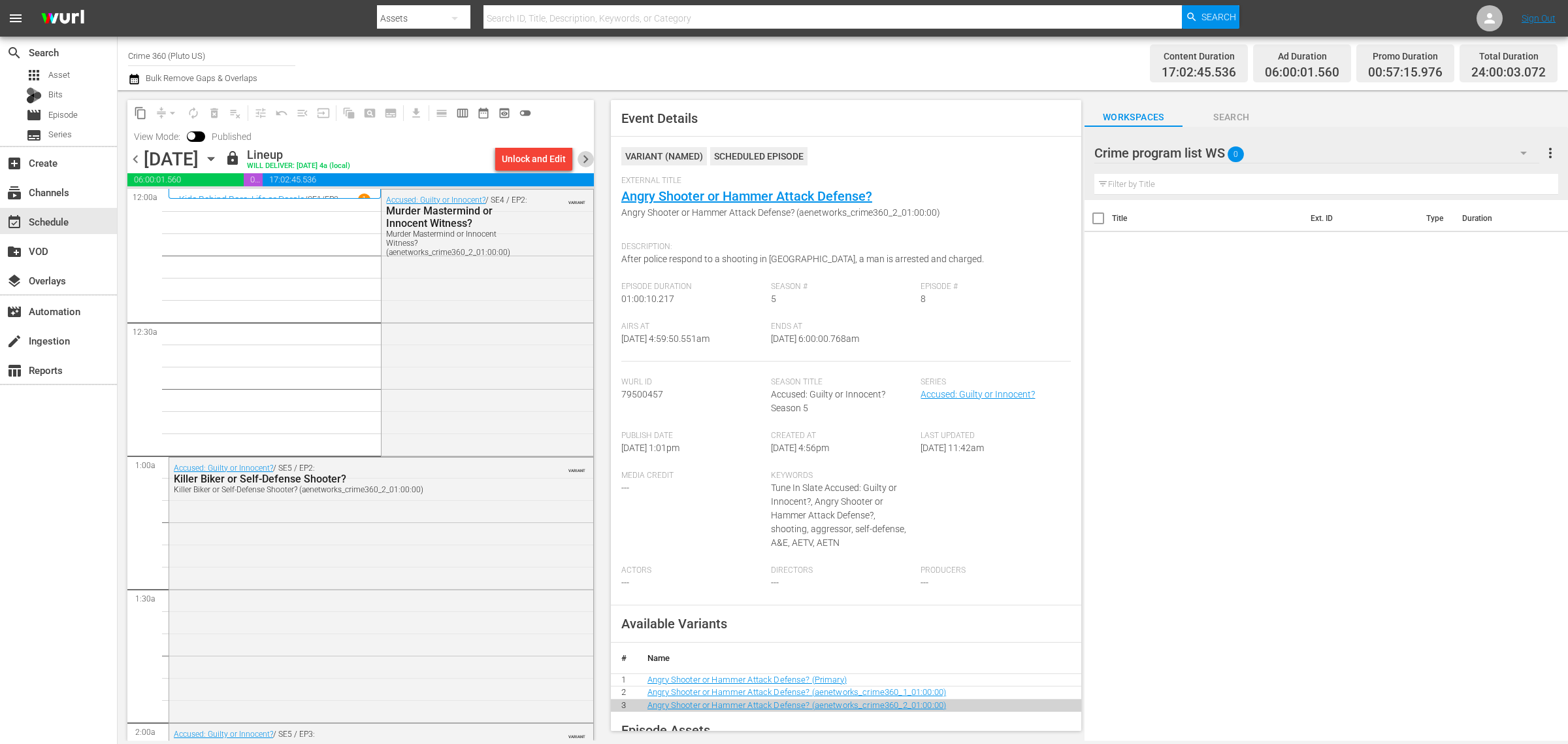
click at [584, 158] on span "chevron_right" at bounding box center [586, 159] width 16 height 16
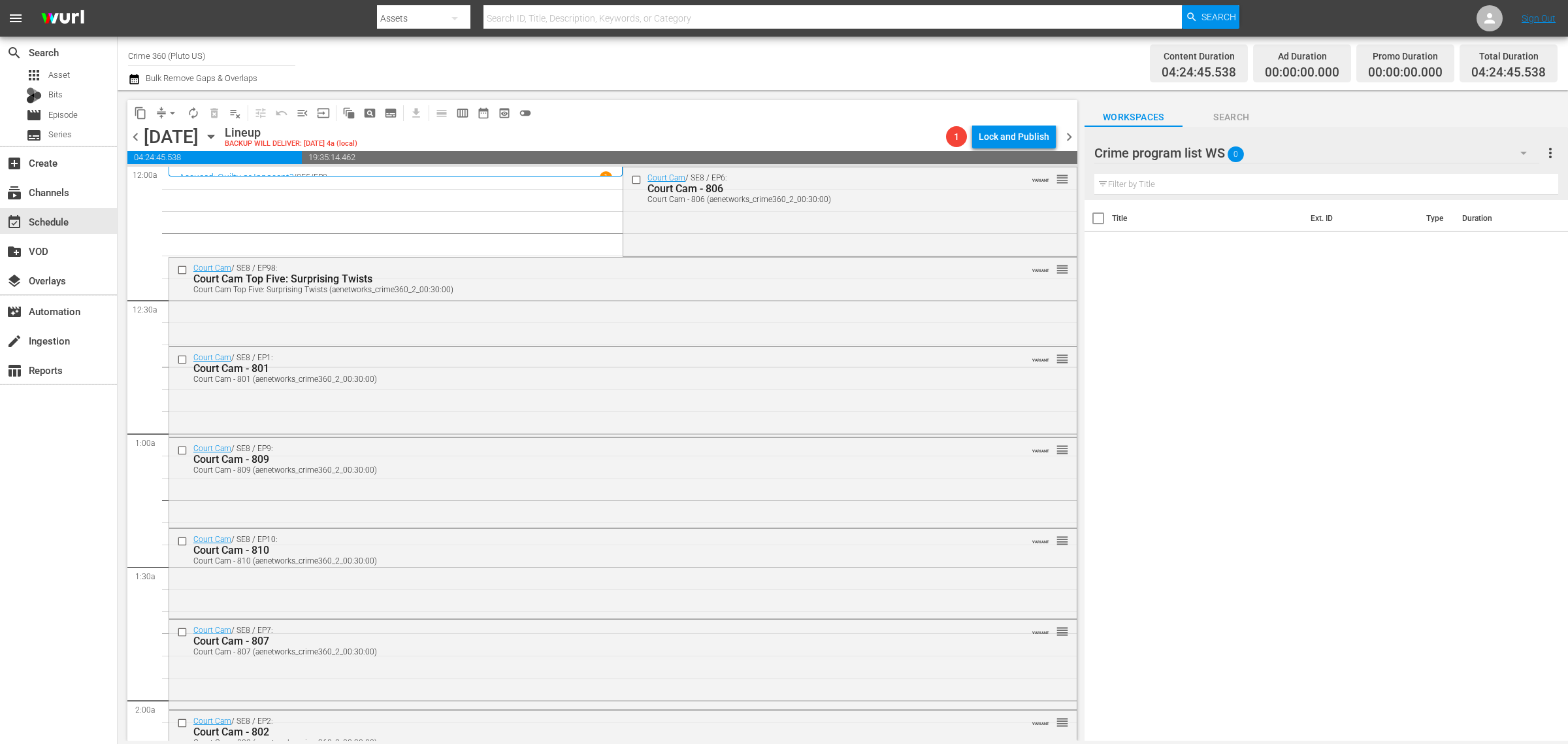
click at [822, 66] on div "Channel Title Crime 360 (Pluto US) Bulk Remove Gaps & Overlaps" at bounding box center [517, 63] width 780 height 47
click at [303, 112] on span "menu_open" at bounding box center [303, 113] width 13 height 13
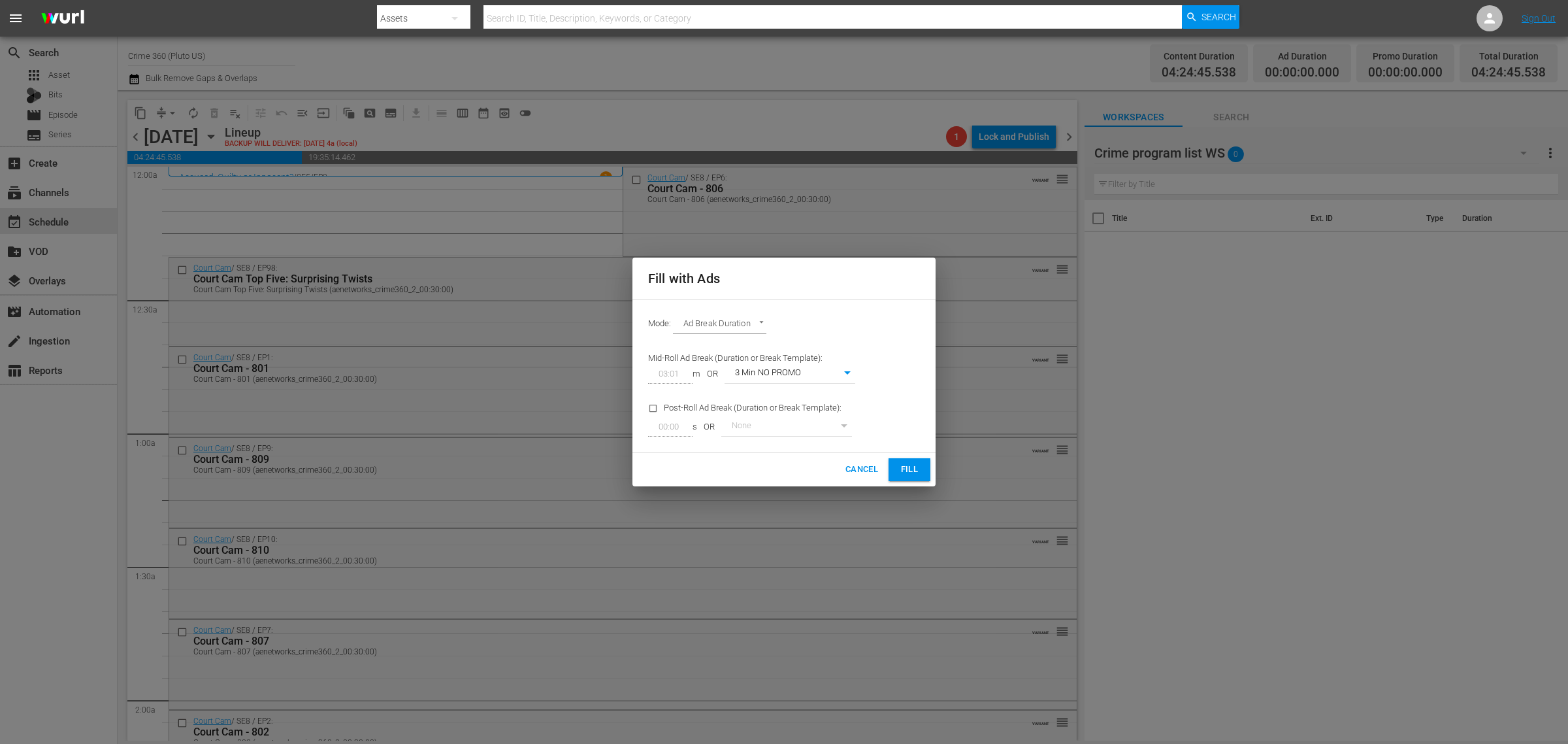
click at [900, 468] on span "Fill" at bounding box center [909, 469] width 21 height 15
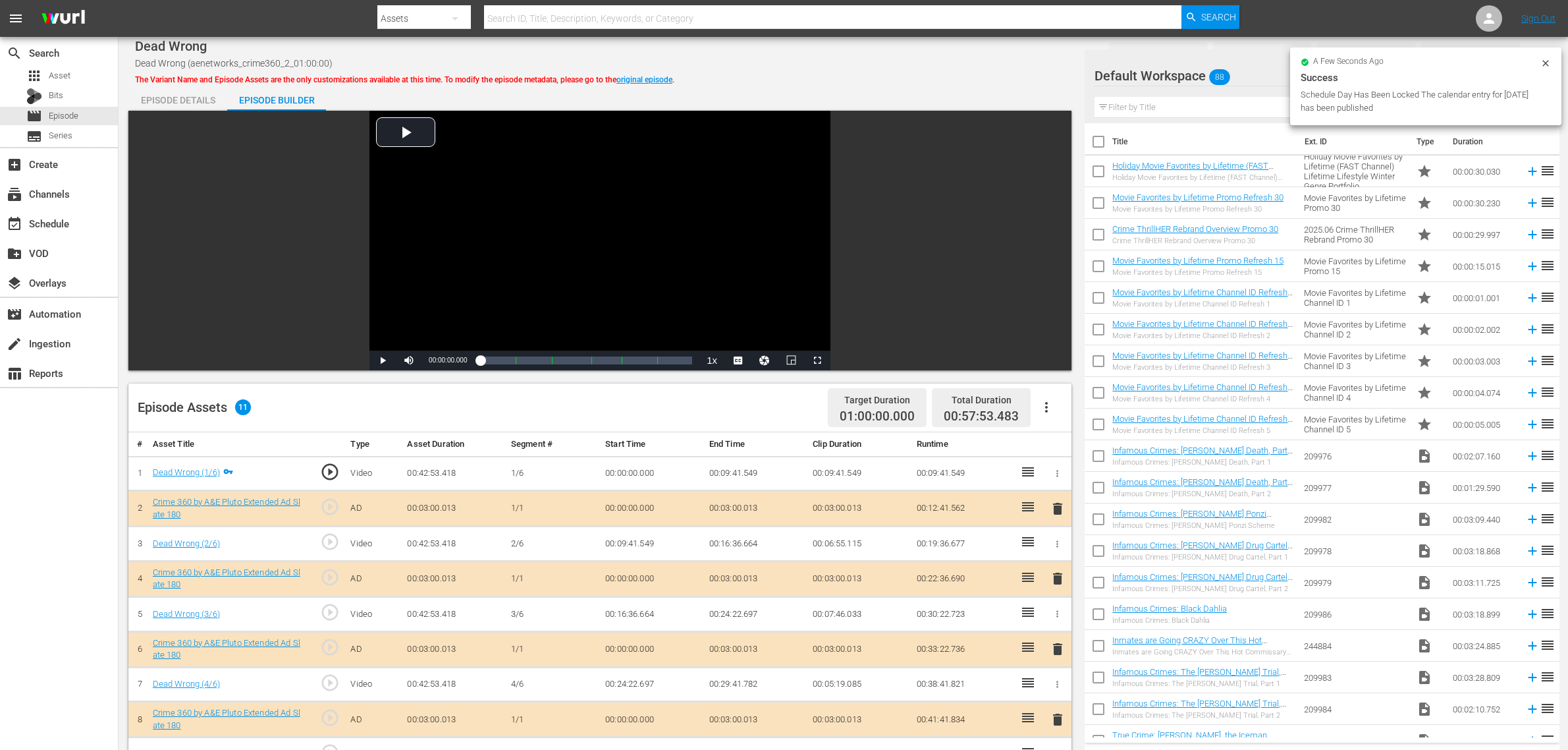
scroll to position [342, 0]
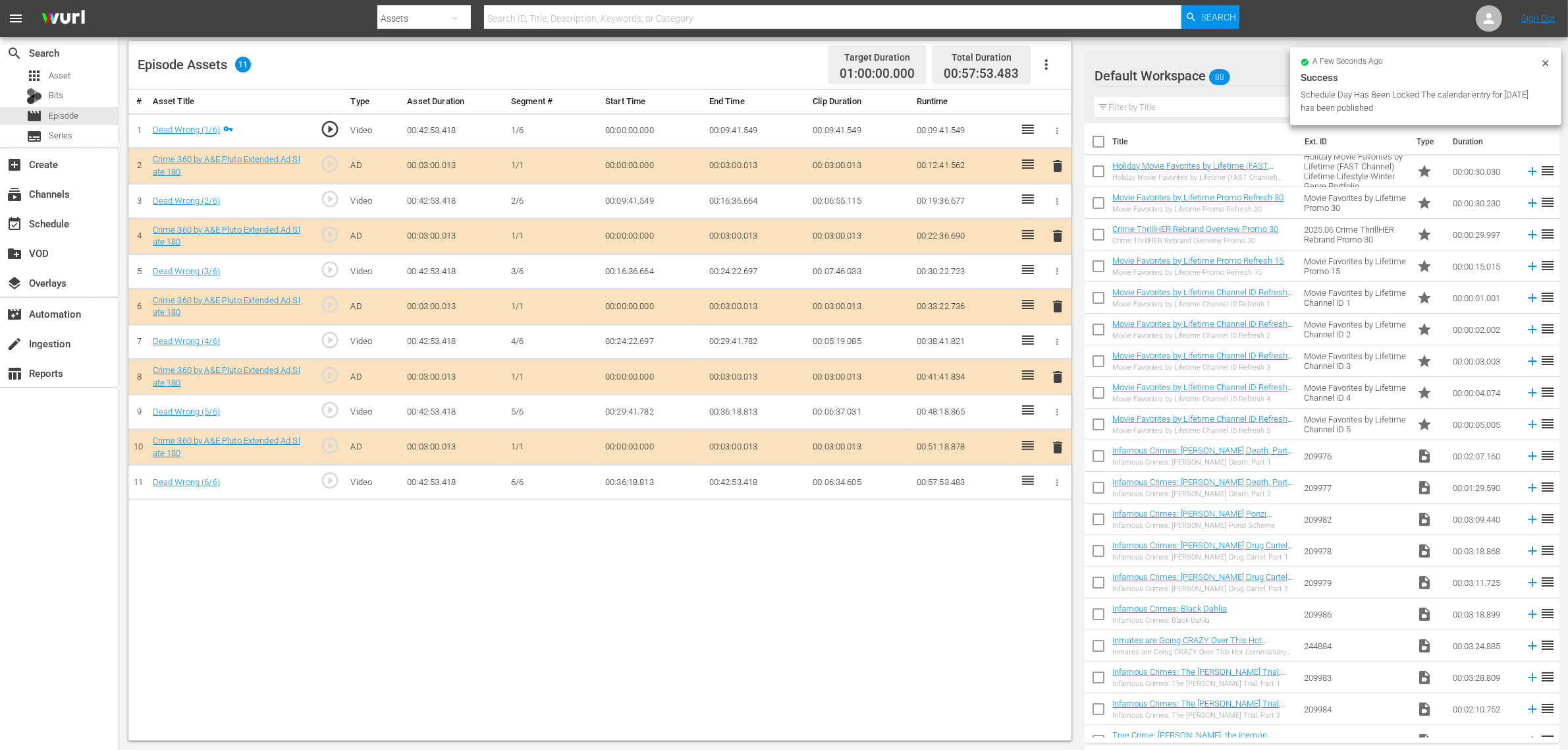
click at [1256, 83] on div "Default Workspace 88" at bounding box center [1313, 75] width 436 height 37
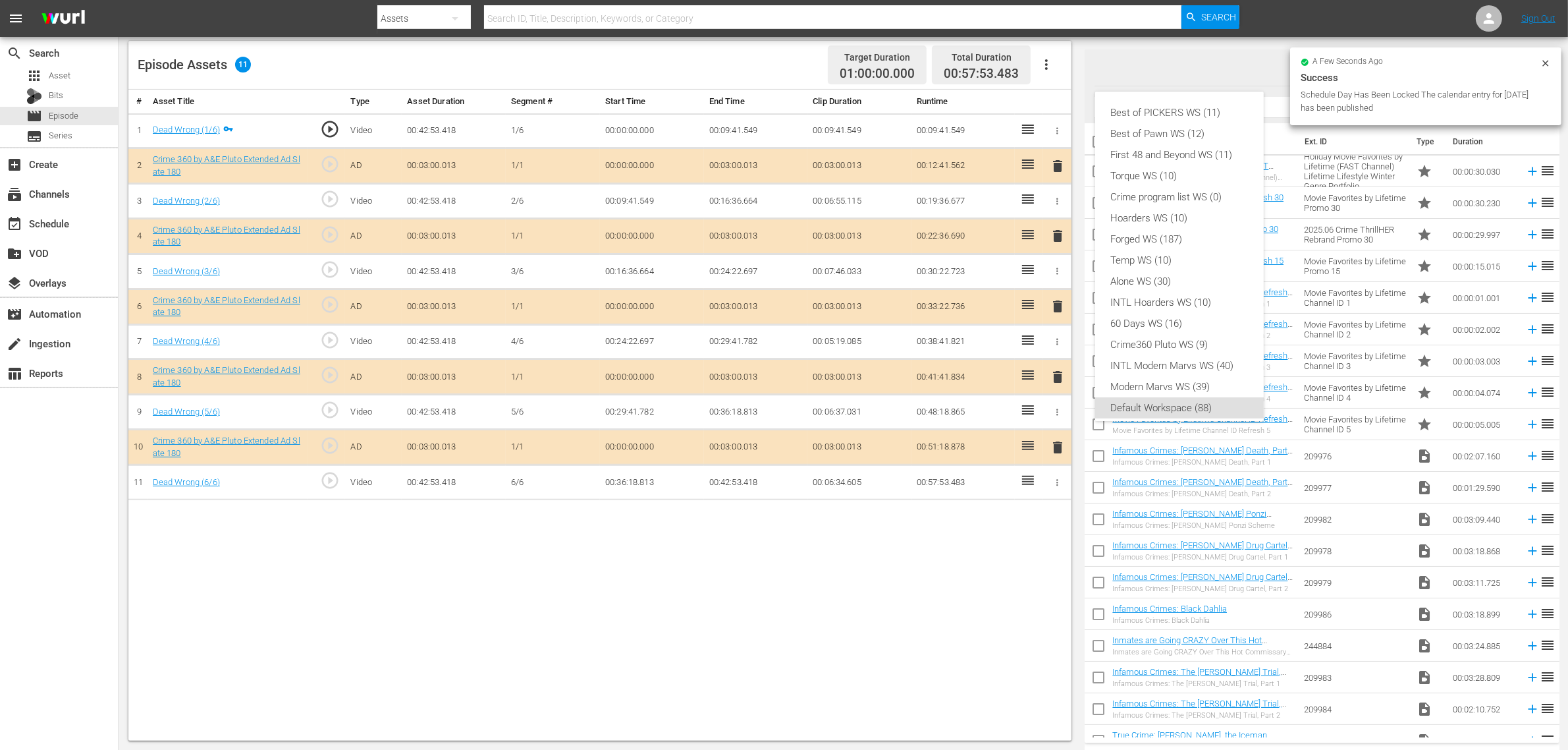
scroll to position [8, 0]
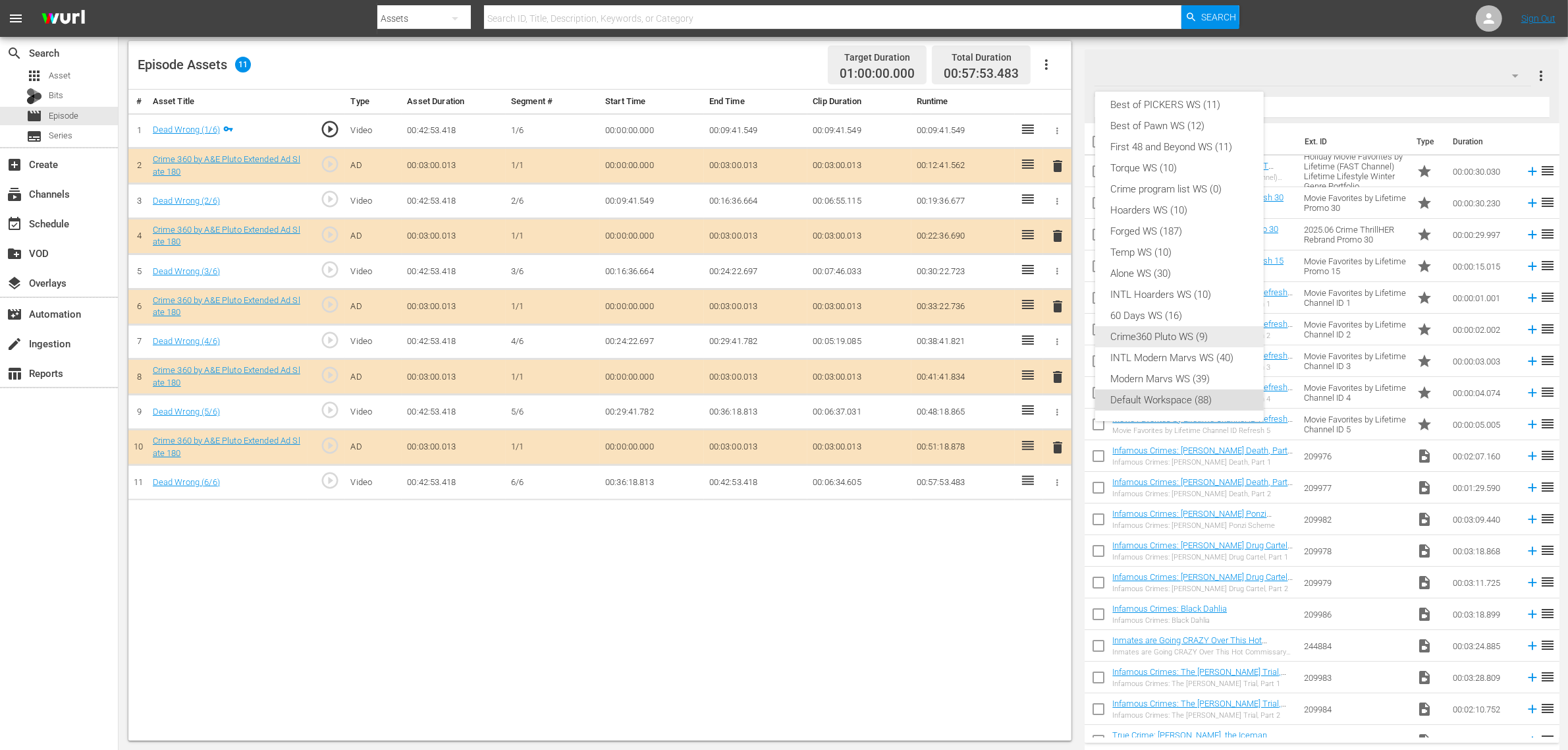
click at [1177, 333] on div "Crime360 Pluto WS (9)" at bounding box center [1180, 336] width 137 height 21
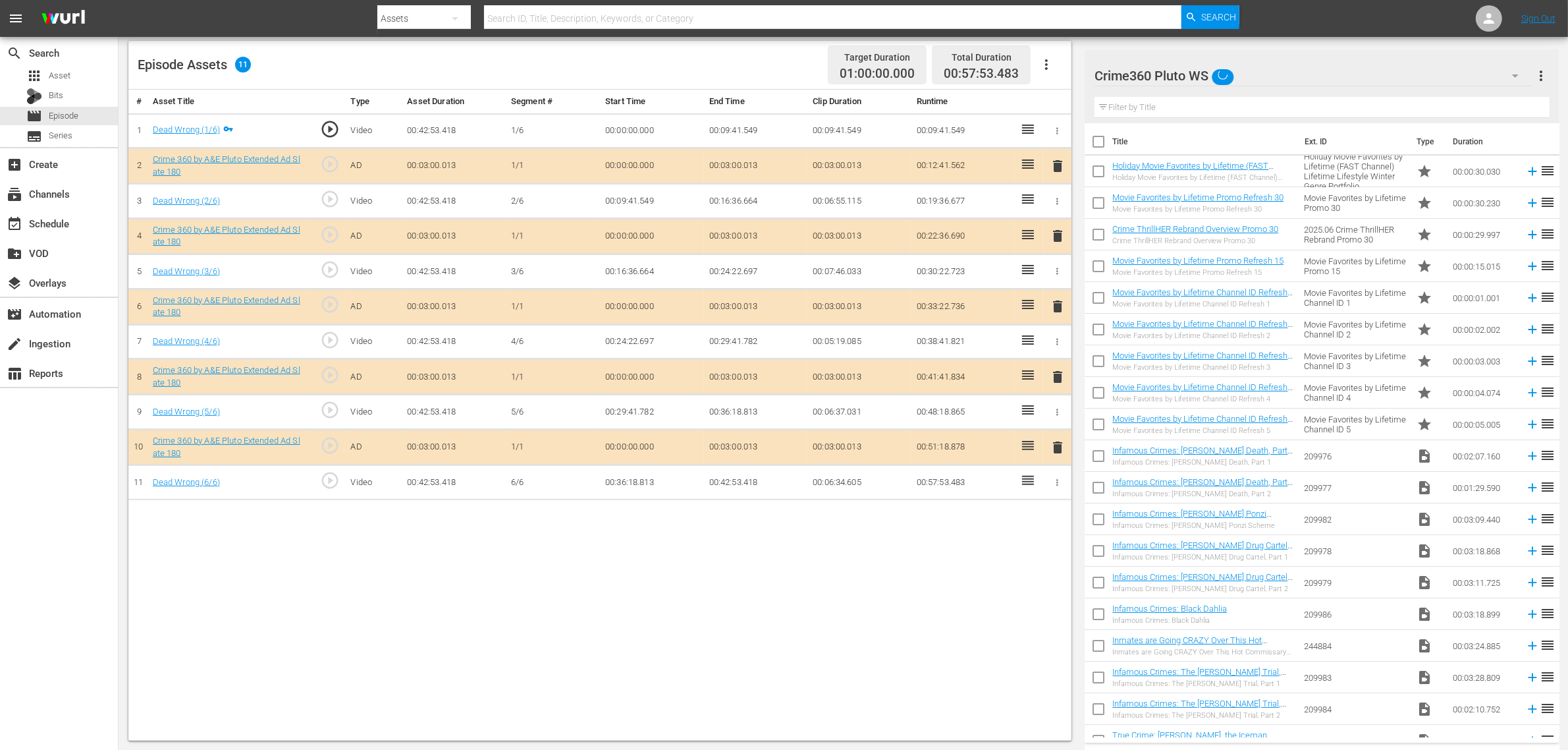
click at [727, 58] on div "Episode Assets 11 Target Duration 01:00:00.000 Total Duration 00:57:53.483" at bounding box center [599, 64] width 943 height 49
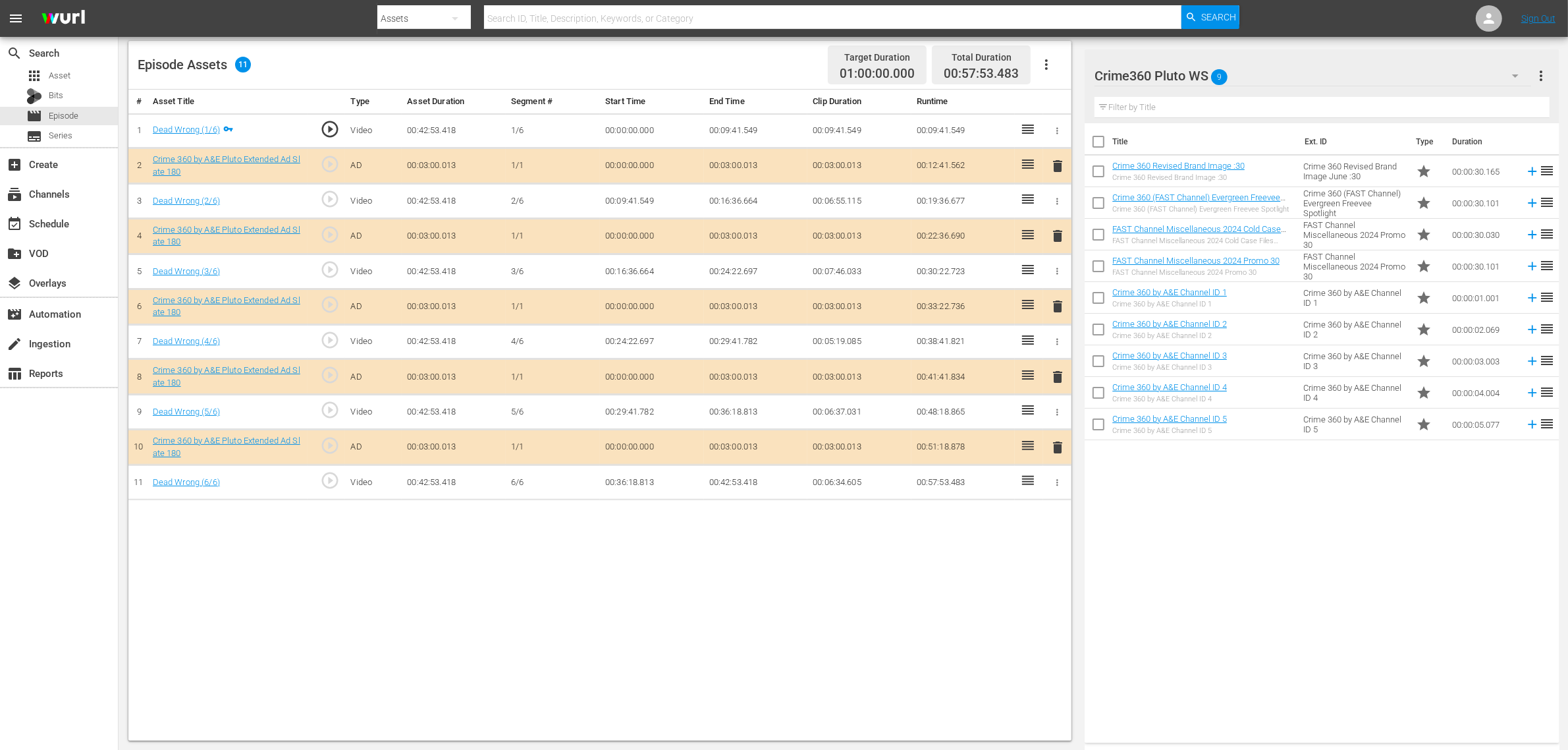
drag, startPoint x: 1328, startPoint y: 558, endPoint x: 1331, endPoint y: 544, distance: 14.3
click at [1328, 557] on div "Title Ext. ID Type Duration Crime 360 Revised Brand Image :30 Crime 360 Revised…" at bounding box center [1322, 430] width 474 height 614
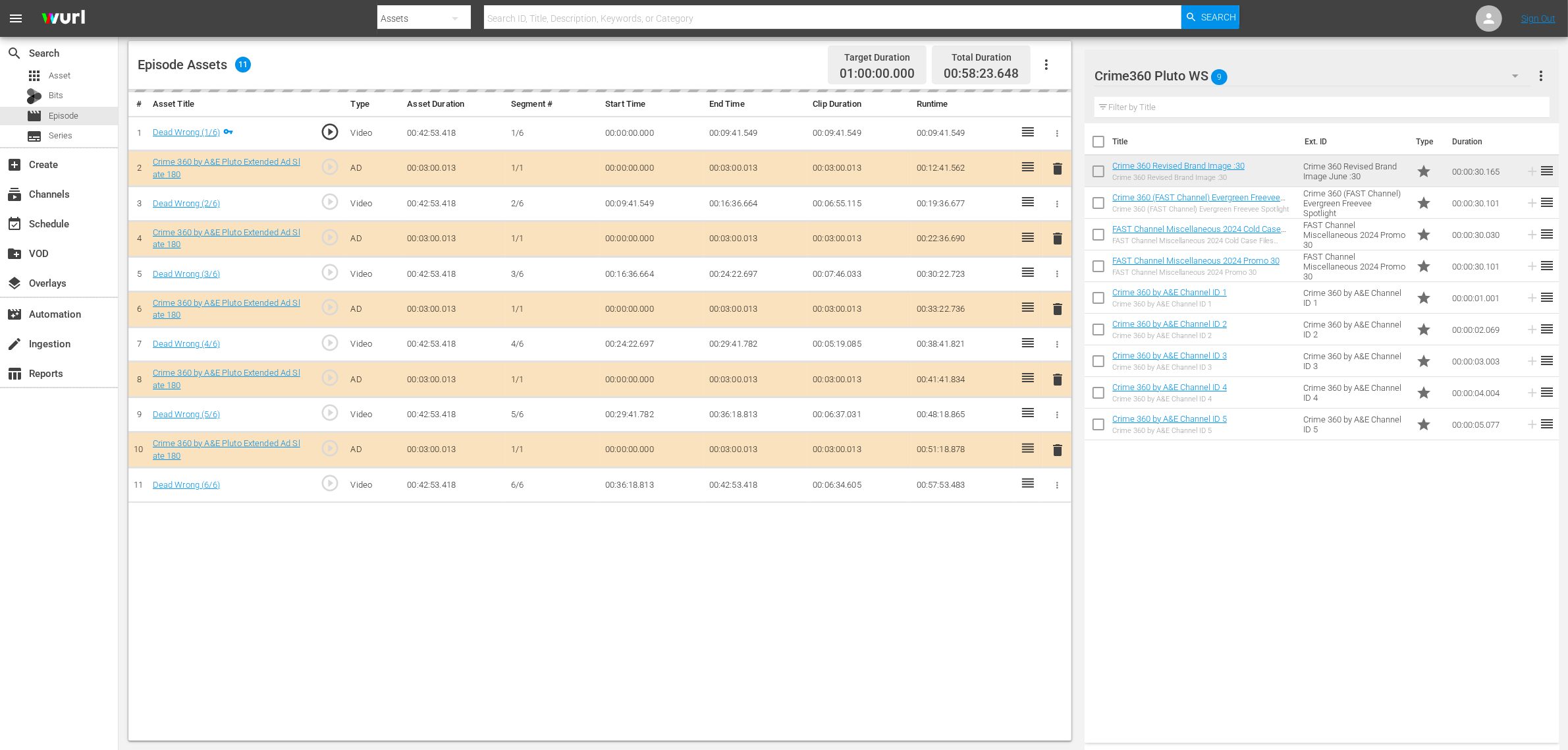
click at [1419, 548] on div "Title Ext. ID Type Duration Crime 360 Revised Brand Image :30 Crime 360 Revised…" at bounding box center [1322, 430] width 474 height 614
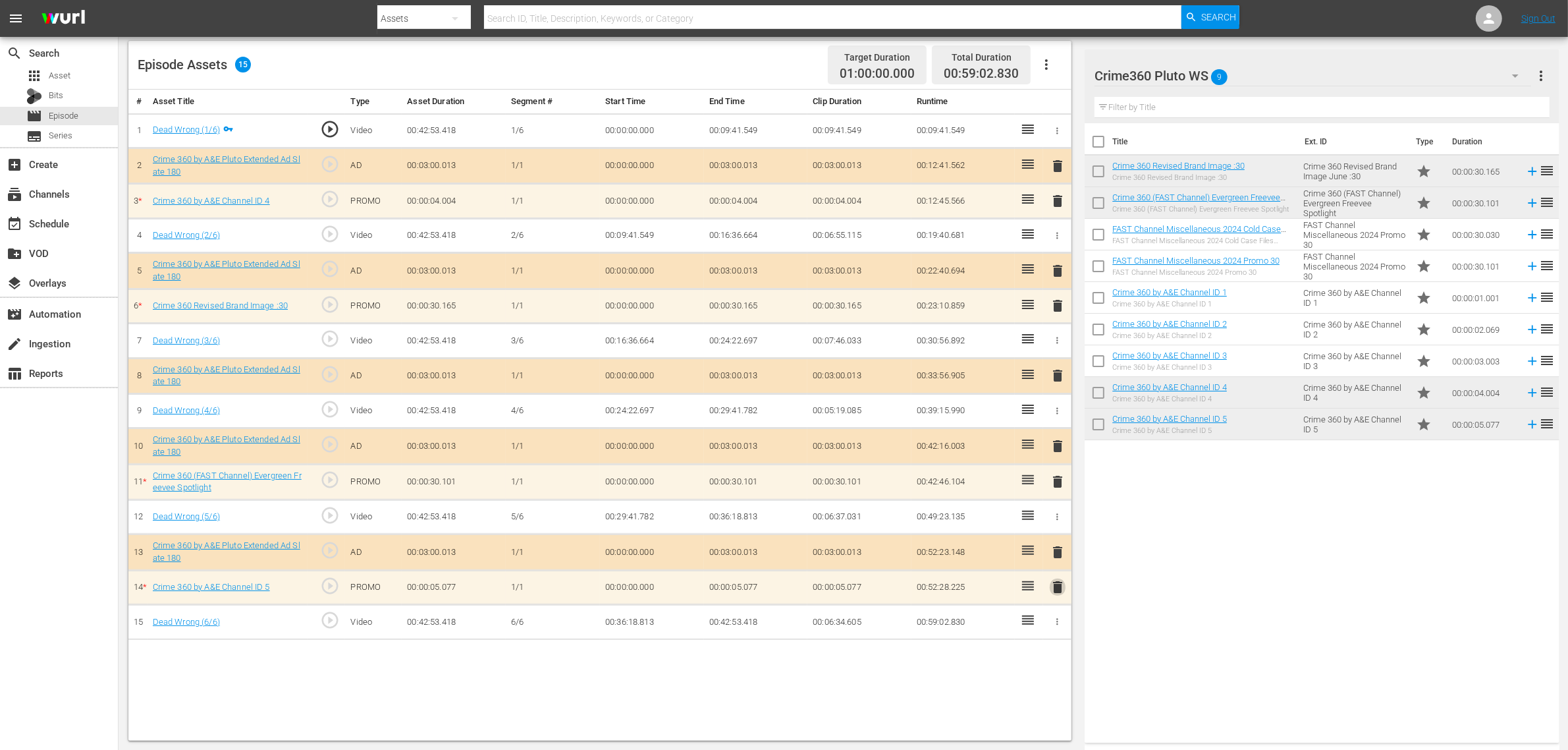
click at [1057, 591] on span "delete" at bounding box center [1057, 586] width 16 height 16
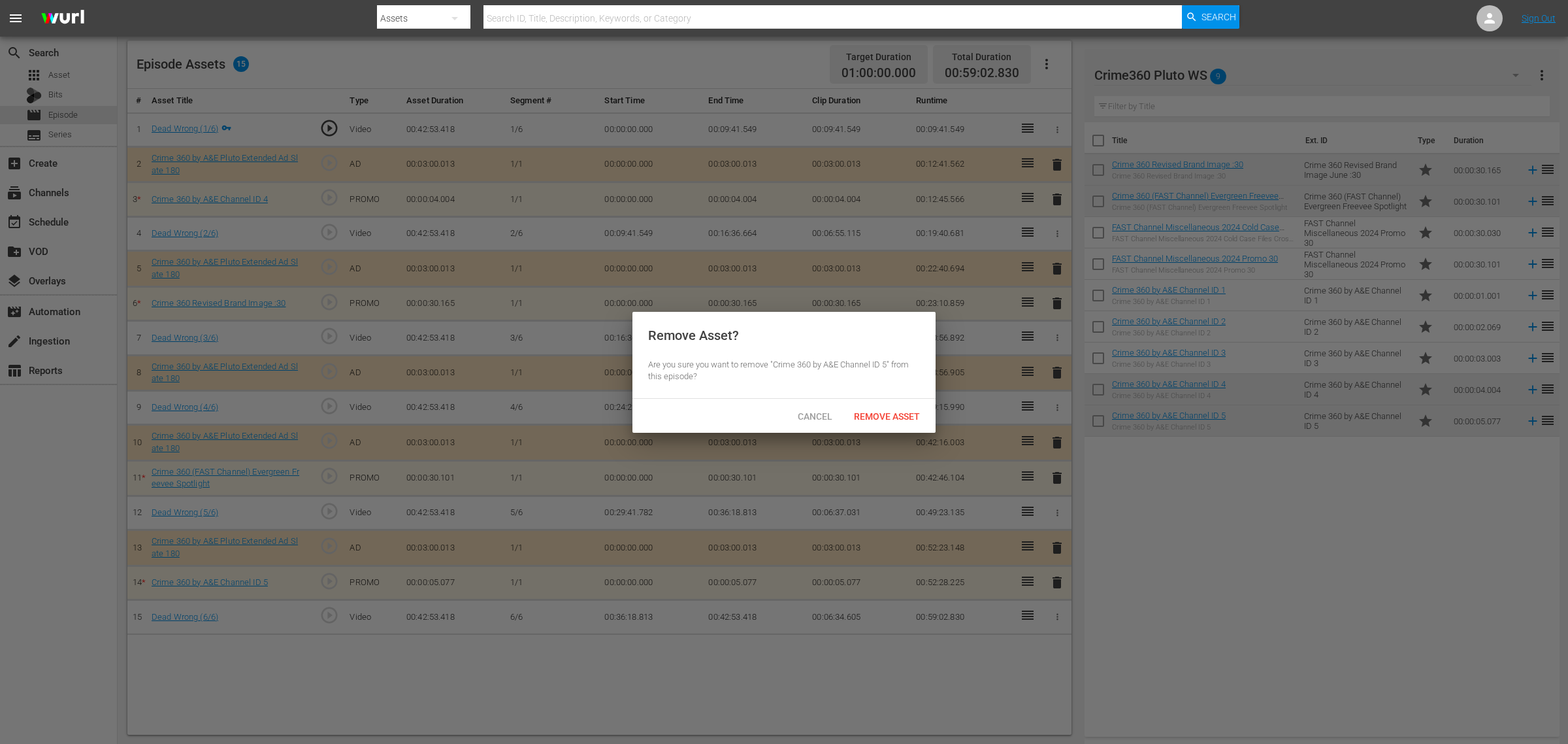
click at [889, 405] on div "Remove Asset" at bounding box center [887, 415] width 87 height 24
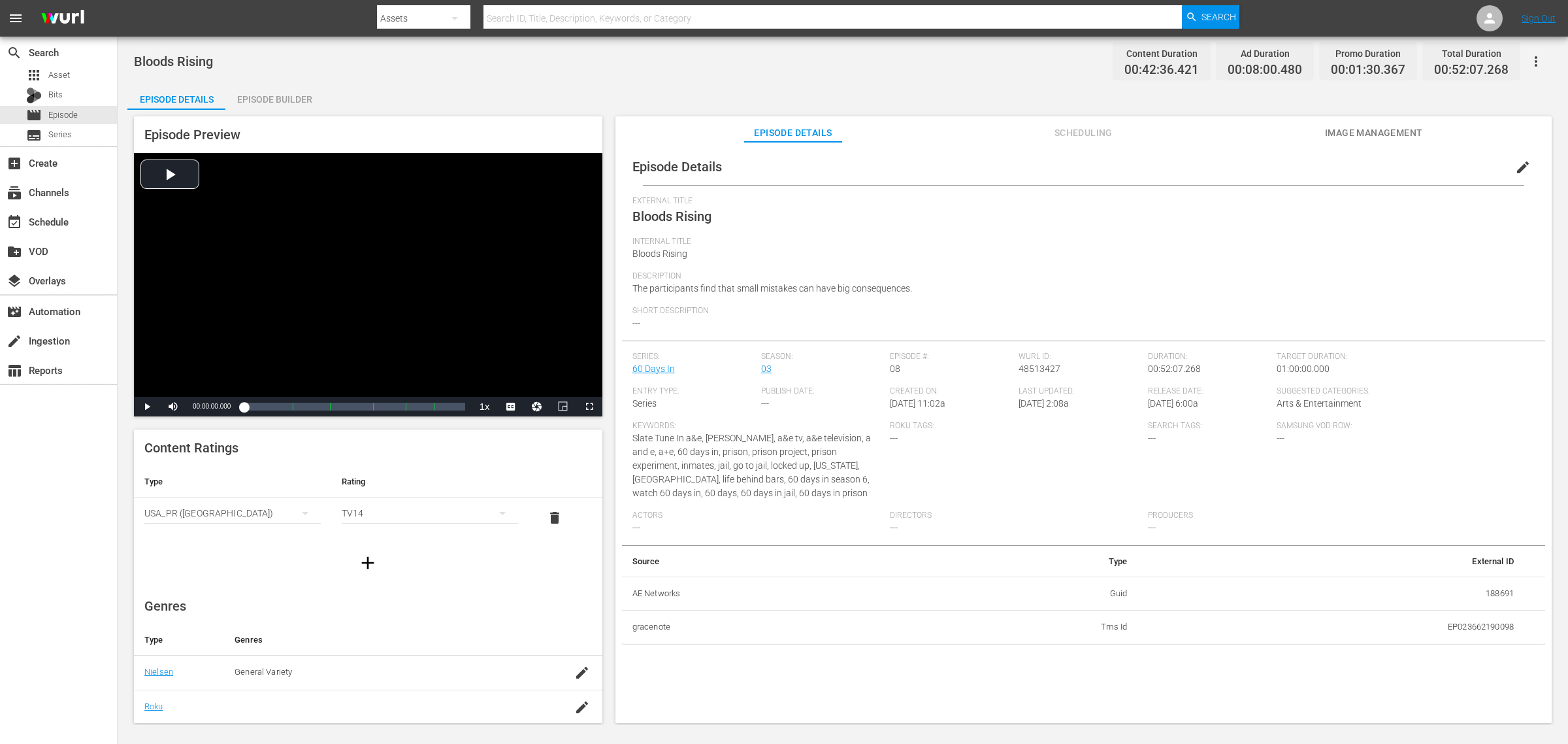
click at [294, 98] on div "Episode Builder" at bounding box center [275, 99] width 98 height 31
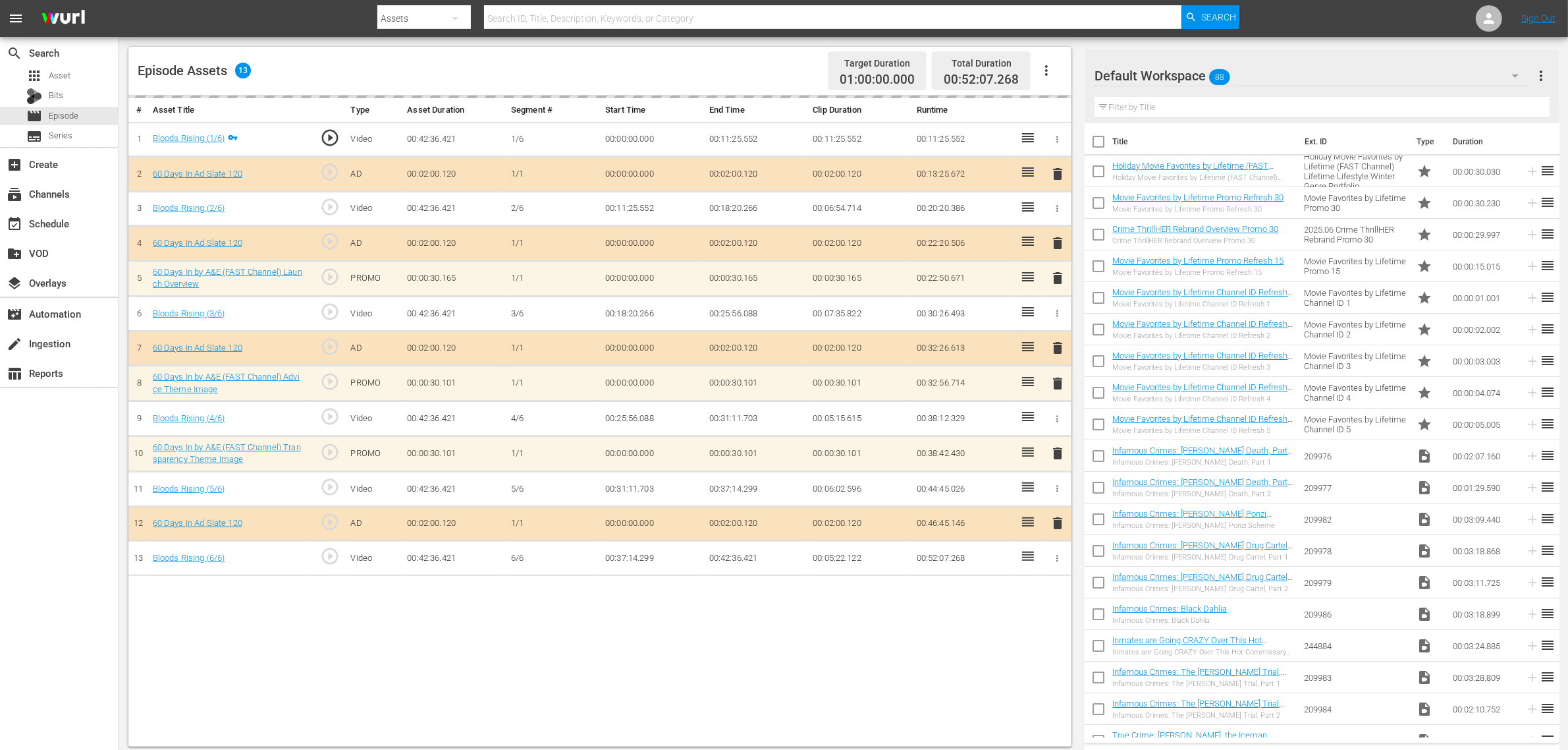
scroll to position [342, 0]
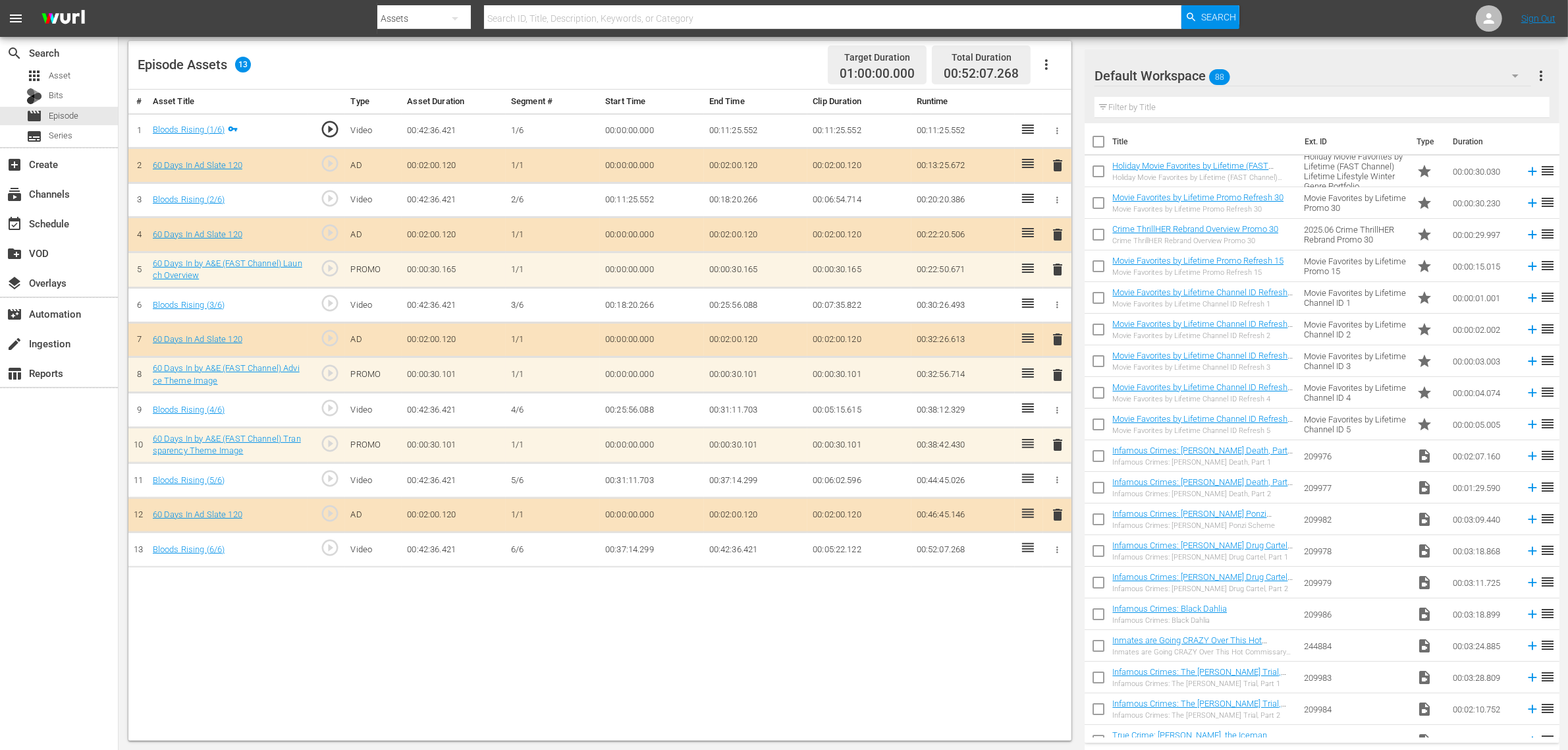
click at [1045, 64] on icon "button" at bounding box center [1046, 64] width 2 height 11
click at [1048, 104] on div "Clear Ads" at bounding box center [1086, 102] width 89 height 31
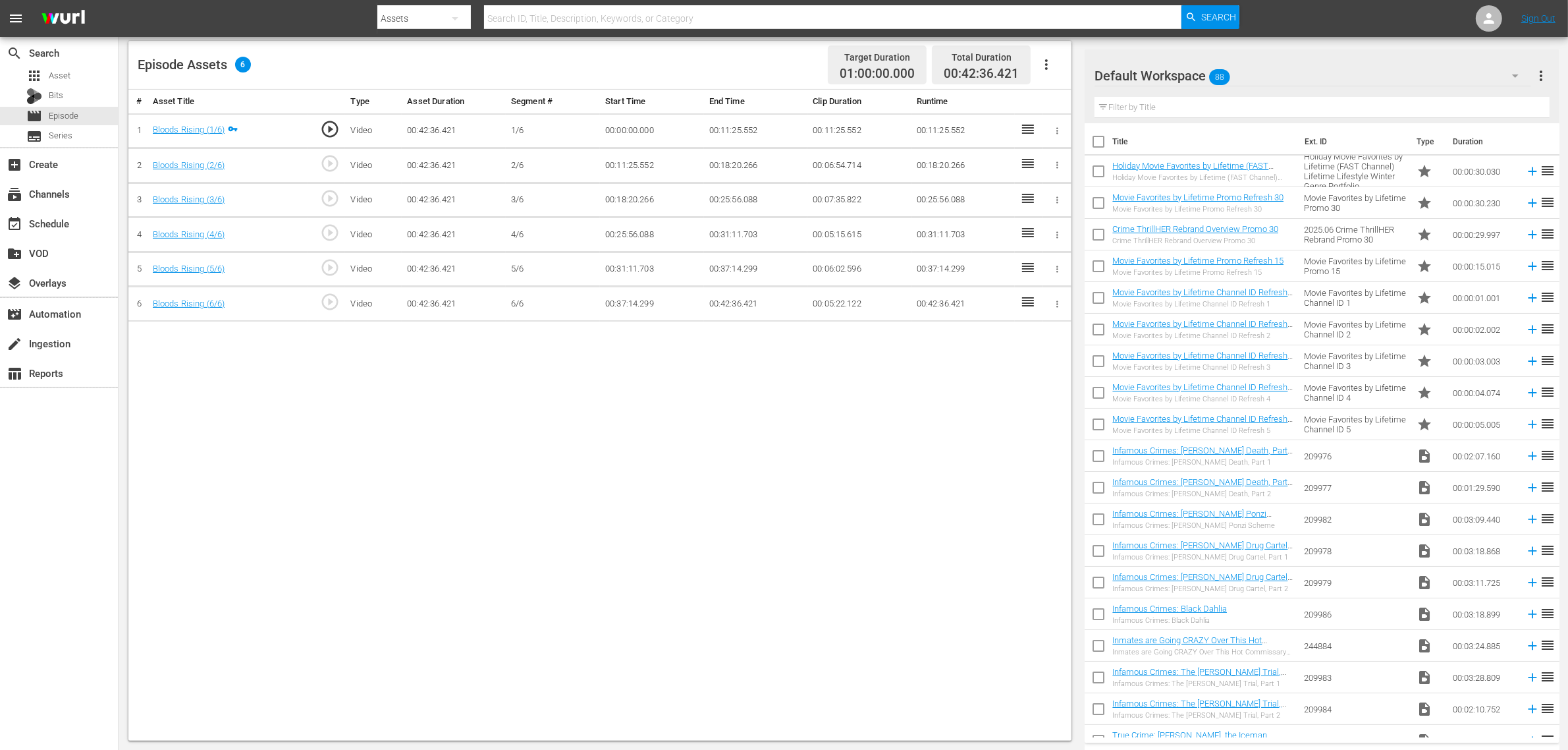
click at [1047, 60] on icon "button" at bounding box center [1046, 64] width 16 height 16
click at [1058, 66] on div "Fill with Ads" at bounding box center [1086, 69] width 89 height 31
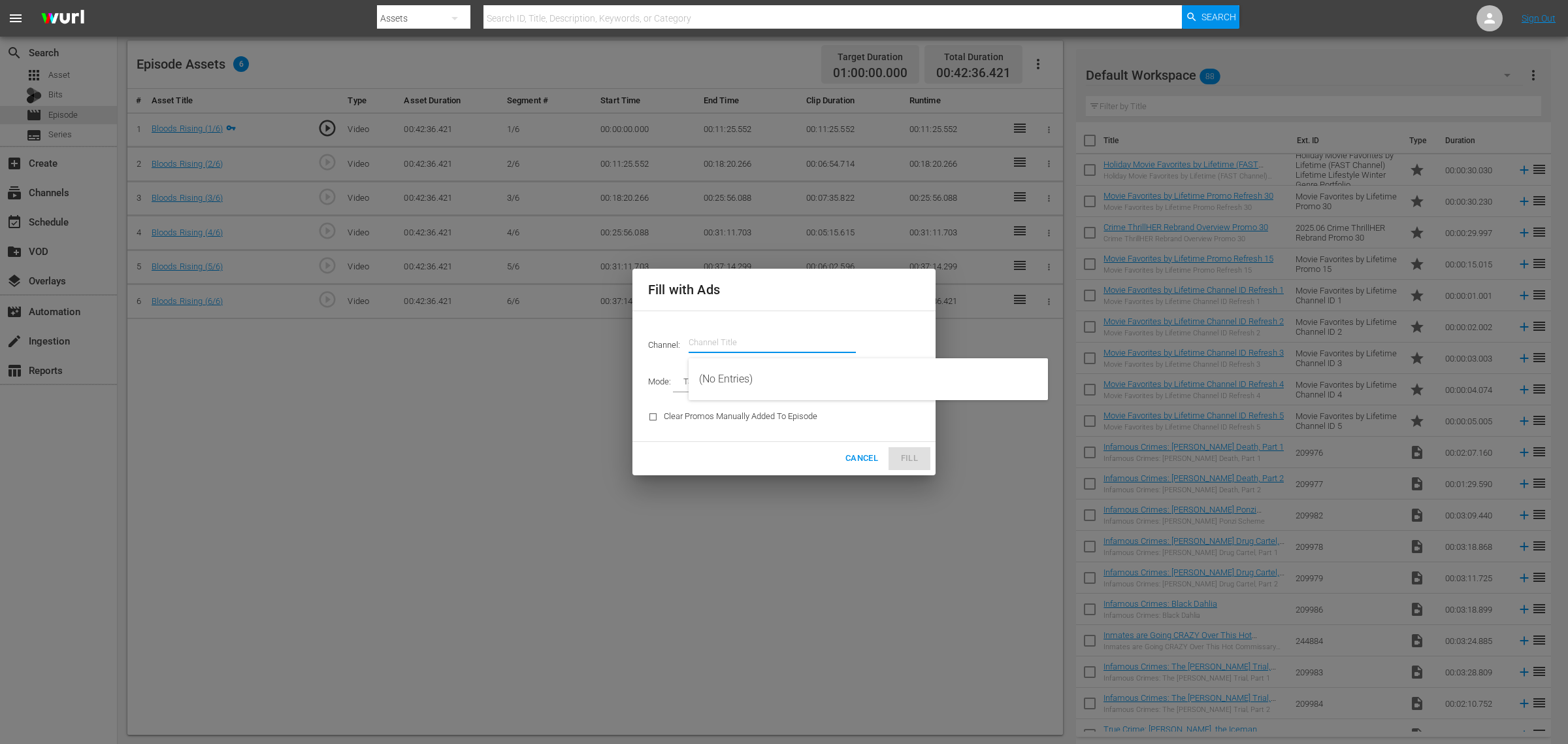
click at [703, 347] on input "text" at bounding box center [773, 342] width 167 height 31
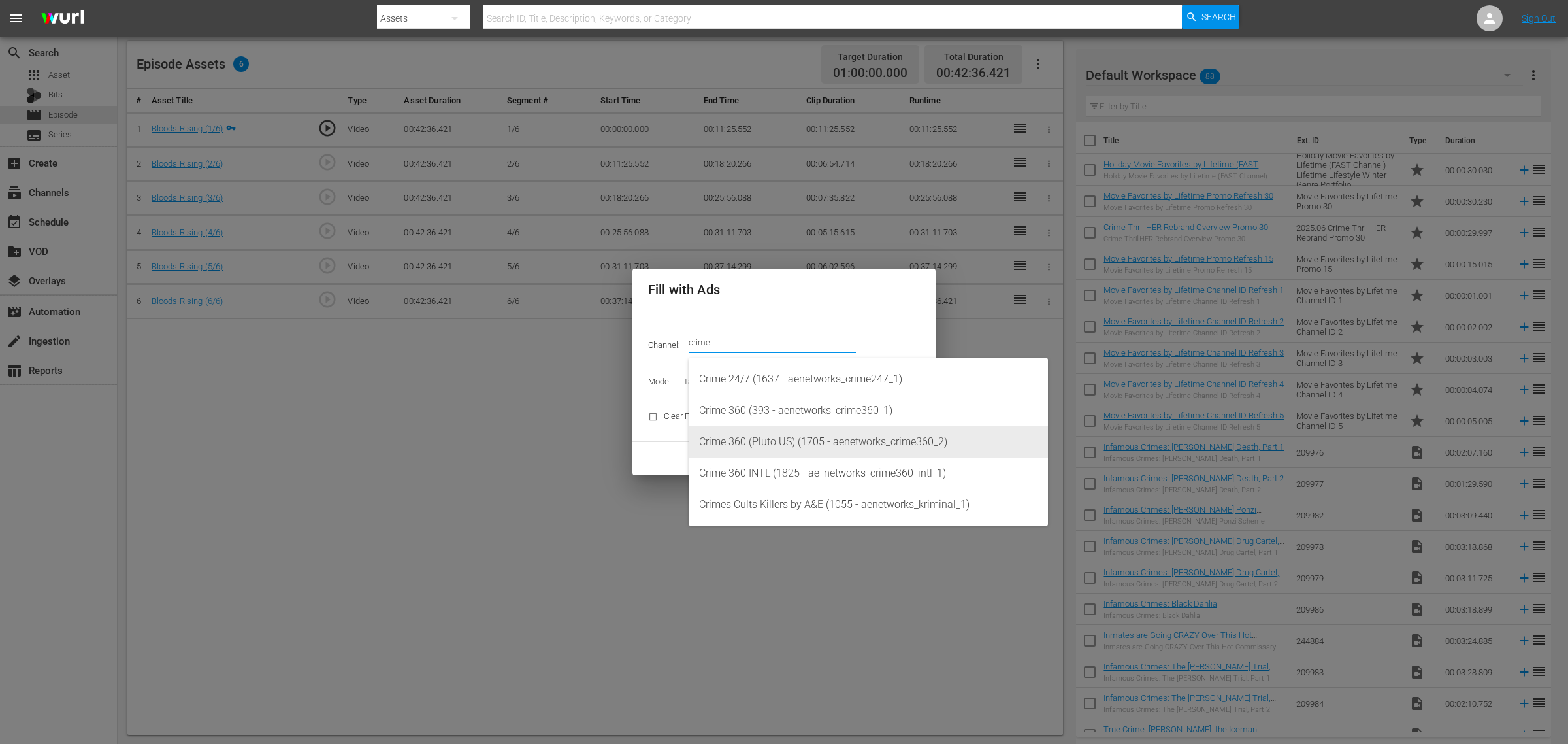
click at [822, 442] on div "Crime 360 (Pluto US) (1705 - aenetworks_crime360_2)" at bounding box center [868, 441] width 339 height 31
type input "Crime 360 (Pluto US) (1705)"
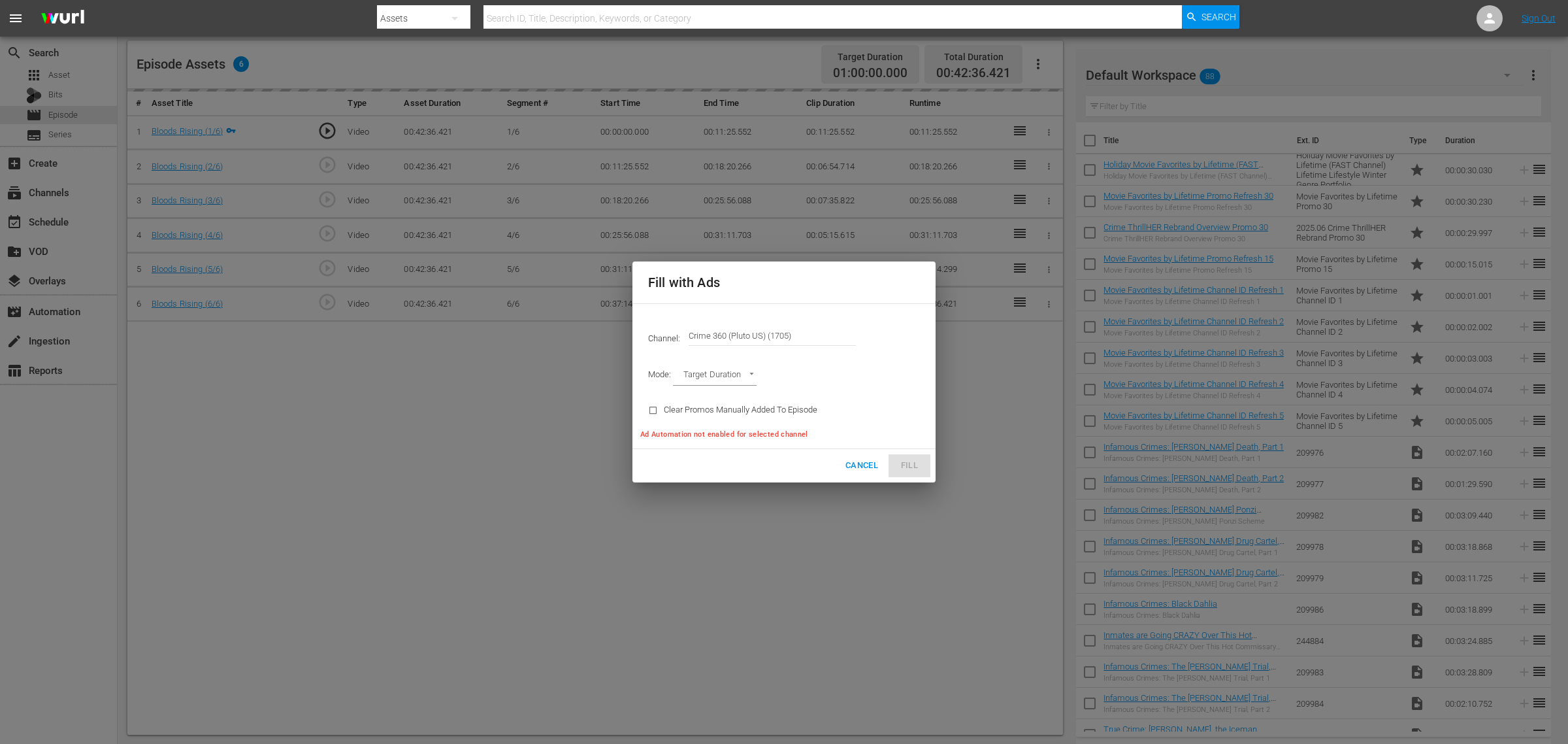
type input "AD_BREAK_DURATION"
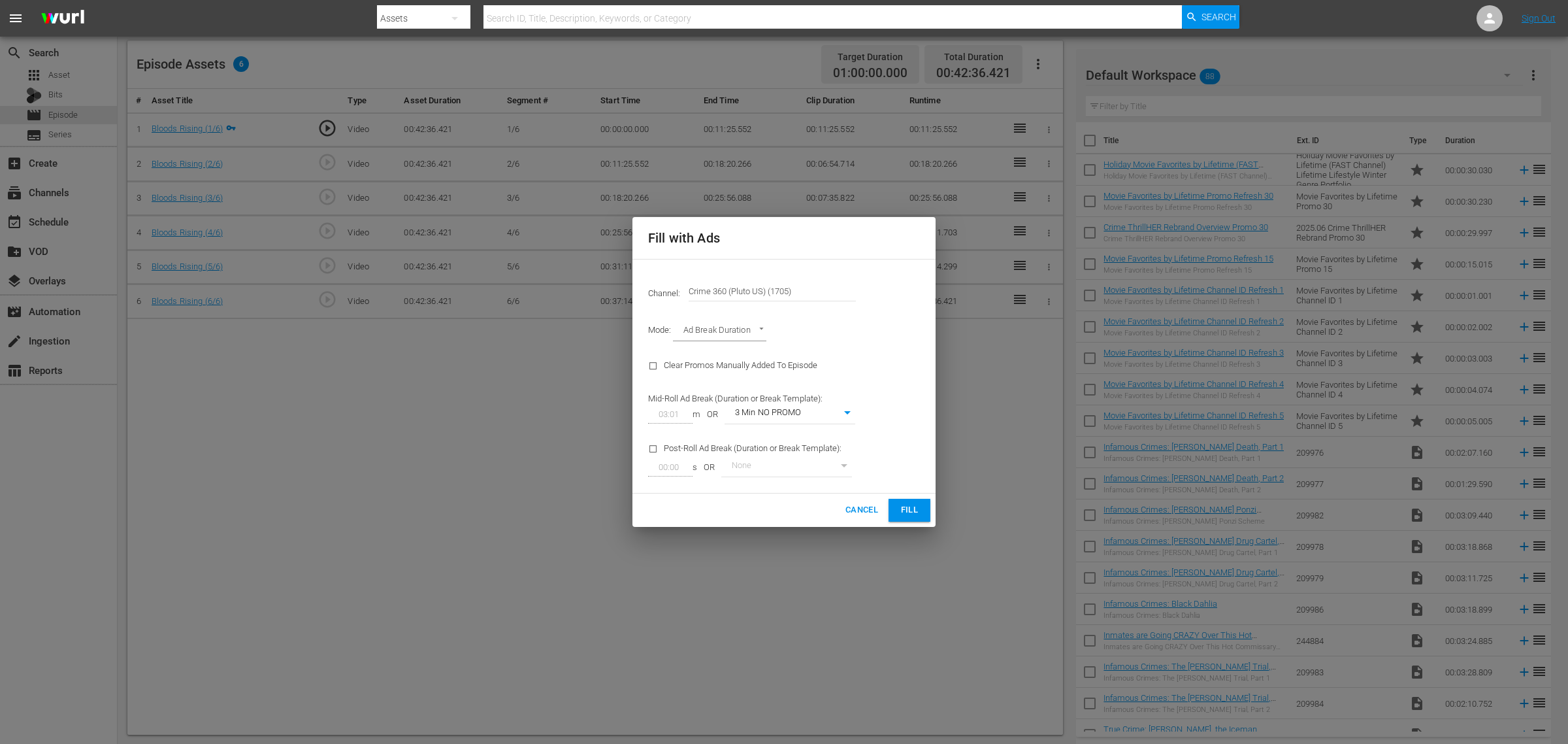
click at [918, 512] on span "Fill" at bounding box center [909, 510] width 21 height 15
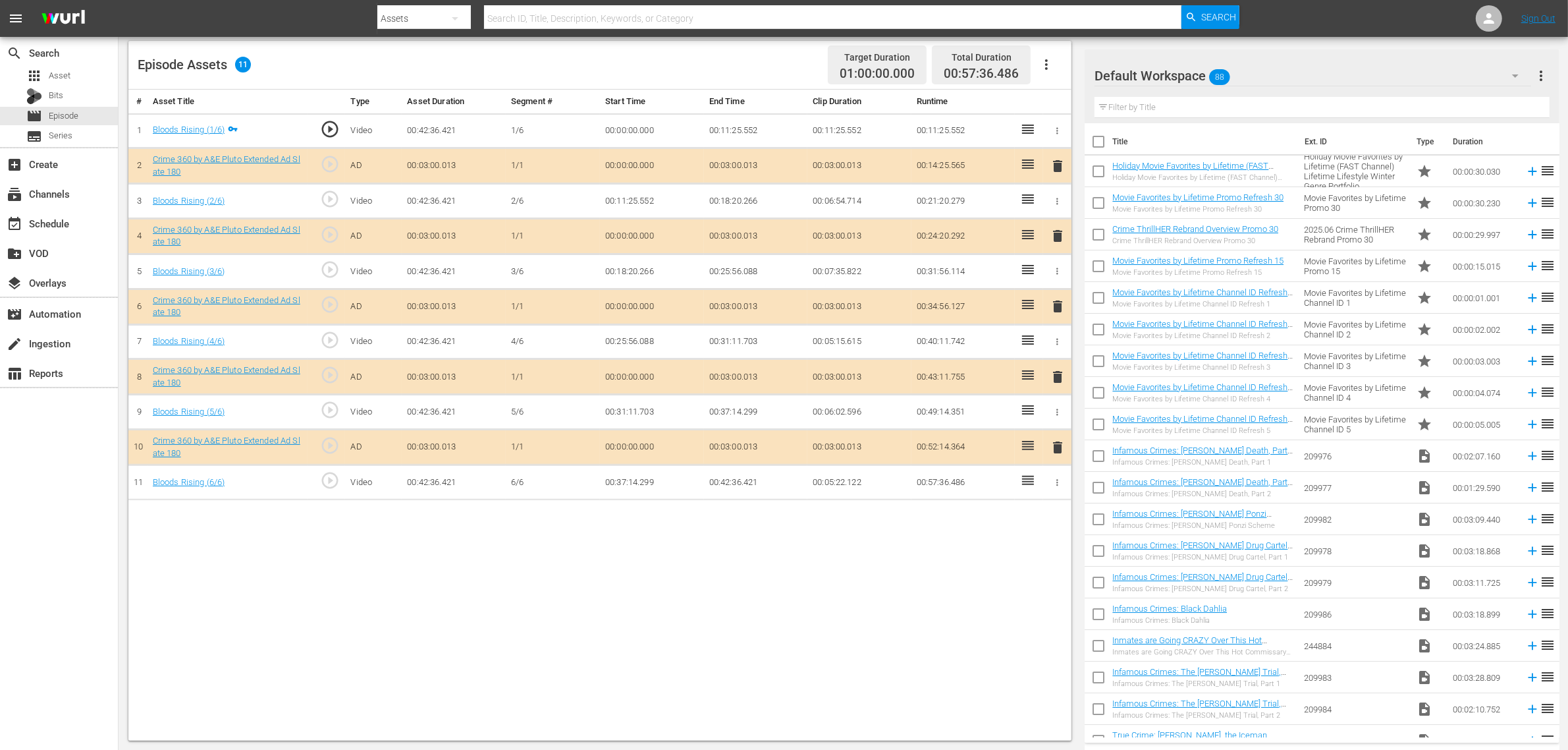
click at [1046, 73] on button "button" at bounding box center [1046, 64] width 31 height 31
click at [1055, 74] on div "Fill with Ads" at bounding box center [1086, 69] width 89 height 31
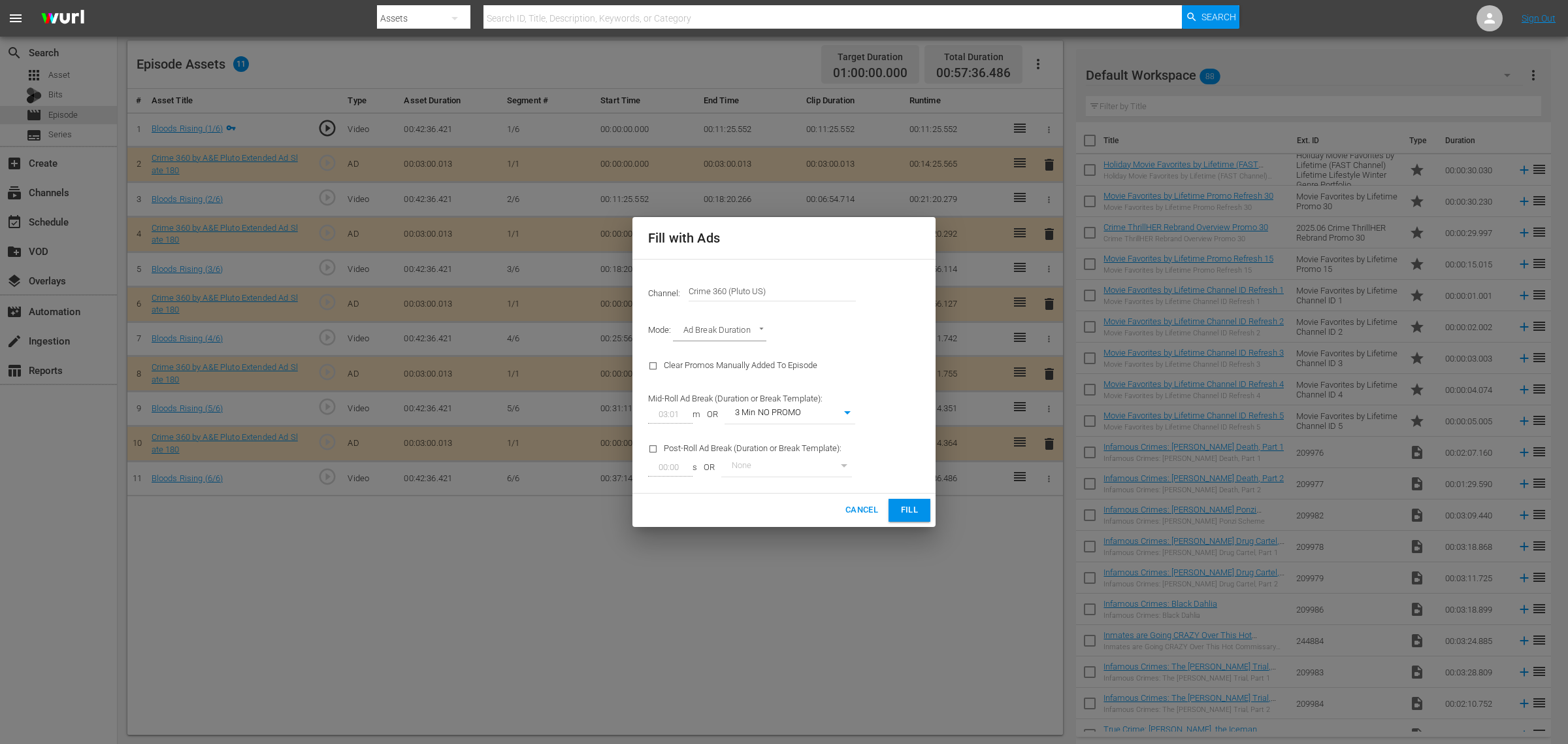
click at [821, 404] on body "menu Search By Assets Search ID, Title, Description, Keywords, or Category Sear…" at bounding box center [784, 32] width 1568 height 744
click at [818, 436] on li "3 Min with promo" at bounding box center [790, 436] width 130 height 21
type input "46"
click at [905, 509] on span "Fill" at bounding box center [909, 510] width 21 height 15
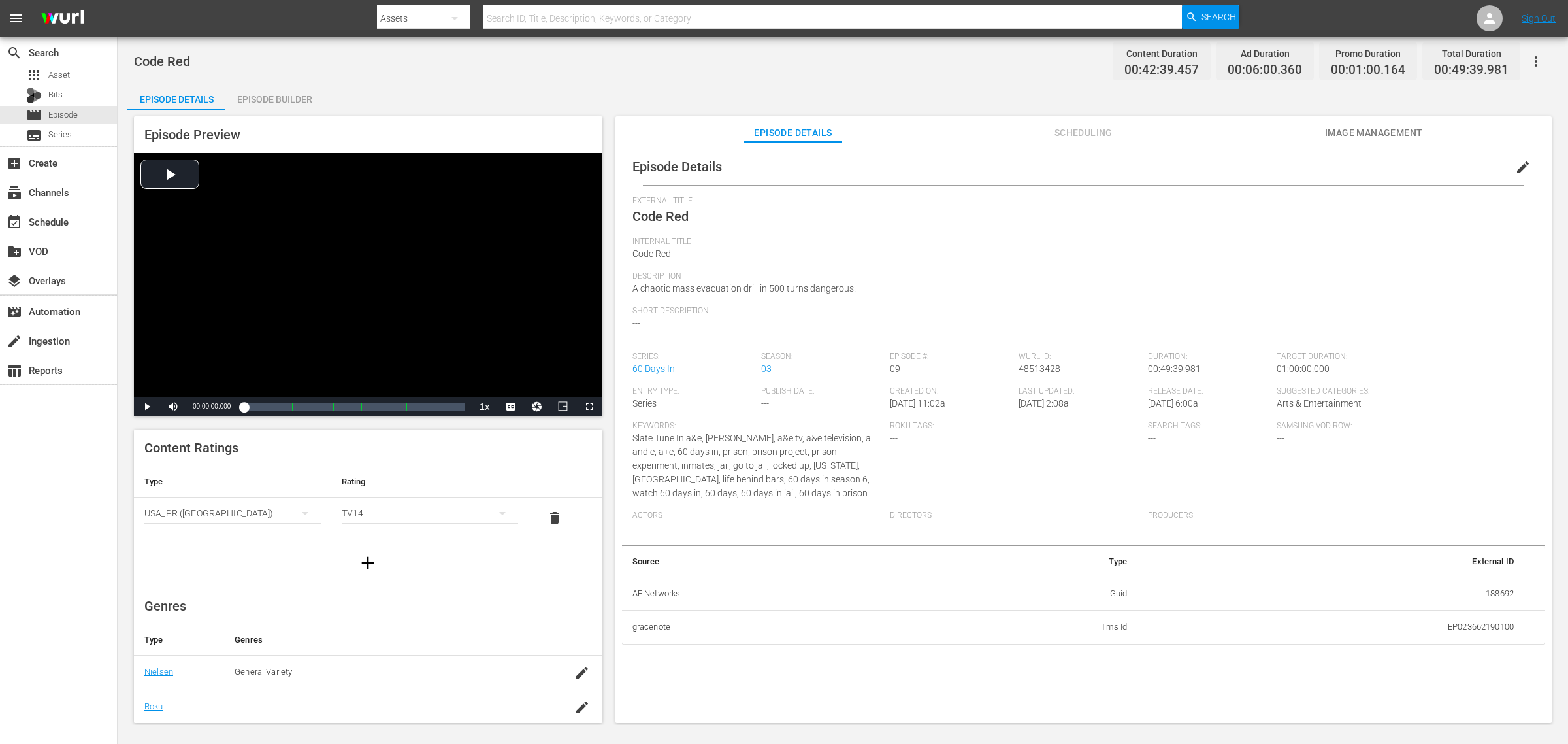
click at [306, 101] on div "Episode Builder" at bounding box center [275, 99] width 98 height 31
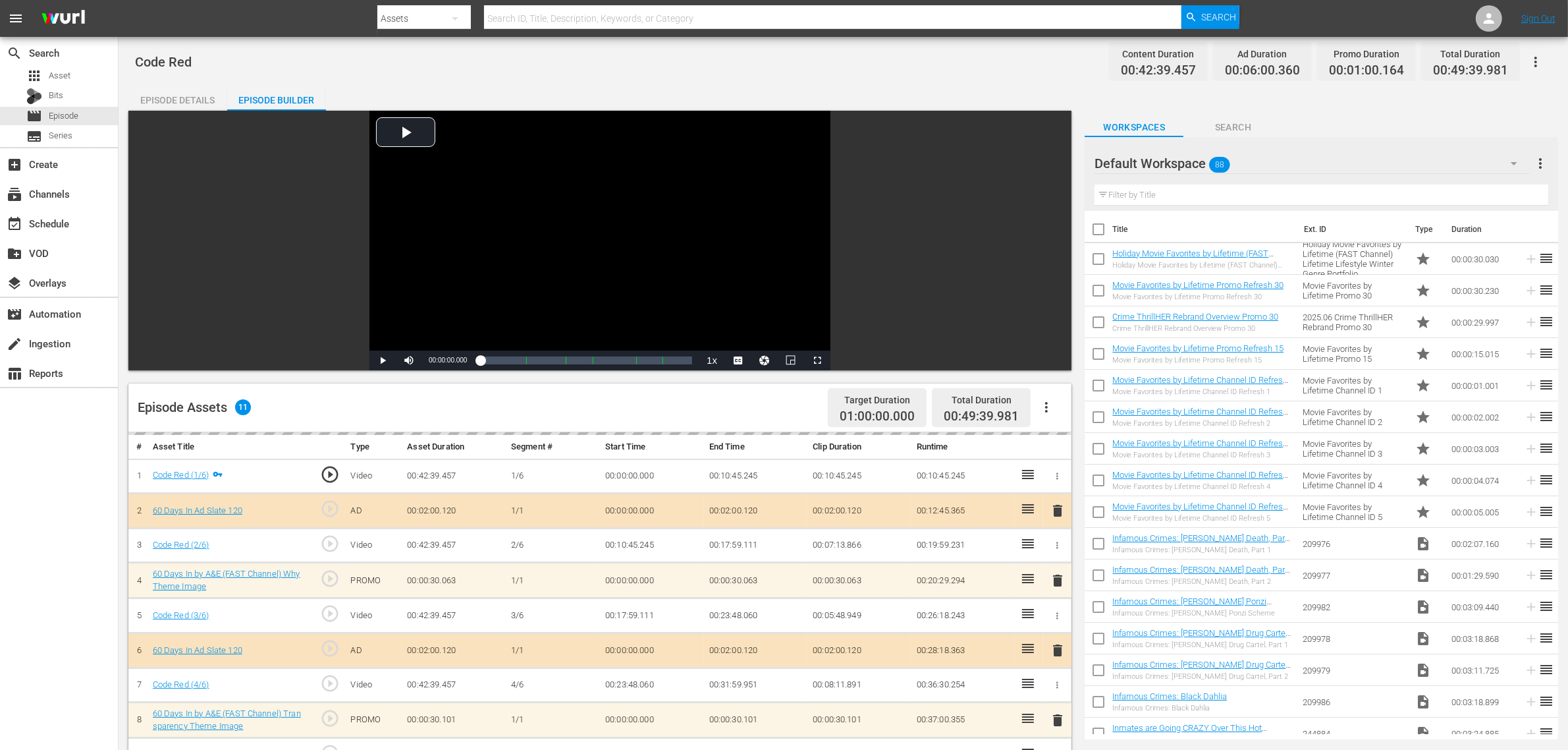
click at [660, 70] on div "Code Red Content Duration 00:42:39.457 Ad Duration 00:06:00.360 Promo Duration …" at bounding box center [843, 62] width 1417 height 30
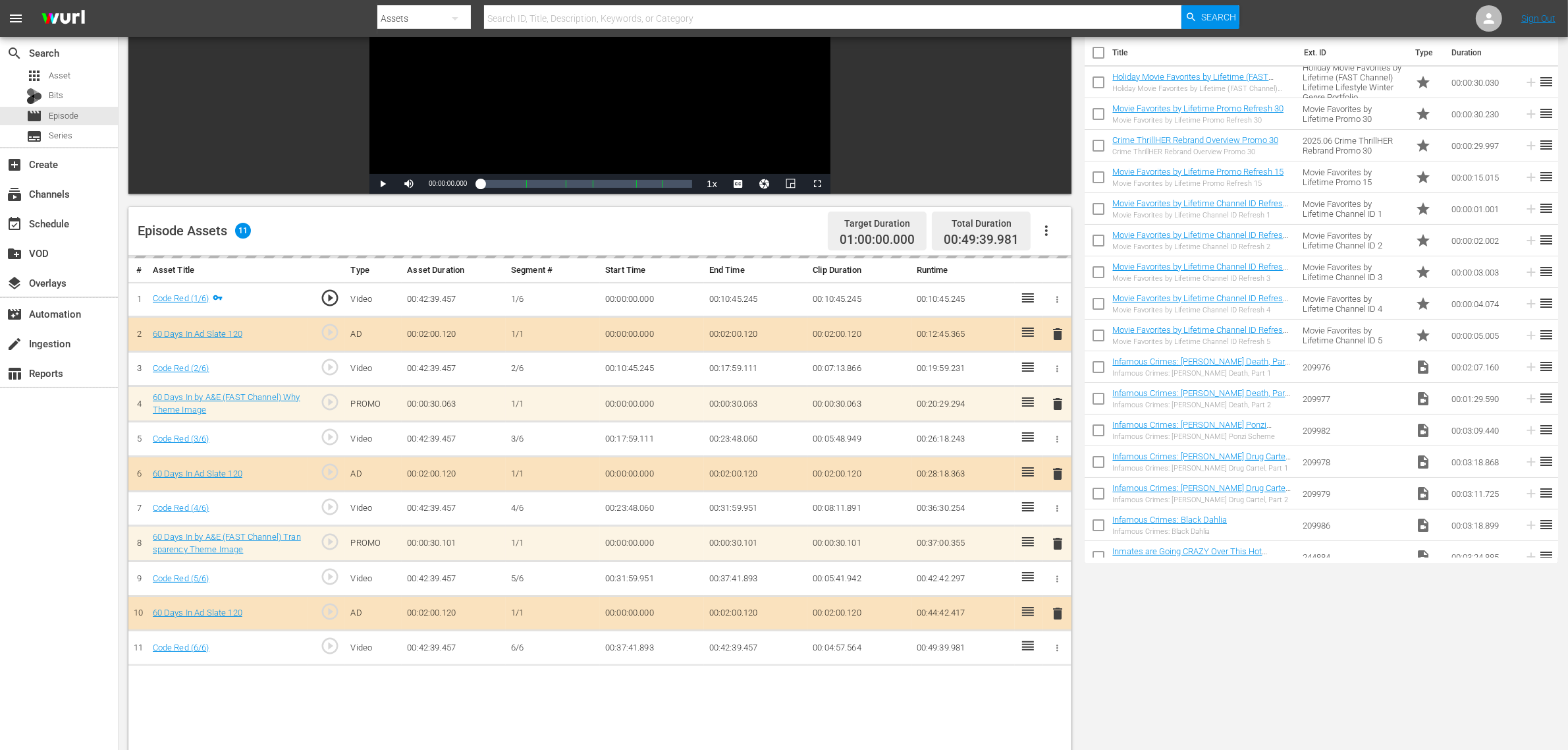
scroll to position [247, 0]
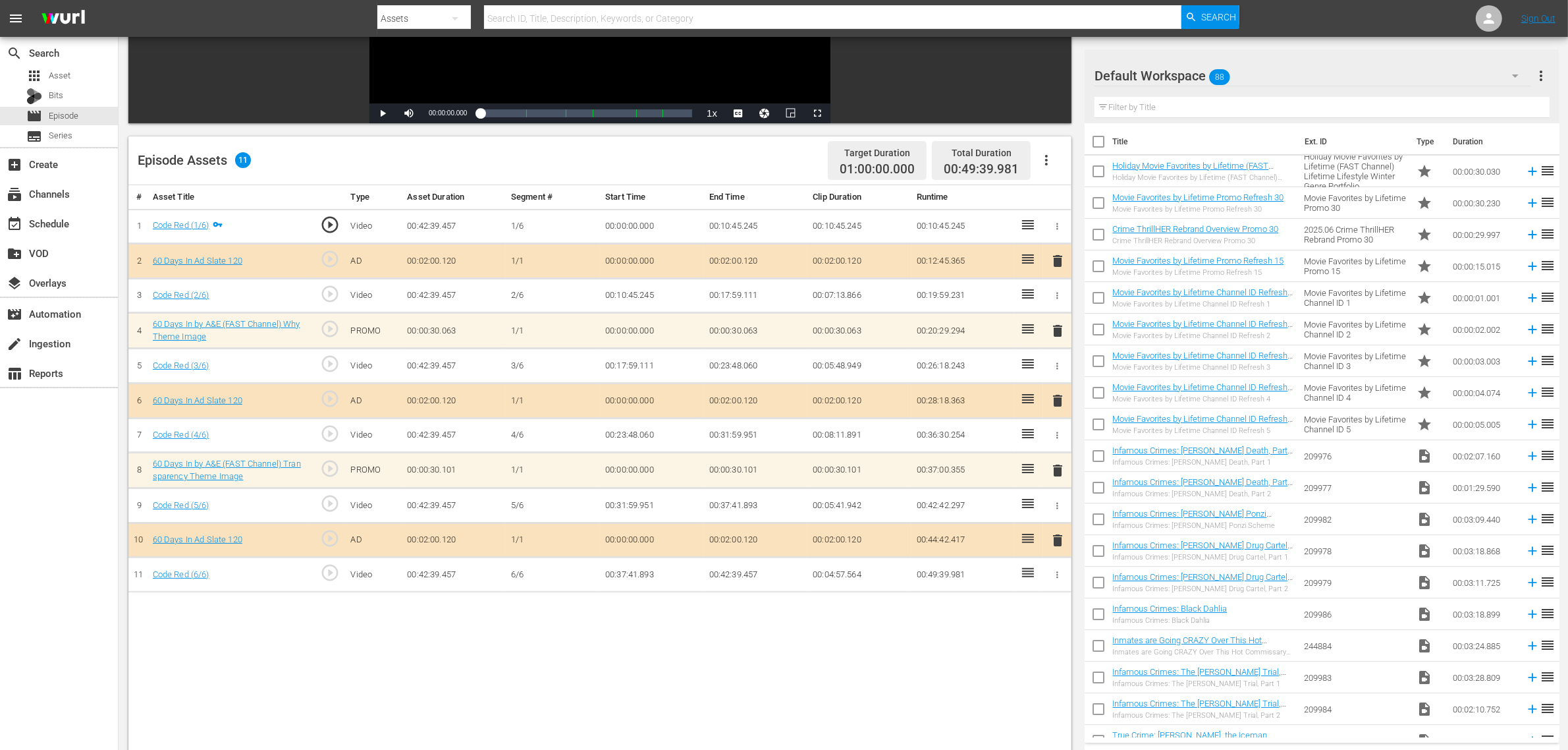
click at [1042, 159] on icon "button" at bounding box center [1046, 160] width 16 height 16
click at [1069, 189] on div "Clear Ads" at bounding box center [1086, 197] width 89 height 31
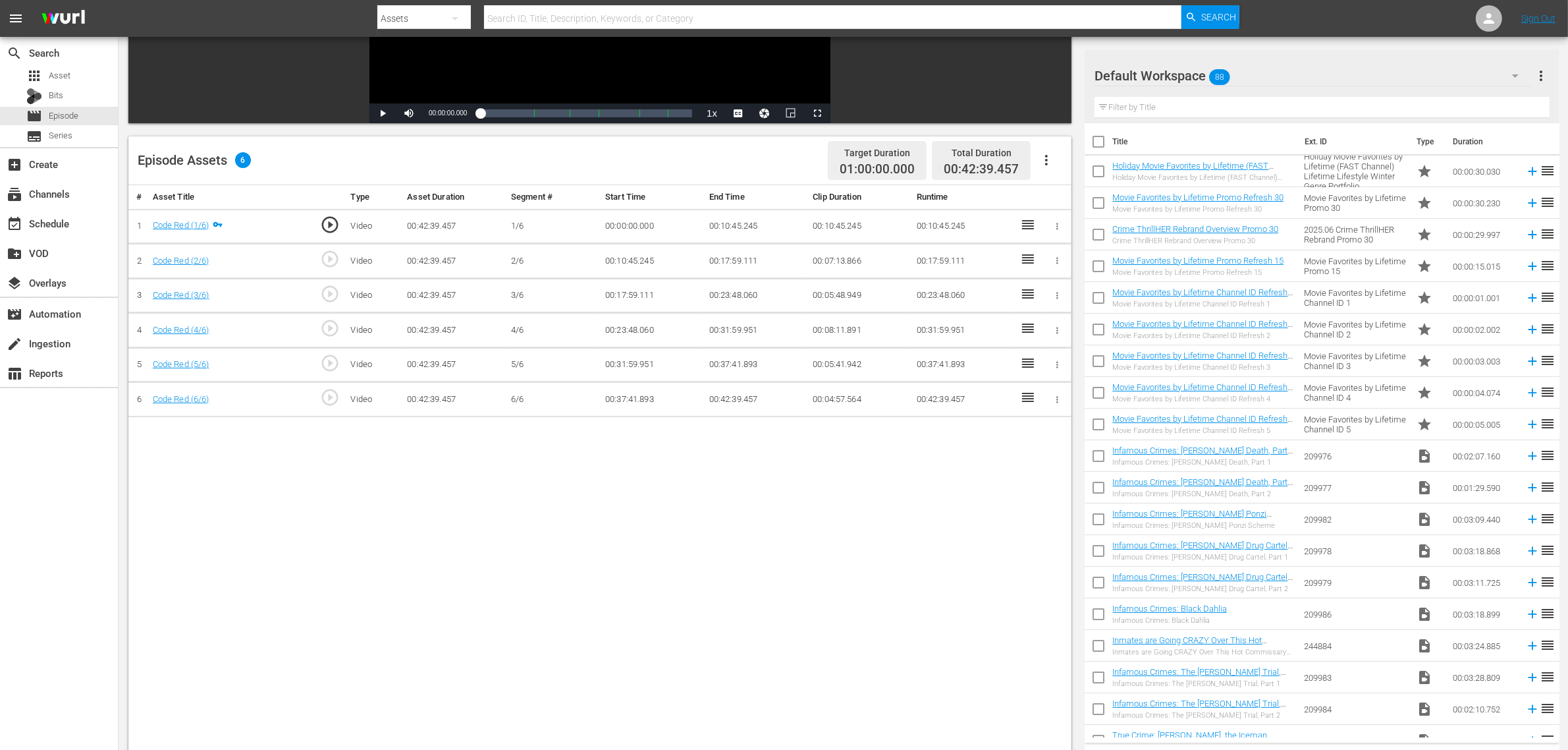
click at [1046, 161] on icon "button" at bounding box center [1046, 160] width 2 height 11
click at [1071, 159] on div "Fill with Ads" at bounding box center [1086, 165] width 89 height 31
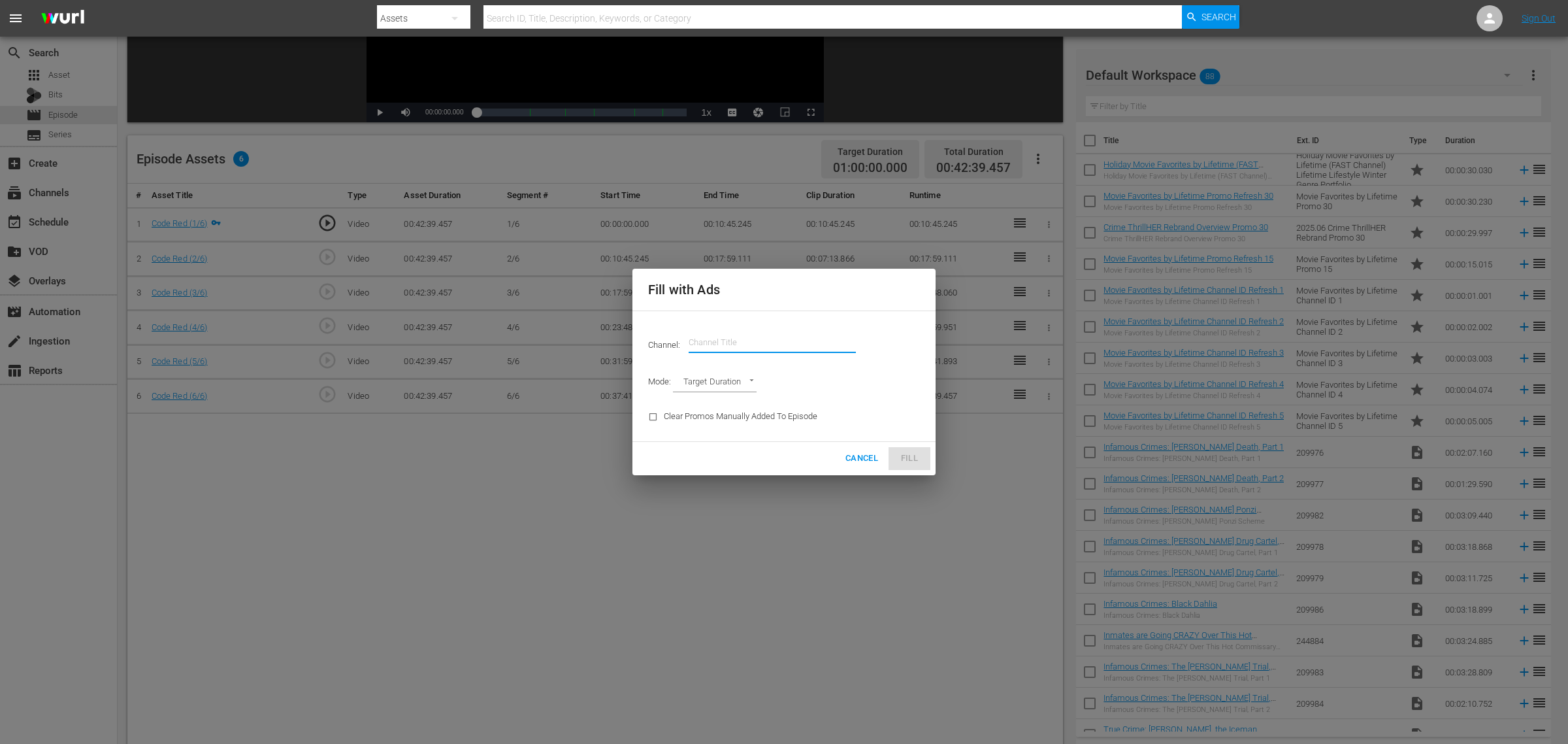
click at [730, 335] on input "text" at bounding box center [773, 342] width 167 height 31
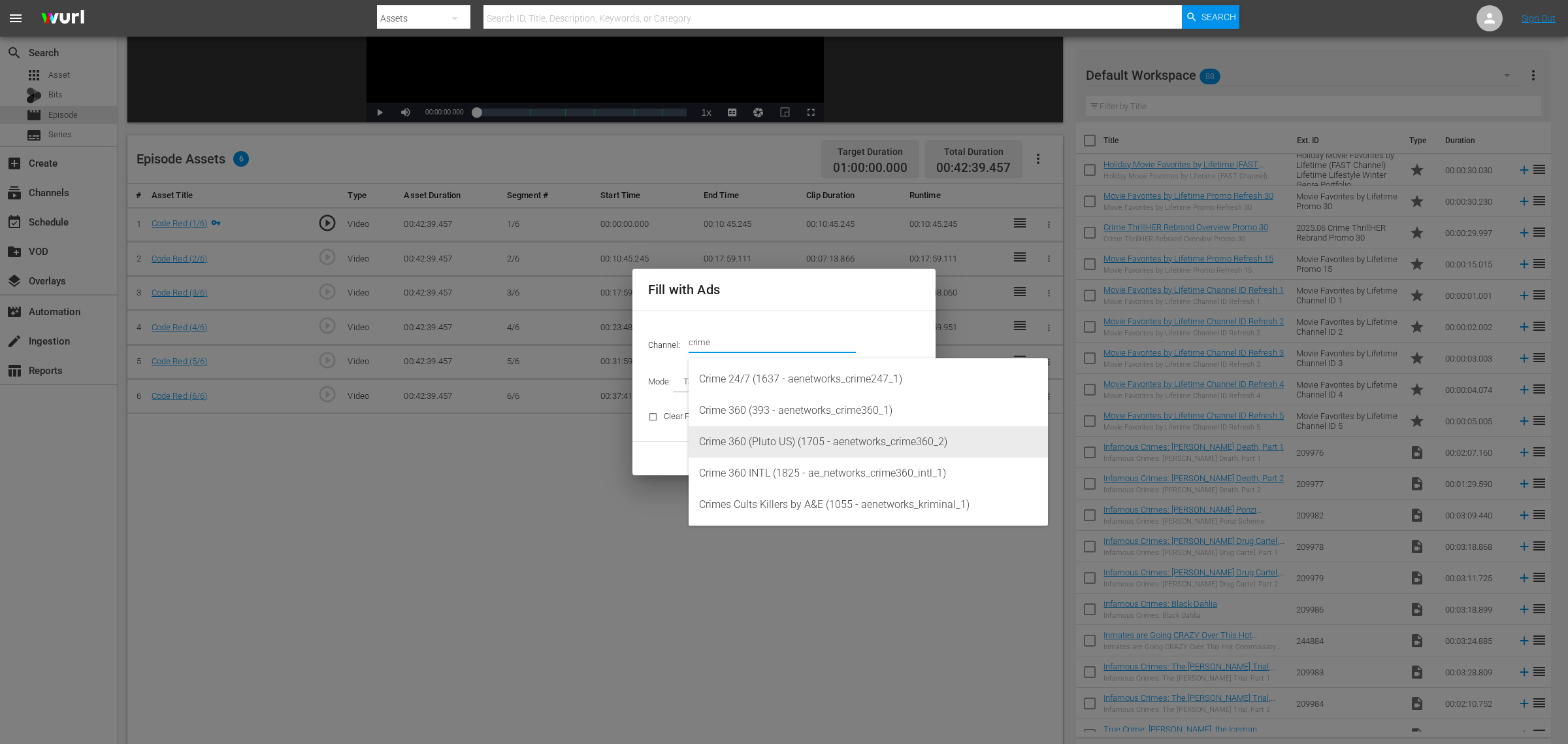
click at [825, 445] on div "Crime 360 (Pluto US) (1705 - aenetworks_crime360_2)" at bounding box center [868, 441] width 339 height 31
type input "Crime 360 (Pluto US) (1705)"
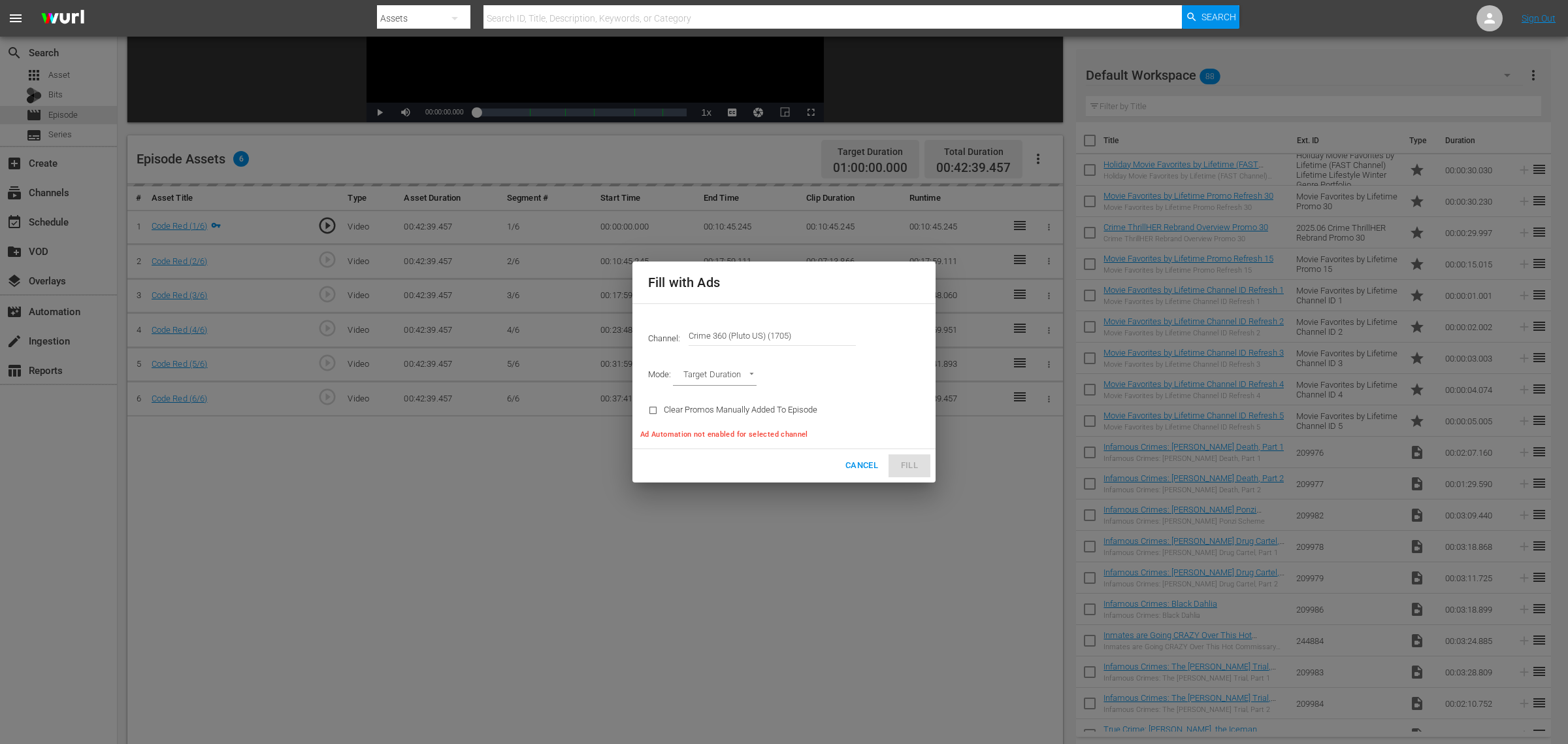
type input "AD_BREAK_DURATION"
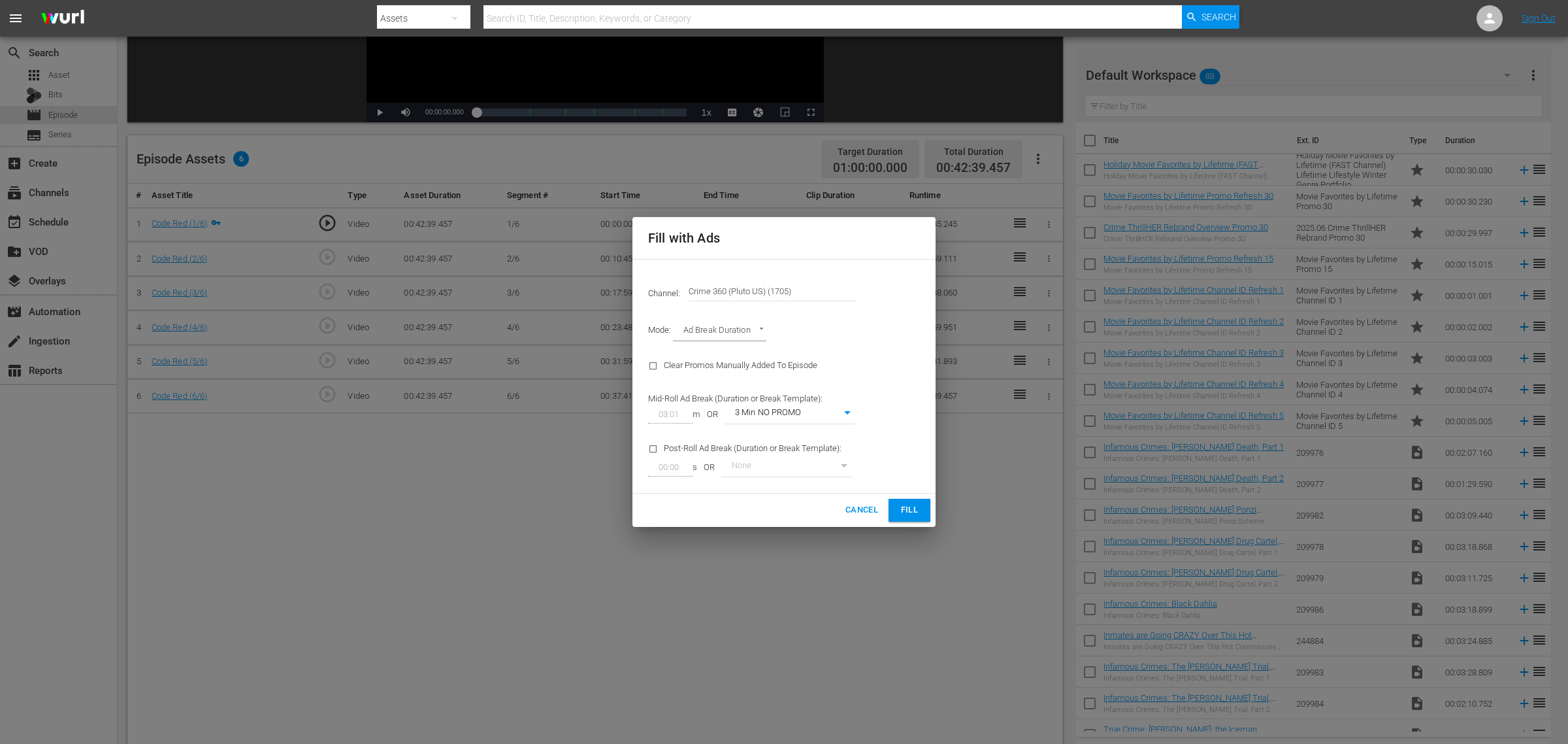
click at [909, 510] on span "Fill" at bounding box center [909, 510] width 21 height 15
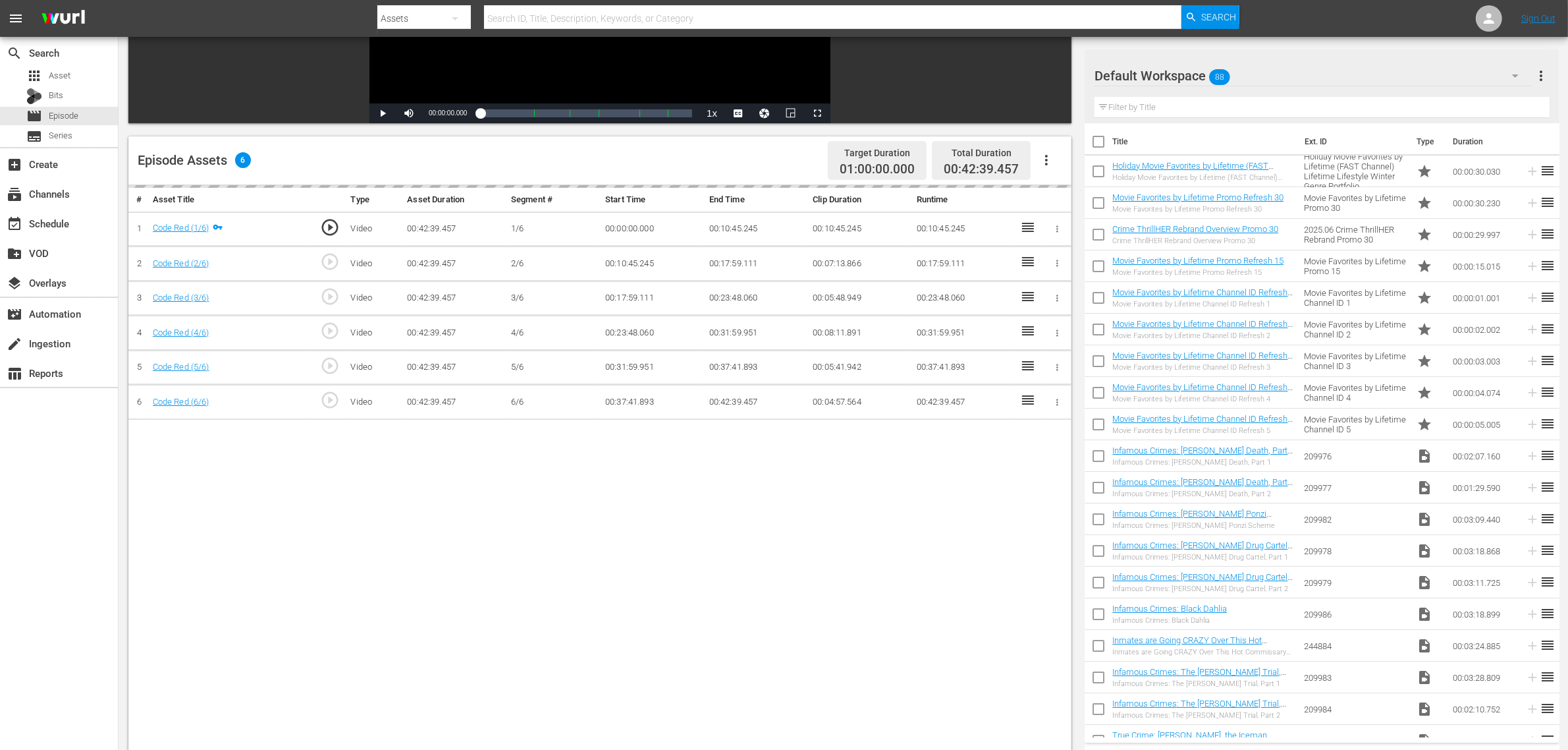
drag, startPoint x: 67, startPoint y: 579, endPoint x: 67, endPoint y: 571, distance: 8.0
click at [67, 578] on div "search Search apps Asset Bits movie Episode subtitles Series add_box Create sub…" at bounding box center [59, 412] width 118 height 750
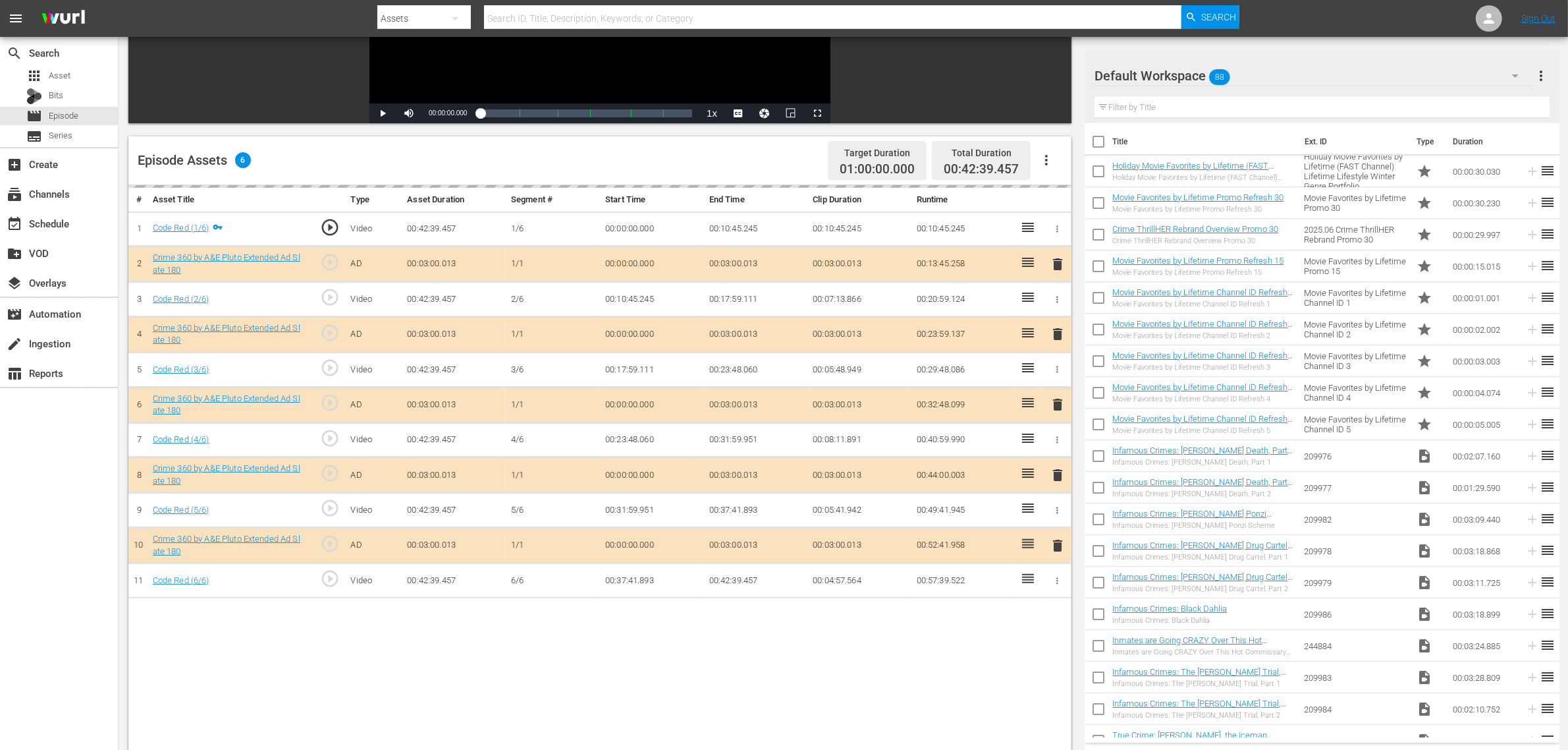
click at [760, 165] on div "Episode Assets 6 Target Duration 01:00:00.000 Total Duration 00:42:39.457" at bounding box center [599, 160] width 943 height 49
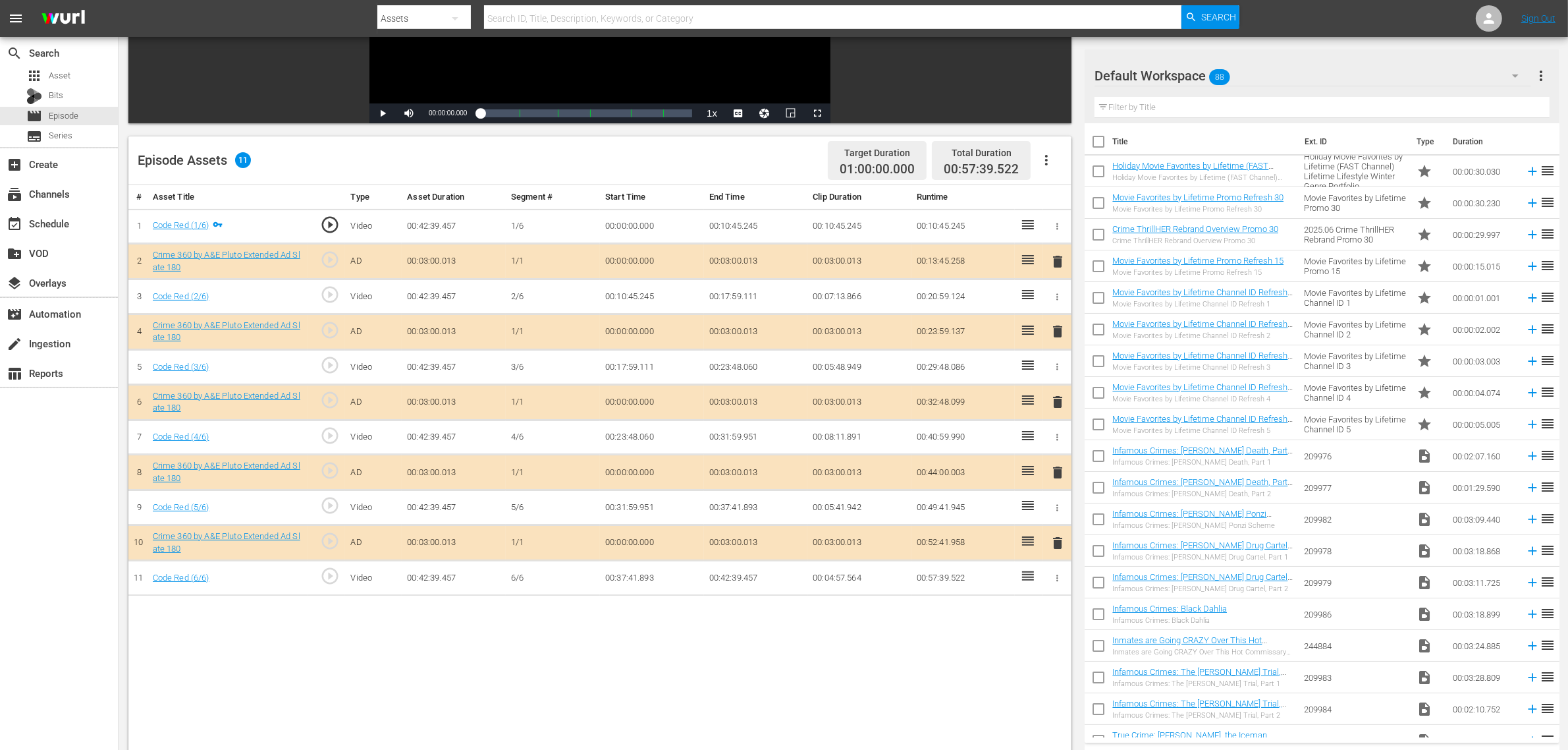
click at [1051, 150] on button "button" at bounding box center [1046, 160] width 31 height 31
click at [1068, 171] on div "Fill with Ads" at bounding box center [1086, 165] width 89 height 31
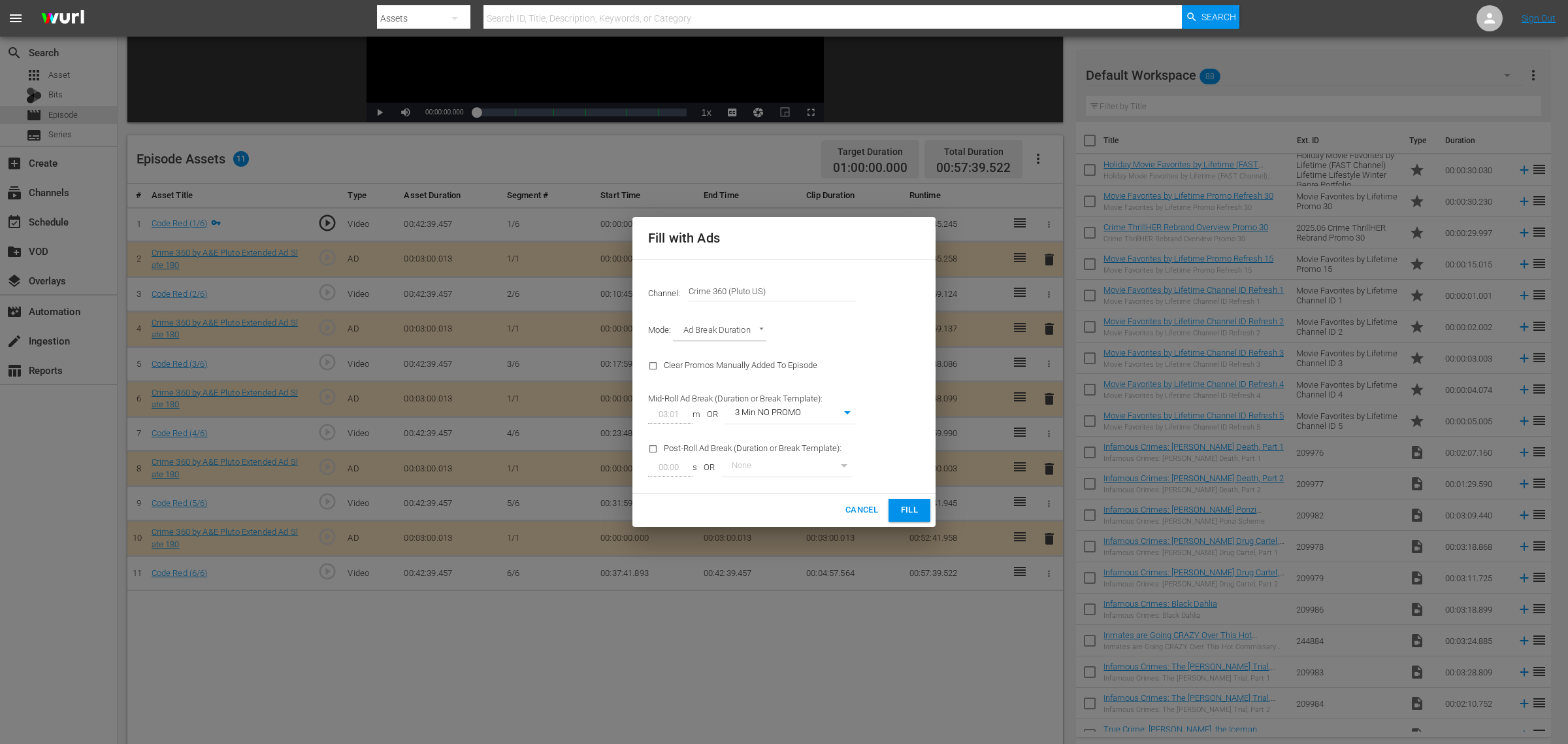
click at [831, 415] on body "menu Search By Assets Search ID, Title, Description, Keywords, or Category Sear…" at bounding box center [784, 126] width 1568 height 744
click at [823, 438] on li "3 Min with promo" at bounding box center [790, 436] width 130 height 21
type input "46"
click at [914, 509] on span "Fill" at bounding box center [909, 510] width 21 height 15
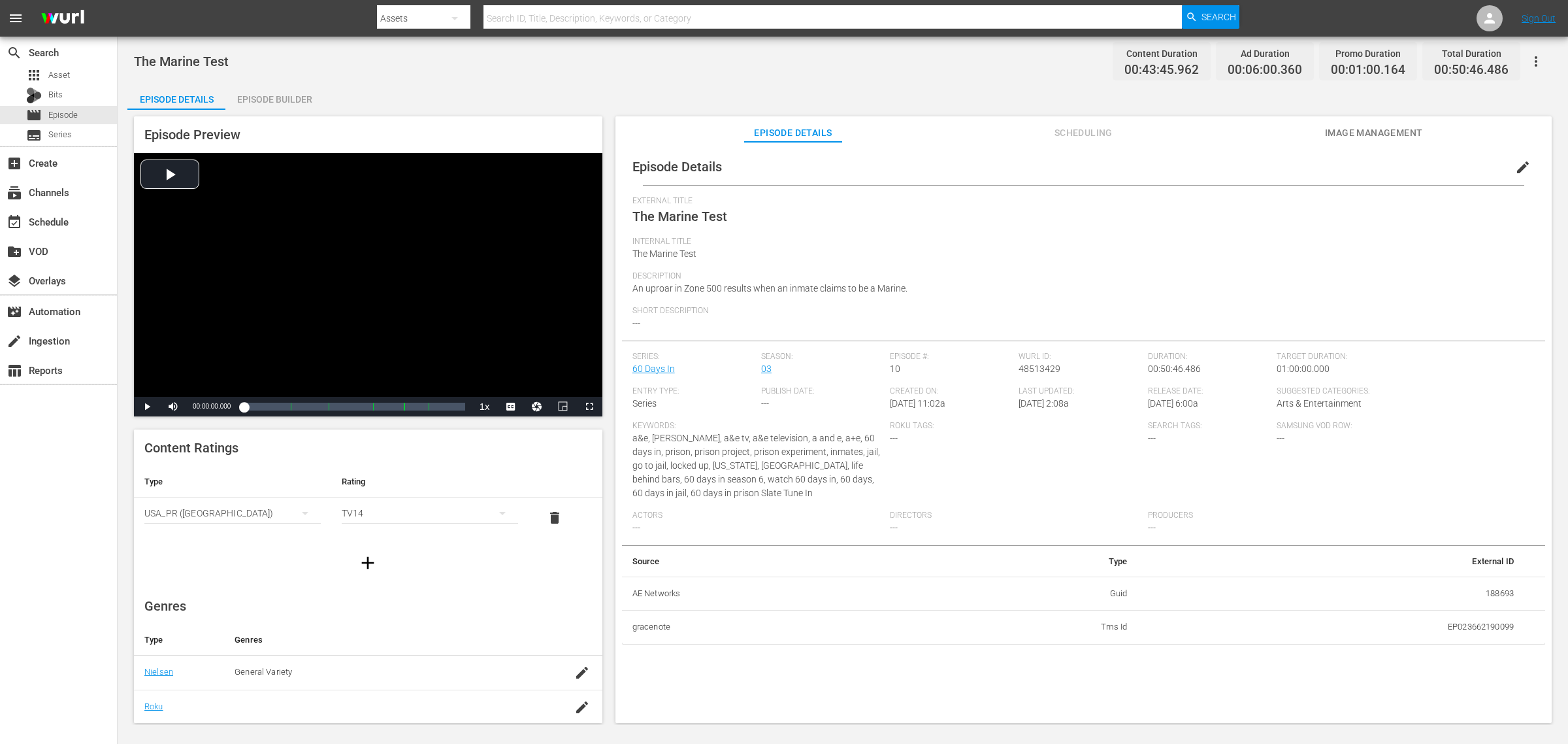
click at [293, 94] on div "Episode Builder" at bounding box center [275, 99] width 98 height 31
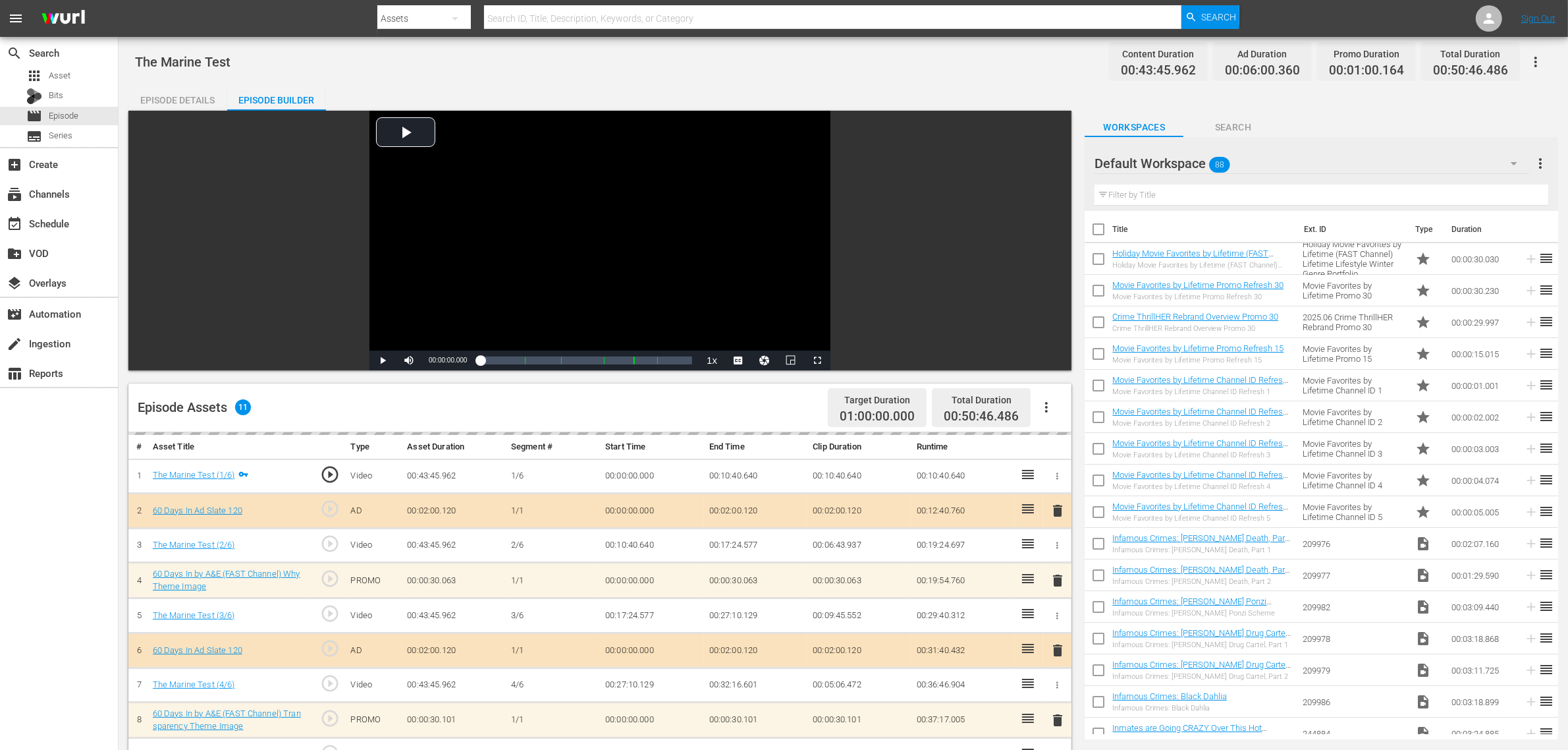
click at [1001, 78] on div "The Marine Test Content Duration 00:43:45.962 Ad Duration 00:06:00.360 Promo Du…" at bounding box center [843, 565] width 1450 height 1056
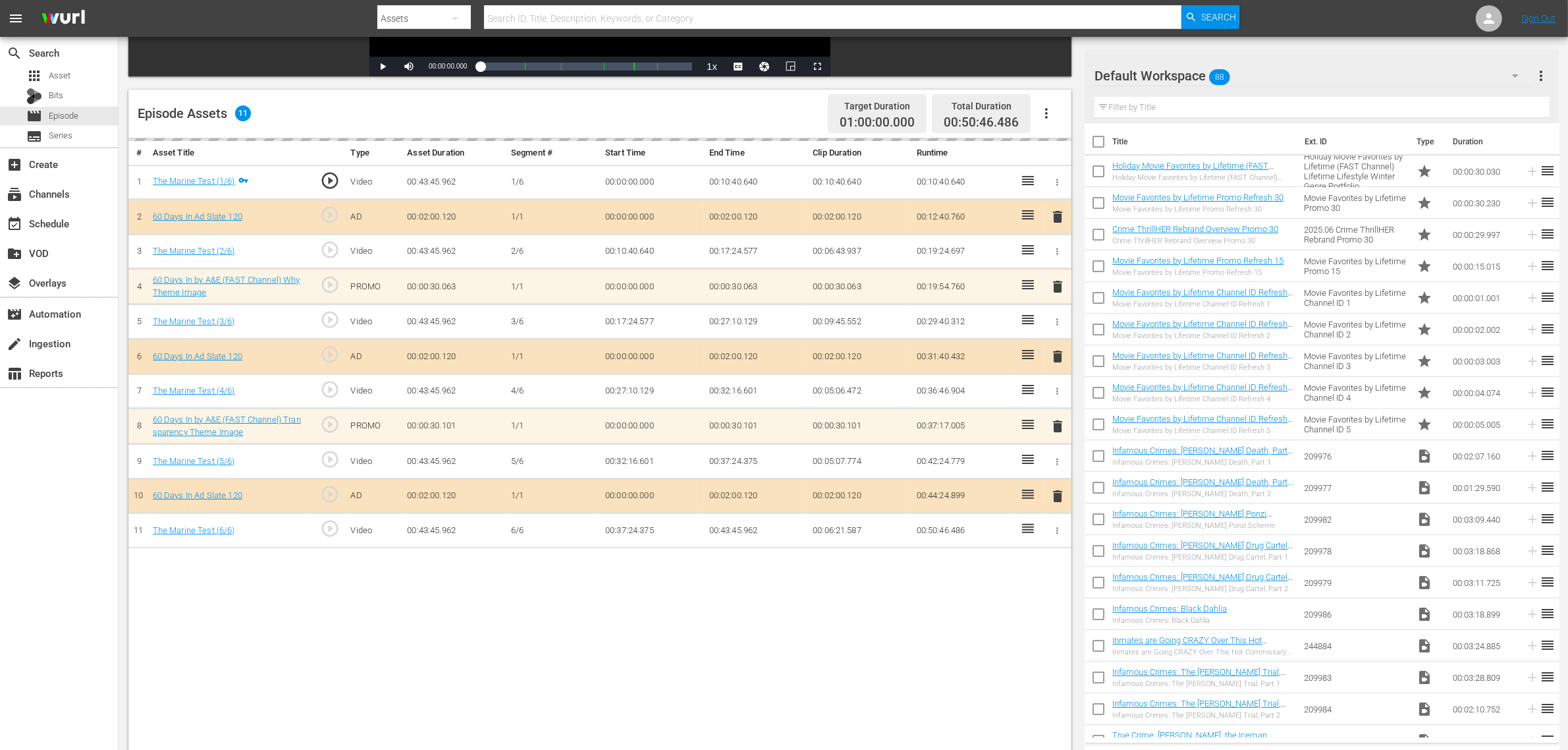
scroll to position [342, 0]
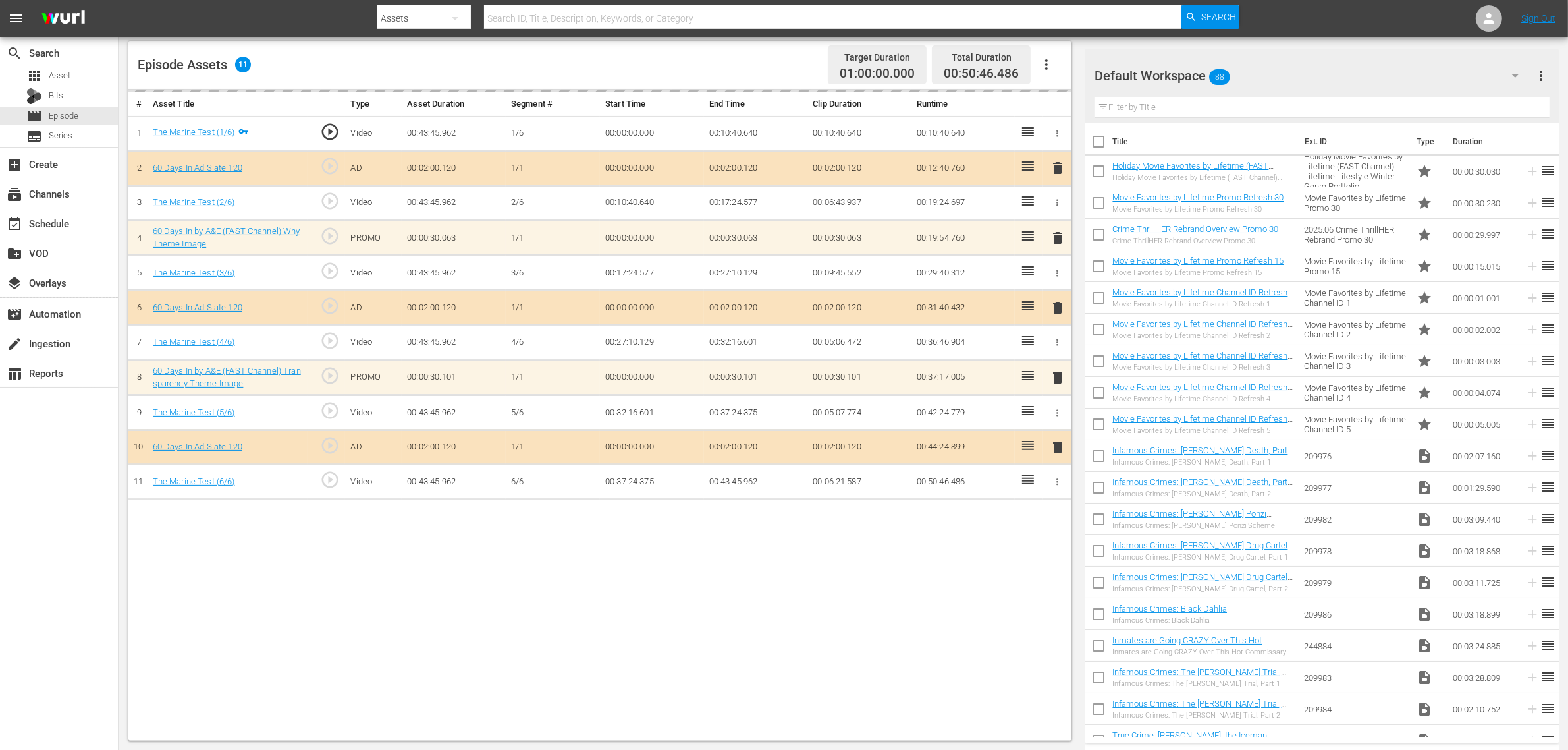
click at [1048, 64] on icon "button" at bounding box center [1046, 64] width 16 height 16
click at [1059, 101] on div "Clear Ads" at bounding box center [1086, 102] width 89 height 31
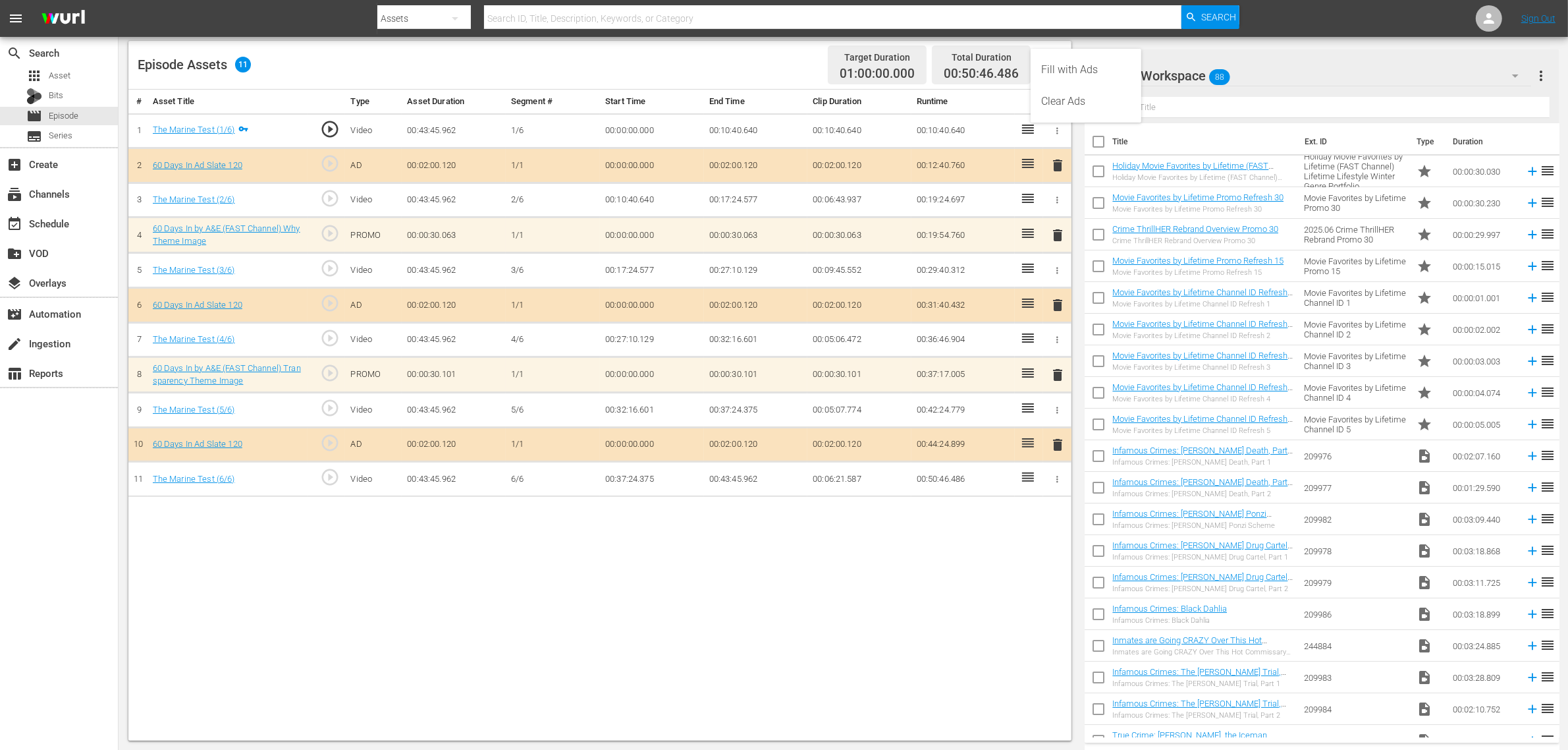
click at [1059, 101] on div "Clear Ads" at bounding box center [1086, 102] width 89 height 31
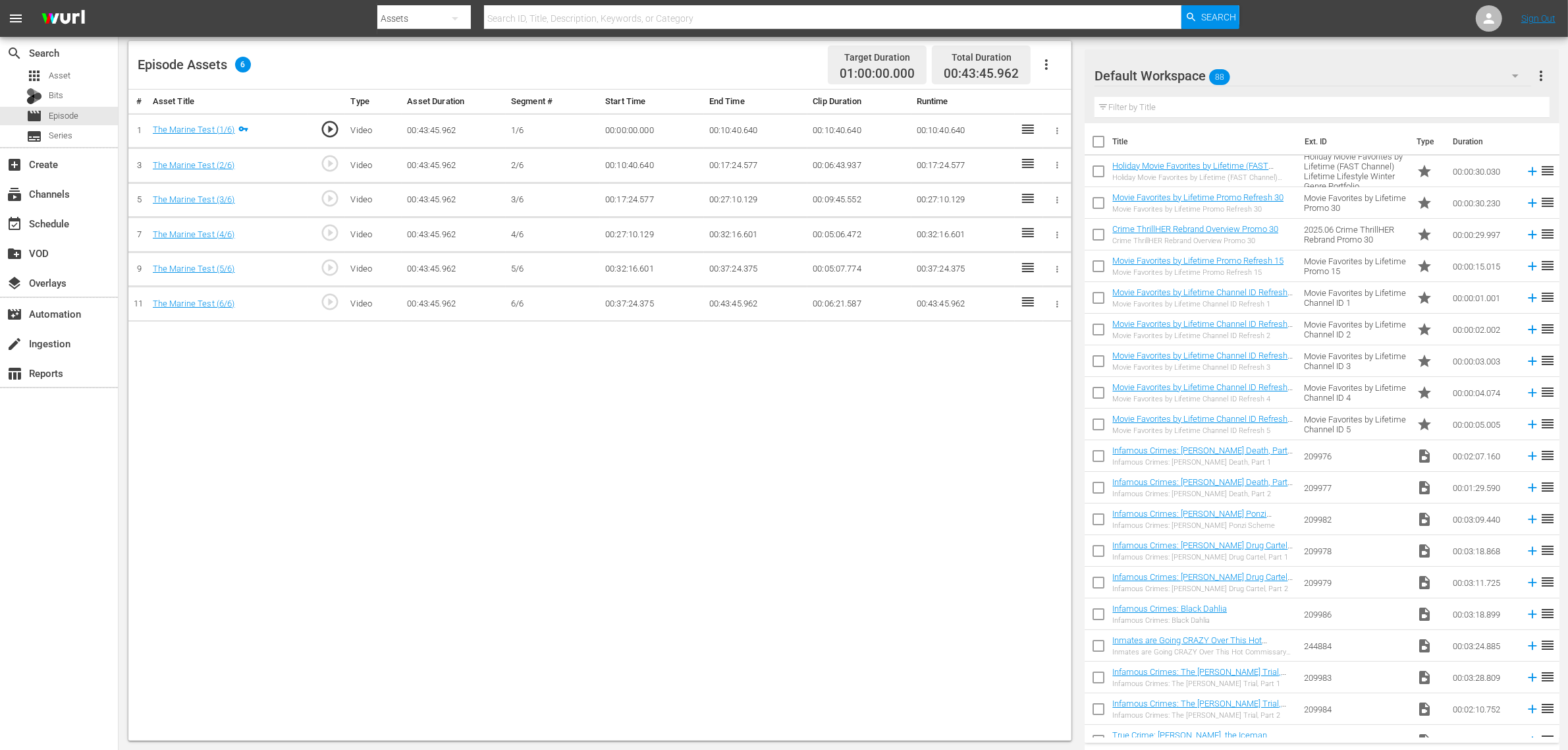
click at [1051, 66] on icon "button" at bounding box center [1046, 64] width 16 height 16
click at [1080, 73] on div "Fill with Ads" at bounding box center [1086, 69] width 89 height 31
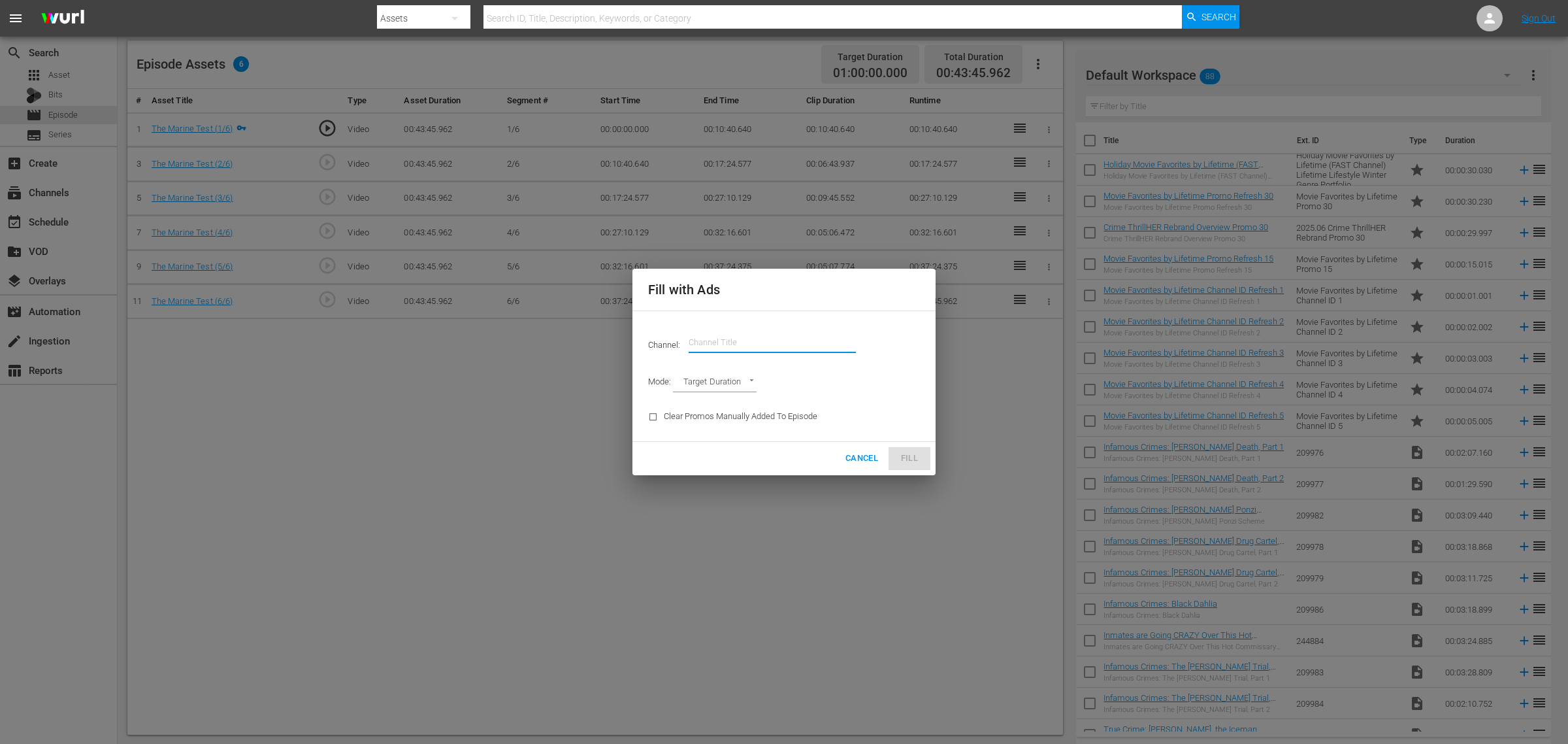
click at [773, 335] on input "text" at bounding box center [773, 342] width 167 height 31
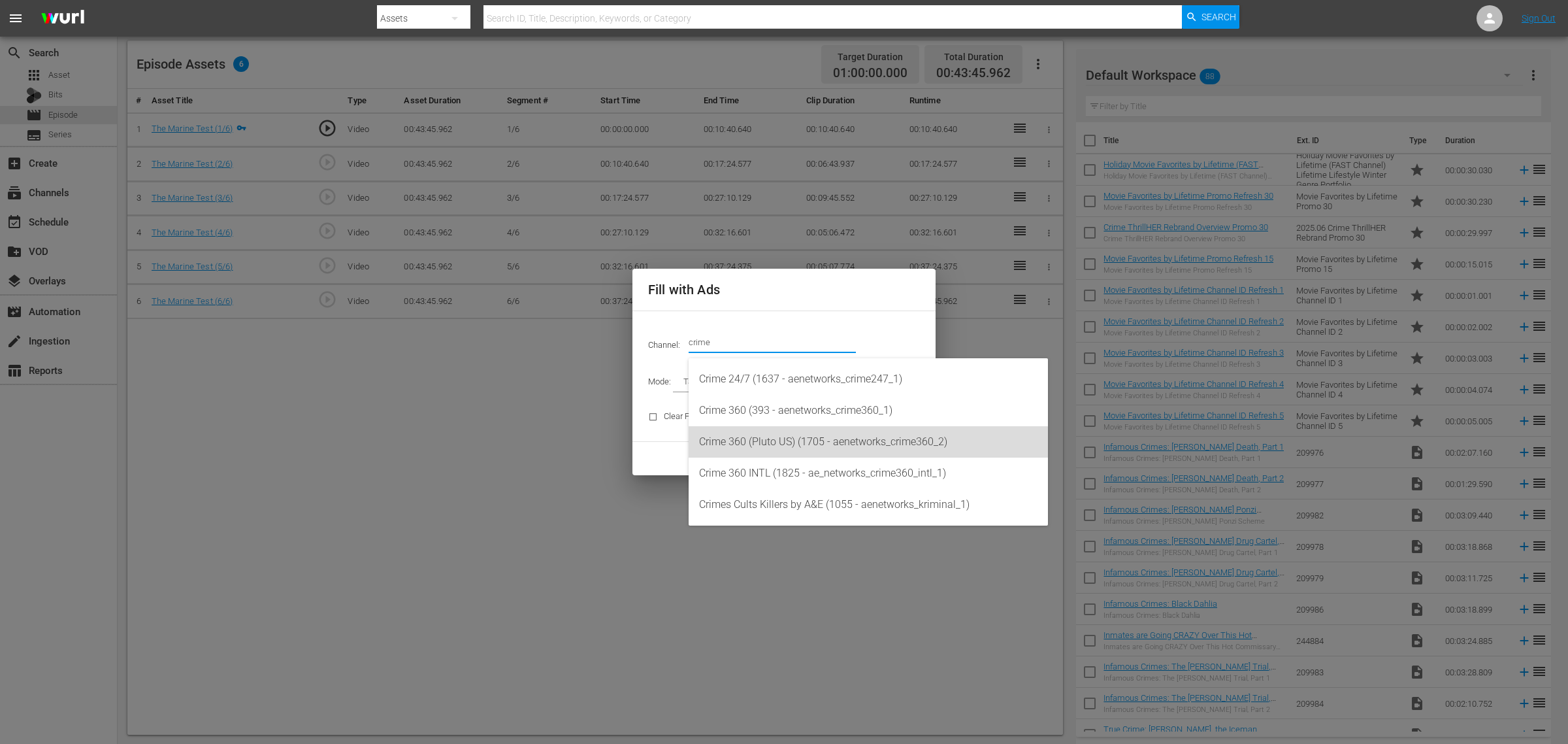
click at [825, 442] on div "Crime 360 (Pluto US) (1705 - aenetworks_crime360_2)" at bounding box center [868, 441] width 339 height 31
type input "Crime 360 (Pluto US) (1705)"
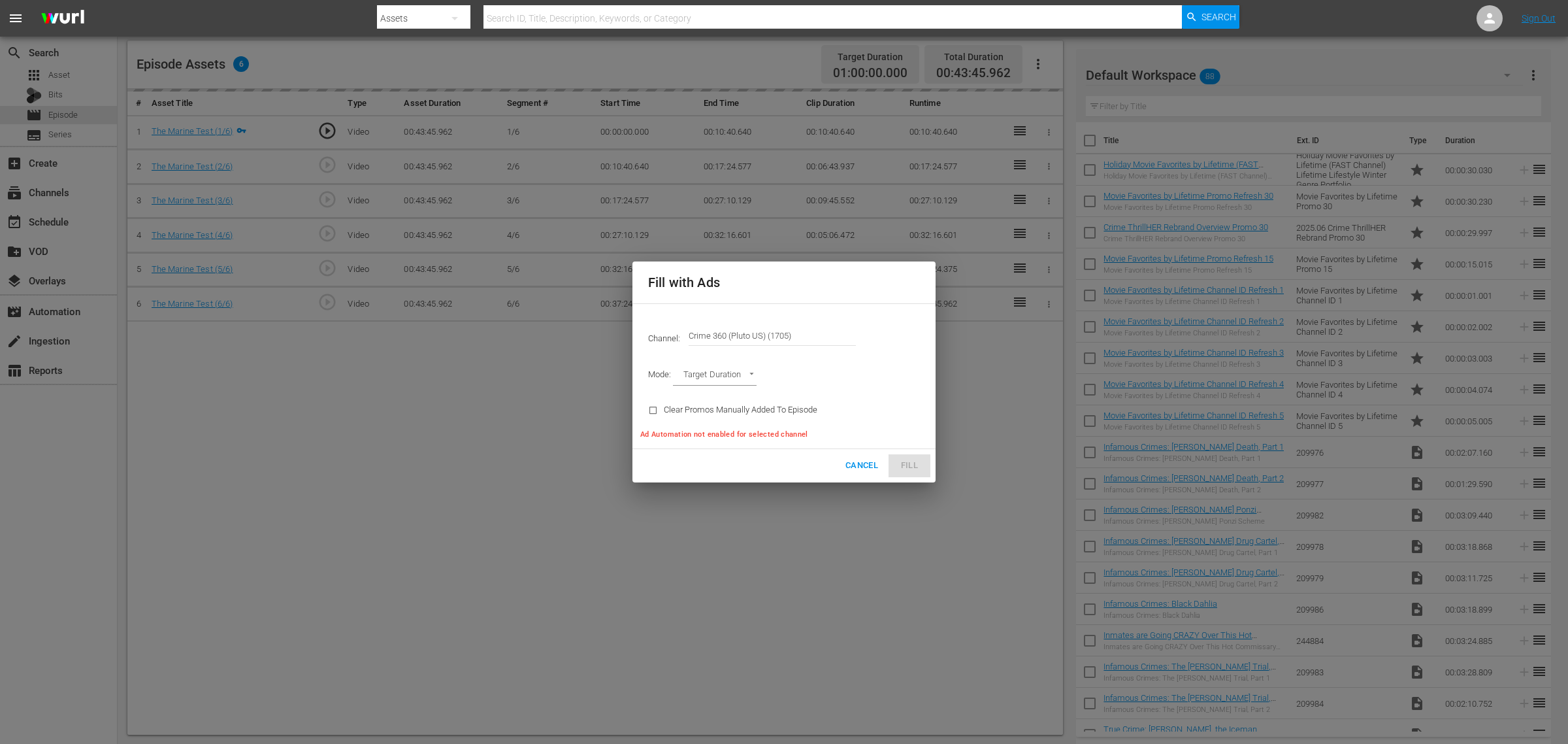
type input "AD_BREAK_DURATION"
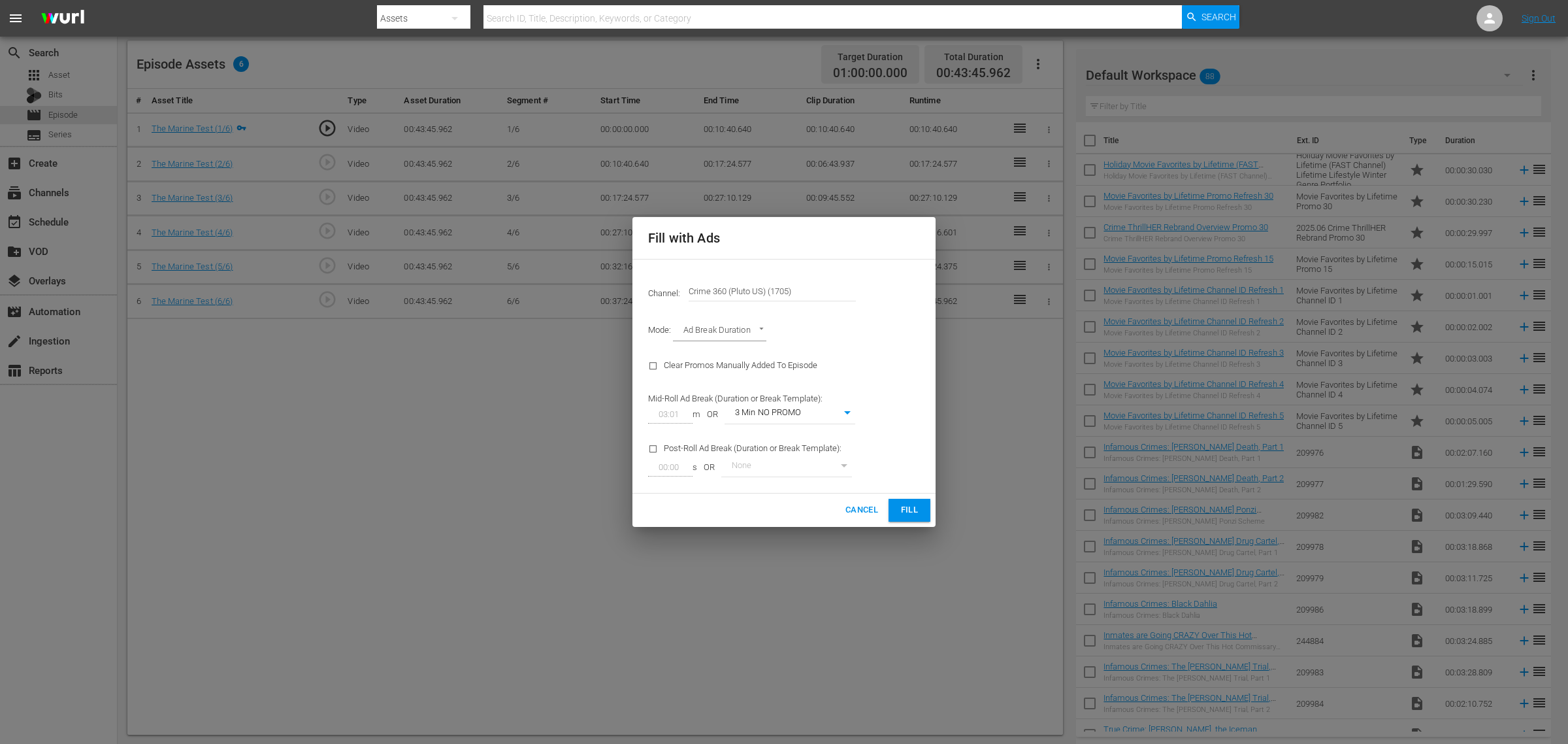
click at [837, 404] on body "menu Search By Assets Search ID, Title, Description, Keywords, or Category Sear…" at bounding box center [784, 32] width 1568 height 744
click at [881, 346] on div at bounding box center [784, 372] width 1568 height 744
click at [914, 505] on span "Fill" at bounding box center [909, 510] width 21 height 15
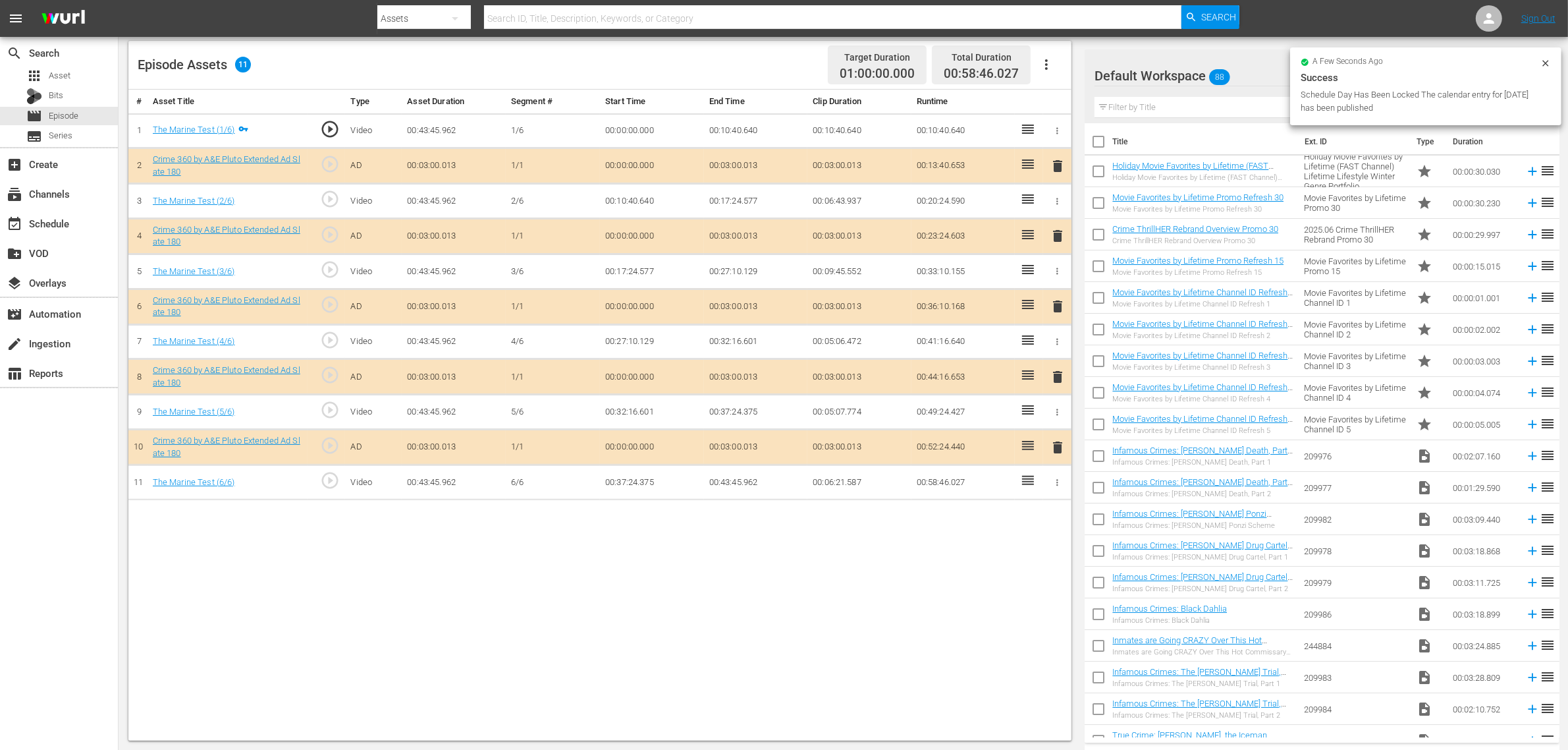
click at [1051, 69] on icon "button" at bounding box center [1046, 64] width 16 height 16
click at [1065, 79] on div "Fill with Ads" at bounding box center [1086, 69] width 89 height 31
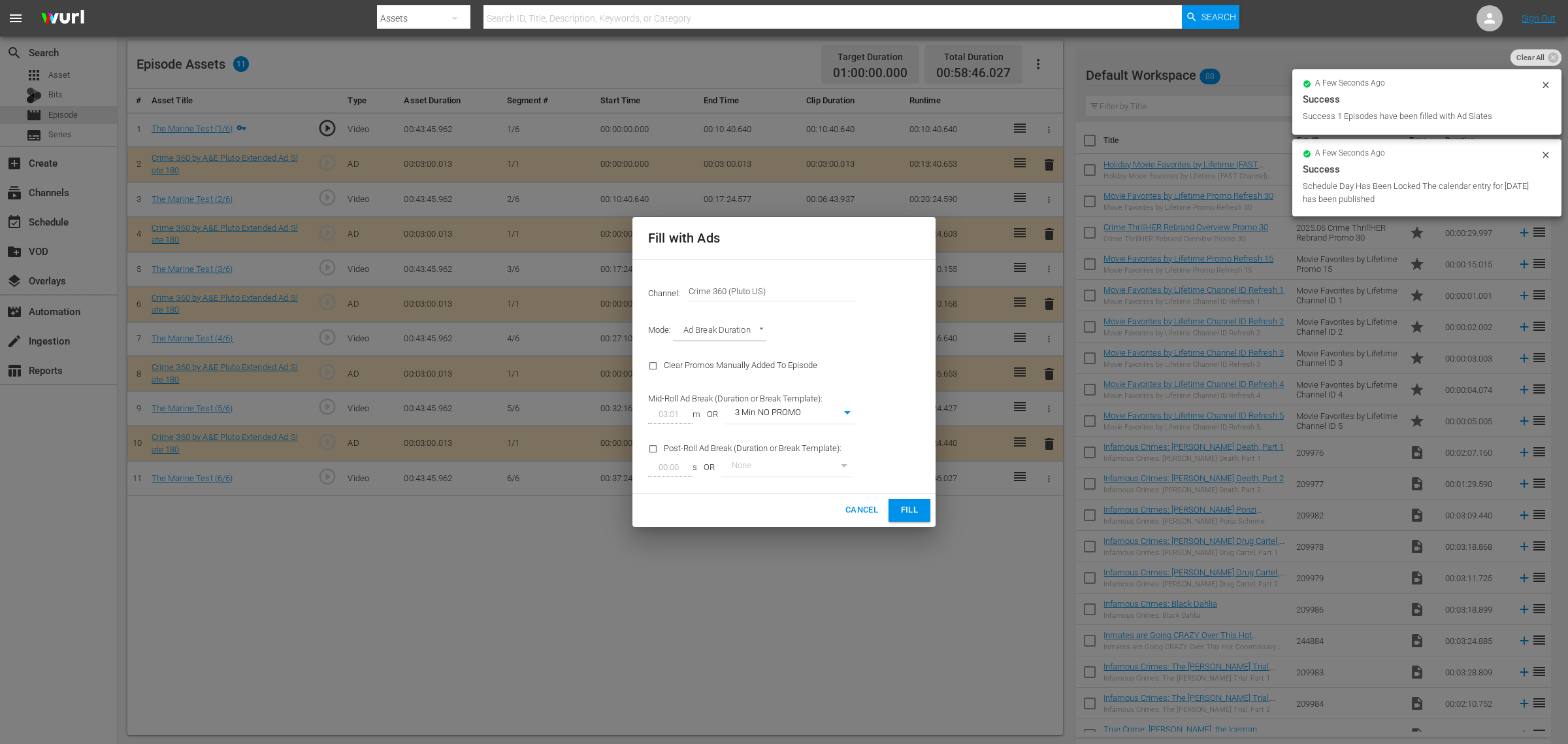
click at [786, 404] on body "menu Search By Assets Search ID, Title, Description, Keywords, or Category Sear…" at bounding box center [784, 32] width 1568 height 744
click at [791, 432] on li "3 Min with promo" at bounding box center [790, 436] width 130 height 21
type input "46"
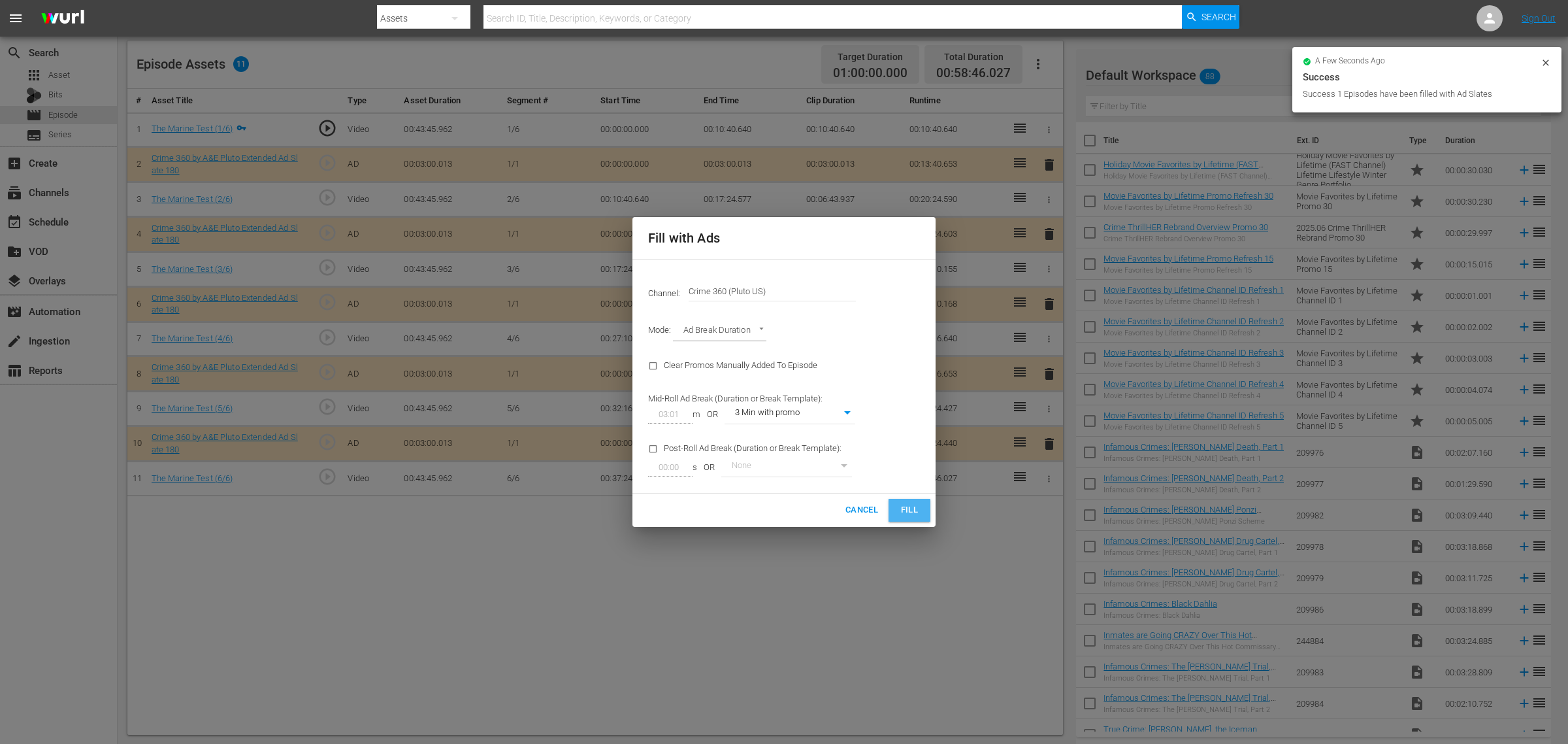
click at [904, 509] on span "Fill" at bounding box center [909, 510] width 21 height 15
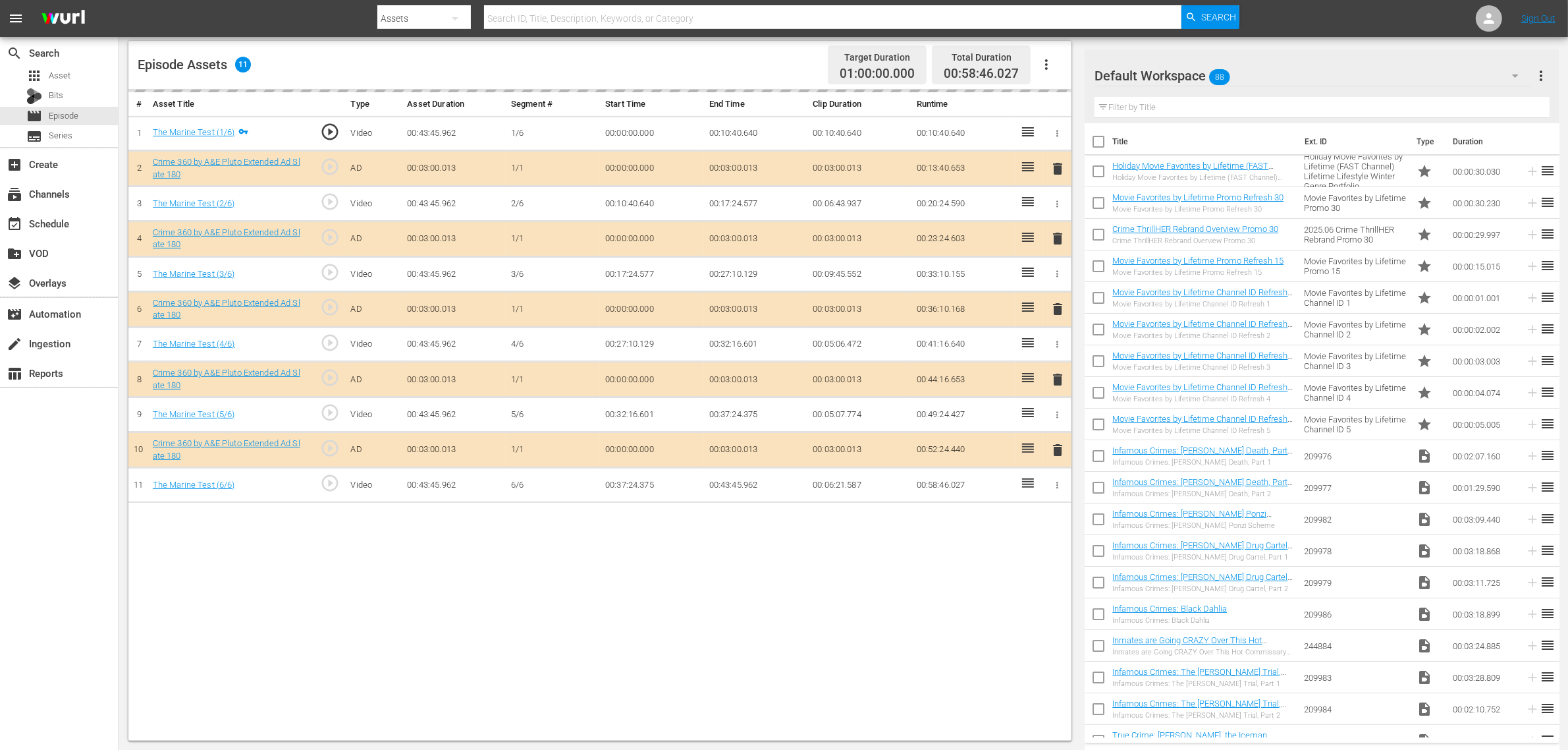
click at [599, 578] on div "# Asset Title Type Asset Duration Segment # Start Time End Time Clip Duration R…" at bounding box center [599, 414] width 943 height 651
click at [66, 576] on div "search Search apps Asset Bits movie Episode subtitles Series add_box Create sub…" at bounding box center [59, 412] width 118 height 750
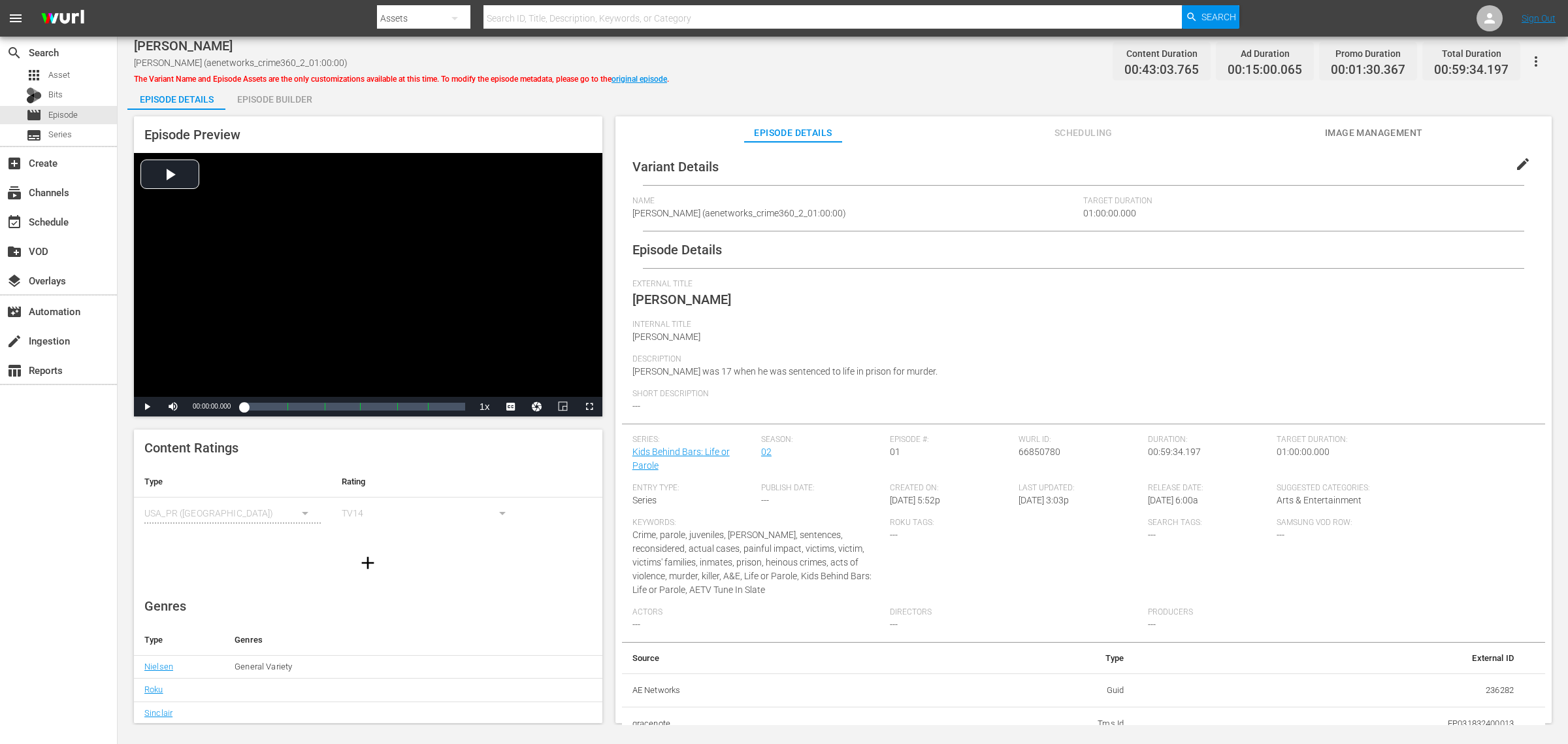
click at [285, 105] on div "Episode Builder" at bounding box center [275, 99] width 98 height 31
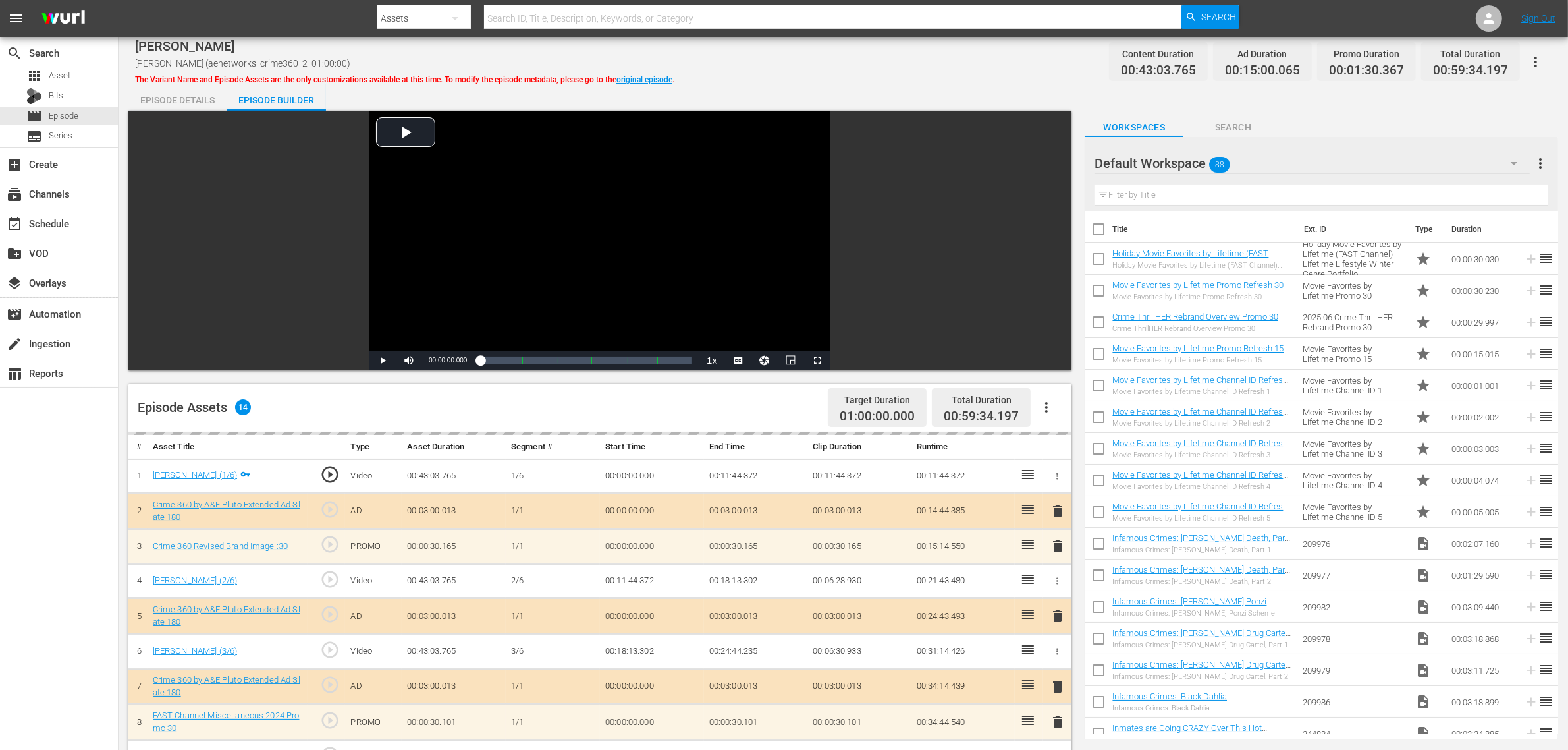
drag, startPoint x: 835, startPoint y: 89, endPoint x: 836, endPoint y: 83, distance: 6.1
click at [836, 86] on div "Episode Details Episode Builder Episode Preview Video Player is loading. Play V…" at bounding box center [843, 584] width 1430 height 999
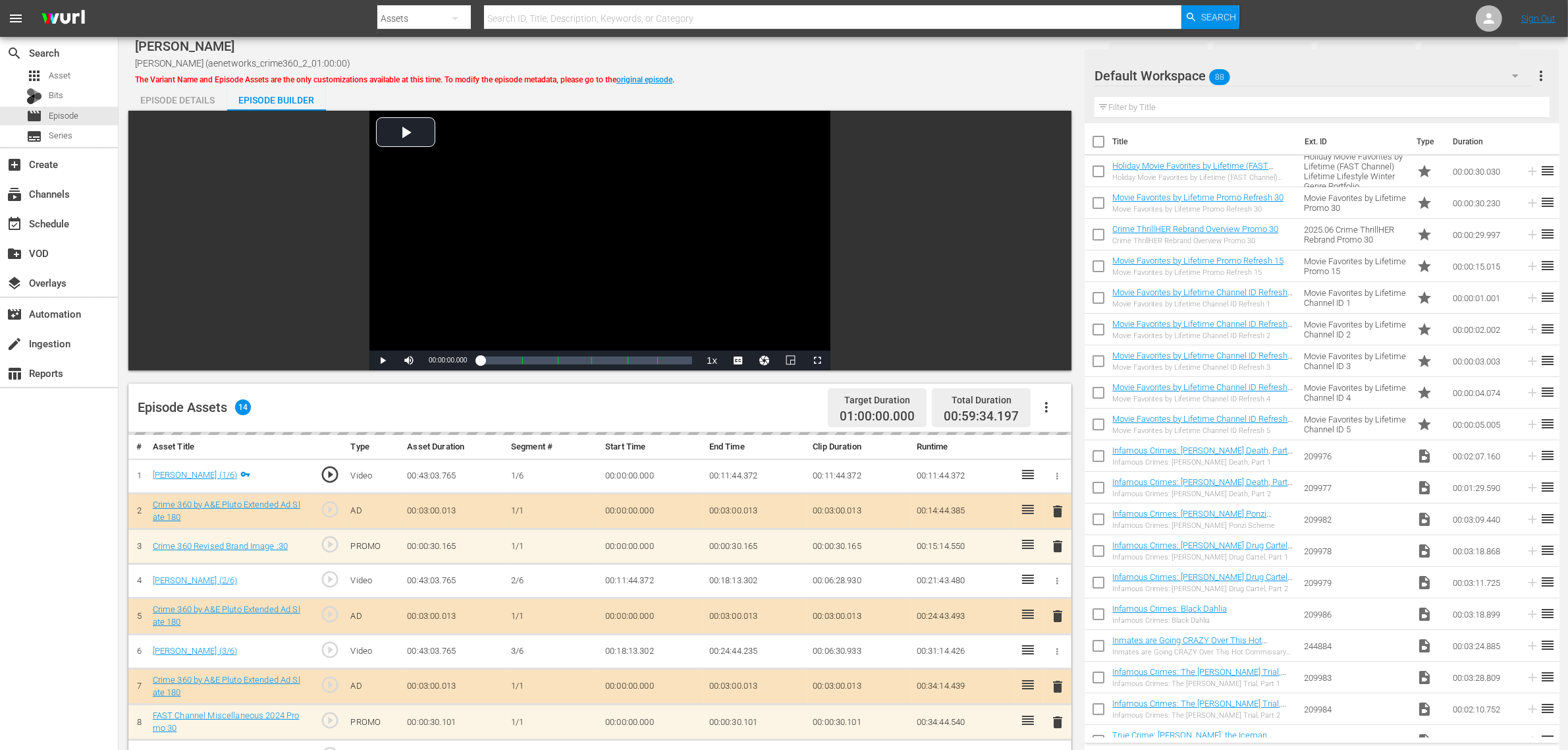
scroll to position [329, 0]
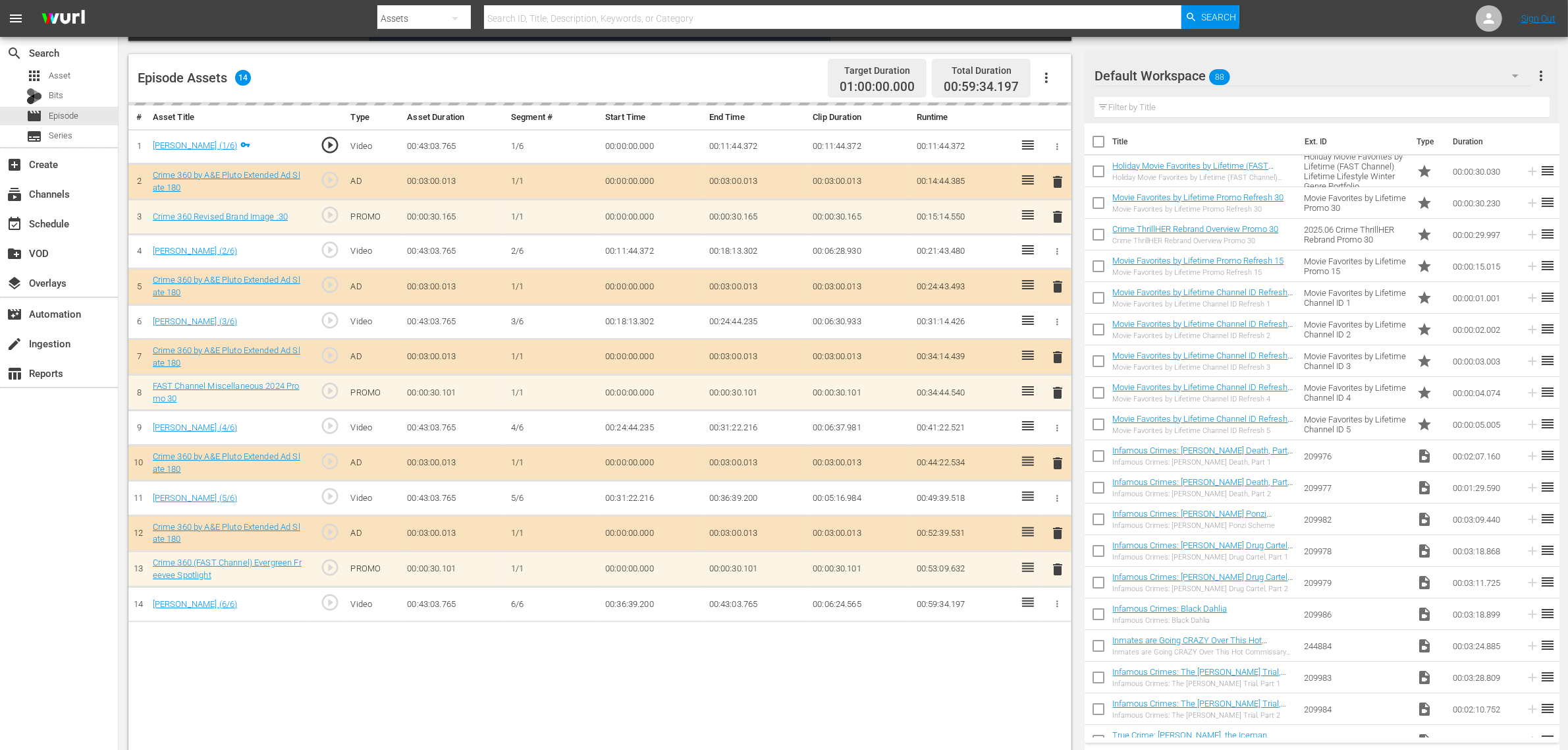
click at [1264, 73] on div "Default Workspace 88" at bounding box center [1313, 75] width 436 height 37
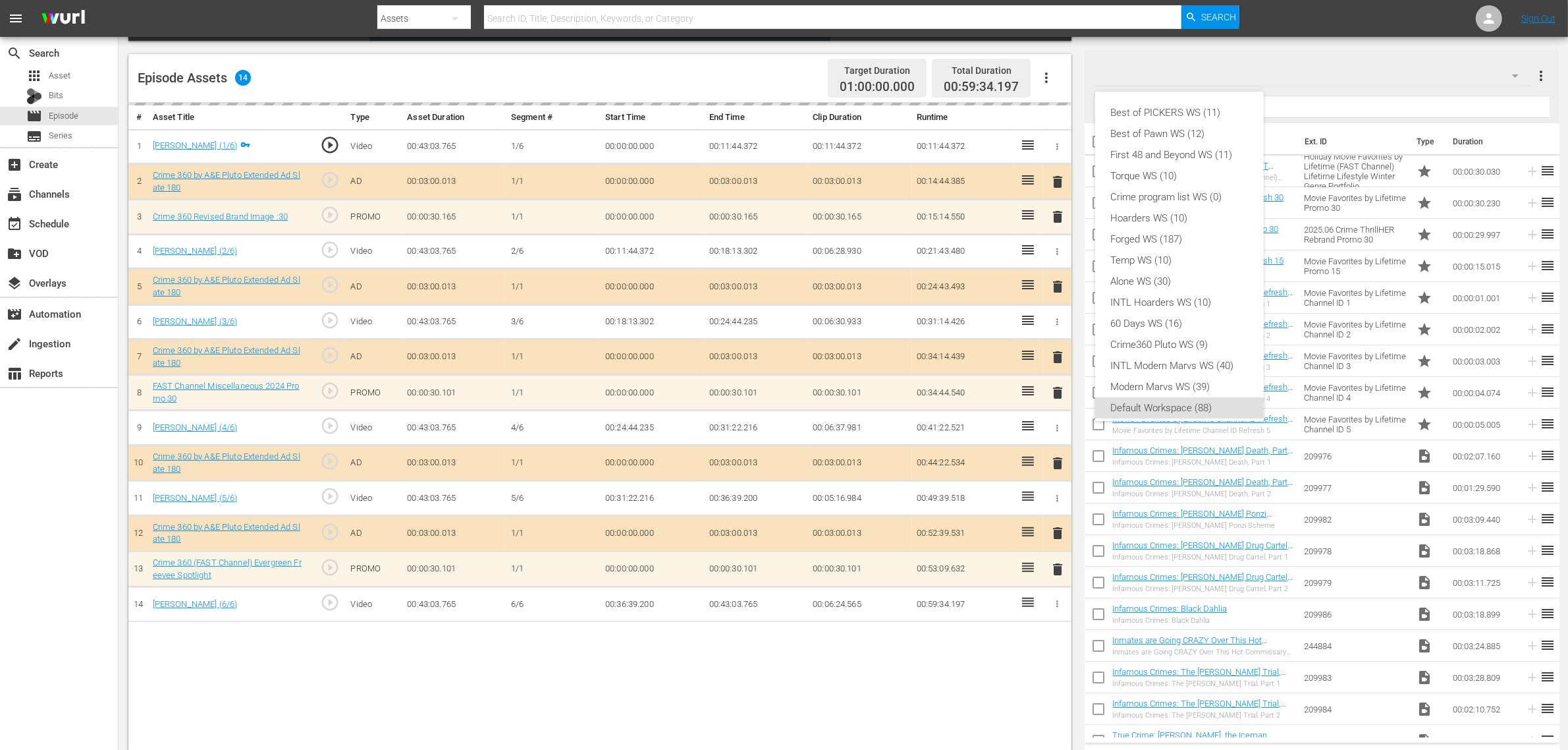
scroll to position [8, 0]
click at [1197, 328] on div "Crime360 Pluto WS (9)" at bounding box center [1180, 336] width 137 height 21
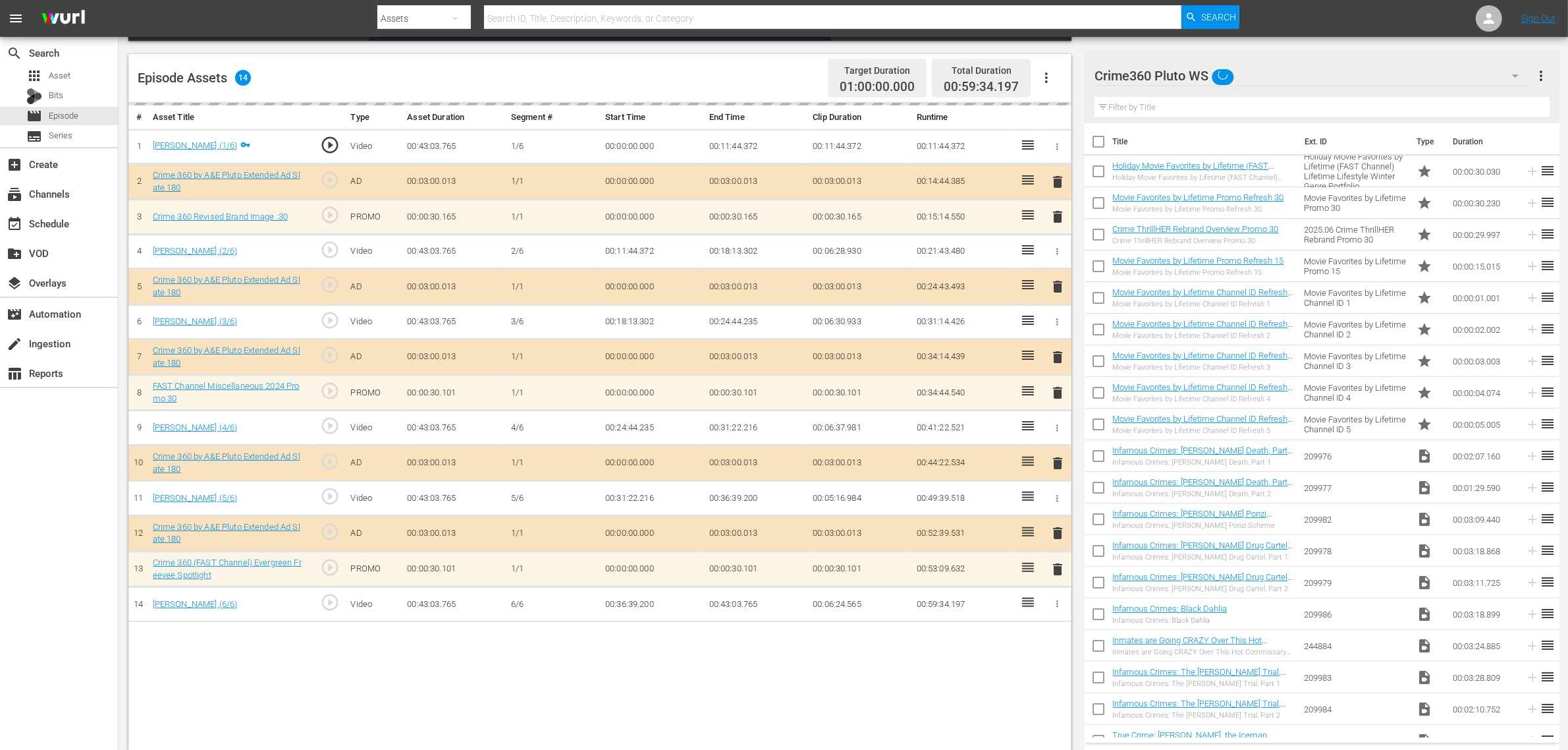
click at [744, 79] on div "Episode Assets 14 Target Duration 01:00:00.000 Total Duration 00:59:34.197" at bounding box center [599, 78] width 943 height 49
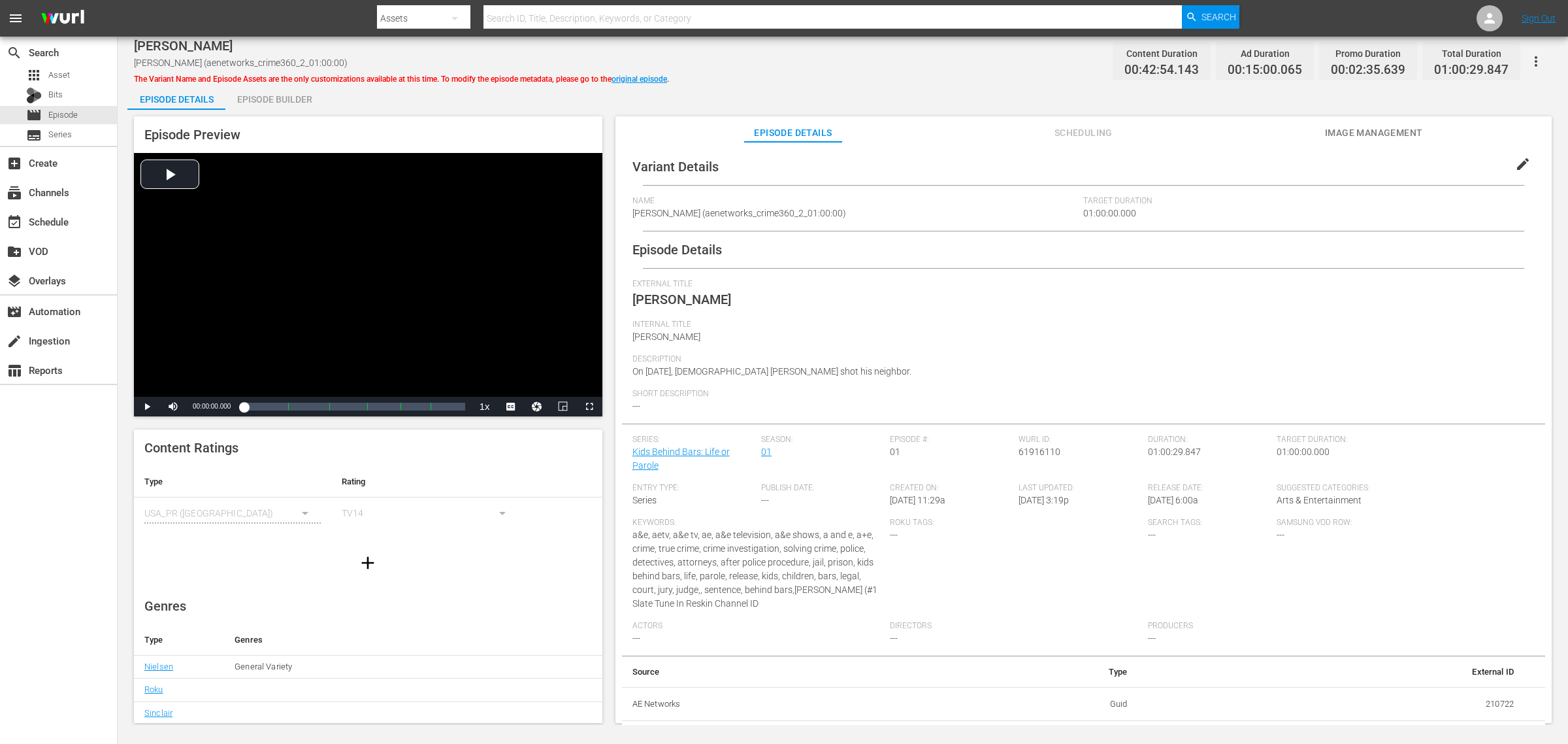
click at [262, 103] on div "Episode Builder" at bounding box center [275, 99] width 98 height 31
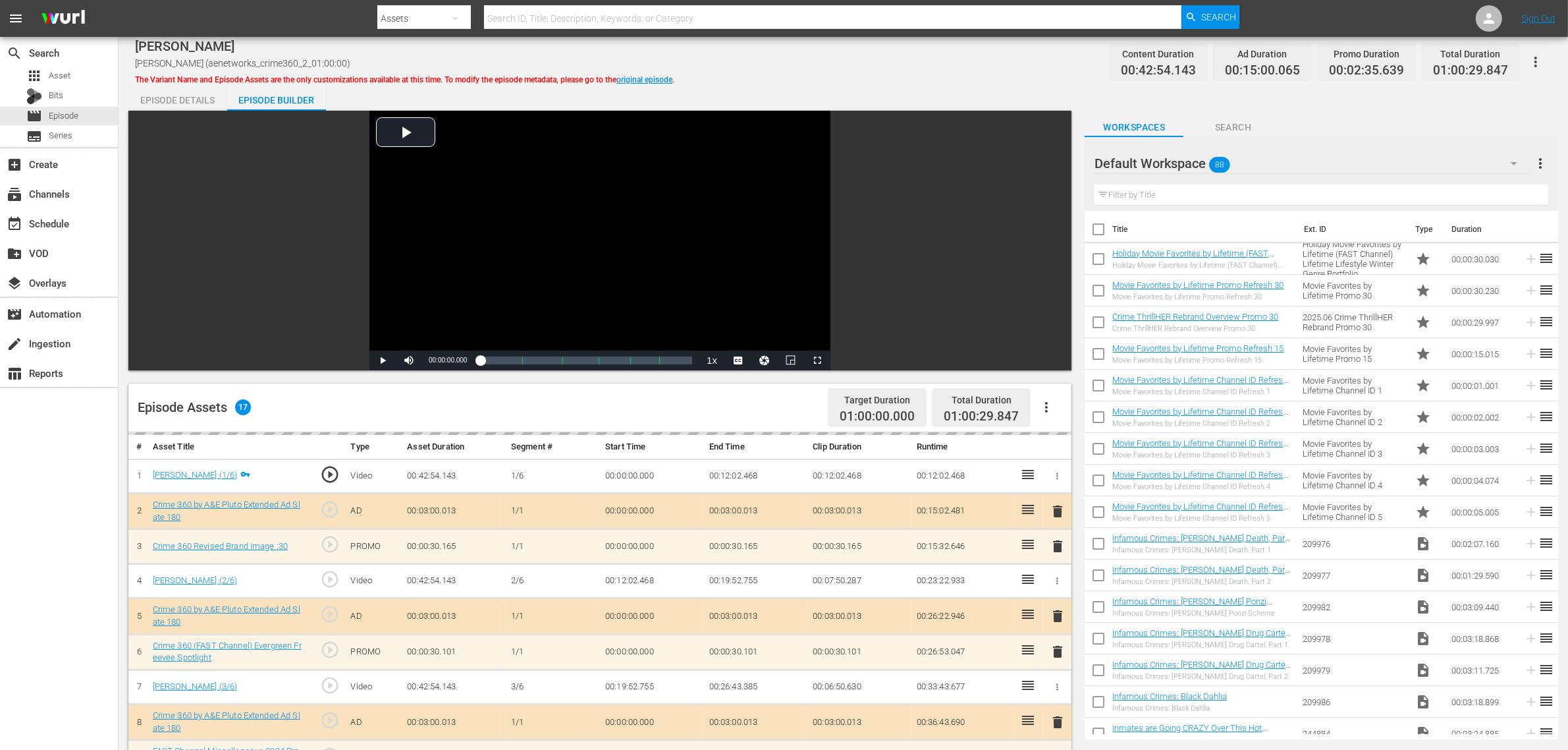
click at [932, 67] on div "[PERSON_NAME] (aenetworks_crime360_2_01:00:00) The Variant Name and Episode Ass…" at bounding box center [843, 62] width 1417 height 30
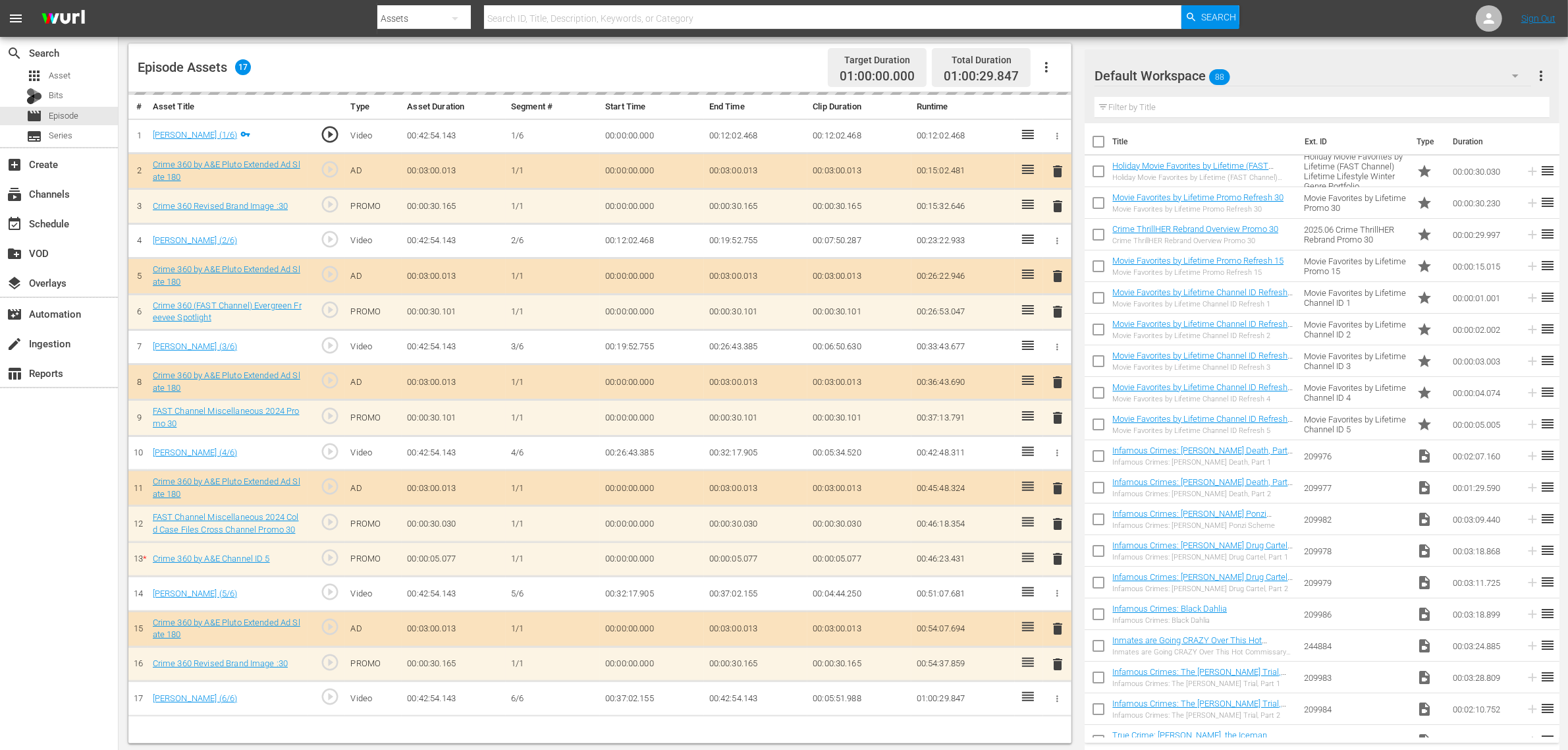
scroll to position [342, 0]
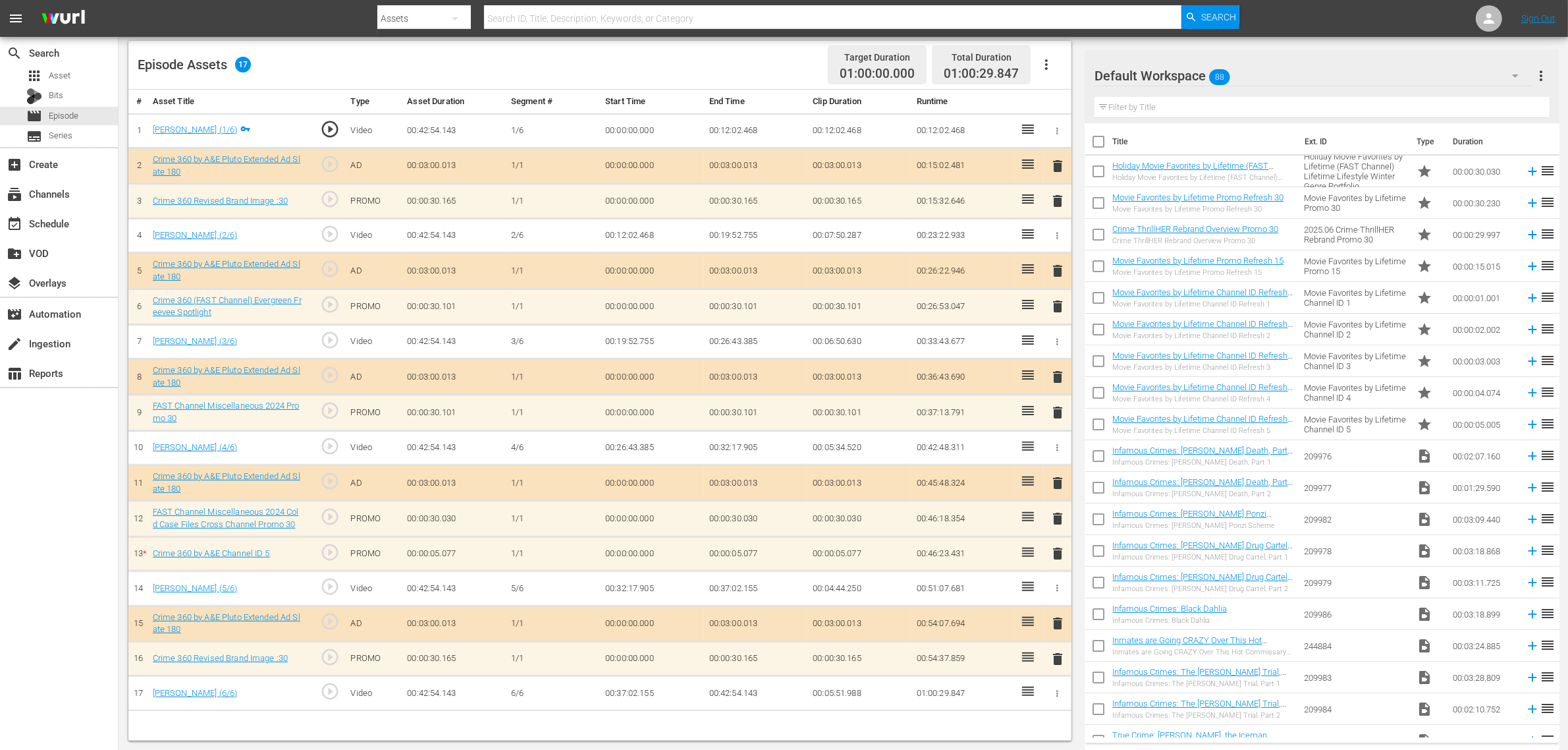
click at [1058, 557] on span "delete" at bounding box center [1057, 553] width 16 height 16
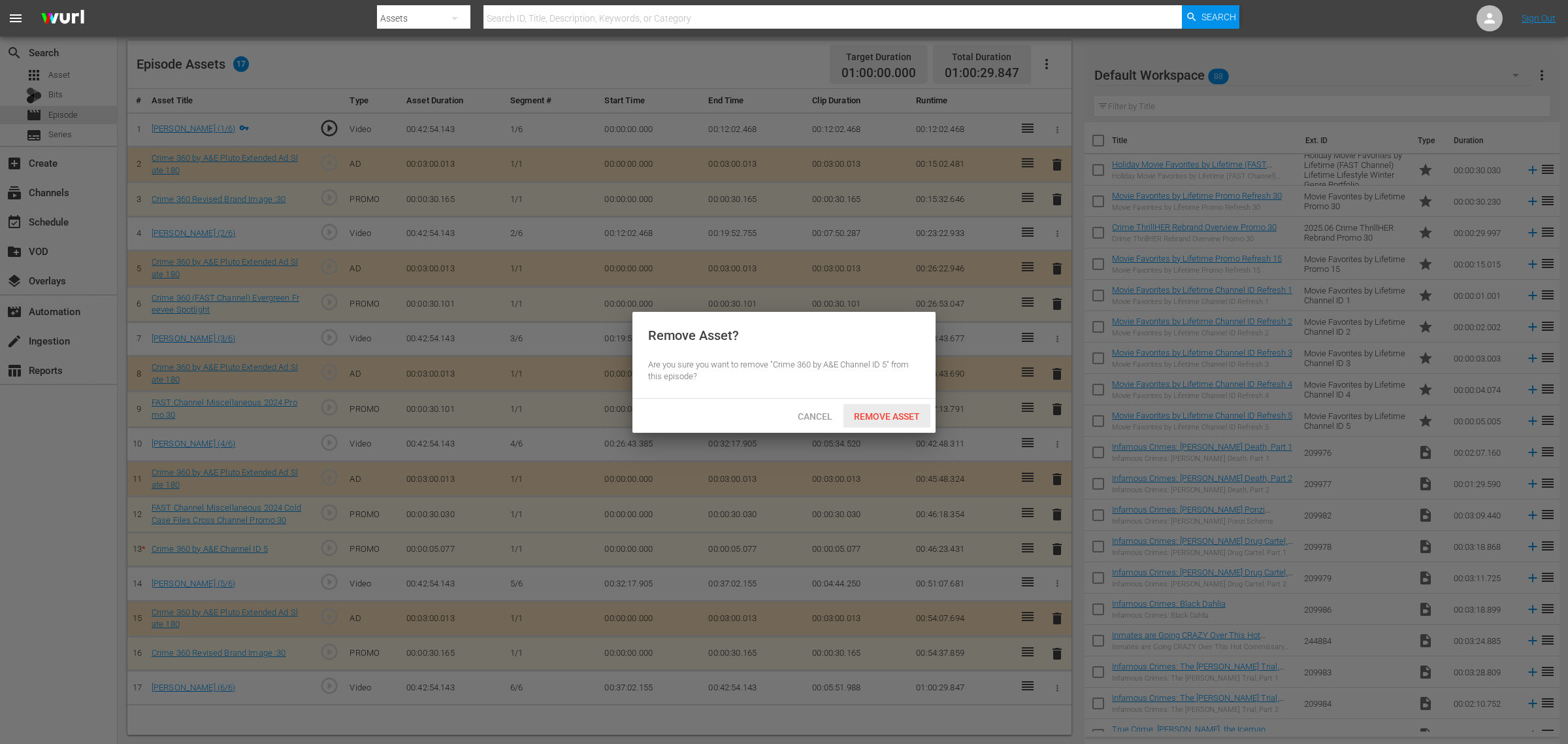
click at [871, 415] on span "Remove Asset" at bounding box center [887, 416] width 87 height 11
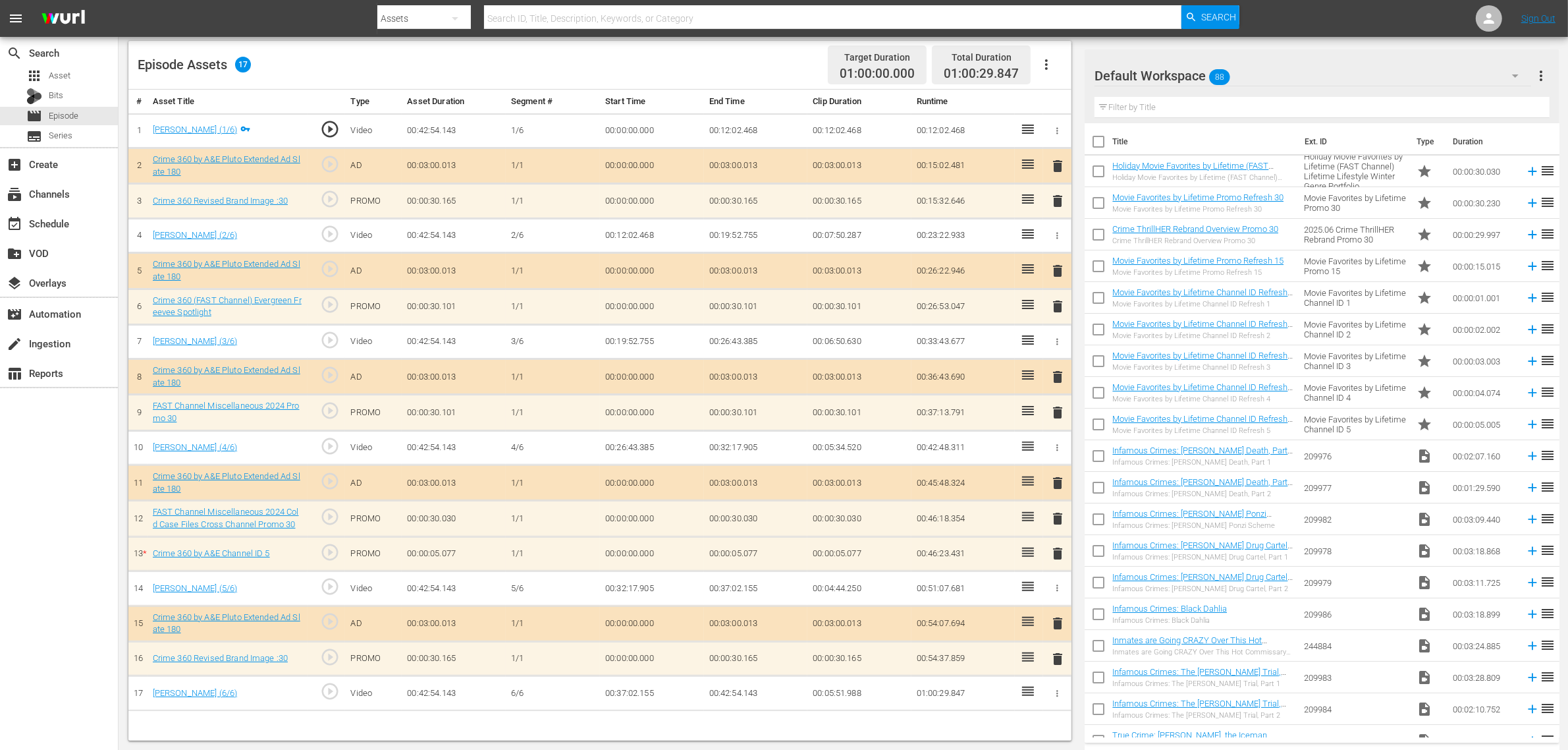
click at [1263, 71] on div "Default Workspace 88" at bounding box center [1313, 75] width 436 height 37
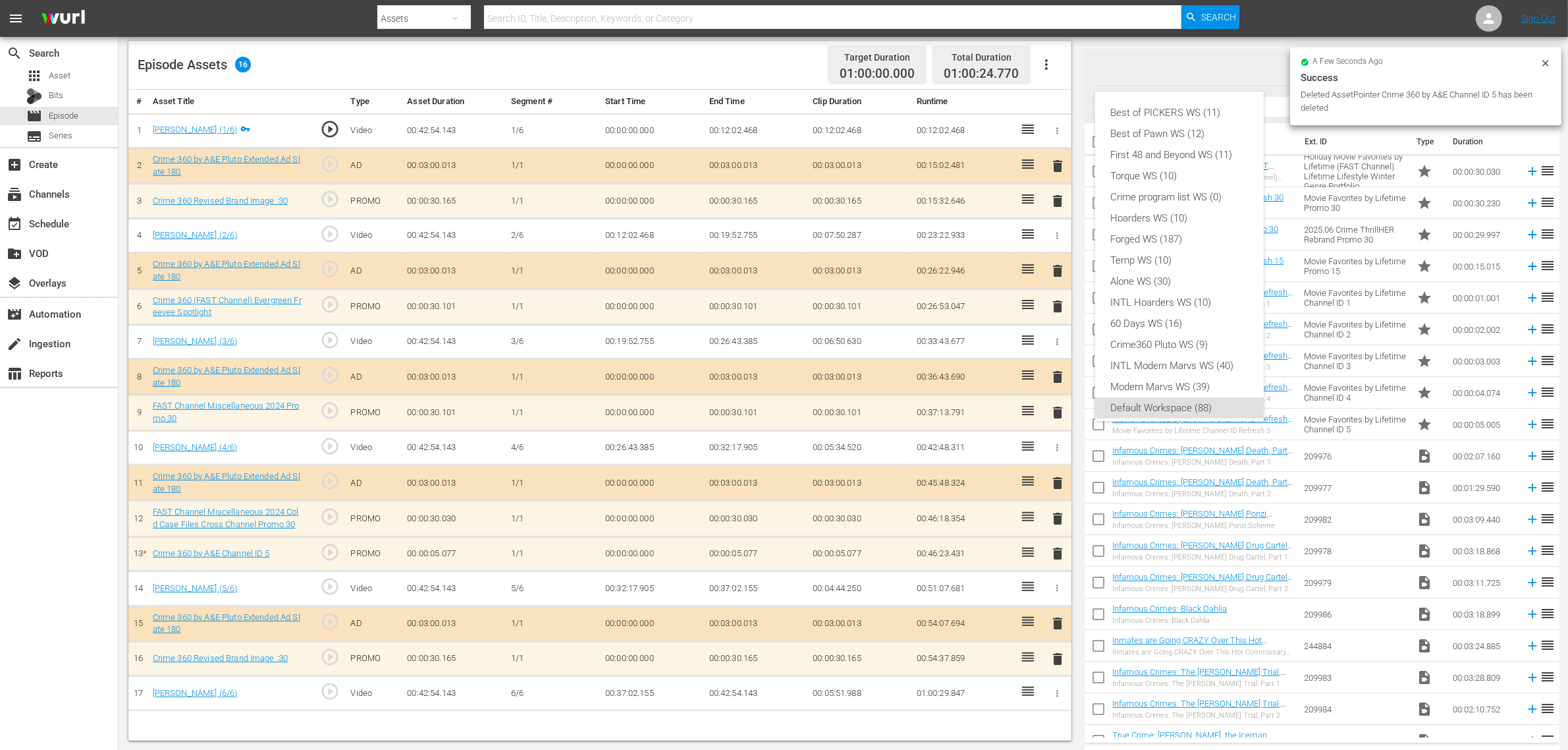
scroll to position [8, 0]
click at [1132, 340] on div "Crime360 Pluto WS (9)" at bounding box center [1180, 336] width 137 height 21
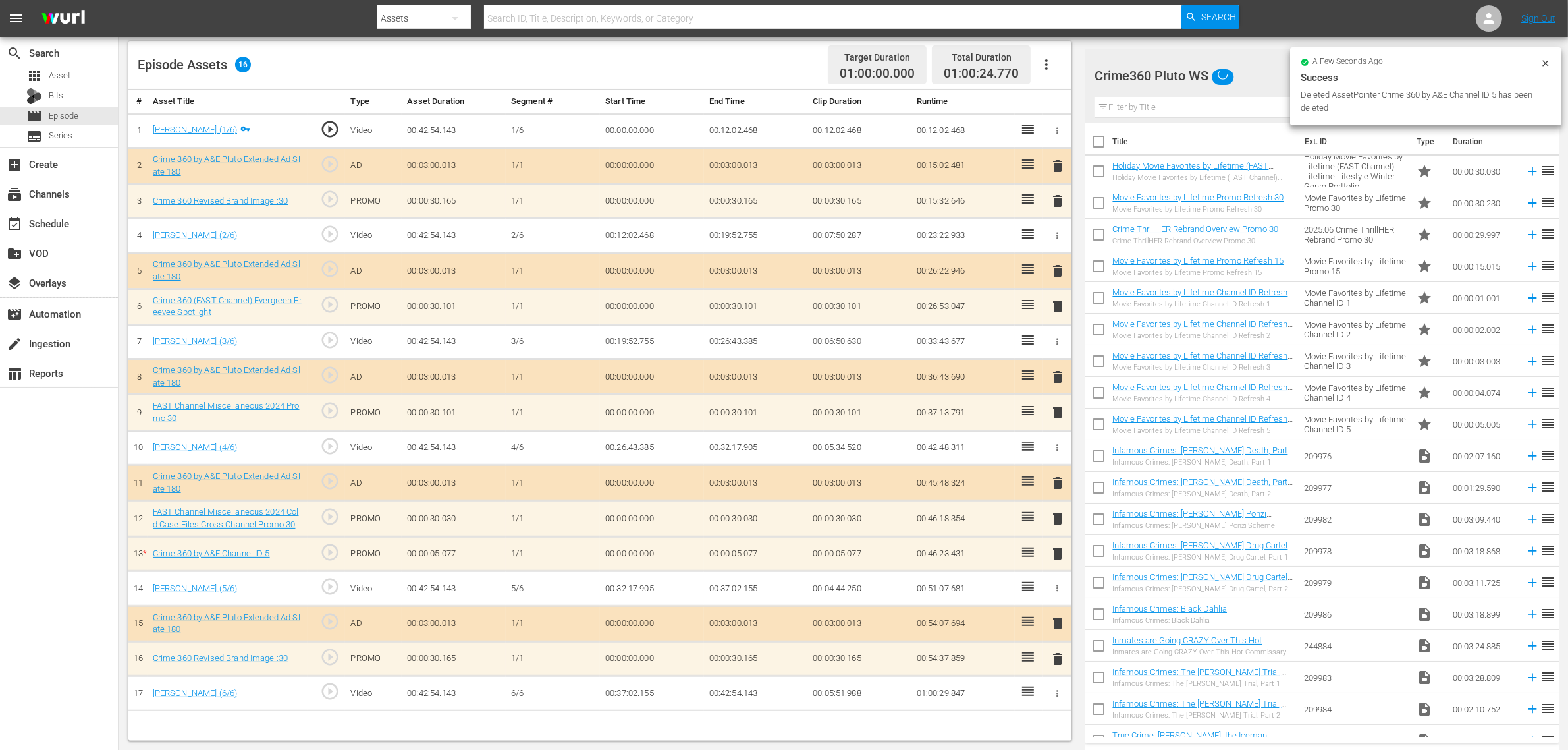
click at [788, 70] on div "Episode Assets 16 Target Duration 01:00:00.000 Total Duration 01:00:24.770" at bounding box center [599, 64] width 943 height 49
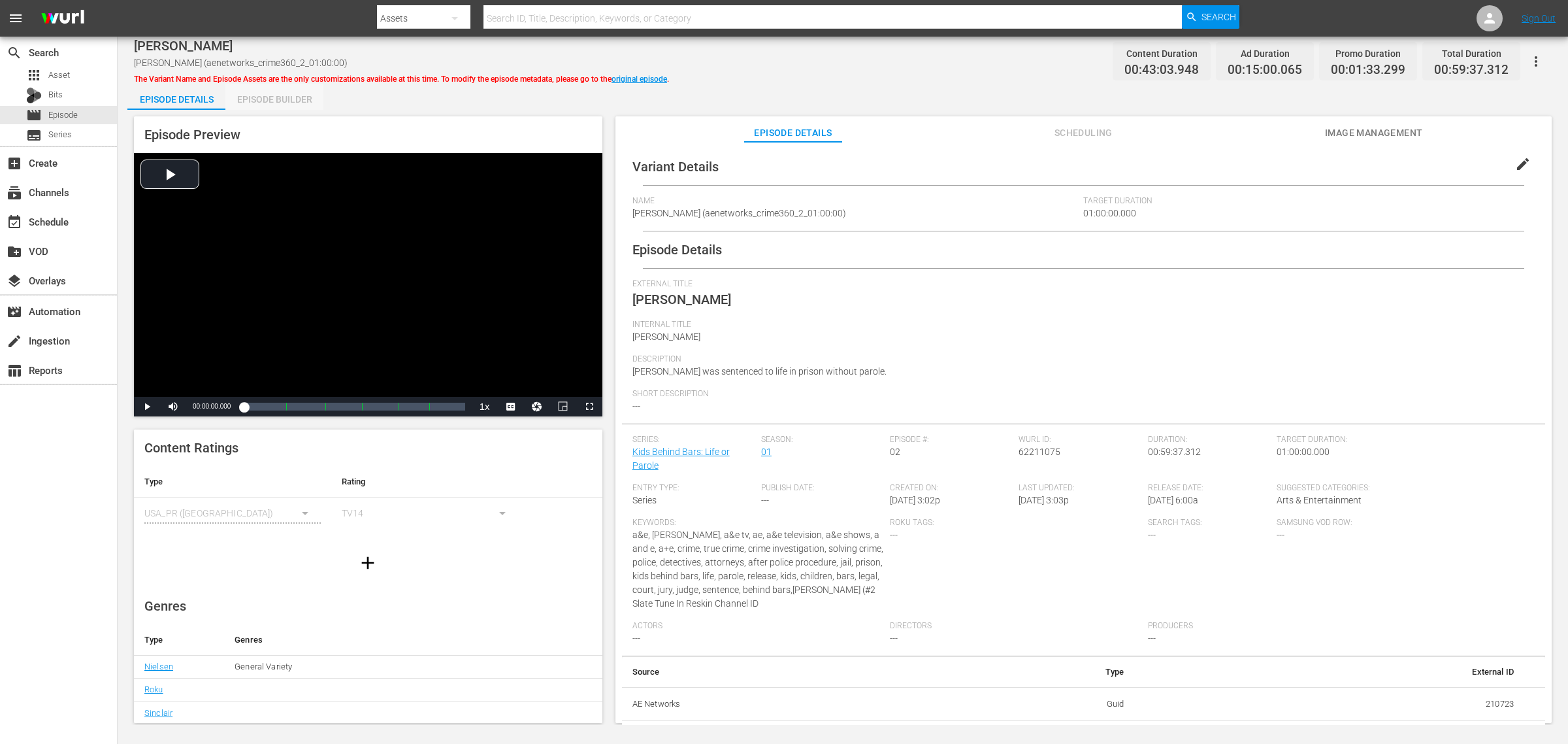
click at [273, 92] on div "Episode Builder" at bounding box center [275, 99] width 98 height 31
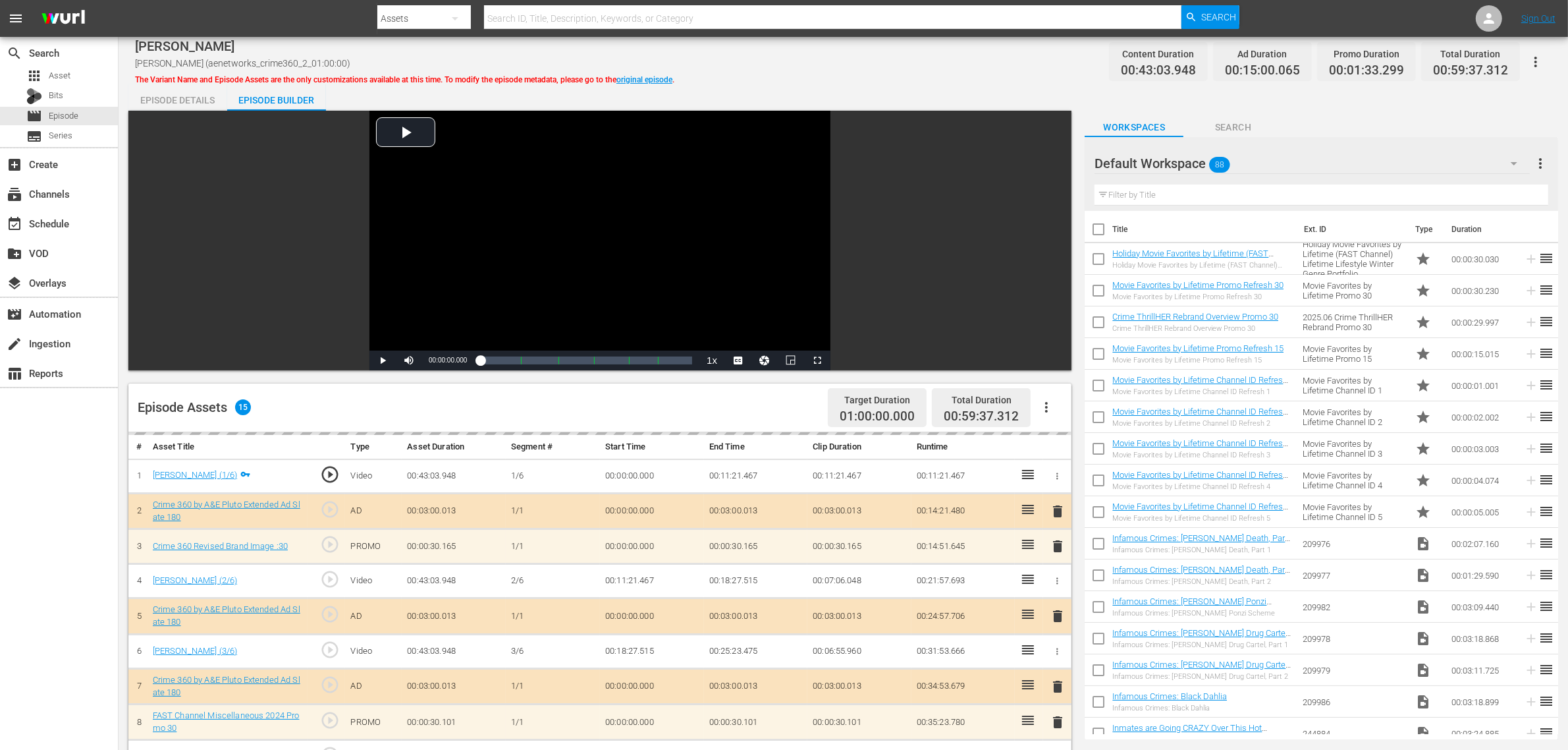
click at [918, 66] on div "[PERSON_NAME] (aenetworks_crime360_2_01:00:00) The Variant Name and Episode Ass…" at bounding box center [843, 62] width 1417 height 30
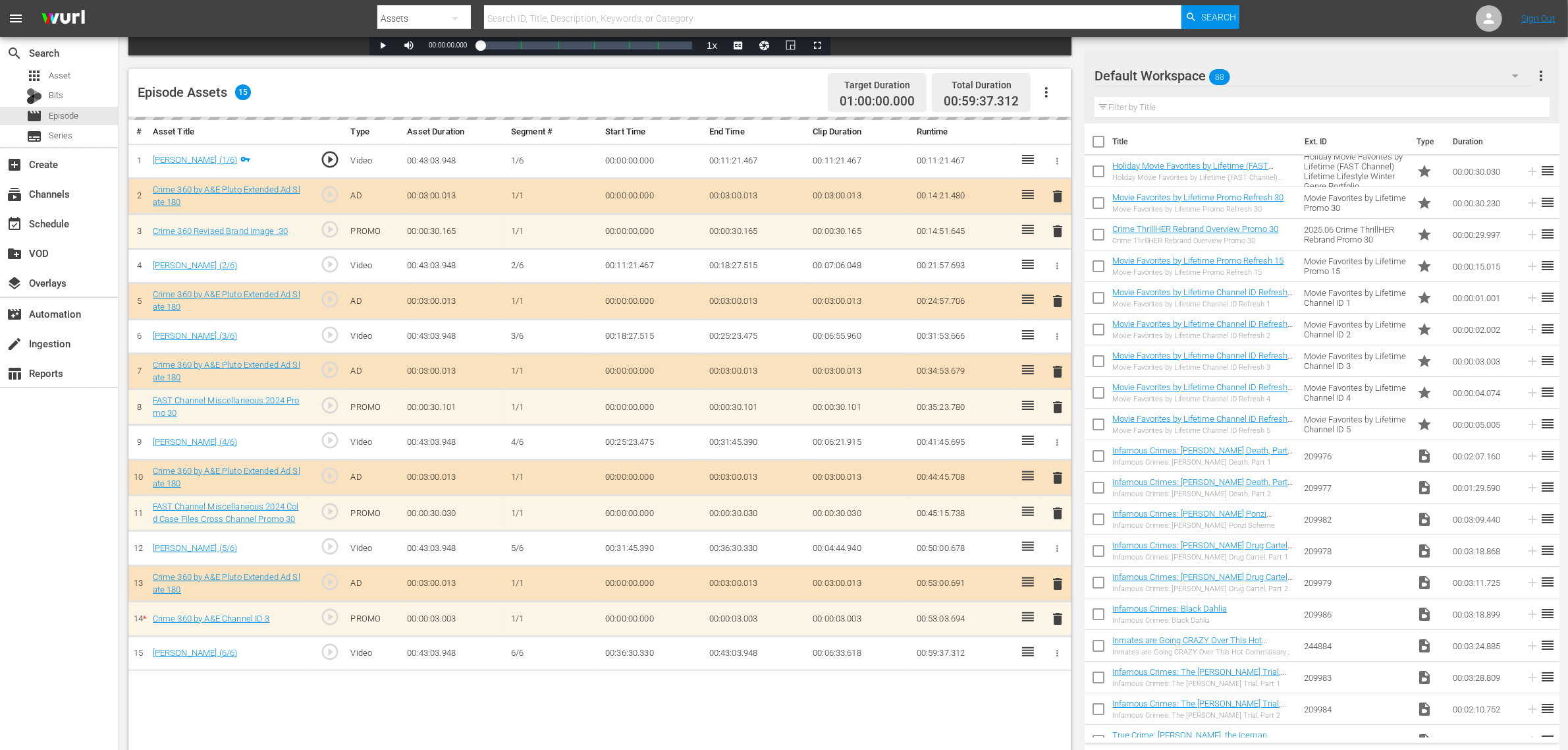
scroll to position [342, 0]
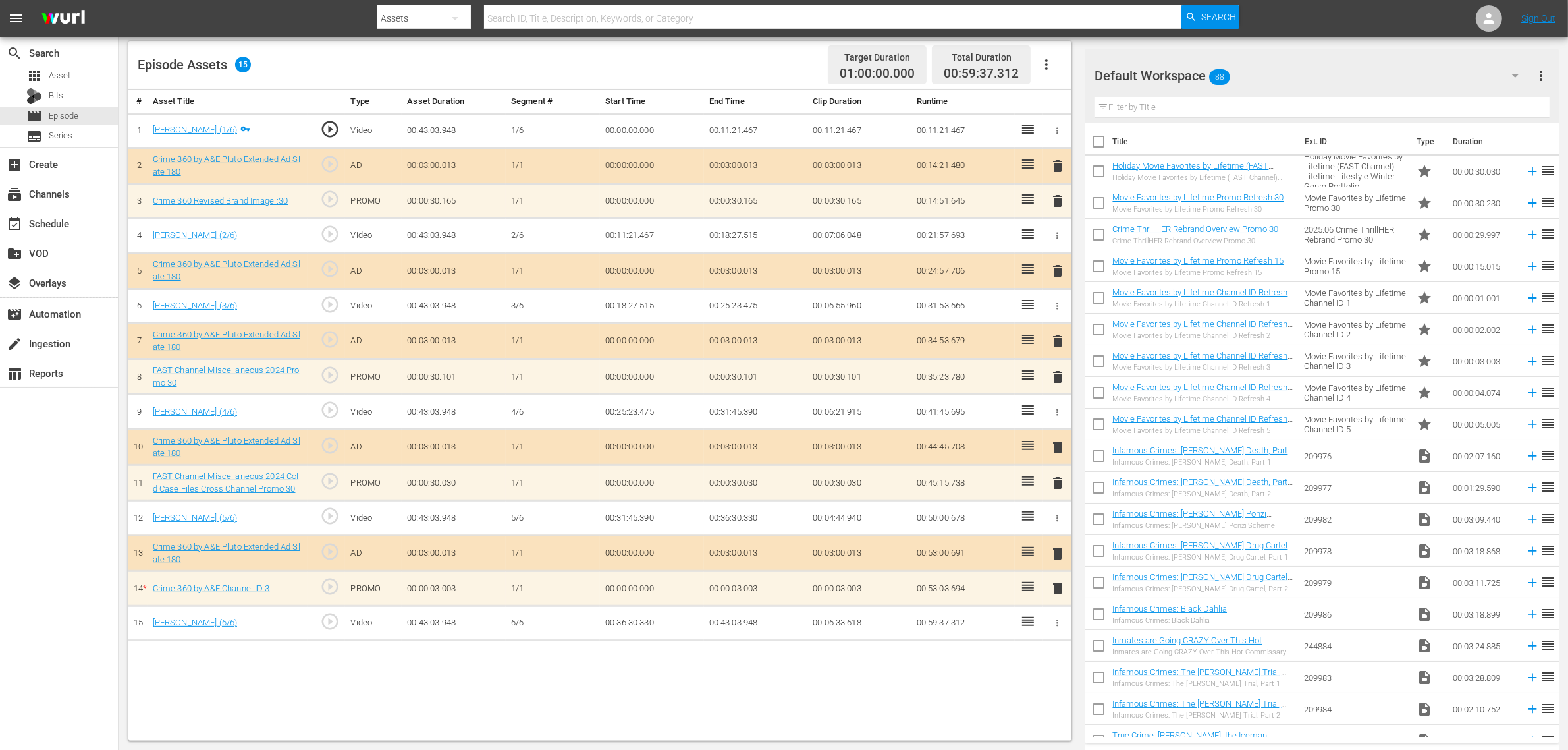
click at [1264, 86] on div "Default Workspace 88" at bounding box center [1313, 75] width 436 height 37
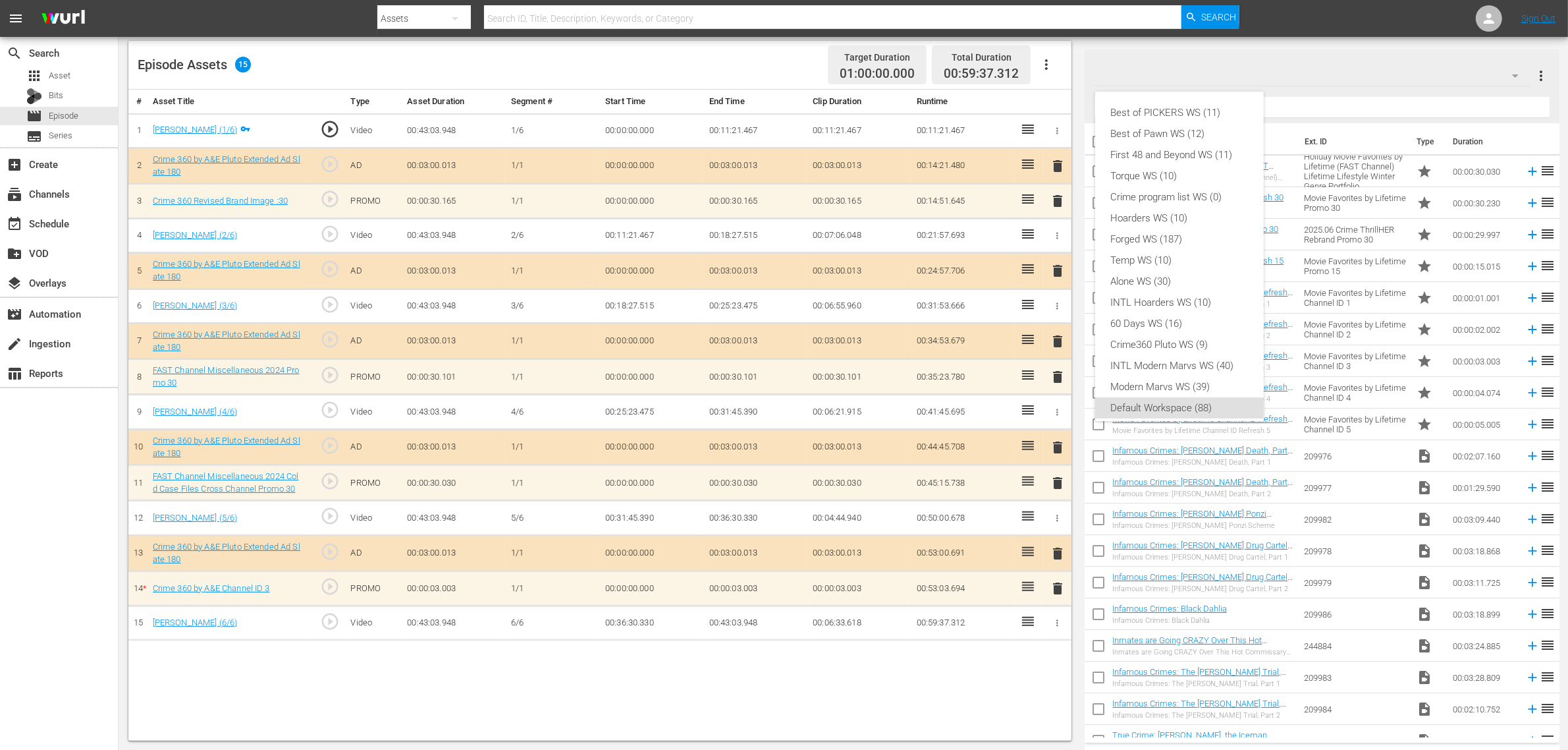
scroll to position [8, 0]
click at [1184, 337] on div "Crime360 Pluto WS (9)" at bounding box center [1180, 336] width 137 height 21
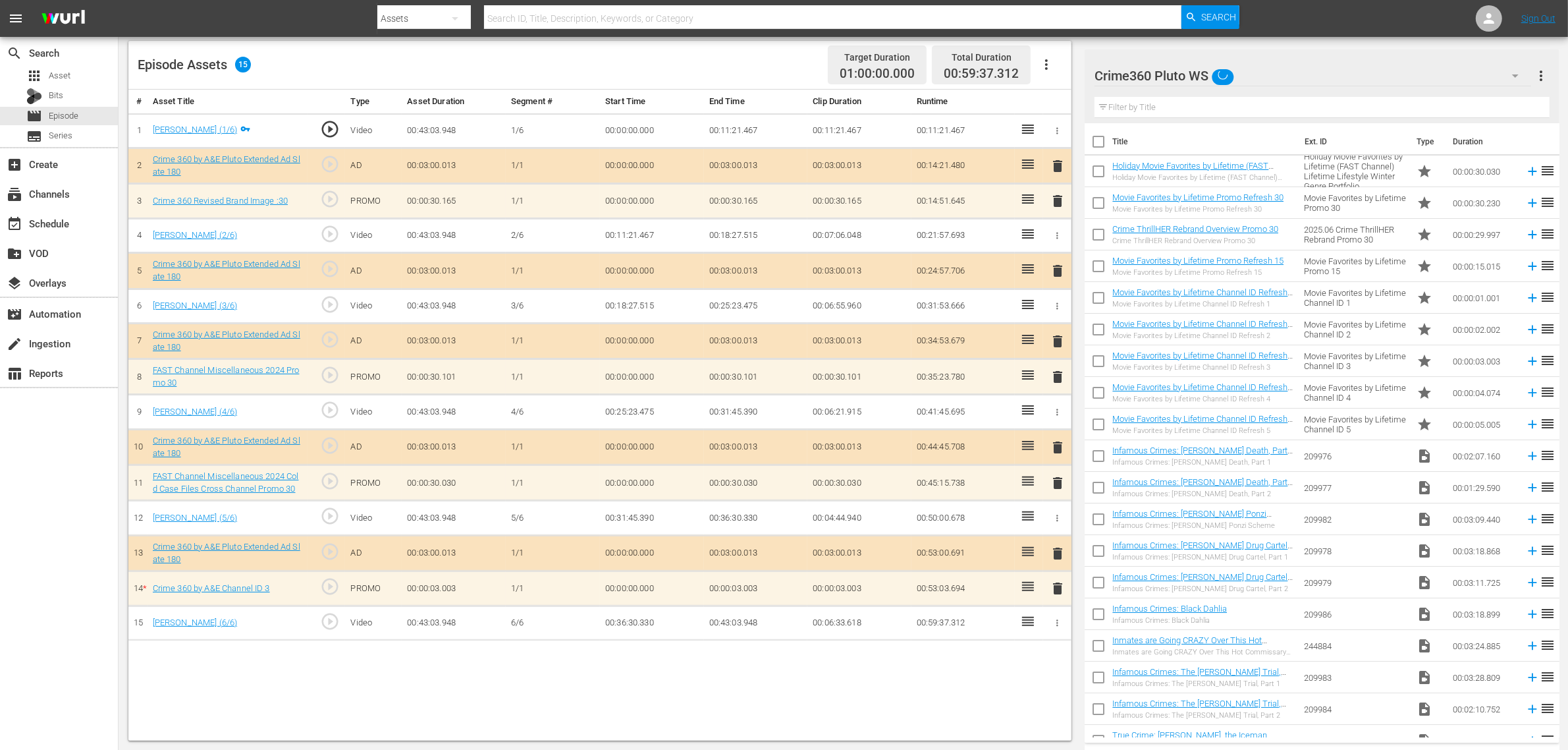
click at [784, 84] on div "Episode Assets 15 Target Duration 01:00:00.000 Total Duration 00:59:37.312" at bounding box center [599, 64] width 943 height 49
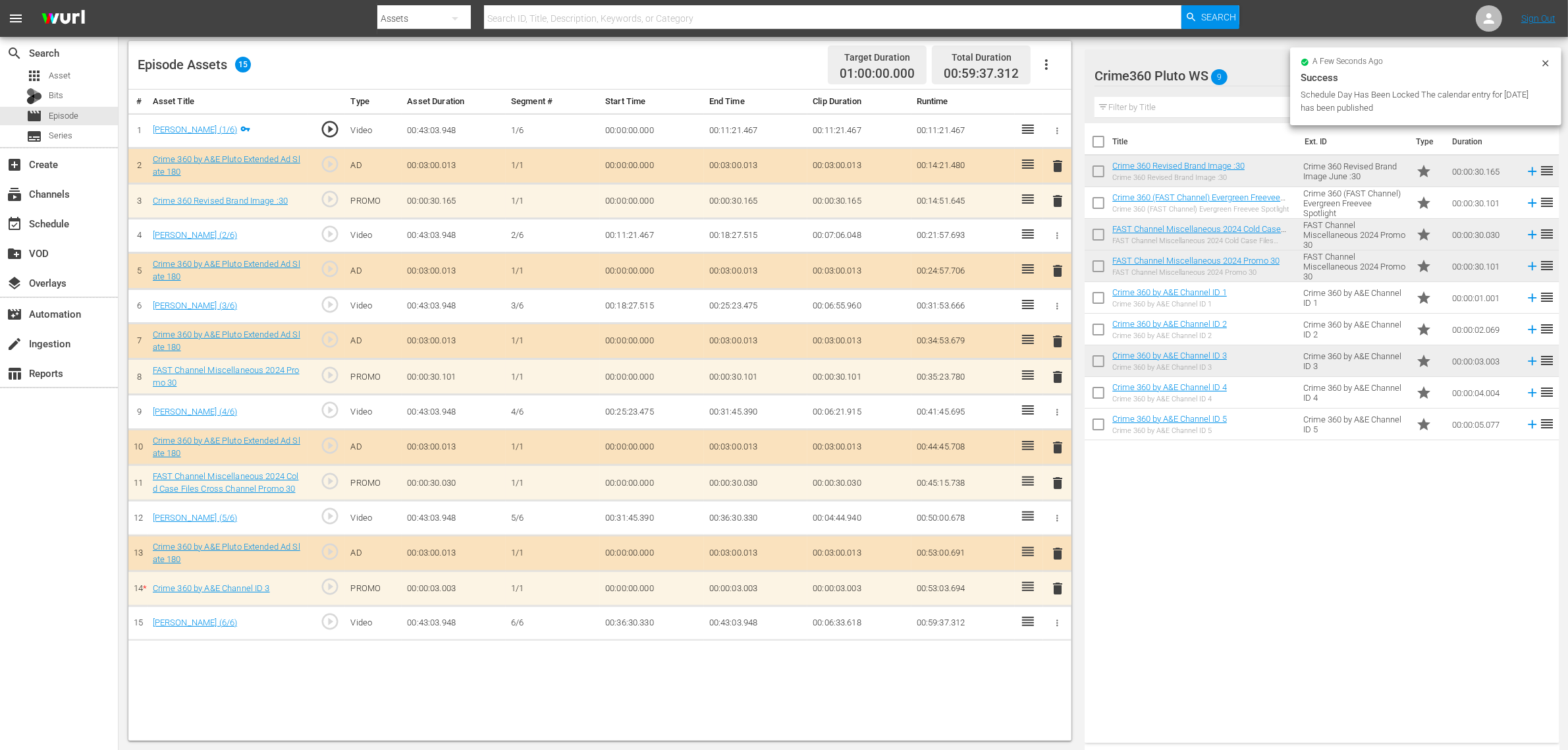
click at [782, 61] on div "Episode Assets 15 Target Duration 01:00:00.000 Total Duration 00:59:37.312" at bounding box center [599, 64] width 943 height 49
click at [1264, 598] on div "Title Ext. ID Type Duration Crime 360 Revised Brand Image :30 Crime 360 Revised…" at bounding box center [1322, 430] width 474 height 614
click at [1056, 593] on span "delete" at bounding box center [1057, 588] width 16 height 16
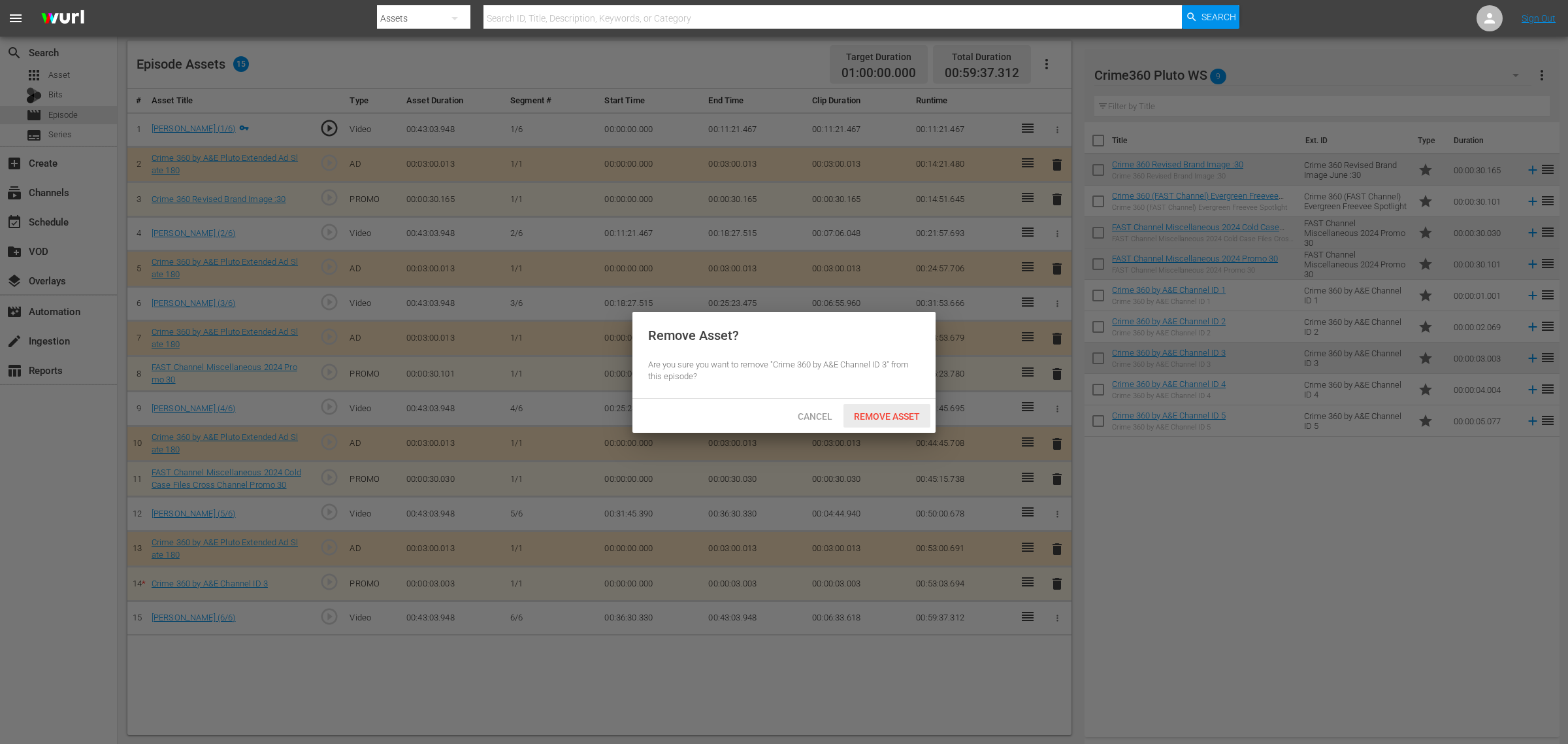
click at [889, 412] on span "Remove Asset" at bounding box center [887, 416] width 87 height 11
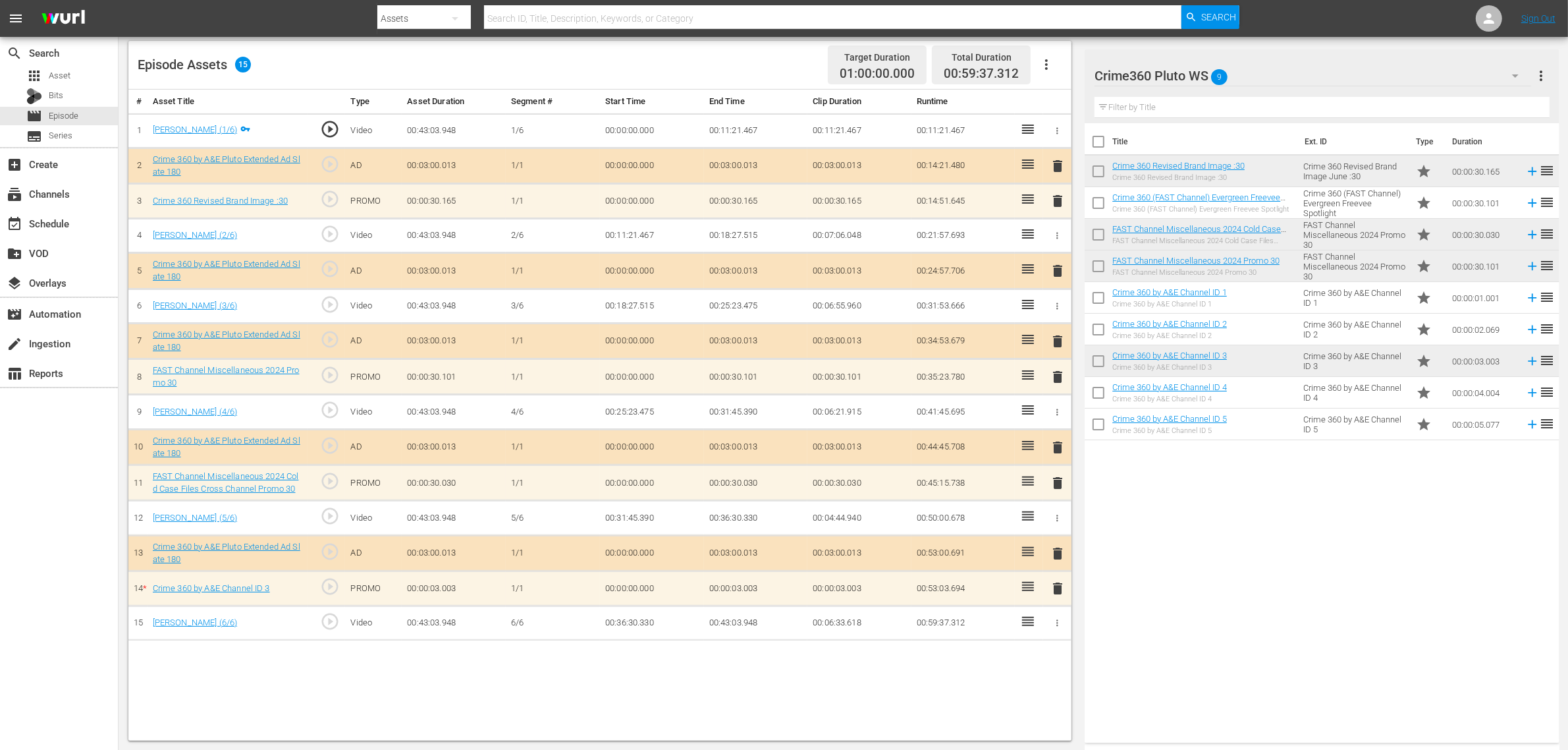
click at [763, 63] on div "Episode Assets 15 Target Duration 01:00:00.000 Total Duration 00:59:37.312" at bounding box center [599, 64] width 943 height 49
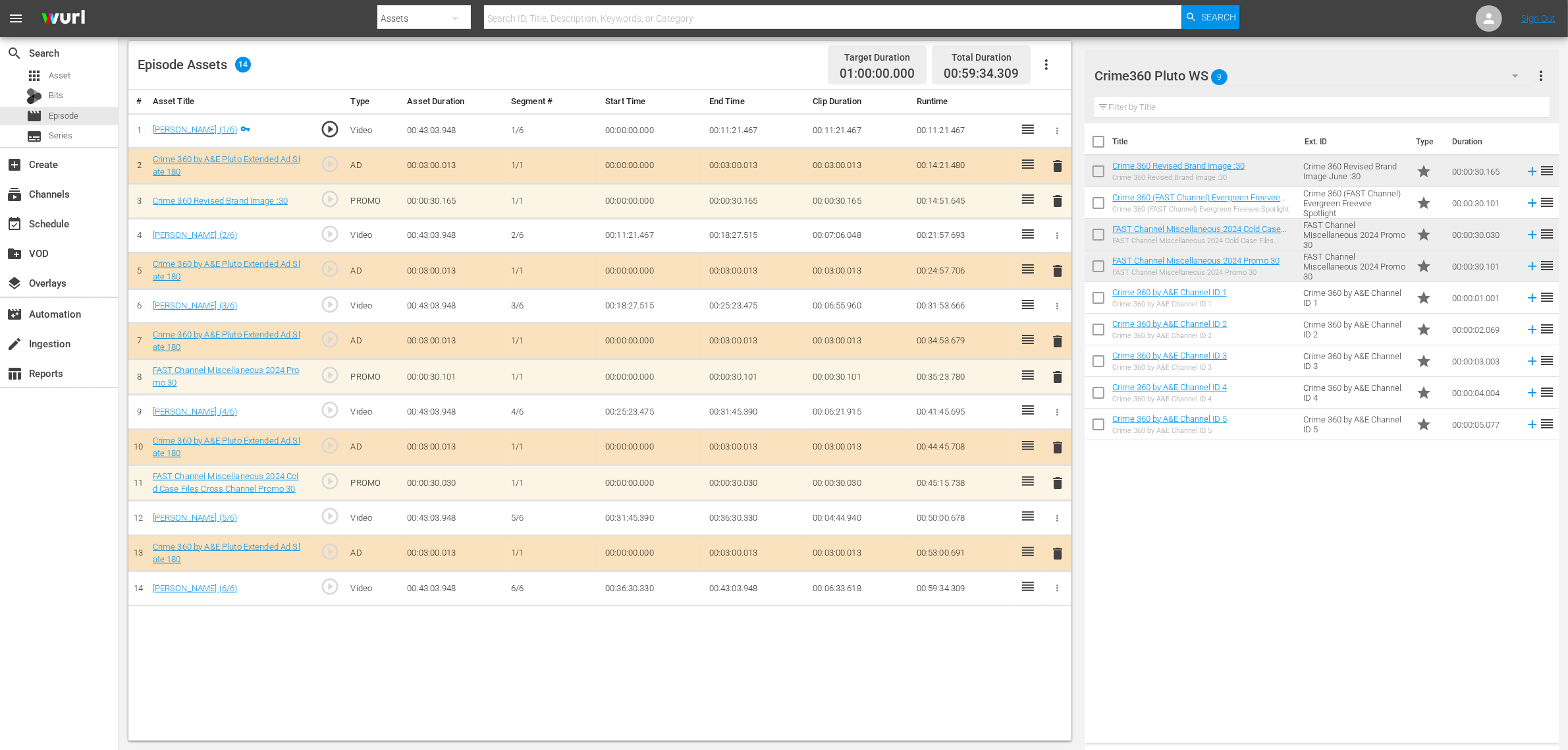
click at [1154, 584] on div "Title Ext. ID Type Duration Crime 360 Revised Brand Image :30 Crime 360 Revised…" at bounding box center [1322, 430] width 474 height 614
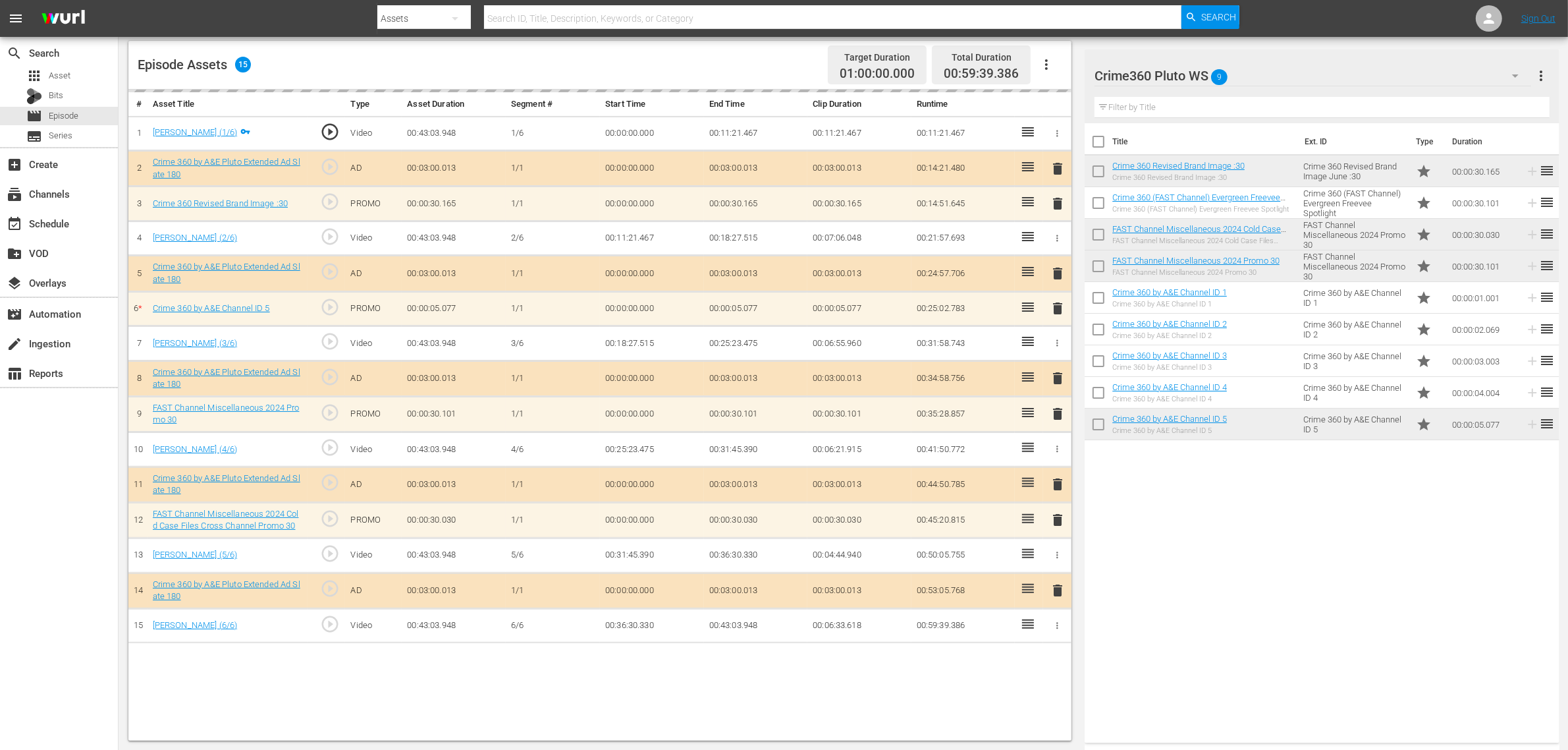
click at [730, 74] on div "Episode Assets 15 Target Duration 01:00:00.000 Total Duration 00:59:39.386" at bounding box center [599, 64] width 943 height 49
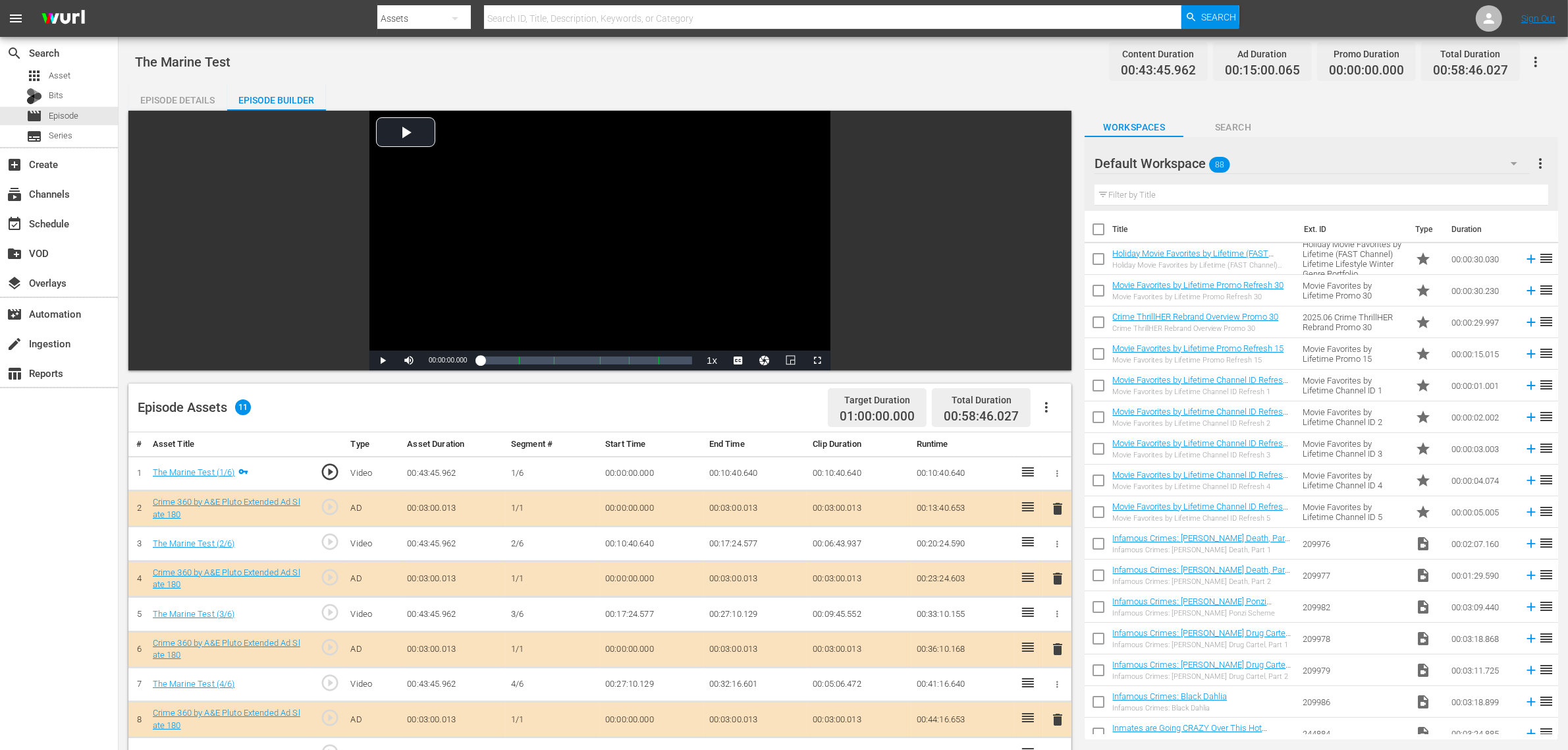
click at [898, 50] on div "The Marine Test Content Duration 00:43:45.962 Ad Duration 00:15:00.065 Promo Du…" at bounding box center [843, 62] width 1417 height 30
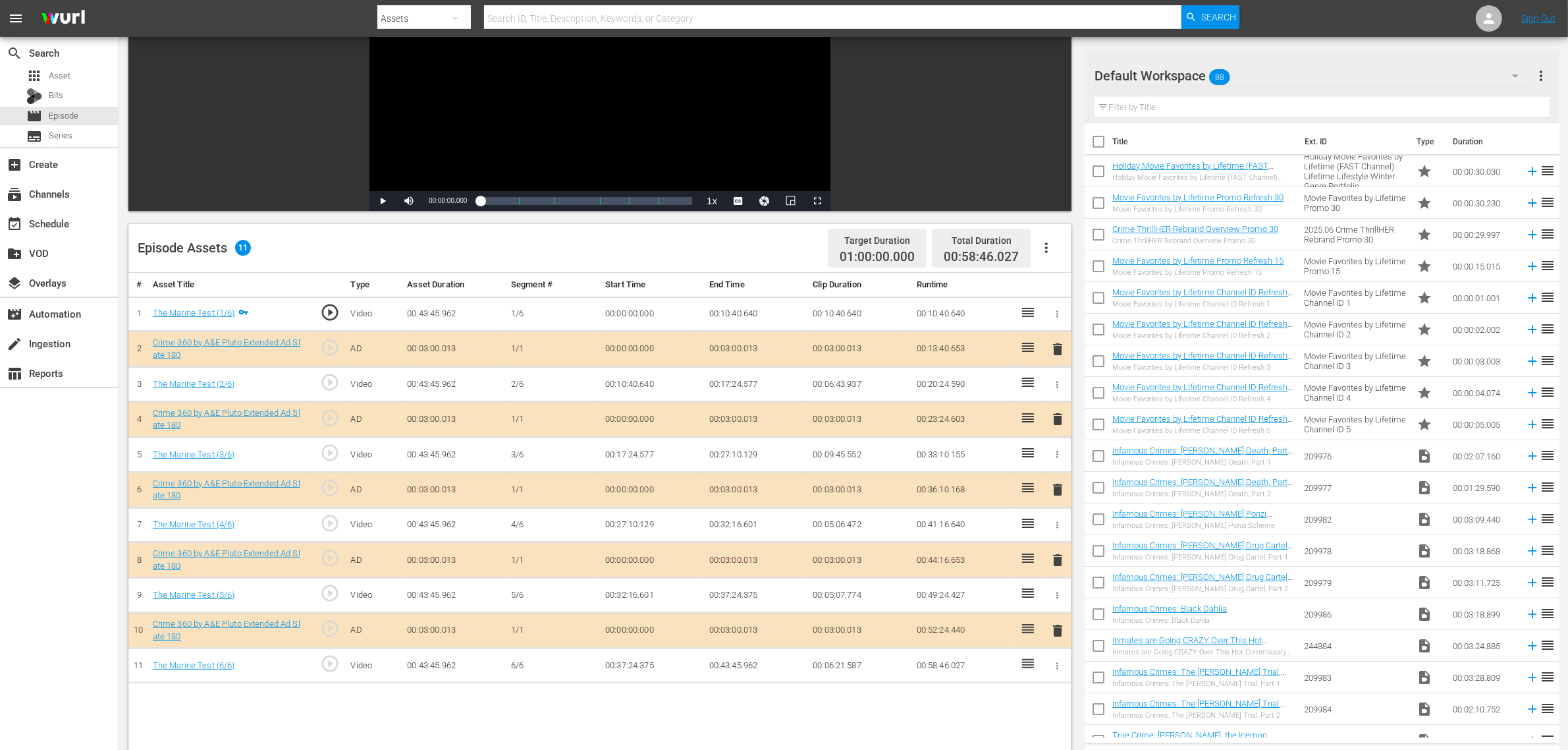
scroll to position [329, 0]
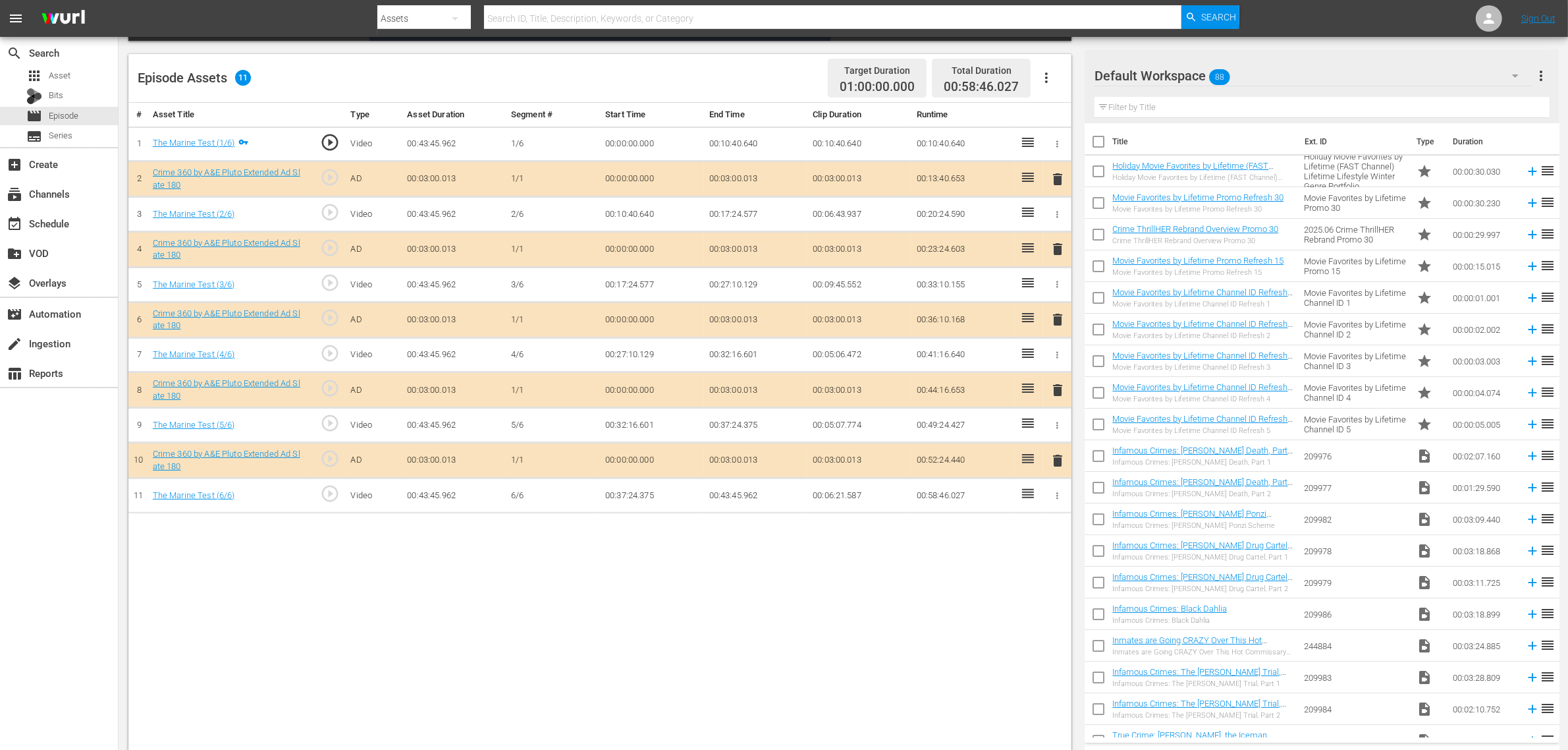
click at [1051, 87] on button "button" at bounding box center [1046, 78] width 31 height 31
click at [1071, 91] on div "Fill with Ads" at bounding box center [1086, 83] width 89 height 31
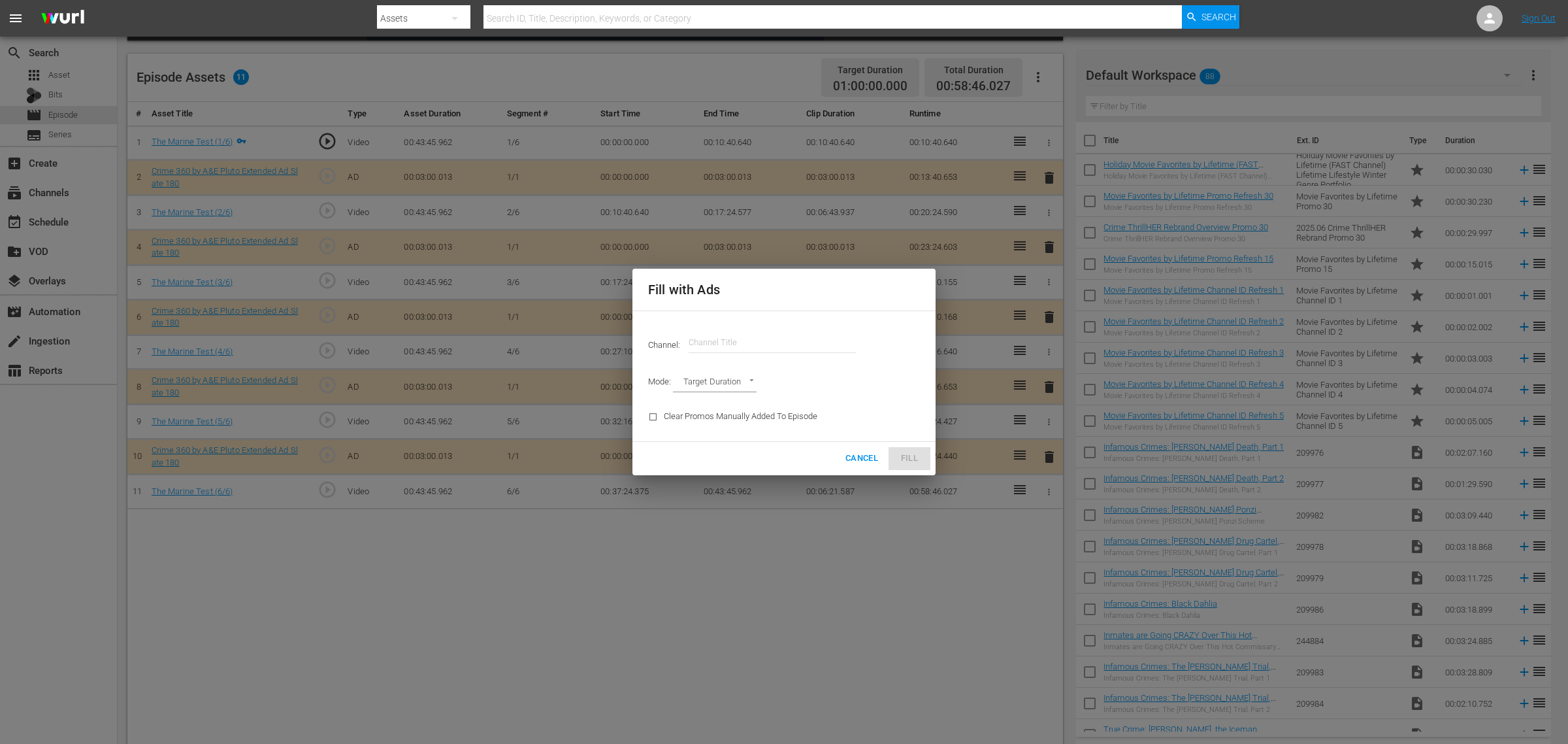
click at [751, 348] on input "text" at bounding box center [773, 342] width 167 height 31
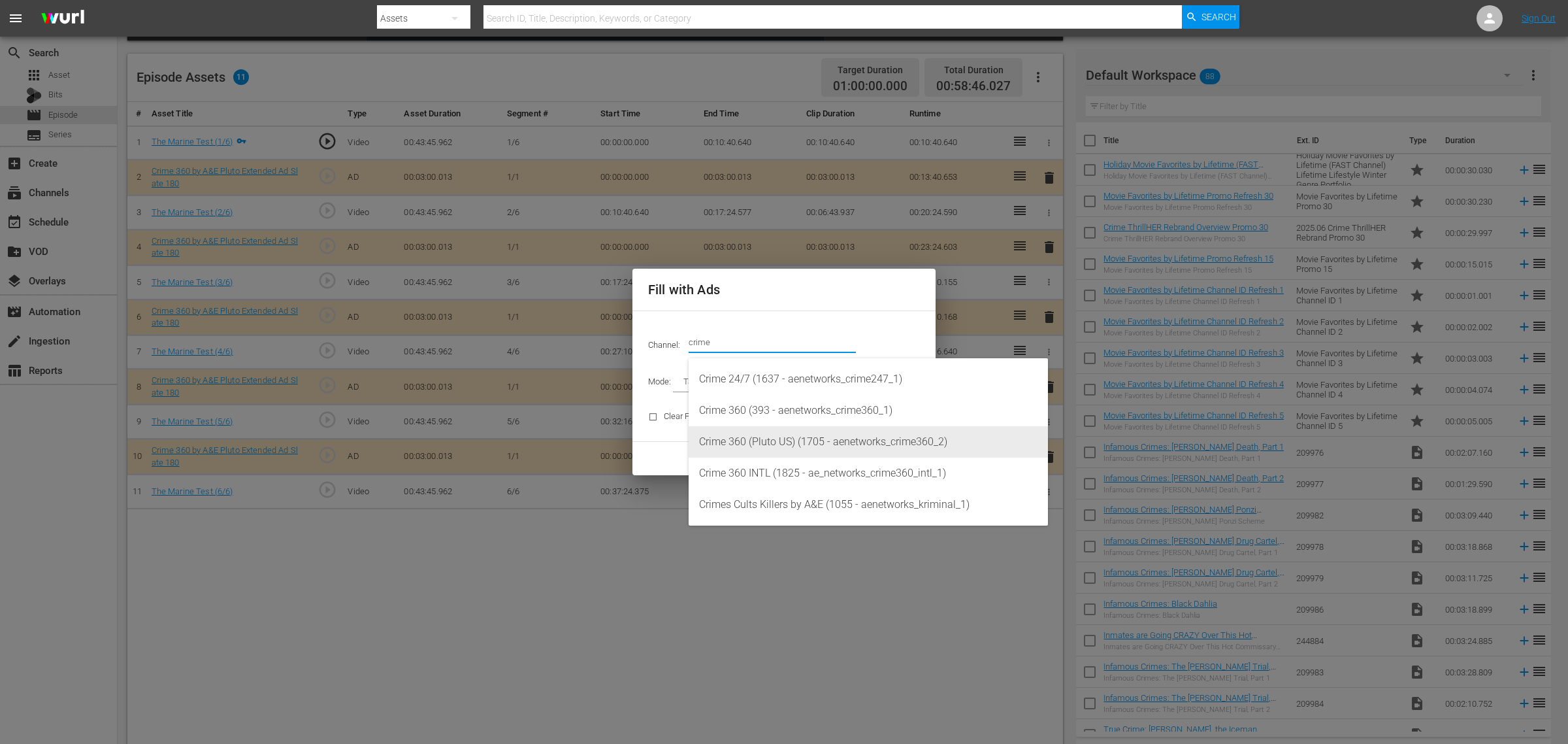
click at [833, 443] on div "Crime 360 (Pluto US) (1705 - aenetworks_crime360_2)" at bounding box center [868, 441] width 339 height 31
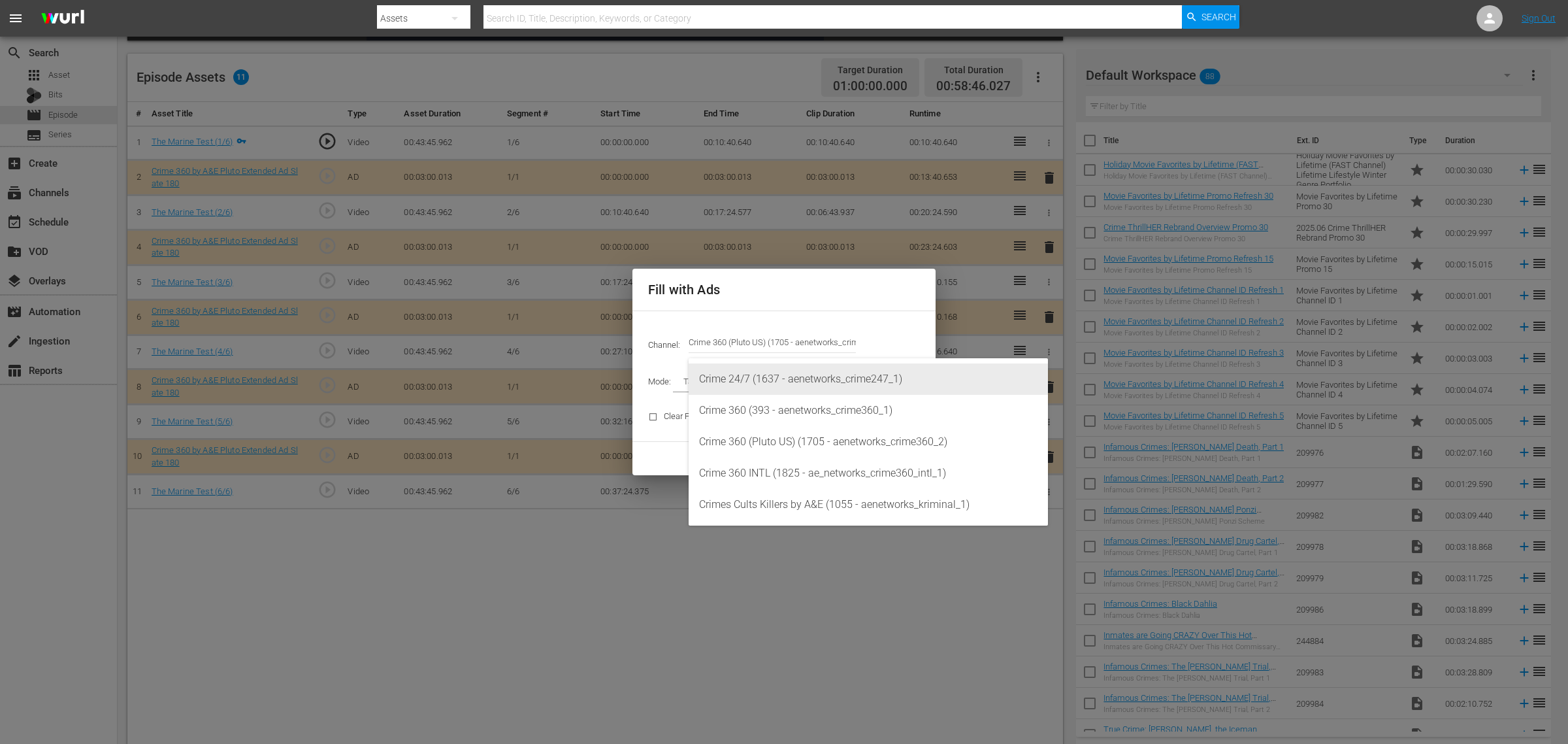
type input "Crime 360 (Pluto US) (1705)"
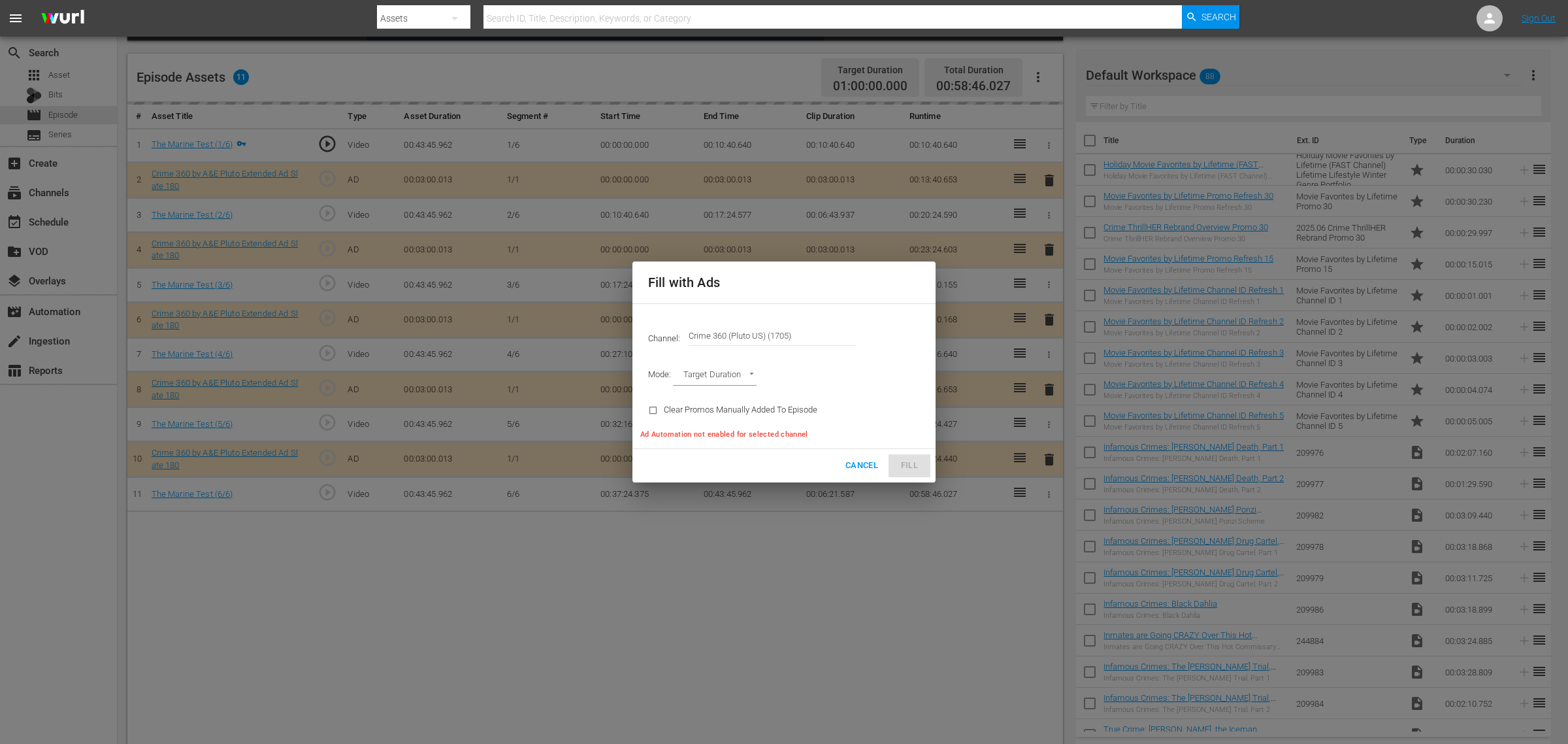
type input "AD_BREAK_DURATION"
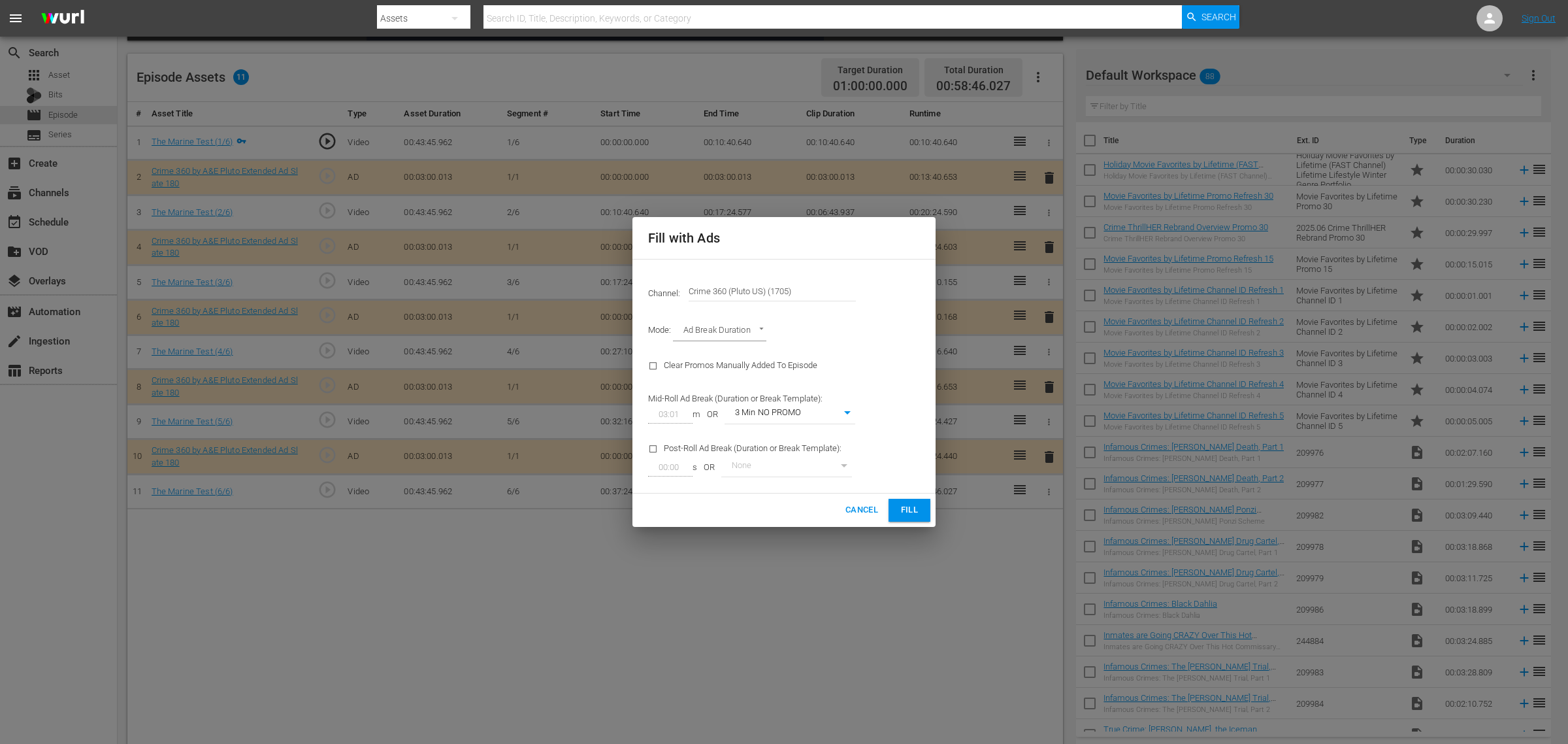
click at [847, 413] on body "menu Search By Assets Search ID, Title, Description, Keywords, or Category Sear…" at bounding box center [784, 45] width 1568 height 744
click at [786, 436] on li "3 Min with promo" at bounding box center [790, 436] width 130 height 21
type input "46"
click at [879, 360] on div "Channel: Channel Title Crime 360 (Pluto US) (1705) Mode: Ad Break Duration AD_B…" at bounding box center [784, 377] width 303 height 235
click at [904, 506] on span "Fill" at bounding box center [909, 510] width 21 height 15
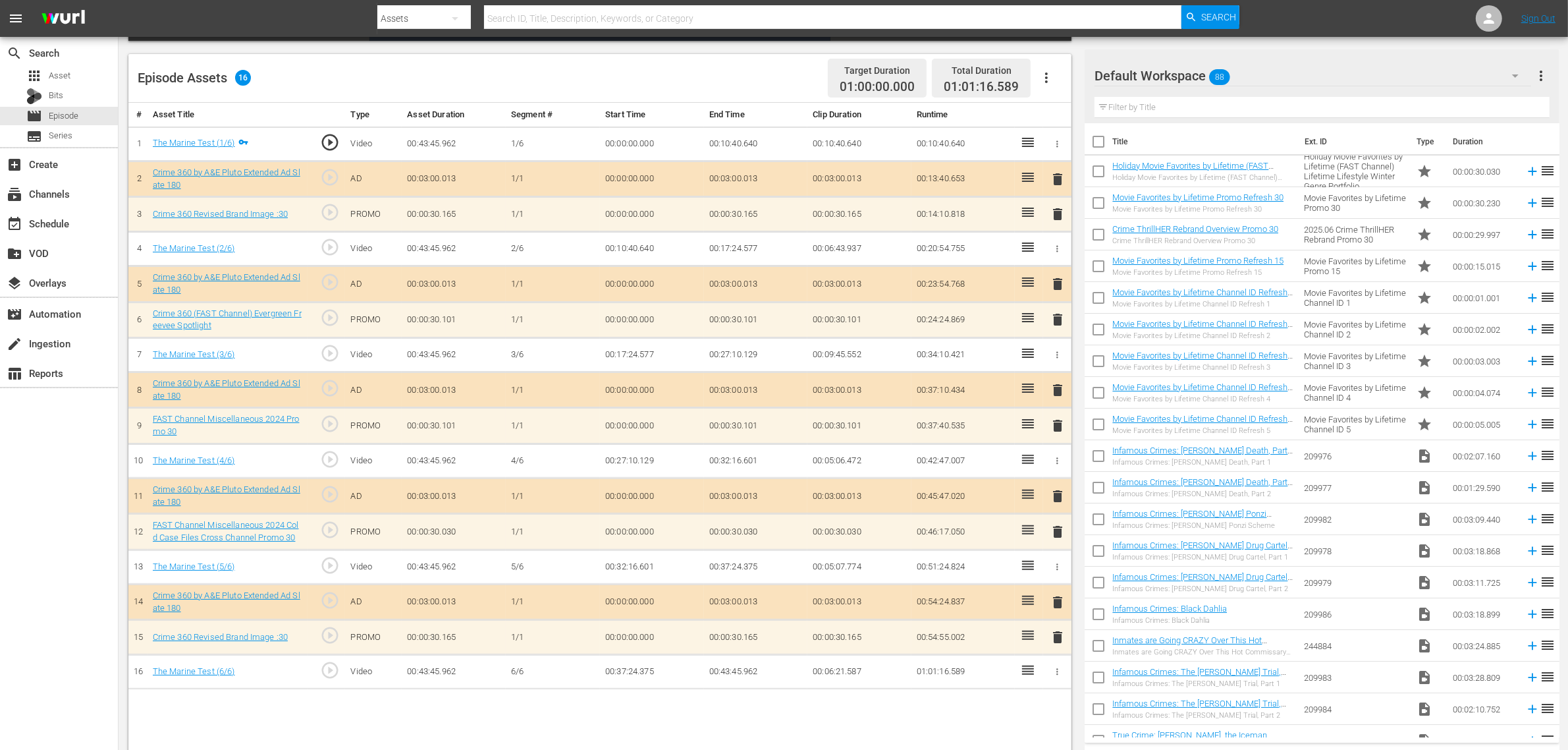
click at [721, 80] on div "Episode Assets 16 Target Duration 01:00:00.000 Total Duration 01:01:16.589" at bounding box center [599, 78] width 943 height 49
click at [1060, 640] on span "delete" at bounding box center [1057, 637] width 16 height 16
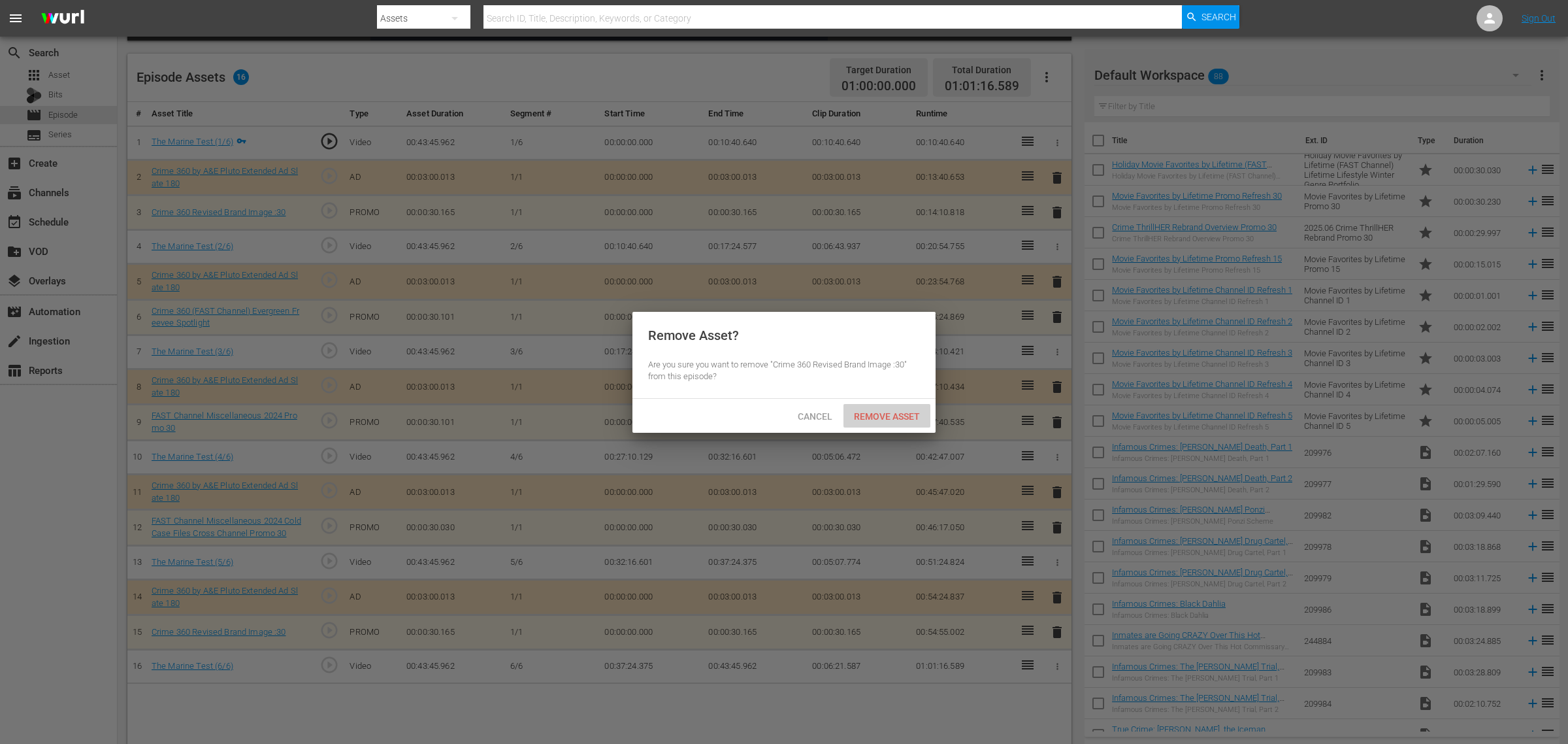
drag, startPoint x: 899, startPoint y: 417, endPoint x: 889, endPoint y: 413, distance: 10.8
click at [899, 417] on span "Remove Asset" at bounding box center [887, 416] width 87 height 11
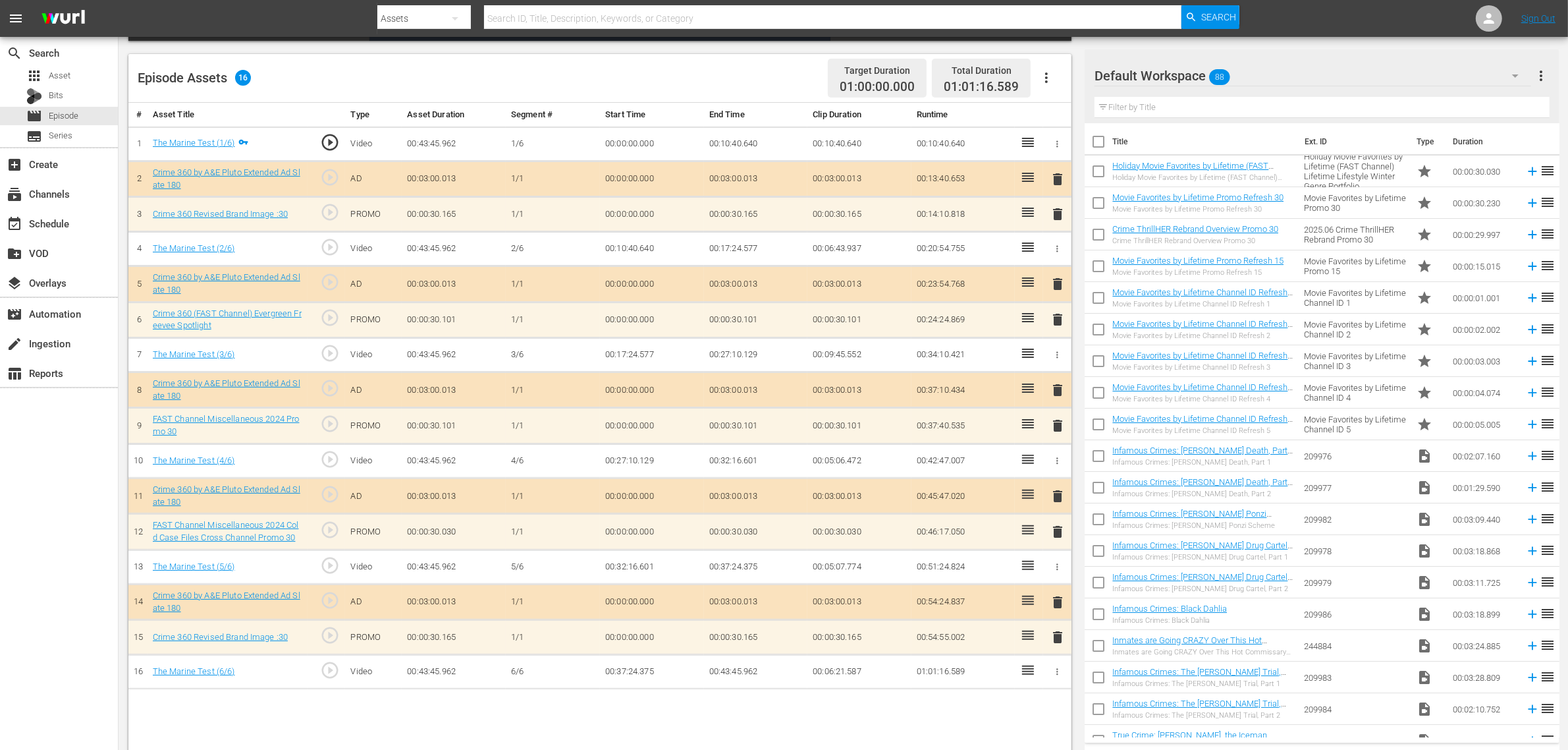
click at [721, 63] on div "Episode Assets 16 Target Duration 01:00:00.000 Total Duration 01:01:16.589" at bounding box center [599, 78] width 943 height 49
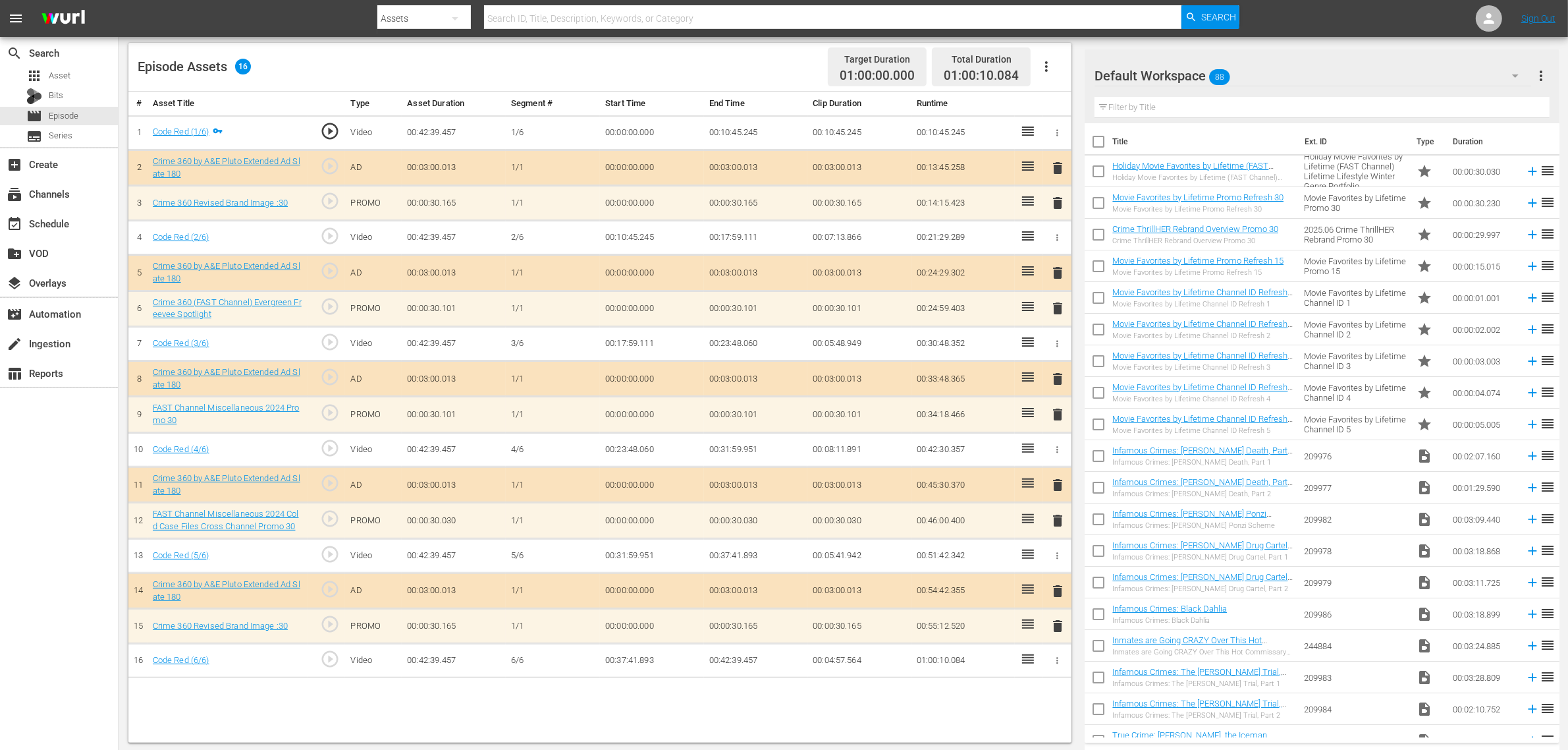
scroll to position [342, 0]
click at [1058, 631] on span "delete" at bounding box center [1057, 623] width 16 height 16
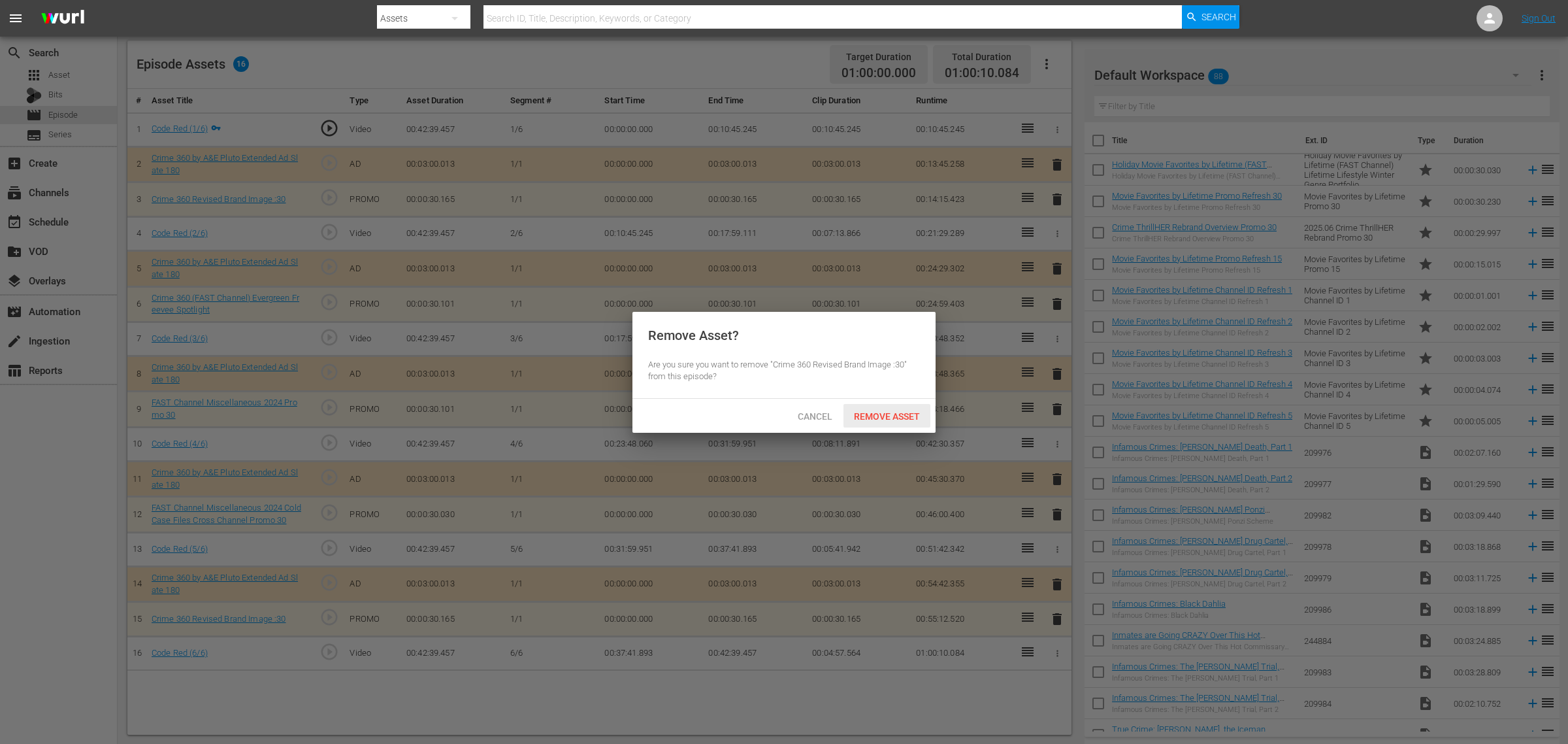
click at [882, 419] on span "Remove Asset" at bounding box center [887, 416] width 87 height 11
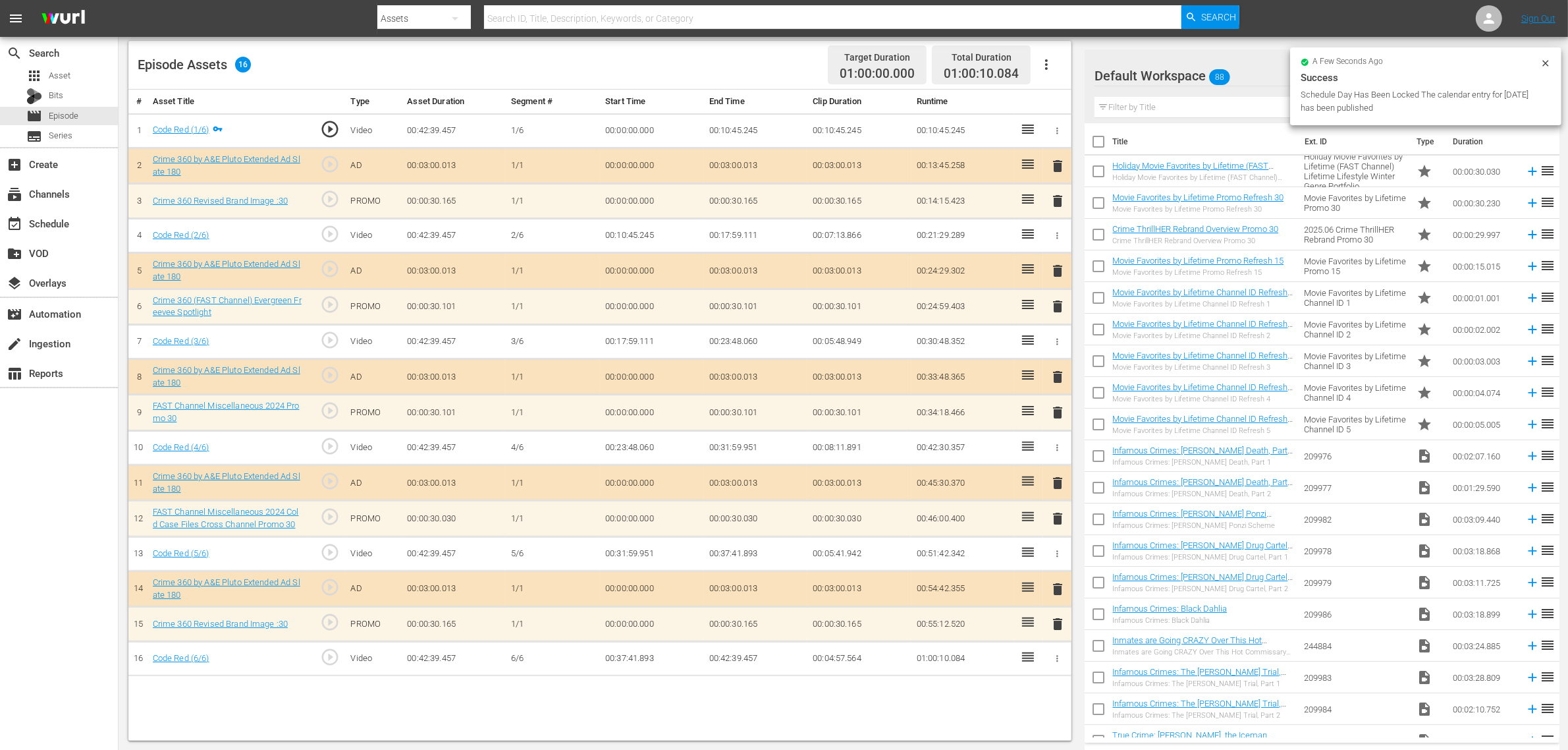
click at [1252, 67] on div "Default Workspace 88" at bounding box center [1313, 75] width 436 height 37
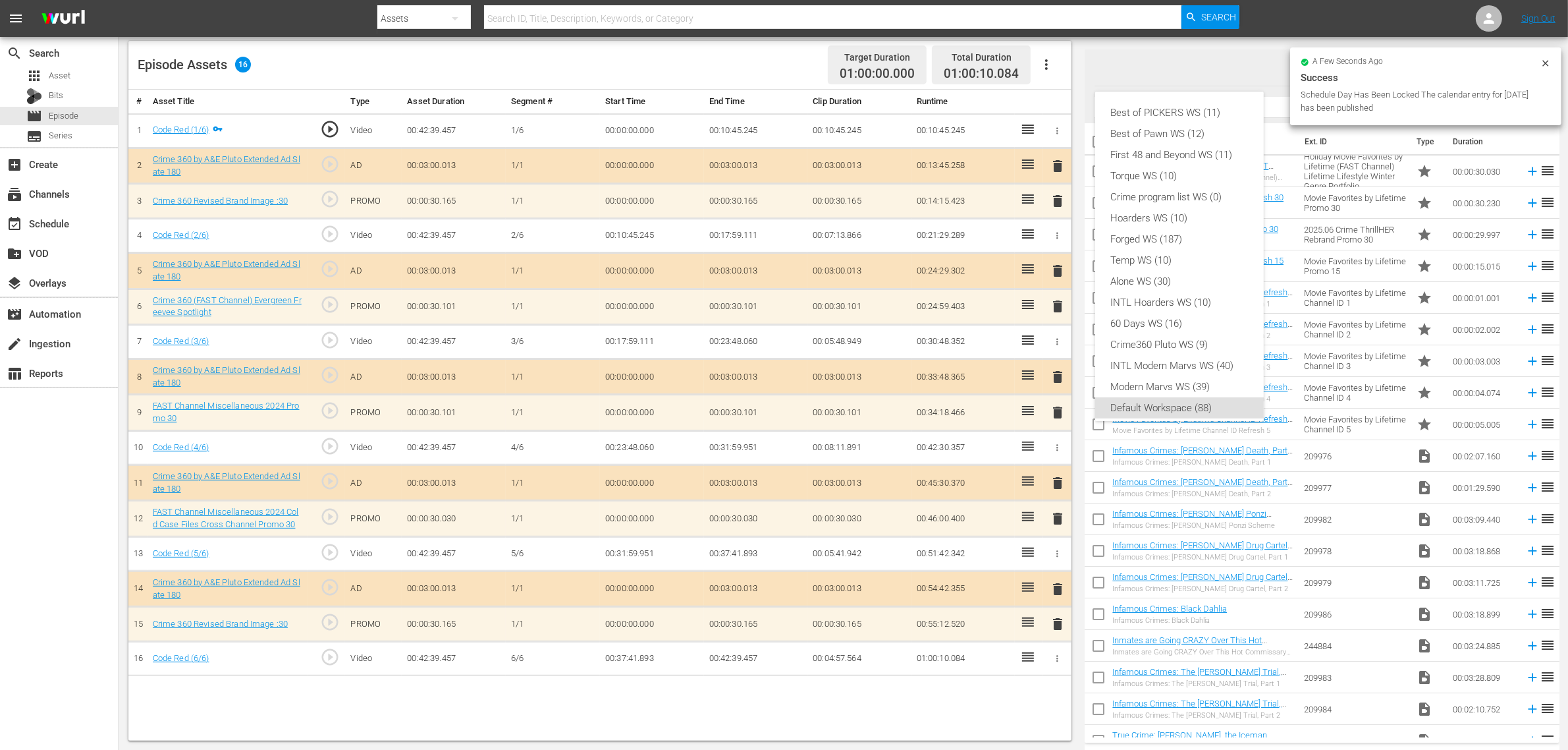
scroll to position [8, 0]
click at [1137, 341] on div "Crime360 Pluto WS (9)" at bounding box center [1180, 336] width 137 height 21
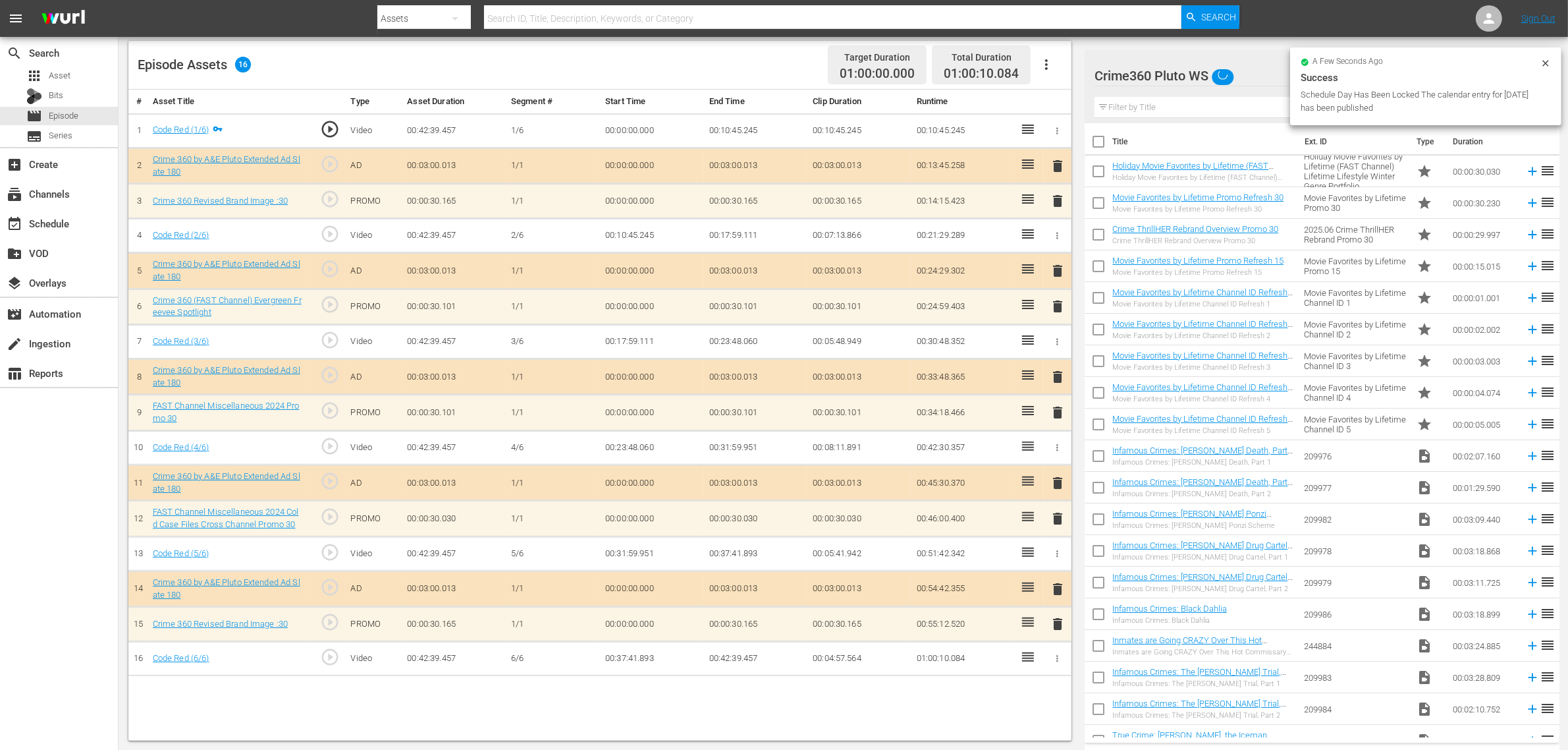
click at [765, 67] on div "Episode Assets 16 Target Duration 01:00:00.000 Total Duration 01:00:10.084" at bounding box center [599, 64] width 943 height 49
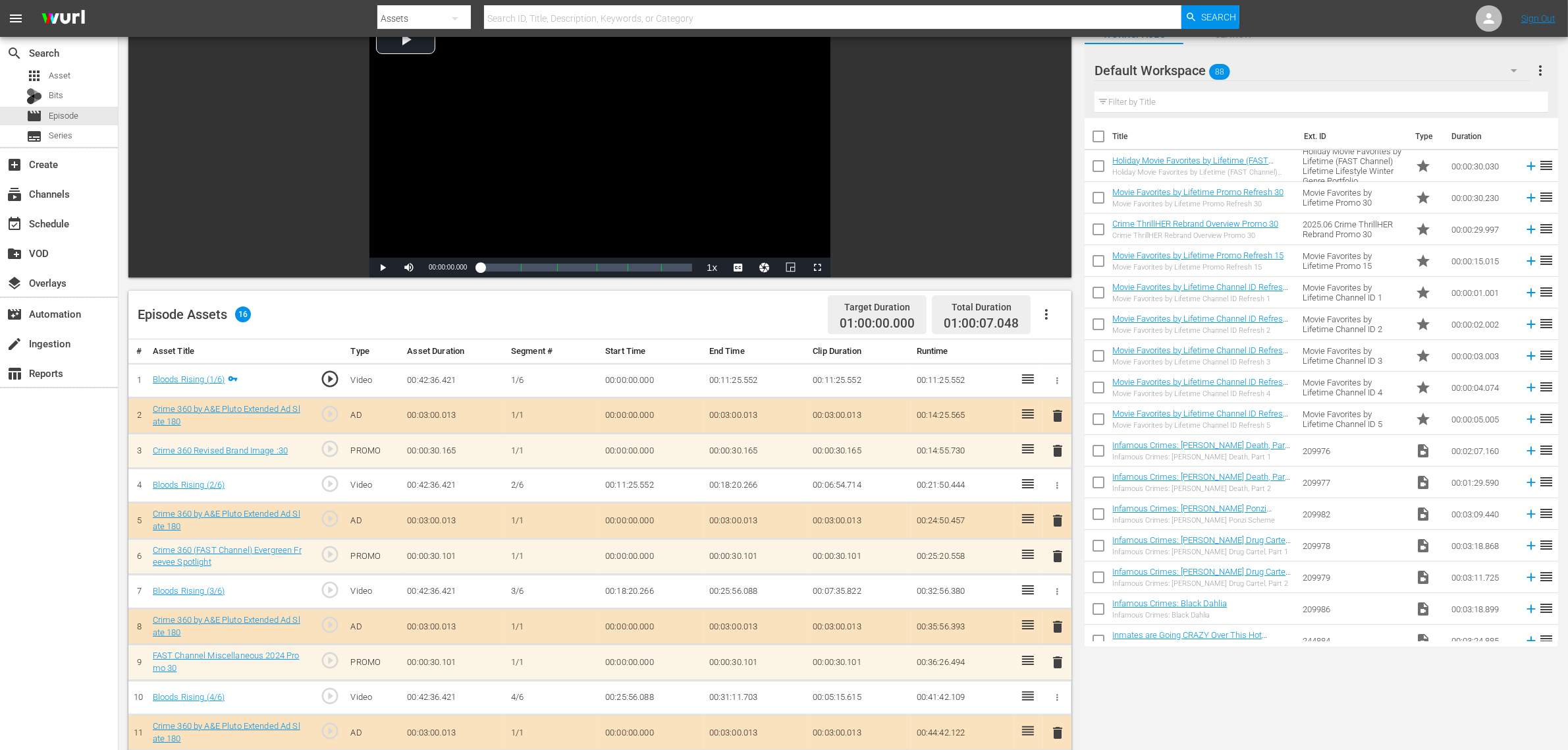
scroll to position [329, 0]
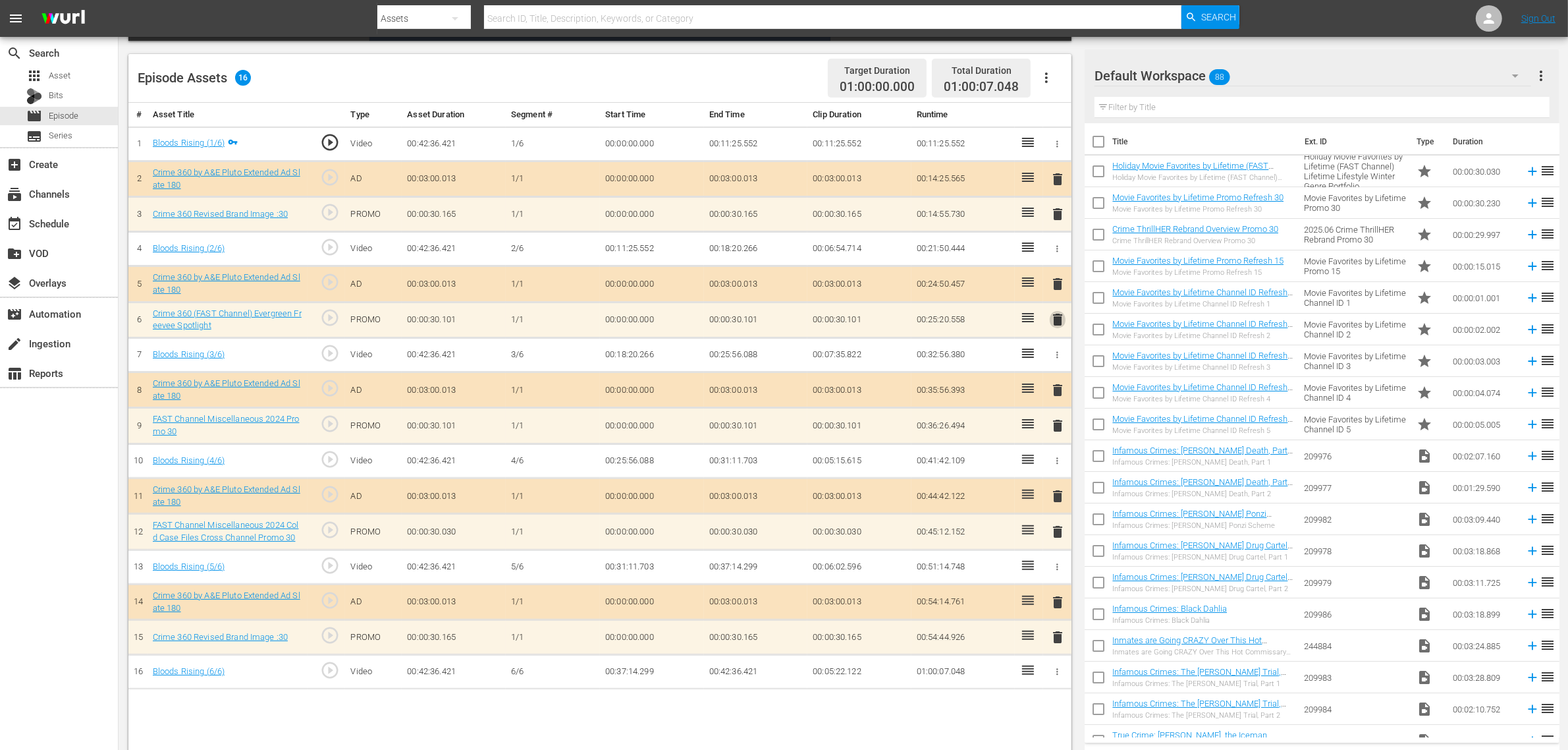
click at [1057, 321] on span "delete" at bounding box center [1057, 319] width 16 height 16
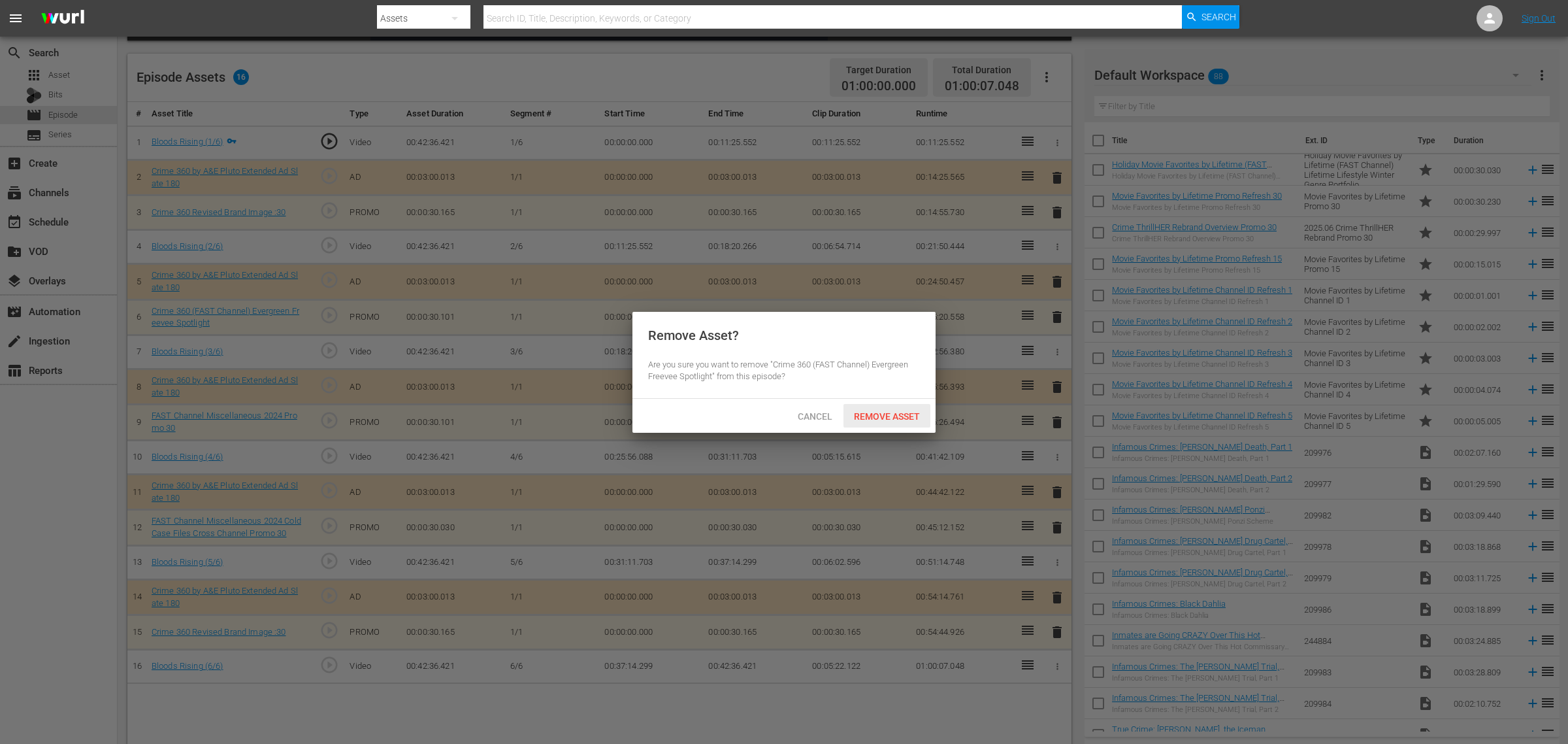
click at [889, 425] on div "Remove Asset" at bounding box center [887, 415] width 87 height 24
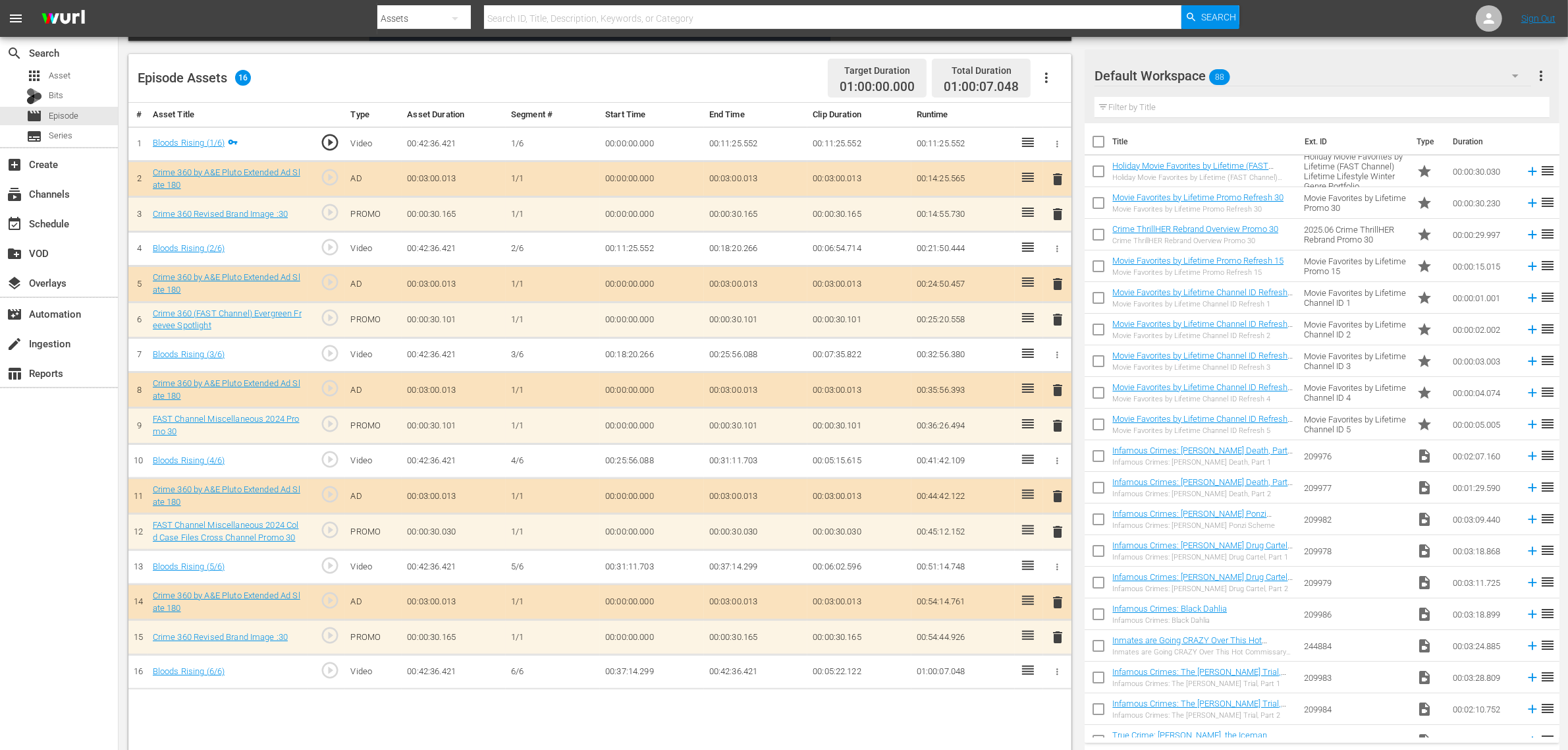
click at [1259, 79] on div "Default Workspace 88" at bounding box center [1313, 75] width 436 height 37
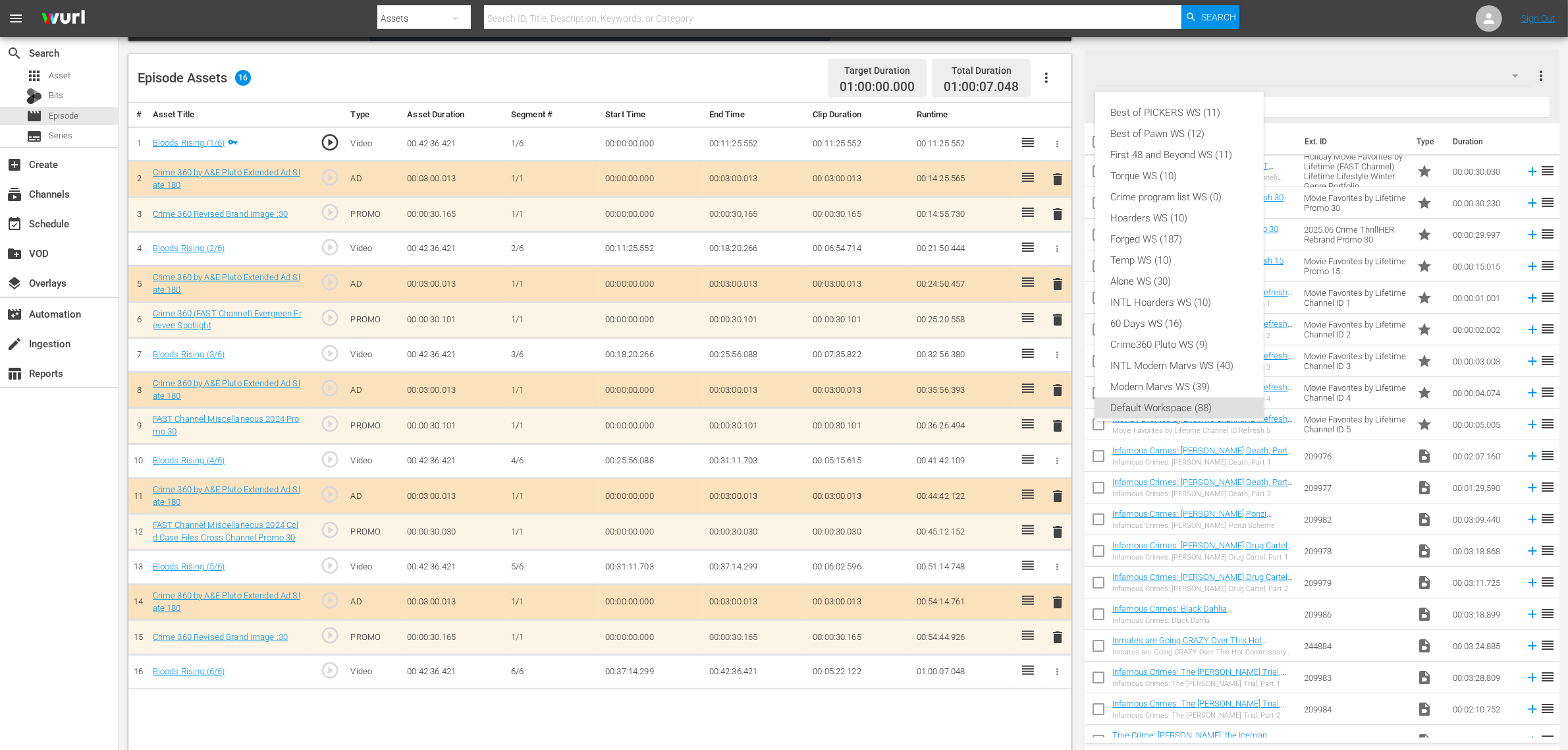
scroll to position [8, 0]
click at [1192, 331] on div "Crime360 Pluto WS (9)" at bounding box center [1180, 336] width 137 height 21
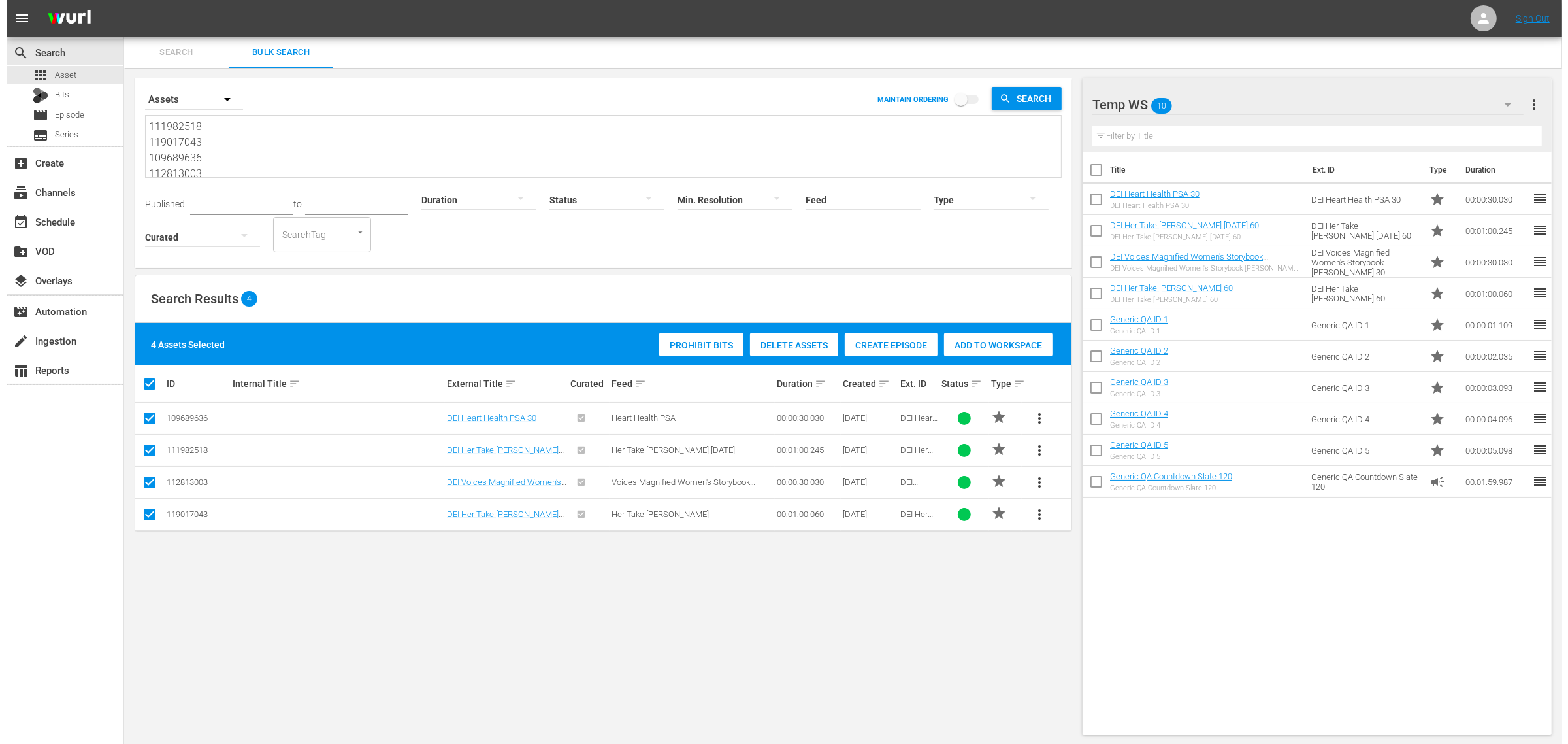
scroll to position [17, 0]
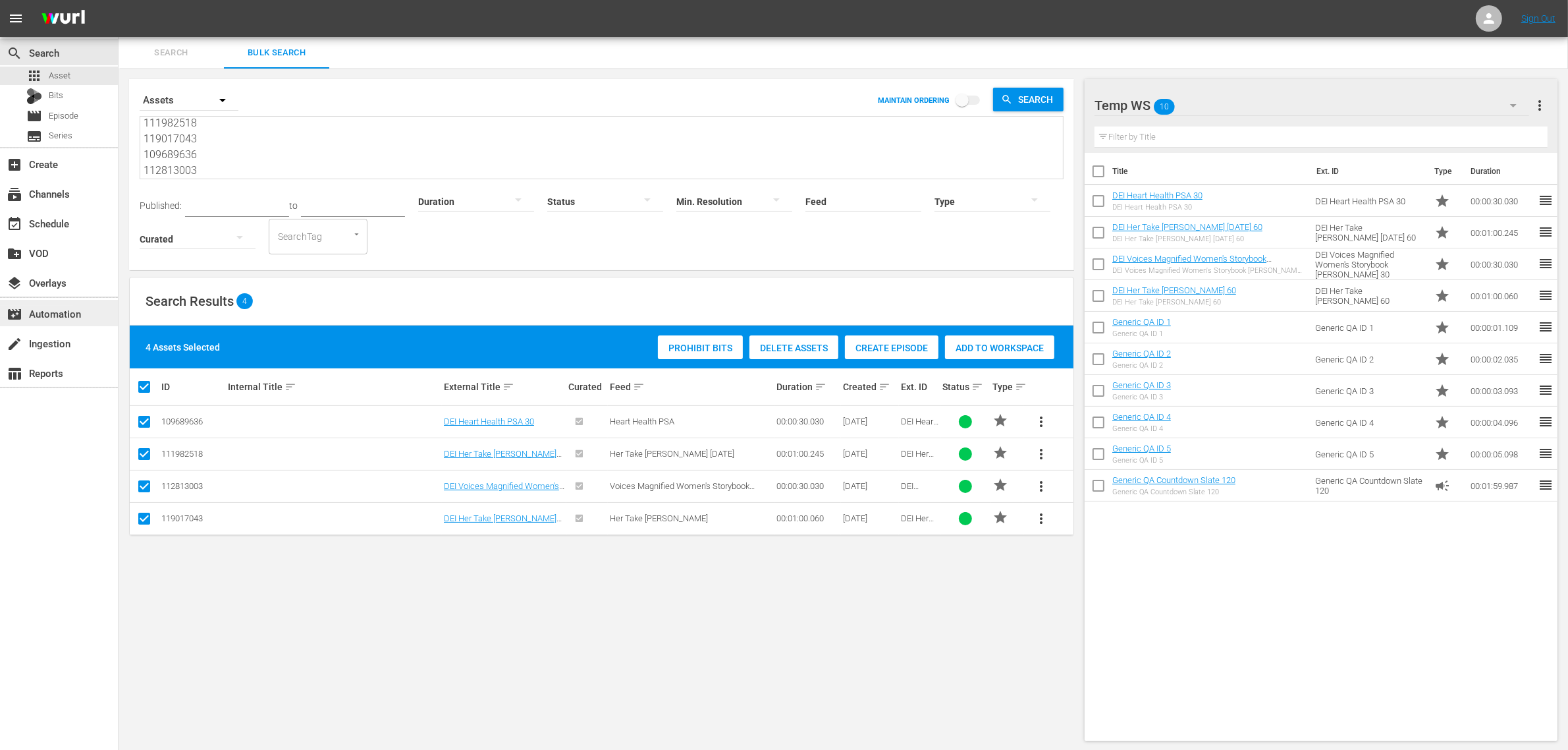
click at [47, 318] on div "movie_filter Automation" at bounding box center [36, 312] width 74 height 12
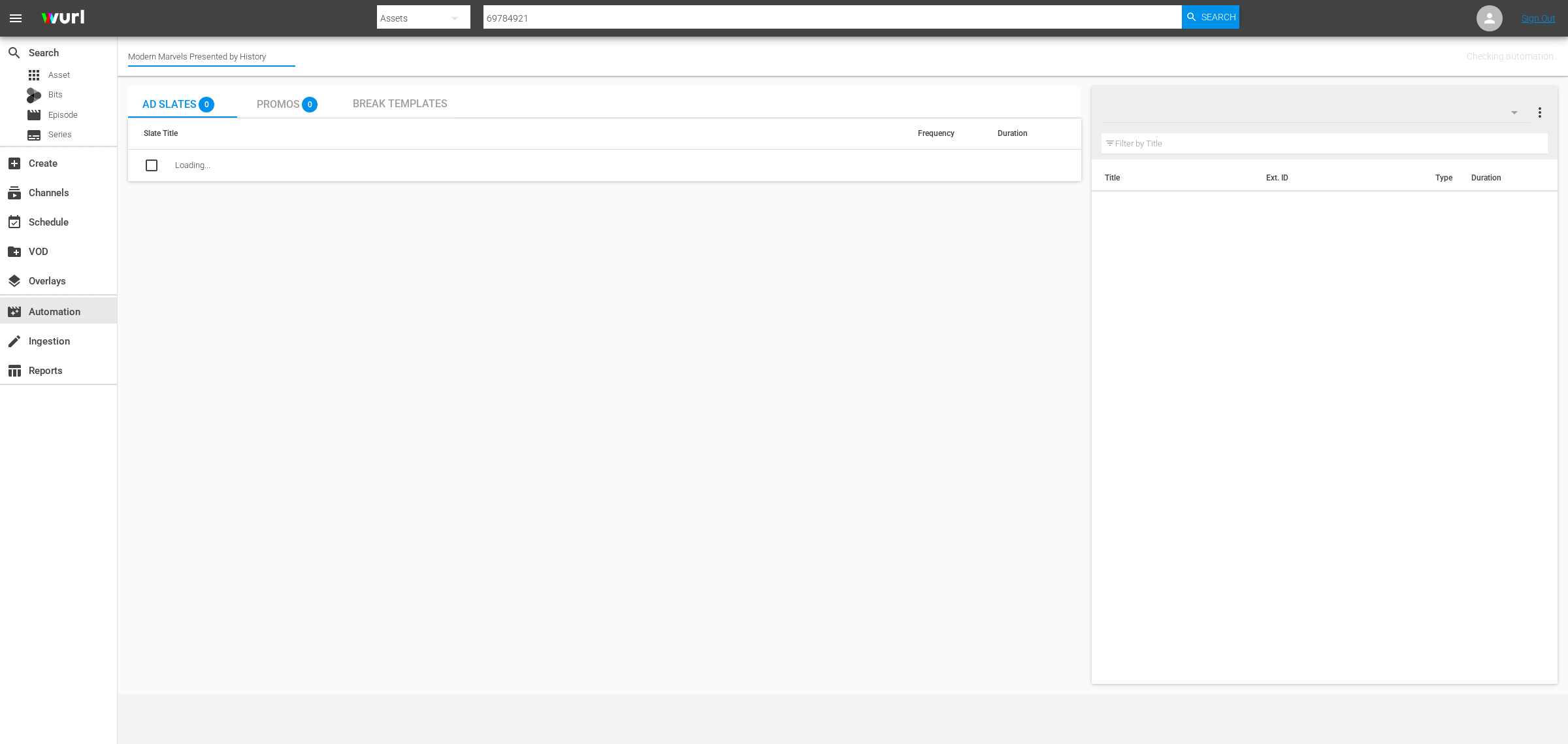
drag, startPoint x: 281, startPoint y: 52, endPoint x: -116, endPoint y: 37, distance: 397.3
click at [0, 37] on html "menu Search By Assets Search ID, Title, Description, Keywords, or Category 6978…" at bounding box center [784, 372] width 1568 height 744
type input "60"
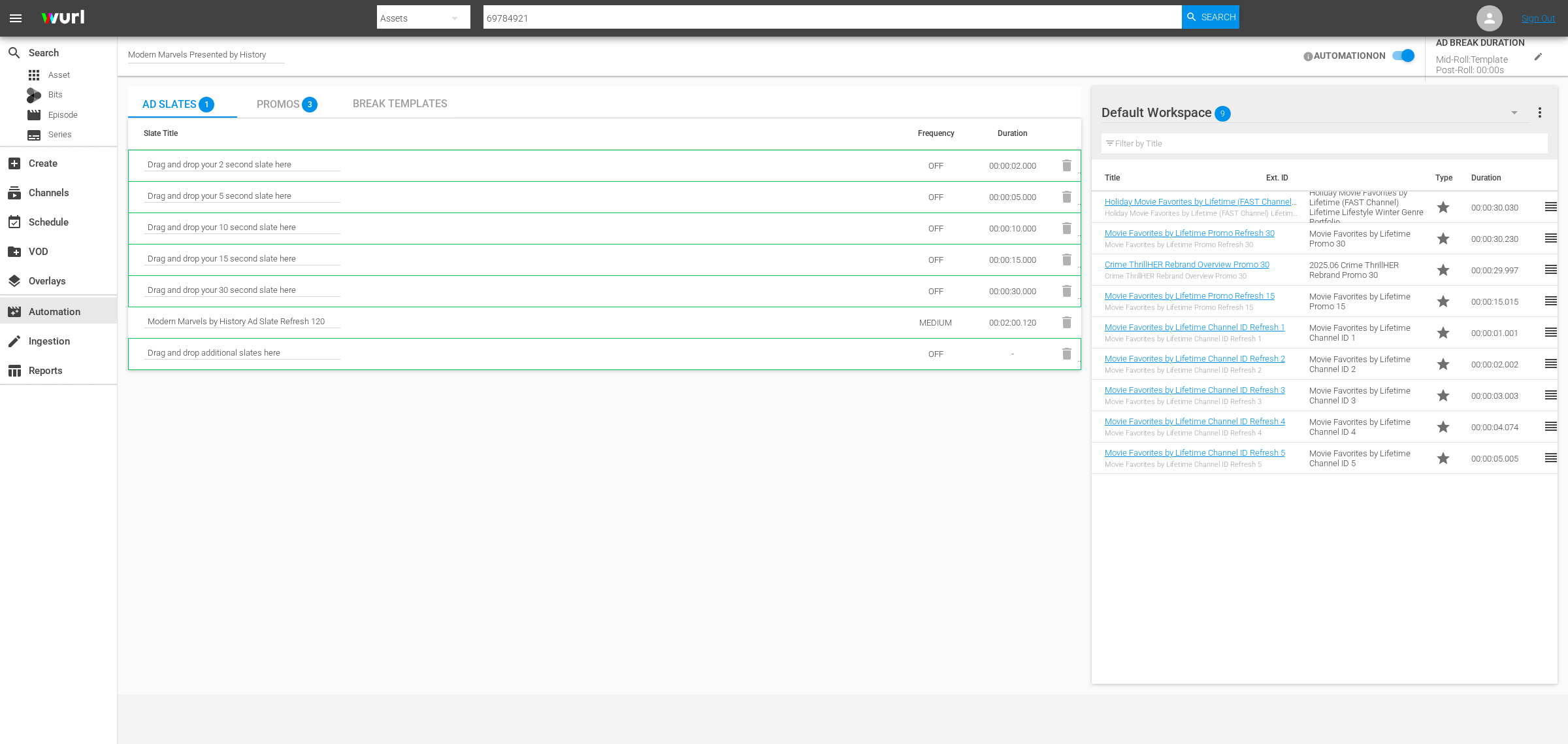
click at [271, 51] on div "Modern Marvels Presented by History" at bounding box center [206, 57] width 157 height 14
drag, startPoint x: 268, startPoint y: 53, endPoint x: -73, endPoint y: 28, distance: 341.9
click at [0, 28] on html "menu Search By Assets Search ID, Title, Description, Keywords, or Category 6978…" at bounding box center [784, 372] width 1568 height 744
click at [187, 97] on div "60 Days In Jail (International) (2077 - ae_networks_60daysininternational_1)" at bounding box center [308, 93] width 339 height 31
type input "60 Days In Jail (International) (2077 - ae_networks_60daysininternational_1)"
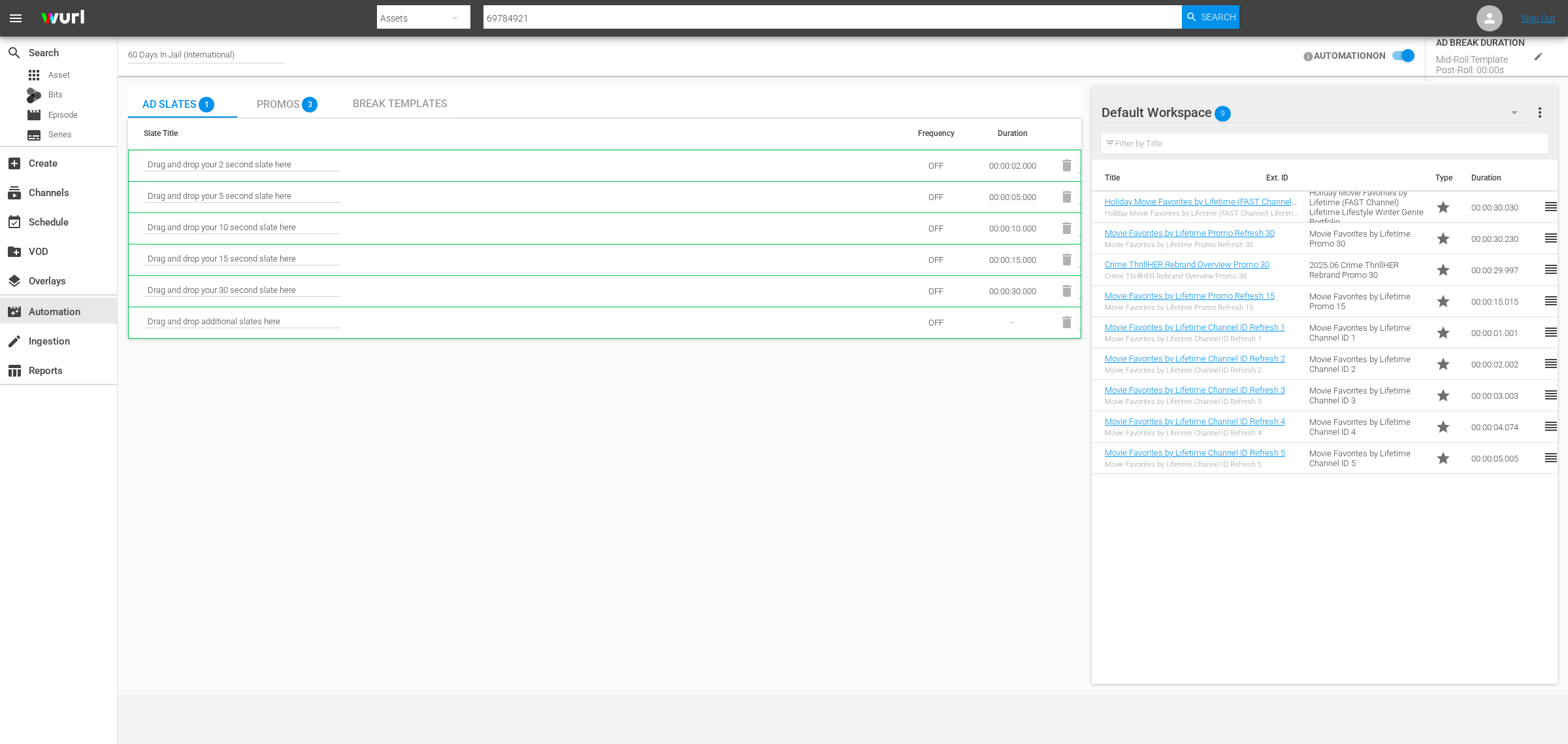
checkbox input "false"
click at [1294, 101] on div "Default Workspace 9" at bounding box center [1315, 112] width 429 height 37
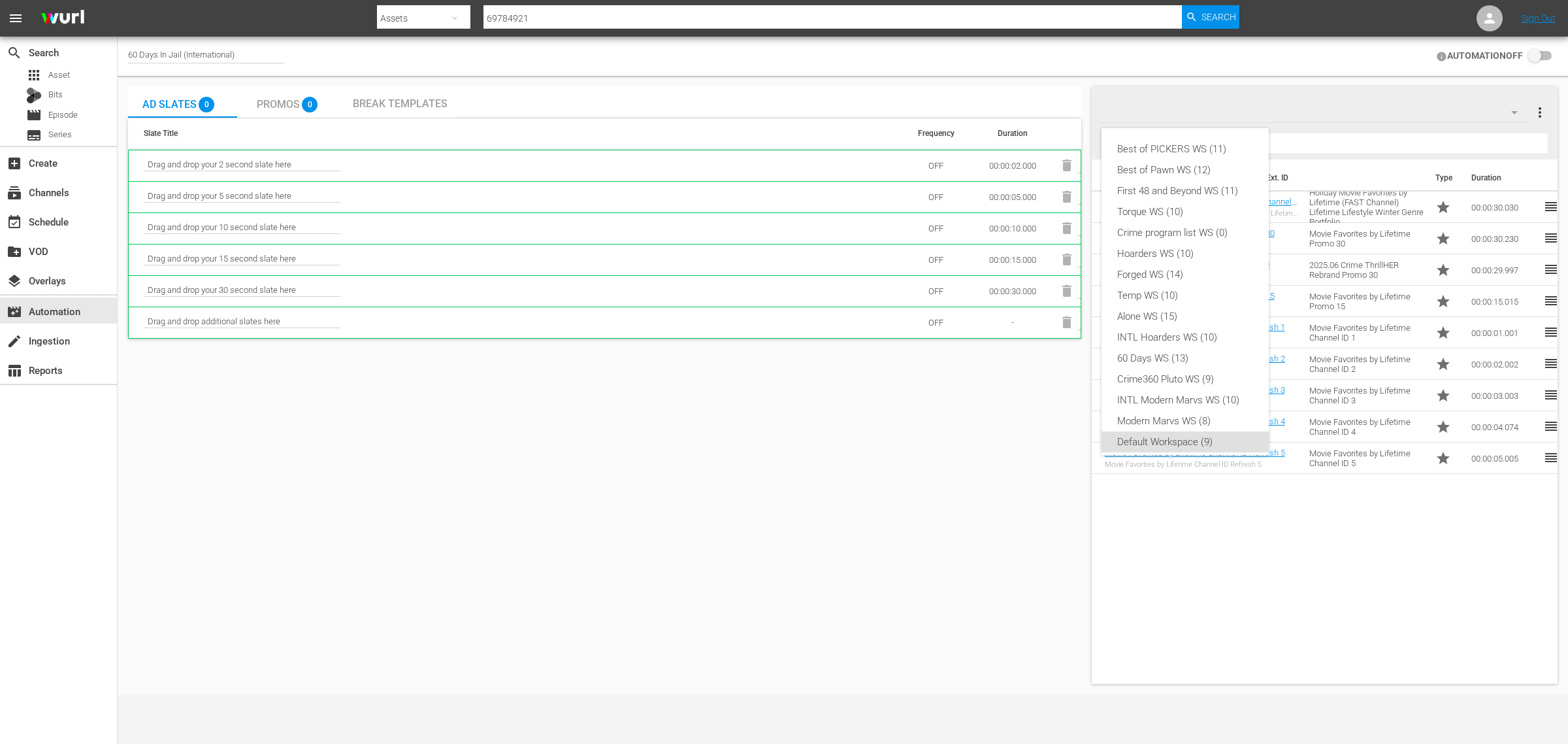
scroll to position [8, 0]
click at [1190, 293] on div "Temp WS (10)" at bounding box center [1185, 287] width 136 height 21
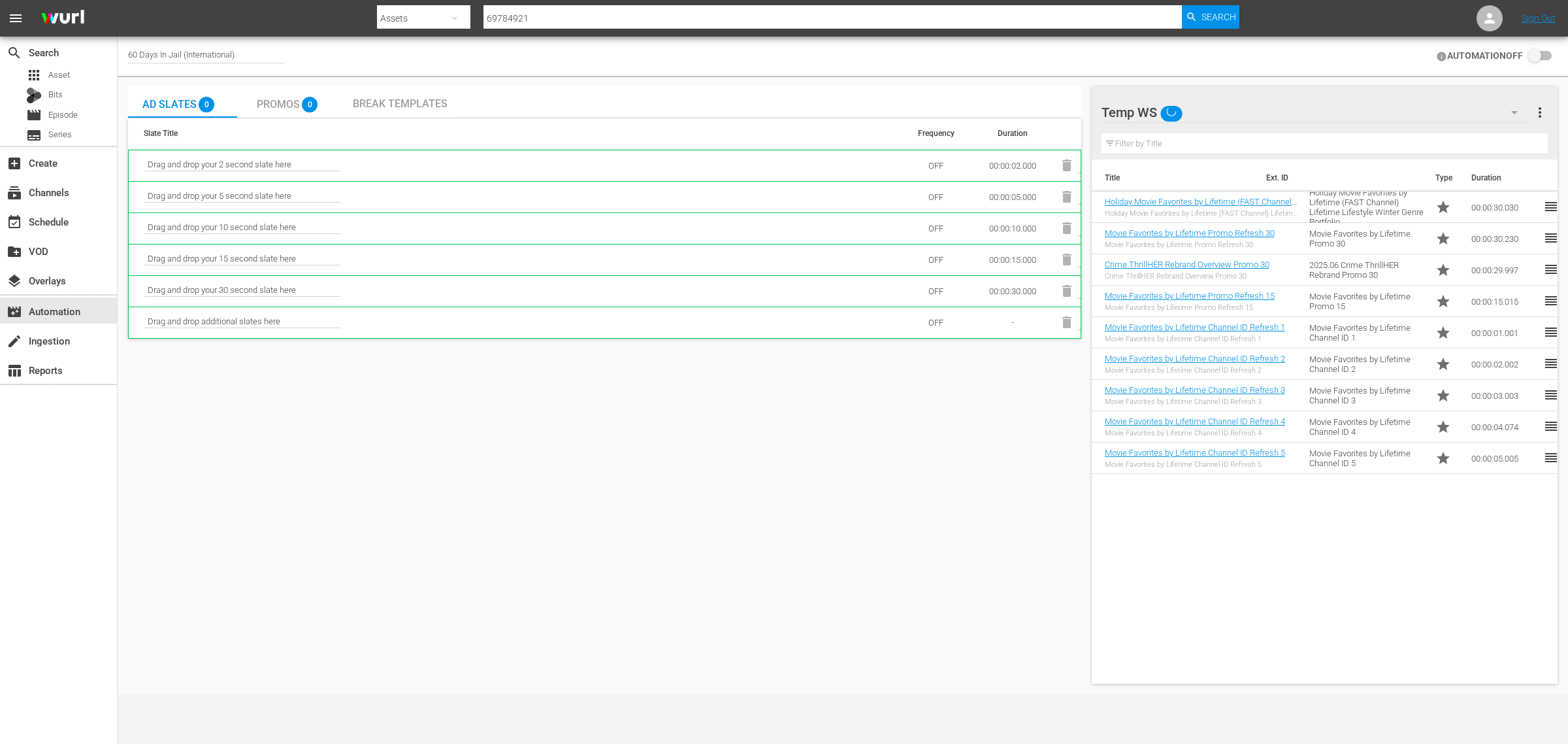
click at [1298, 596] on div "Title Ext. ID Type Duration Holiday Movie Favorites by Lifetime (FAST Channel) …" at bounding box center [1324, 418] width 466 height 519
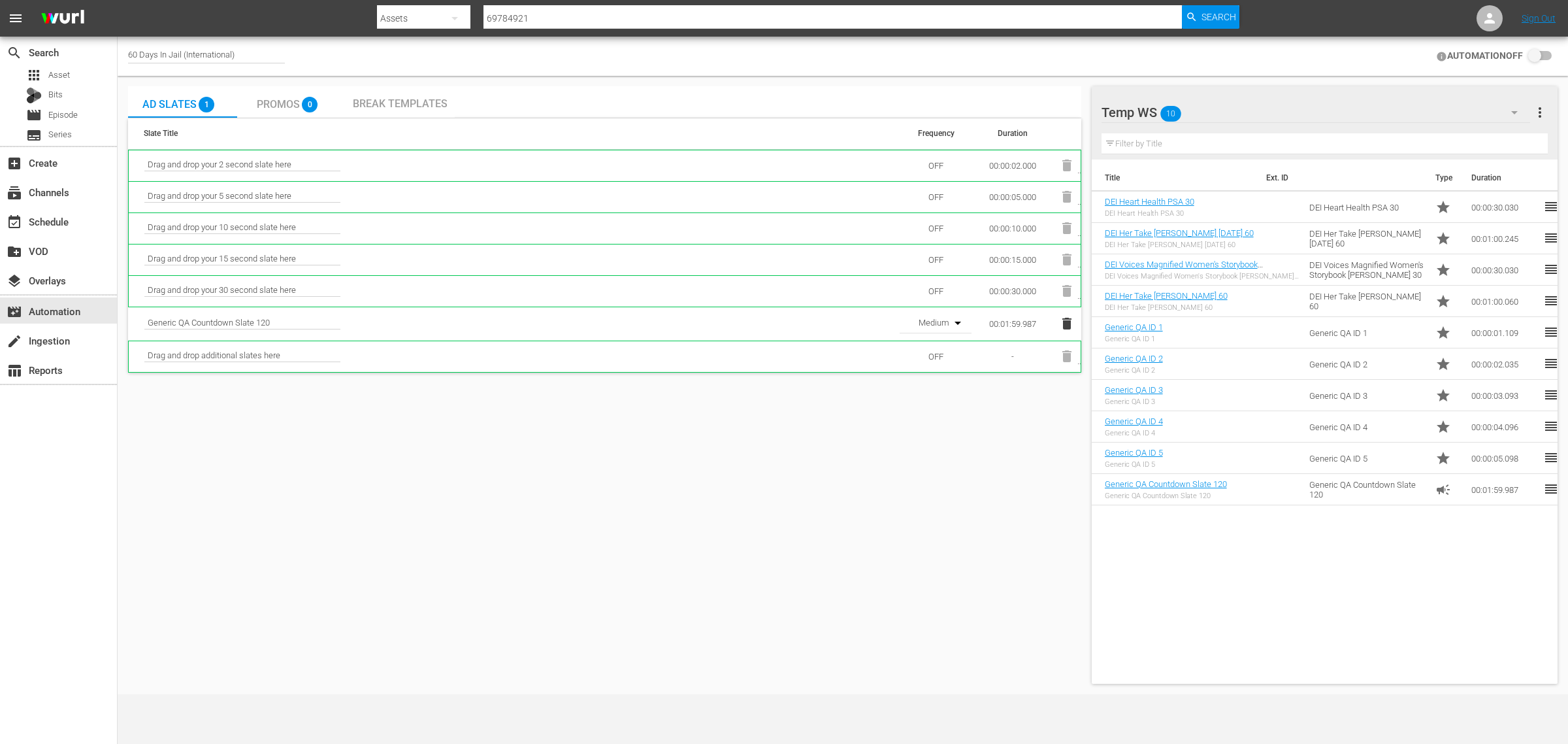
click at [276, 98] on span "Promos" at bounding box center [278, 104] width 43 height 12
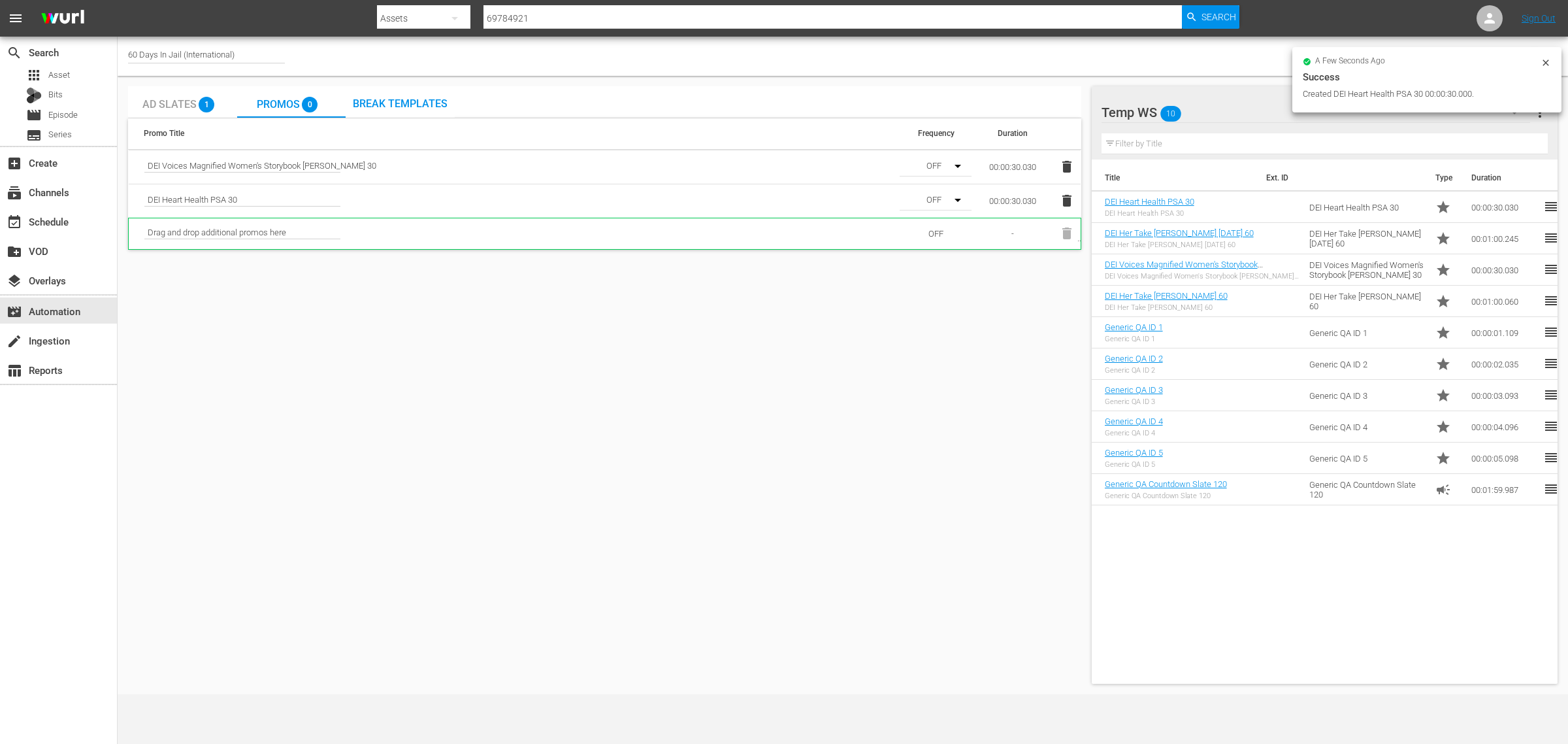
click at [959, 166] on icon "button" at bounding box center [958, 167] width 7 height 3
click at [941, 209] on div "Medium" at bounding box center [934, 212] width 69 height 21
click at [955, 203] on icon "button" at bounding box center [957, 199] width 16 height 16
click at [938, 249] on div "Medium" at bounding box center [934, 247] width 69 height 21
click at [804, 82] on div "Ad Slates 1 Promos 1 Break Templates Promo Title Frequency Duration DEI Voices …" at bounding box center [843, 385] width 1440 height 608
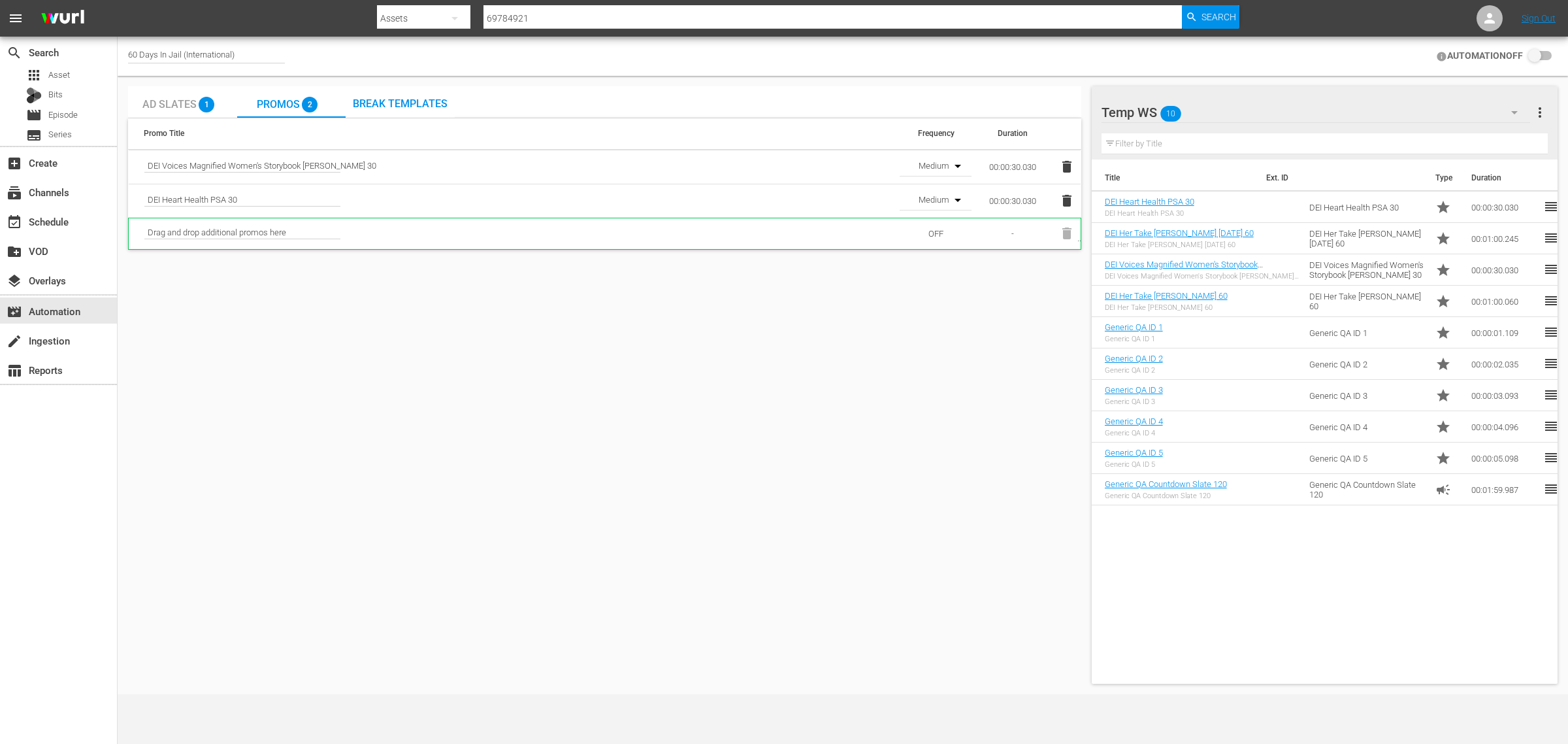
click at [804, 82] on div "Ad Slates 1 Promos 2 Break Templates Promo Title Frequency Duration DEI Voices …" at bounding box center [843, 385] width 1440 height 608
click at [371, 98] on span "Break Templates" at bounding box center [400, 103] width 95 height 12
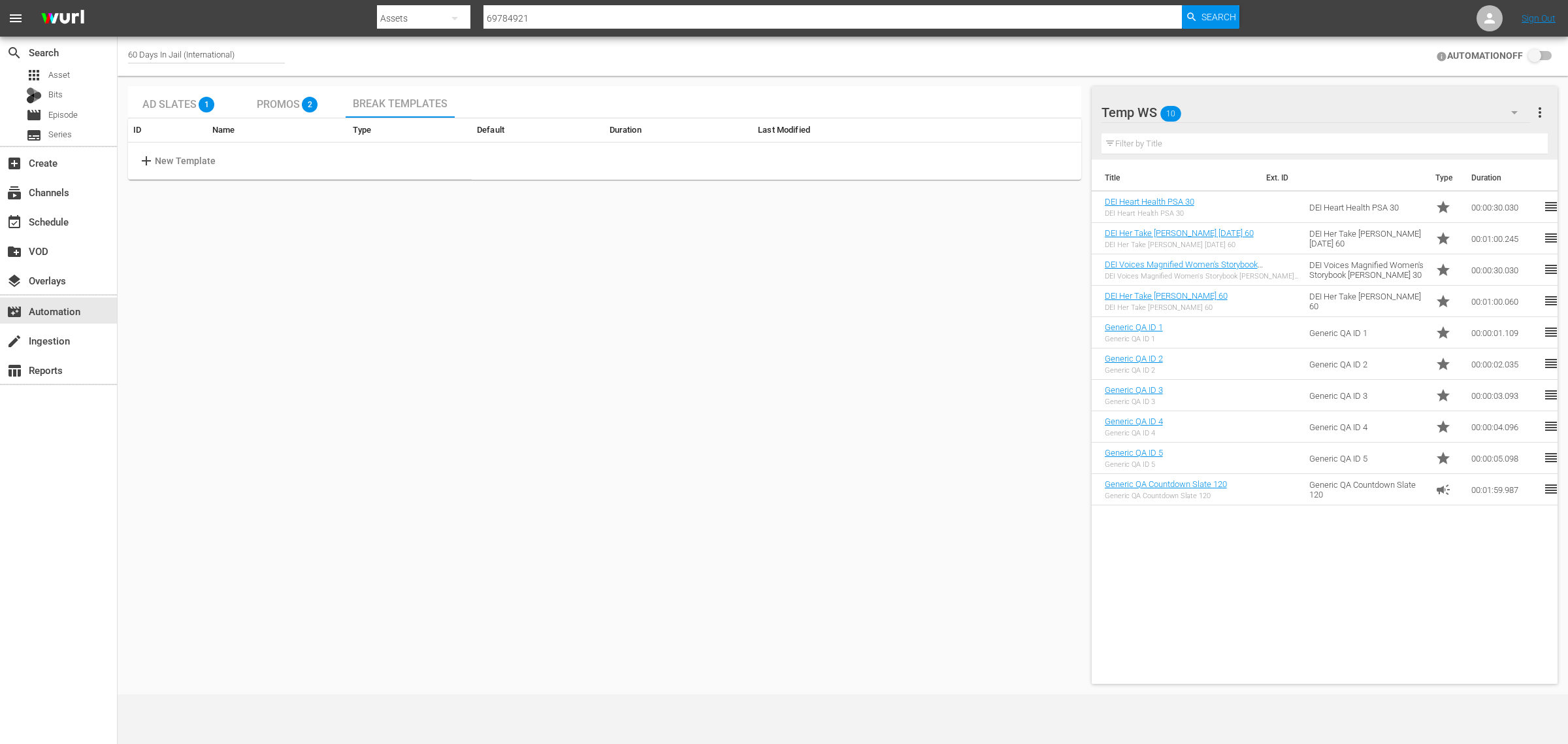
click at [148, 157] on span "add" at bounding box center [147, 160] width 16 height 16
click at [221, 161] on input "text" at bounding box center [212, 161] width 103 height 20
type input "Ad slate"
click at [744, 165] on input "checkbox" at bounding box center [757, 160] width 44 height 16
checkbox input "true"
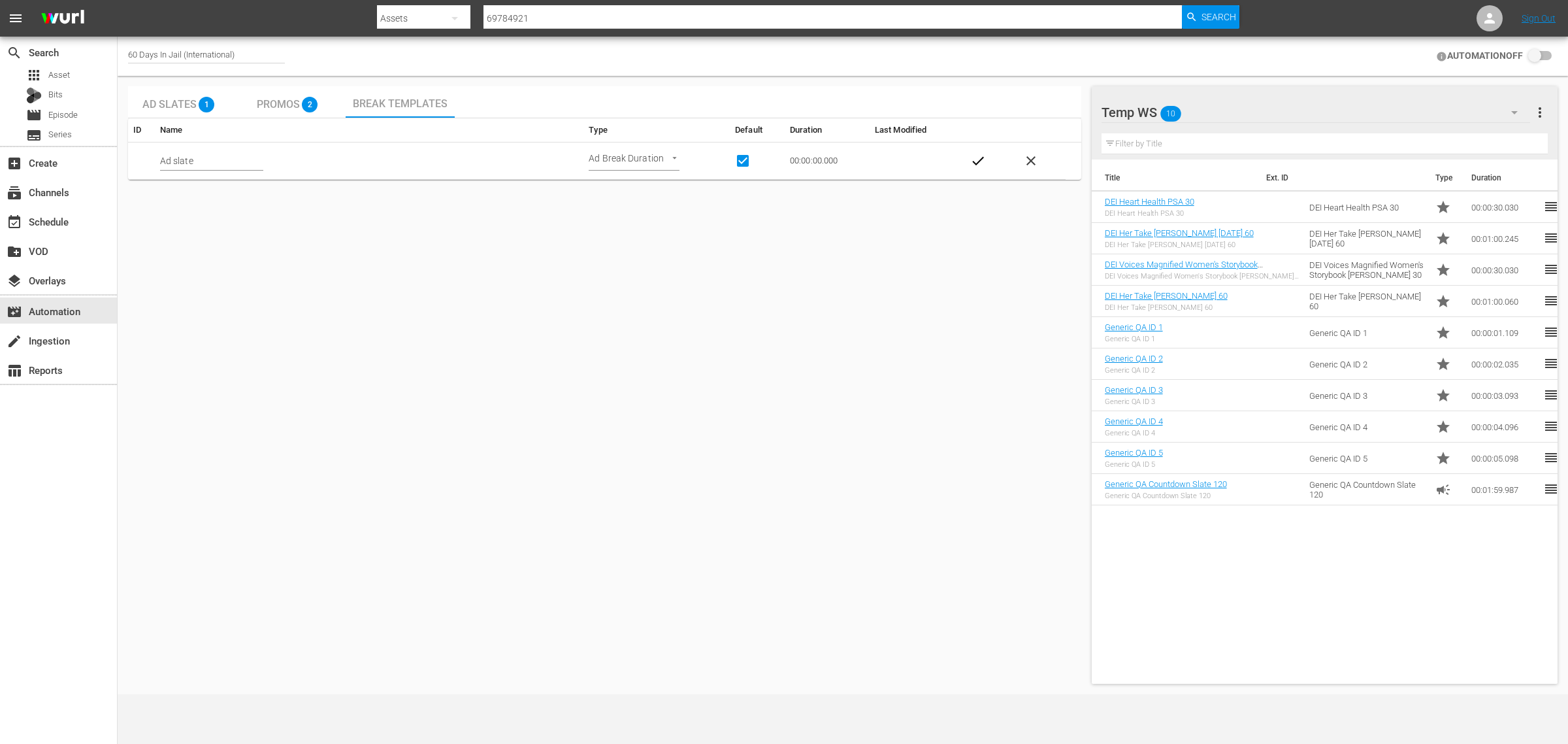
click at [978, 159] on span "check" at bounding box center [978, 160] width 16 height 16
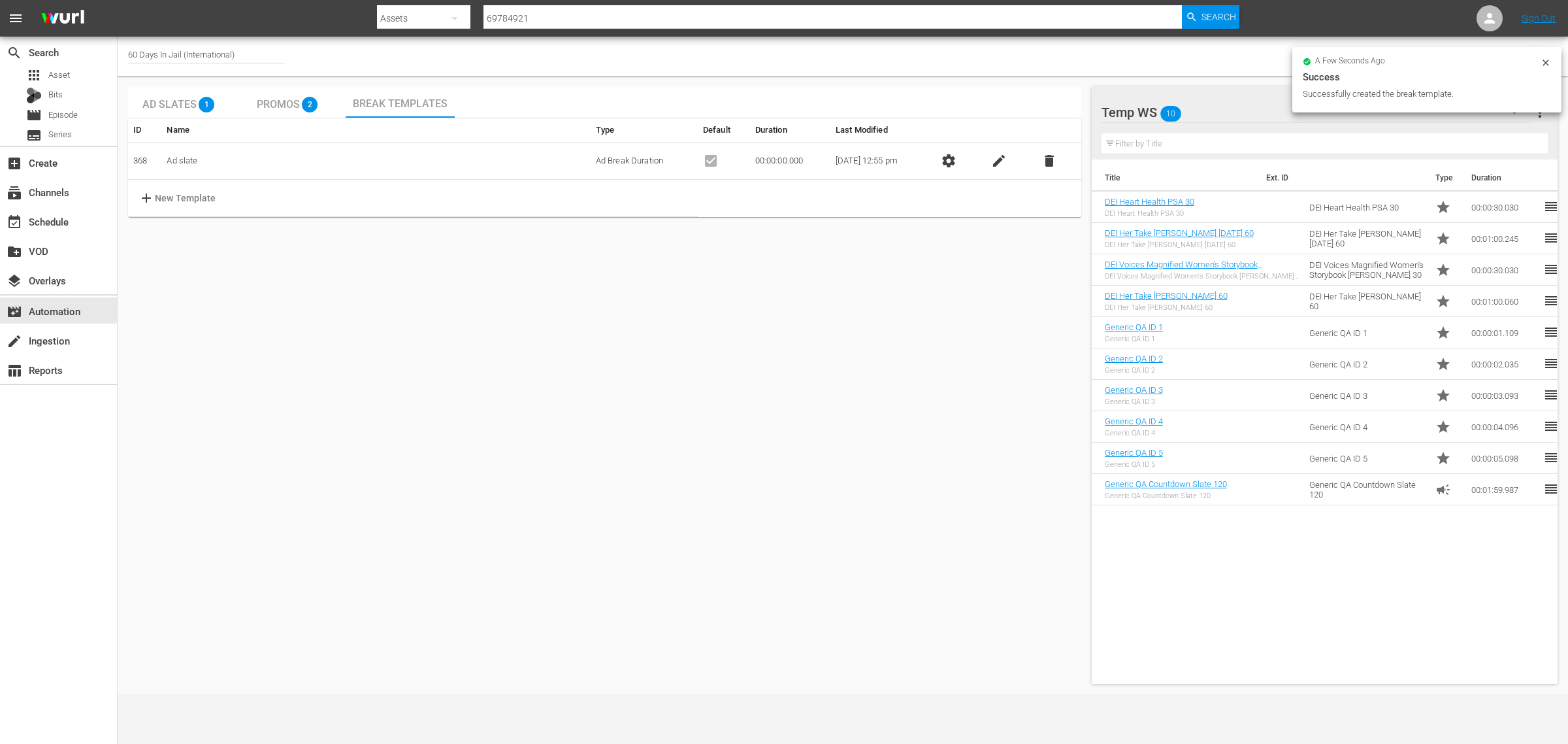
click at [143, 201] on span "add" at bounding box center [147, 198] width 16 height 16
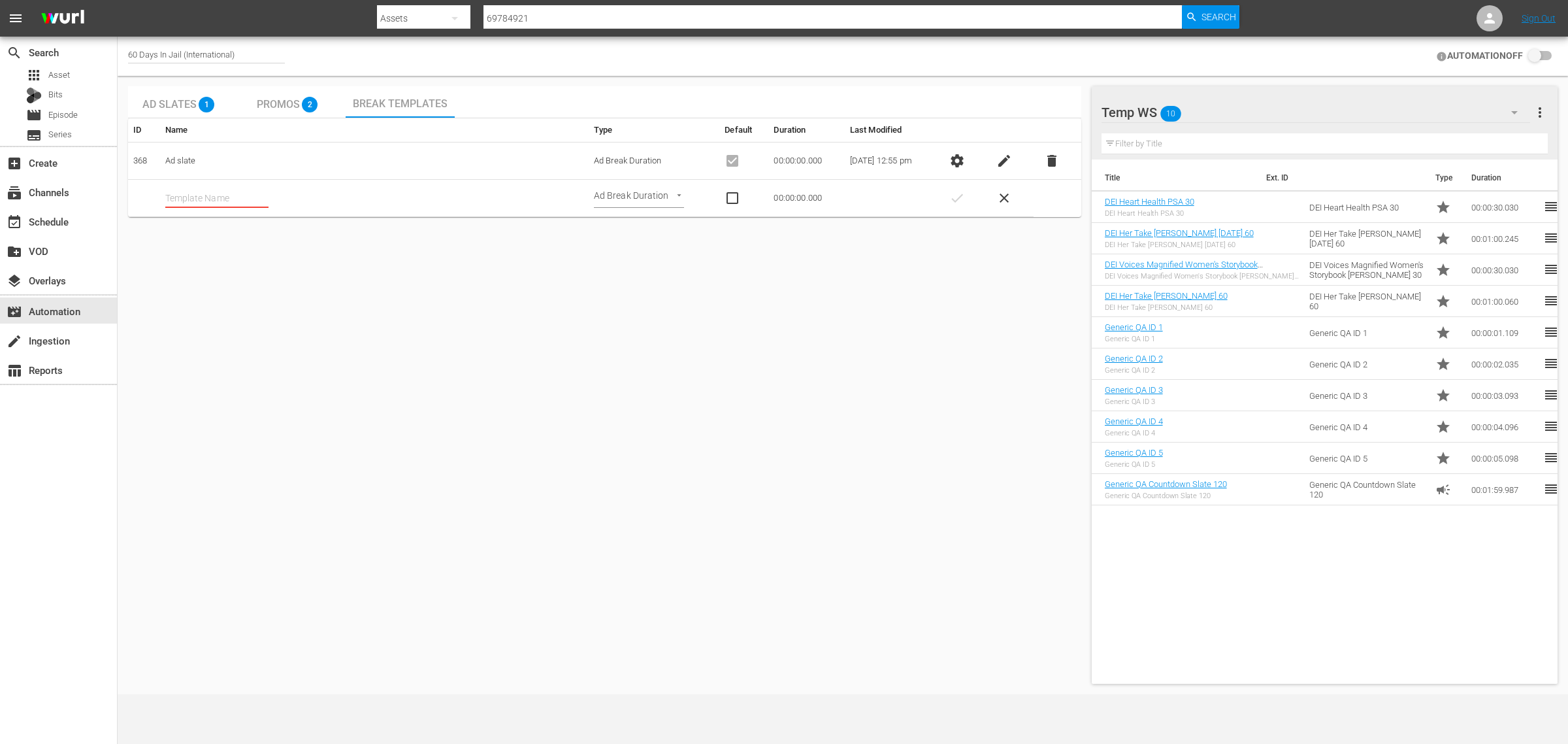
click at [206, 194] on input "text" at bounding box center [217, 198] width 103 height 20
type input "Ad WITH promo"
click at [961, 196] on span "check" at bounding box center [957, 198] width 16 height 16
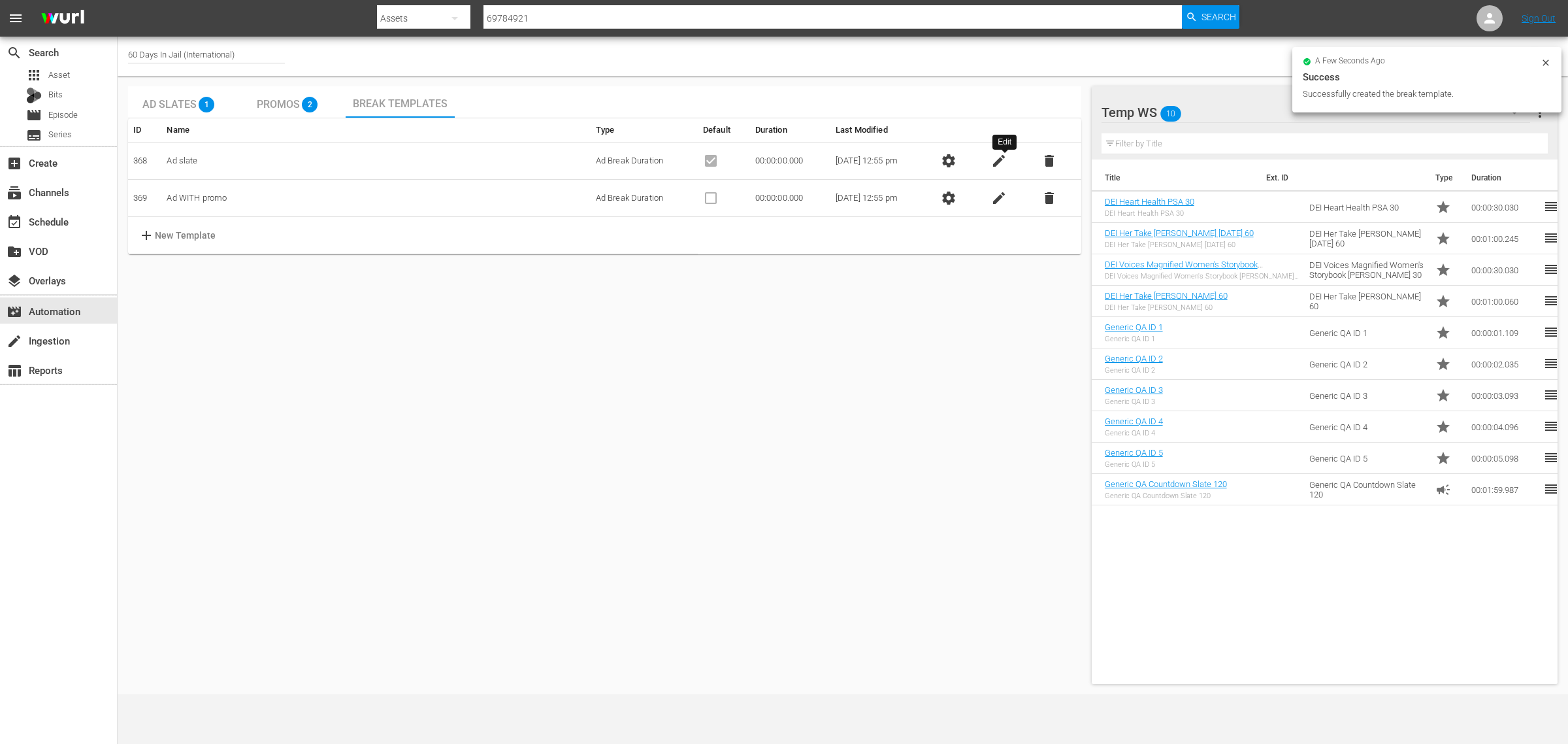
click at [1006, 157] on span "edit" at bounding box center [999, 160] width 16 height 16
click at [956, 159] on span "check" at bounding box center [948, 160] width 16 height 16
click at [953, 158] on span "settings" at bounding box center [948, 160] width 16 height 16
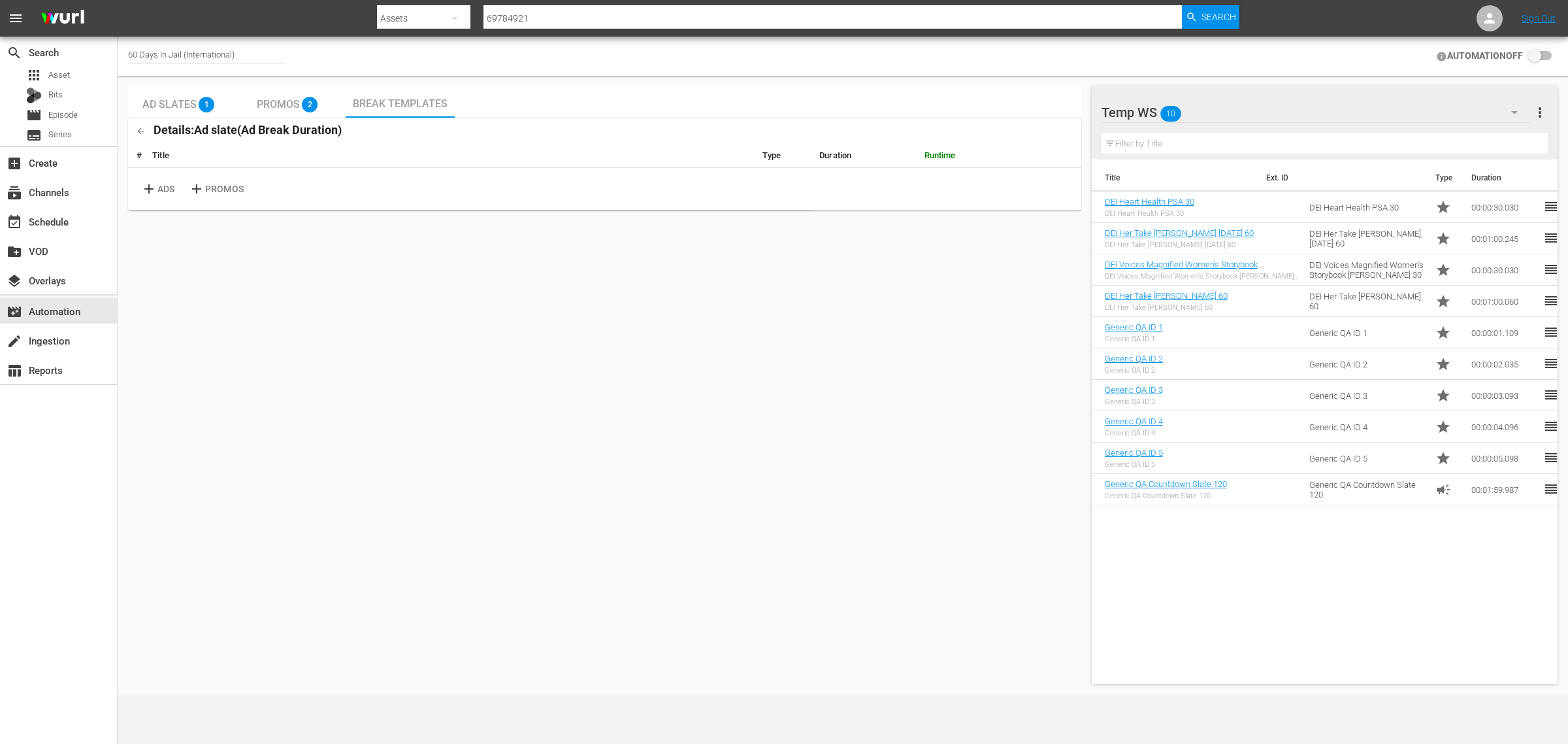
click at [139, 188] on button "add ADS" at bounding box center [149, 189] width 31 height 31
click at [846, 181] on td "00:00:00.000" at bounding box center [866, 183] width 104 height 30
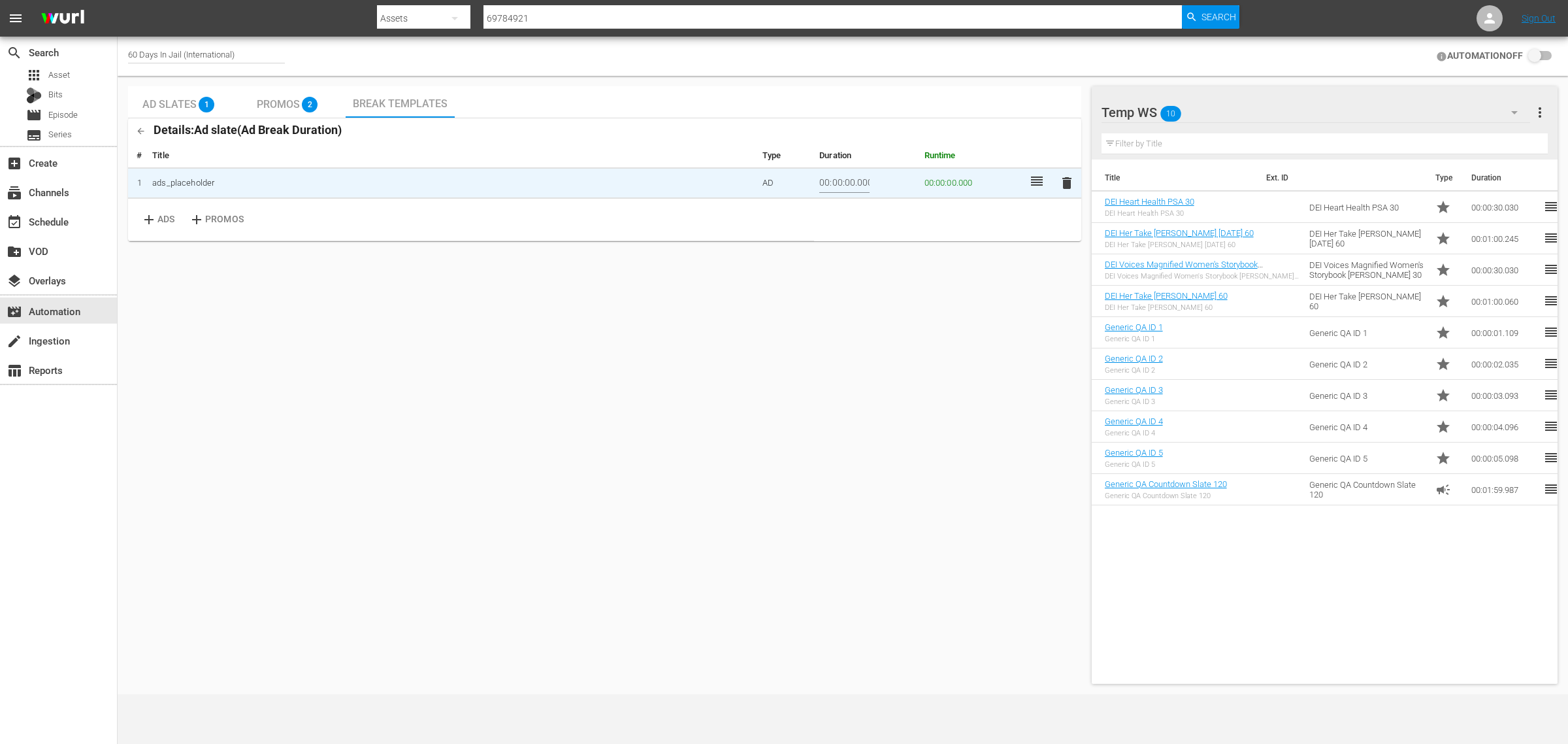
click at [846, 181] on input "00:00:00.000" at bounding box center [844, 183] width 50 height 20
click at [837, 185] on input "00:00:00.000" at bounding box center [844, 183] width 50 height 20
type input "00:02:01.000"
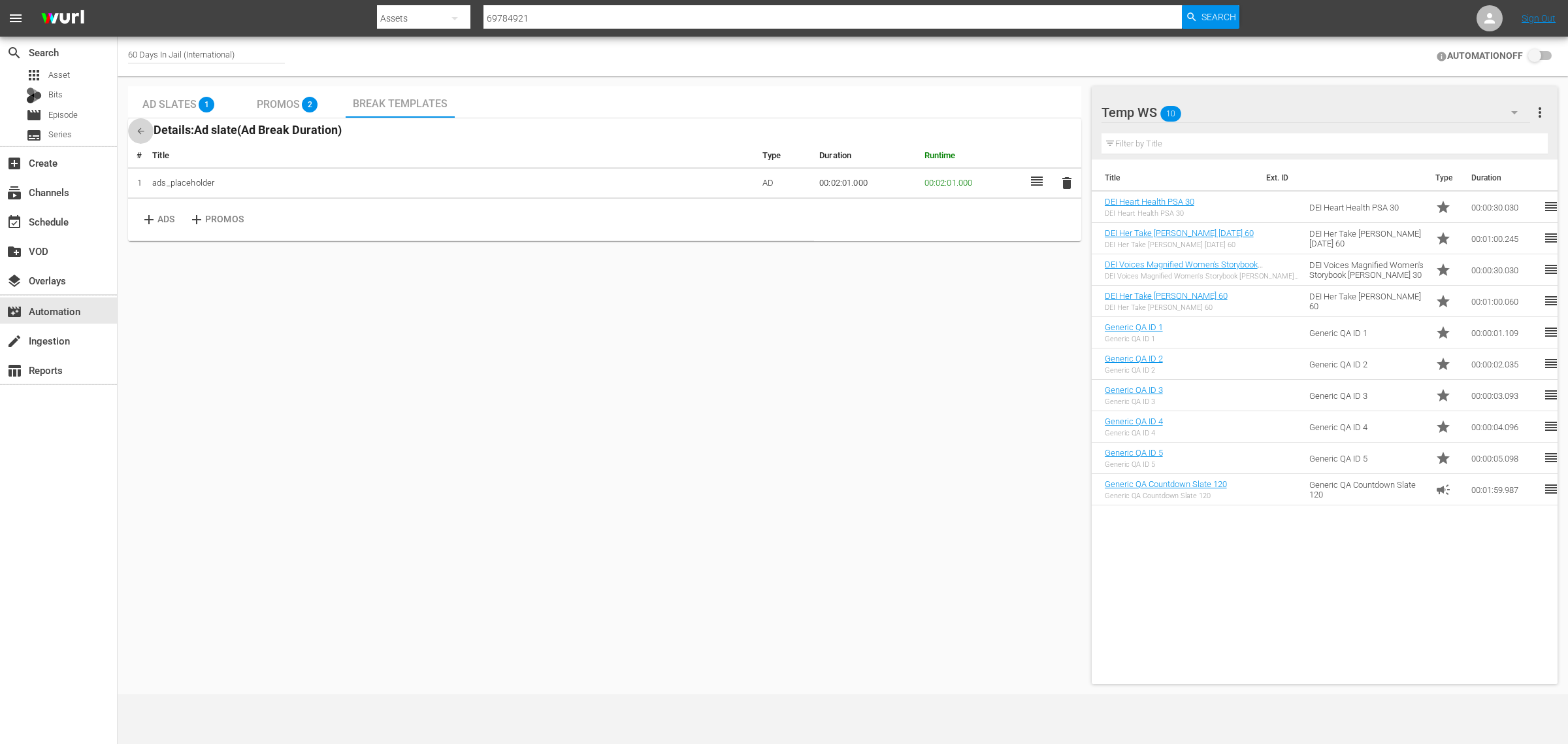
click at [143, 127] on icon "button" at bounding box center [141, 131] width 10 height 10
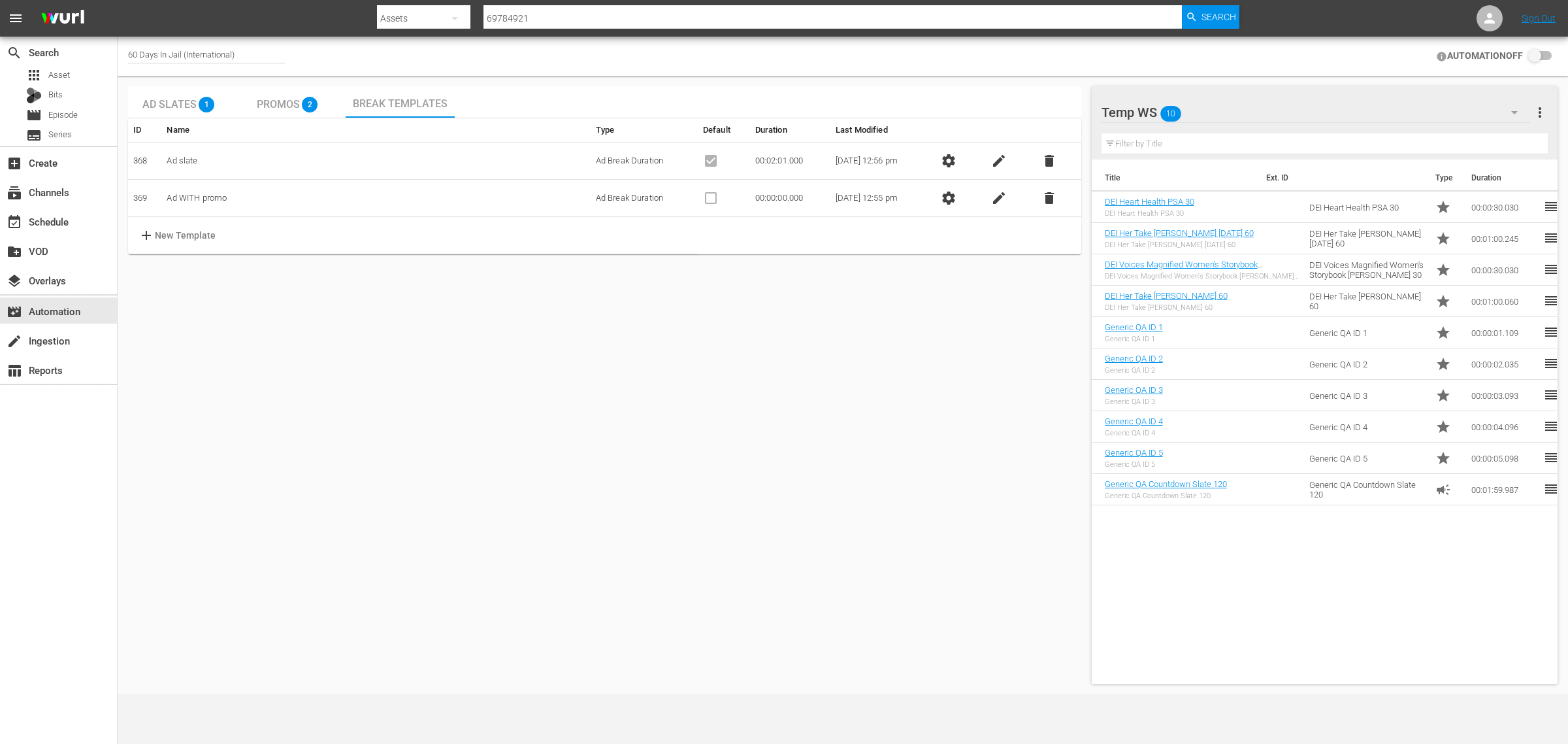
click at [952, 194] on span "settings" at bounding box center [948, 198] width 16 height 16
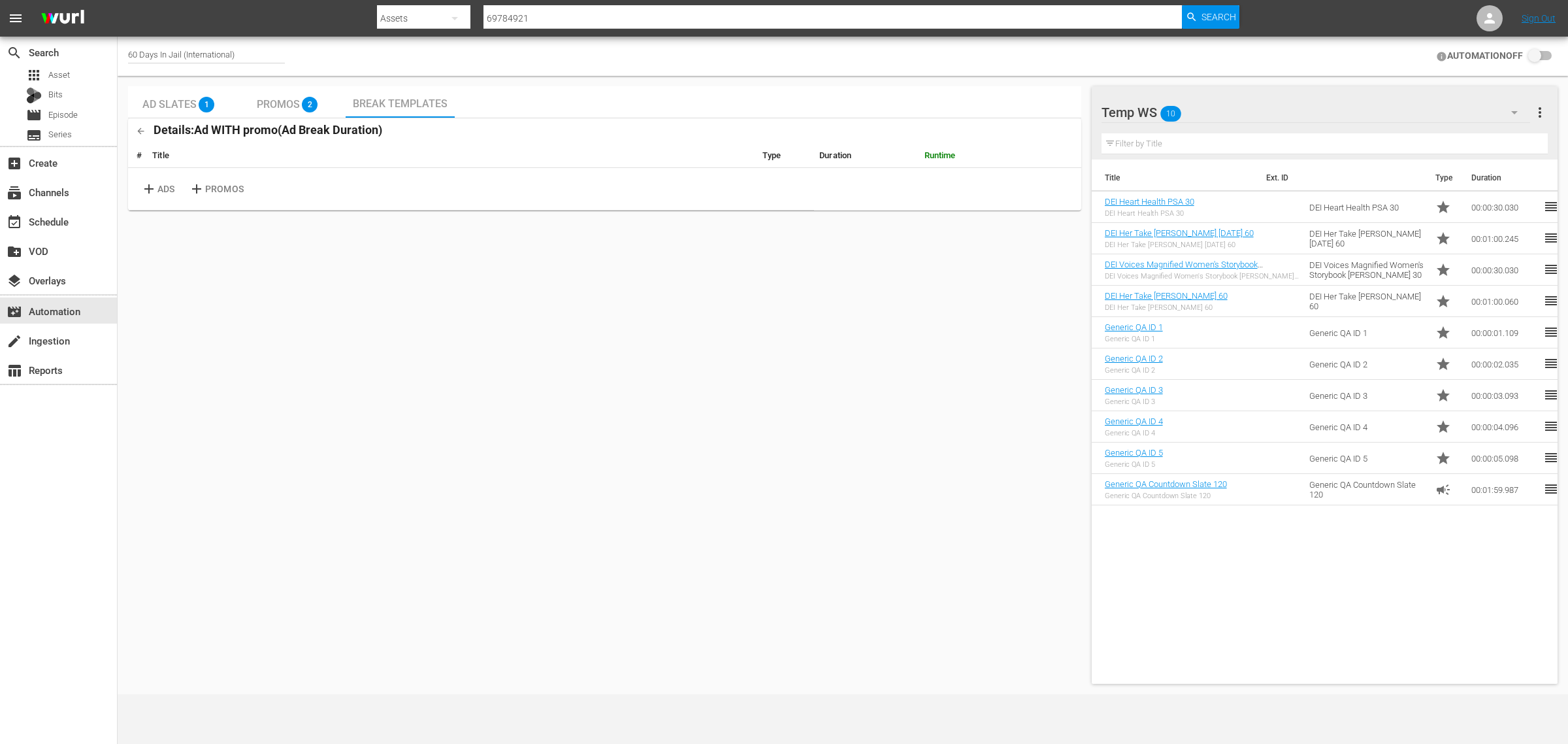
click at [147, 187] on span "add" at bounding box center [149, 189] width 16 height 16
click at [197, 220] on span "add" at bounding box center [197, 219] width 16 height 16
click at [837, 184] on td "00:00:00.000" at bounding box center [866, 183] width 104 height 30
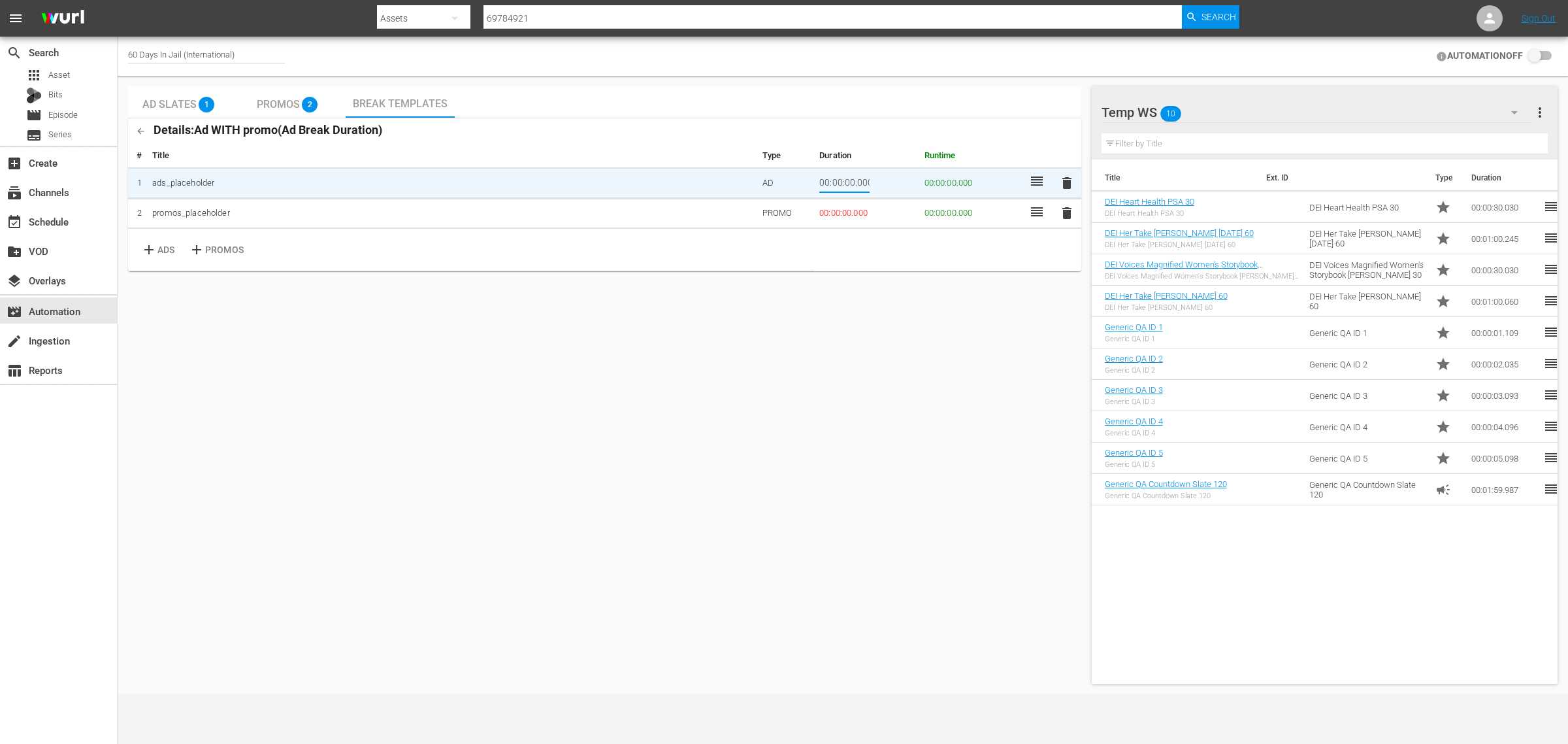
click at [837, 184] on input "00:00:00.000" at bounding box center [844, 183] width 50 height 20
type input "00:02:01.000"
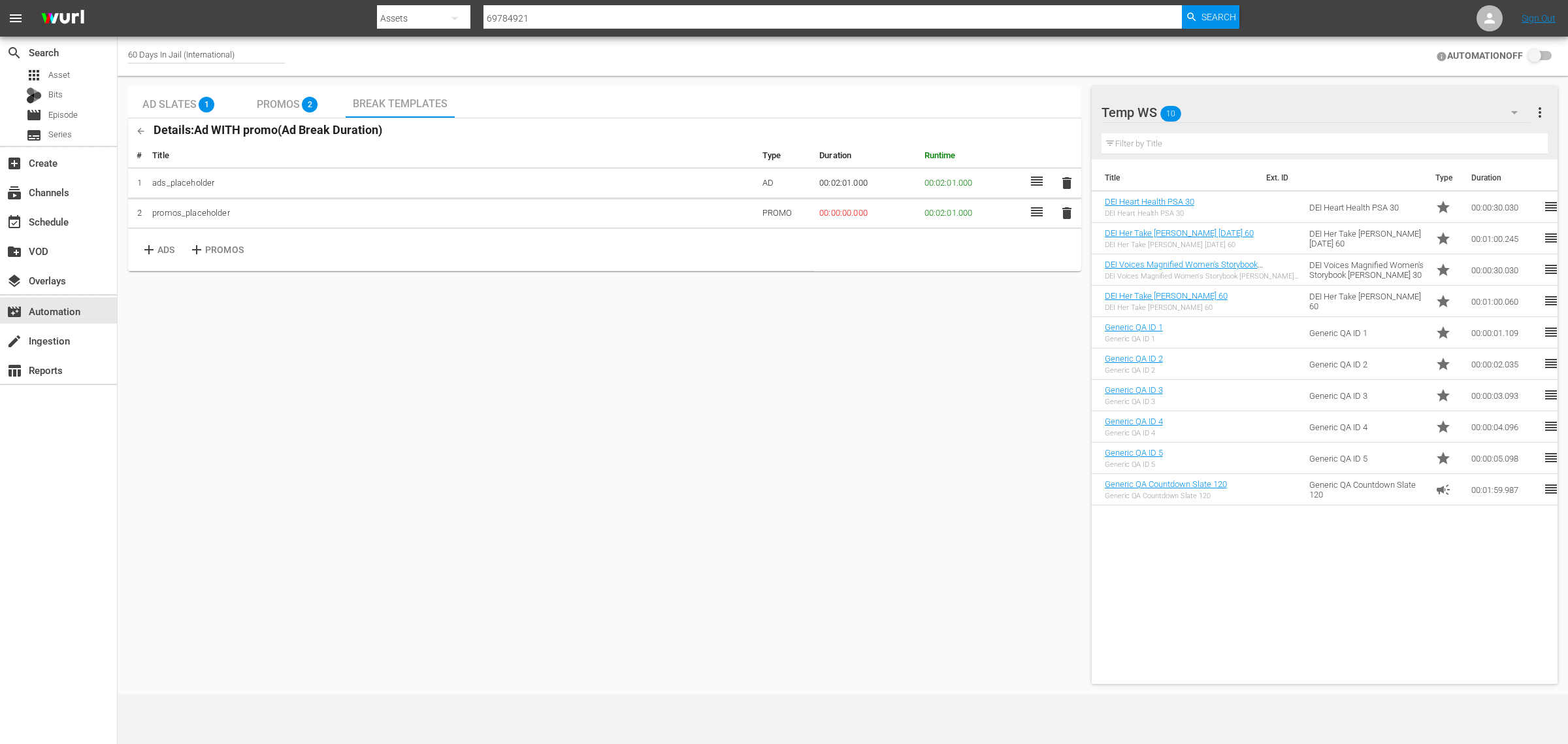
click at [847, 214] on td "00:00:00.000" at bounding box center [866, 212] width 104 height 30
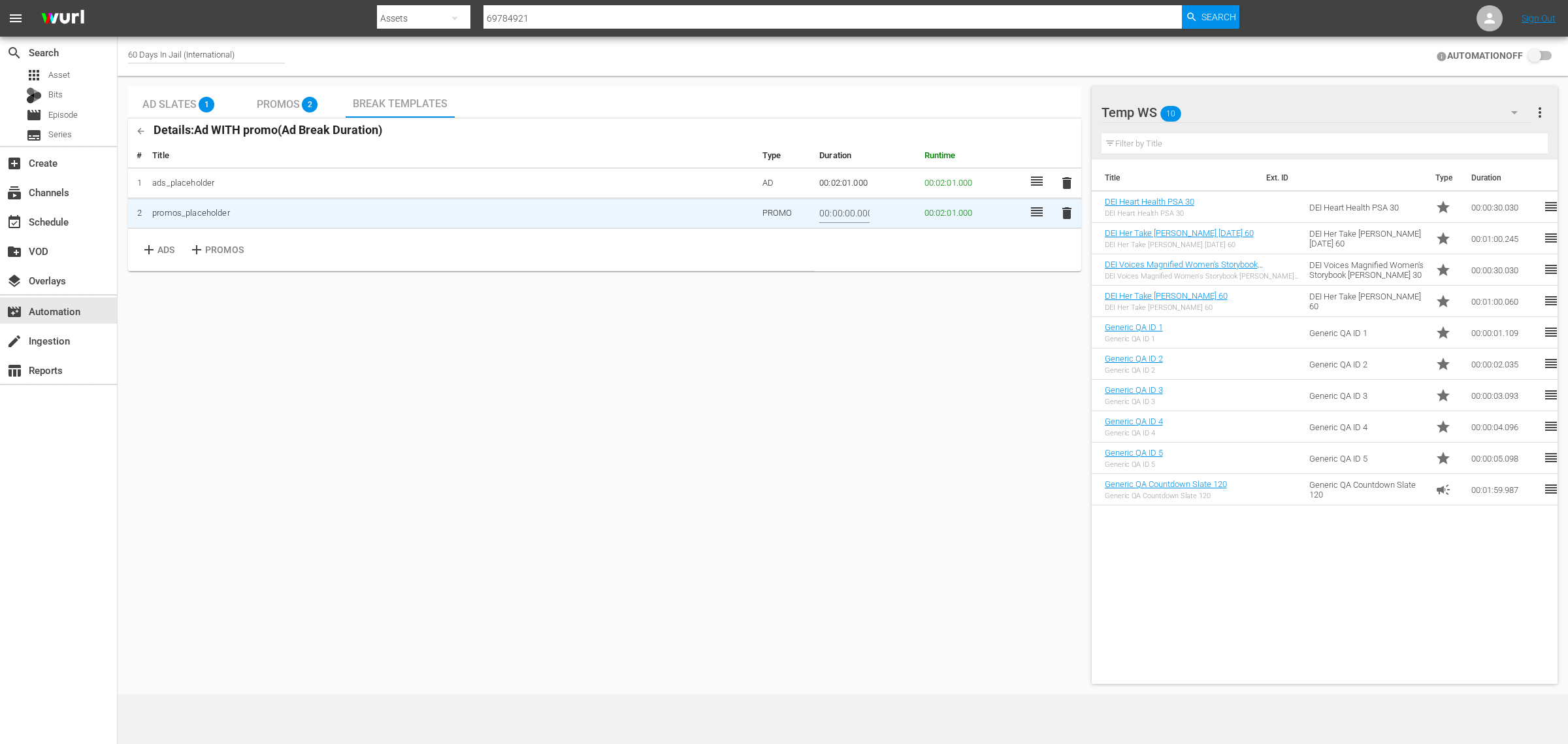
click at [847, 214] on input "00:00:00.000" at bounding box center [844, 214] width 50 height 20
click at [847, 211] on input "00:00:00.000" at bounding box center [844, 214] width 50 height 20
type input "00:00:31.000"
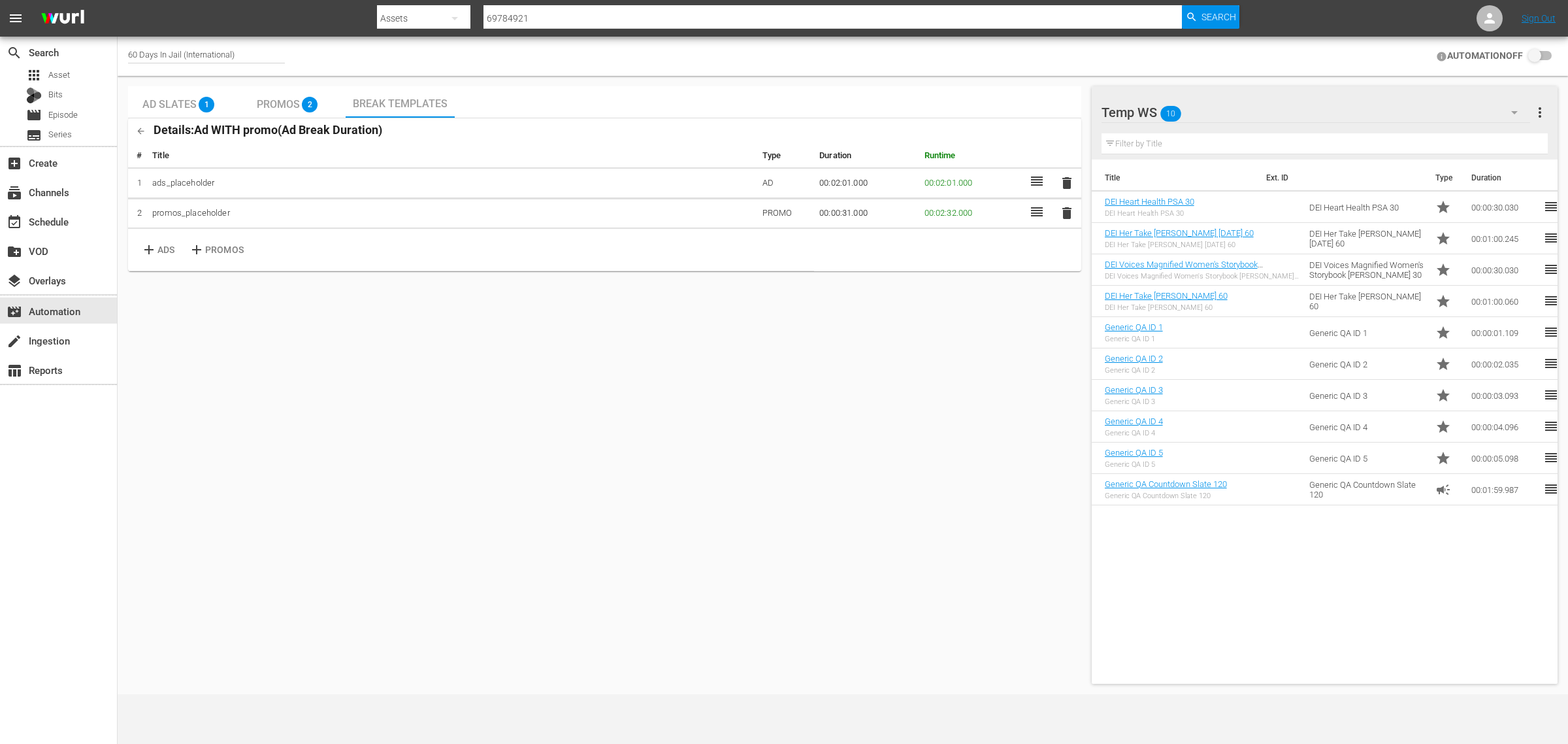
click at [59, 455] on div "search Search apps Asset Bits movie Episode subtitles Series add_box Create sub…" at bounding box center [58, 409] width 117 height 744
click at [665, 83] on div "Ad Slates 1 Promos 2 Break Templates Details: Ad WITH promo ( Ad Break Duration…" at bounding box center [843, 385] width 1440 height 608
click at [57, 217] on div "event_available Schedule" at bounding box center [36, 220] width 73 height 11
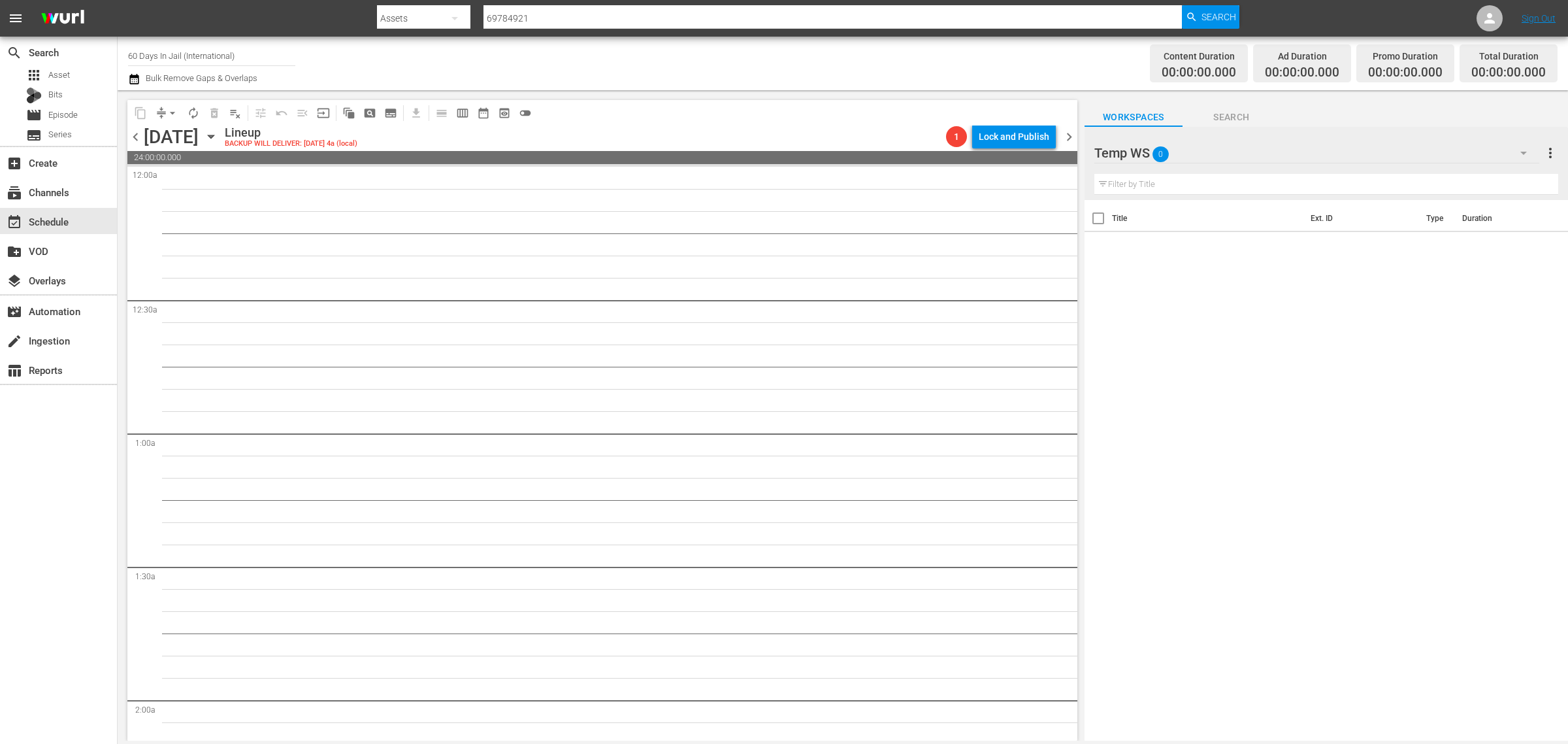
click at [795, 66] on div "Channel Title 60 Days In Jail (International) Bulk Remove Gaps & Overlaps" at bounding box center [517, 63] width 780 height 47
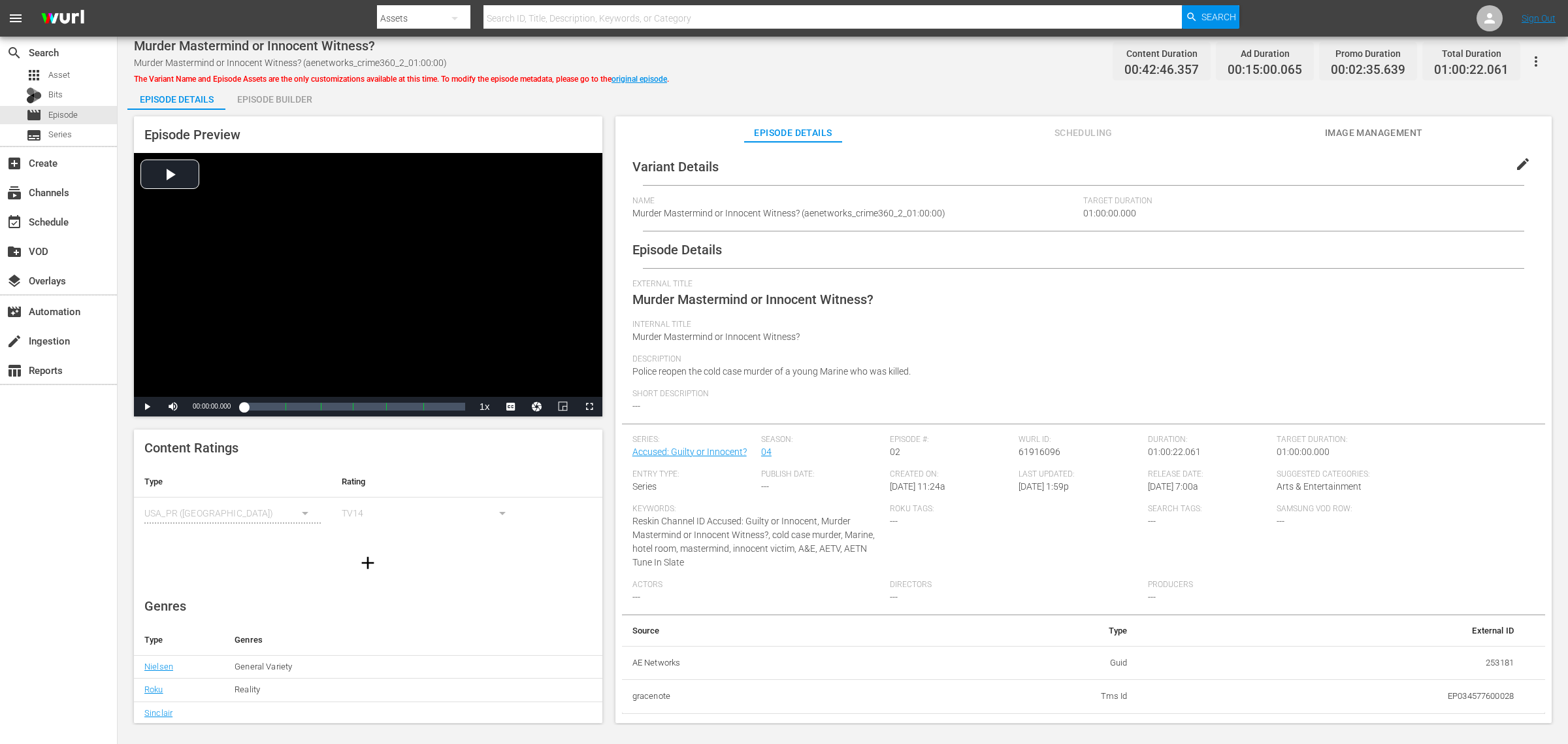
drag, startPoint x: 288, startPoint y: 99, endPoint x: 494, endPoint y: 85, distance: 206.5
click at [288, 99] on div "Episode Builder" at bounding box center [275, 99] width 98 height 31
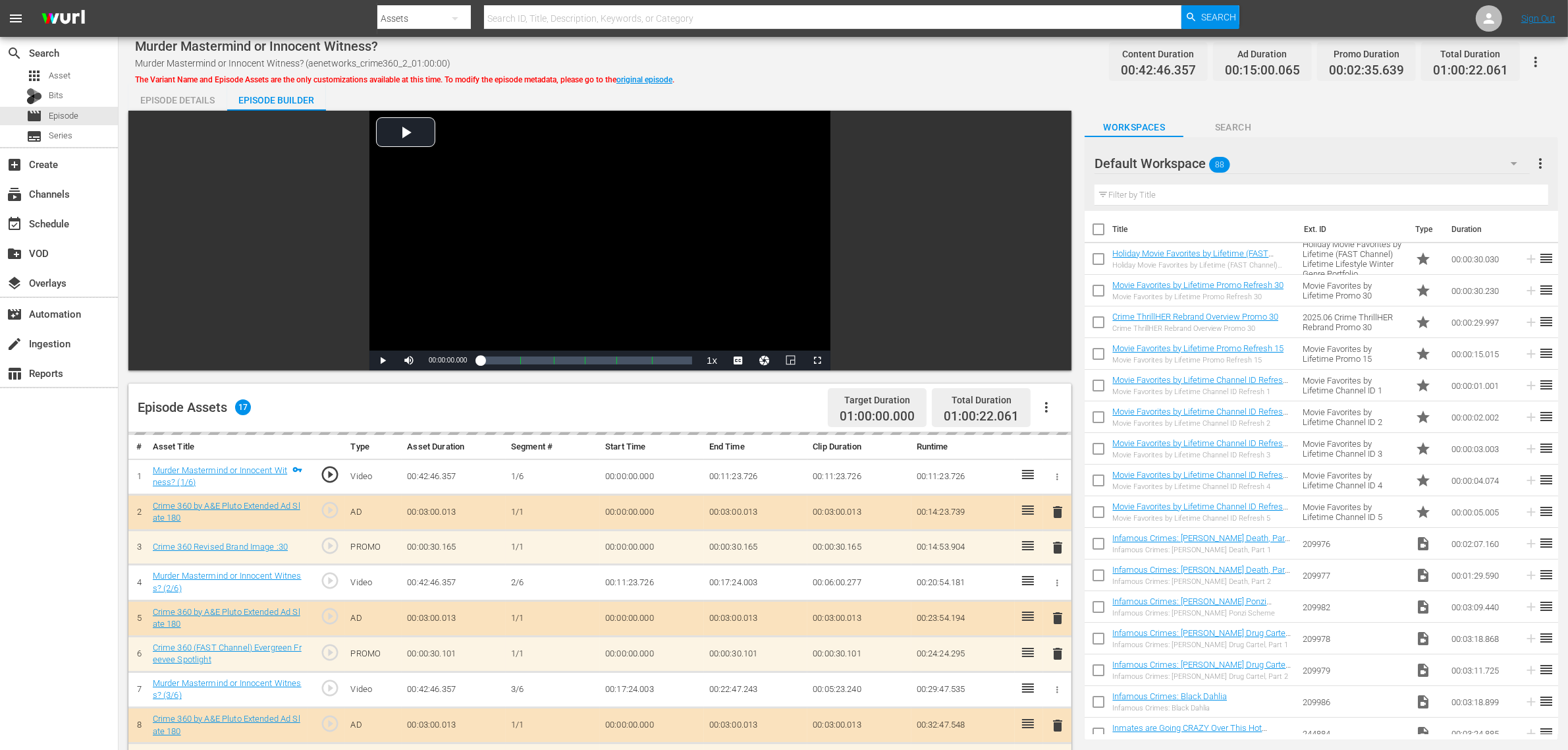
click at [786, 64] on div "Murder Mastermind or Innocent Witness? Murder Mastermind or Innocent Witness? (…" at bounding box center [843, 62] width 1417 height 30
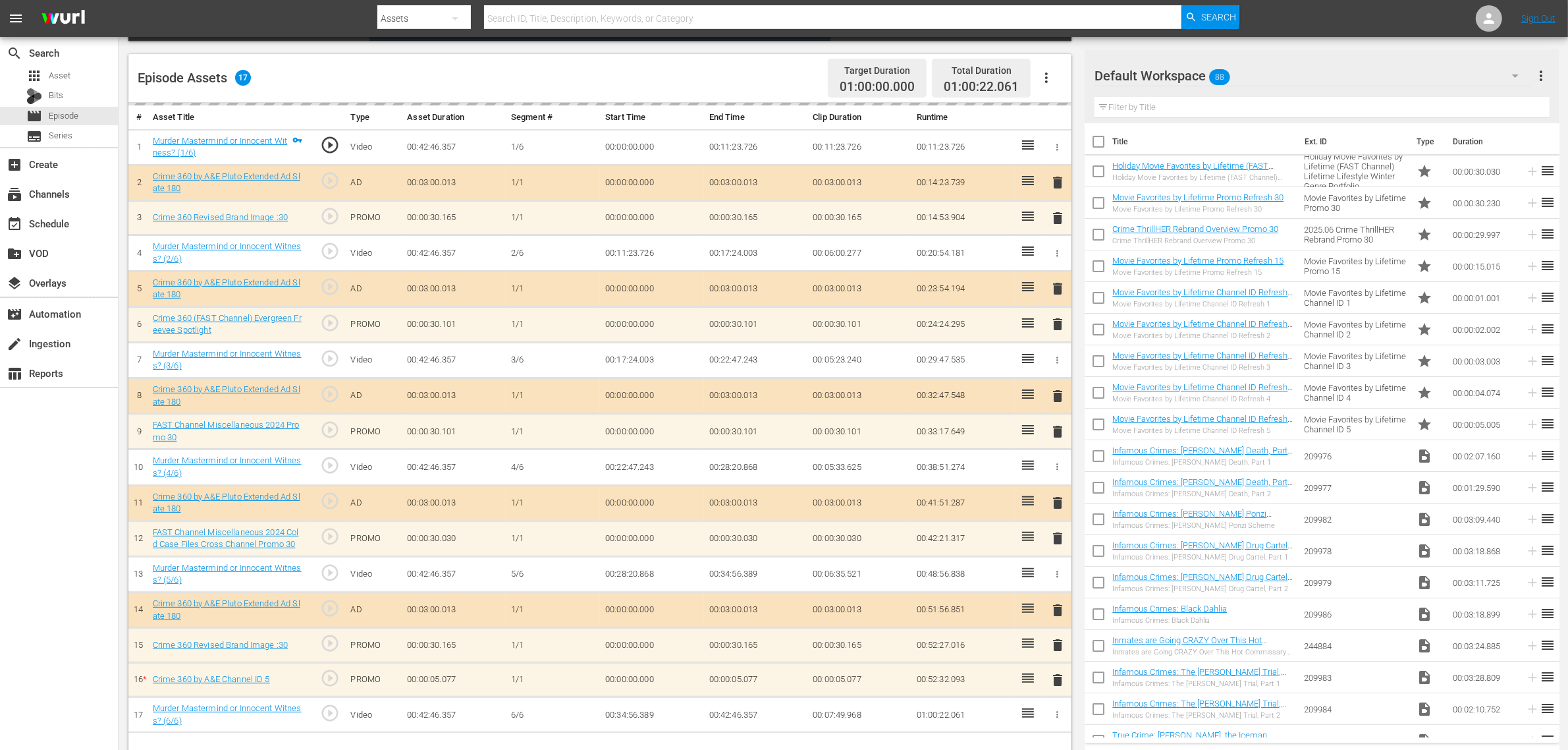
scroll to position [342, 0]
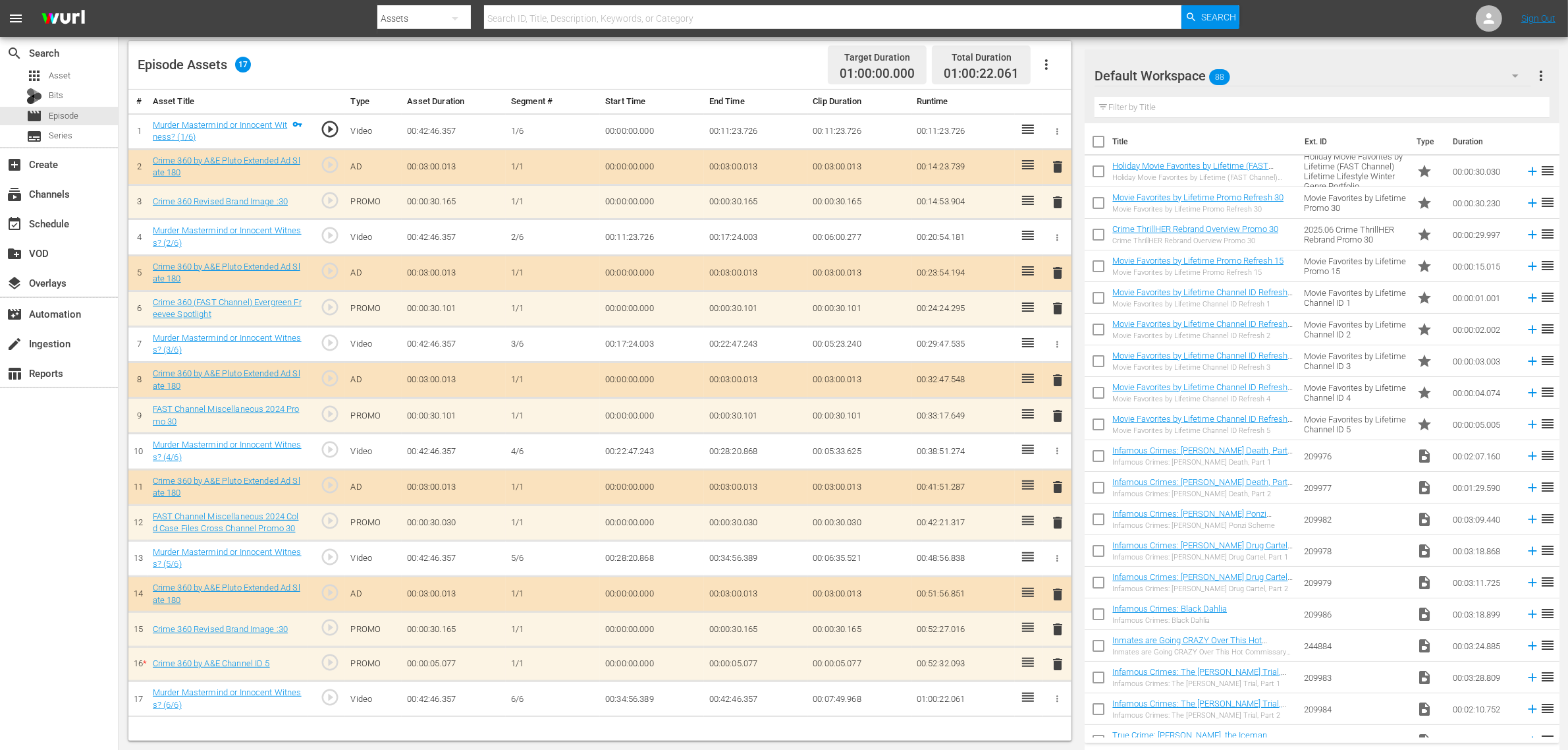
click at [1058, 600] on span "delete" at bounding box center [1057, 664] width 16 height 16
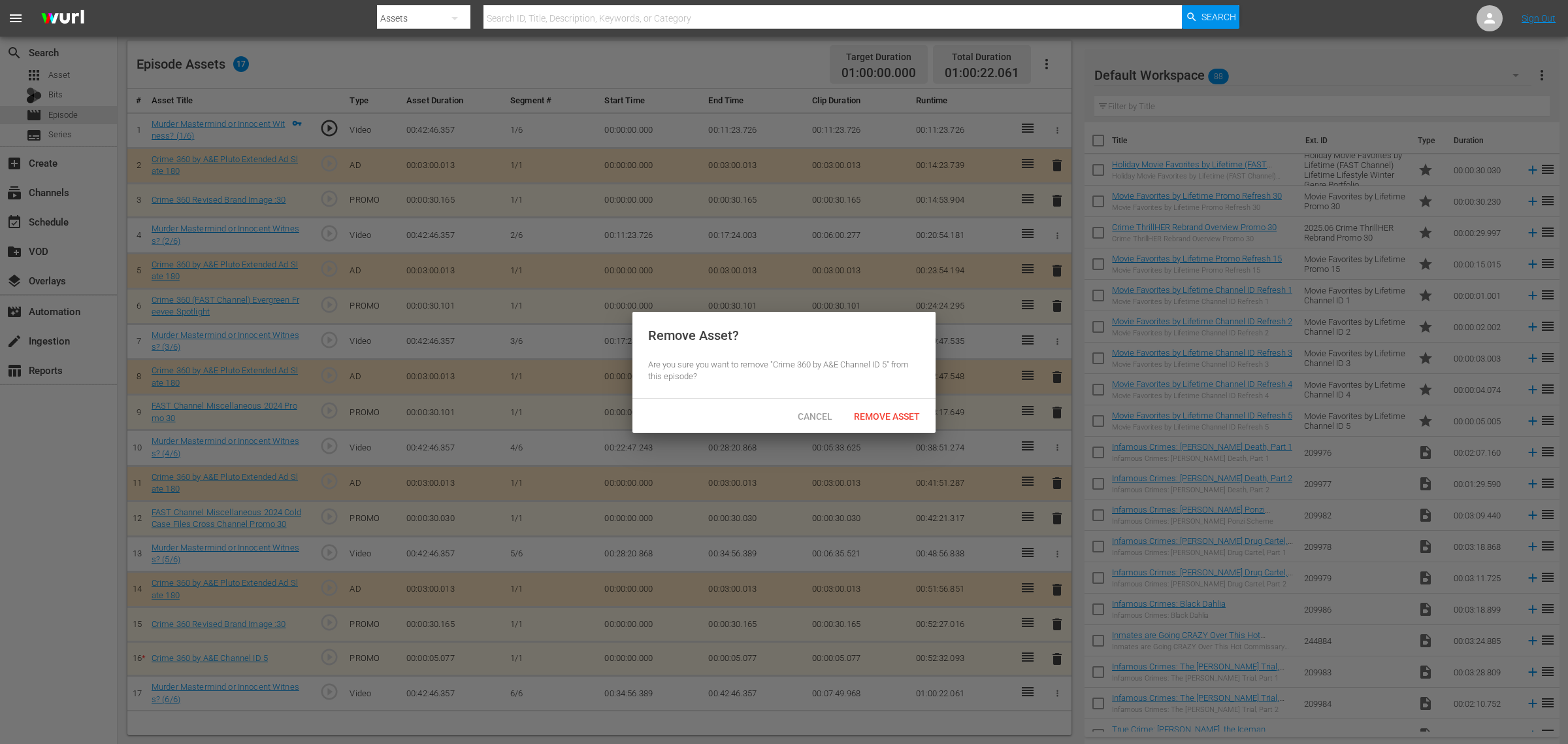
click at [871, 392] on div "Remove Asset? Are you sure you want to remove "Crime 360 by A&E Channel ID 5" f…" at bounding box center [784, 355] width 303 height 87
click at [877, 412] on span "Remove Asset" at bounding box center [887, 416] width 87 height 11
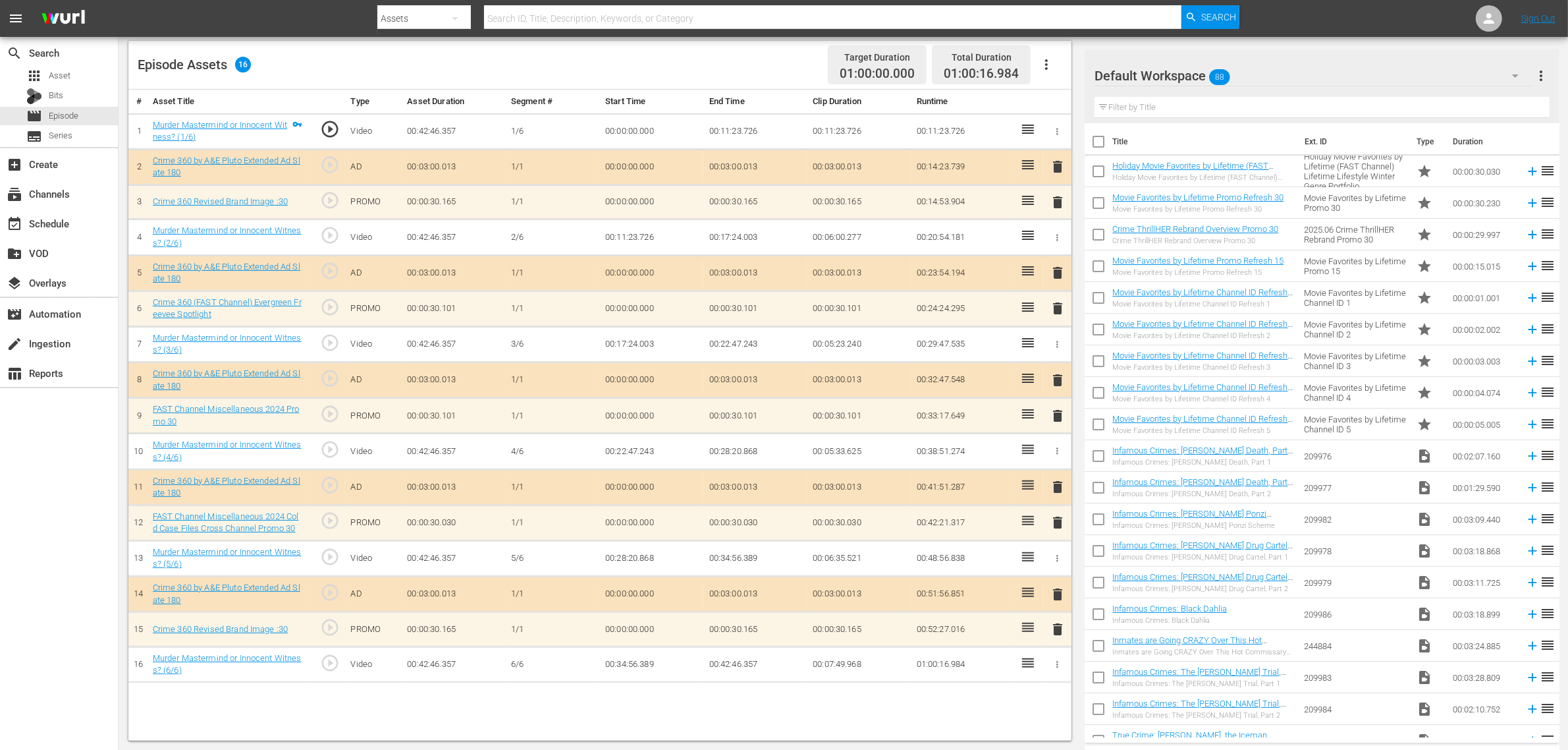
click at [1256, 63] on div "Default Workspace 88" at bounding box center [1313, 75] width 436 height 37
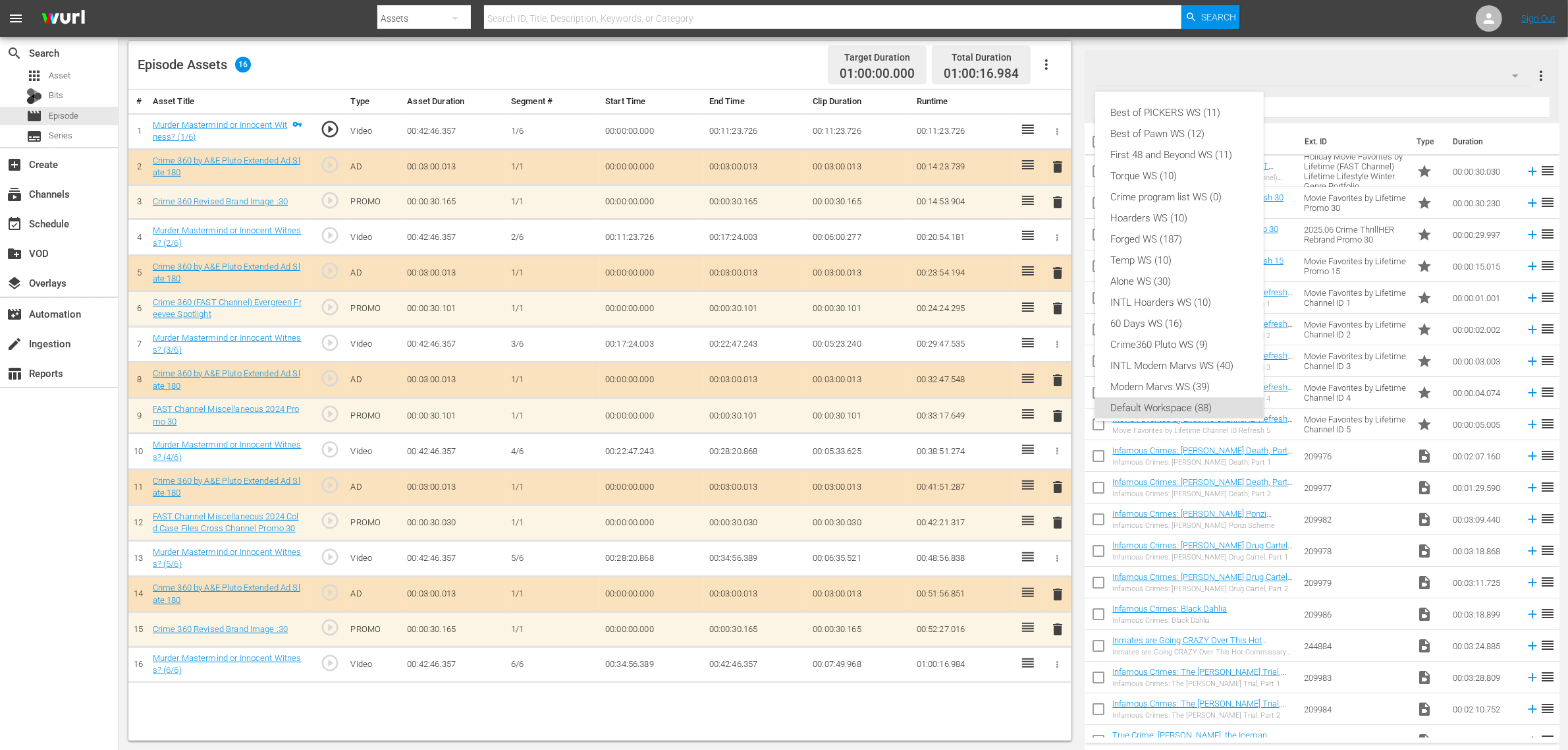
scroll to position [8, 0]
click at [1194, 331] on div "Crime360 Pluto WS (9)" at bounding box center [1180, 336] width 137 height 21
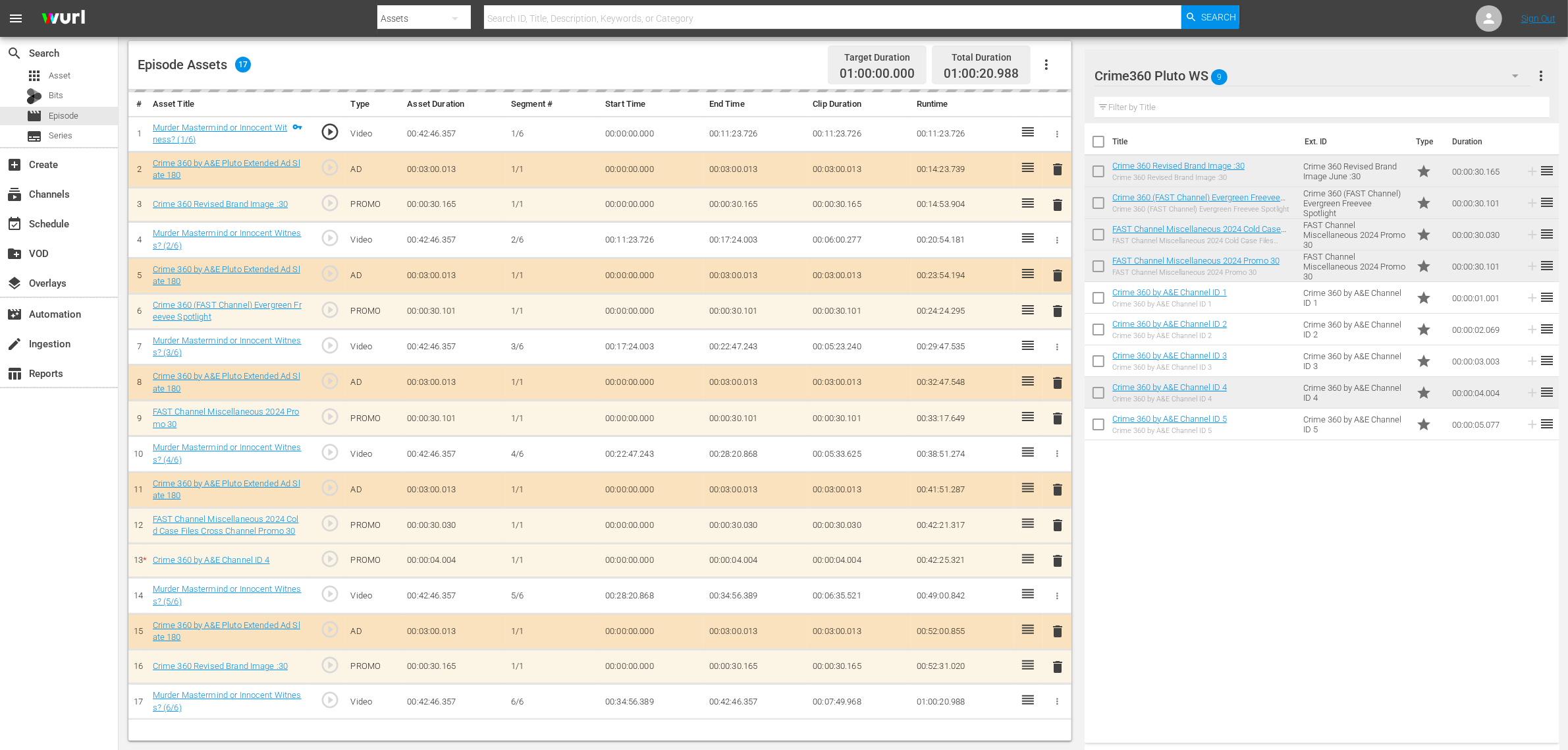
click at [675, 64] on div "Episode Assets 17 Target Duration 01:00:00.000 Total Duration 01:00:20.988" at bounding box center [599, 64] width 943 height 49
click at [692, 63] on div "Episode Assets 17 Target Duration 01:00:00.000 Total Duration 01:00:24.992" at bounding box center [599, 64] width 943 height 49
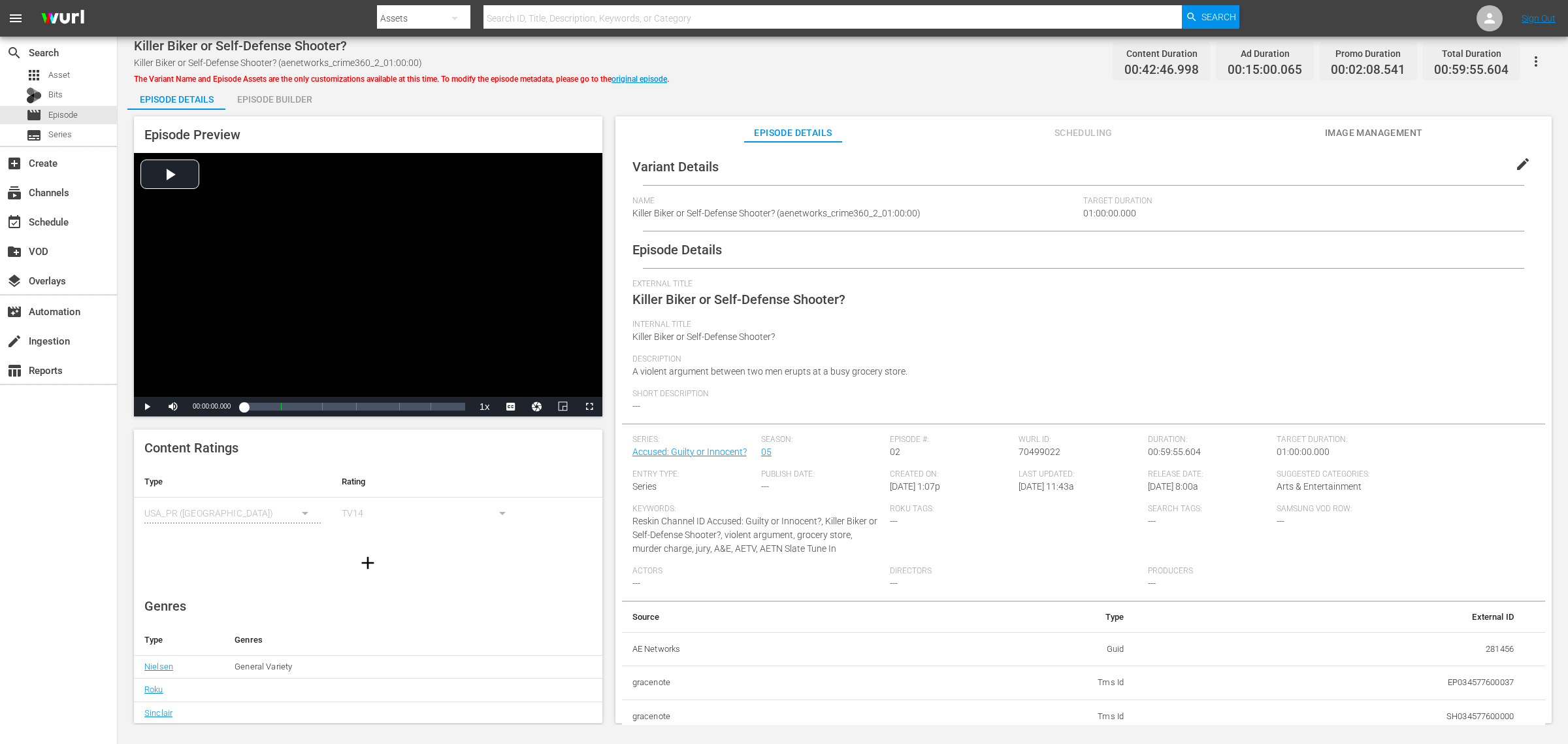
click at [304, 106] on div "Episode Builder" at bounding box center [275, 99] width 98 height 31
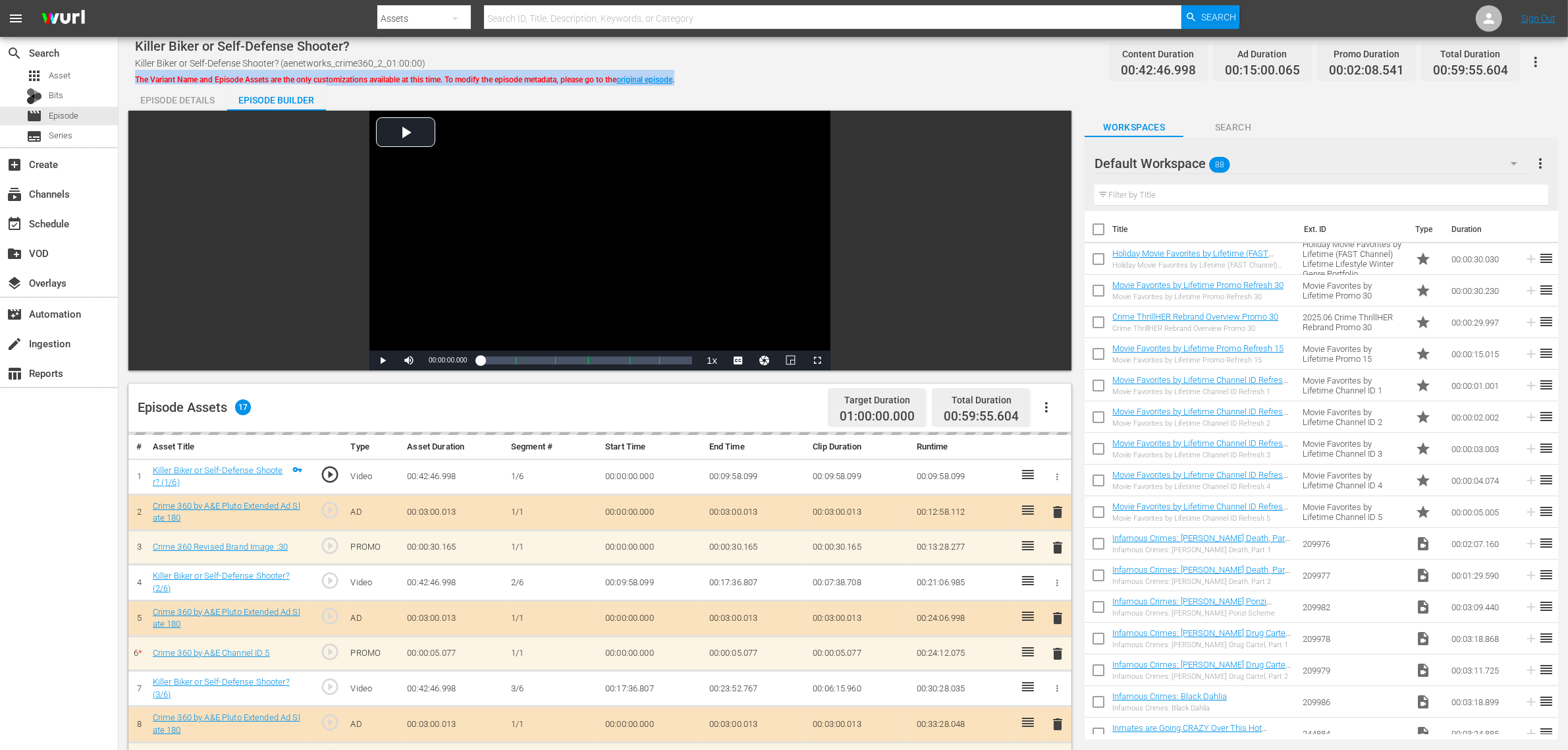
click at [794, 69] on div "Killer Biker or Self-Defense Shooter? Killer Biker or Self-Defense Shooter? (ae…" at bounding box center [843, 62] width 1417 height 30
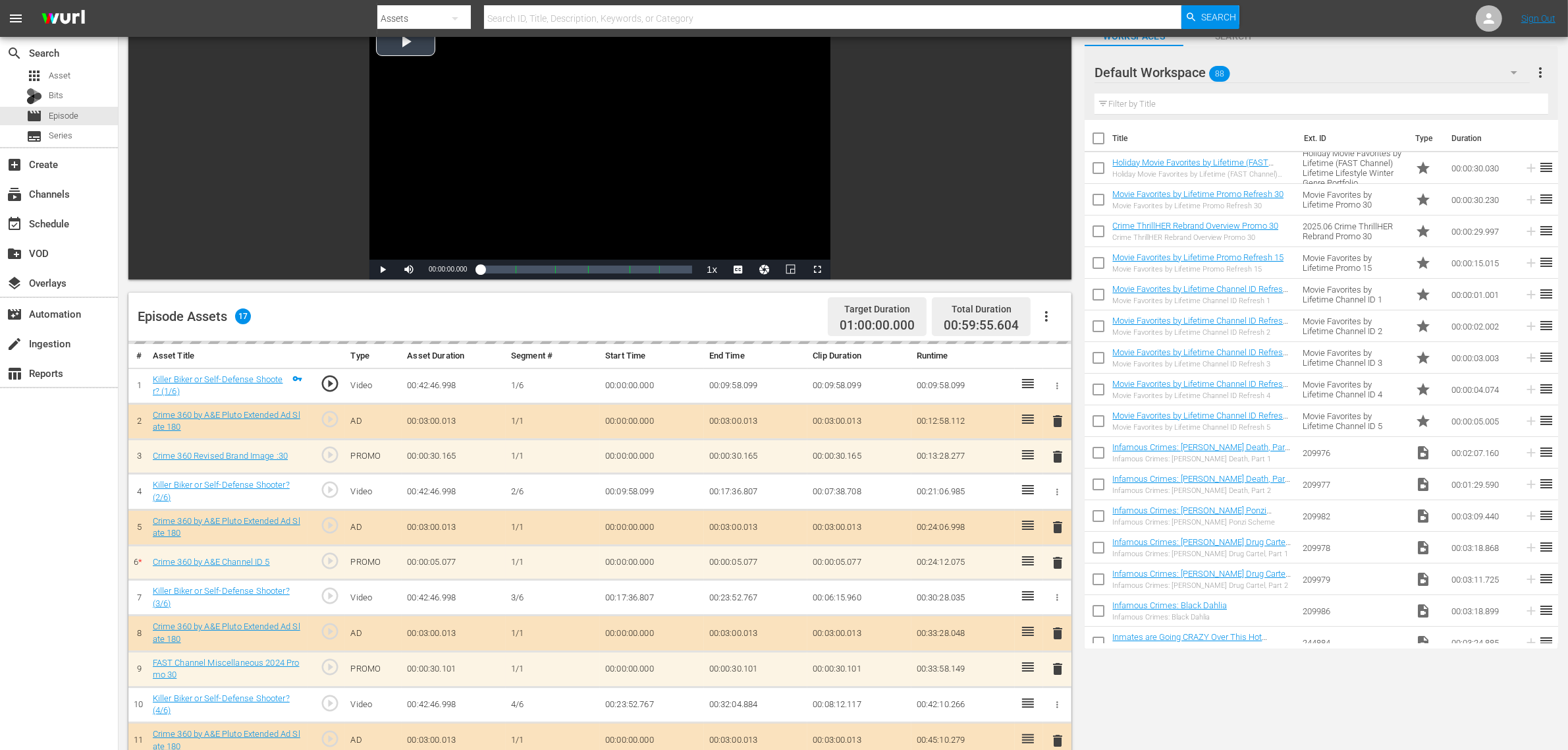
scroll to position [342, 0]
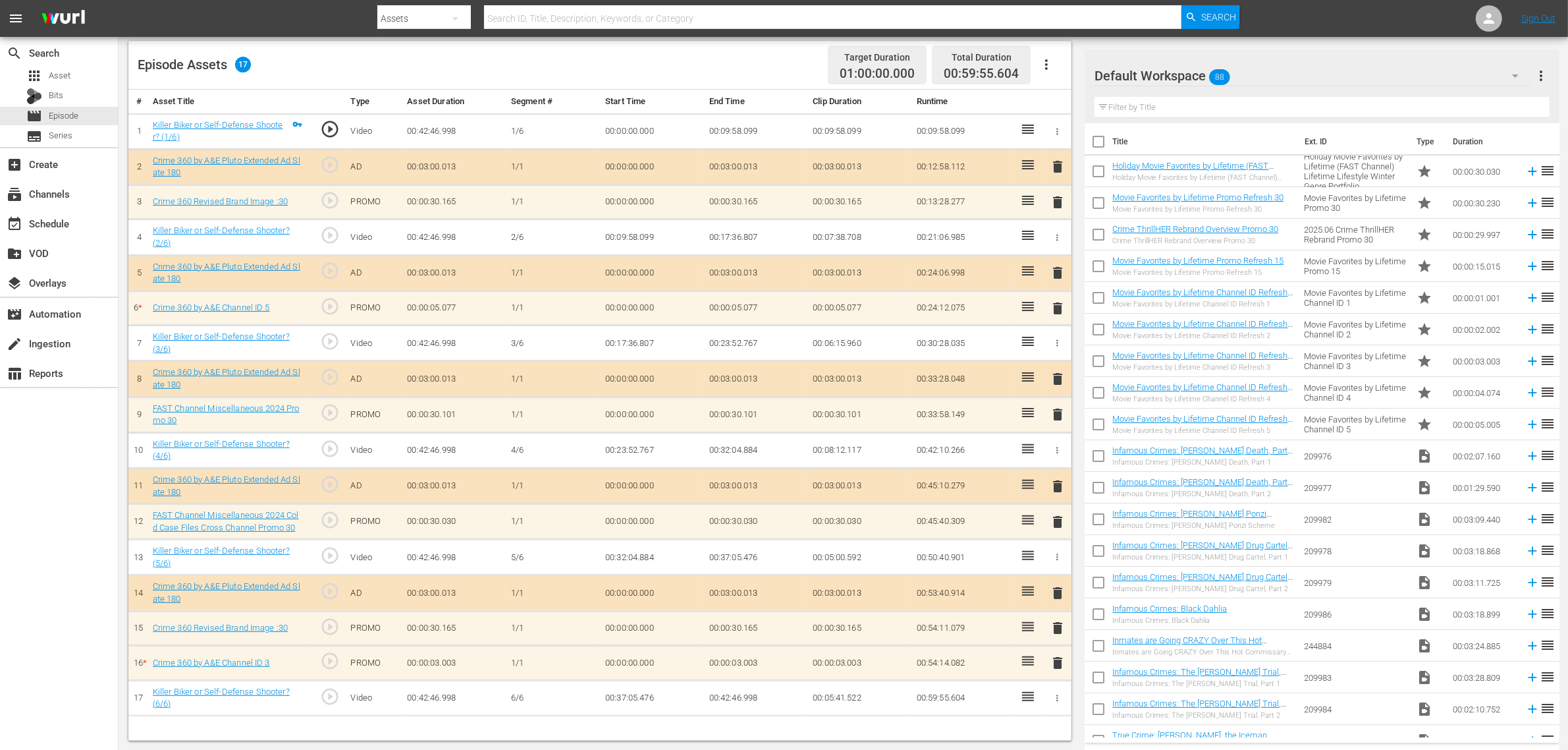
click at [716, 54] on div "Episode Assets 17 Target Duration 01:00:00.000 Total Duration 00:59:55.604" at bounding box center [599, 64] width 943 height 49
click at [1264, 73] on div "Default Workspace 88" at bounding box center [1313, 75] width 436 height 37
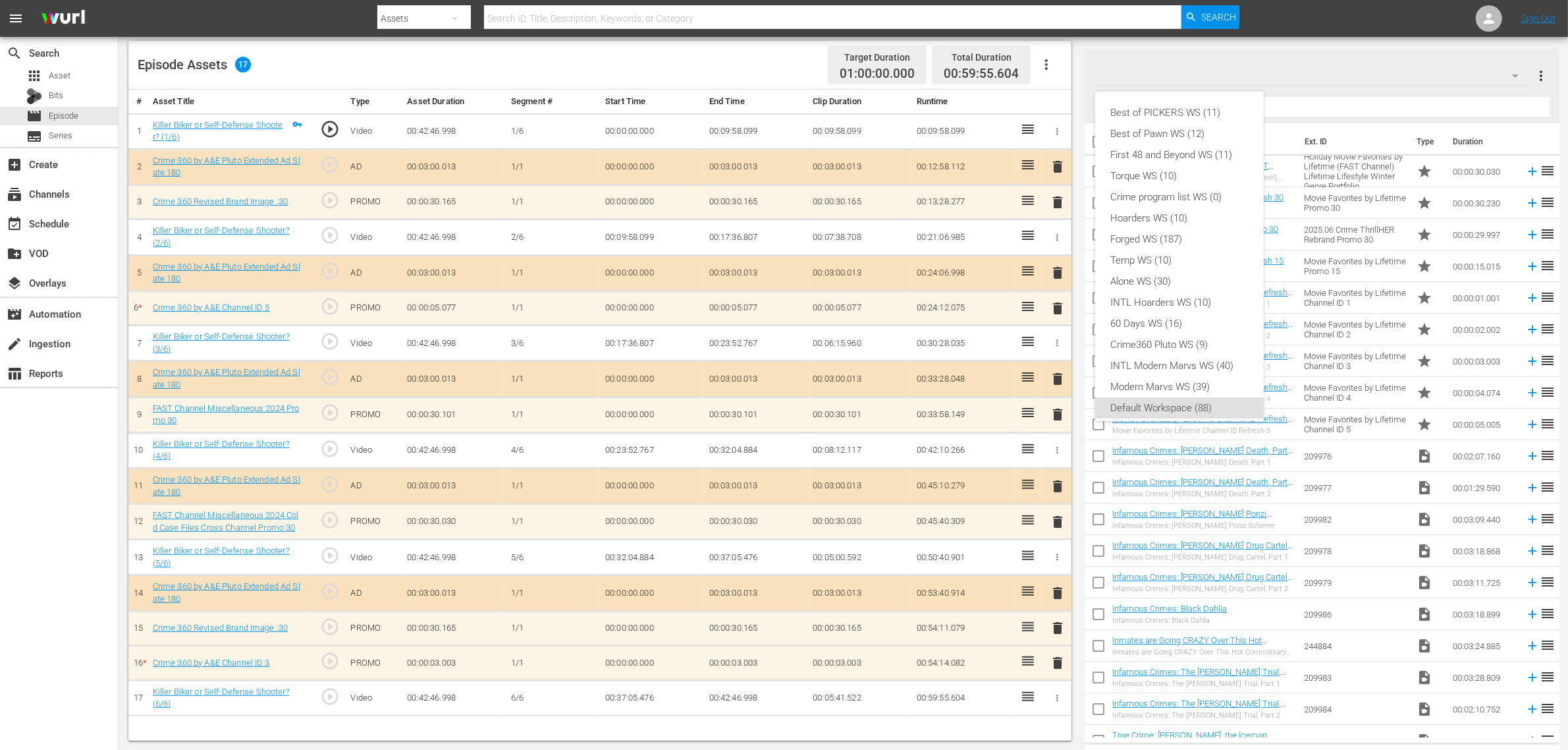
scroll to position [8, 0]
click at [1202, 338] on div "Crime360 Pluto WS (9)" at bounding box center [1180, 336] width 137 height 21
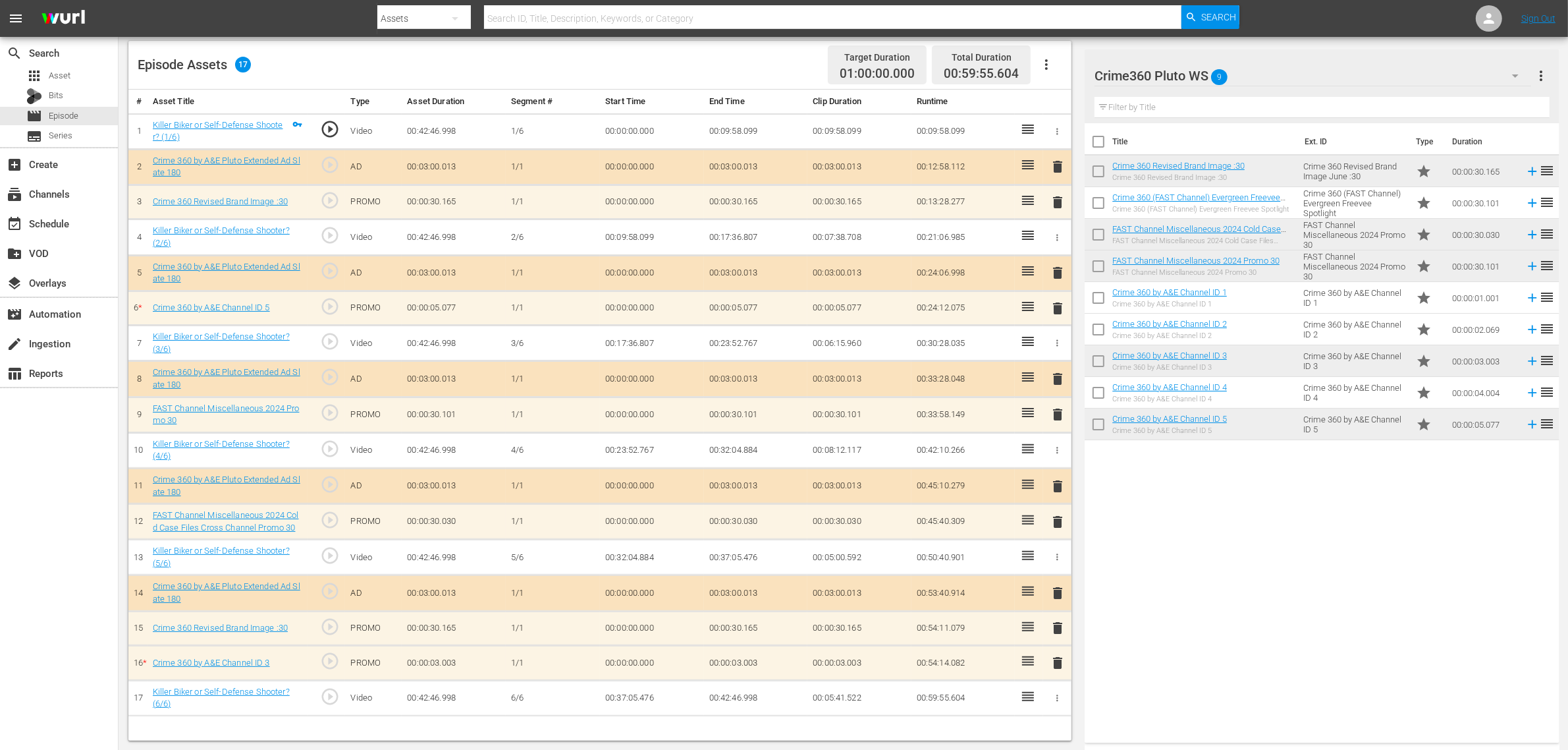
click at [1055, 600] on span "delete" at bounding box center [1057, 662] width 16 height 16
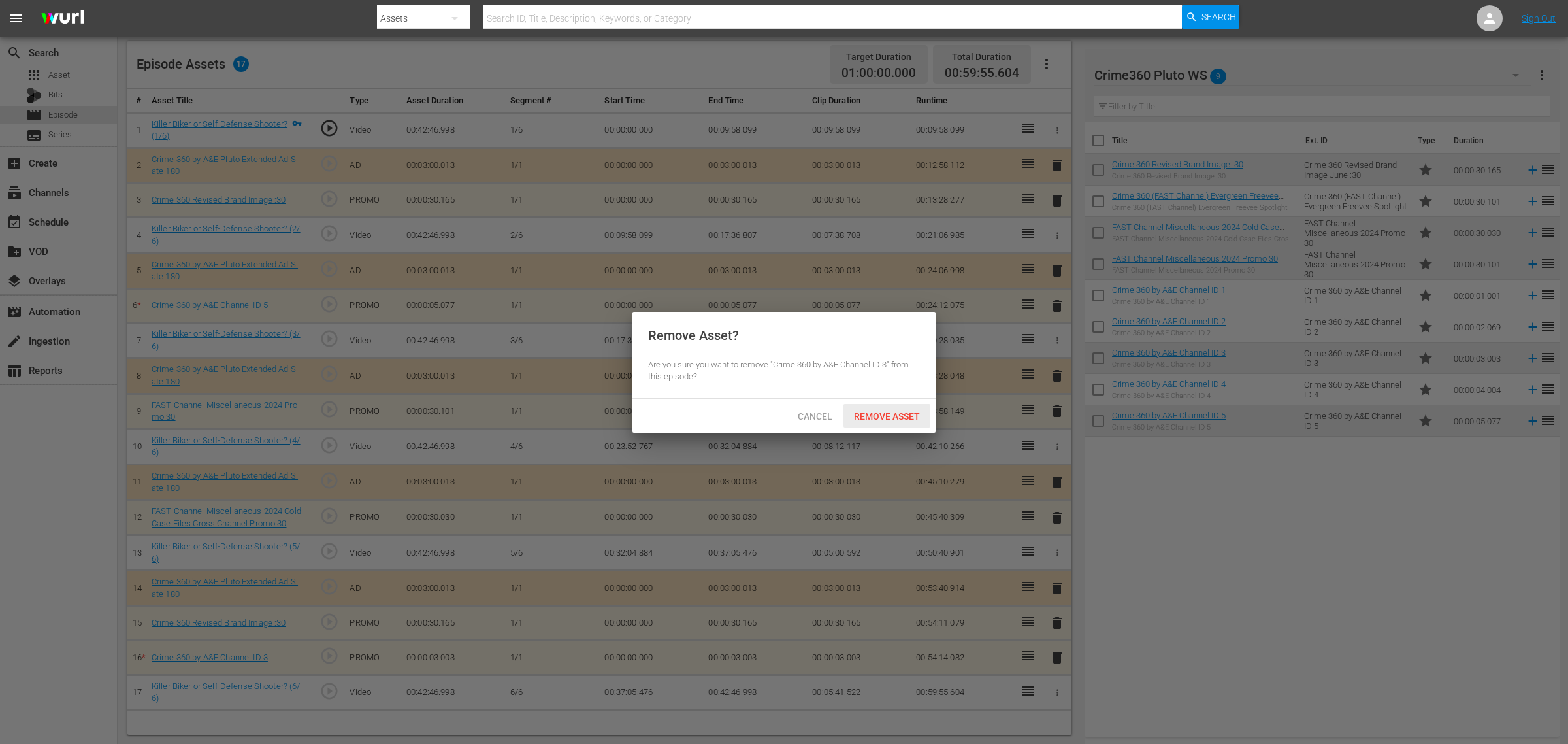
click at [900, 417] on span "Remove Asset" at bounding box center [887, 416] width 87 height 11
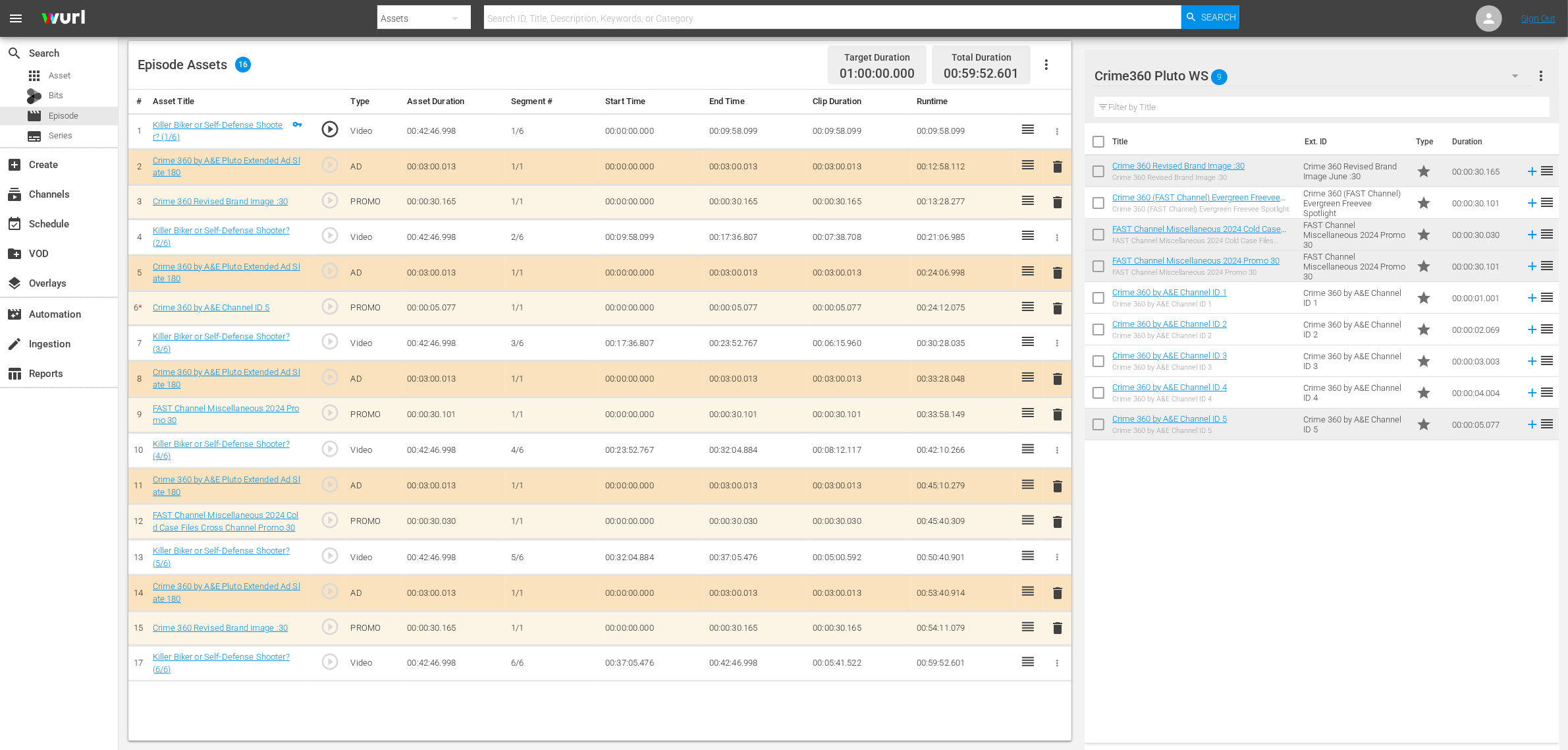
click at [1058, 308] on span "delete" at bounding box center [1057, 308] width 16 height 16
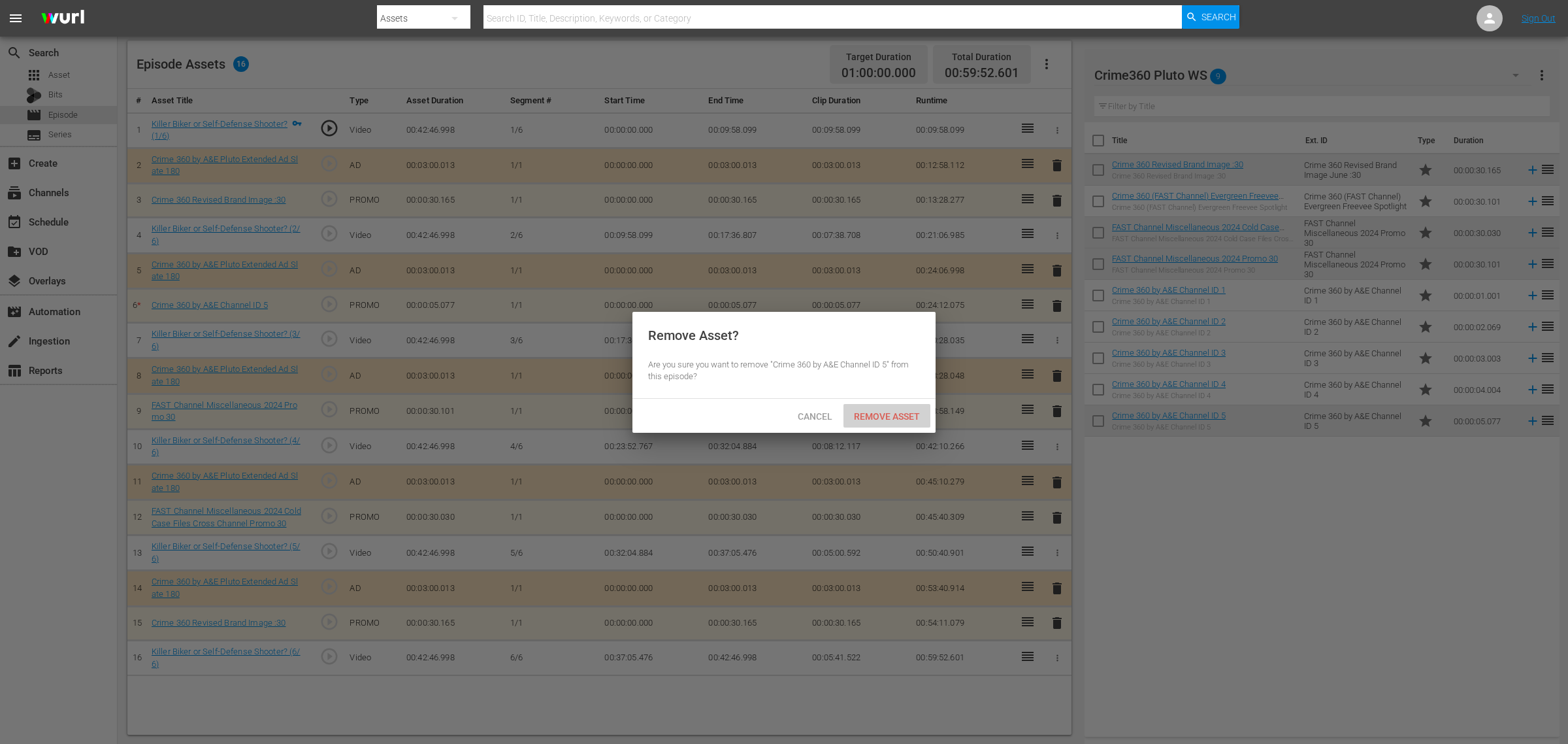
click at [882, 416] on span "Remove Asset" at bounding box center [887, 416] width 87 height 11
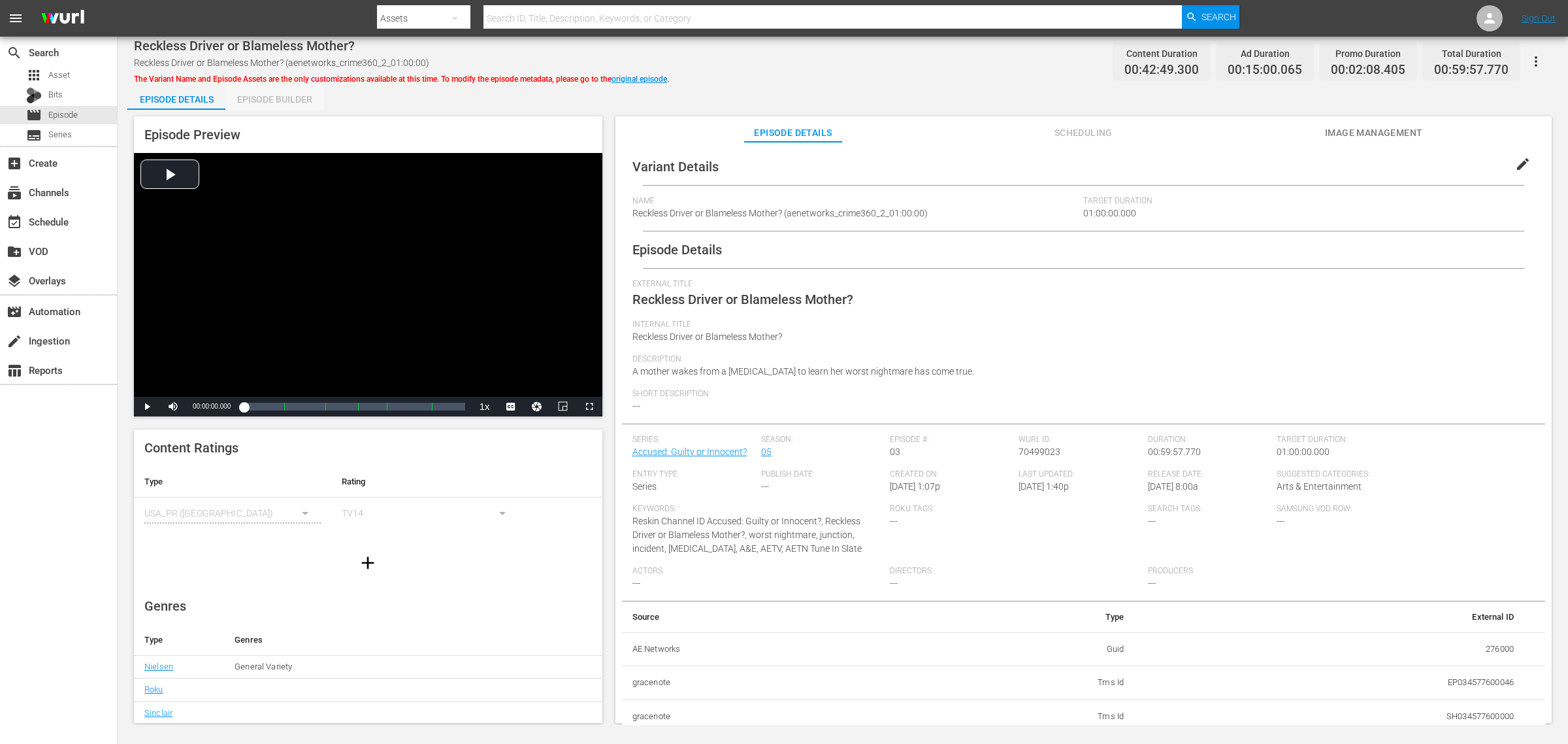
click at [278, 101] on div "Episode Builder" at bounding box center [275, 99] width 98 height 31
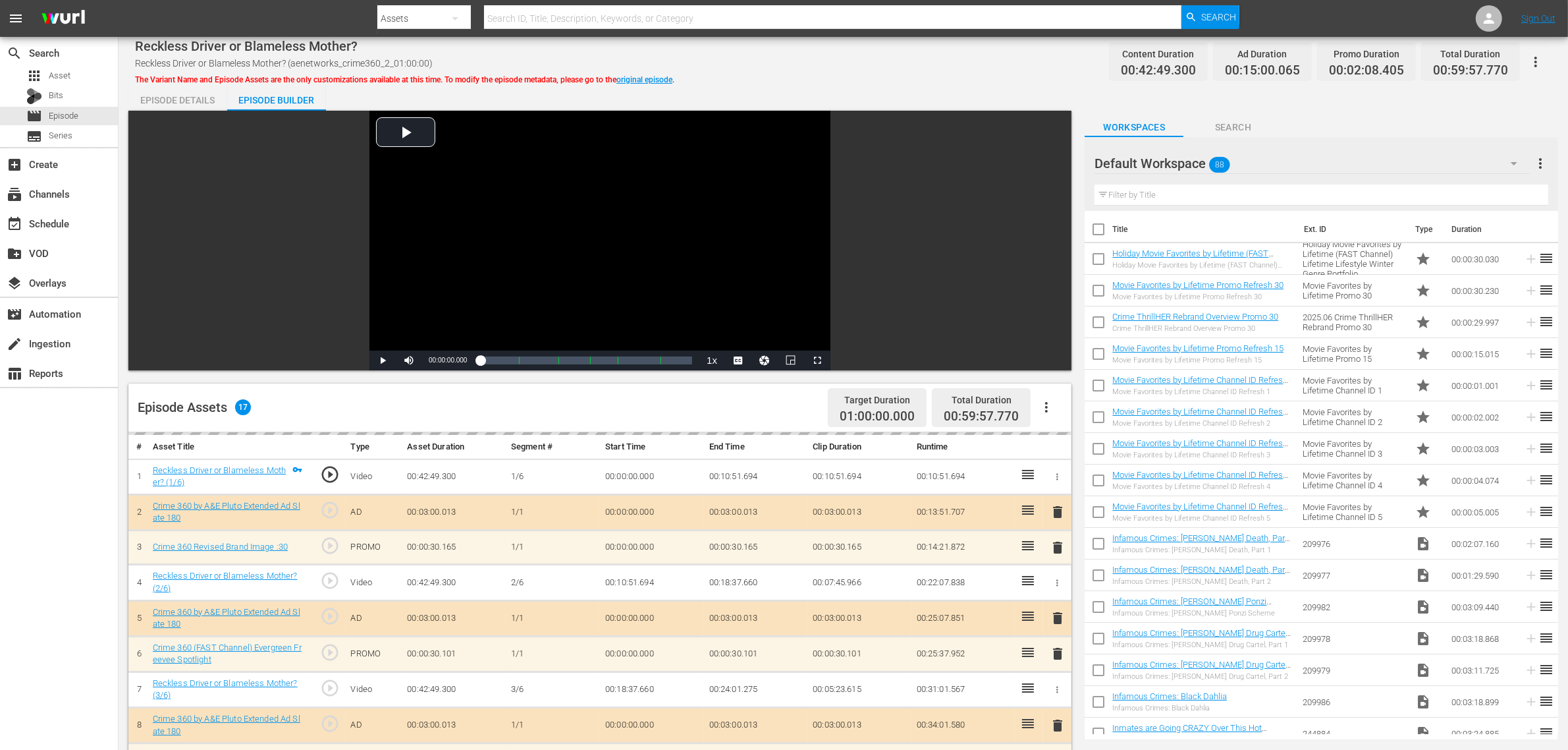
click at [871, 64] on div "Reckless Driver or Blameless Mother? Reckless Driver or Blameless Mother? (aene…" at bounding box center [843, 62] width 1417 height 30
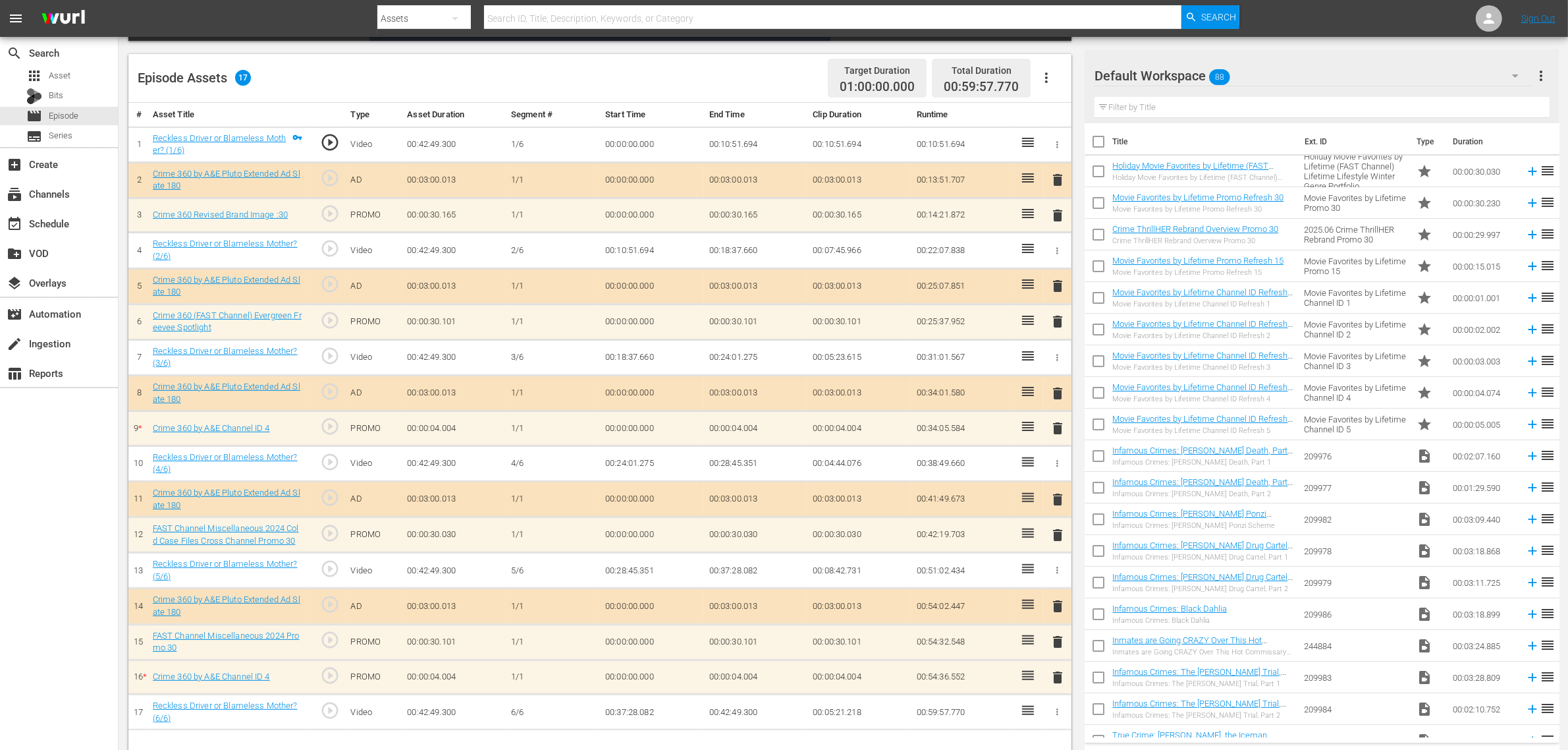
scroll to position [342, 0]
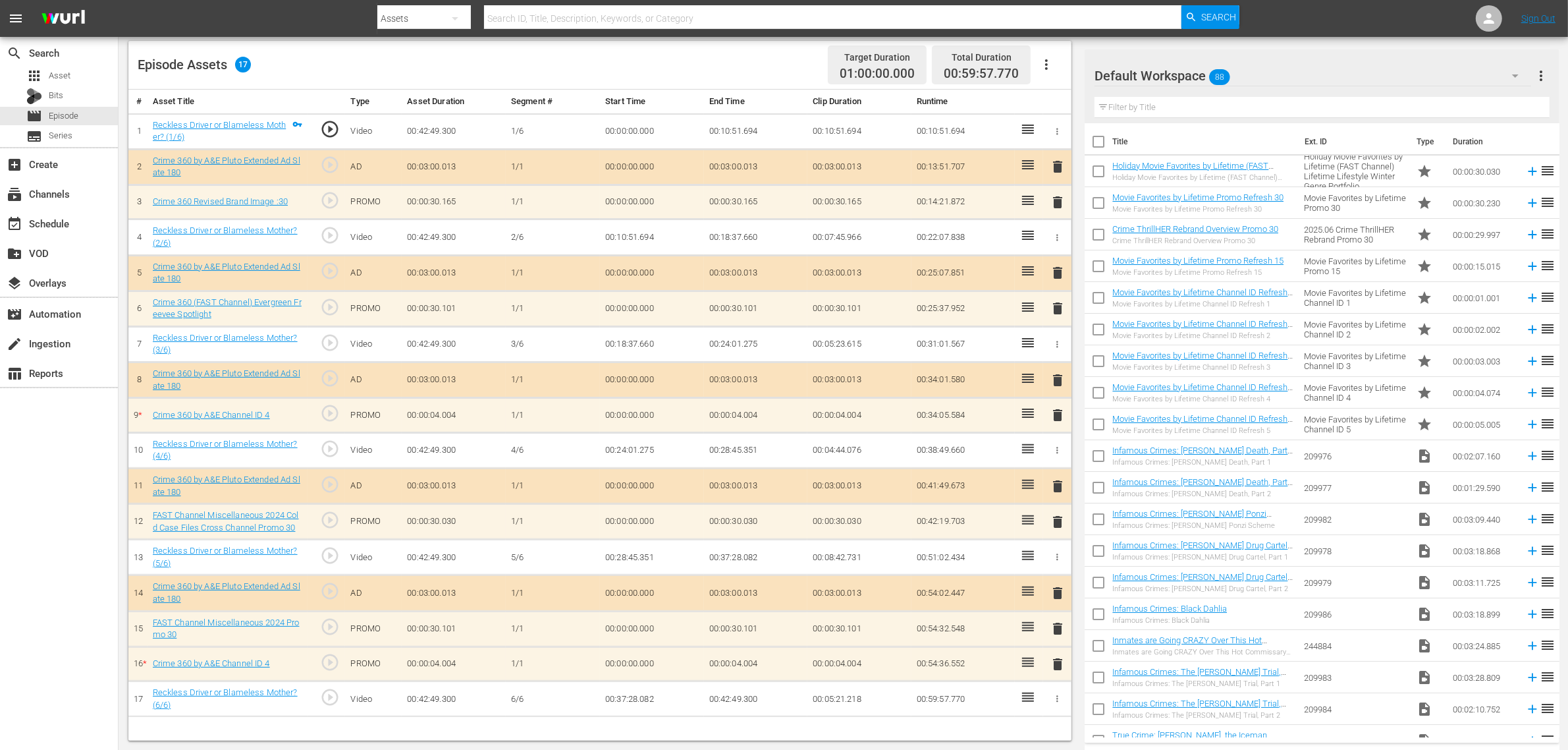
click at [1061, 600] on span "delete" at bounding box center [1057, 664] width 16 height 16
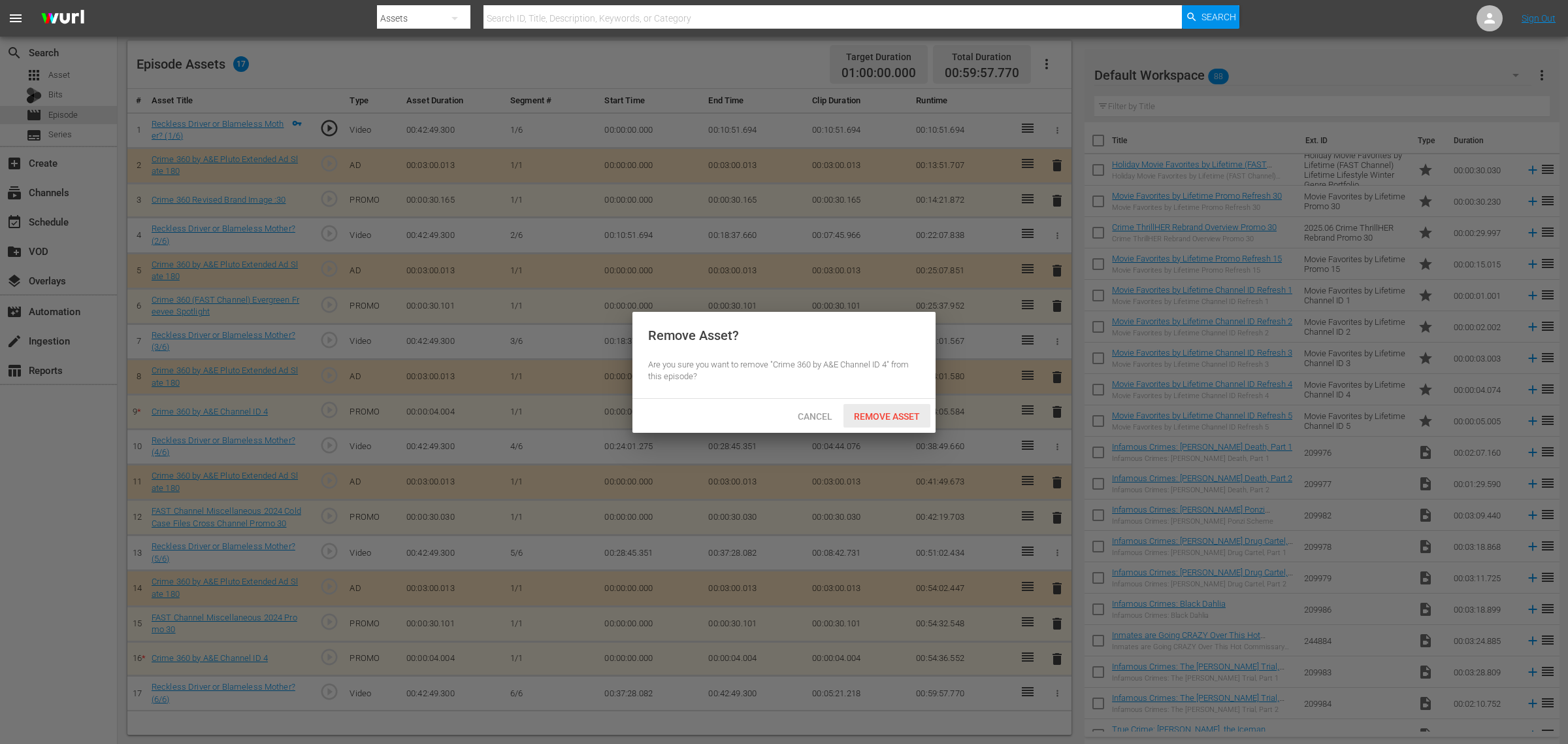
click at [866, 412] on span "Remove Asset" at bounding box center [887, 416] width 87 height 11
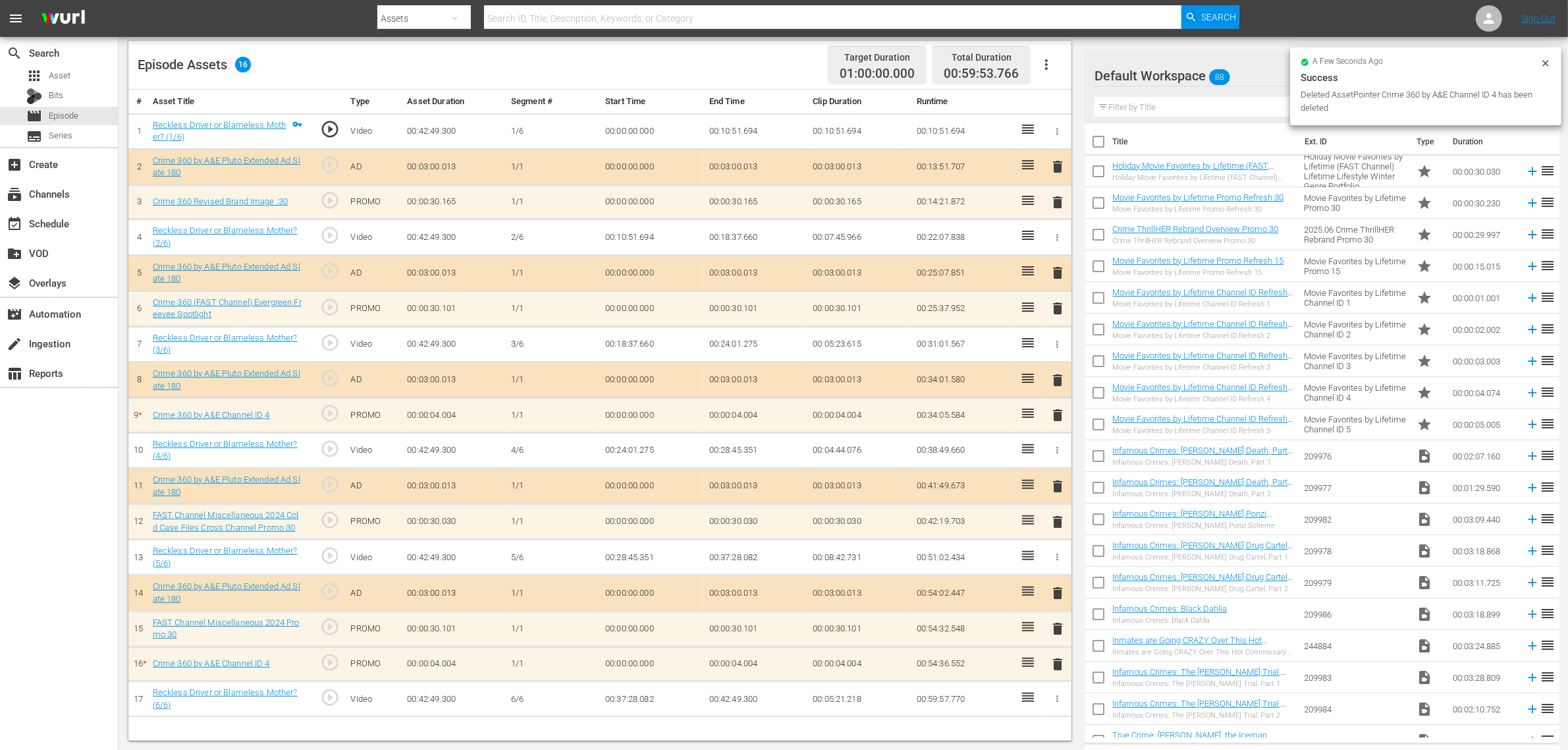
click at [1055, 419] on span "delete" at bounding box center [1057, 414] width 16 height 16
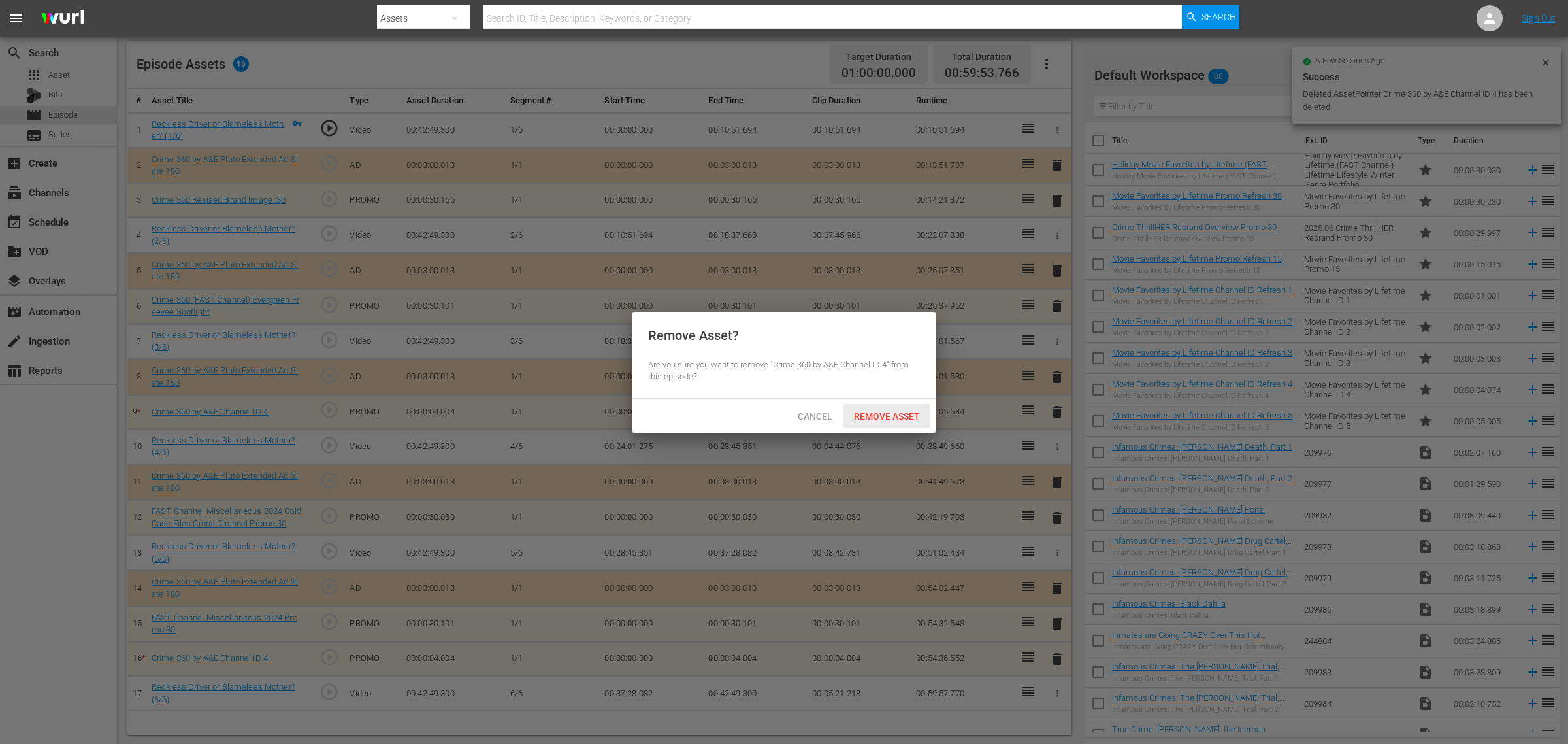
click at [897, 422] on span "Remove Asset" at bounding box center [887, 416] width 87 height 11
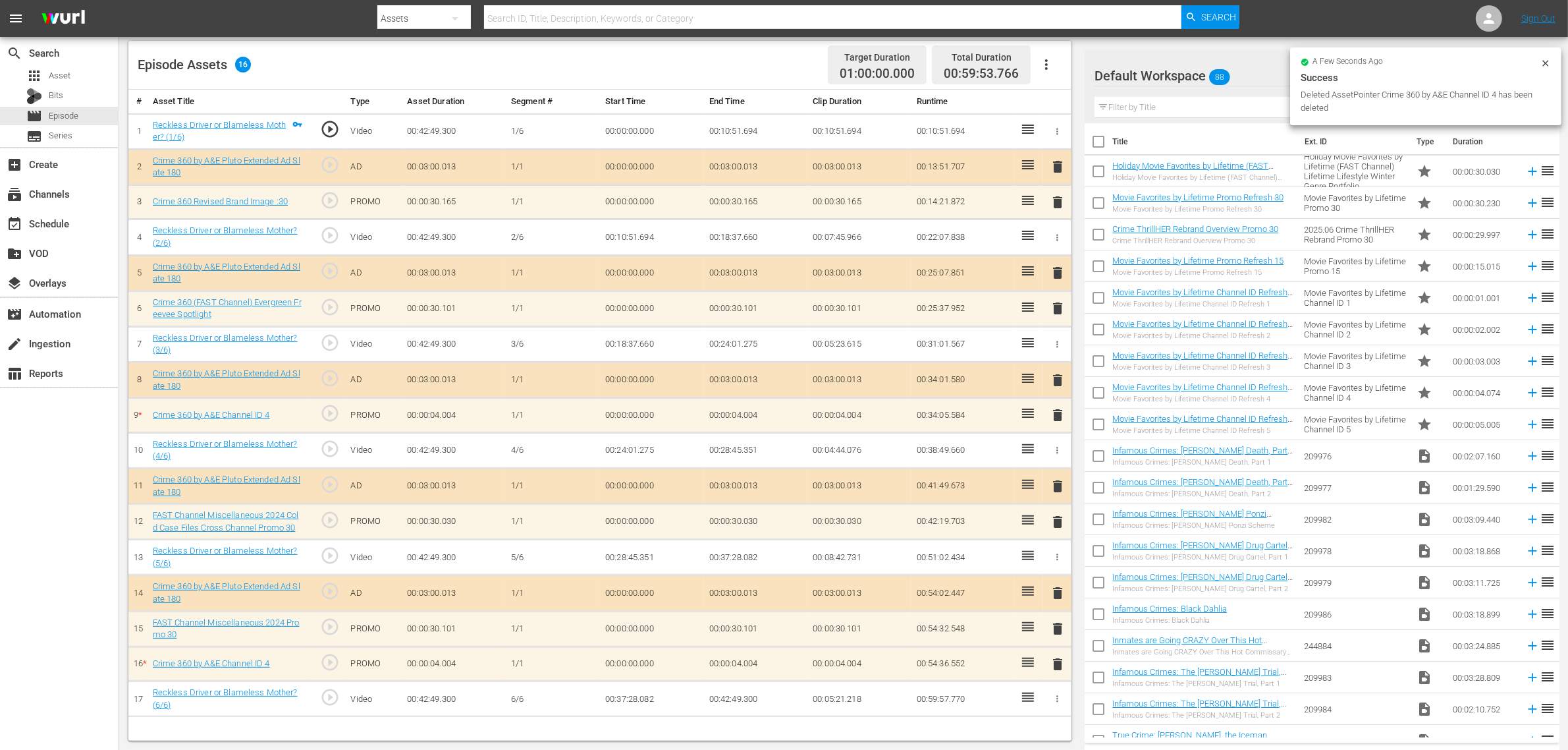
click at [1246, 69] on div "Default Workspace 88" at bounding box center [1313, 75] width 436 height 37
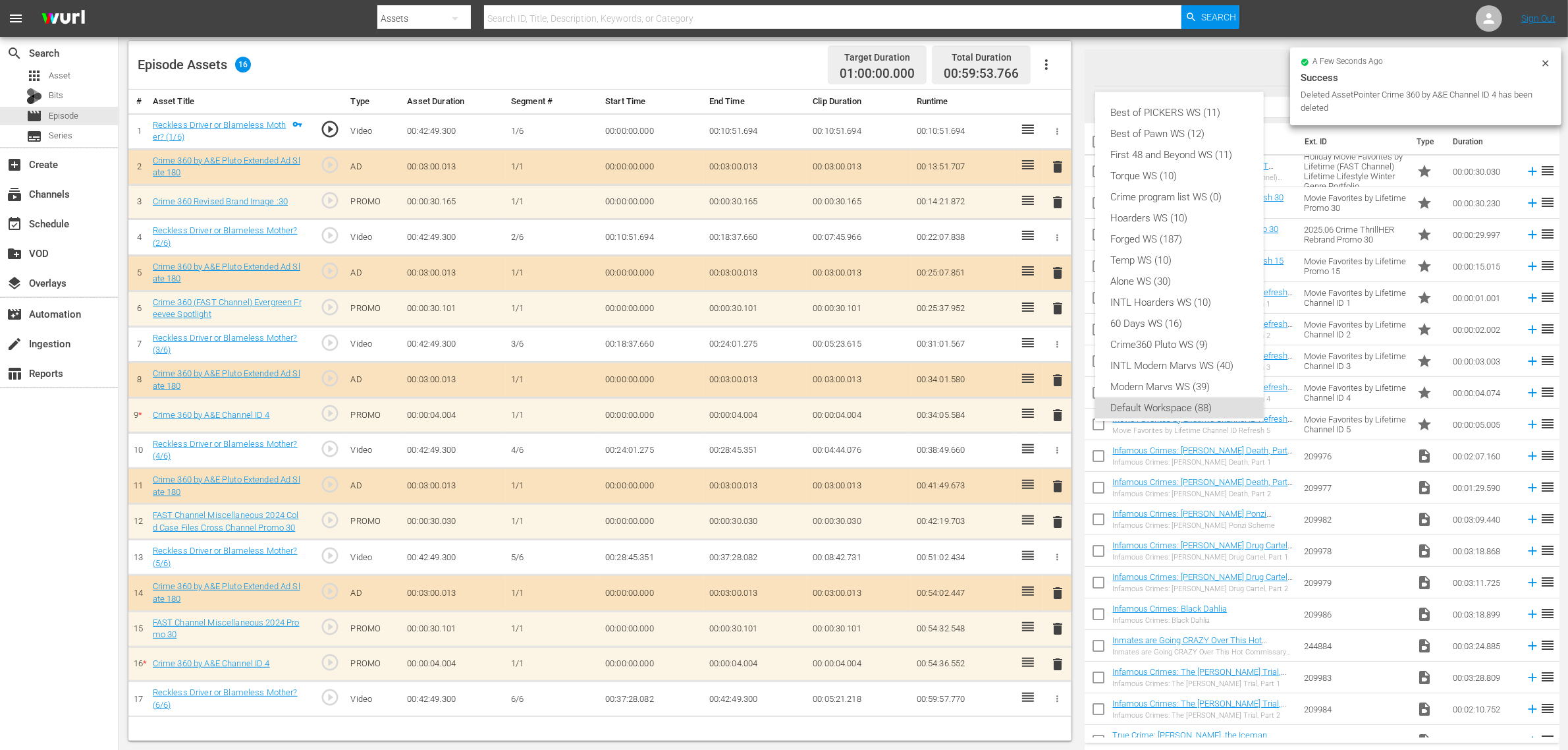
scroll to position [8, 0]
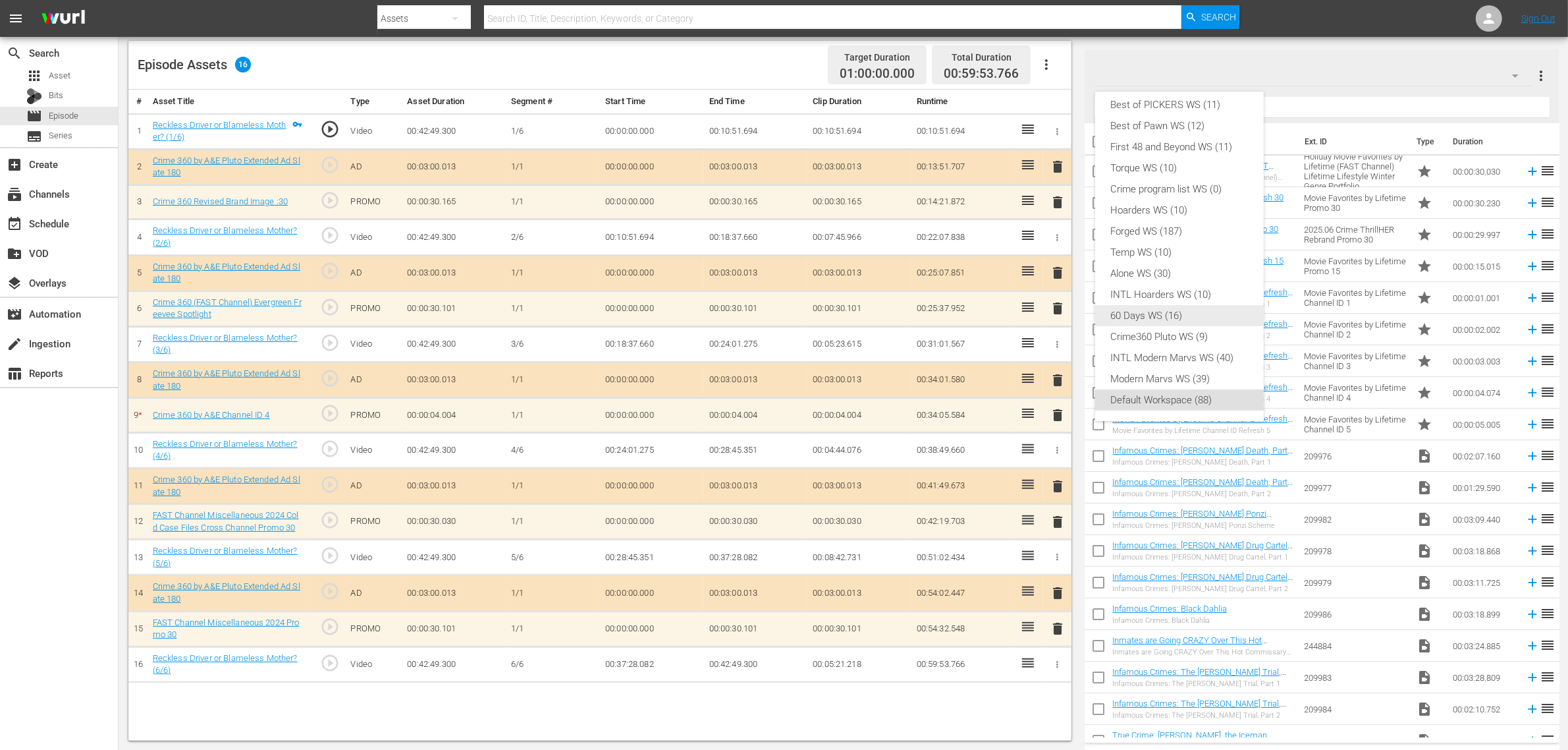
click at [1195, 311] on div "60 Days WS (16)" at bounding box center [1180, 315] width 137 height 21
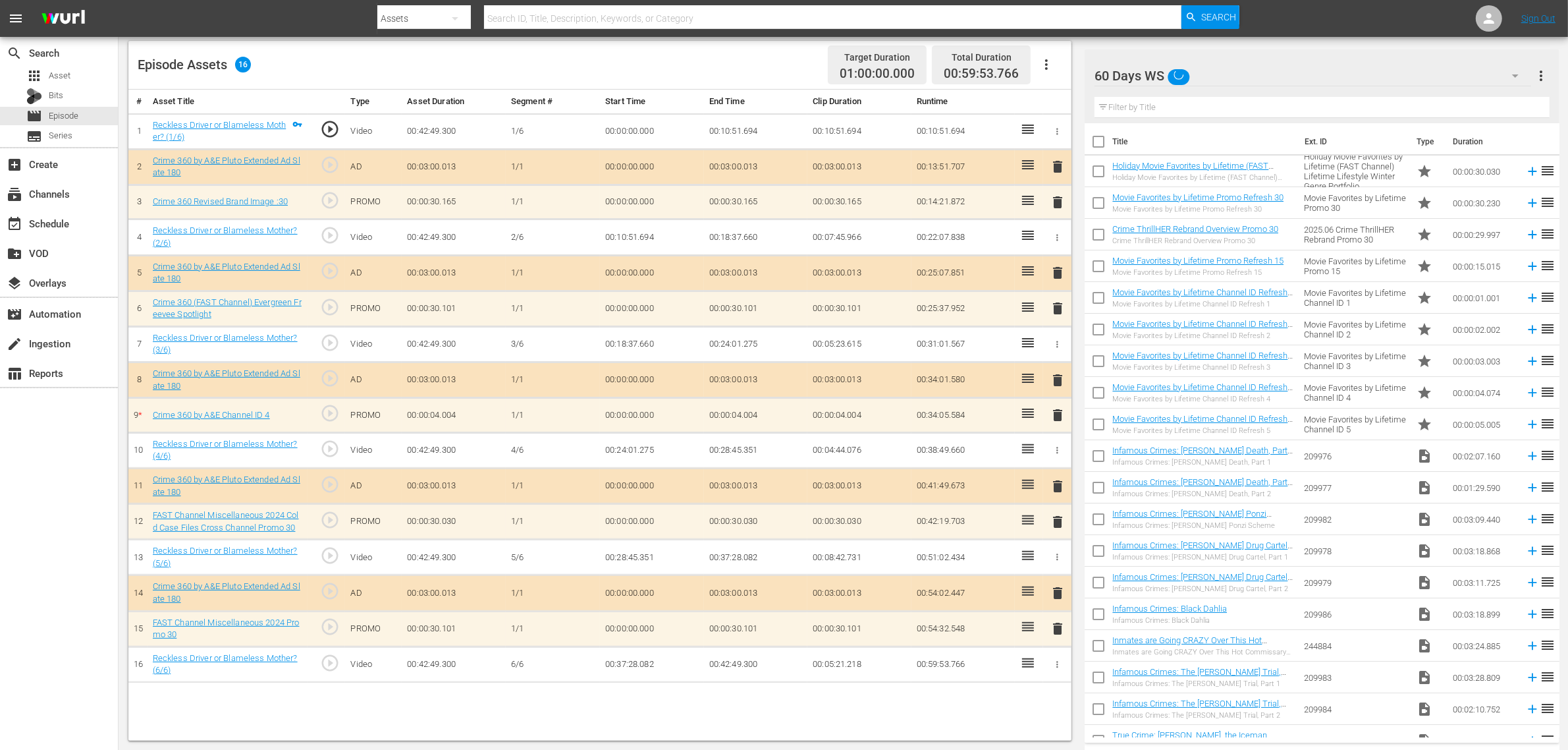
click at [1242, 71] on div "60 Days WS" at bounding box center [1313, 75] width 436 height 37
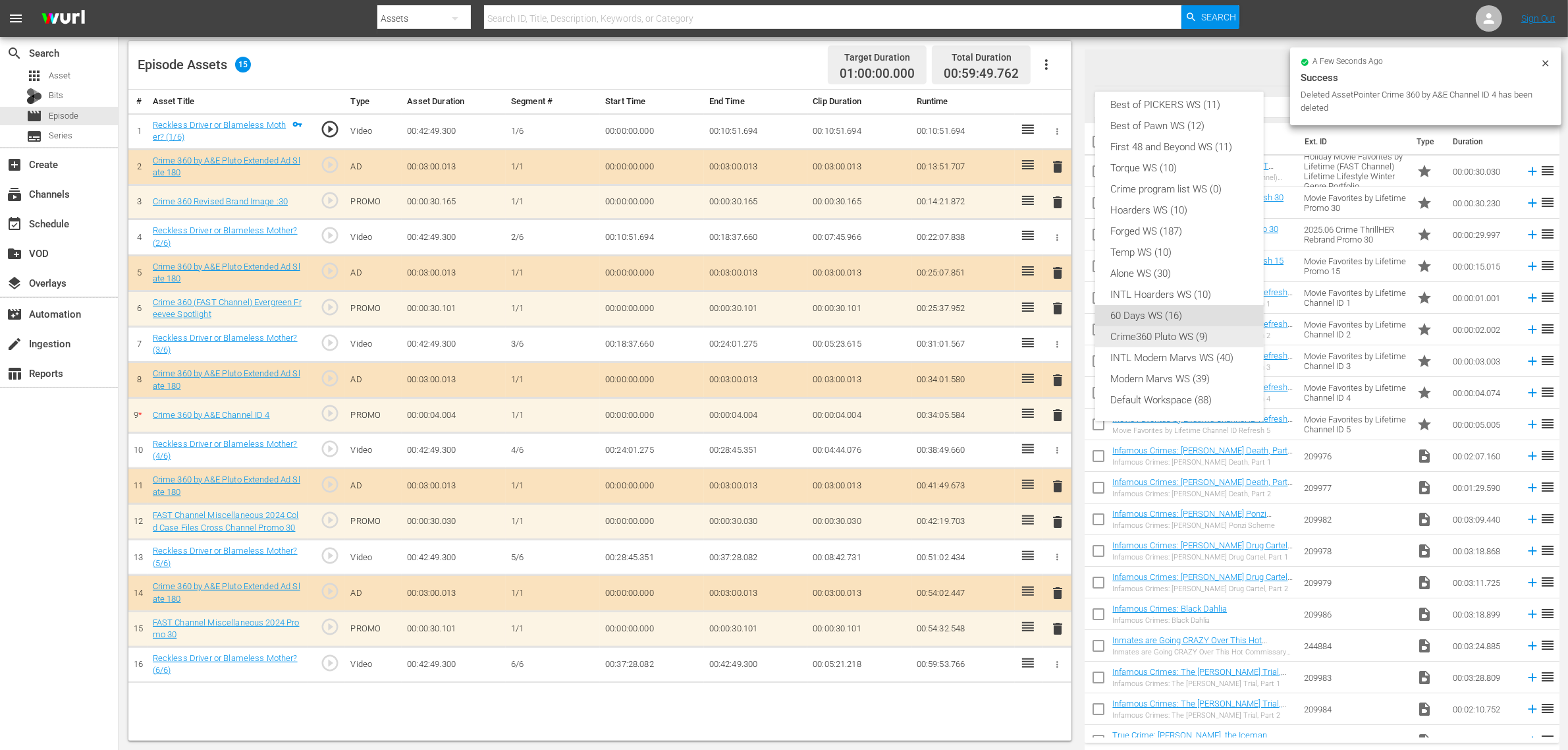
click at [1175, 342] on div "Crime360 Pluto WS (9)" at bounding box center [1180, 336] width 137 height 21
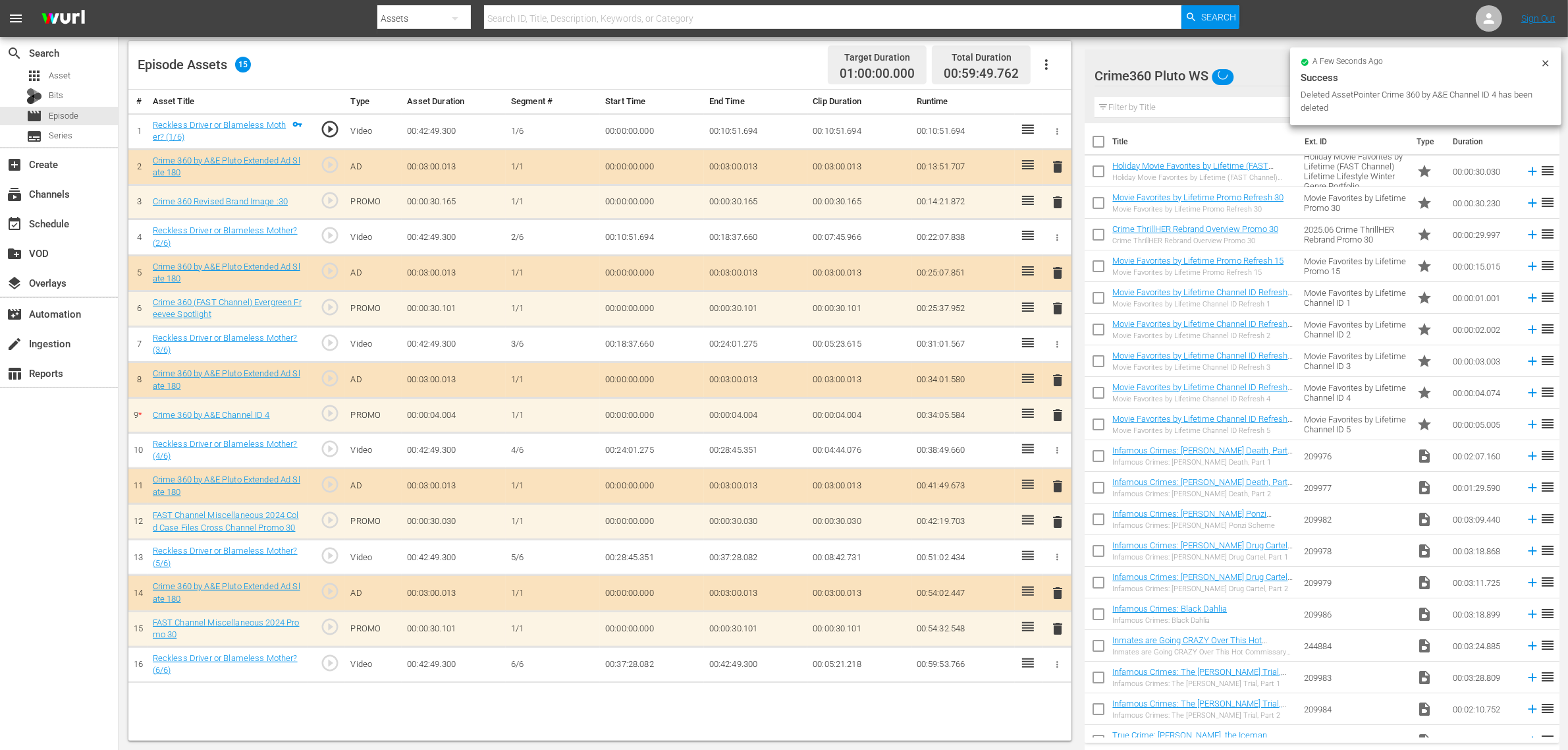
click at [763, 58] on div "Episode Assets 15 Target Duration 01:00:00.000 Total Duration 00:59:49.762" at bounding box center [599, 64] width 943 height 49
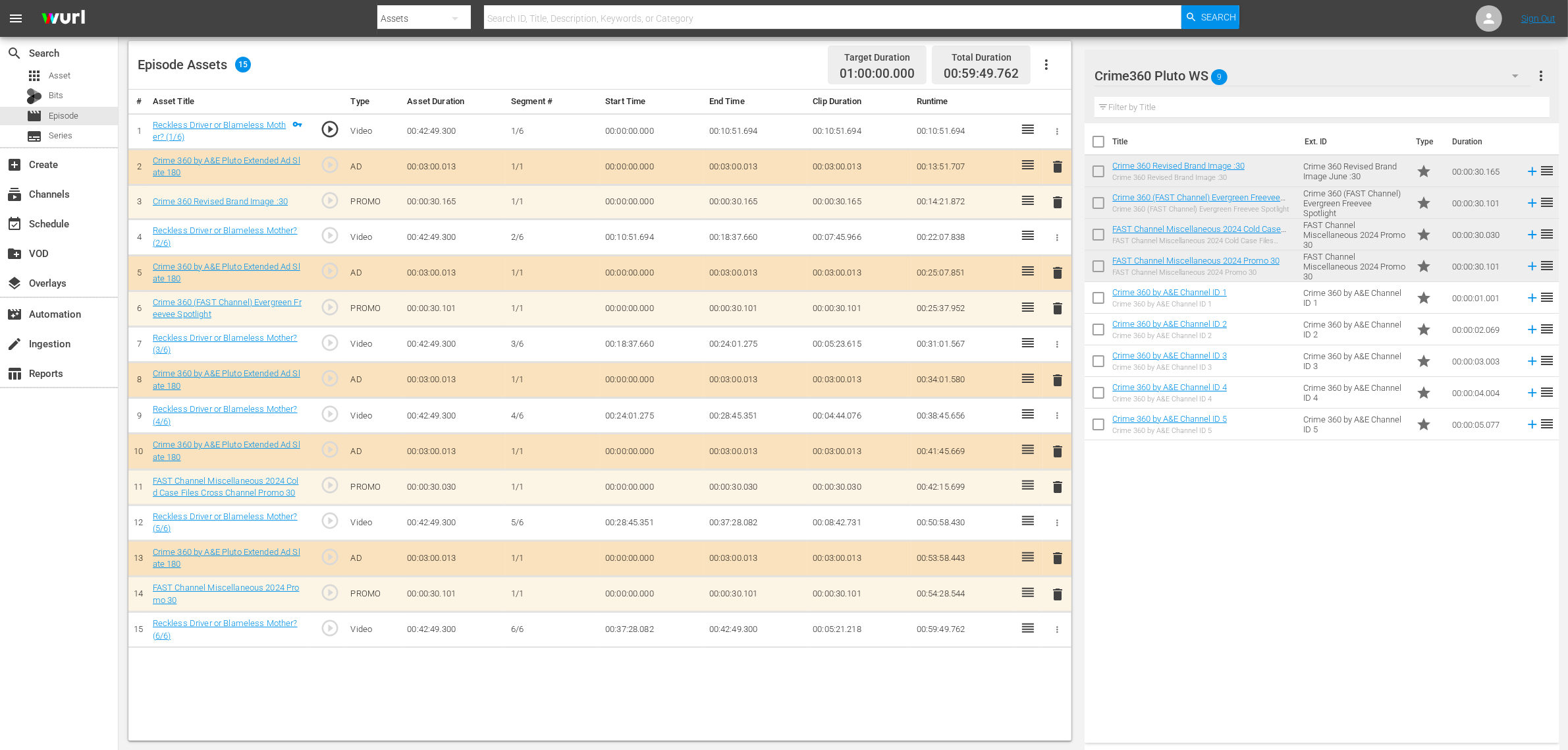
click at [1264, 575] on div "Title Ext. ID Type Duration Crime 360 Revised Brand Image :30 Crime 360 Revised…" at bounding box center [1322, 430] width 474 height 614
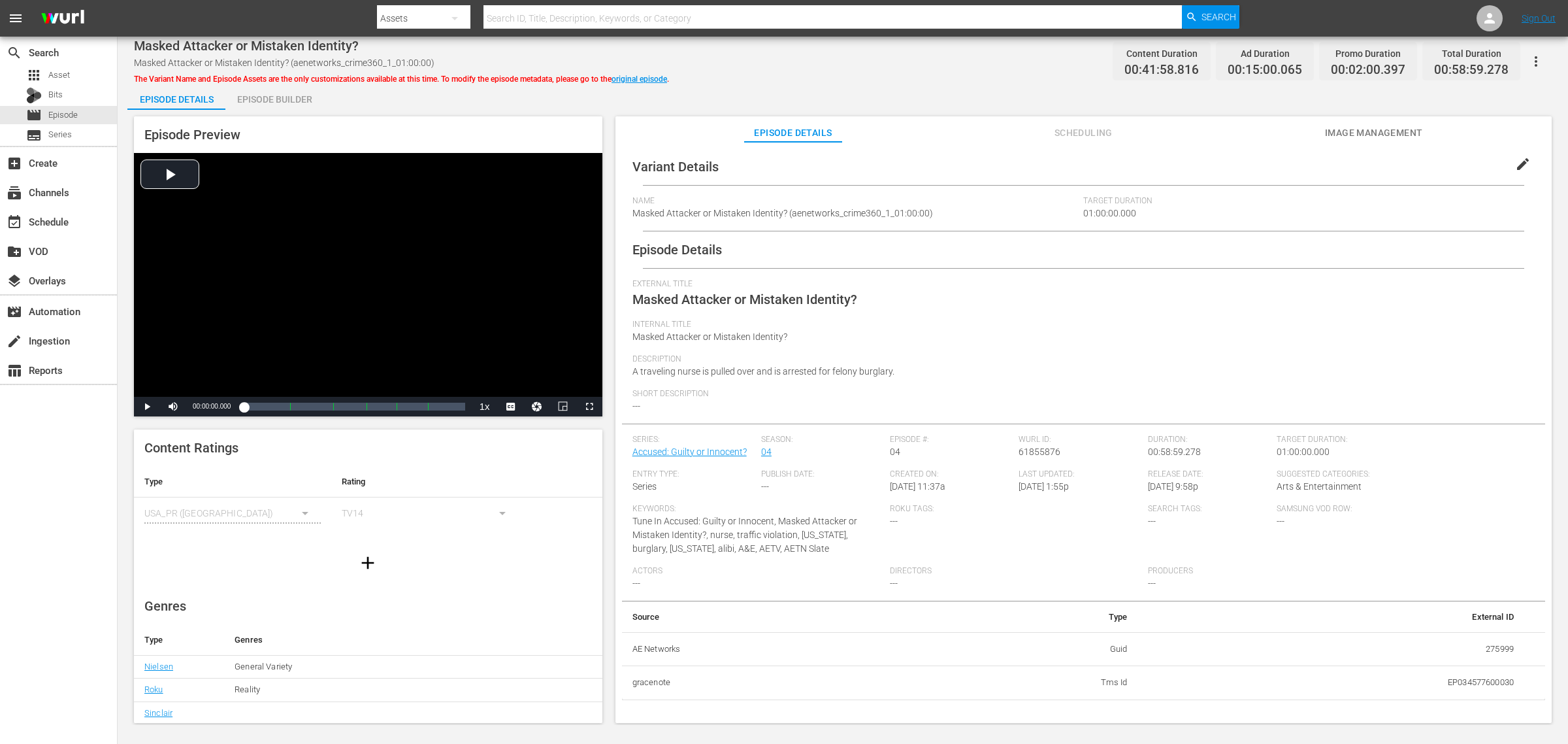
click at [285, 92] on div "Episode Builder" at bounding box center [275, 99] width 98 height 31
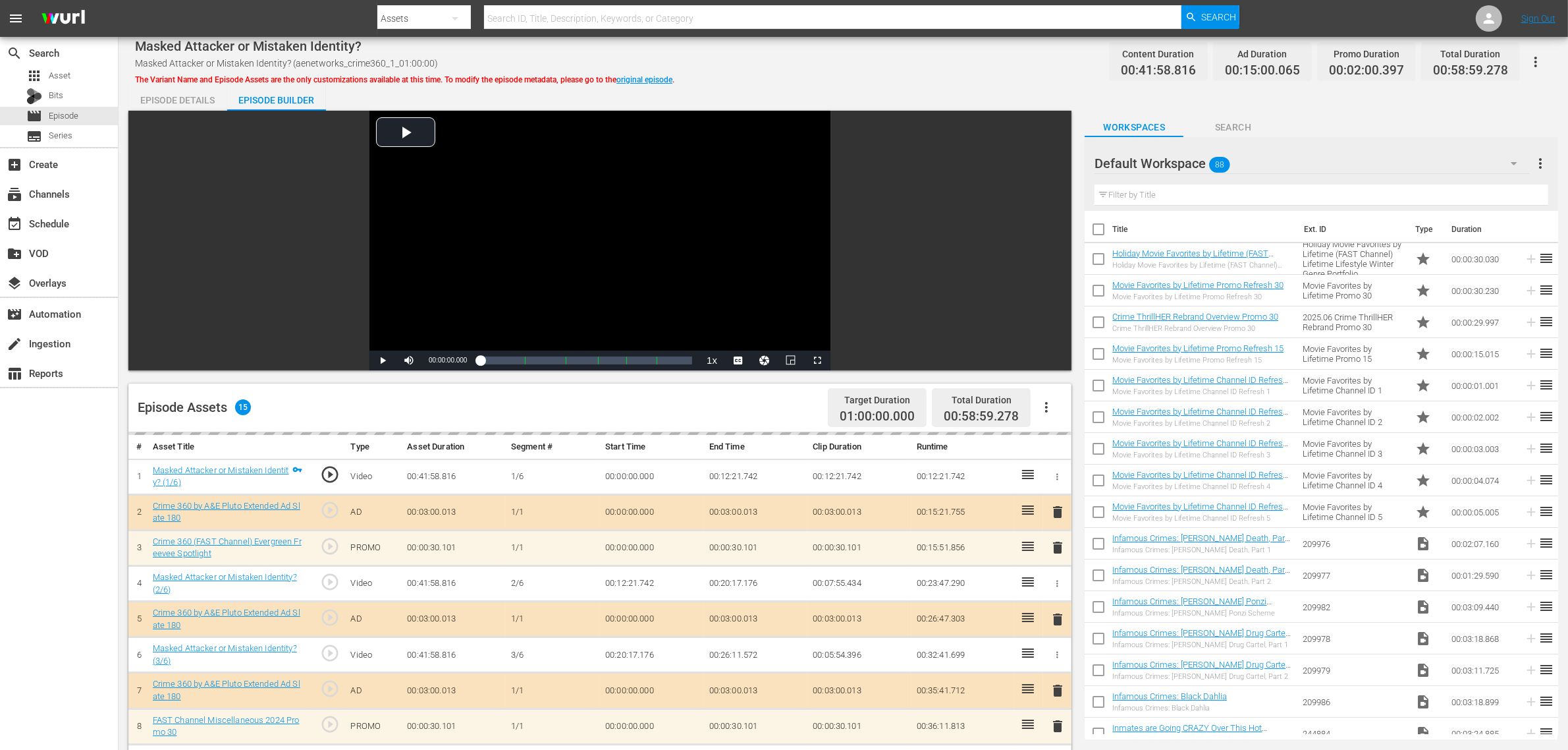
click at [837, 70] on div "Masked Attacker or Mistaken Identity? Masked Attacker or Mistaken Identity? (ae…" at bounding box center [843, 62] width 1417 height 30
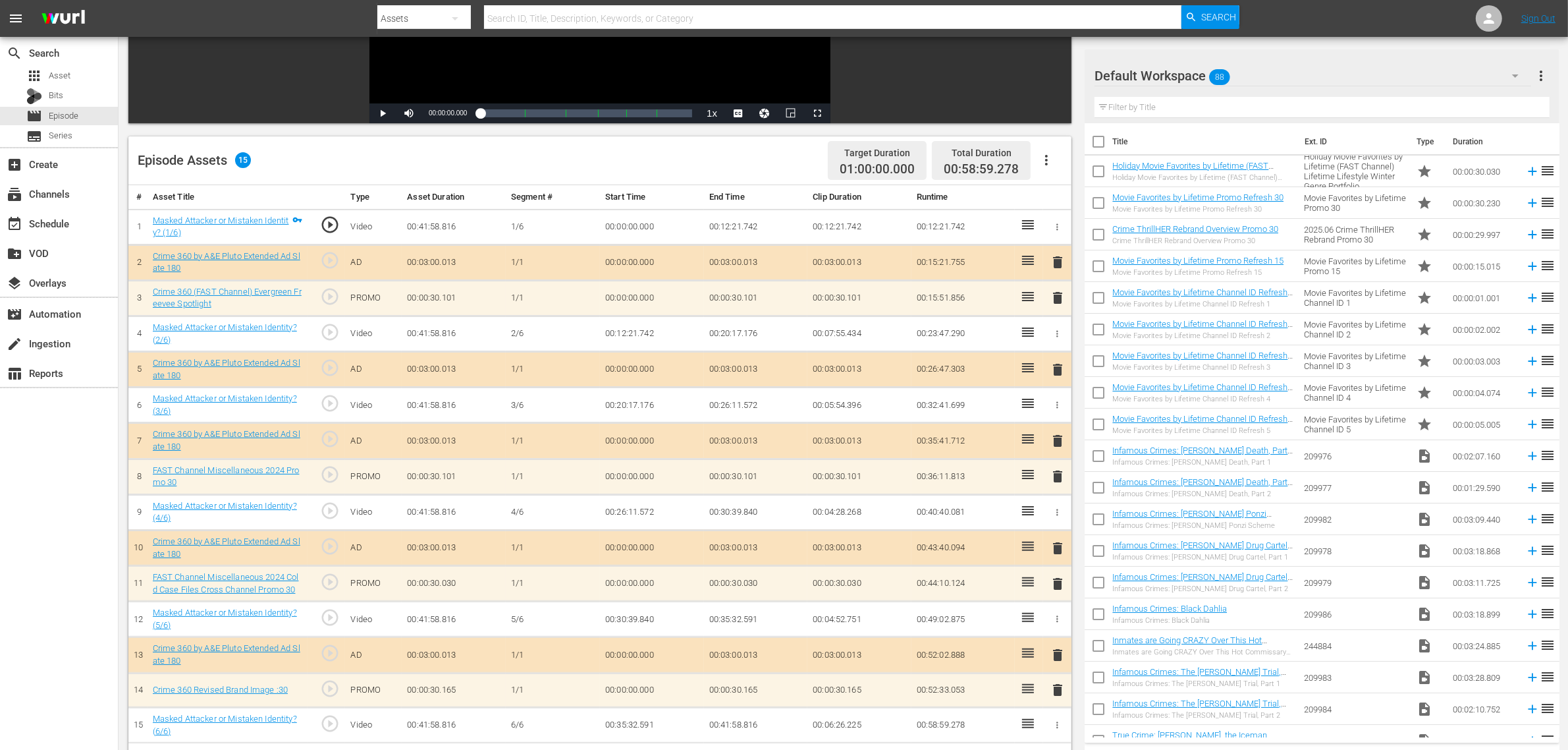
scroll to position [342, 0]
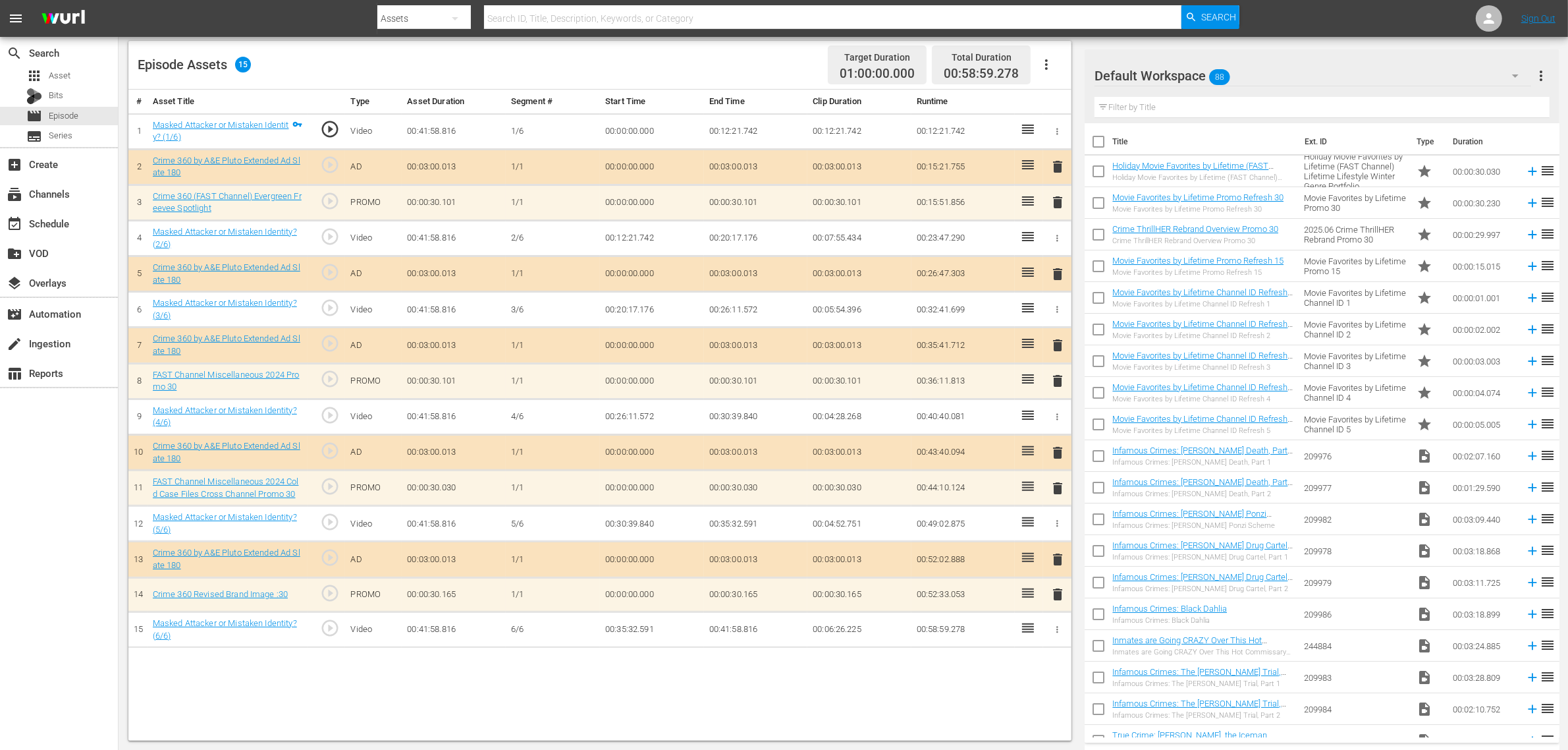
click at [1264, 84] on div "Default Workspace 88" at bounding box center [1313, 75] width 436 height 37
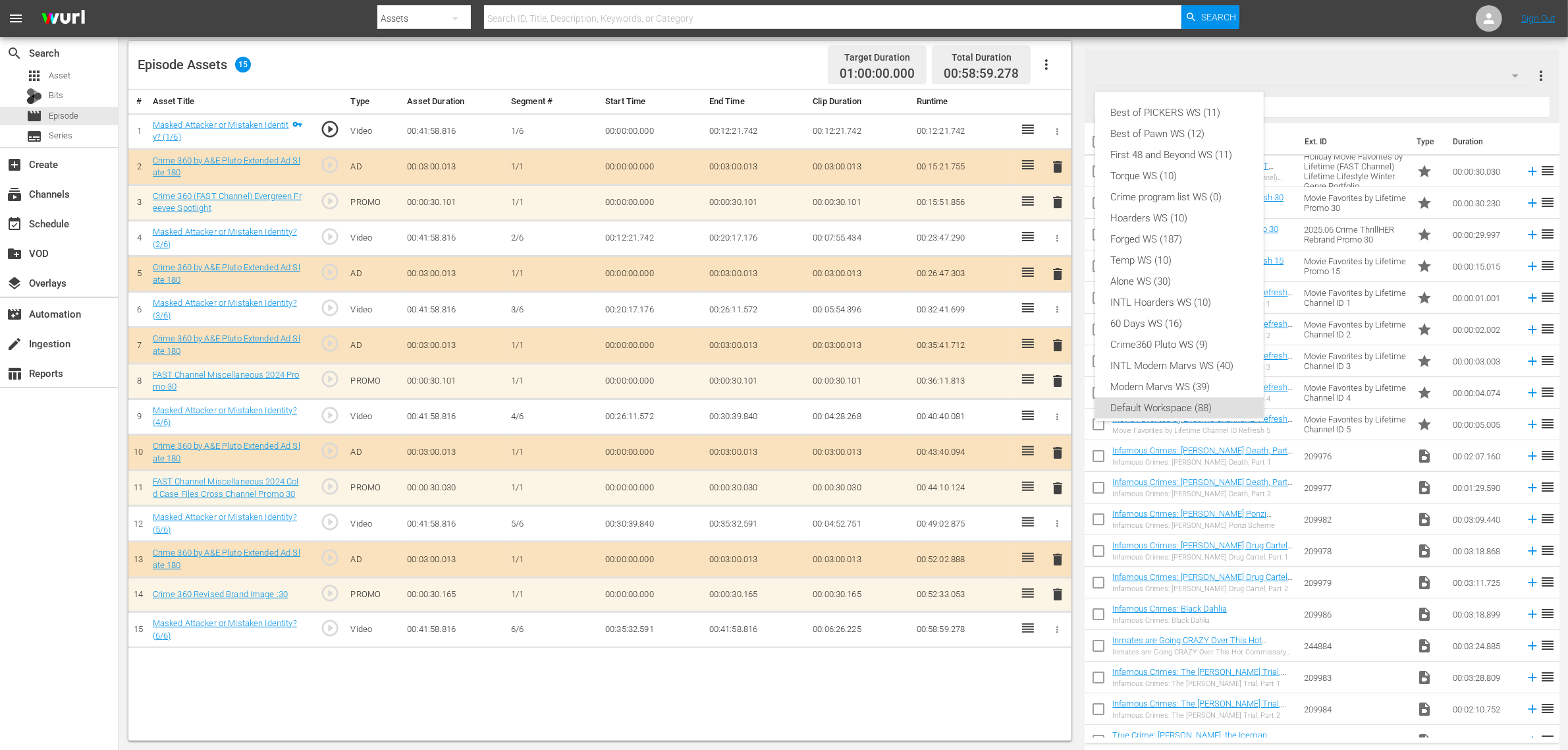
scroll to position [8, 0]
click at [1180, 332] on div "Crime360 Pluto WS (9)" at bounding box center [1180, 336] width 137 height 21
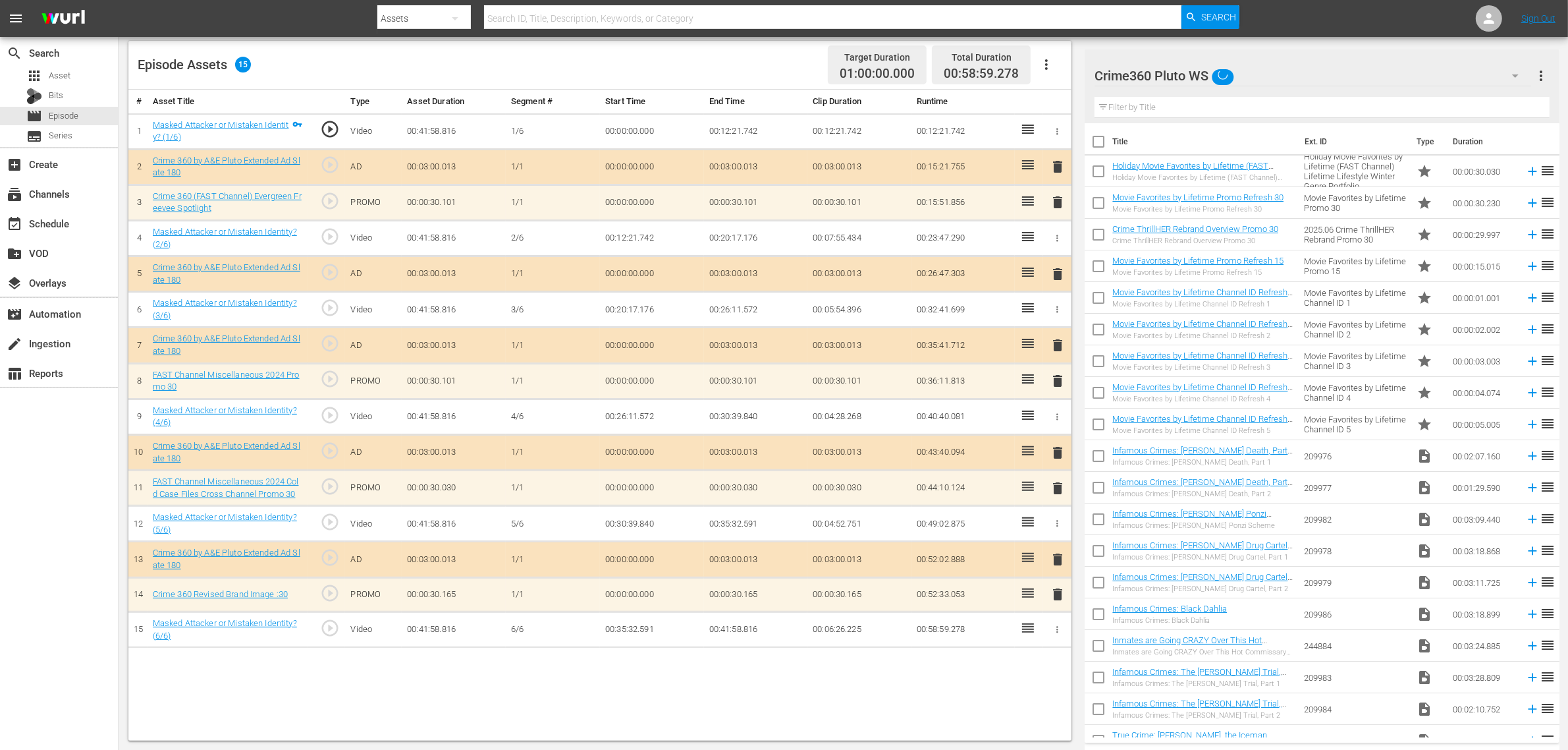
click at [751, 67] on div "Episode Assets 15 Target Duration 01:00:00.000 Total Duration 00:58:59.278" at bounding box center [599, 64] width 943 height 49
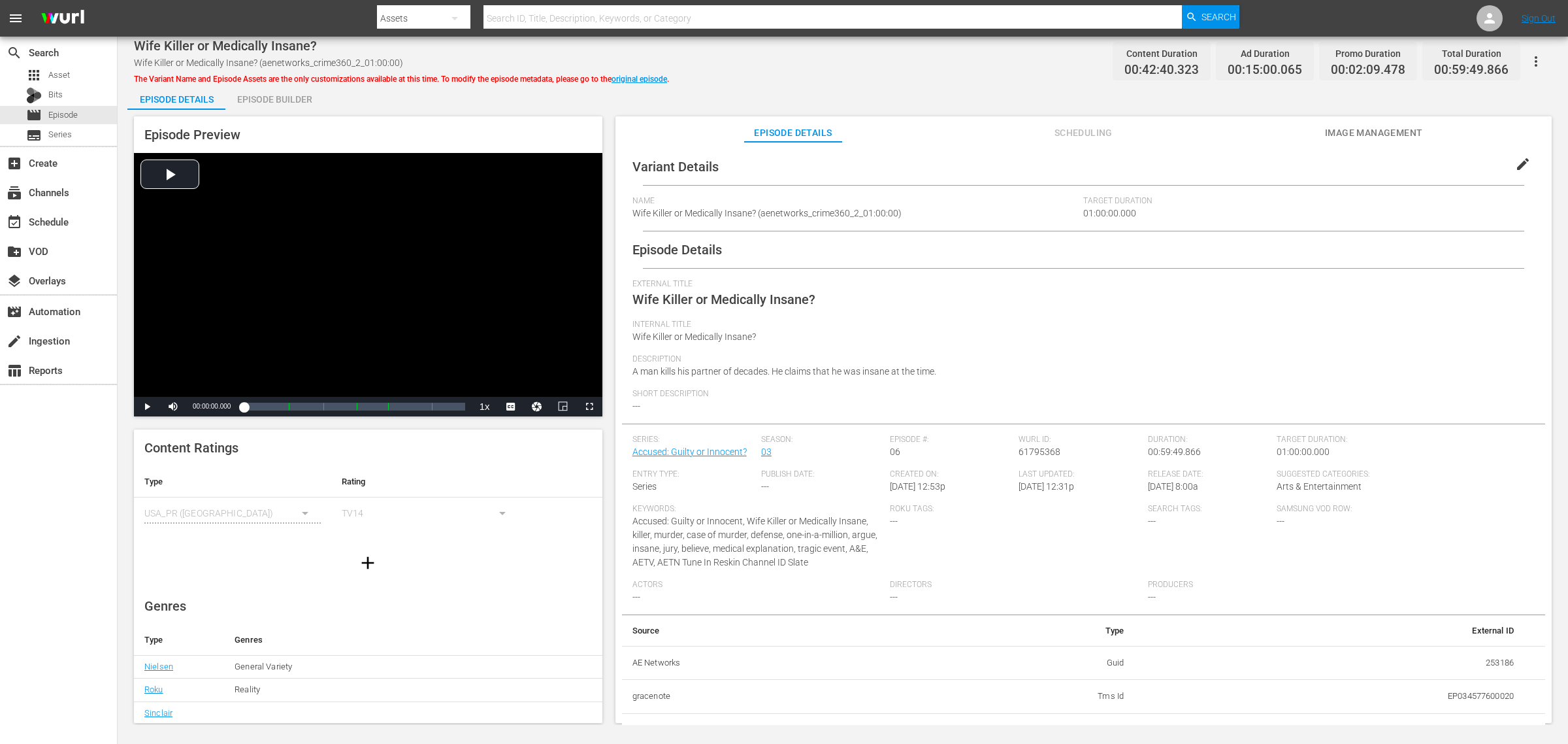
click at [273, 98] on div "Episode Builder" at bounding box center [275, 99] width 98 height 31
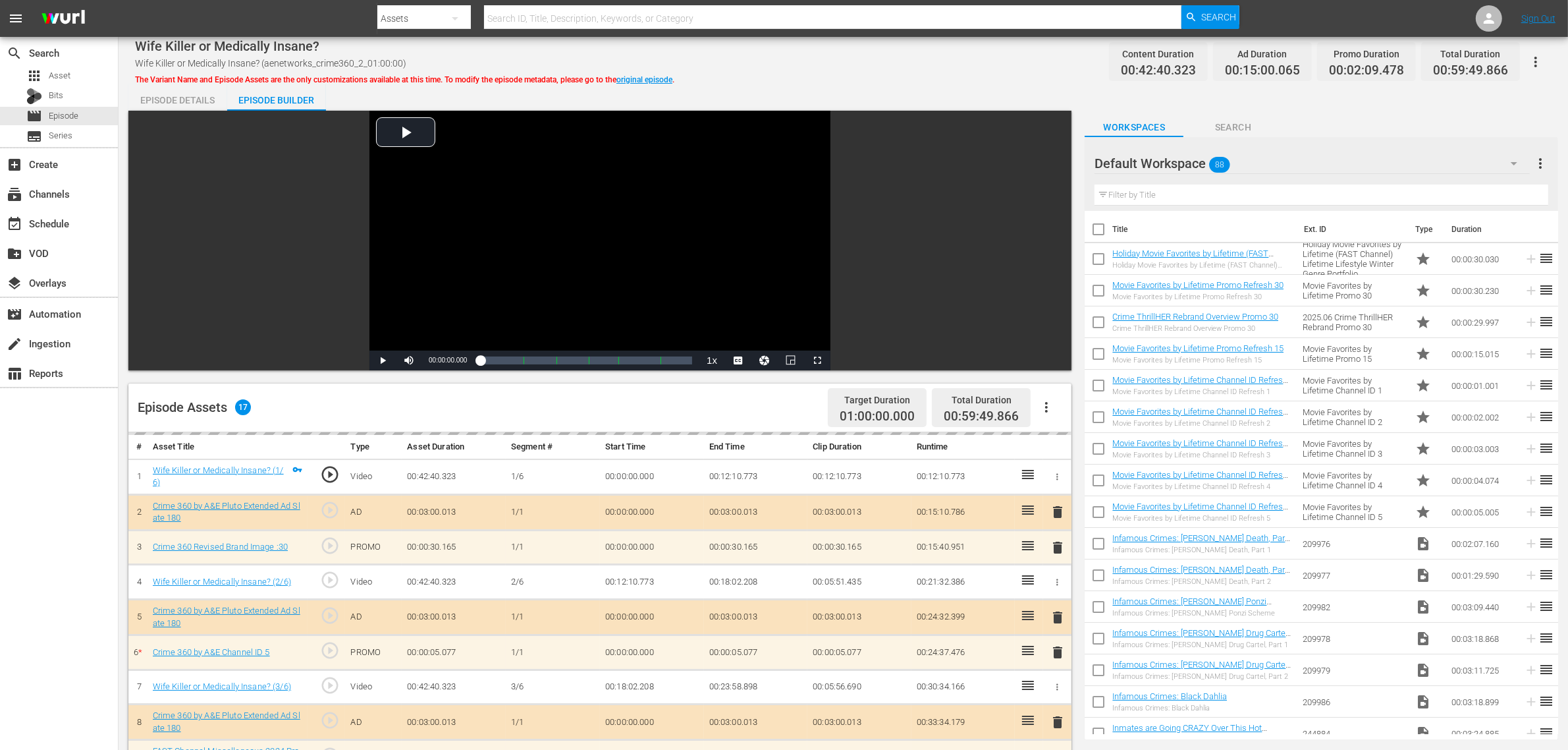
click at [947, 84] on div "Episode Details Episode Builder Episode Preview Video Player is loading. Play V…" at bounding box center [843, 584] width 1430 height 999
click at [1263, 164] on div "Default Workspace 88" at bounding box center [1312, 163] width 436 height 37
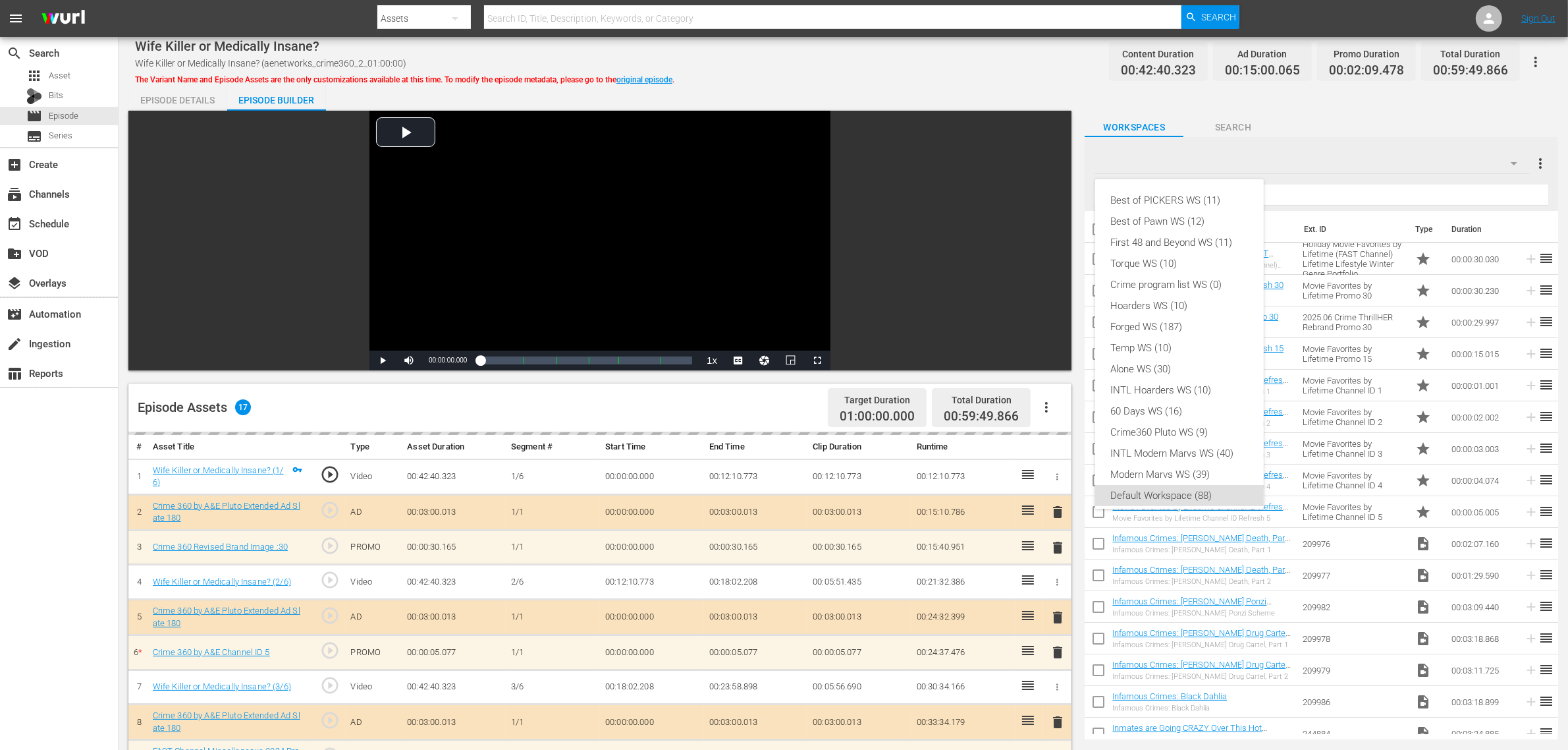
scroll to position [8, 0]
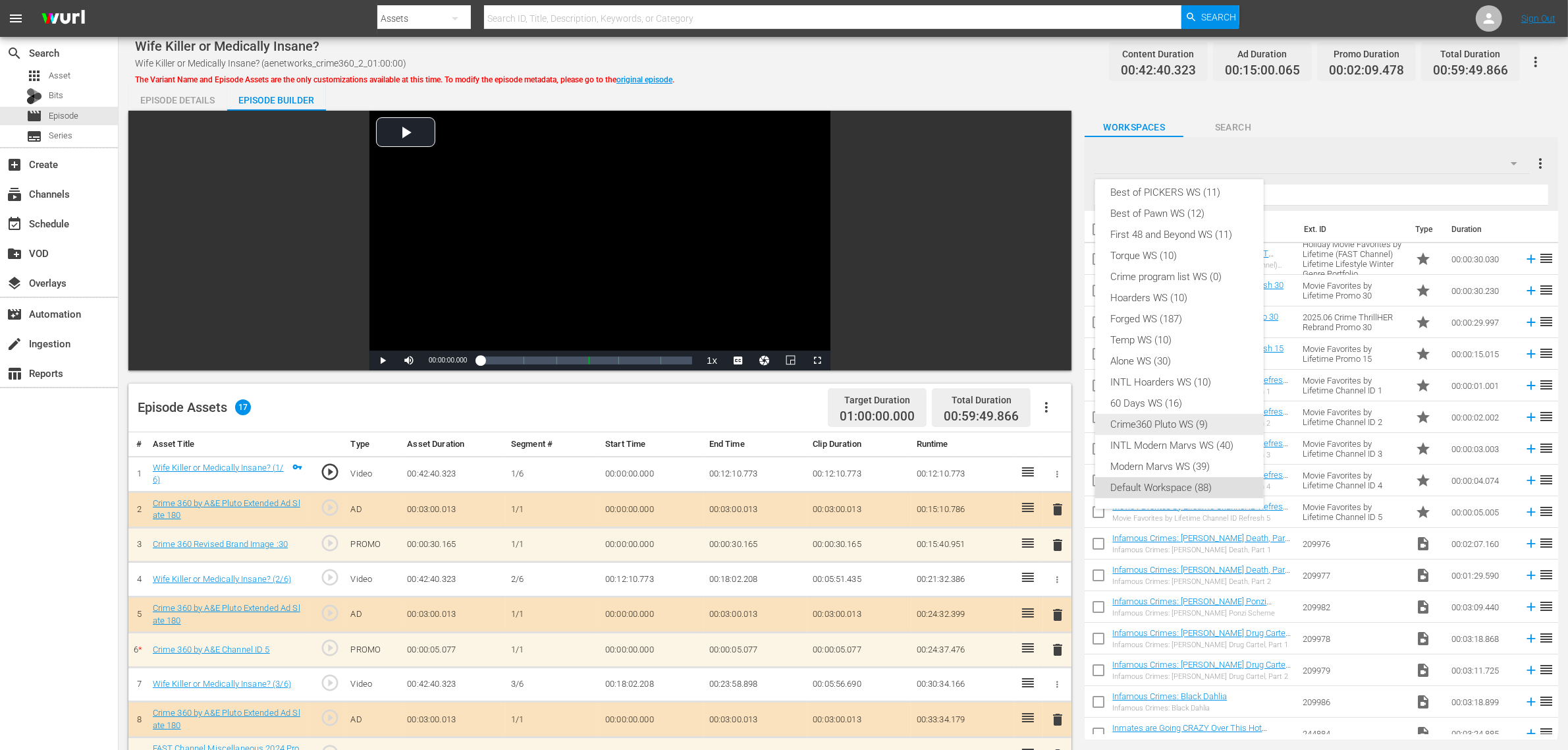
click at [1213, 423] on div "Crime360 Pluto WS (9)" at bounding box center [1180, 423] width 137 height 21
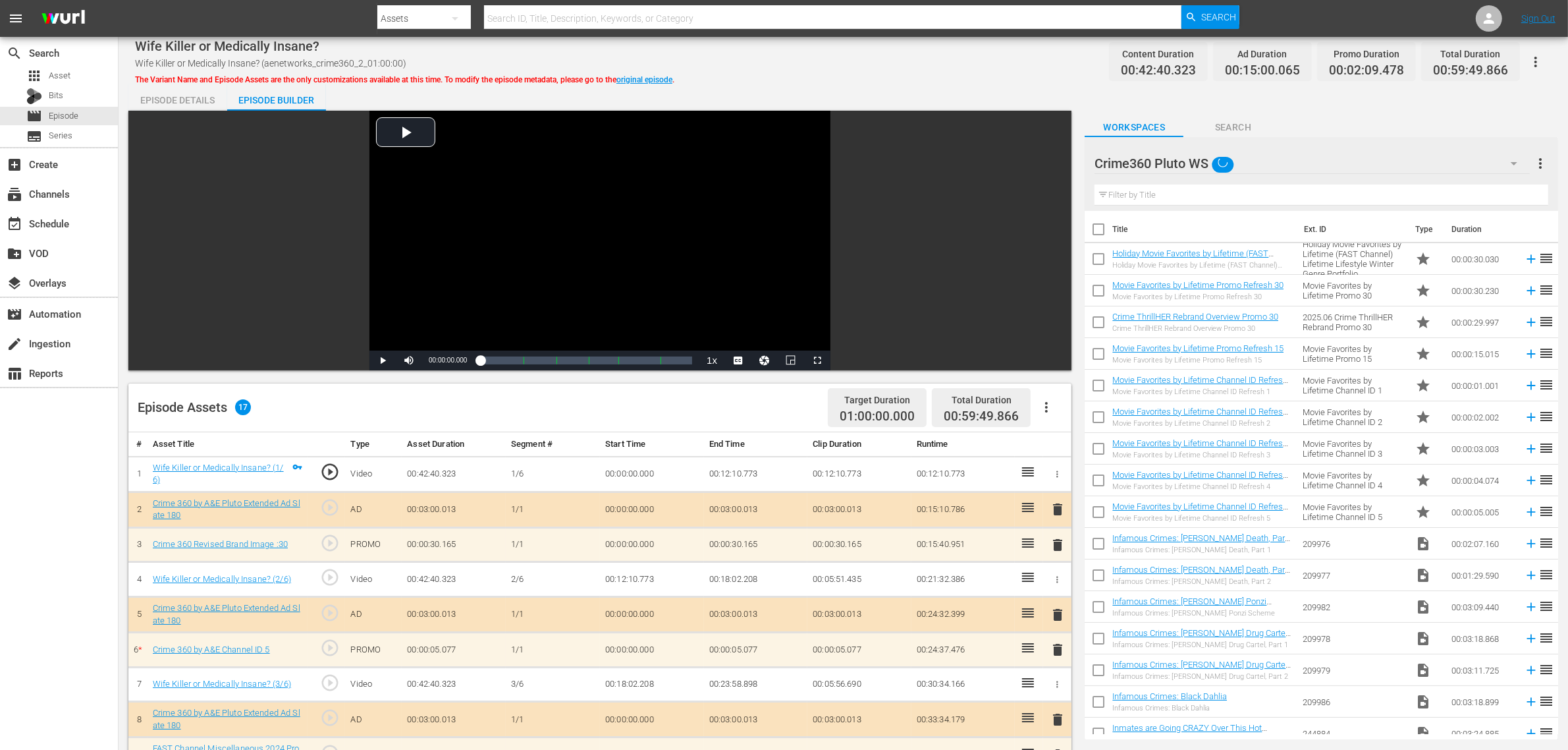
click at [909, 64] on div "Wife Killer or Medically Insane? Wife Killer or Medically Insane? (aenetworks_c…" at bounding box center [843, 62] width 1417 height 30
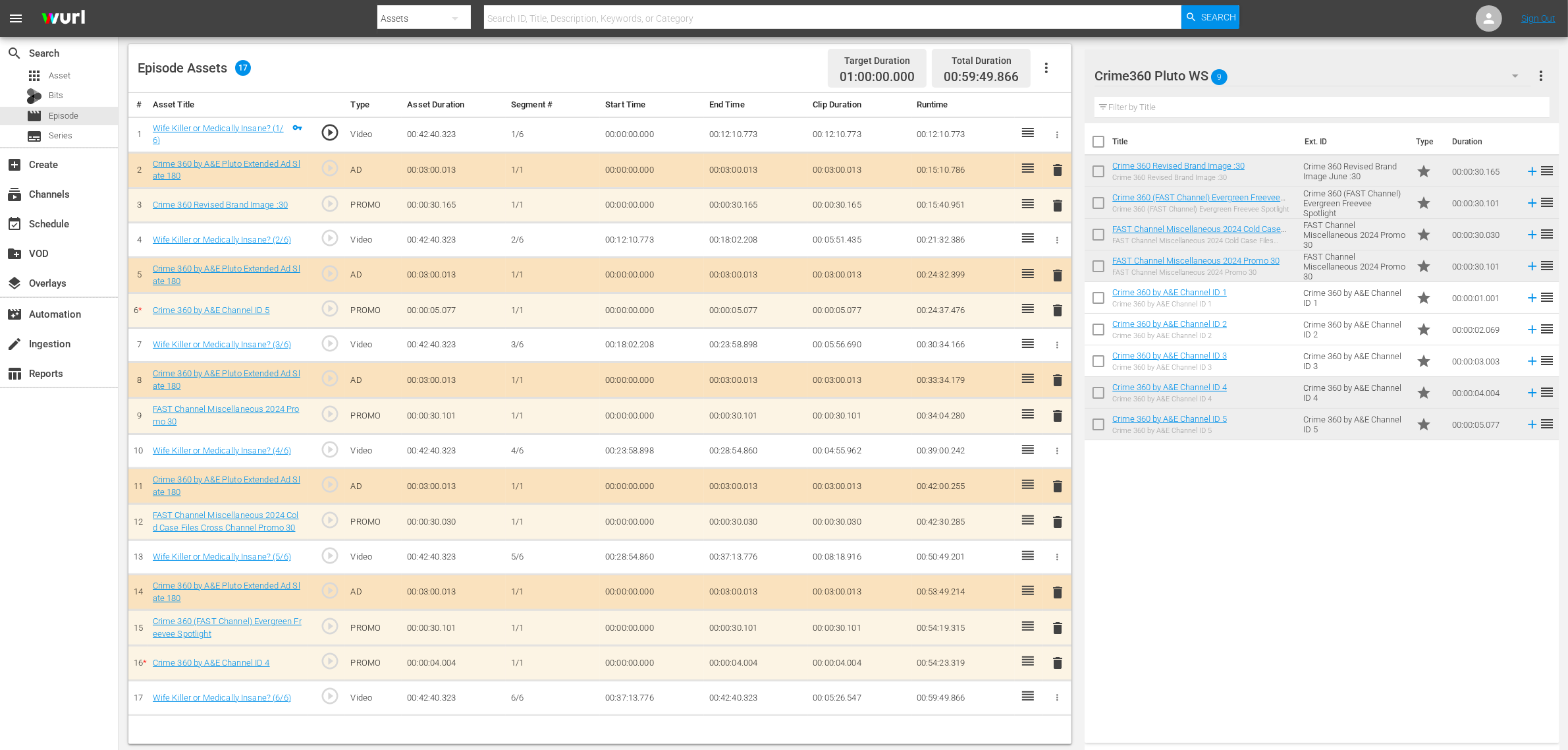
scroll to position [342, 0]
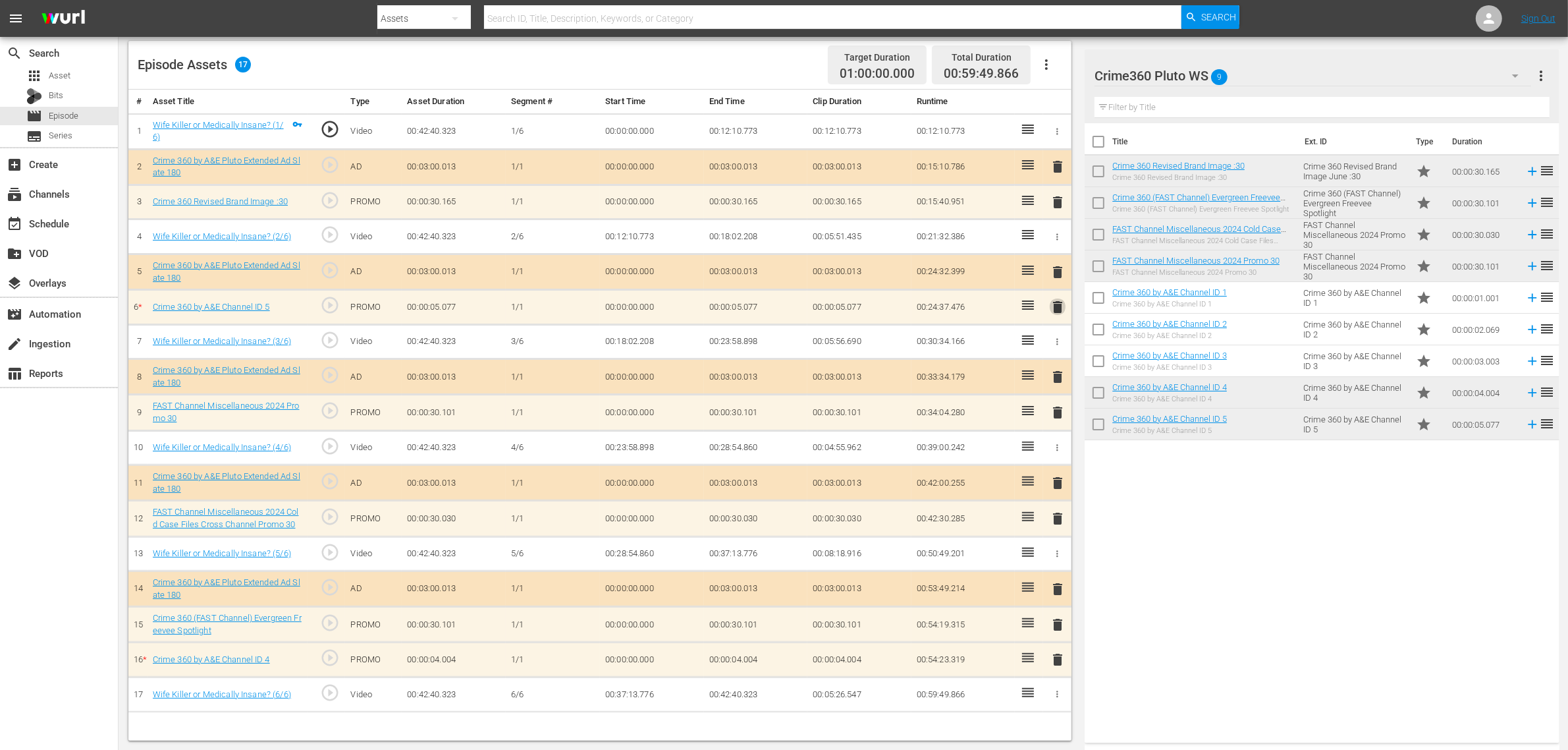
click at [1061, 311] on span "delete" at bounding box center [1057, 307] width 16 height 16
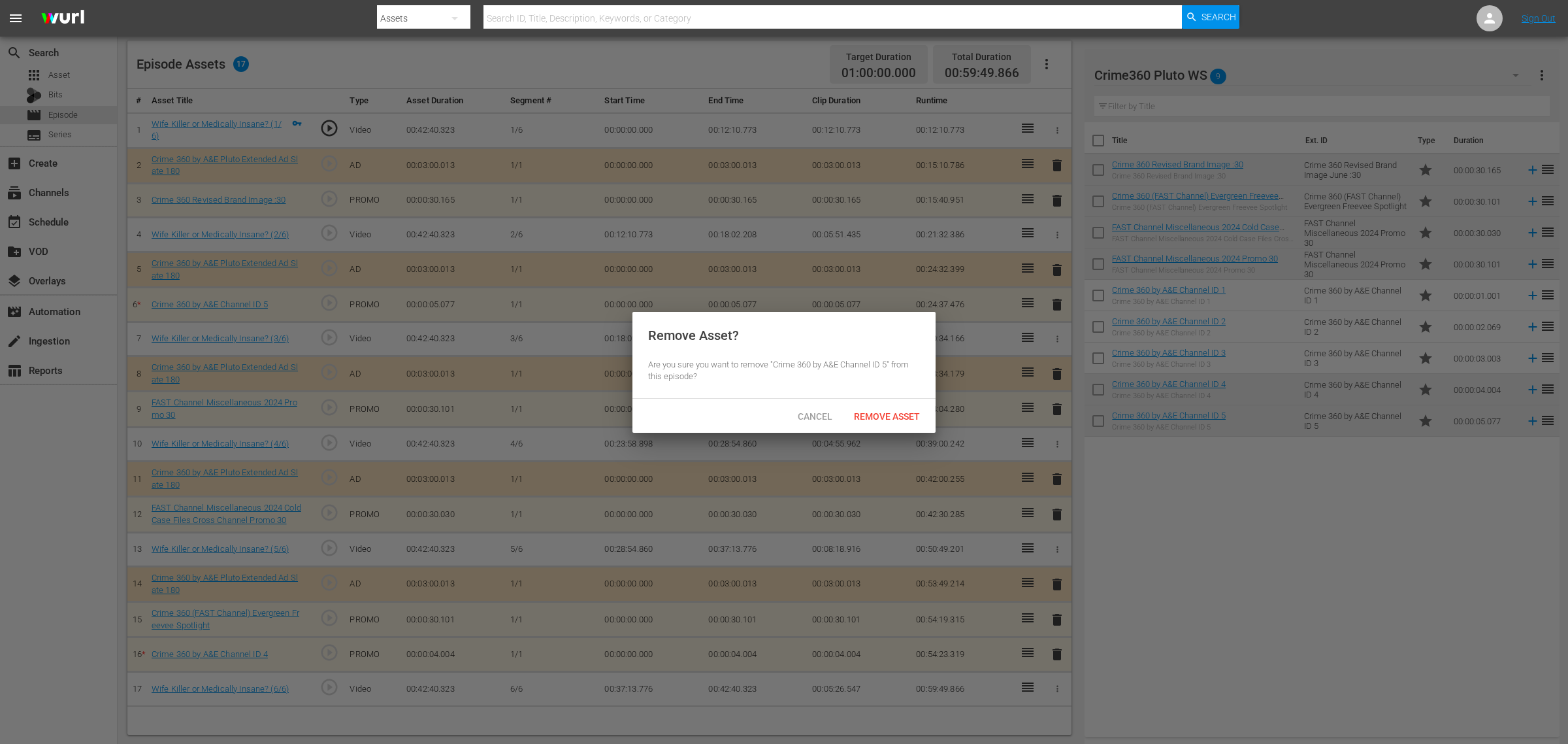
click at [882, 417] on span "Remove Asset" at bounding box center [887, 416] width 87 height 11
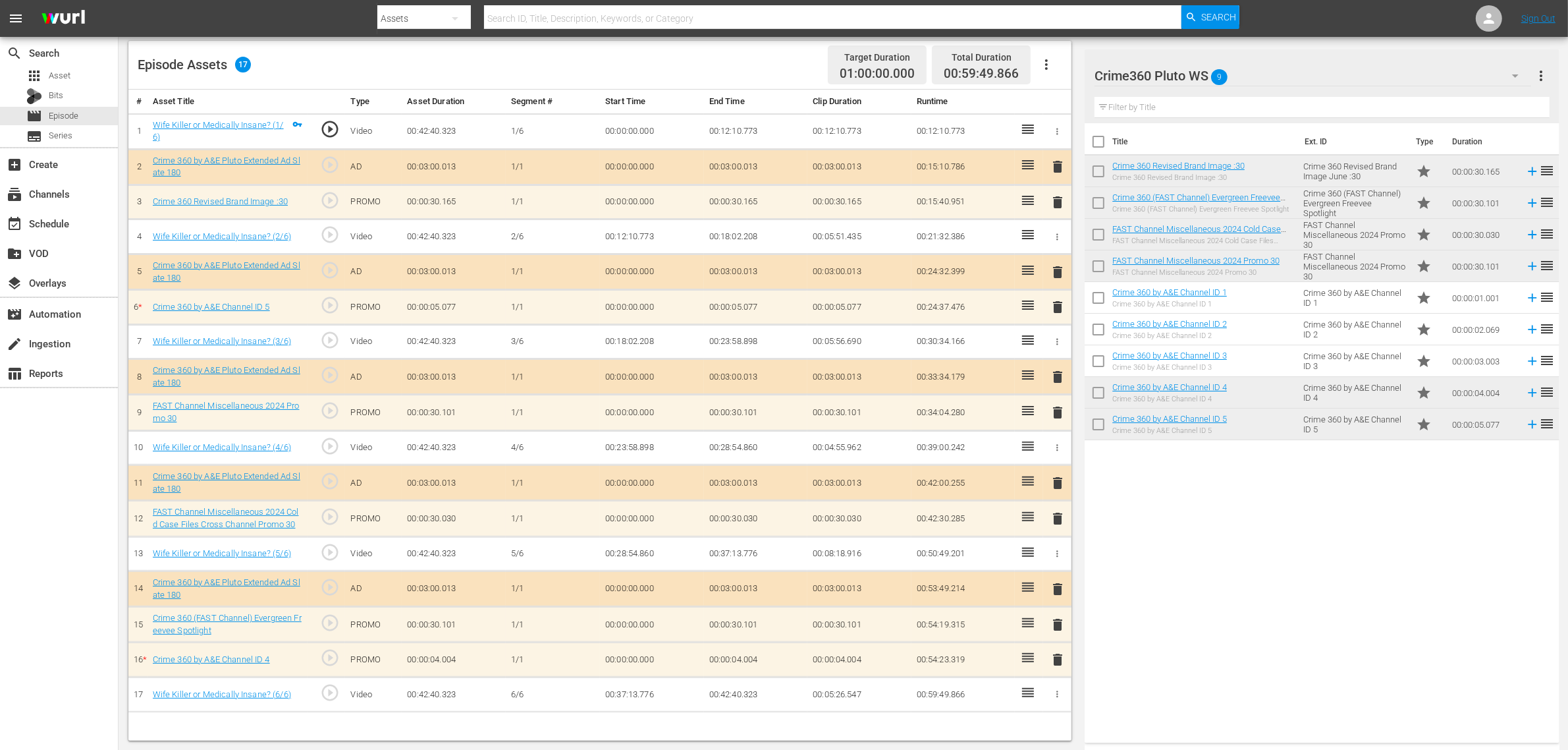
click at [1203, 600] on div "Title Ext. ID Type Duration Crime 360 Revised Brand Image :30 Crime 360 Revised…" at bounding box center [1322, 430] width 474 height 614
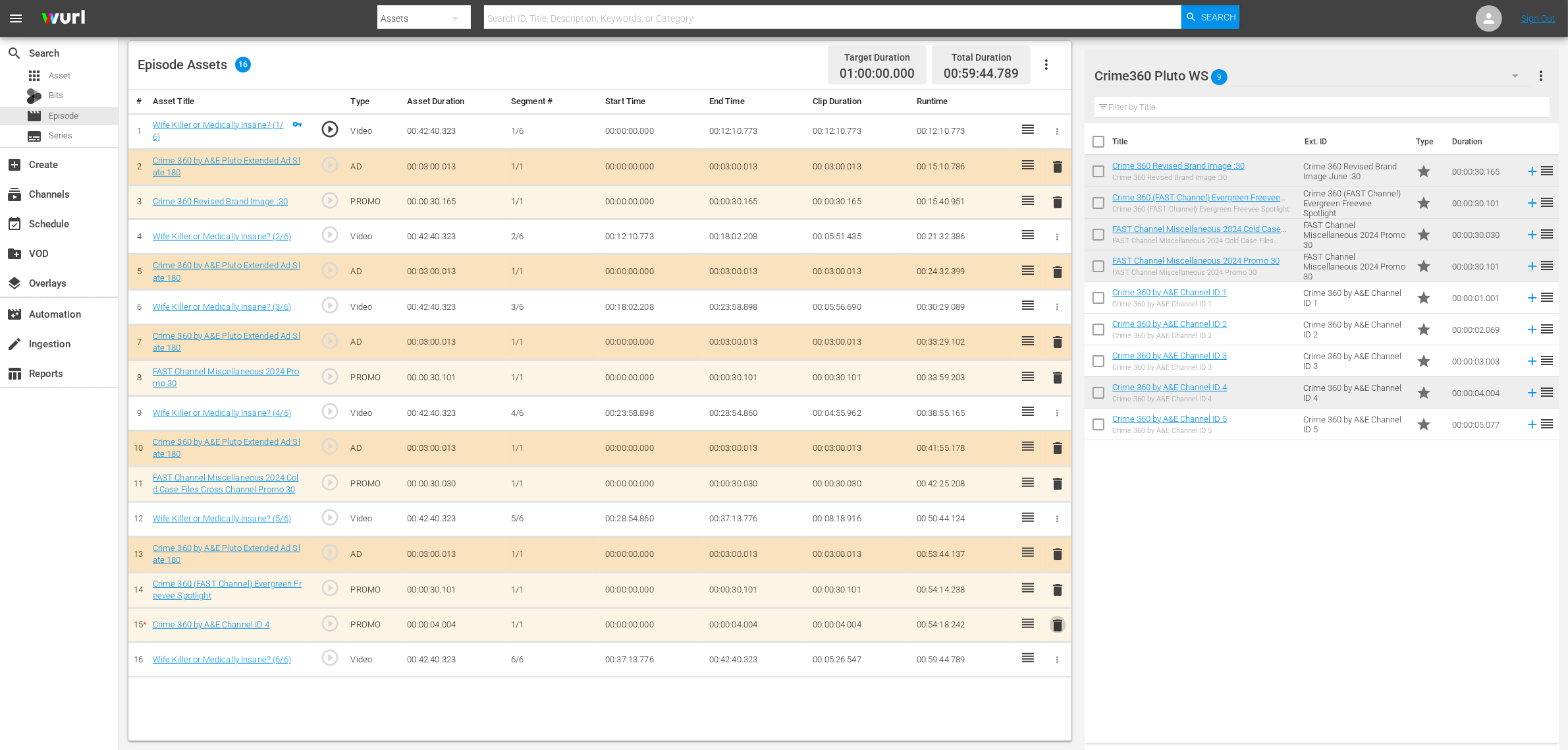
click at [1061, 600] on span "delete" at bounding box center [1057, 625] width 16 height 16
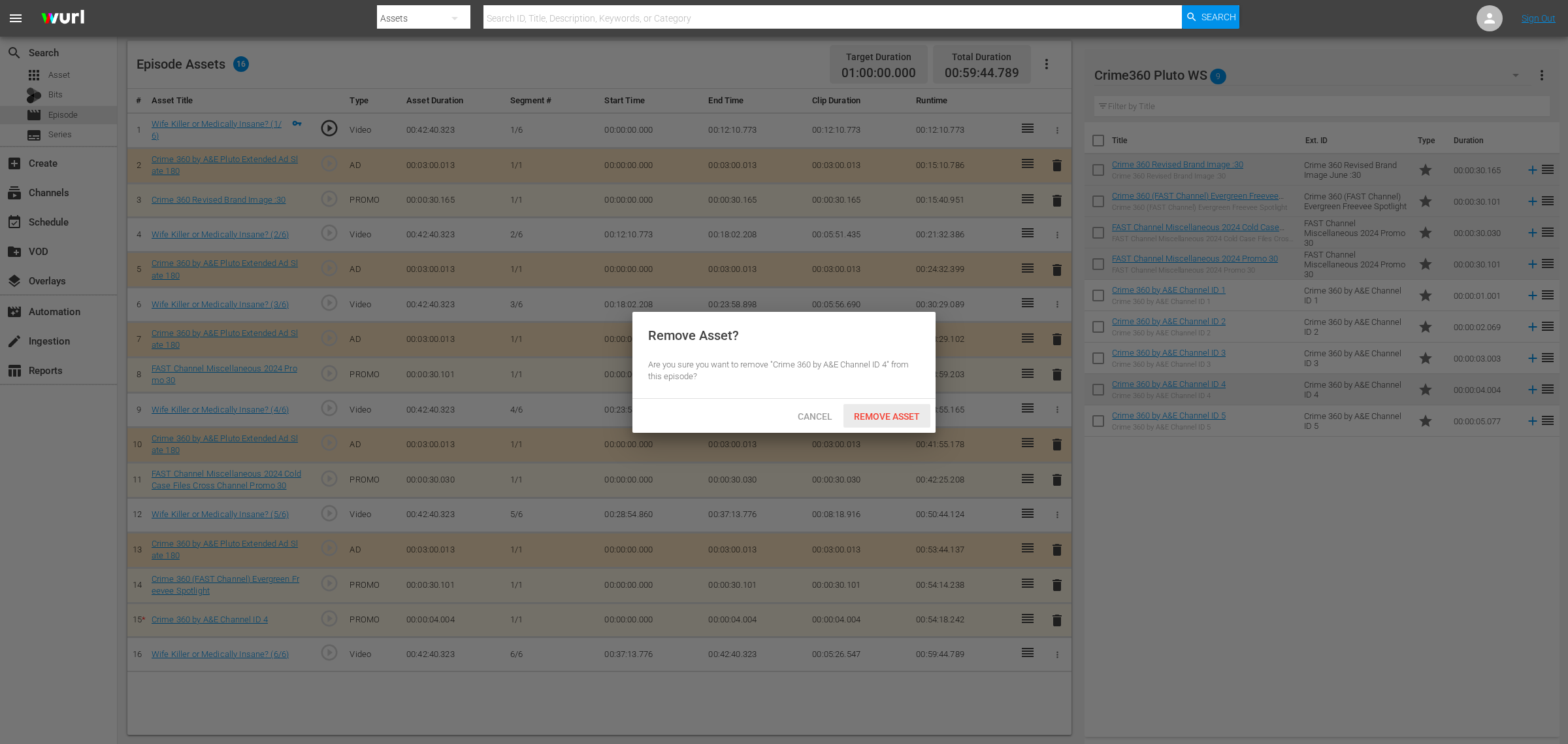
click at [882, 413] on span "Remove Asset" at bounding box center [887, 416] width 87 height 11
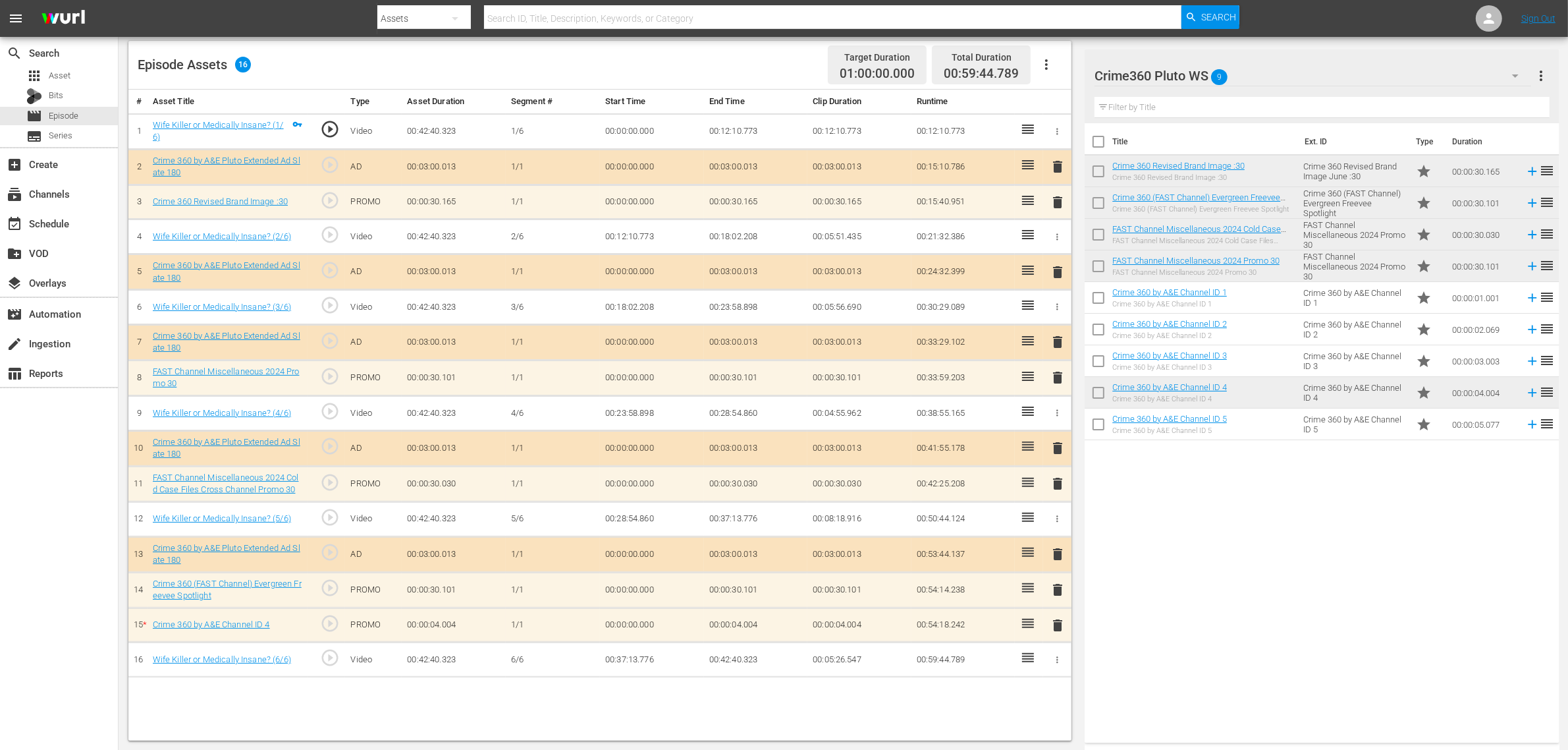
click at [1198, 552] on div "Title Ext. ID Type Duration Crime 360 Revised Brand Image :30 Crime 360 Revised…" at bounding box center [1322, 430] width 474 height 614
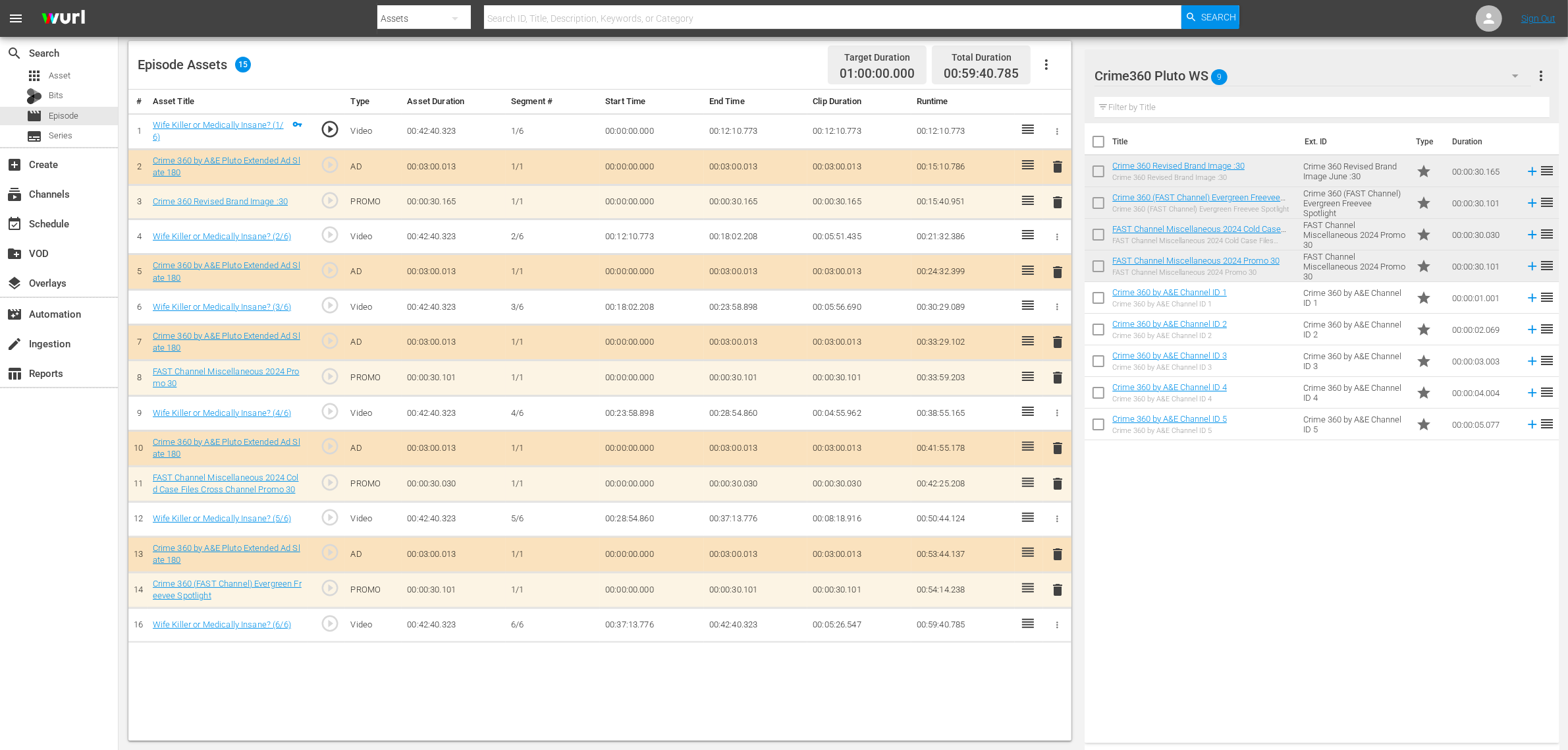
click at [1198, 552] on div "Title Ext. ID Type Duration Crime 360 Revised Brand Image :30 Crime 360 Revised…" at bounding box center [1322, 430] width 474 height 614
click at [1264, 17] on nav "menu Search By Assets Search ID, Title, Description, Keywords, or Category Sear…" at bounding box center [784, 18] width 1568 height 37
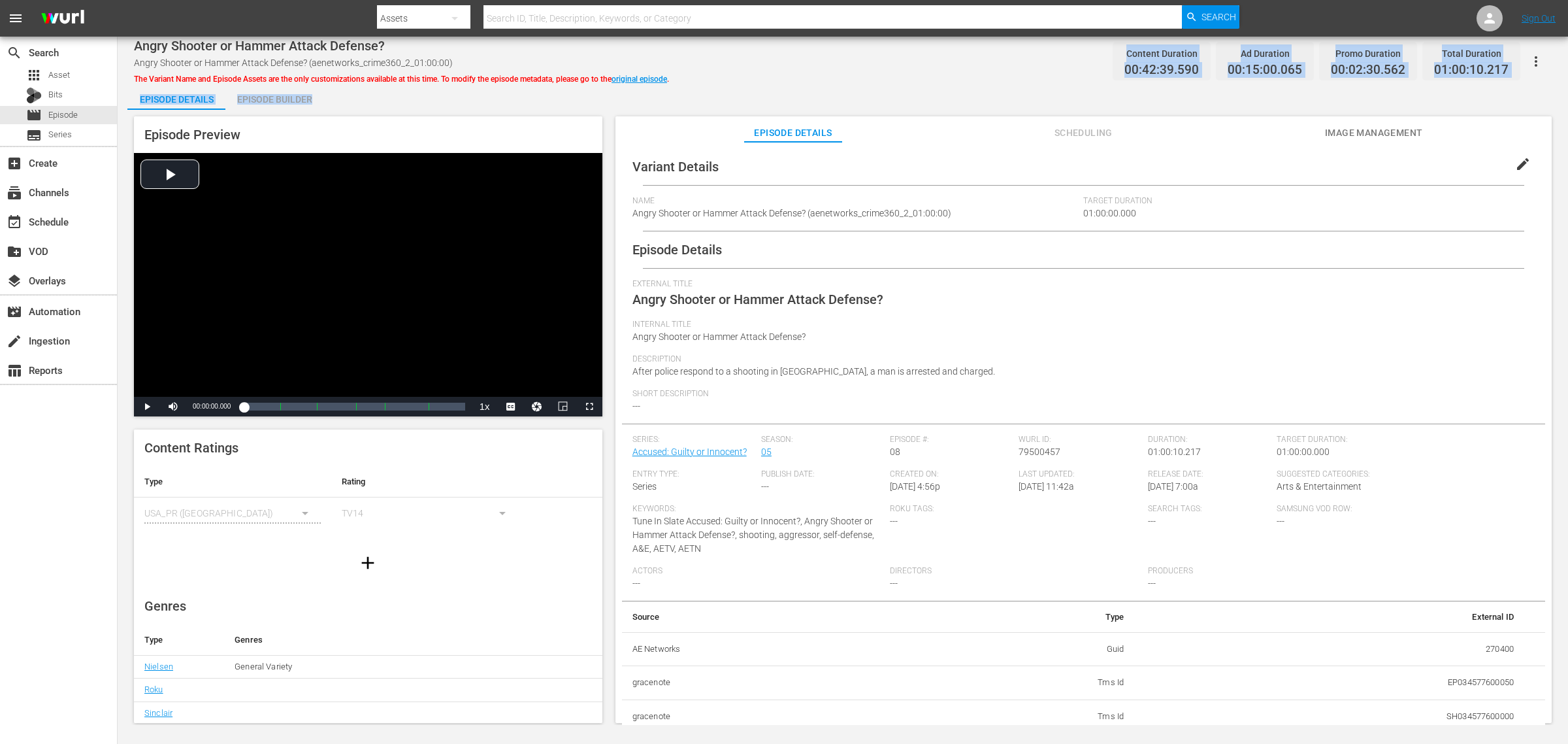
click at [783, 75] on div "Angry Shooter or Hammer Attack Defense? Angry Shooter or Hammer Attack Defense?…" at bounding box center [842, 381] width 1451 height 688
click at [289, 105] on div "Episode Builder" at bounding box center [275, 99] width 98 height 31
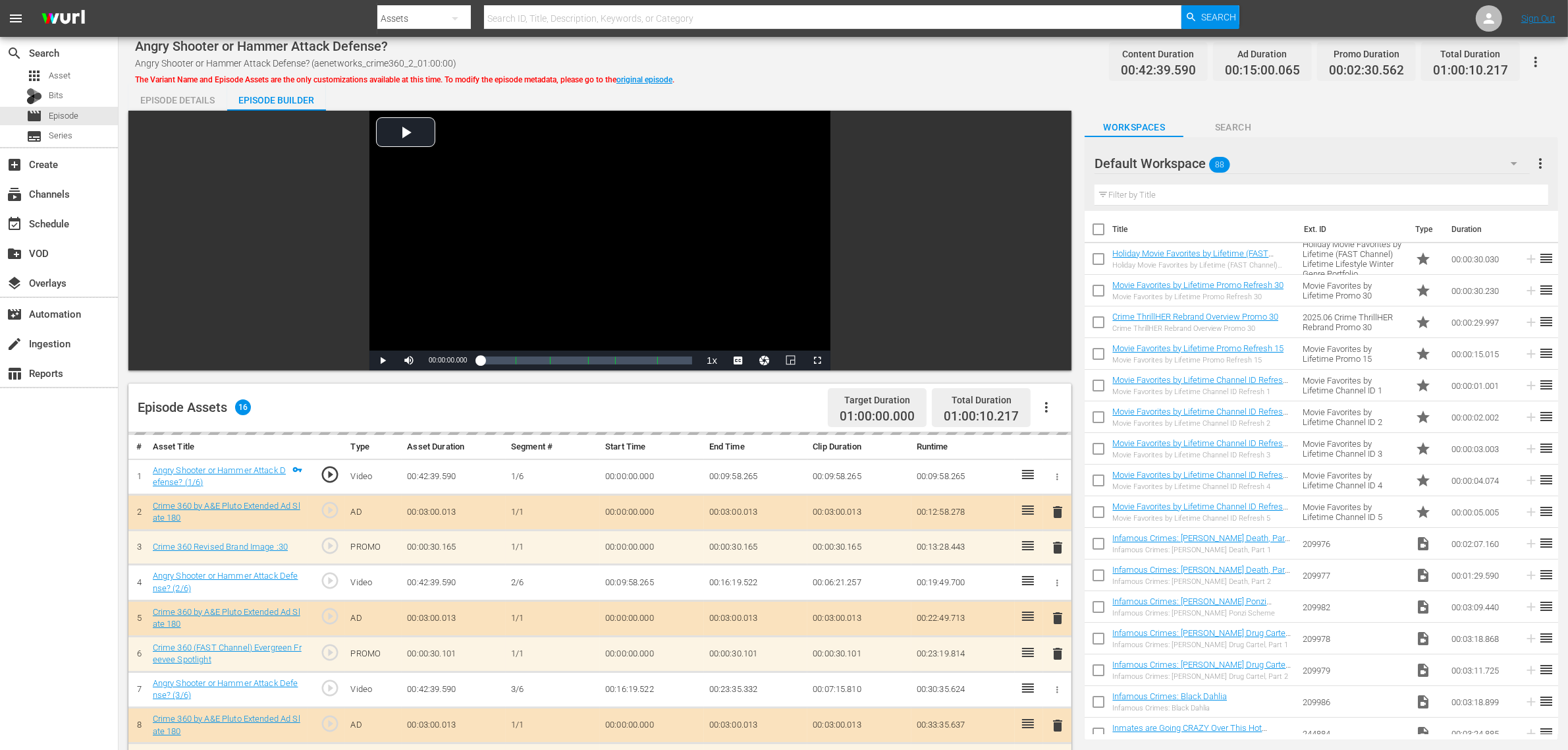
click at [827, 63] on div "Angry Shooter or Hammer Attack Defense? Angry Shooter or Hammer Attack Defense?…" at bounding box center [843, 62] width 1417 height 30
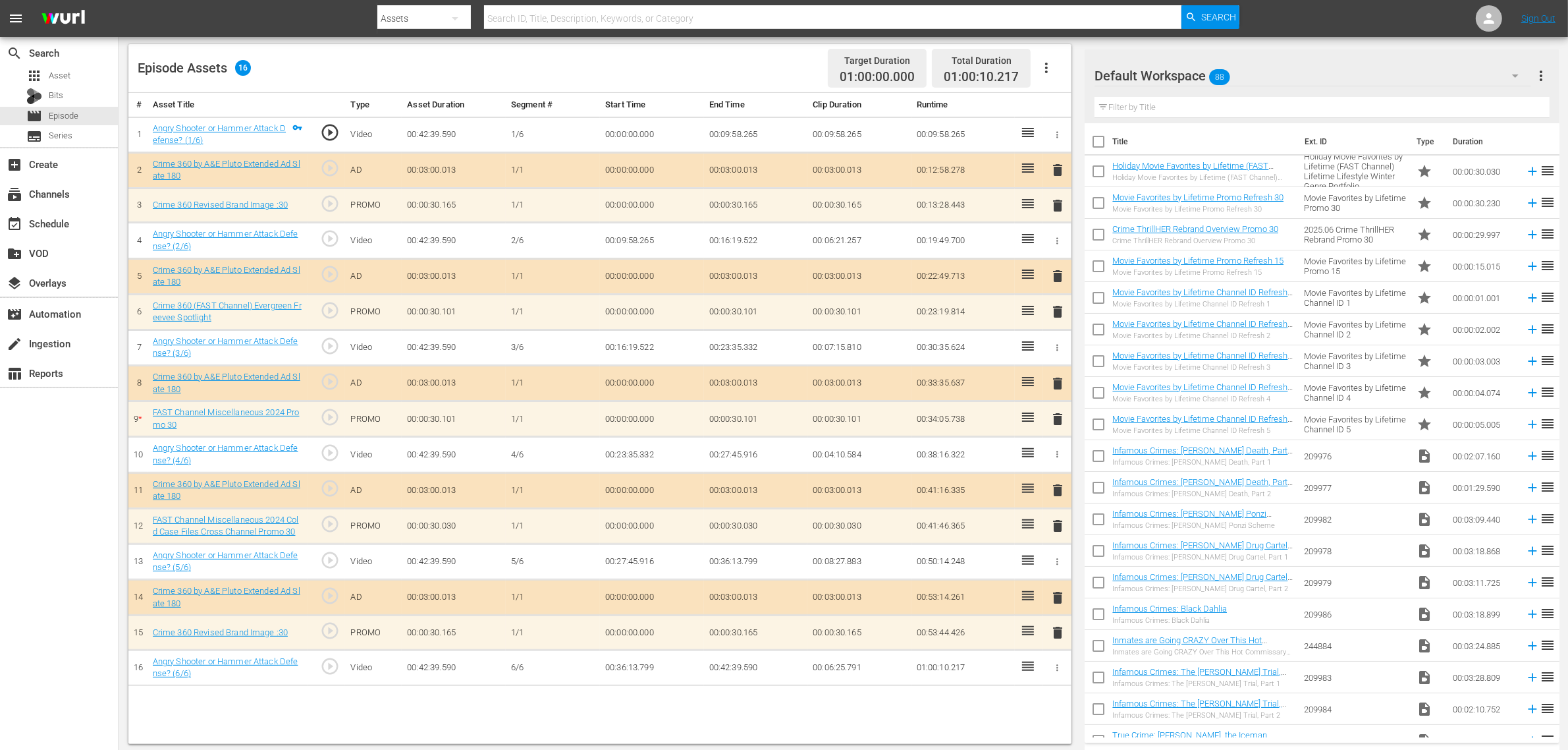
scroll to position [342, 0]
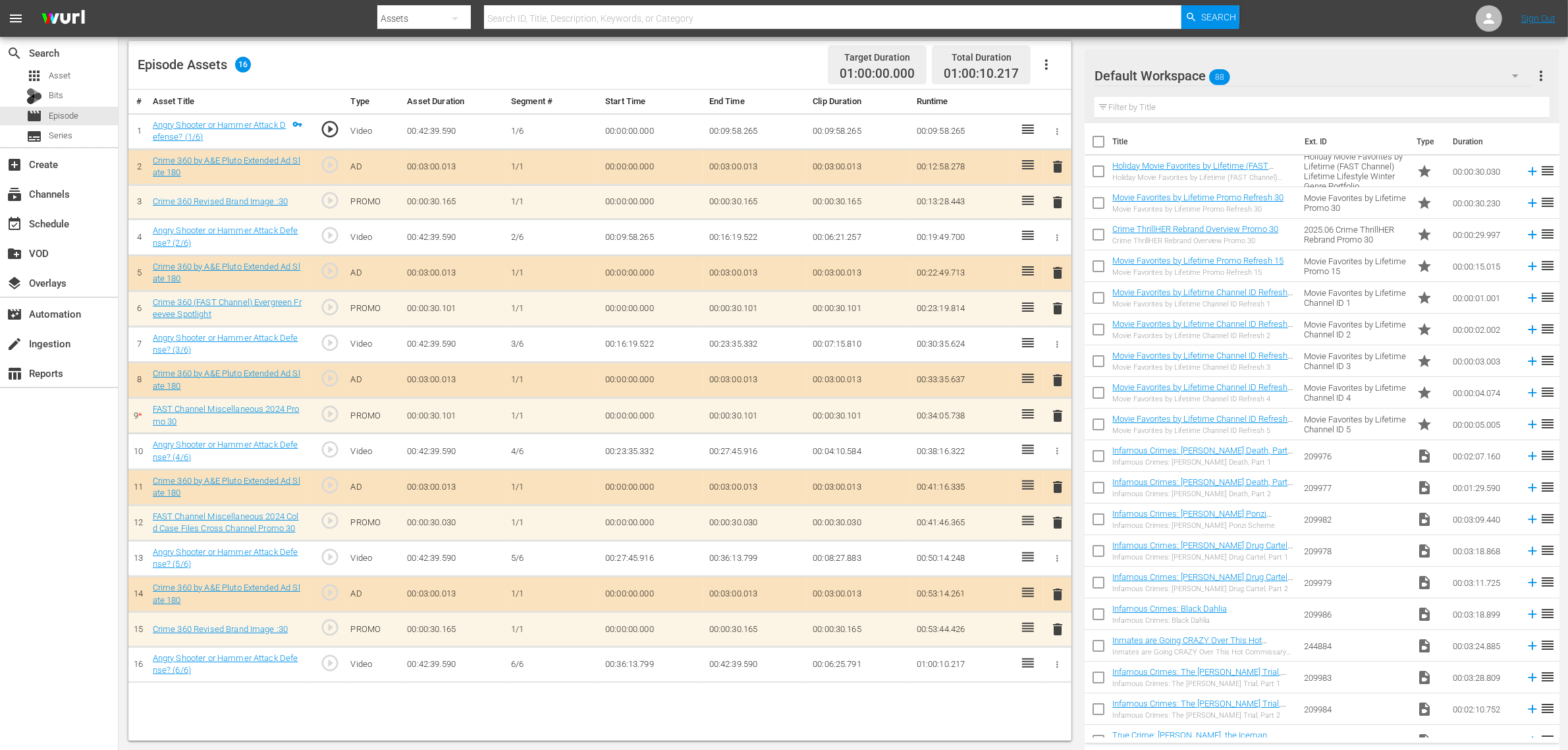
click at [1264, 81] on div "Default Workspace 88" at bounding box center [1313, 75] width 436 height 37
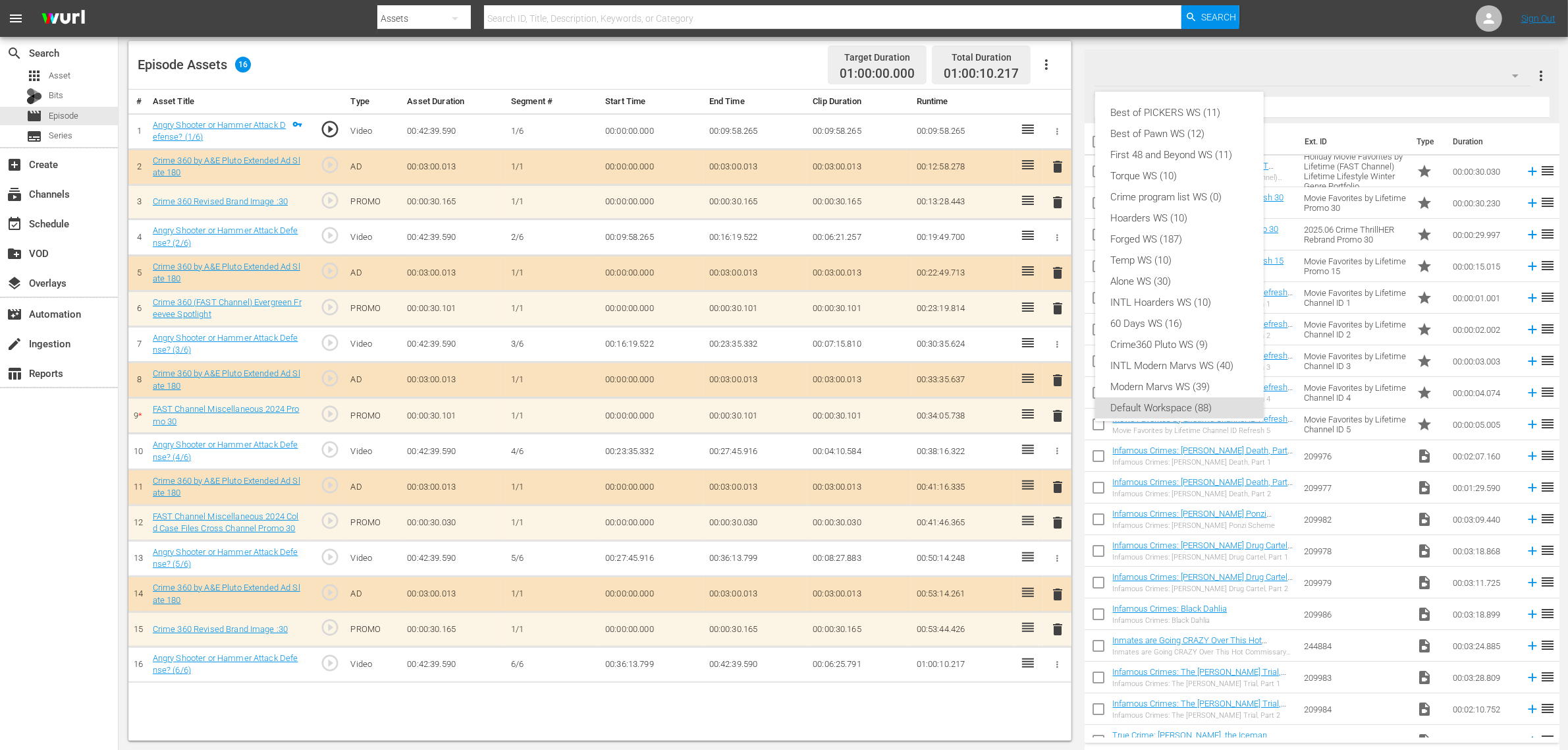
scroll to position [8, 0]
click at [1228, 340] on div "Crime360 Pluto WS (9)" at bounding box center [1180, 336] width 137 height 21
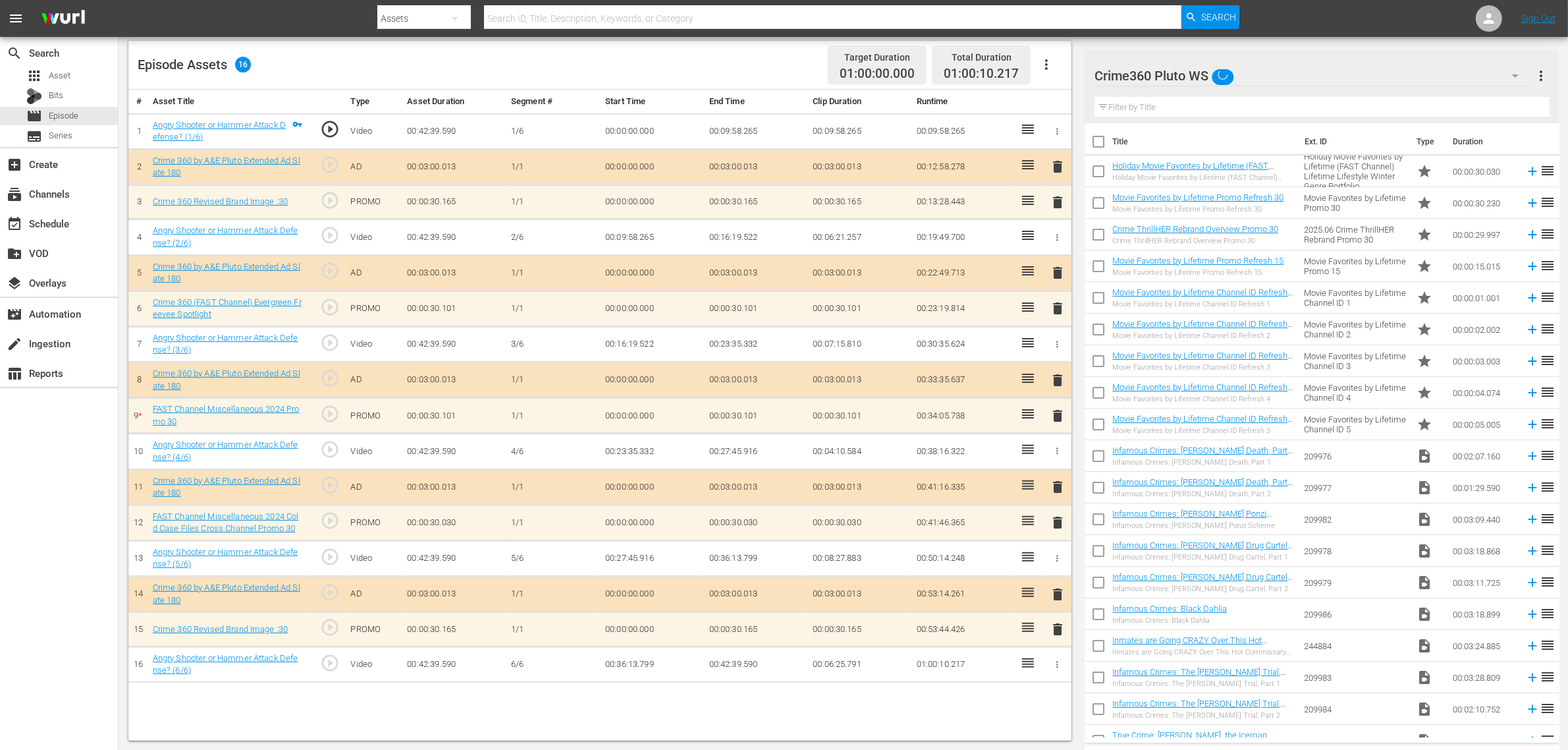
click at [752, 54] on div "Episode Assets 16 Target Duration 01:00:00.000 Total Duration 01:00:10.217" at bounding box center [599, 64] width 943 height 49
click at [670, 60] on div "Episode Assets 16 Target Duration 01:00:00.000 Total Duration 01:00:10.217" at bounding box center [599, 64] width 943 height 49
